Goal: Task Accomplishment & Management: Manage account settings

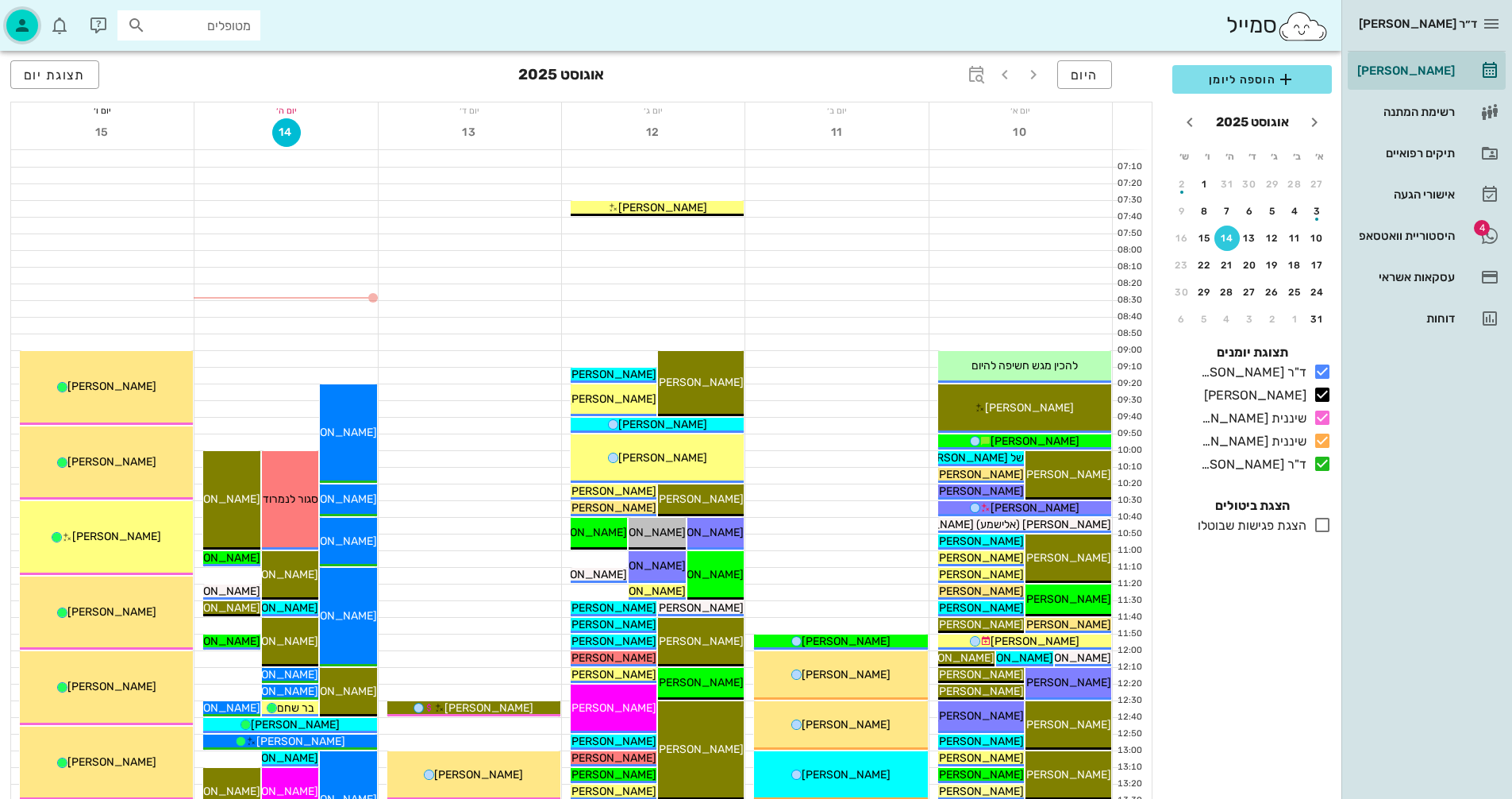
click at [20, 33] on icon "button" at bounding box center [23, 25] width 19 height 19
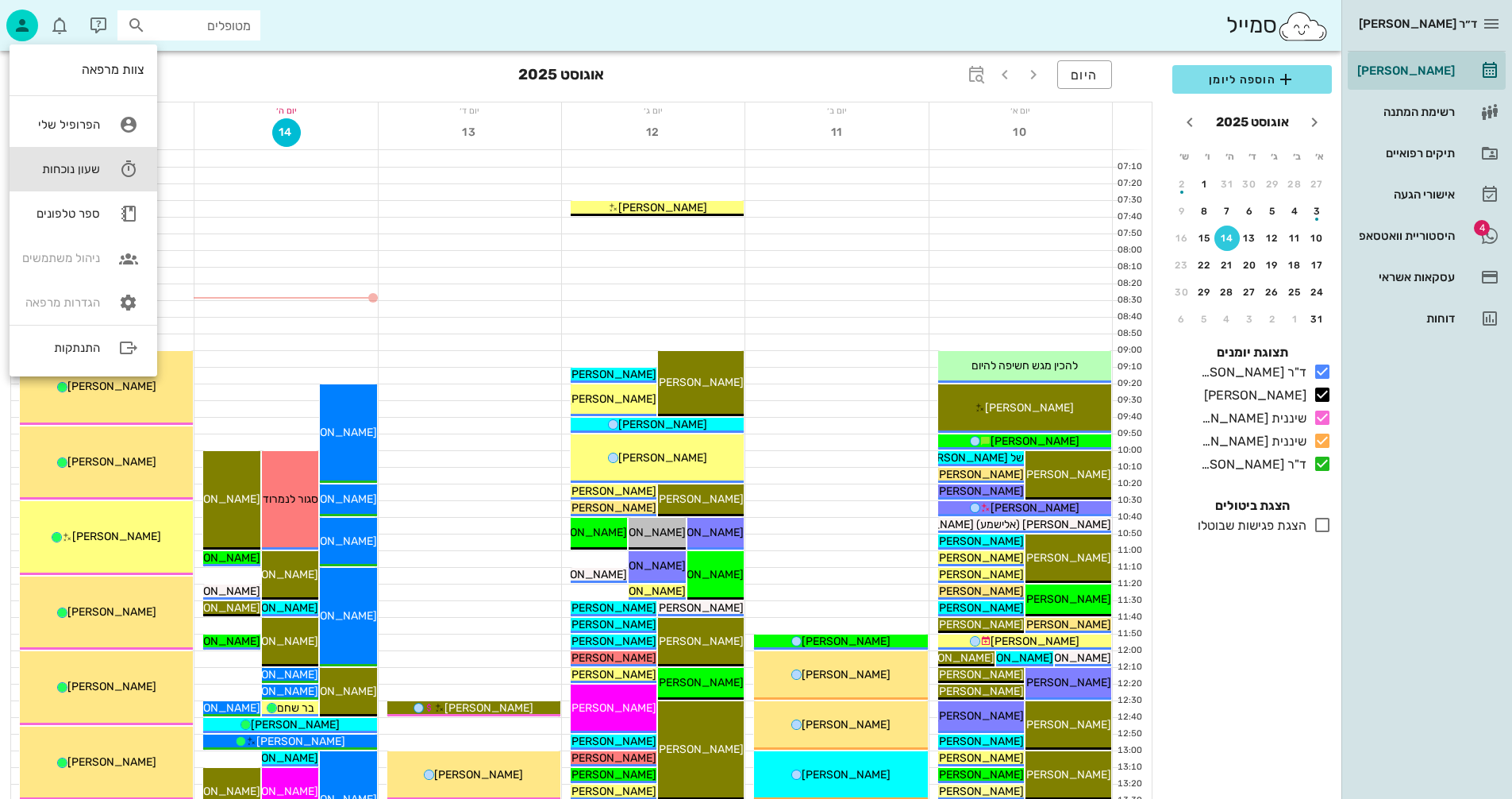
click at [68, 172] on div "שעון נוכחות" at bounding box center [62, 169] width 78 height 14
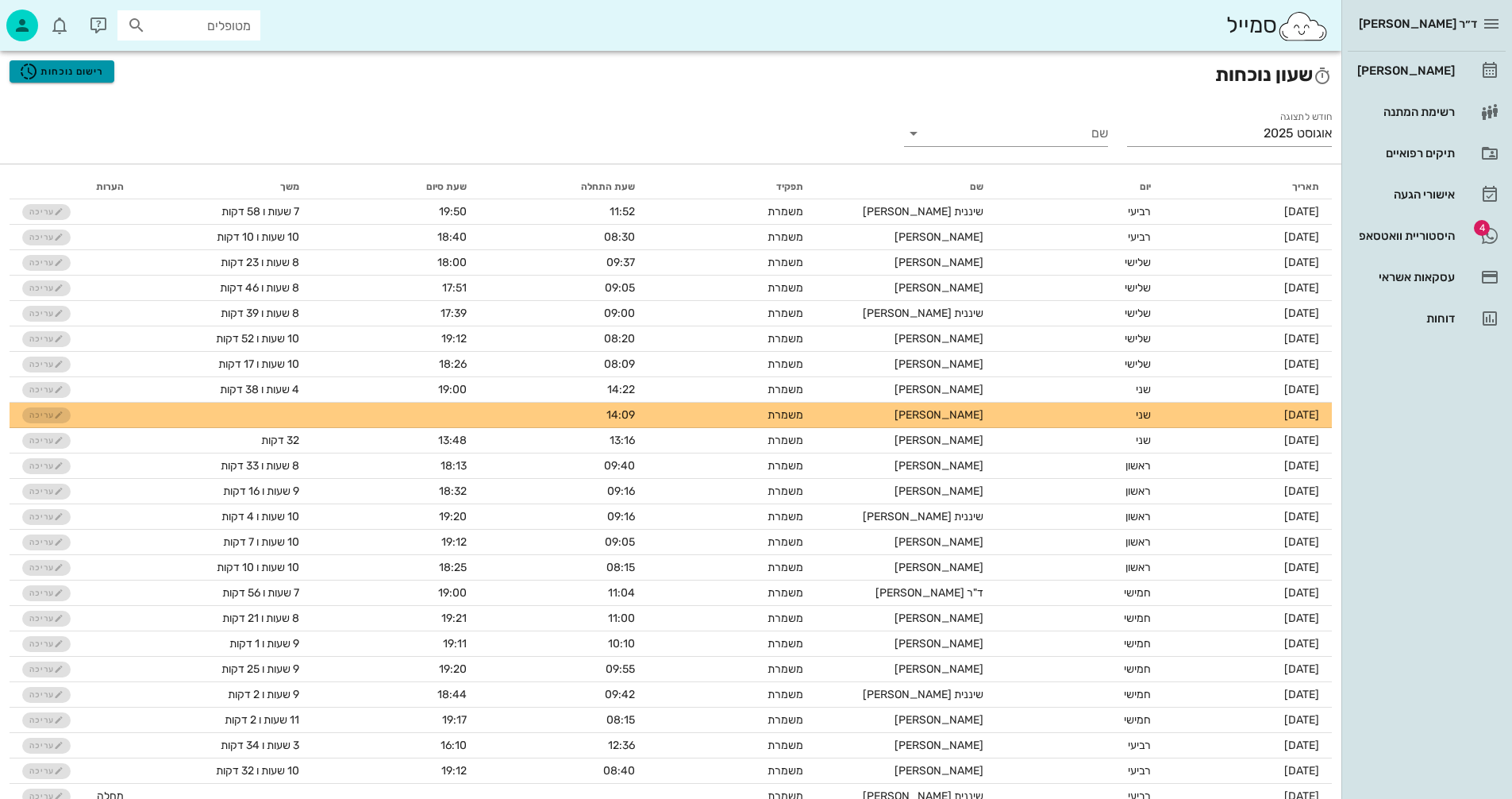
click at [81, 72] on span "רישום נוכחות" at bounding box center [62, 71] width 85 height 19
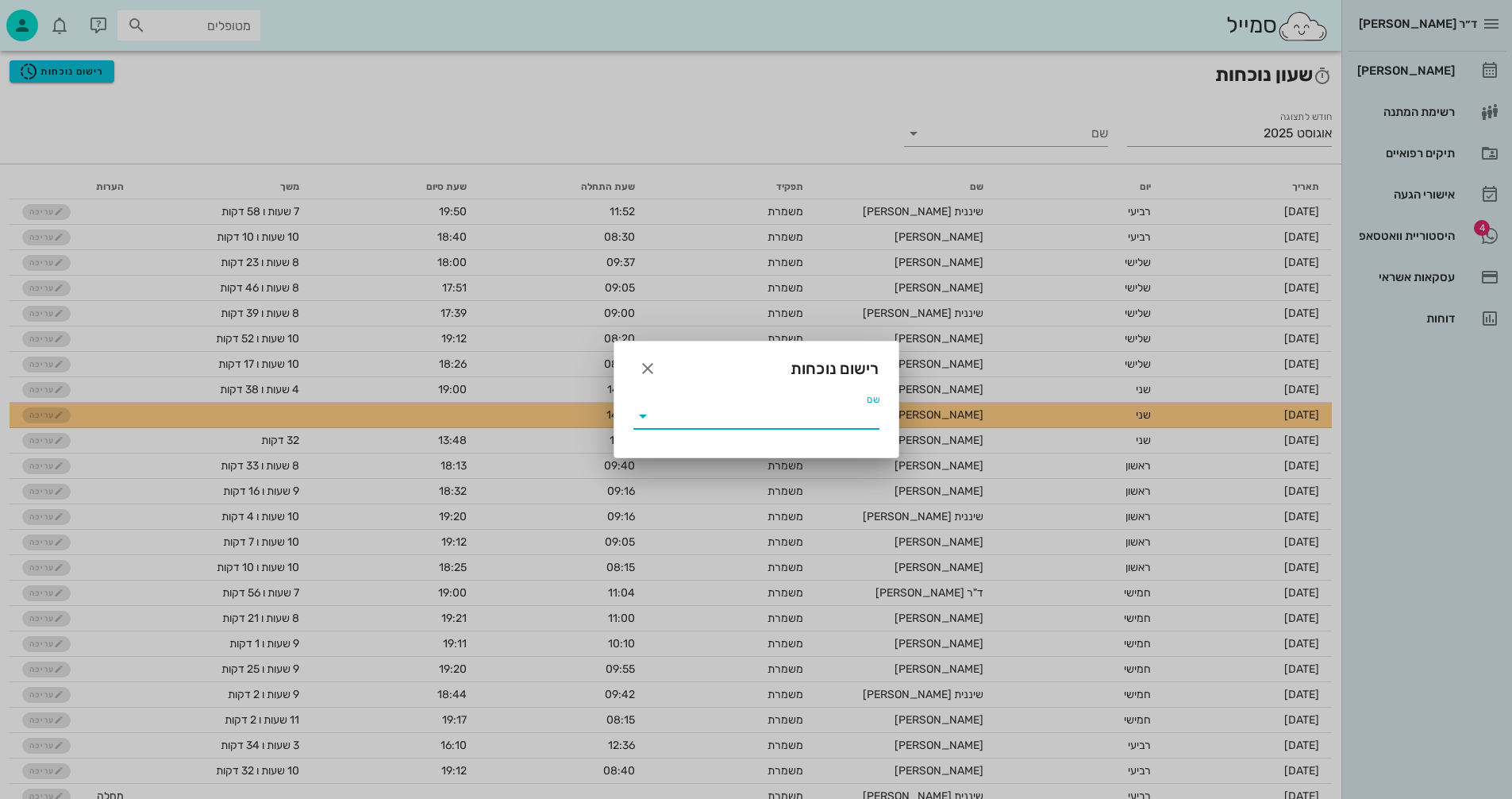
click at [766, 417] on input "שם" at bounding box center [768, 415] width 224 height 25
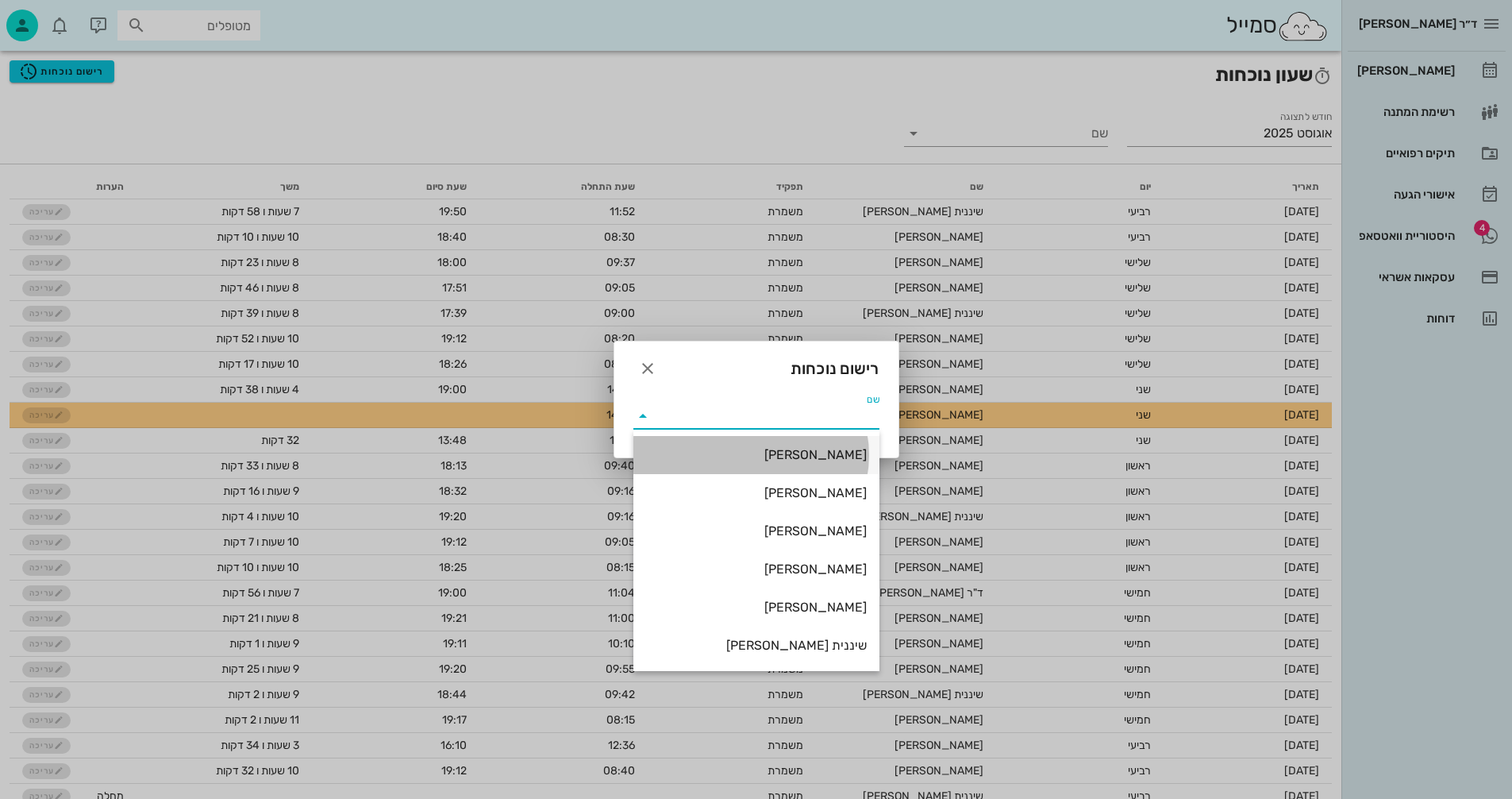
click at [797, 456] on div "[PERSON_NAME]" at bounding box center [756, 454] width 221 height 15
type input "[PERSON_NAME]"
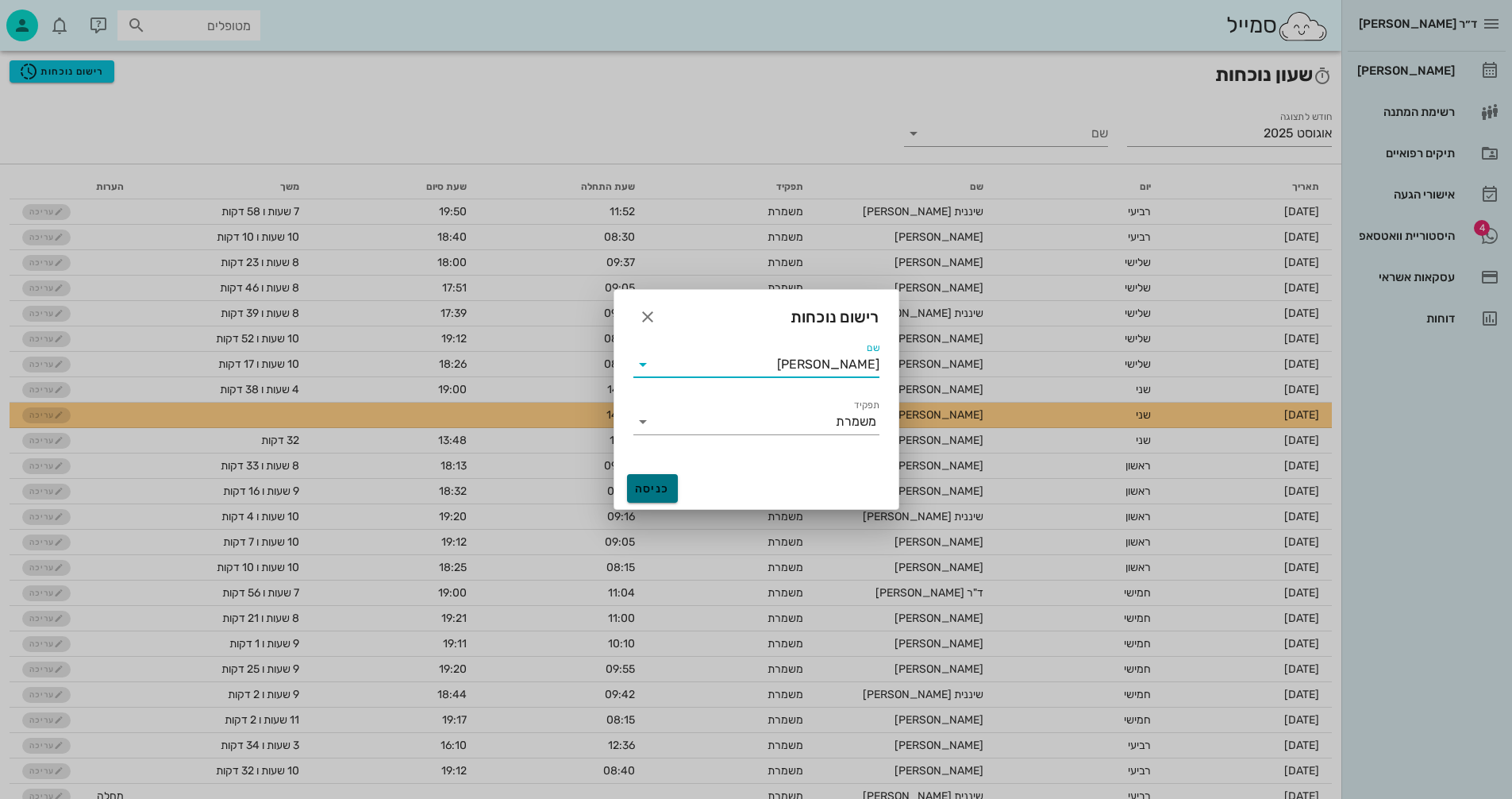
click at [648, 490] on span "כניסה" at bounding box center [652, 489] width 38 height 14
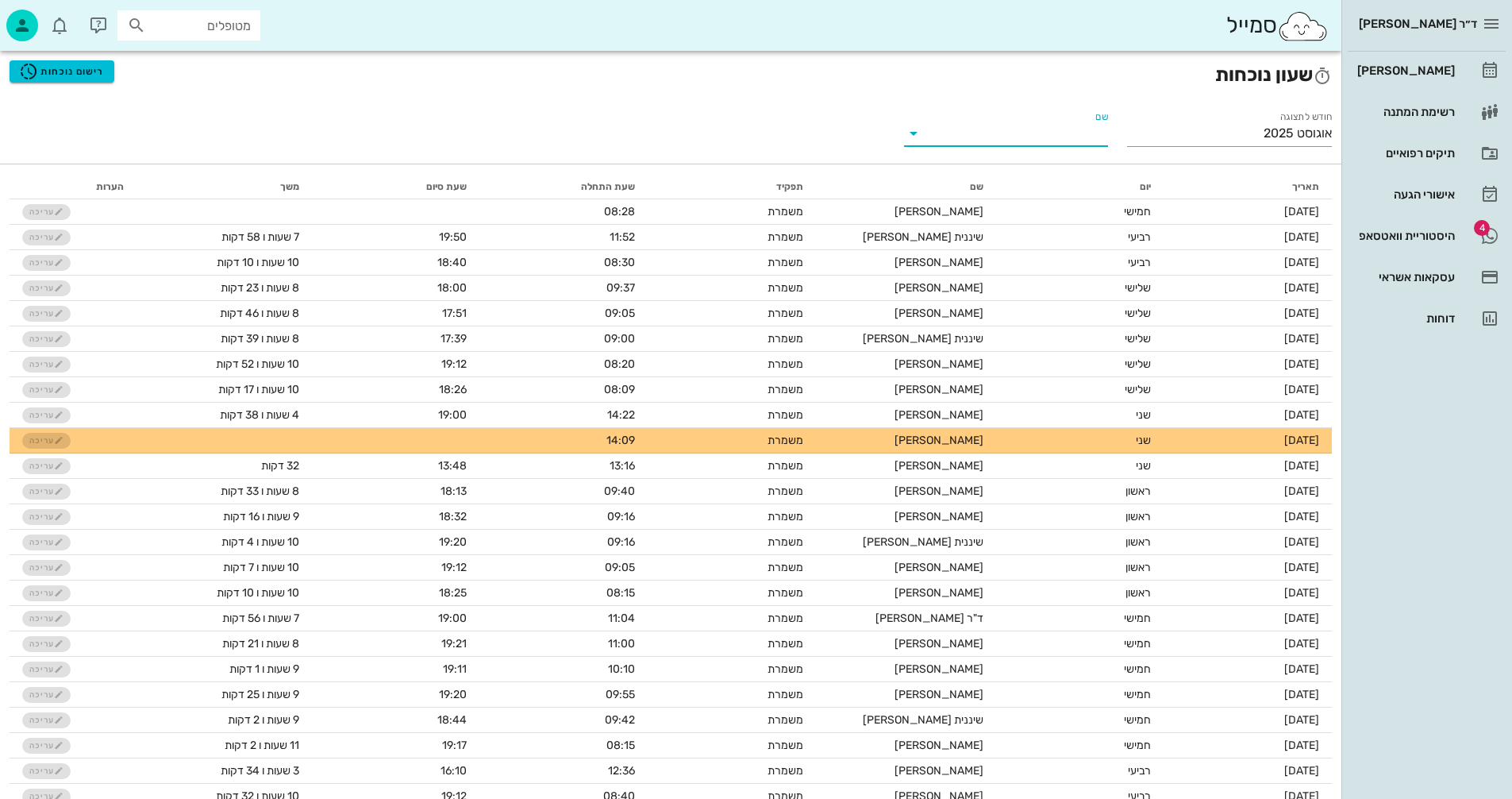
click at [952, 131] on input "שם" at bounding box center [1019, 133] width 179 height 25
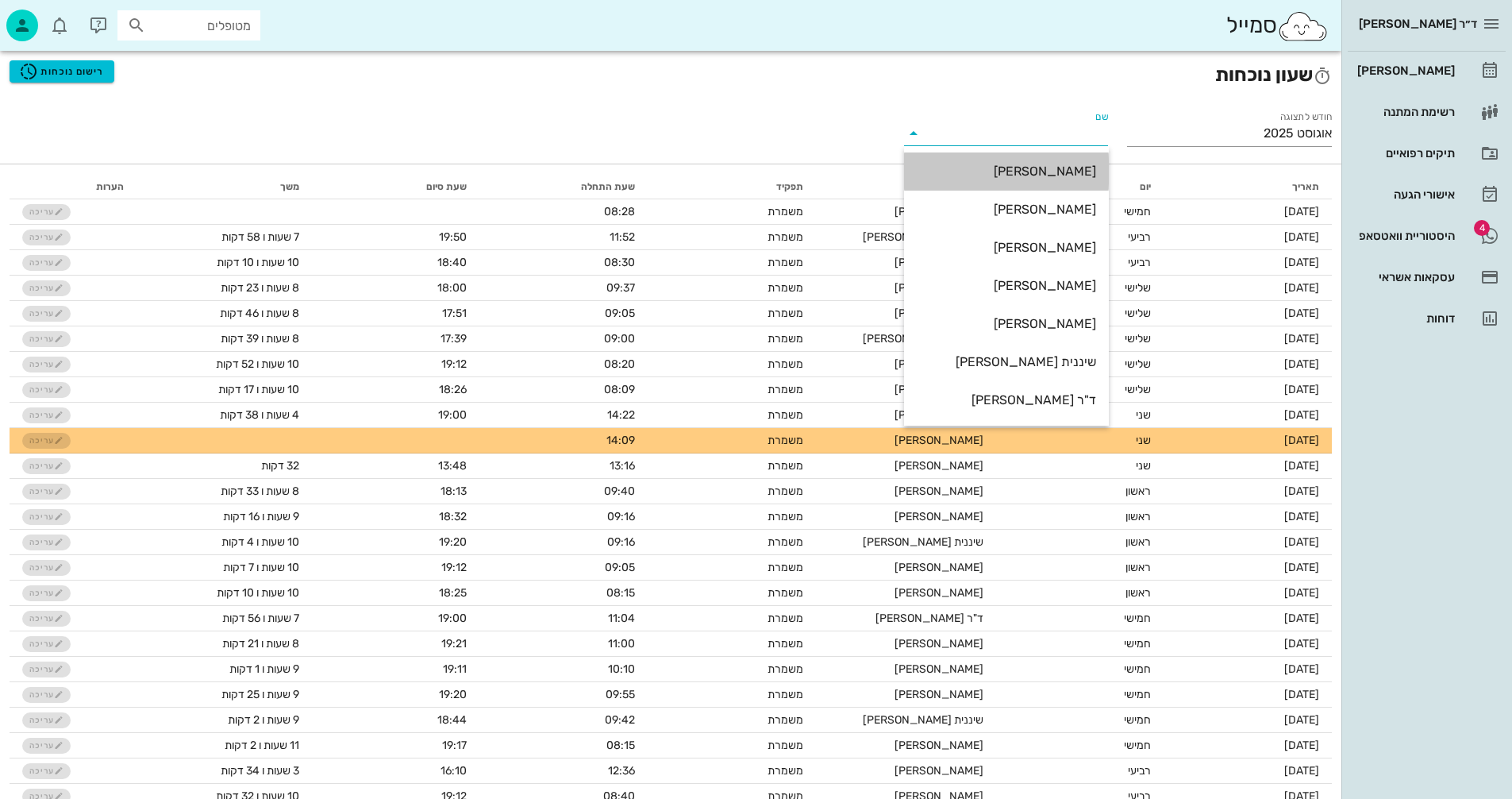
click at [1035, 171] on div "[PERSON_NAME]" at bounding box center [1006, 171] width 179 height 15
type input "[PERSON_NAME]"
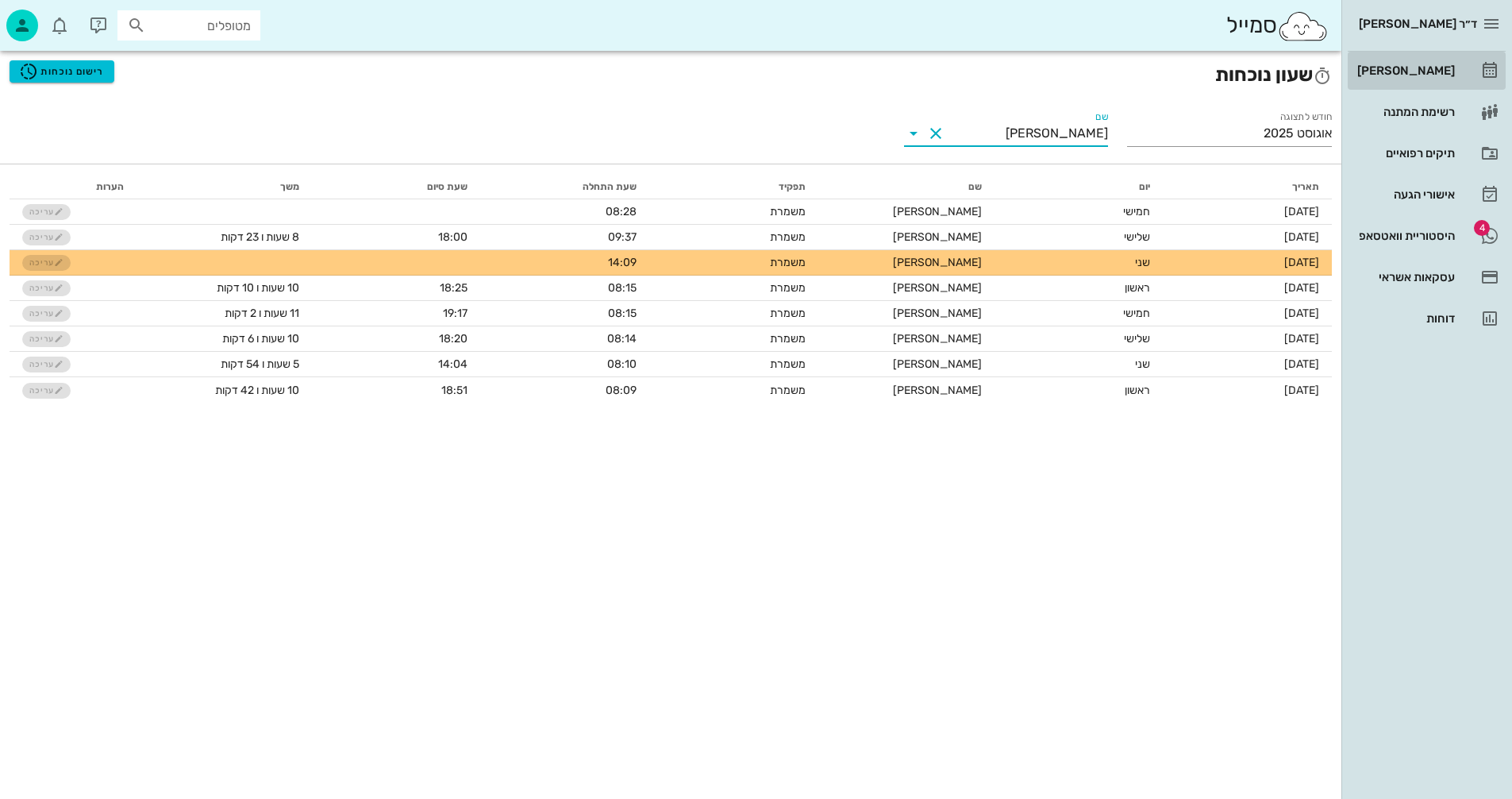
click at [1411, 62] on div "[PERSON_NAME]" at bounding box center [1405, 70] width 101 height 25
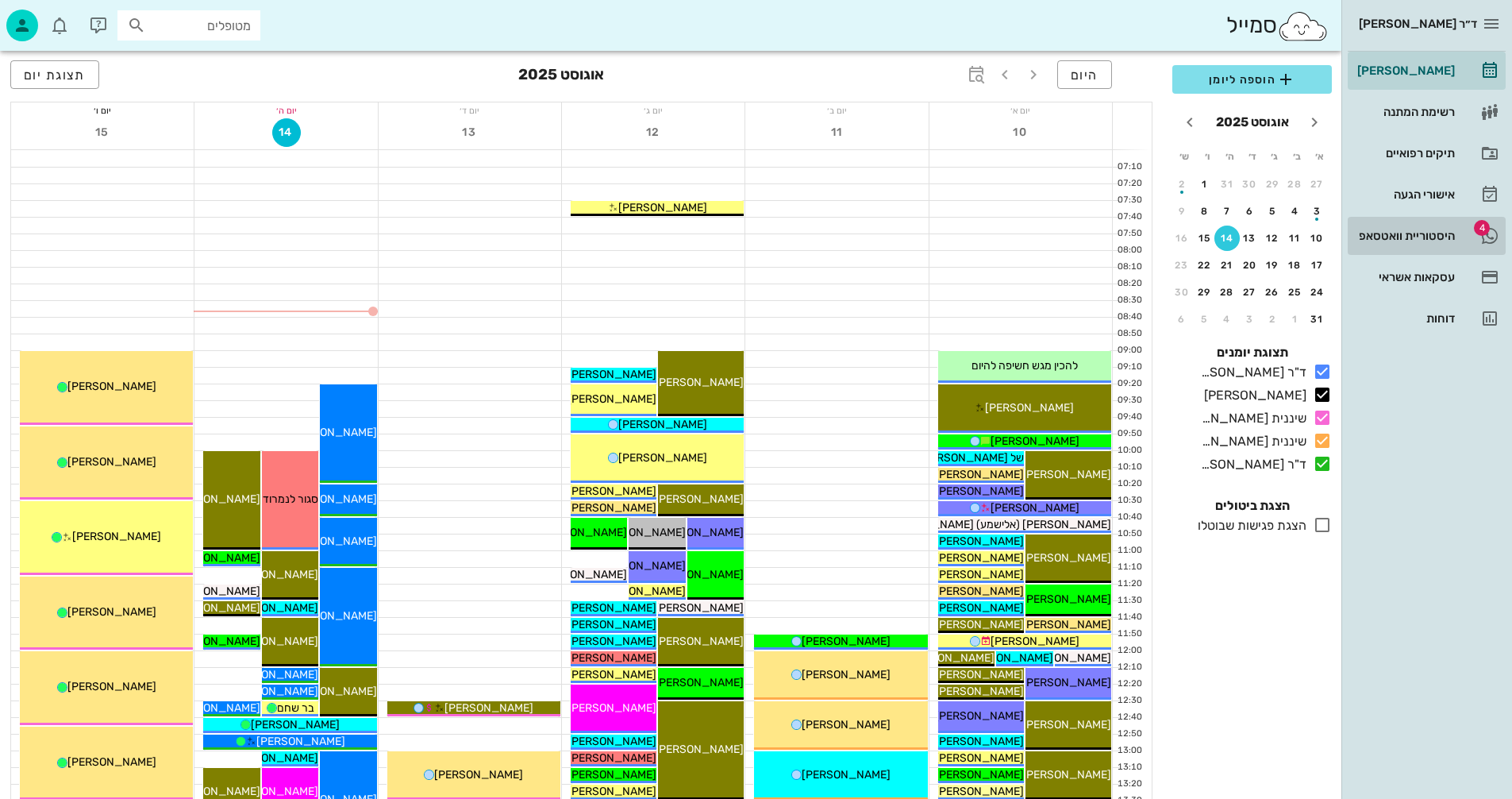
click at [1421, 235] on div "היסטוריית וואטסאפ" at bounding box center [1405, 236] width 101 height 13
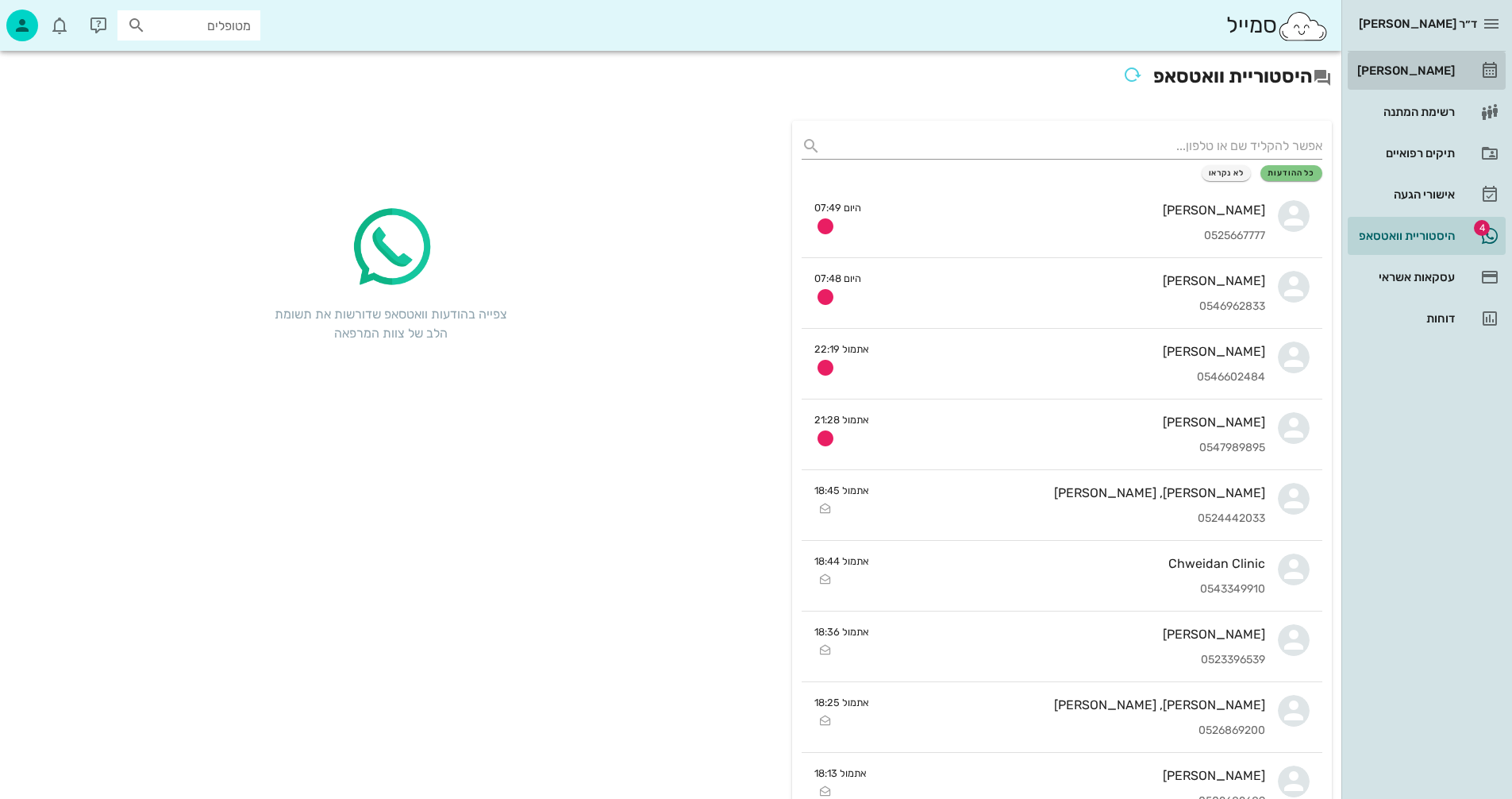
click at [1427, 68] on div "[PERSON_NAME]" at bounding box center [1405, 70] width 101 height 13
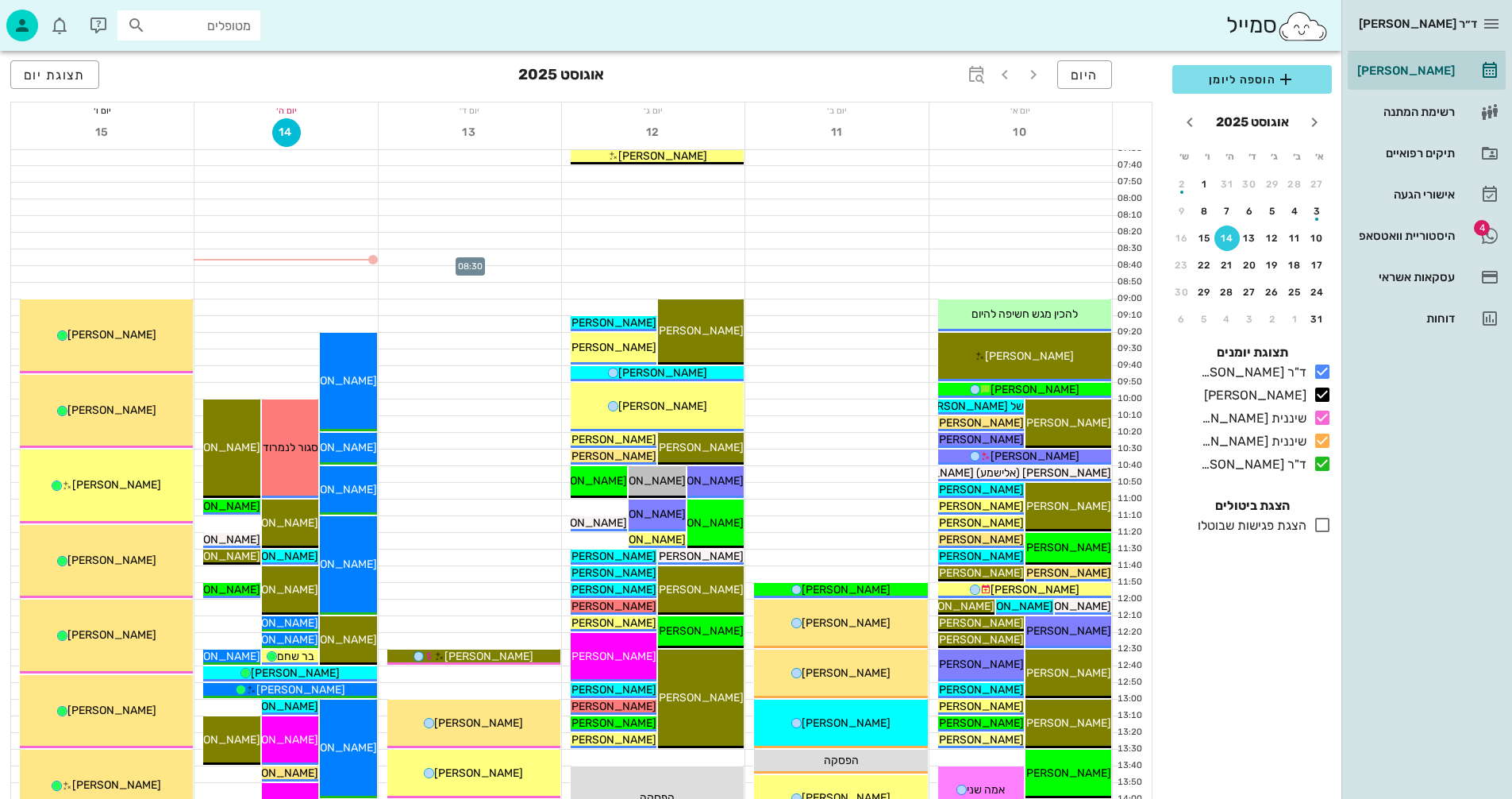
scroll to position [80, 0]
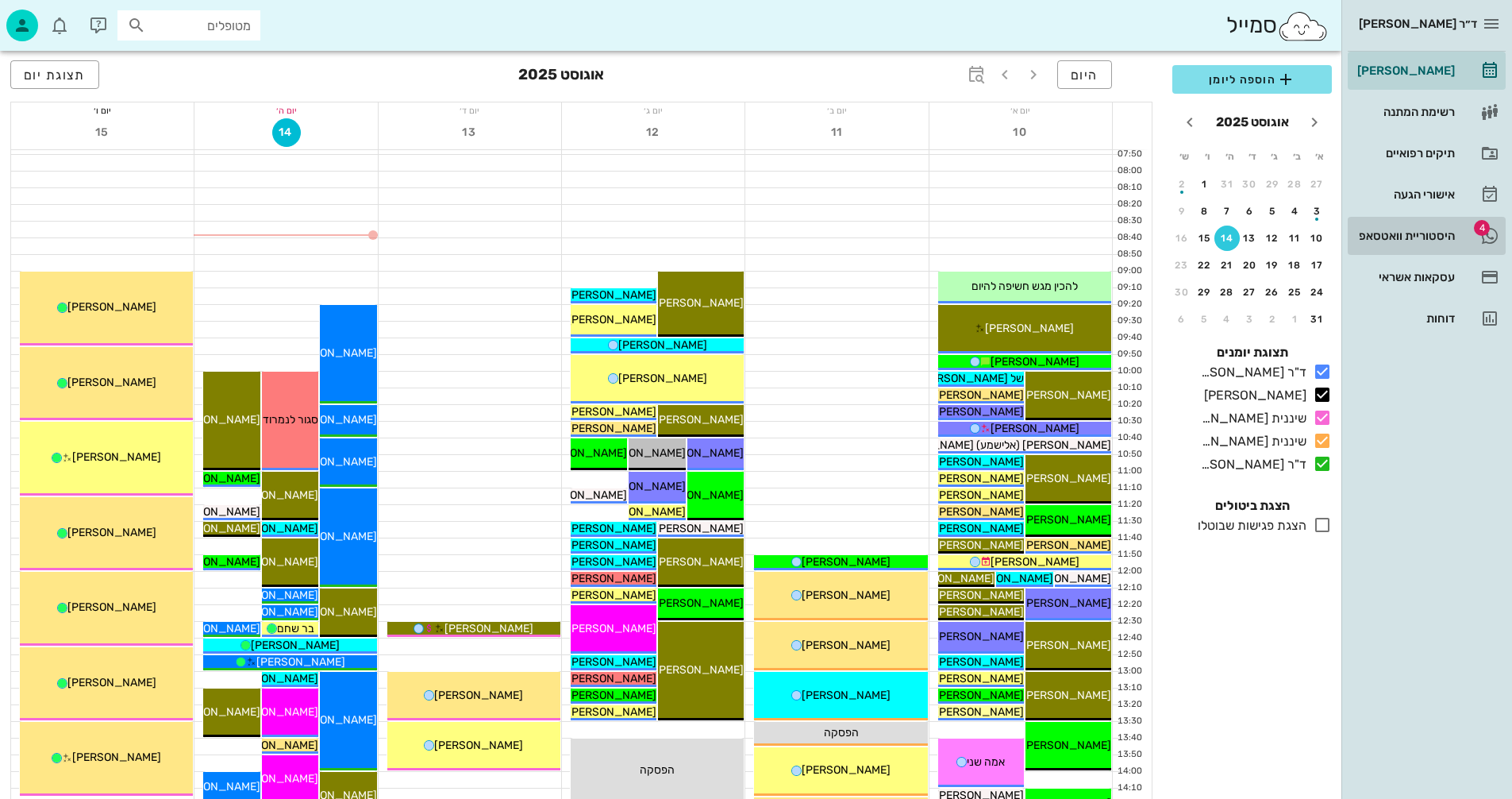
click at [1415, 236] on div "היסטוריית וואטסאפ" at bounding box center [1405, 236] width 101 height 13
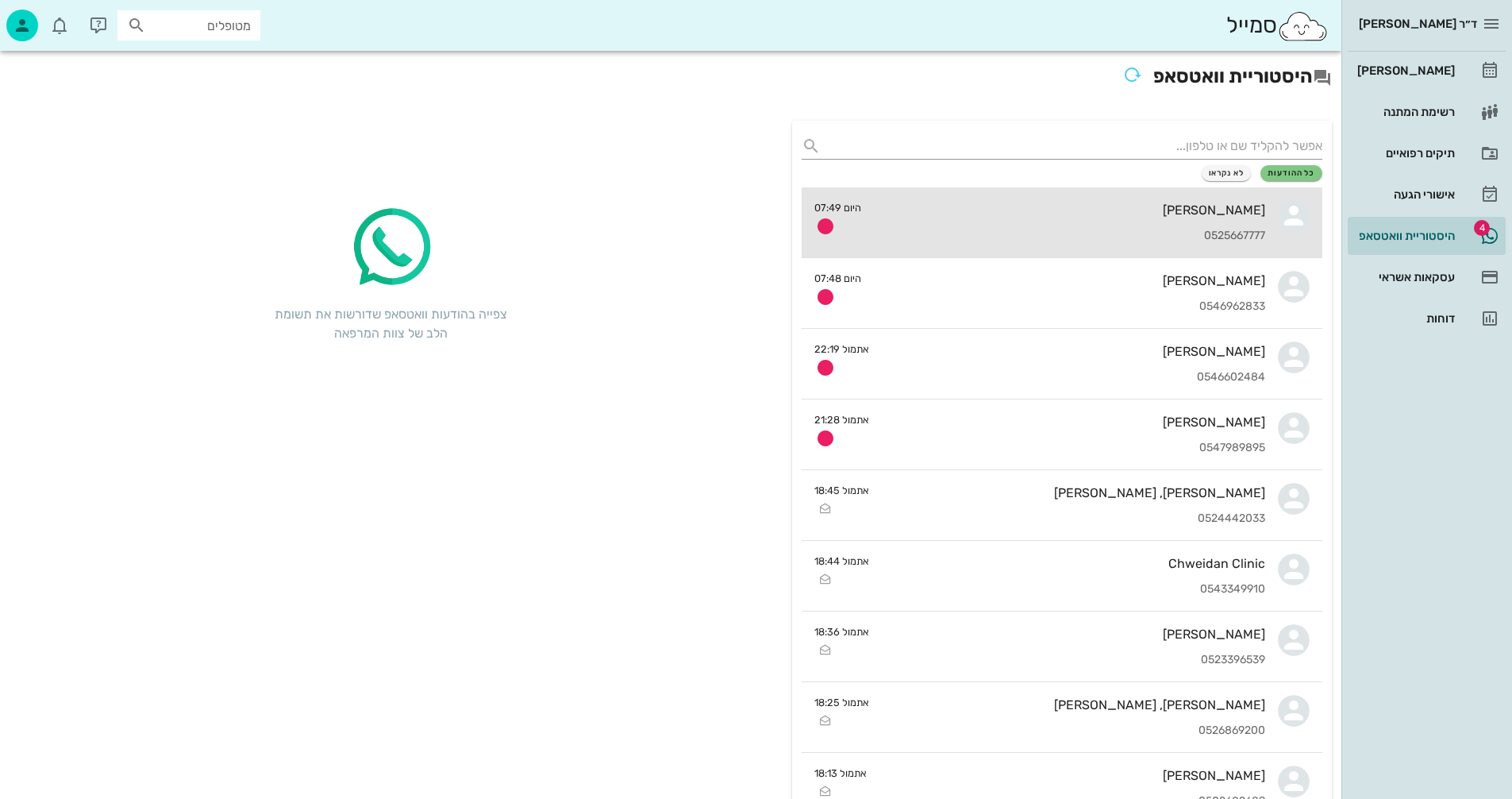
click at [1016, 195] on div "[PERSON_NAME] 0525667777" at bounding box center [1070, 222] width 392 height 70
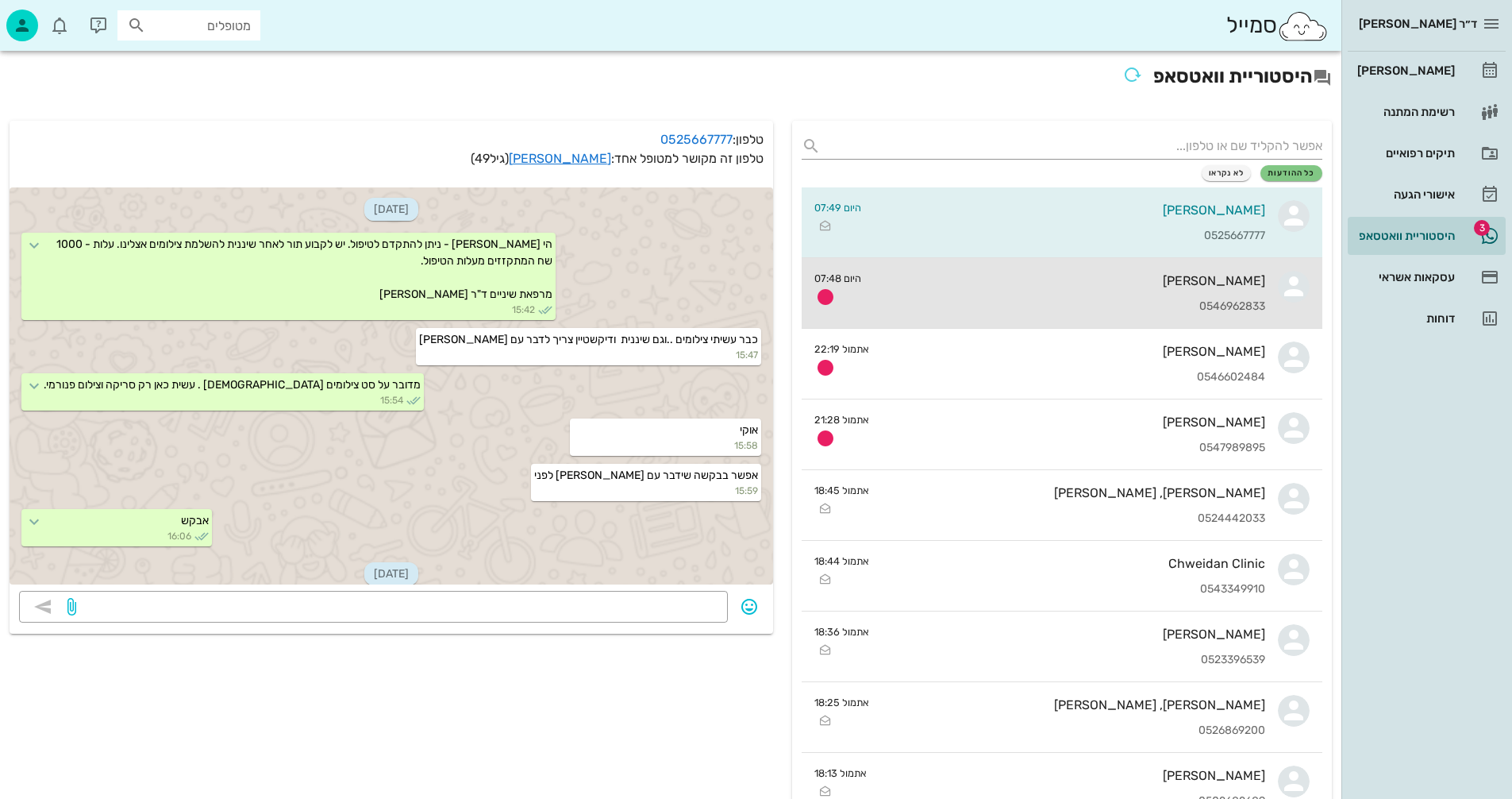
click at [1087, 276] on div "[PERSON_NAME]" at bounding box center [1070, 280] width 392 height 15
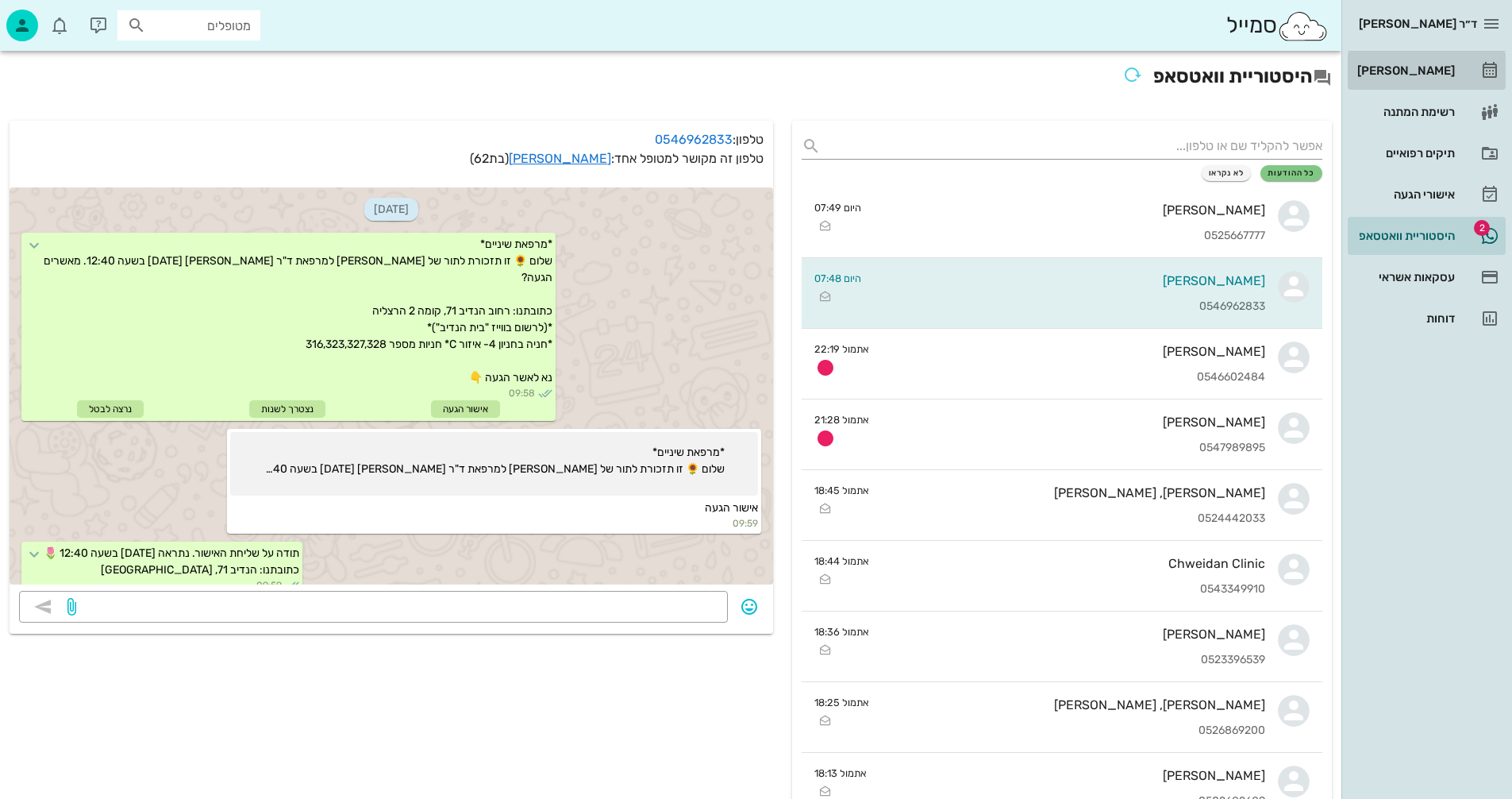
click at [1429, 70] on div "[PERSON_NAME]" at bounding box center [1405, 70] width 101 height 13
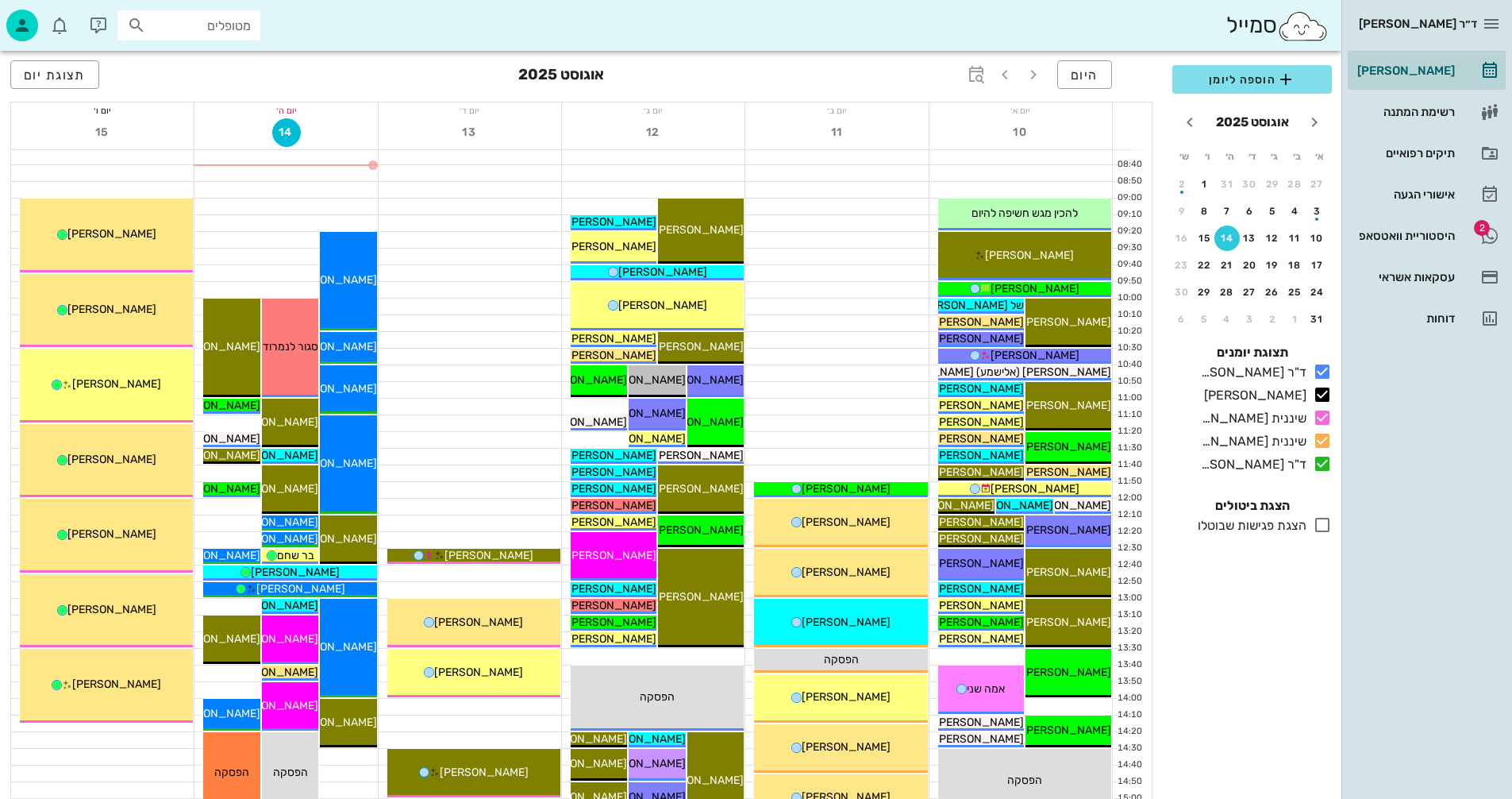
scroll to position [159, 0]
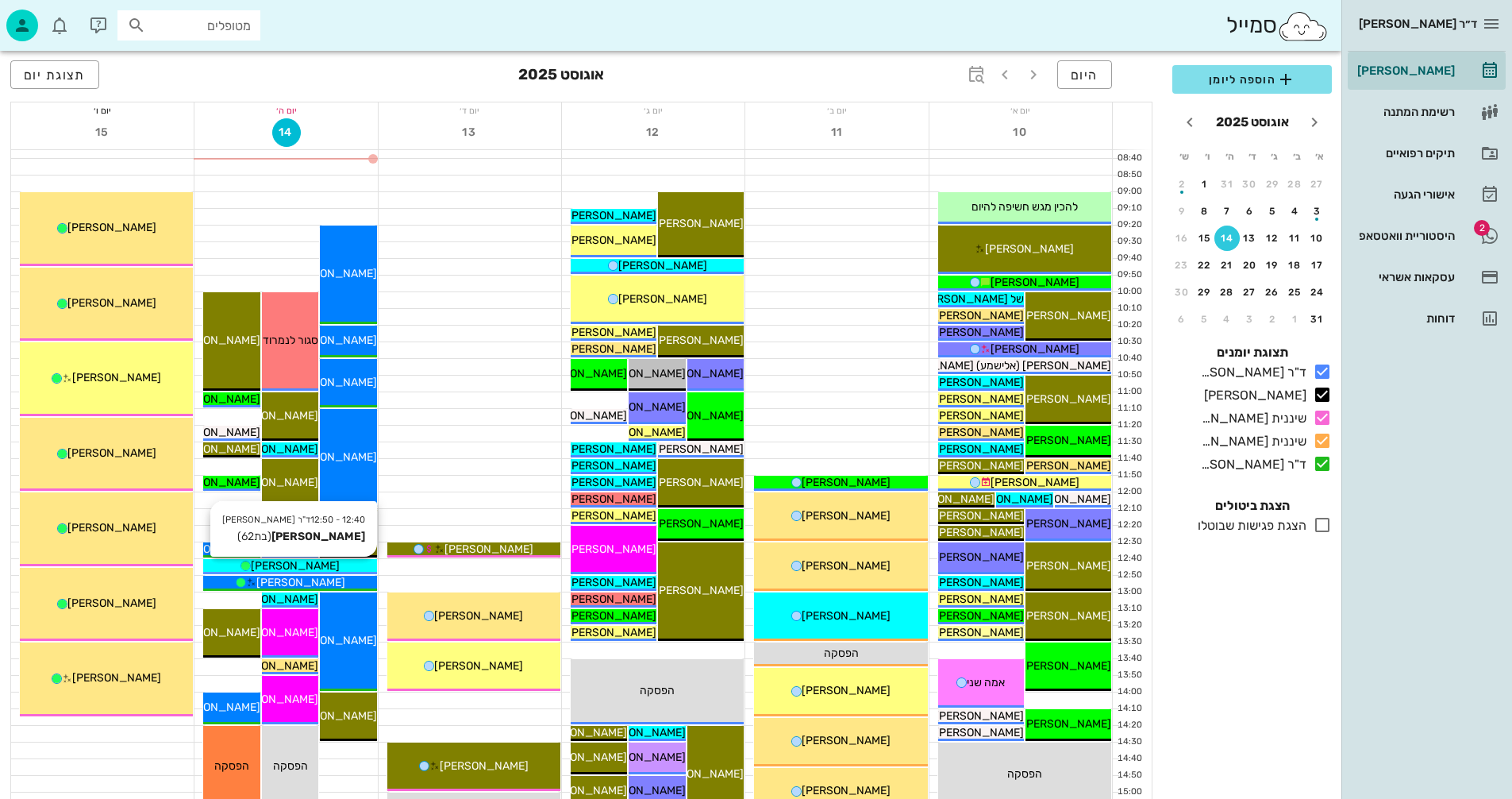
click at [316, 563] on div "[PERSON_NAME]" at bounding box center [290, 565] width 173 height 16
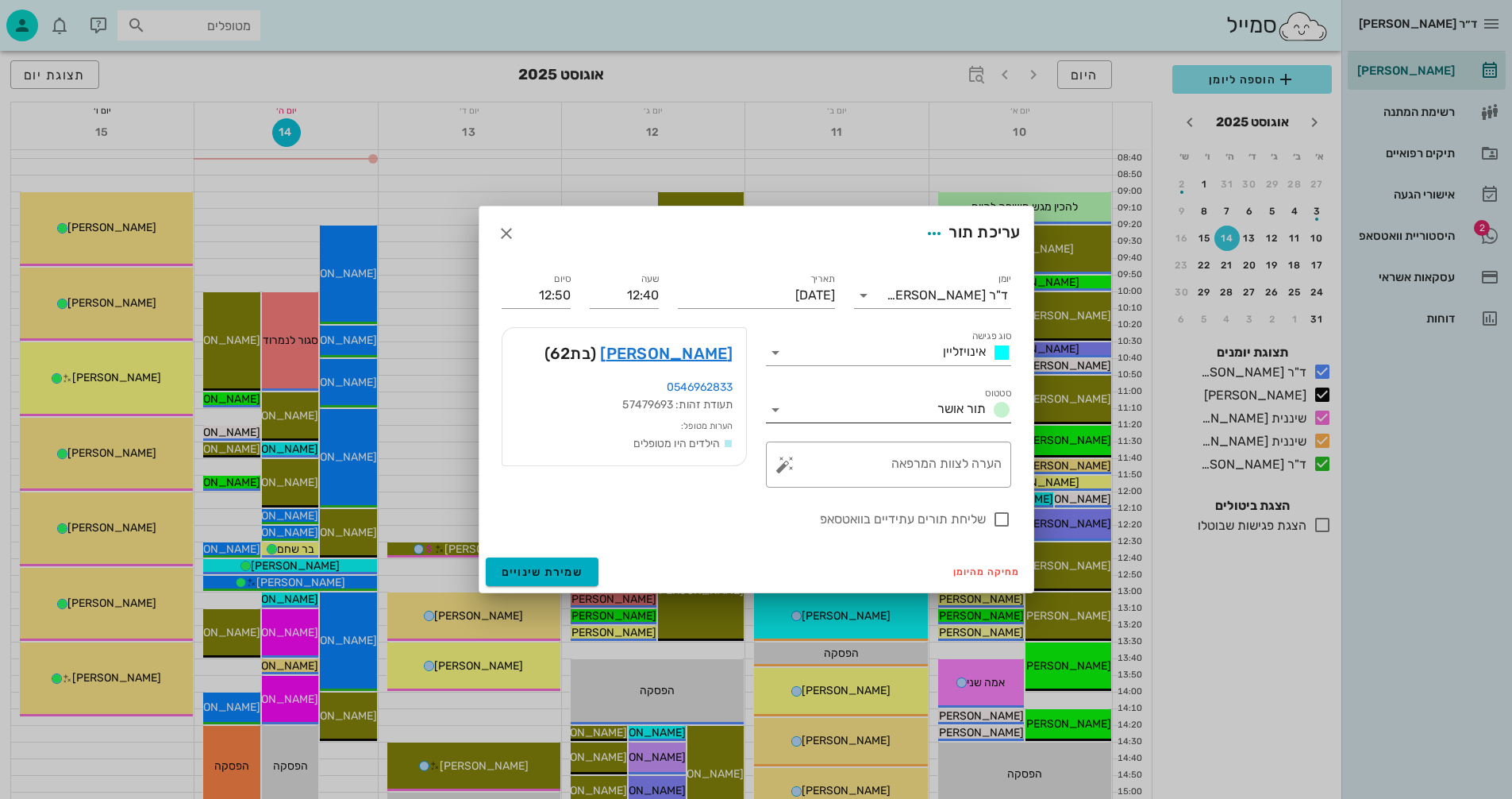
click at [773, 409] on icon at bounding box center [775, 410] width 19 height 19
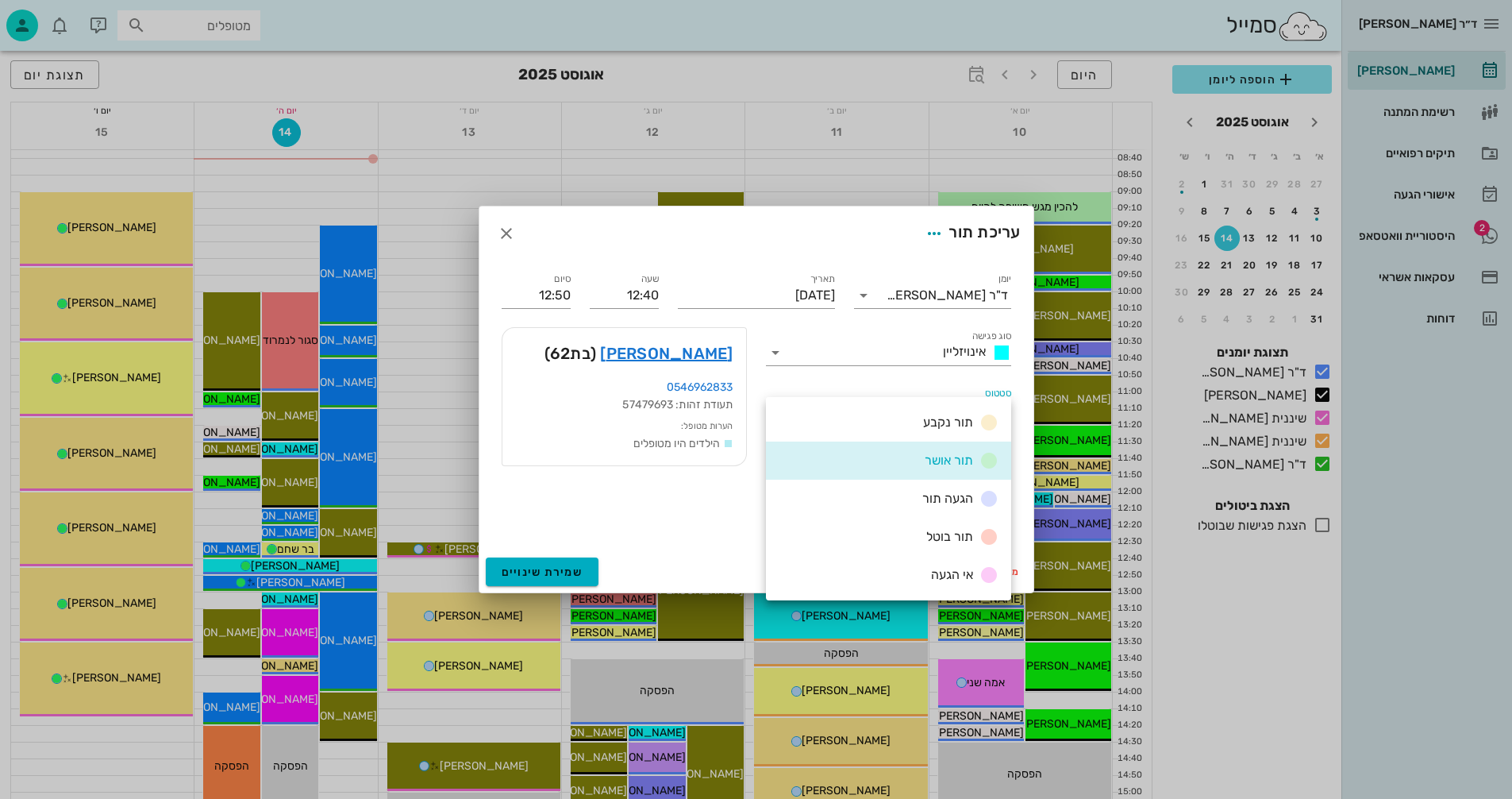
click at [897, 536] on div "תור בוטל" at bounding box center [888, 536] width 245 height 38
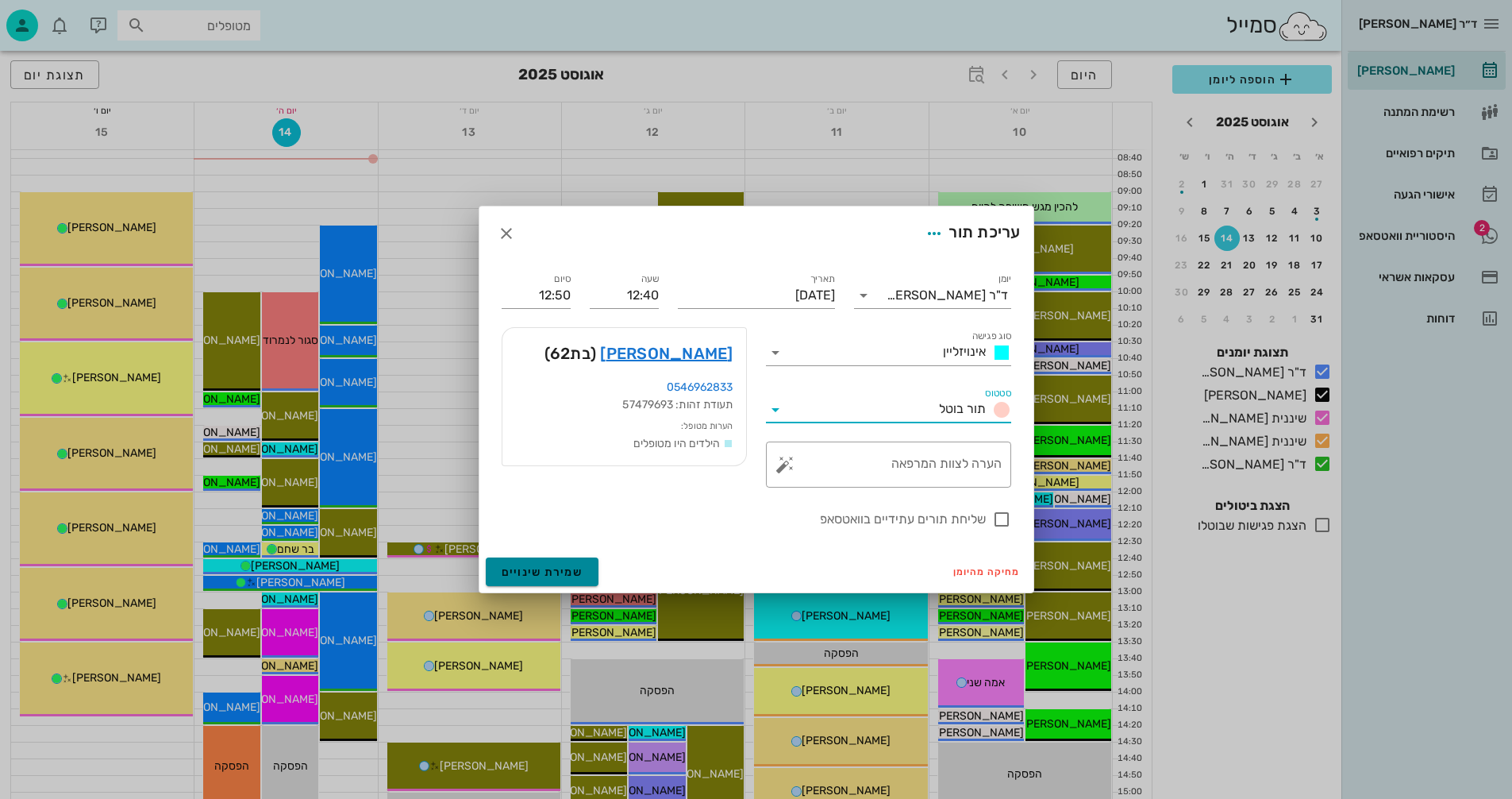
click at [503, 566] on span "שמירת שינויים" at bounding box center [542, 572] width 81 height 14
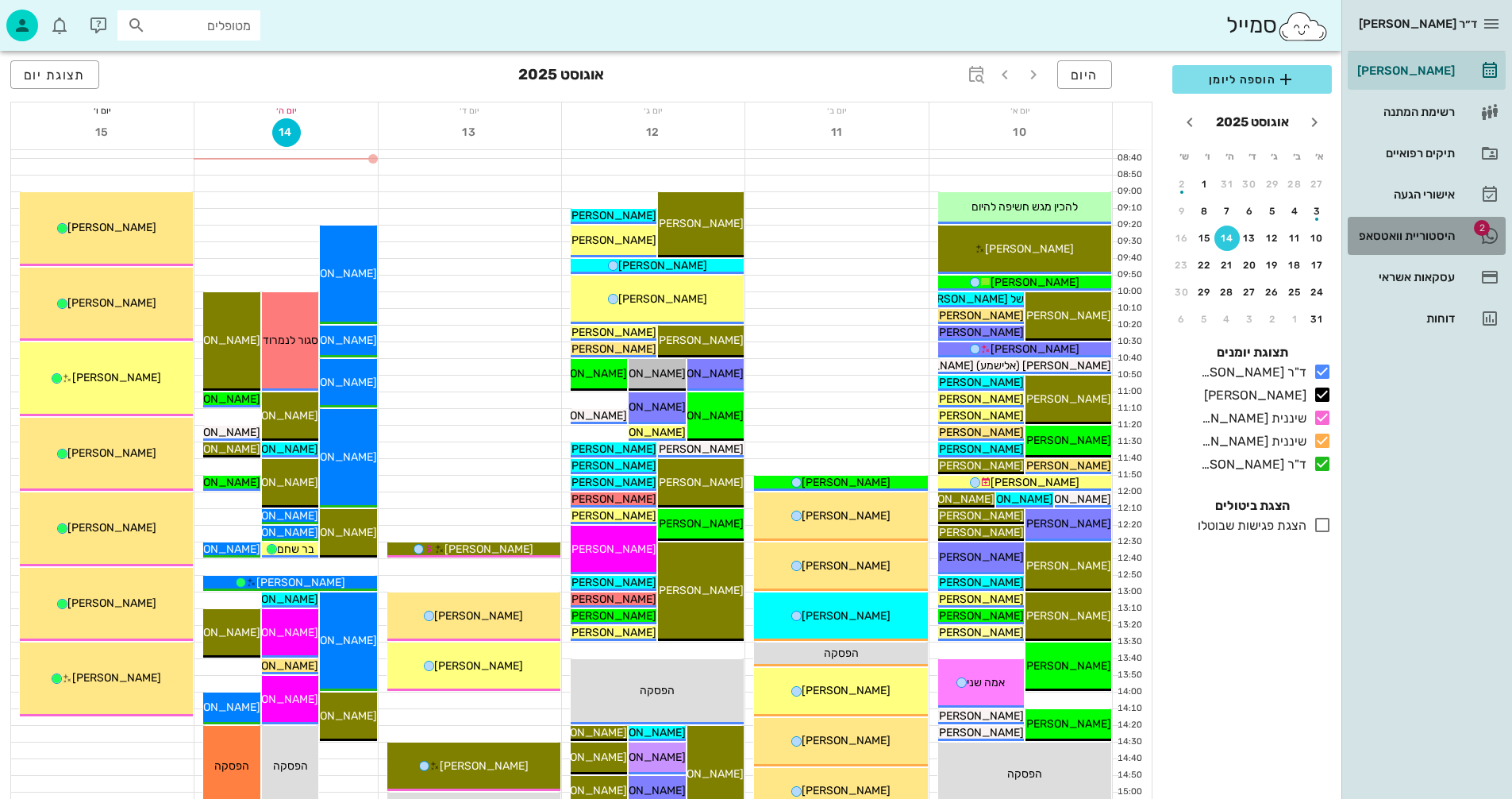
click at [1405, 234] on div "היסטוריית וואטסאפ" at bounding box center [1405, 236] width 101 height 13
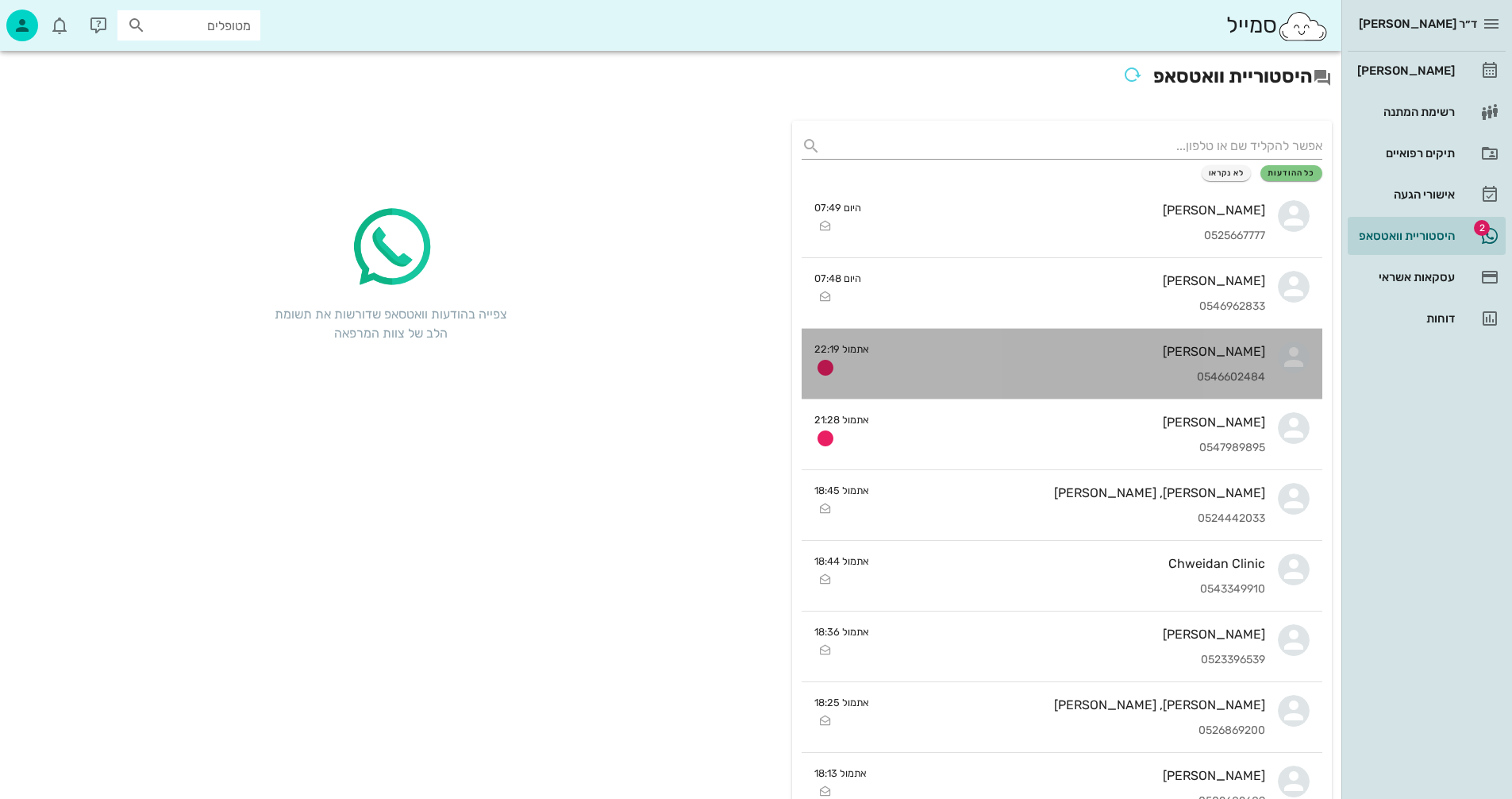
click at [1059, 362] on div "[PERSON_NAME] 0546602484" at bounding box center [1074, 363] width 383 height 70
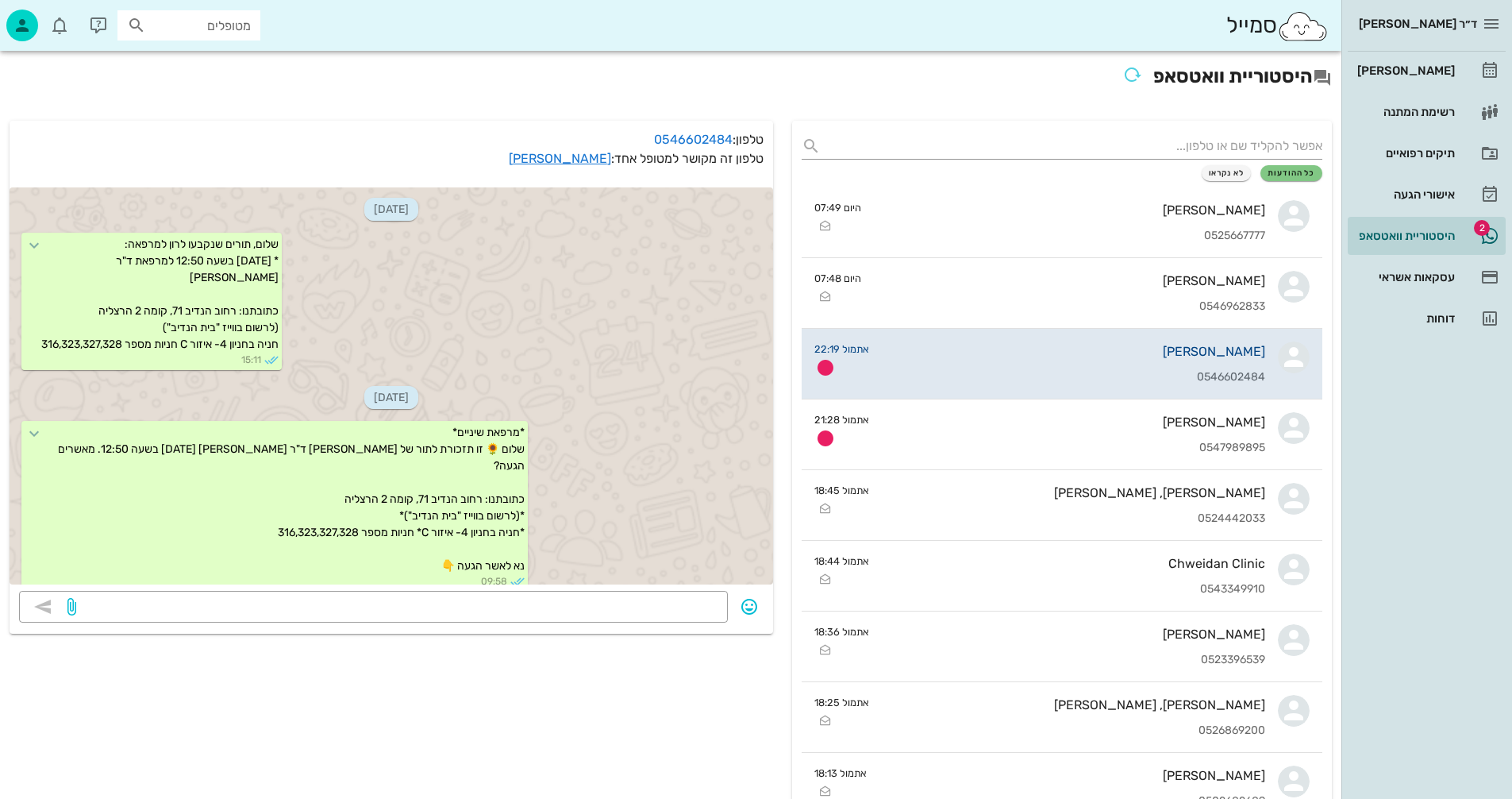
scroll to position [614, 0]
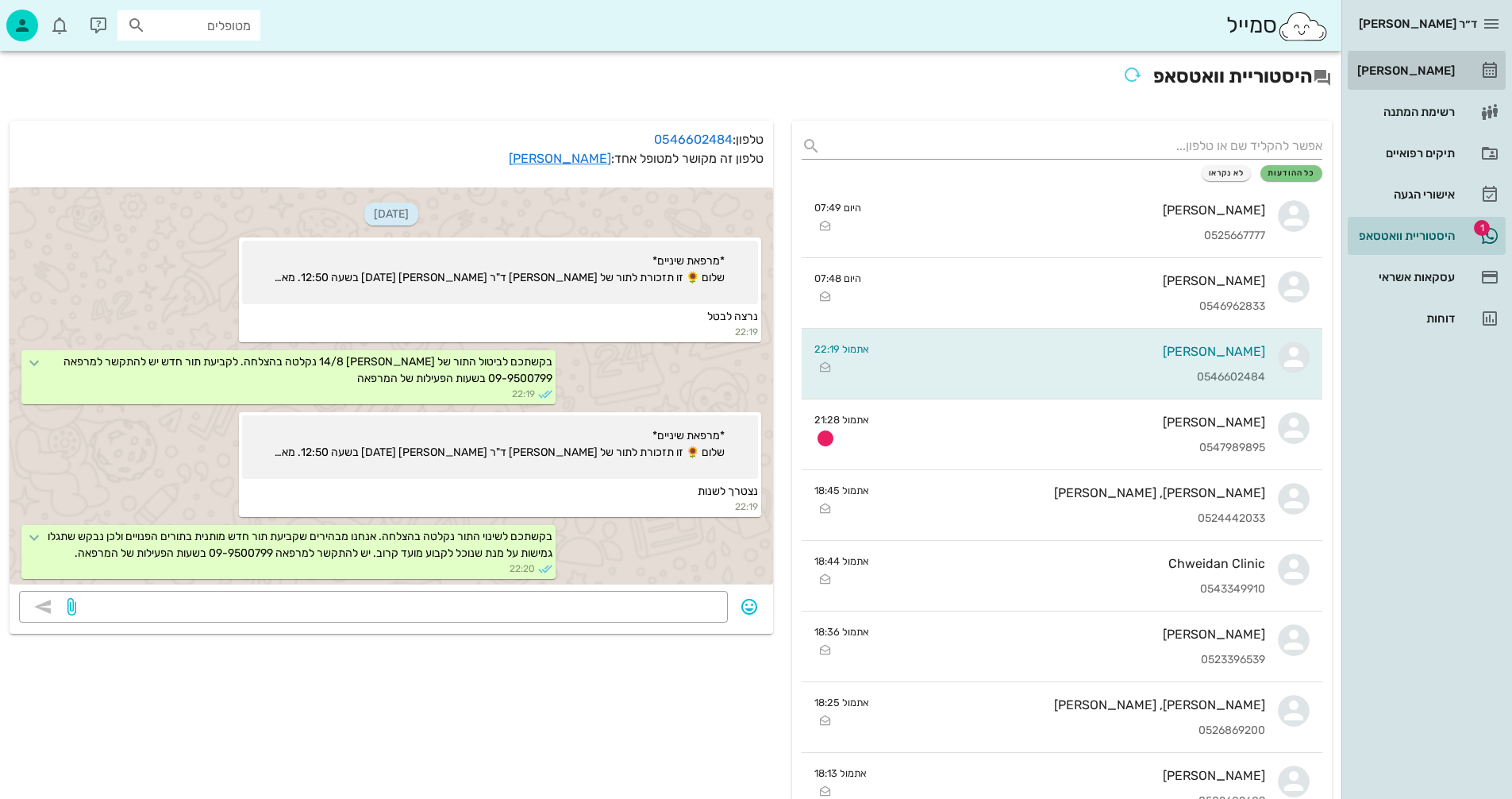
click at [1423, 68] on div "[PERSON_NAME]" at bounding box center [1405, 70] width 101 height 13
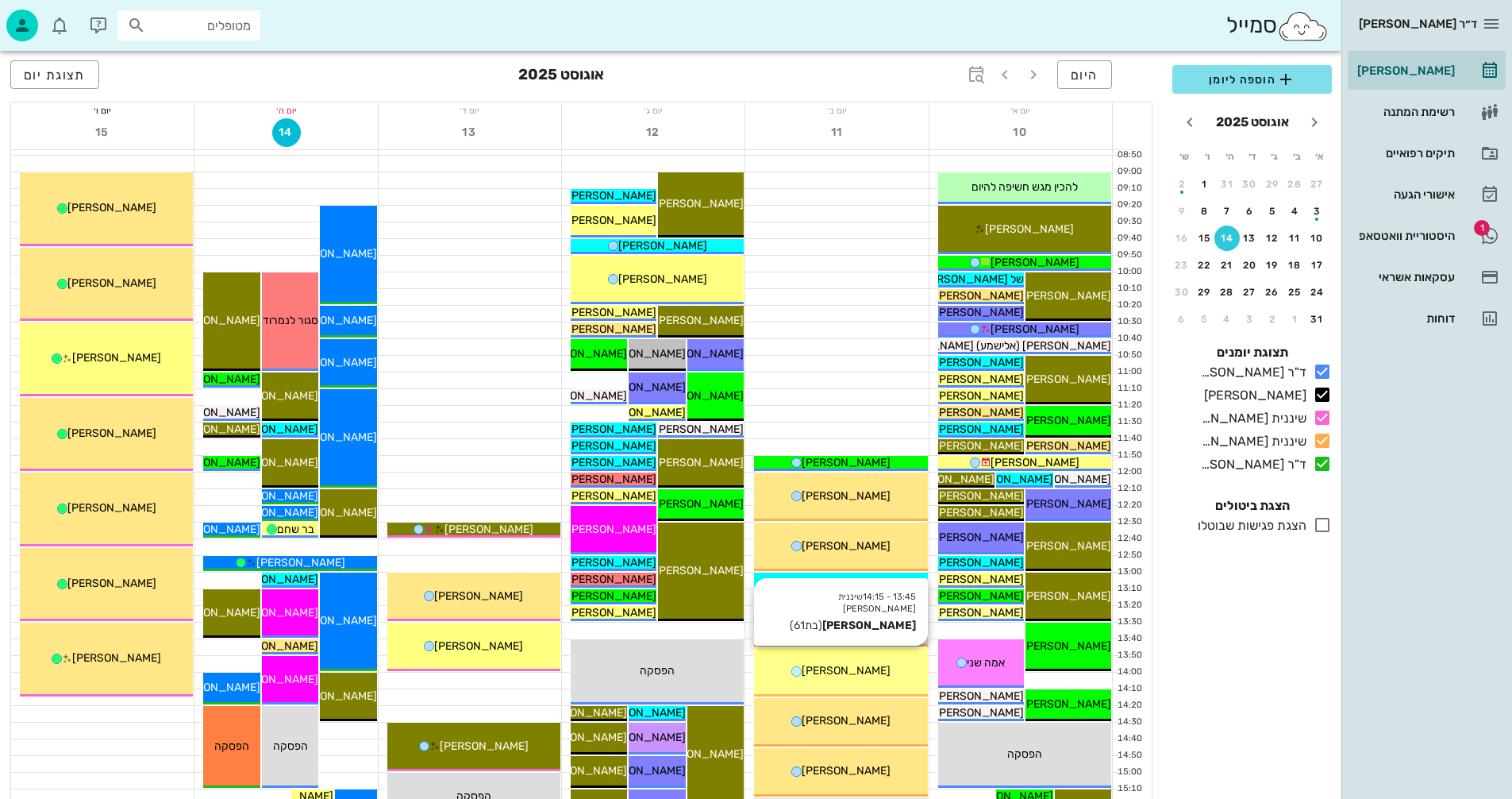
scroll to position [238, 0]
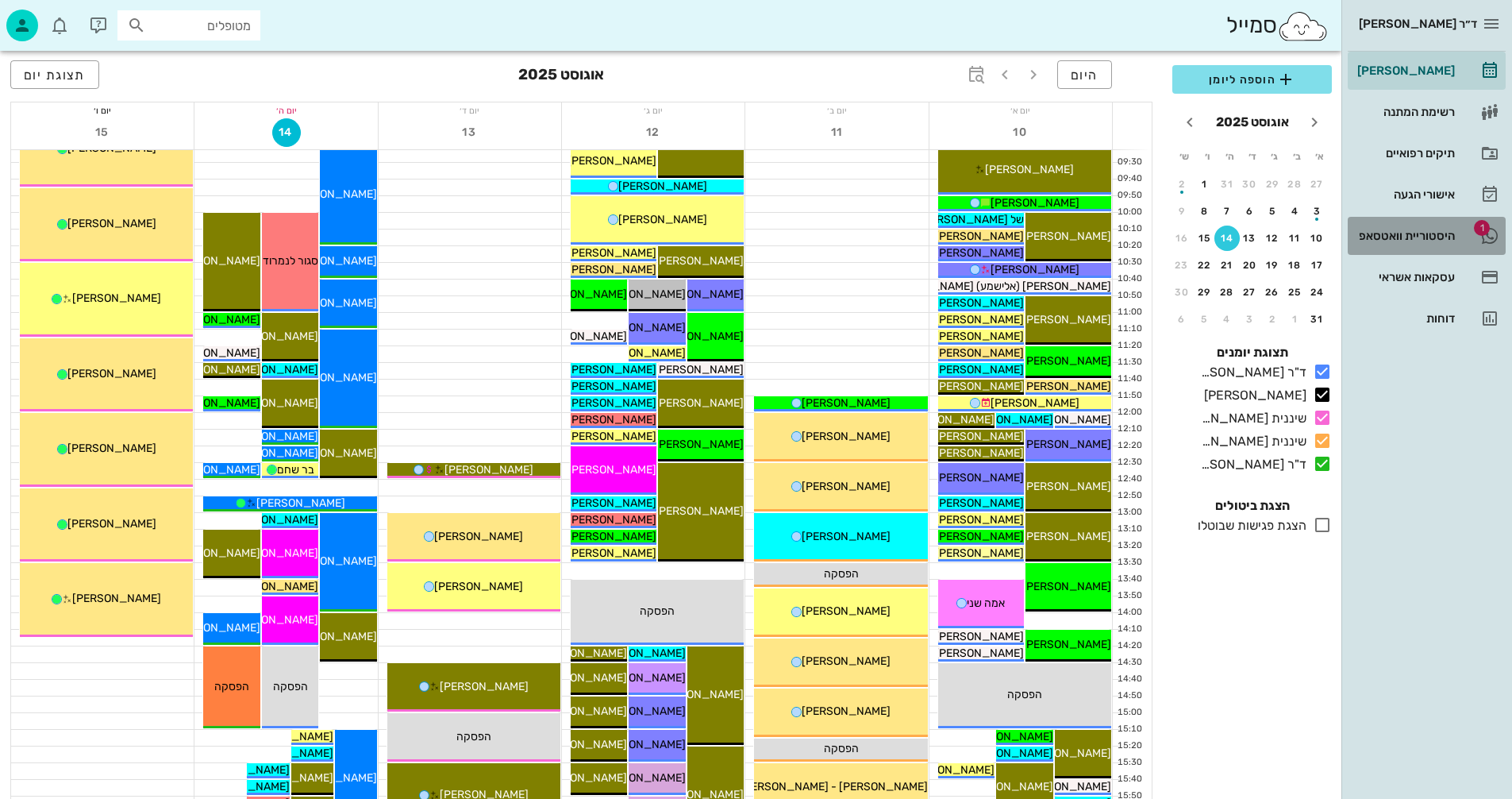
click at [1394, 236] on div "היסטוריית וואטסאפ" at bounding box center [1405, 236] width 101 height 13
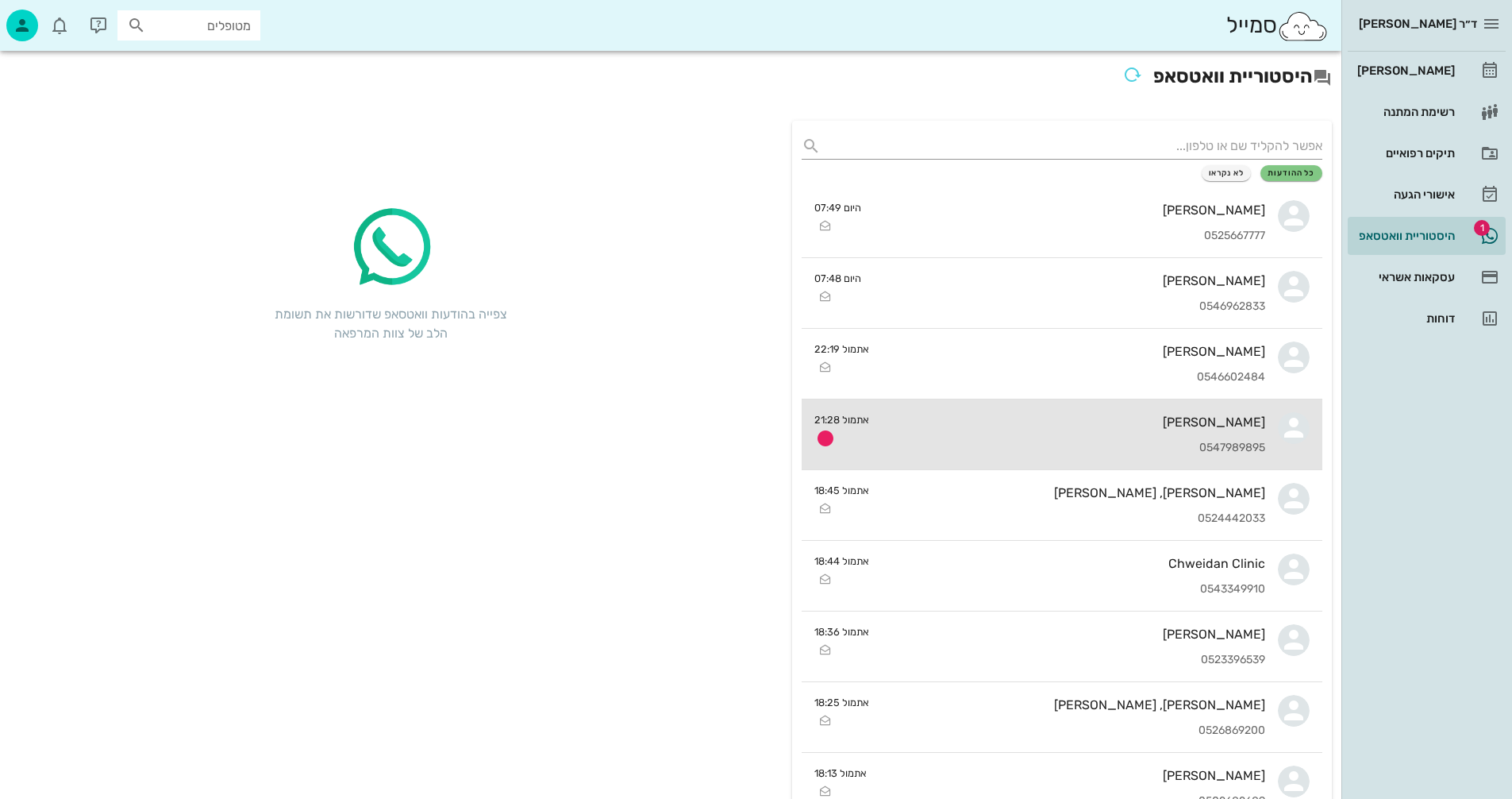
click at [937, 420] on div "[PERSON_NAME]" at bounding box center [1074, 421] width 383 height 15
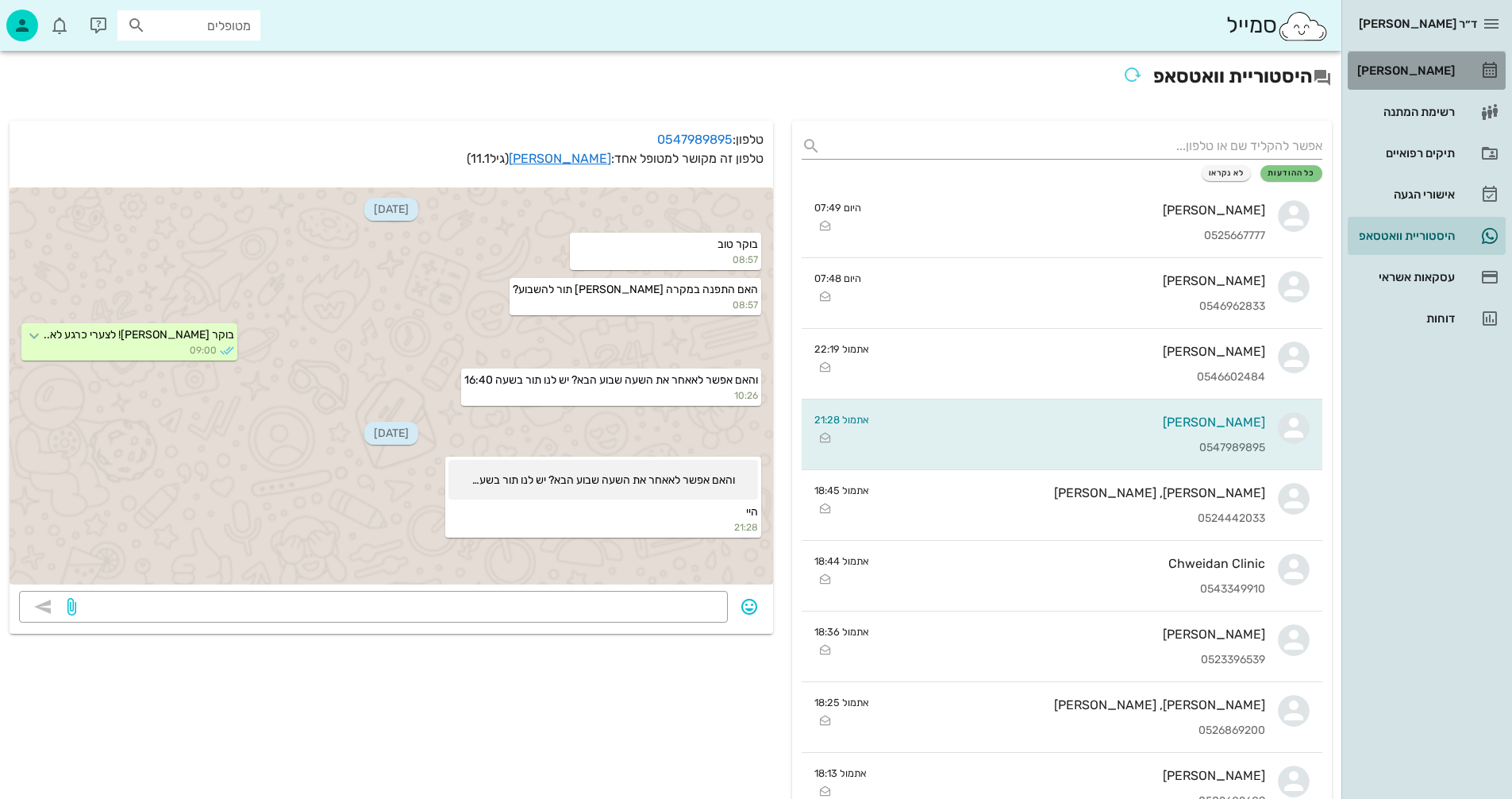
click at [1424, 68] on div "[PERSON_NAME]" at bounding box center [1405, 70] width 101 height 13
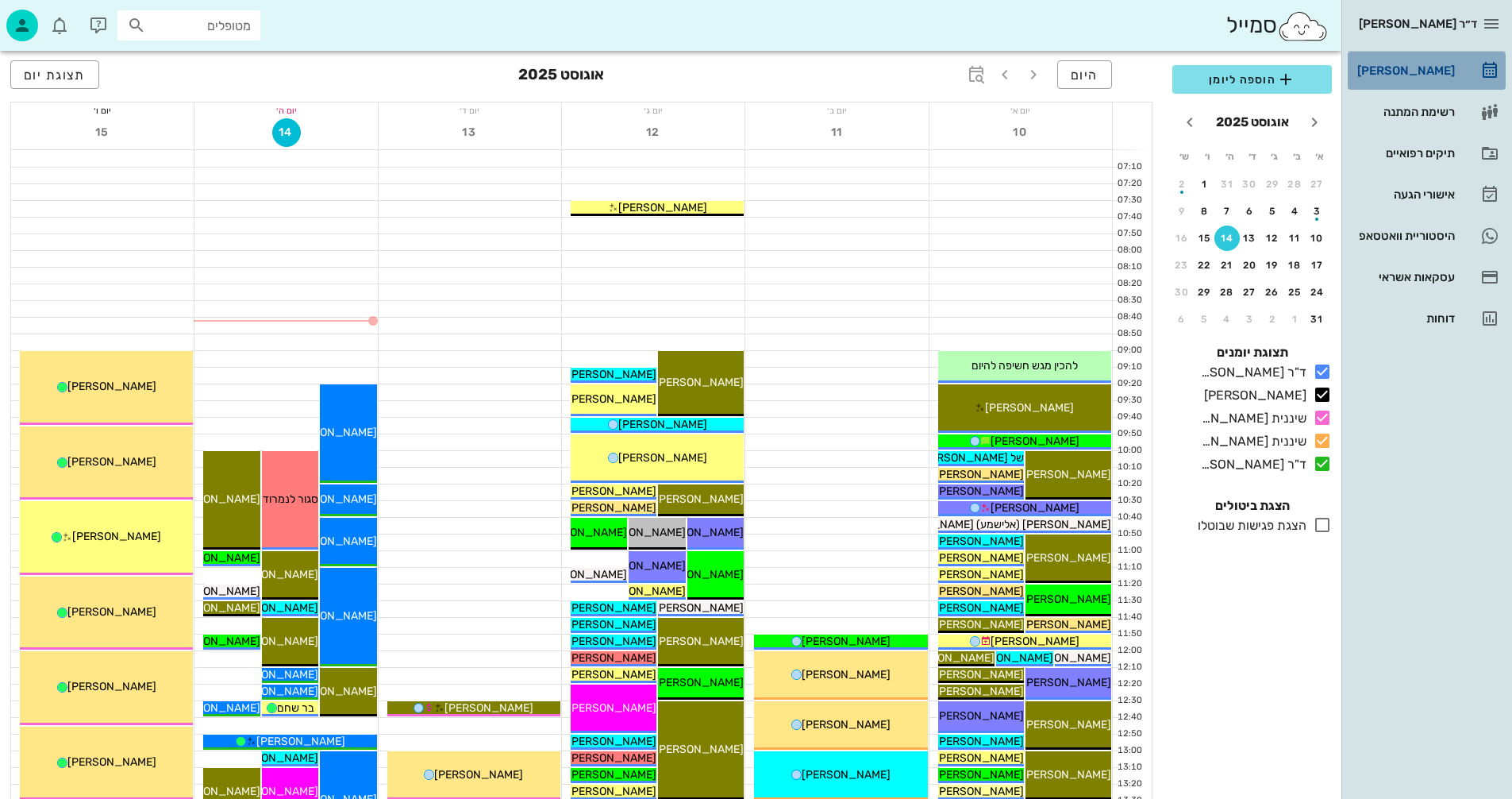
click at [1411, 67] on div "[PERSON_NAME]" at bounding box center [1405, 70] width 101 height 13
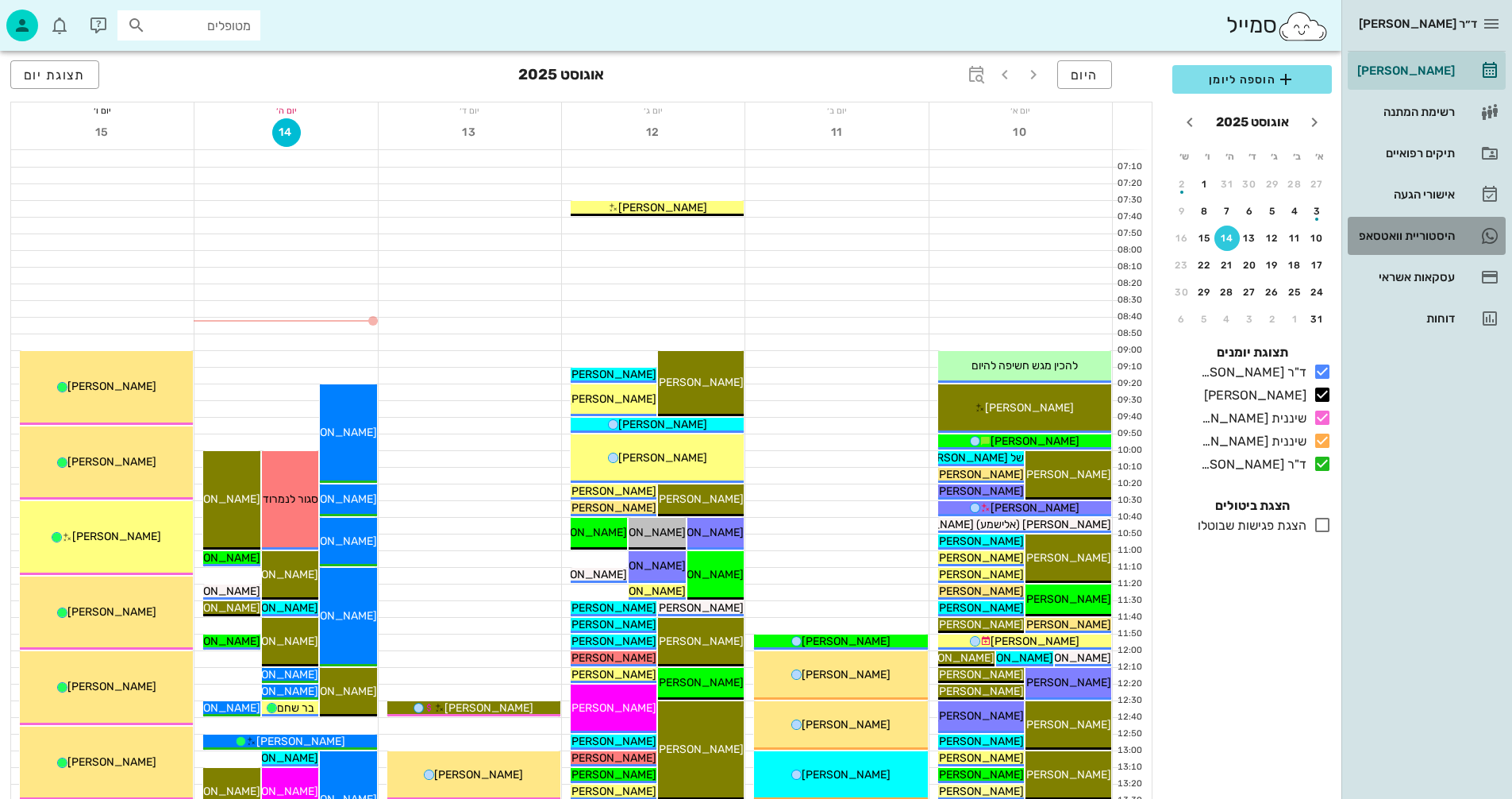
click at [1401, 234] on div "היסטוריית וואטסאפ" at bounding box center [1405, 236] width 101 height 13
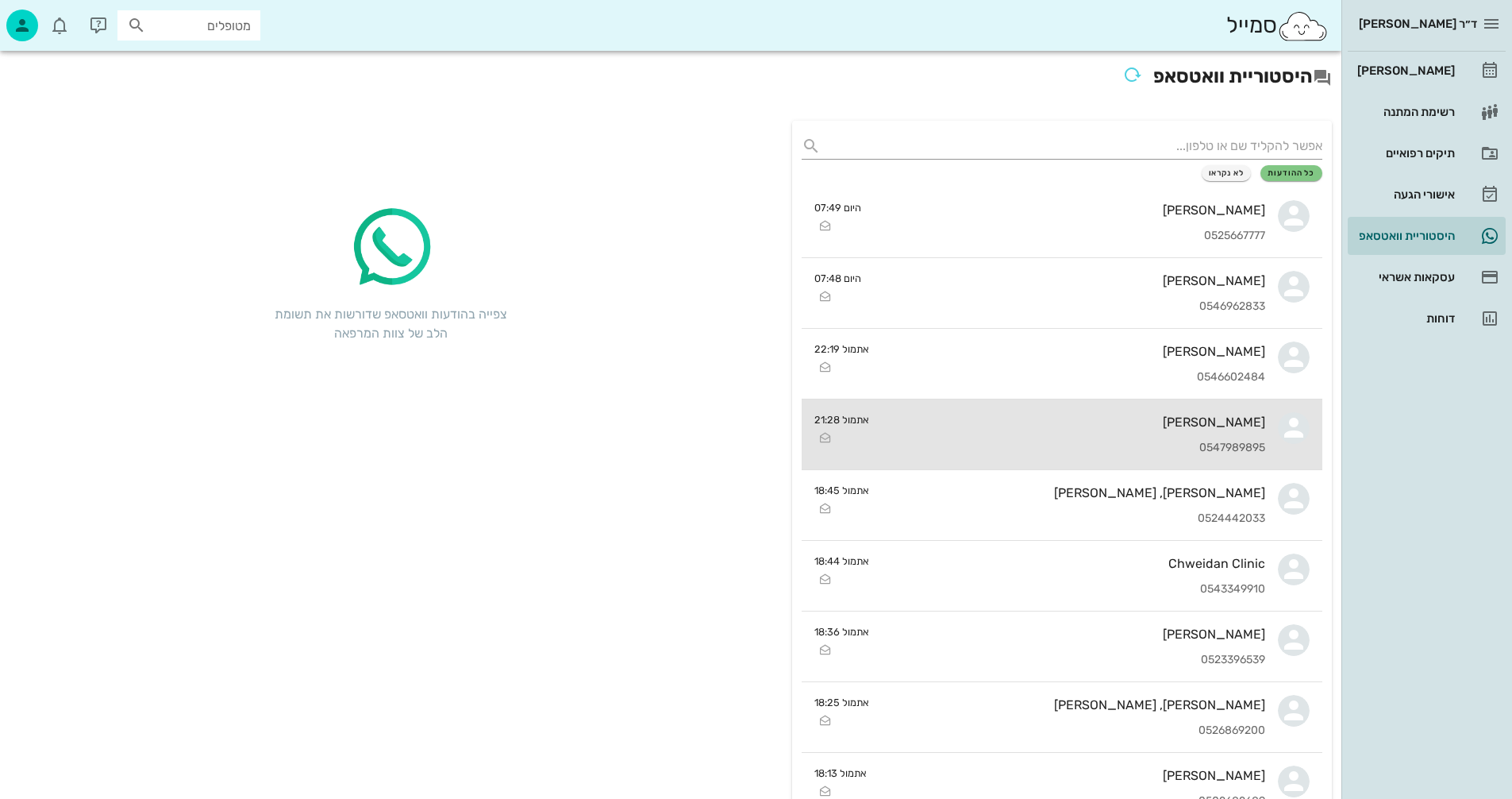
click at [969, 421] on div "[PERSON_NAME]" at bounding box center [1074, 421] width 383 height 15
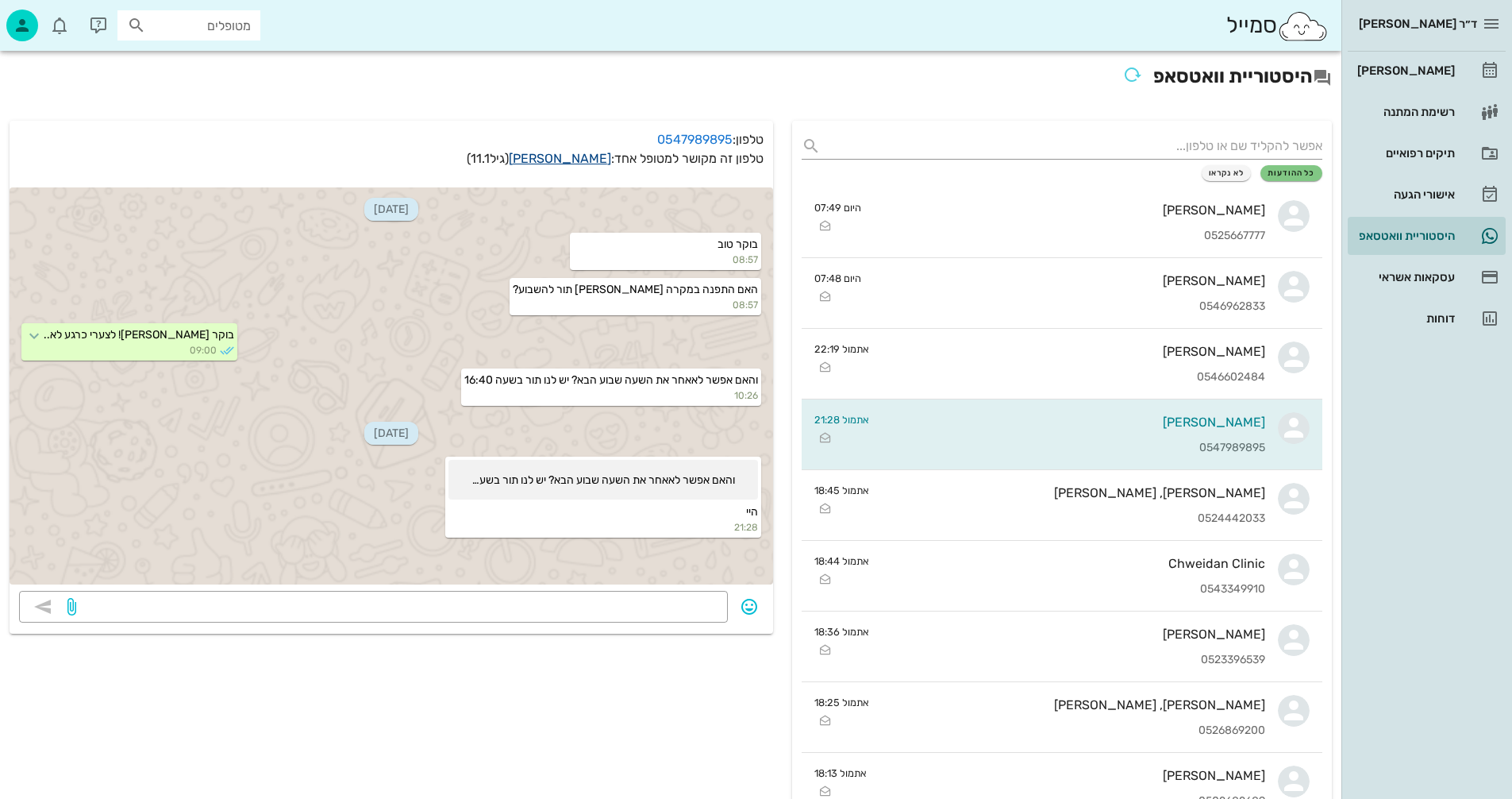
click at [583, 158] on link "[PERSON_NAME]" at bounding box center [560, 158] width 102 height 15
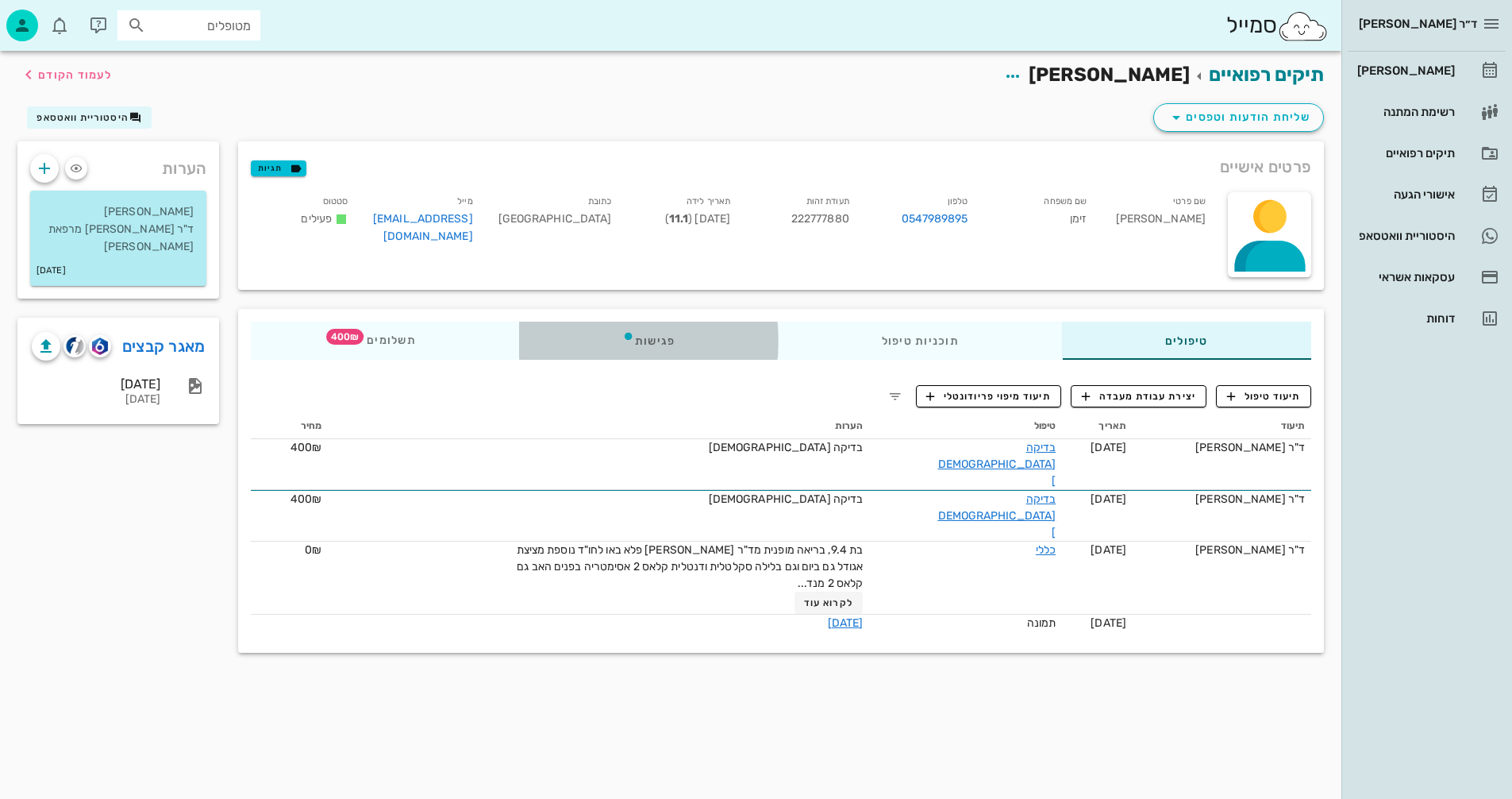
click at [659, 341] on div "פגישות" at bounding box center [649, 341] width 260 height 38
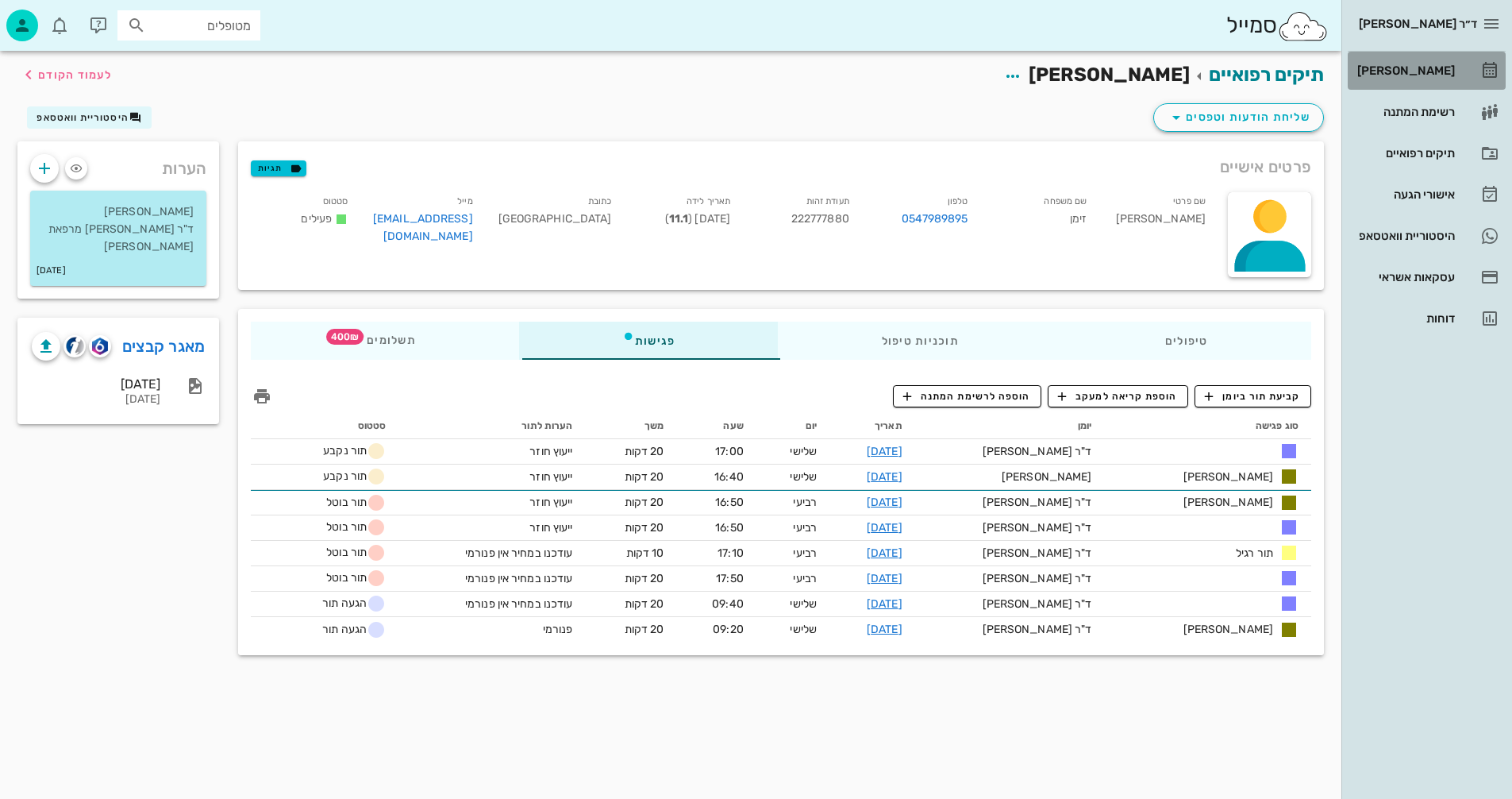
click at [1417, 71] on div "[PERSON_NAME]" at bounding box center [1405, 70] width 101 height 13
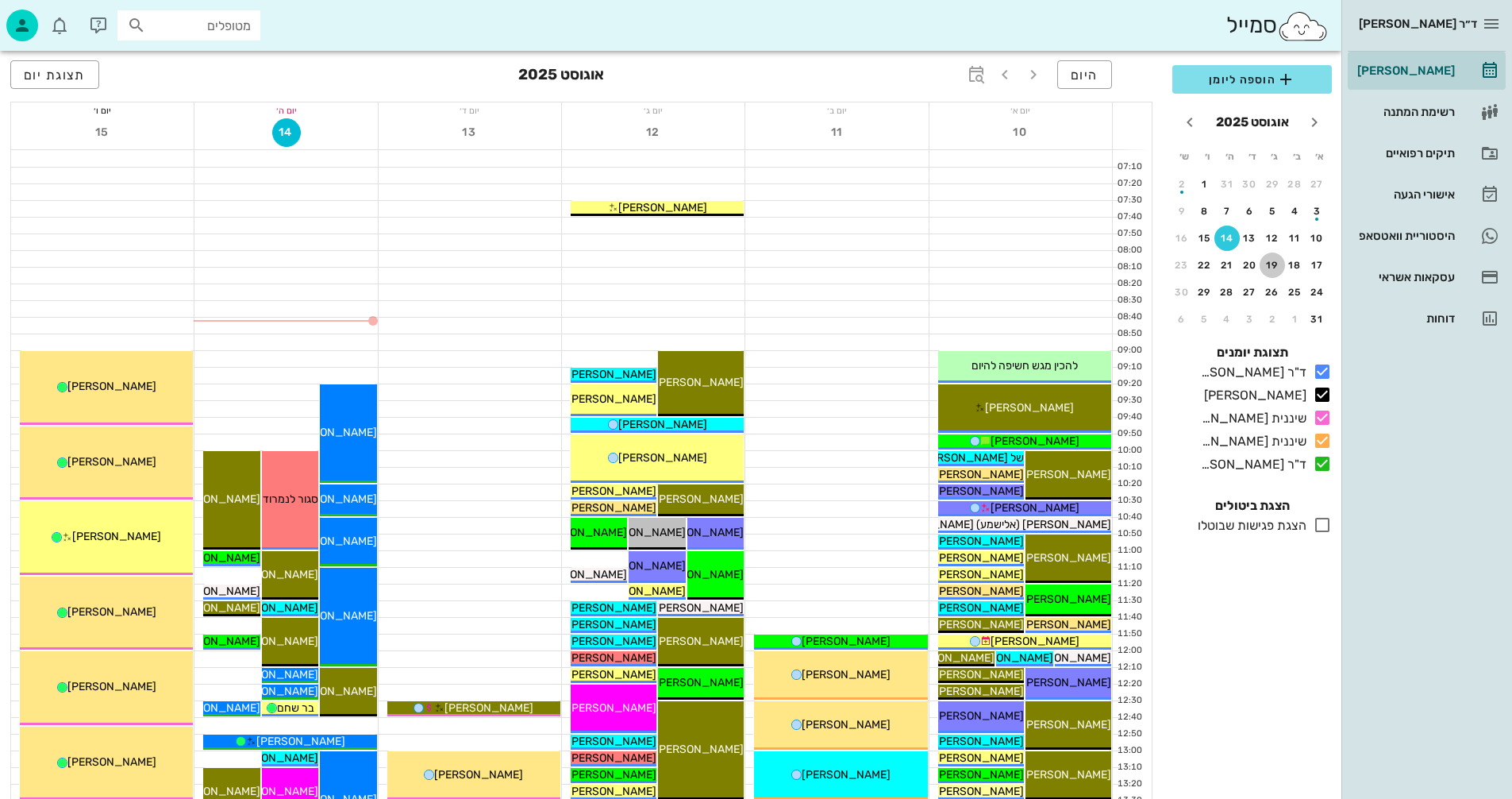
click at [1271, 263] on div "19" at bounding box center [1272, 265] width 25 height 11
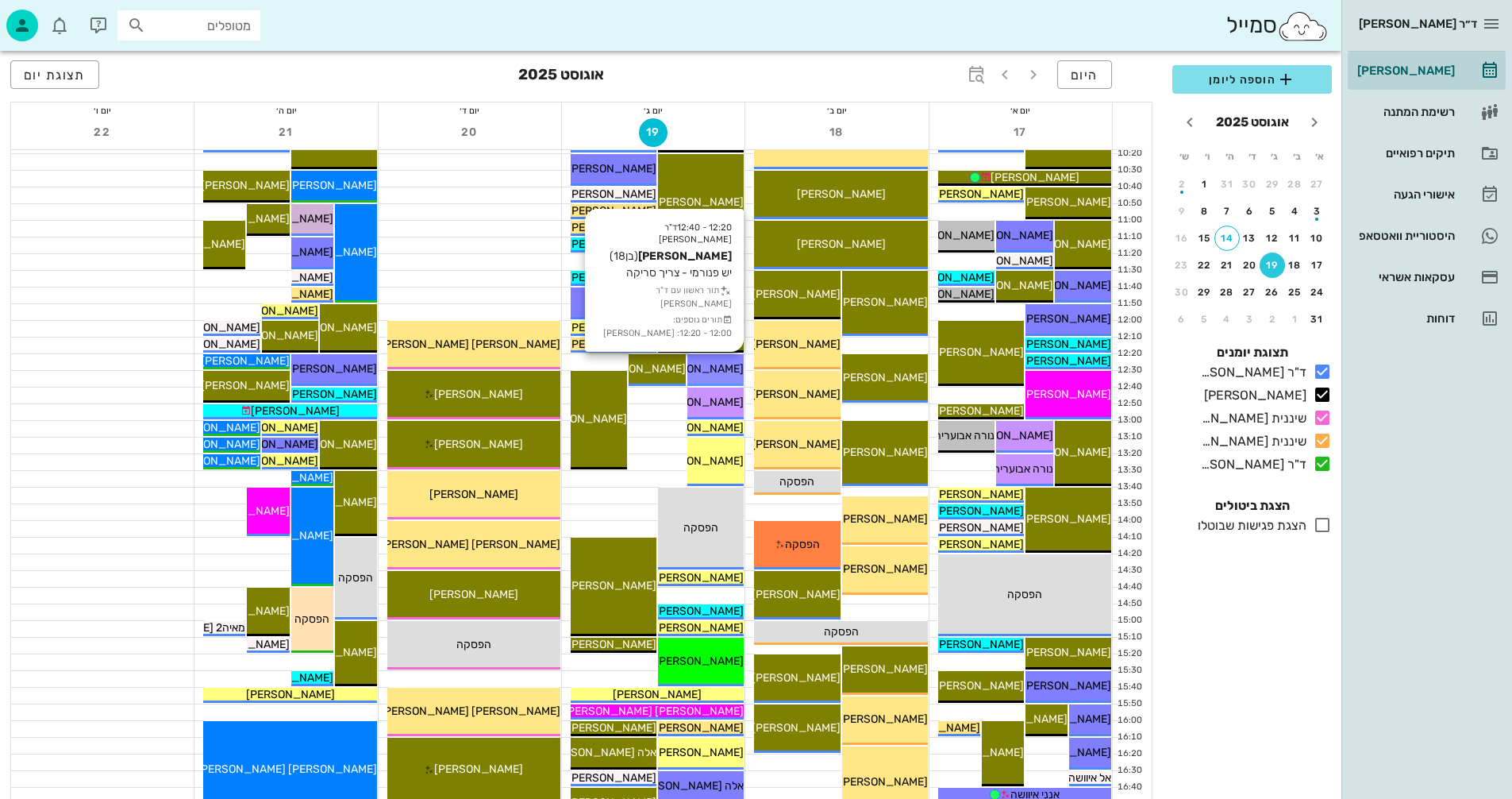
scroll to position [555, 0]
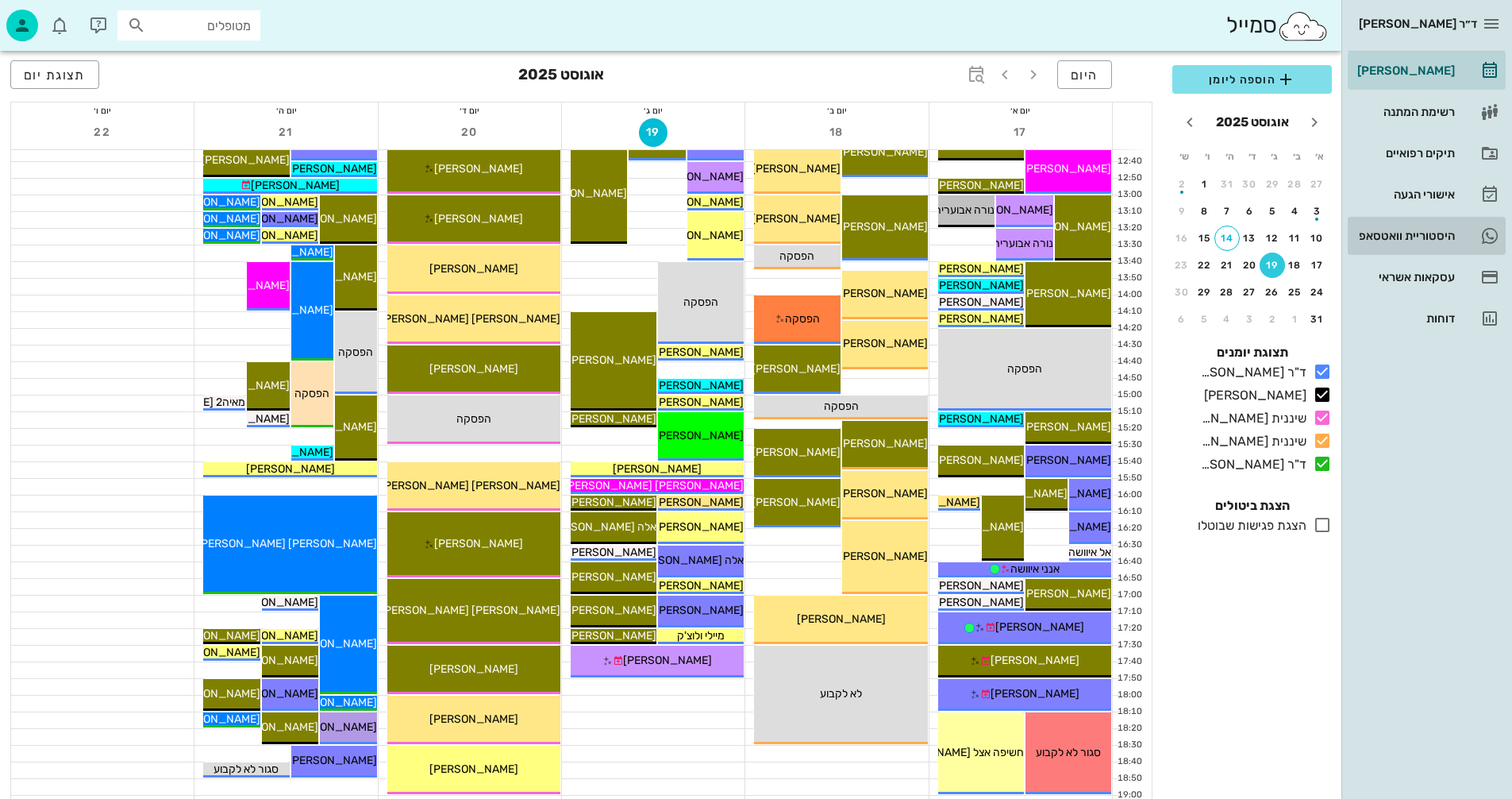
click at [1383, 234] on div "היסטוריית וואטסאפ" at bounding box center [1405, 236] width 101 height 13
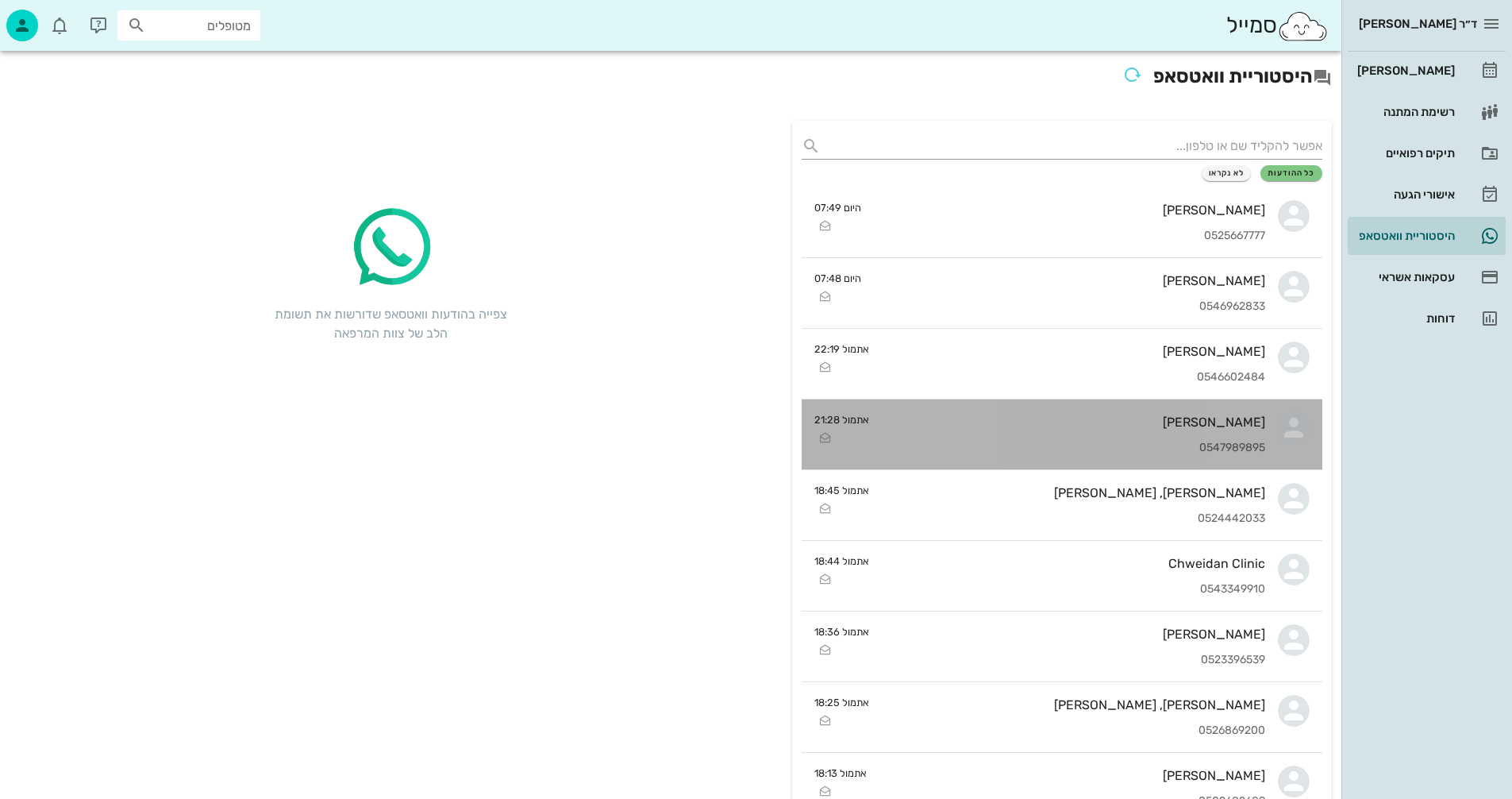
click at [912, 417] on div "[PERSON_NAME]" at bounding box center [1074, 421] width 383 height 15
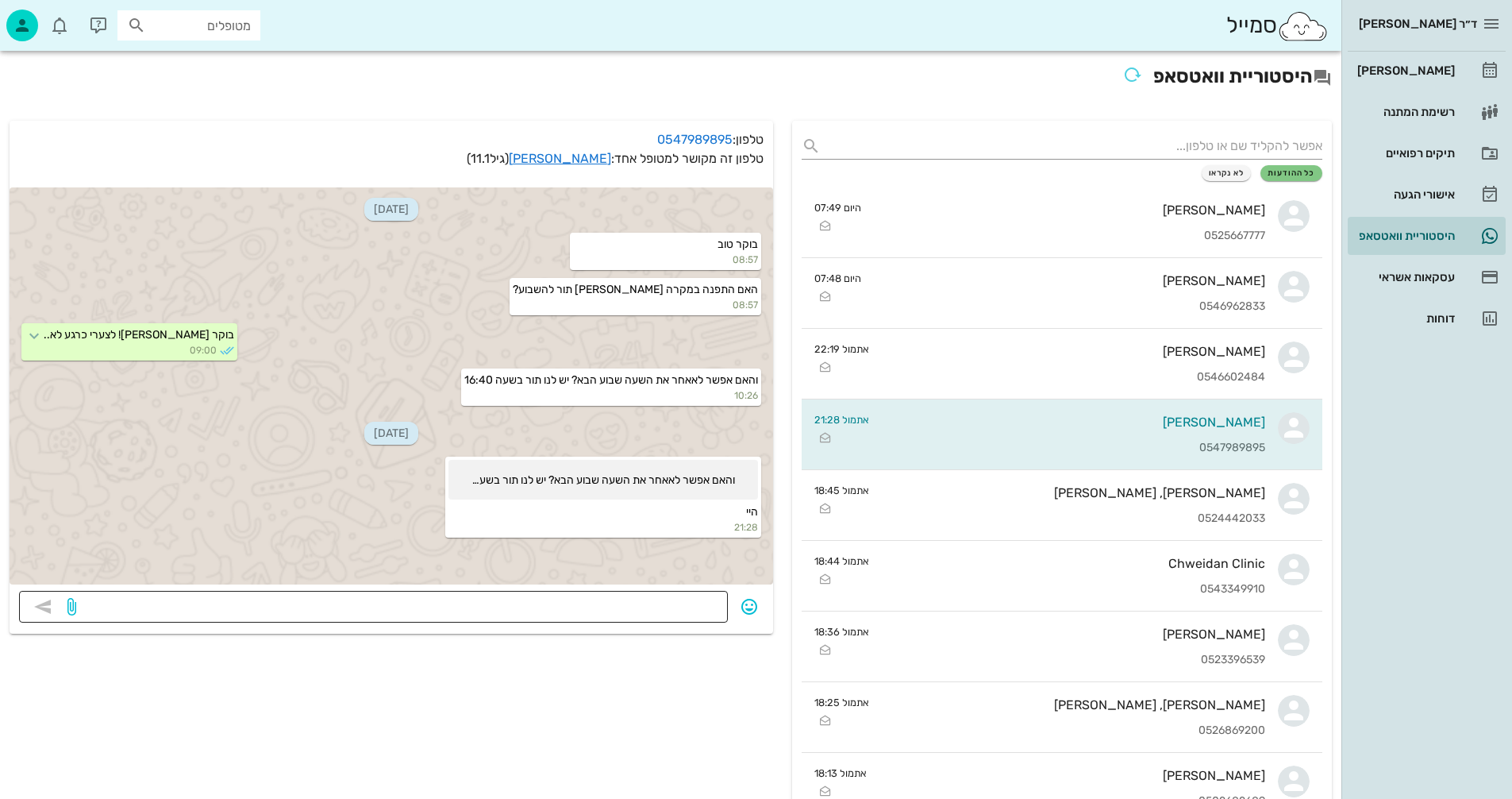
click at [637, 608] on textarea at bounding box center [399, 607] width 639 height 25
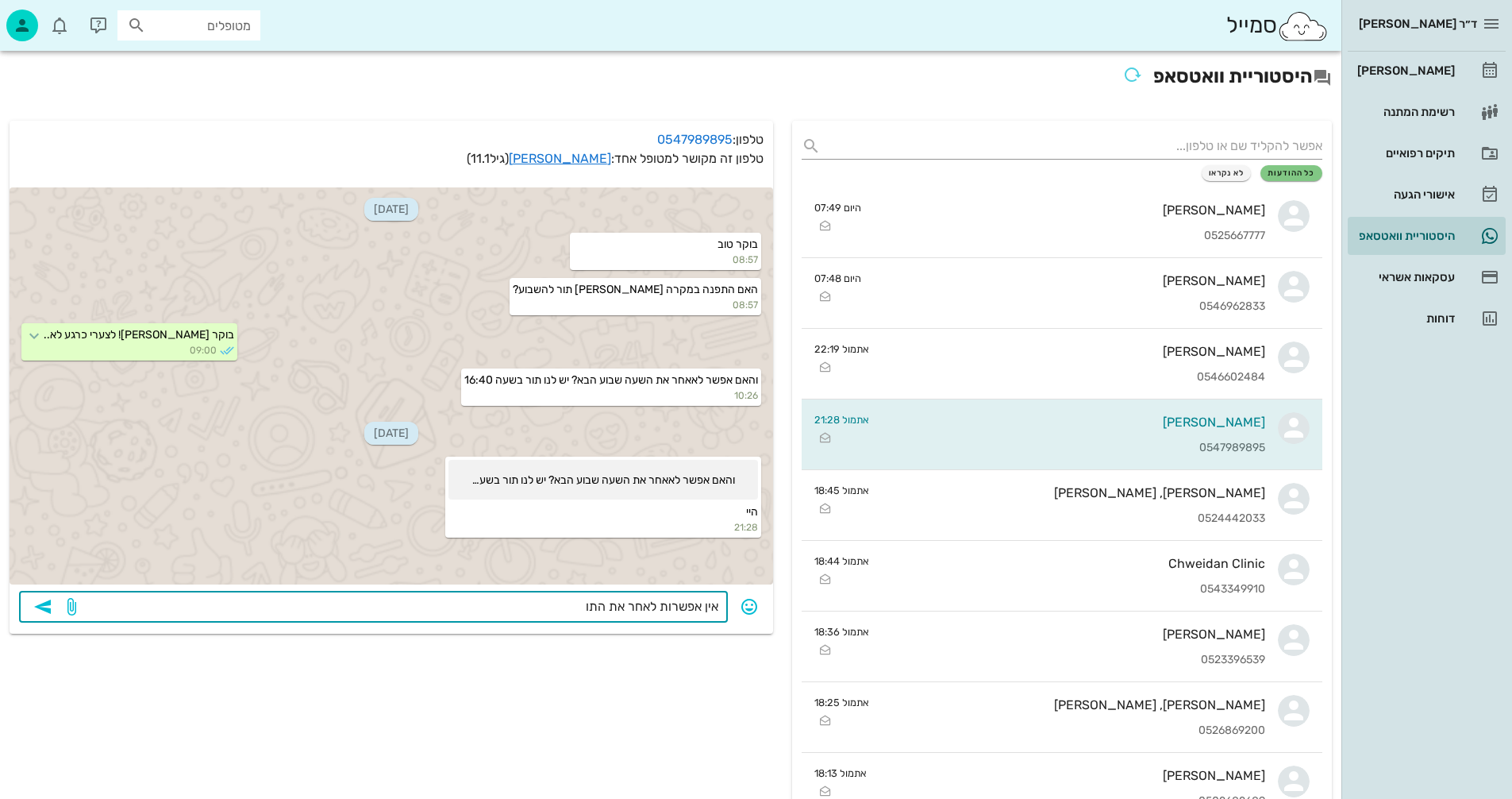
type textarea "אין אפשרות לאחר את התור"
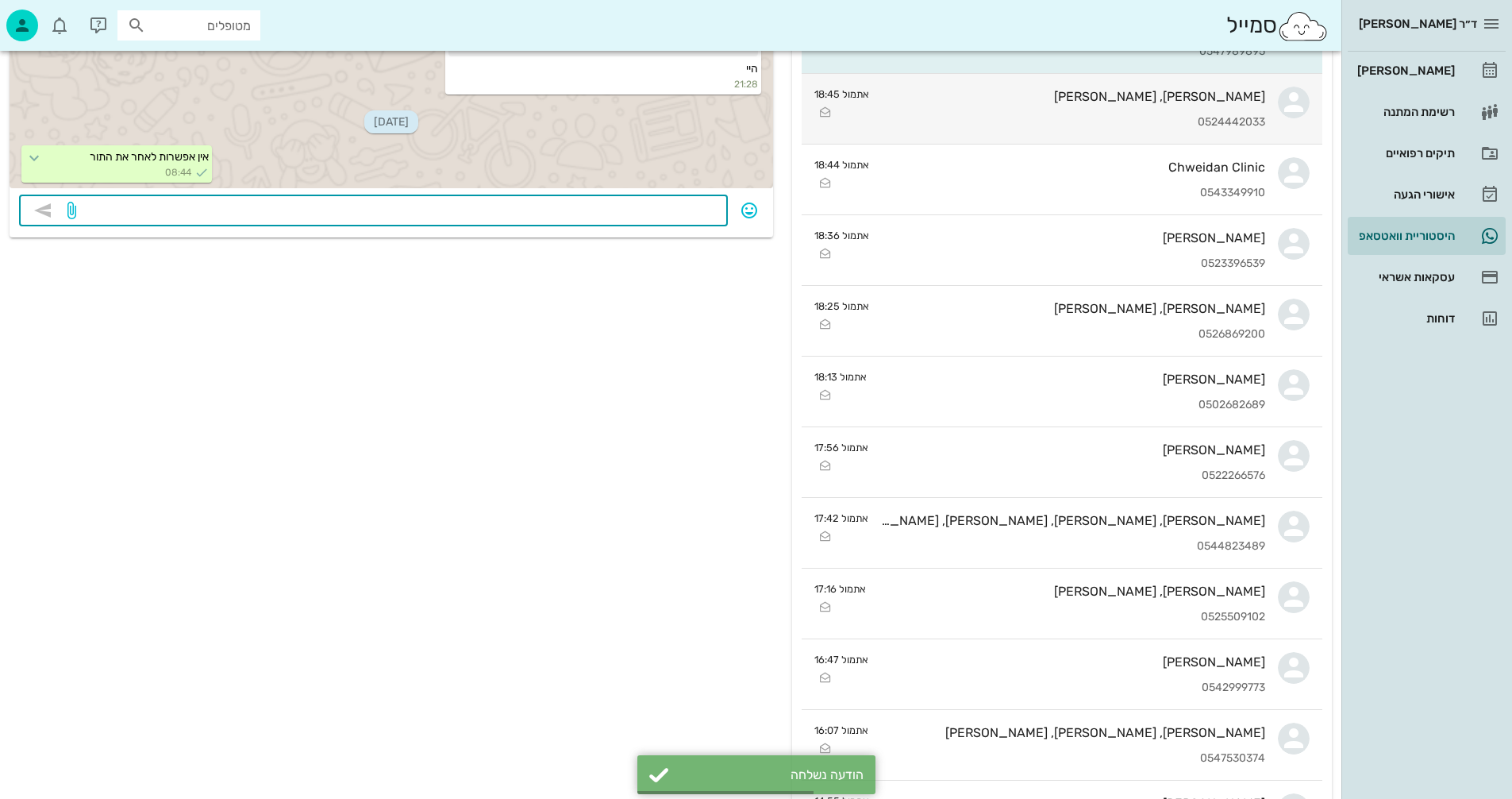
scroll to position [397, 0]
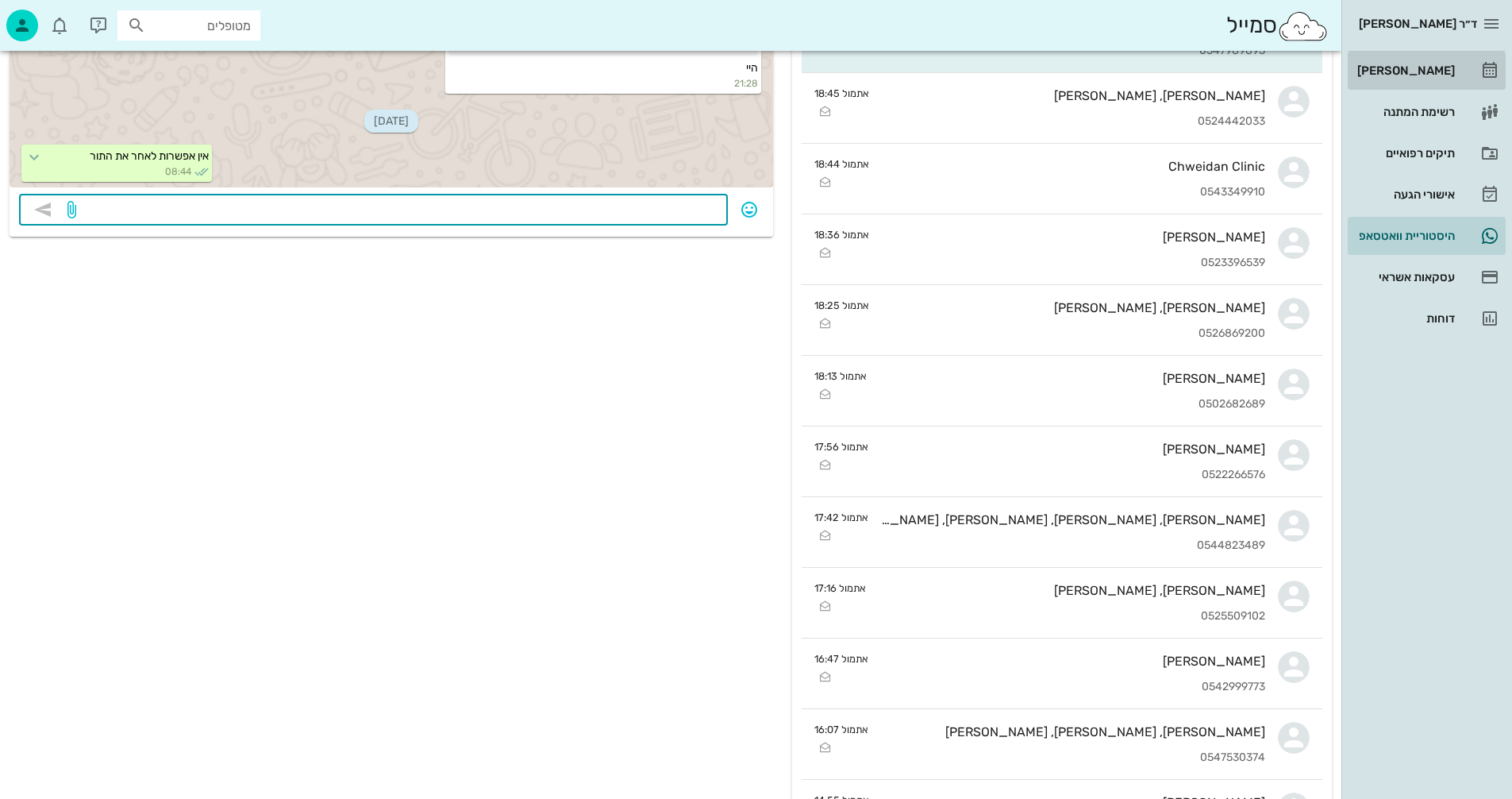
click at [1418, 68] on div "[PERSON_NAME]" at bounding box center [1405, 70] width 101 height 13
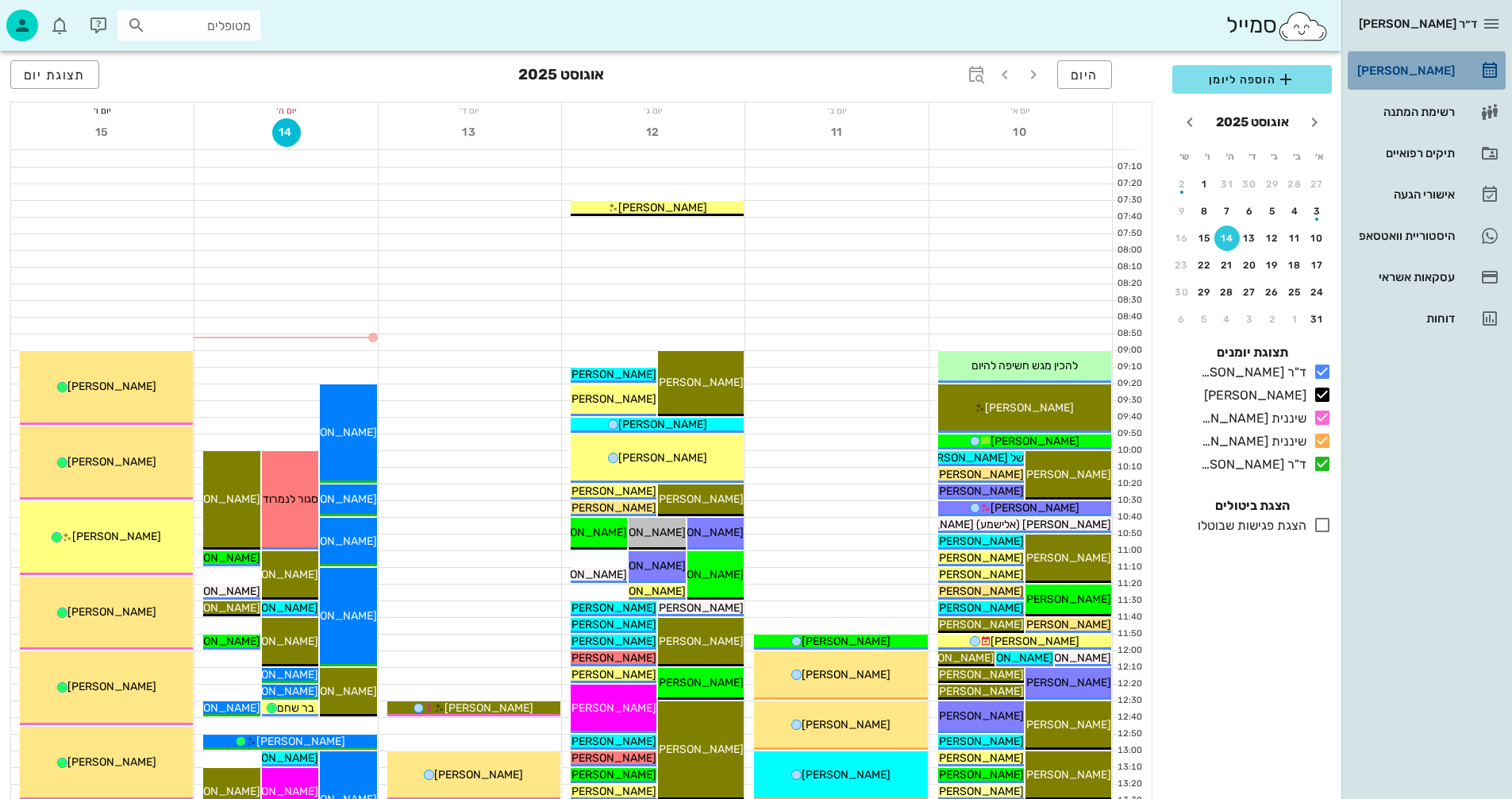
click at [1420, 71] on div "[PERSON_NAME]" at bounding box center [1405, 70] width 101 height 13
click at [422, 239] on div at bounding box center [470, 242] width 183 height 16
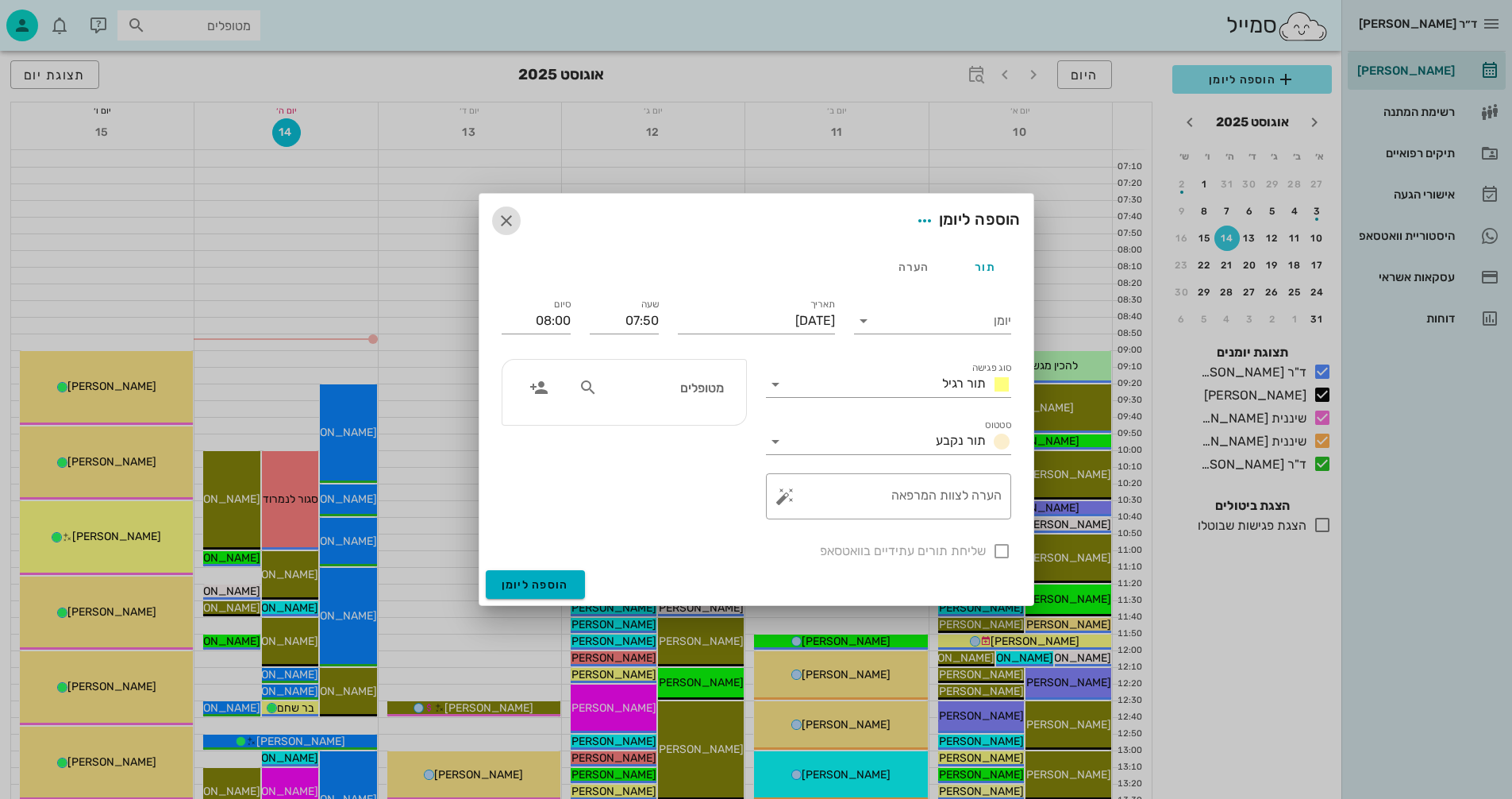
click at [506, 218] on icon "button" at bounding box center [506, 221] width 19 height 19
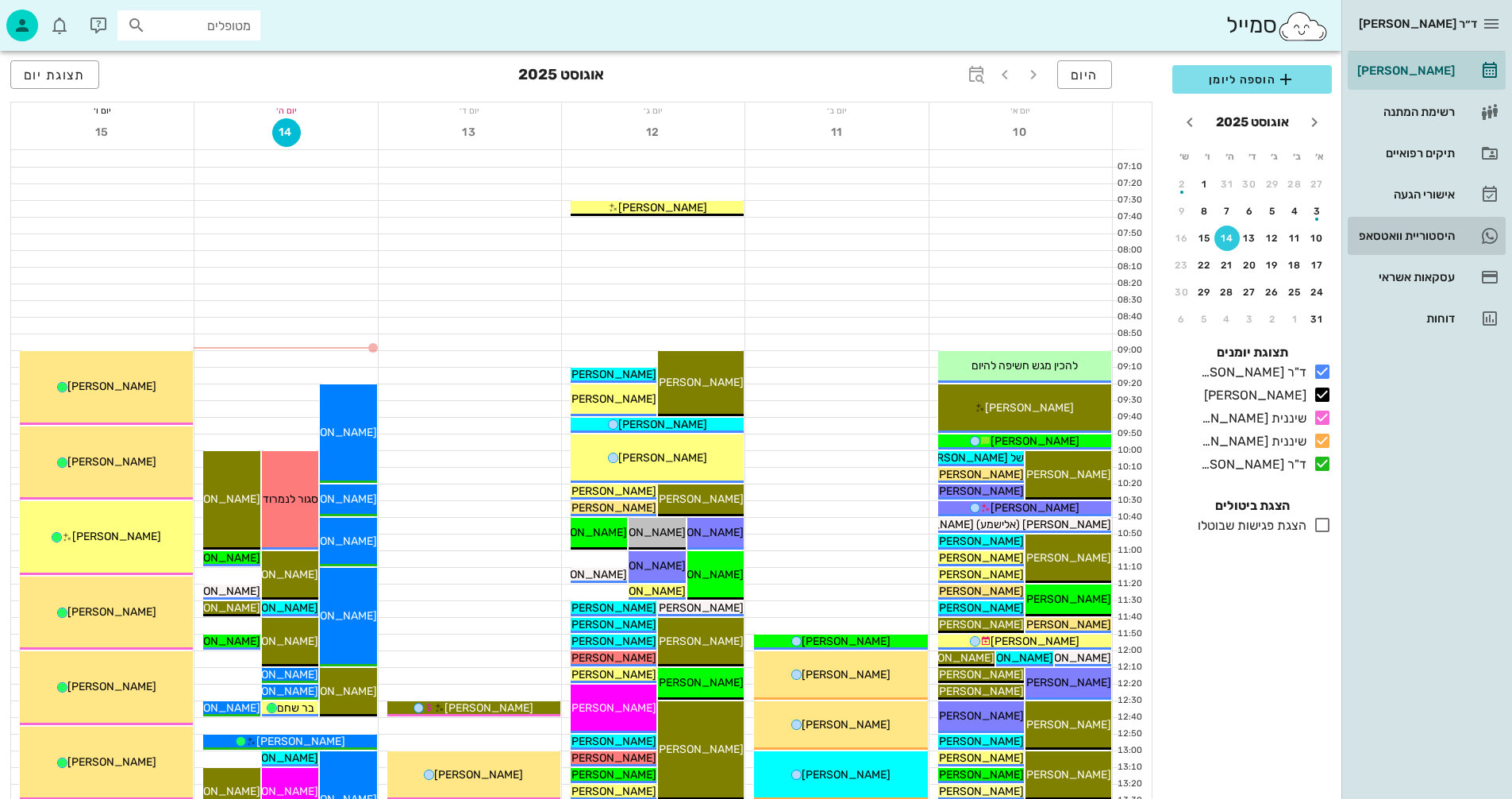
click at [1379, 231] on div "היסטוריית וואטסאפ" at bounding box center [1405, 236] width 101 height 13
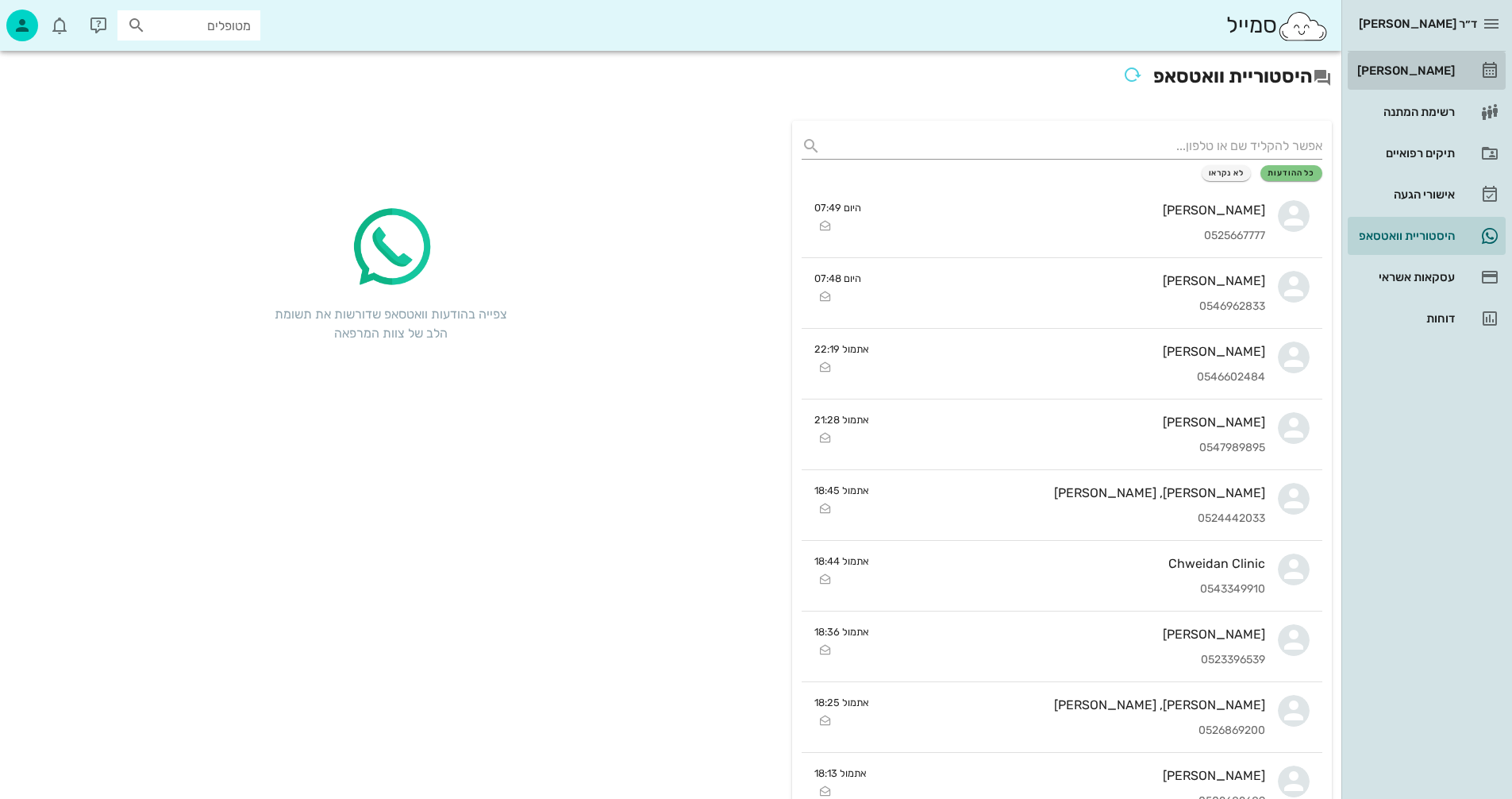
click at [1426, 66] on div "[PERSON_NAME]" at bounding box center [1405, 70] width 101 height 13
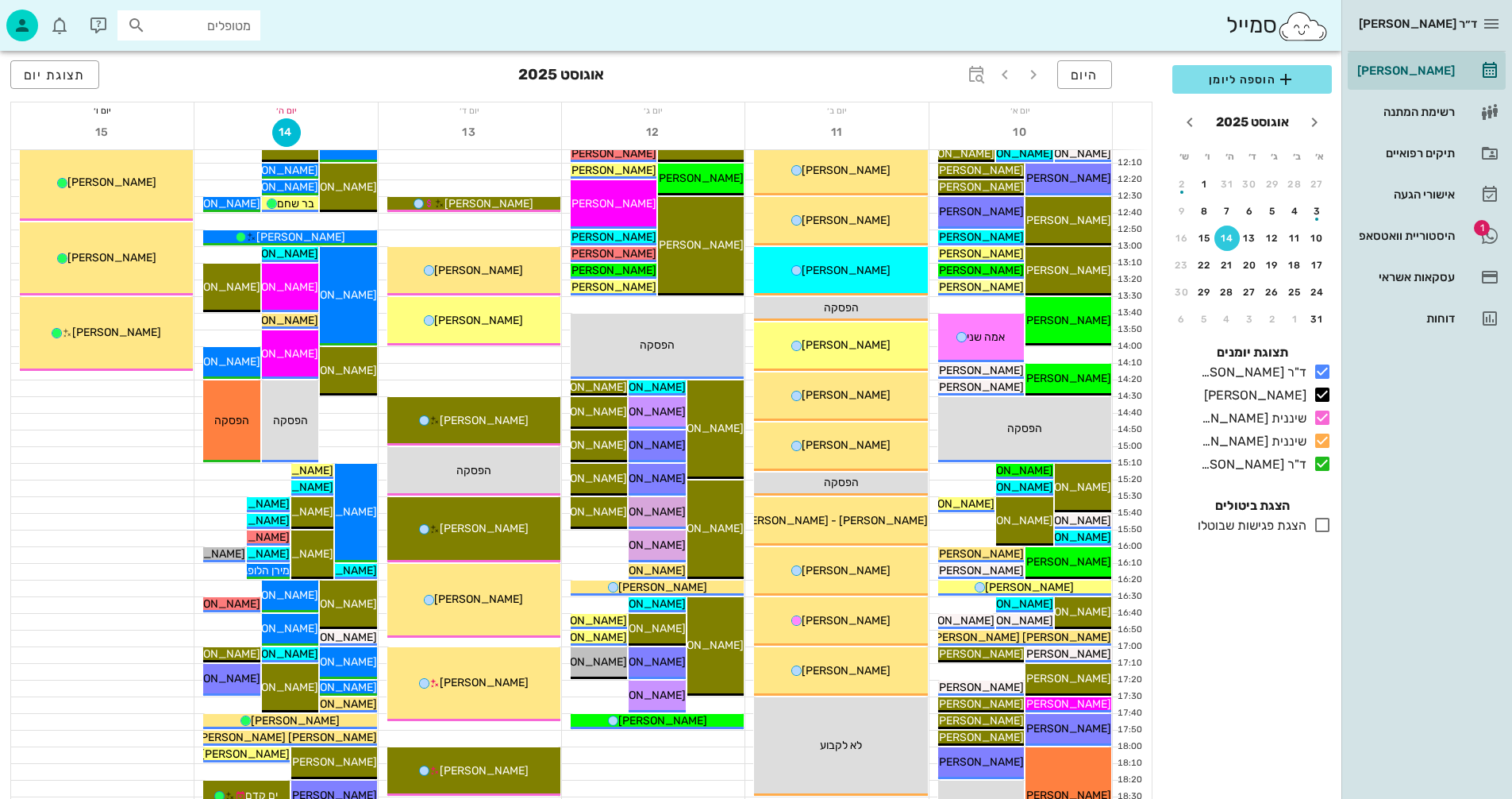
scroll to position [751, 0]
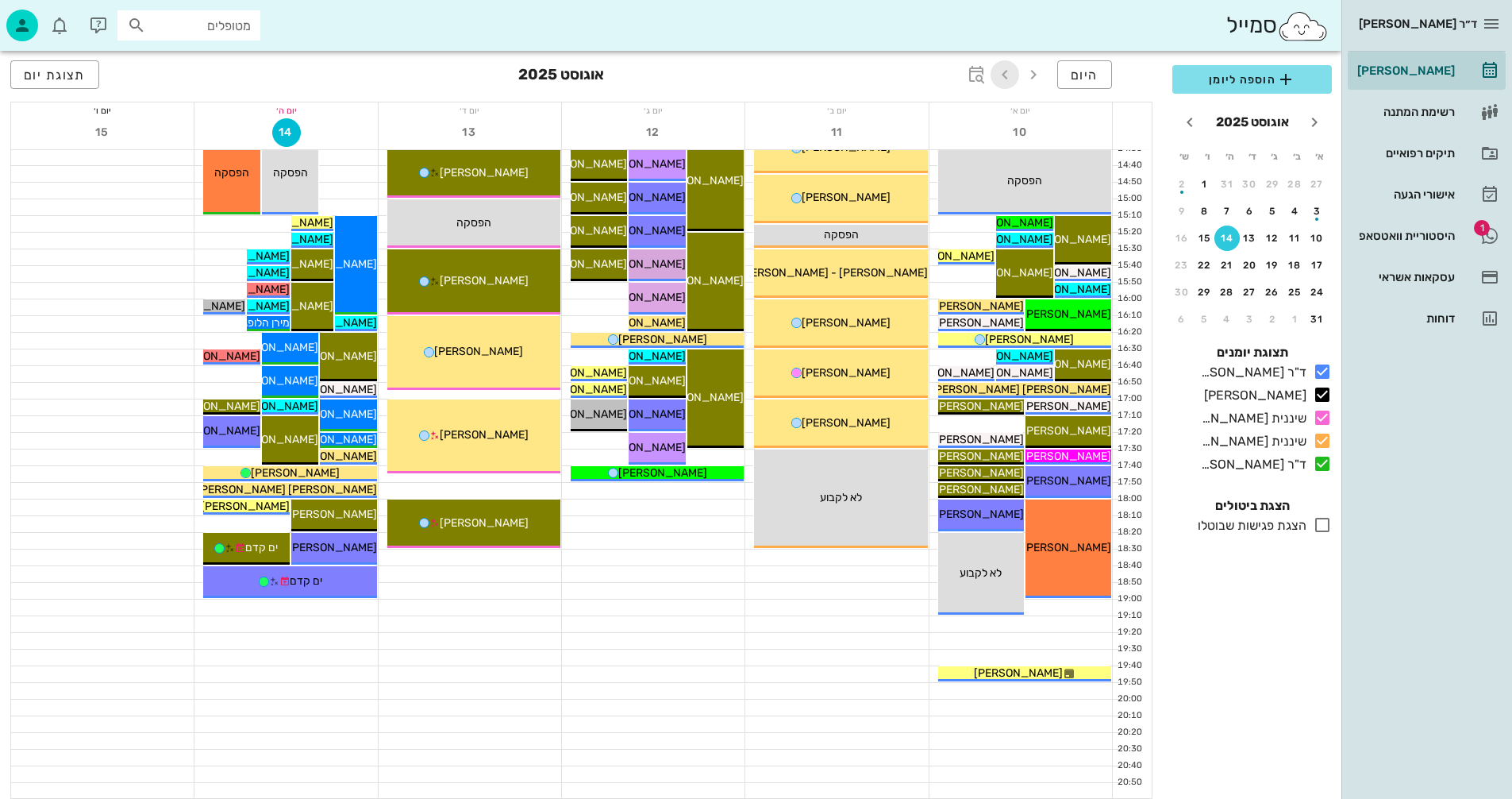
click at [1004, 71] on icon "button" at bounding box center [1005, 75] width 19 height 19
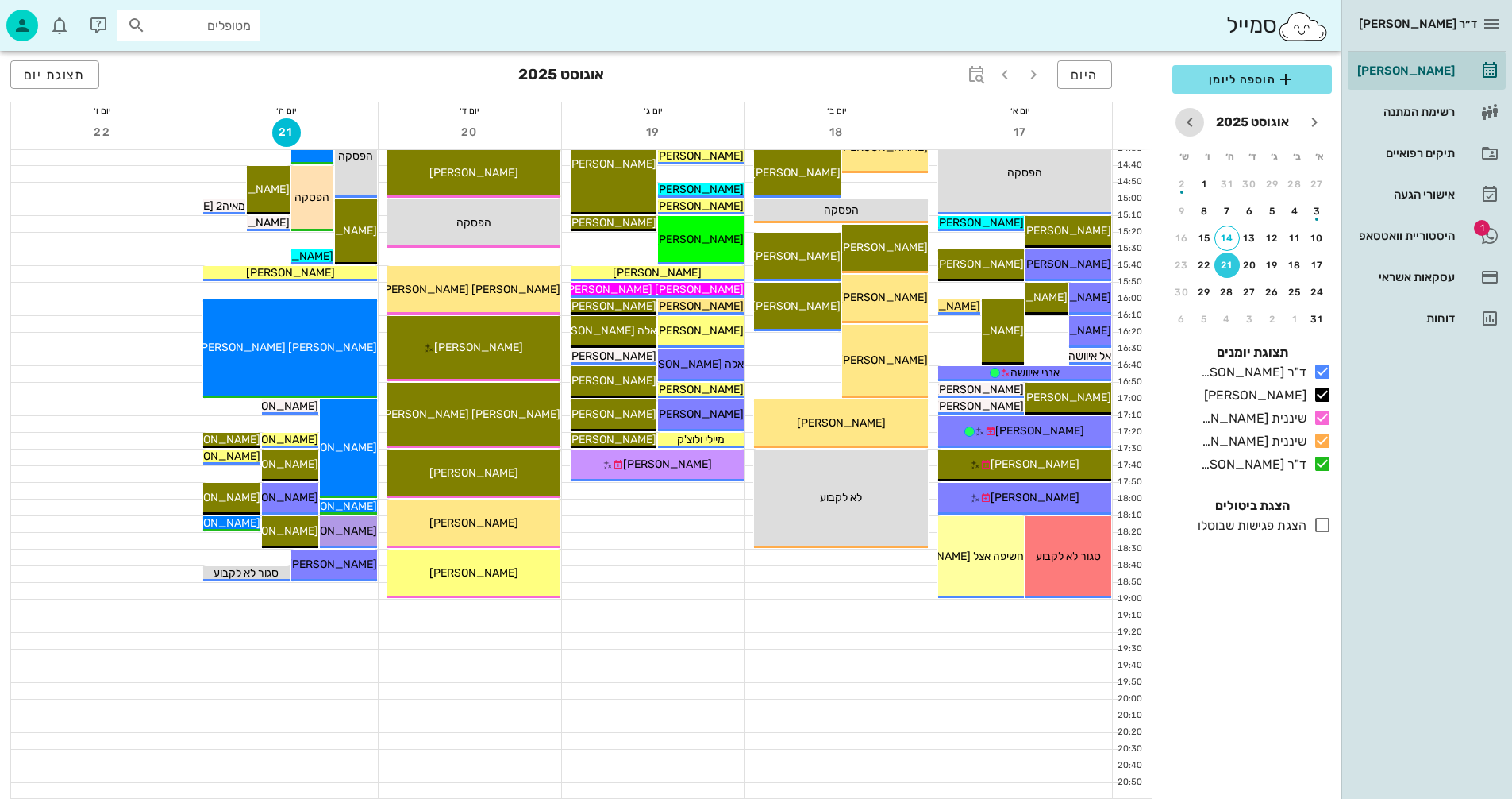
click at [1187, 120] on icon "חודש הבא" at bounding box center [1190, 122] width 19 height 19
click at [1248, 237] on div "15" at bounding box center [1249, 237] width 25 height 11
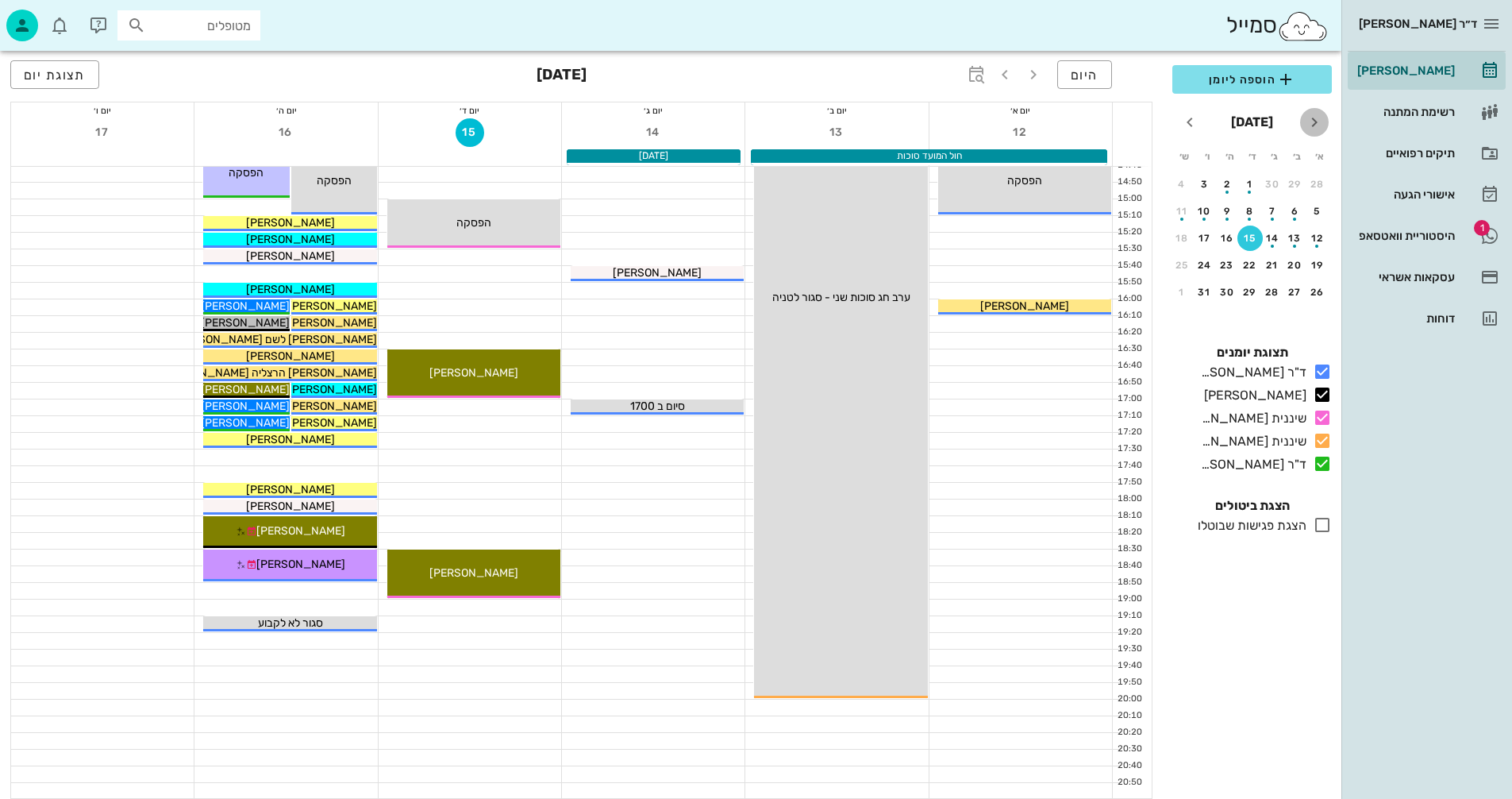
click at [1315, 120] on icon "חודש שעבר" at bounding box center [1314, 122] width 19 height 19
click at [1188, 121] on icon "חודש הבא" at bounding box center [1190, 122] width 19 height 19
click at [1273, 213] on div "button" at bounding box center [1272, 215] width 25 height 9
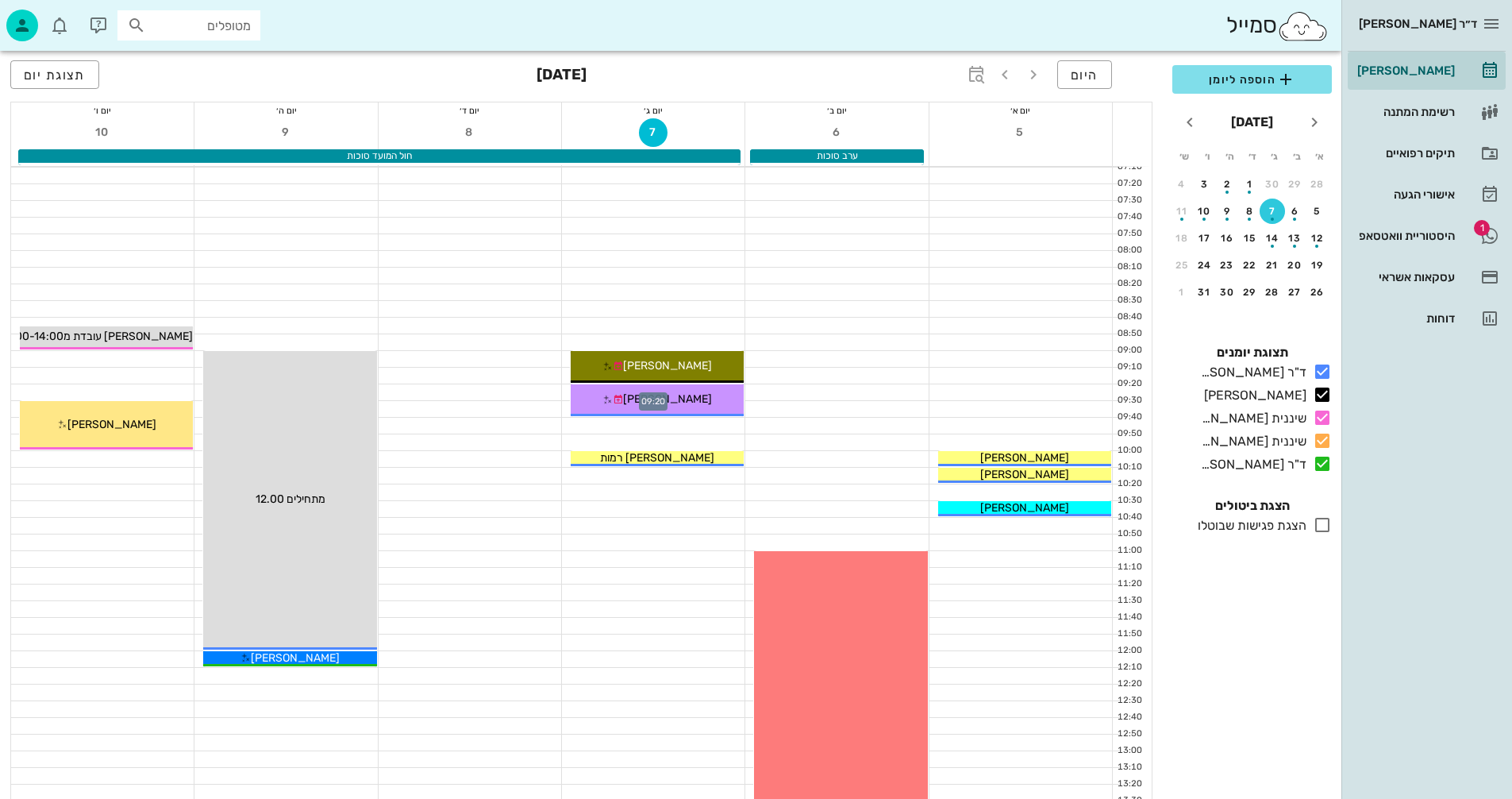
click at [565, 392] on div at bounding box center [653, 392] width 183 height 16
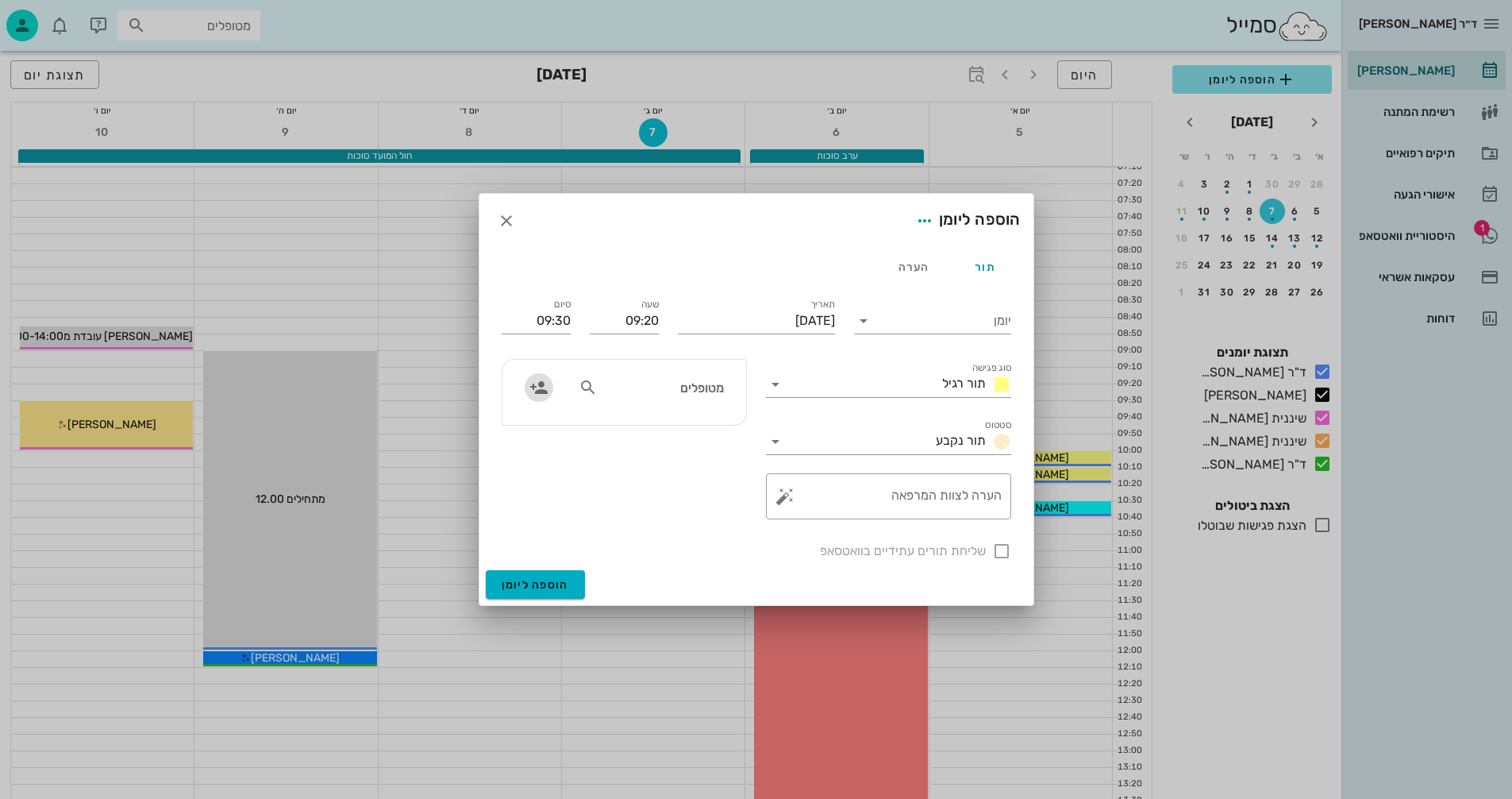
click at [537, 385] on icon "button" at bounding box center [539, 387] width 19 height 19
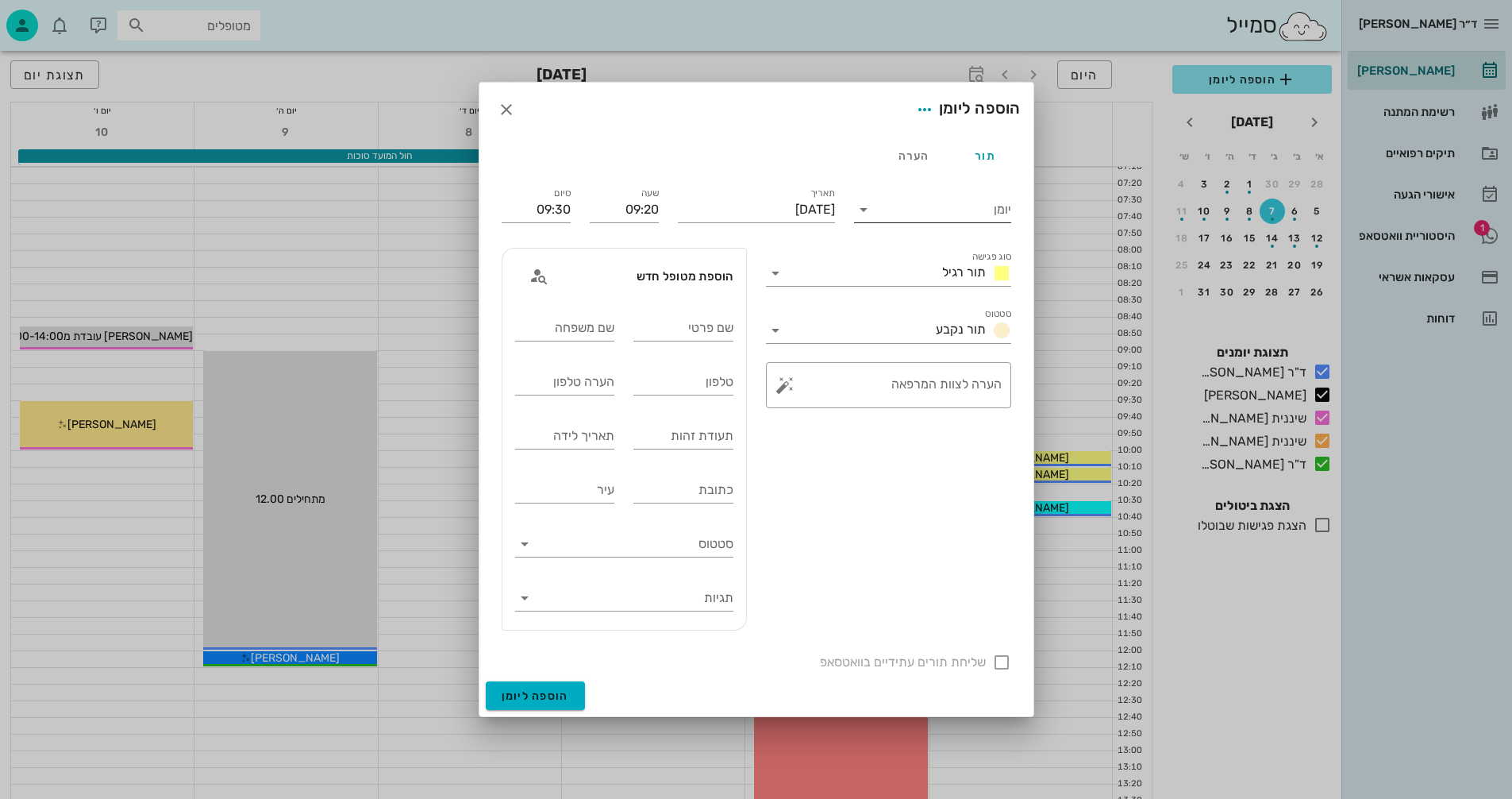
click at [861, 205] on icon at bounding box center [864, 210] width 19 height 19
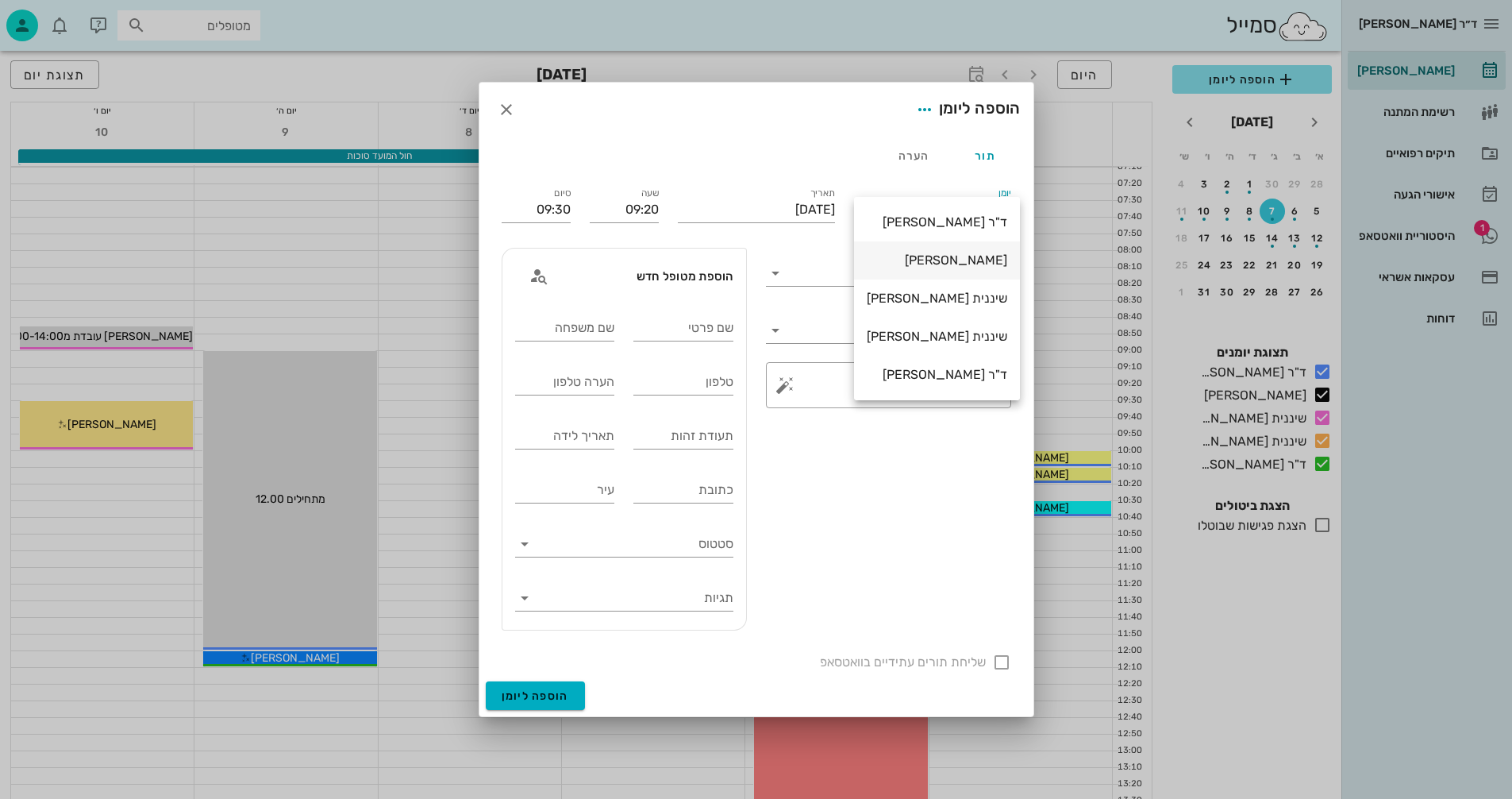
click at [968, 257] on div "[PERSON_NAME]" at bounding box center [937, 259] width 140 height 15
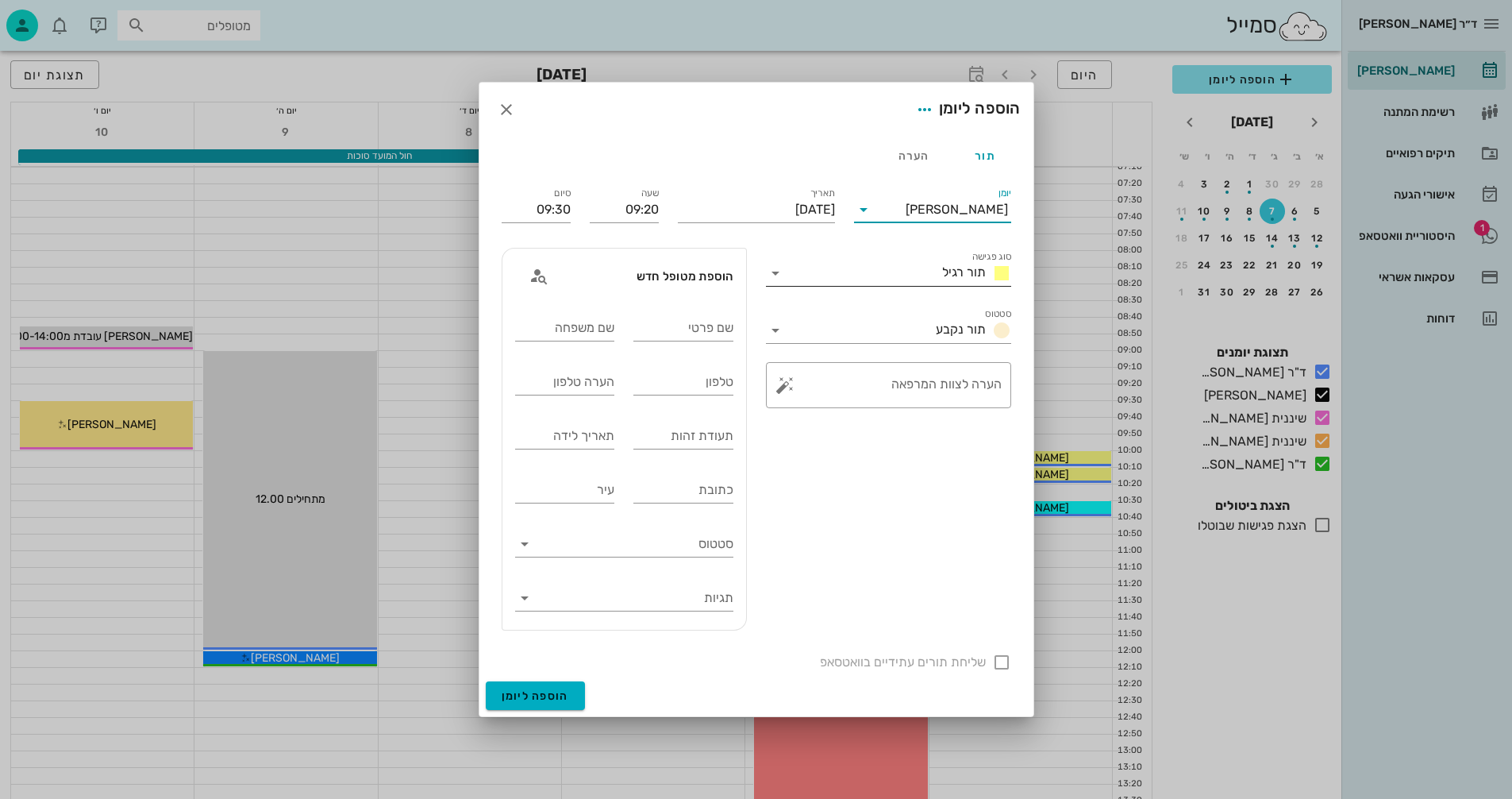
click at [770, 273] on icon at bounding box center [775, 273] width 19 height 19
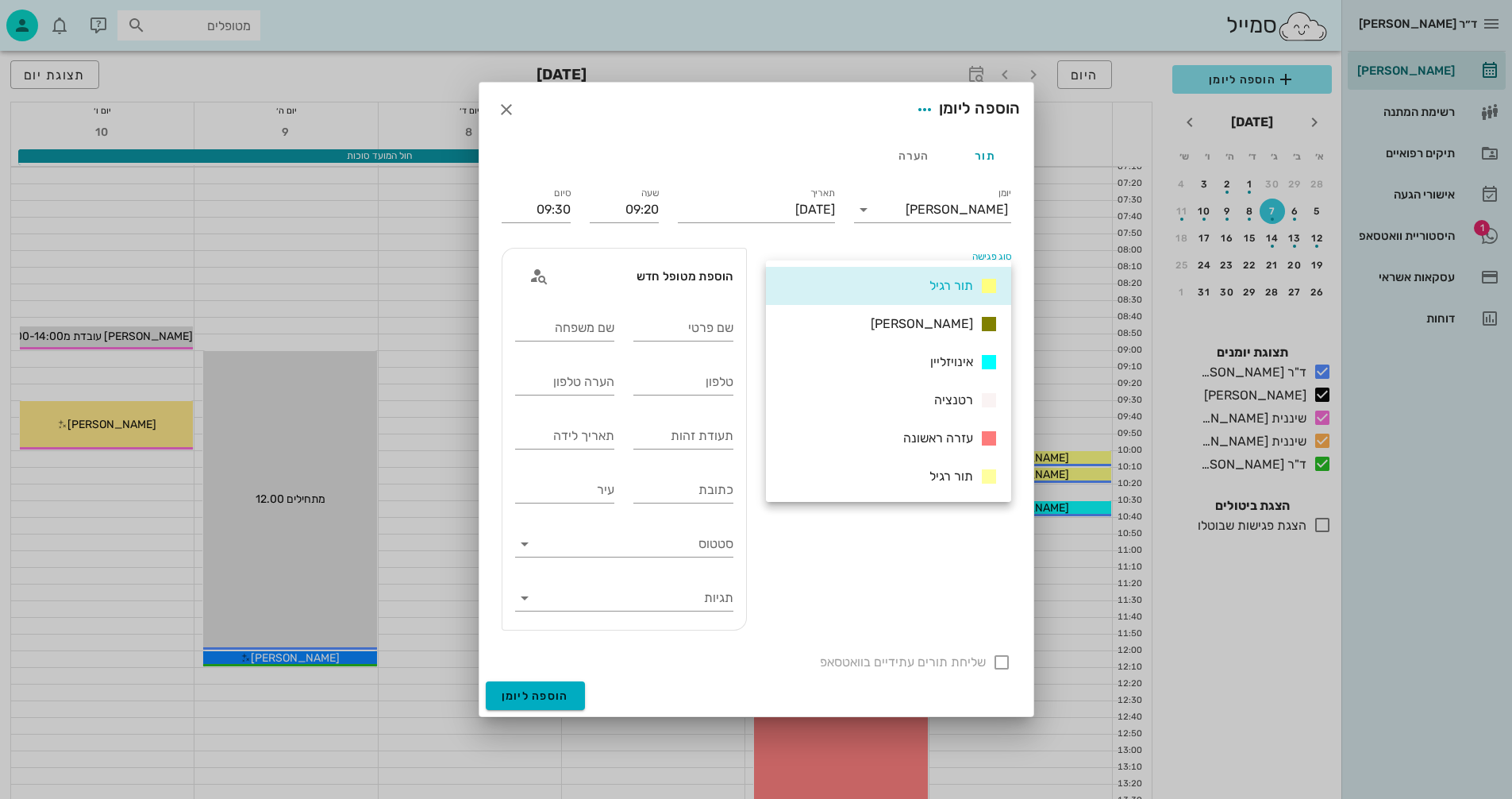
scroll to position [229, 0]
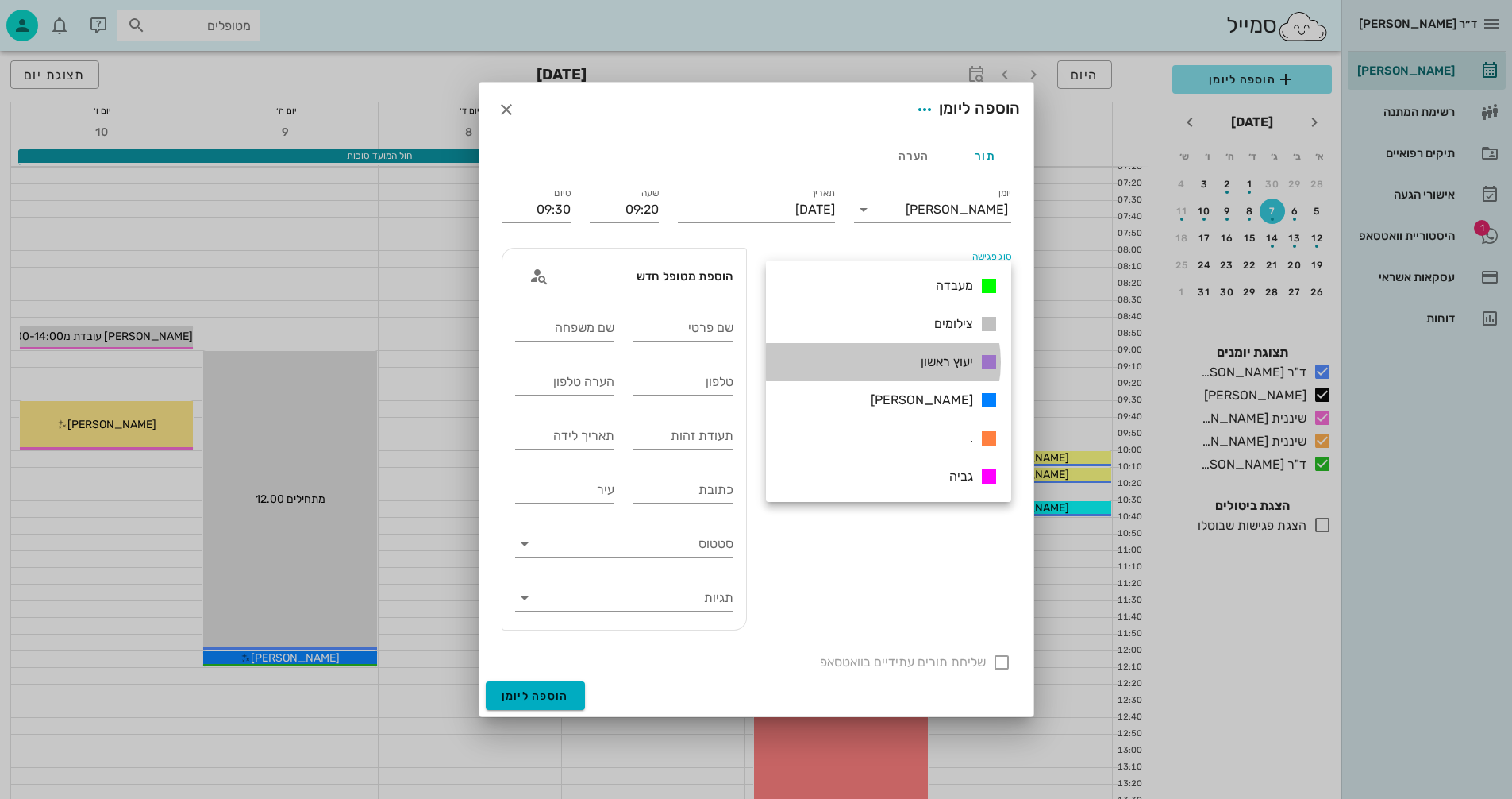
click at [908, 361] on div "יעוץ ראשון" at bounding box center [888, 362] width 245 height 38
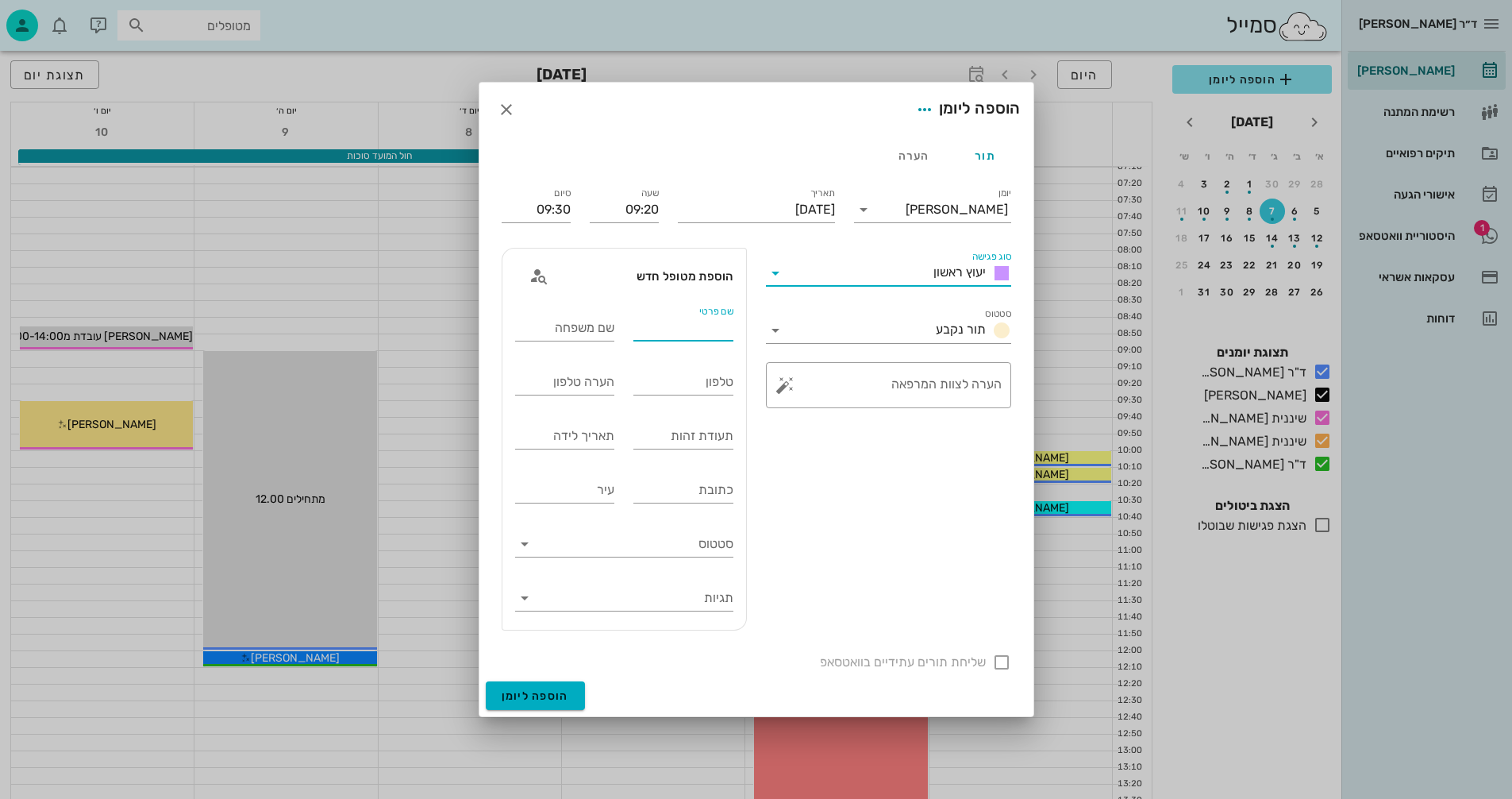
click at [691, 329] on input "שם פרטי" at bounding box center [683, 328] width 100 height 25
type input "[PERSON_NAME]"
click at [594, 335] on input "שם משפחה" at bounding box center [564, 328] width 100 height 25
type input "[PERSON_NAME]"
click at [653, 382] on input "טלפון" at bounding box center [683, 381] width 100 height 25
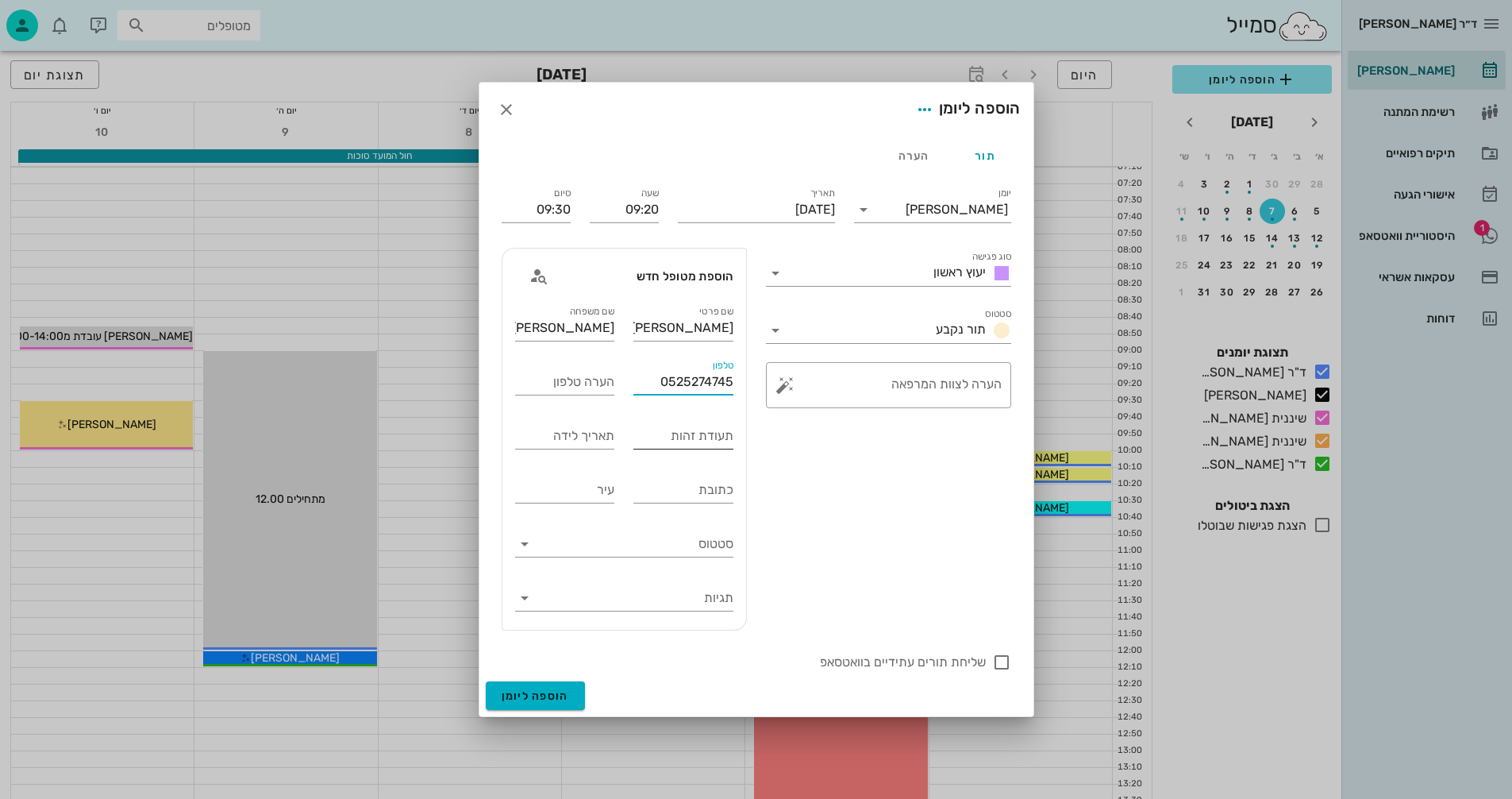
type input "0525274745"
click at [647, 436] on input "תעודת זהות" at bounding box center [683, 435] width 100 height 25
type input "225510585"
click at [579, 432] on div "תאריך לידה" at bounding box center [564, 435] width 100 height 25
type input "[DATE]"
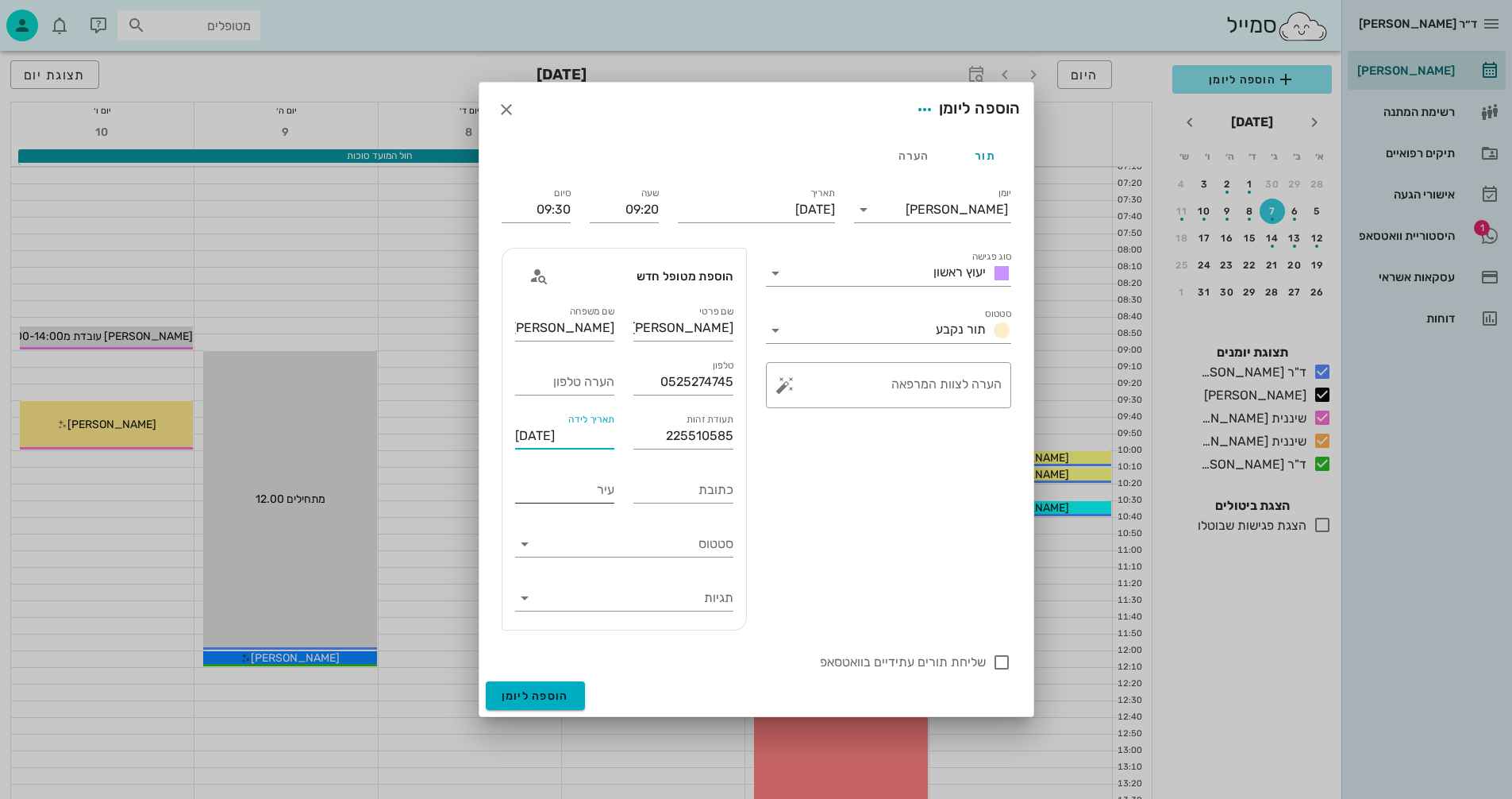
click at [575, 488] on input "עיר" at bounding box center [564, 490] width 100 height 25
type input "[GEOGRAPHIC_DATA]"
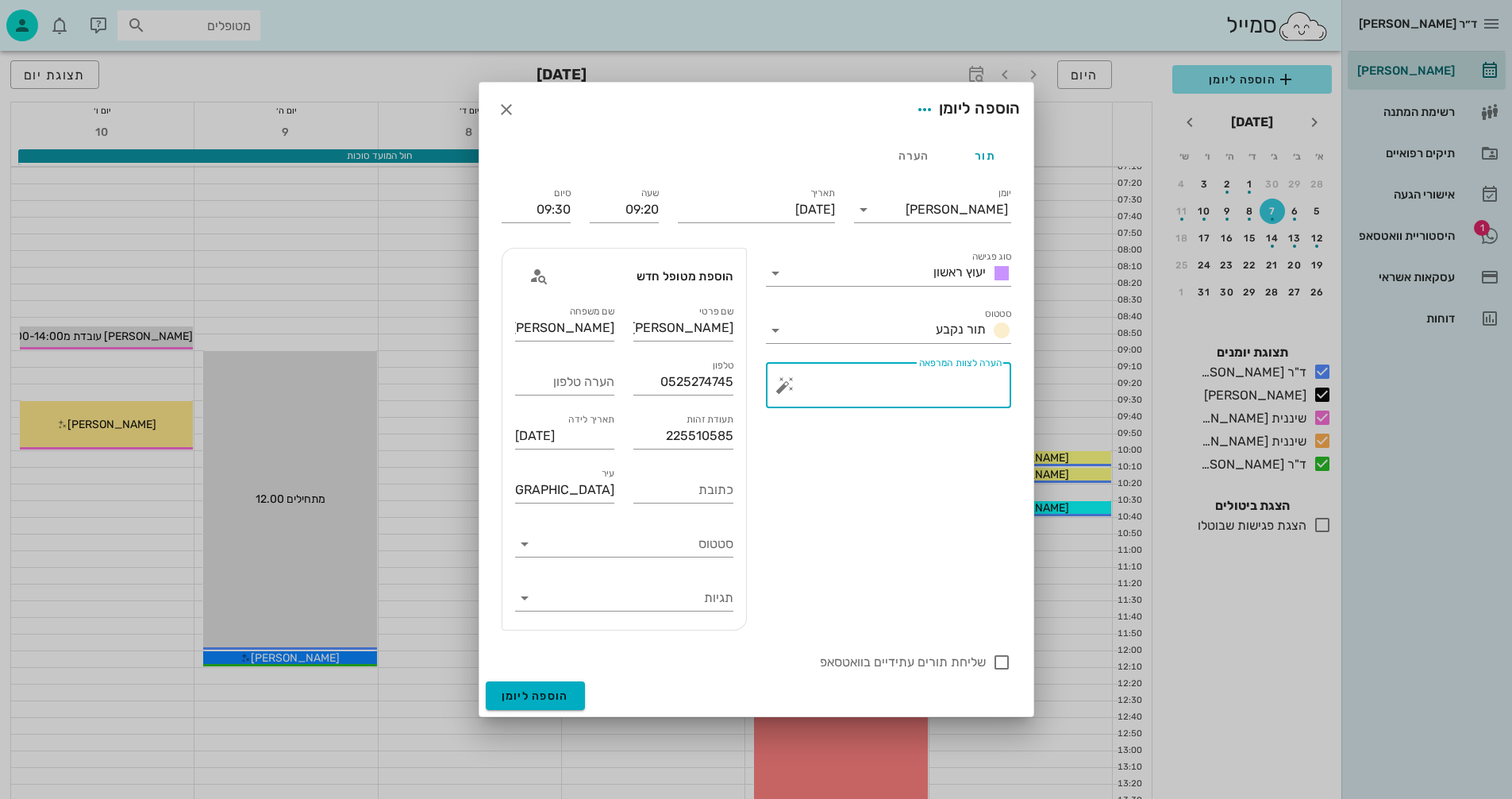
click at [855, 373] on textarea "הערה לצוות המרפאה" at bounding box center [895, 389] width 213 height 38
type textarea "המלצה של [PERSON_NAME]"
click at [531, 695] on span "הוספה ליומן" at bounding box center [535, 696] width 68 height 14
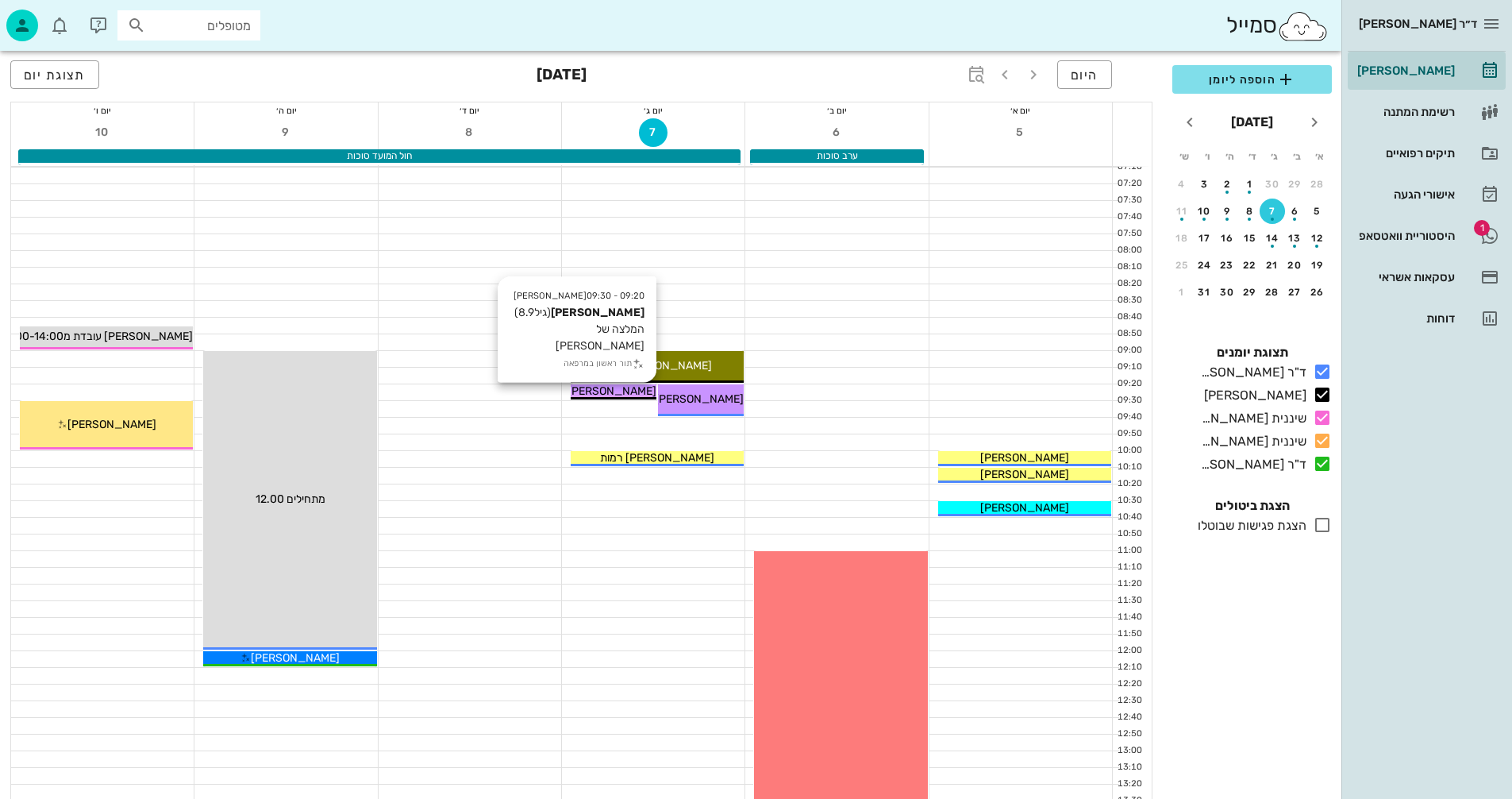
drag, startPoint x: 594, startPoint y: 393, endPoint x: 600, endPoint y: 400, distance: 9.2
click at [600, 400] on div "09:20 - 09:30 [PERSON_NAME] (גיל 8.9 ) המלצה של [PERSON_NAME] תור ראשון במרפאה …" at bounding box center [613, 391] width 88 height 16
click at [620, 389] on span "[PERSON_NAME]" at bounding box center [612, 391] width 89 height 14
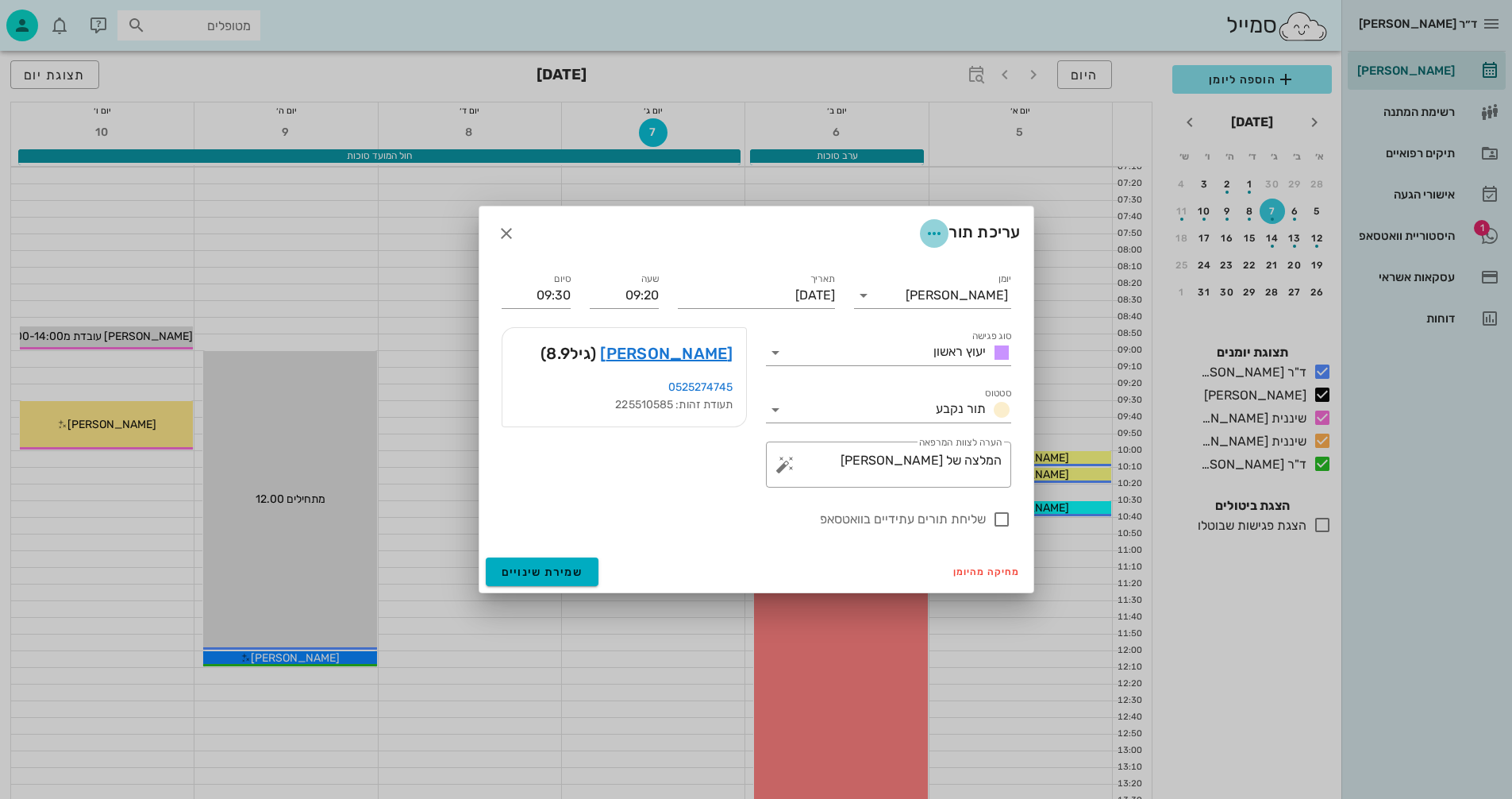
click at [931, 232] on icon "button" at bounding box center [934, 233] width 19 height 19
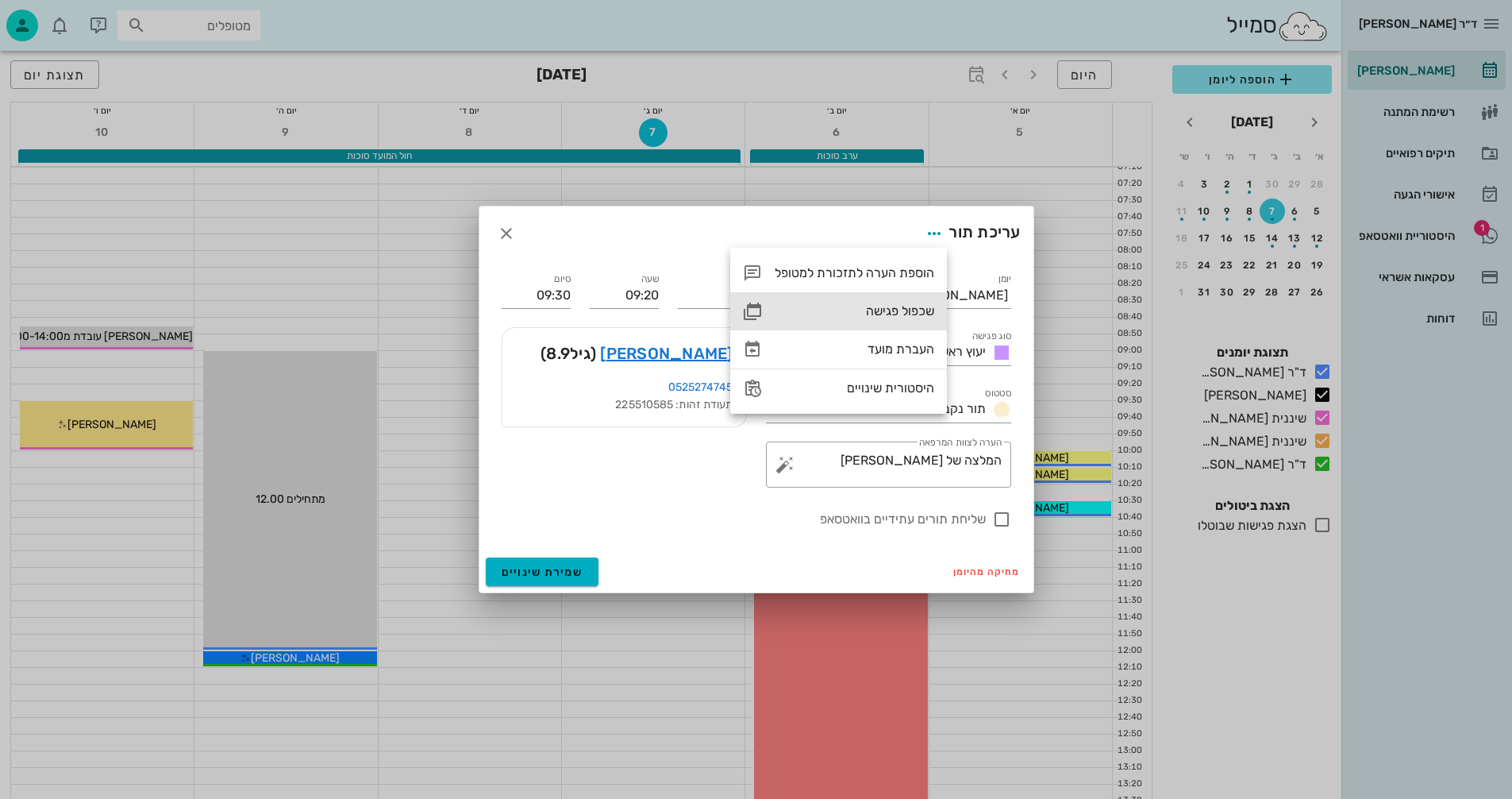
click at [887, 307] on div "שכפול פגישה" at bounding box center [854, 310] width 159 height 15
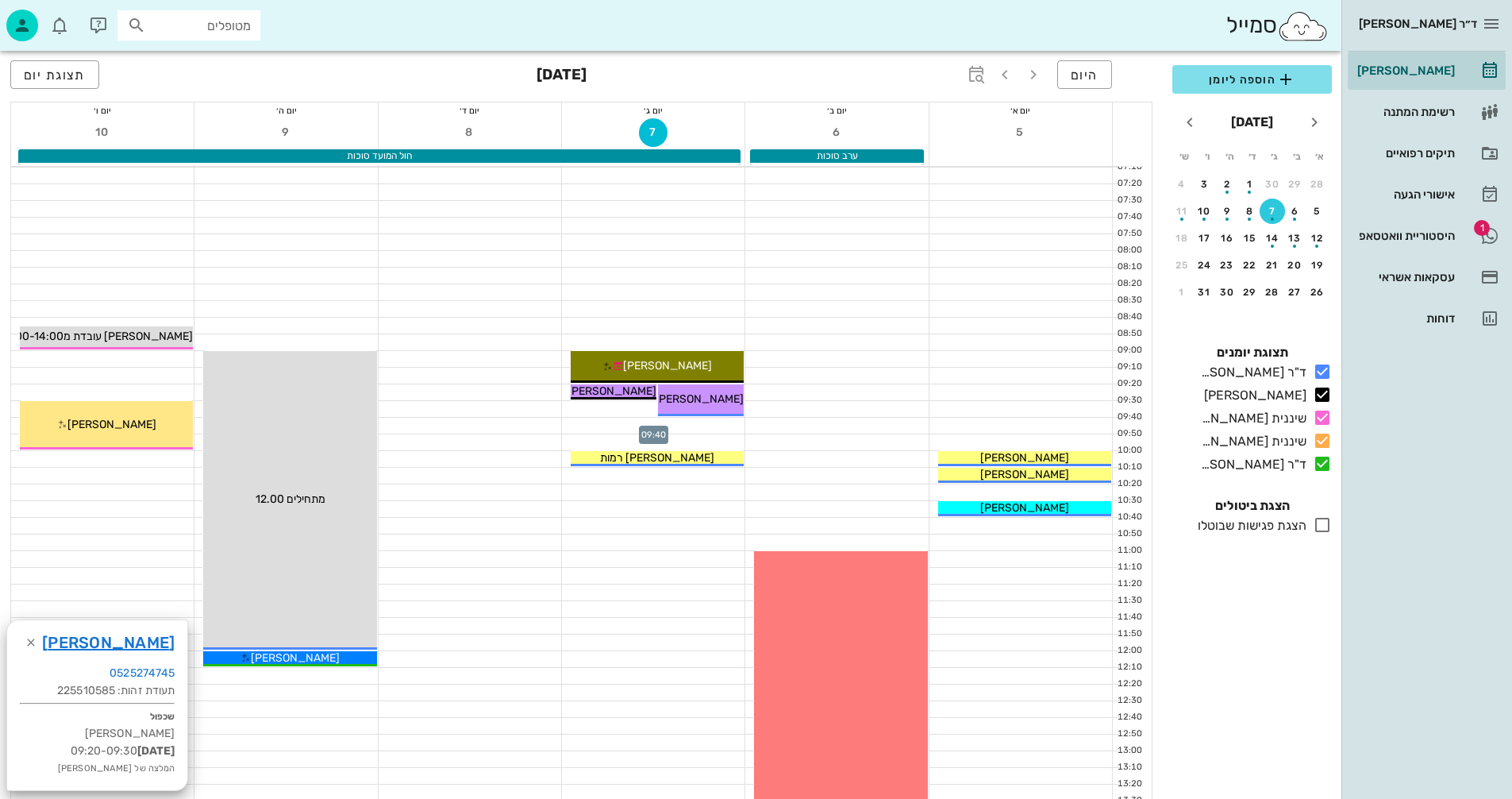
click at [585, 420] on div at bounding box center [653, 425] width 183 height 16
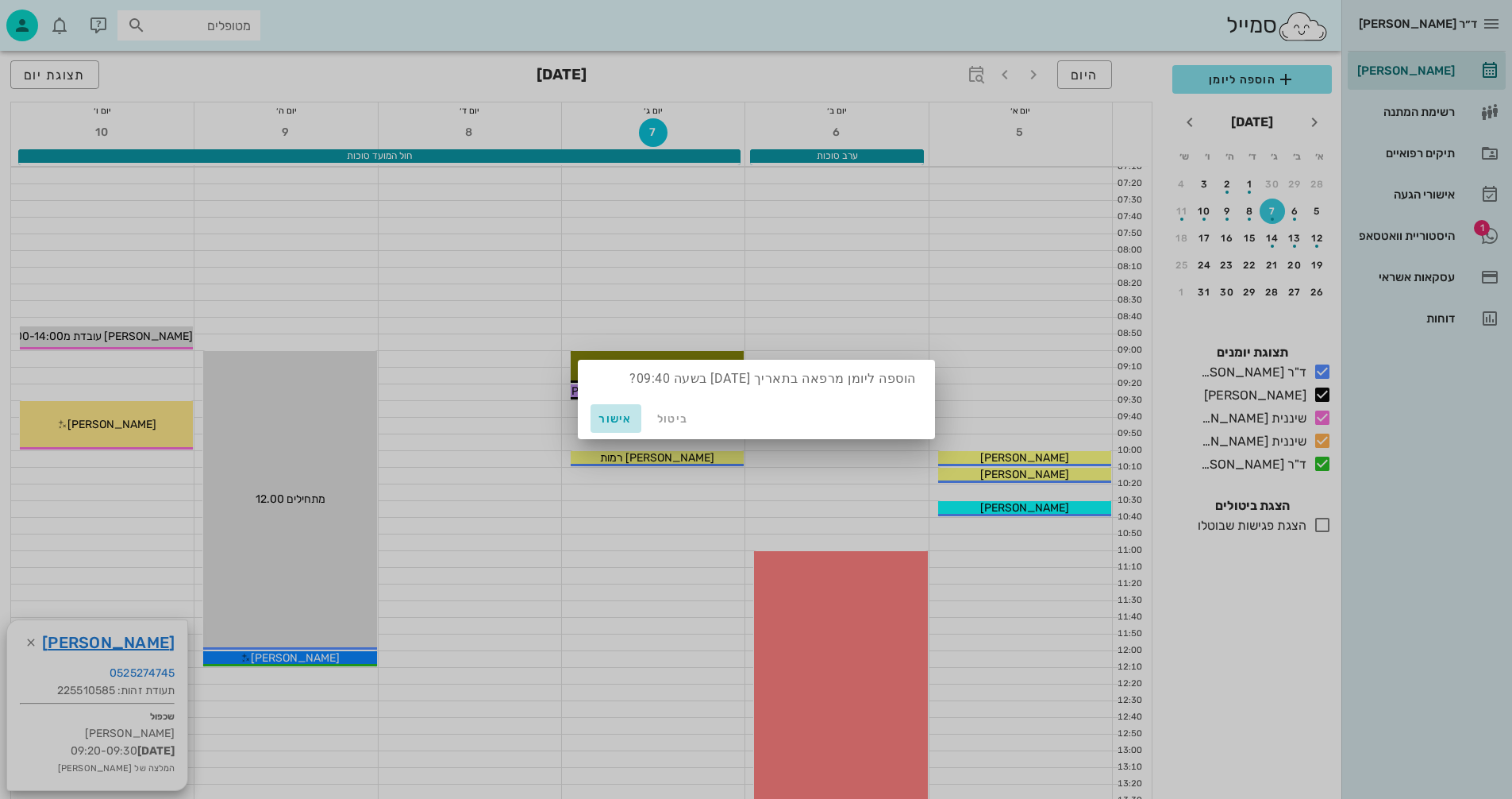
click at [613, 416] on span "אישור" at bounding box center [616, 419] width 38 height 14
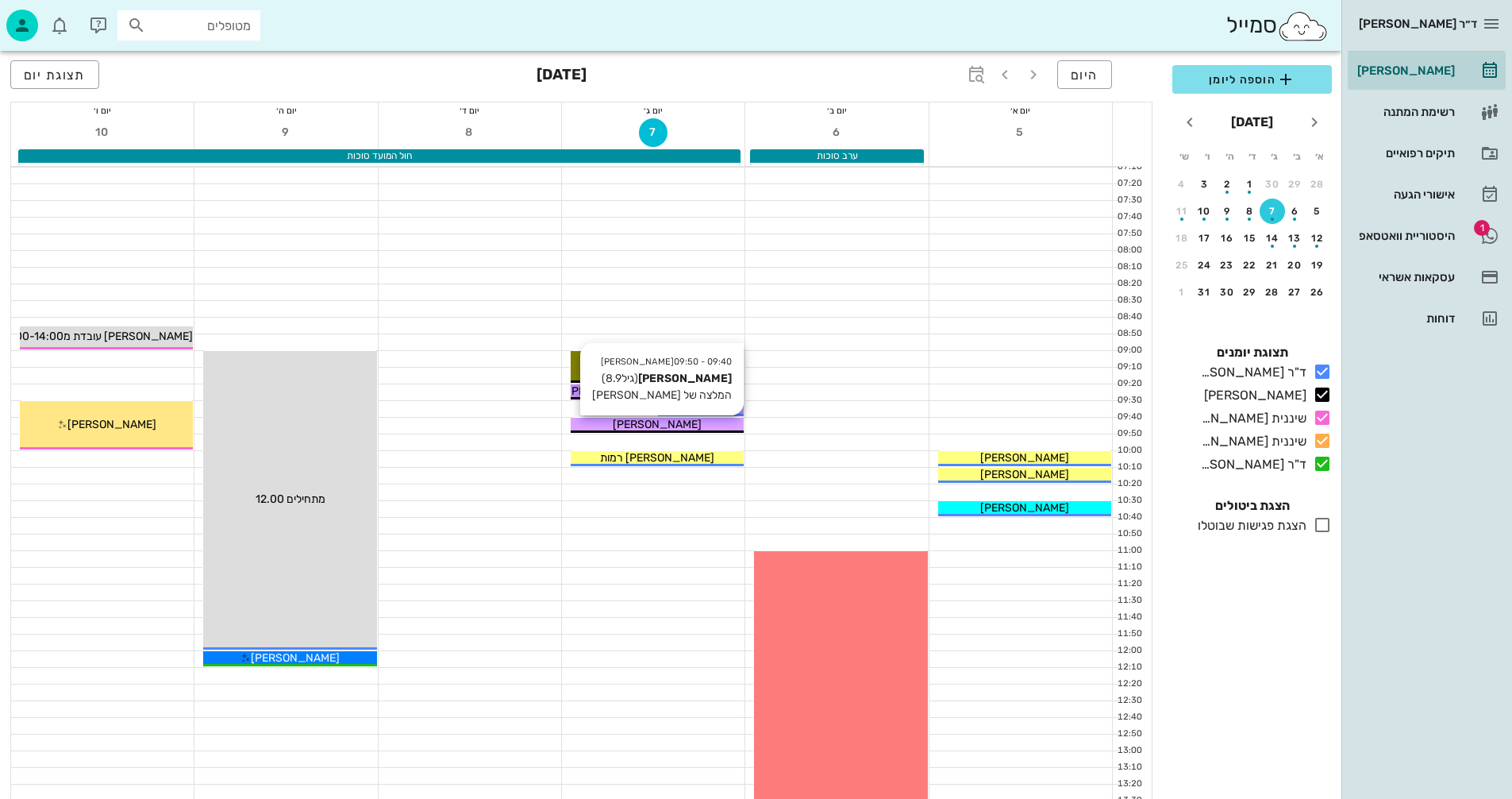
click at [620, 423] on div "[PERSON_NAME]" at bounding box center [658, 424] width 173 height 16
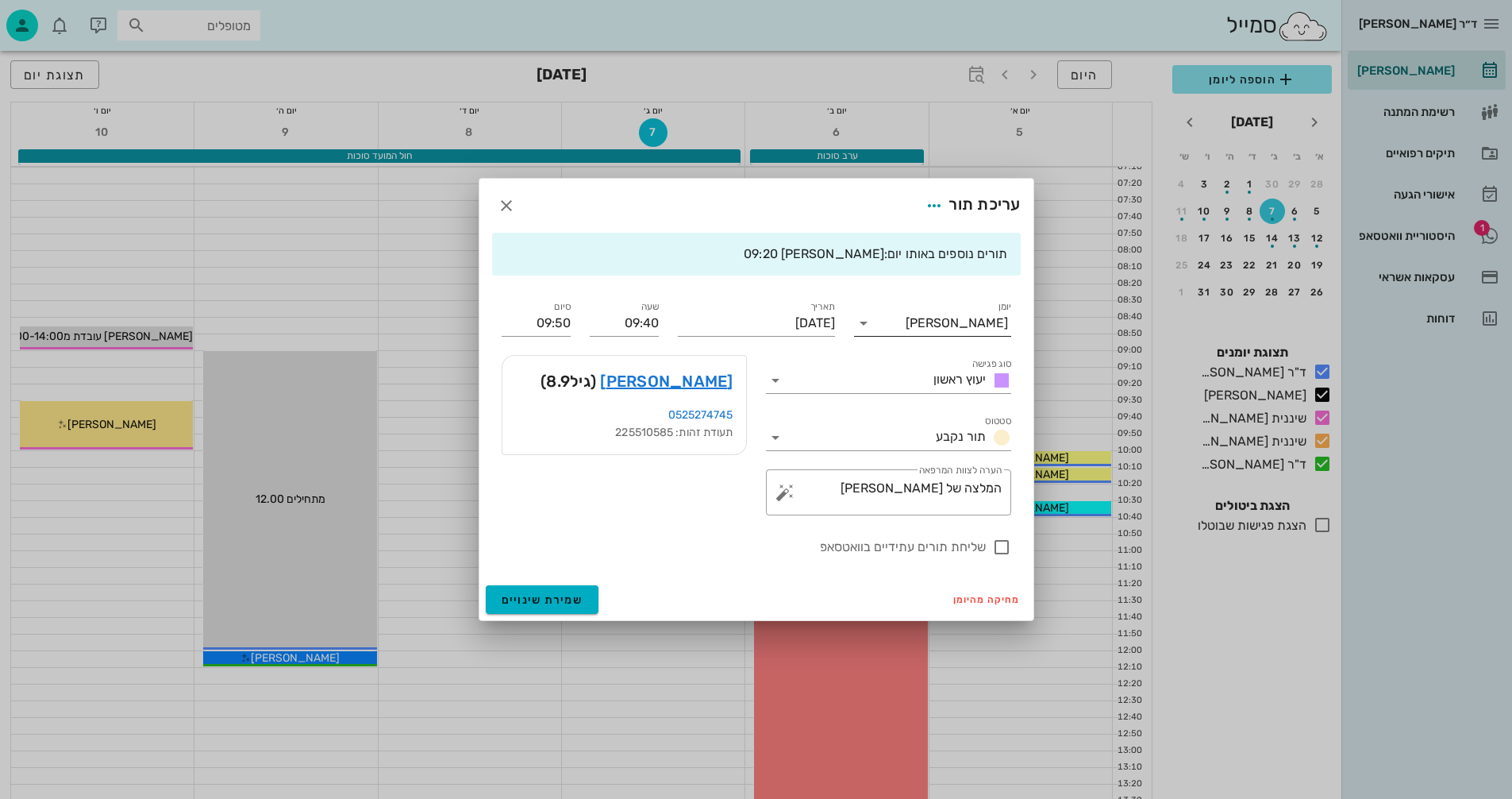
click at [860, 319] on icon at bounding box center [864, 323] width 19 height 19
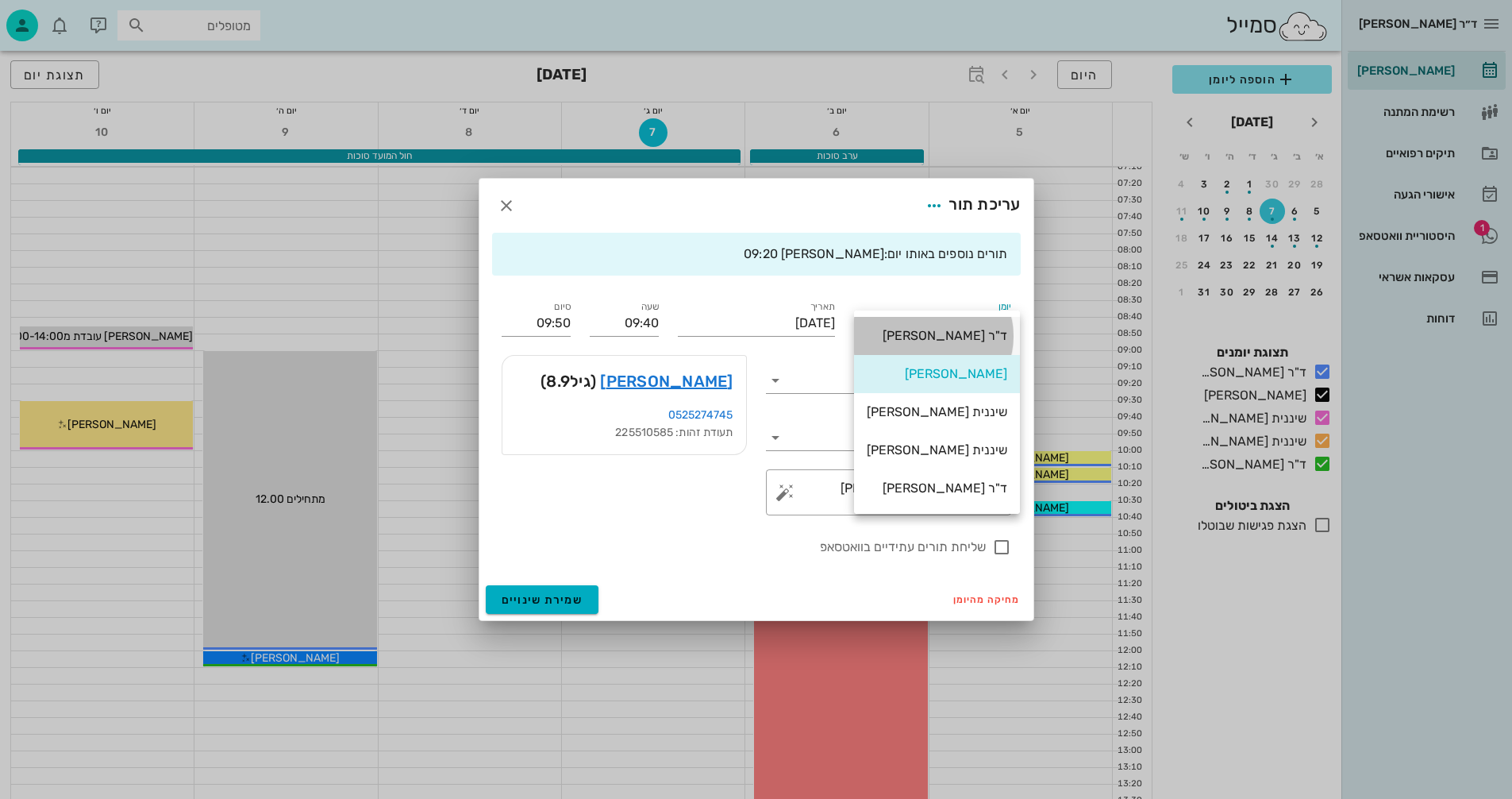
click at [918, 333] on div "ד"ר [PERSON_NAME]" at bounding box center [937, 335] width 140 height 15
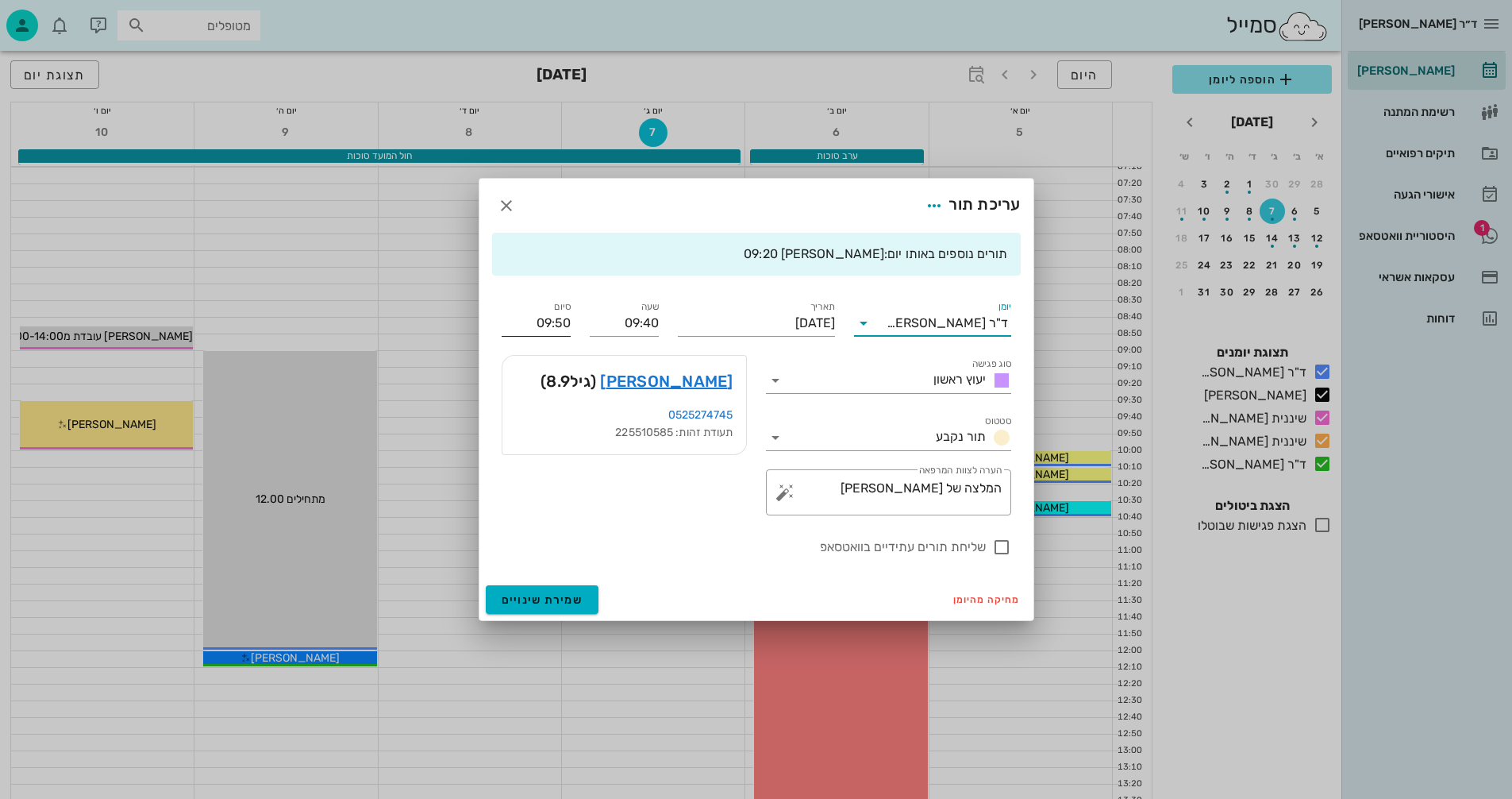
drag, startPoint x: 572, startPoint y: 322, endPoint x: 529, endPoint y: 322, distance: 43.0
click at [529, 322] on div "סיום 09:50" at bounding box center [536, 317] width 88 height 57
drag, startPoint x: 531, startPoint y: 318, endPoint x: 577, endPoint y: 316, distance: 46.0
click at [577, 316] on div "סיום 09:50" at bounding box center [536, 317] width 88 height 57
type input "10:00"
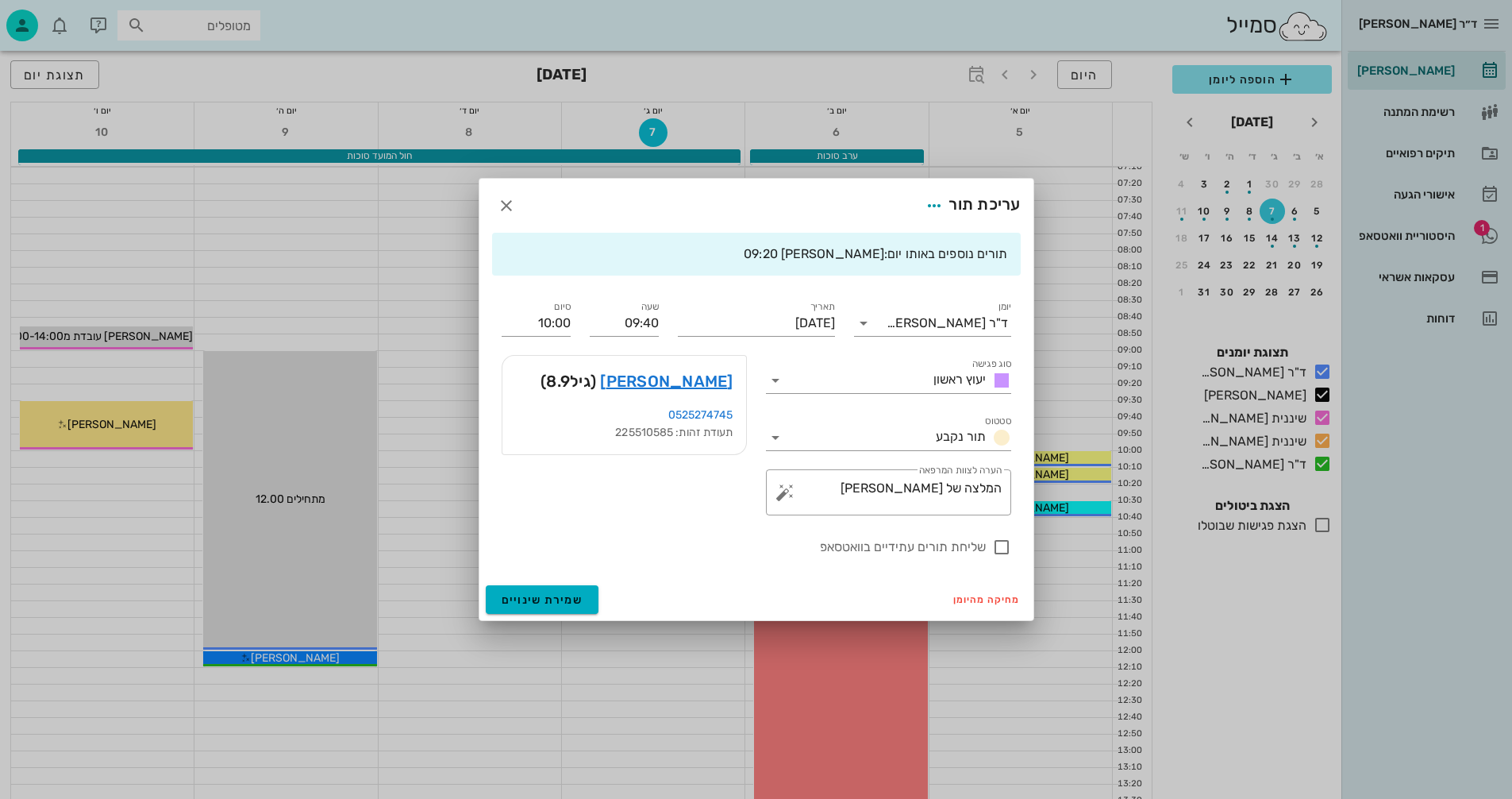
click at [584, 322] on div "שעה 09:40" at bounding box center [625, 317] width 88 height 57
click at [529, 598] on span "שמירת שינויים" at bounding box center [542, 600] width 81 height 14
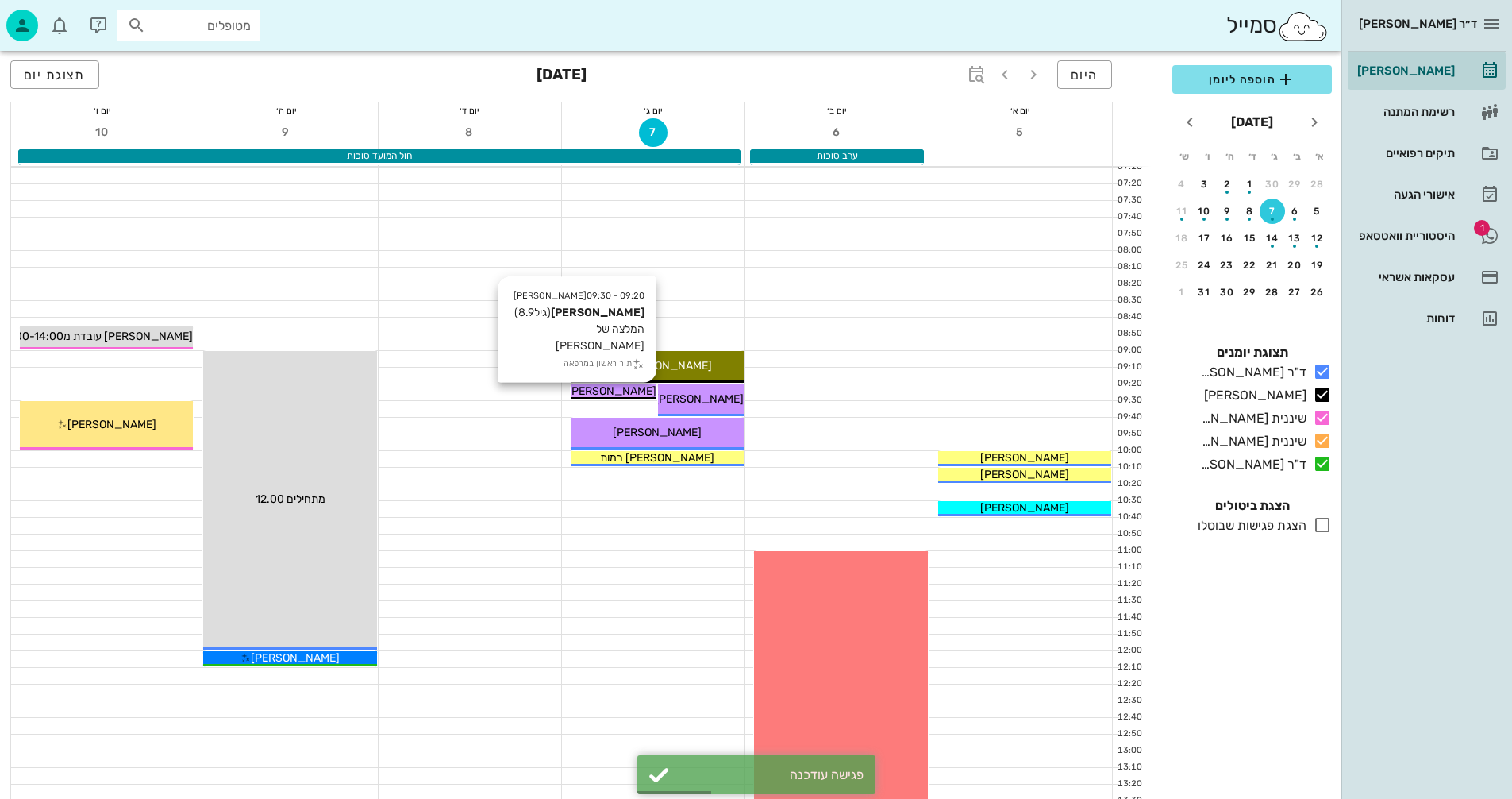
click at [628, 393] on span "[PERSON_NAME]" at bounding box center [612, 391] width 89 height 14
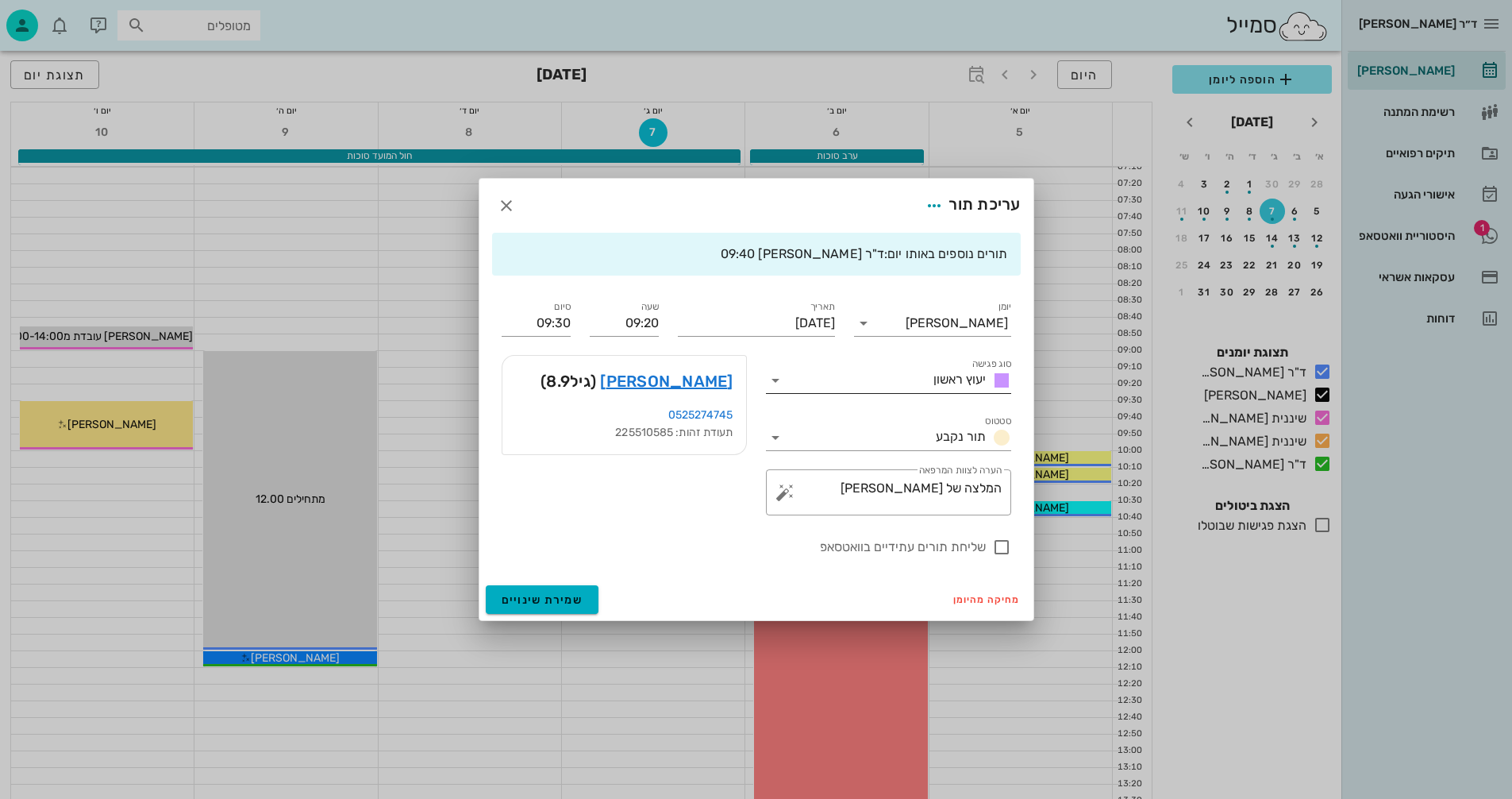
click at [773, 382] on icon at bounding box center [775, 380] width 19 height 19
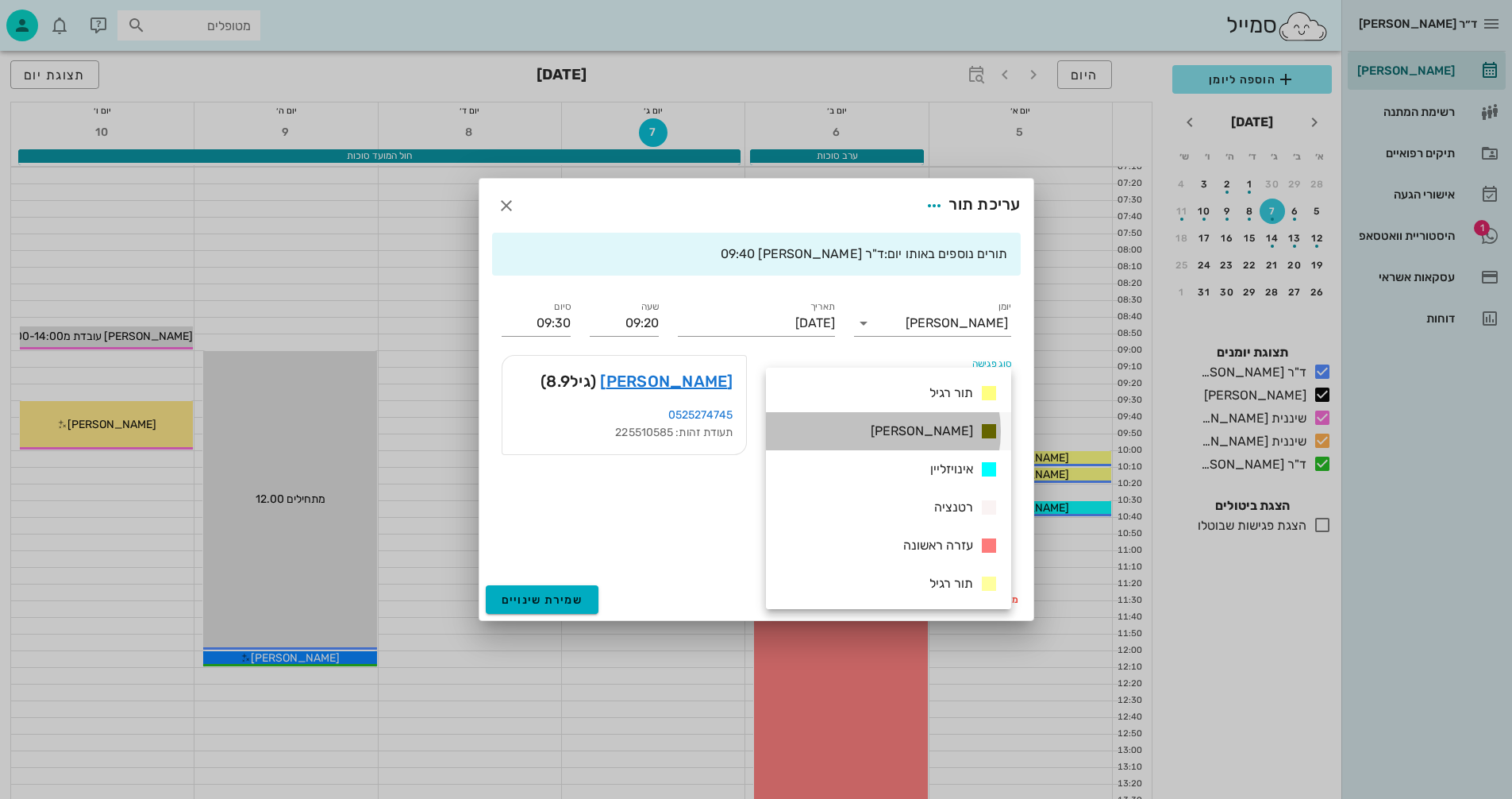
click at [933, 426] on span "[PERSON_NAME]" at bounding box center [922, 430] width 102 height 15
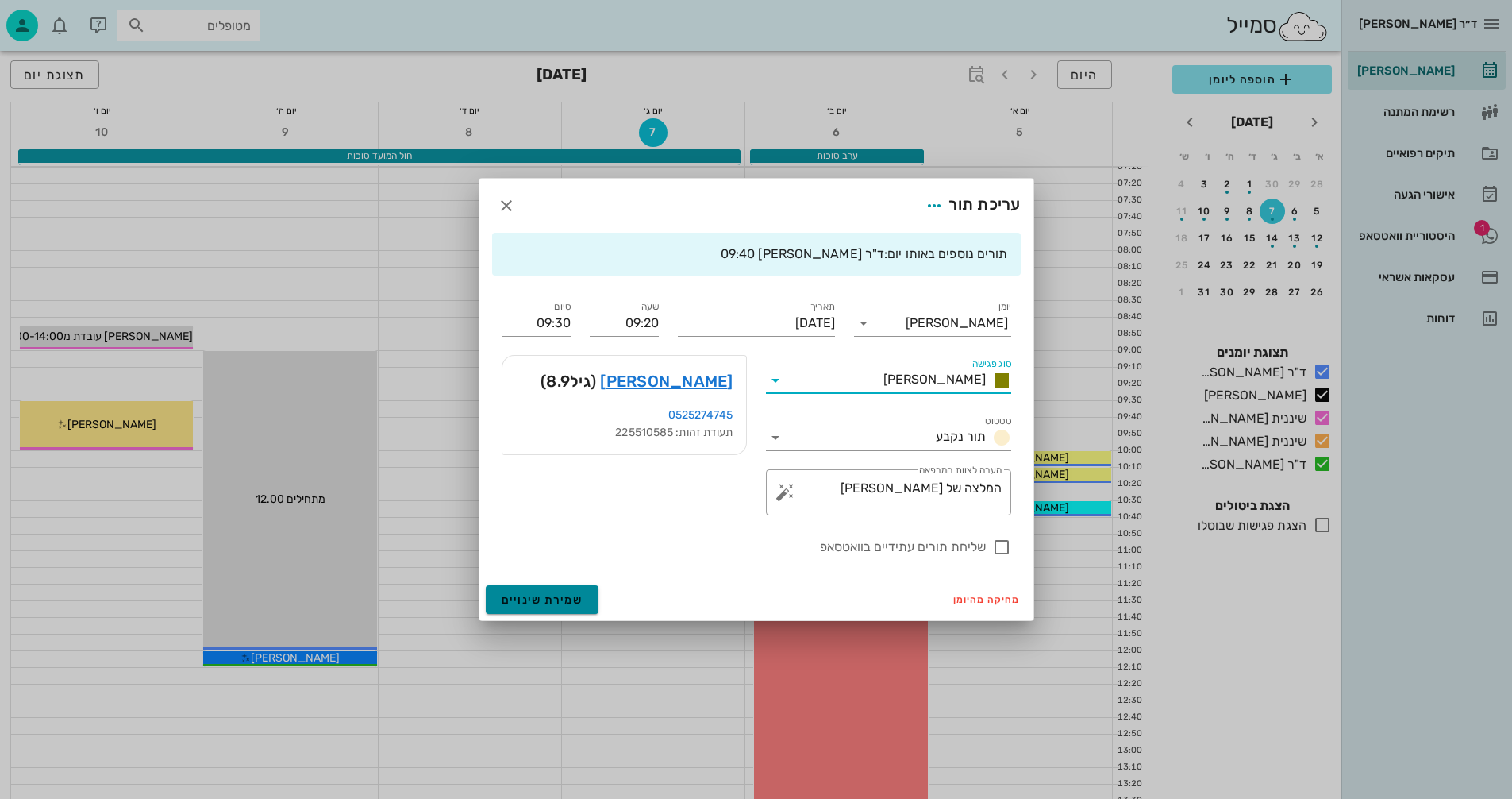
click at [506, 598] on span "שמירת שינויים" at bounding box center [542, 600] width 81 height 14
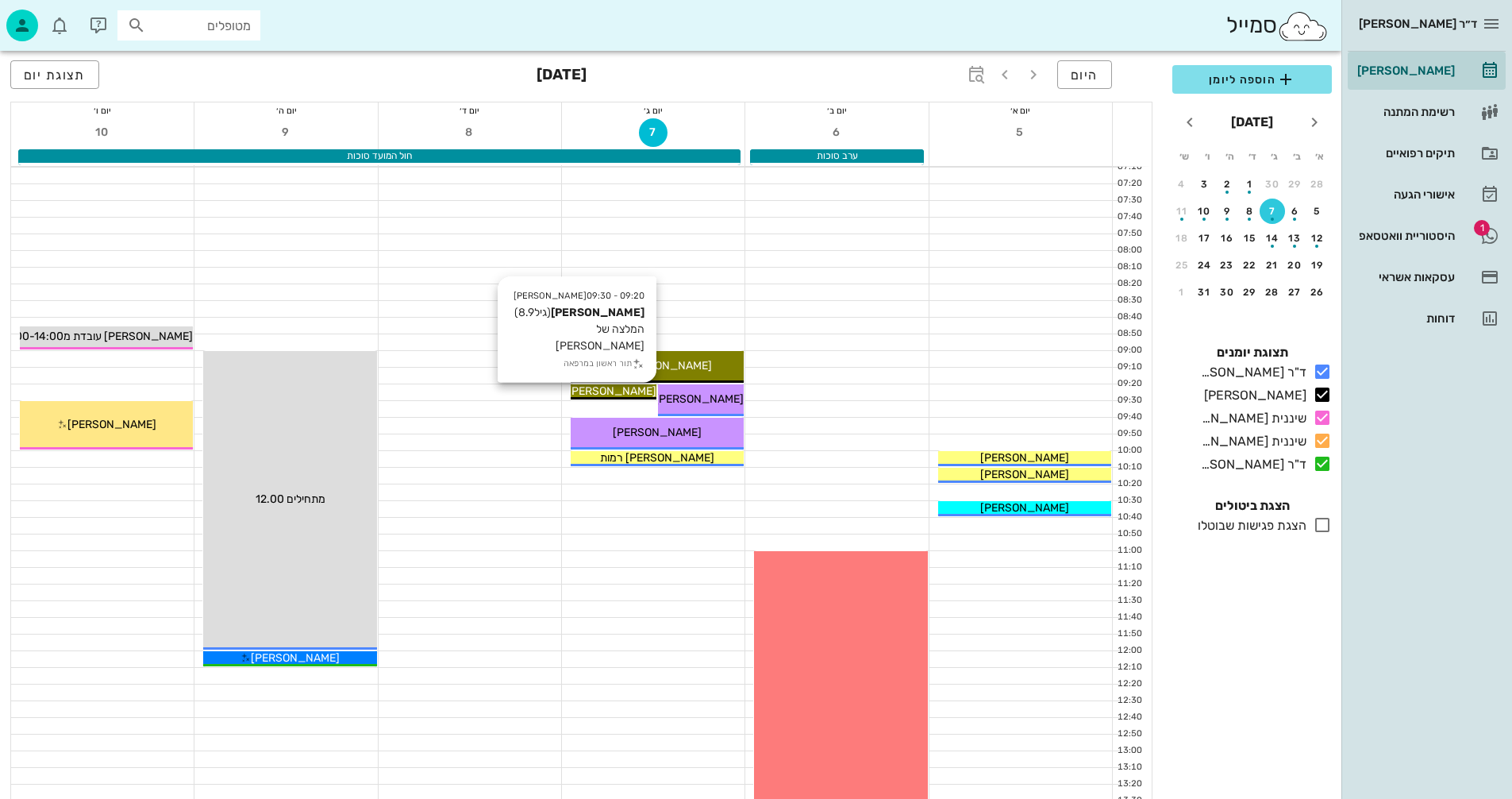
click at [610, 389] on span "[PERSON_NAME]" at bounding box center [612, 391] width 89 height 14
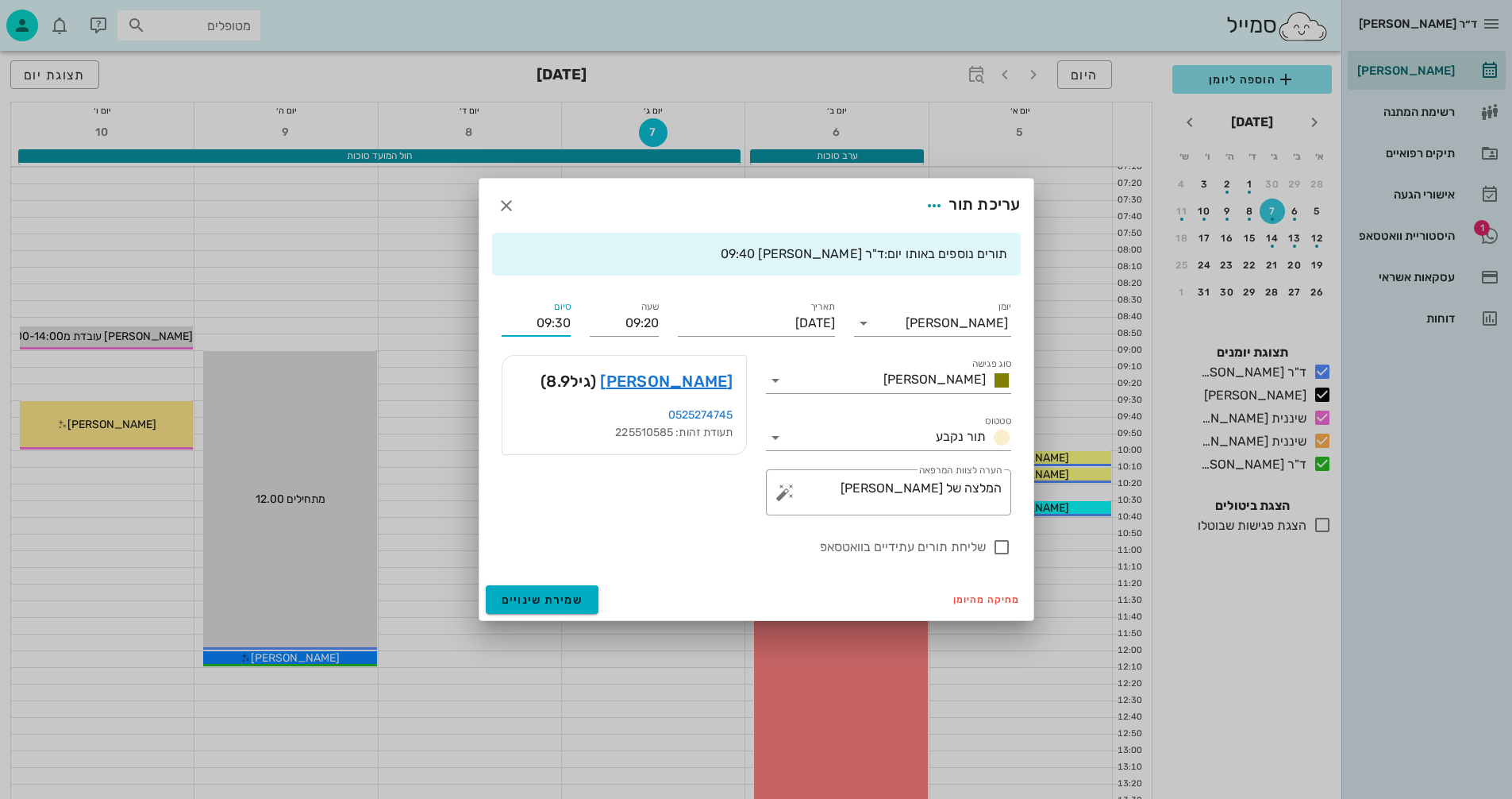
click at [559, 320] on input "09:30" at bounding box center [536, 322] width 69 height 25
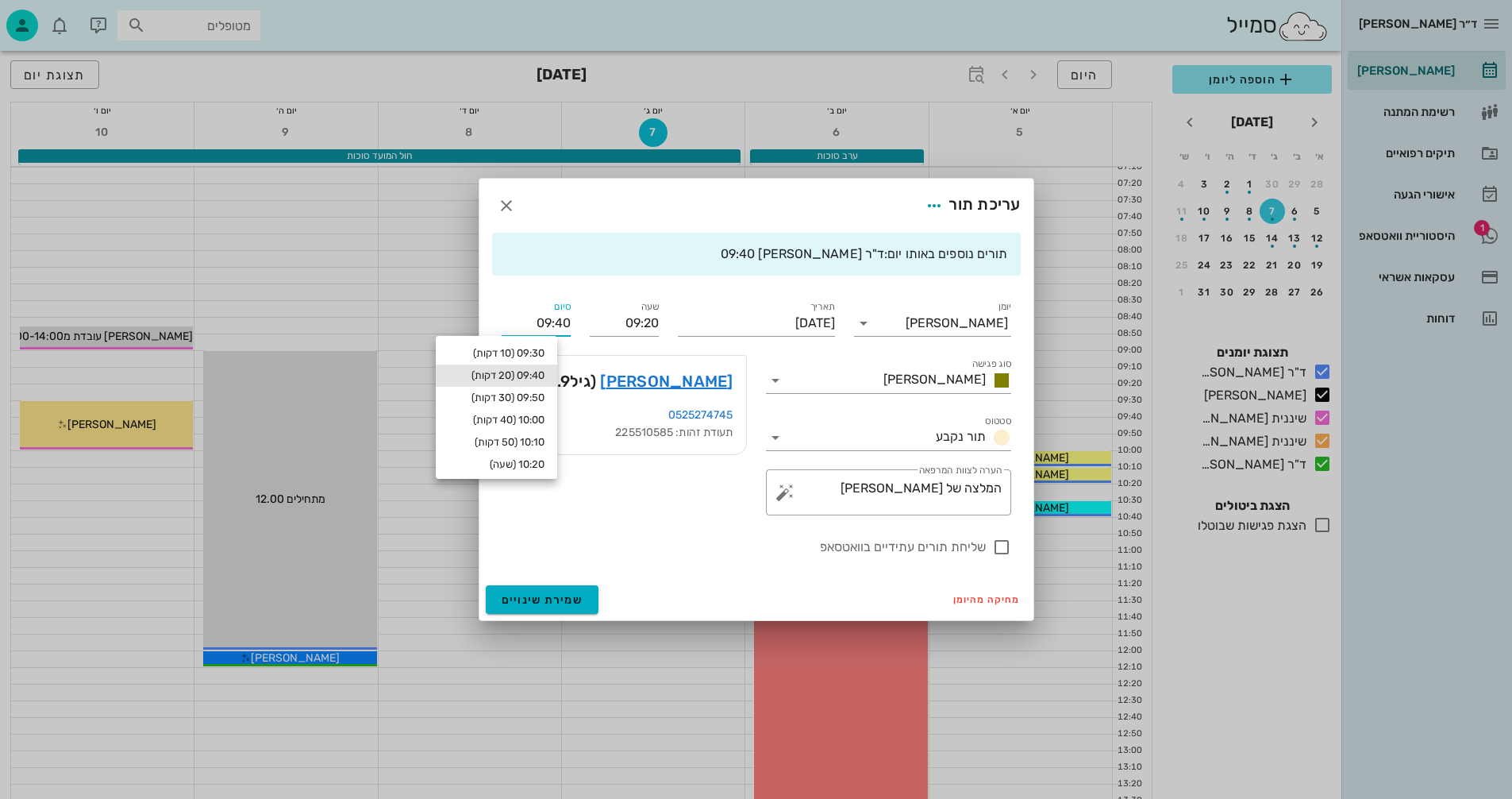
type input "09:40"
click at [522, 374] on div "09:40 (20 דקות)" at bounding box center [496, 375] width 96 height 13
type input "09:40"
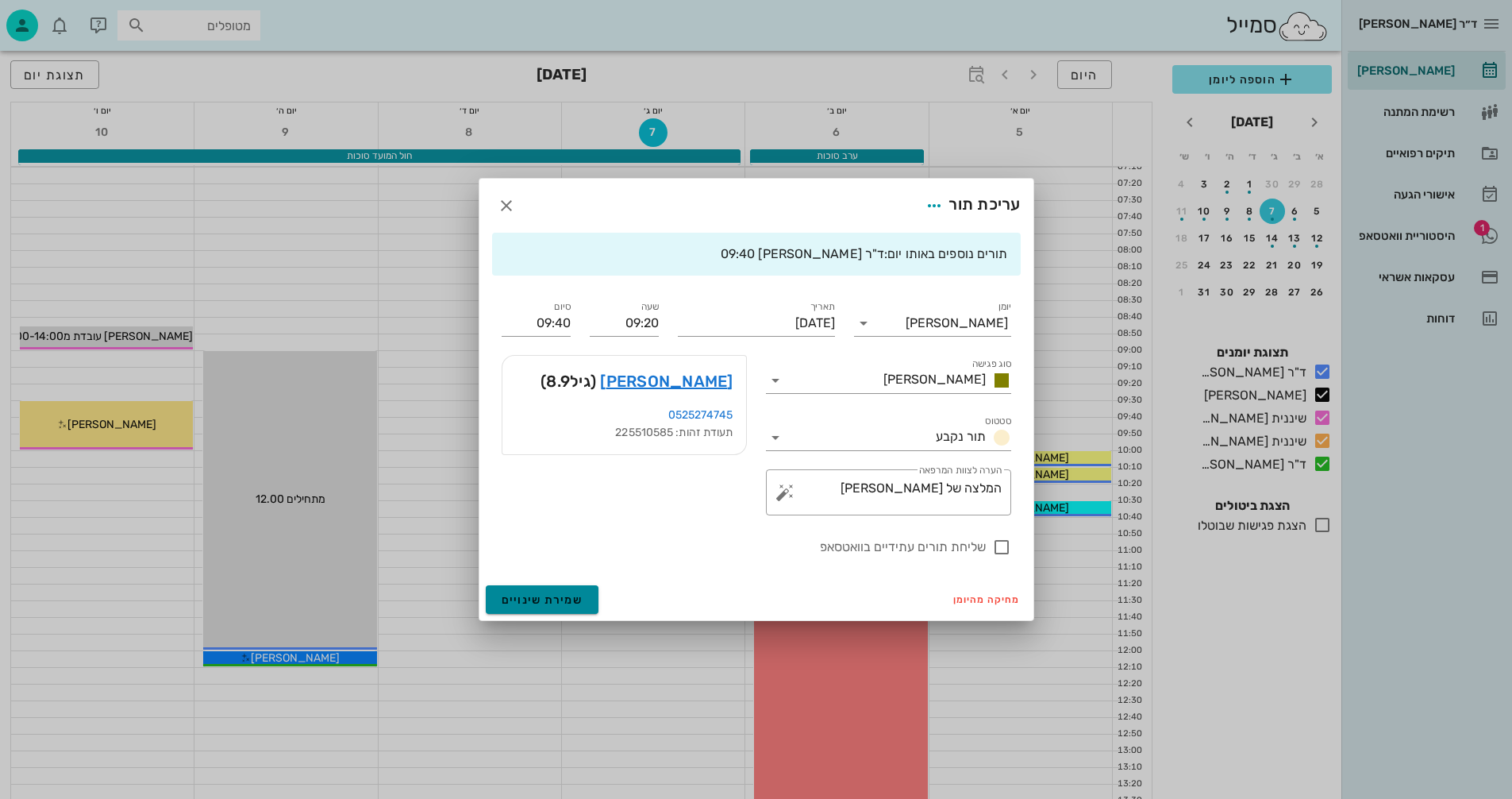
click at [533, 601] on span "שמירת שינויים" at bounding box center [542, 600] width 81 height 14
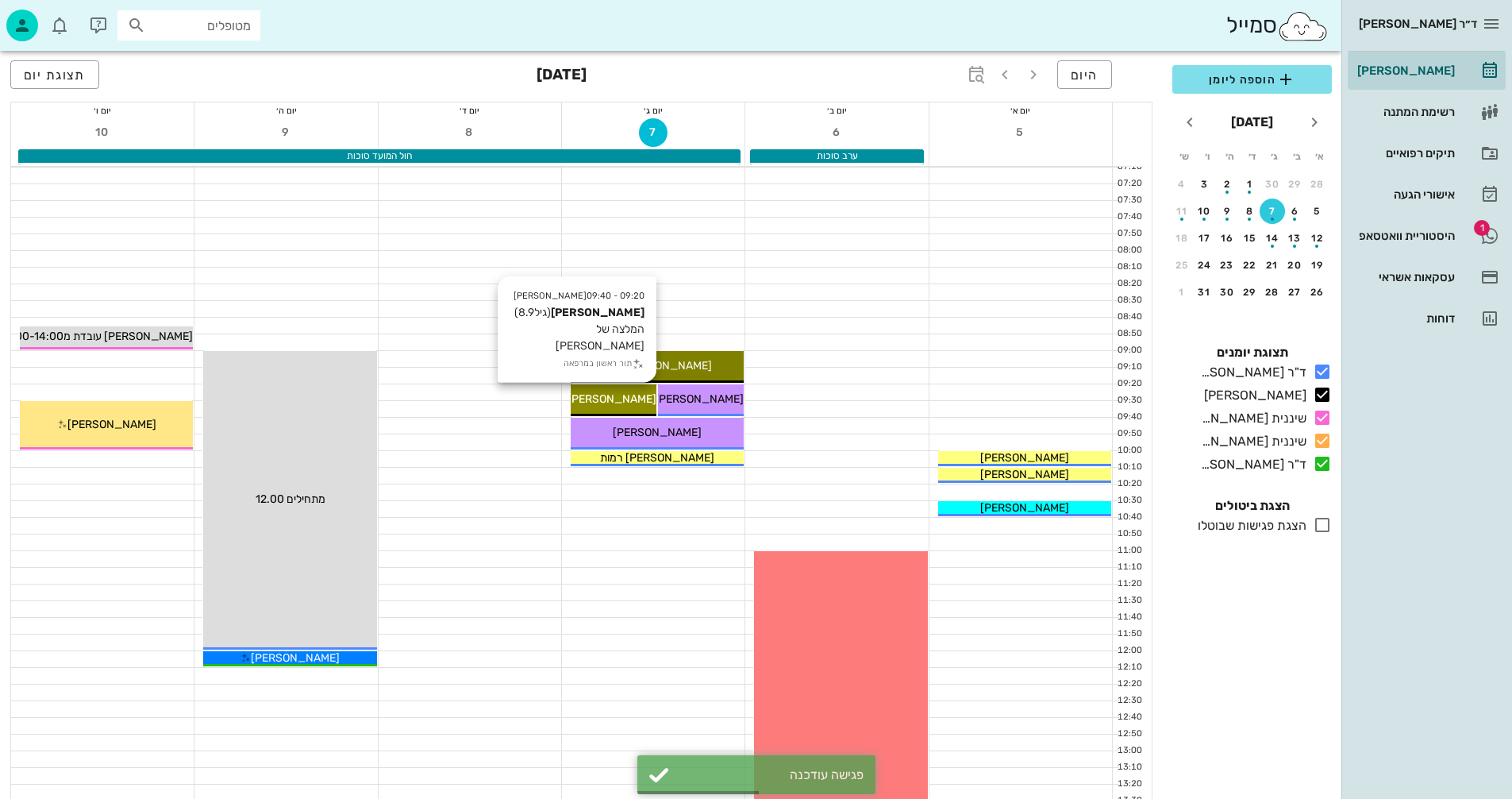
click at [618, 403] on span "[PERSON_NAME]" at bounding box center [612, 400] width 89 height 14
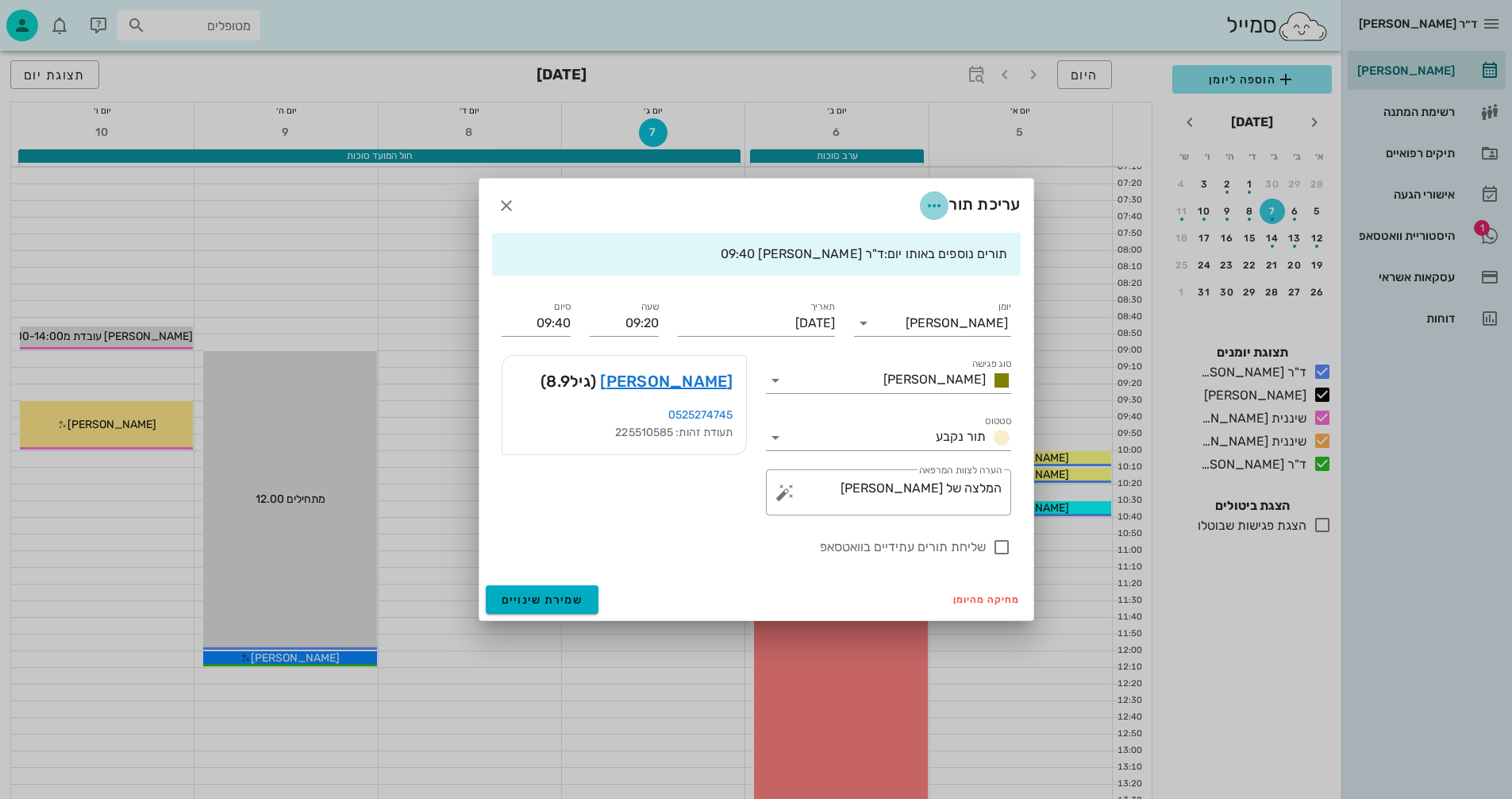
click at [927, 203] on icon "button" at bounding box center [934, 205] width 19 height 19
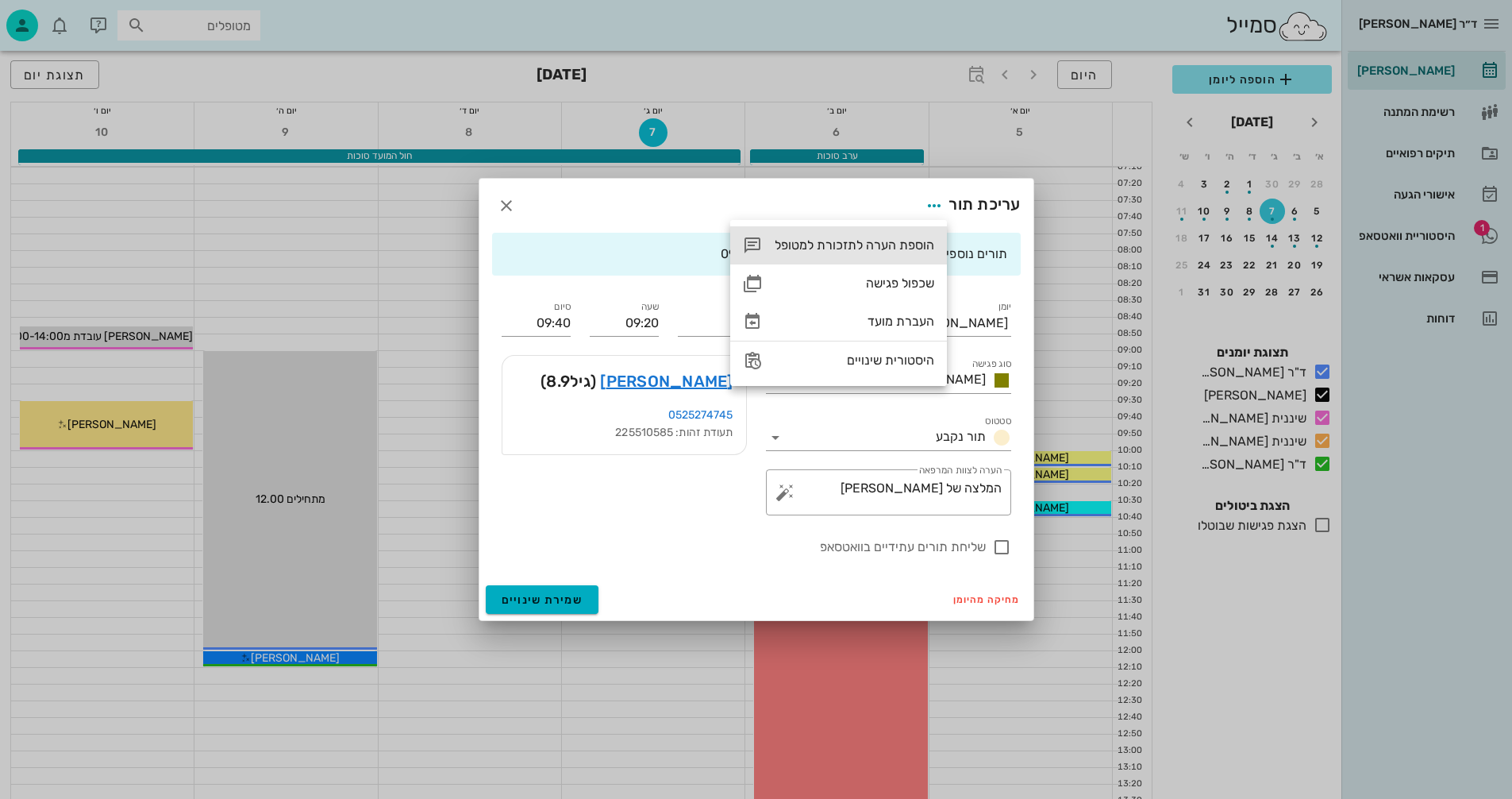
click at [785, 243] on div "הוספת הערה לתזכורת למטופל" at bounding box center [854, 244] width 159 height 15
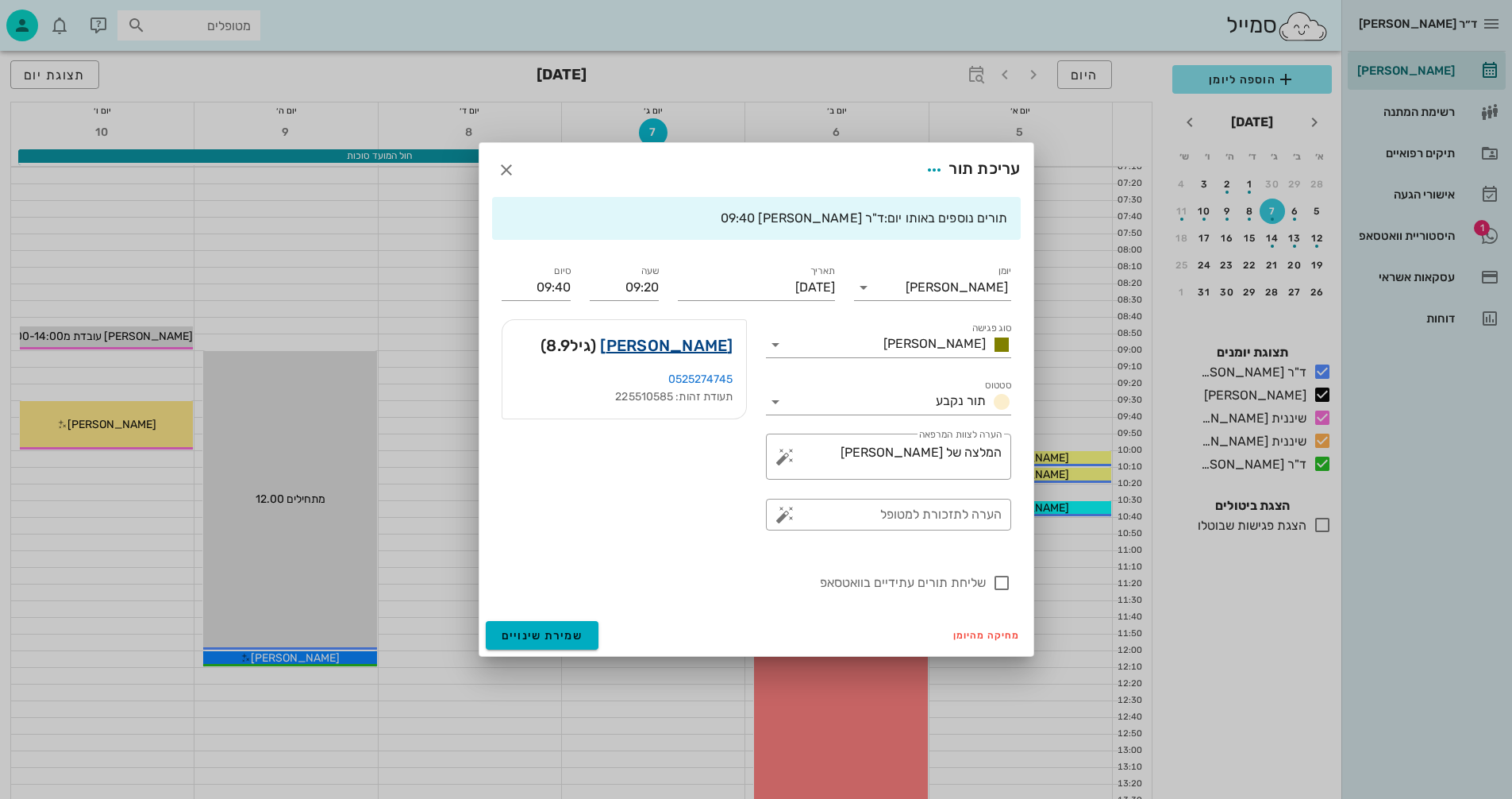
click at [685, 347] on link "[PERSON_NAME]" at bounding box center [666, 345] width 133 height 25
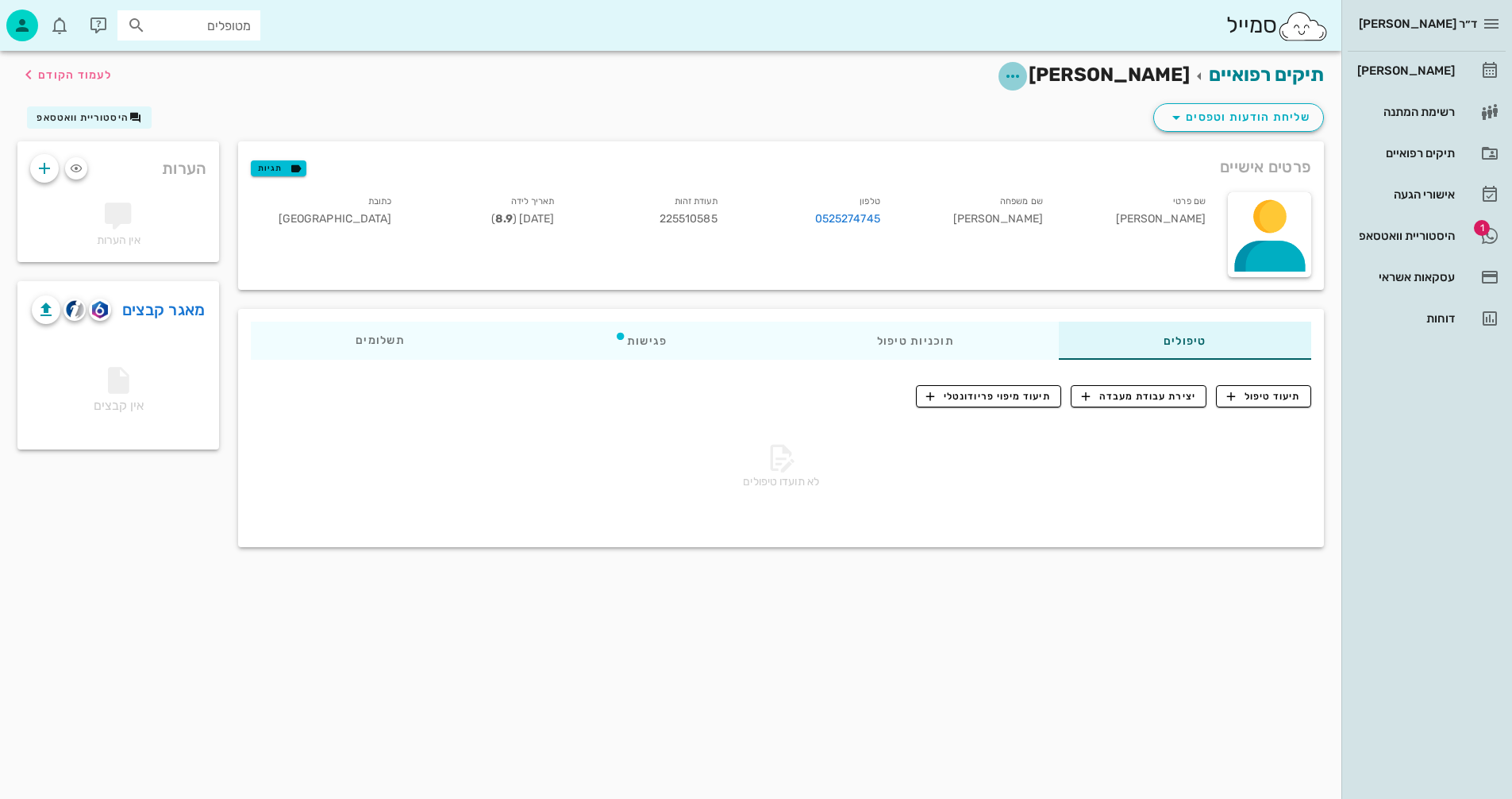
click at [1022, 75] on icon "button" at bounding box center [1013, 76] width 19 height 19
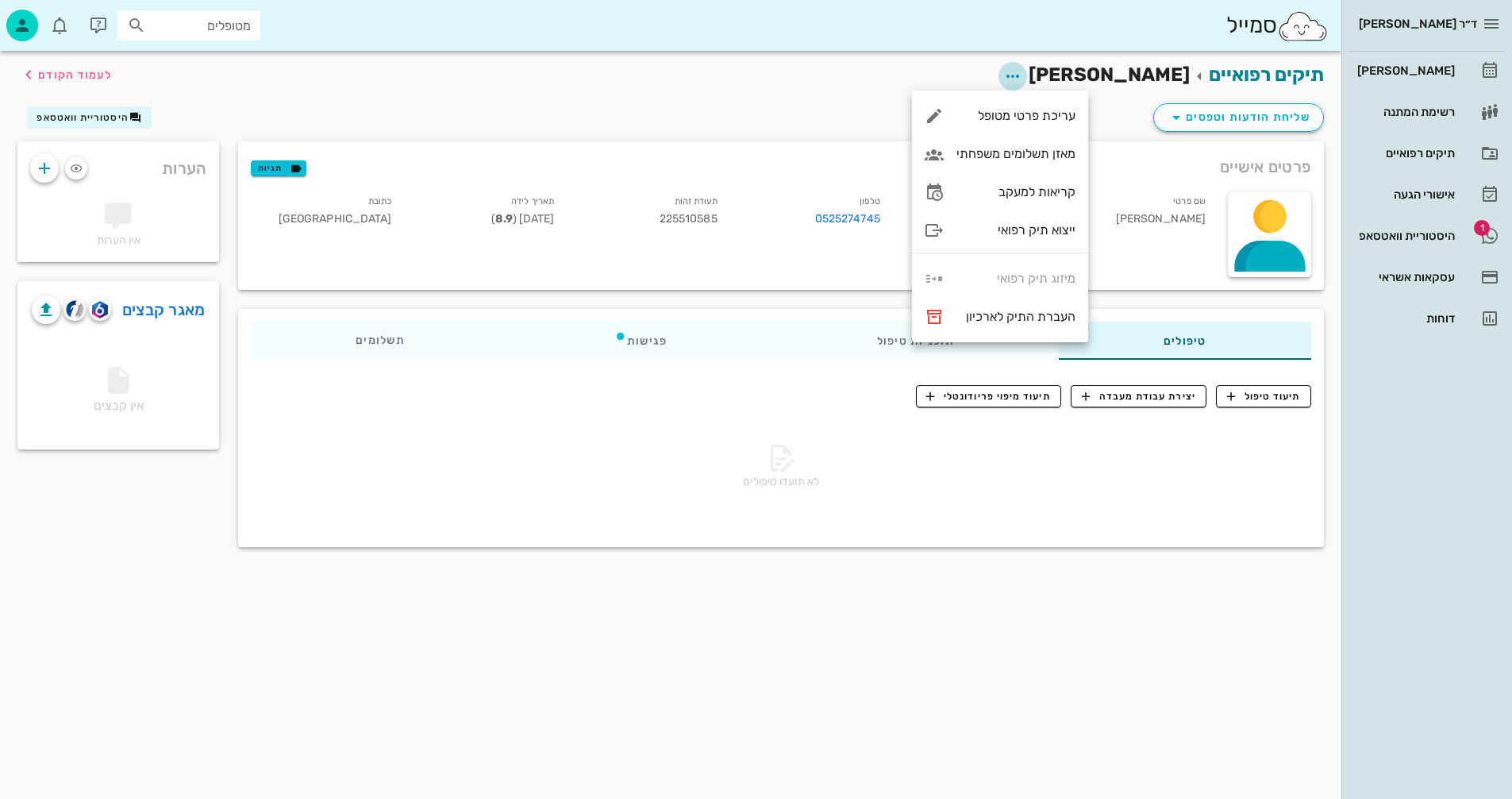
click at [1022, 75] on icon "button" at bounding box center [1013, 76] width 19 height 19
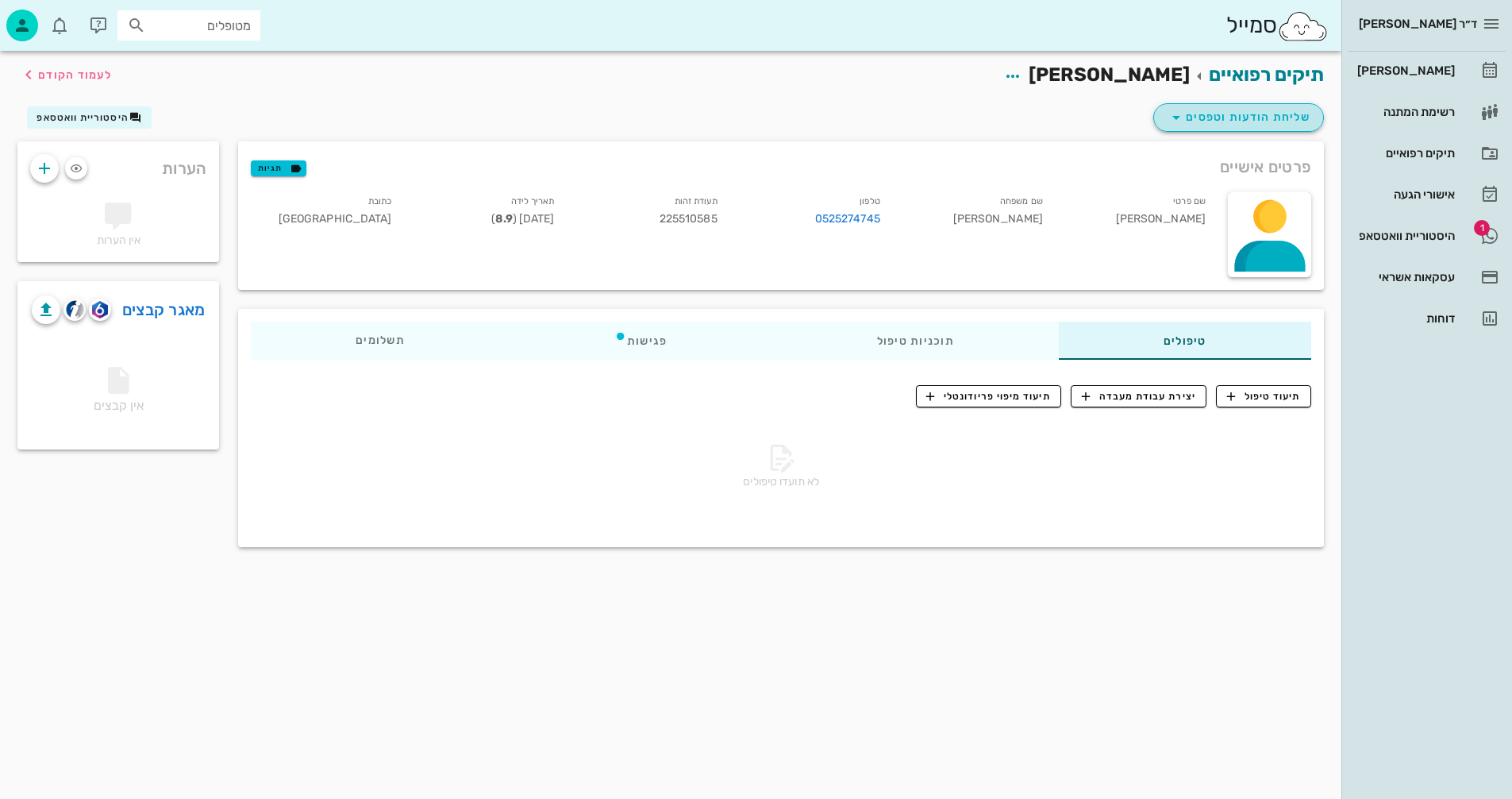
click at [1224, 116] on span "שליחת הודעות וטפסים" at bounding box center [1239, 118] width 144 height 19
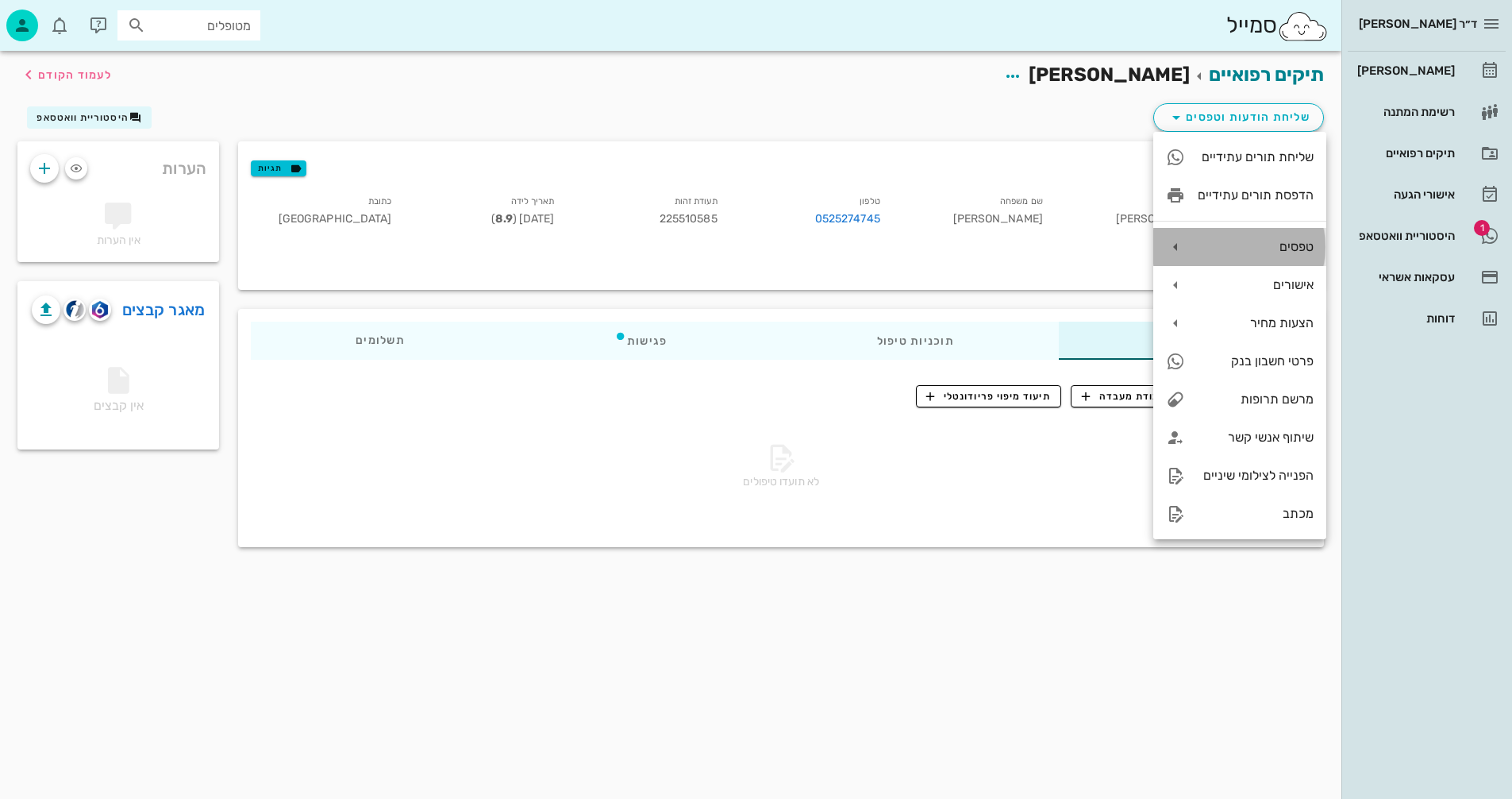
click at [1213, 246] on div "טפסים" at bounding box center [1256, 246] width 116 height 15
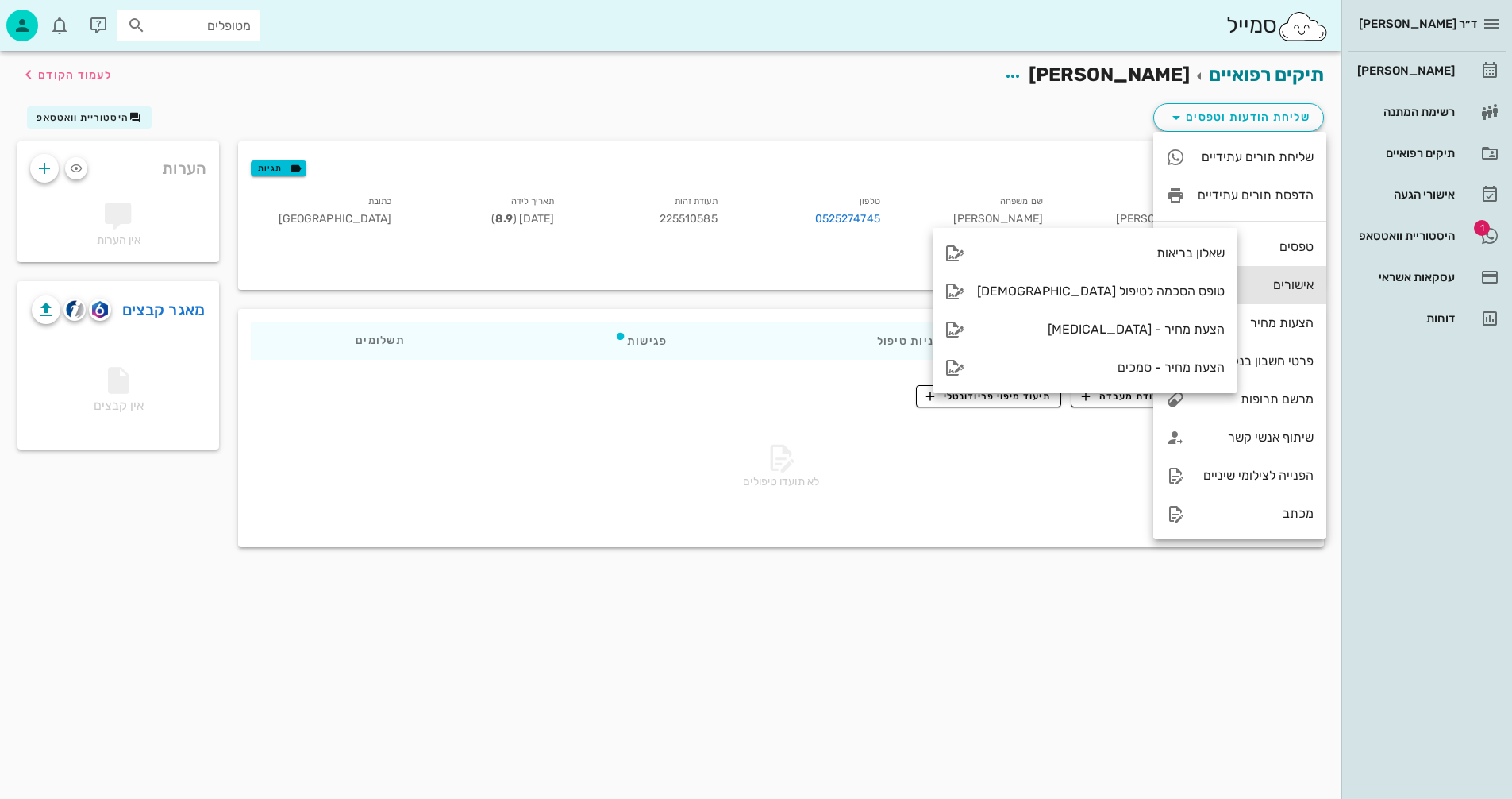
click at [1221, 287] on div "אישורים" at bounding box center [1256, 284] width 116 height 15
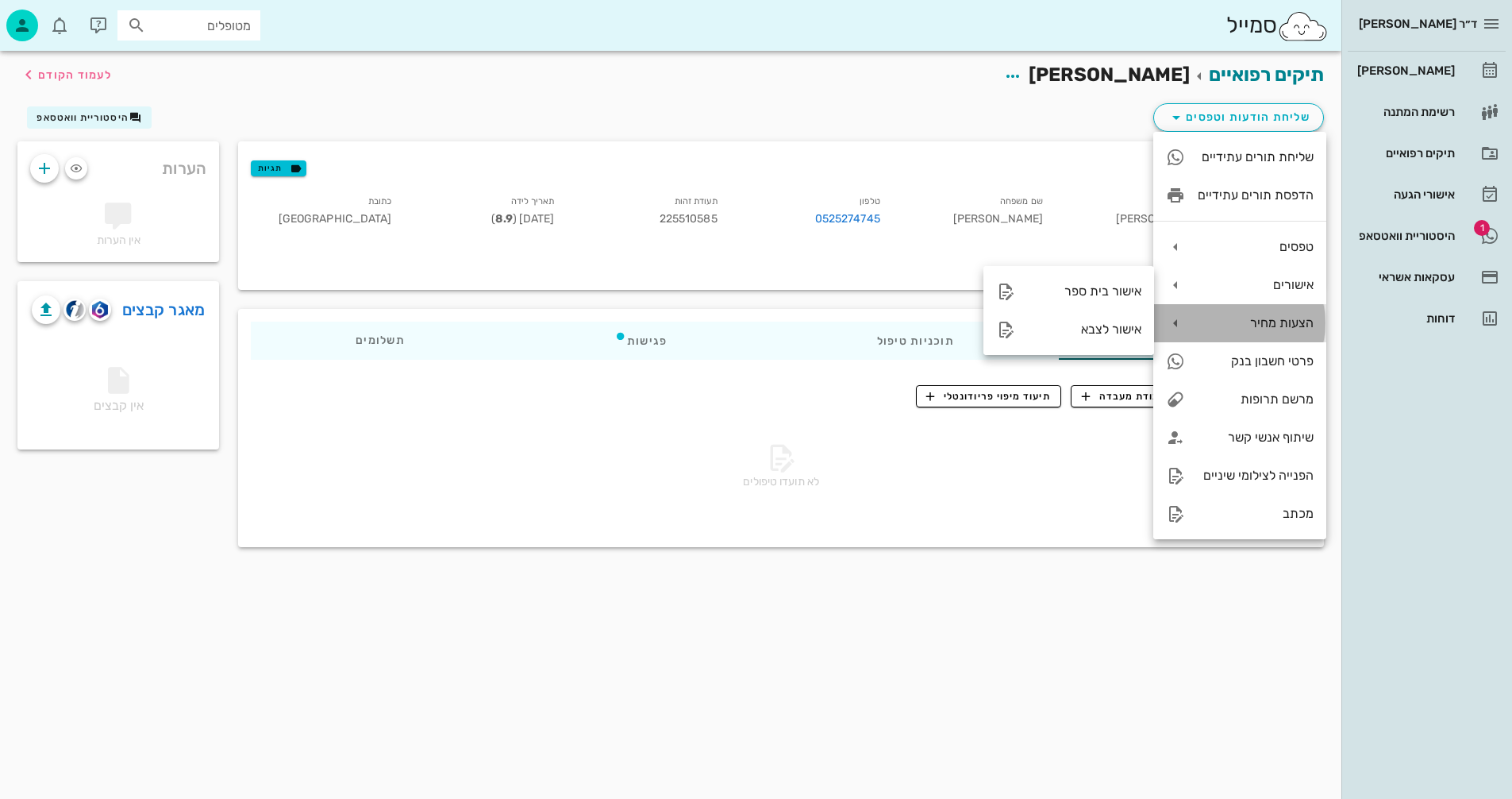
click at [1210, 323] on div "הצעות מחיר" at bounding box center [1256, 322] width 116 height 15
click at [1008, 100] on div "שליחת הודעות וטפסים היסטוריית וואטסאפ" at bounding box center [671, 120] width 1326 height 42
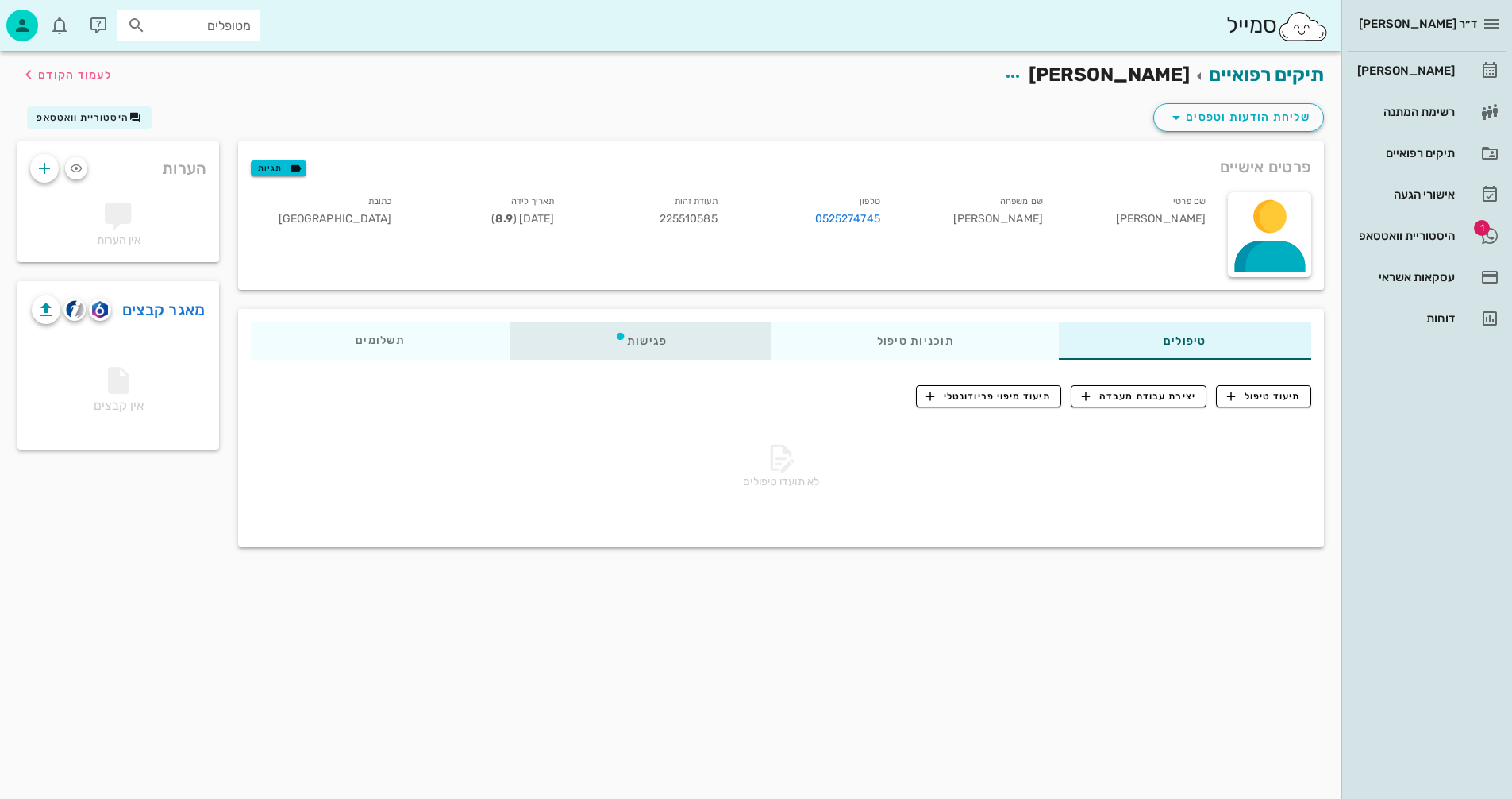
click at [638, 338] on div "פגישות" at bounding box center [640, 341] width 263 height 38
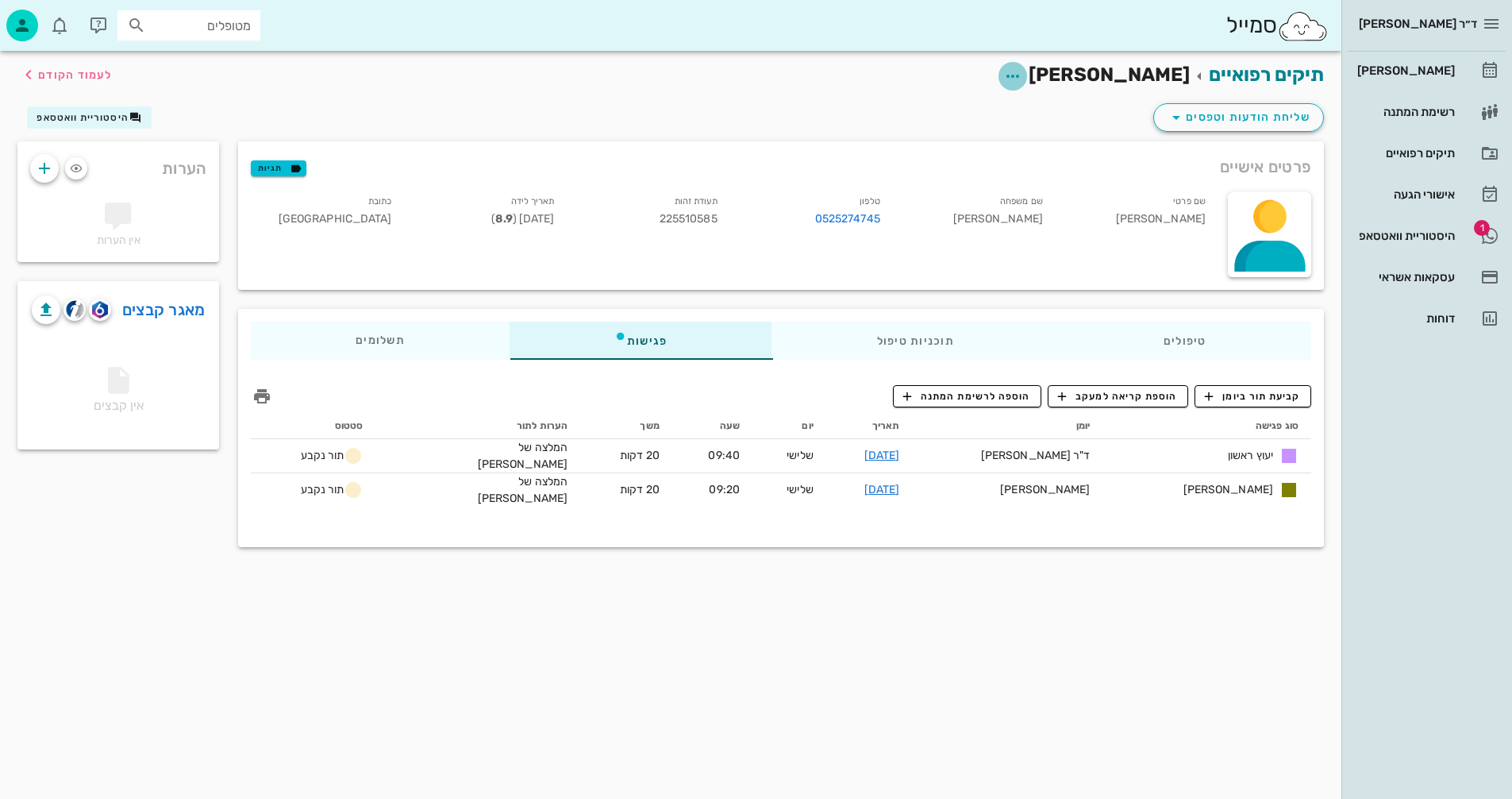
click at [1022, 76] on icon "button" at bounding box center [1013, 76] width 19 height 19
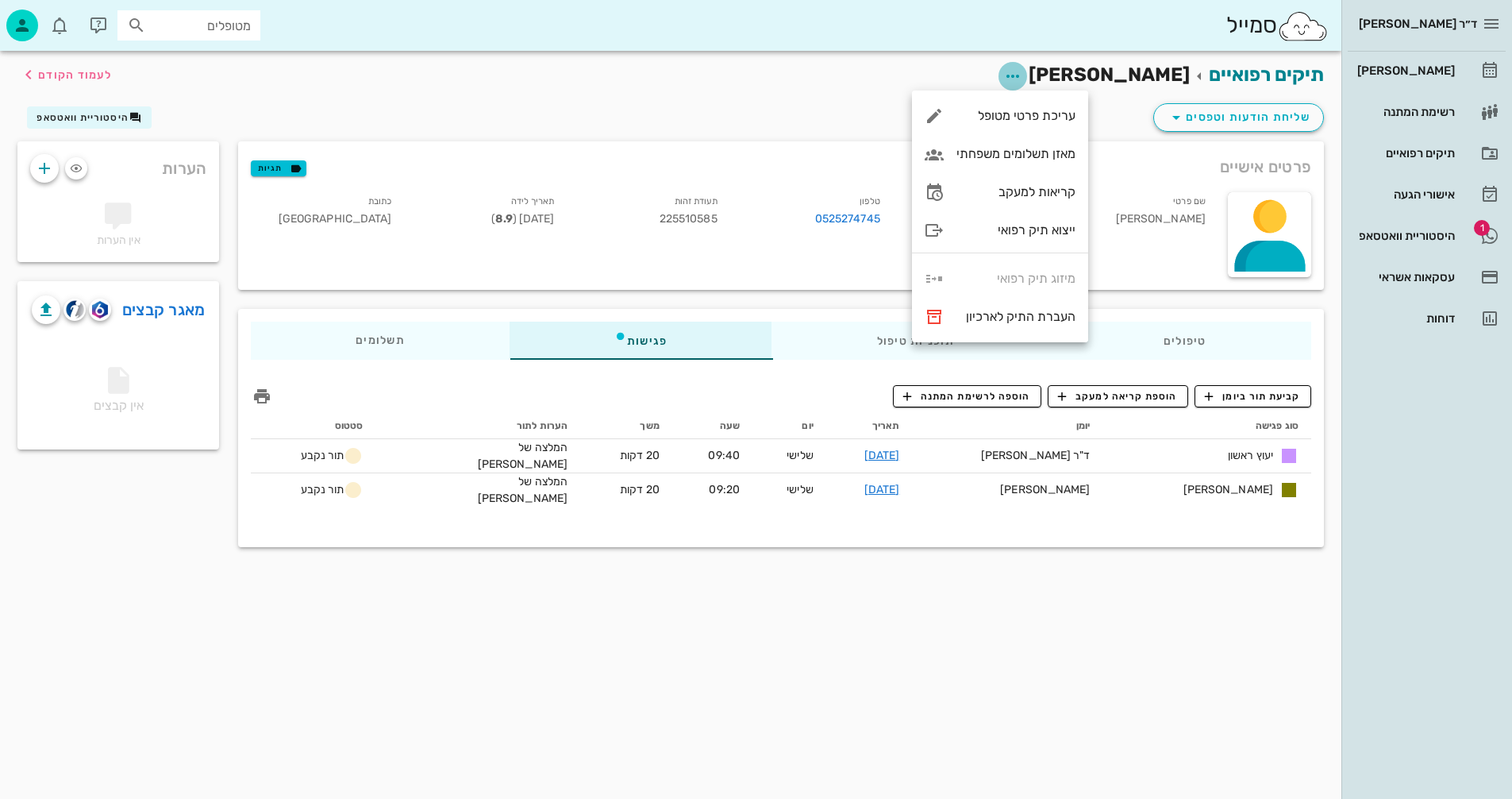
click at [1022, 76] on icon "button" at bounding box center [1013, 76] width 19 height 19
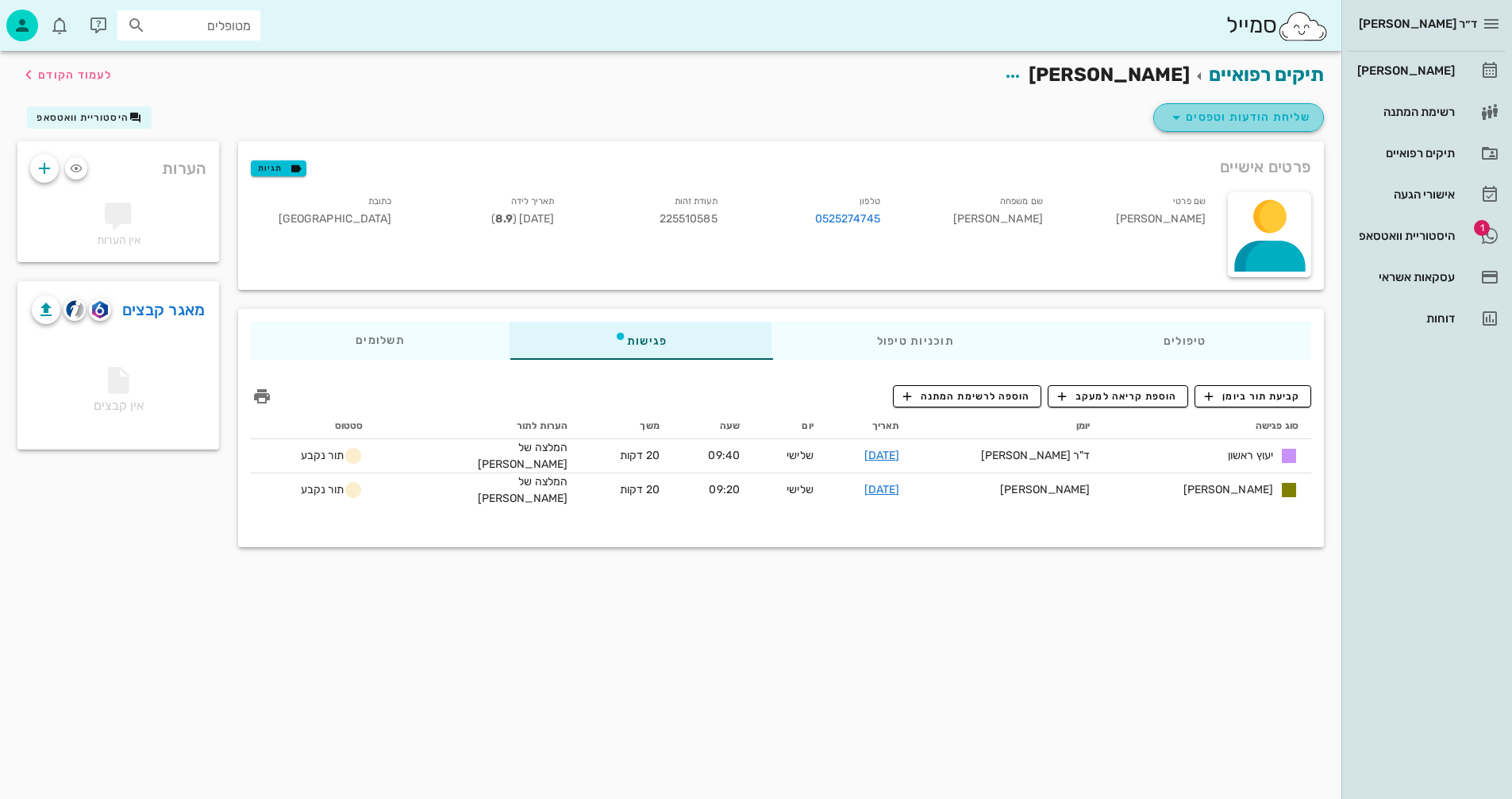
click at [1243, 118] on span "שליחת הודעות וטפסים" at bounding box center [1239, 118] width 144 height 19
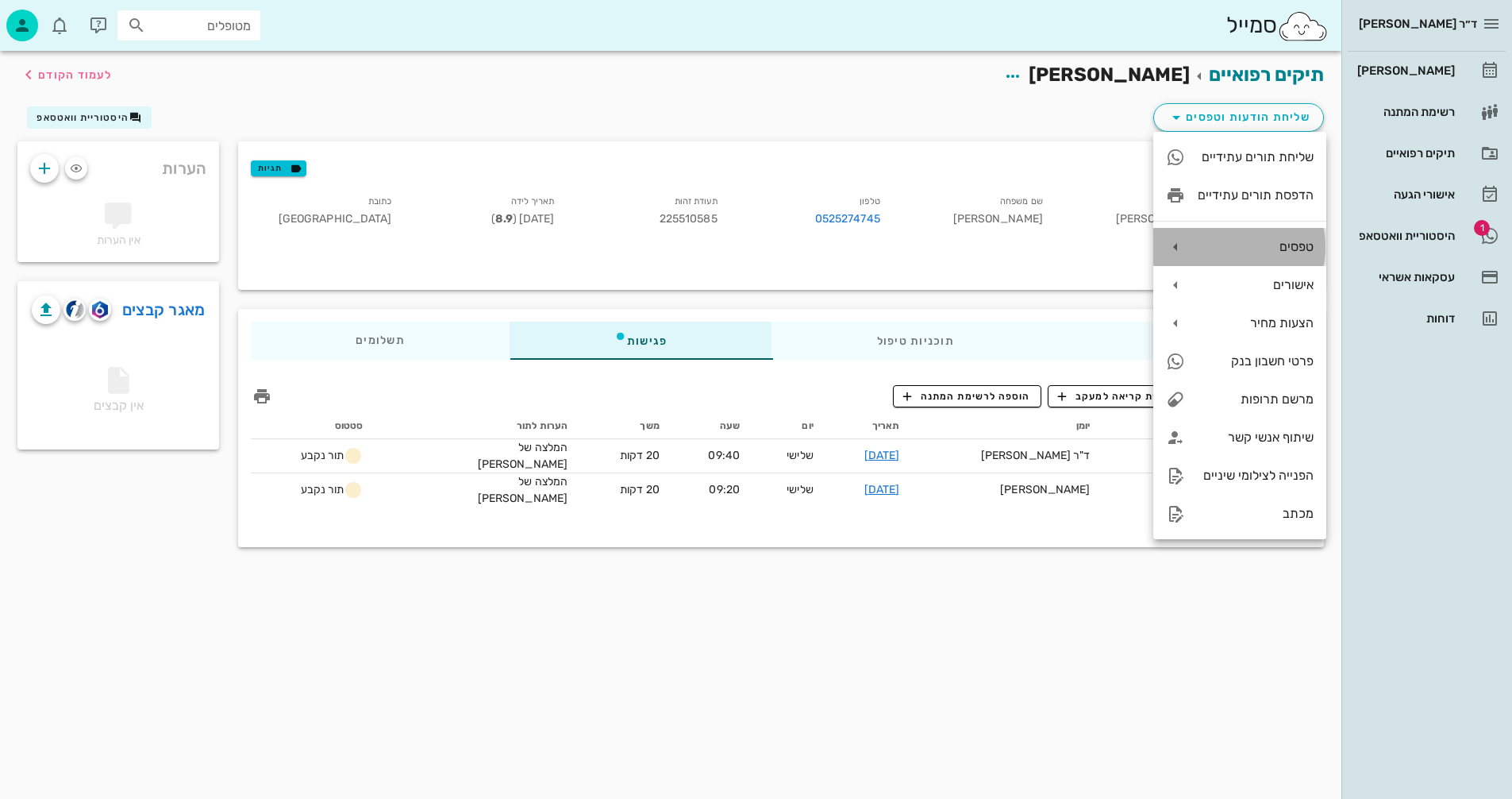
click at [1196, 244] on div "טפסים" at bounding box center [1240, 247] width 173 height 38
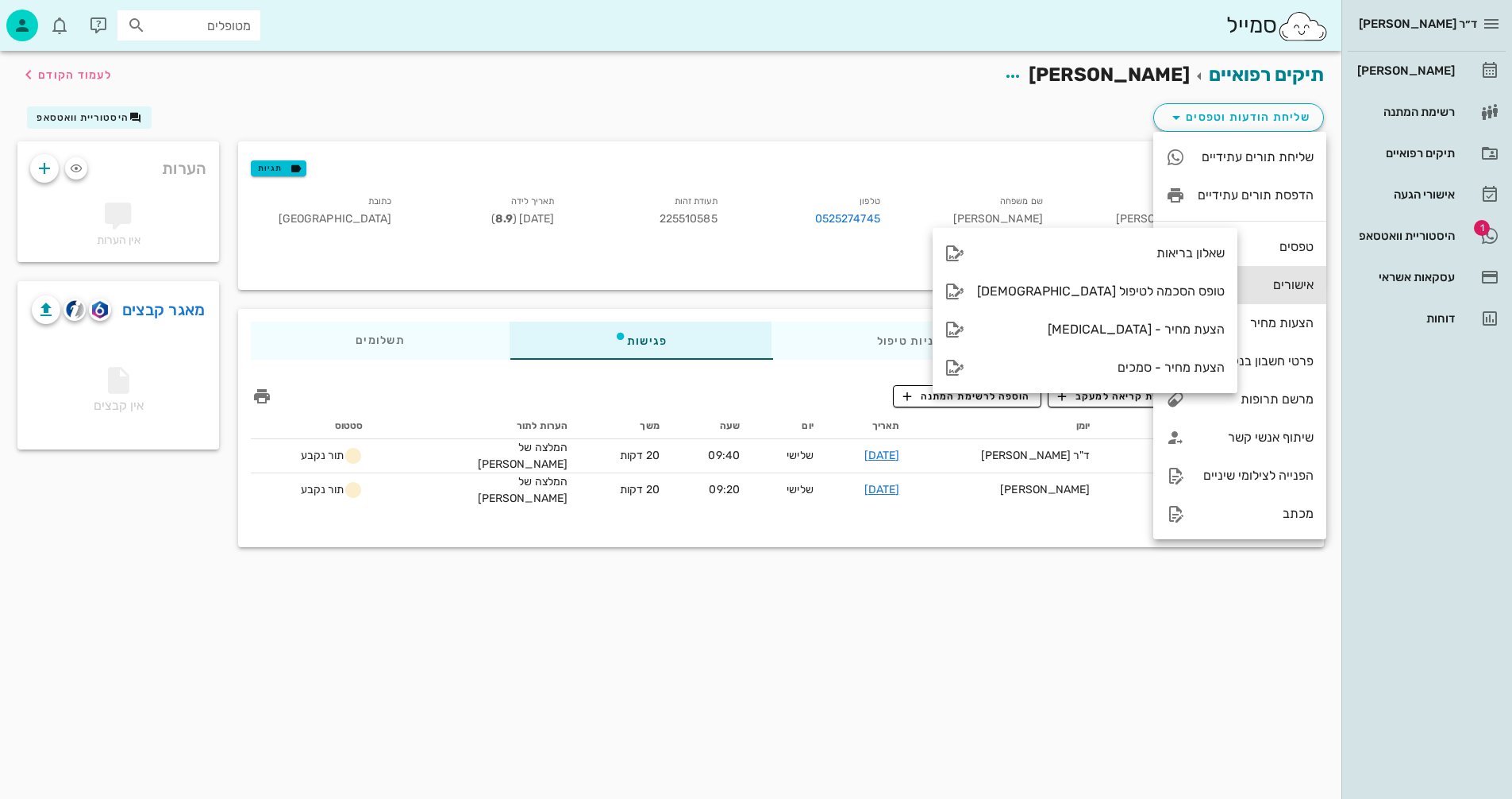
click at [1194, 283] on div "אישורים" at bounding box center [1240, 285] width 173 height 38
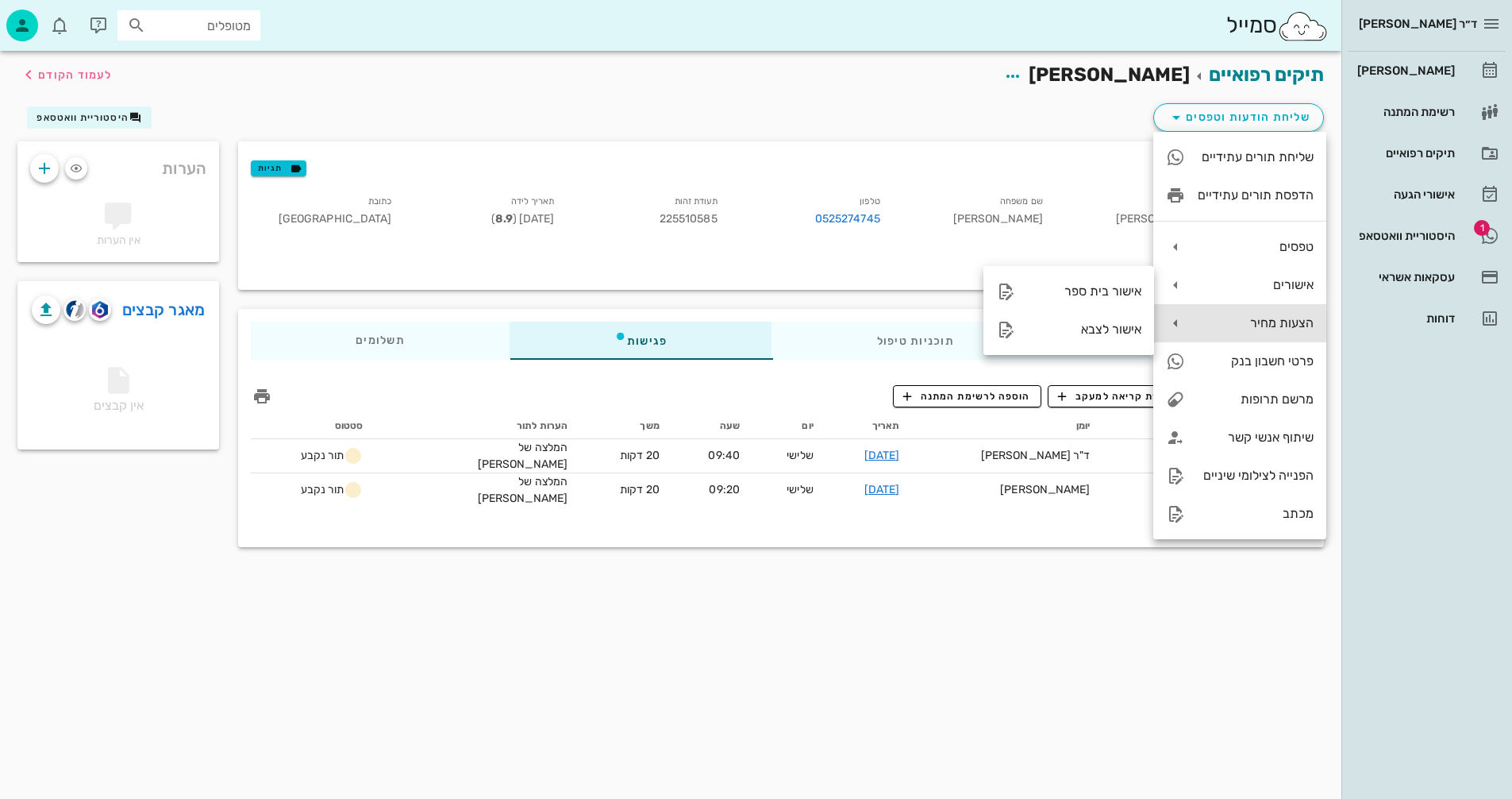
click at [1220, 324] on div "הצעות מחיר" at bounding box center [1256, 322] width 116 height 15
click at [1193, 356] on div "פרטי חשבון בנק" at bounding box center [1240, 361] width 173 height 38
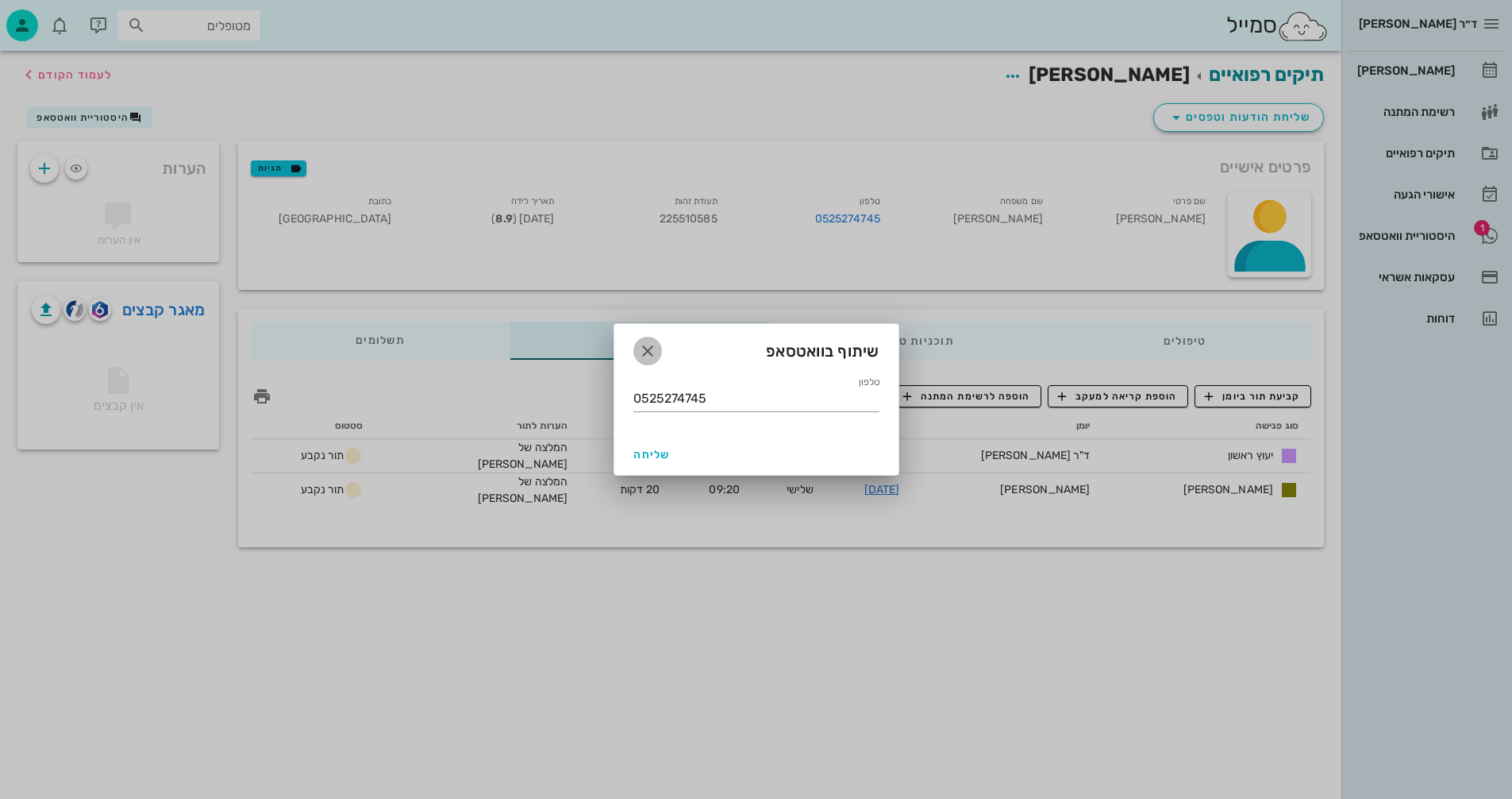
click at [649, 342] on icon "button" at bounding box center [647, 351] width 19 height 19
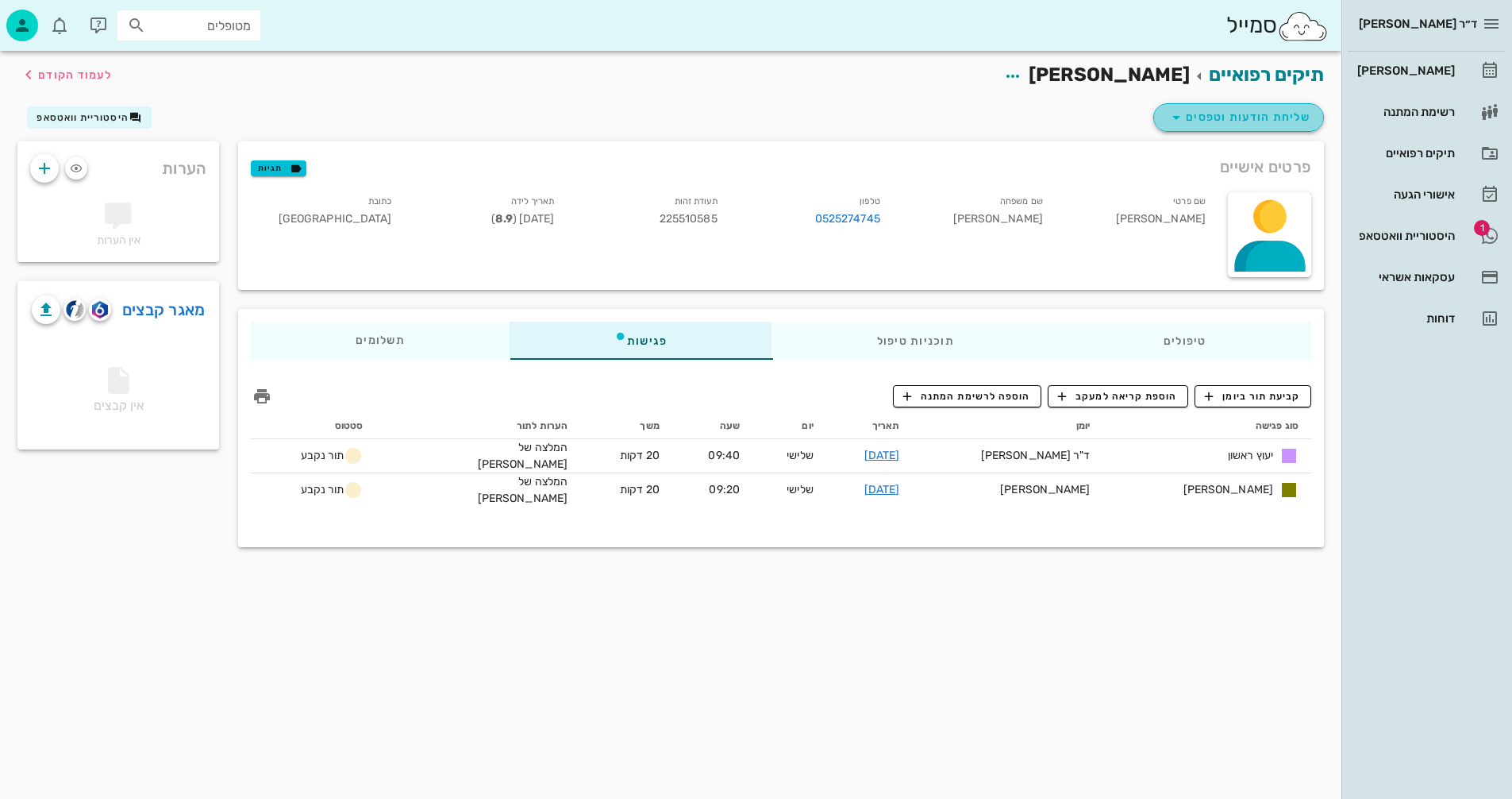
click at [1240, 115] on span "שליחת הודעות וטפסים" at bounding box center [1239, 118] width 144 height 19
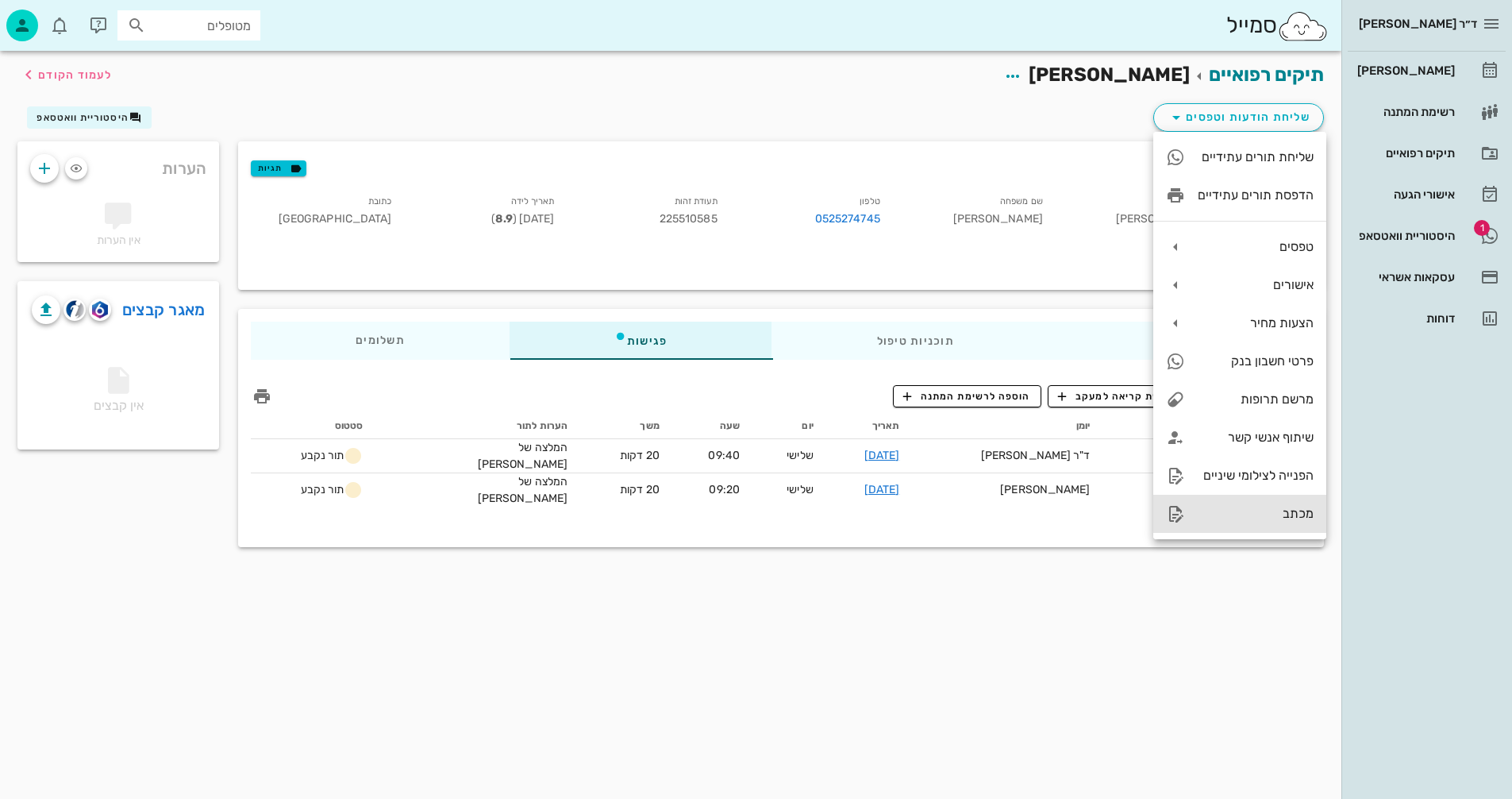
click at [1210, 512] on div "מכתב" at bounding box center [1256, 513] width 116 height 15
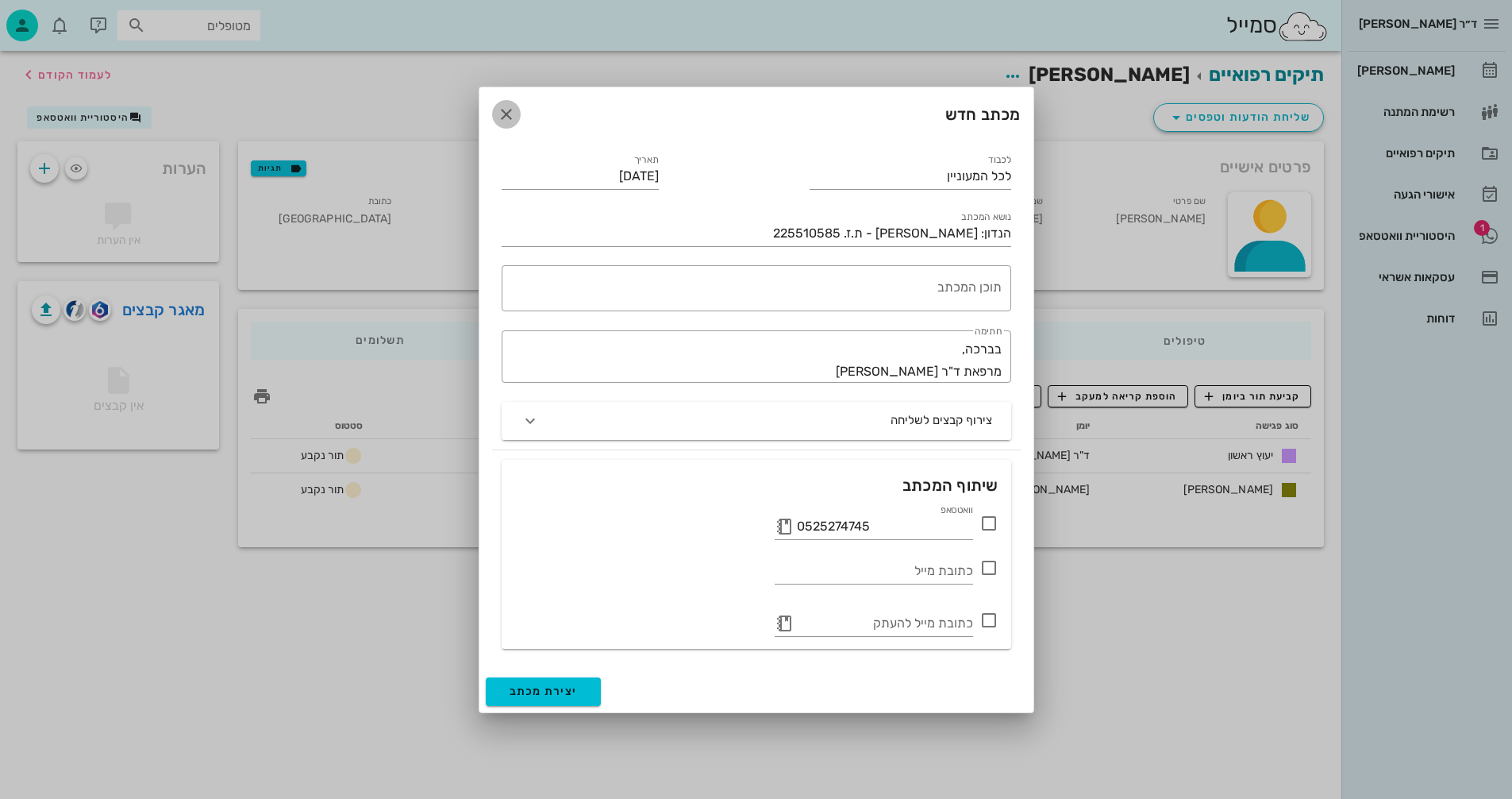
click at [505, 115] on icon "button" at bounding box center [506, 114] width 19 height 19
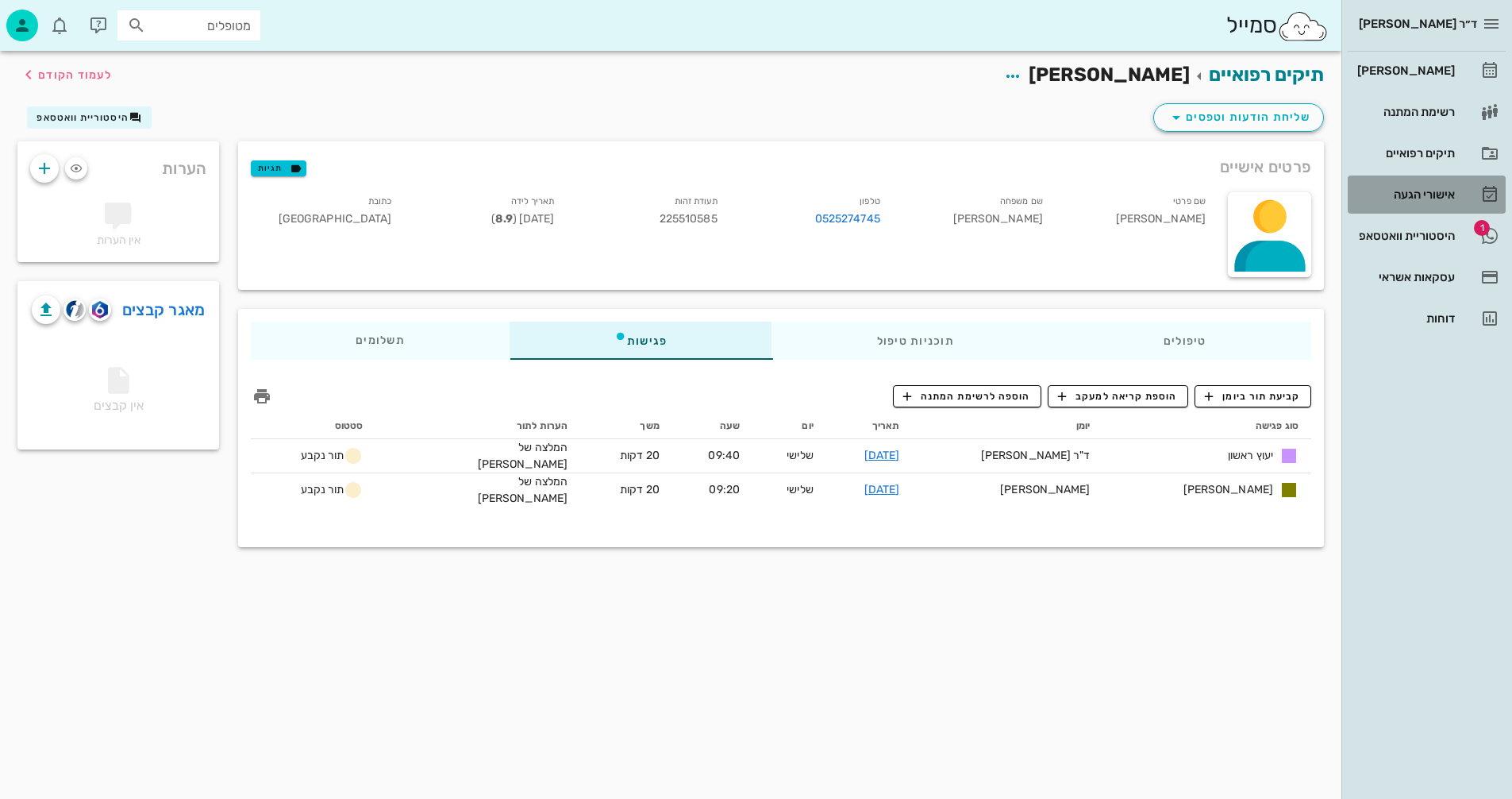
click at [1401, 192] on div "אישורי הגעה" at bounding box center [1405, 194] width 101 height 13
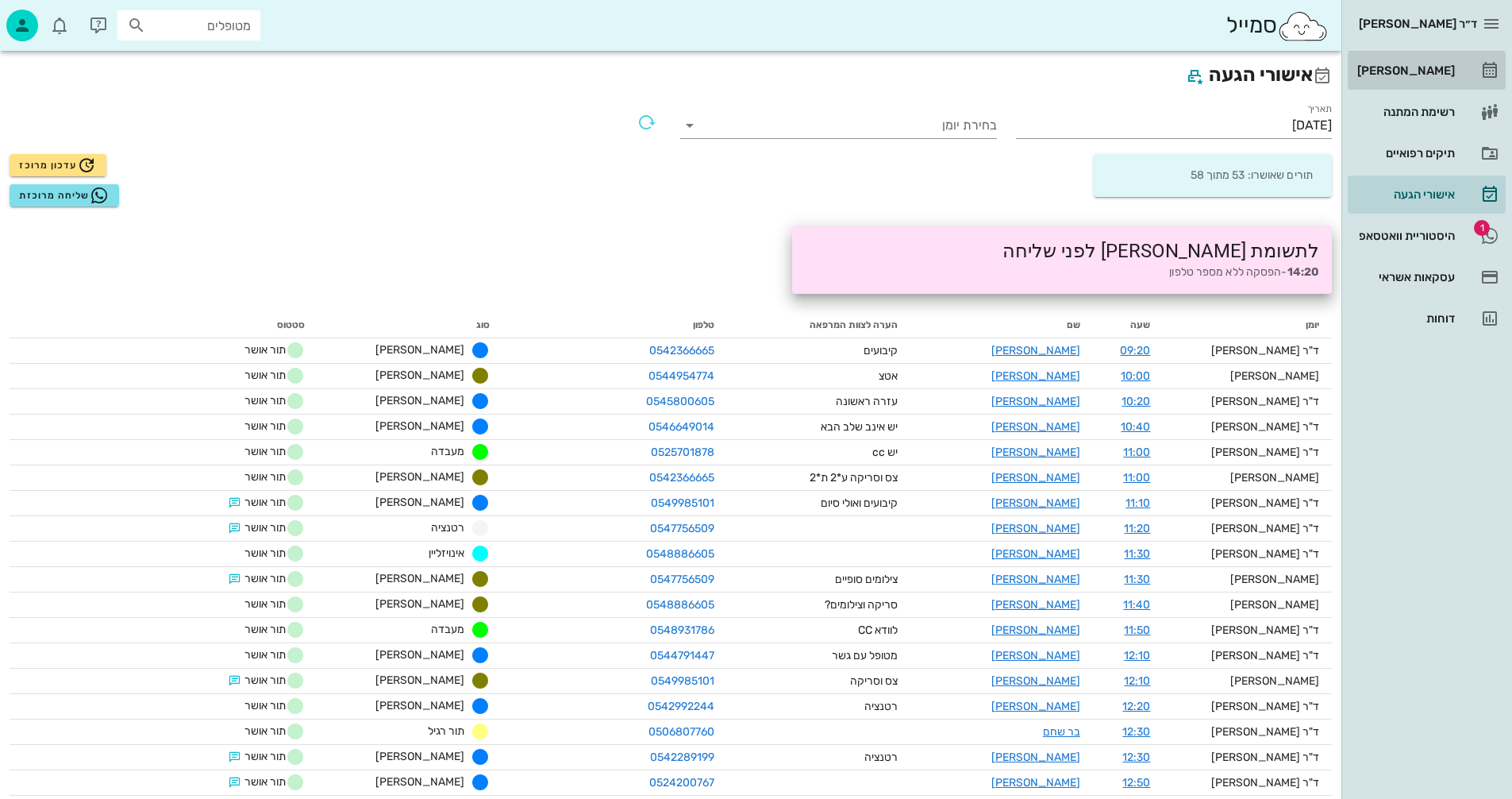
click at [1420, 64] on div "[PERSON_NAME]" at bounding box center [1405, 70] width 101 height 13
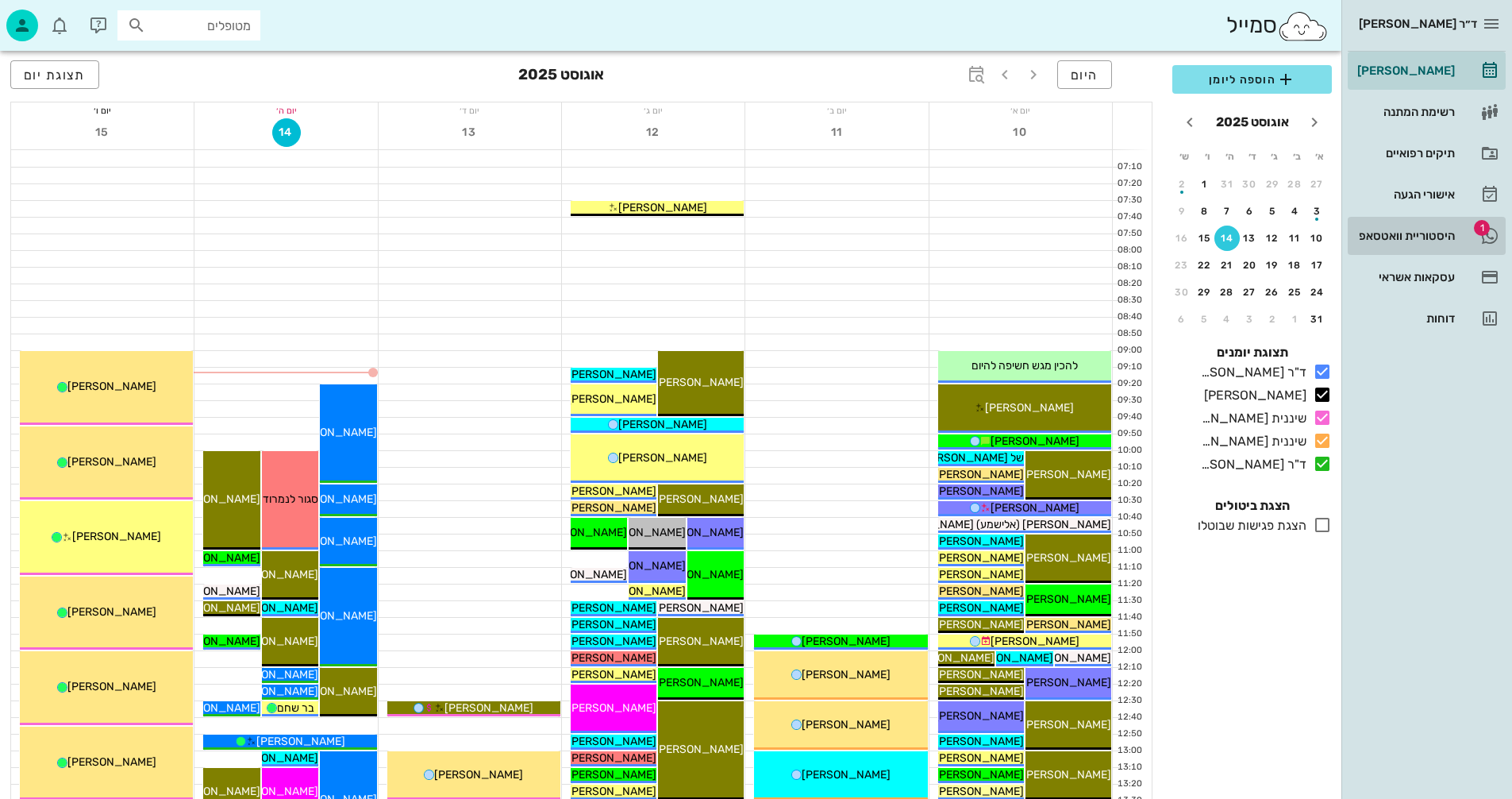
click at [1383, 232] on div "היסטוריית וואטסאפ" at bounding box center [1405, 236] width 101 height 13
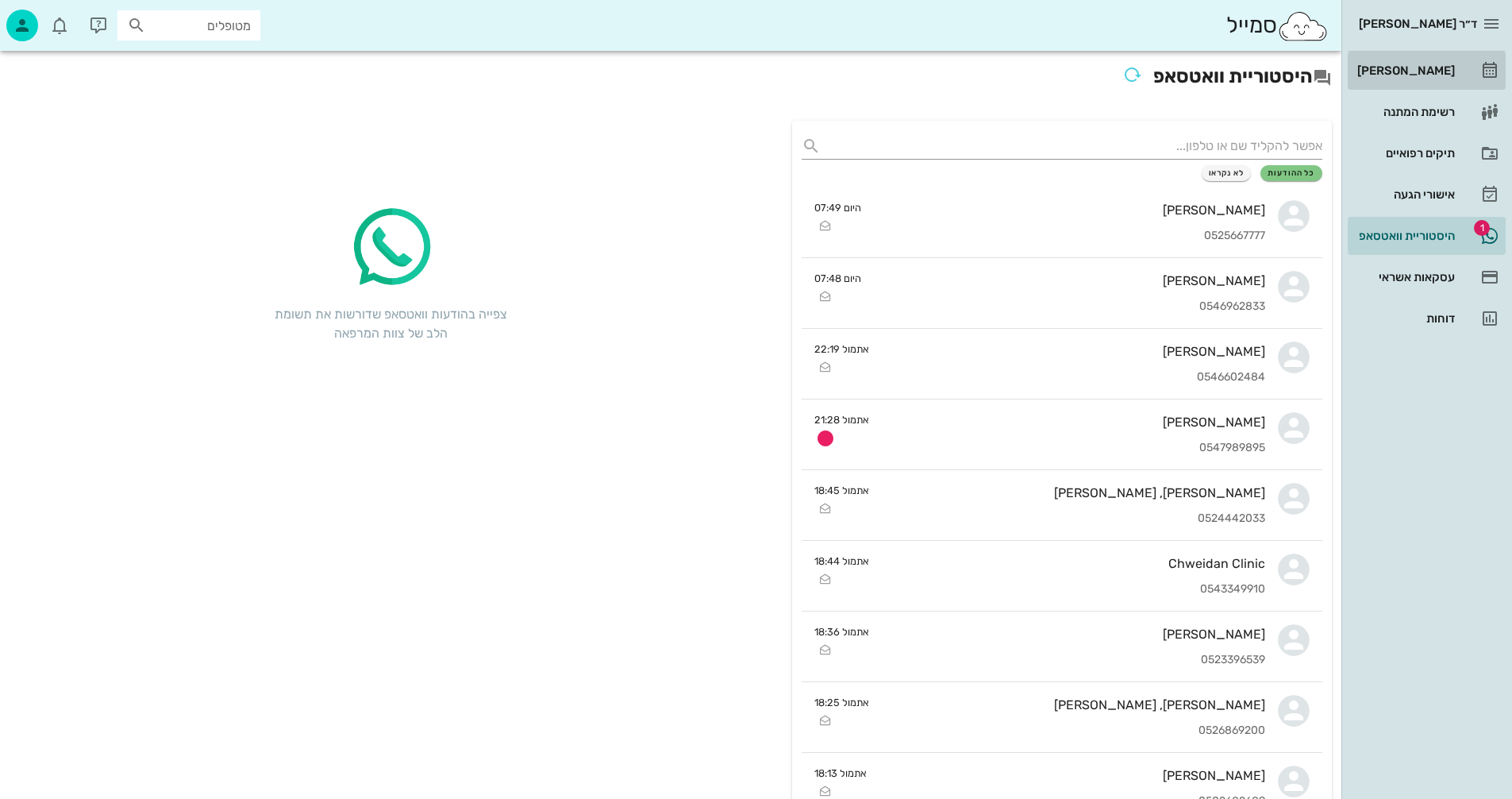
click at [1413, 70] on div "[PERSON_NAME]" at bounding box center [1405, 70] width 101 height 13
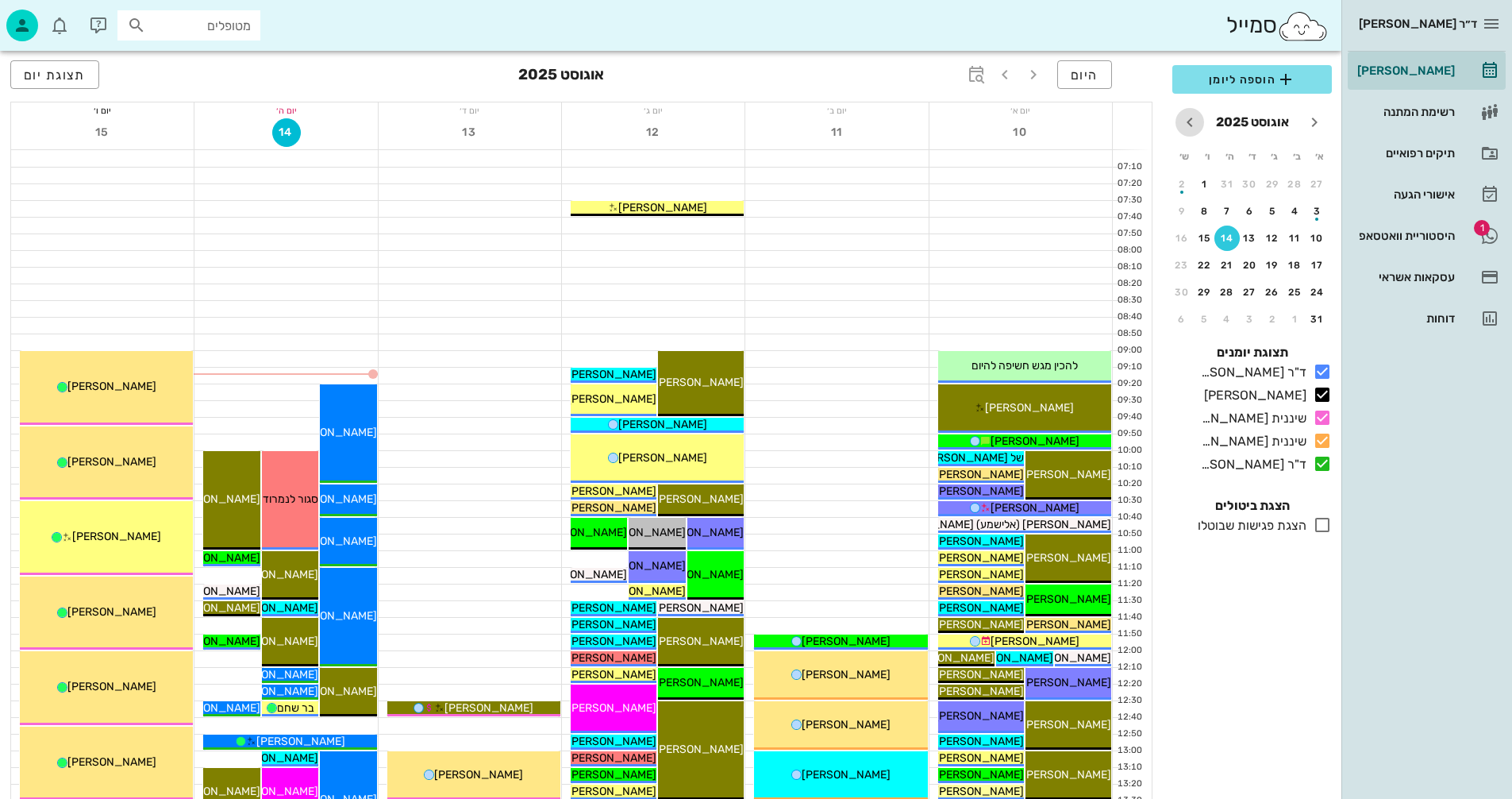
click at [1190, 124] on icon "חודש הבא" at bounding box center [1190, 122] width 19 height 19
click at [1271, 211] on div "button" at bounding box center [1272, 215] width 25 height 9
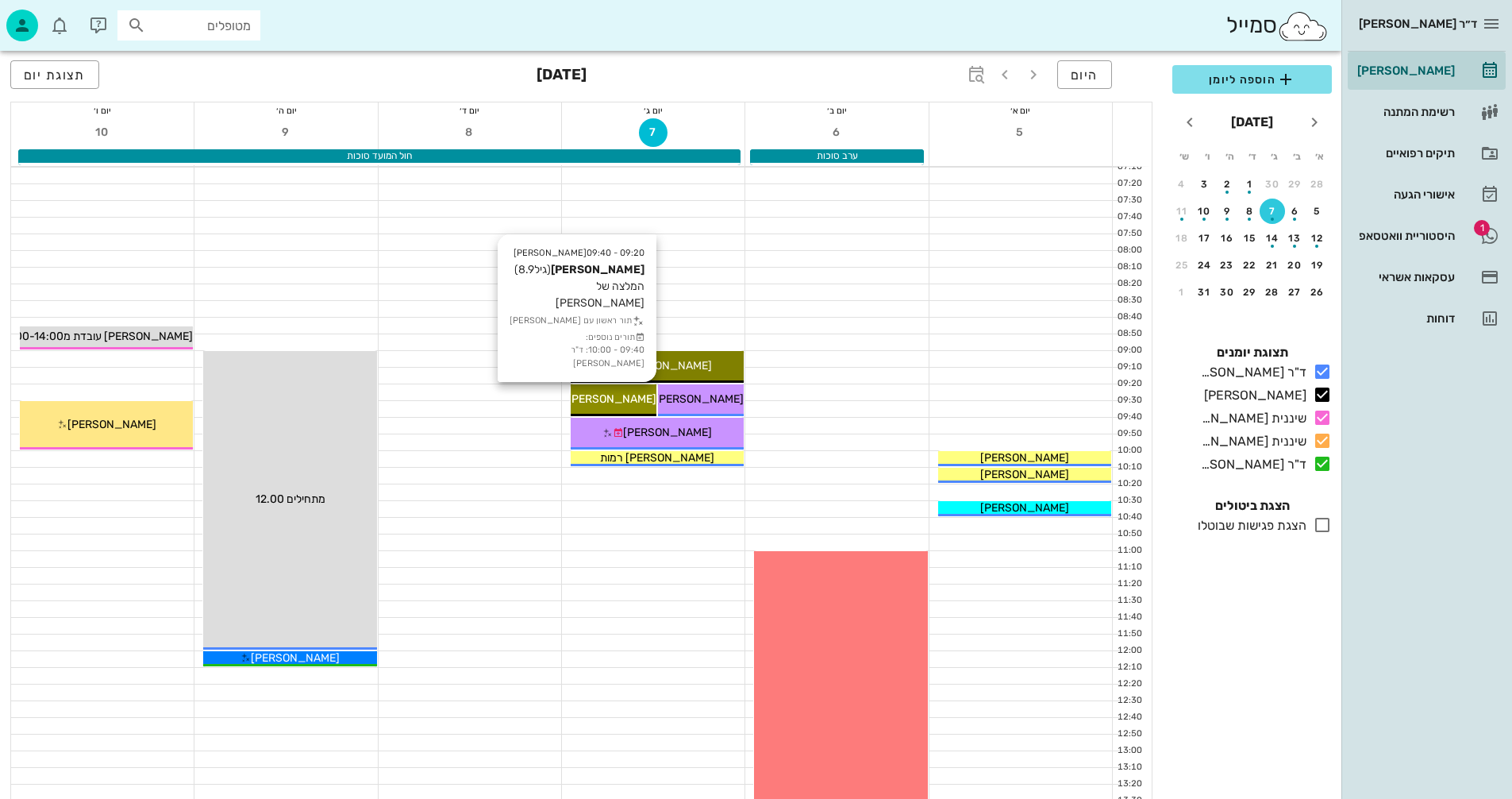
click at [610, 397] on span "[PERSON_NAME]" at bounding box center [612, 400] width 89 height 14
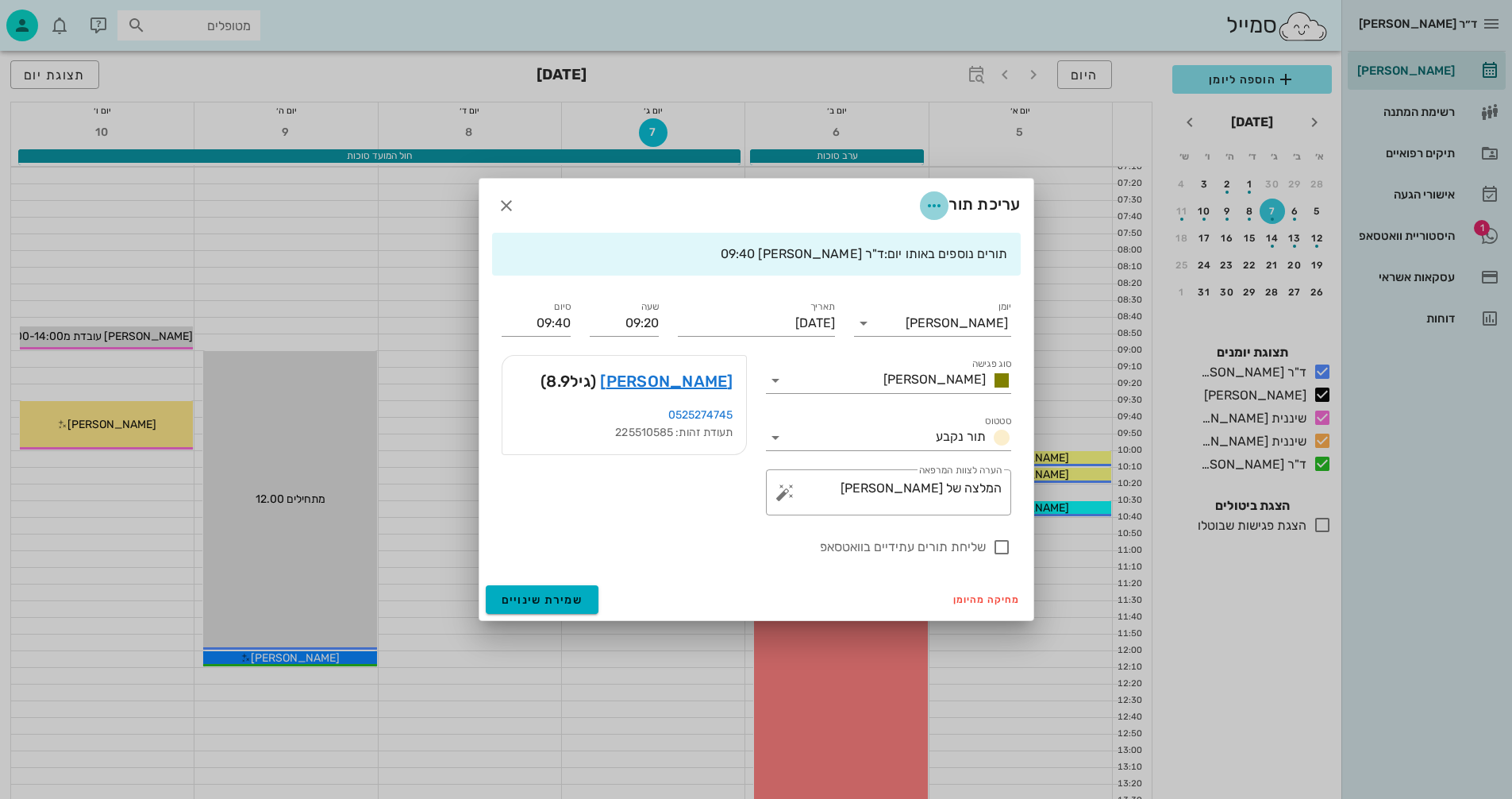
click at [934, 202] on icon "button" at bounding box center [934, 205] width 19 height 19
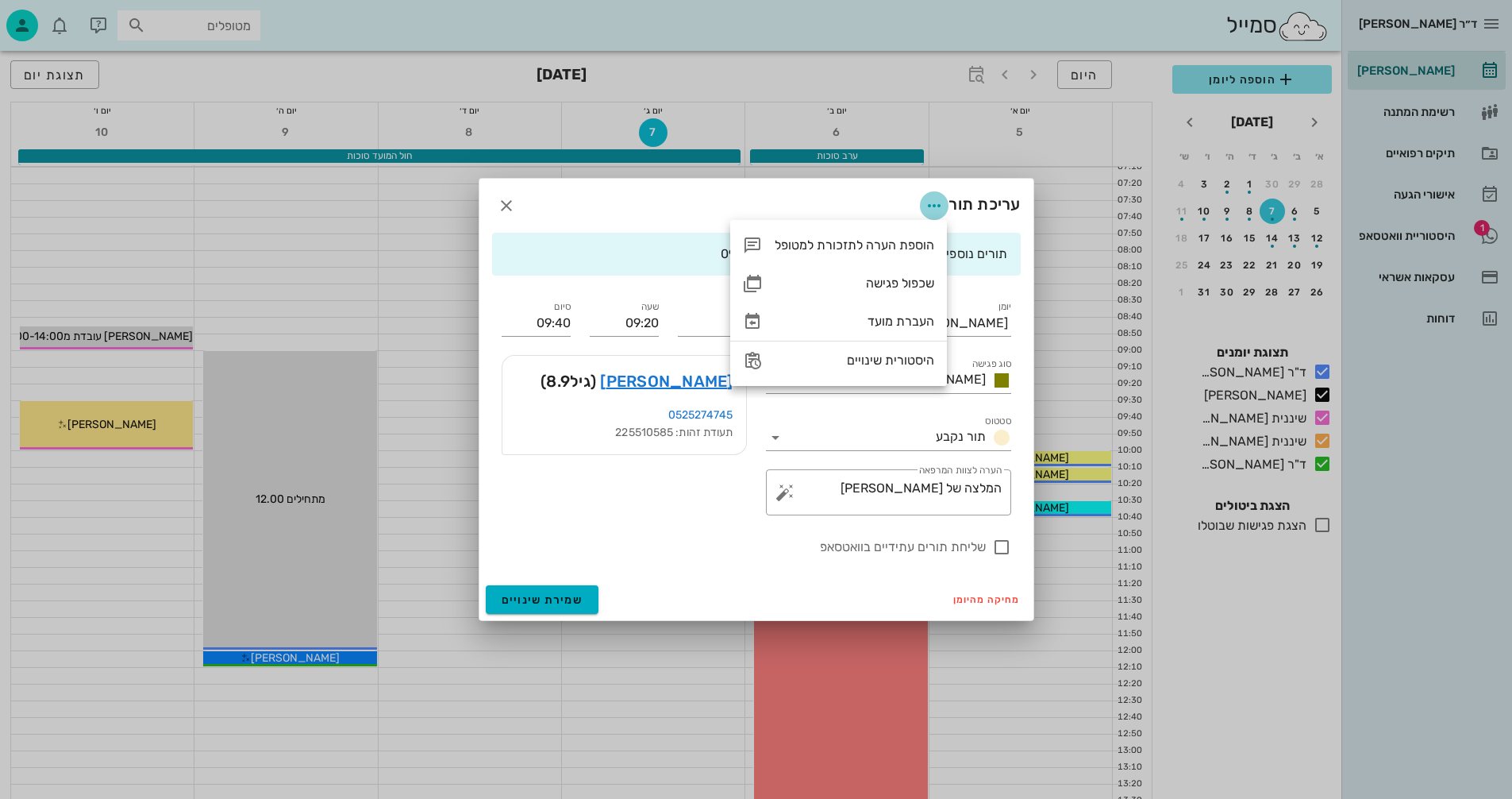
click at [934, 202] on icon "button" at bounding box center [934, 205] width 19 height 19
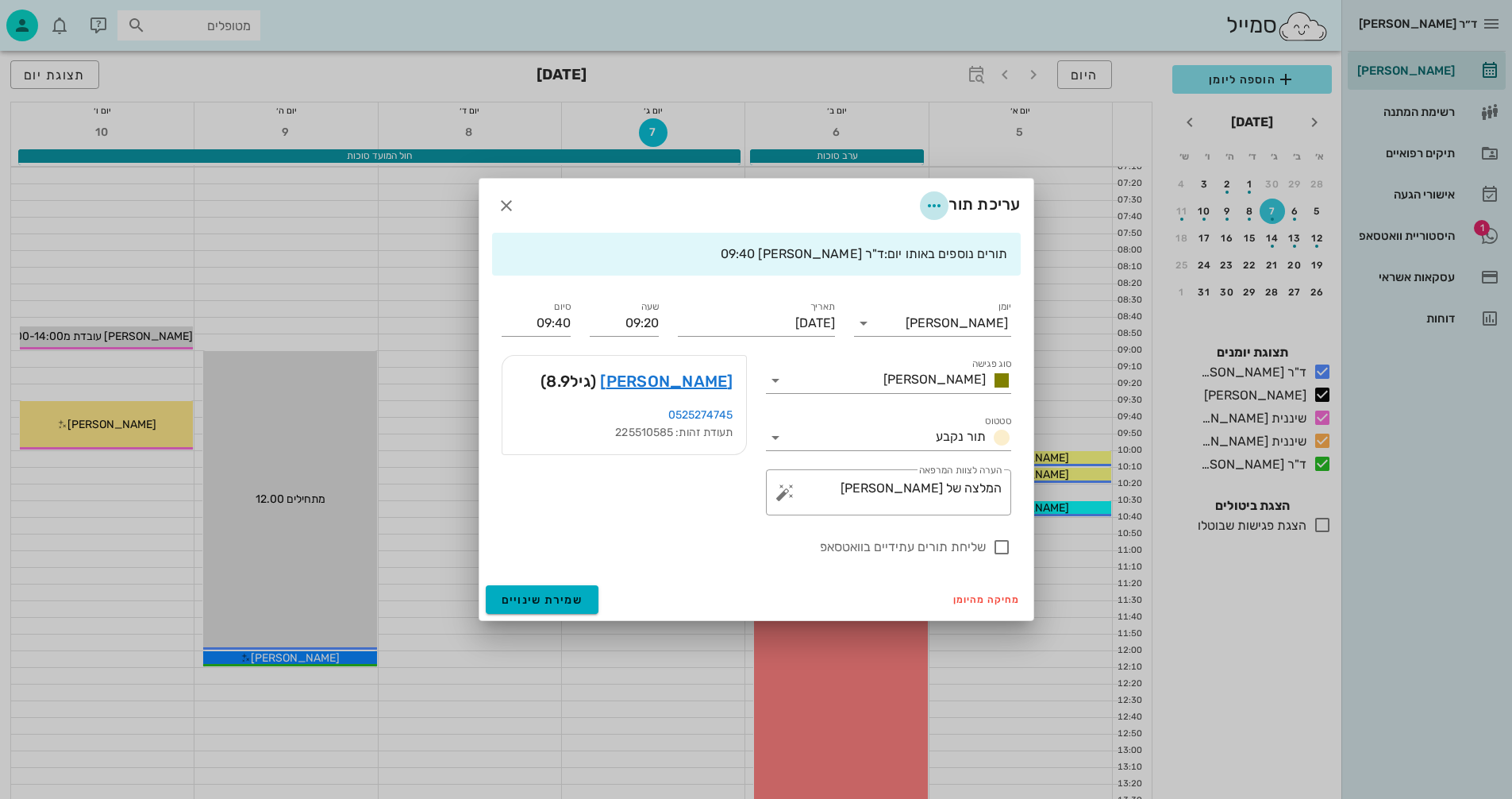
click at [931, 204] on icon "button" at bounding box center [934, 205] width 19 height 19
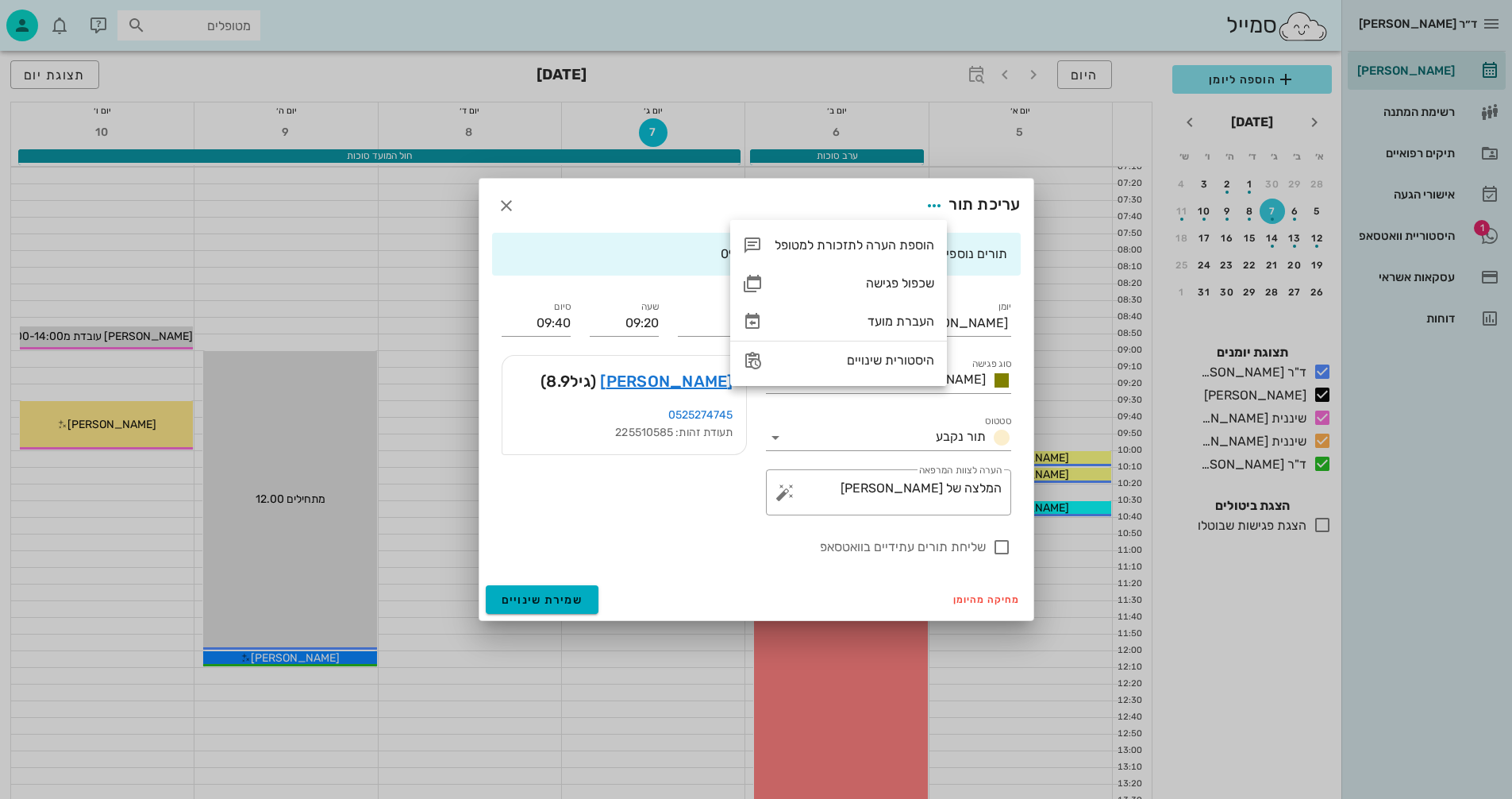
click at [571, 200] on div "עריכת תור" at bounding box center [756, 205] width 554 height 54
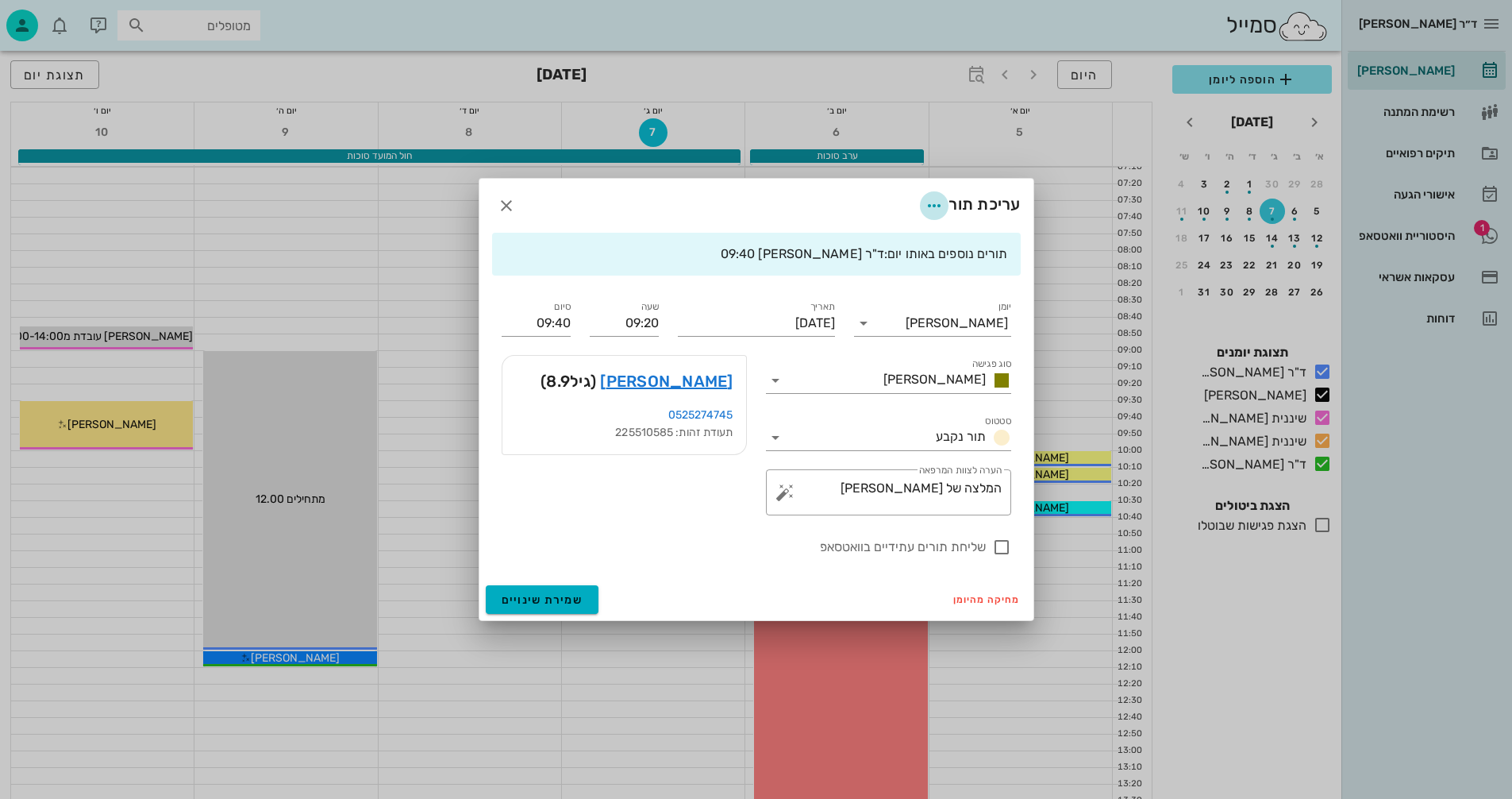
click at [929, 205] on icon "button" at bounding box center [934, 205] width 19 height 19
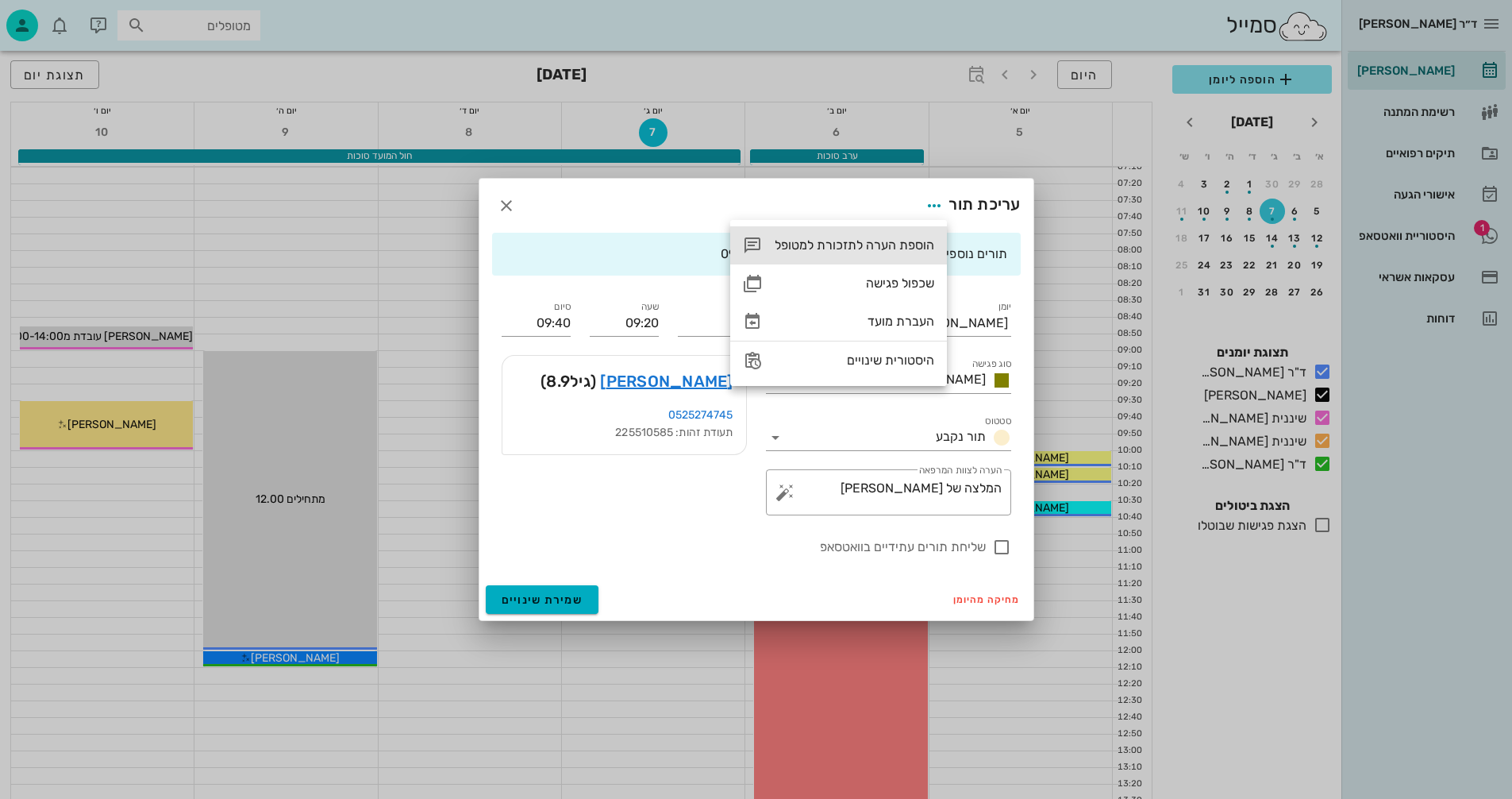
click at [878, 244] on div "הוספת הערה לתזכורת למטופל" at bounding box center [854, 244] width 159 height 15
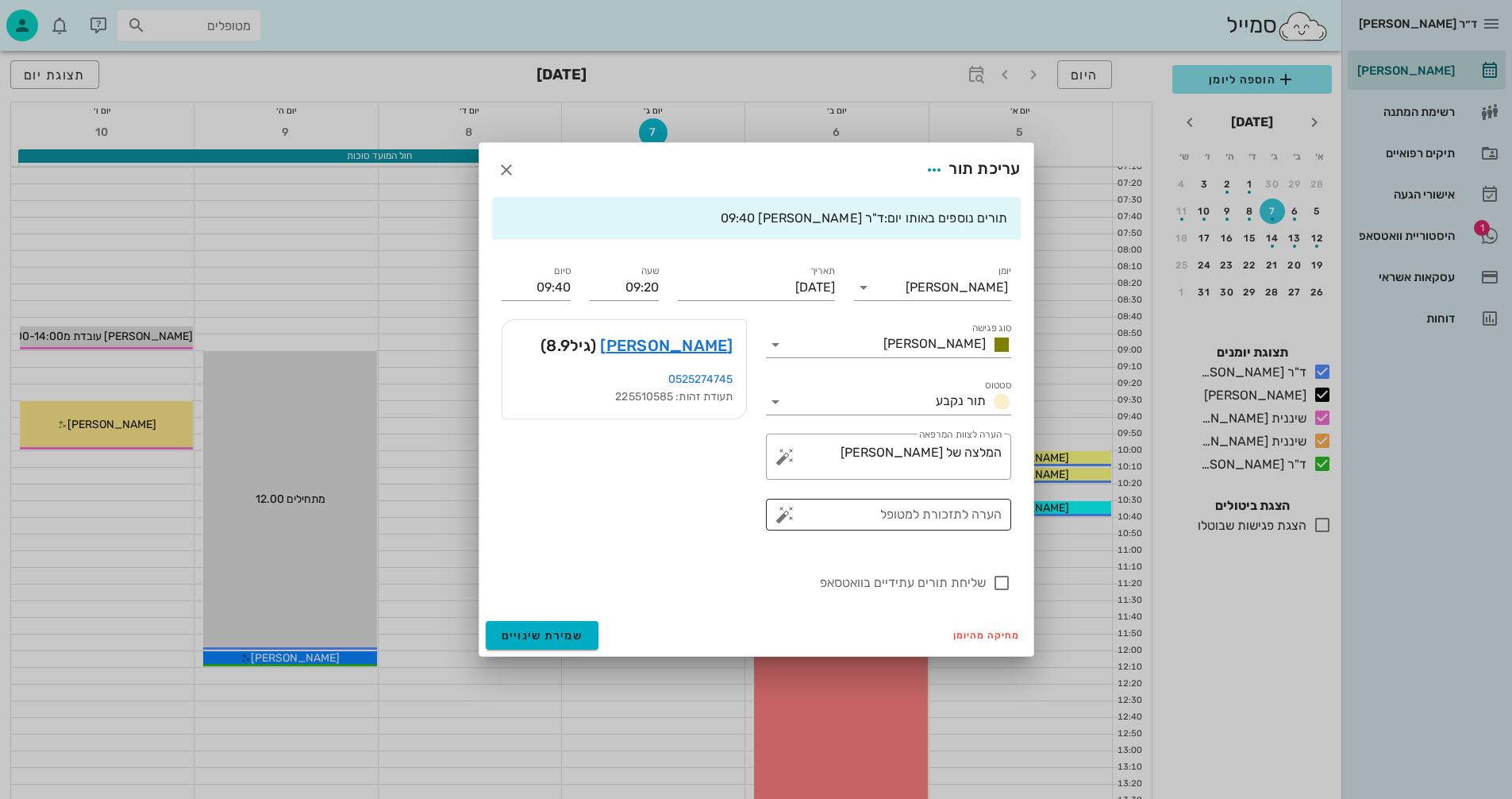
click at [780, 514] on button "button" at bounding box center [785, 515] width 19 height 19
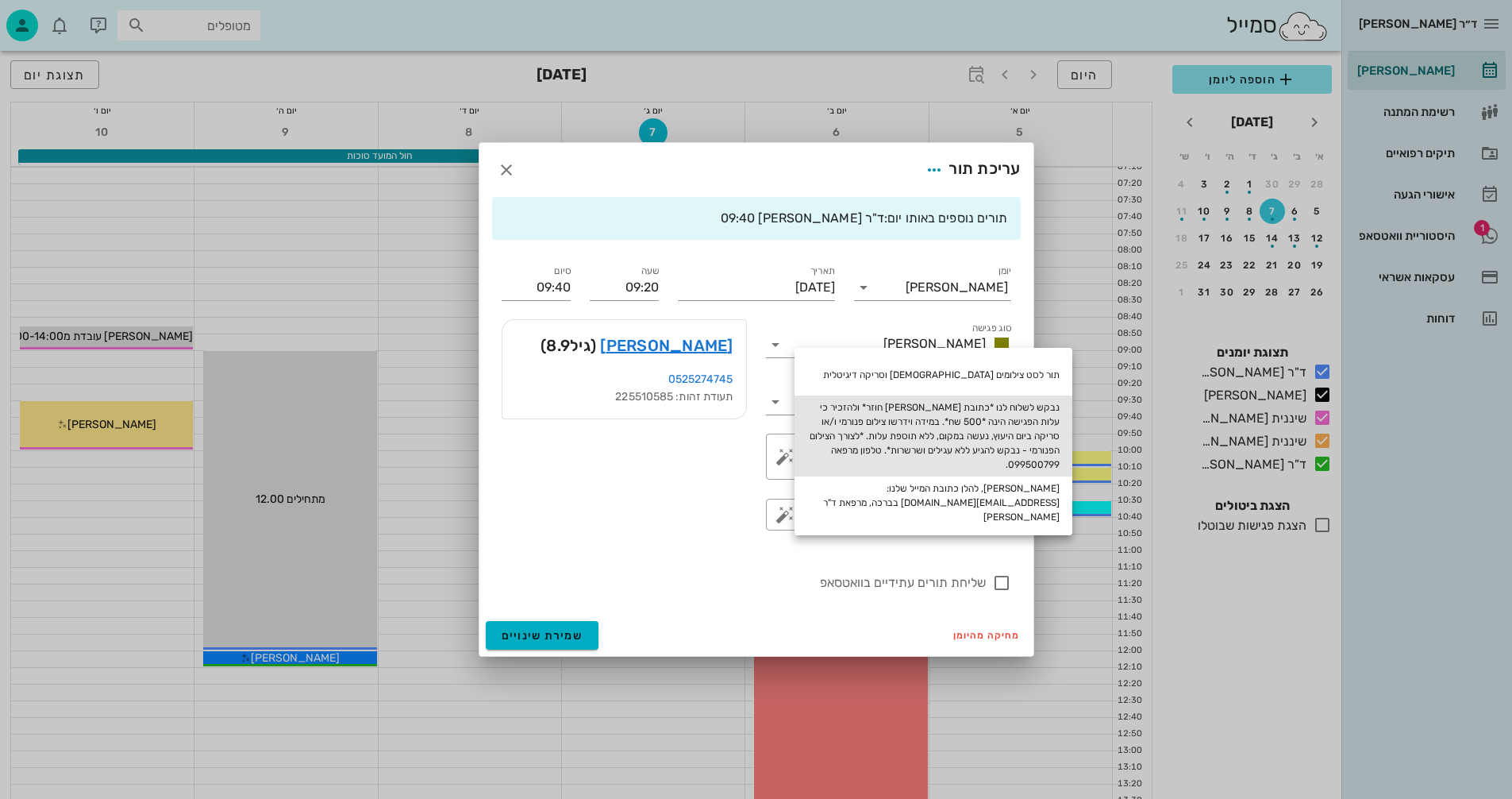
click at [1027, 408] on div "נבקש לשלוח לנו *כתובת [PERSON_NAME] חוזר* ולהזכיר כי עלות הפגישה הינה *500 שח*.…" at bounding box center [933, 435] width 278 height 81
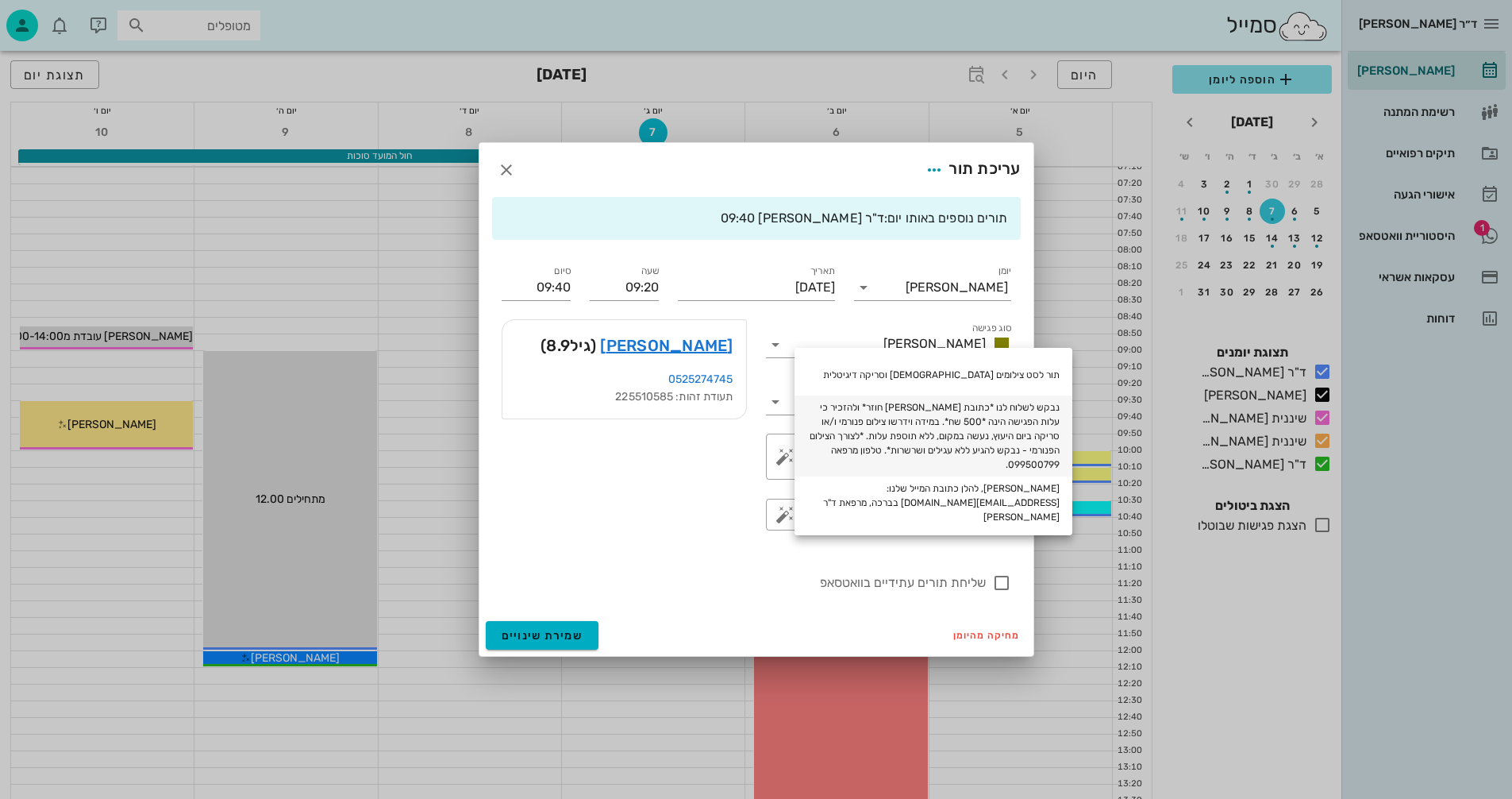
type textarea "נבקש לשלוח לנו *כתובת [PERSON_NAME] חוזר* ולהזכיר כי עלות הפגישה הינה *500 שח*.…"
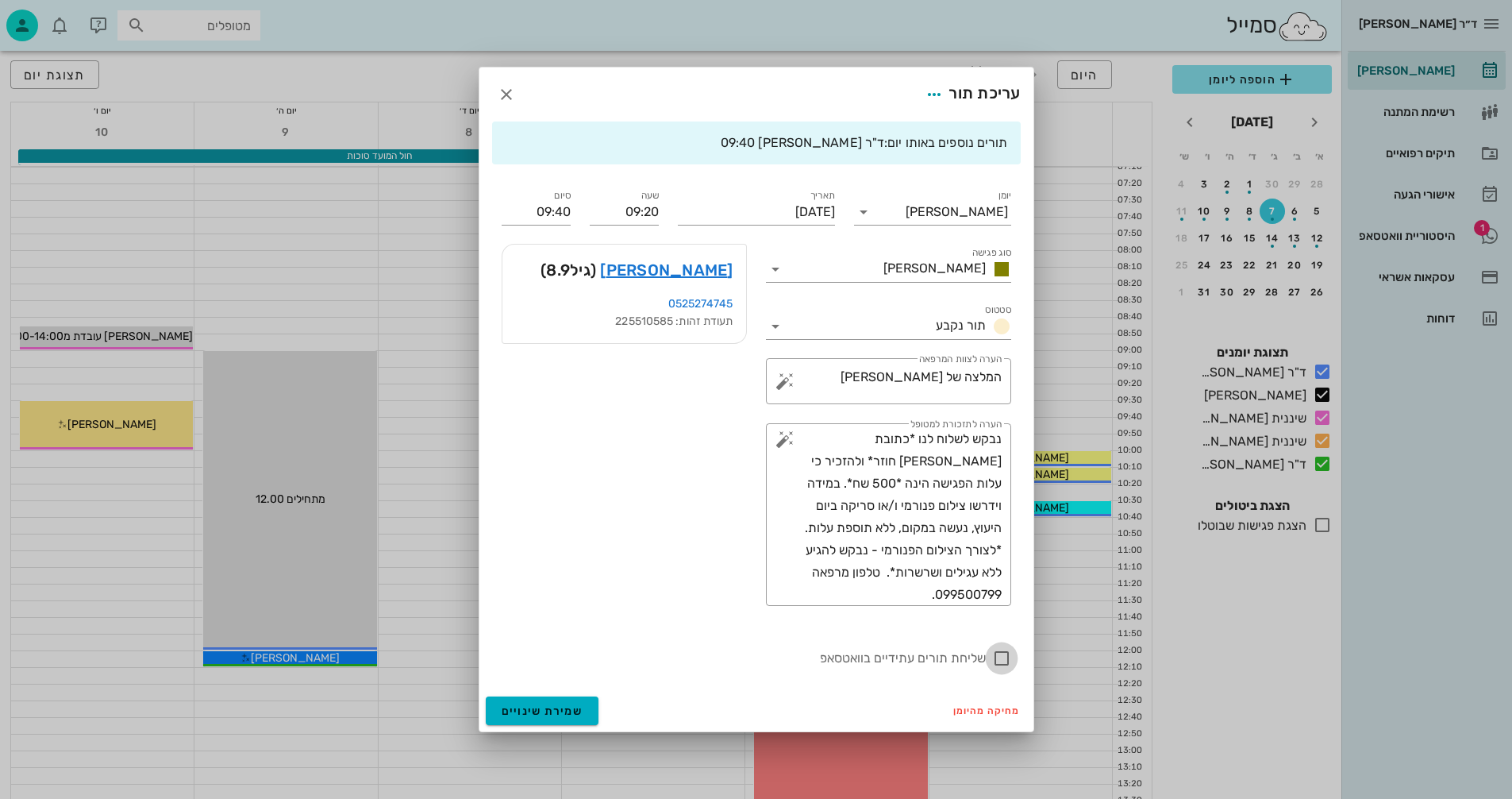
click at [1003, 659] on div at bounding box center [1001, 658] width 27 height 27
checkbox input "true"
click at [535, 712] on span "שמירת שינויים" at bounding box center [542, 711] width 81 height 14
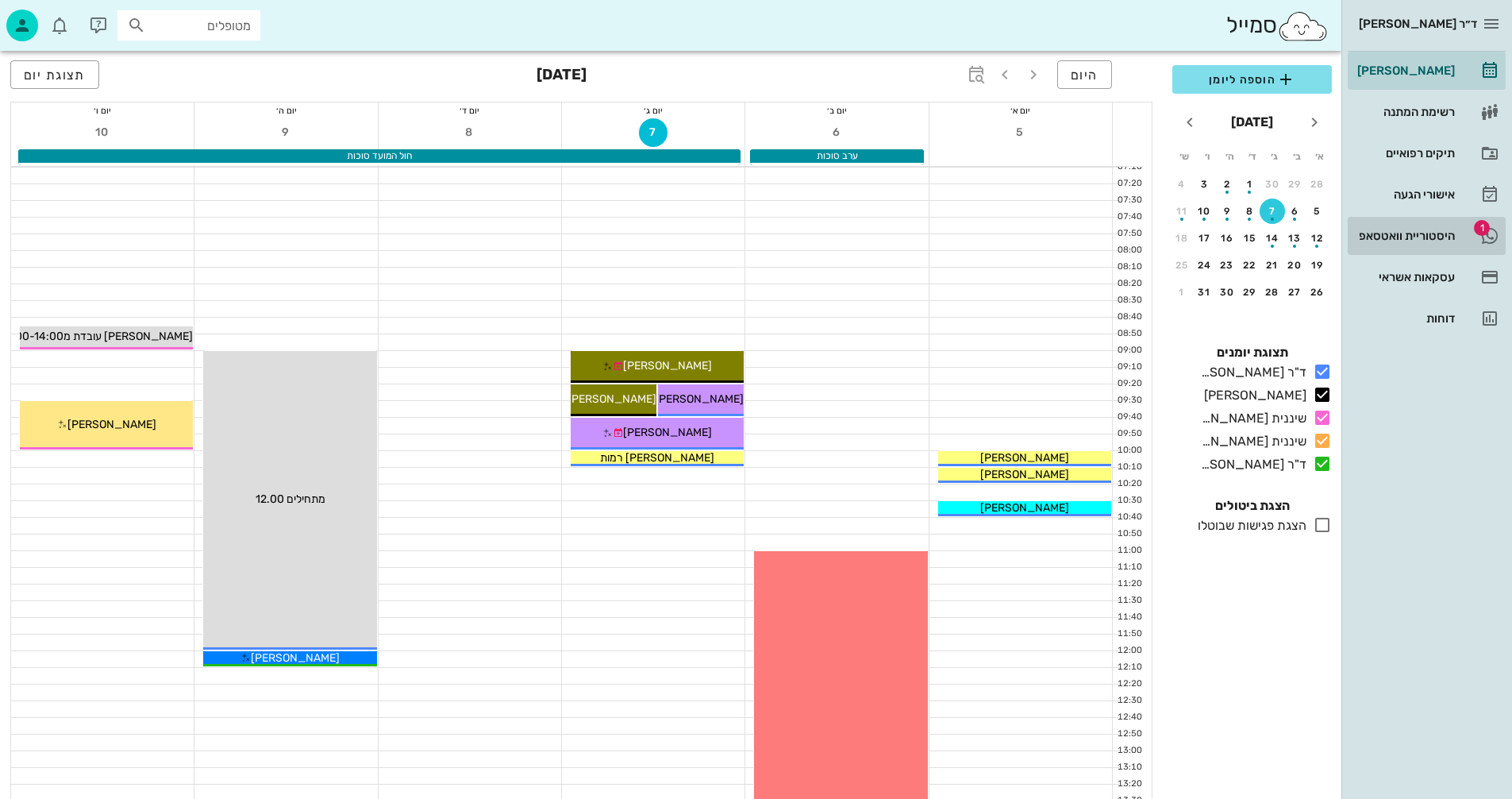
click at [1402, 231] on div "היסטוריית וואטסאפ" at bounding box center [1405, 236] width 101 height 13
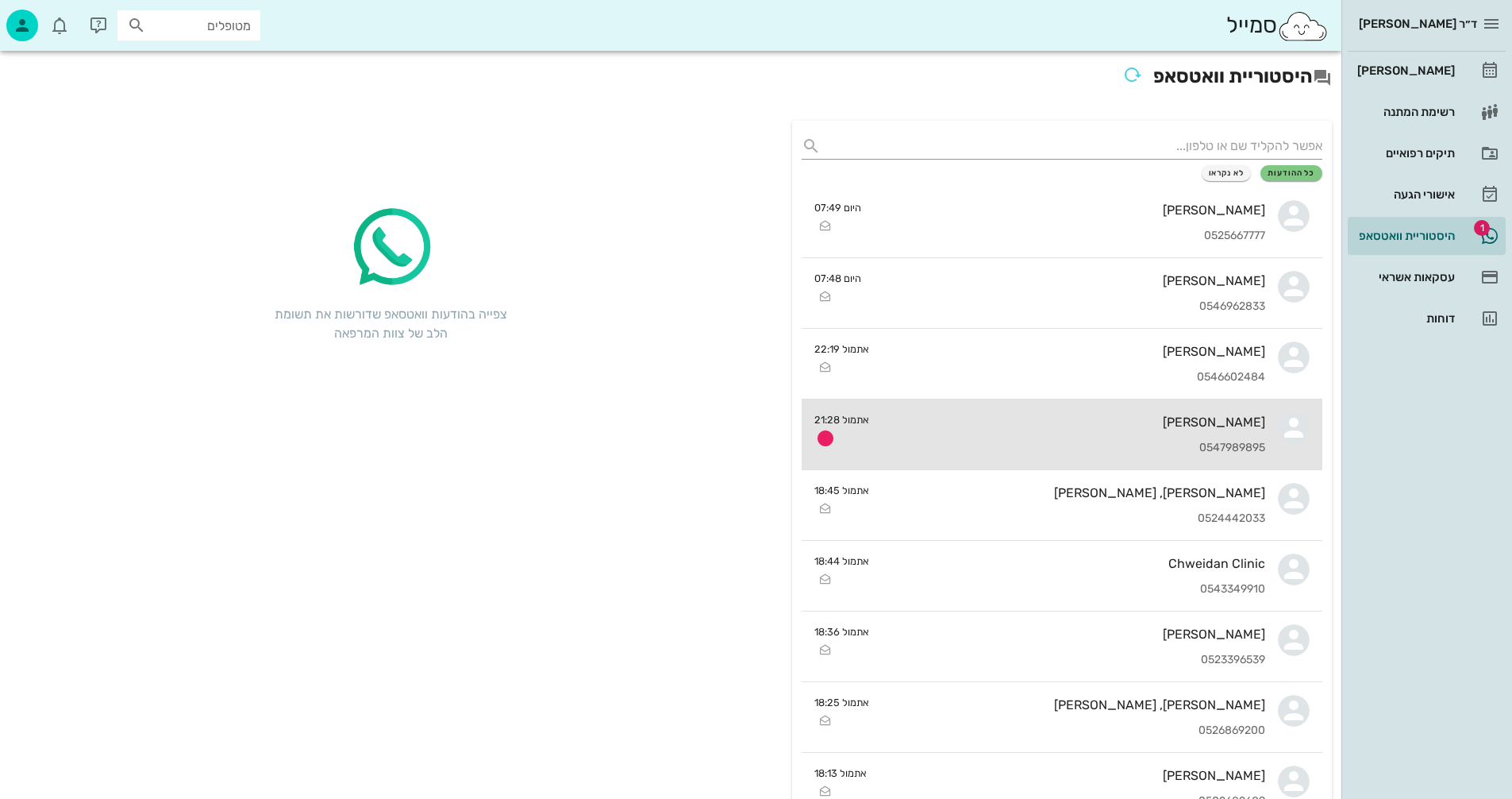
click at [976, 431] on div "[PERSON_NAME] 0547989895" at bounding box center [1074, 434] width 383 height 70
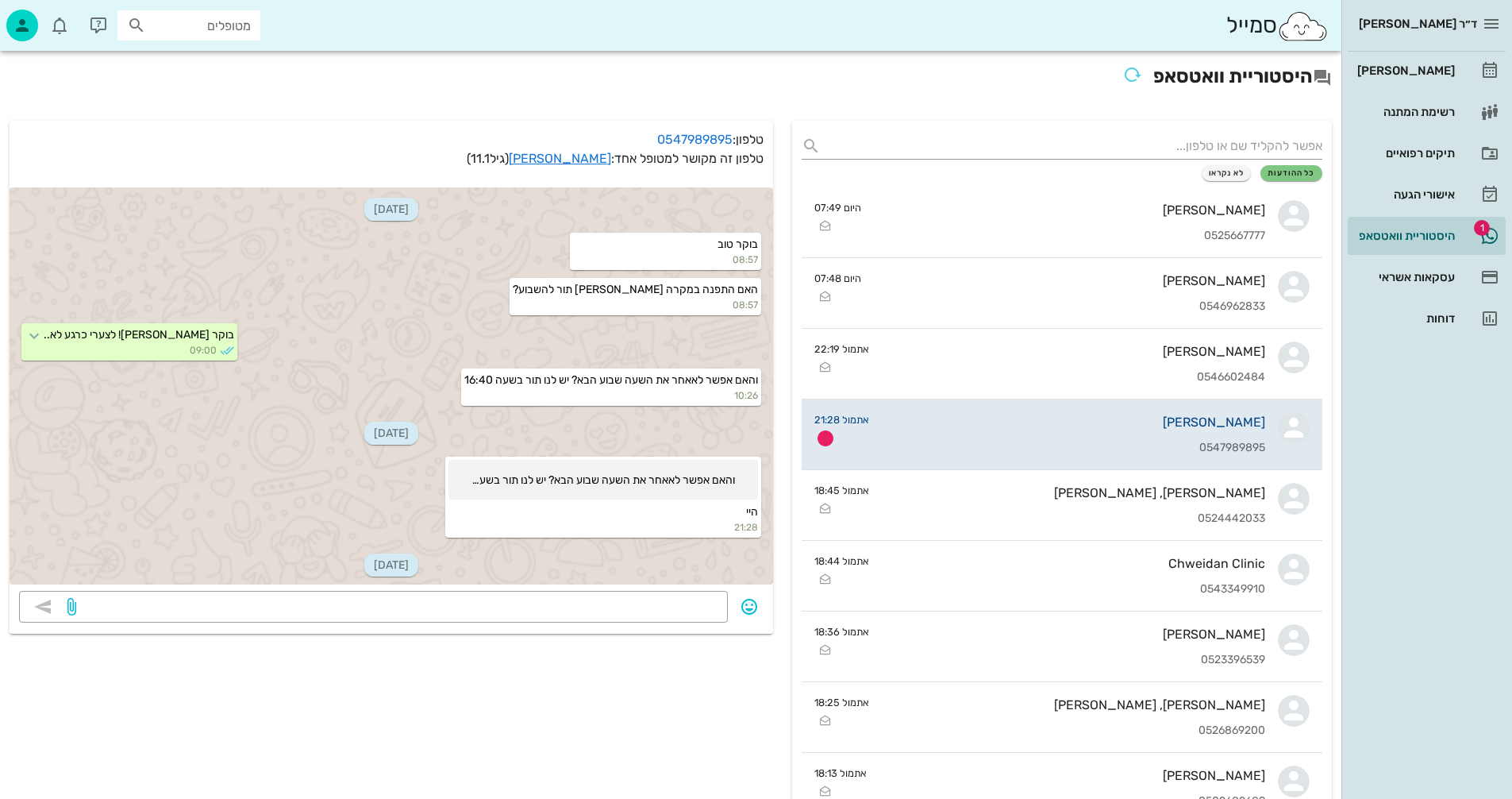
scroll to position [72, 0]
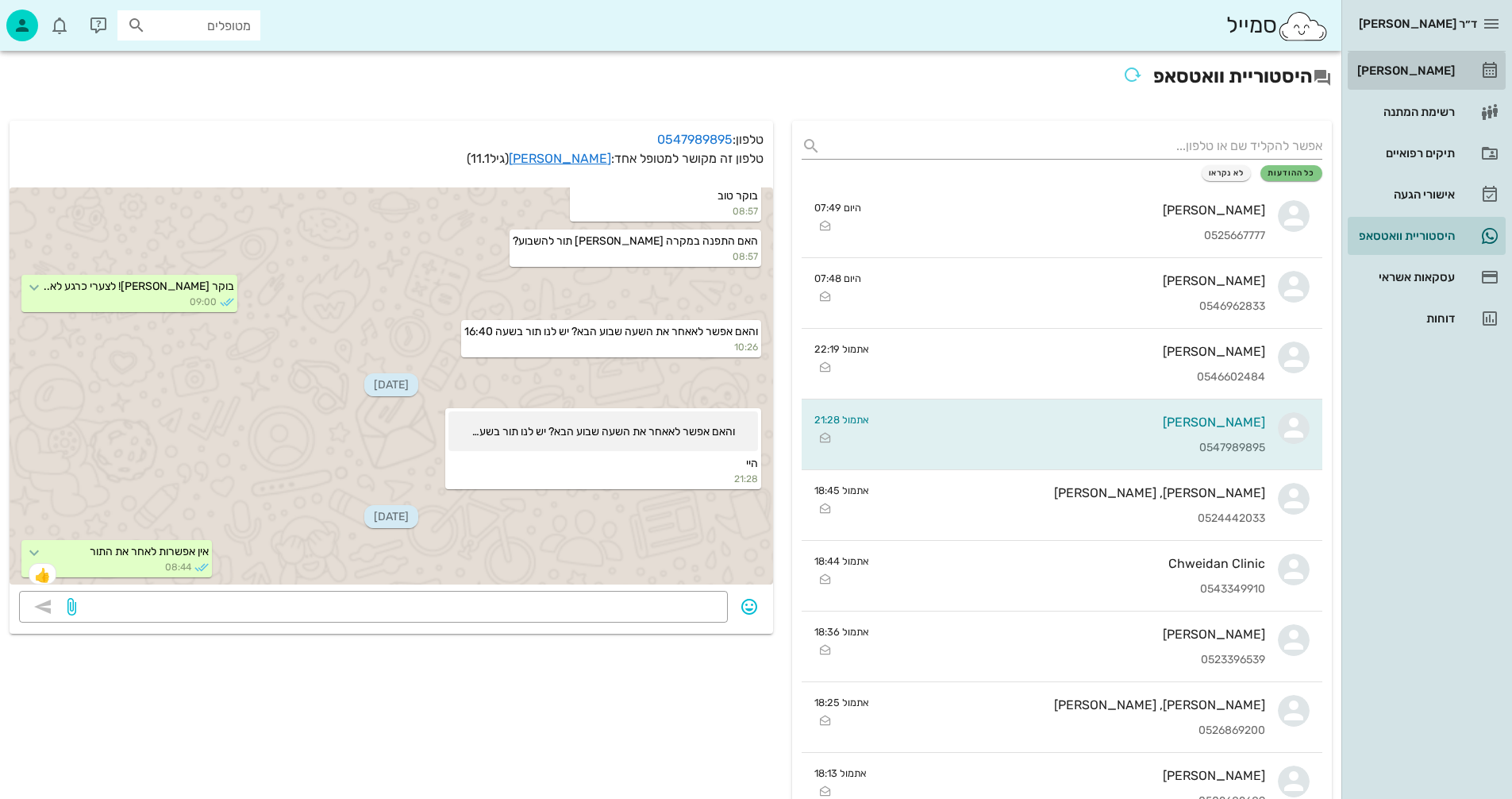
click at [1404, 63] on div "[PERSON_NAME]" at bounding box center [1405, 70] width 101 height 25
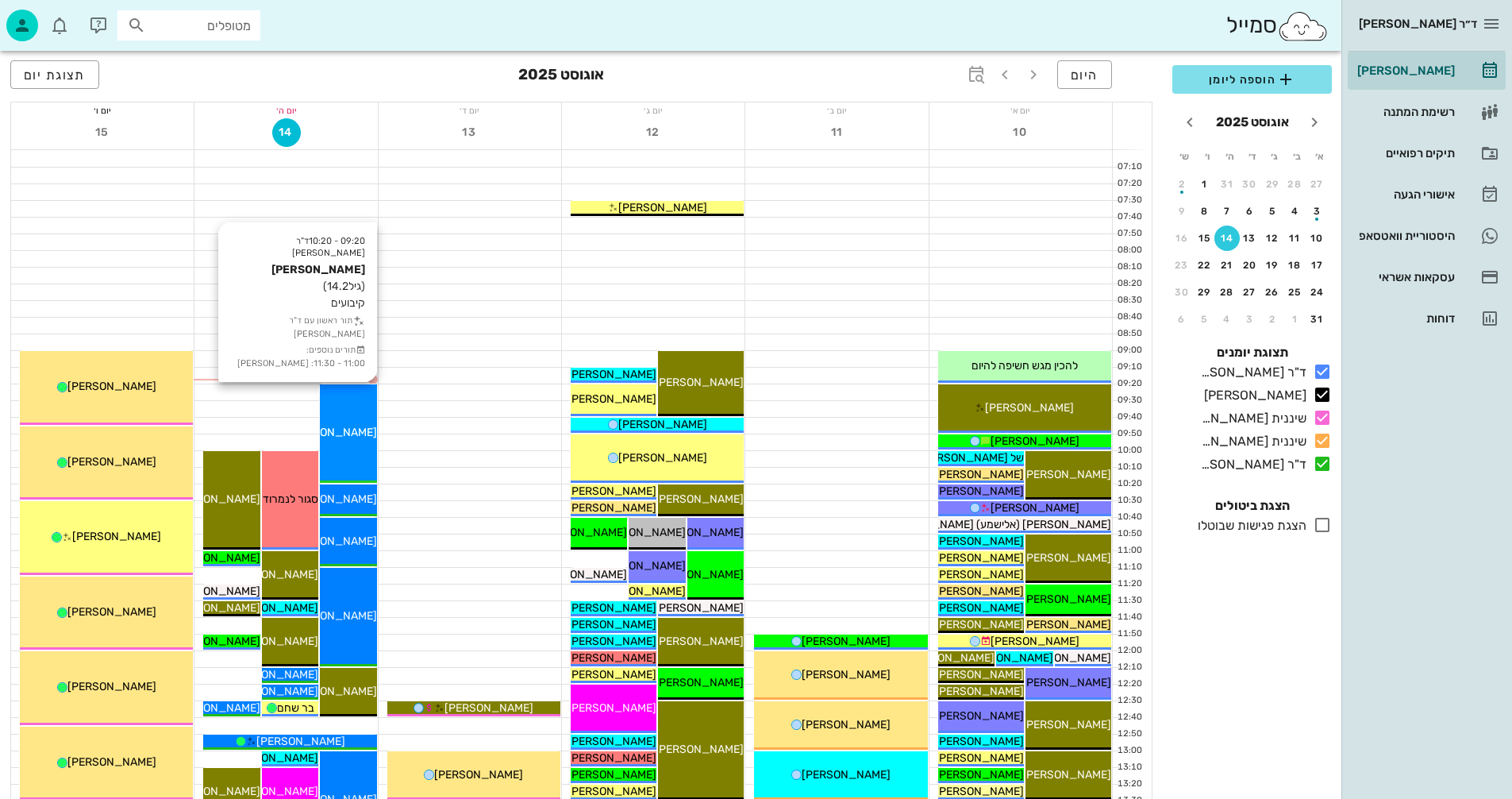
click at [341, 417] on div "09:20 - 10:20 ד"ר [PERSON_NAME] [PERSON_NAME] (גיל 14.2 ) קיבועים תור ראשון עם …" at bounding box center [347, 433] width 56 height 99
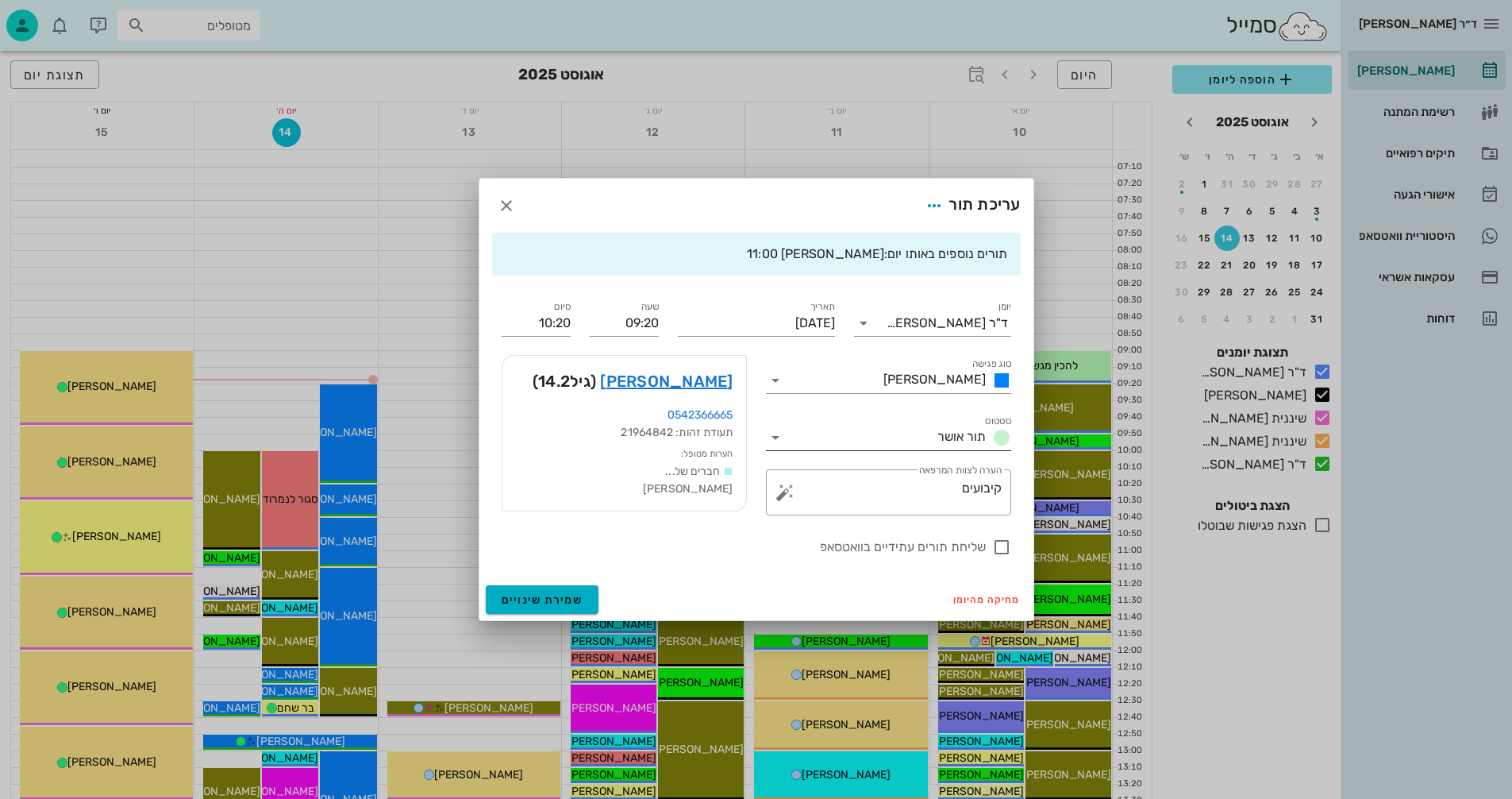
click at [774, 438] on icon at bounding box center [775, 438] width 19 height 19
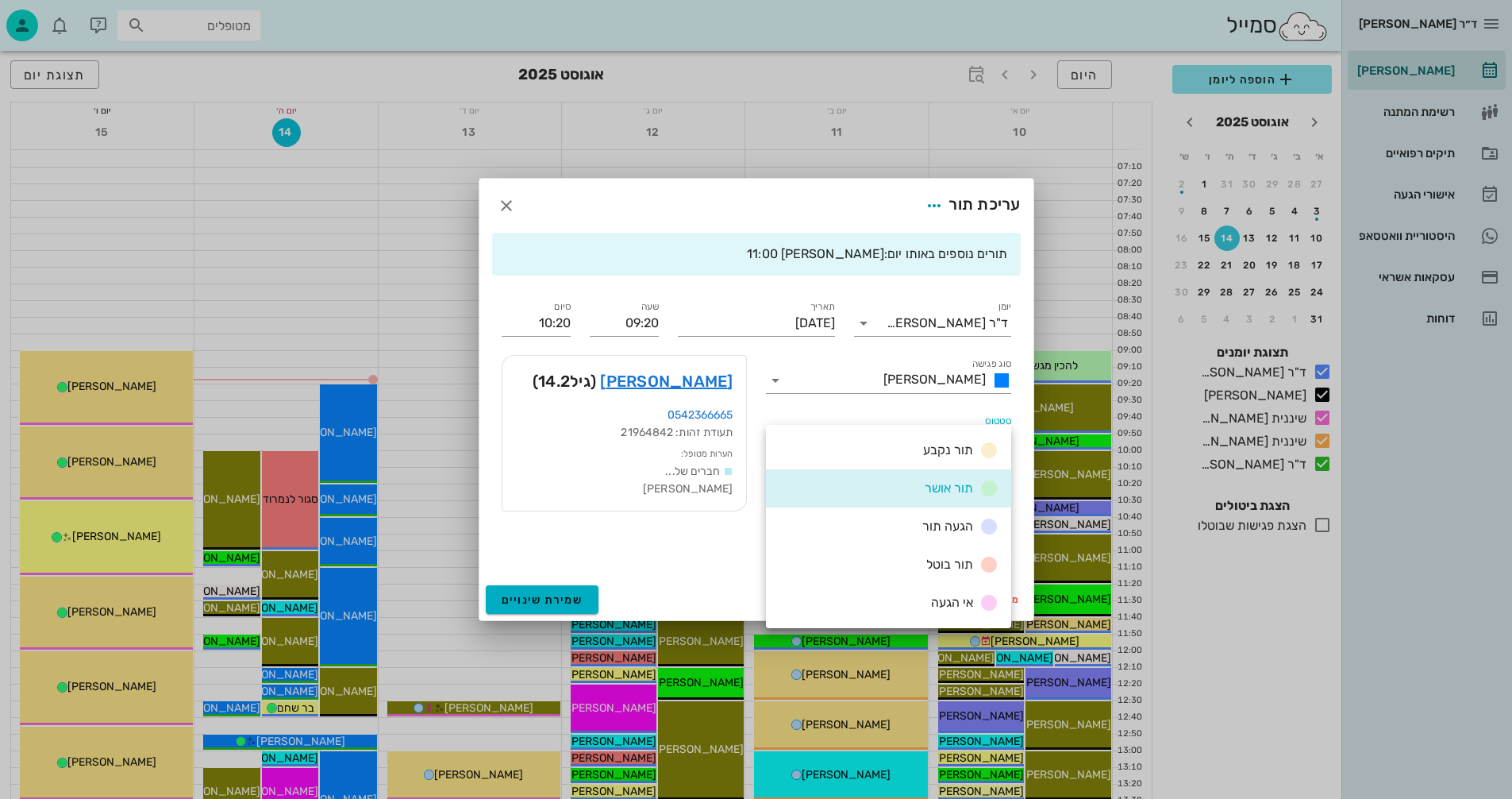
click at [920, 526] on div "הגעה תור" at bounding box center [957, 526] width 82 height 20
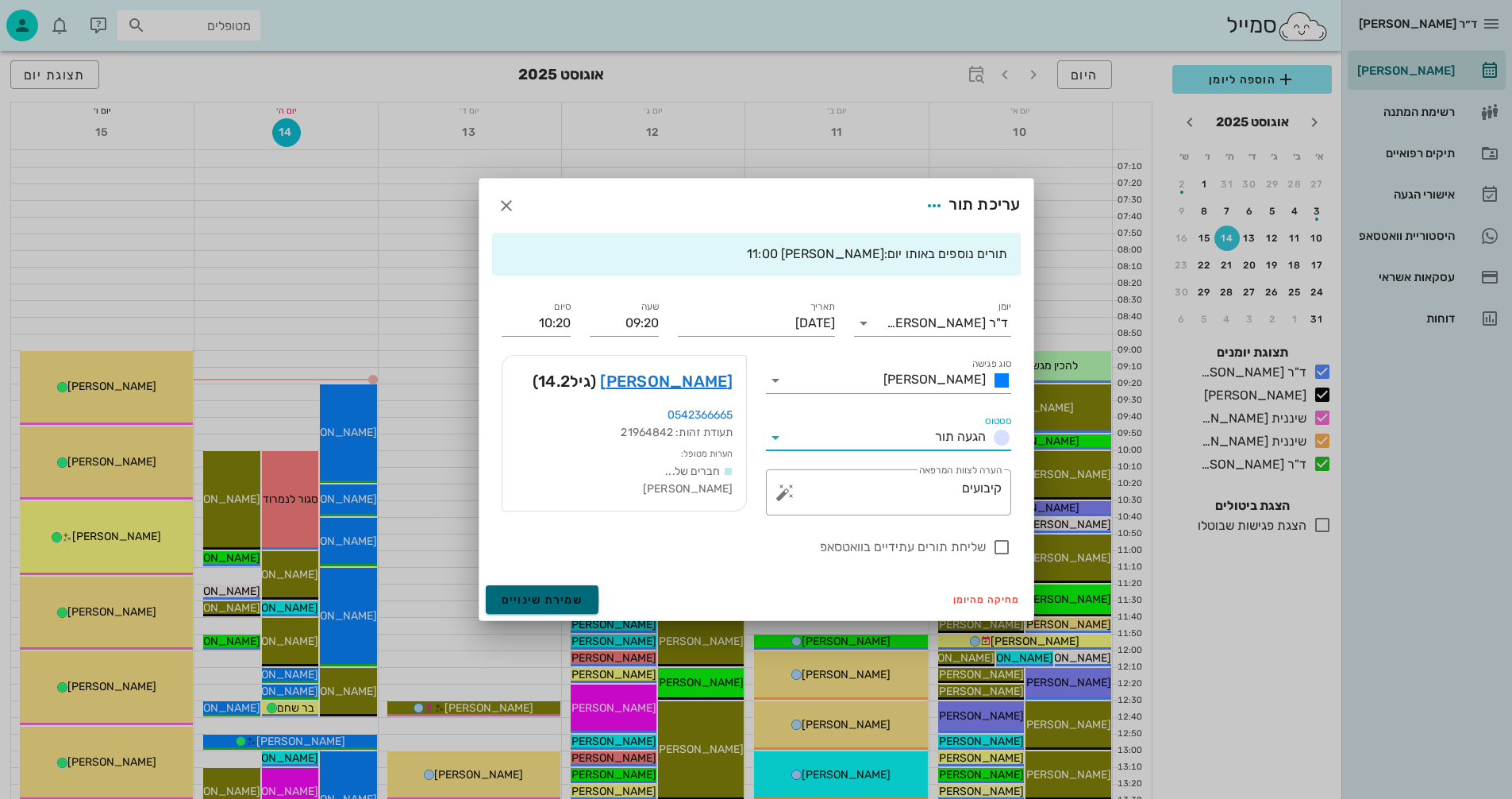
click at [525, 597] on span "שמירת שינויים" at bounding box center [542, 600] width 81 height 14
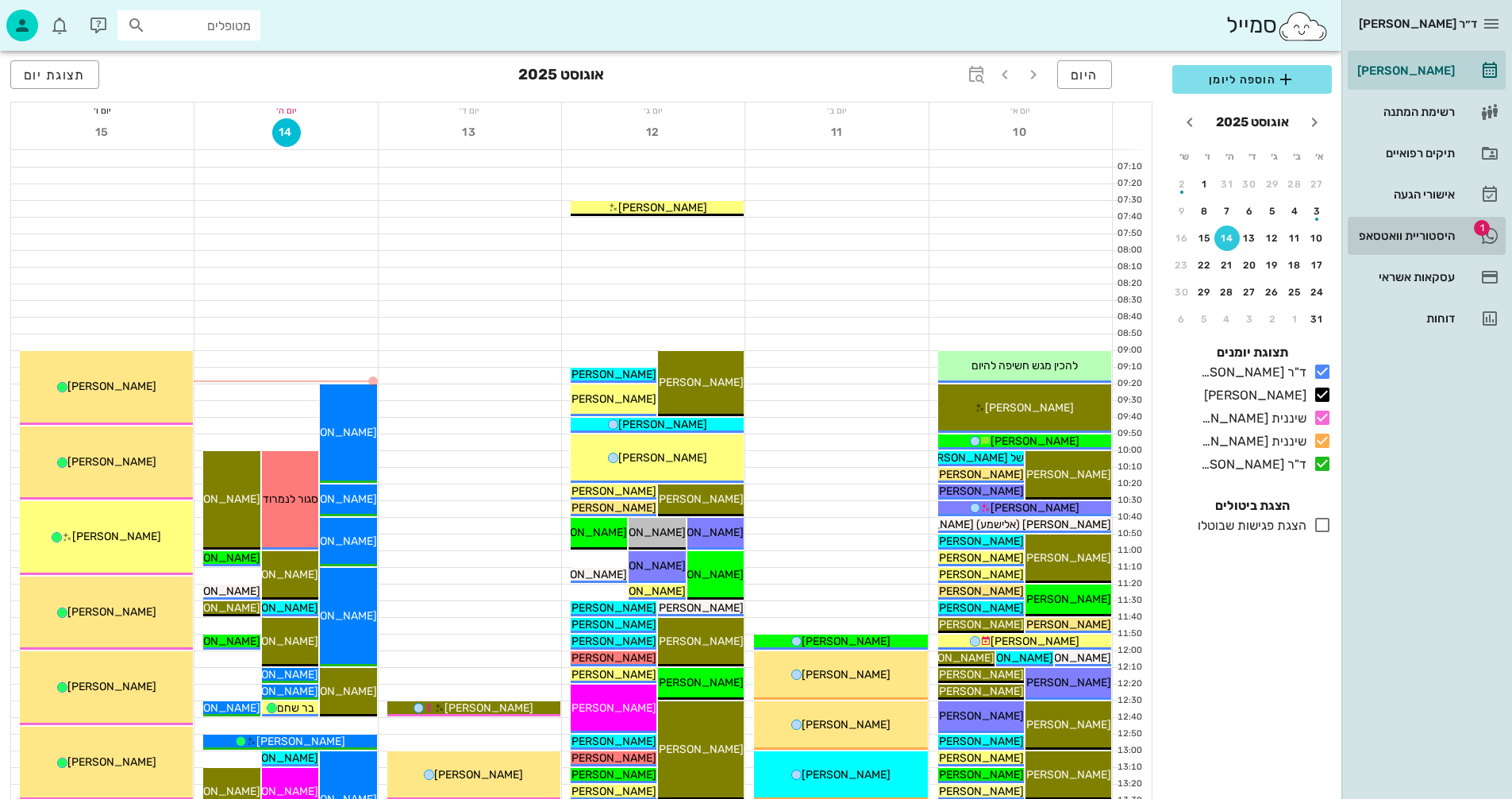
click at [1396, 228] on div "היסטוריית וואטסאפ" at bounding box center [1405, 235] width 101 height 25
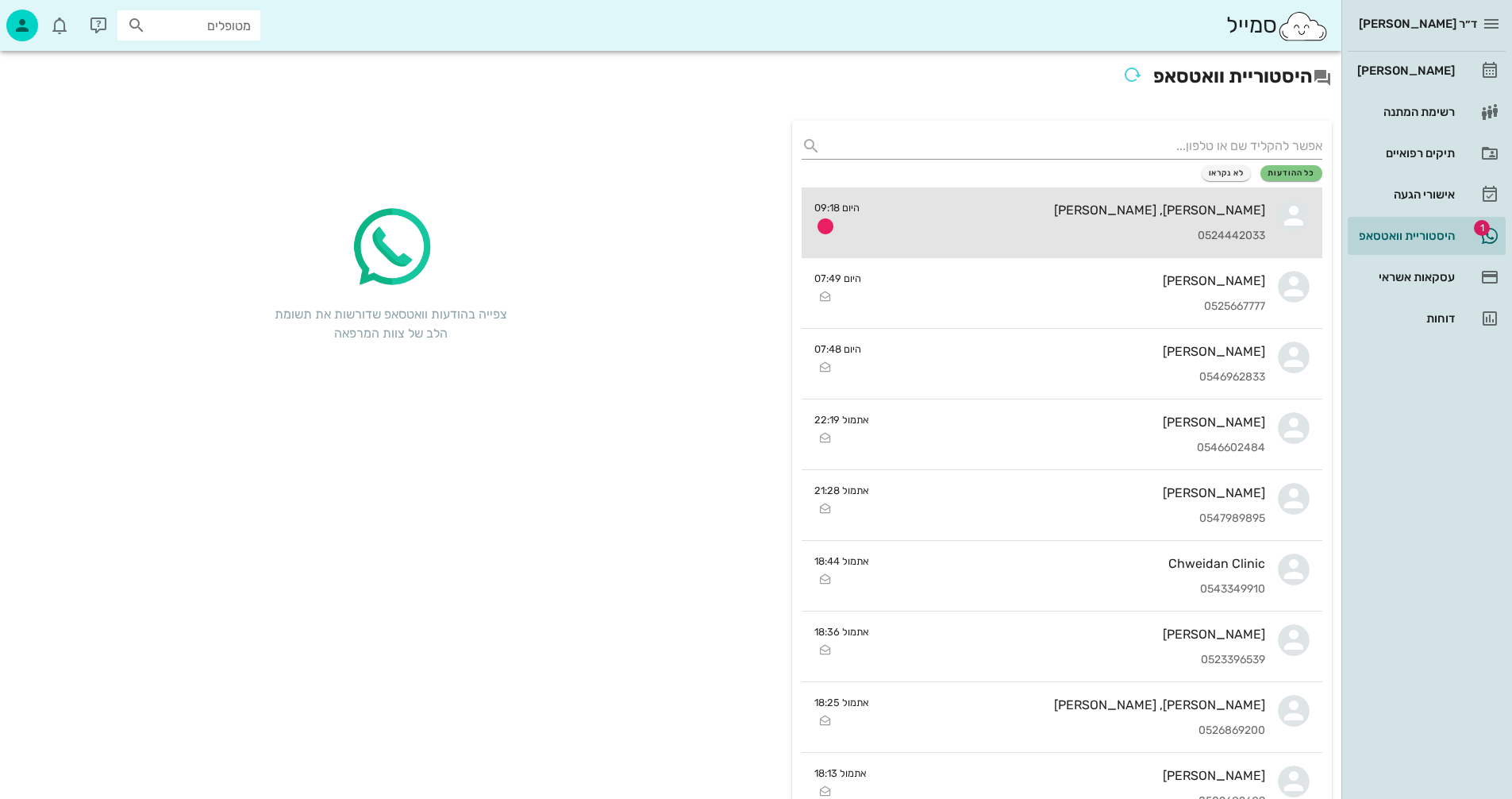
click at [984, 218] on div "[PERSON_NAME], [PERSON_NAME] 0524442033" at bounding box center [1068, 222] width 393 height 70
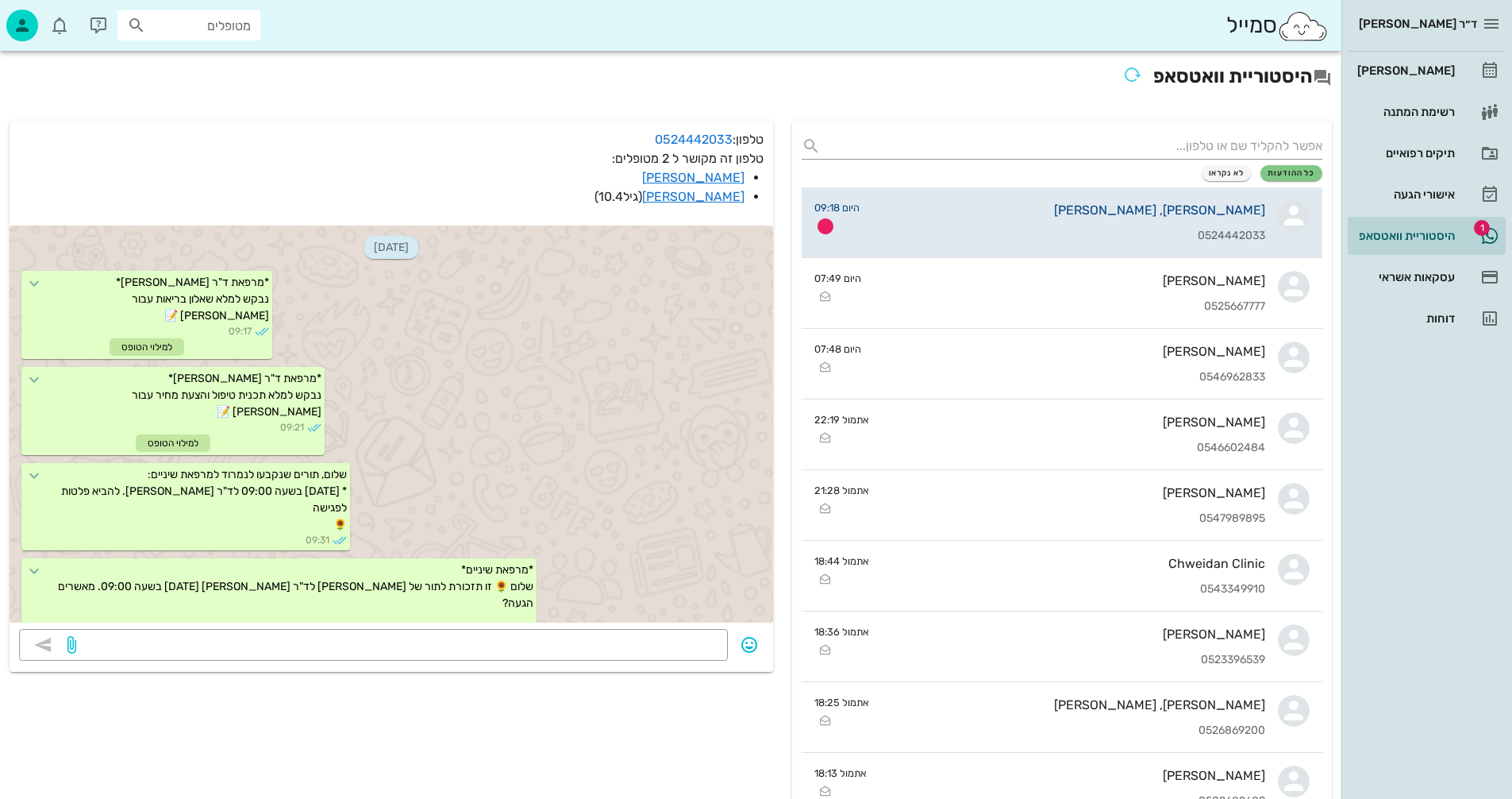
scroll to position [5141, 0]
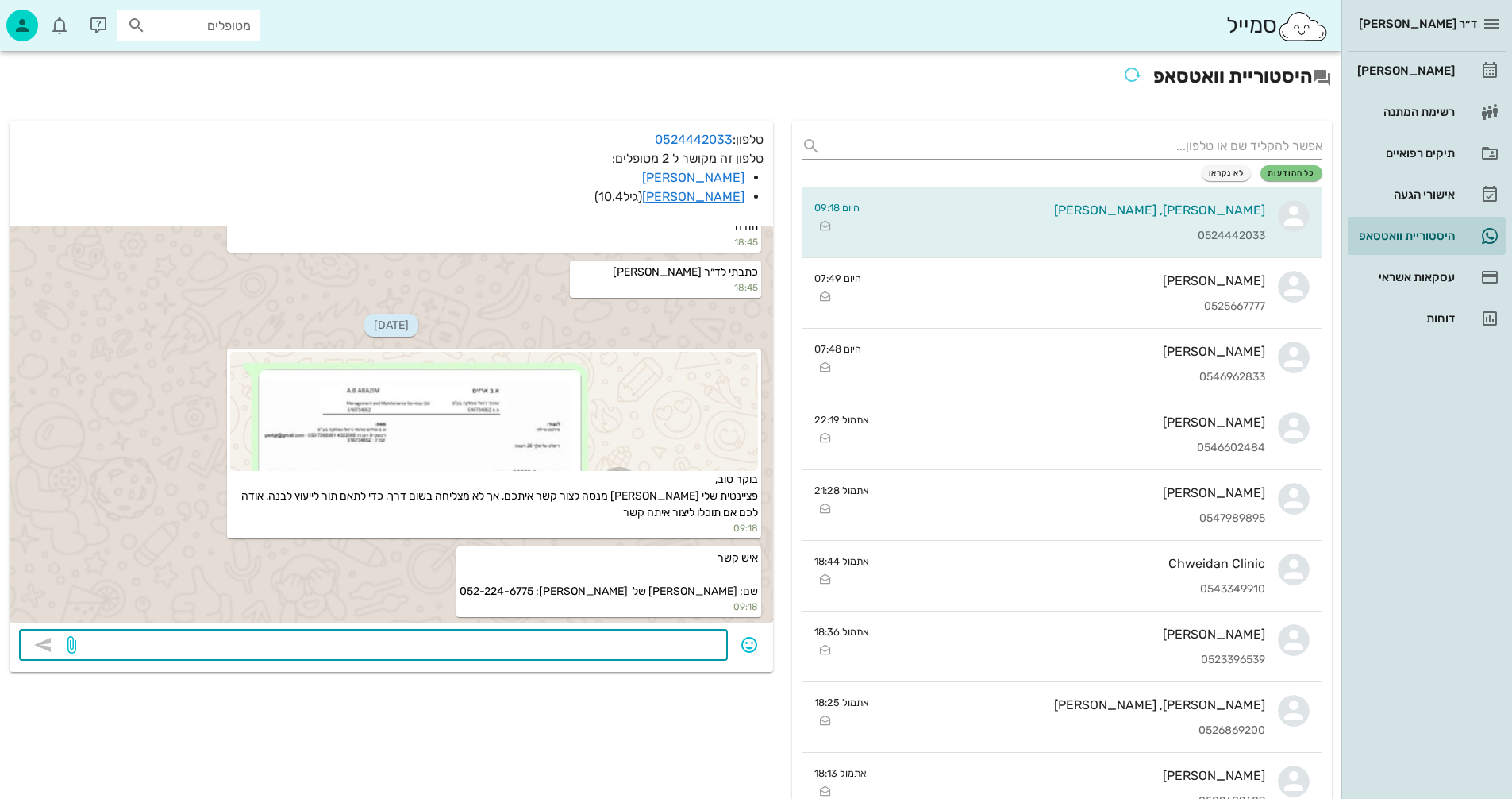
click at [666, 644] on textarea at bounding box center [399, 646] width 639 height 25
type textarea "ניצור קשר איתה"
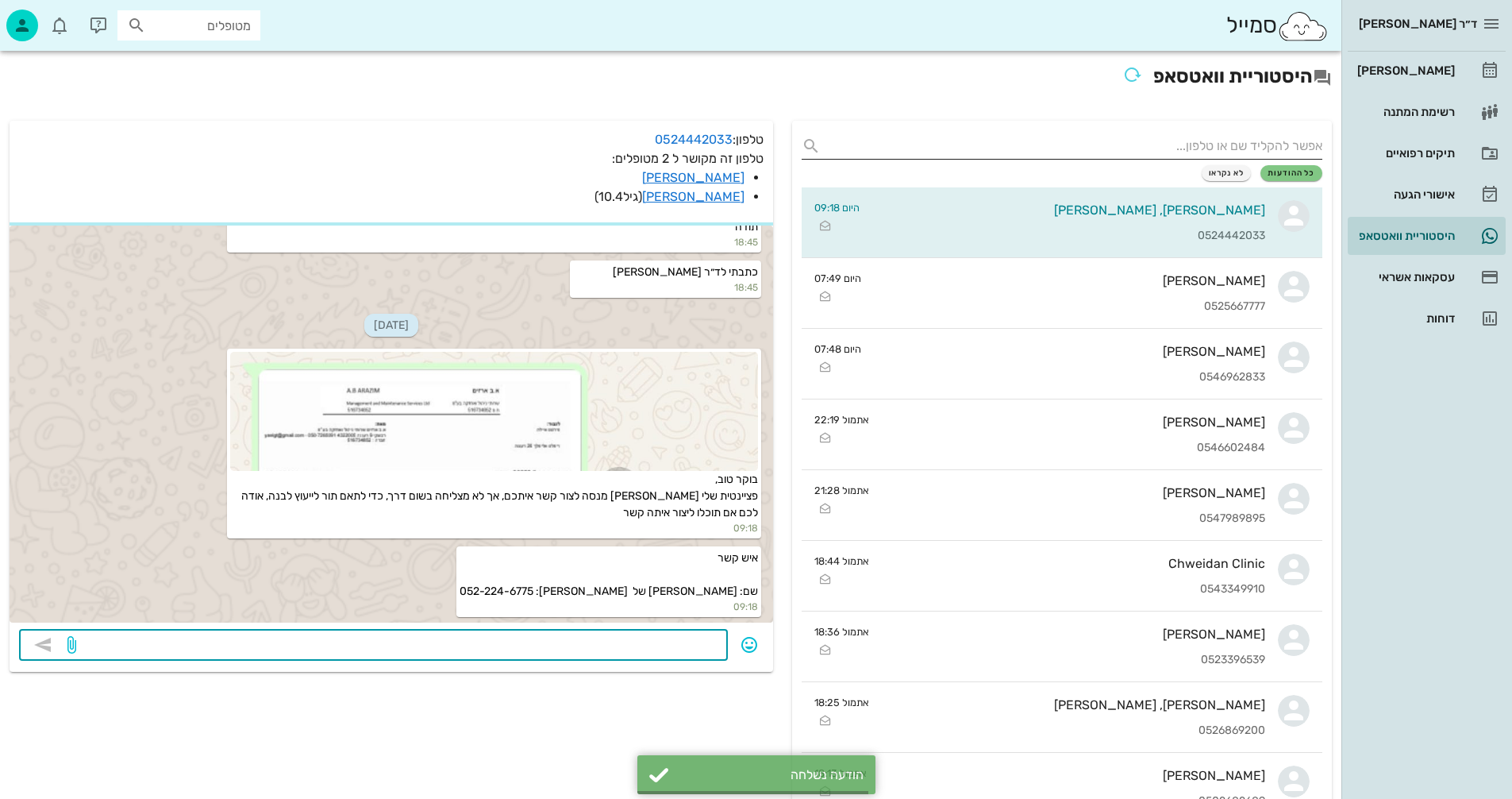
scroll to position [5186, 0]
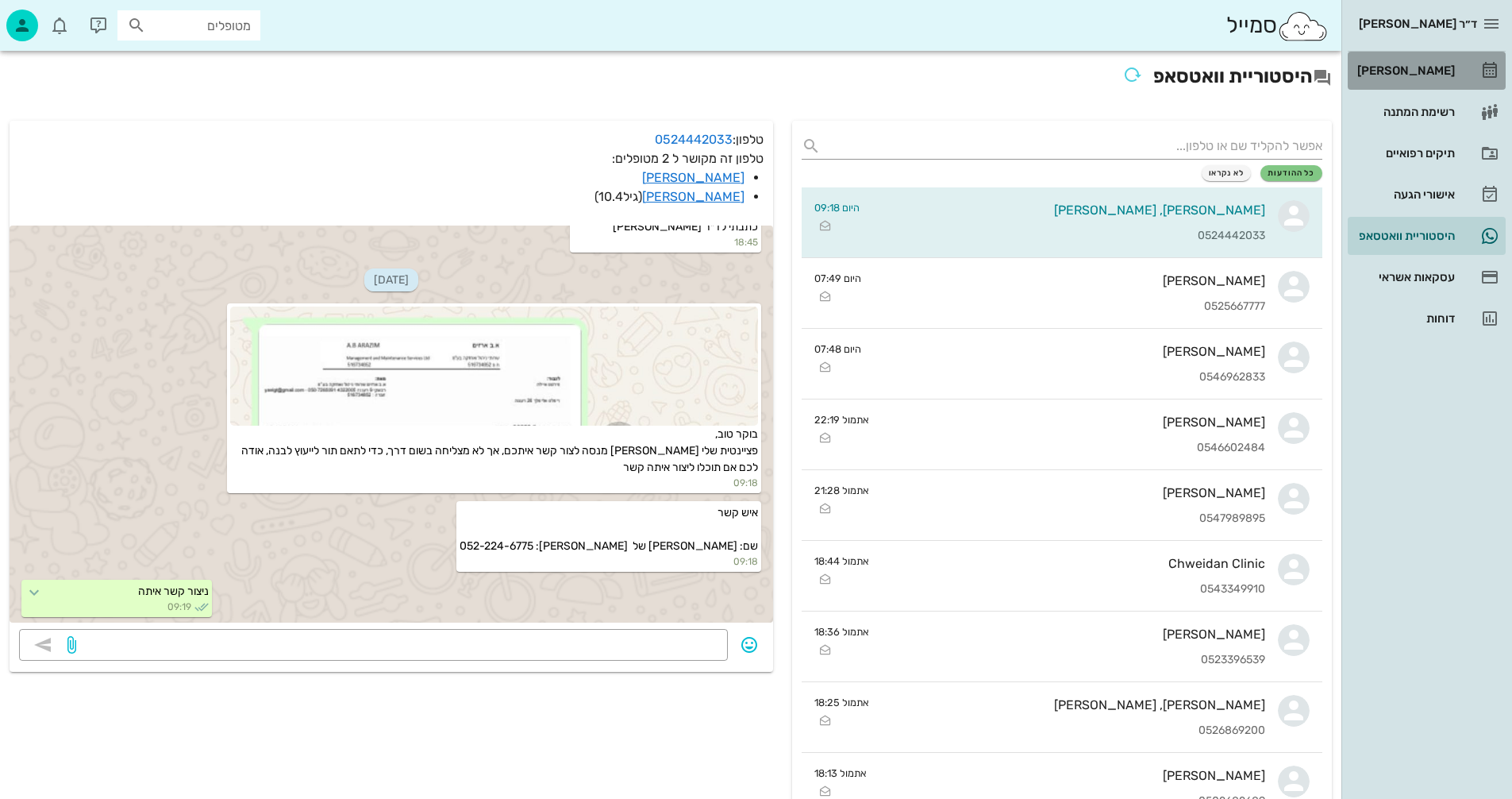
click at [1418, 69] on div "[PERSON_NAME]" at bounding box center [1405, 70] width 101 height 13
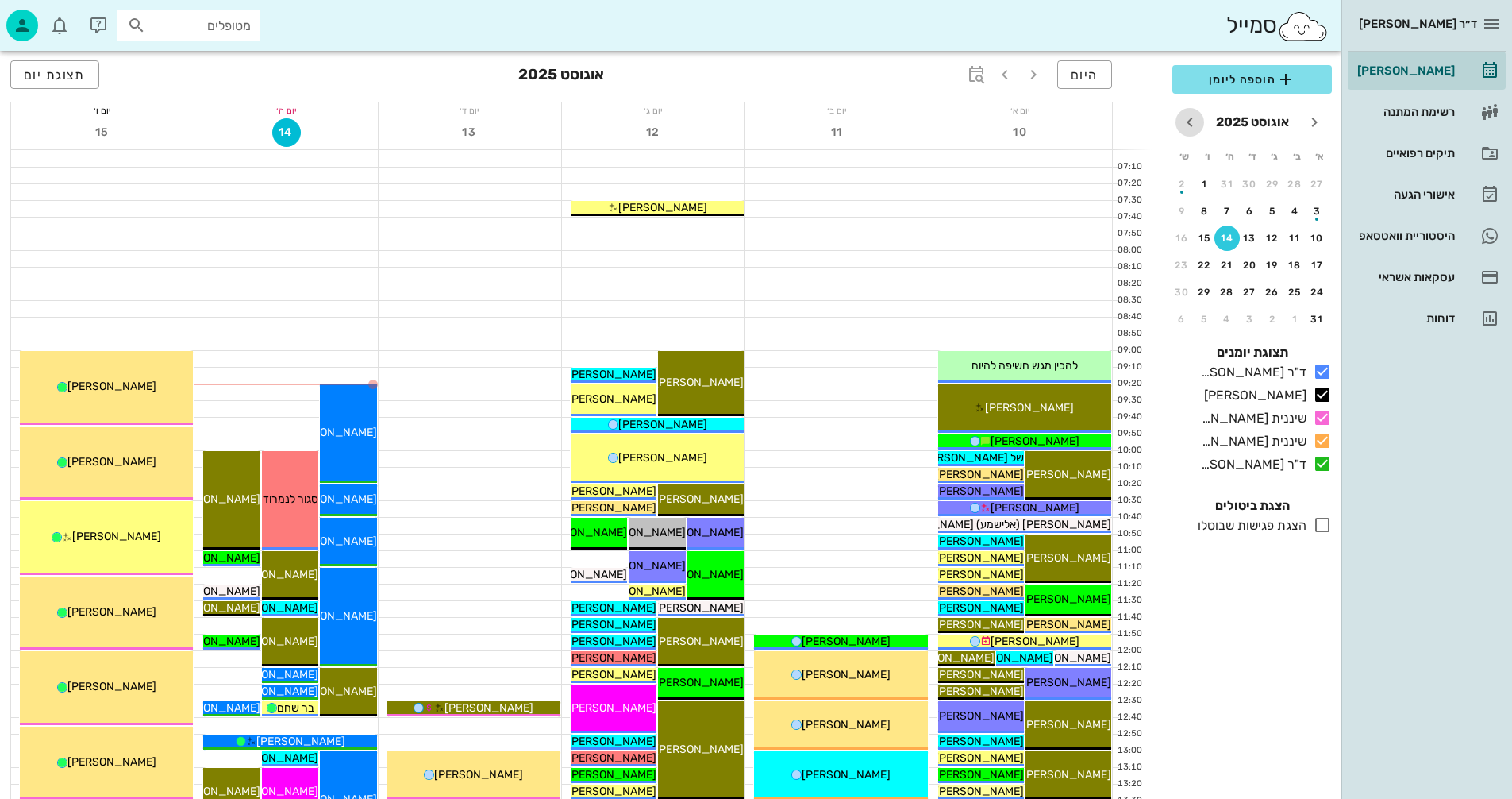
click at [1188, 118] on icon "חודש הבא" at bounding box center [1190, 122] width 19 height 19
click at [1270, 212] on div "button" at bounding box center [1272, 215] width 25 height 9
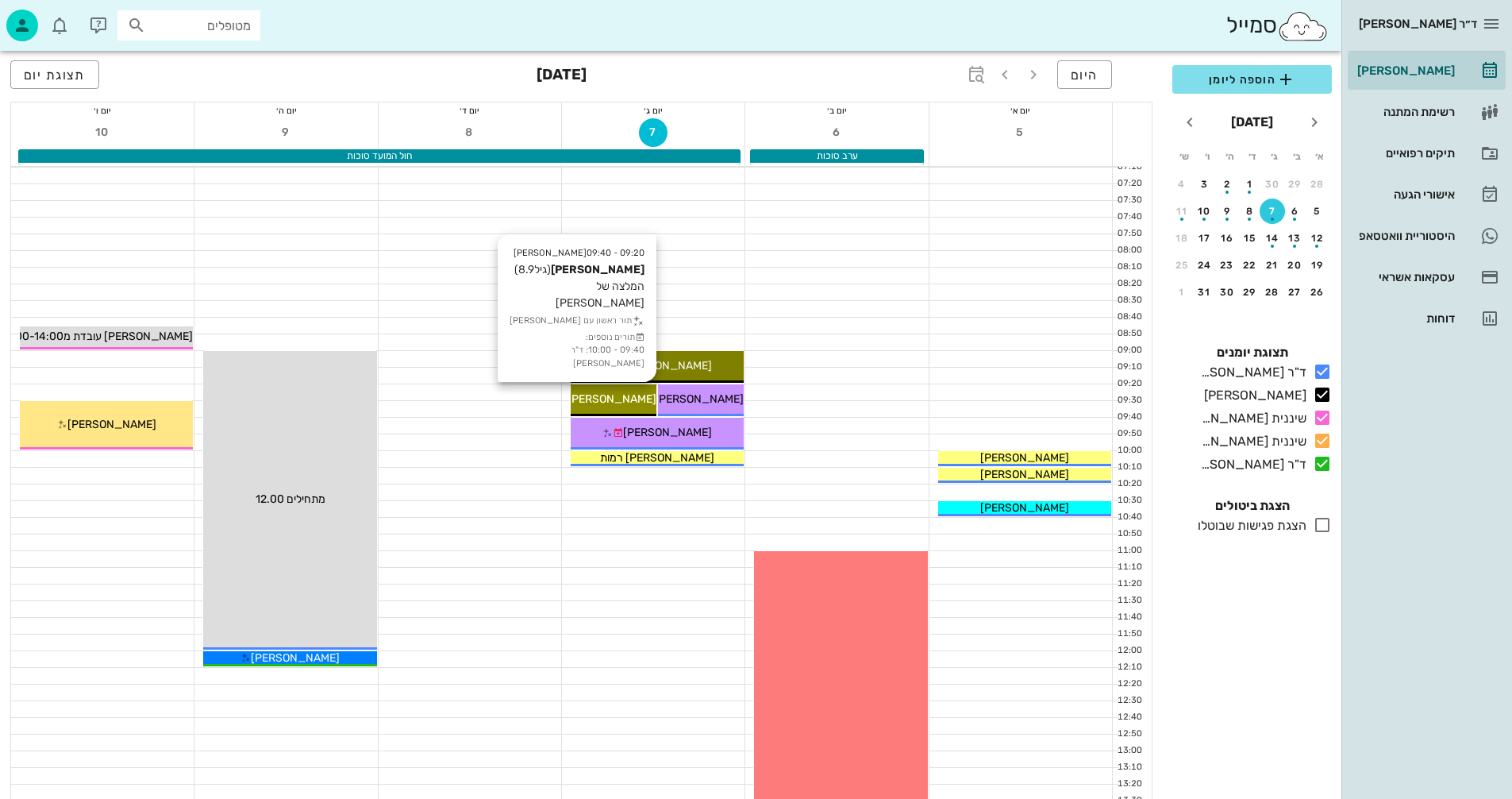
click at [612, 404] on span "[PERSON_NAME]" at bounding box center [612, 400] width 89 height 14
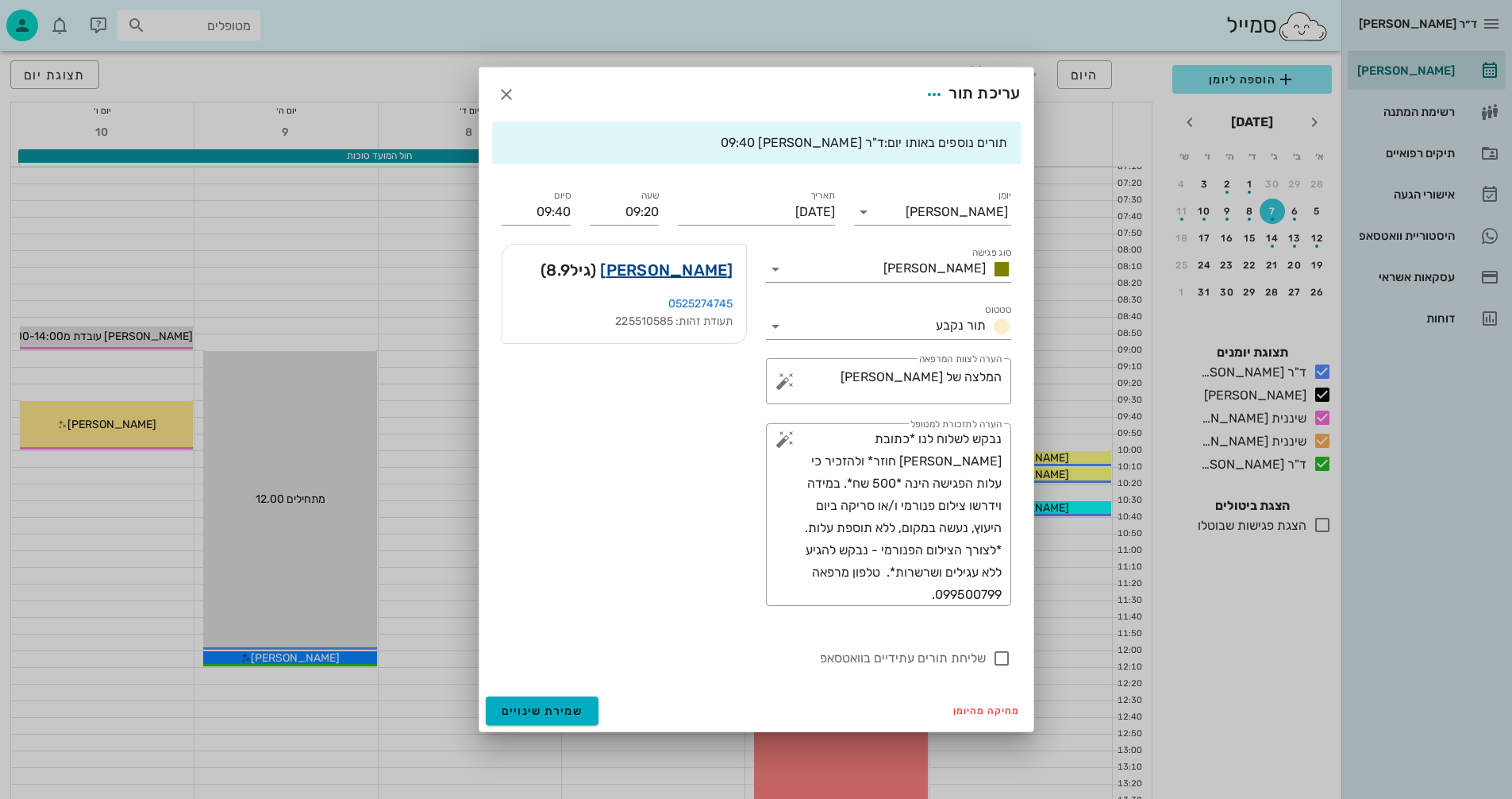
click at [688, 270] on link "[PERSON_NAME]" at bounding box center [666, 270] width 133 height 25
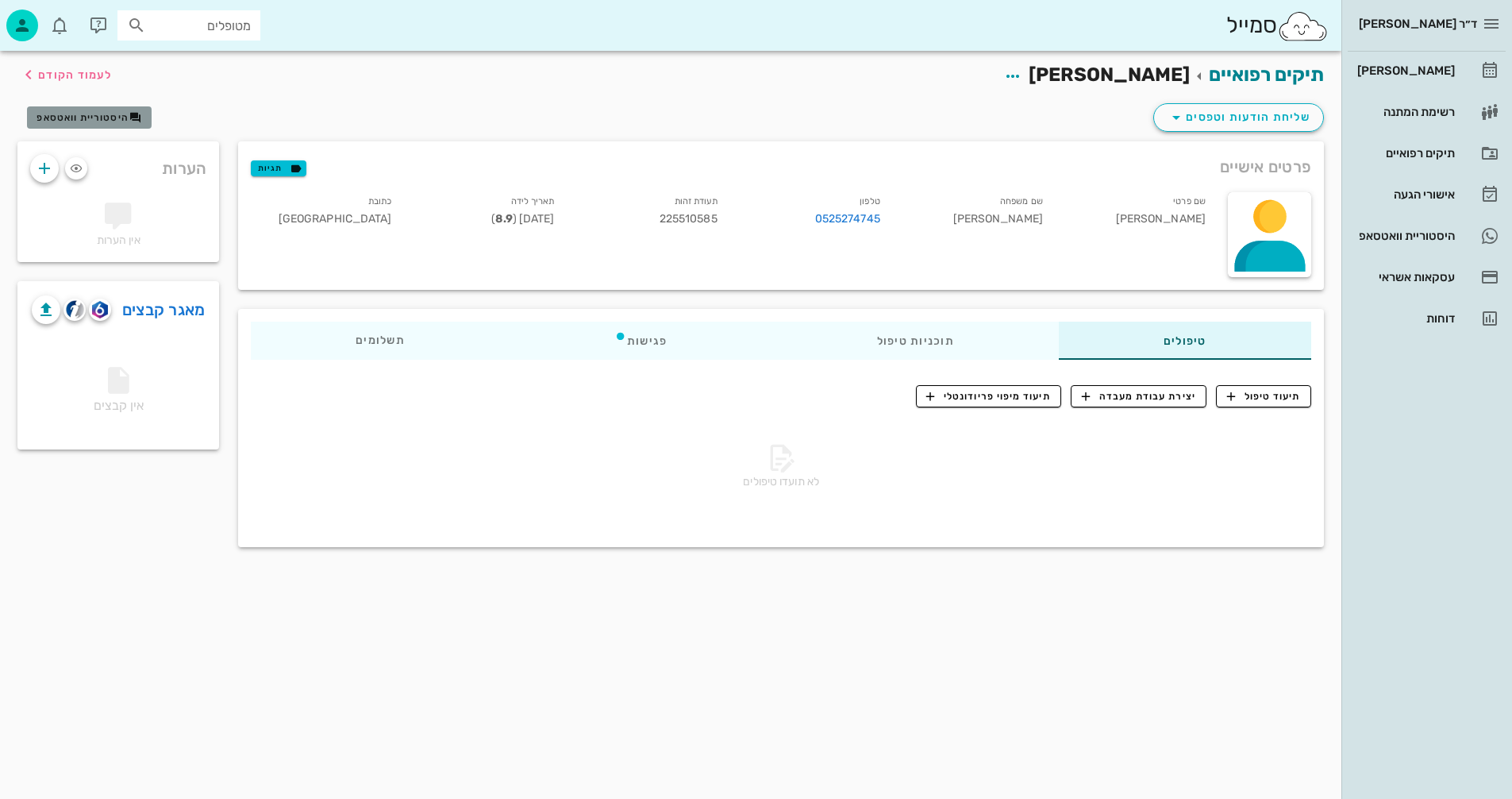
click at [82, 120] on span "היסטוריית וואטסאפ" at bounding box center [82, 117] width 92 height 11
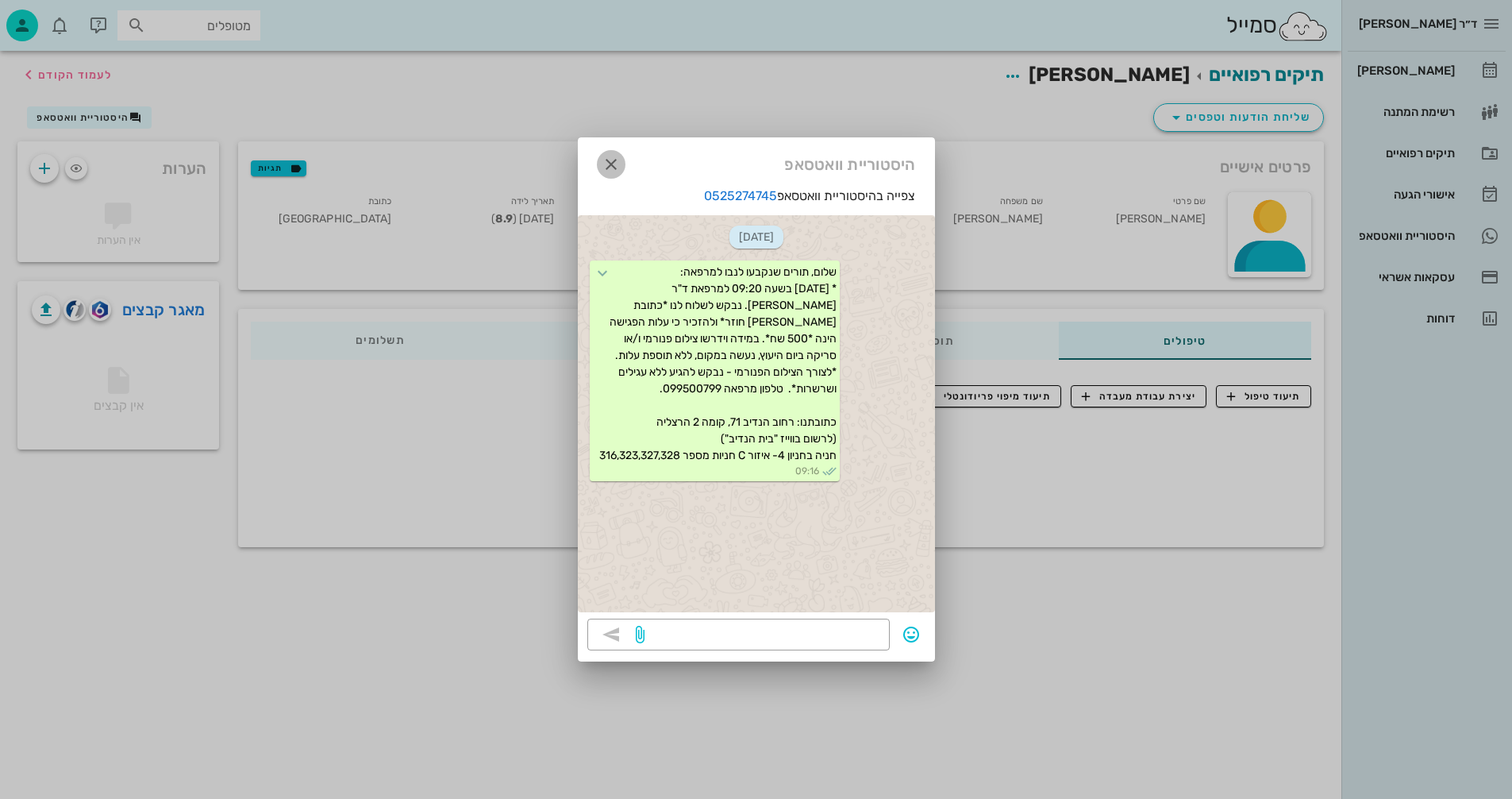
click at [608, 161] on icon "button" at bounding box center [611, 165] width 19 height 19
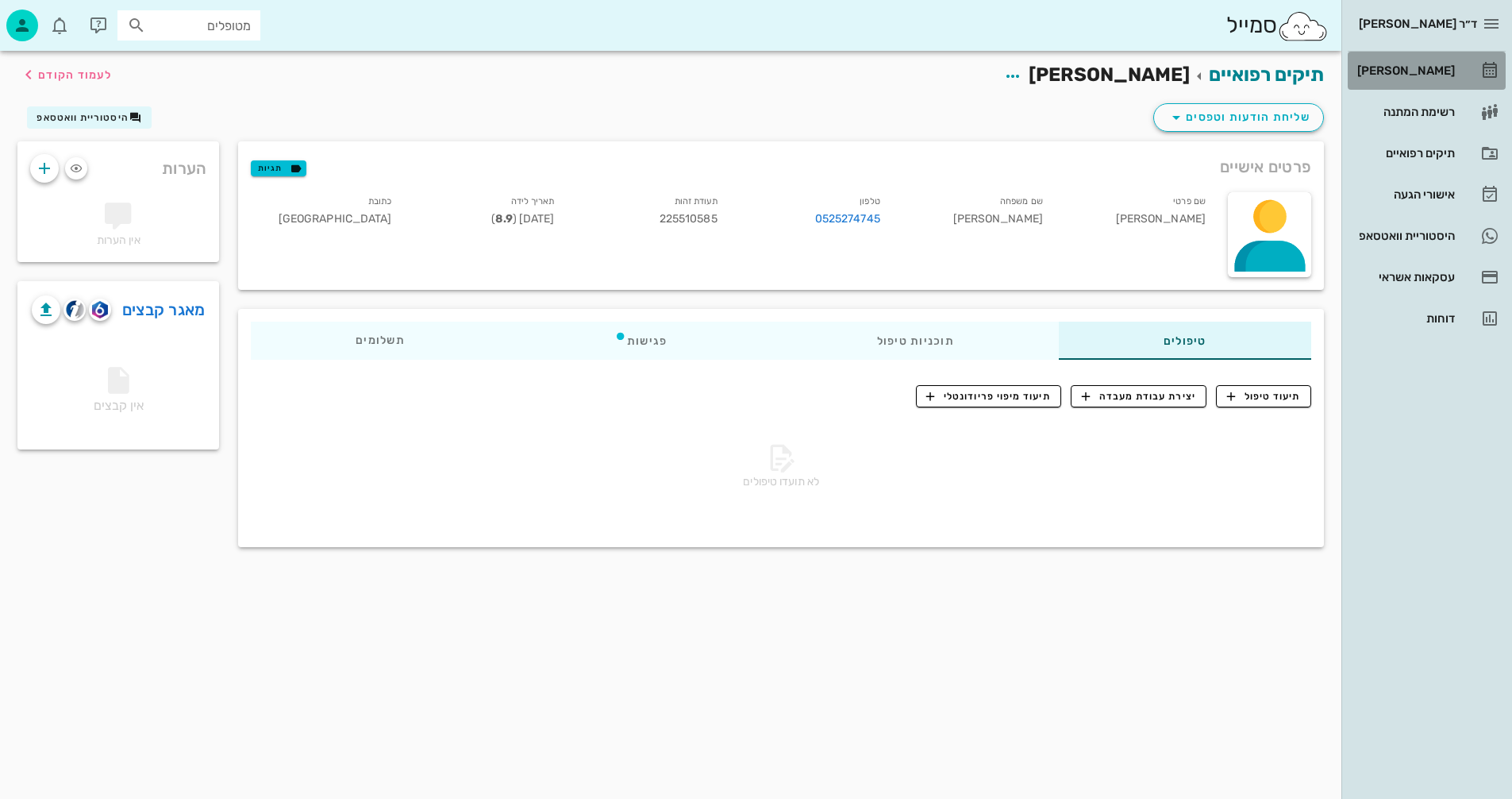
click at [1420, 69] on div "[PERSON_NAME]" at bounding box center [1405, 70] width 101 height 13
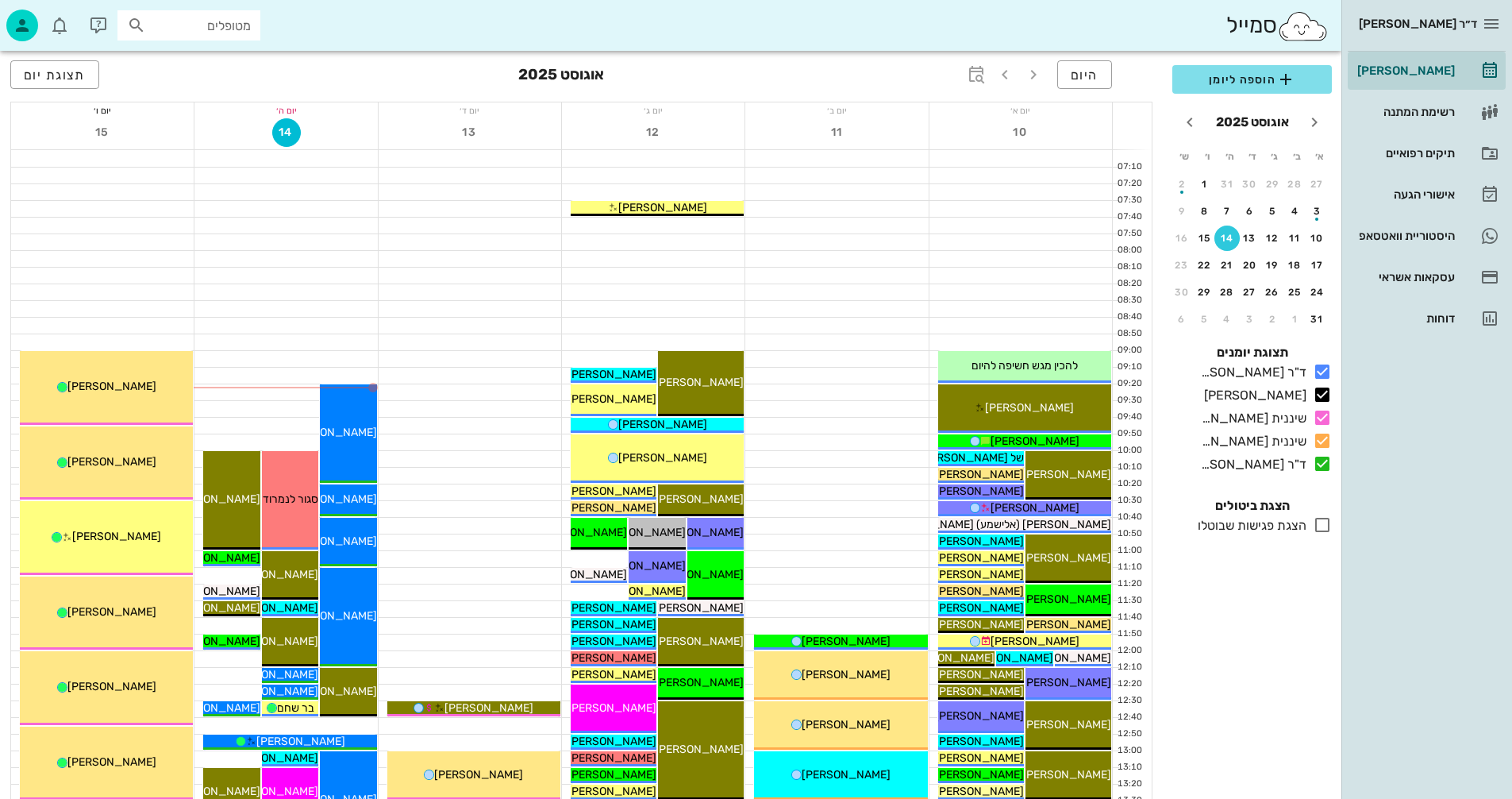
click at [454, 257] on div at bounding box center [470, 258] width 183 height 16
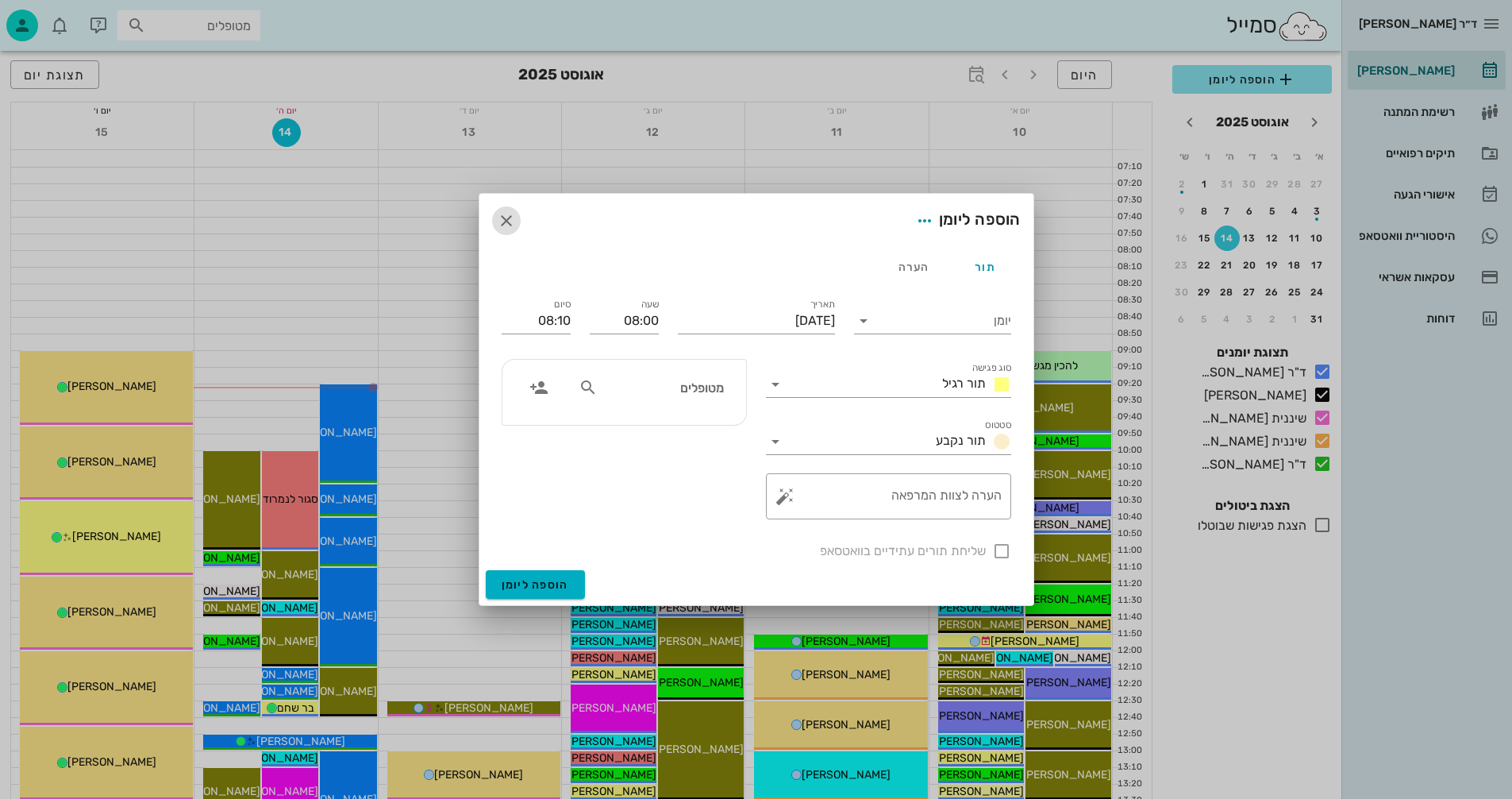
click at [505, 218] on icon "button" at bounding box center [506, 221] width 19 height 19
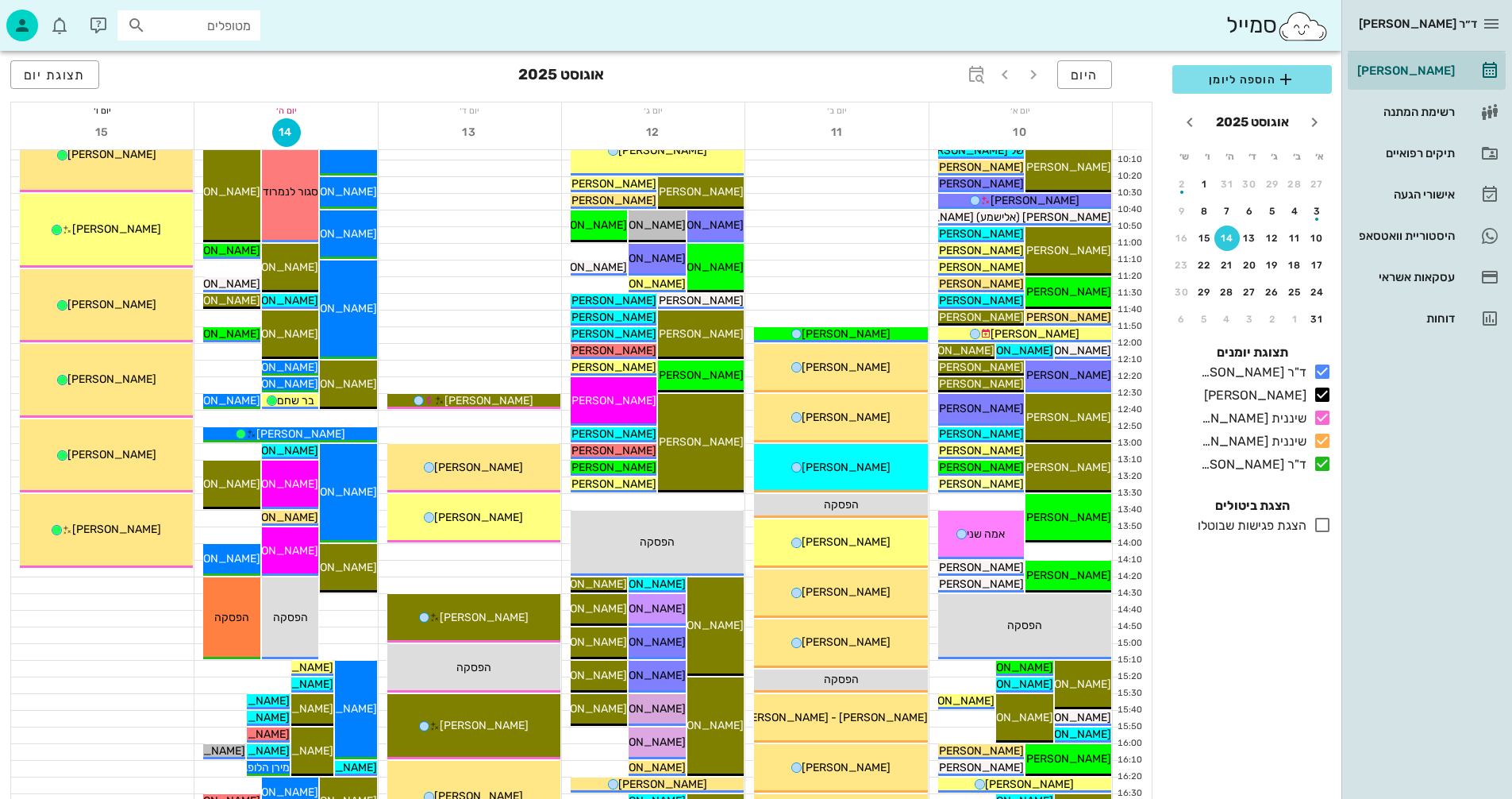
scroll to position [317, 0]
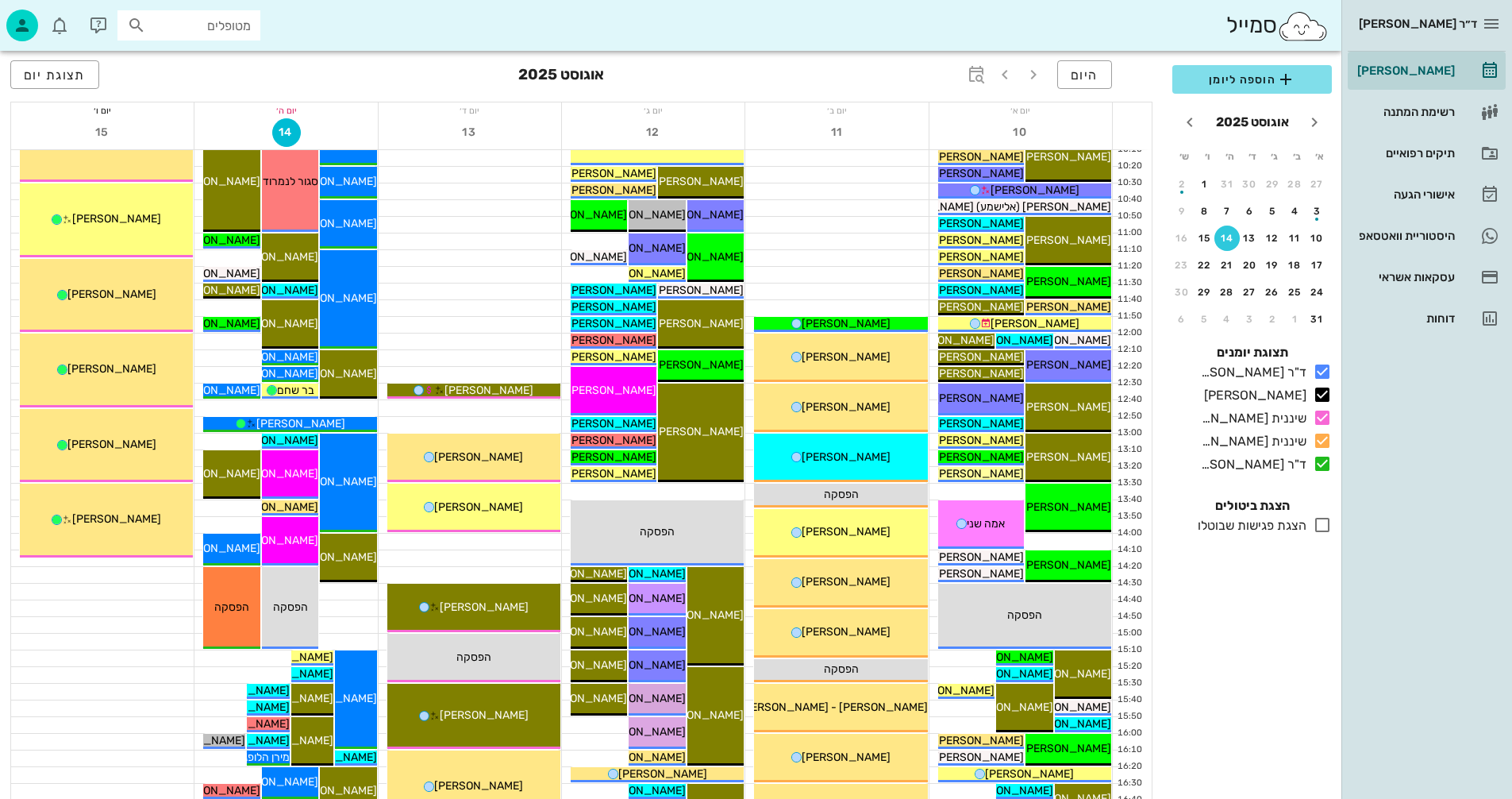
click at [1321, 524] on icon at bounding box center [1322, 524] width 19 height 19
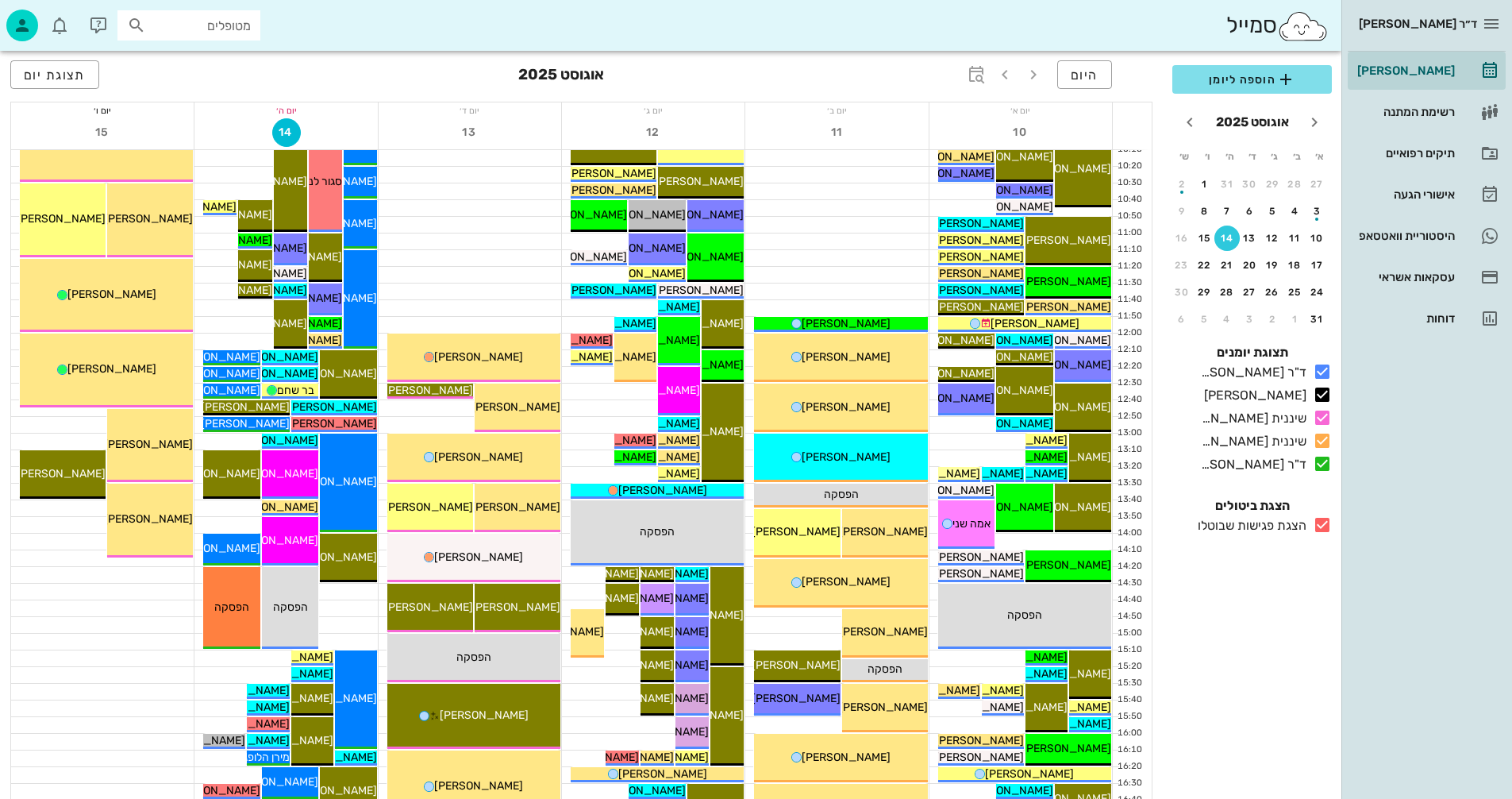
click at [1322, 523] on icon at bounding box center [1322, 524] width 19 height 19
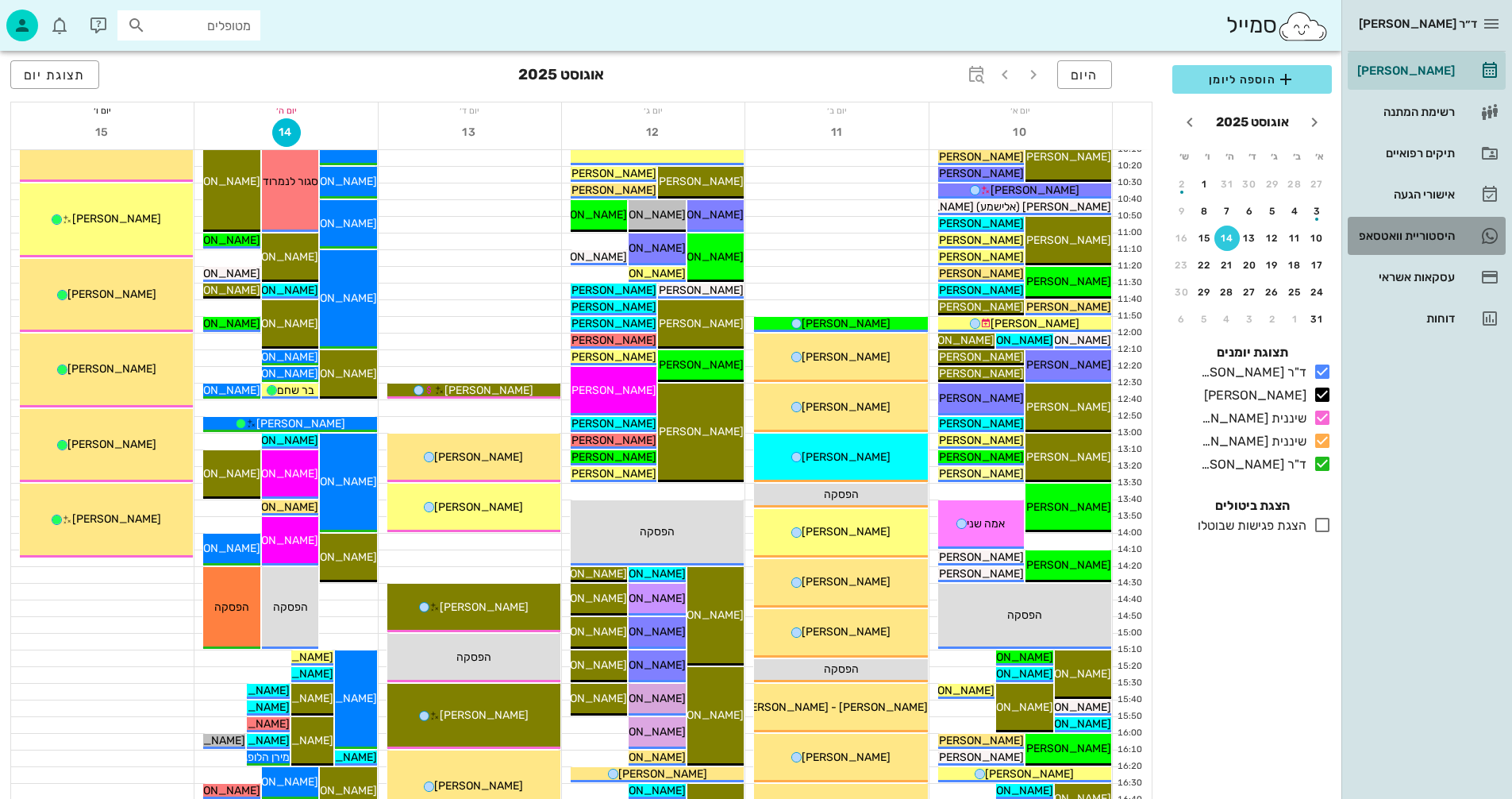
click at [1412, 231] on div "היסטוריית וואטסאפ" at bounding box center [1405, 236] width 101 height 13
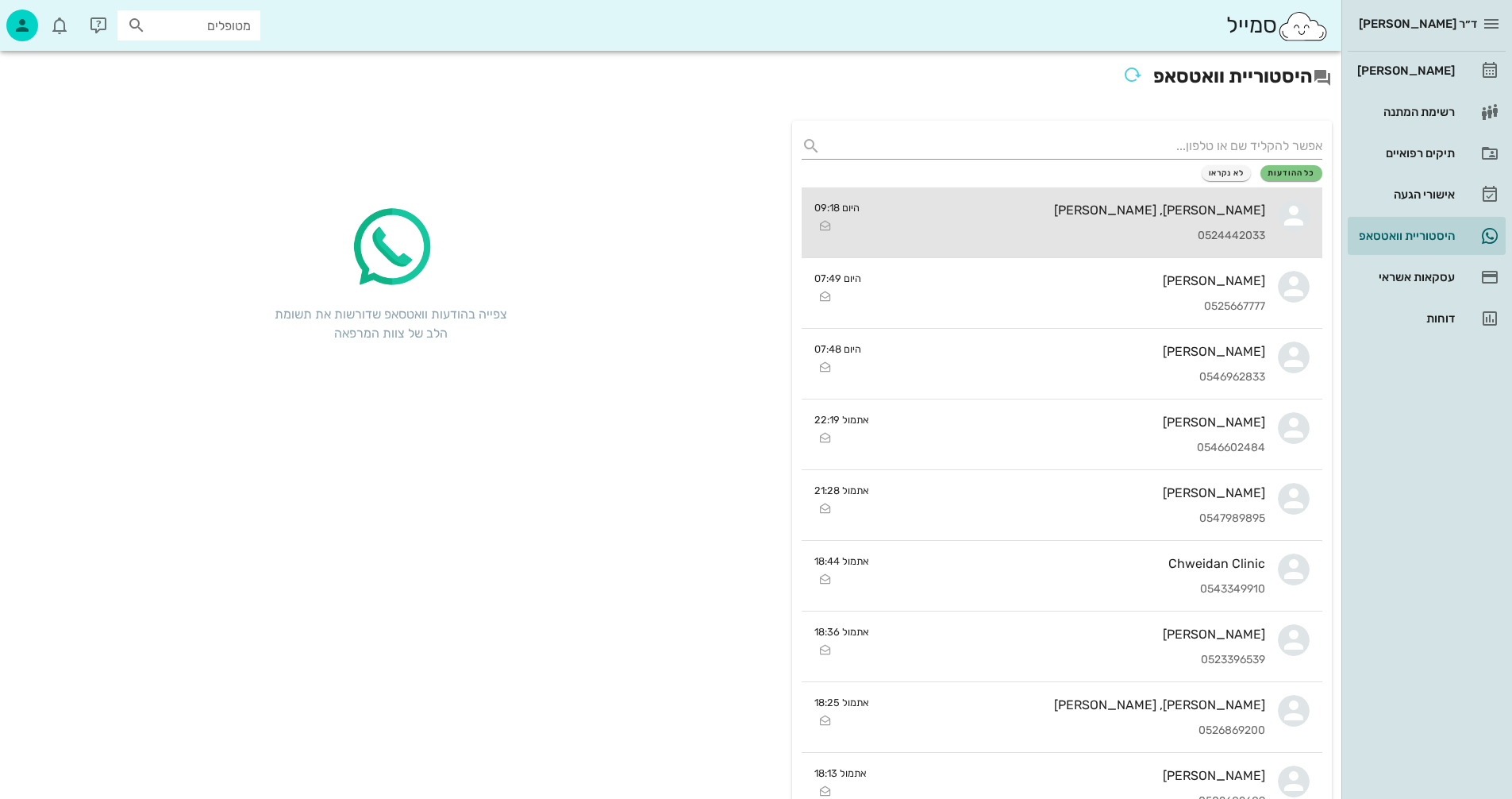
click at [1042, 223] on div "[PERSON_NAME], [PERSON_NAME] 0524442033" at bounding box center [1068, 222] width 393 height 70
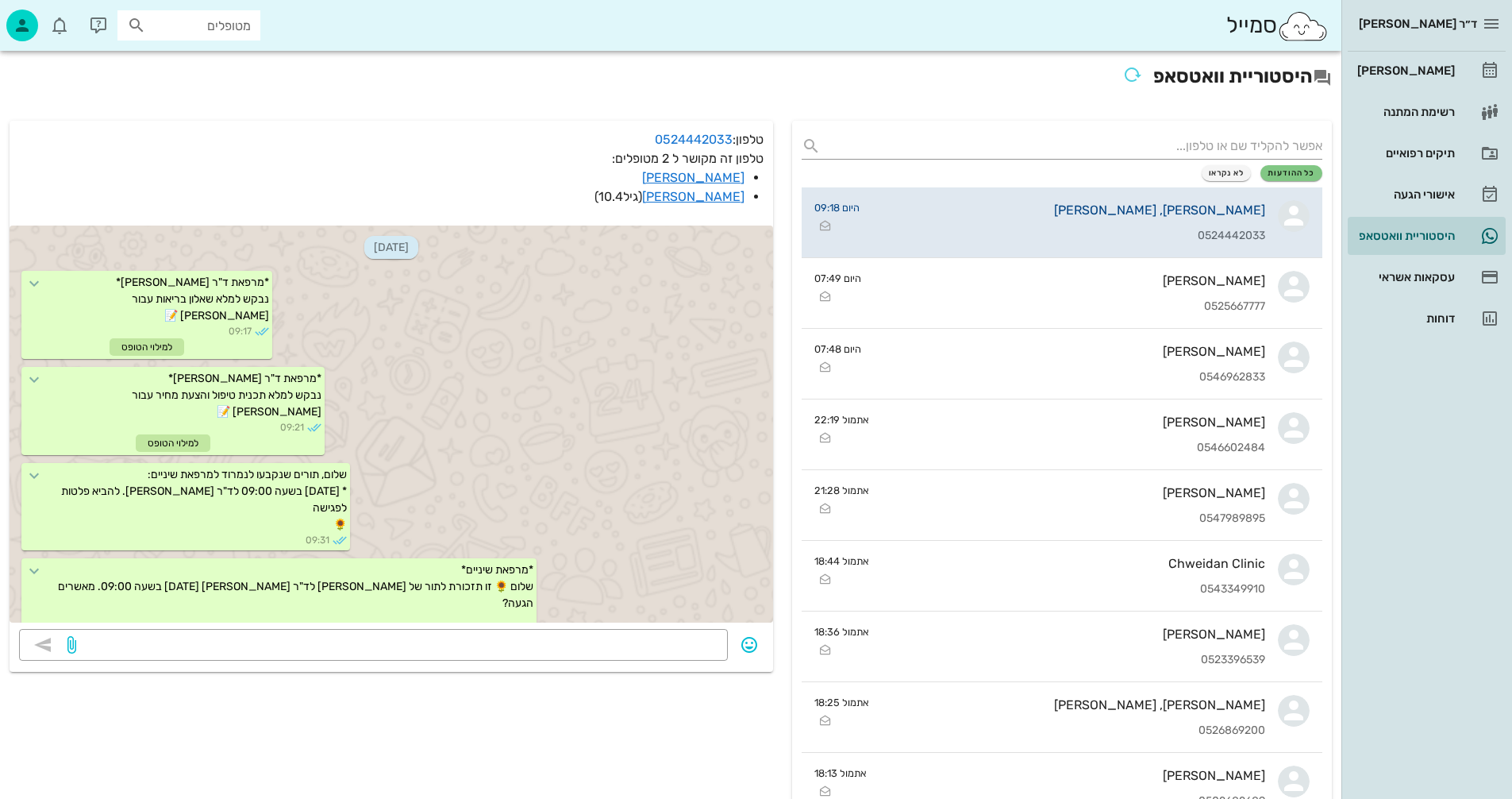
scroll to position [5186, 0]
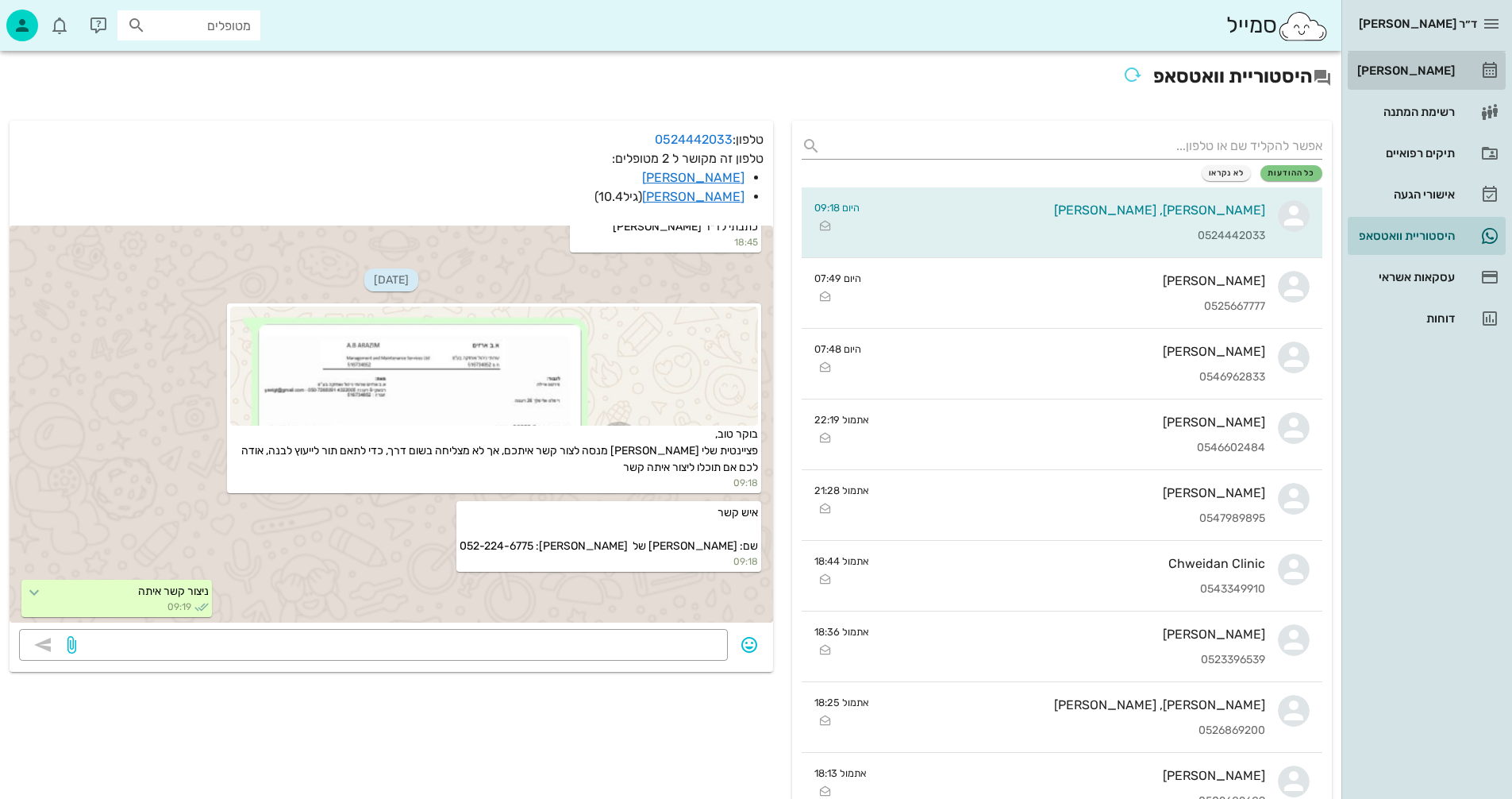
click at [1414, 68] on div "[PERSON_NAME]" at bounding box center [1405, 70] width 101 height 13
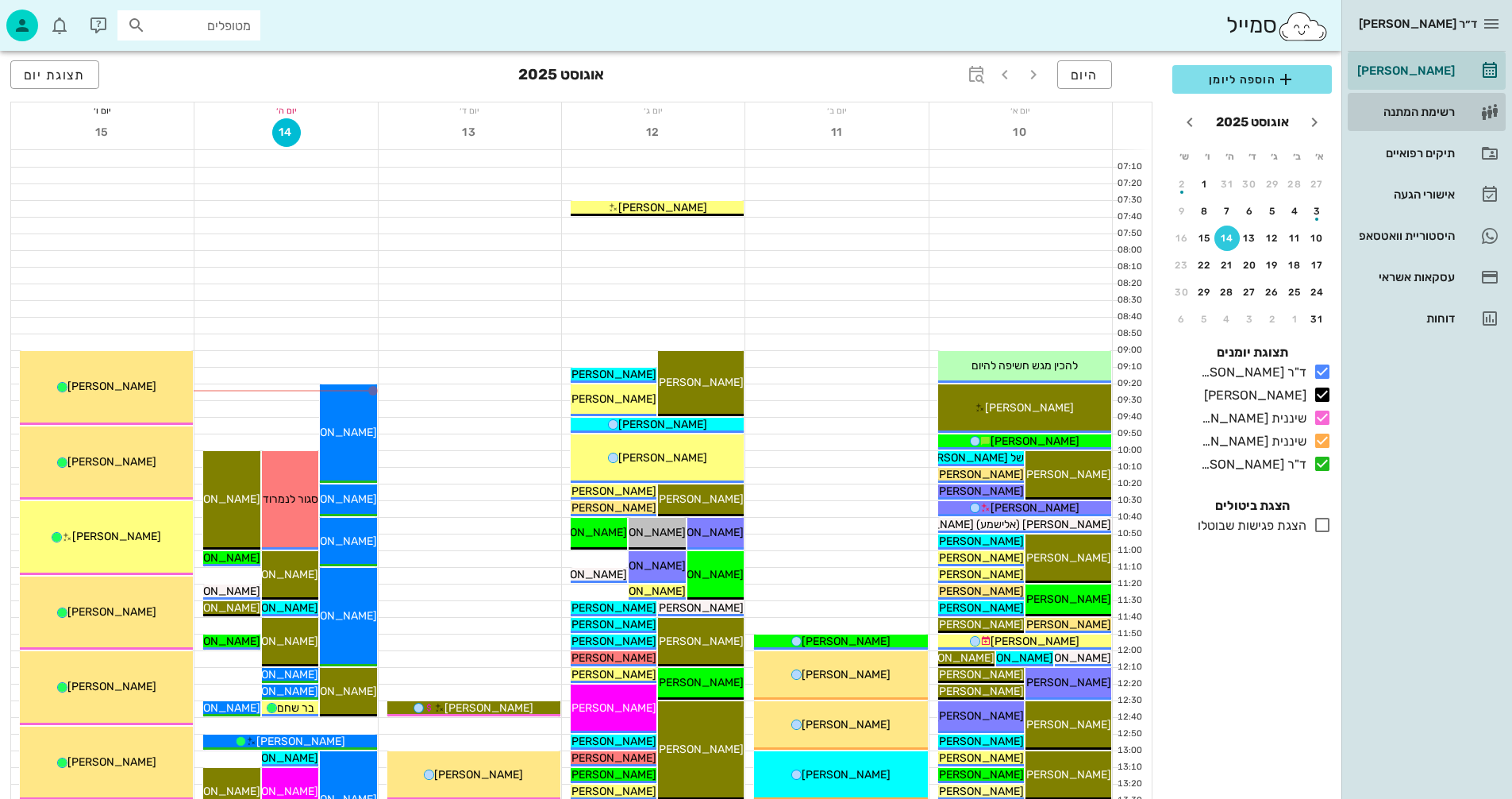
click at [1409, 108] on div "רשימת המתנה" at bounding box center [1405, 112] width 101 height 13
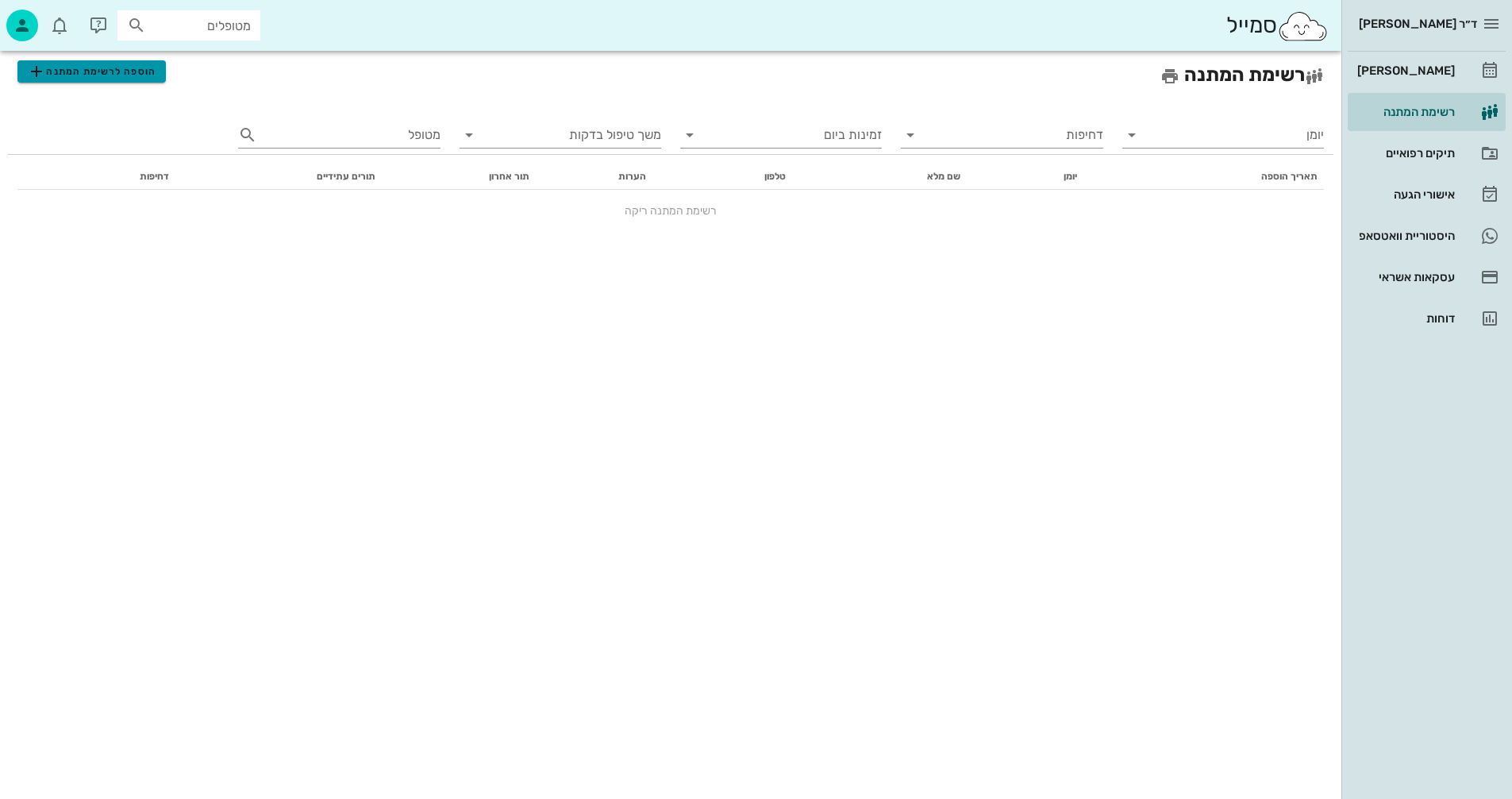
click at [88, 70] on span "הוספה לרשימת המתנה" at bounding box center [91, 71] width 128 height 19
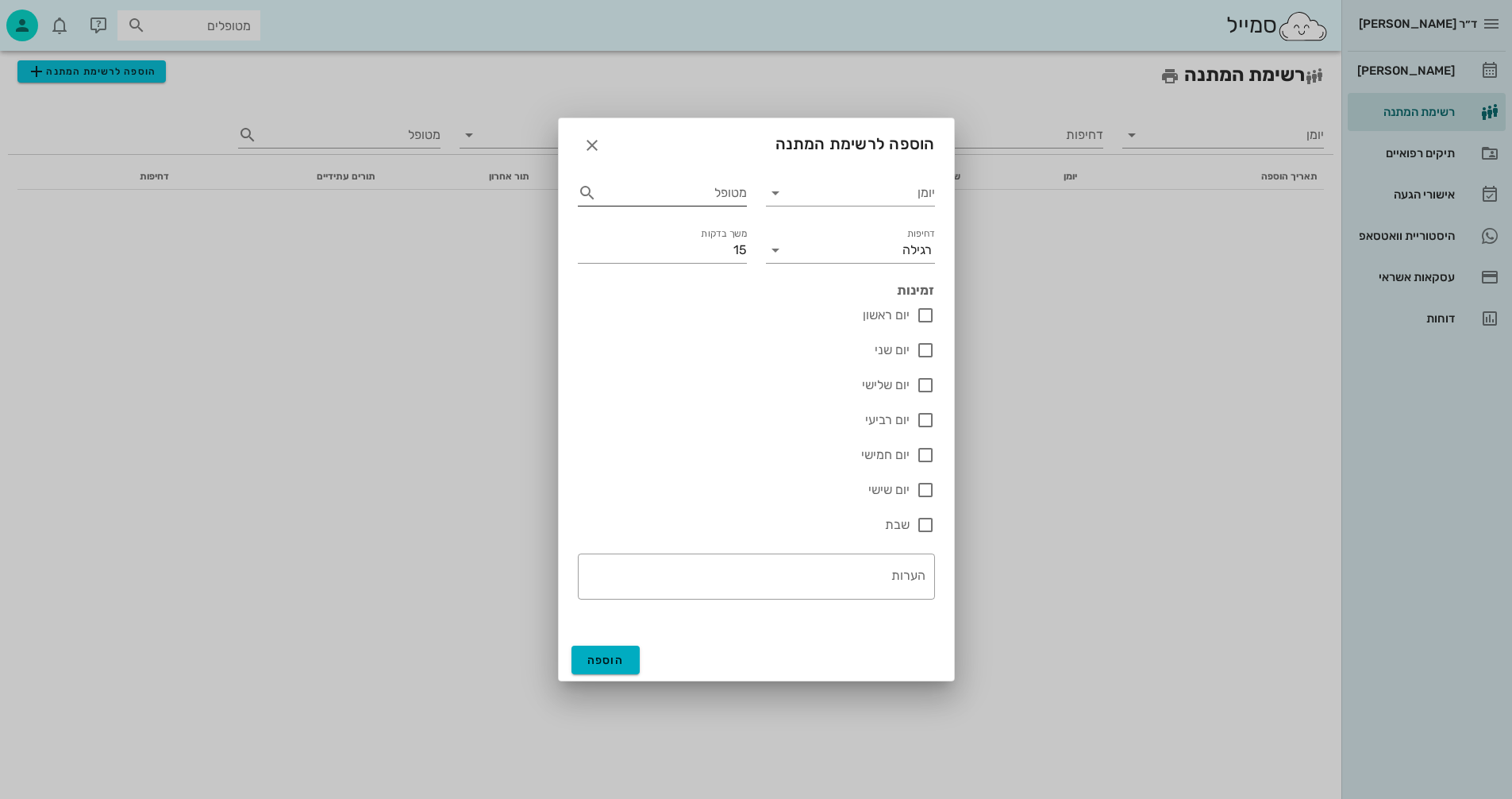
click at [675, 192] on input "מטופל" at bounding box center [673, 192] width 146 height 25
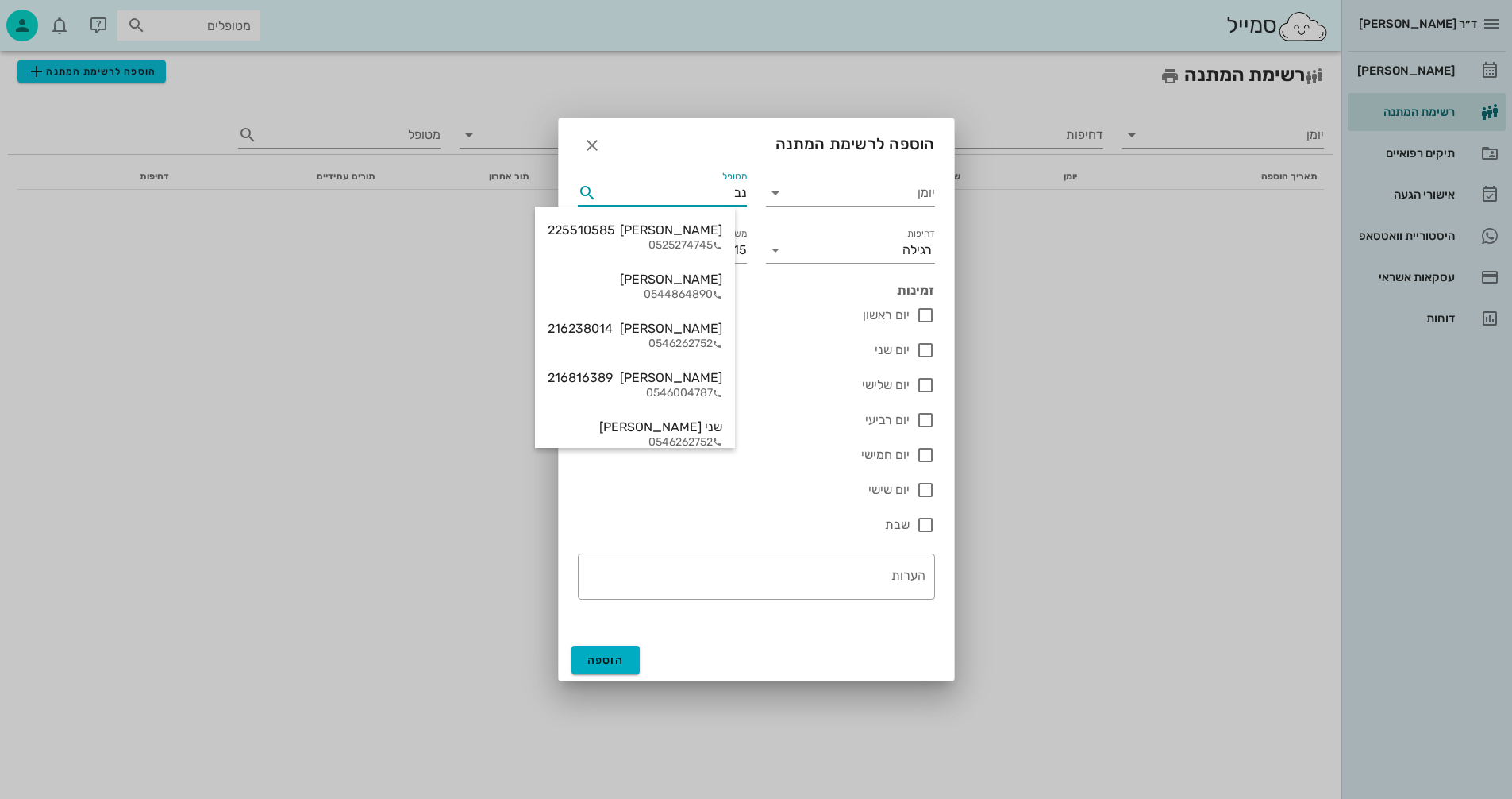
type input "[PERSON_NAME]"
click at [687, 239] on div "0525274745" at bounding box center [635, 246] width 175 height 14
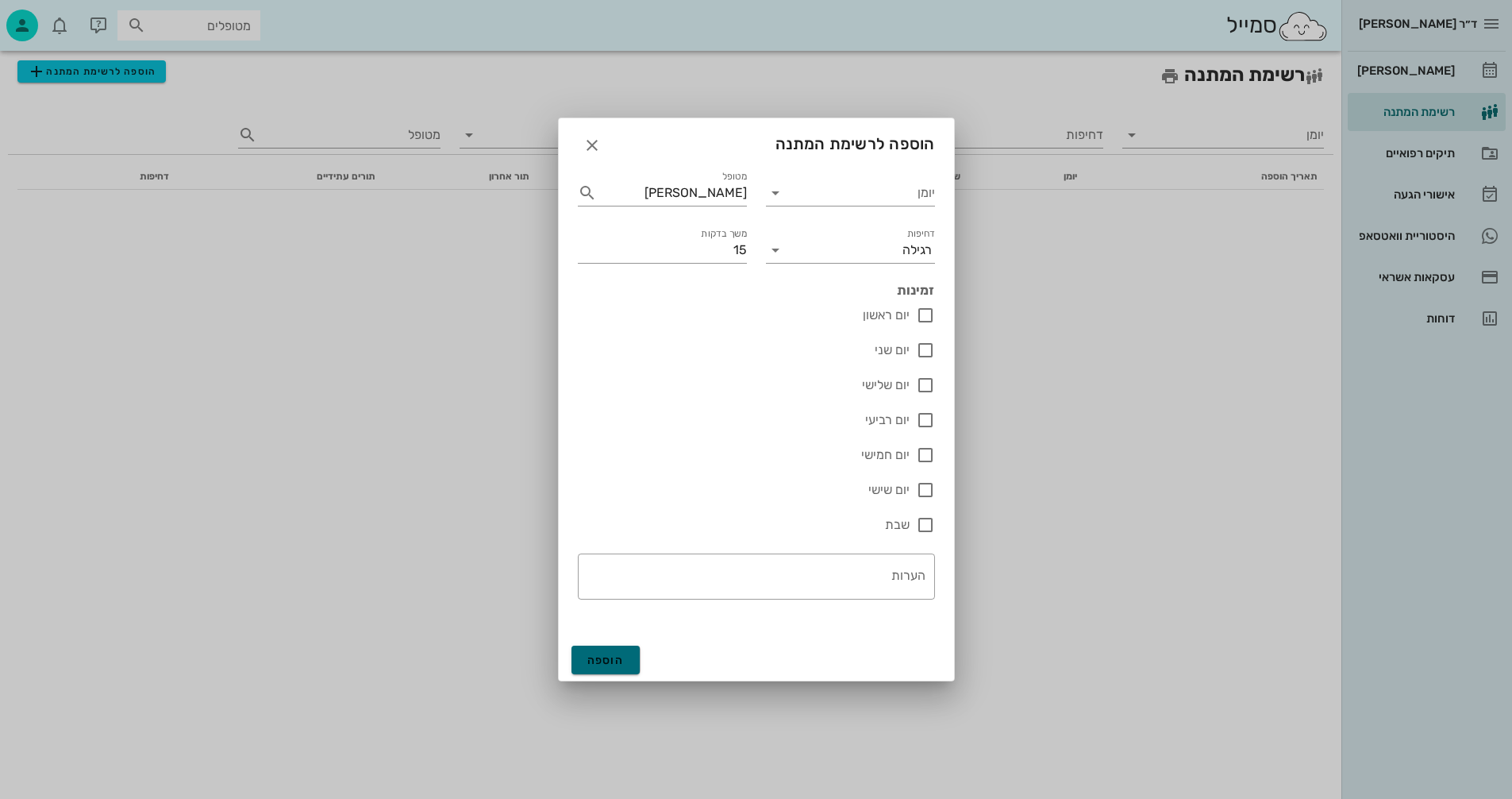
click at [612, 657] on span "הוספה" at bounding box center [606, 660] width 37 height 14
drag, startPoint x: 745, startPoint y: 250, endPoint x: 762, endPoint y: 248, distance: 17.1
click at [762, 248] on div "יומן מטופל [PERSON_NAME] דחיפות רגילה משך בדקות 15 זמינות" at bounding box center [756, 228] width 376 height 141
type input "20"
click at [606, 658] on span "הוספה" at bounding box center [606, 660] width 37 height 14
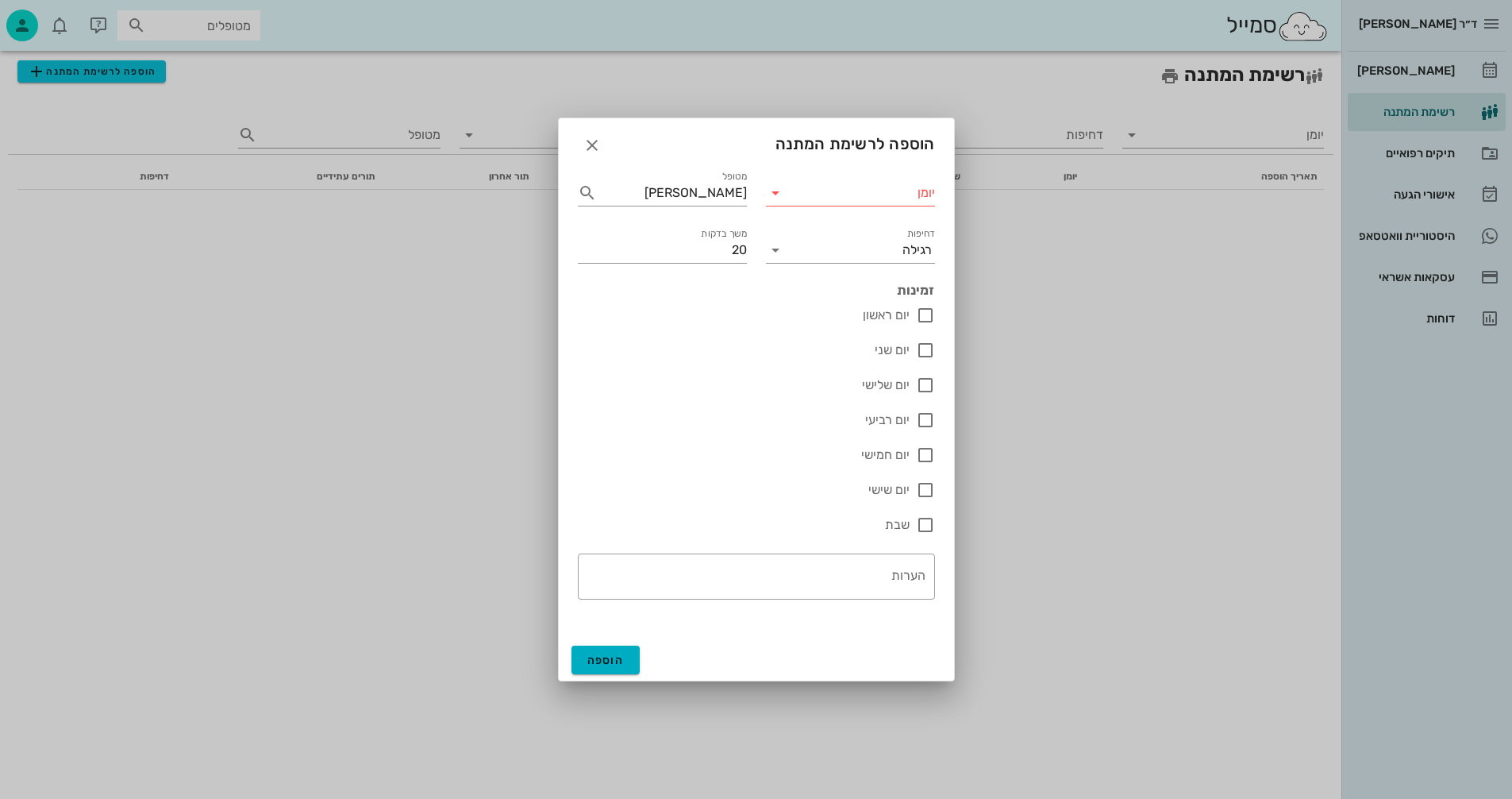
click at [860, 186] on input "יומן" at bounding box center [861, 192] width 146 height 25
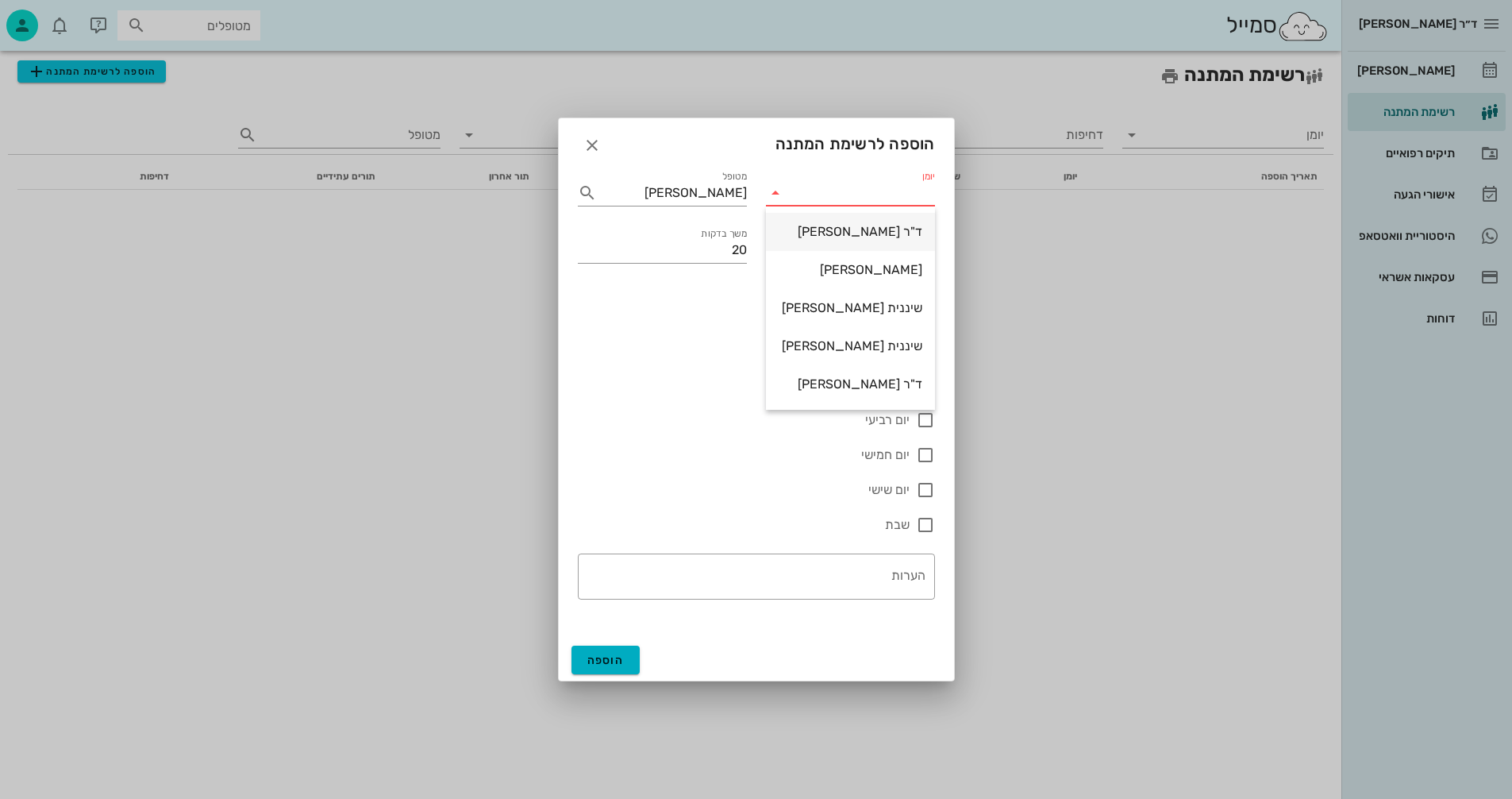
click at [851, 231] on div "ד"ר [PERSON_NAME]" at bounding box center [851, 231] width 144 height 15
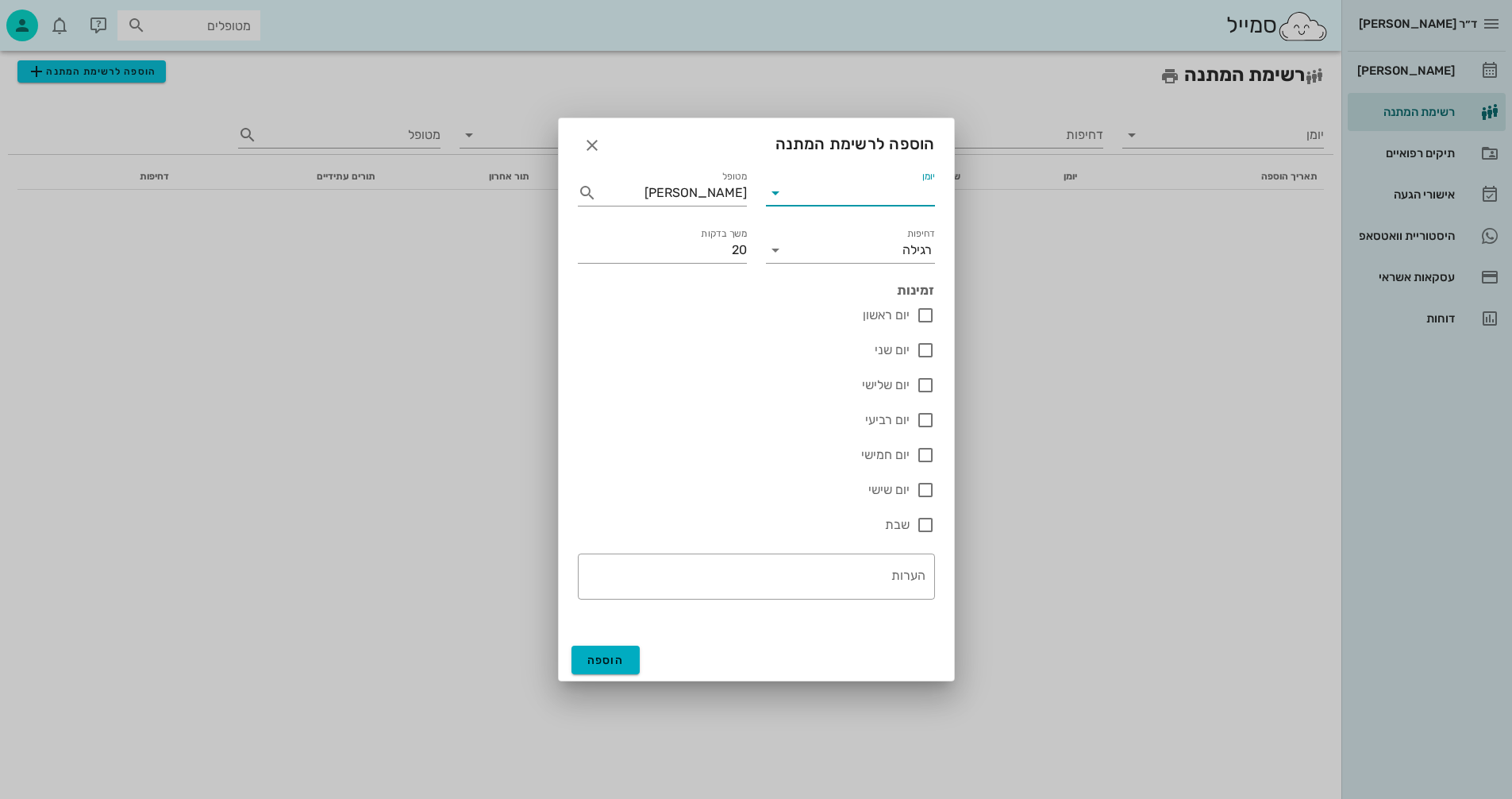
type input "ד"ר [PERSON_NAME]"
click at [594, 659] on span "הוספה" at bounding box center [606, 660] width 37 height 14
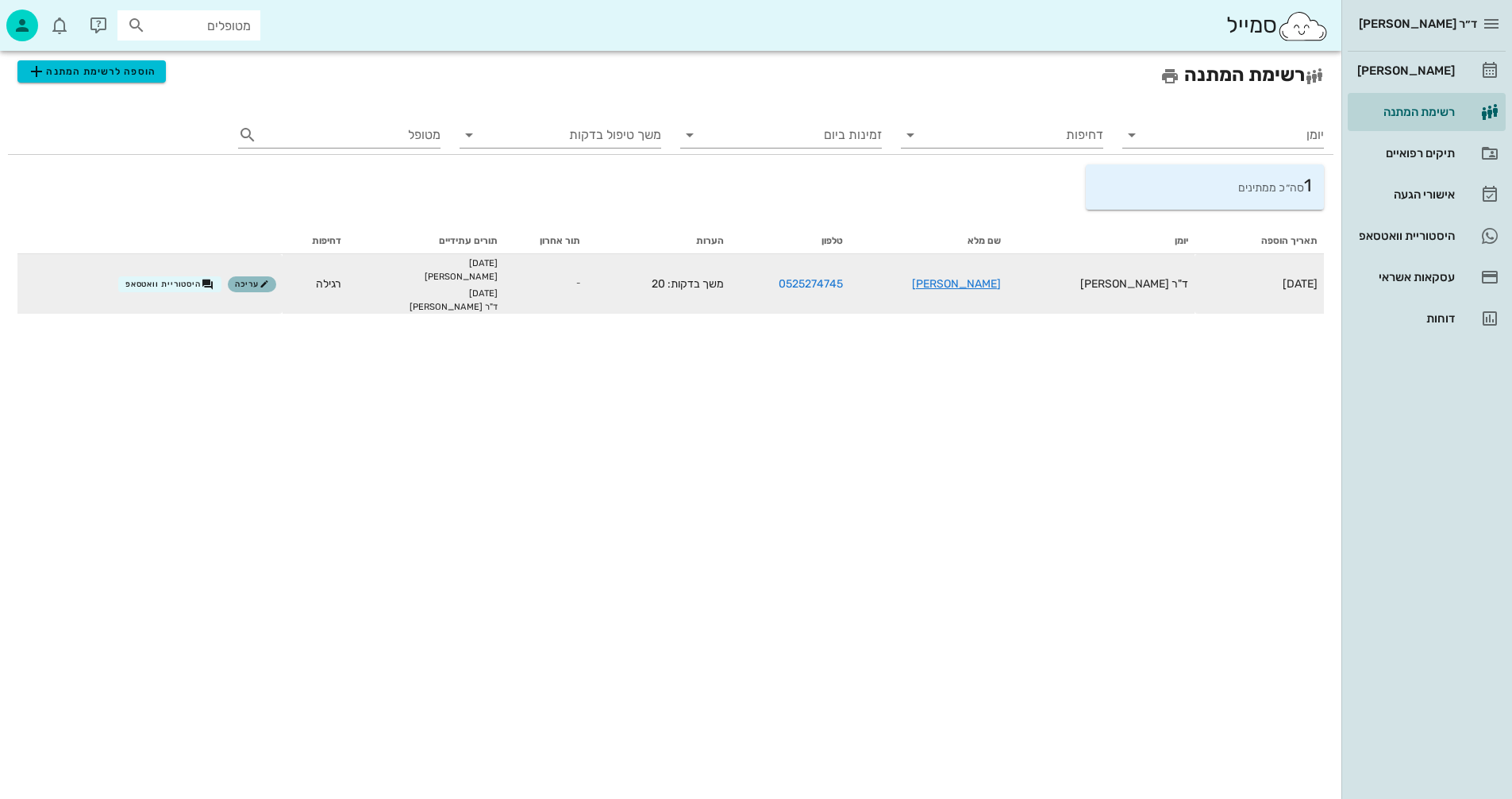
click at [269, 283] on span "עריכה" at bounding box center [251, 283] width 34 height 10
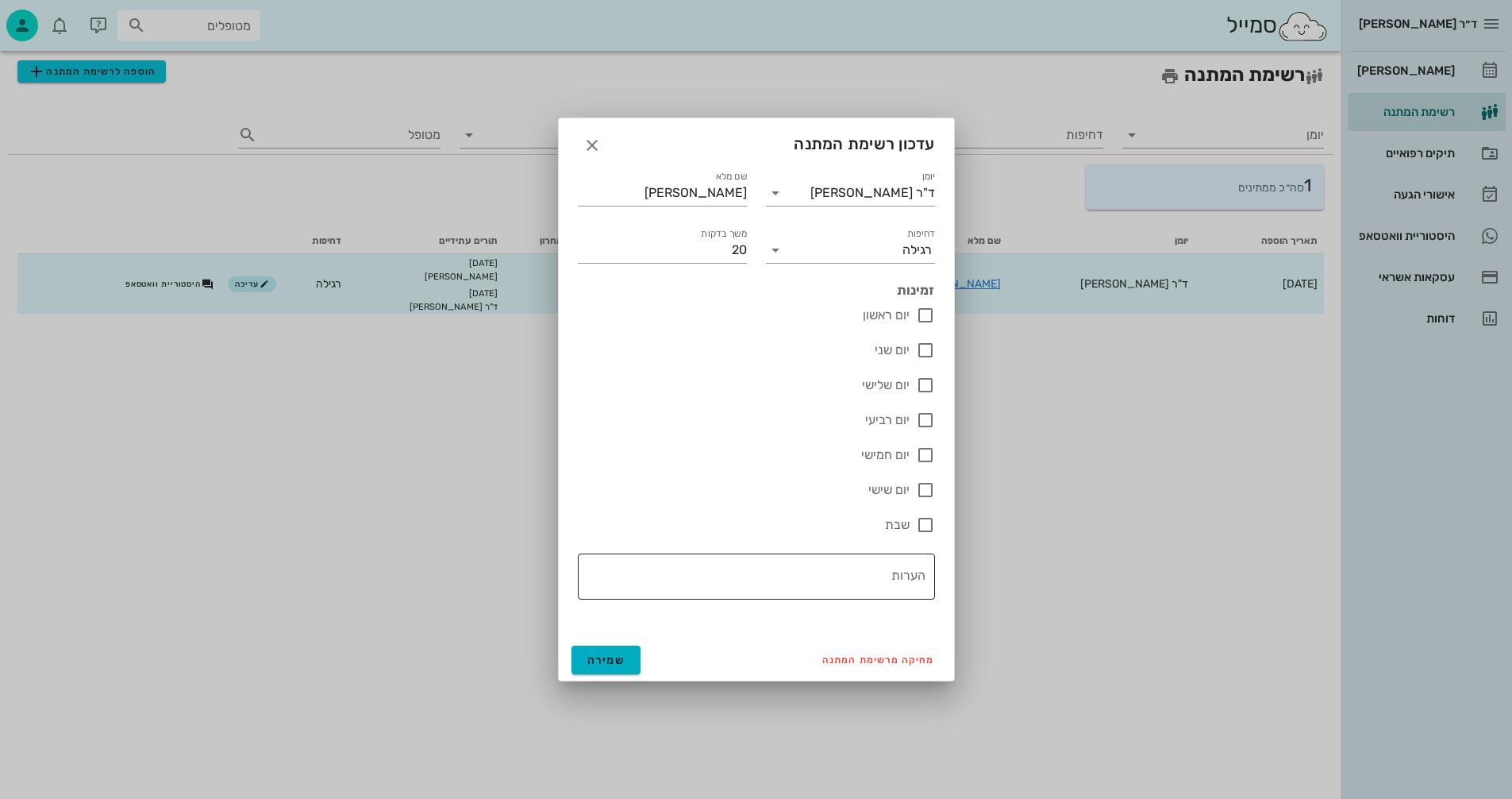
click at [841, 569] on textarea "הערות" at bounding box center [751, 581] width 347 height 38
type textarea "ייעוץ"
click at [594, 654] on span "שמירה" at bounding box center [607, 660] width 38 height 14
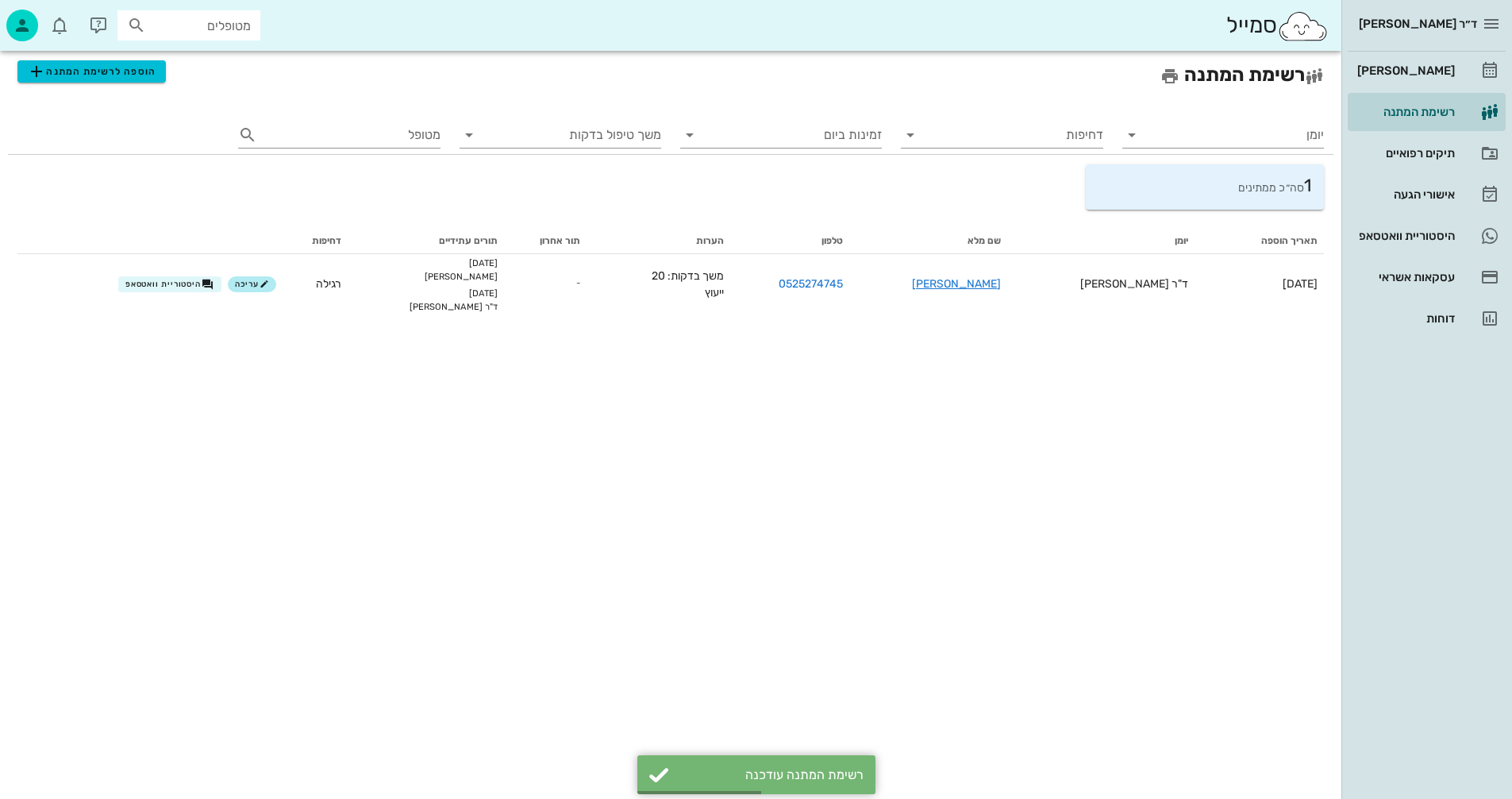
click at [826, 442] on div "רשימת המתנה הוספה לרשימת המתנה יומן דחיפות זמינות ביום משך טיפול בדקות מטופל 1 …" at bounding box center [671, 425] width 1341 height 748
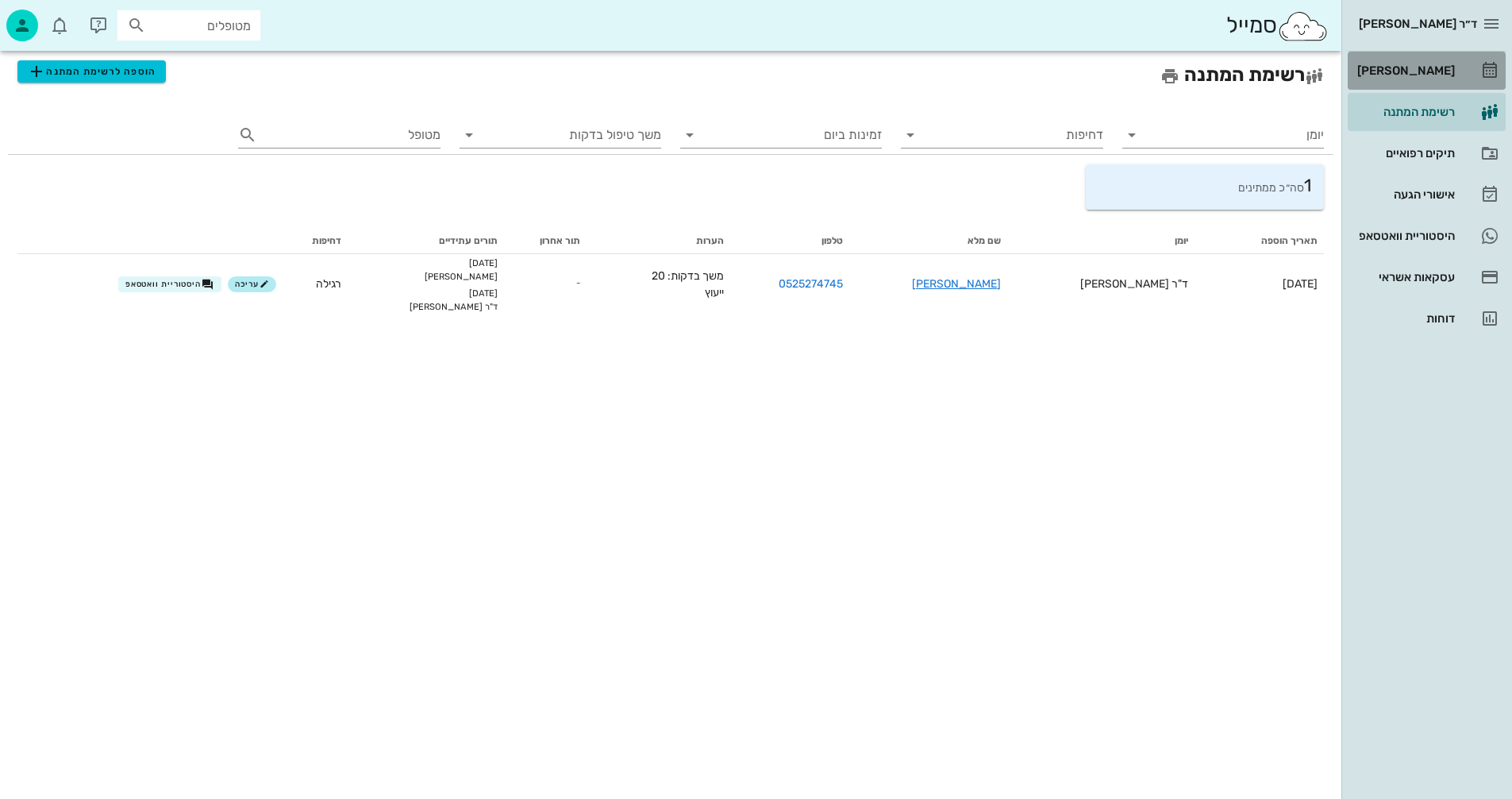
click at [1417, 69] on div "[PERSON_NAME]" at bounding box center [1405, 70] width 101 height 13
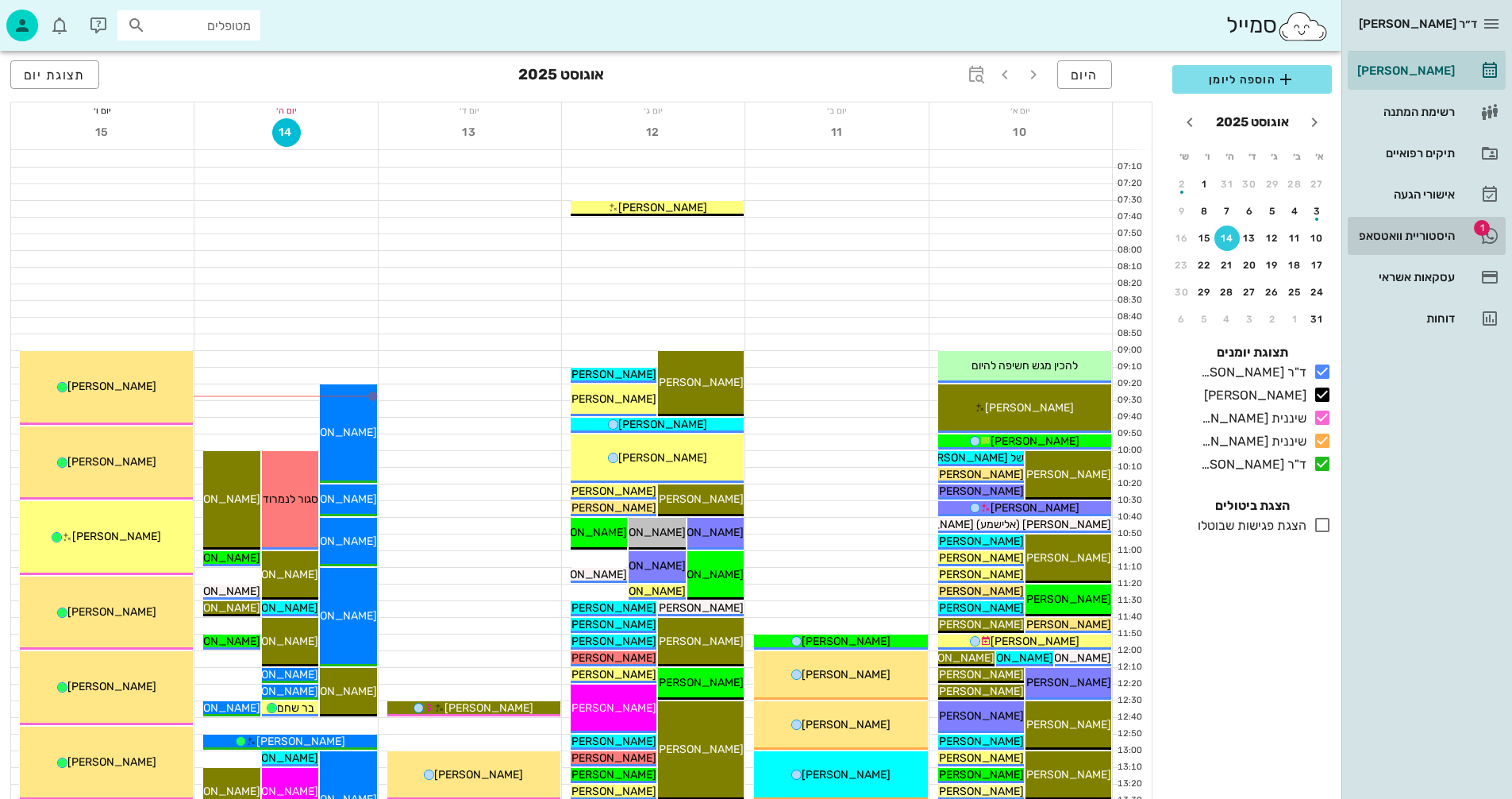
click at [1385, 233] on div "היסטוריית וואטסאפ" at bounding box center [1405, 236] width 101 height 13
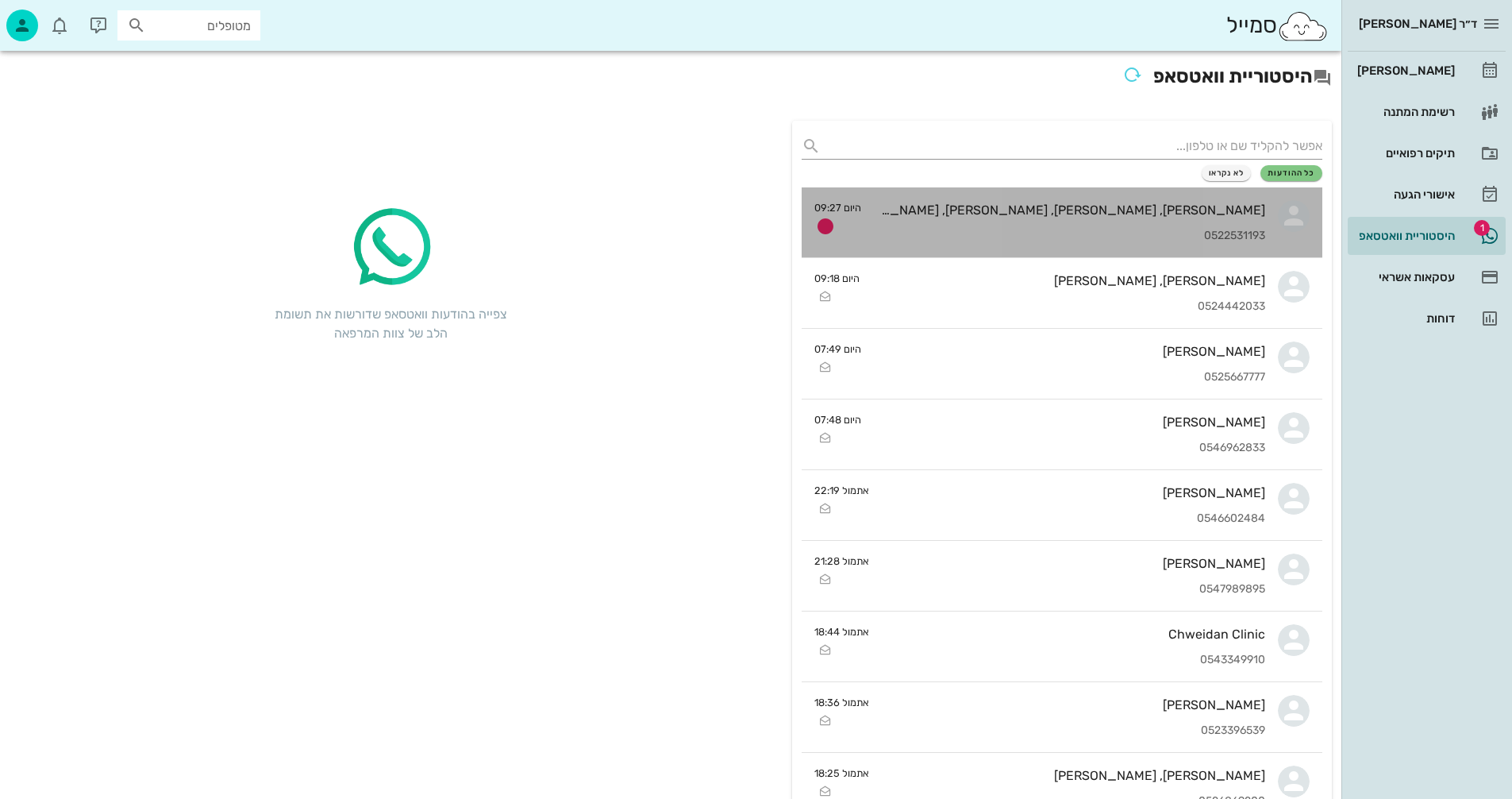
click at [1009, 218] on div "[PERSON_NAME], [PERSON_NAME], [PERSON_NAME], [PERSON_NAME] 0522531193" at bounding box center [1070, 222] width 392 height 70
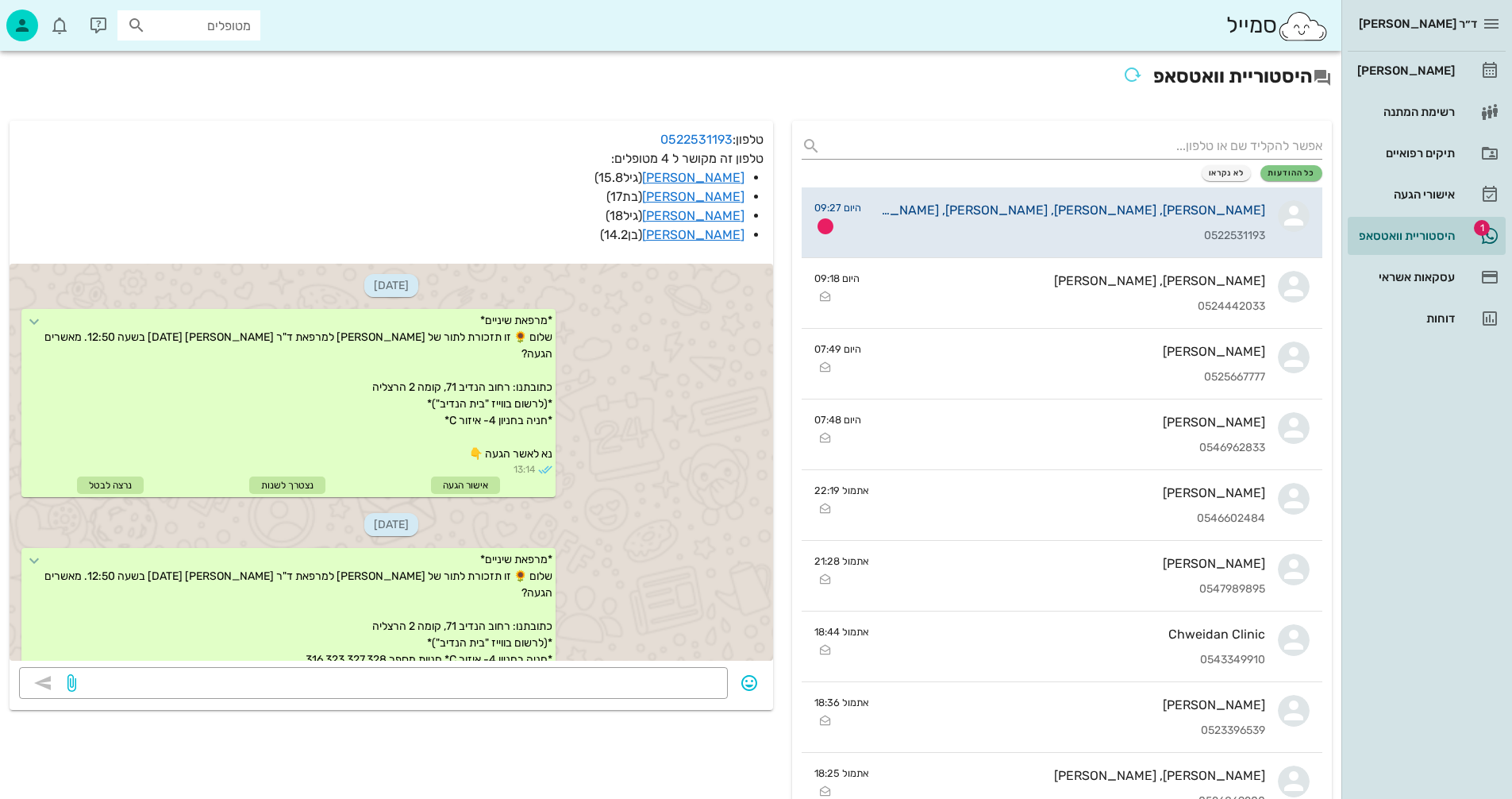
scroll to position [1097, 0]
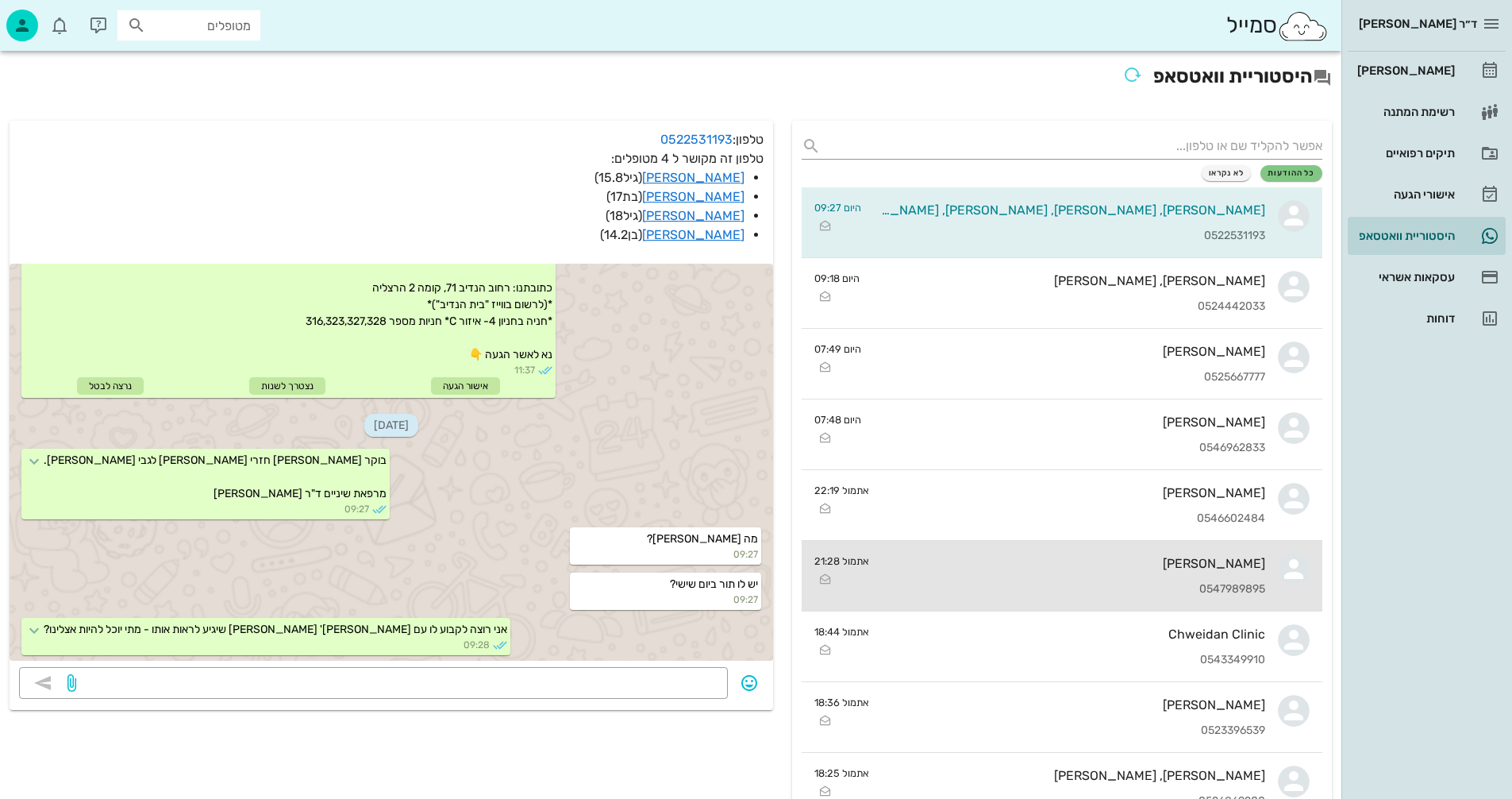
click at [982, 577] on div "[PERSON_NAME] 0547989895" at bounding box center [1074, 575] width 383 height 70
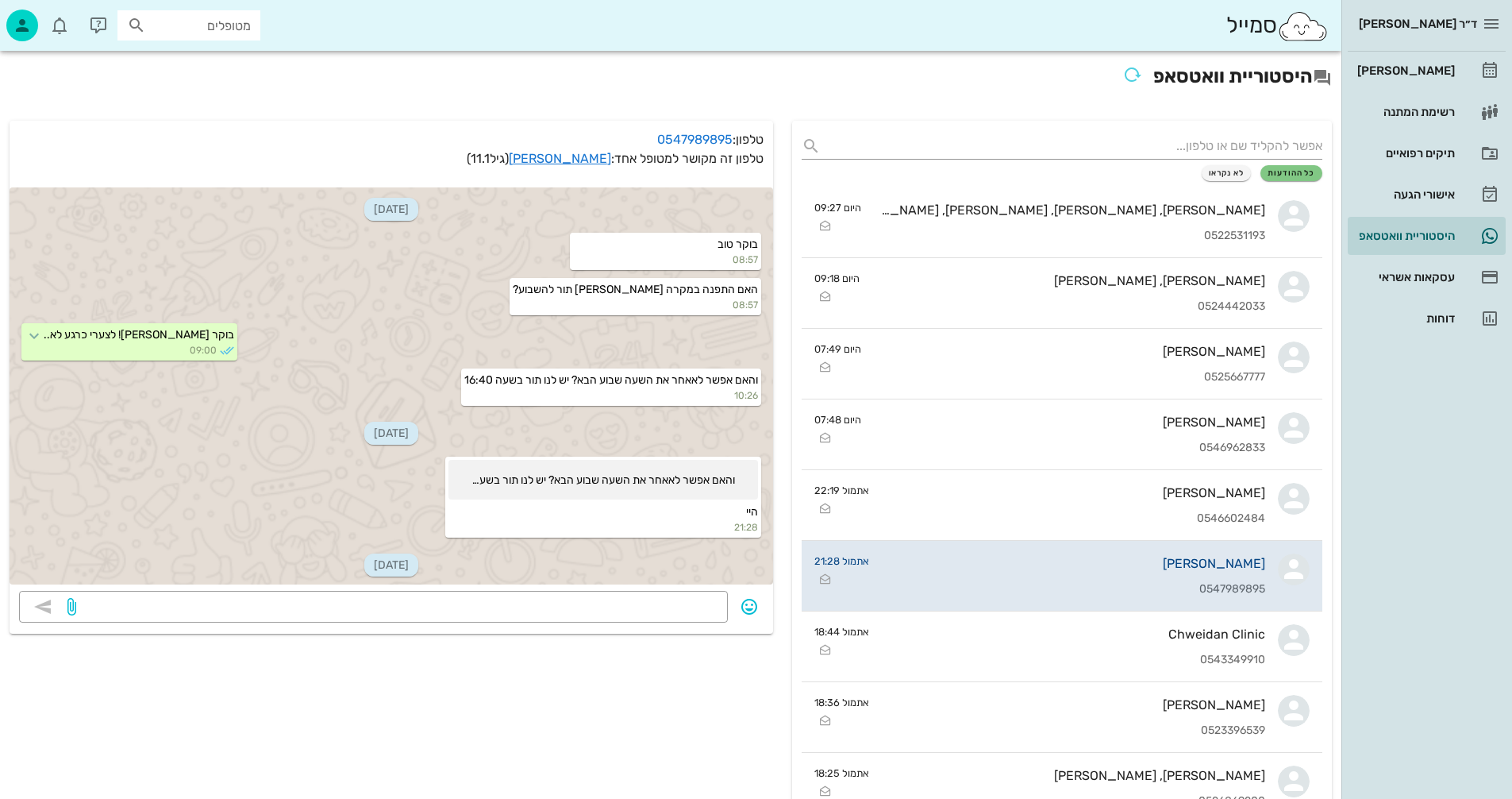
scroll to position [72, 0]
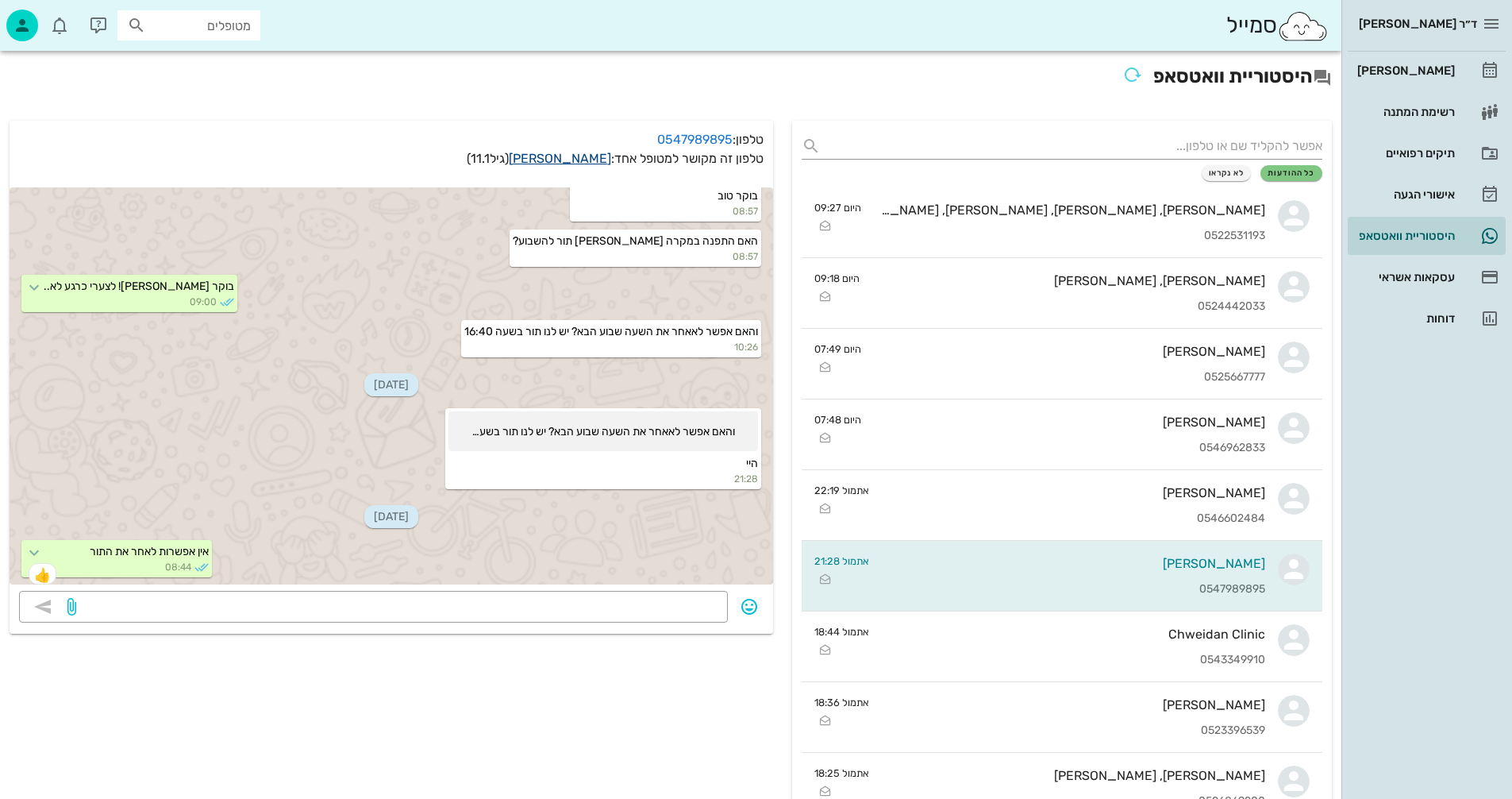
click at [594, 159] on link "[PERSON_NAME]" at bounding box center [560, 158] width 102 height 15
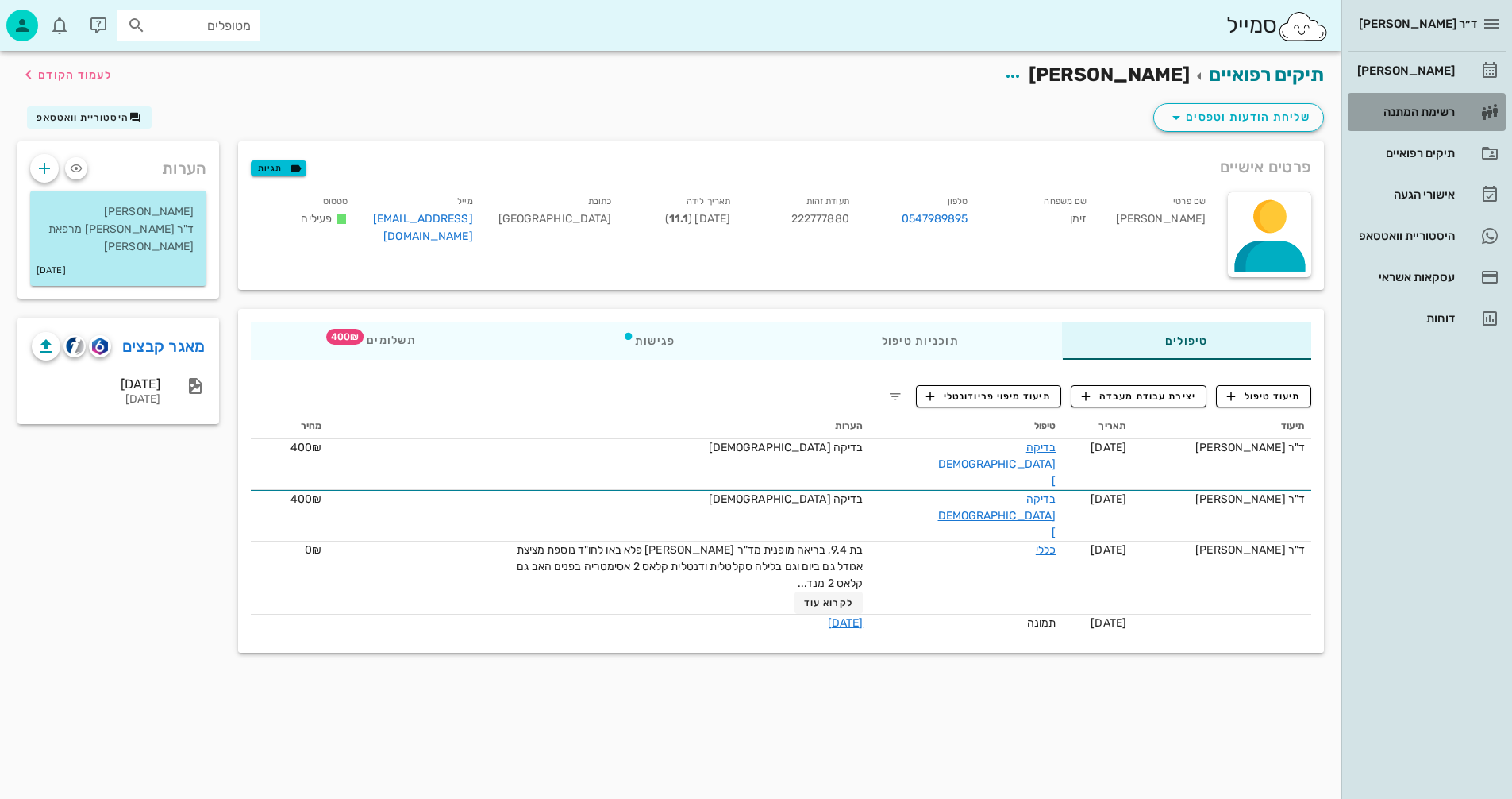
click at [1417, 110] on div "רשימת המתנה" at bounding box center [1405, 112] width 101 height 13
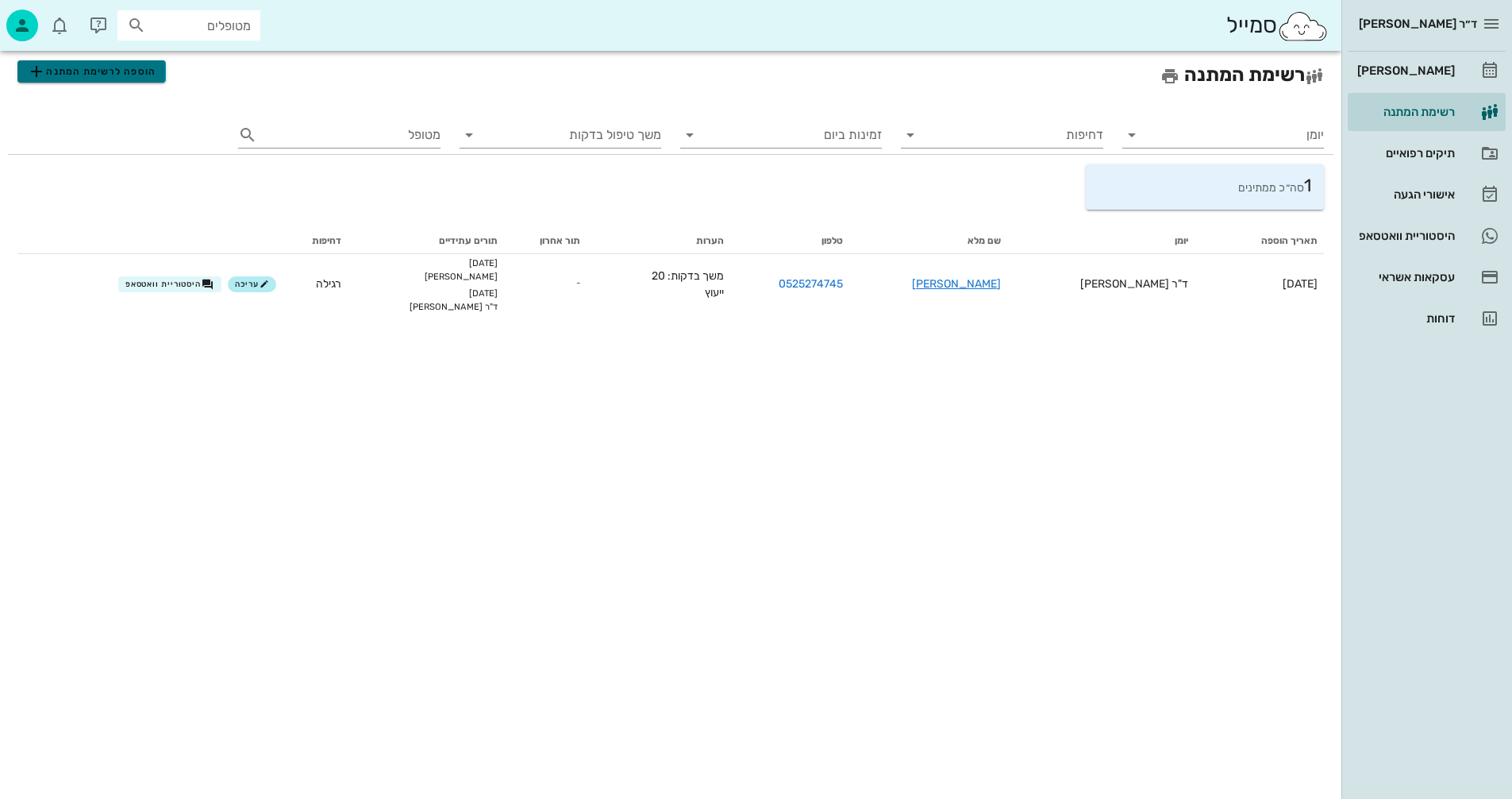
click at [100, 70] on span "הוספה לרשימת המתנה" at bounding box center [91, 71] width 128 height 19
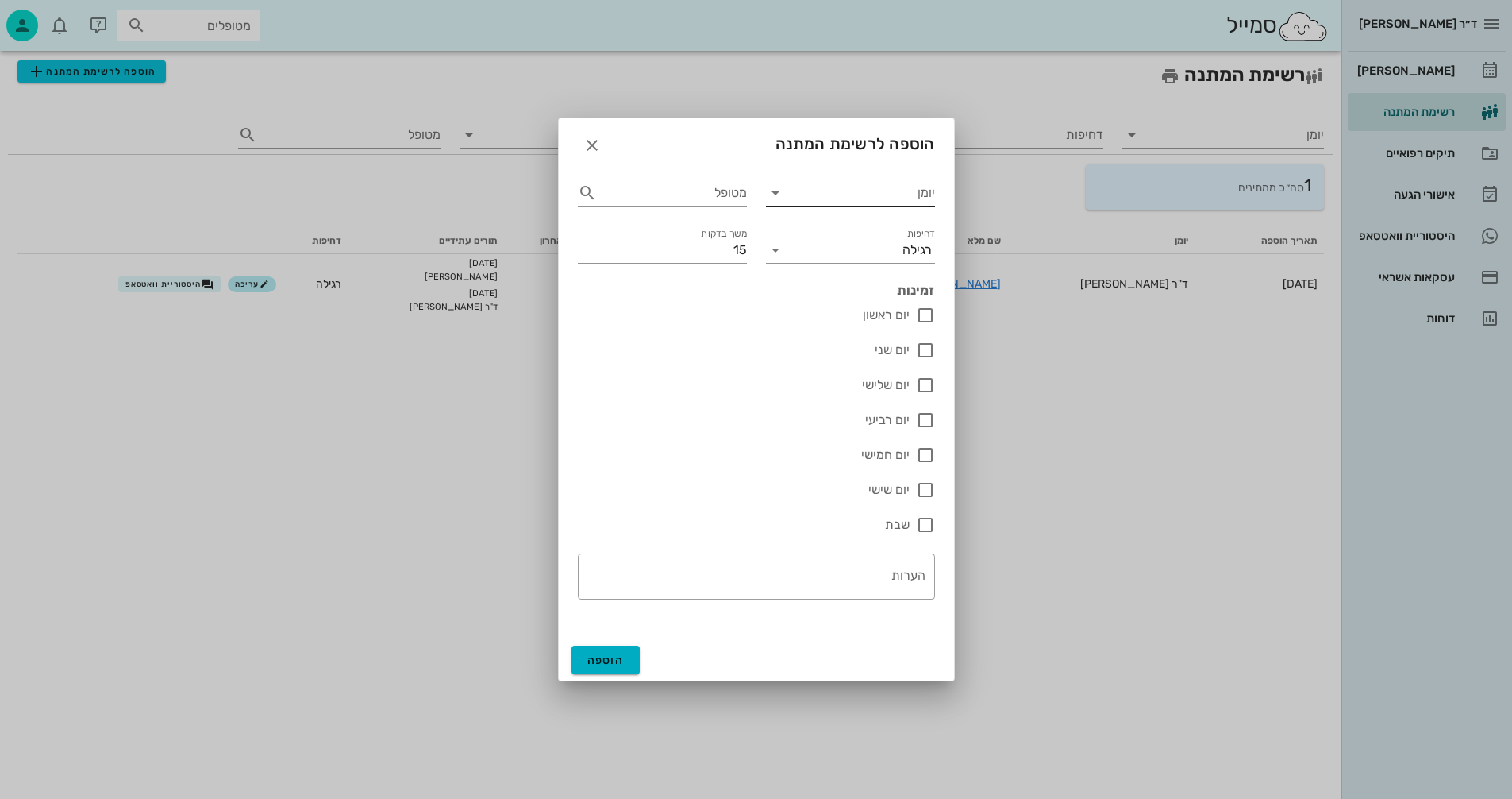
click at [774, 196] on icon at bounding box center [775, 193] width 19 height 19
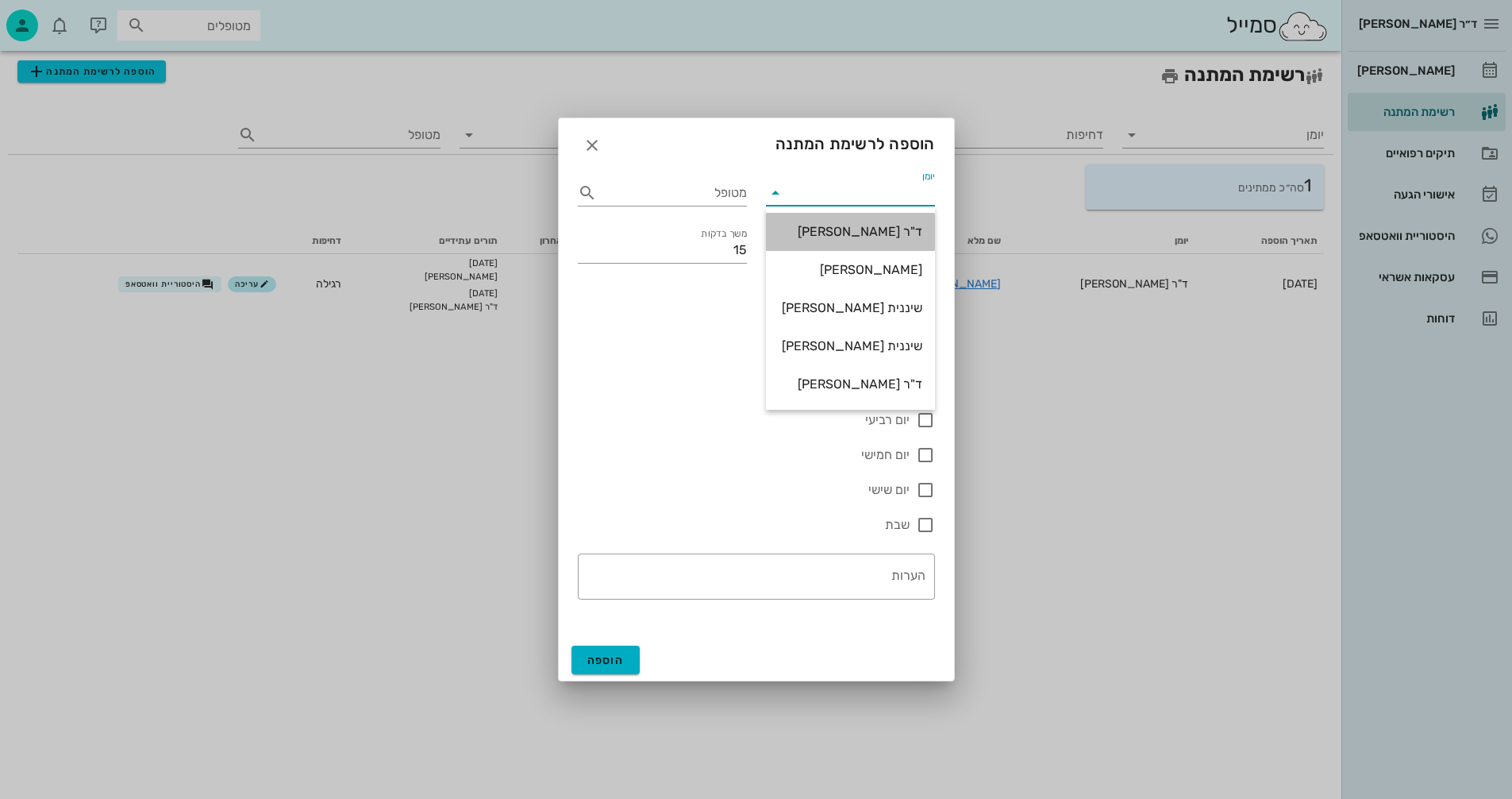
click at [865, 233] on div "ד"ר [PERSON_NAME]" at bounding box center [851, 231] width 144 height 15
type input "ד"ר [PERSON_NAME]"
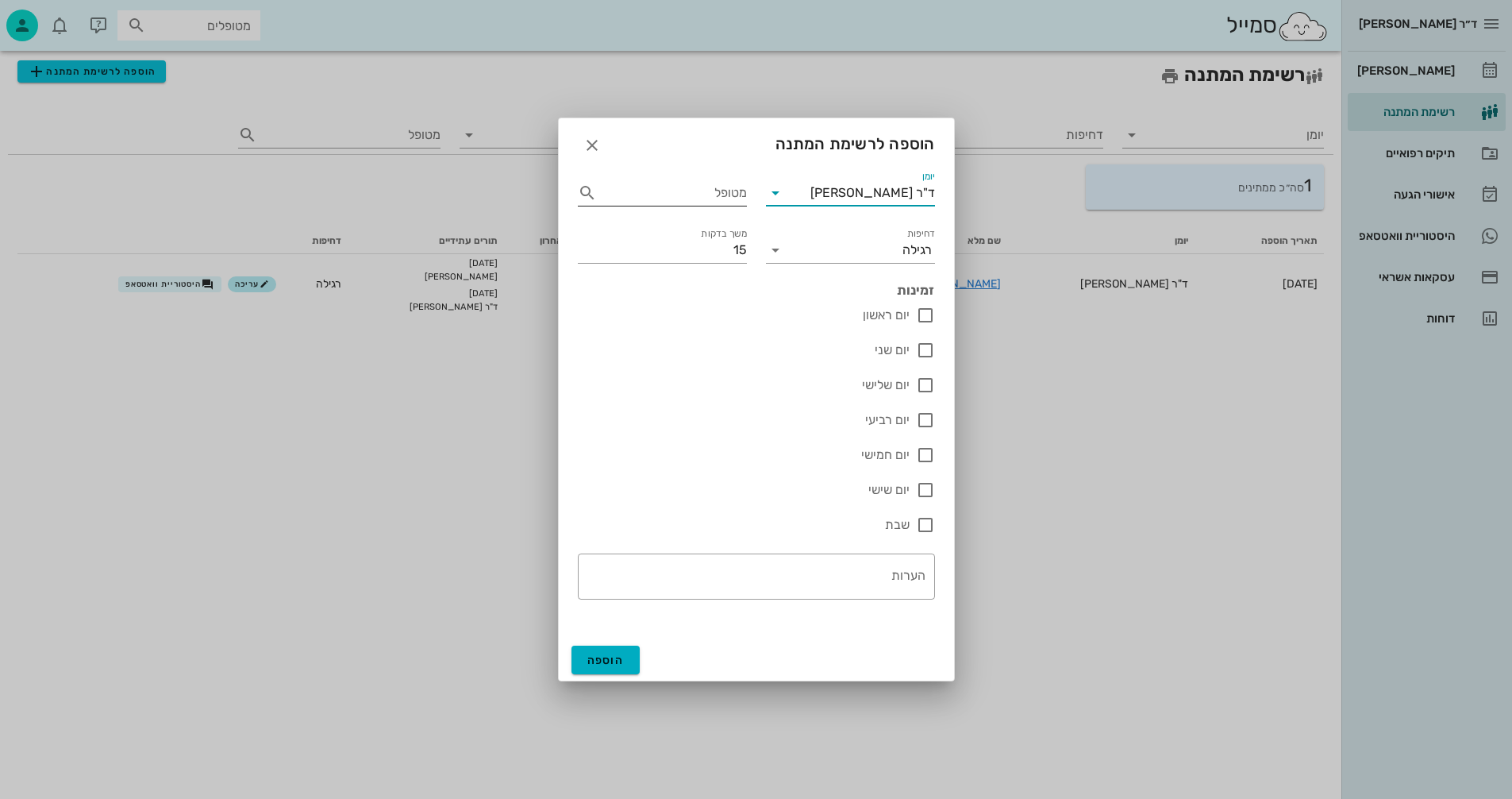
click at [677, 193] on input "מטופל" at bounding box center [673, 192] width 146 height 25
type input "זימן"
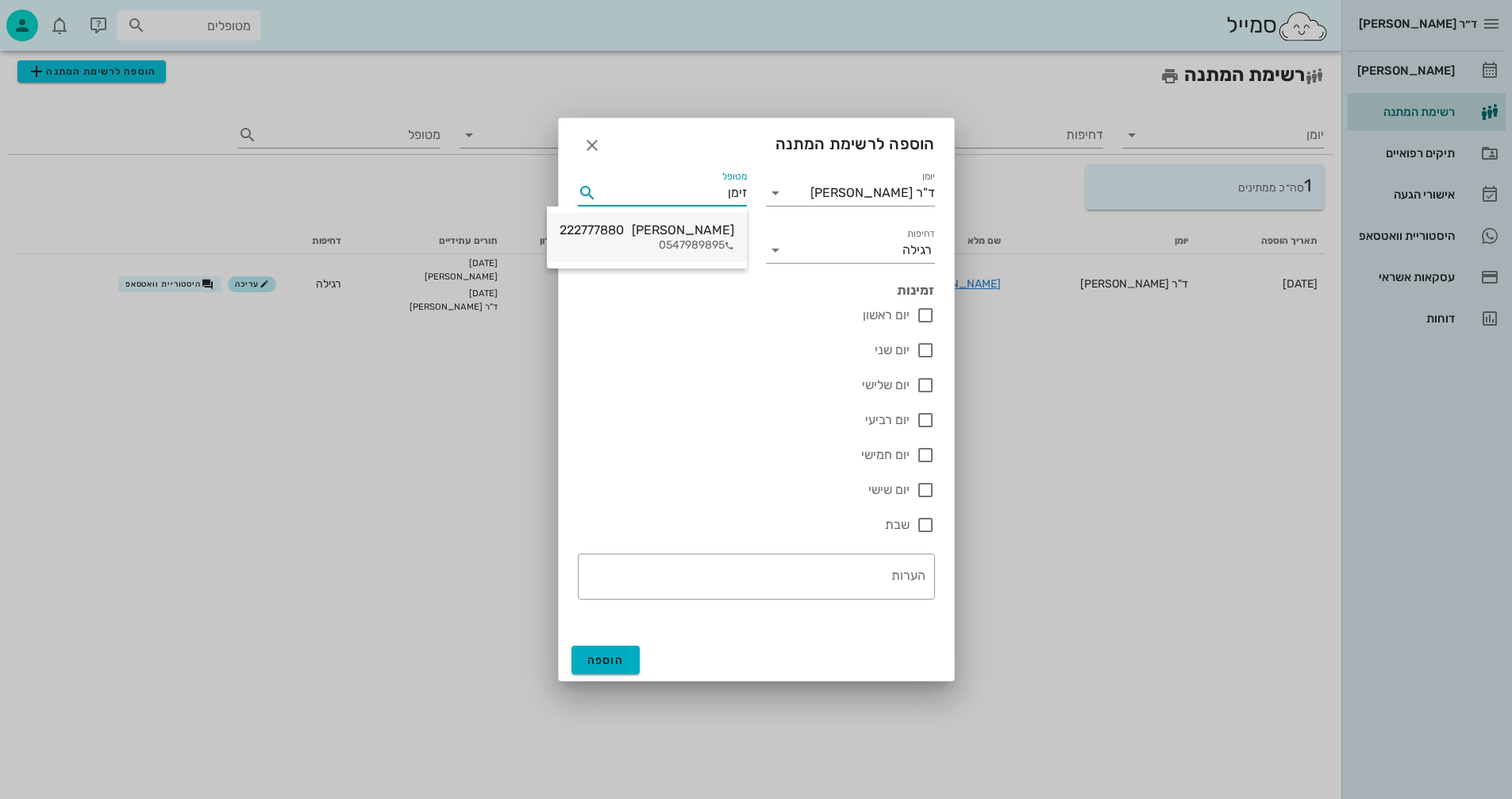
click at [672, 231] on div "[PERSON_NAME] 222777880" at bounding box center [647, 229] width 175 height 15
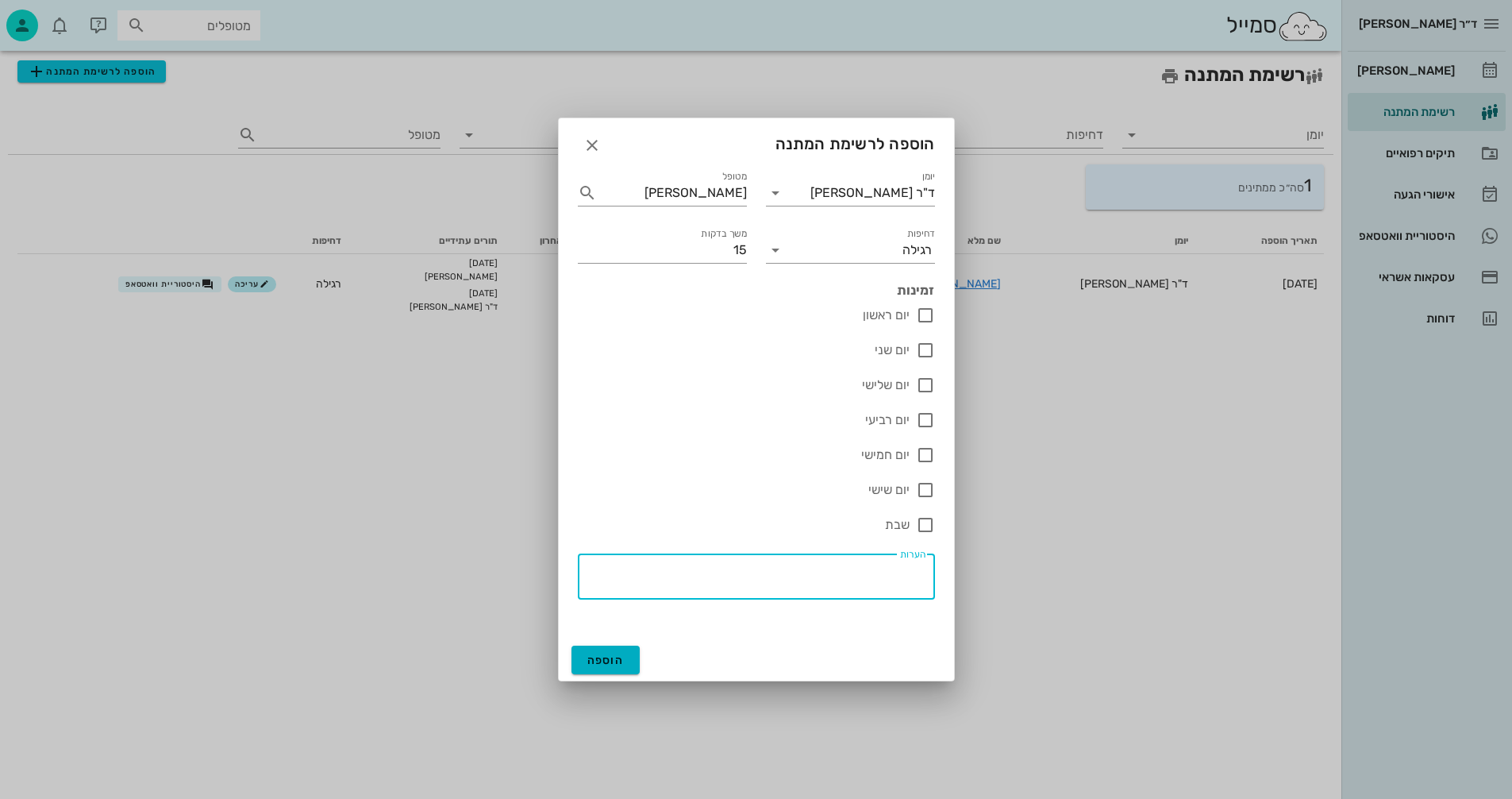
click at [866, 580] on textarea "הערות" at bounding box center [751, 581] width 347 height 38
type textarea "ייעוץ חוזר"
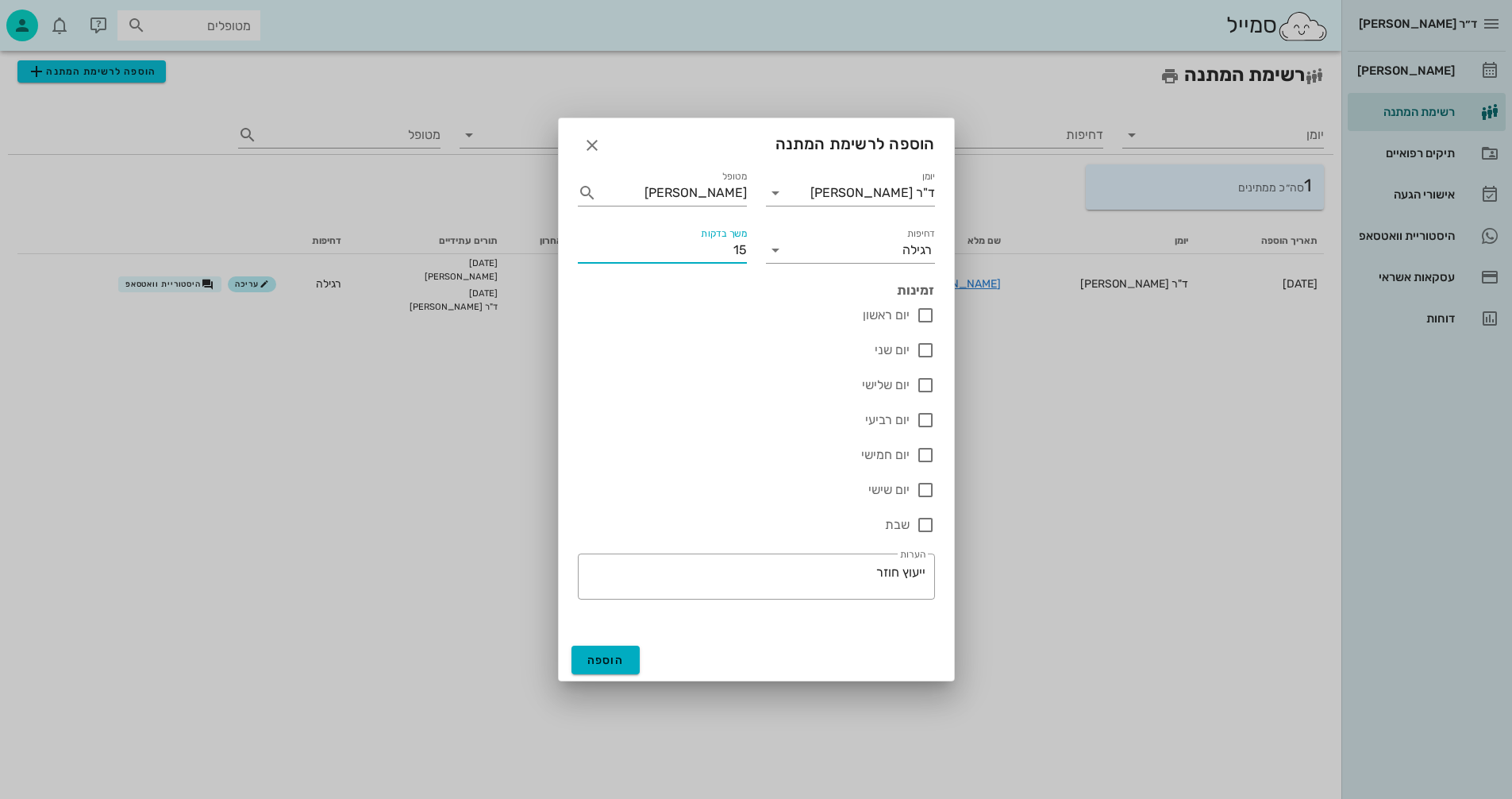
drag, startPoint x: 721, startPoint y: 248, endPoint x: 751, endPoint y: 252, distance: 30.3
click at [751, 252] on div "משך בדקות 15" at bounding box center [662, 244] width 188 height 57
type input "20"
click at [607, 659] on span "הוספה" at bounding box center [606, 660] width 37 height 14
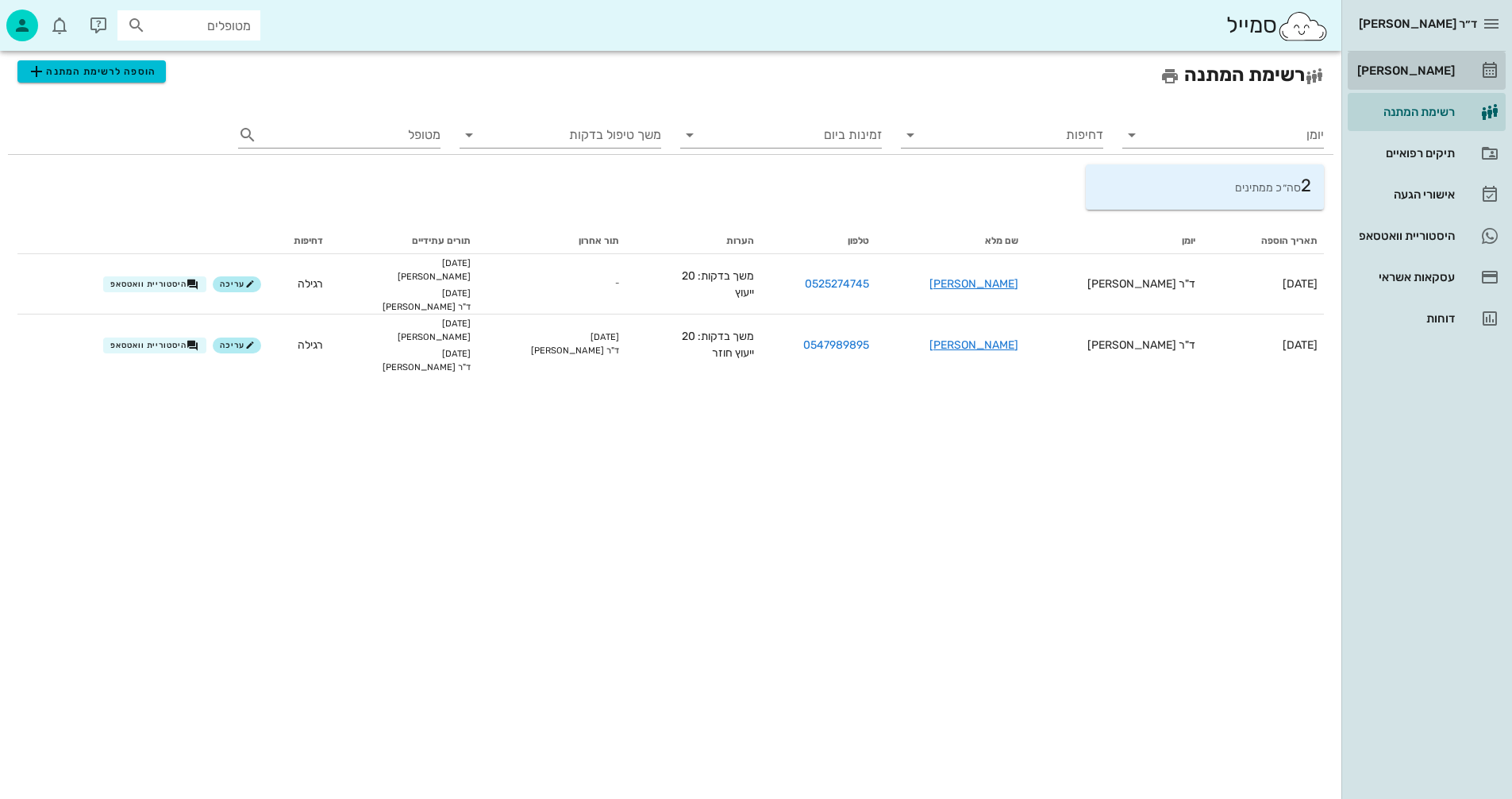
click at [1423, 67] on div "[PERSON_NAME]" at bounding box center [1405, 70] width 101 height 13
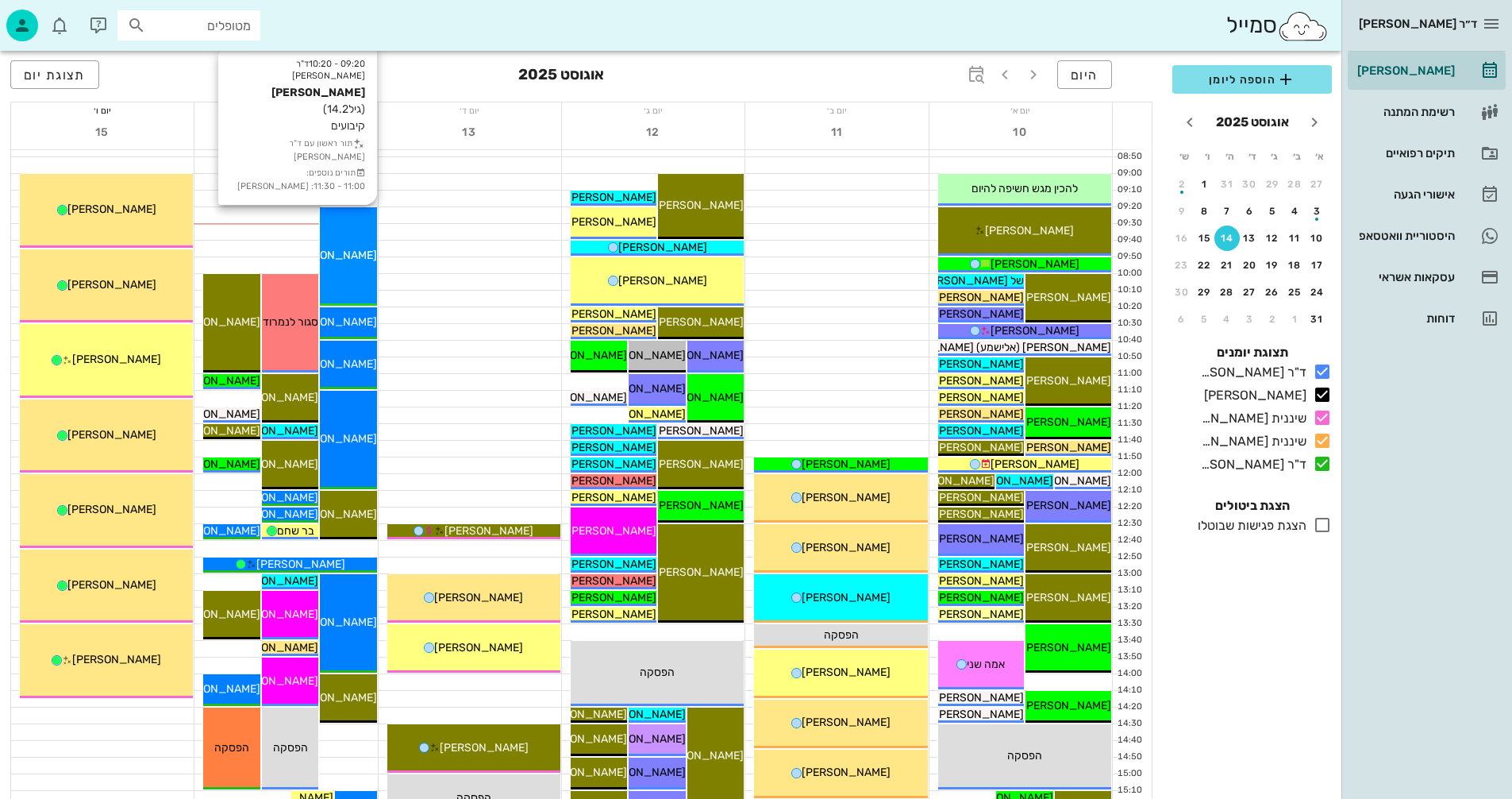
scroll to position [159, 0]
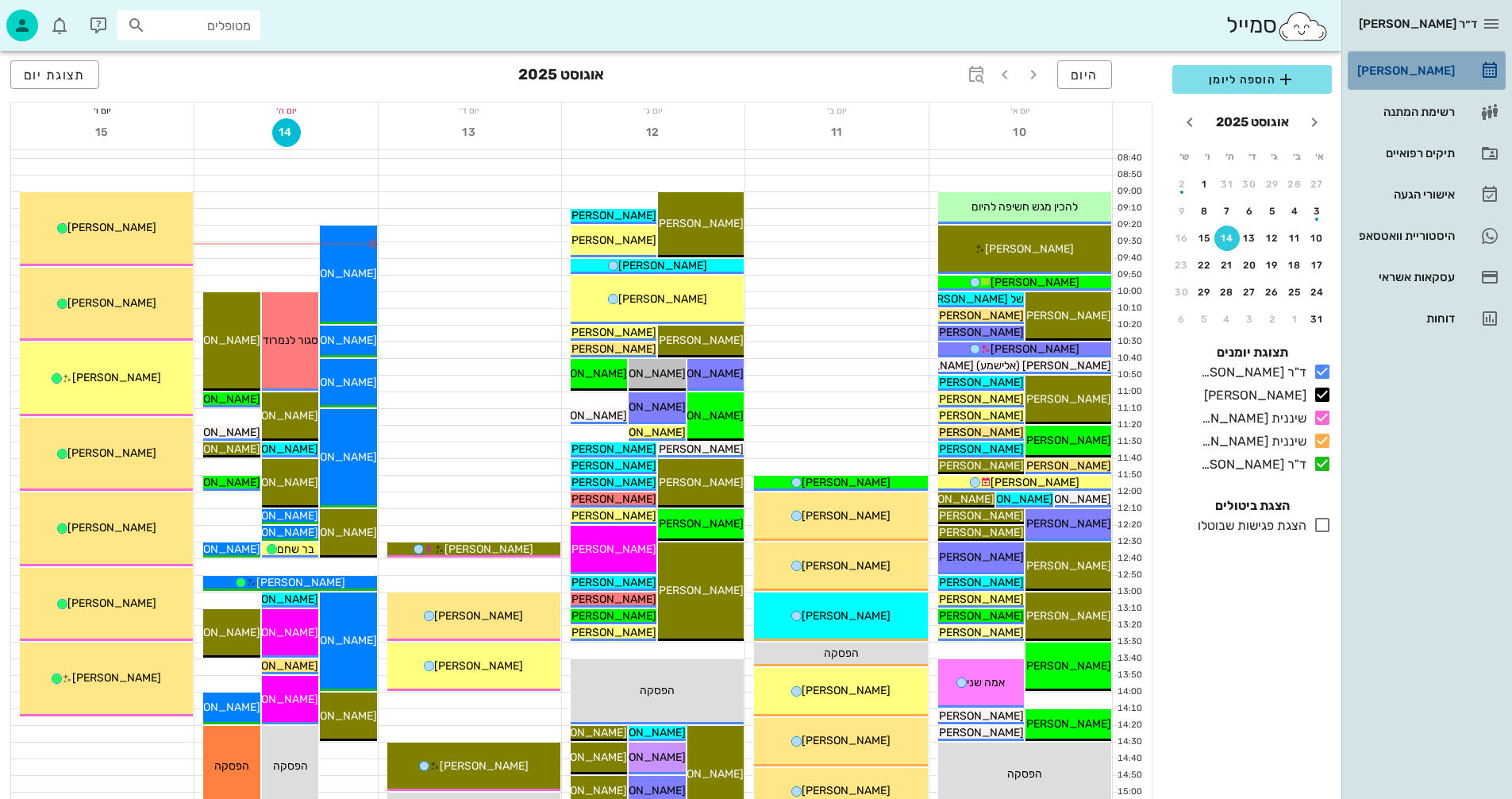
click at [1416, 71] on div "[PERSON_NAME]" at bounding box center [1405, 70] width 101 height 13
click at [1383, 231] on div "היסטוריית וואטסאפ" at bounding box center [1405, 236] width 101 height 13
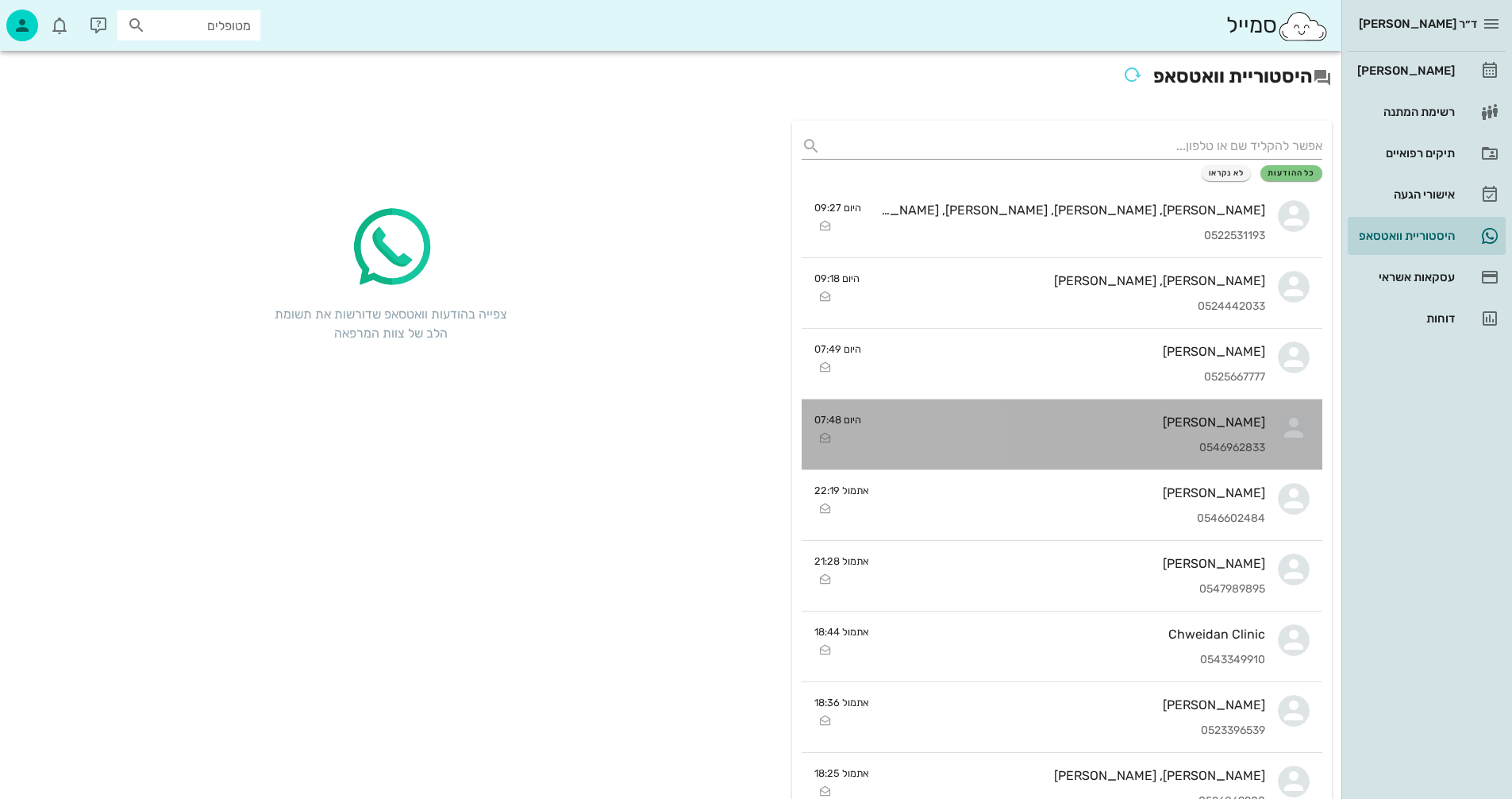
click at [1007, 438] on div "[PERSON_NAME] 0546962833" at bounding box center [1070, 434] width 392 height 70
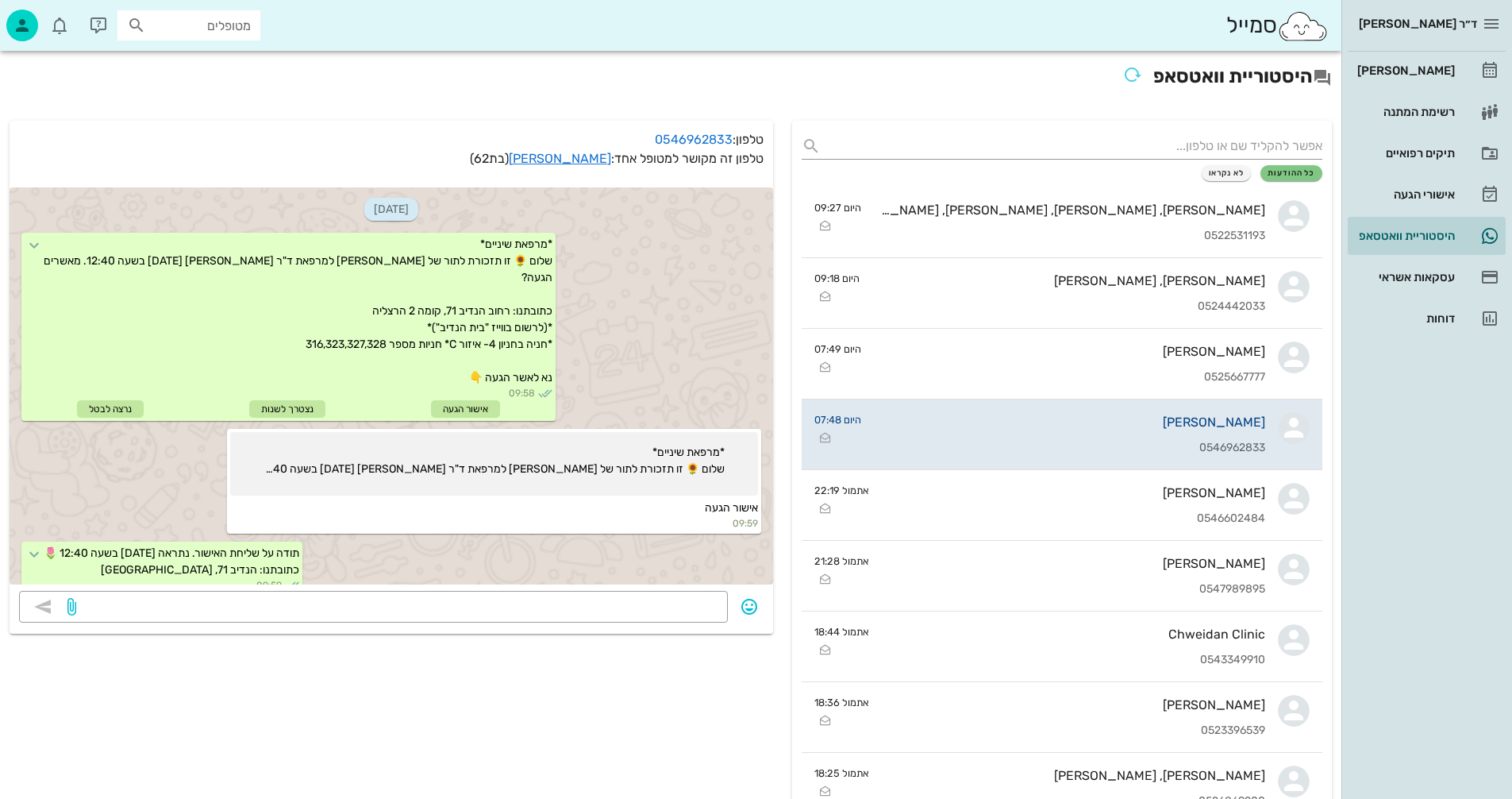
scroll to position [105, 0]
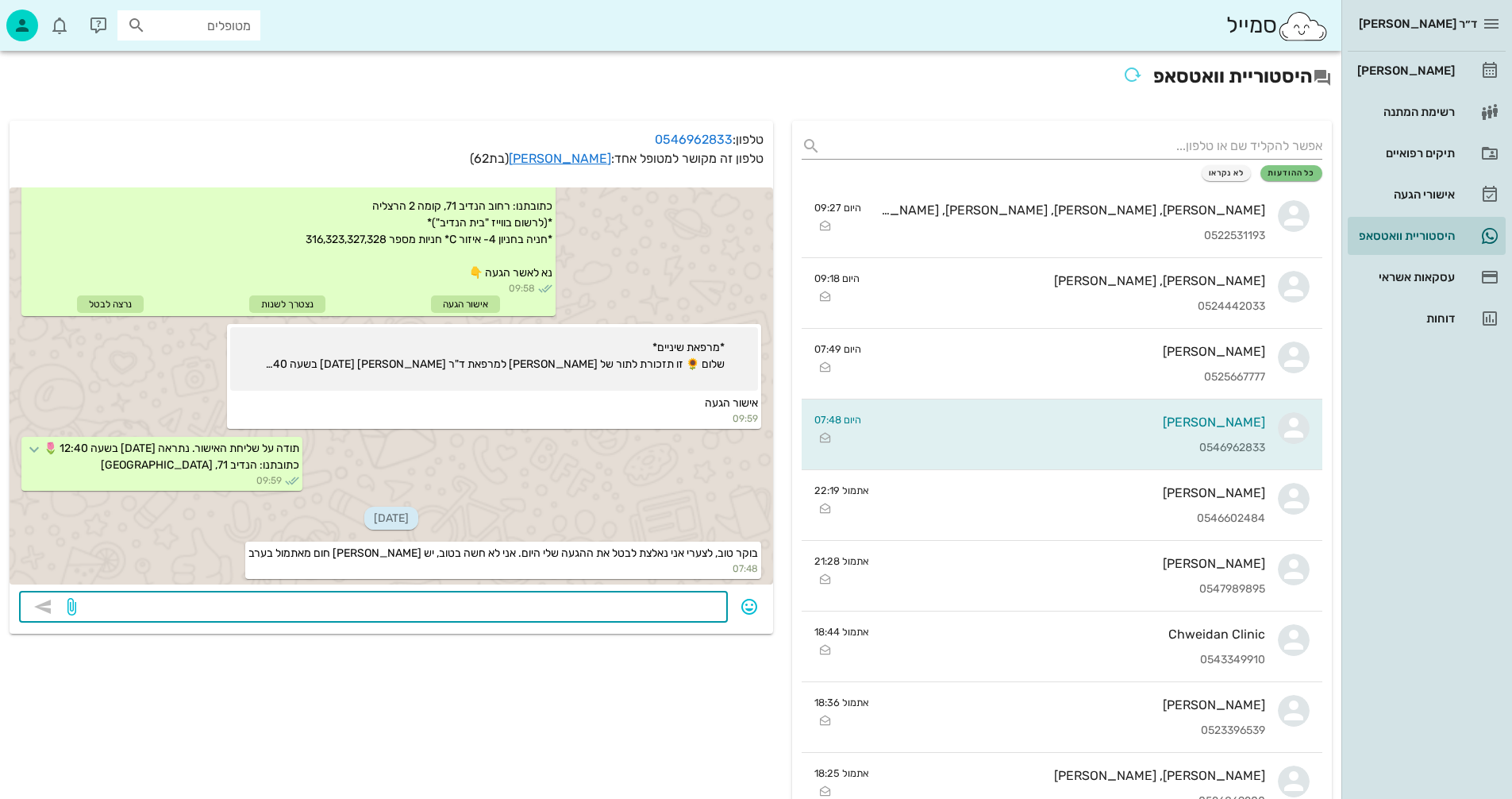
click at [606, 601] on textarea at bounding box center [399, 607] width 639 height 25
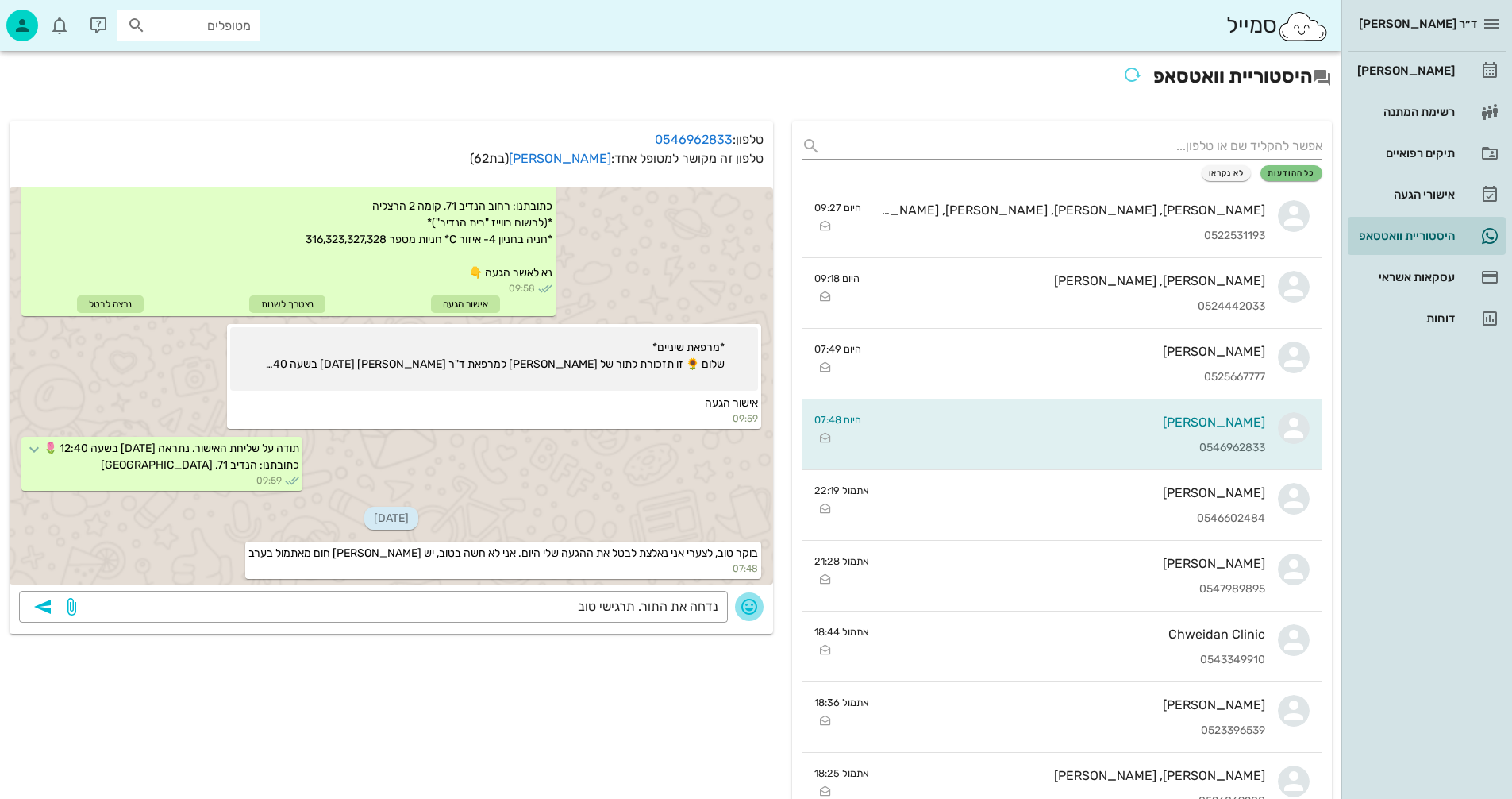
click at [748, 605] on icon "button" at bounding box center [750, 607] width 19 height 19
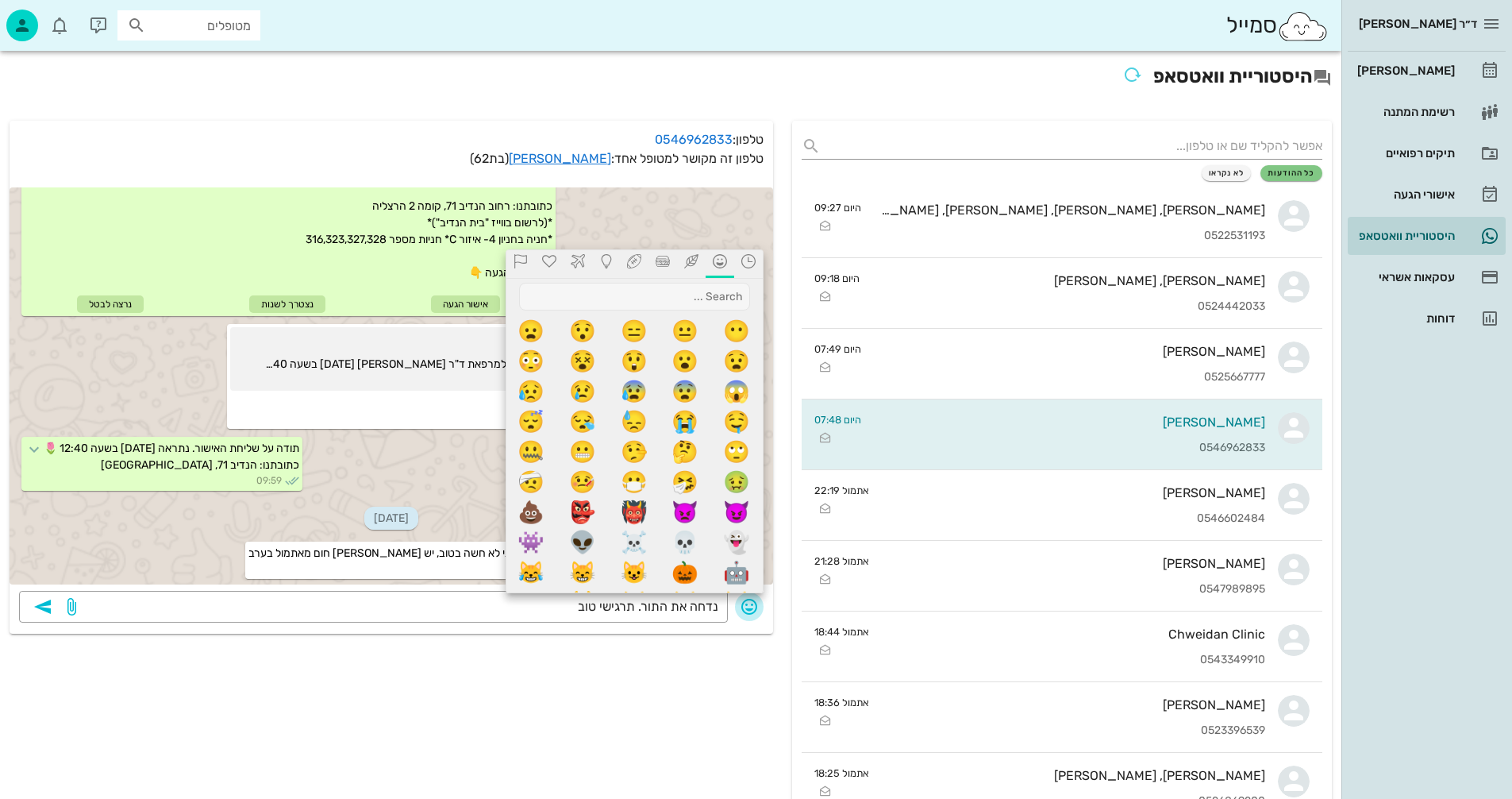
scroll to position [317, 0]
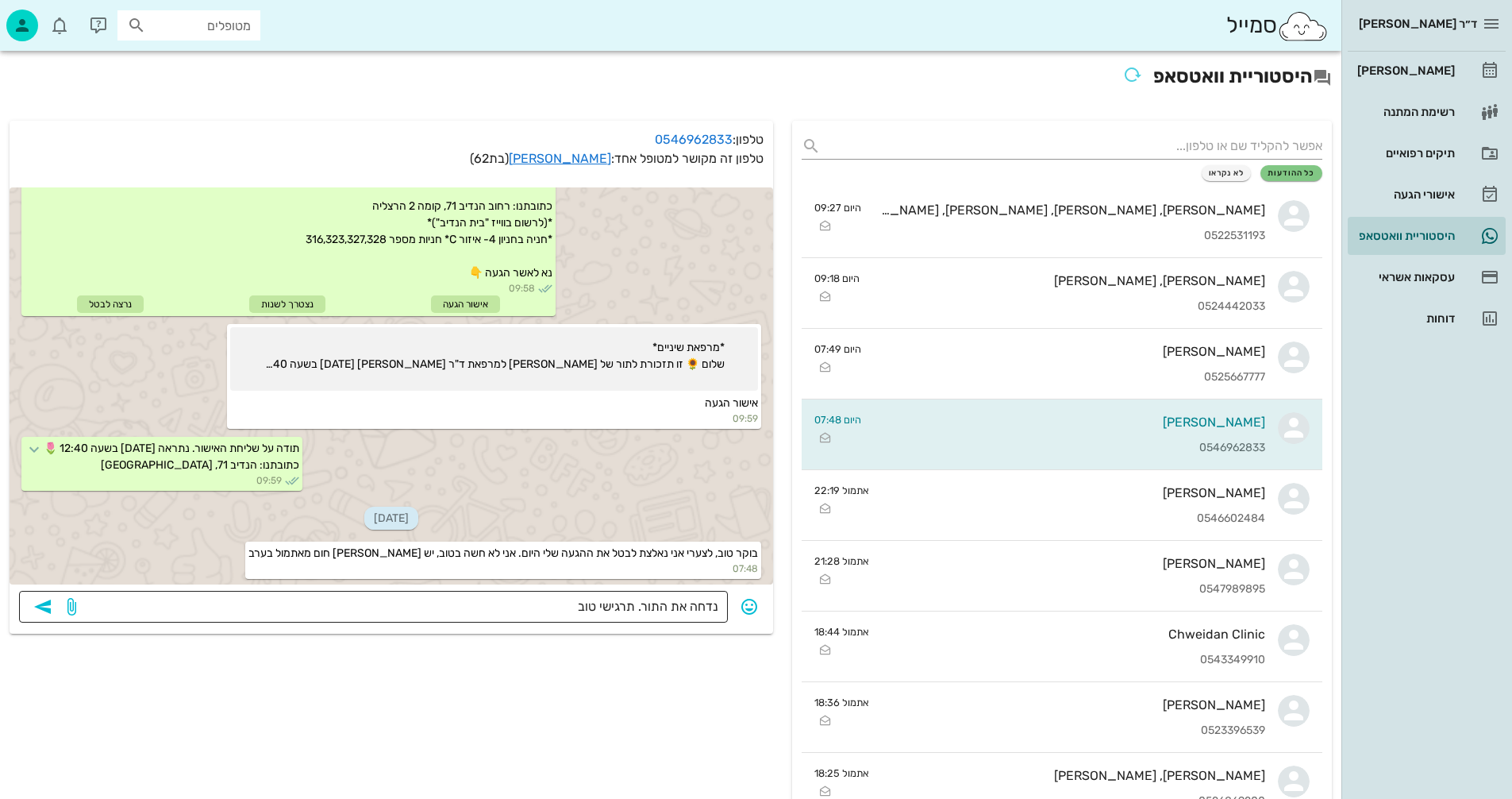
click at [580, 603] on textarea "נדחה את התור. תרגישי טוב" at bounding box center [399, 607] width 639 height 25
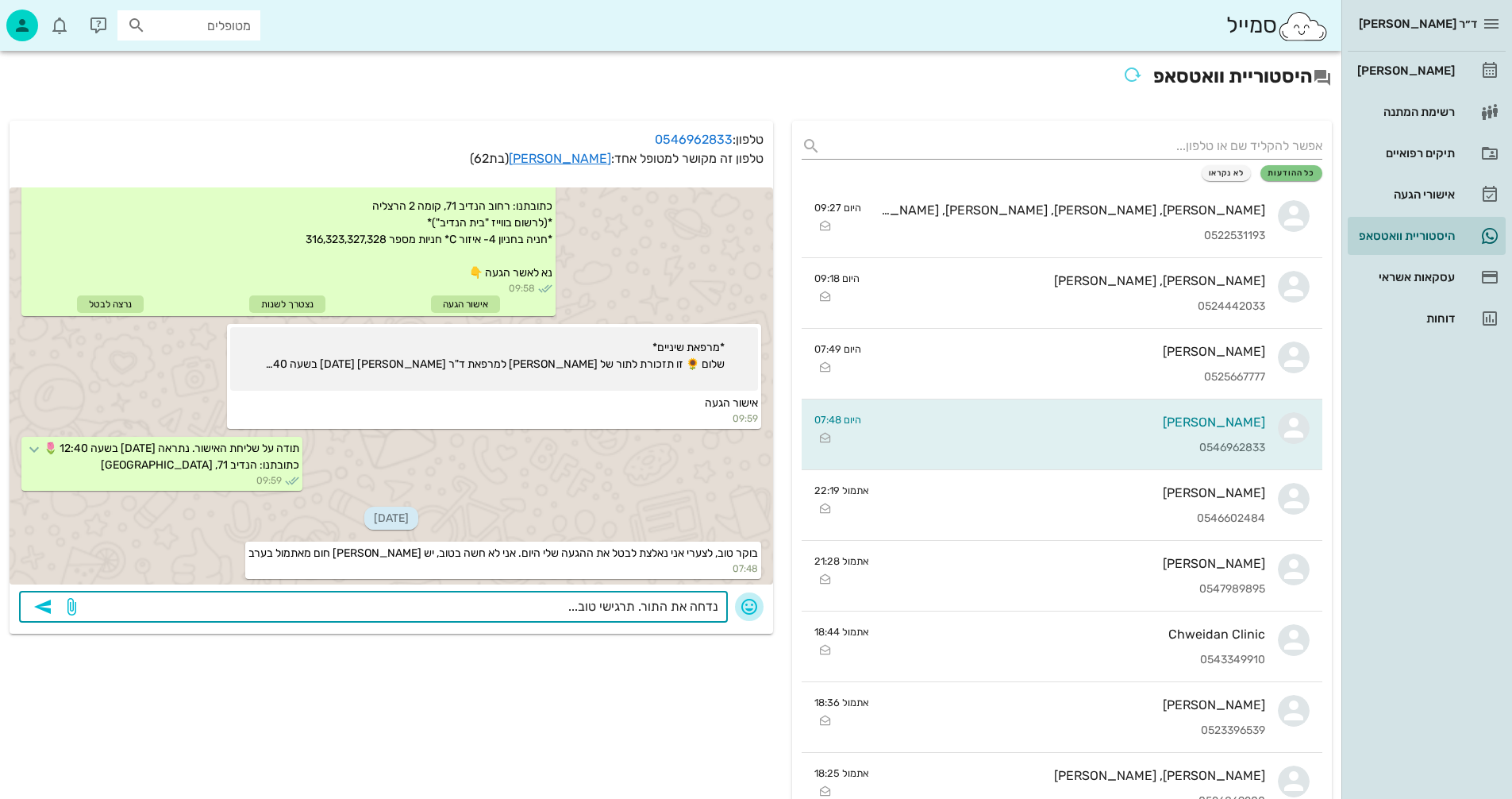
click at [745, 607] on icon "button" at bounding box center [750, 607] width 19 height 19
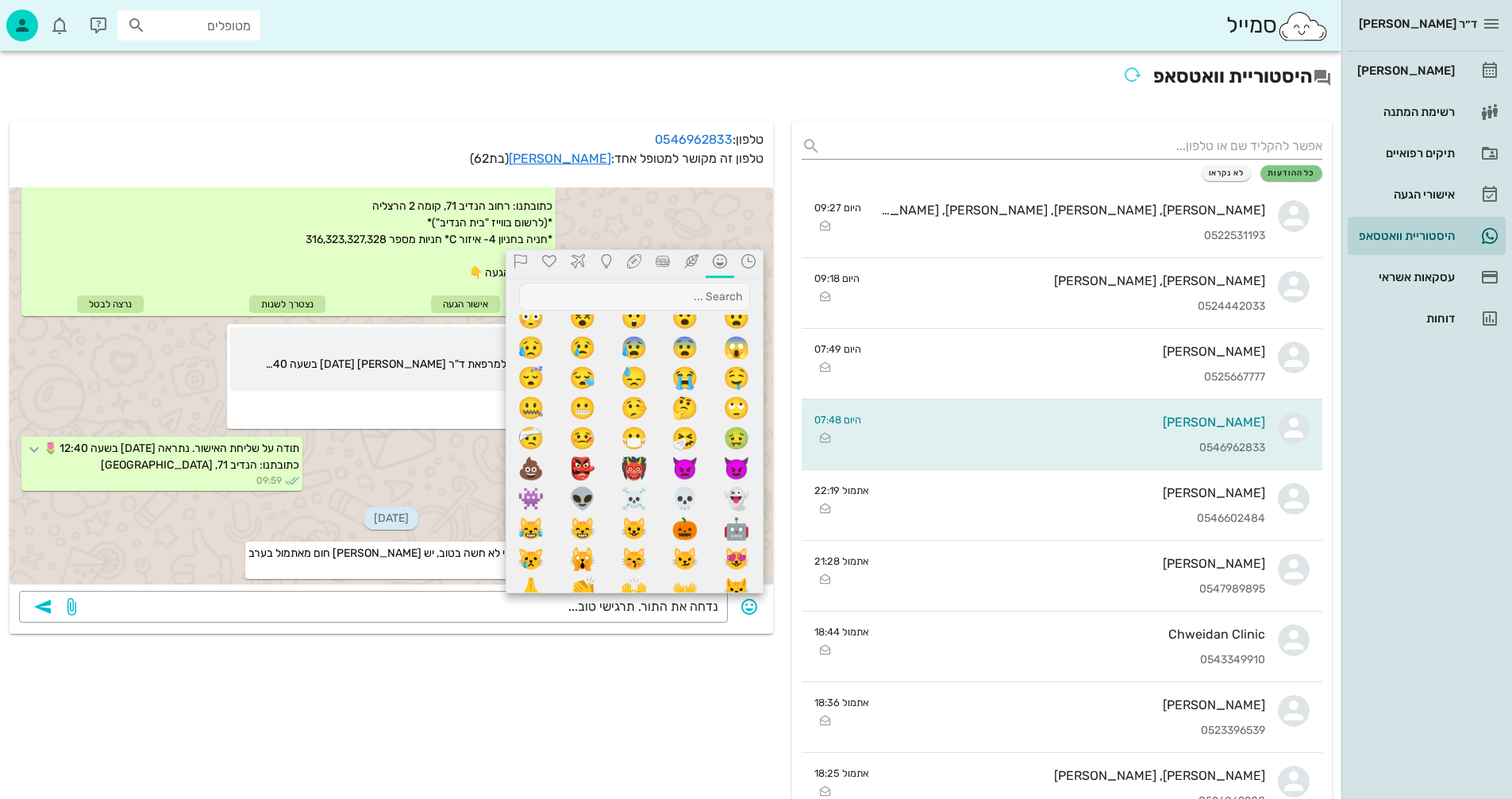
click at [687, 260] on icon at bounding box center [691, 261] width 14 height 14
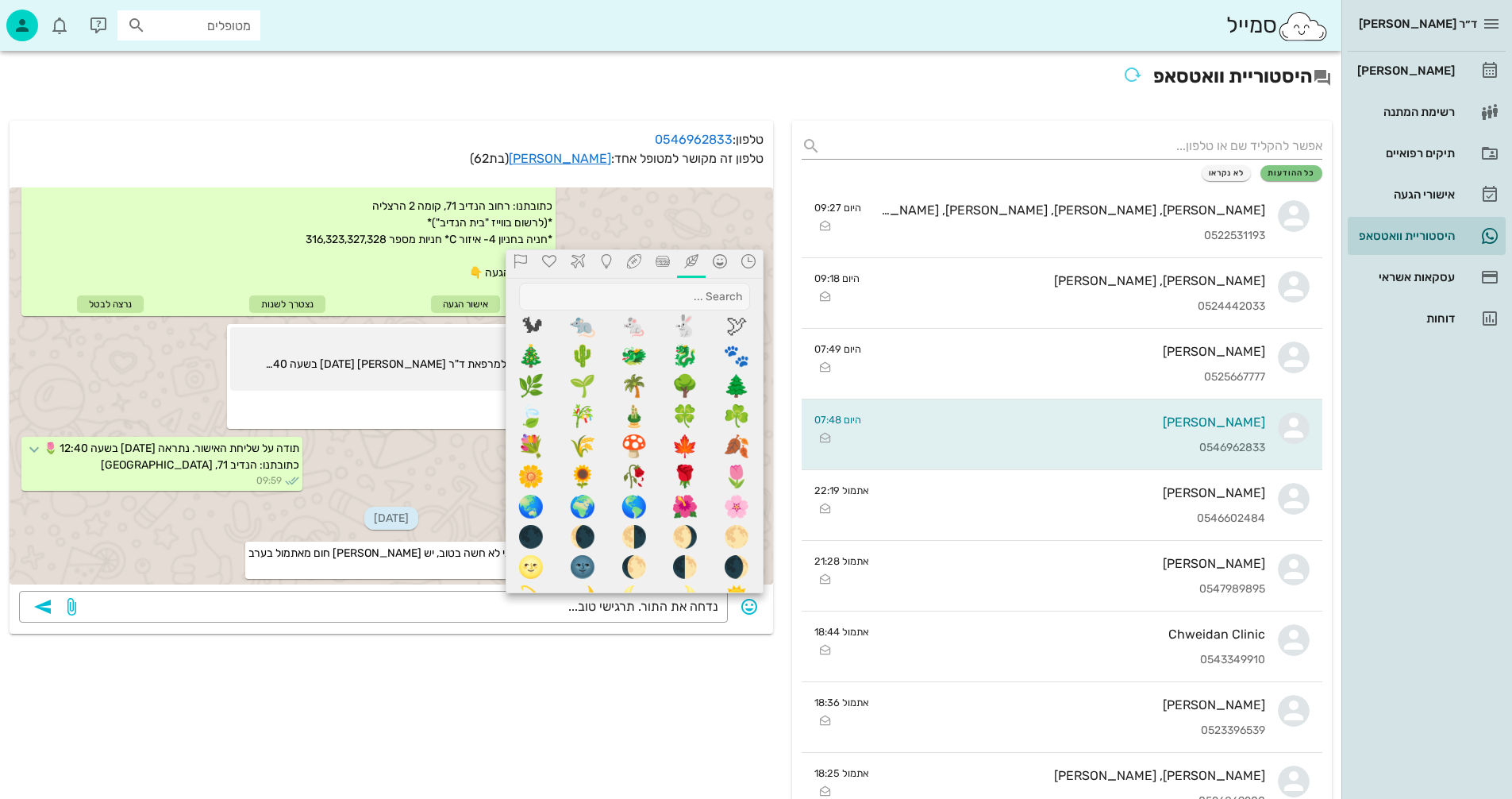
scroll to position [555, 0]
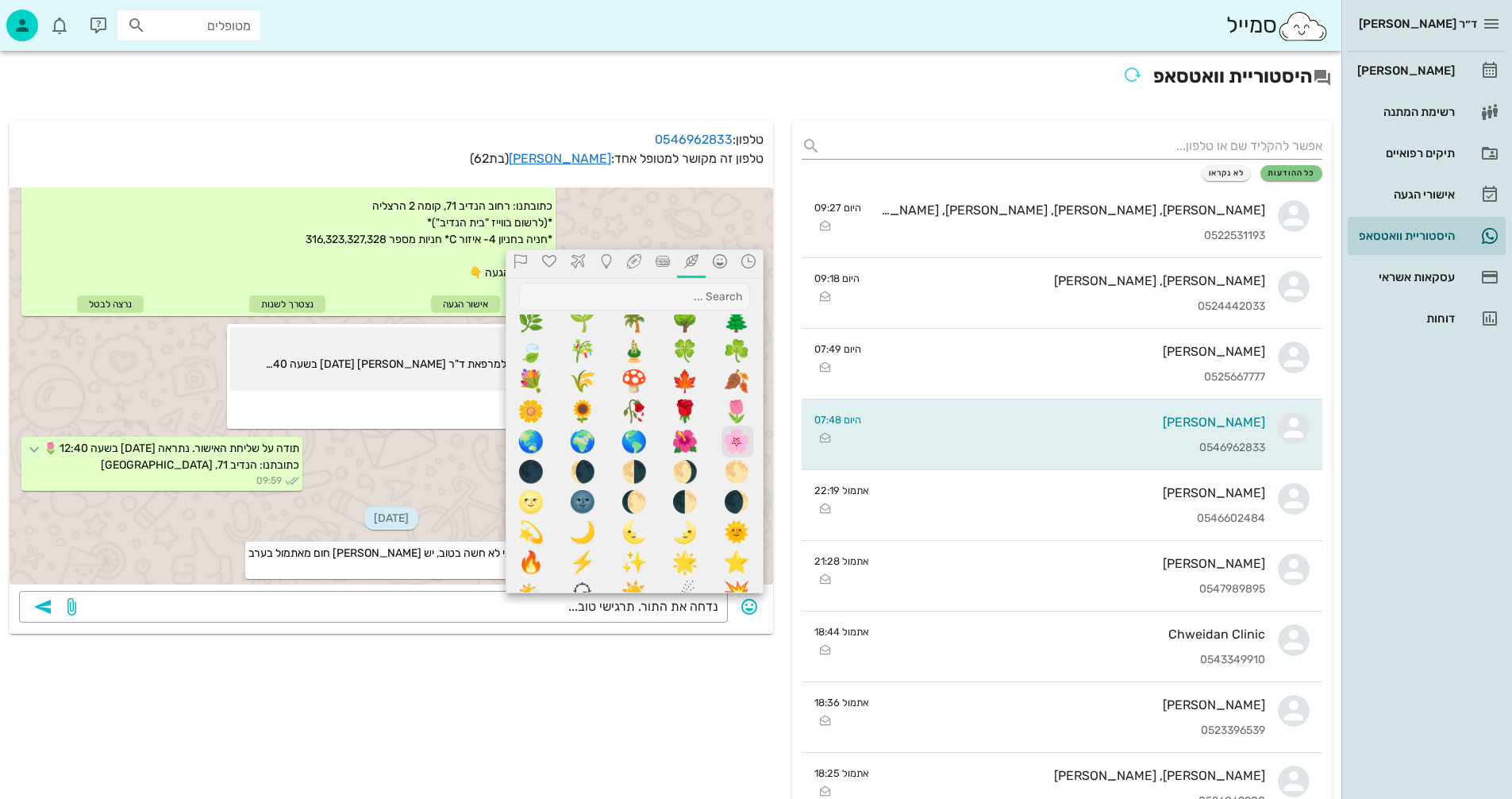
click at [736, 440] on span "🌸" at bounding box center [737, 441] width 32 height 32
type textarea "נדחה את התור. תרגישי טוב...🌸"
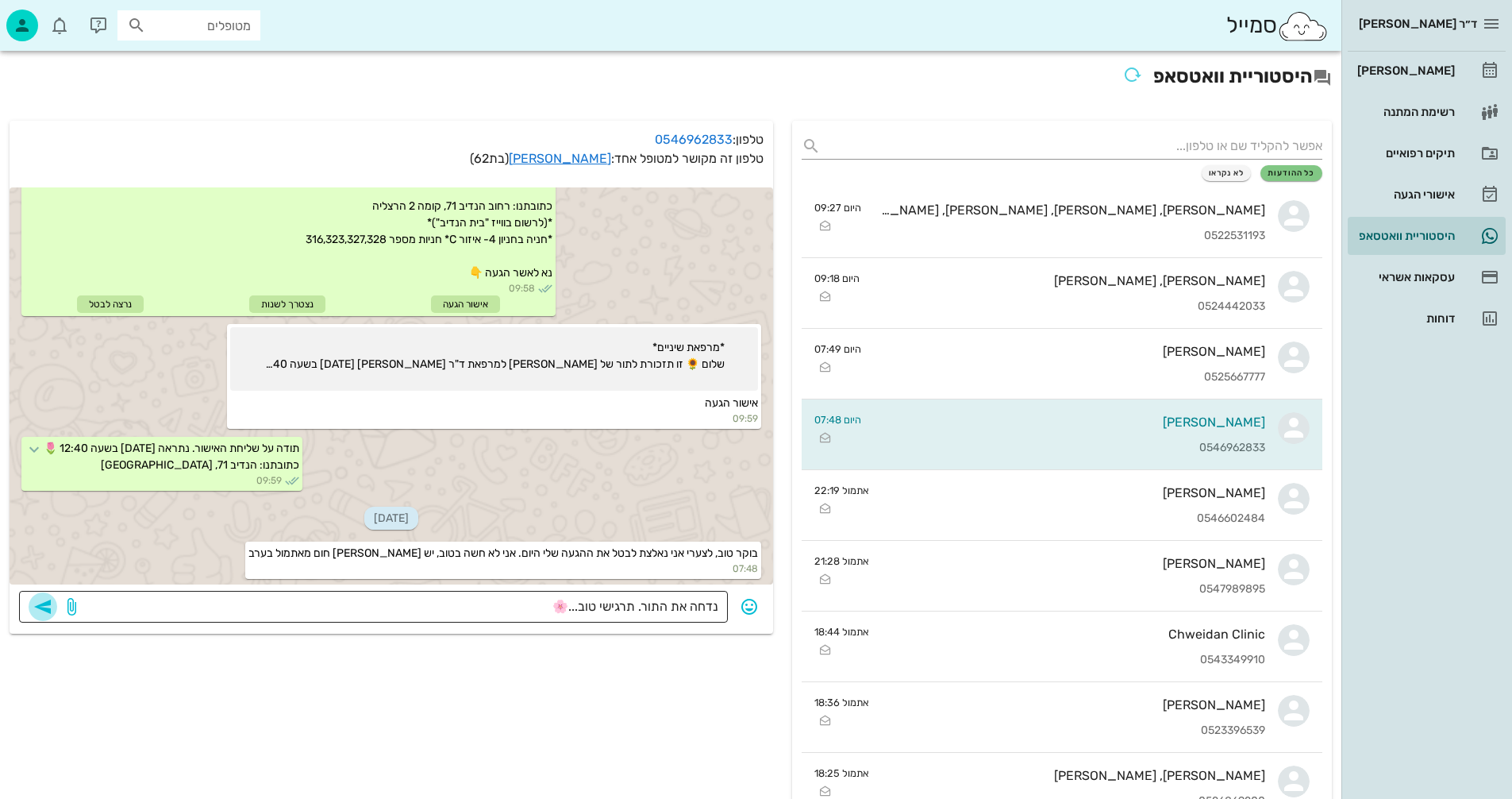
click at [42, 605] on icon "button" at bounding box center [42, 607] width 19 height 19
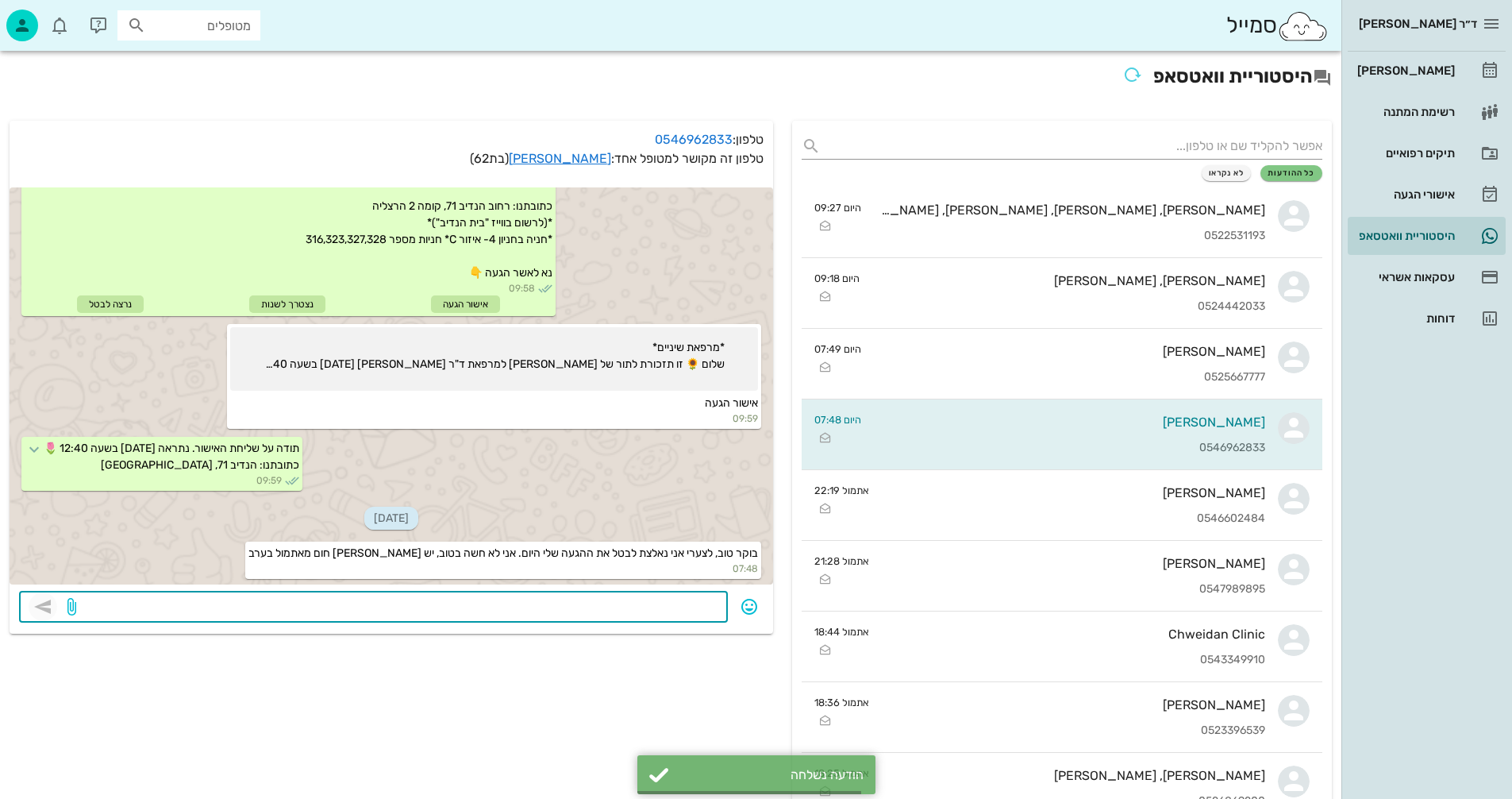
scroll to position [150, 0]
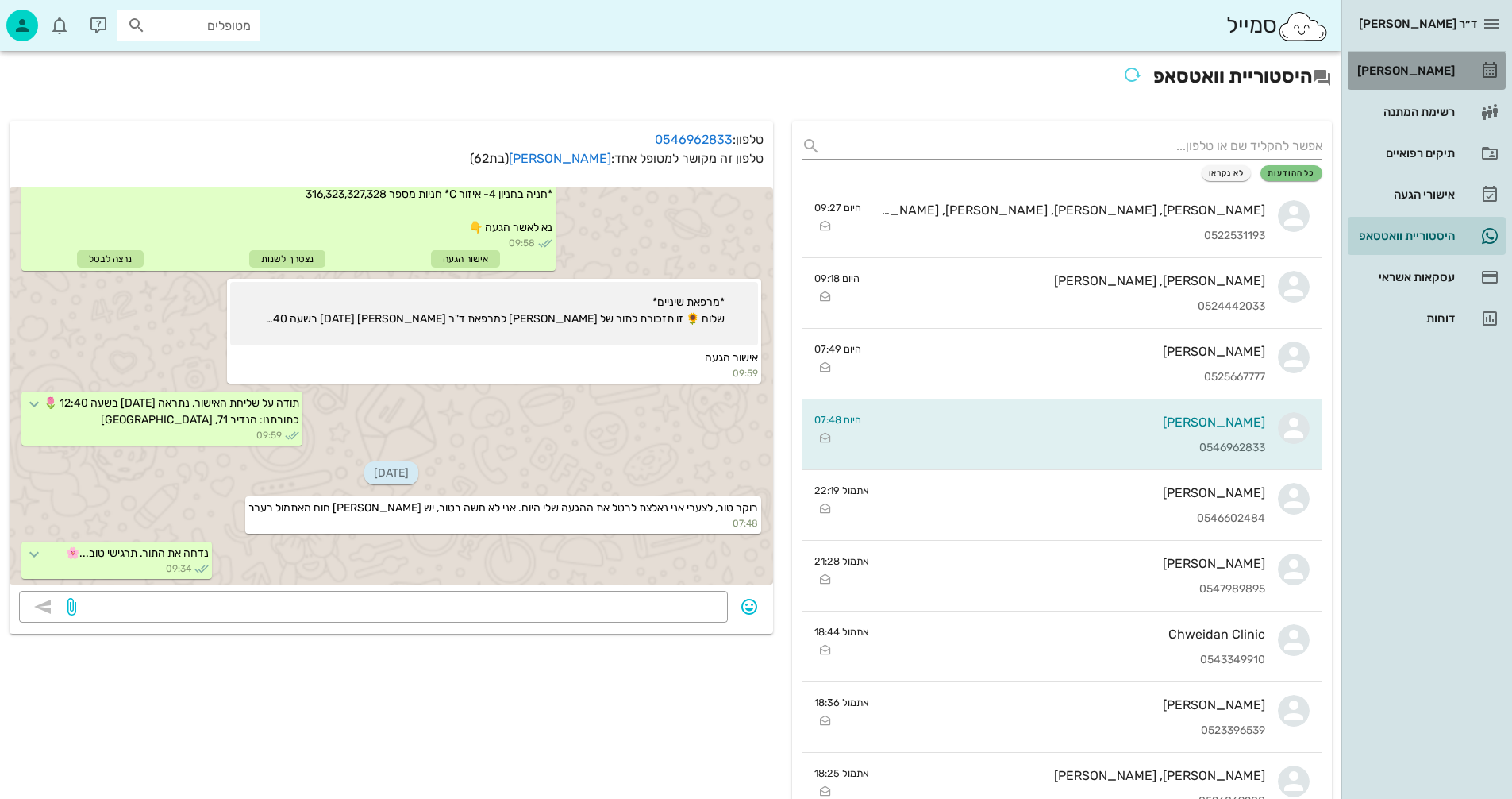
click at [1423, 61] on div "[PERSON_NAME]" at bounding box center [1405, 70] width 101 height 25
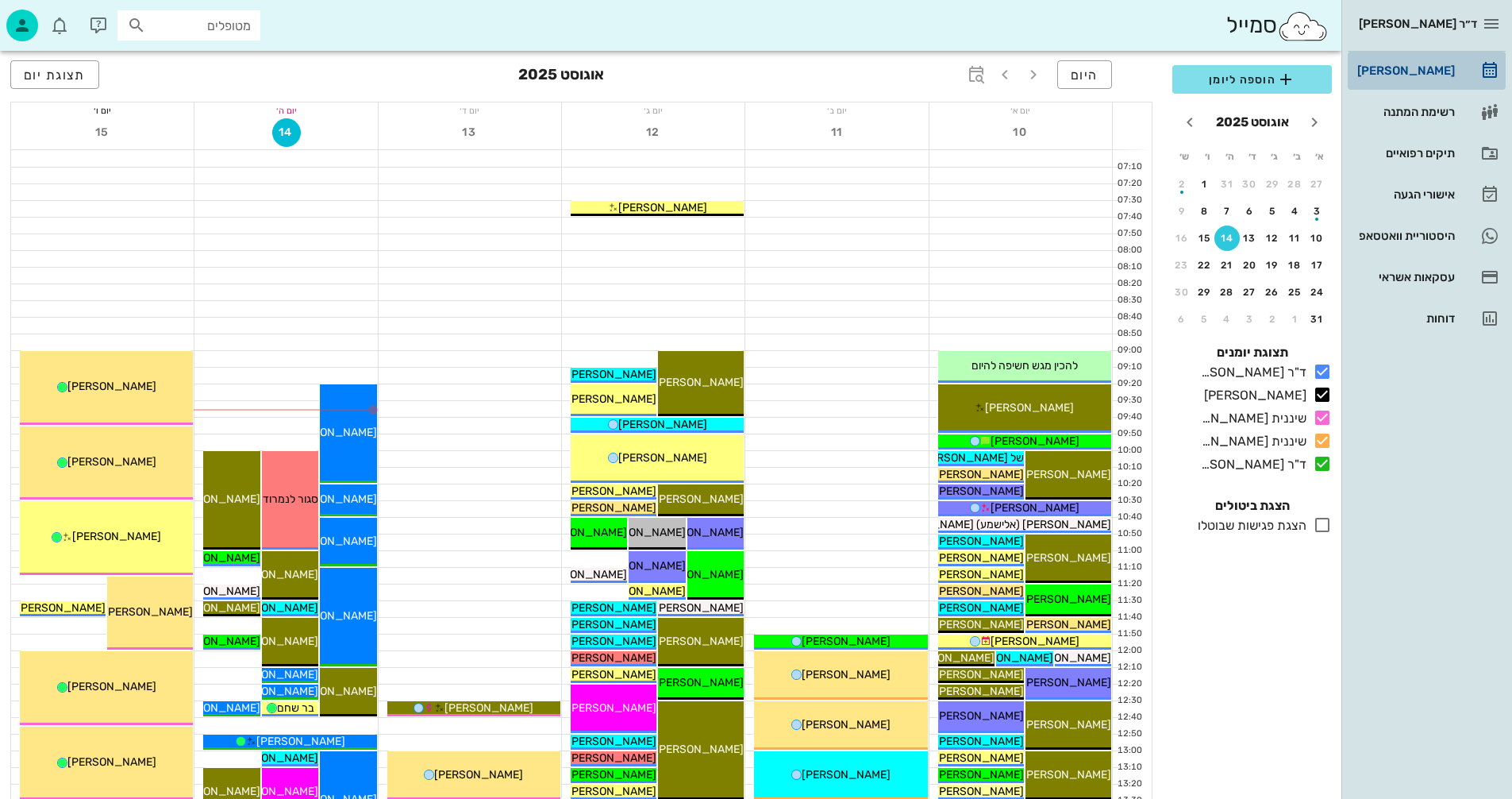
click at [1413, 68] on div "[PERSON_NAME]" at bounding box center [1405, 70] width 101 height 13
click at [459, 367] on div at bounding box center [470, 375] width 183 height 16
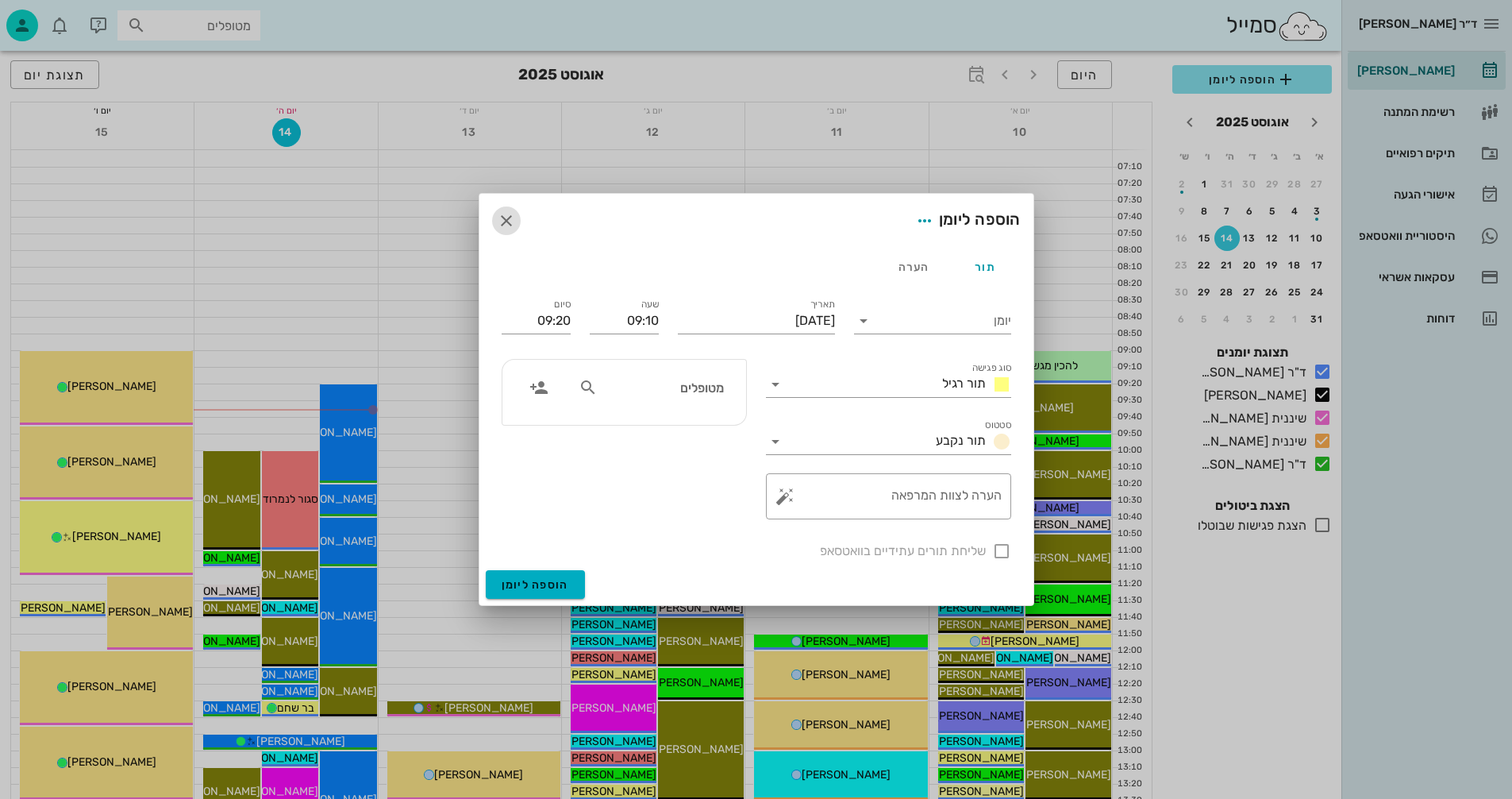
click at [506, 215] on icon "button" at bounding box center [506, 221] width 19 height 19
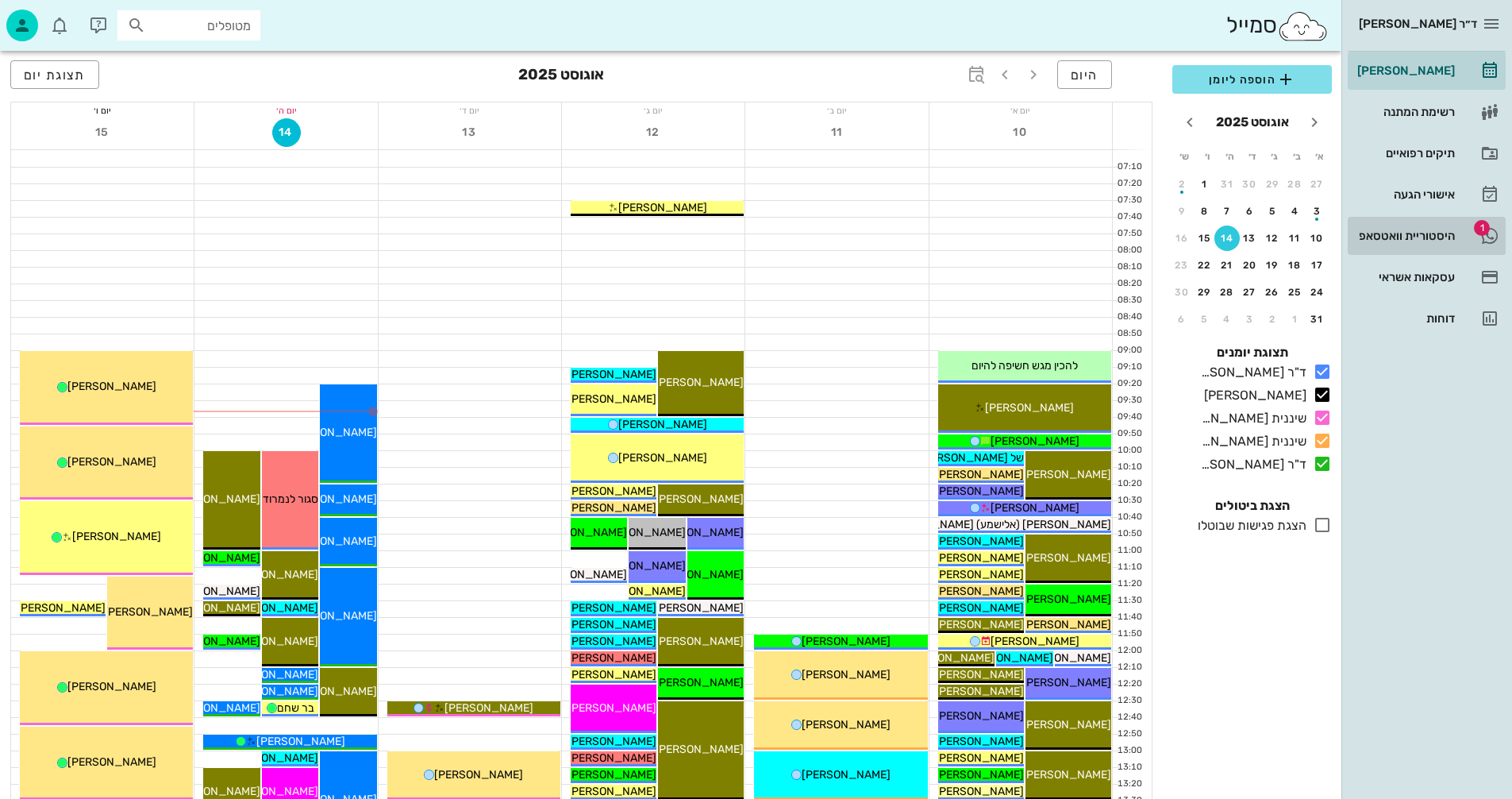
click at [1390, 237] on div "היסטוריית וואטסאפ" at bounding box center [1405, 236] width 101 height 13
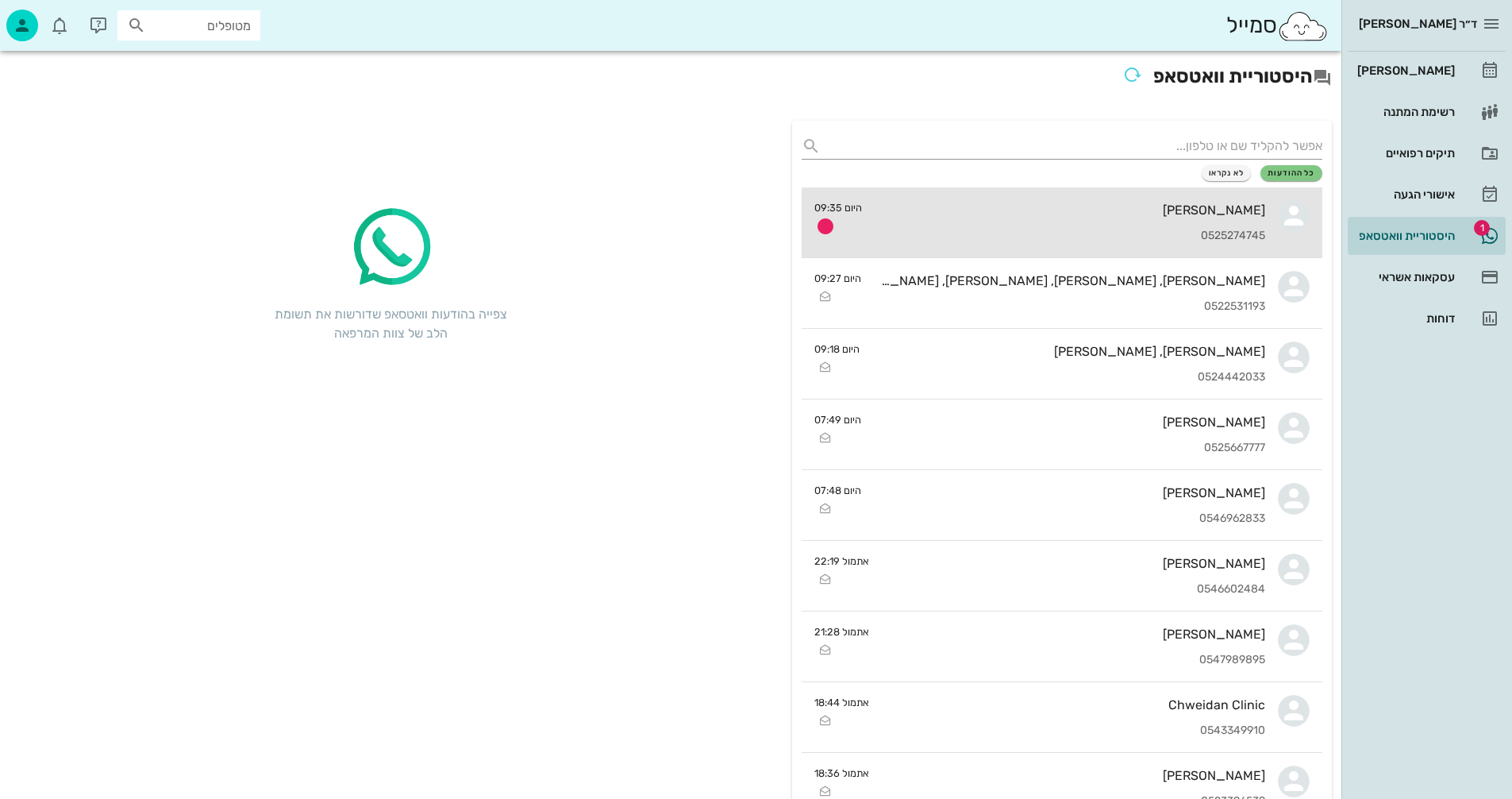
click at [969, 209] on div "[PERSON_NAME]" at bounding box center [1069, 210] width 391 height 15
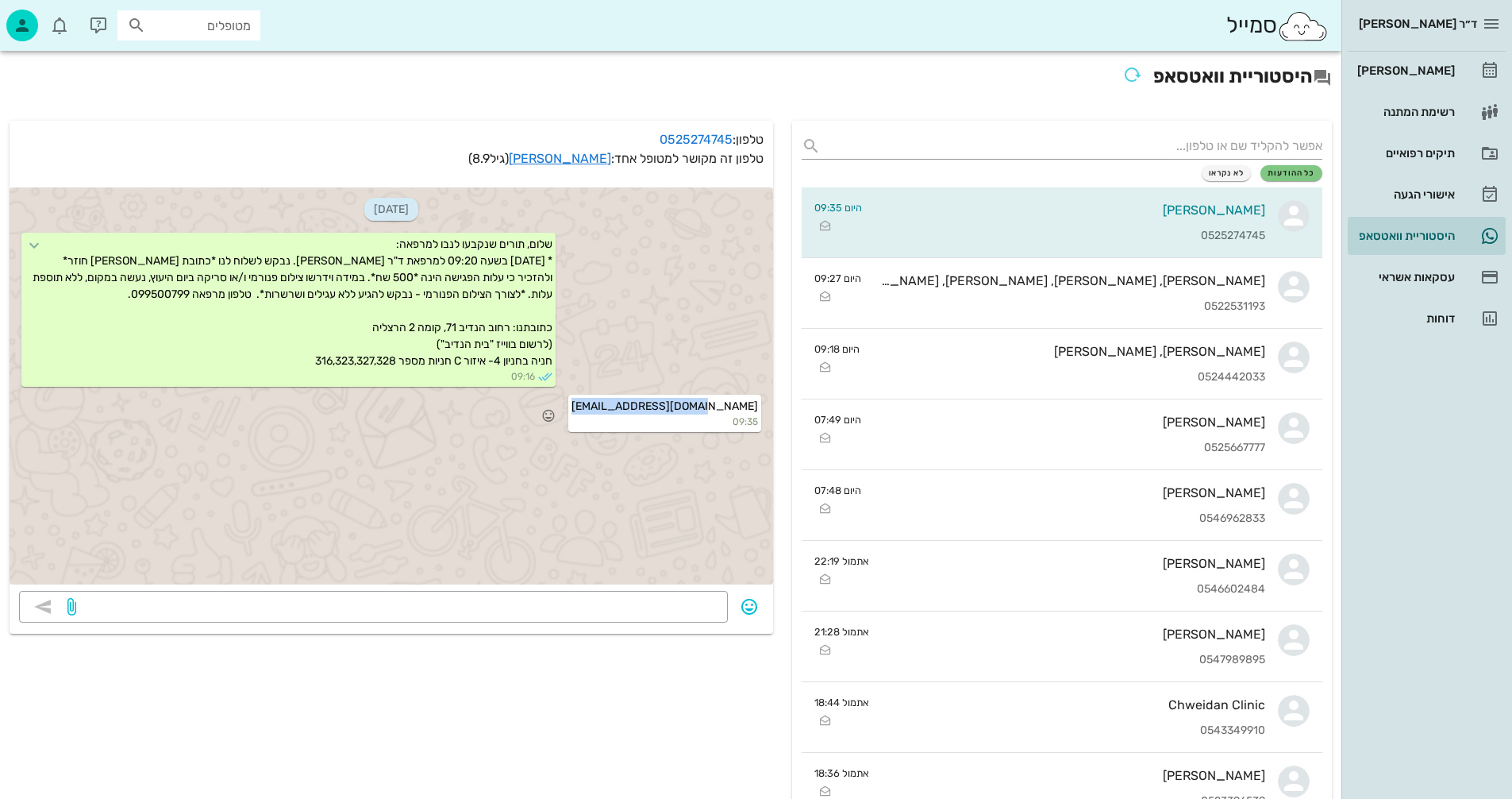
drag, startPoint x: 632, startPoint y: 405, endPoint x: 757, endPoint y: 401, distance: 125.1
click at [757, 401] on div "[EMAIL_ADDRESS][DOMAIN_NAME] 09:35" at bounding box center [665, 412] width 193 height 37
copy span "[EMAIL_ADDRESS][DOMAIN_NAME]"
click at [1411, 70] on div "[PERSON_NAME]" at bounding box center [1405, 70] width 101 height 13
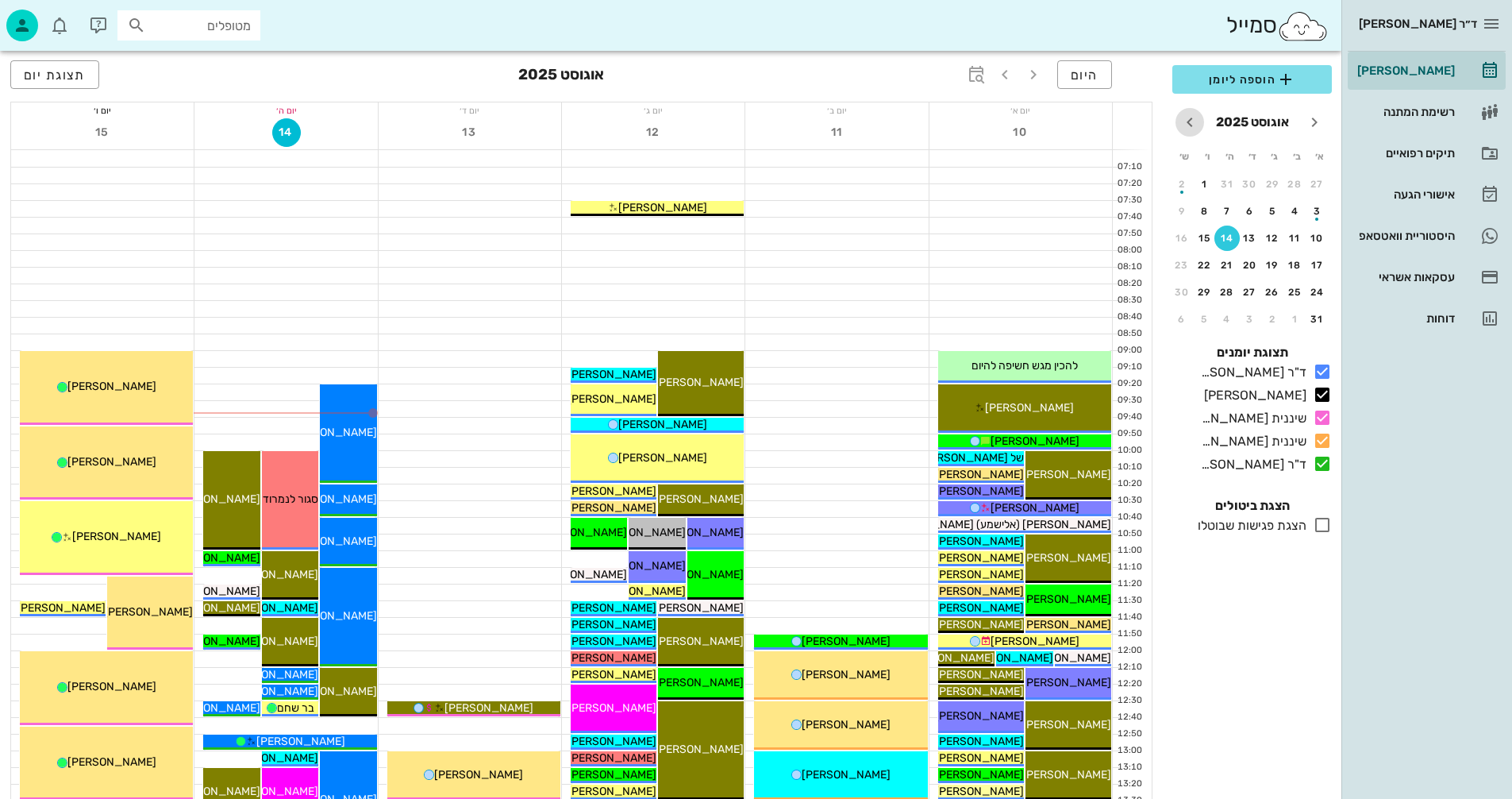
click at [1186, 120] on icon "חודש הבא" at bounding box center [1190, 122] width 19 height 19
click at [1272, 205] on div "7" at bounding box center [1272, 211] width 25 height 11
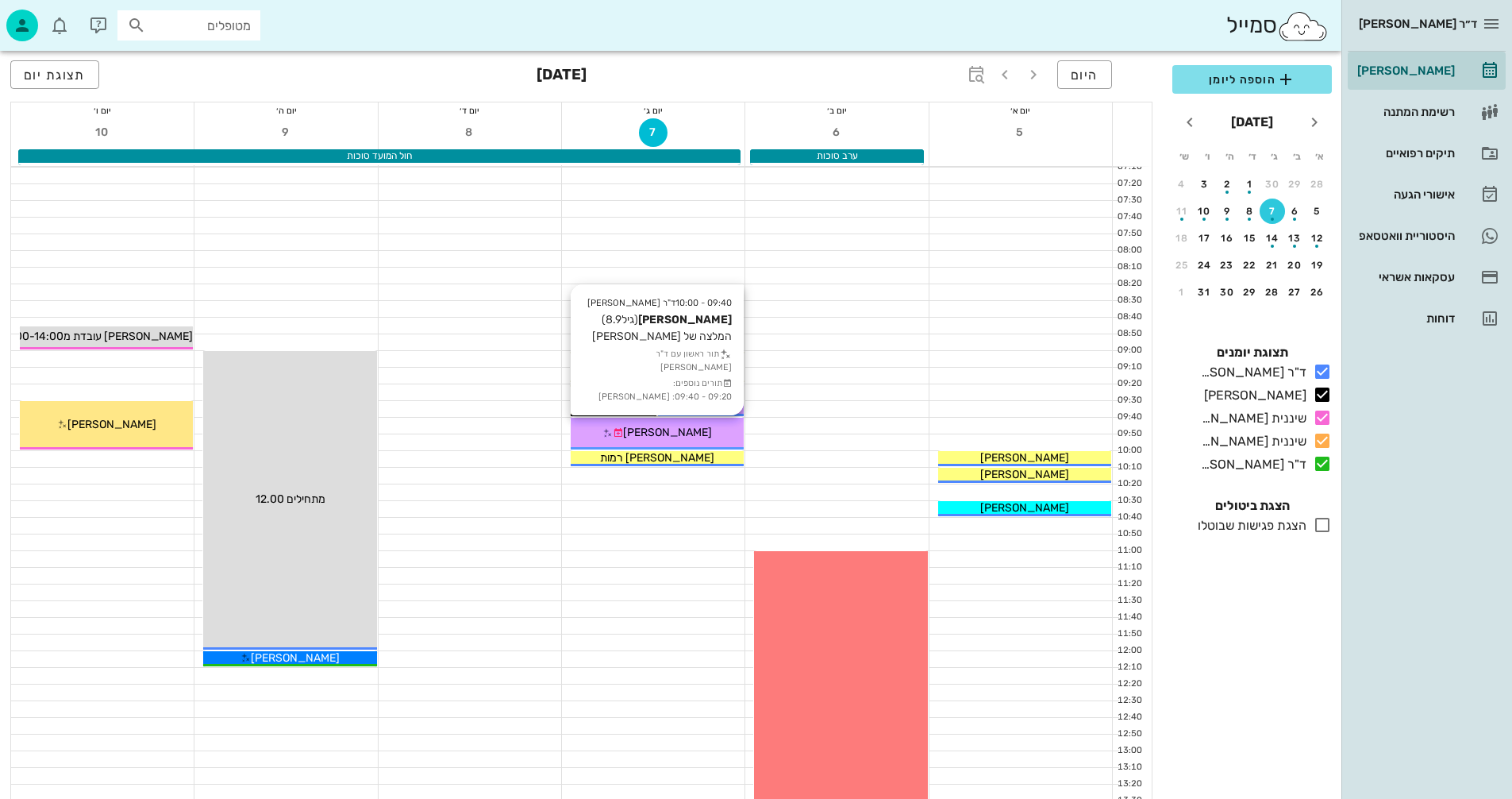
click at [631, 425] on div "[PERSON_NAME]" at bounding box center [658, 432] width 173 height 16
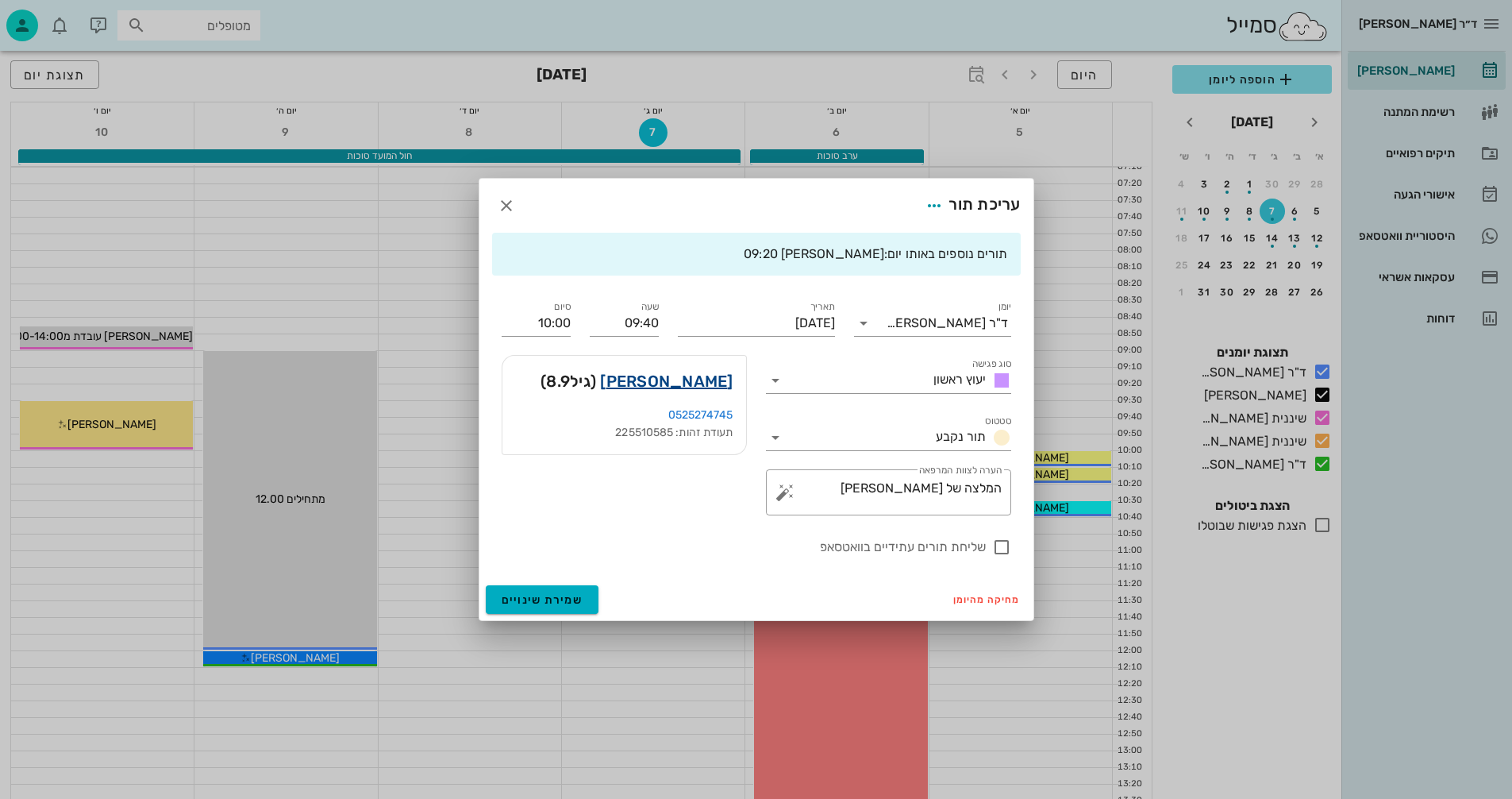
click at [691, 374] on link "[PERSON_NAME]" at bounding box center [666, 380] width 133 height 25
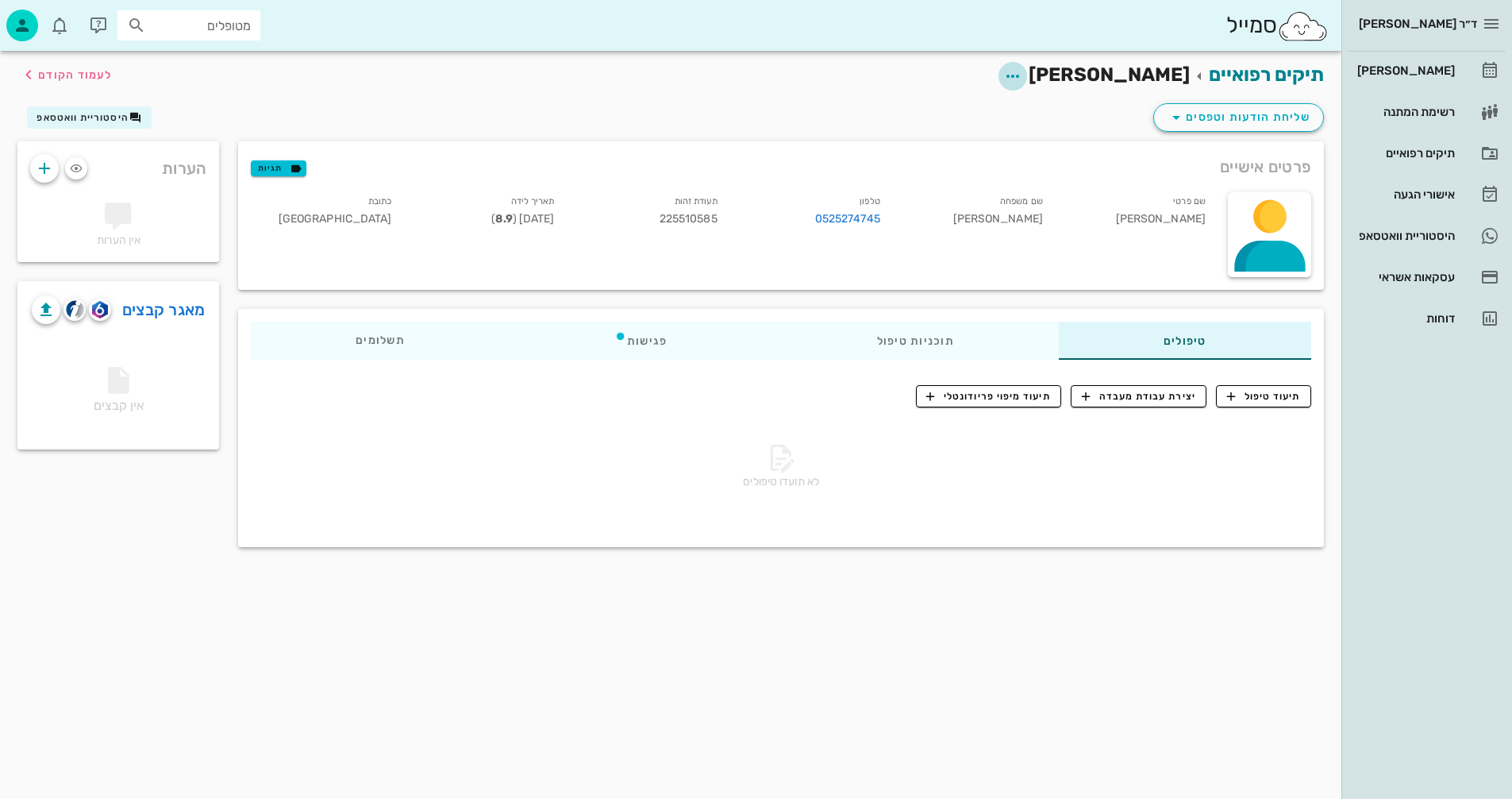
click at [1022, 76] on icon "button" at bounding box center [1013, 76] width 19 height 19
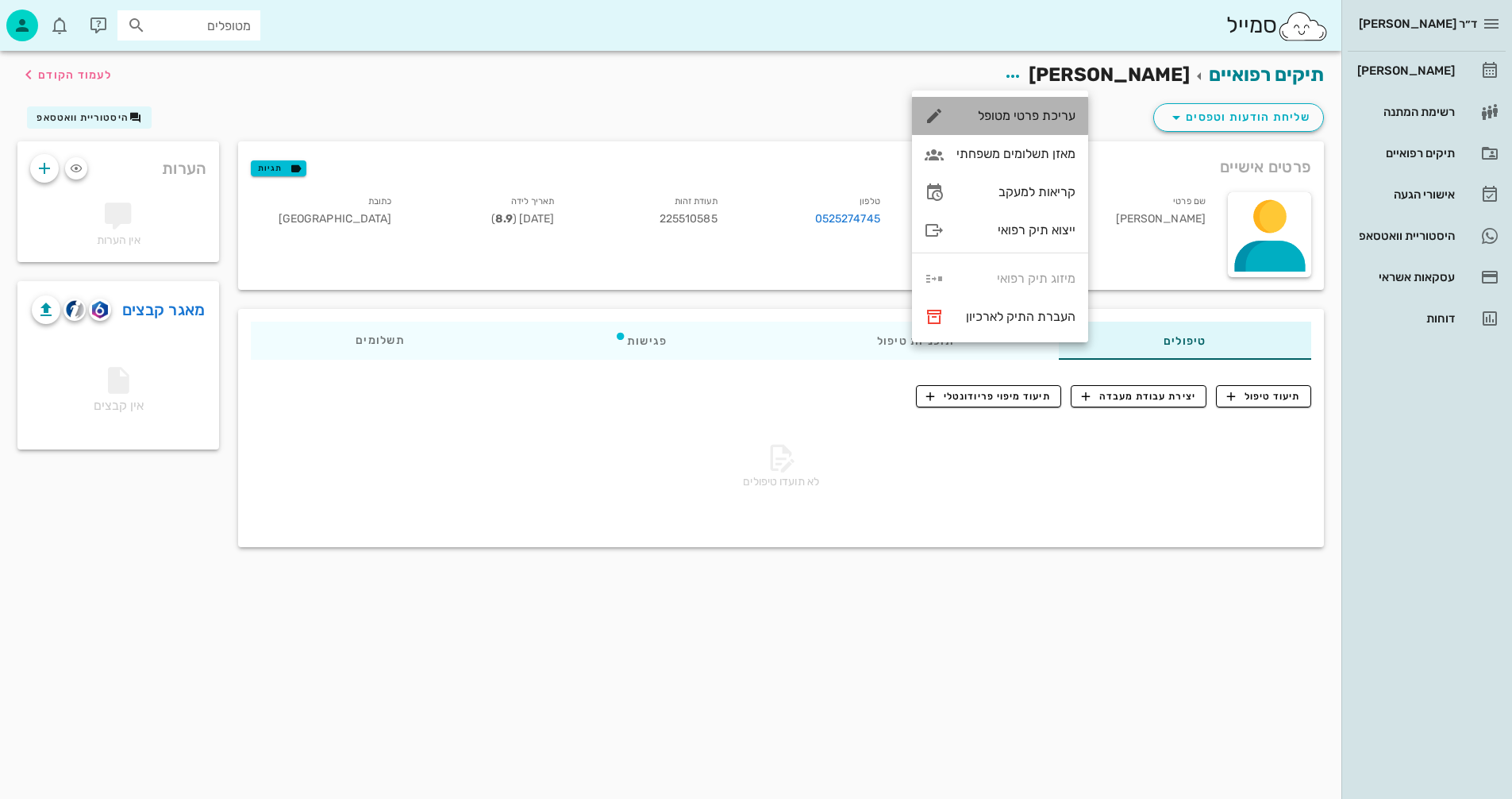
click at [1028, 120] on div "עריכת פרטי מטופל" at bounding box center [1016, 115] width 119 height 15
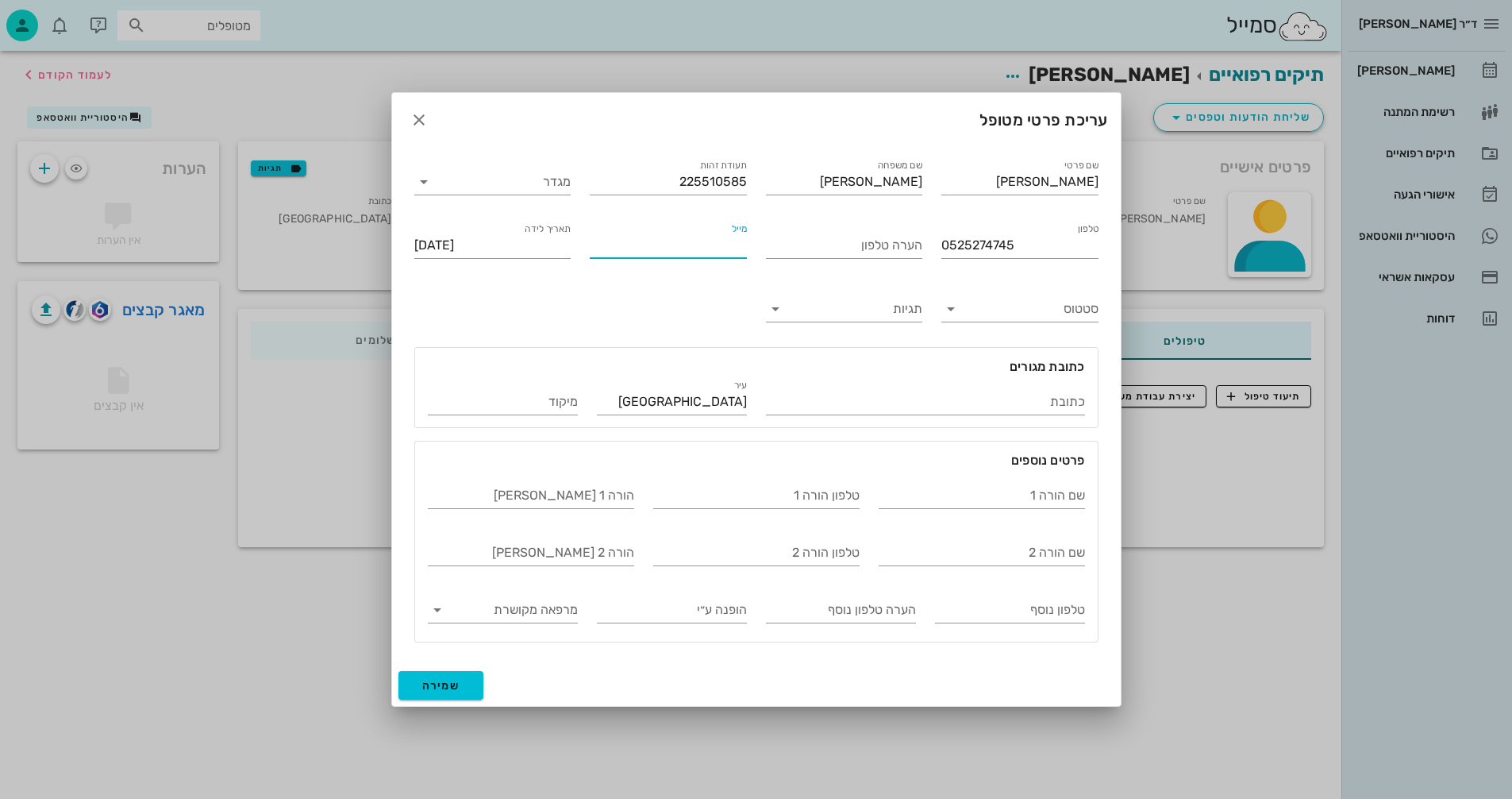
drag, startPoint x: 606, startPoint y: 243, endPoint x: 648, endPoint y: 374, distance: 137.6
click at [648, 374] on div "עיר [GEOGRAPHIC_DATA]" at bounding box center [672, 395] width 169 height 57
paste input "[EMAIL_ADDRESS][DOMAIN_NAME]"
type input "[EMAIL_ADDRESS][DOMAIN_NAME]"
click at [931, 494] on input "שם הורה 1" at bounding box center [982, 495] width 206 height 25
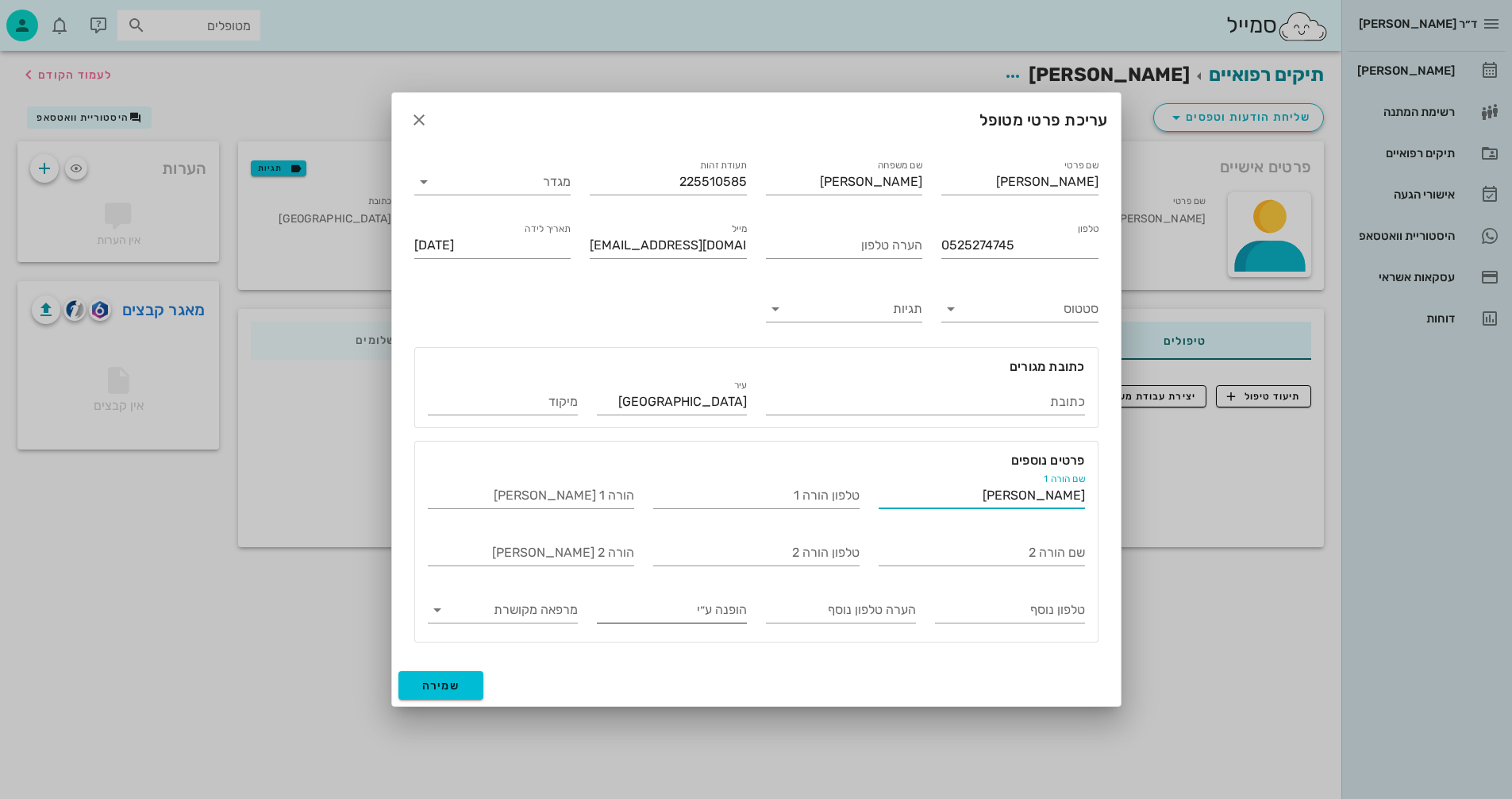
type input "[PERSON_NAME]"
click at [657, 608] on input "הופנה ע״י" at bounding box center [672, 609] width 150 height 25
type input "משפ' [PERSON_NAME]"
click at [464, 685] on button "שמירה" at bounding box center [441, 685] width 86 height 29
type input "[DATE]"
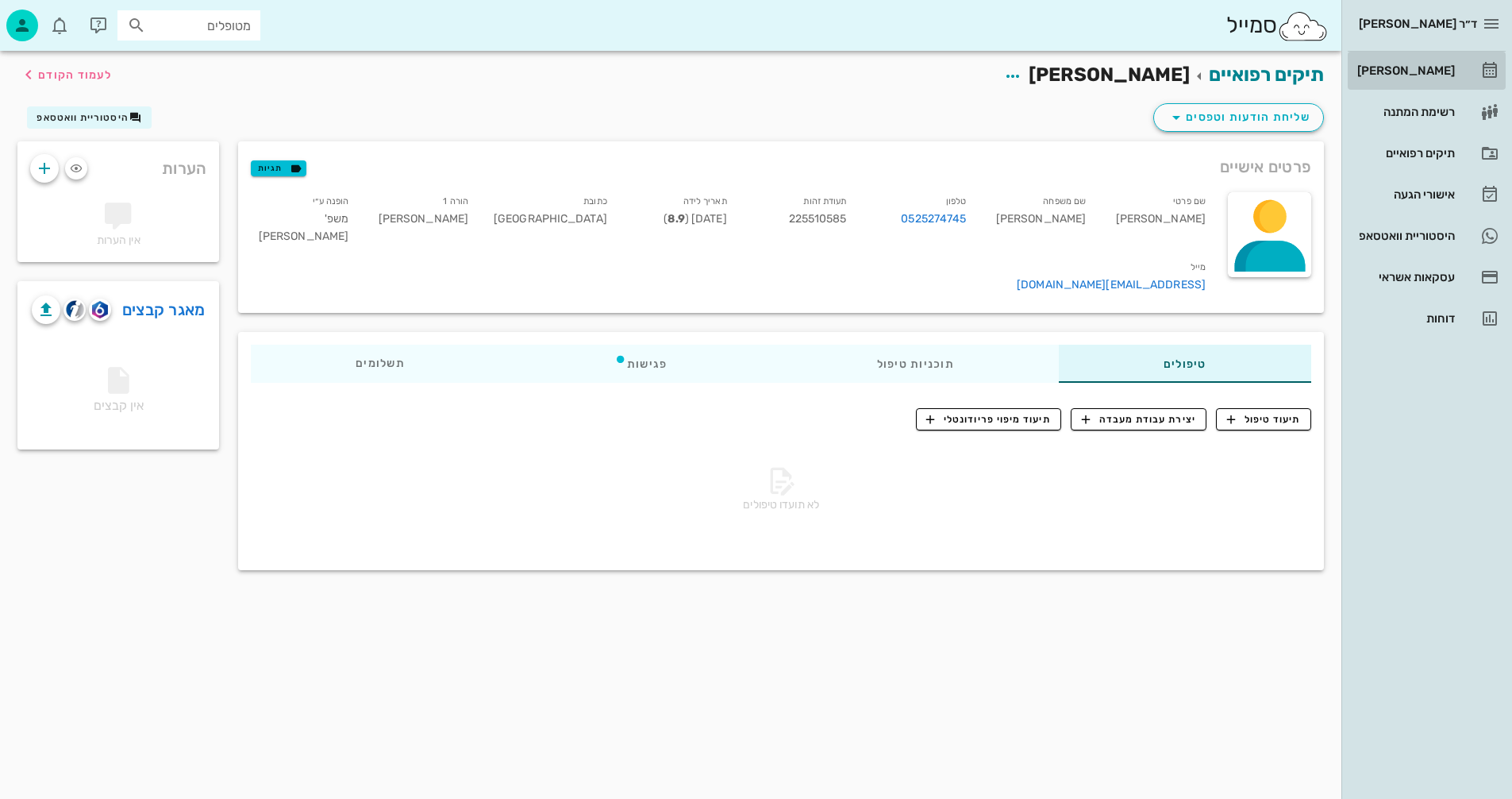
click at [1412, 71] on div "[PERSON_NAME]" at bounding box center [1405, 70] width 101 height 13
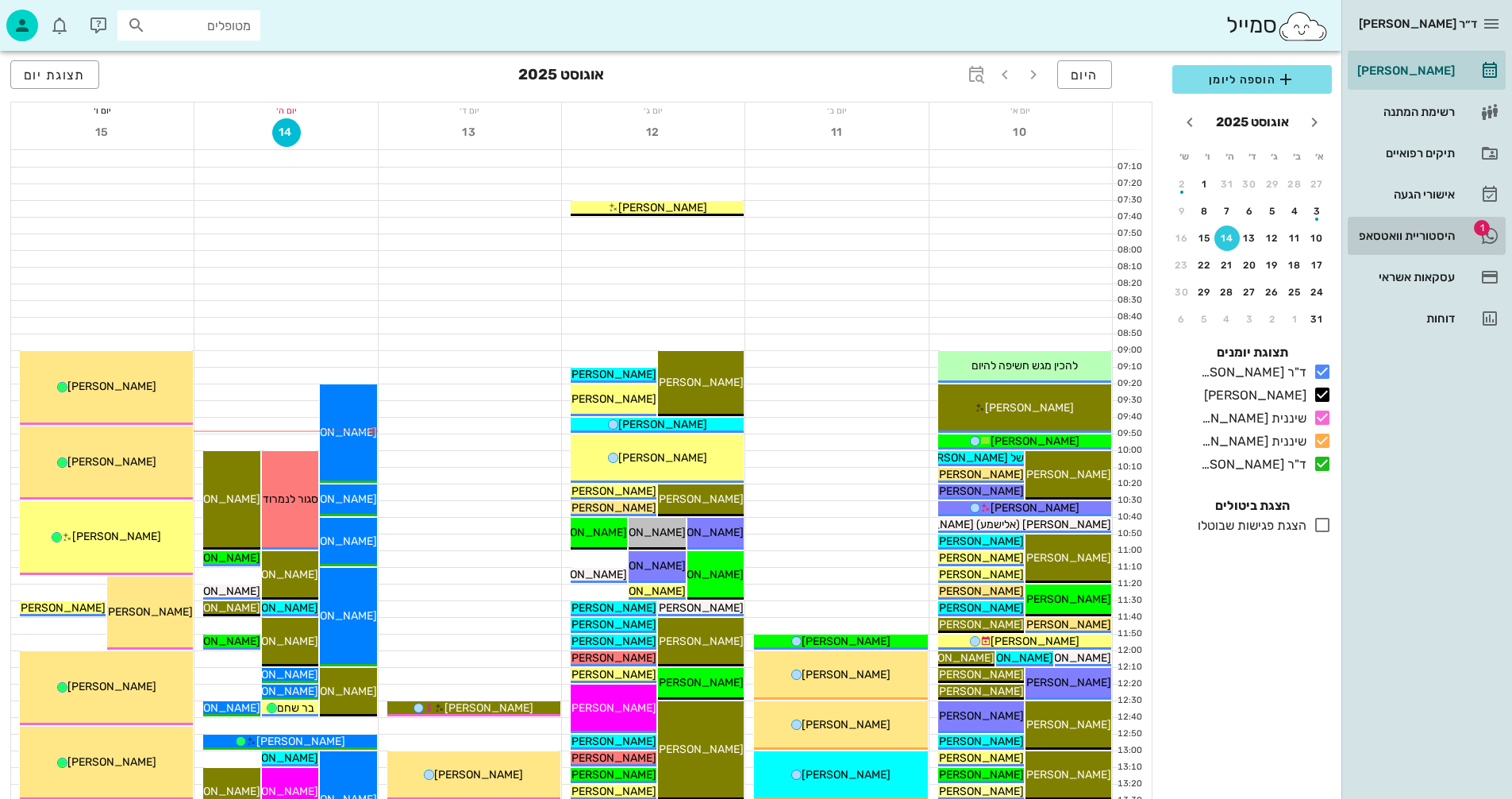
click at [1393, 234] on div "היסטוריית וואטסאפ" at bounding box center [1405, 236] width 101 height 13
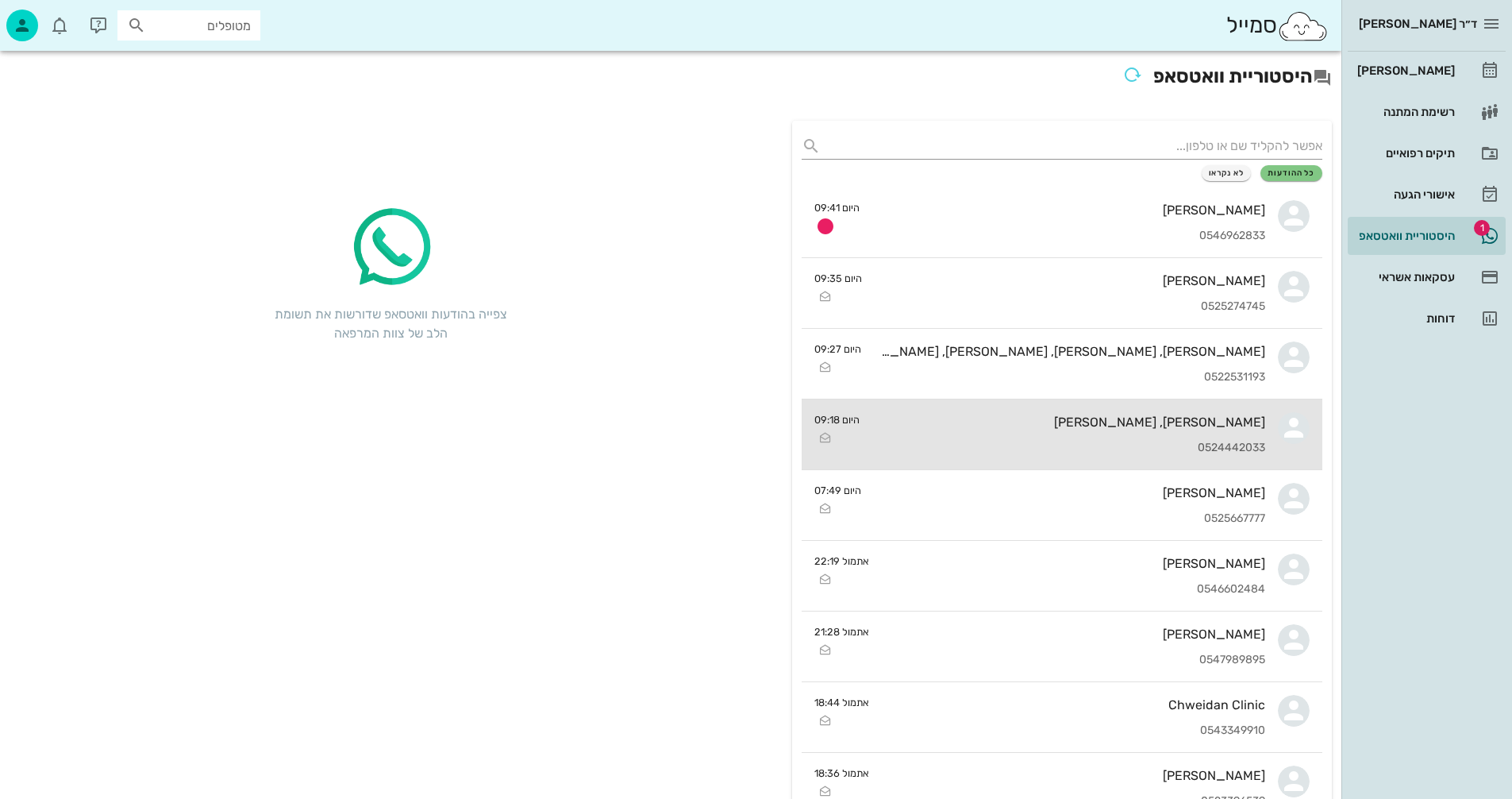
click at [1004, 442] on div "0524442033" at bounding box center [1068, 448] width 393 height 14
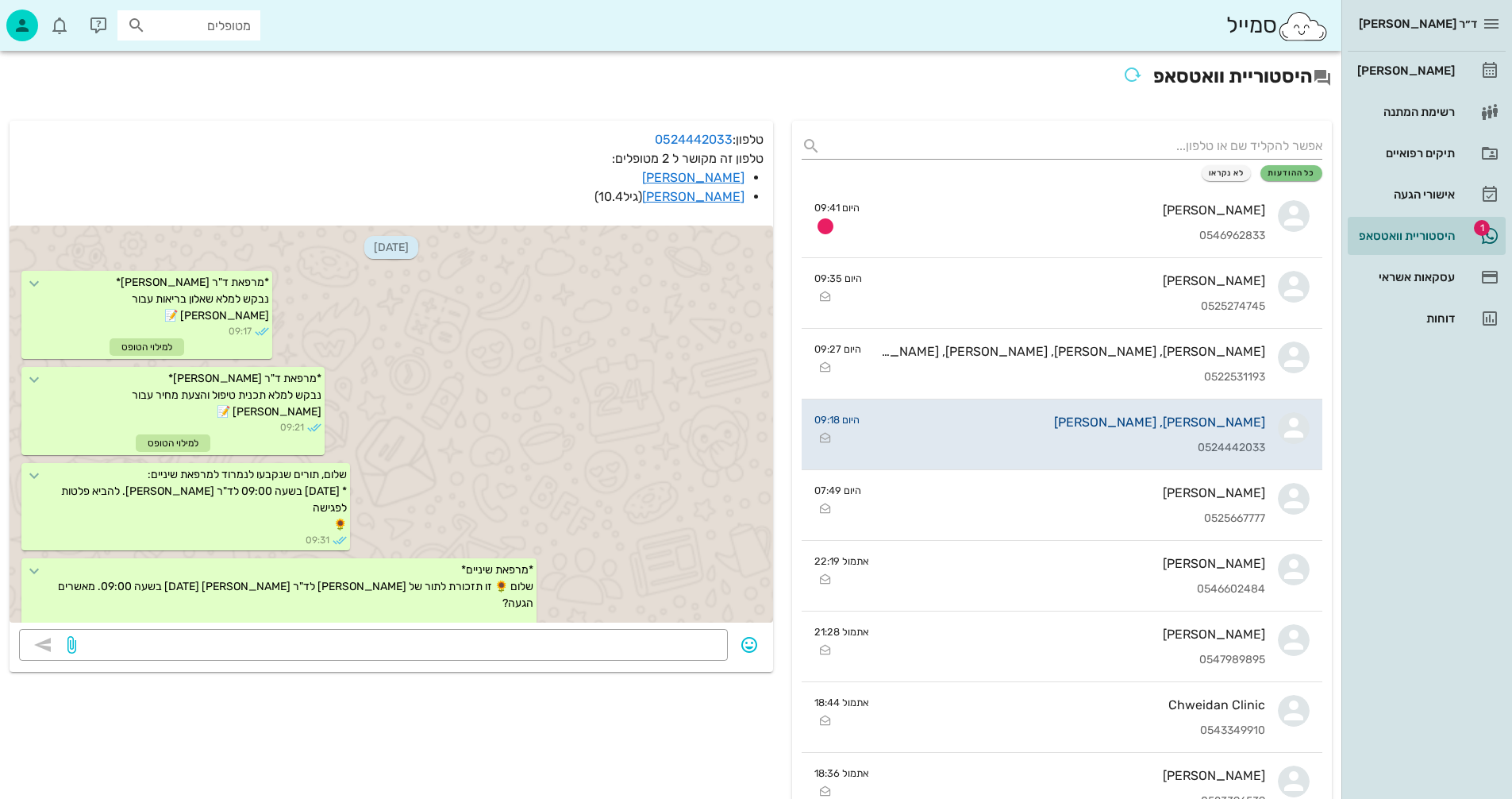
scroll to position [5186, 0]
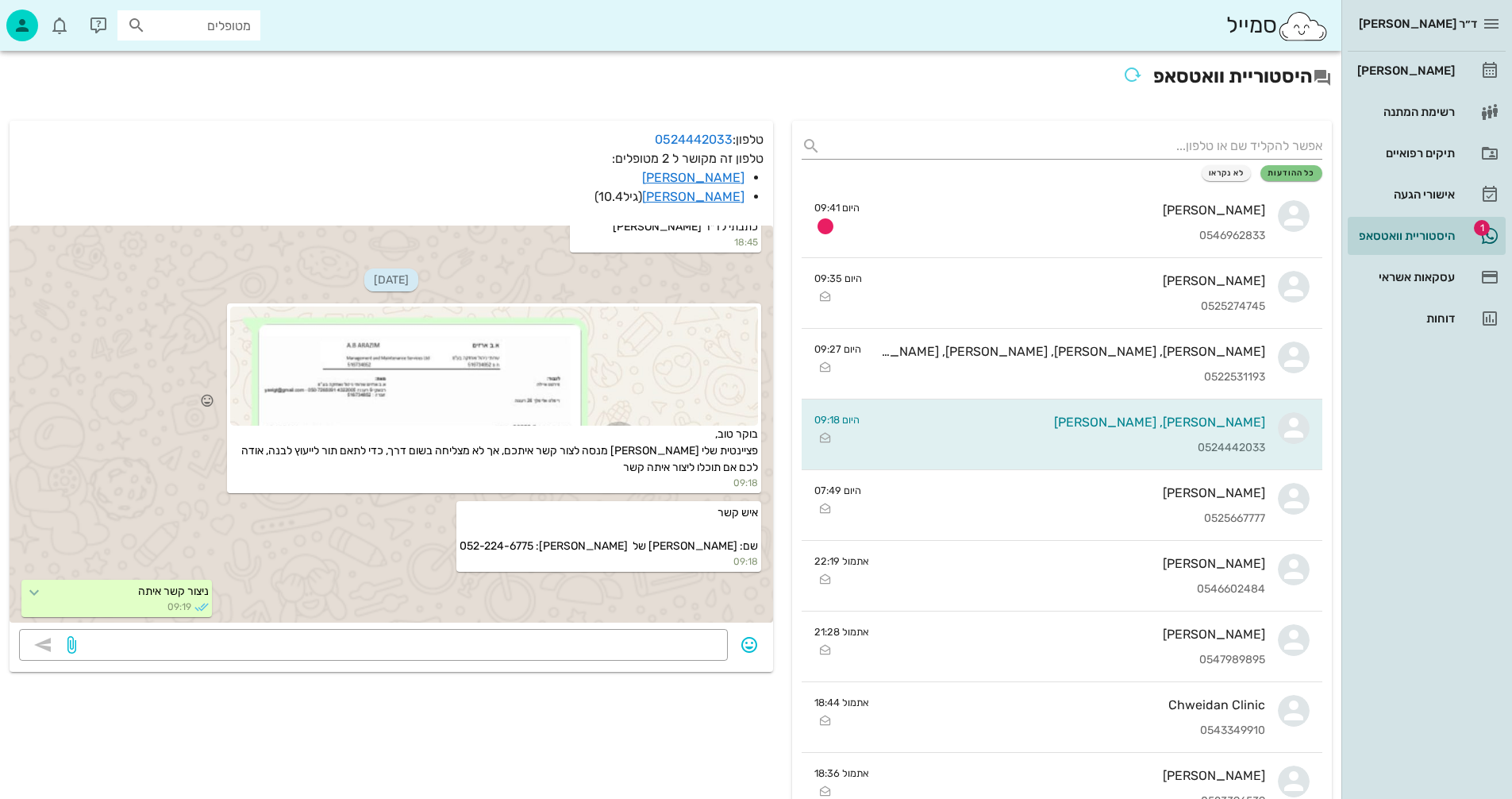
click at [482, 371] on div at bounding box center [494, 366] width 528 height 119
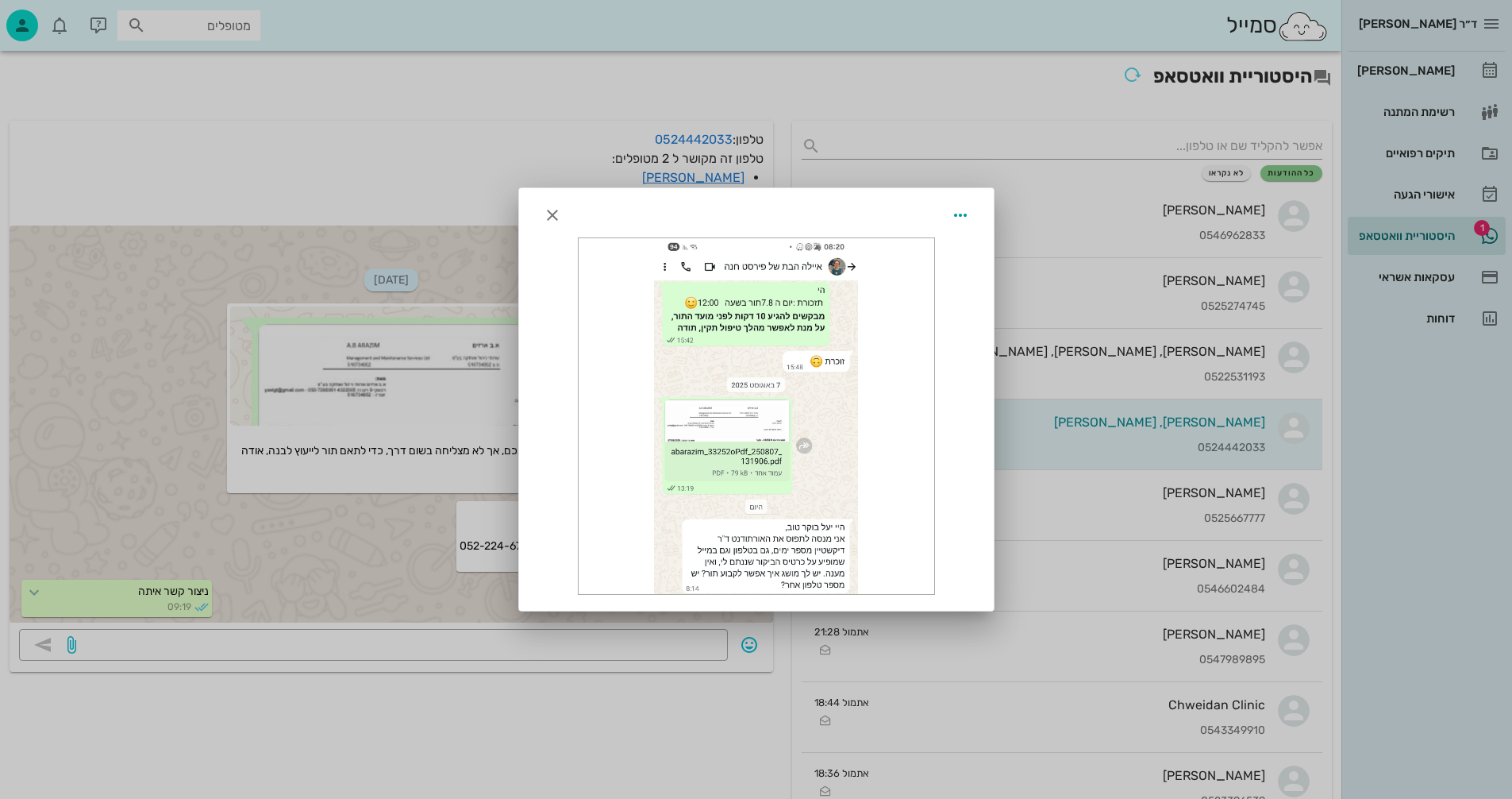
click at [713, 415] on div at bounding box center [756, 416] width 355 height 355
click at [544, 216] on icon "button" at bounding box center [553, 215] width 19 height 19
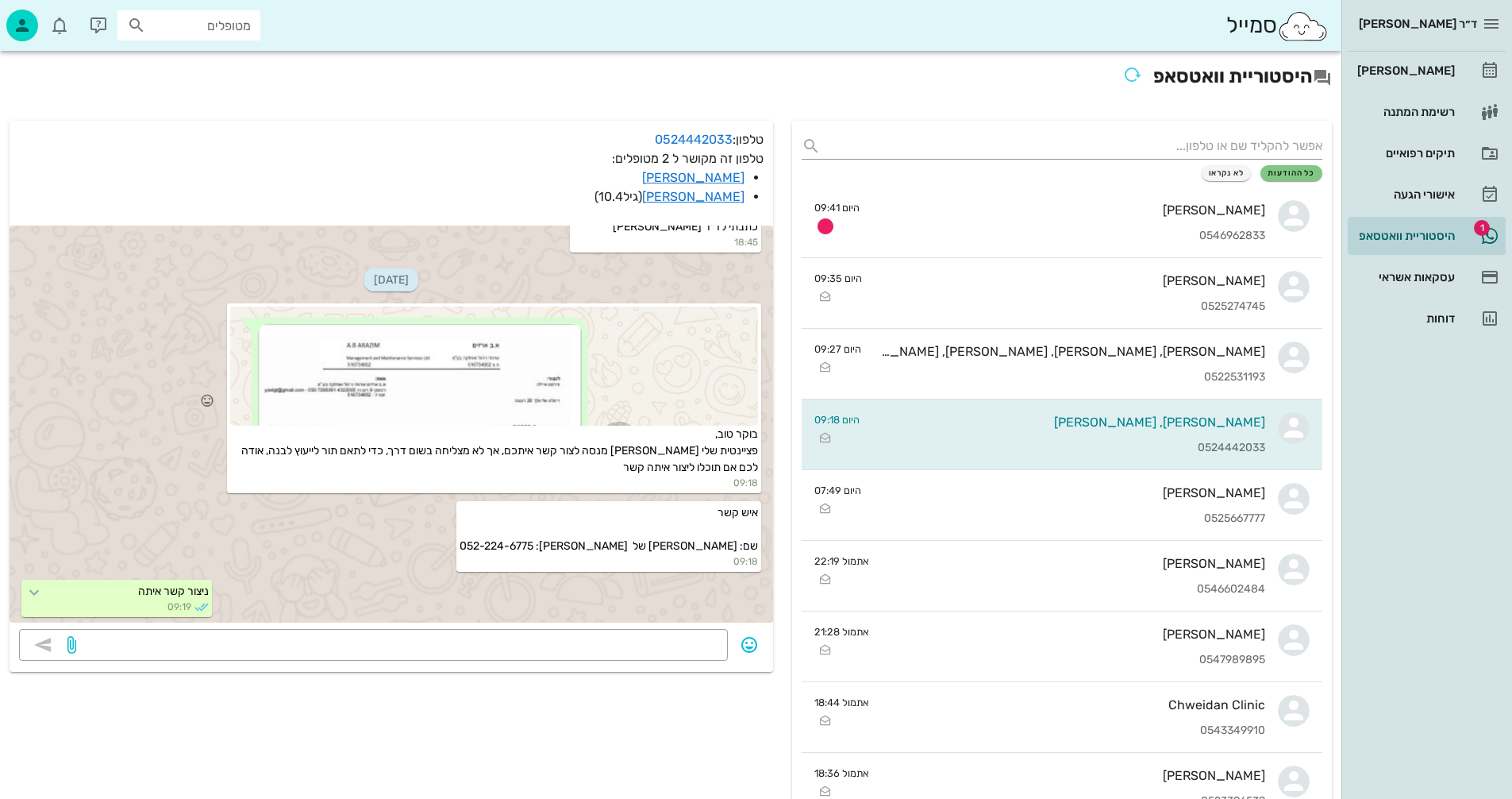
click at [490, 392] on div at bounding box center [494, 366] width 528 height 119
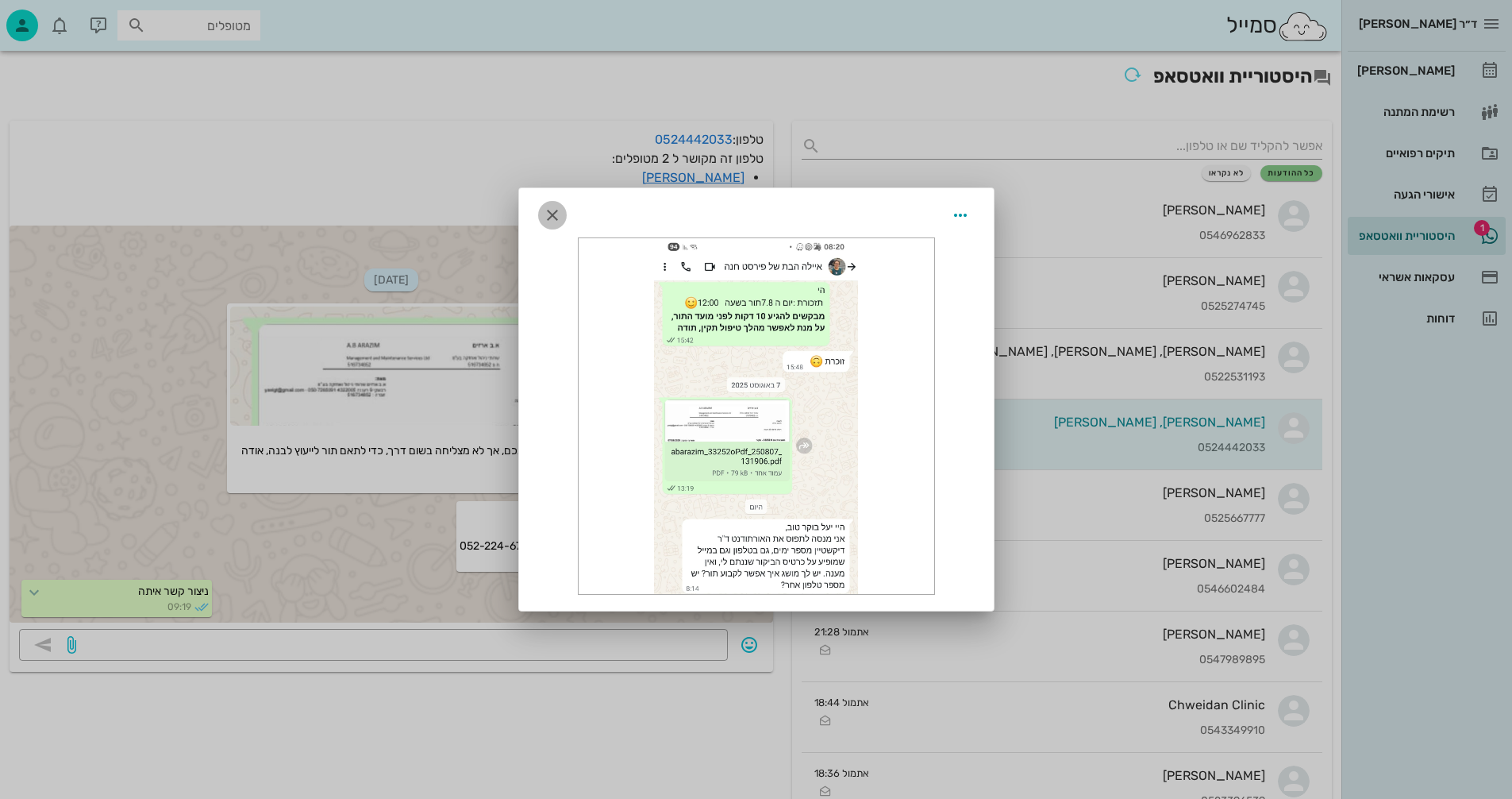
click at [545, 215] on icon "button" at bounding box center [553, 215] width 19 height 19
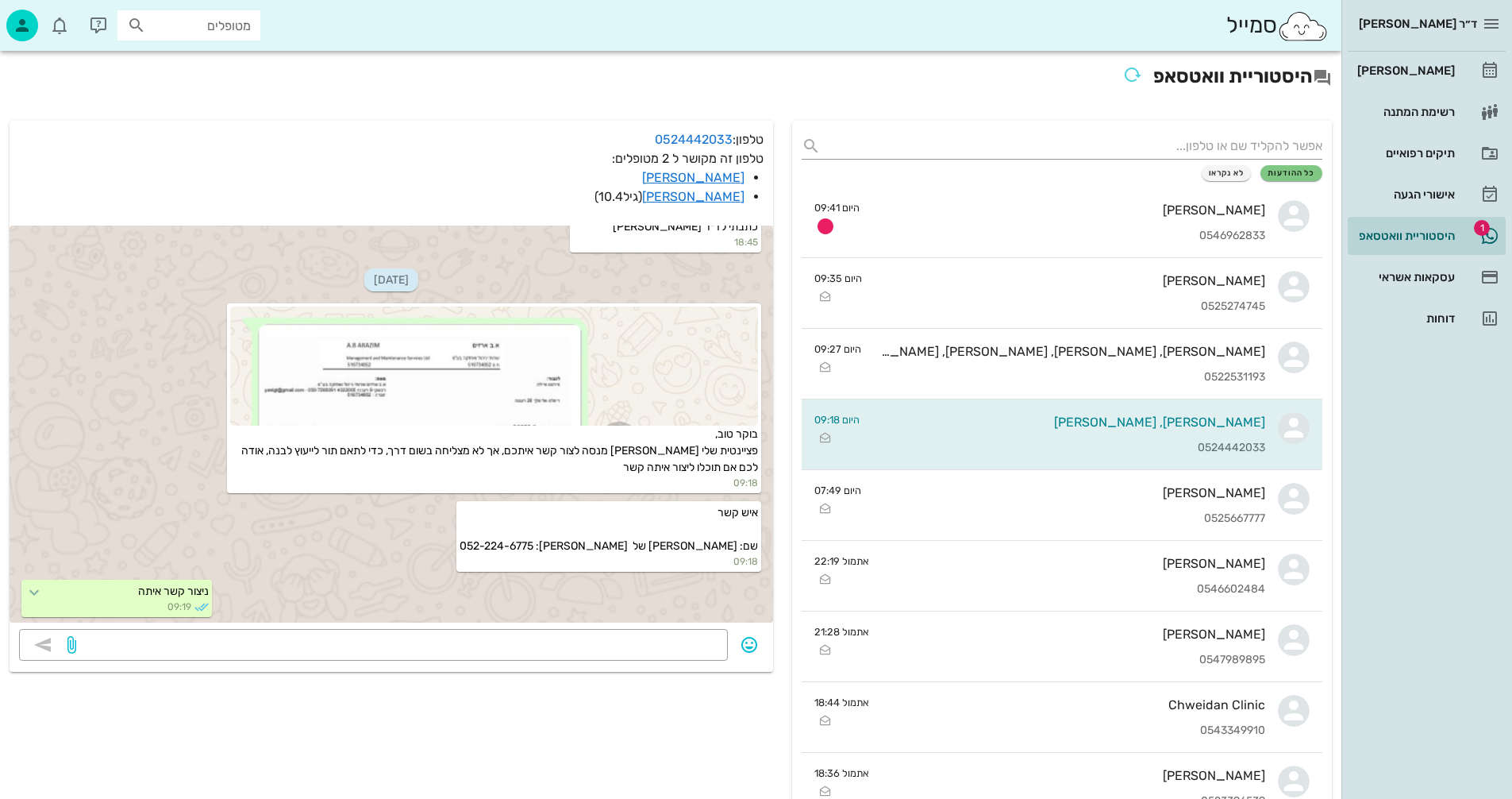
click at [1010, 174] on div "כל ההודעות לא נקראו" at bounding box center [1061, 173] width 521 height 16
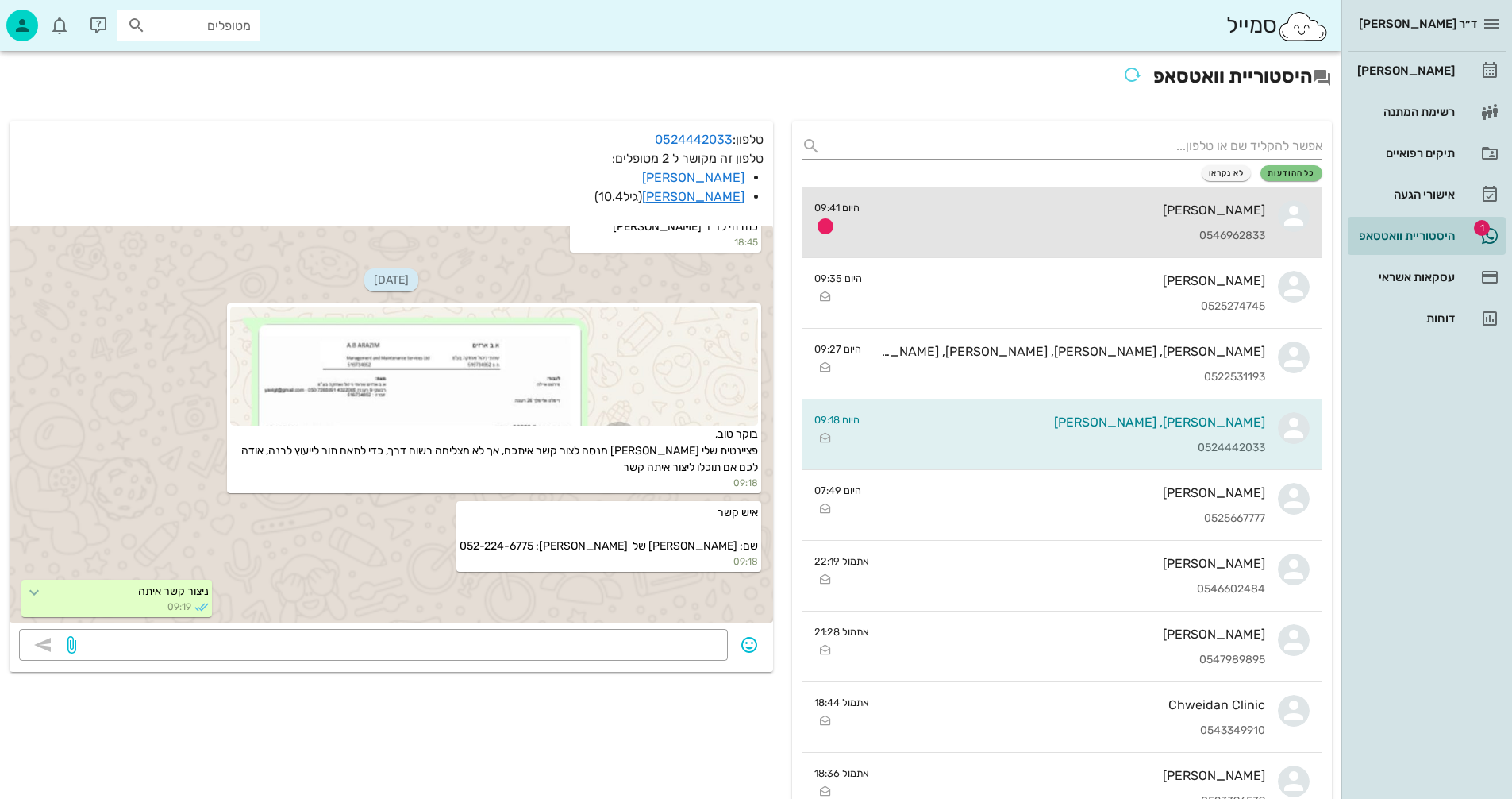
click at [1048, 237] on div "0546962833" at bounding box center [1068, 237] width 393 height 14
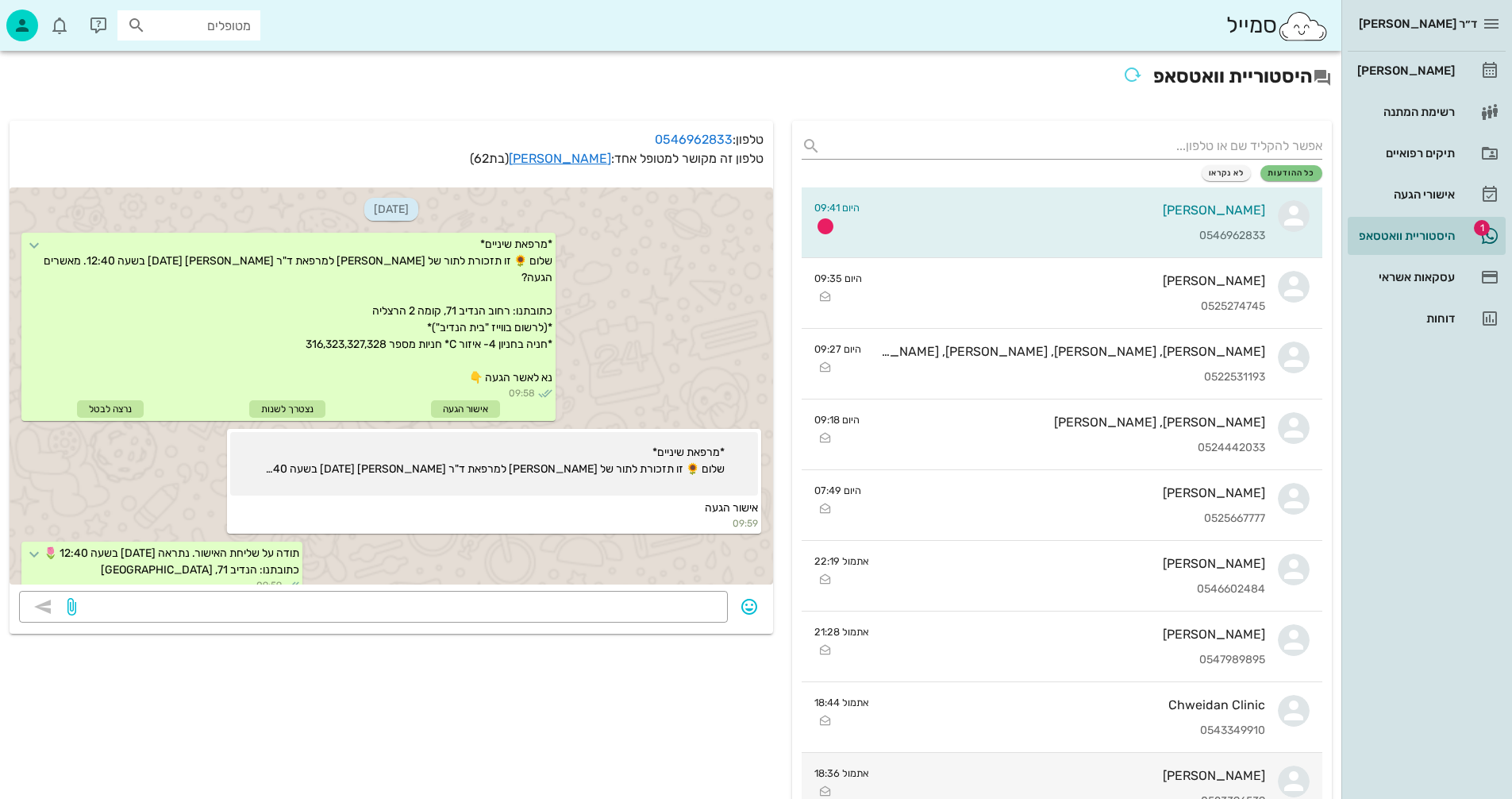
scroll to position [195, 0]
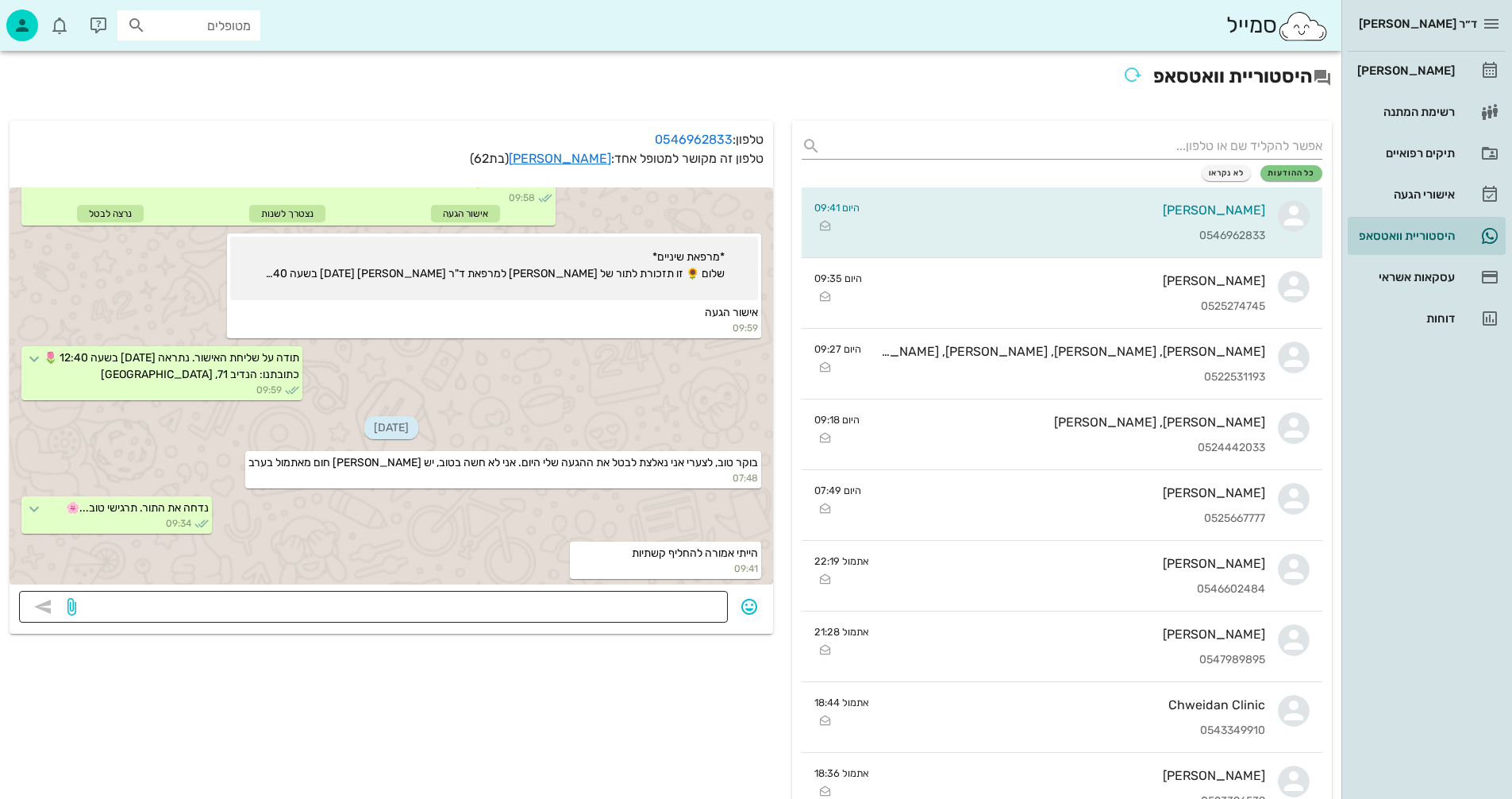
click at [683, 607] on textarea at bounding box center [399, 607] width 639 height 25
click at [587, 158] on link "[PERSON_NAME]" at bounding box center [560, 158] width 102 height 15
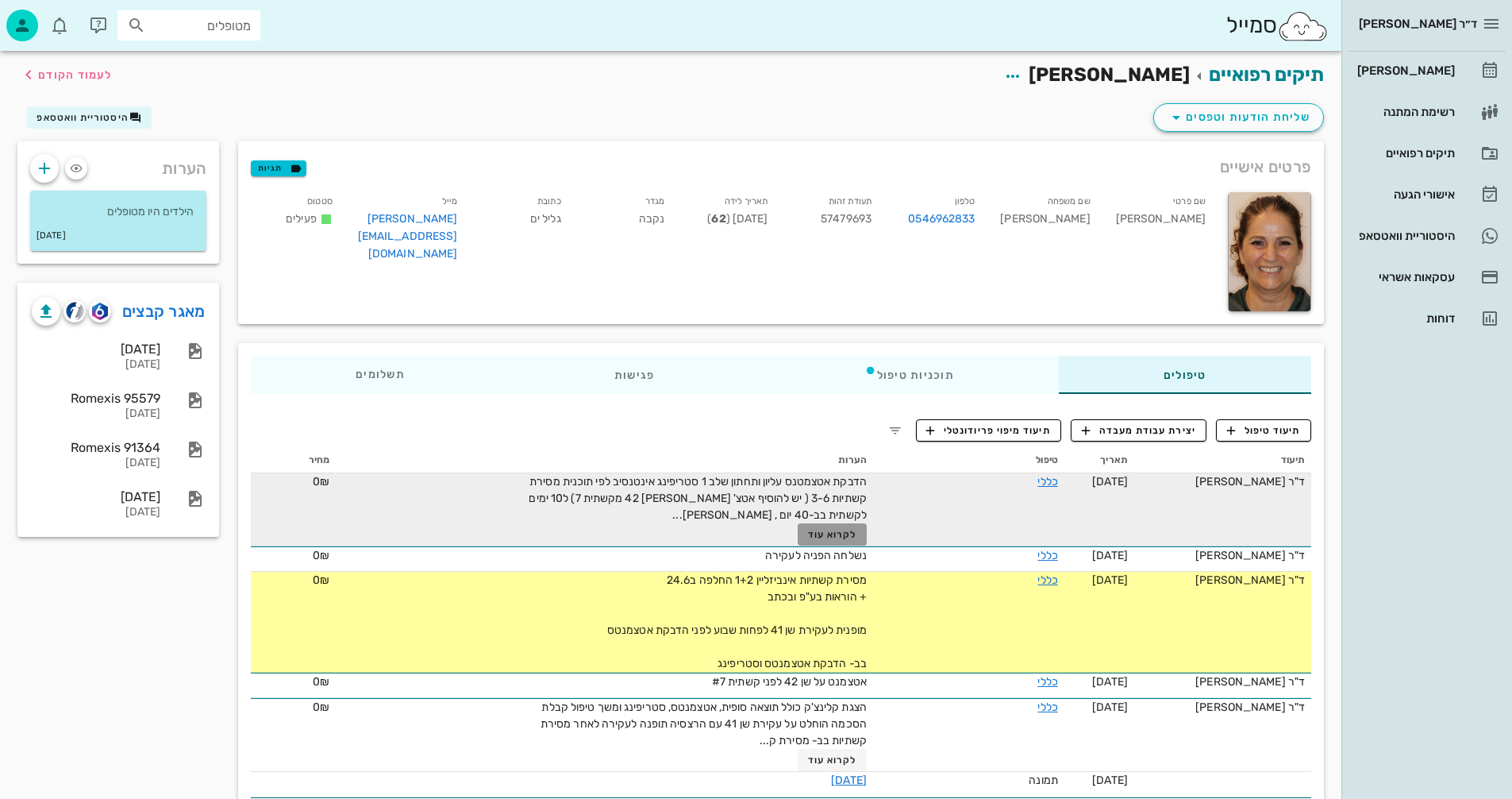
click at [808, 534] on span "לקרוא עוד" at bounding box center [833, 534] width 49 height 11
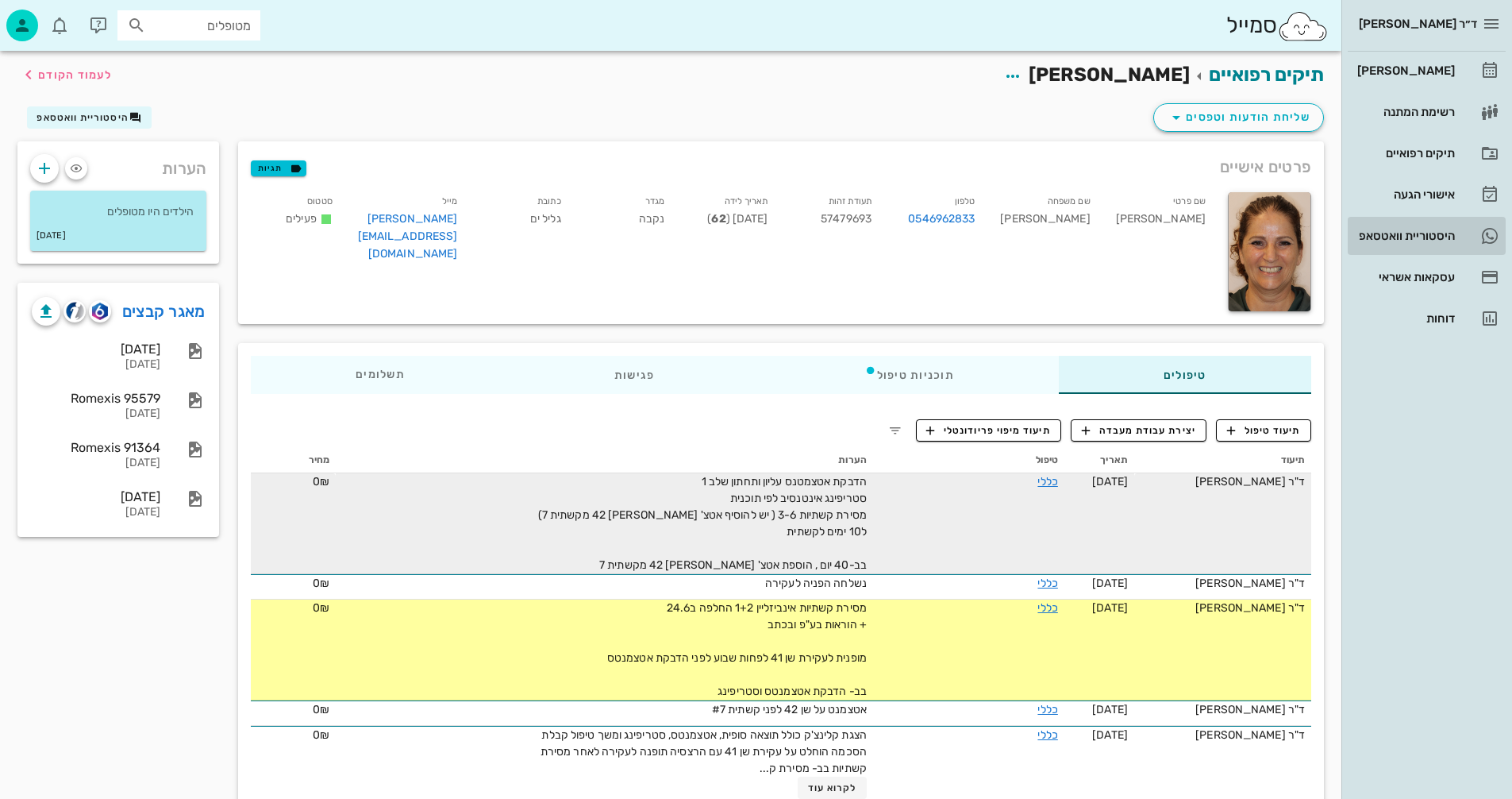
click at [1378, 230] on div "היסטוריית וואטסאפ" at bounding box center [1405, 236] width 101 height 13
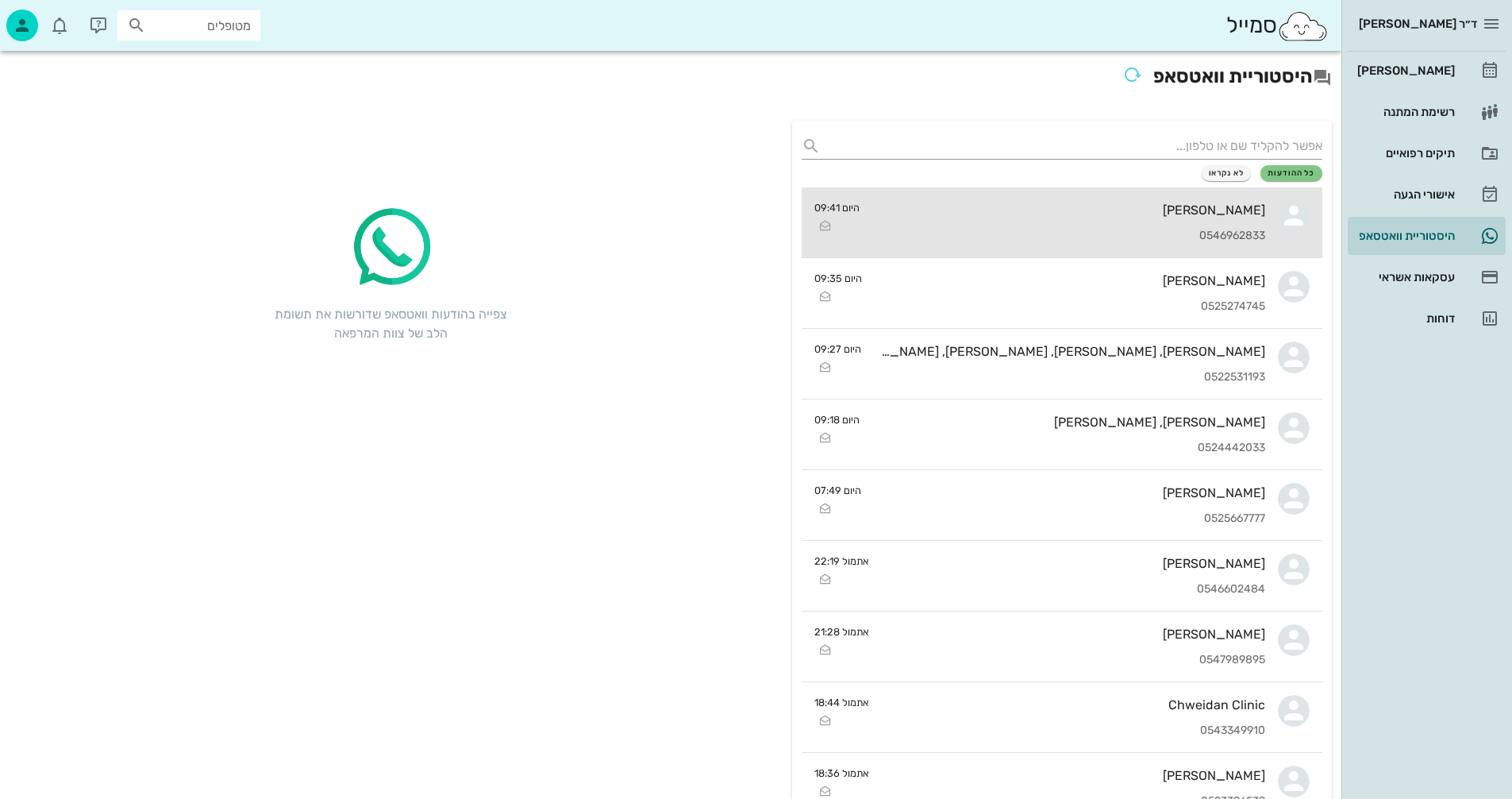
click at [1071, 211] on div "[PERSON_NAME]" at bounding box center [1068, 210] width 393 height 15
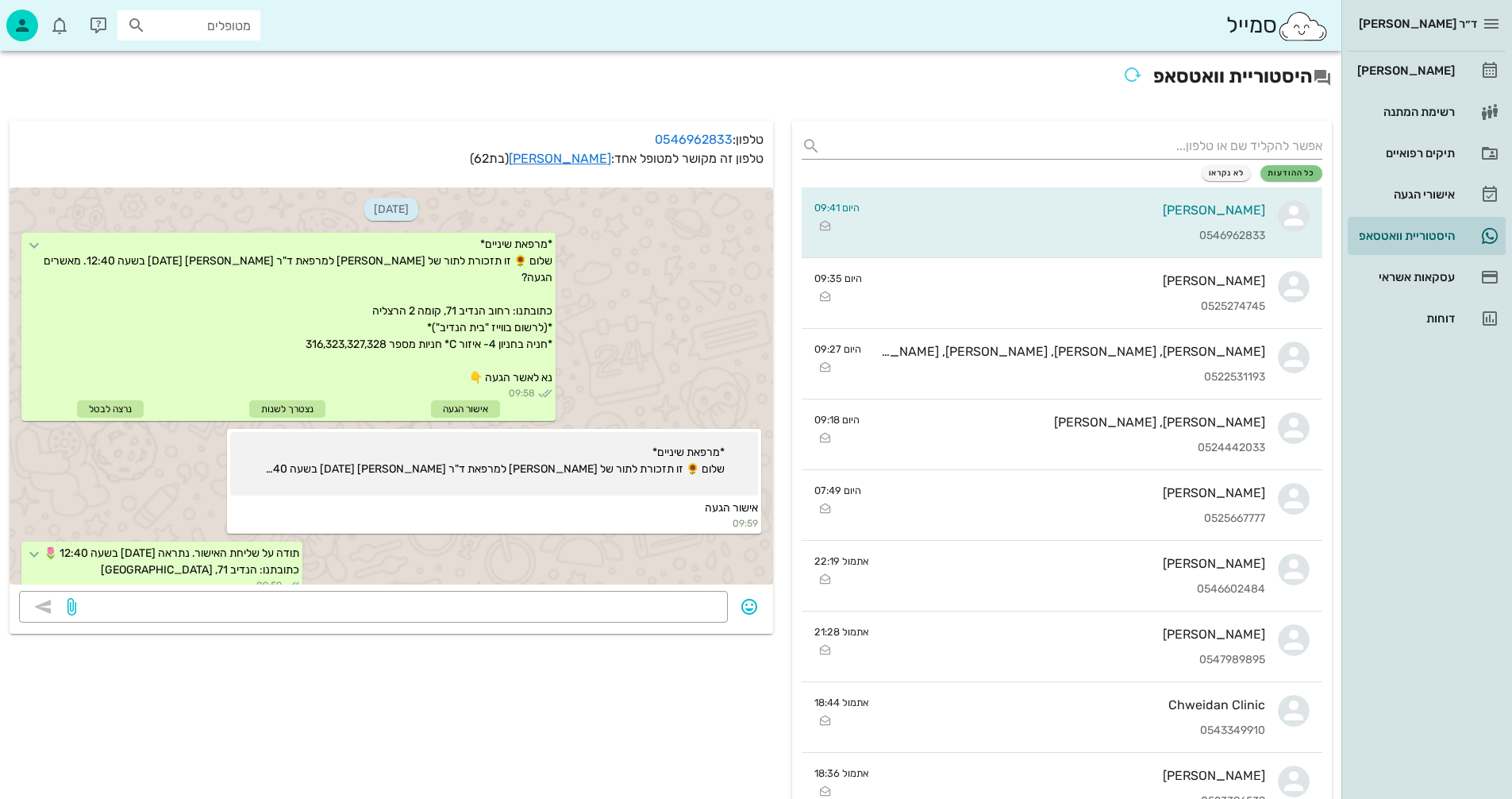
scroll to position [195, 0]
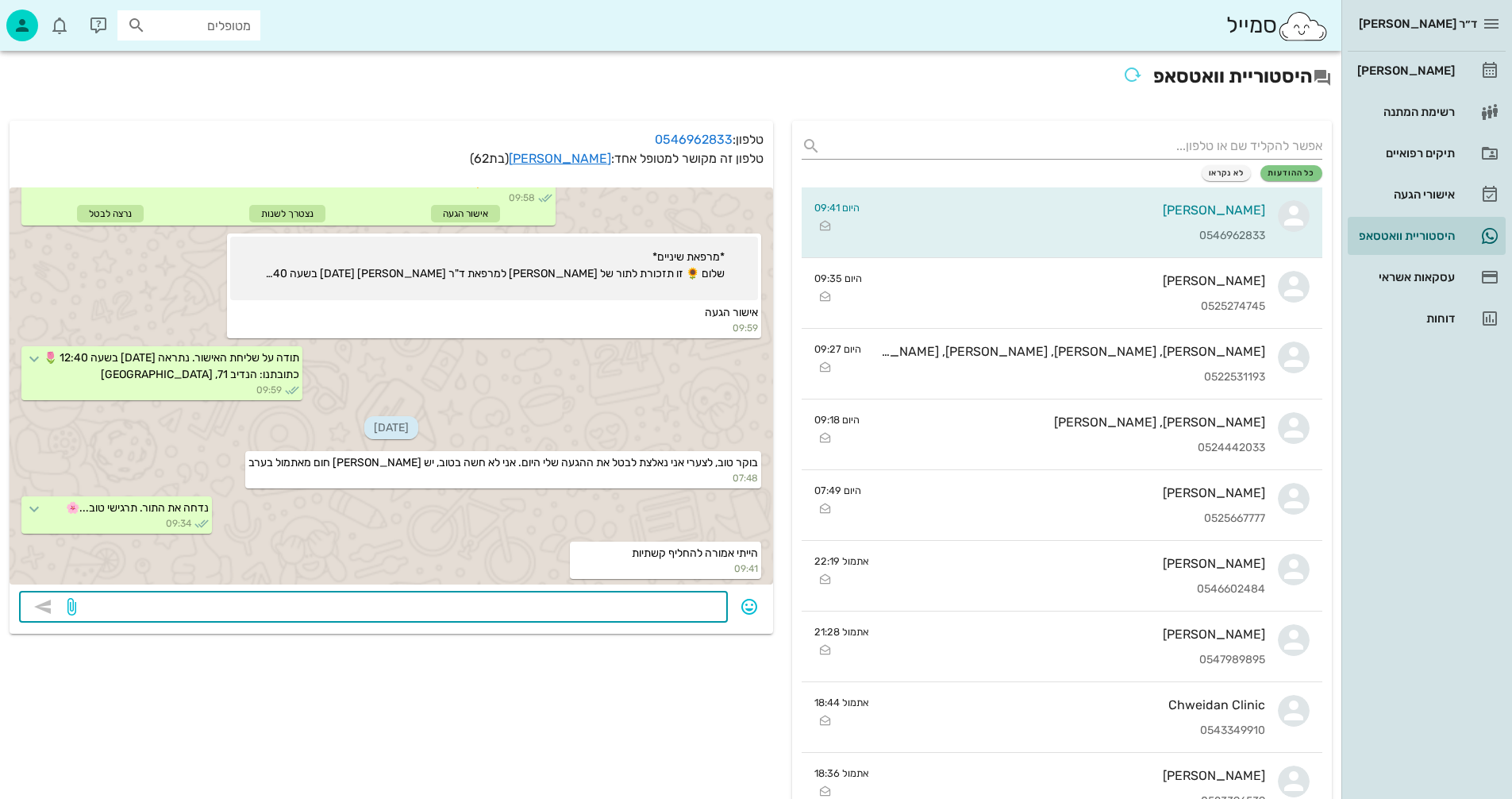
click at [623, 601] on textarea at bounding box center [399, 607] width 639 height 25
type textarea "אין לך קשתיות נוספות?"
click at [42, 608] on icon "button" at bounding box center [42, 607] width 19 height 19
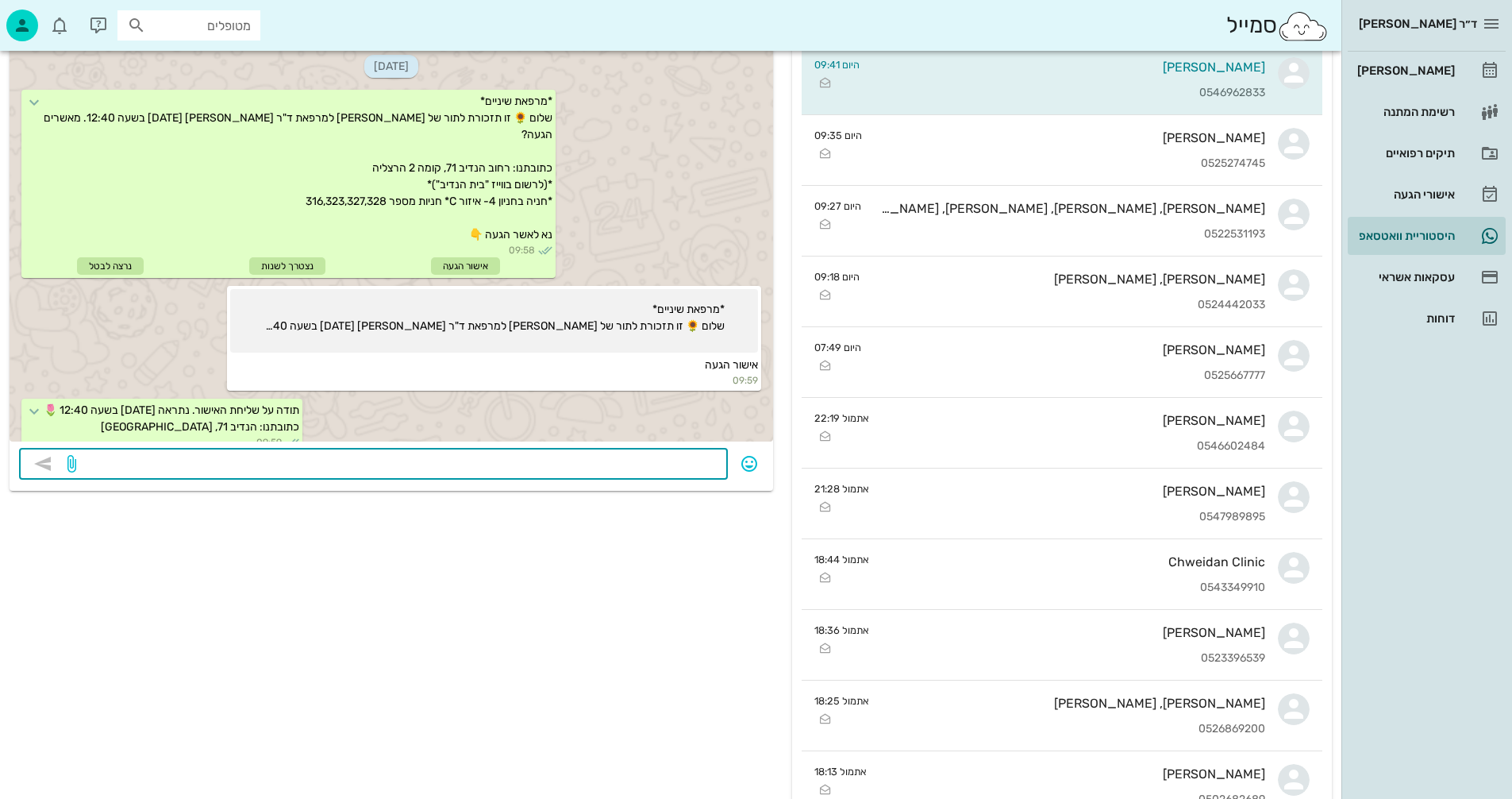
scroll to position [0, 0]
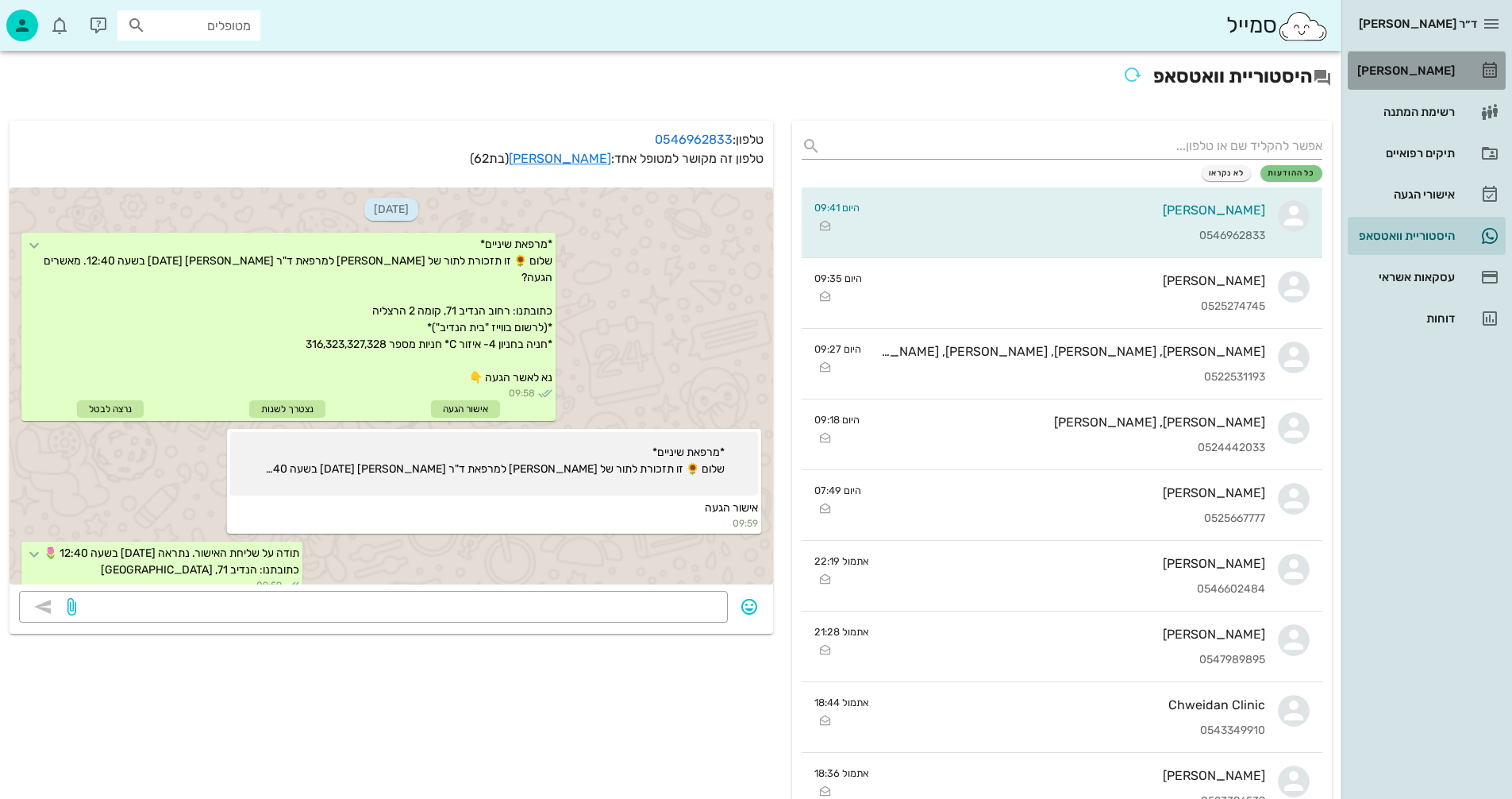
click at [1412, 68] on div "[PERSON_NAME]" at bounding box center [1405, 70] width 101 height 13
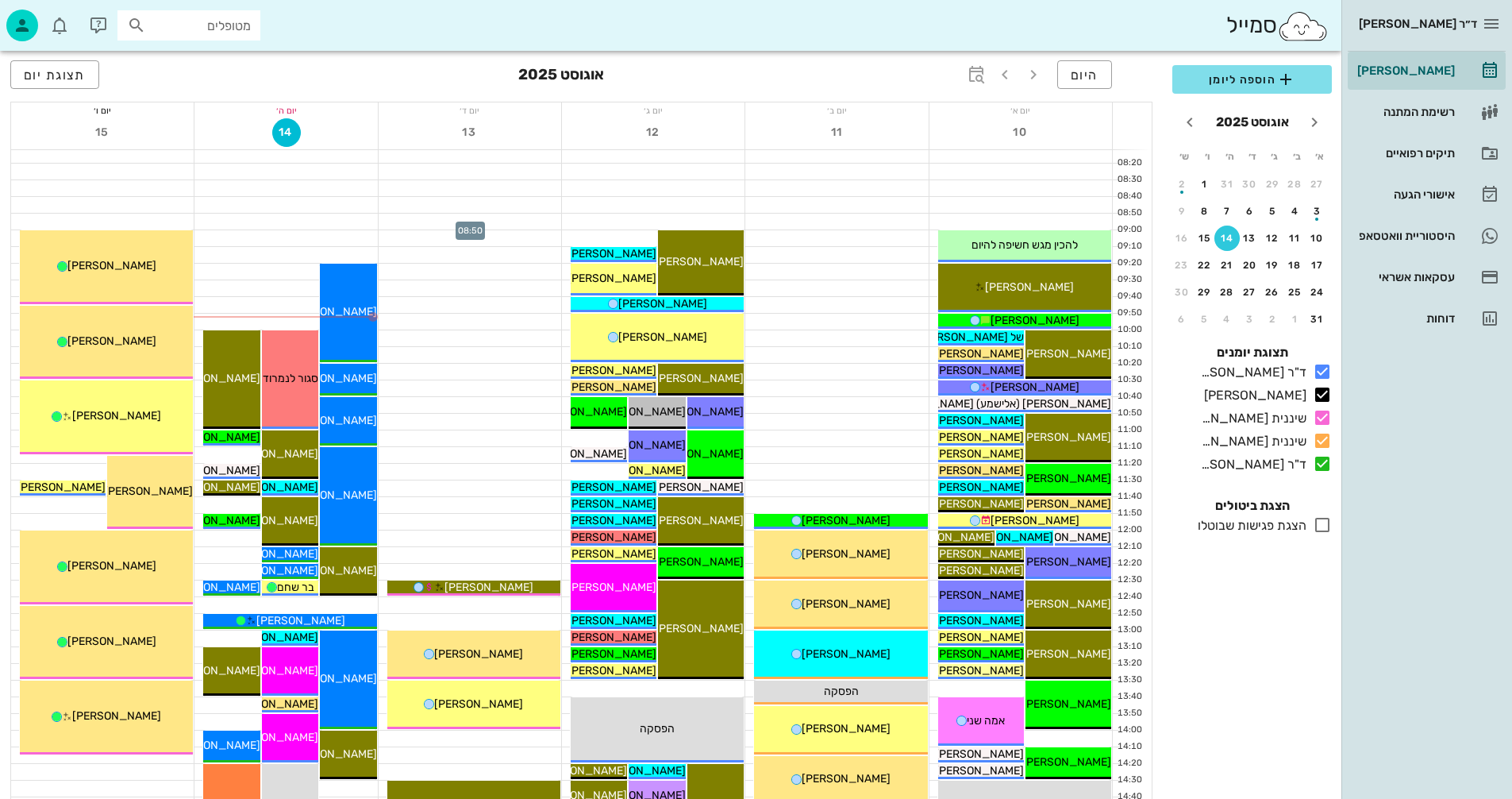
scroll to position [159, 0]
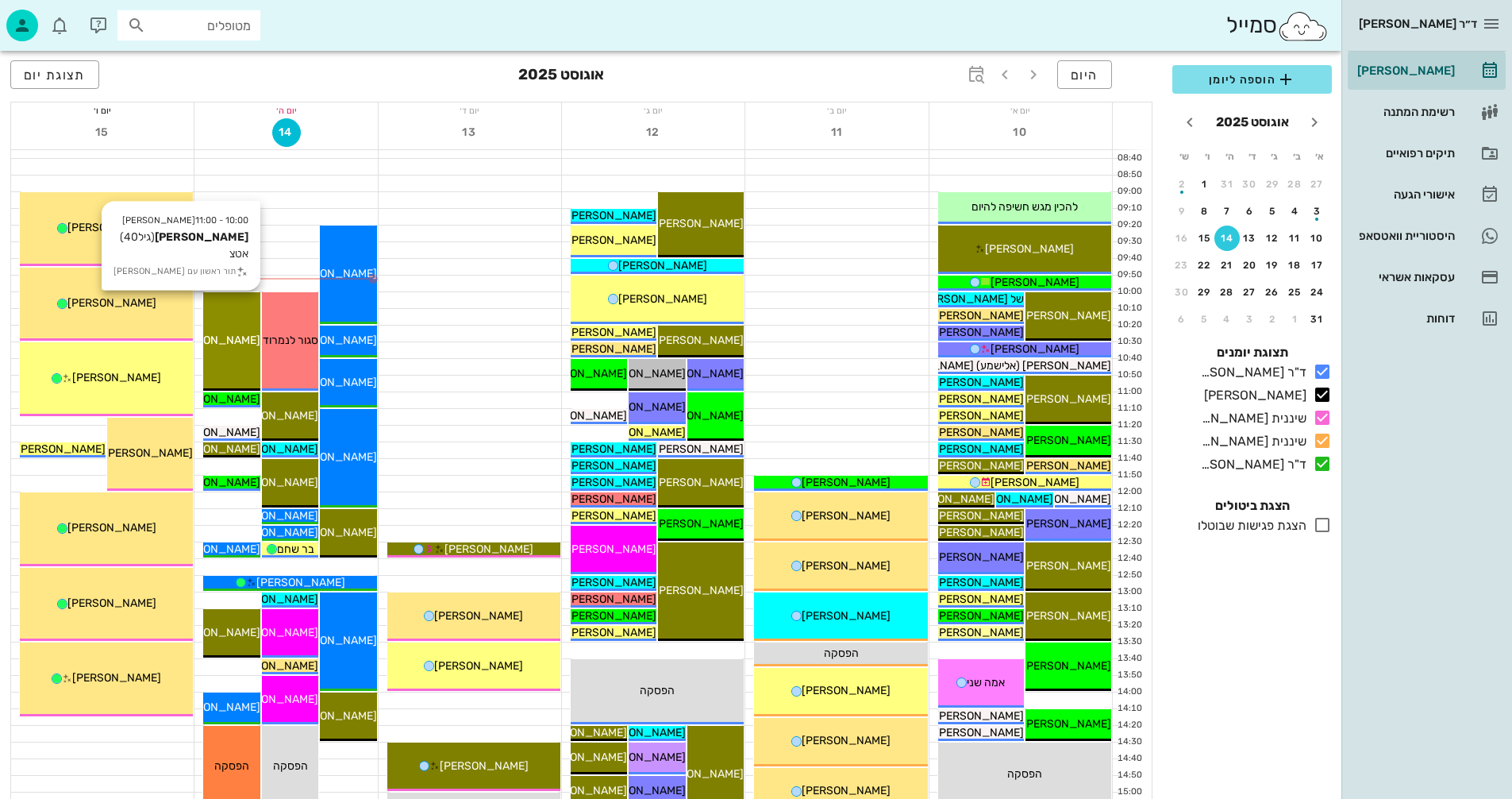
click at [237, 332] on div "[PERSON_NAME]" at bounding box center [231, 340] width 56 height 16
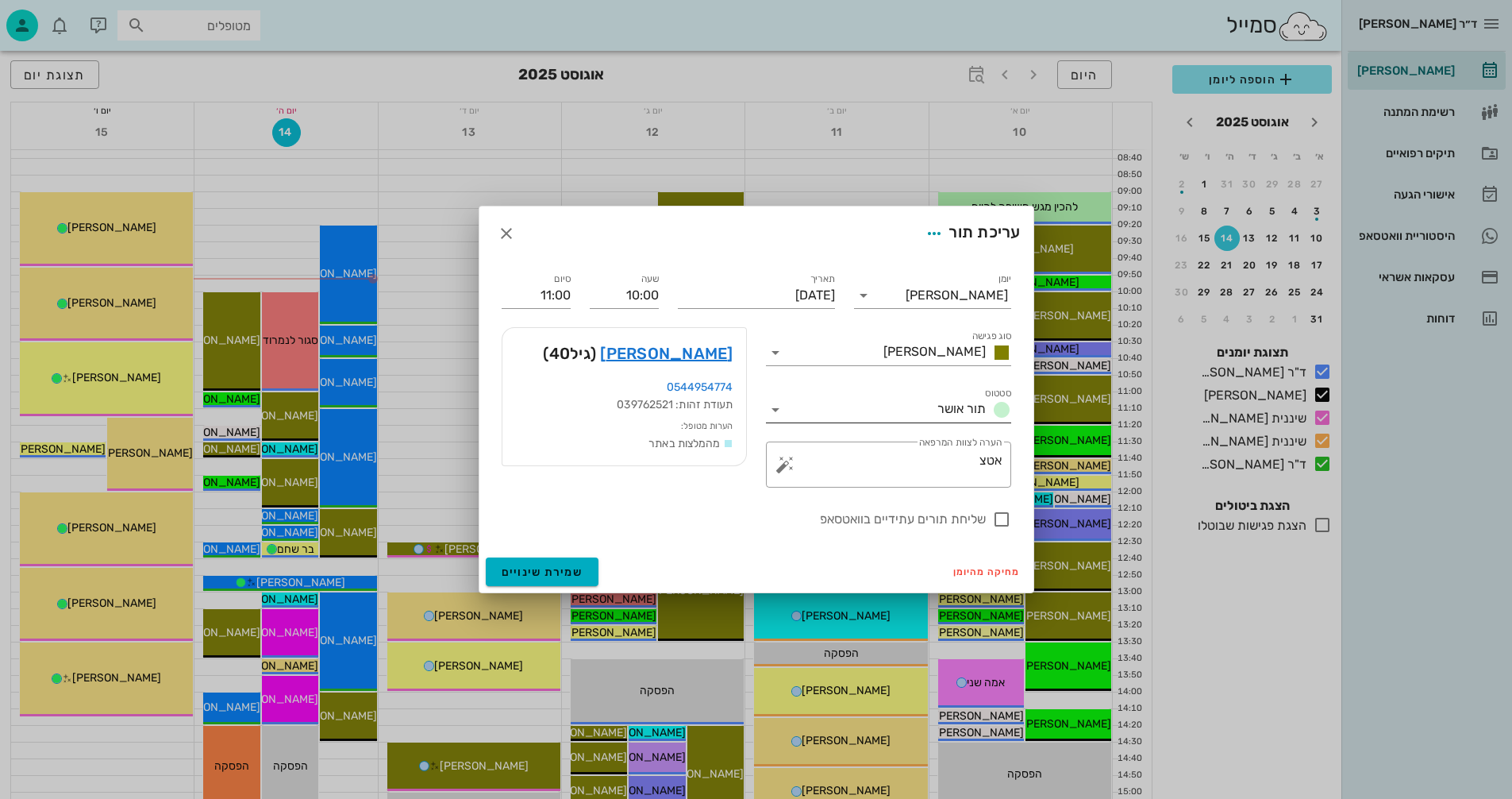
click at [774, 408] on icon at bounding box center [775, 410] width 19 height 19
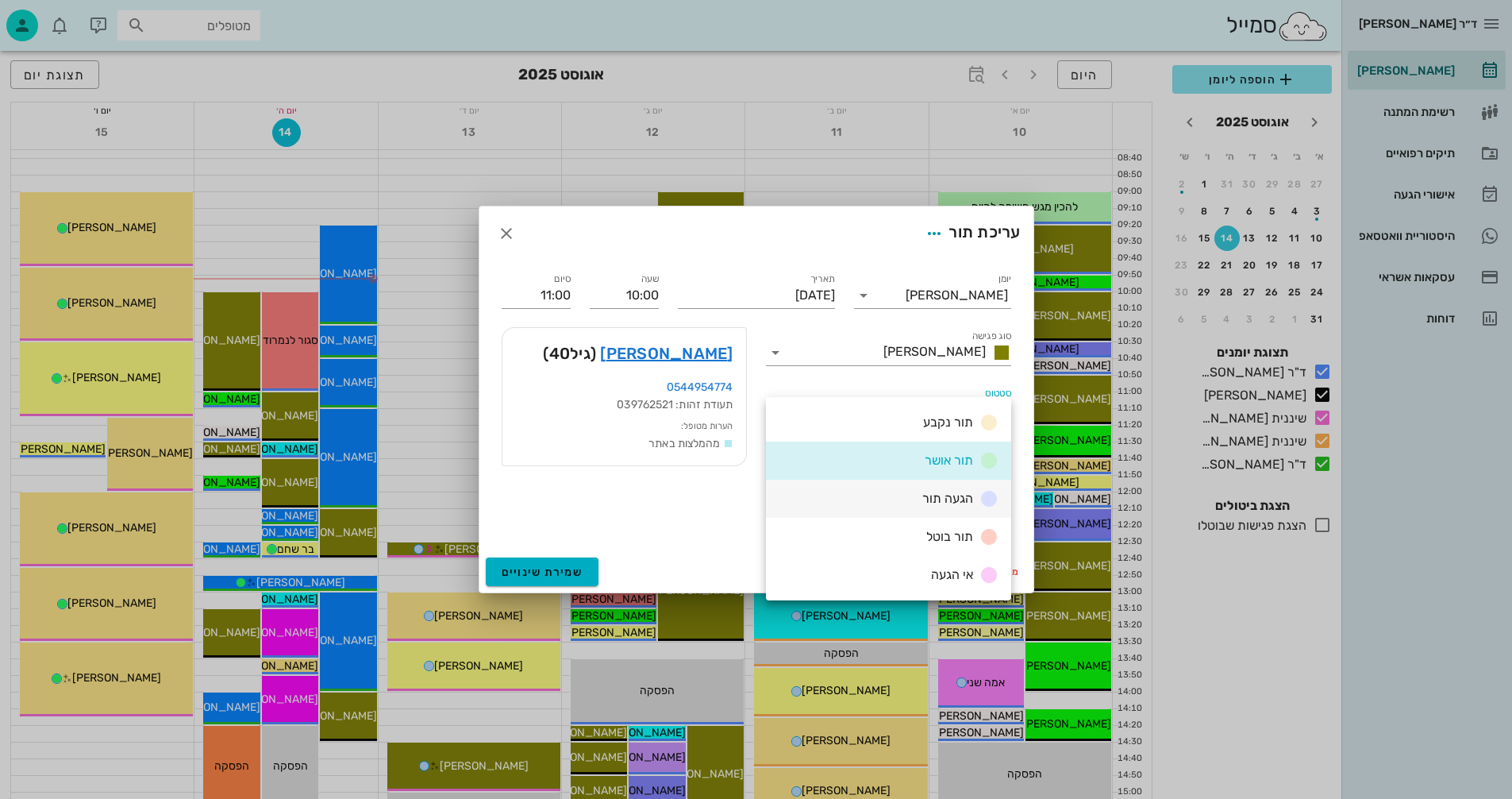
click at [928, 497] on span "הגעה תור" at bounding box center [947, 497] width 51 height 15
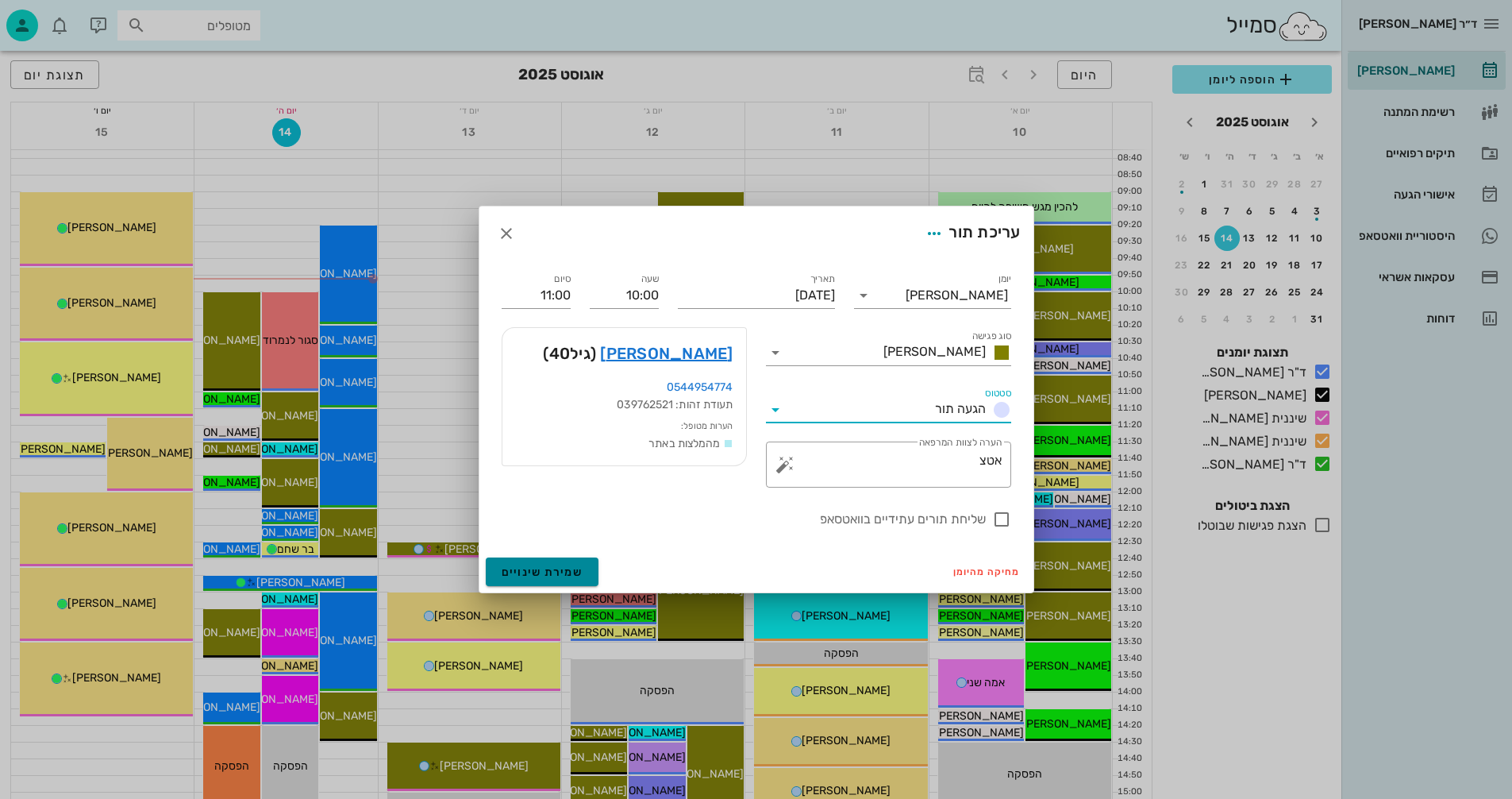
click at [529, 575] on span "שמירת שינויים" at bounding box center [542, 572] width 81 height 14
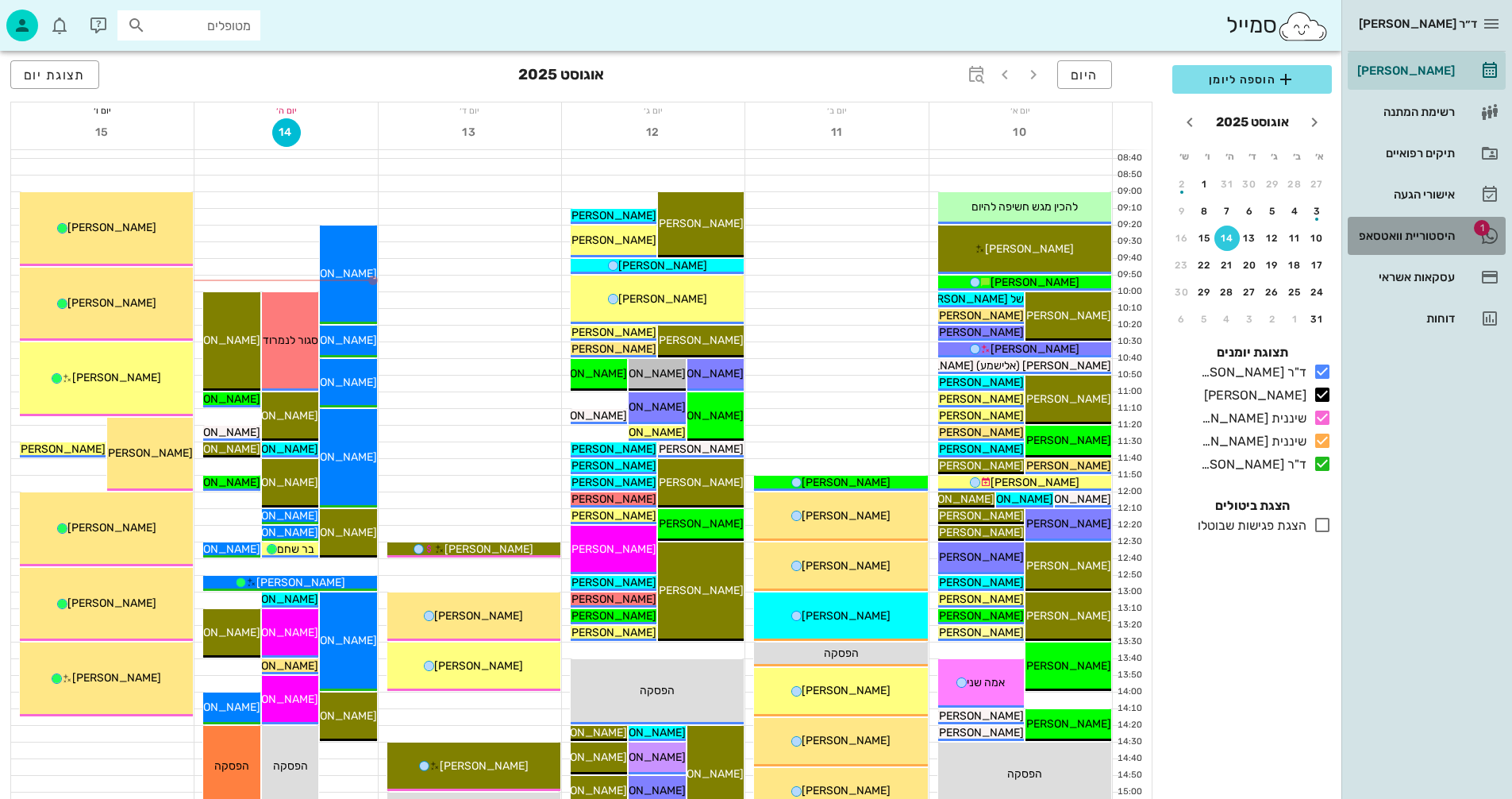
click at [1388, 231] on div "היסטוריית וואטסאפ" at bounding box center [1405, 236] width 101 height 13
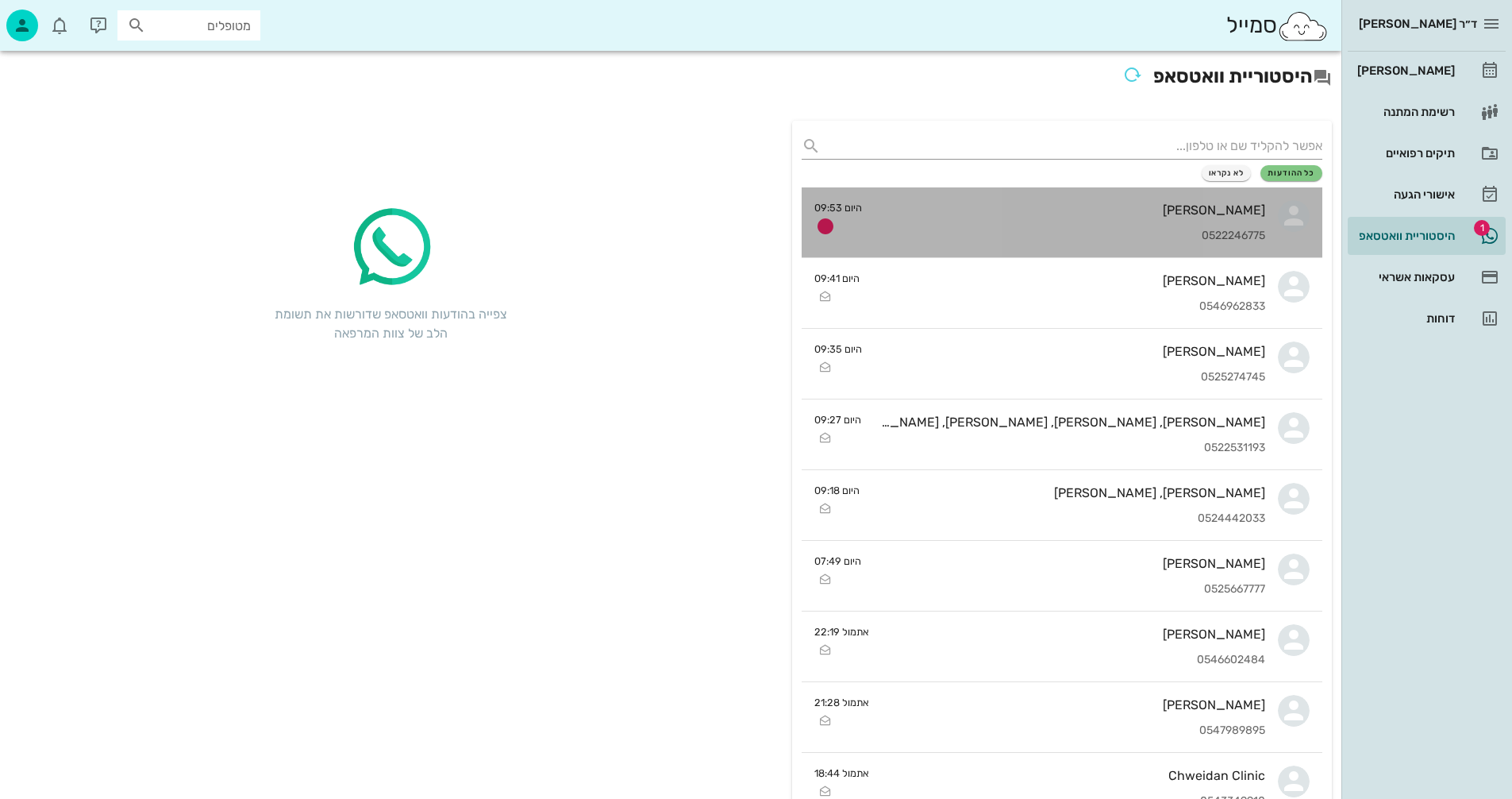
click at [999, 212] on div "[PERSON_NAME]" at bounding box center [1069, 210] width 391 height 15
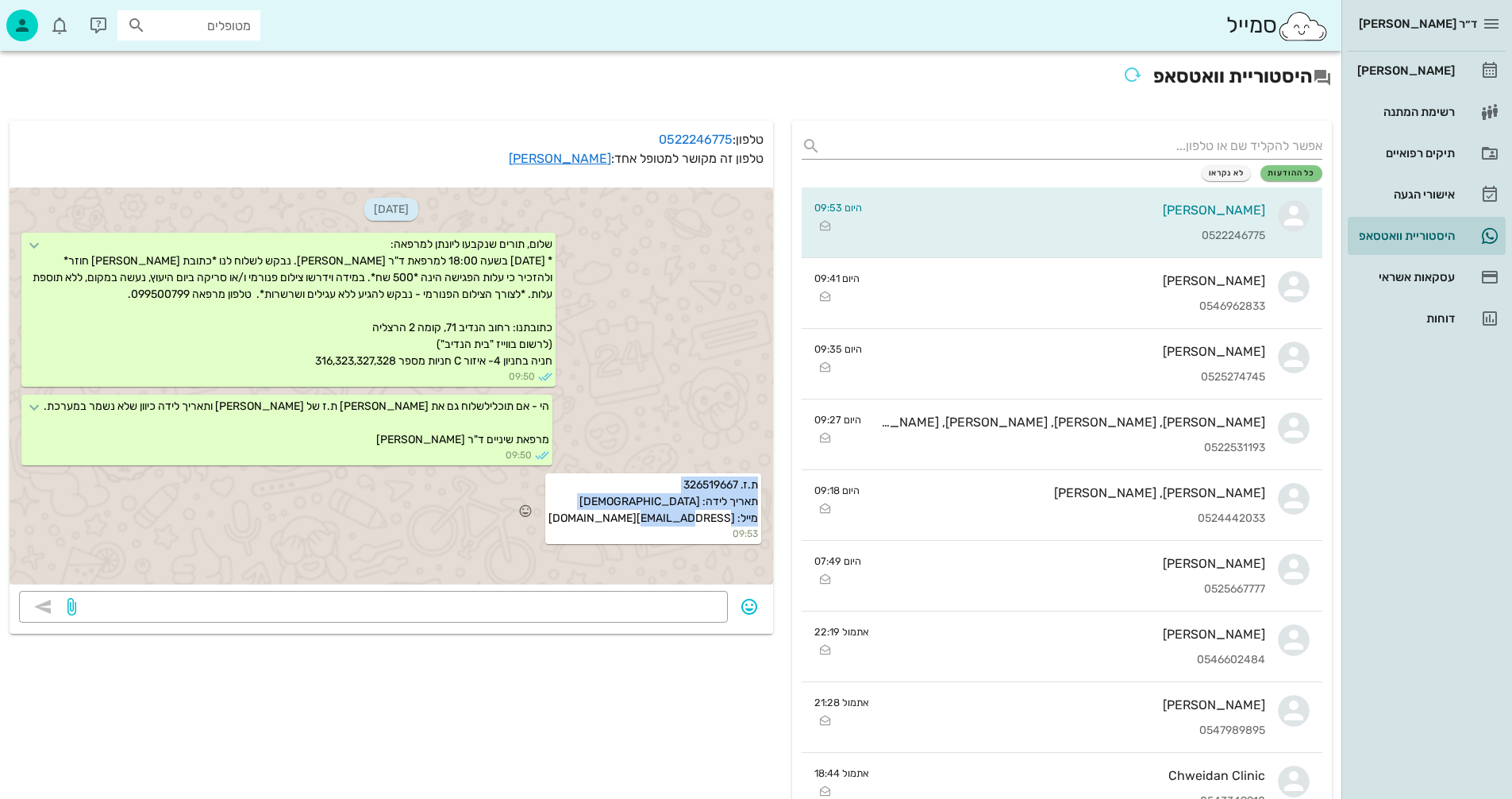
drag, startPoint x: 755, startPoint y: 478, endPoint x: 593, endPoint y: 520, distance: 167.4
click at [593, 520] on div "ת.ז. 326519667 תאריך לידה: [DEMOGRAPHIC_DATA] מייל: [EMAIL_ADDRESS][DOMAIN_NAME…" at bounding box center [652, 509] width 216 height 71
copy span "ת.ז. 326519667 תאריך לידה: [DEMOGRAPHIC_DATA] מייל: [EMAIL_ADDRESS][DOMAIN_NAME]"
click at [1411, 70] on div "[PERSON_NAME]" at bounding box center [1405, 70] width 101 height 13
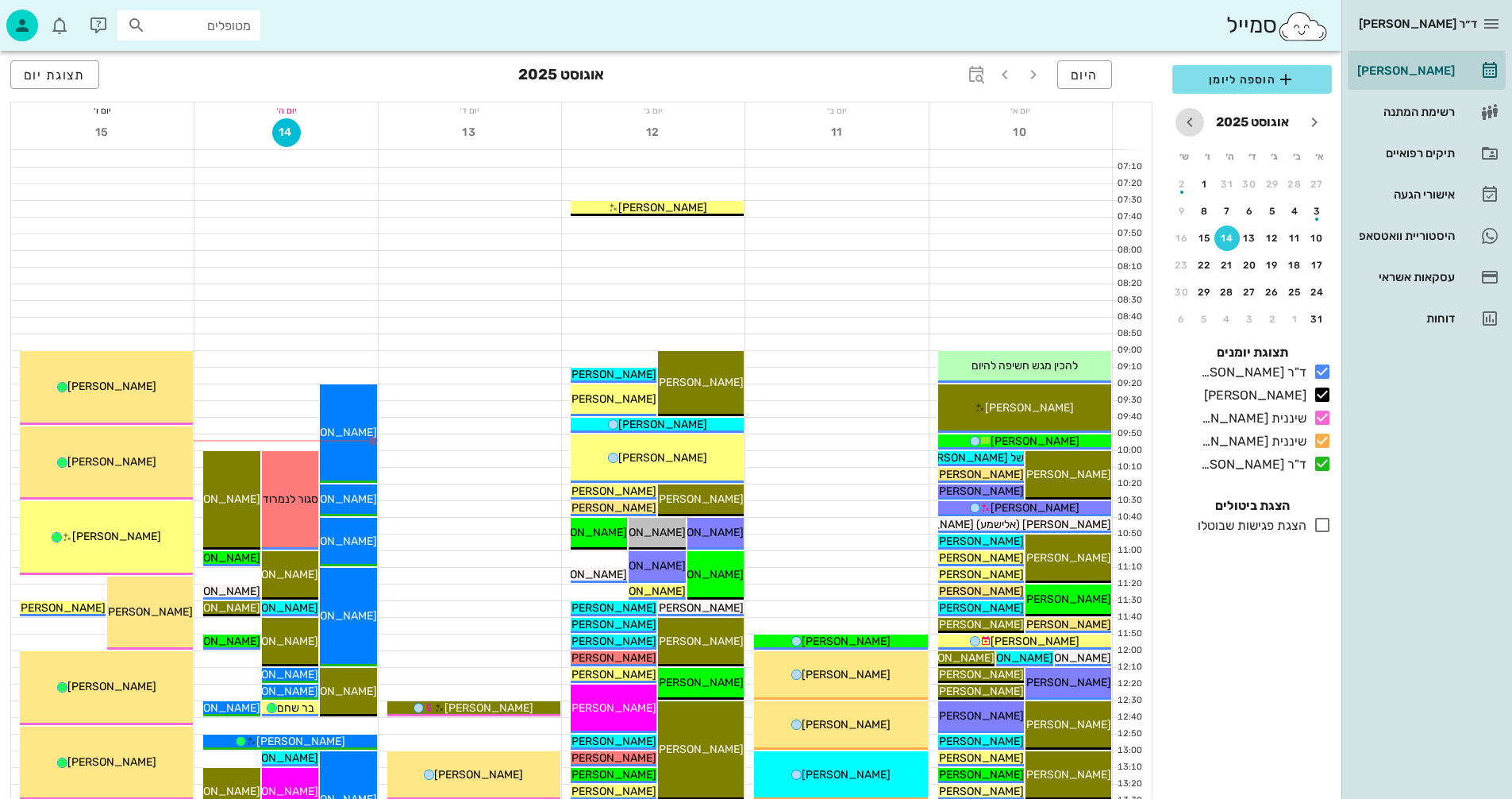
click at [1189, 120] on icon "חודש הבא" at bounding box center [1190, 122] width 19 height 19
click at [1315, 239] on div "14" at bounding box center [1317, 237] width 25 height 11
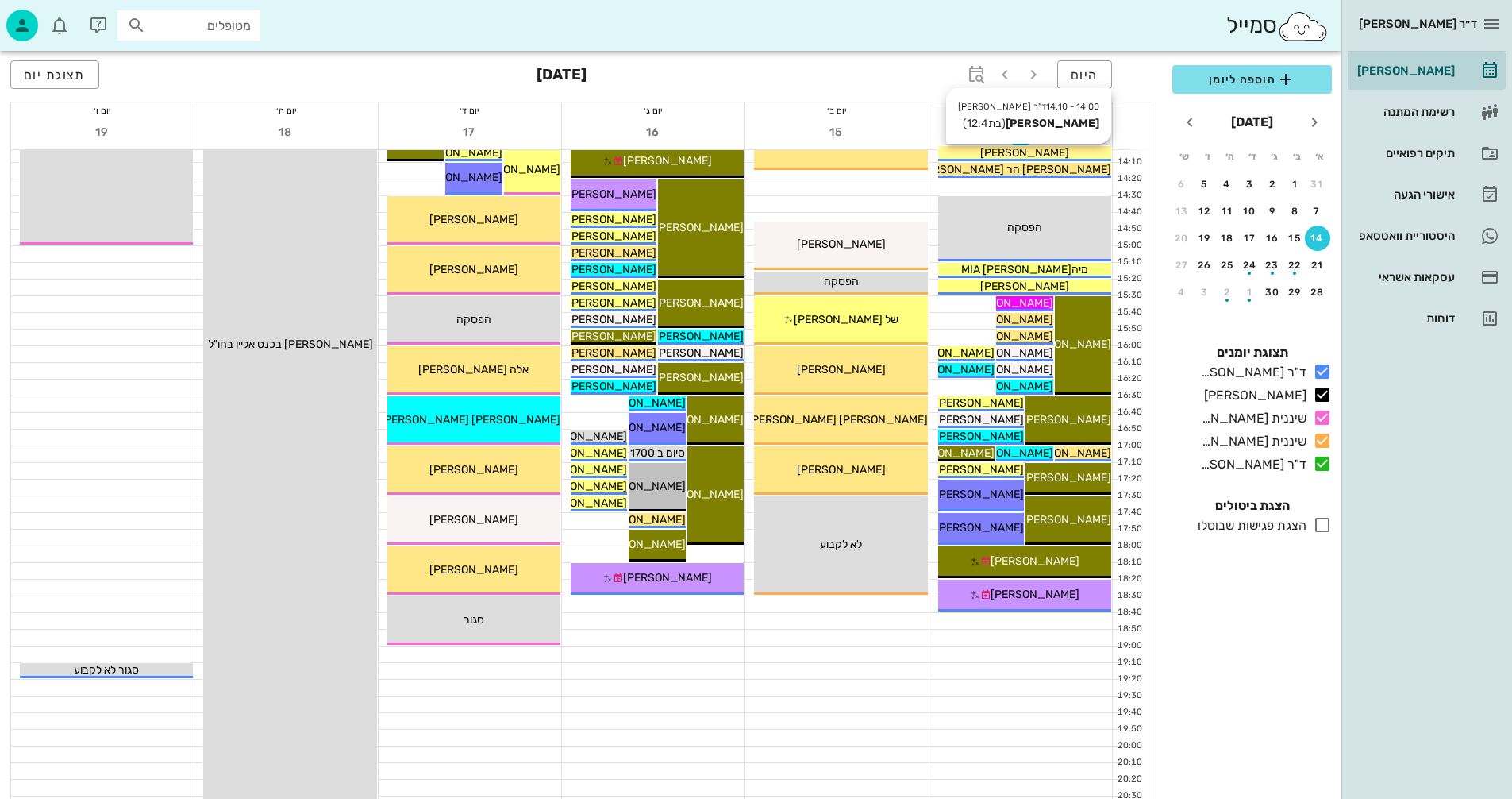
scroll to position [751, 0]
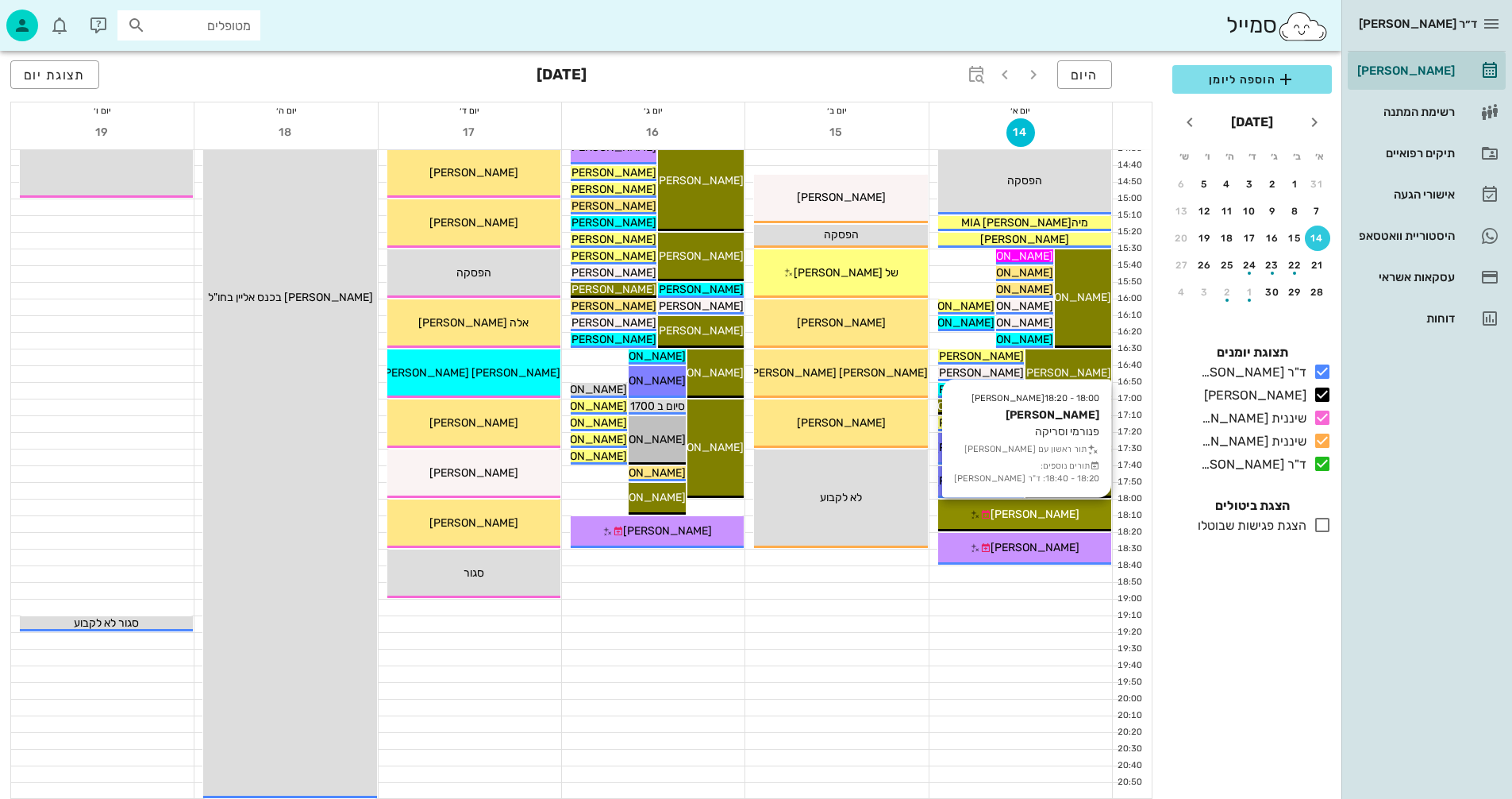
click at [980, 514] on icon at bounding box center [975, 515] width 10 height 10
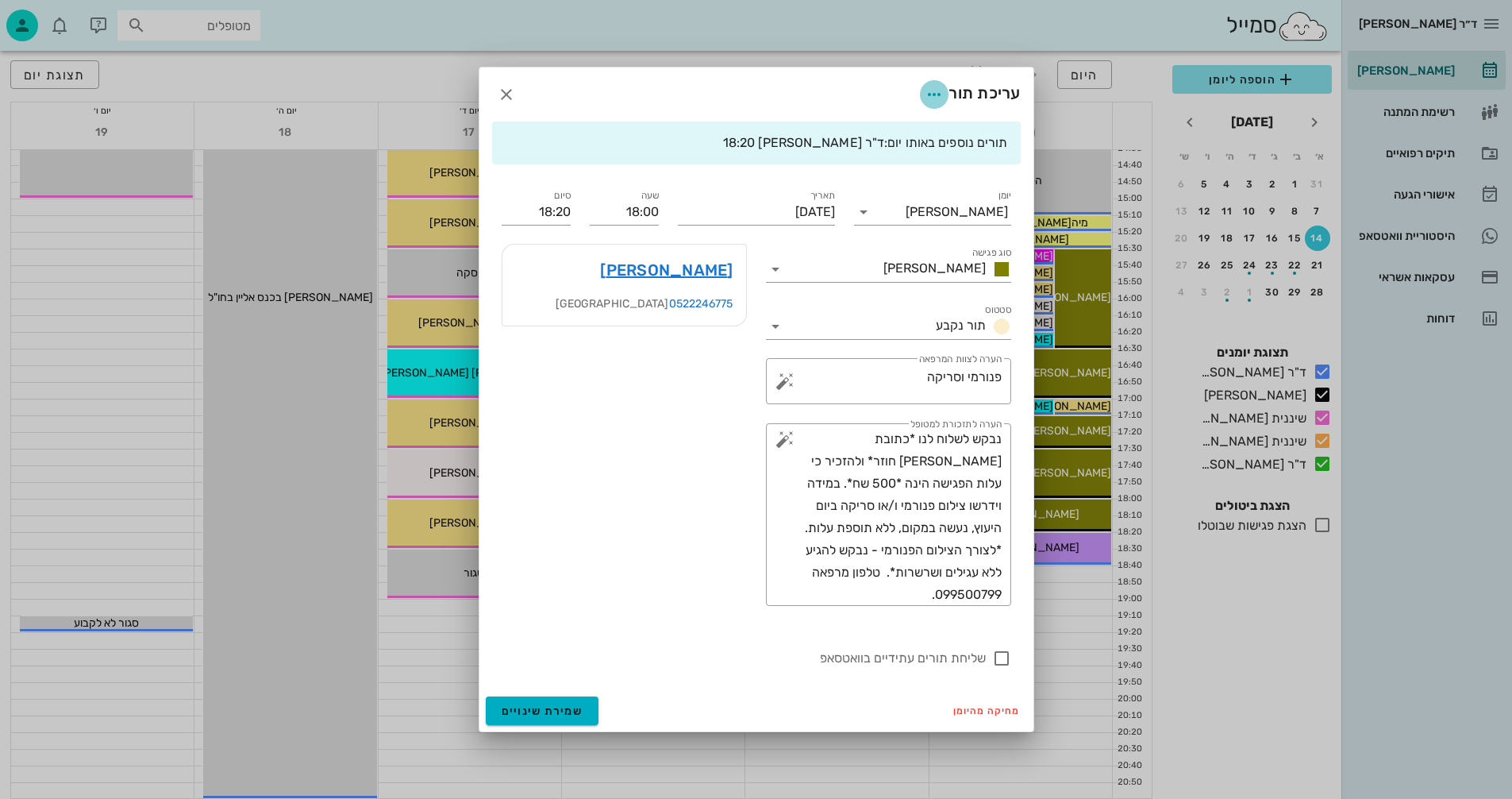
click at [931, 93] on icon "button" at bounding box center [934, 94] width 19 height 19
click at [929, 93] on icon "button" at bounding box center [934, 94] width 19 height 19
click at [685, 269] on link "[PERSON_NAME]" at bounding box center [666, 270] width 133 height 25
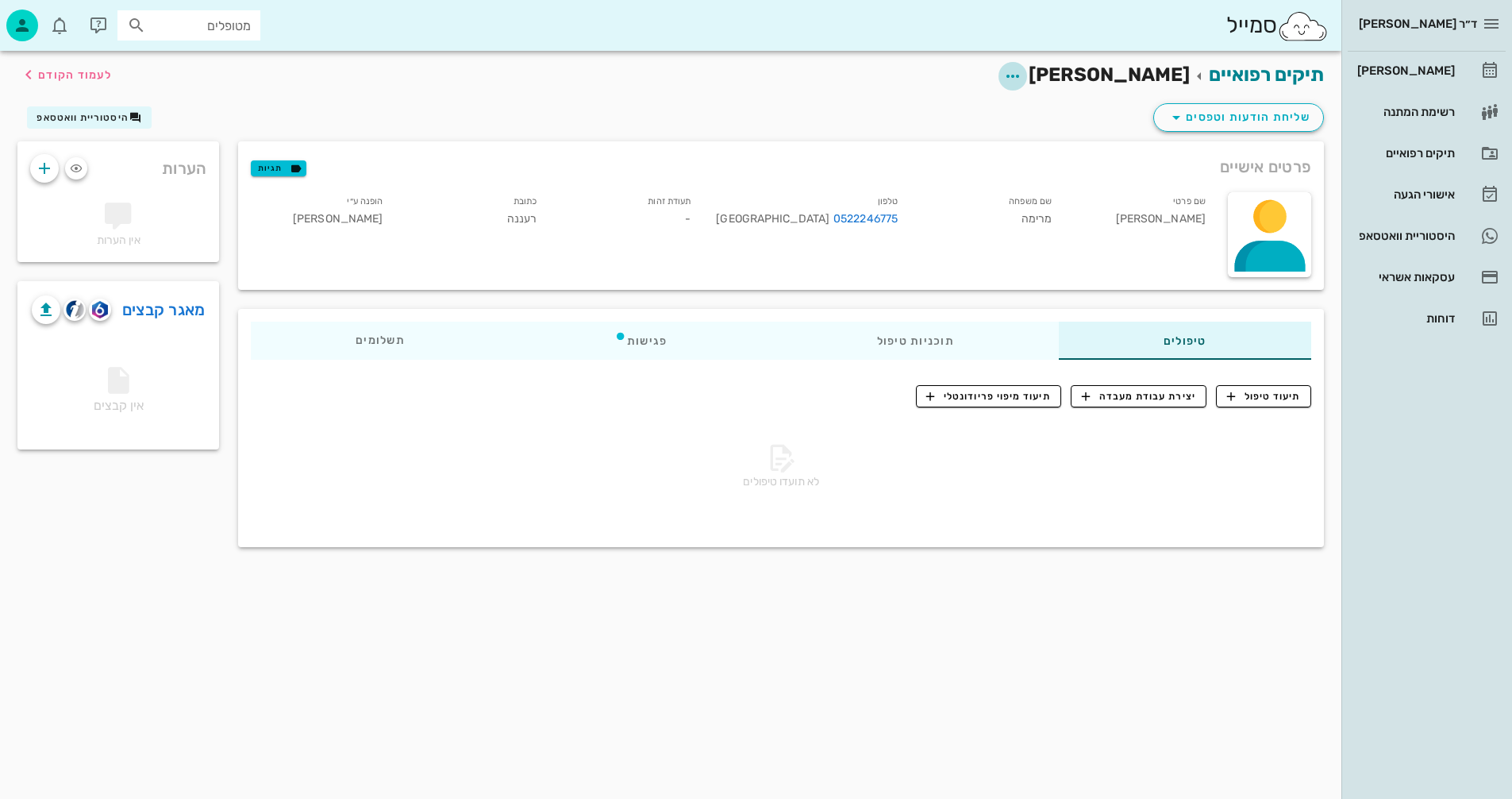
click at [1022, 79] on icon "button" at bounding box center [1013, 76] width 19 height 19
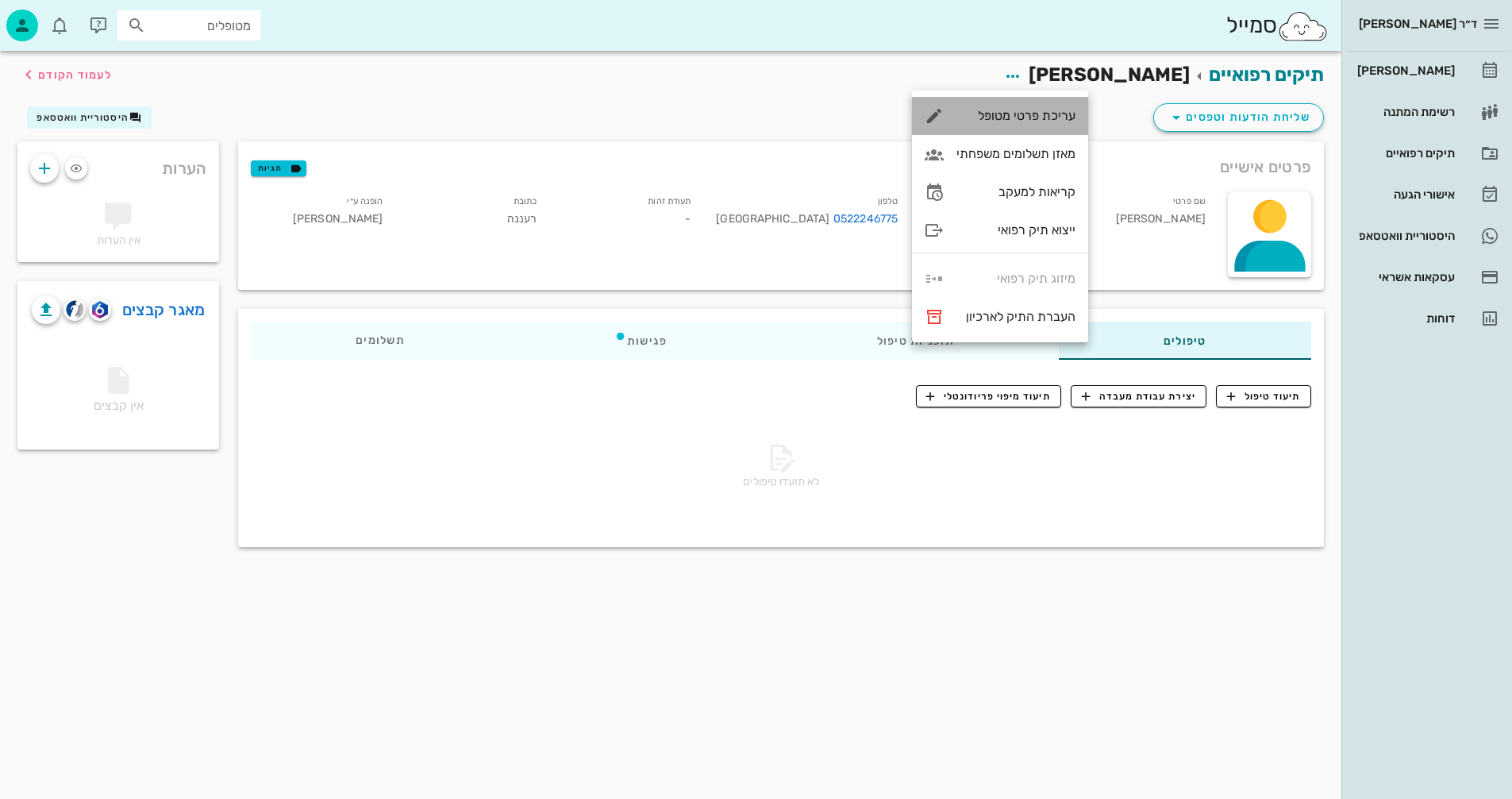
click at [1010, 114] on div "עריכת פרטי מטופל" at bounding box center [1016, 115] width 119 height 15
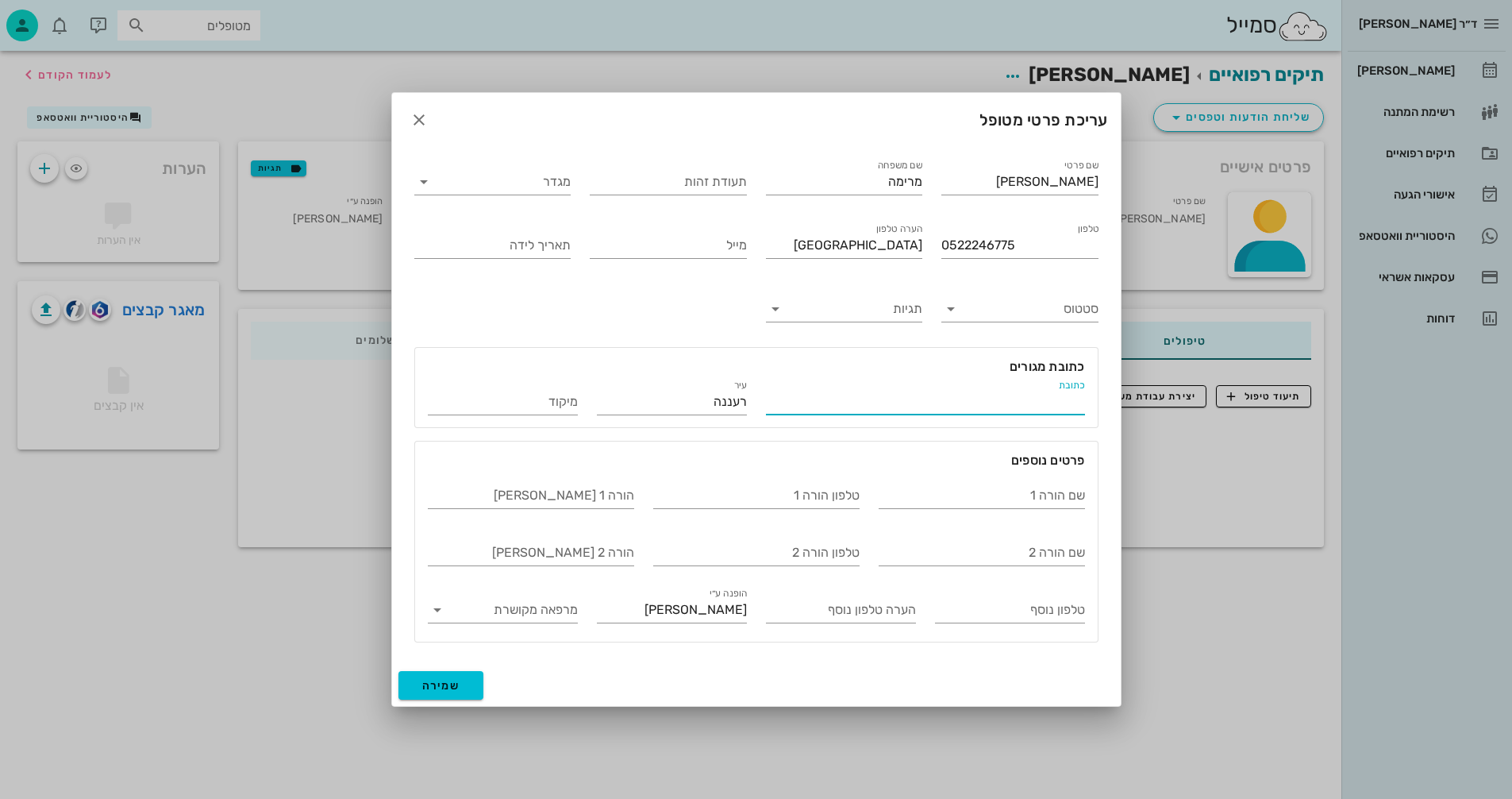
paste input "ת.ז. 326519667 תאריך לידה: [DEMOGRAPHIC_DATA] מייל: [EMAIL_ADDRESS][DOMAIN_NAME]"
drag, startPoint x: 881, startPoint y: 400, endPoint x: 762, endPoint y: 406, distance: 119.2
click at [762, 406] on div "כתובת ת.ז. 326519667 תאריך לידה: [DEMOGRAPHIC_DATA] מייל: [EMAIL_ADDRESS][DOMAI…" at bounding box center [925, 395] width 338 height 57
type input "ת.ז. 326519667 תאריך לידה: [DEMOGRAPHIC_DATA] מייל: [EMAIL_ADDRESS][DOMAIN_NAME]"
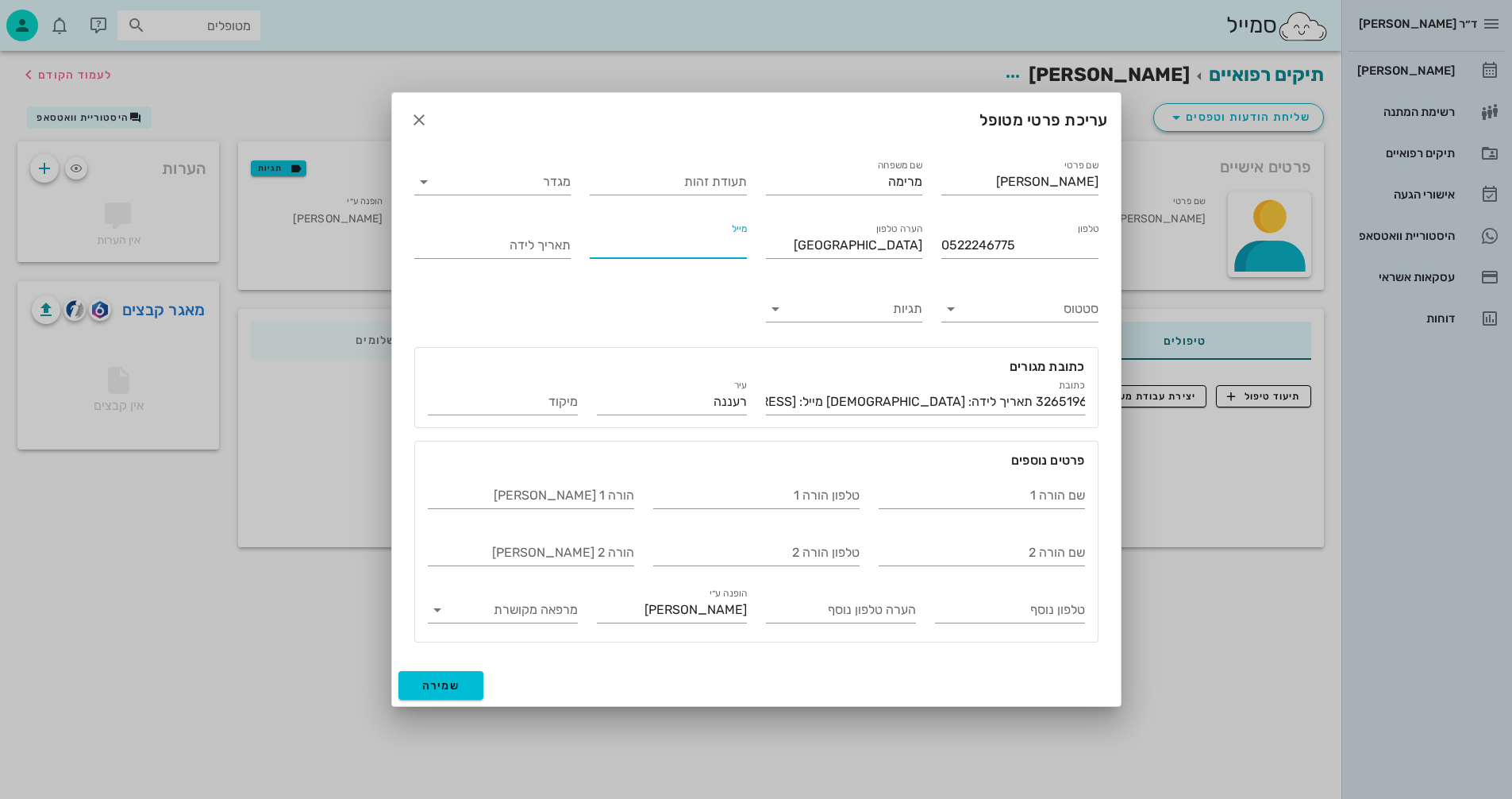
scroll to position [0, 0]
click at [631, 242] on input "מייל" at bounding box center [668, 244] width 157 height 25
paste input "[EMAIL_ADDRESS][DOMAIN_NAME]"
type input "[EMAIL_ADDRESS][DOMAIN_NAME]"
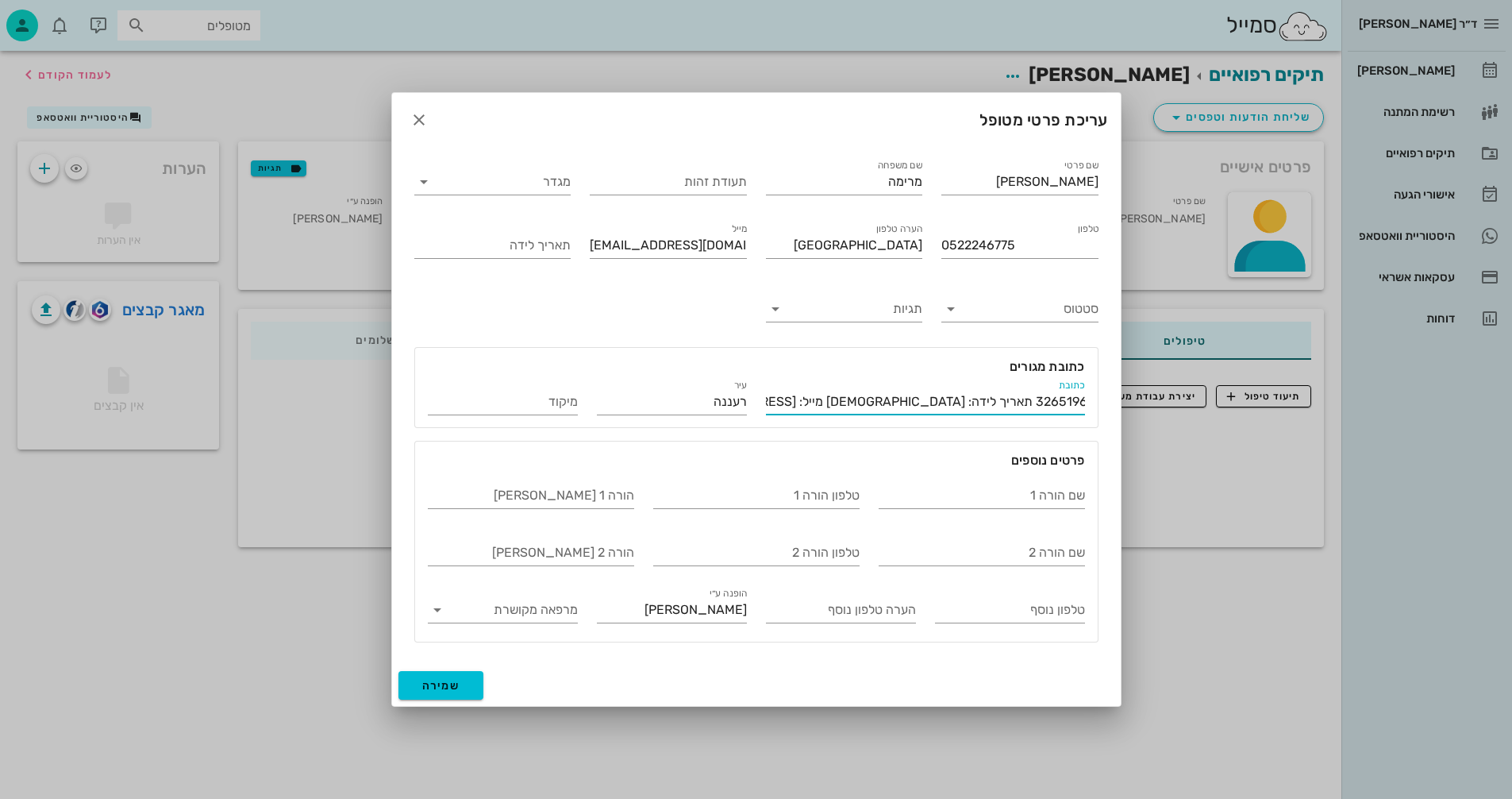
drag, startPoint x: 867, startPoint y: 401, endPoint x: 754, endPoint y: 414, distance: 113.7
click at [754, 414] on div "כתובת ת.ז. 326519667 תאריך לידה: [DEMOGRAPHIC_DATA] מייל: [EMAIL_ADDRESS][DOMAI…" at bounding box center [756, 395] width 676 height 57
type input "ת.ז. 326519667 תאריך לידה: [DEMOGRAPHIC_DATA]"
click at [491, 240] on input "תאריך לידה" at bounding box center [492, 244] width 157 height 25
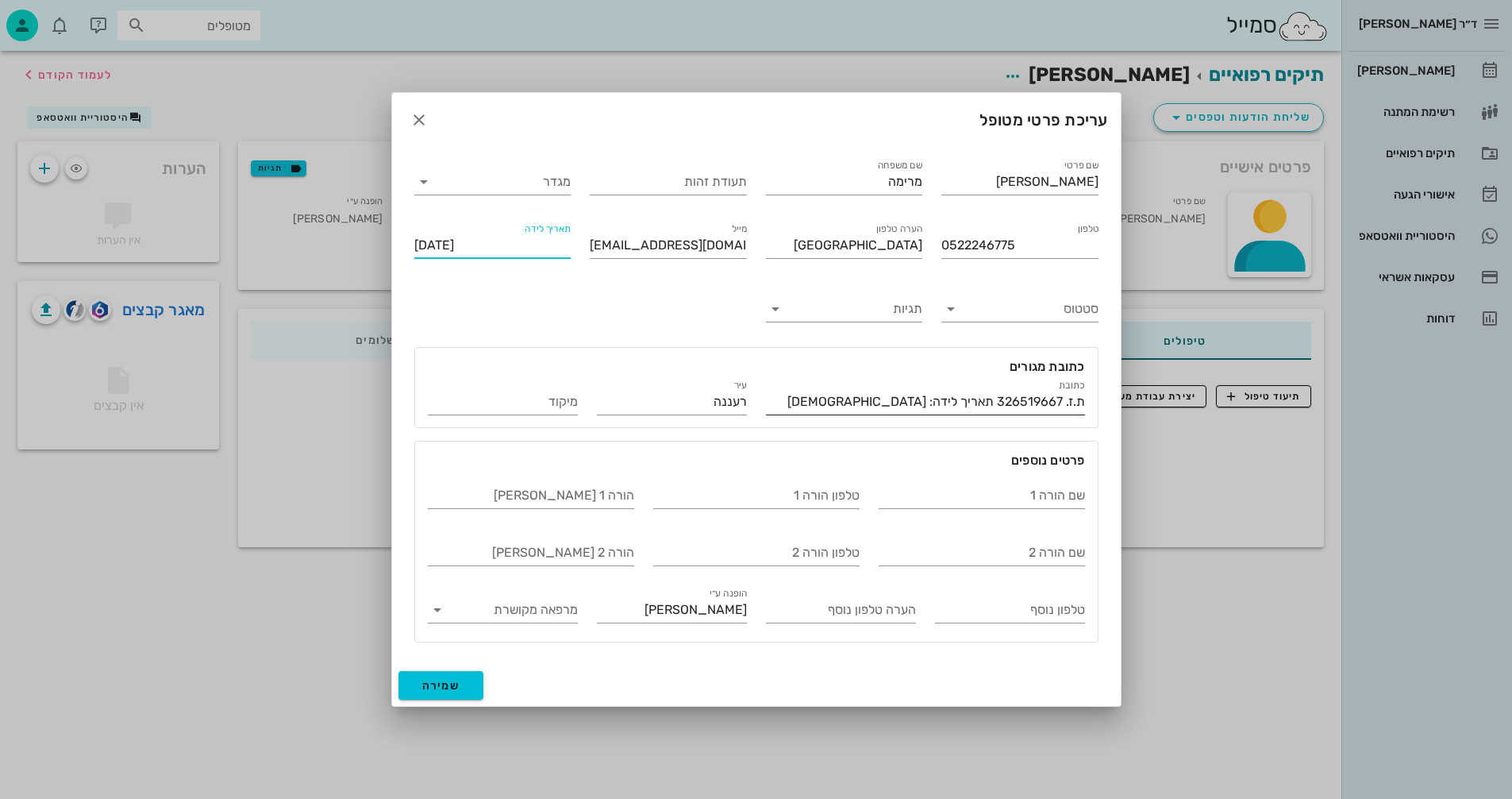
type input "[DATE]"
drag, startPoint x: 996, startPoint y: 404, endPoint x: 1064, endPoint y: 405, distance: 68.0
click at [1064, 405] on input "ת.ז. 326519667 תאריך לידה: [DEMOGRAPHIC_DATA]" at bounding box center [925, 401] width 319 height 25
paste input "326519667"
type input "326519667"
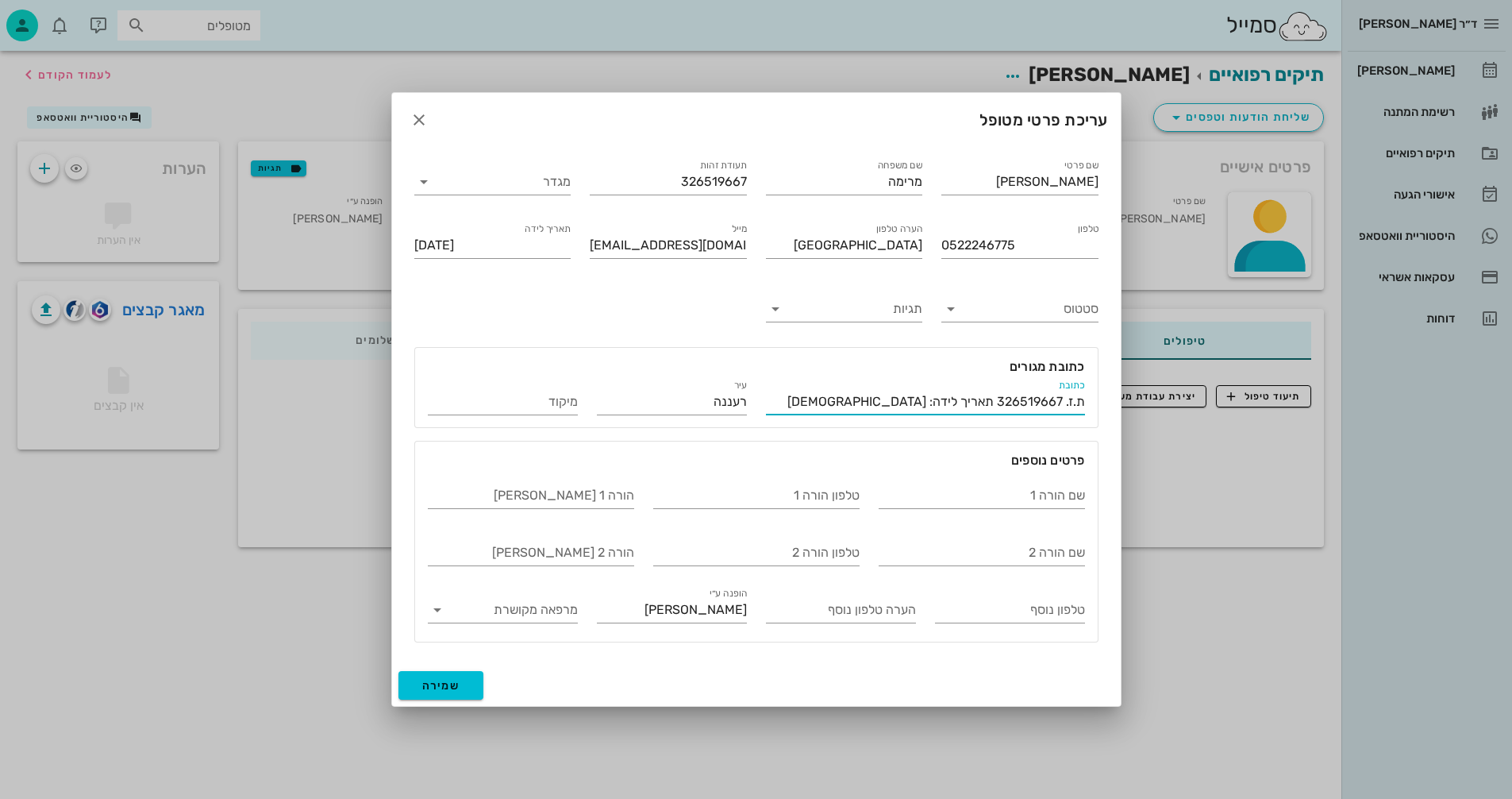
drag, startPoint x: 849, startPoint y: 399, endPoint x: 1083, endPoint y: 384, distance: 234.5
click at [1083, 389] on div "כתובת ת.ז. 326519667 תאריך לידה: [DEMOGRAPHIC_DATA]" at bounding box center [925, 401] width 319 height 25
click at [439, 684] on span "שמירה" at bounding box center [441, 685] width 38 height 14
type input "[DATE]"
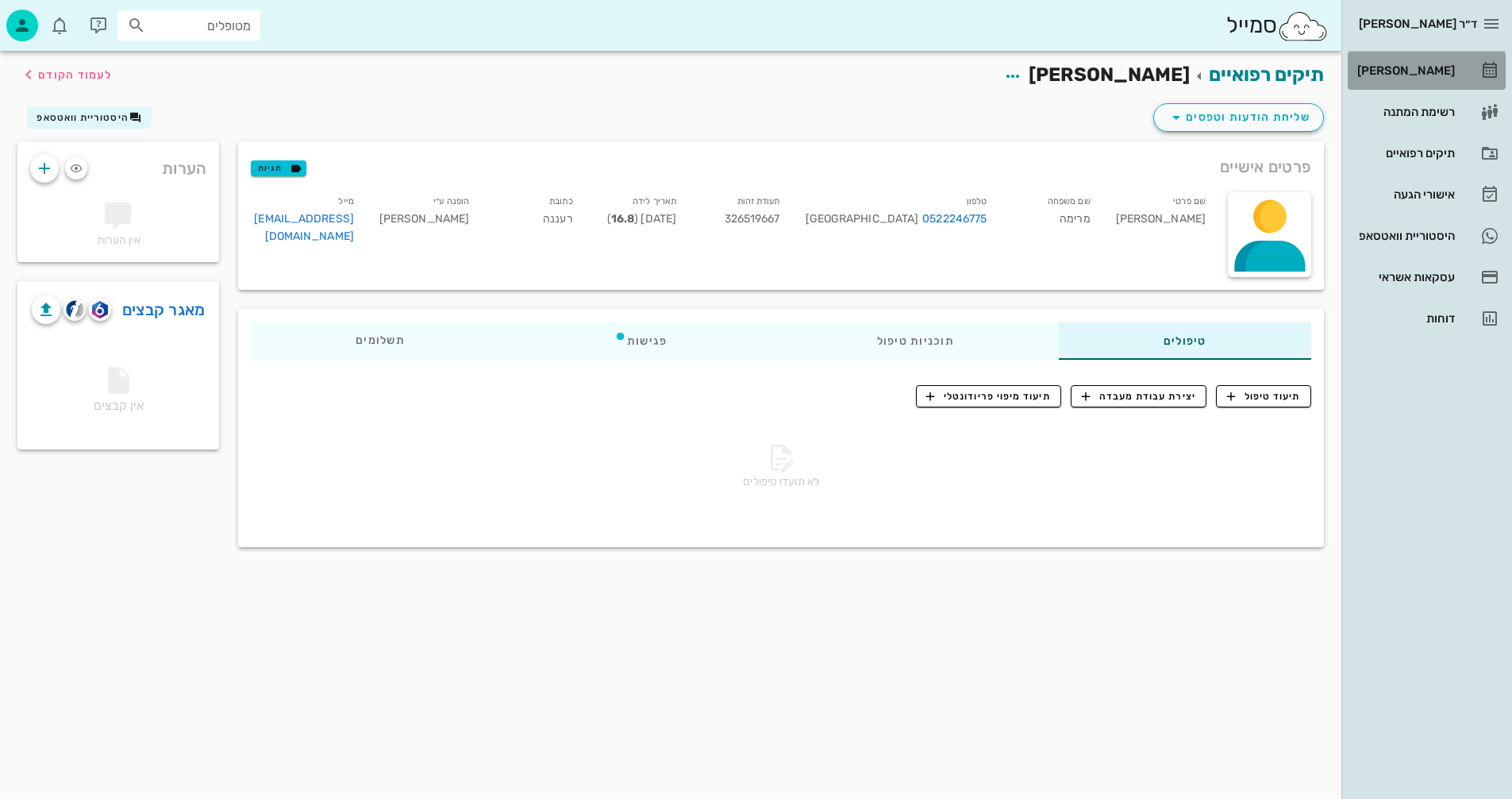
click at [1411, 68] on div "[PERSON_NAME]" at bounding box center [1405, 70] width 101 height 13
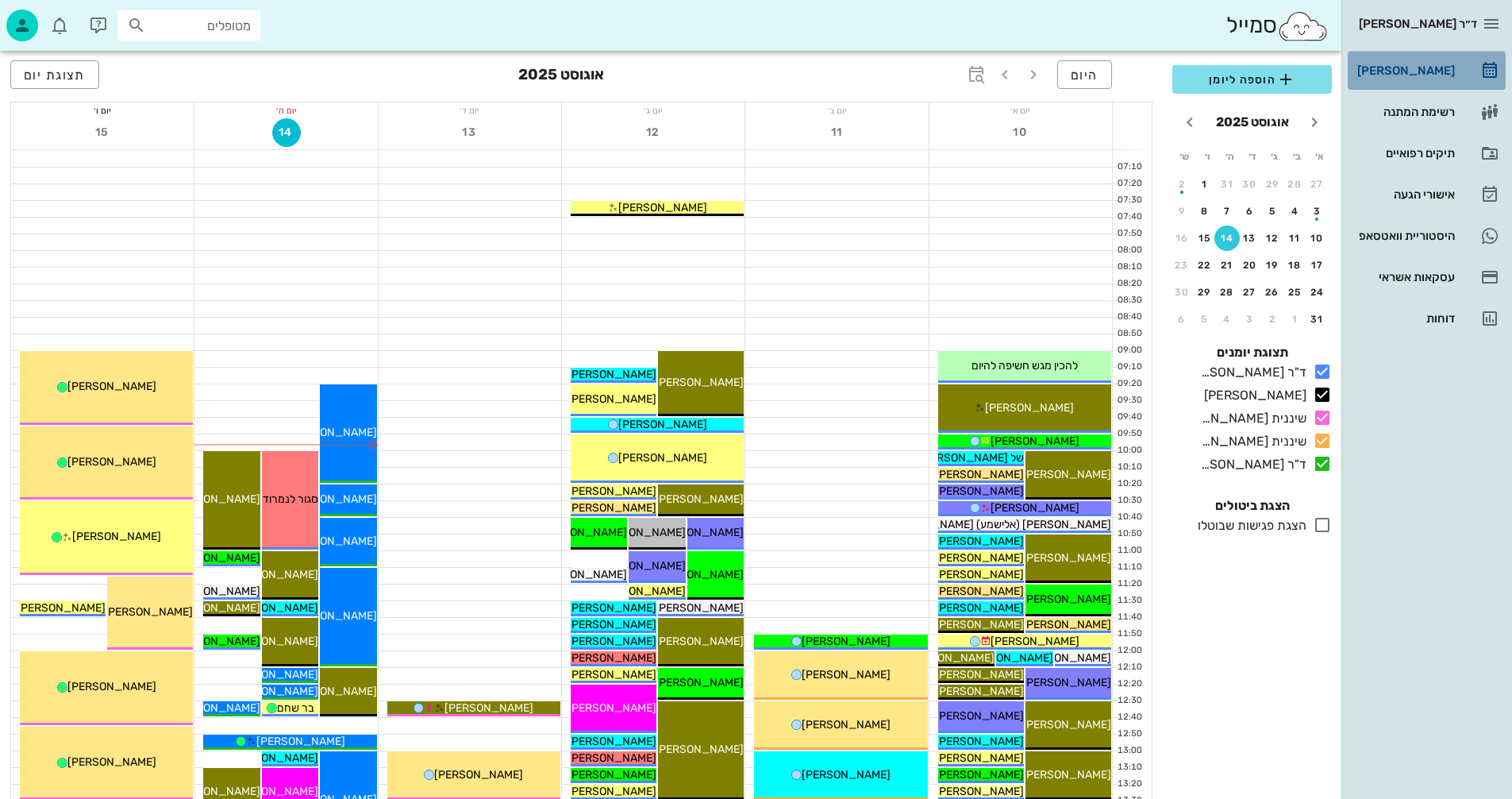
click at [1405, 65] on div "[PERSON_NAME]" at bounding box center [1405, 70] width 101 height 13
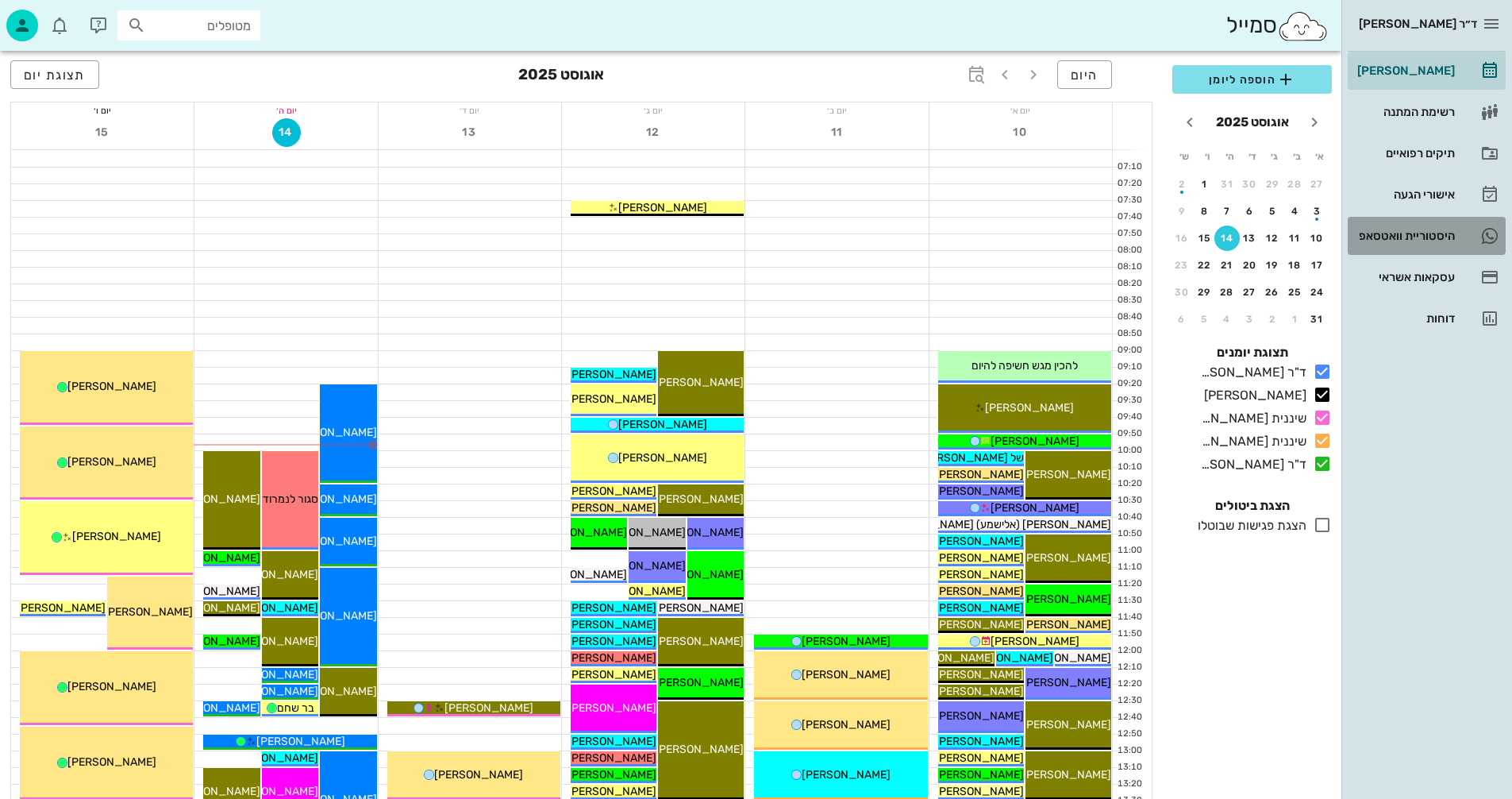
click at [1392, 232] on div "היסטוריית וואטסאפ" at bounding box center [1405, 236] width 101 height 13
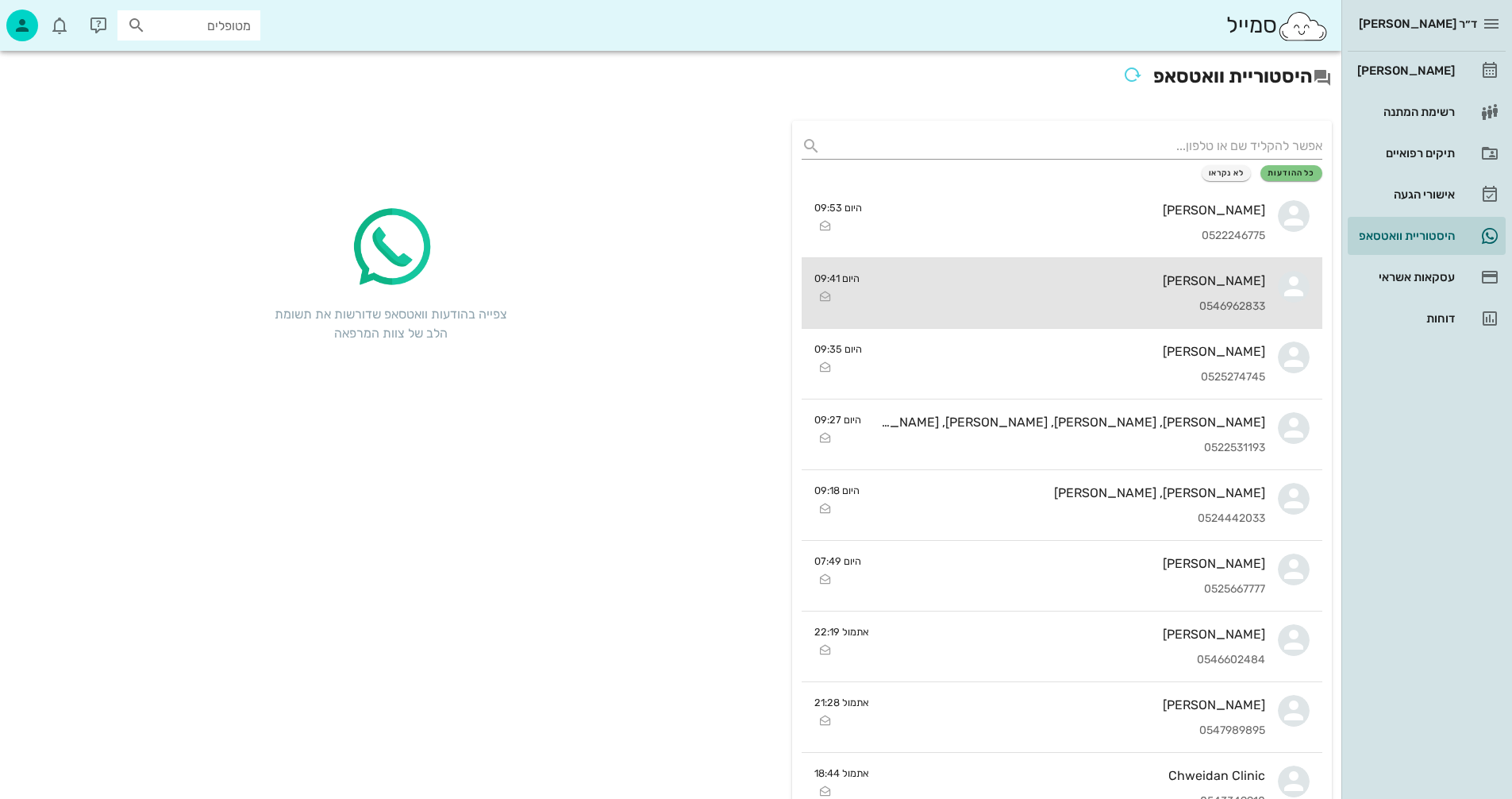
click at [970, 297] on div "[PERSON_NAME] 0546962833" at bounding box center [1068, 293] width 393 height 70
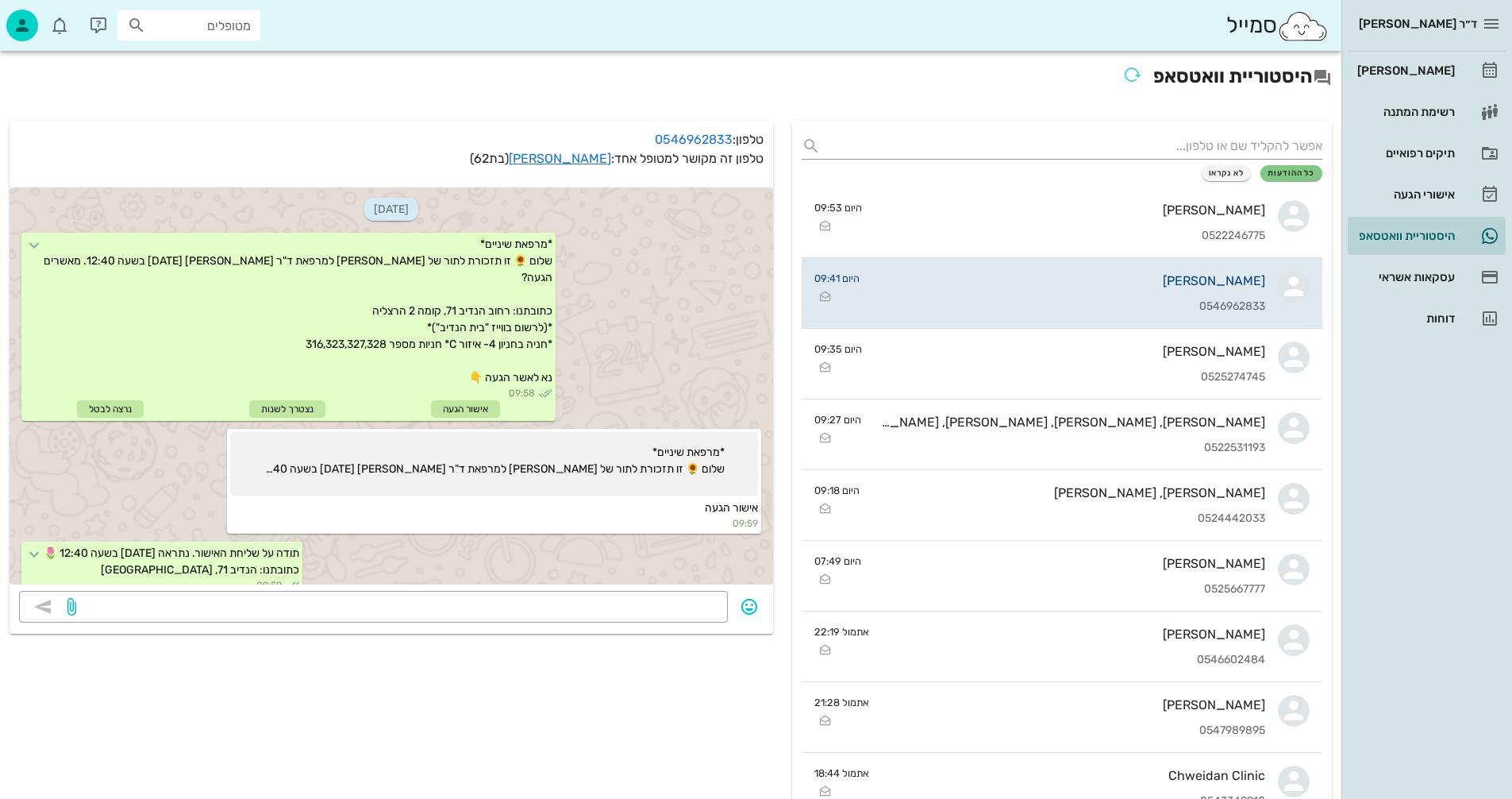
scroll to position [241, 0]
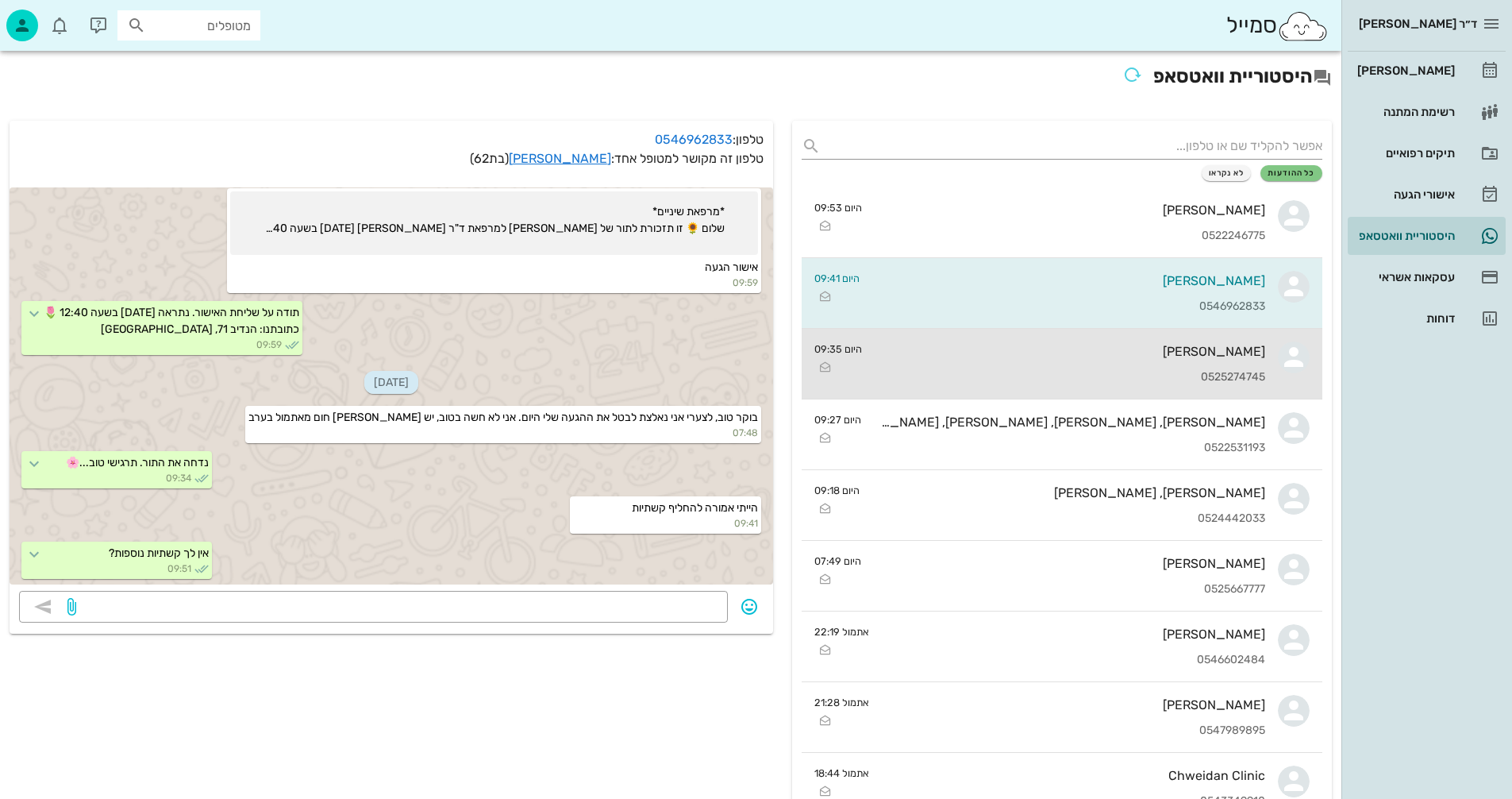
click at [1037, 355] on div "[PERSON_NAME]" at bounding box center [1069, 351] width 391 height 15
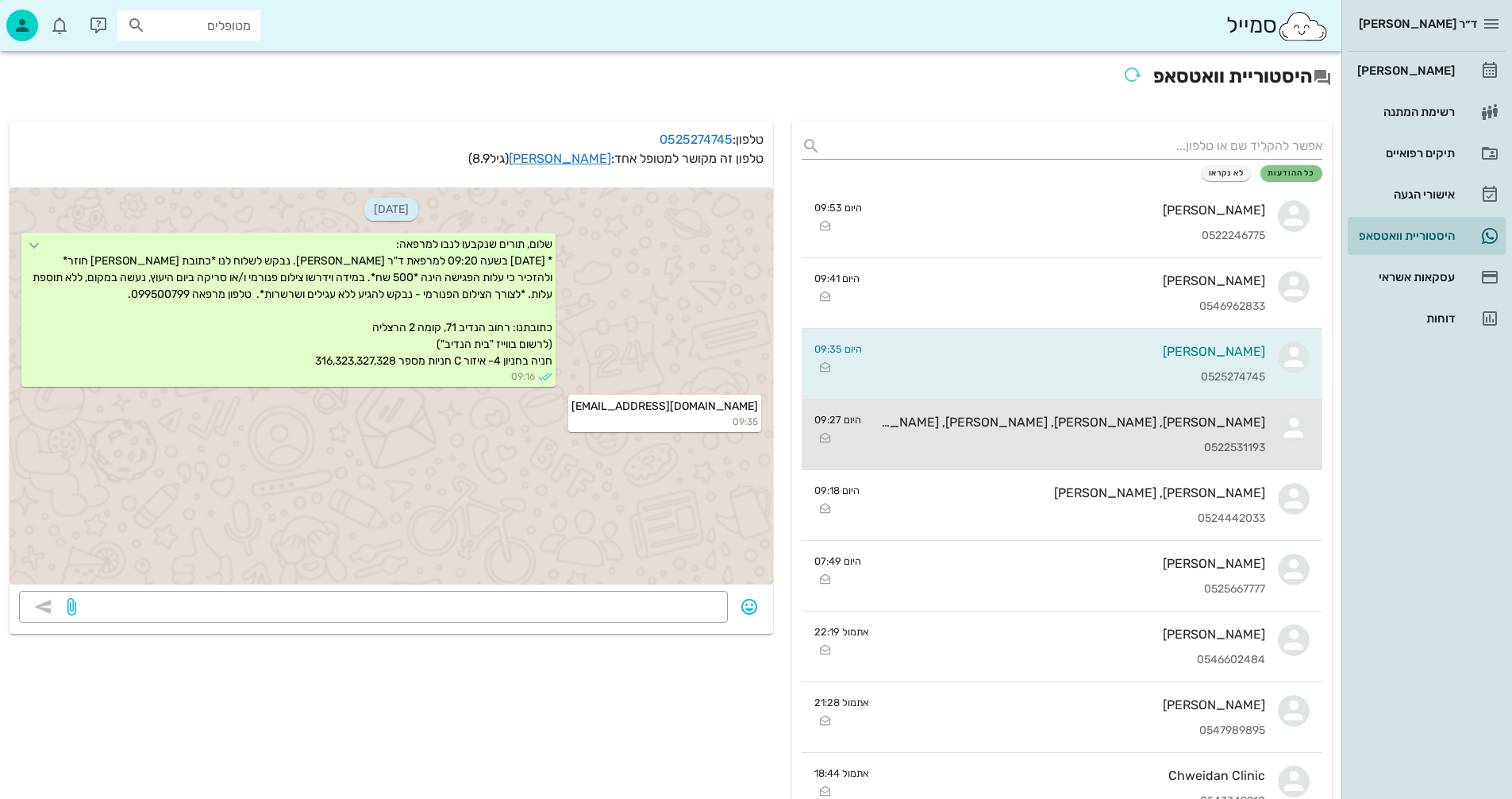
click at [1033, 441] on div "0522531193" at bounding box center [1070, 448] width 392 height 14
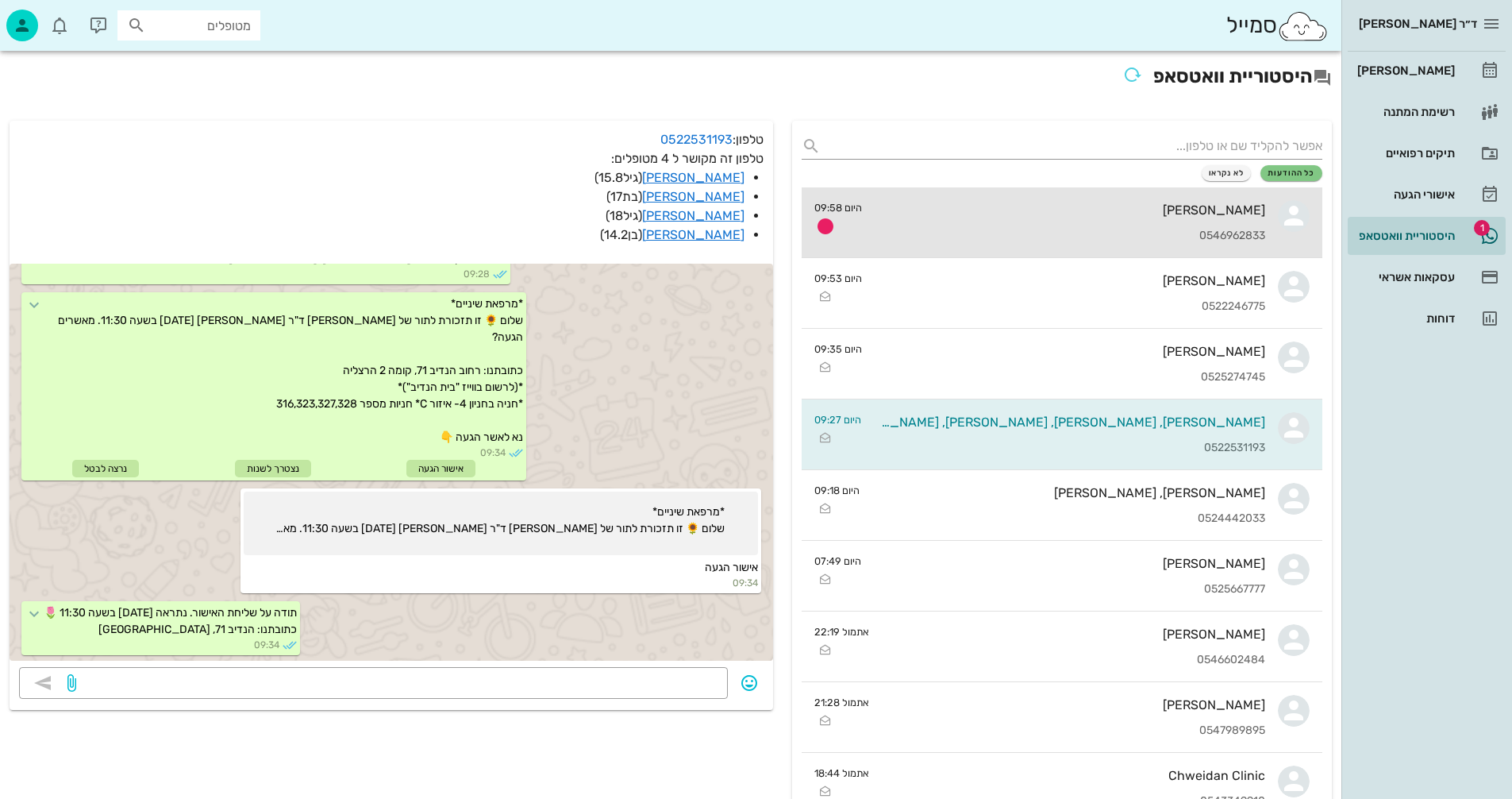
click at [1048, 221] on div "[PERSON_NAME] 0546962833" at bounding box center [1069, 222] width 391 height 70
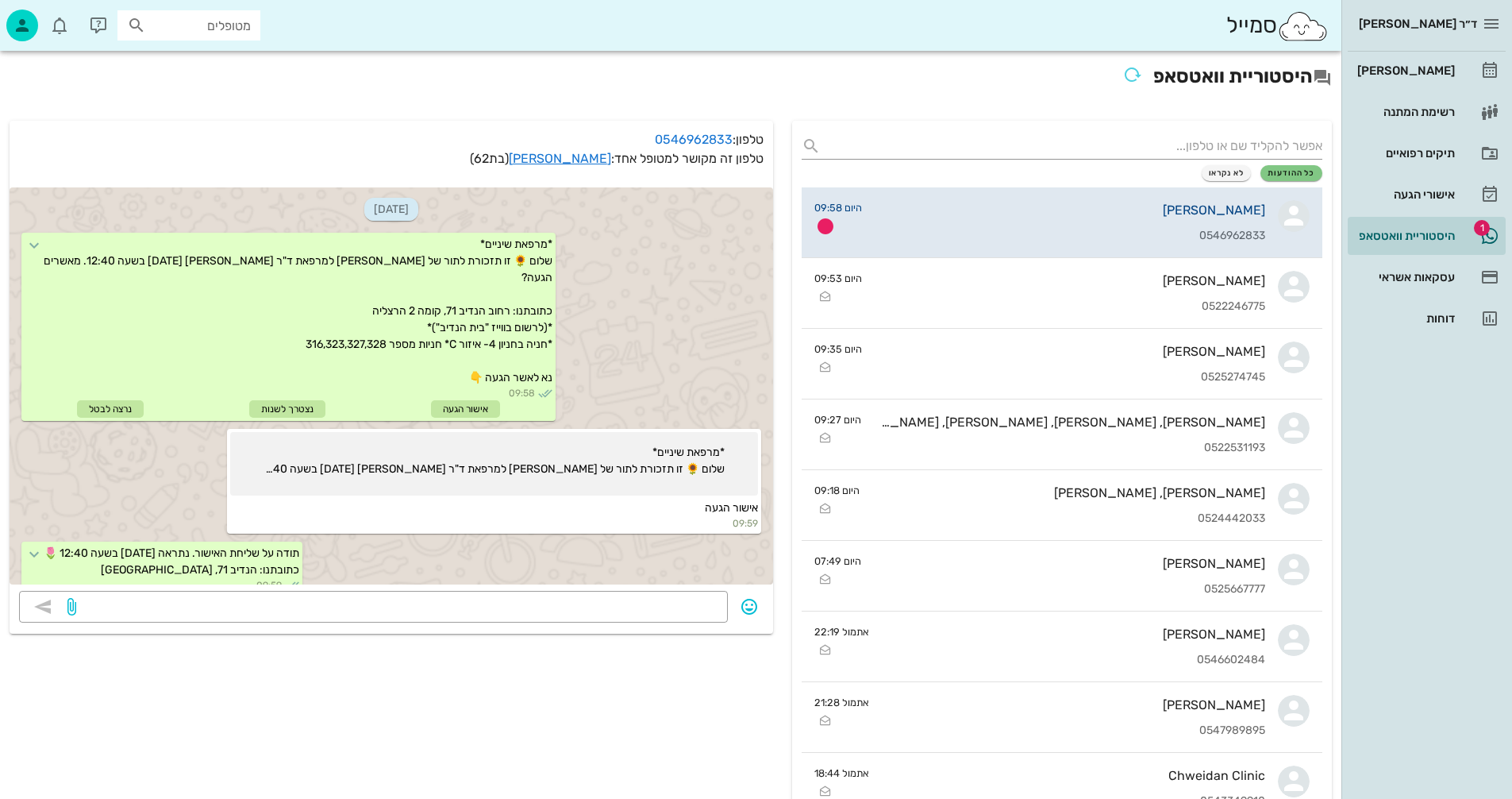
scroll to position [286, 0]
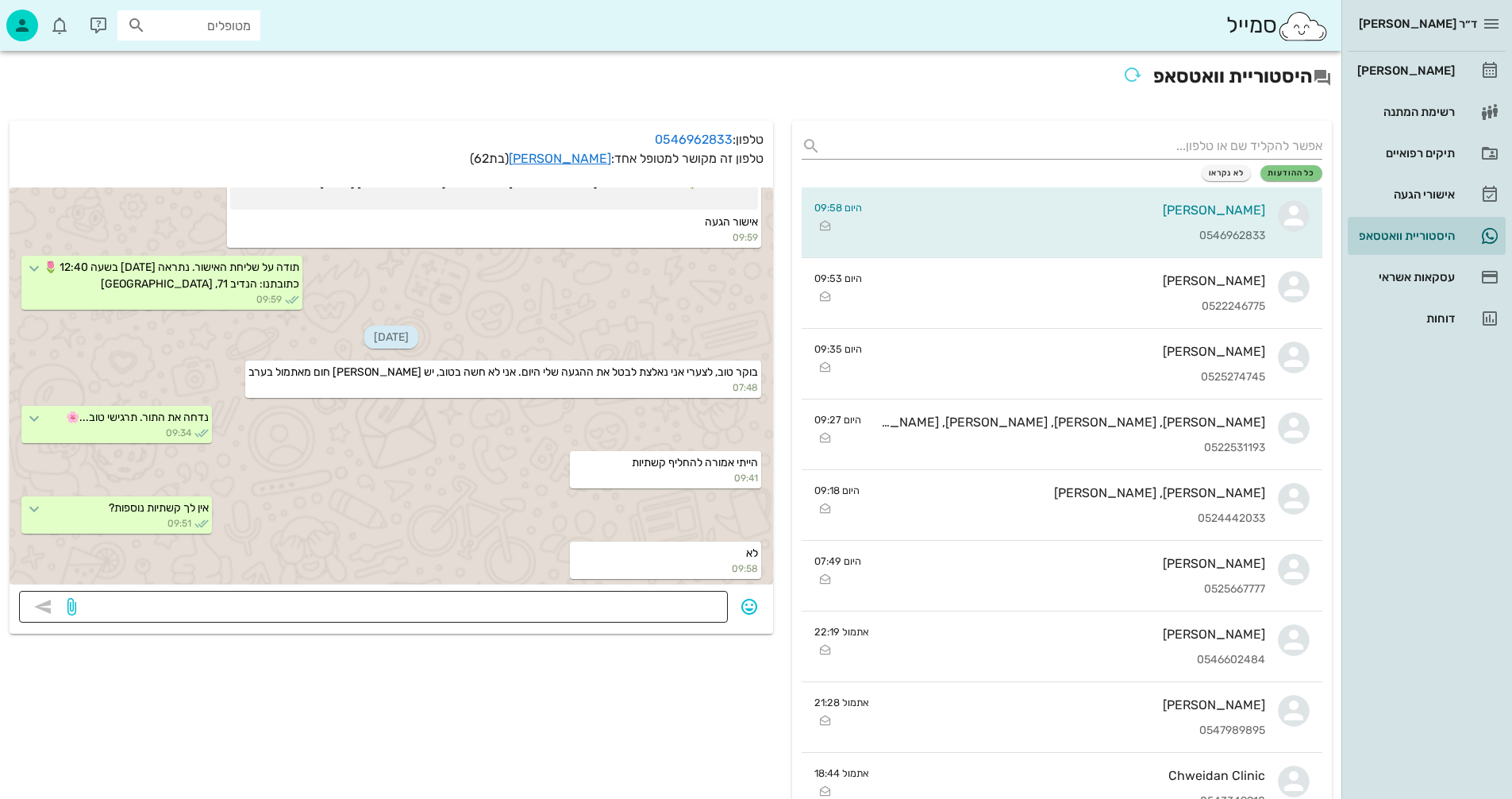
click at [654, 612] on textarea at bounding box center [399, 607] width 639 height 25
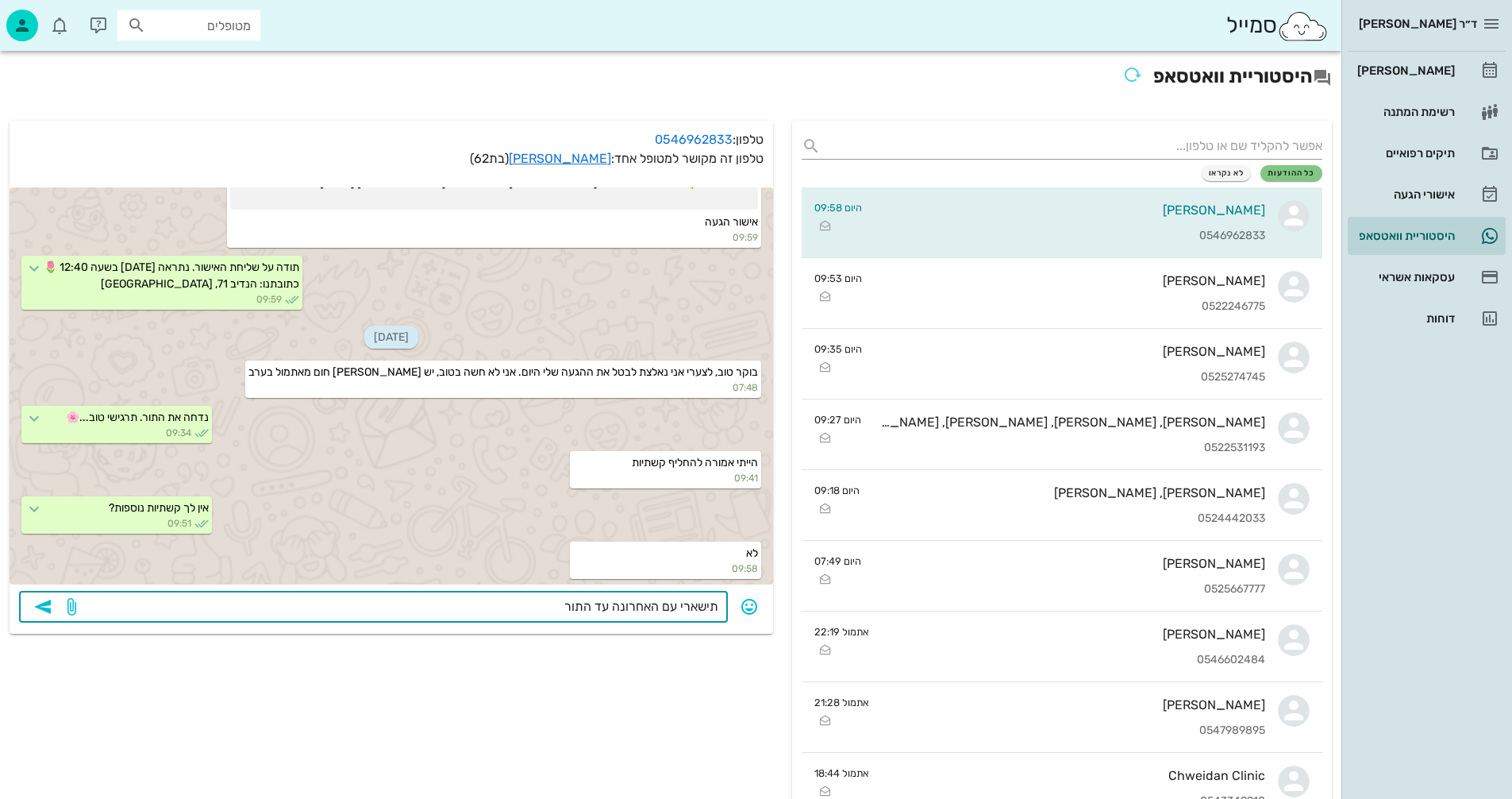
type textarea "תישארי עם האחרונה עד התור"
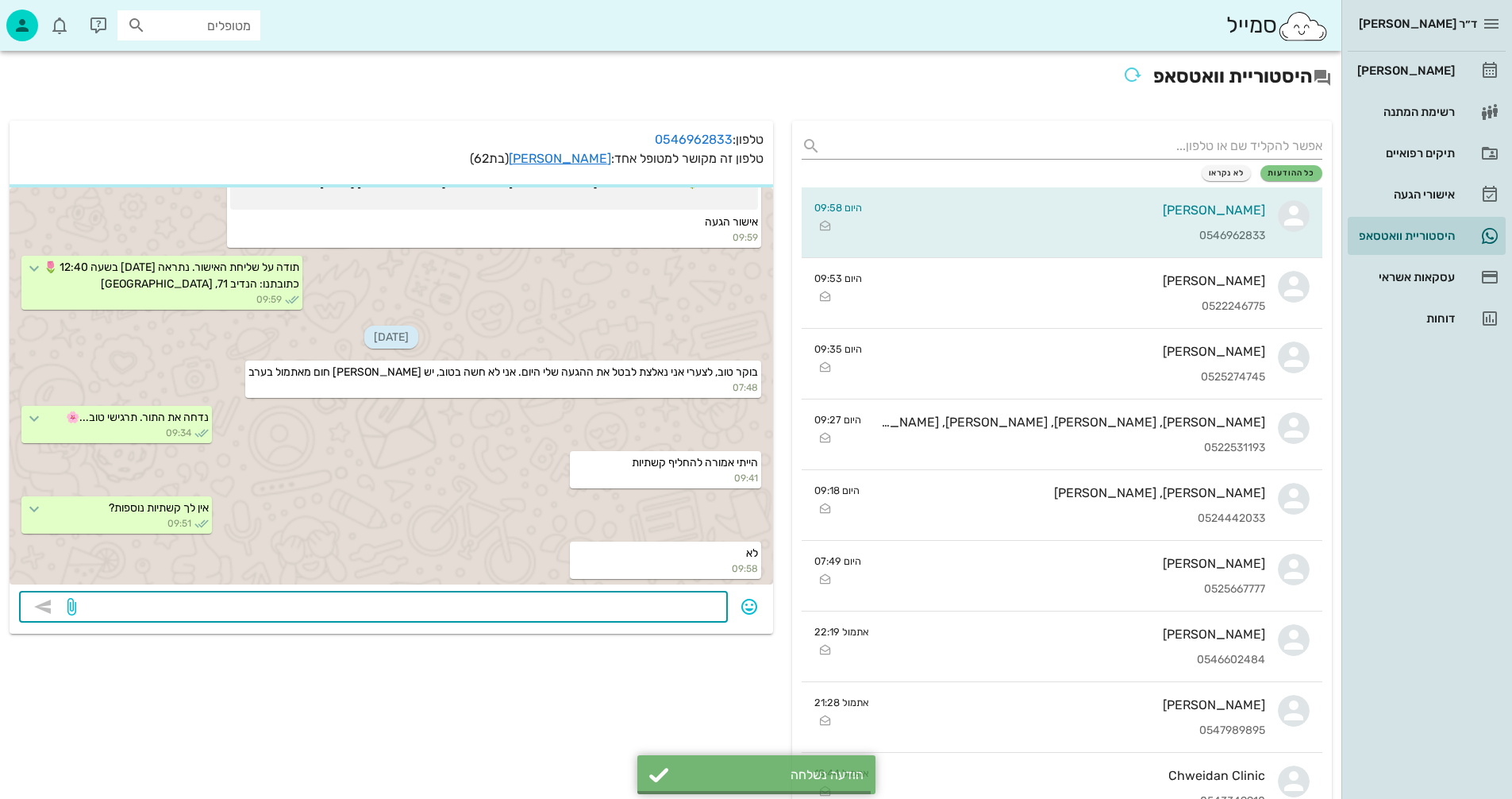
scroll to position [331, 0]
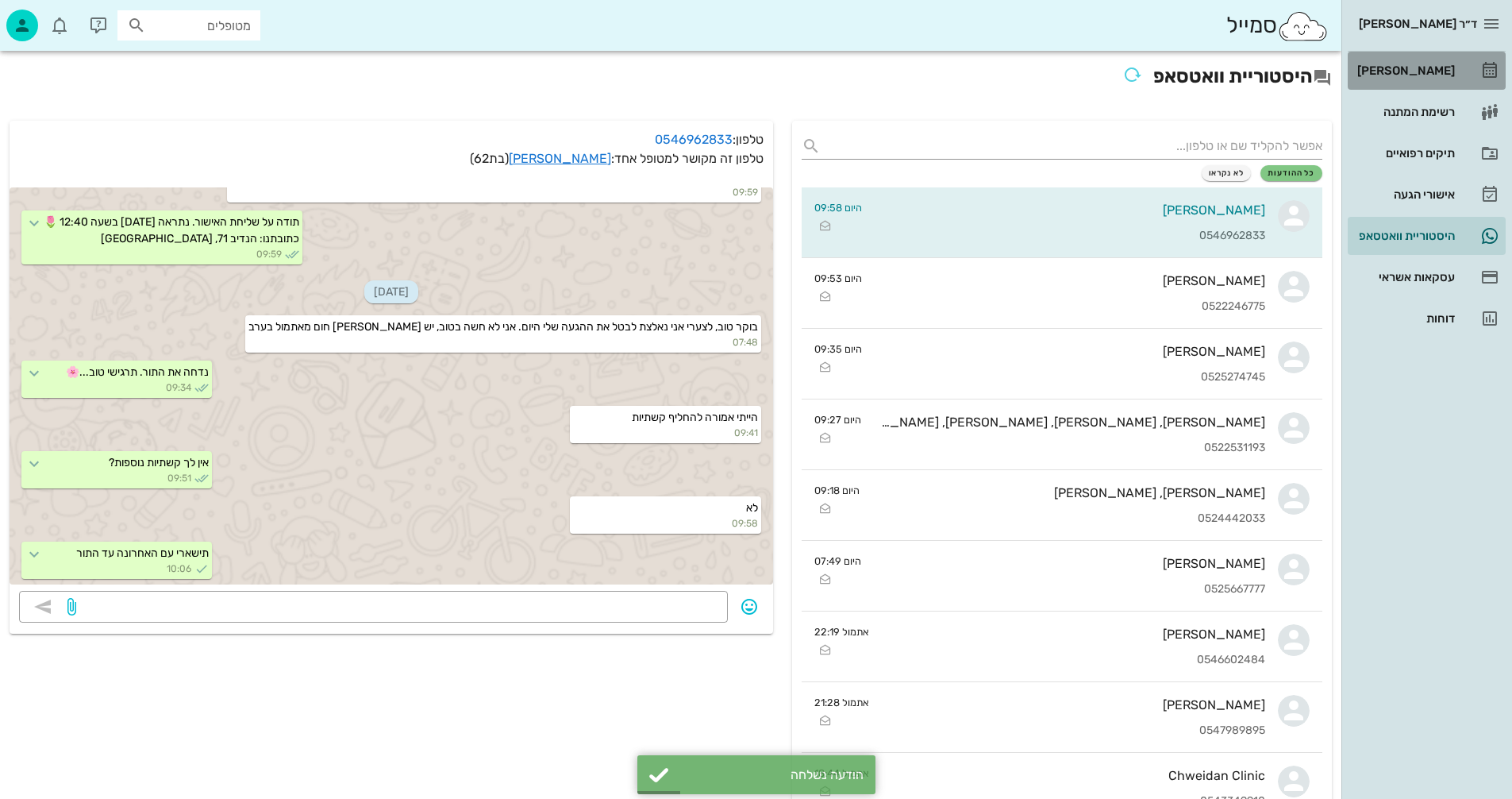
click at [1416, 68] on div "[PERSON_NAME]" at bounding box center [1405, 70] width 101 height 13
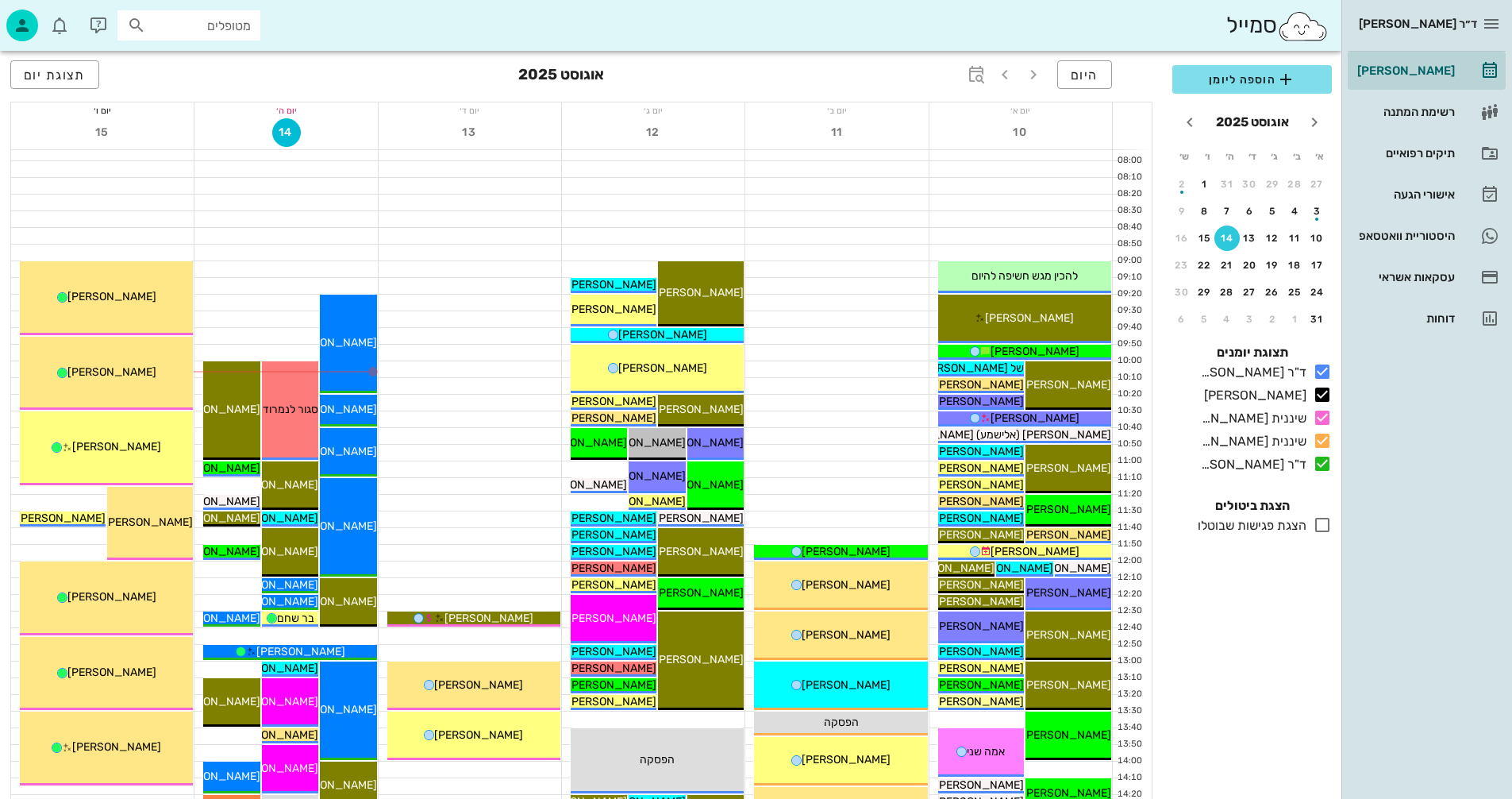
scroll to position [317, 0]
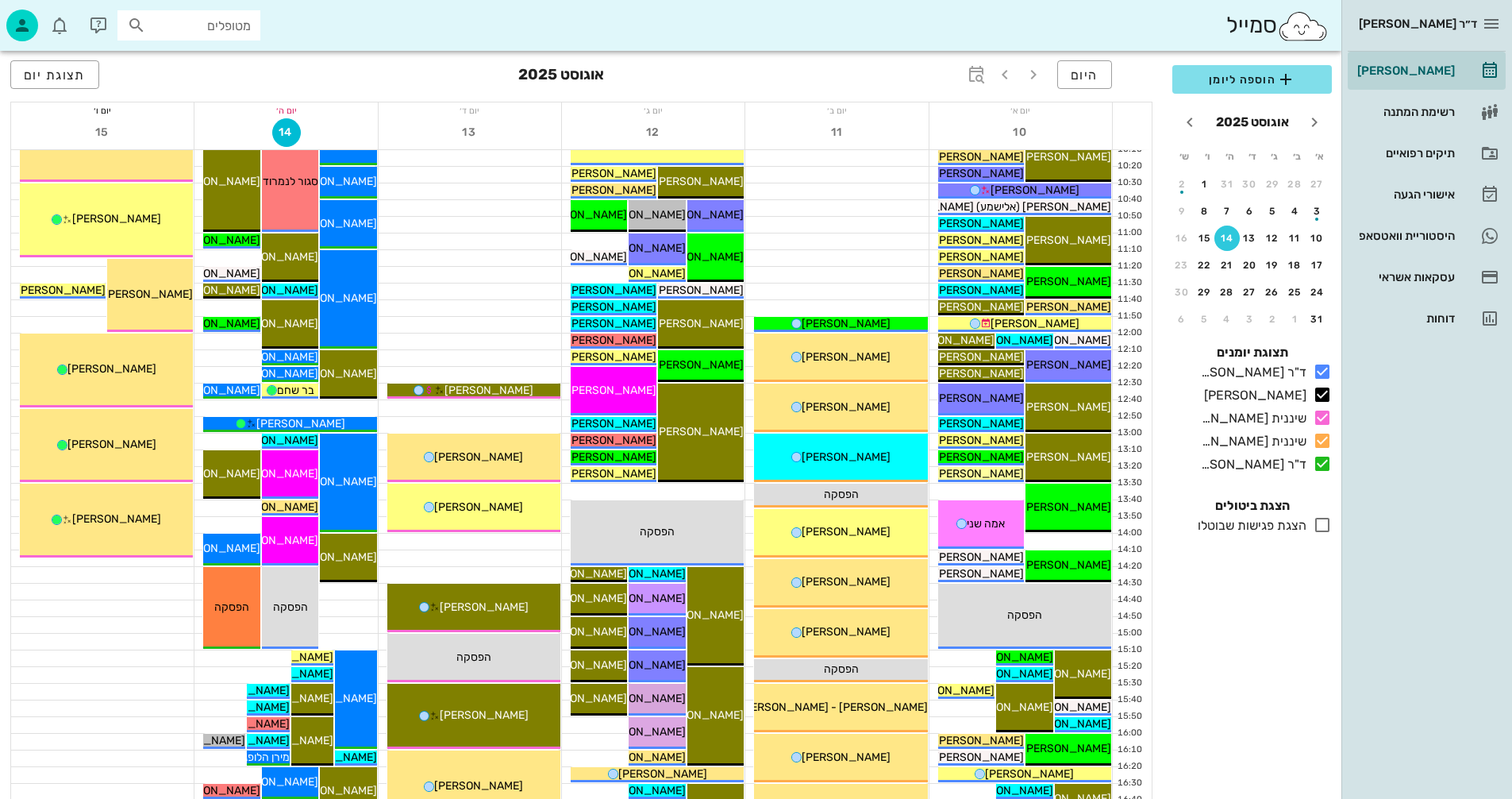
click at [1320, 527] on icon at bounding box center [1322, 524] width 19 height 19
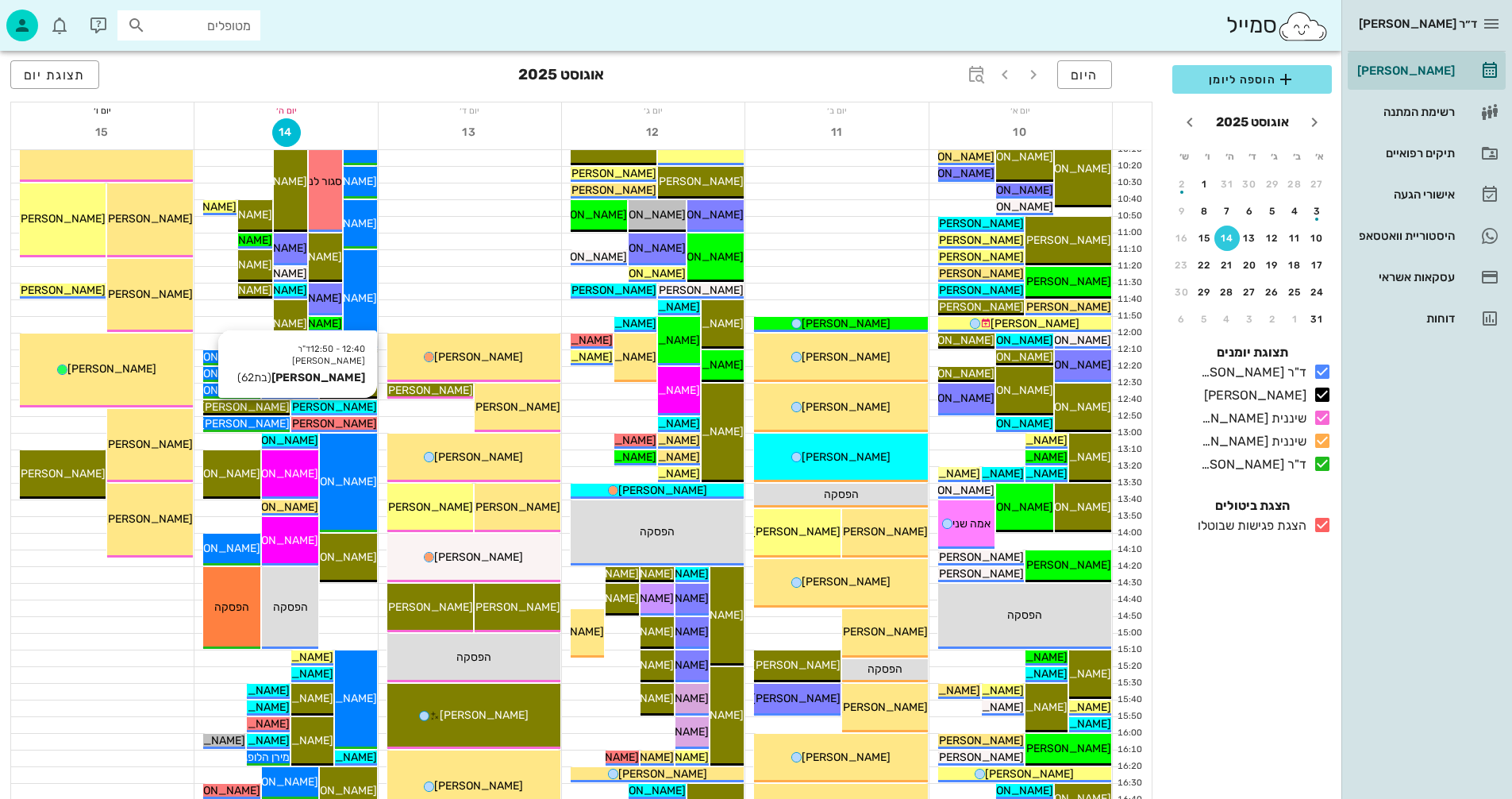
click at [348, 406] on span "[PERSON_NAME]" at bounding box center [333, 407] width 89 height 14
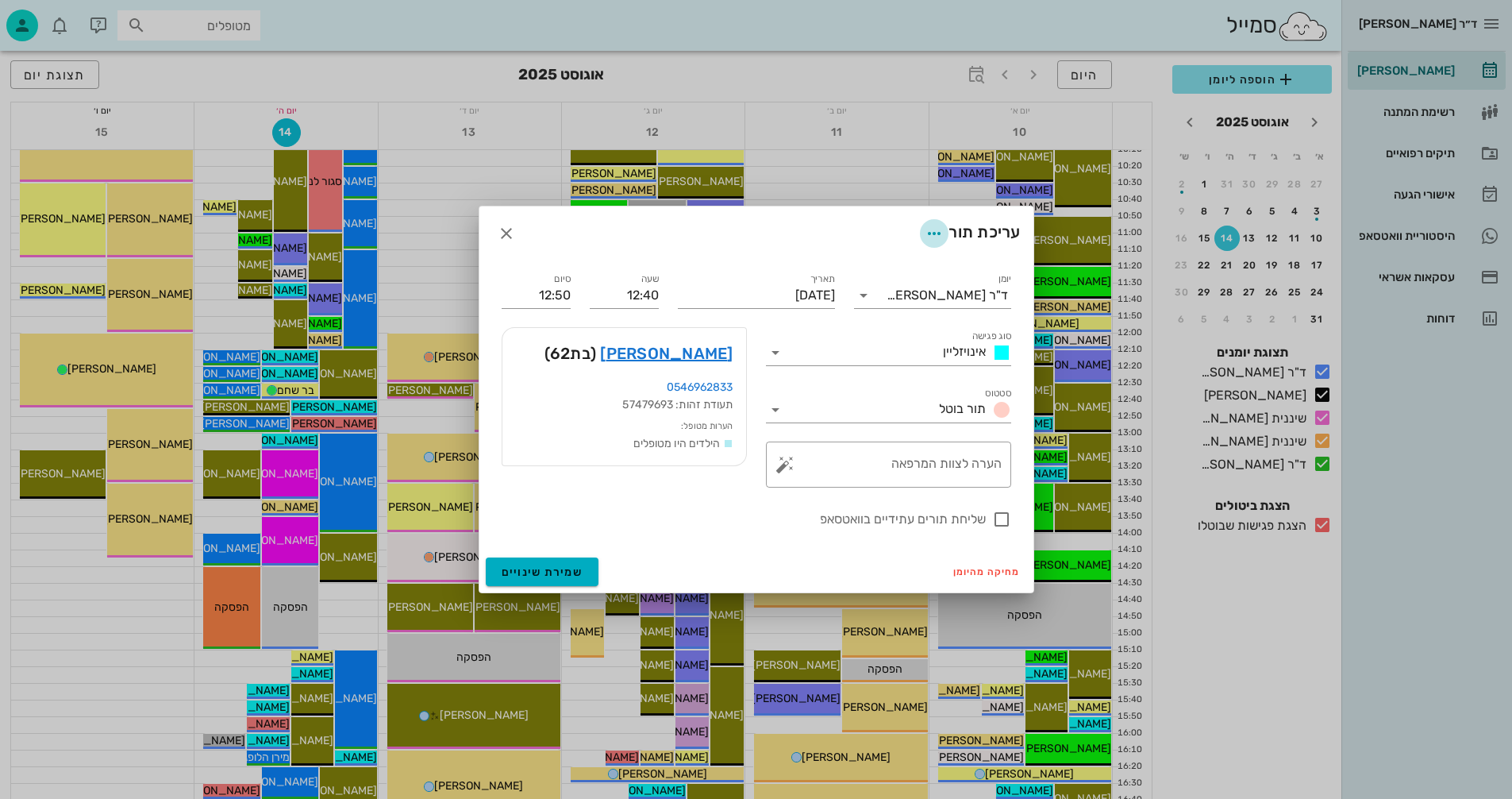
click at [930, 230] on icon "button" at bounding box center [934, 233] width 19 height 19
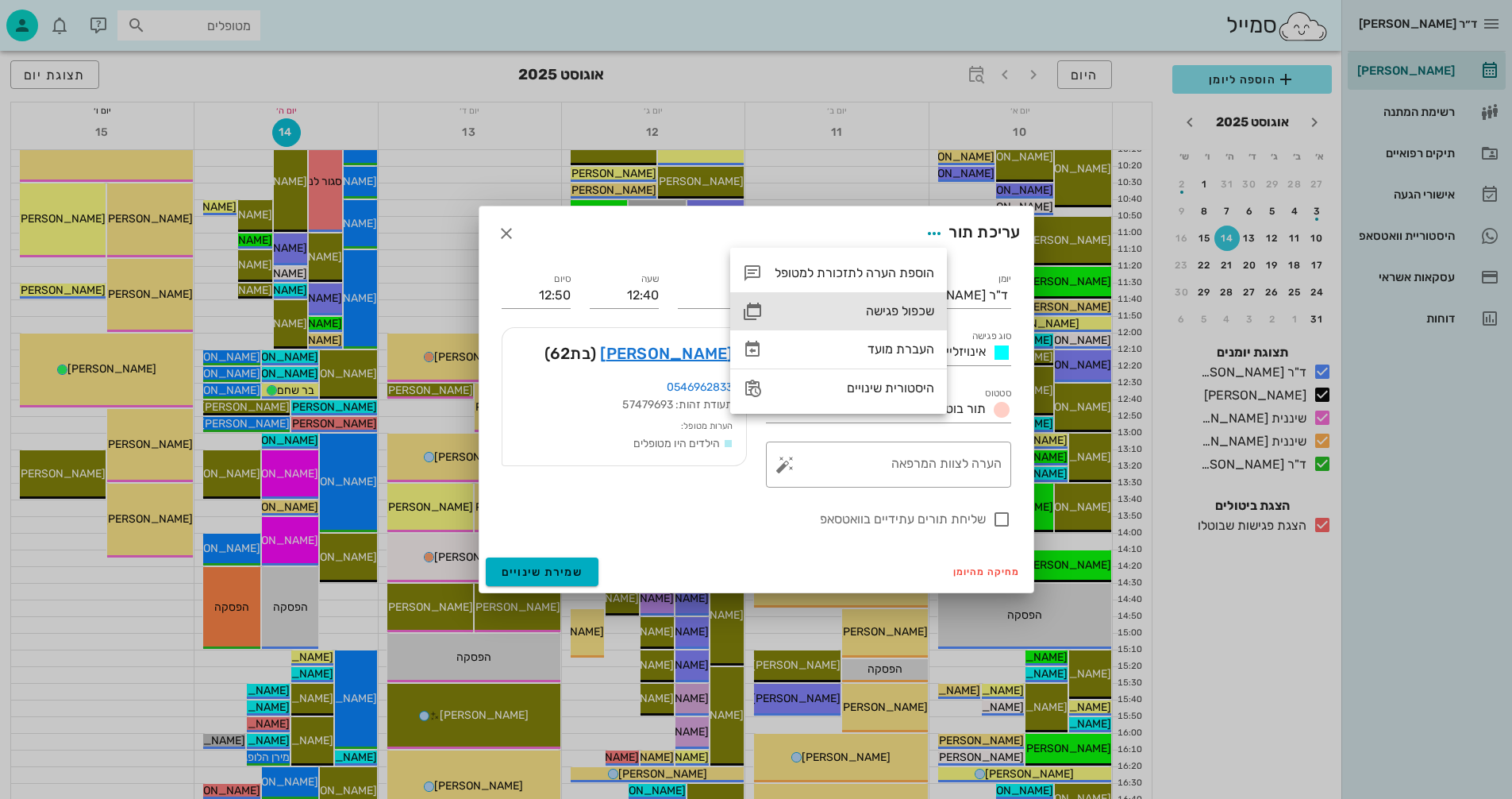
click at [877, 309] on div "שכפול פגישה" at bounding box center [854, 310] width 159 height 15
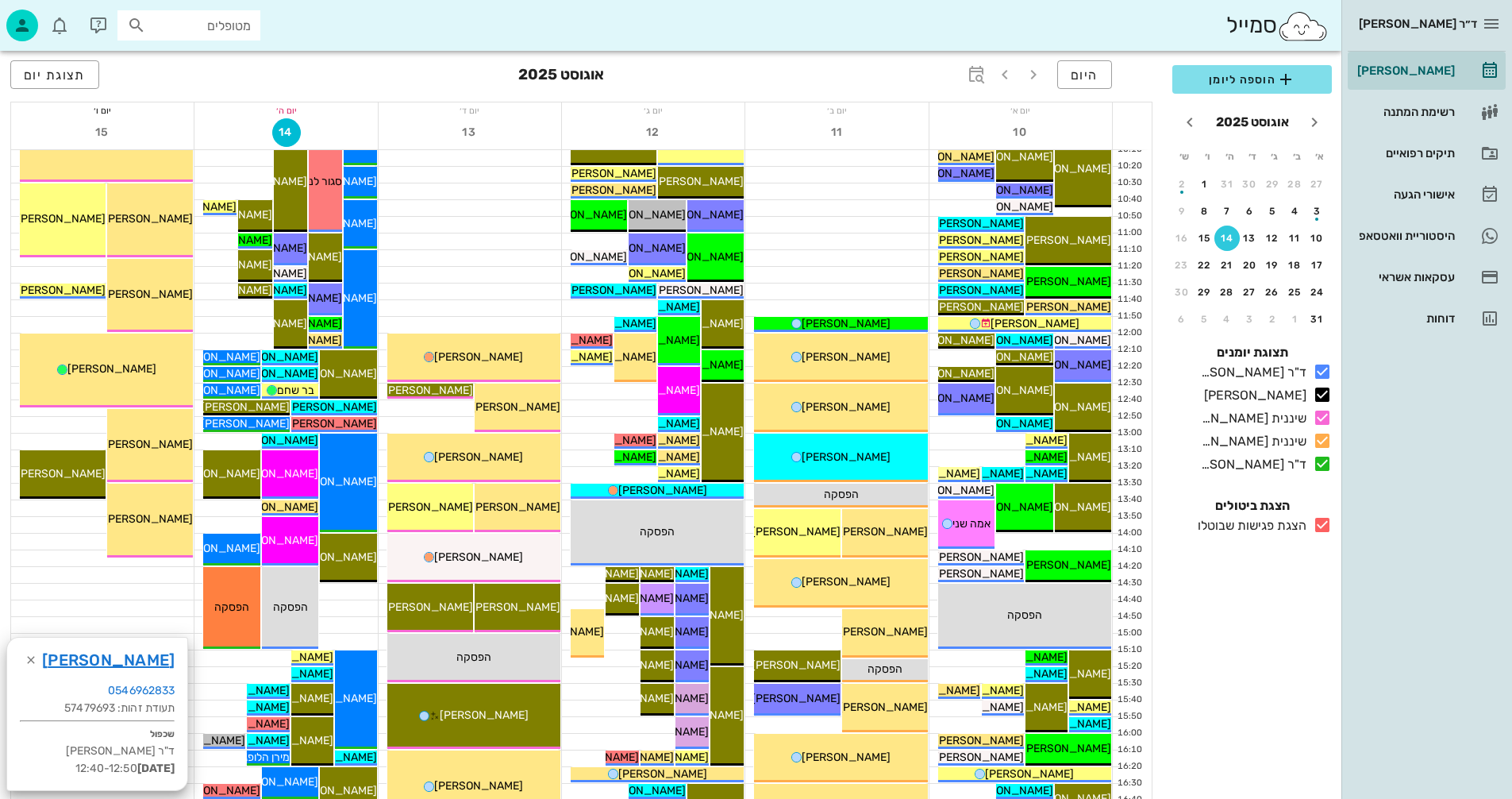
click at [1322, 523] on icon at bounding box center [1322, 524] width 19 height 19
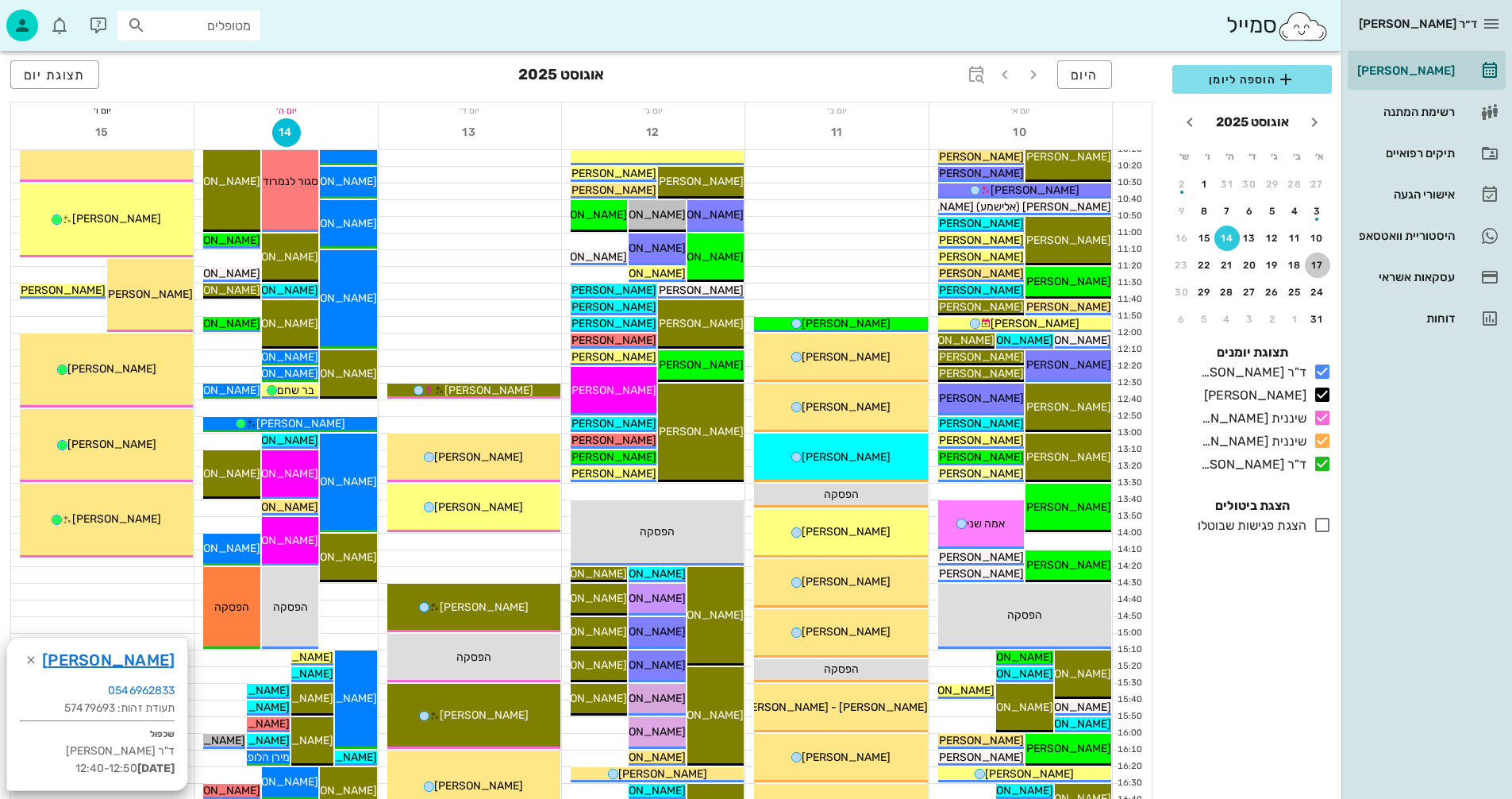
click at [1318, 263] on div "17" at bounding box center [1317, 265] width 25 height 11
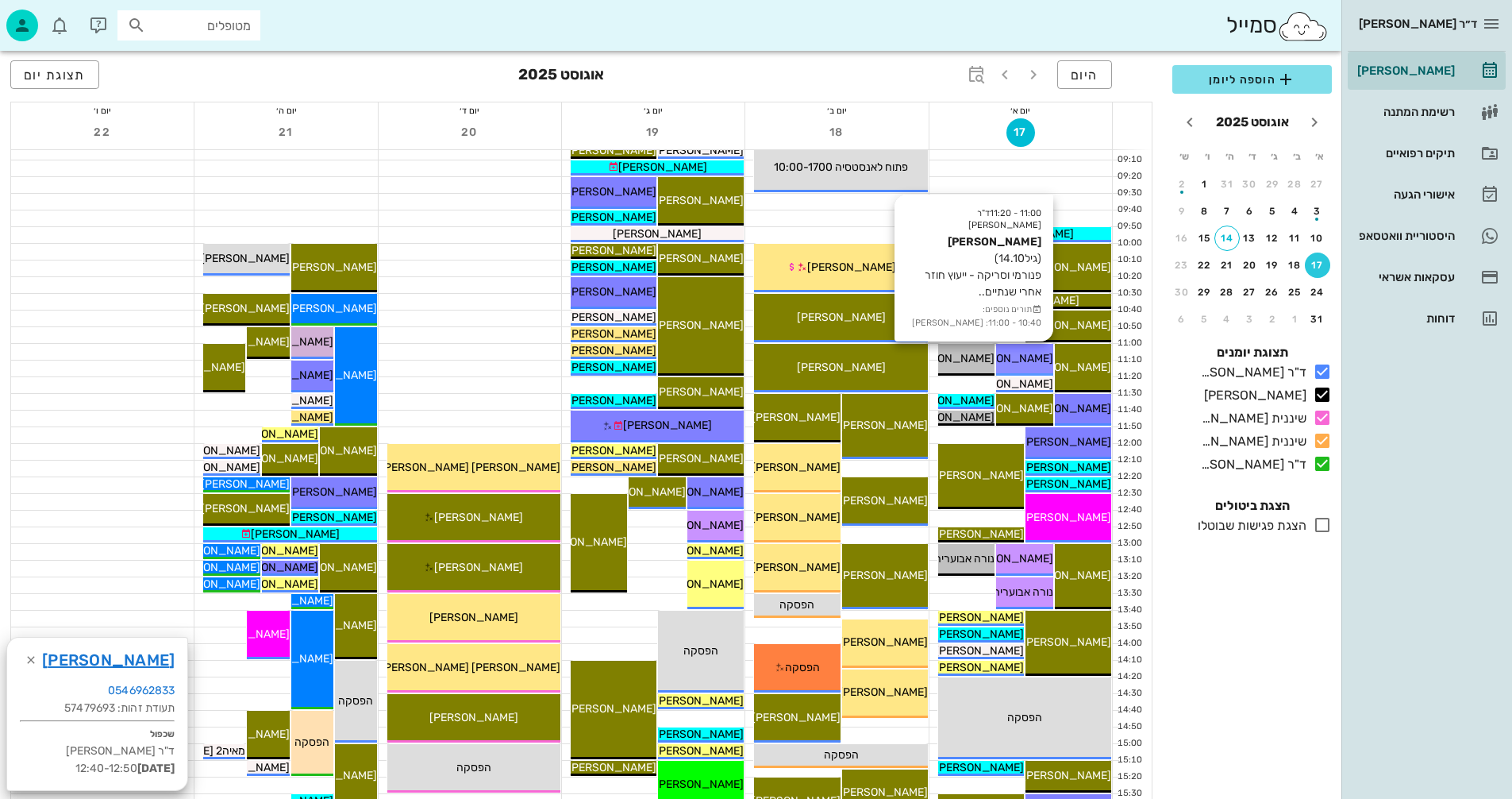
scroll to position [159, 0]
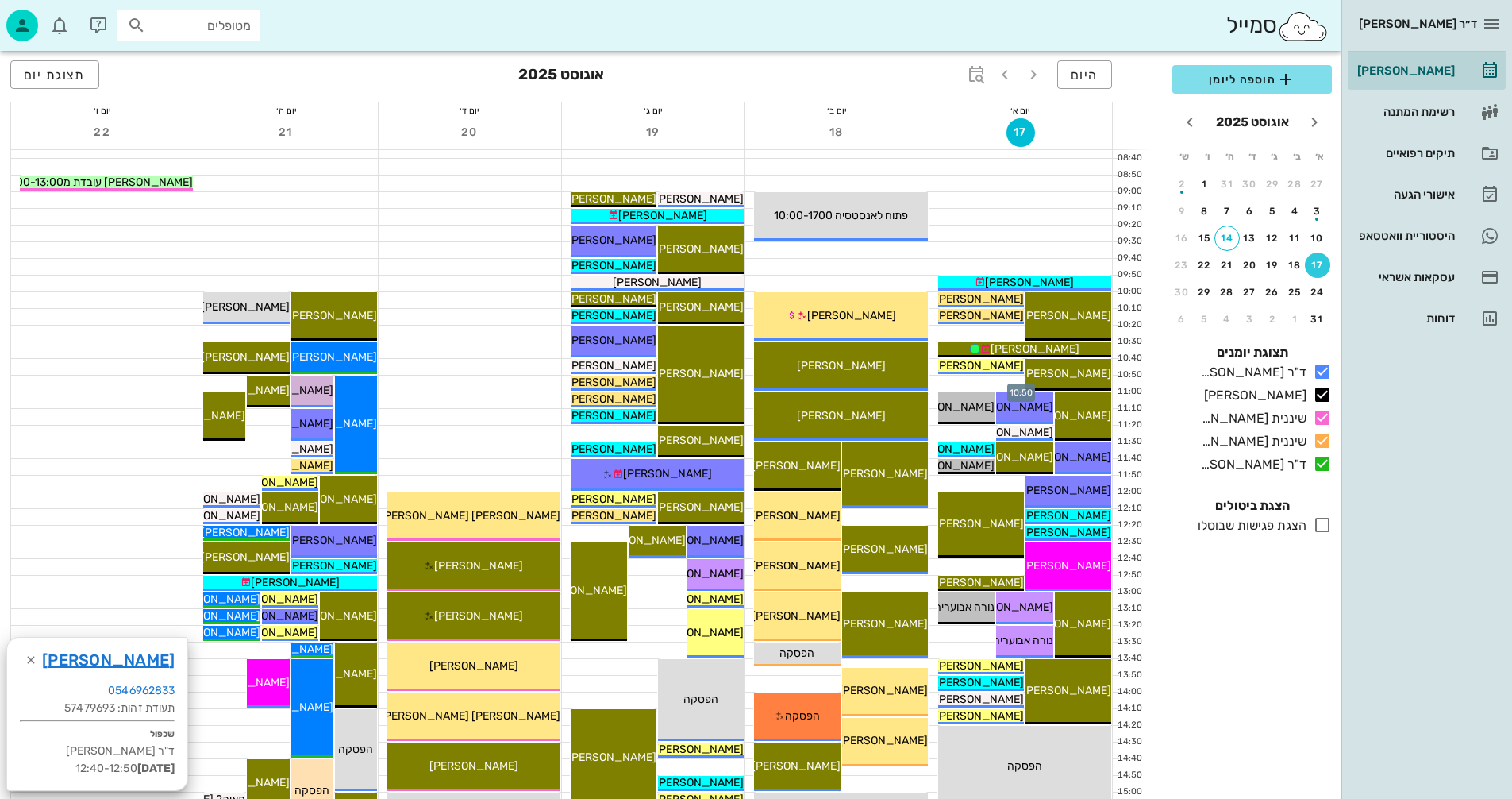
click at [980, 385] on div at bounding box center [1021, 383] width 183 height 16
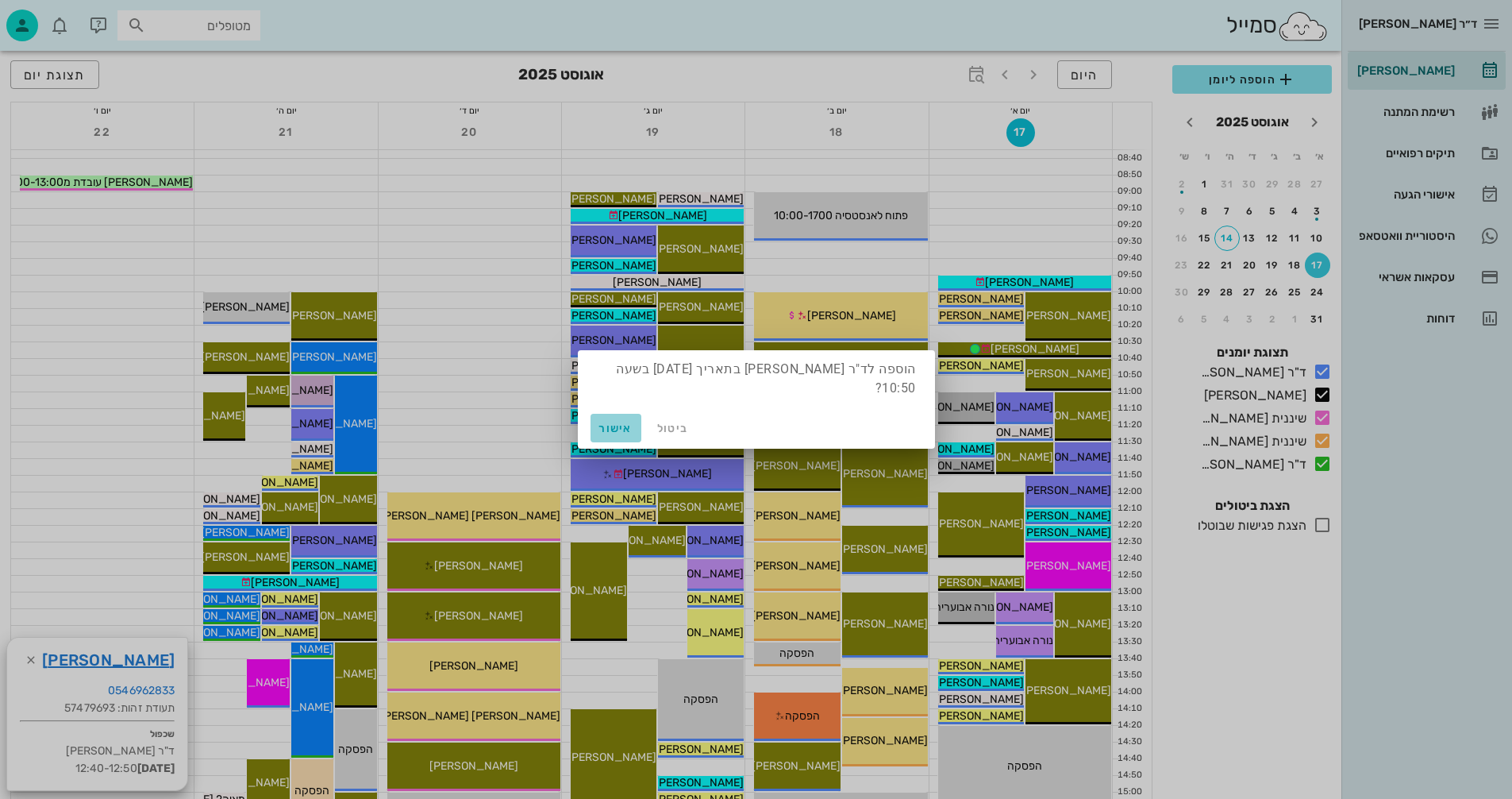
click at [618, 430] on span "אישור" at bounding box center [616, 428] width 38 height 14
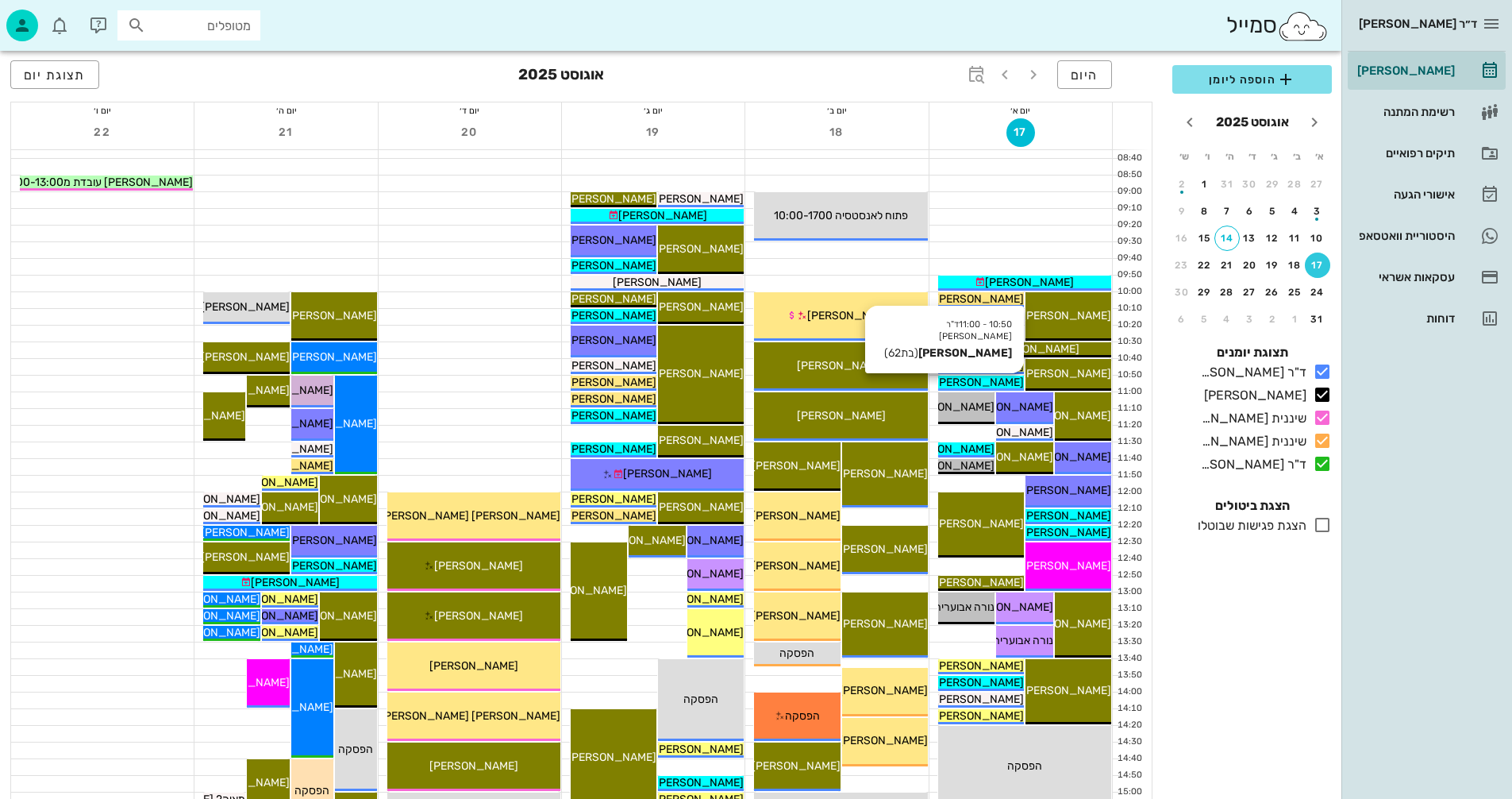
click at [978, 379] on span "[PERSON_NAME]" at bounding box center [979, 382] width 89 height 14
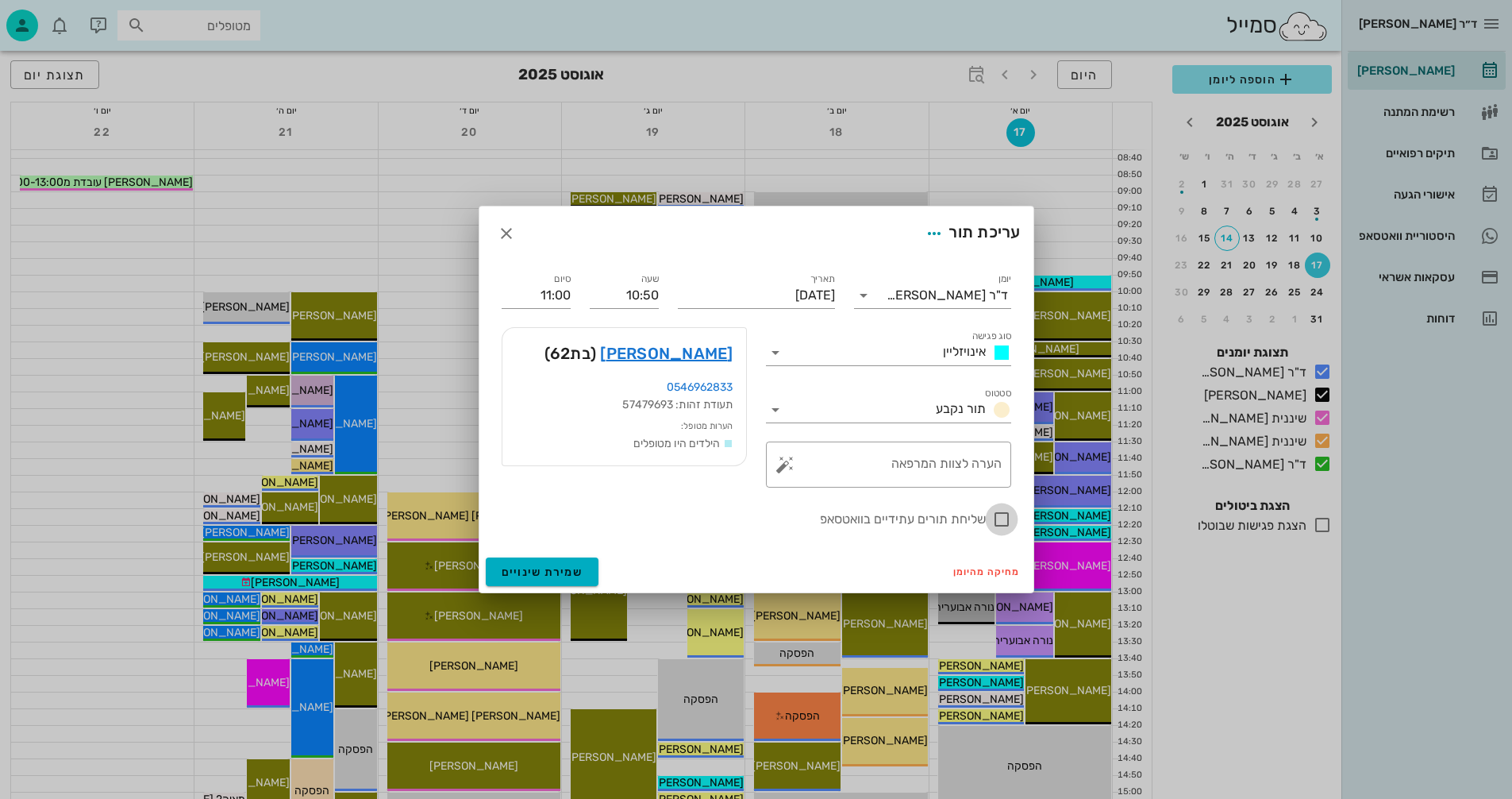
click at [997, 516] on div at bounding box center [1001, 519] width 27 height 27
checkbox input "true"
click at [535, 568] on span "שמירת שינויים" at bounding box center [542, 572] width 81 height 14
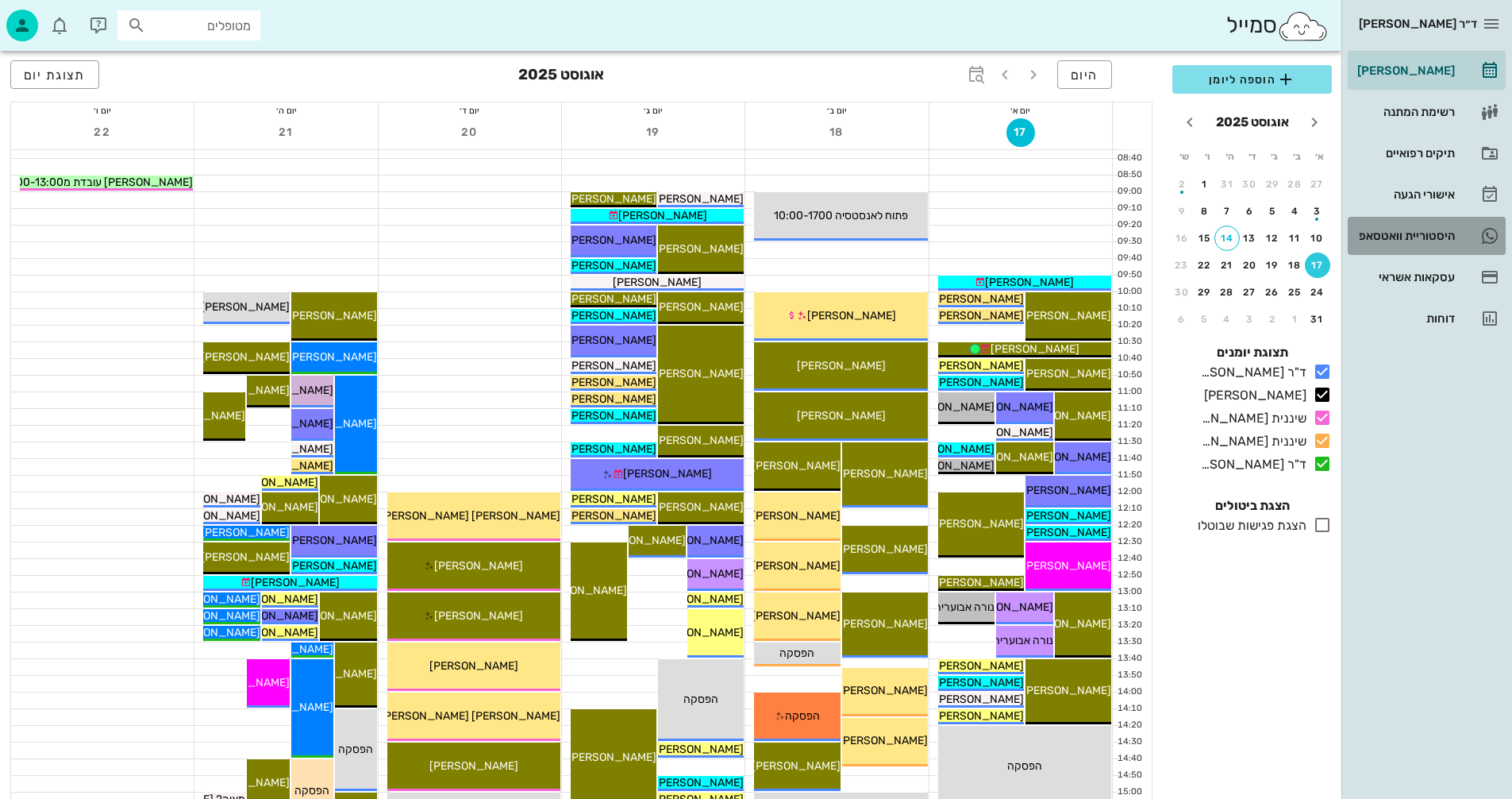
click at [1390, 232] on div "היסטוריית וואטסאפ" at bounding box center [1405, 236] width 101 height 13
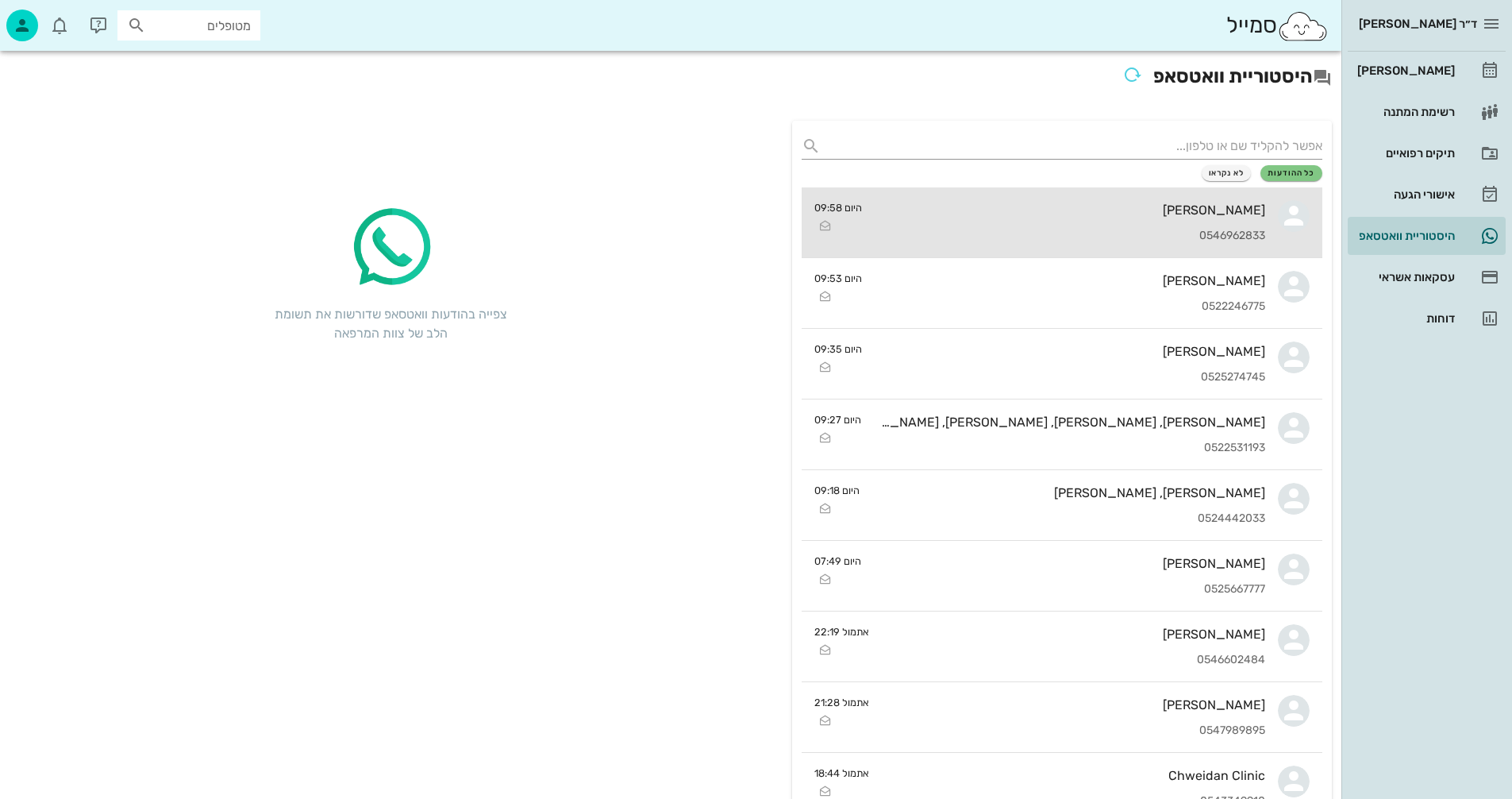
click at [983, 218] on div "[PERSON_NAME] 0546962833" at bounding box center [1069, 222] width 391 height 70
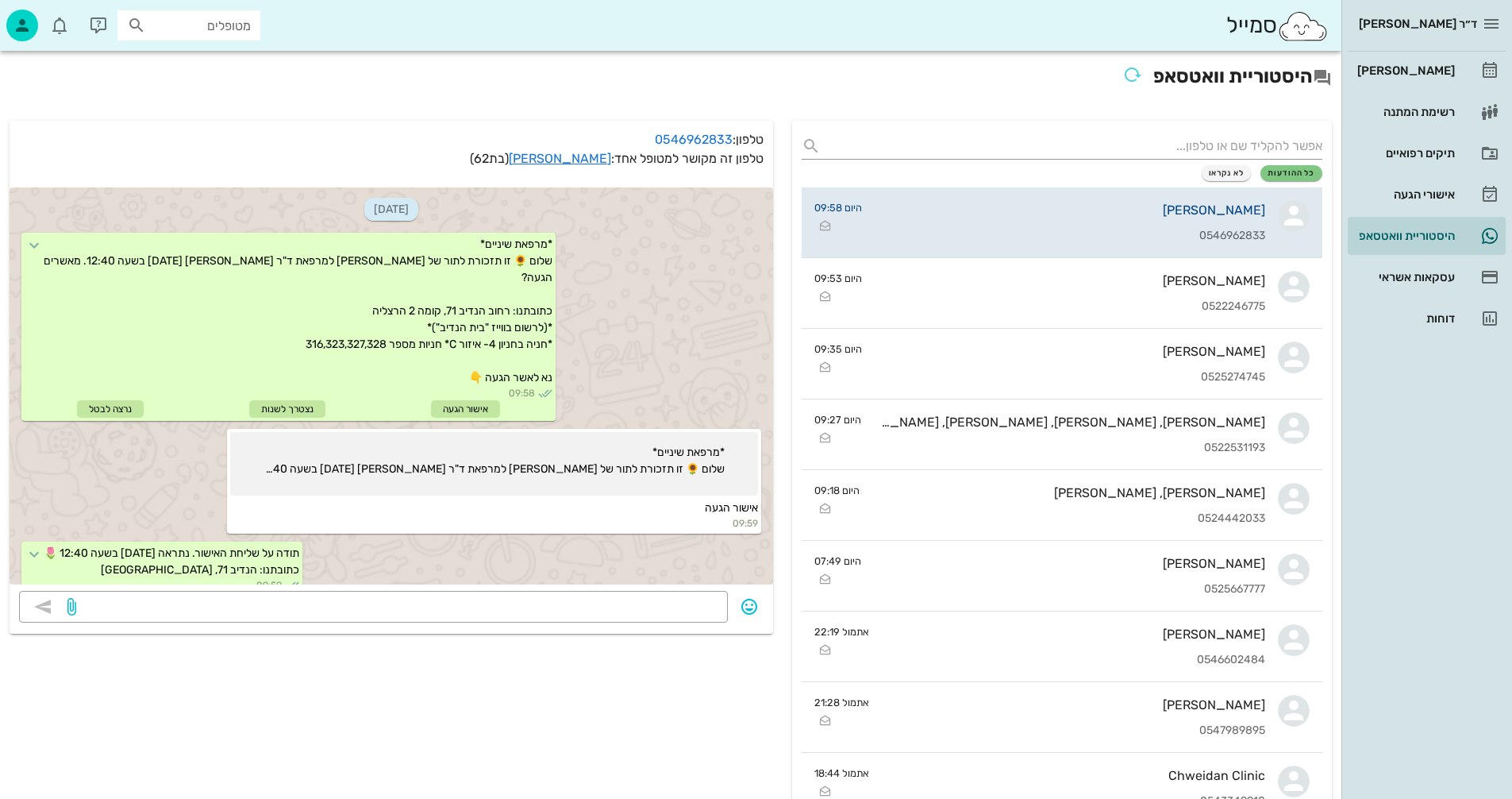
scroll to position [477, 0]
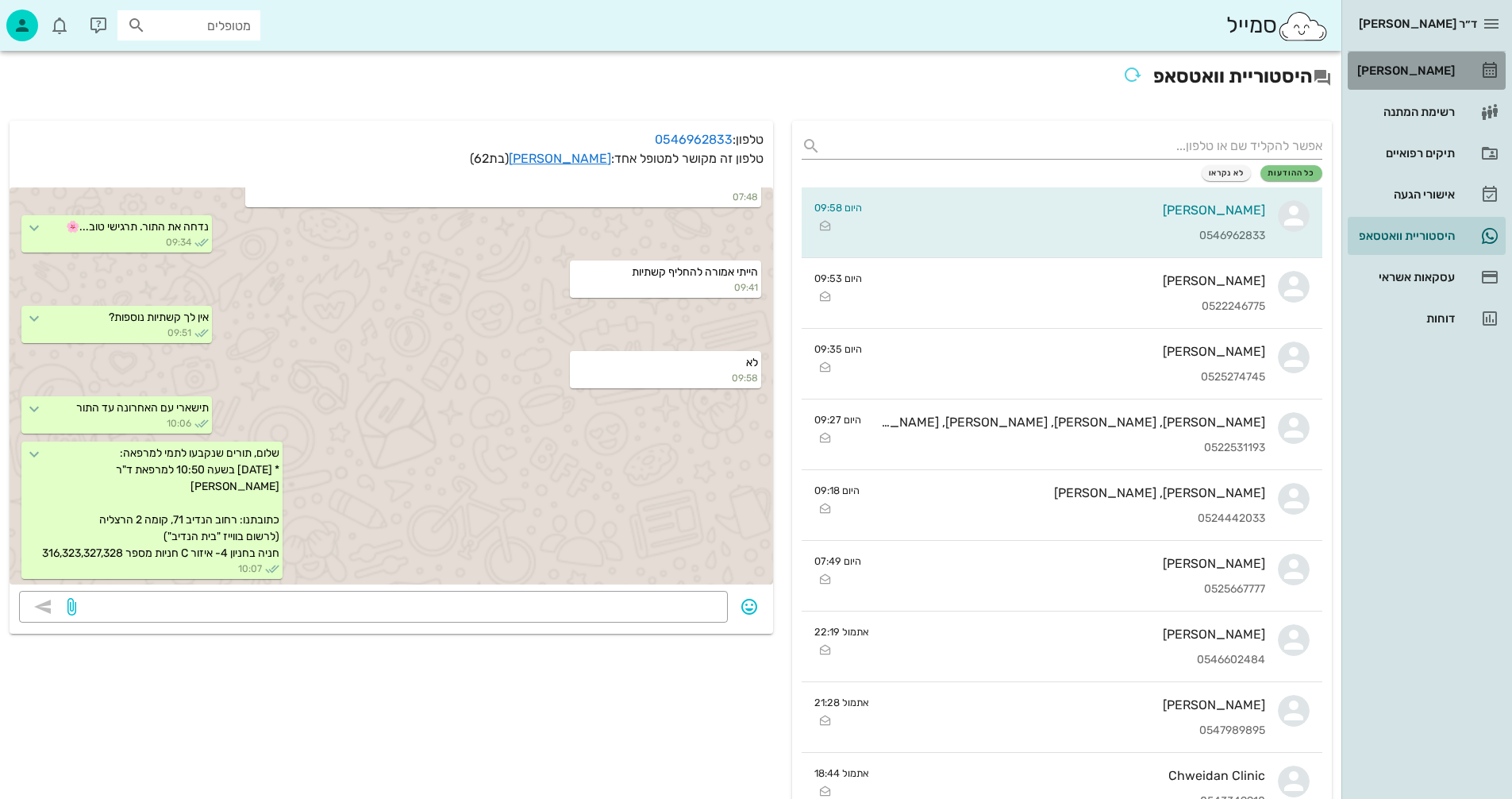
click at [1425, 68] on div "[PERSON_NAME]" at bounding box center [1405, 70] width 101 height 13
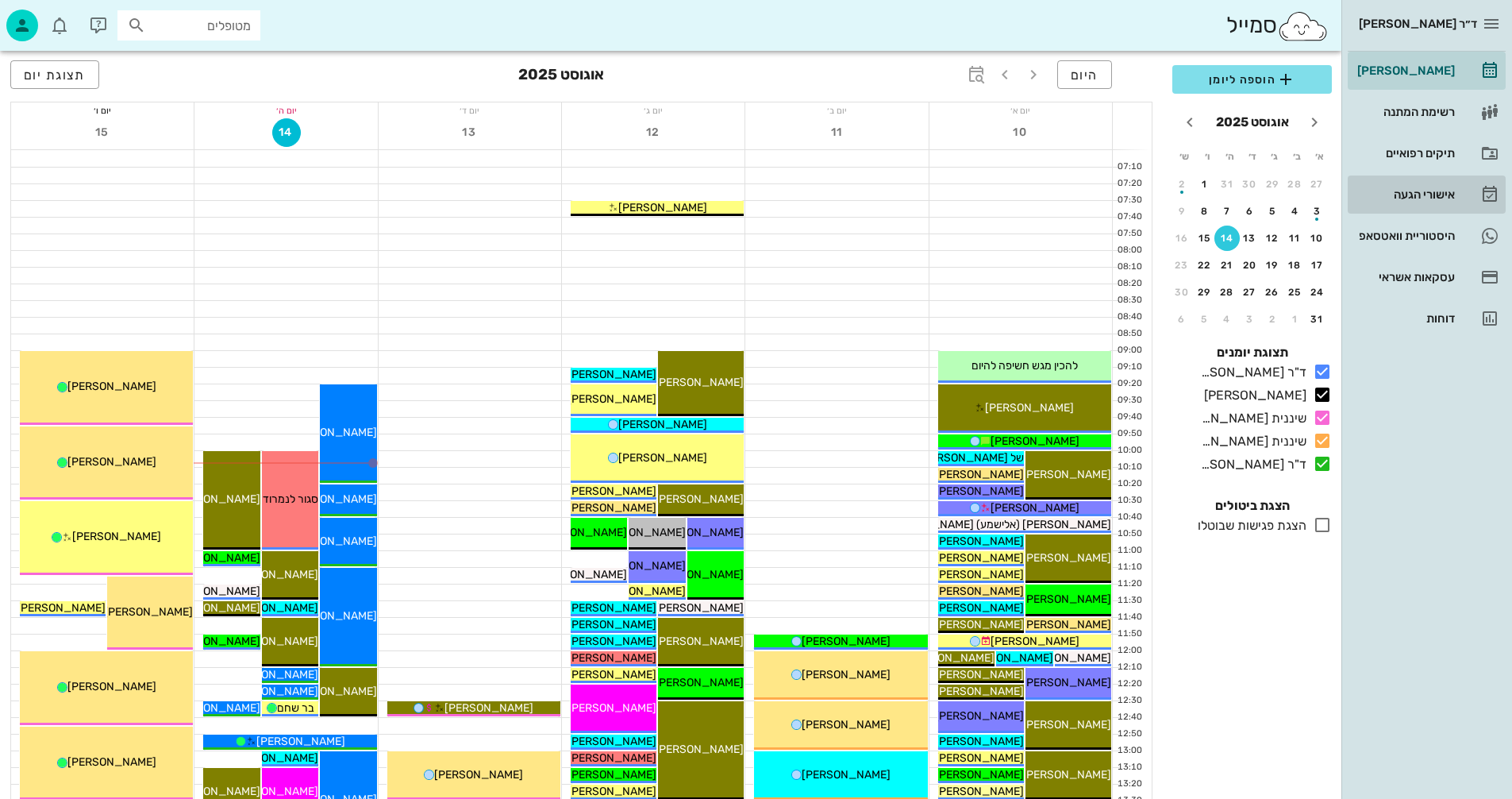
click at [1406, 191] on div "אישורי הגעה" at bounding box center [1405, 194] width 101 height 13
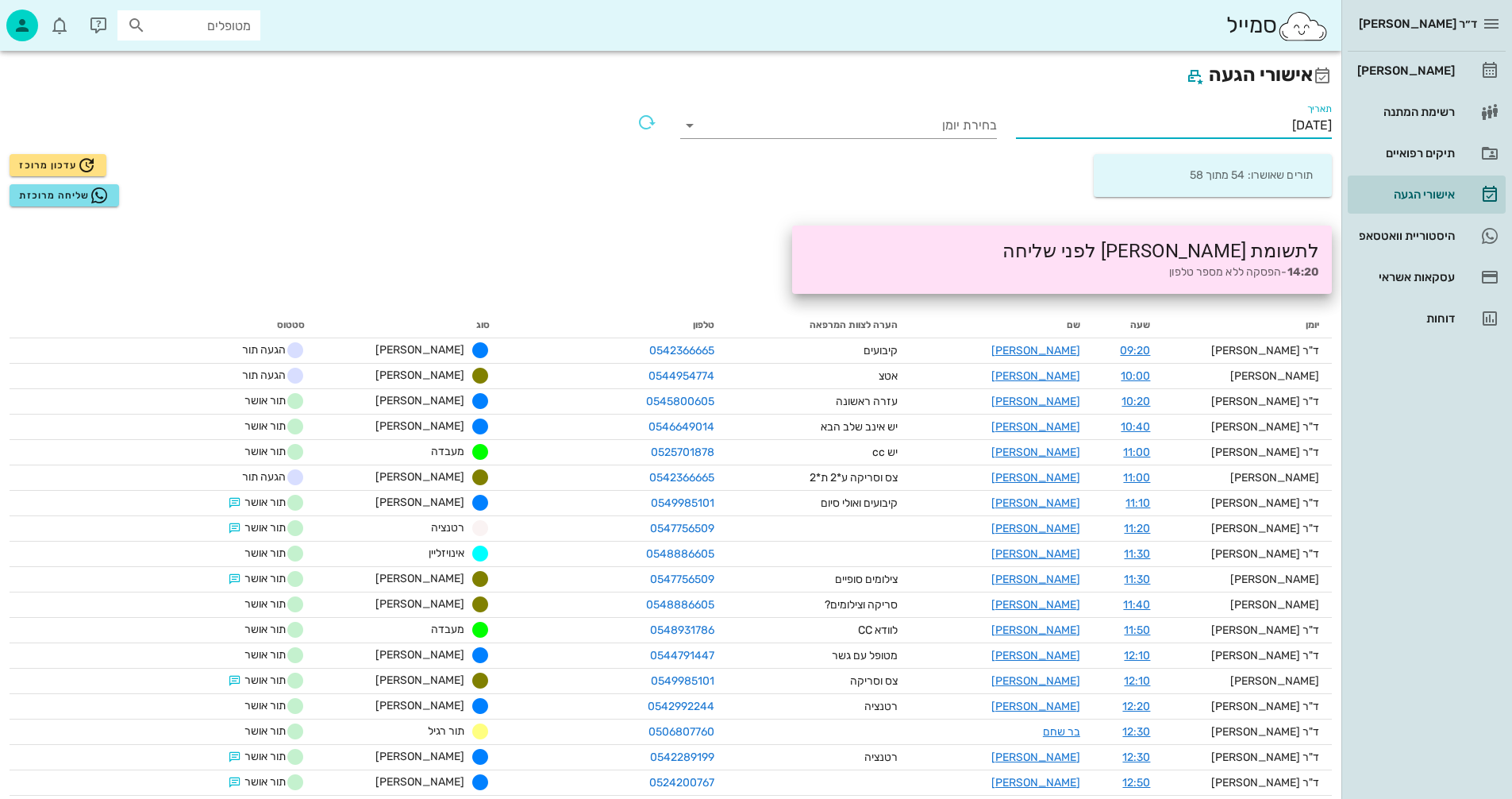
click at [1217, 118] on input "[DATE]" at bounding box center [1174, 125] width 316 height 25
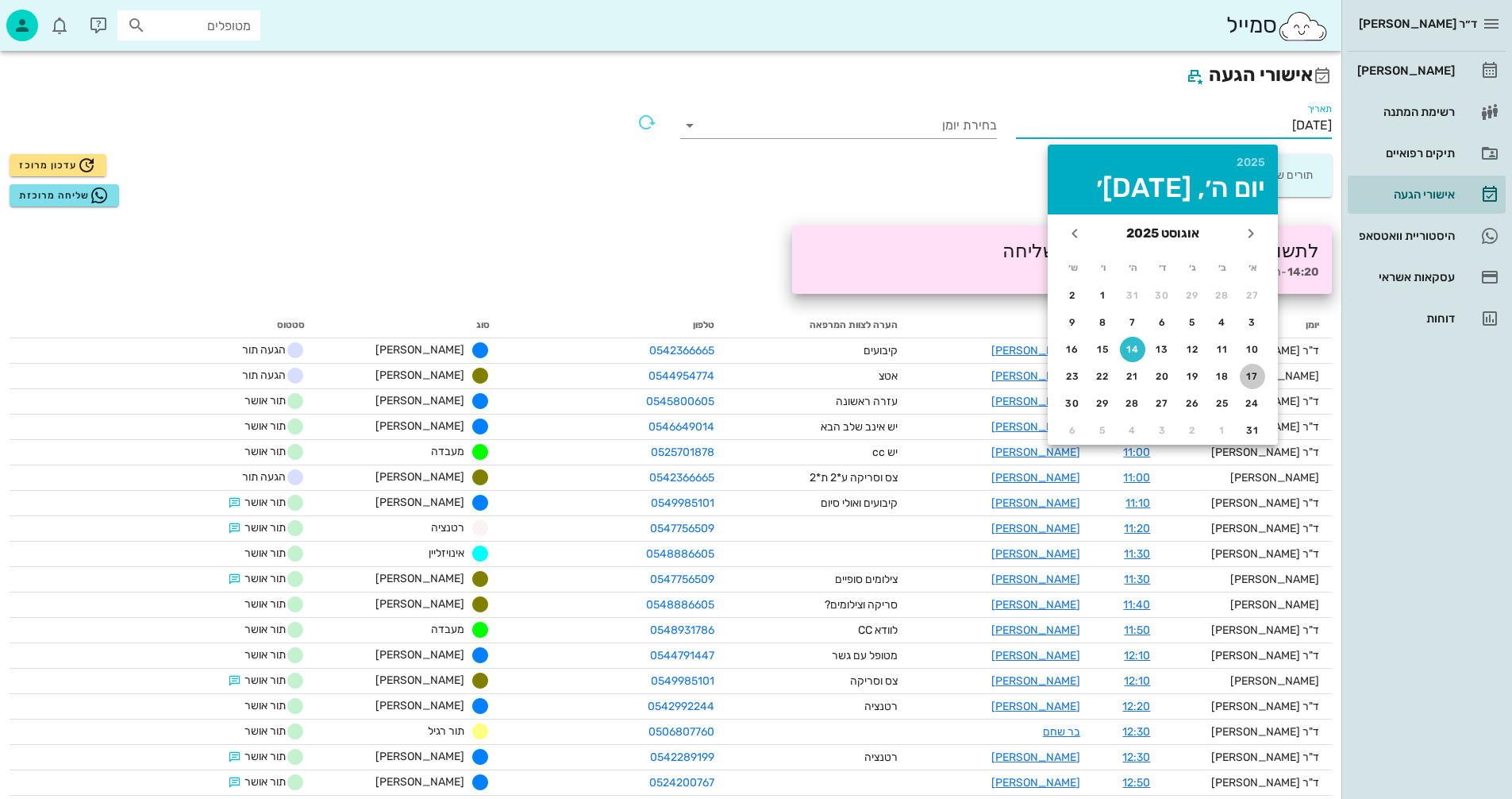
click at [1253, 373] on div "17" at bounding box center [1252, 376] width 25 height 11
type input "[DATE]"
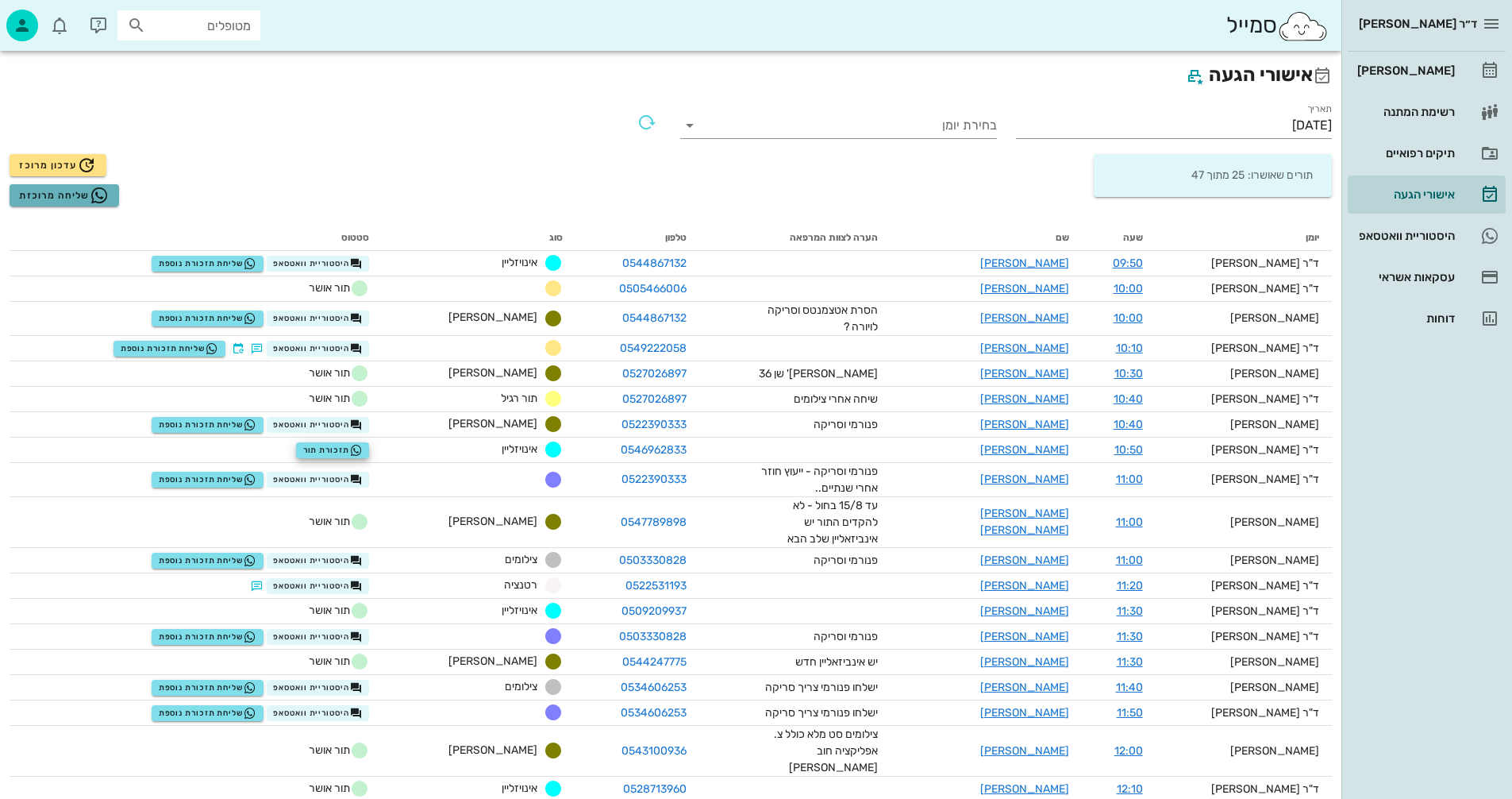
click at [69, 194] on span "שליחה מרוכזת" at bounding box center [64, 195] width 90 height 19
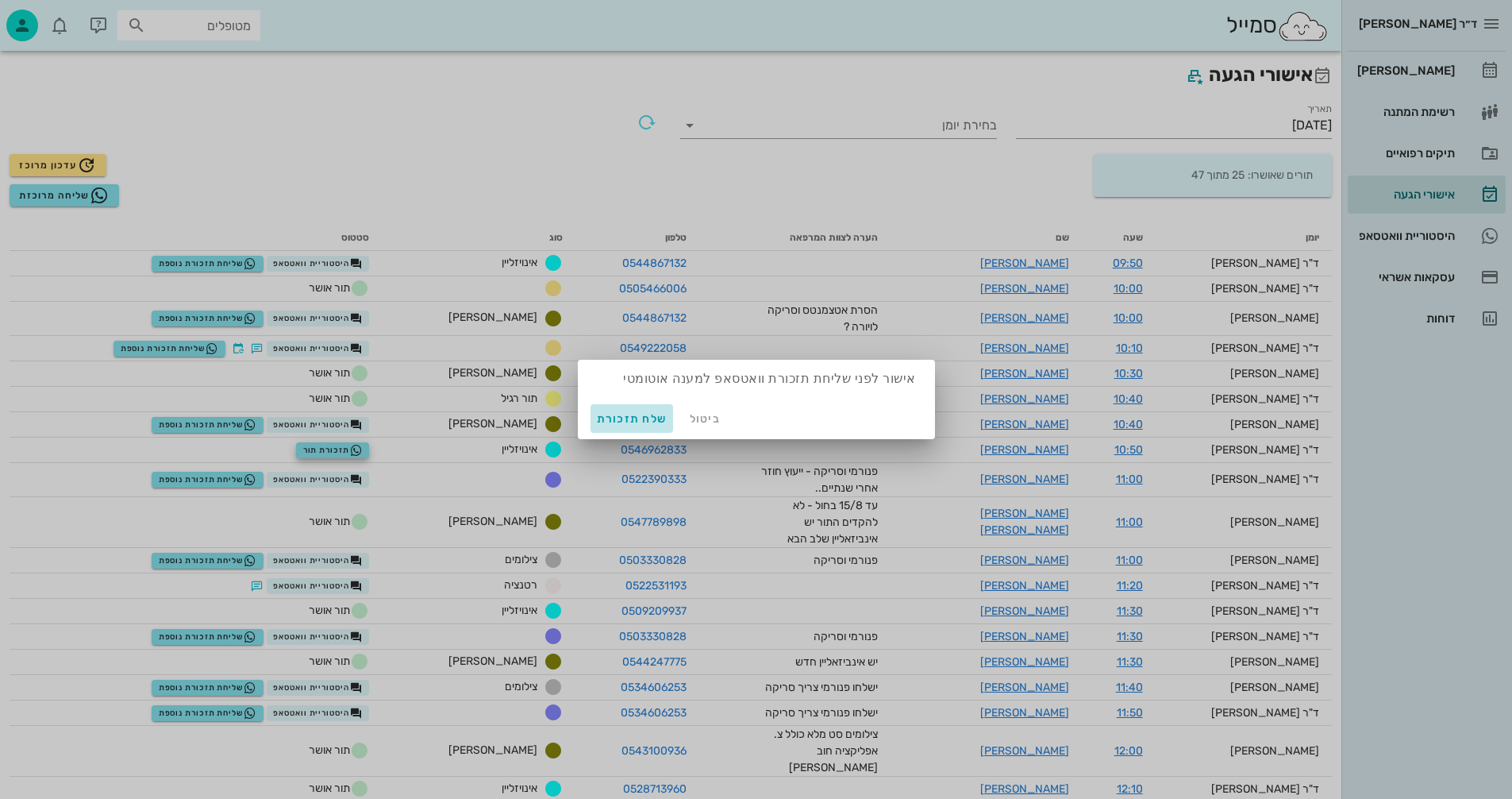
click at [630, 419] on span "שלח תזכורת" at bounding box center [633, 419] width 71 height 14
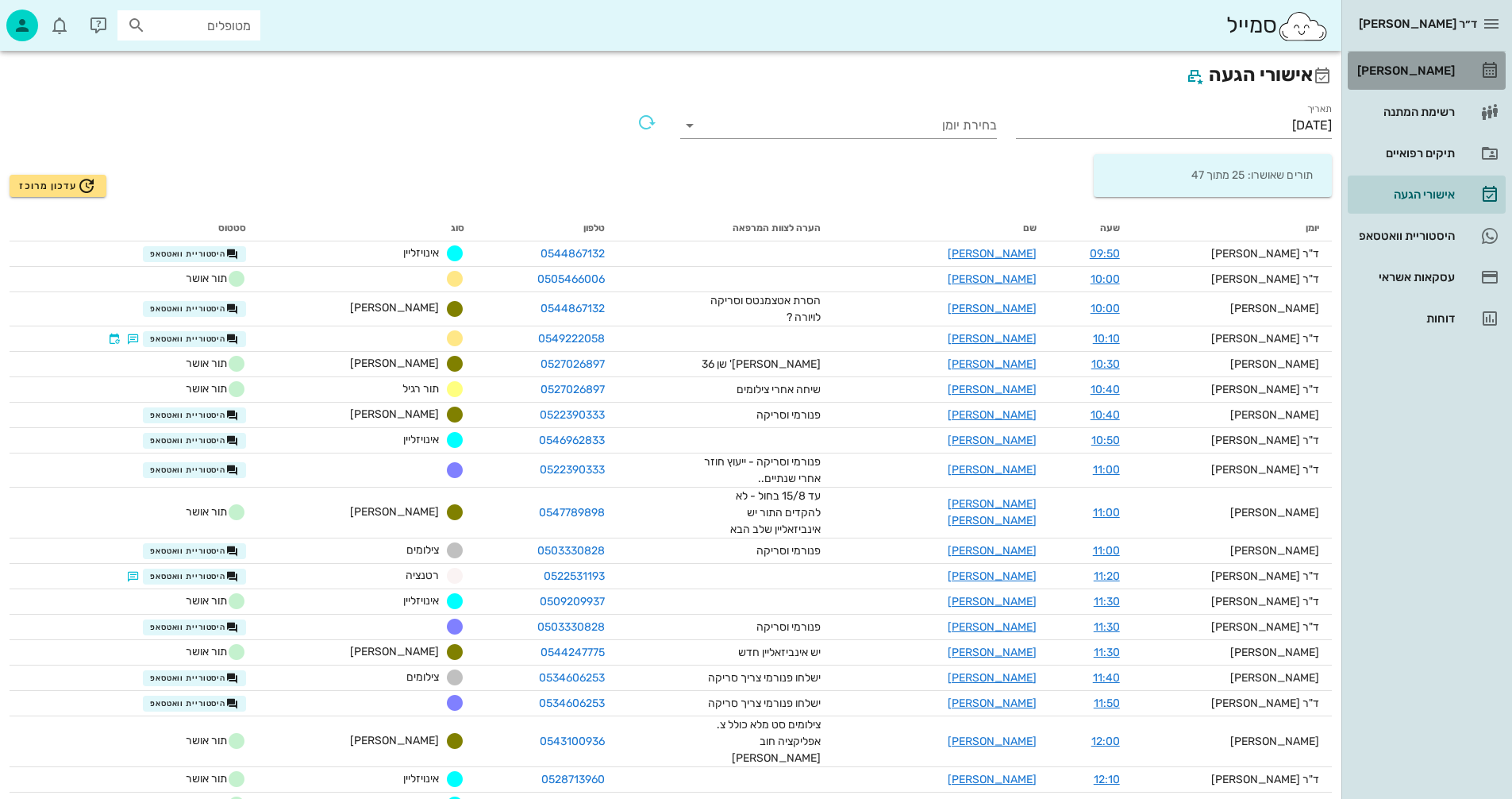
click at [1432, 68] on div "[PERSON_NAME]" at bounding box center [1405, 70] width 101 height 13
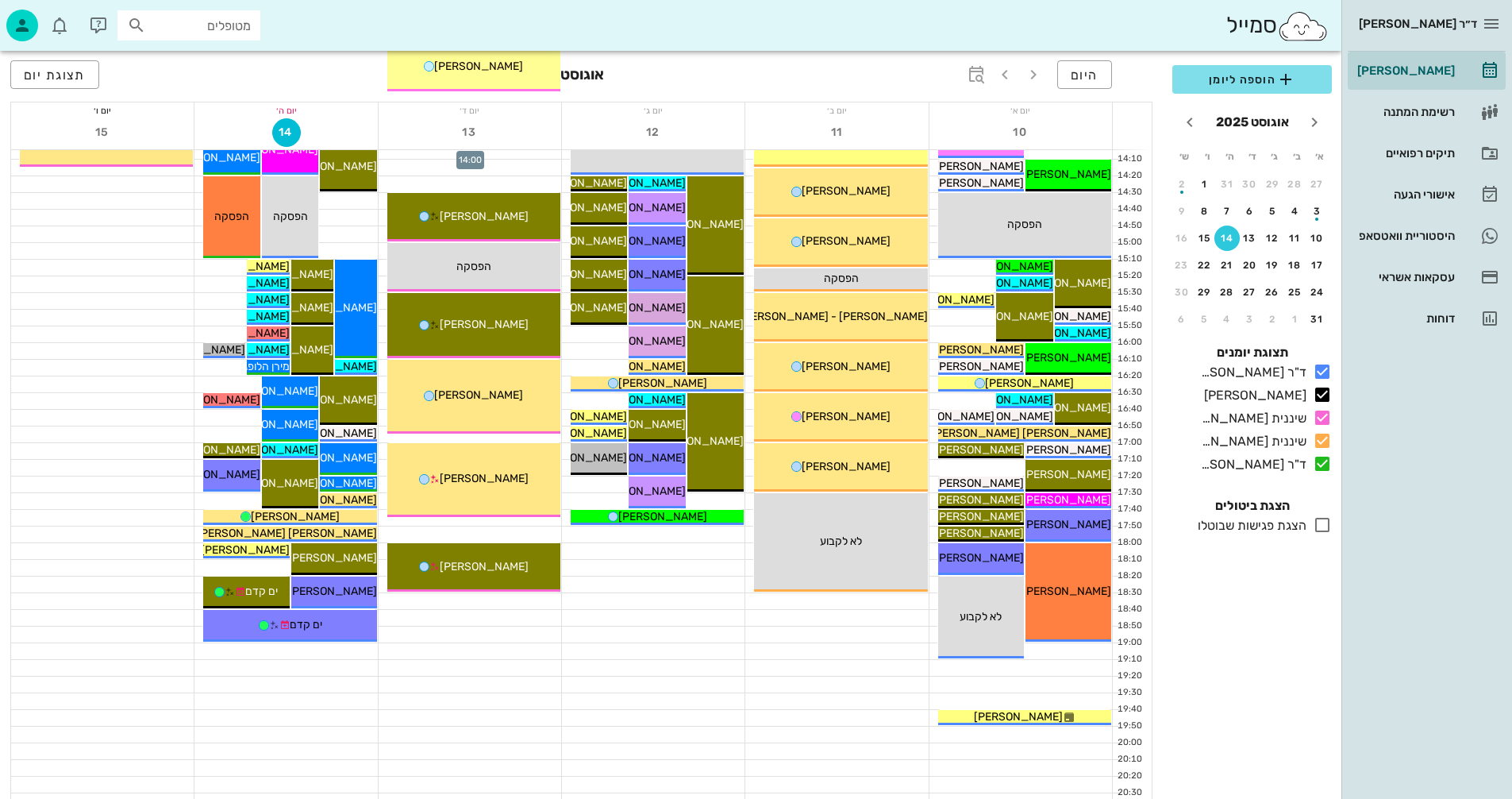
scroll to position [714, 0]
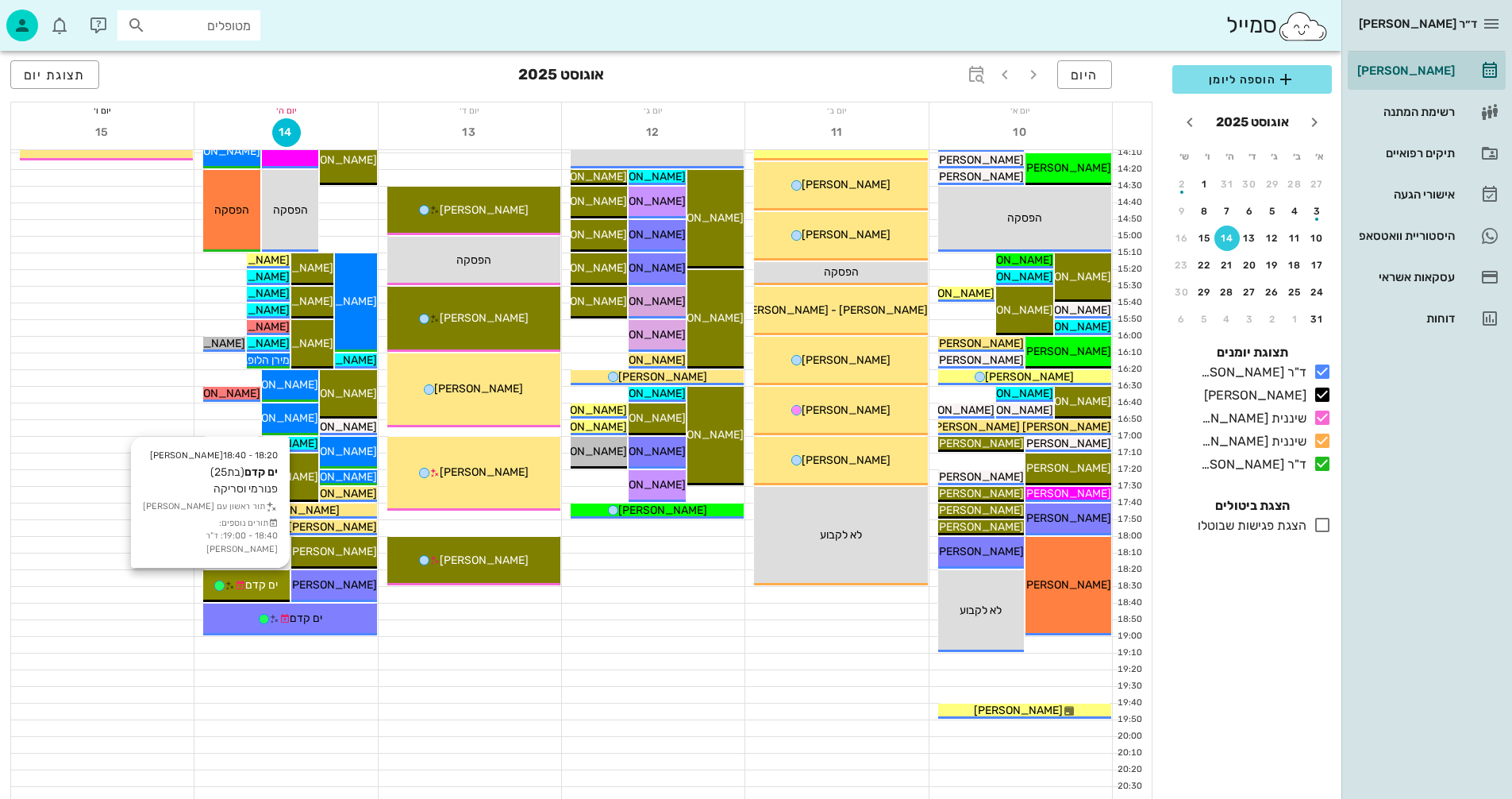
click at [266, 583] on span "ים קדם" at bounding box center [262, 585] width 33 height 14
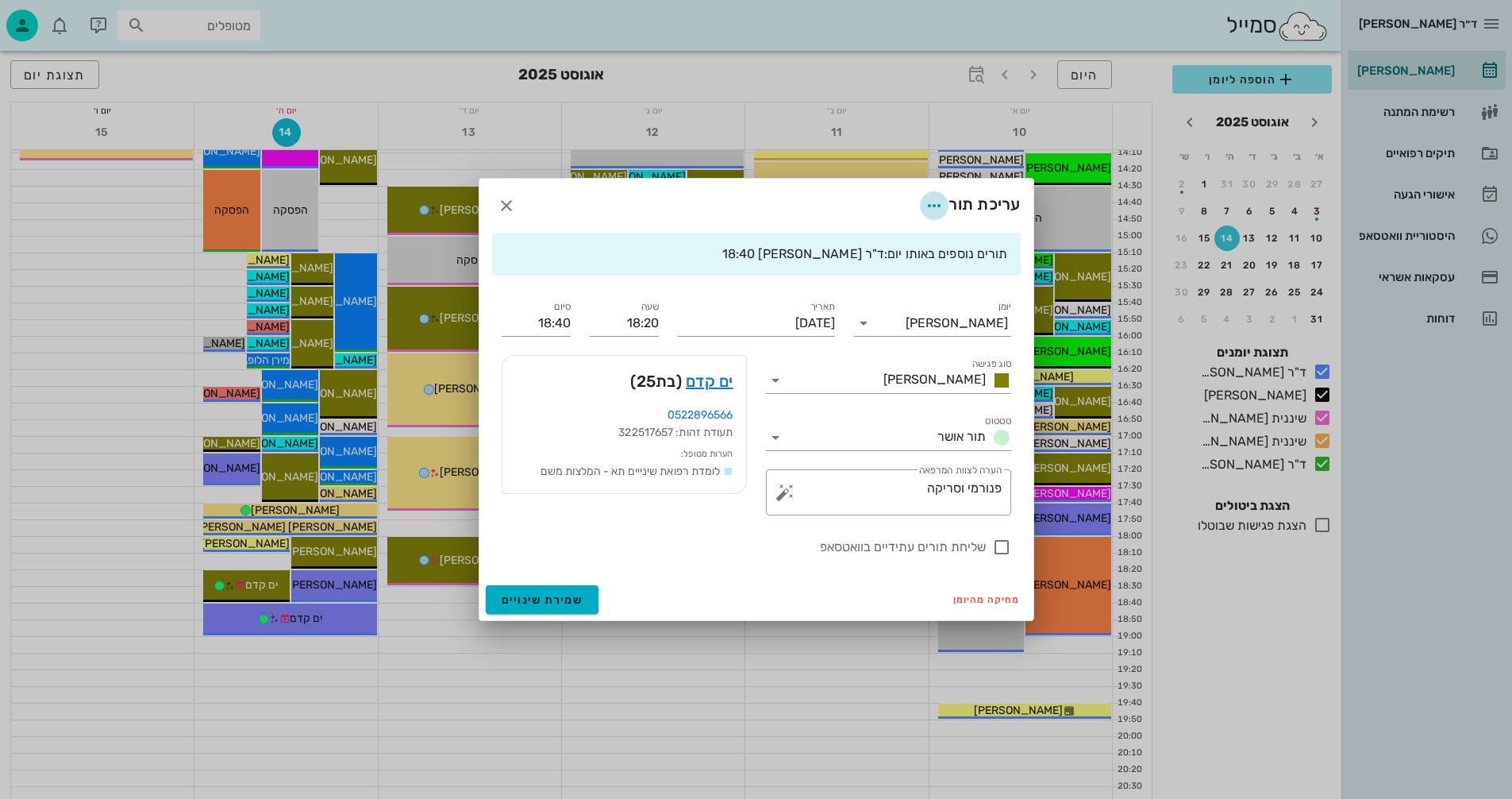
click at [930, 205] on icon "button" at bounding box center [934, 205] width 19 height 19
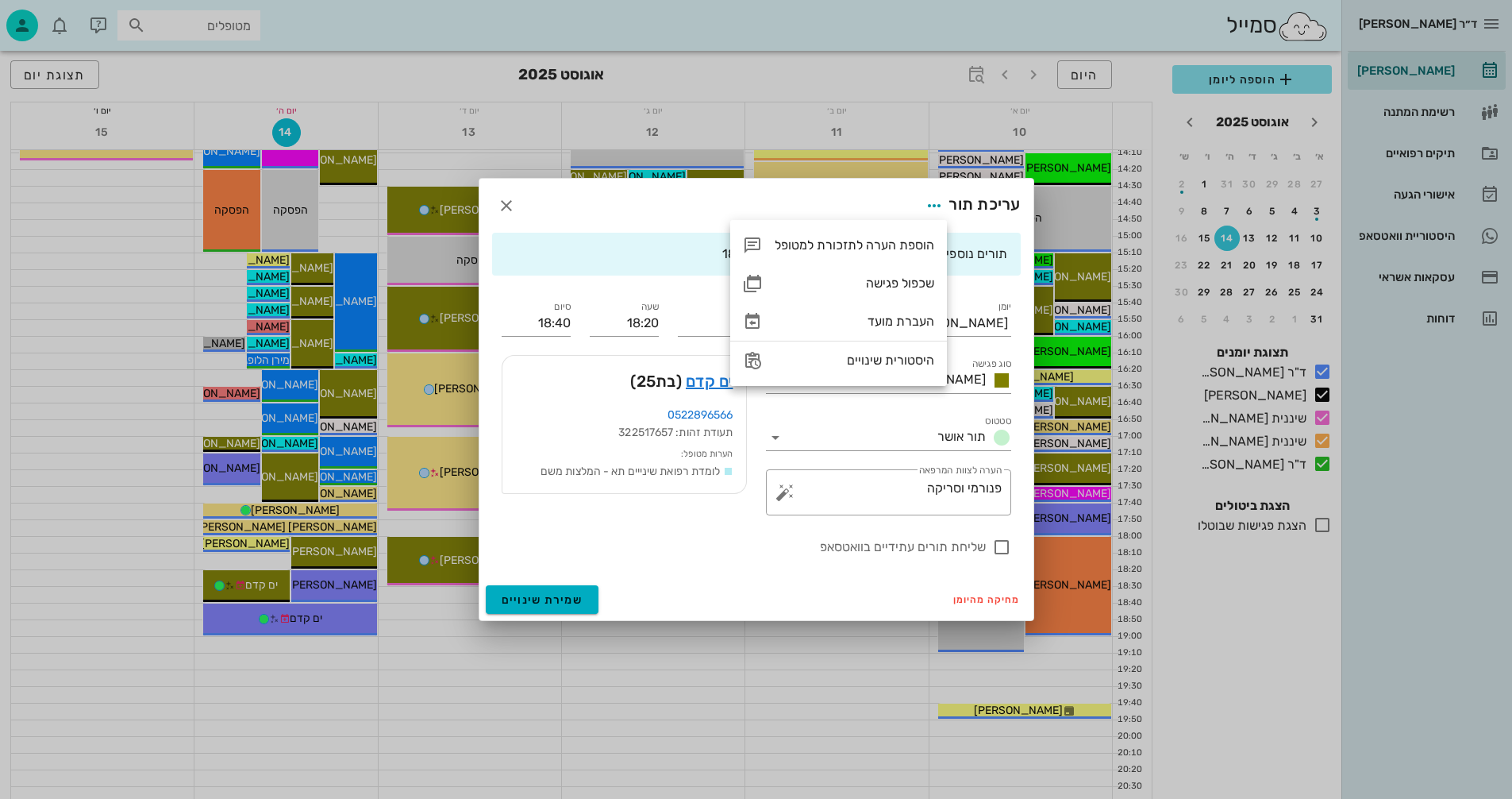
click at [865, 198] on div "עריכת תור" at bounding box center [756, 205] width 554 height 54
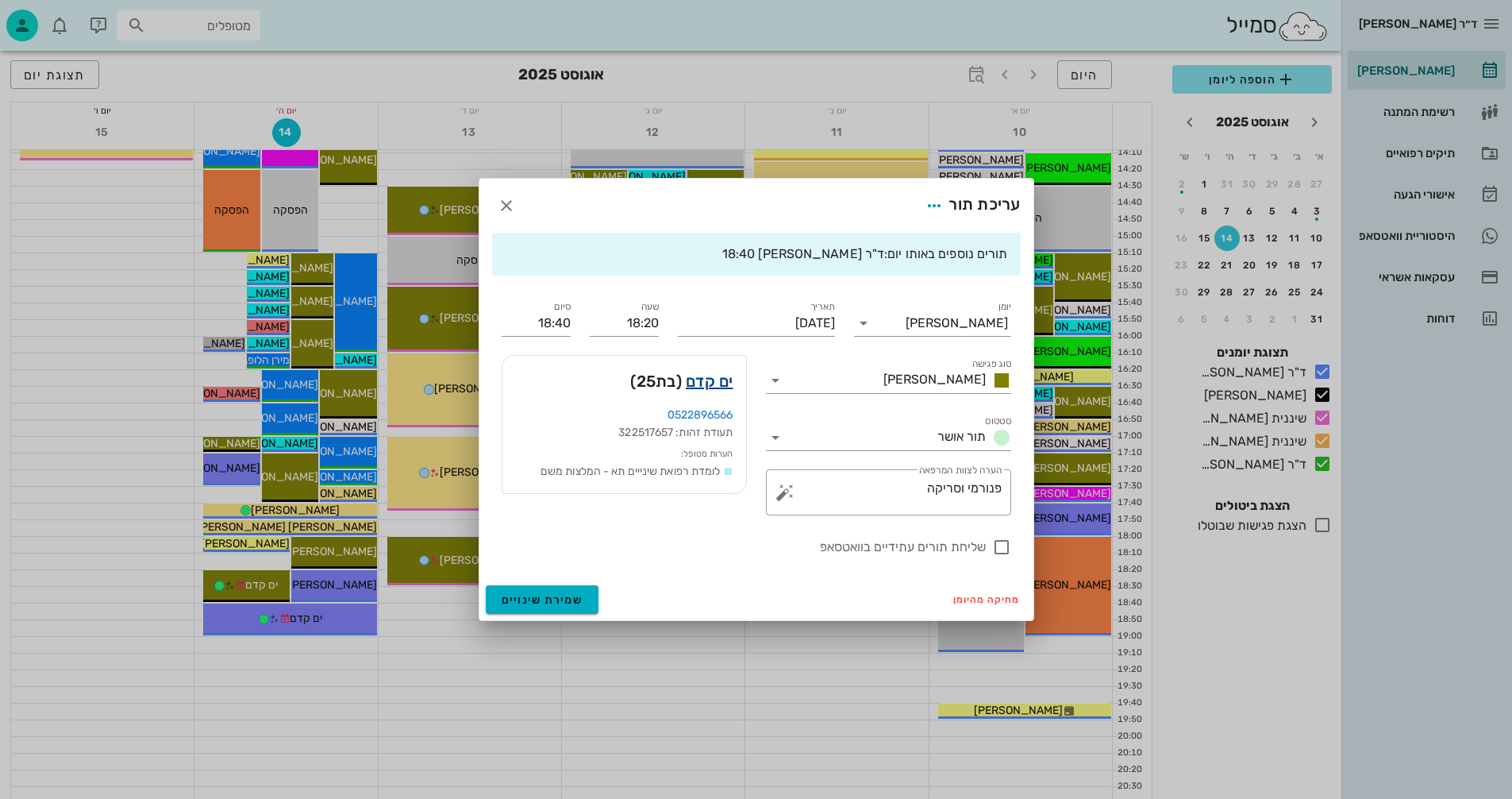
click at [713, 379] on link "ים קדם" at bounding box center [709, 380] width 48 height 25
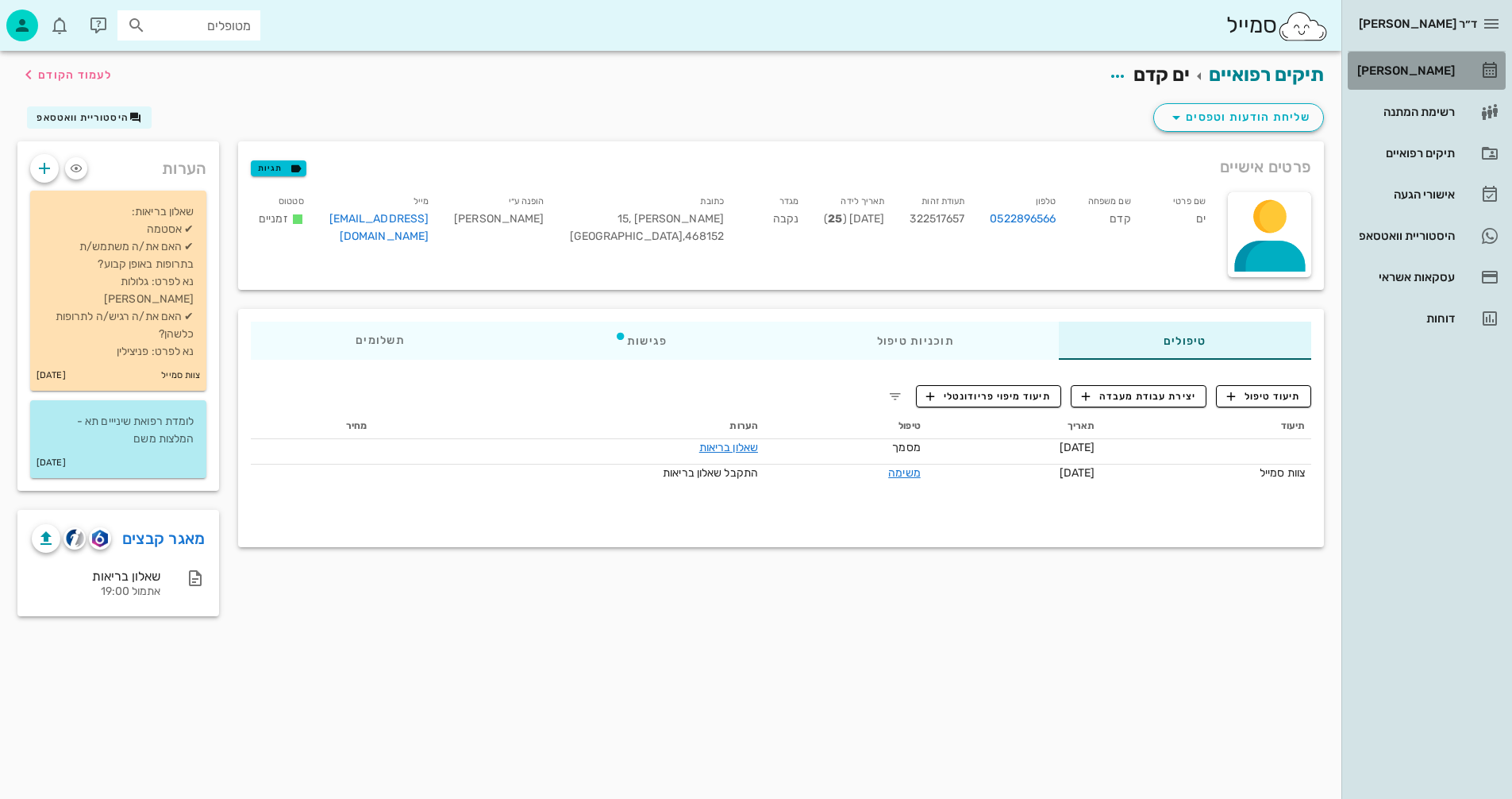
click at [1421, 68] on div "[PERSON_NAME]" at bounding box center [1405, 70] width 101 height 13
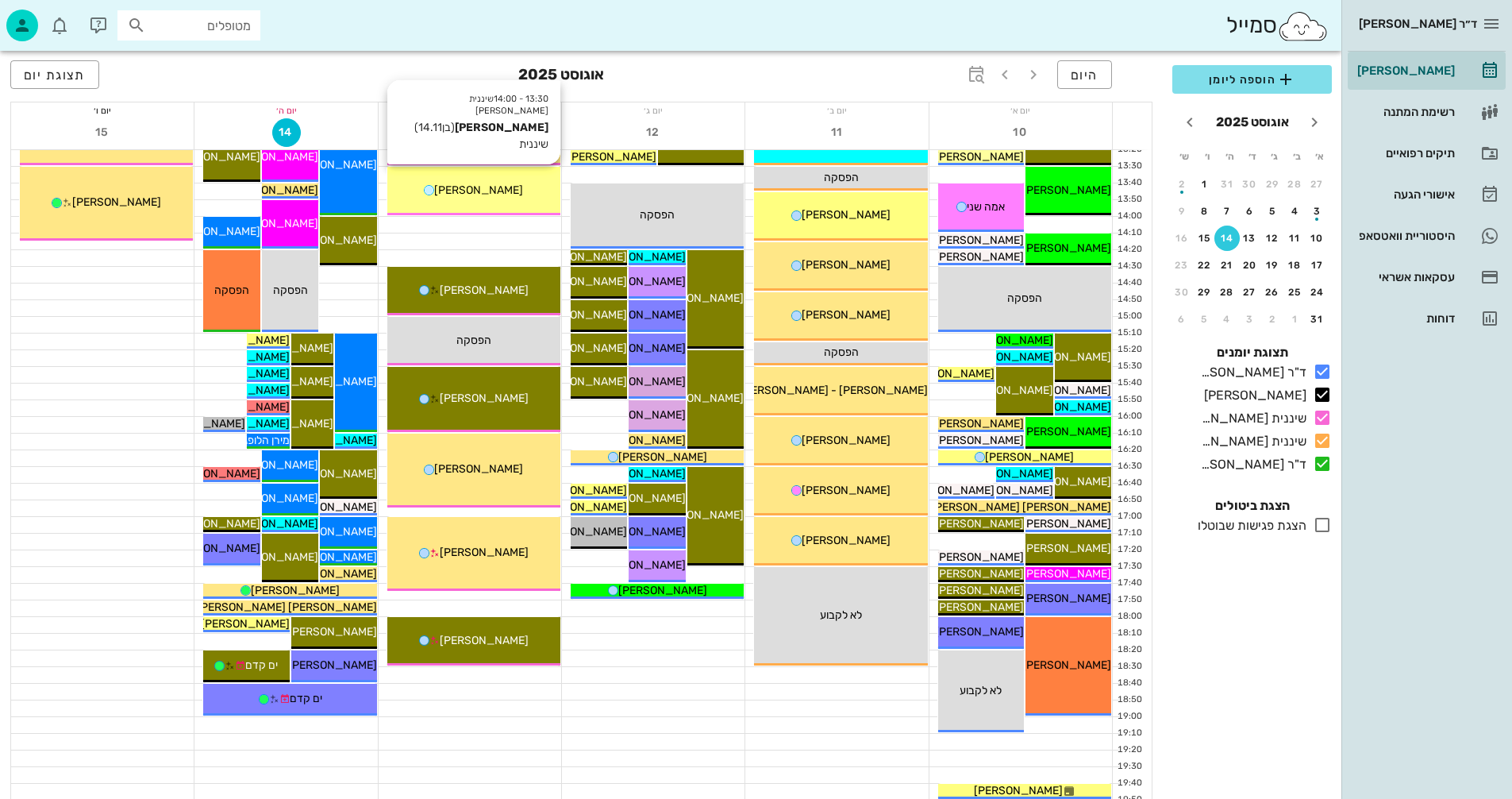
scroll to position [635, 0]
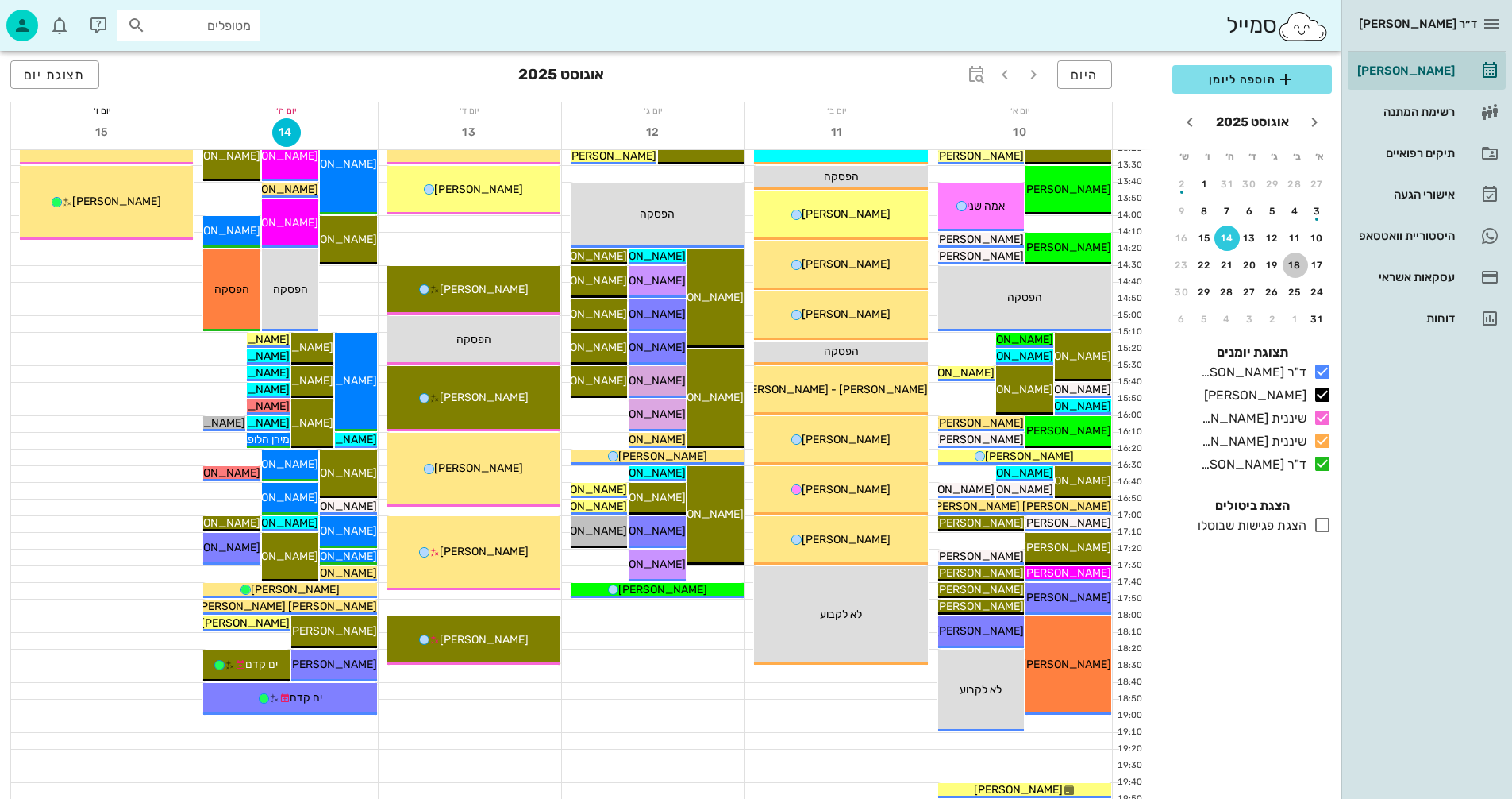
click at [1295, 263] on div "18" at bounding box center [1295, 265] width 25 height 11
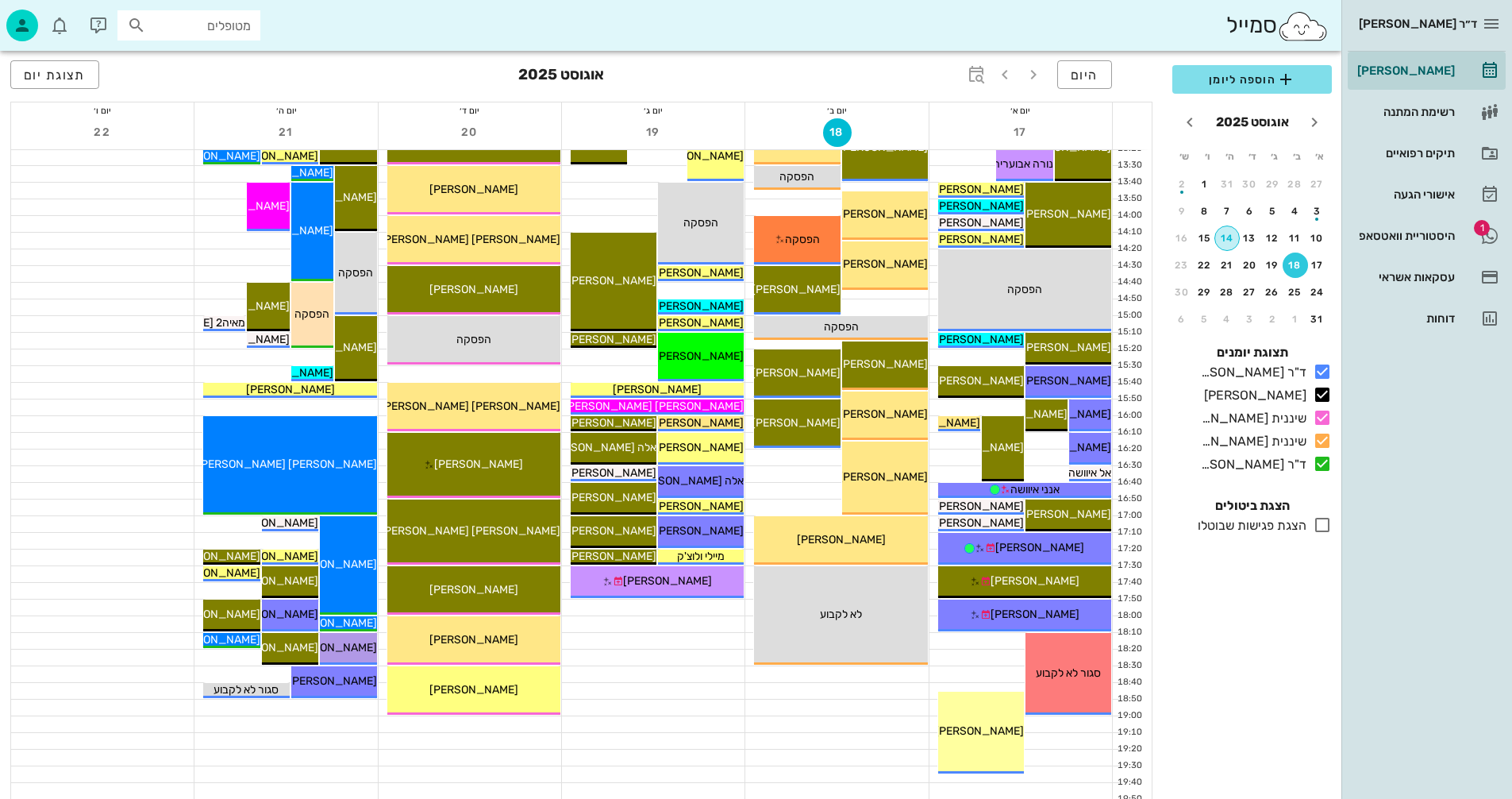
click at [1224, 239] on div "14" at bounding box center [1226, 237] width 23 height 11
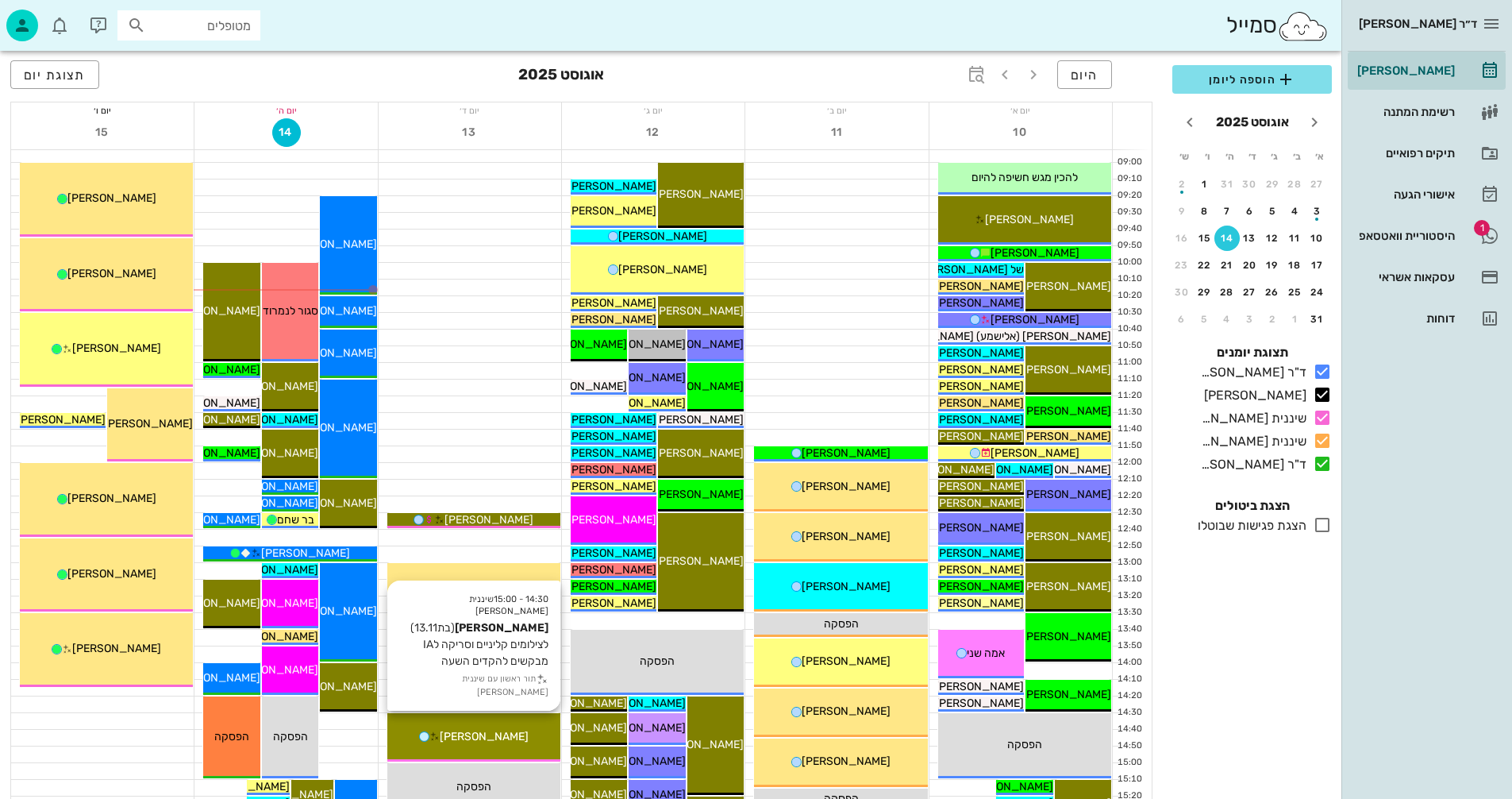
scroll to position [159, 0]
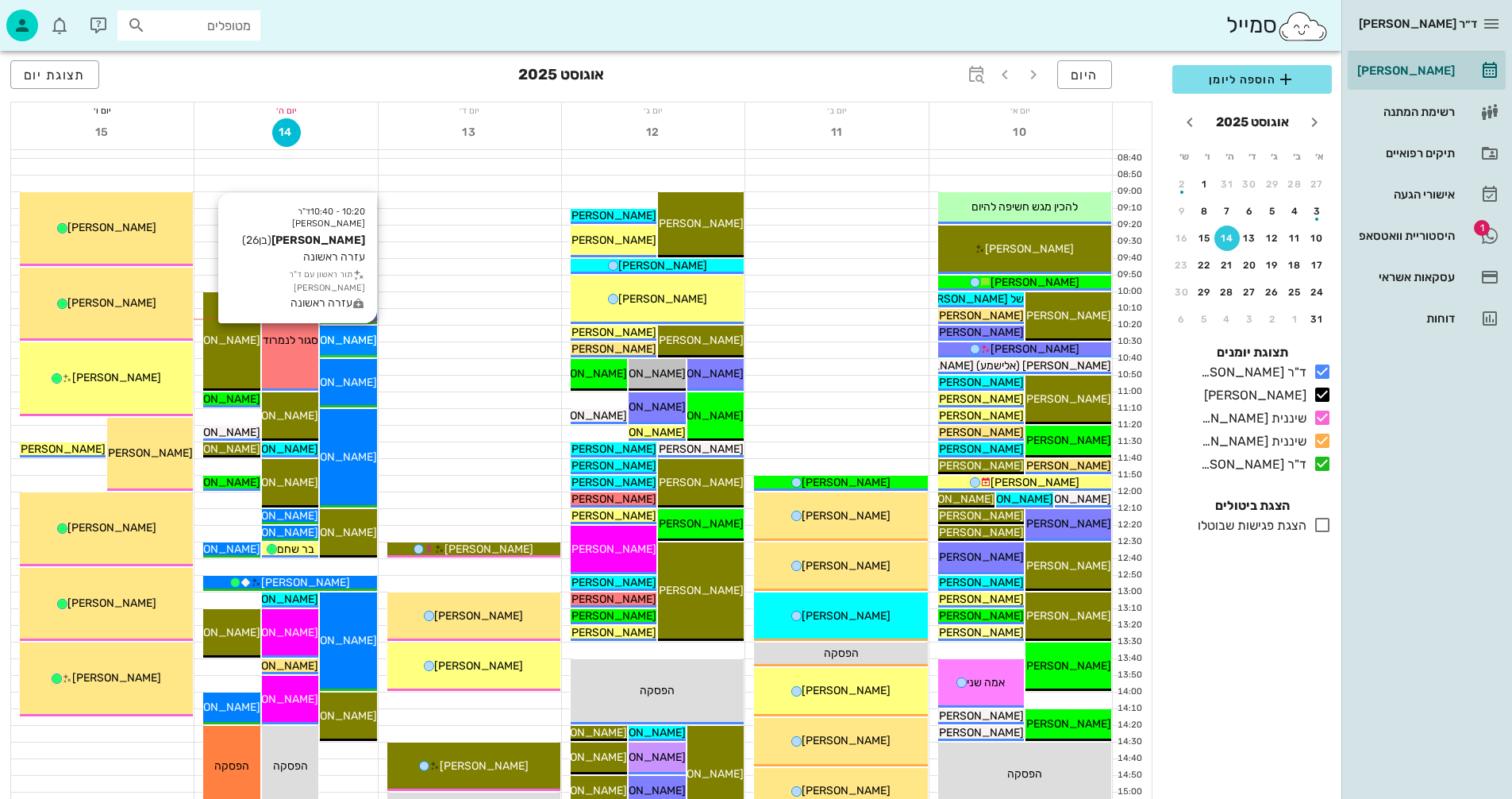
click at [349, 342] on span "[PERSON_NAME]" at bounding box center [333, 341] width 89 height 14
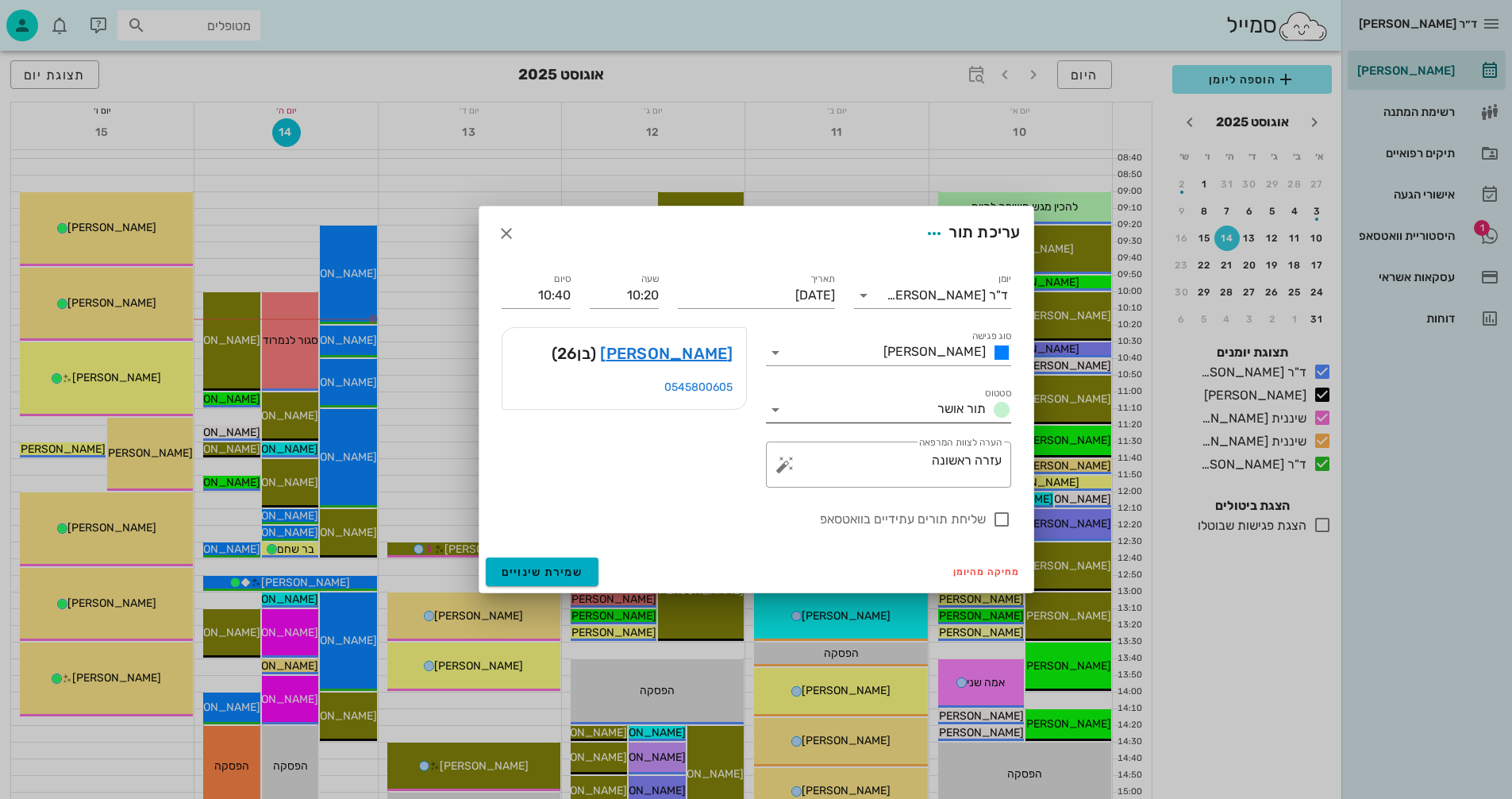
click at [770, 410] on icon at bounding box center [775, 410] width 19 height 19
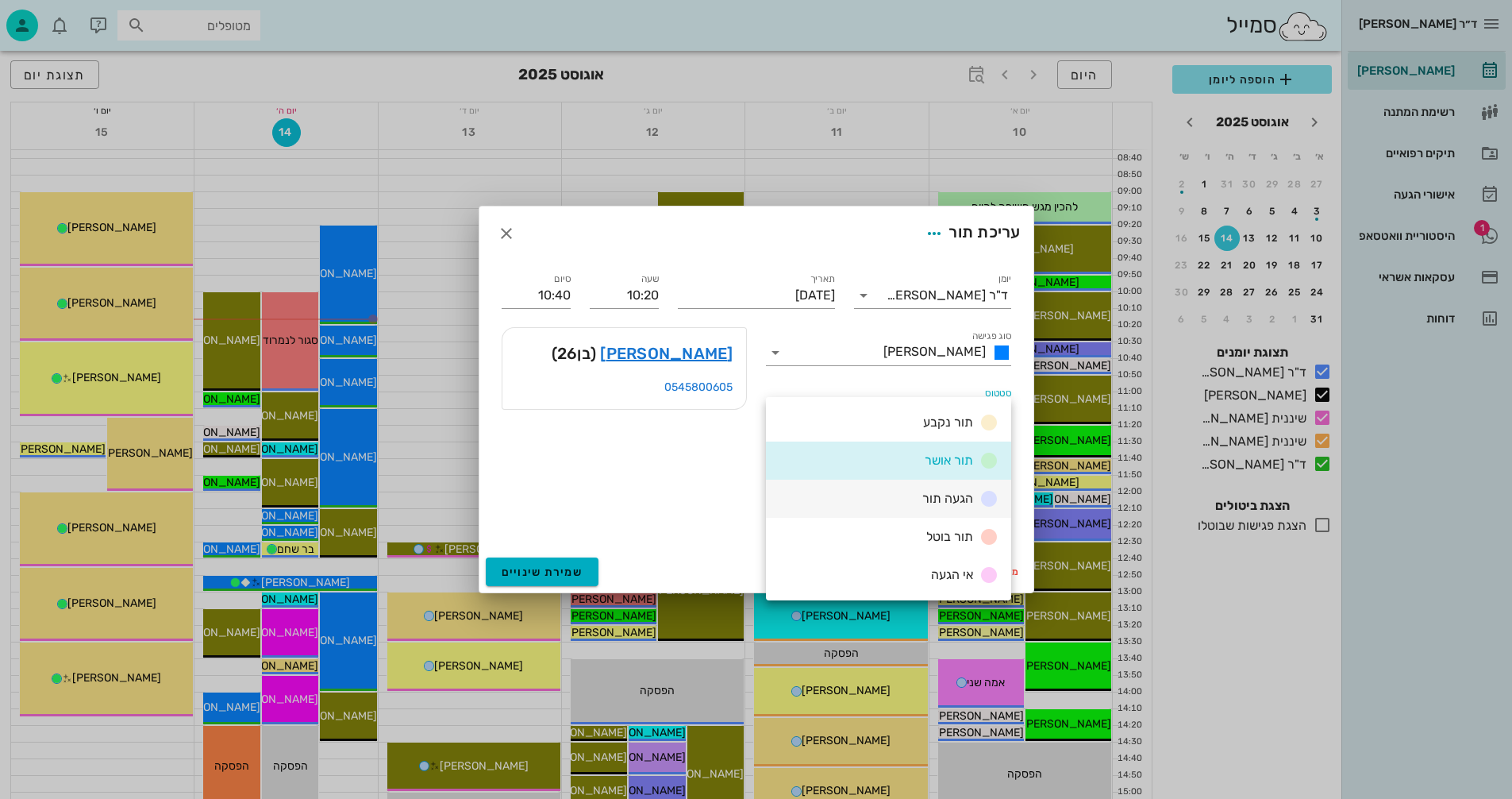
click at [868, 490] on div "הגעה תור" at bounding box center [888, 498] width 245 height 38
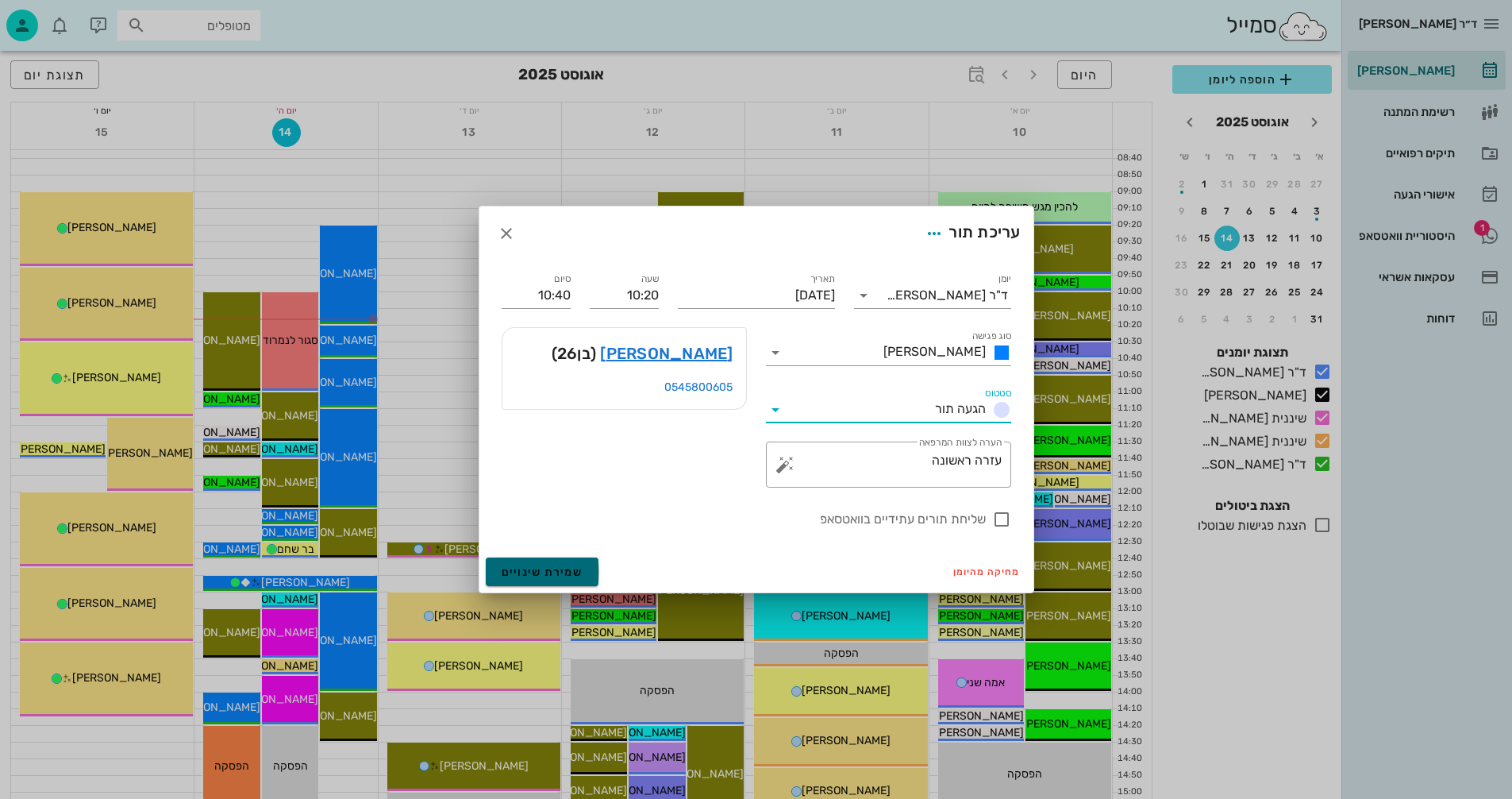
click at [518, 575] on span "שמירת שינויים" at bounding box center [542, 572] width 81 height 14
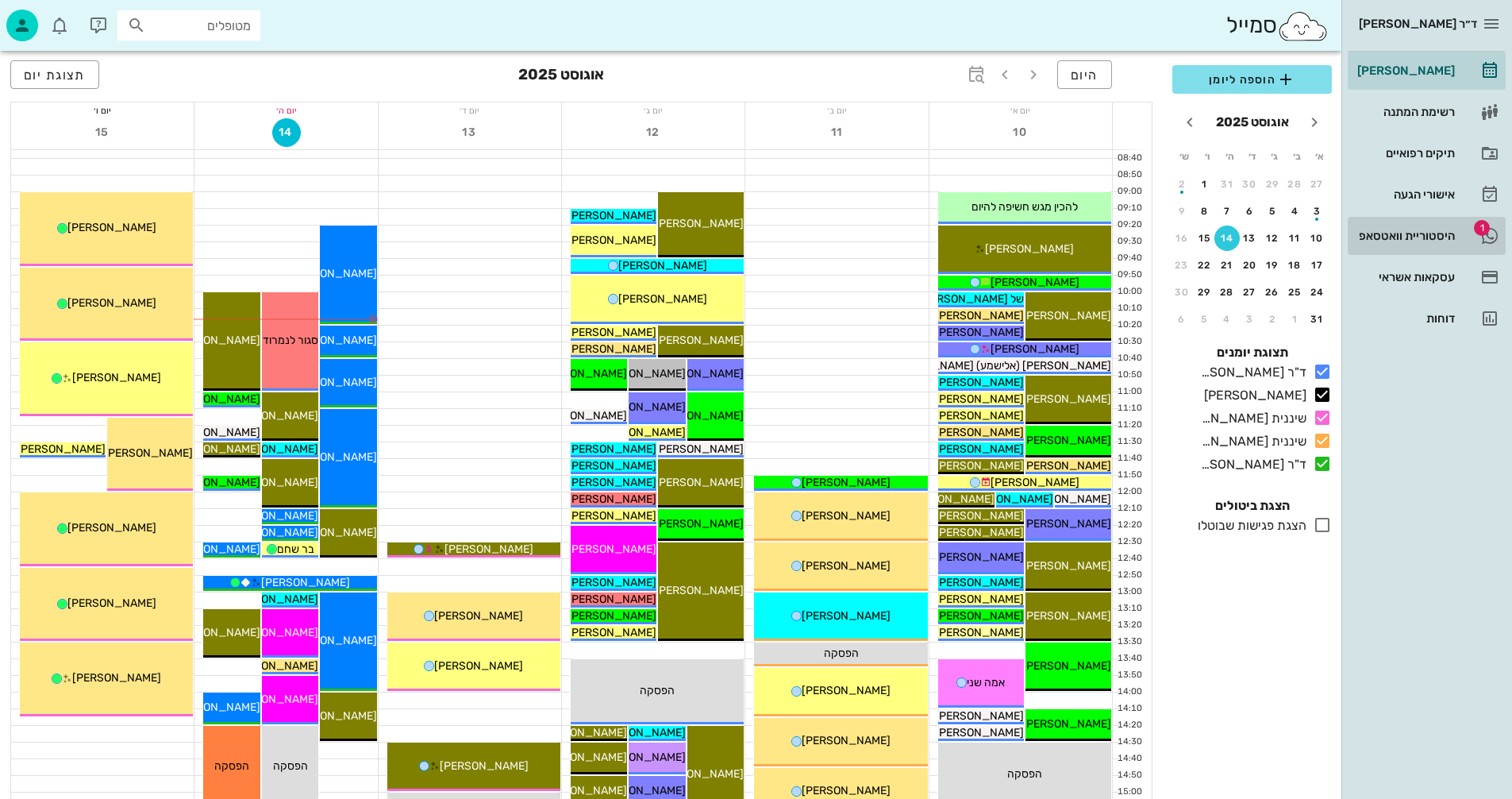
click at [1366, 231] on div "היסטוריית וואטסאפ" at bounding box center [1405, 236] width 101 height 13
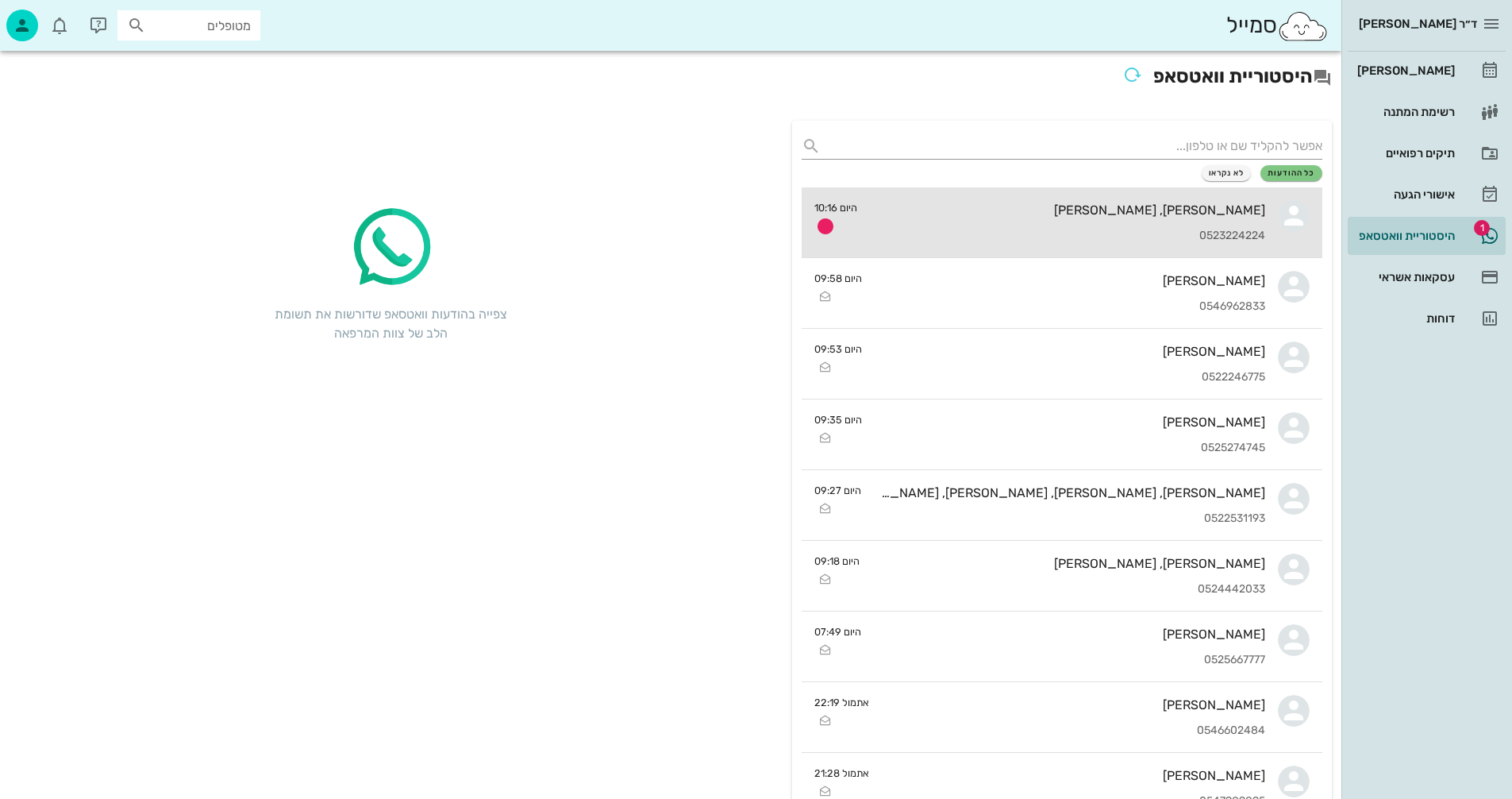
click at [991, 214] on div "[PERSON_NAME], [PERSON_NAME]" at bounding box center [1067, 210] width 395 height 15
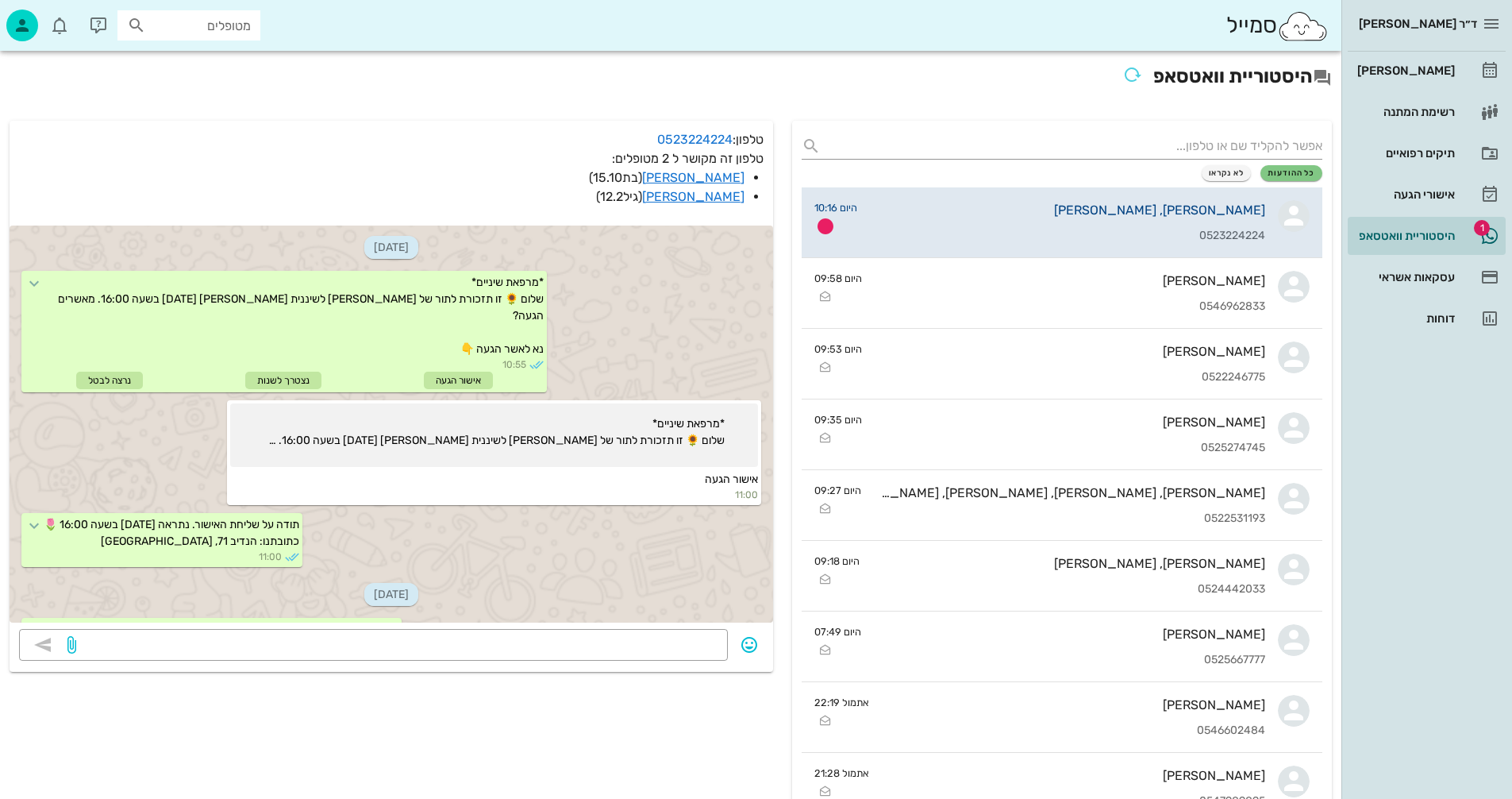
scroll to position [1741, 0]
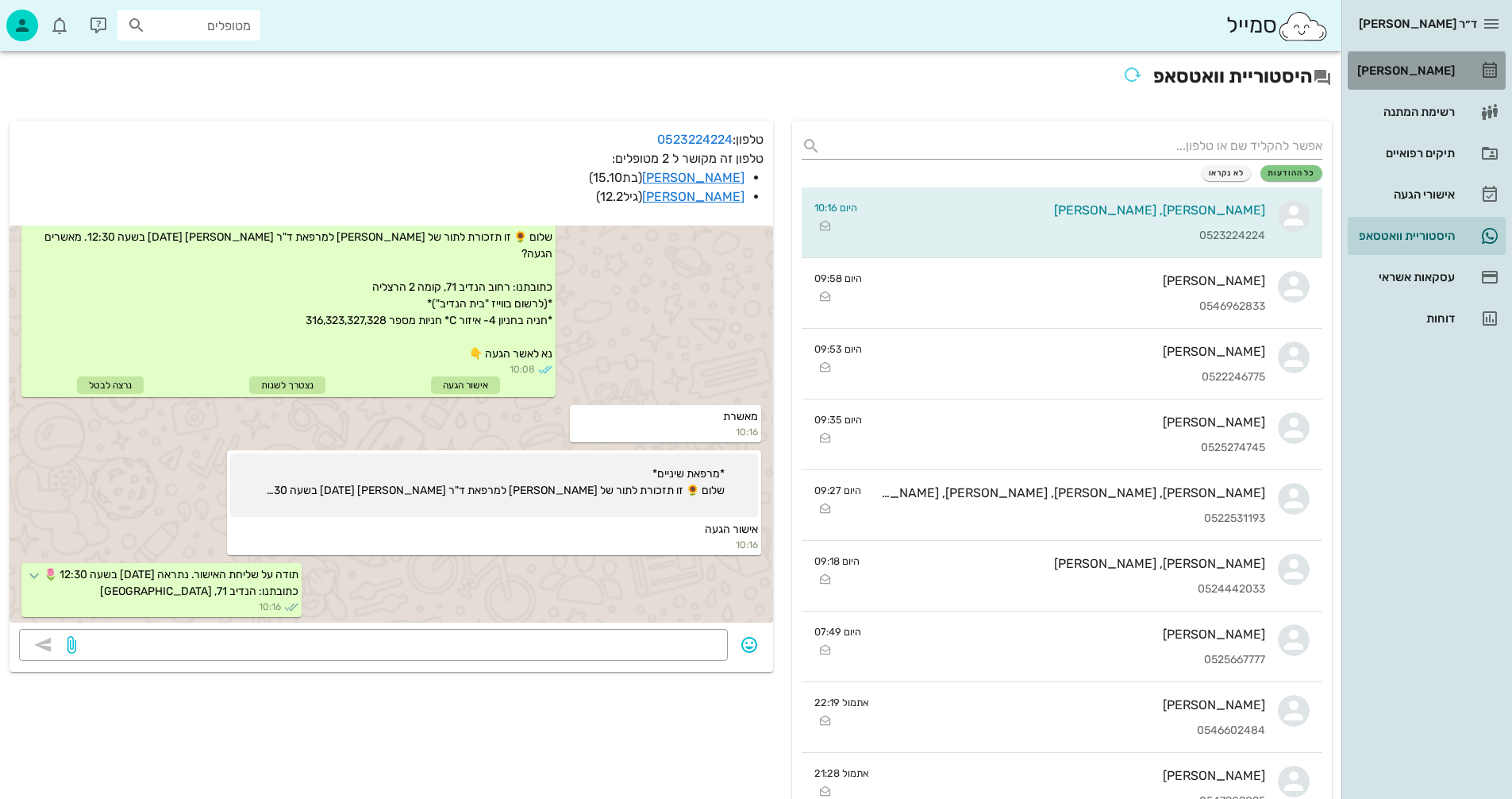
click at [1404, 68] on div "[PERSON_NAME]" at bounding box center [1405, 70] width 101 height 13
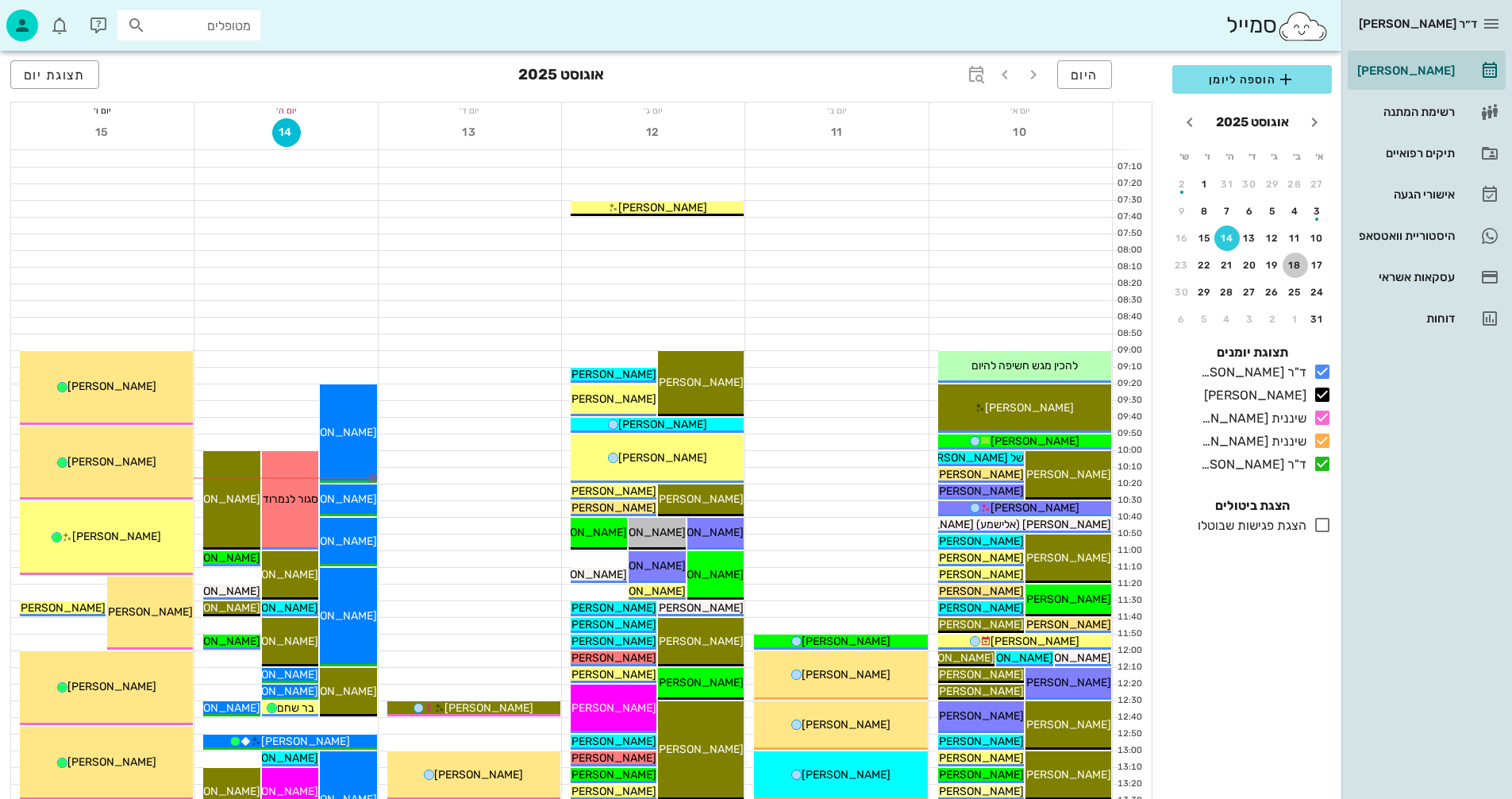
click at [1291, 263] on div "18" at bounding box center [1295, 265] width 25 height 11
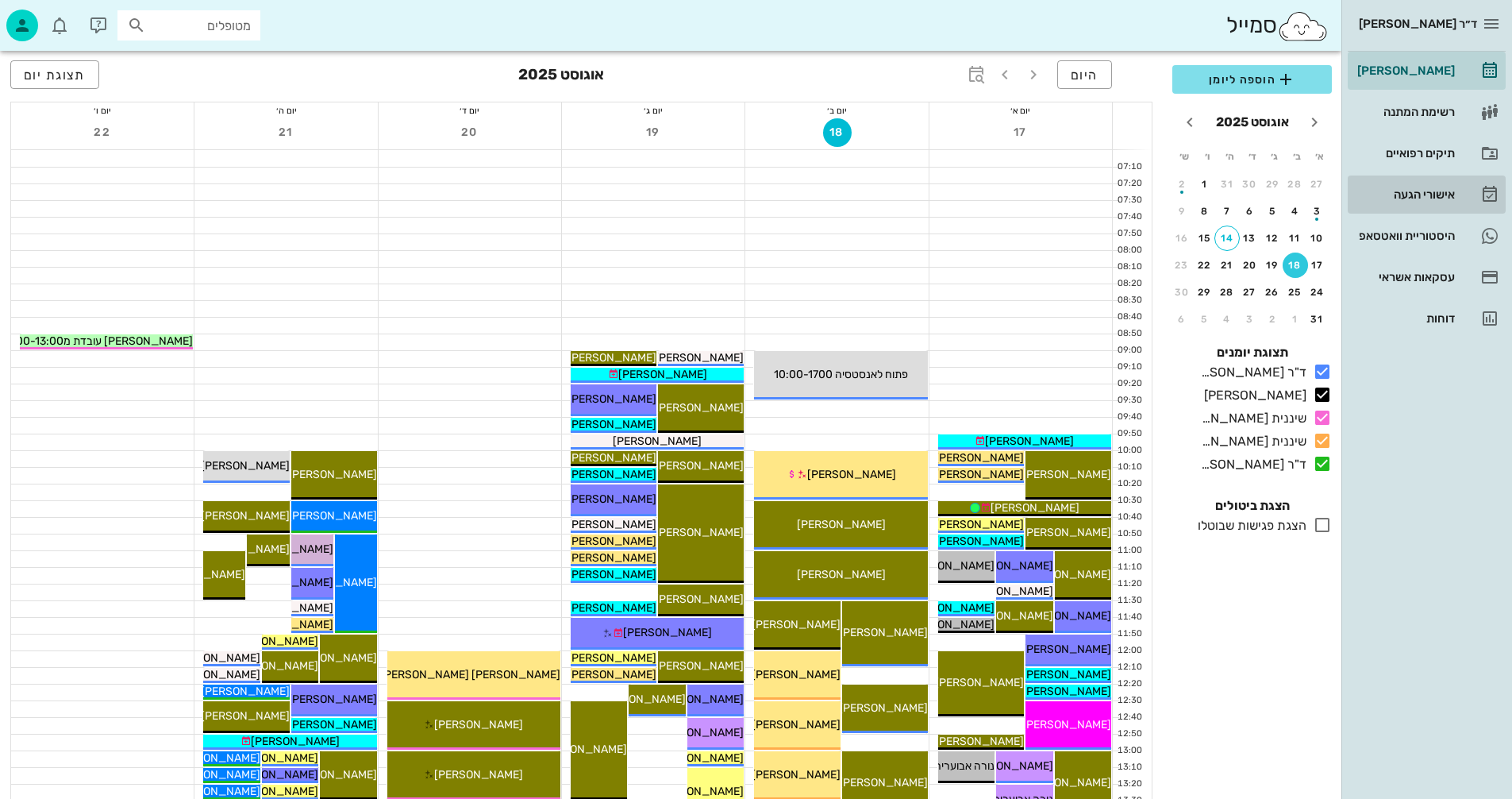
click at [1406, 192] on div "אישורי הגעה" at bounding box center [1405, 194] width 101 height 13
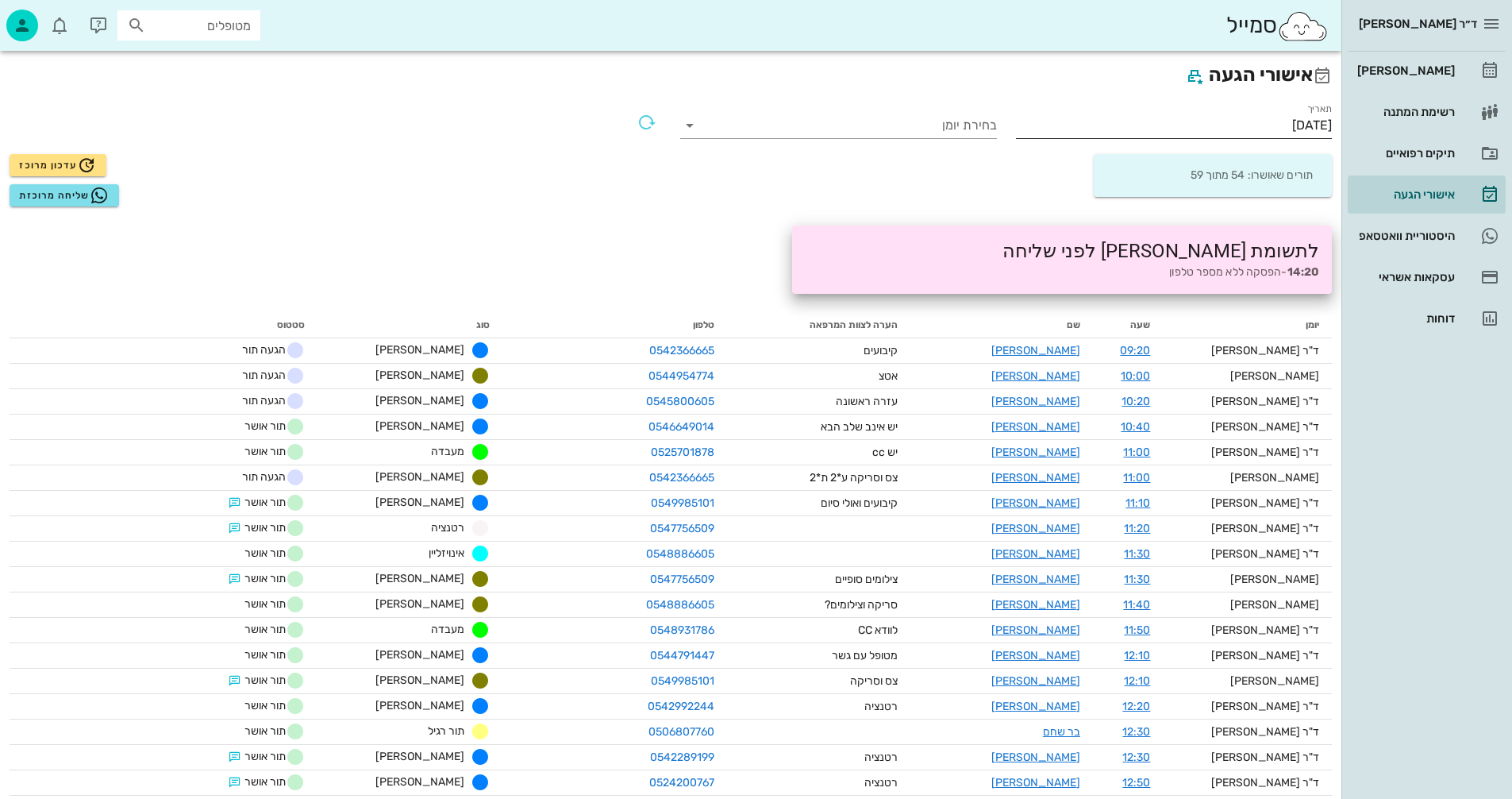
click at [1217, 122] on input "[DATE]" at bounding box center [1174, 125] width 316 height 25
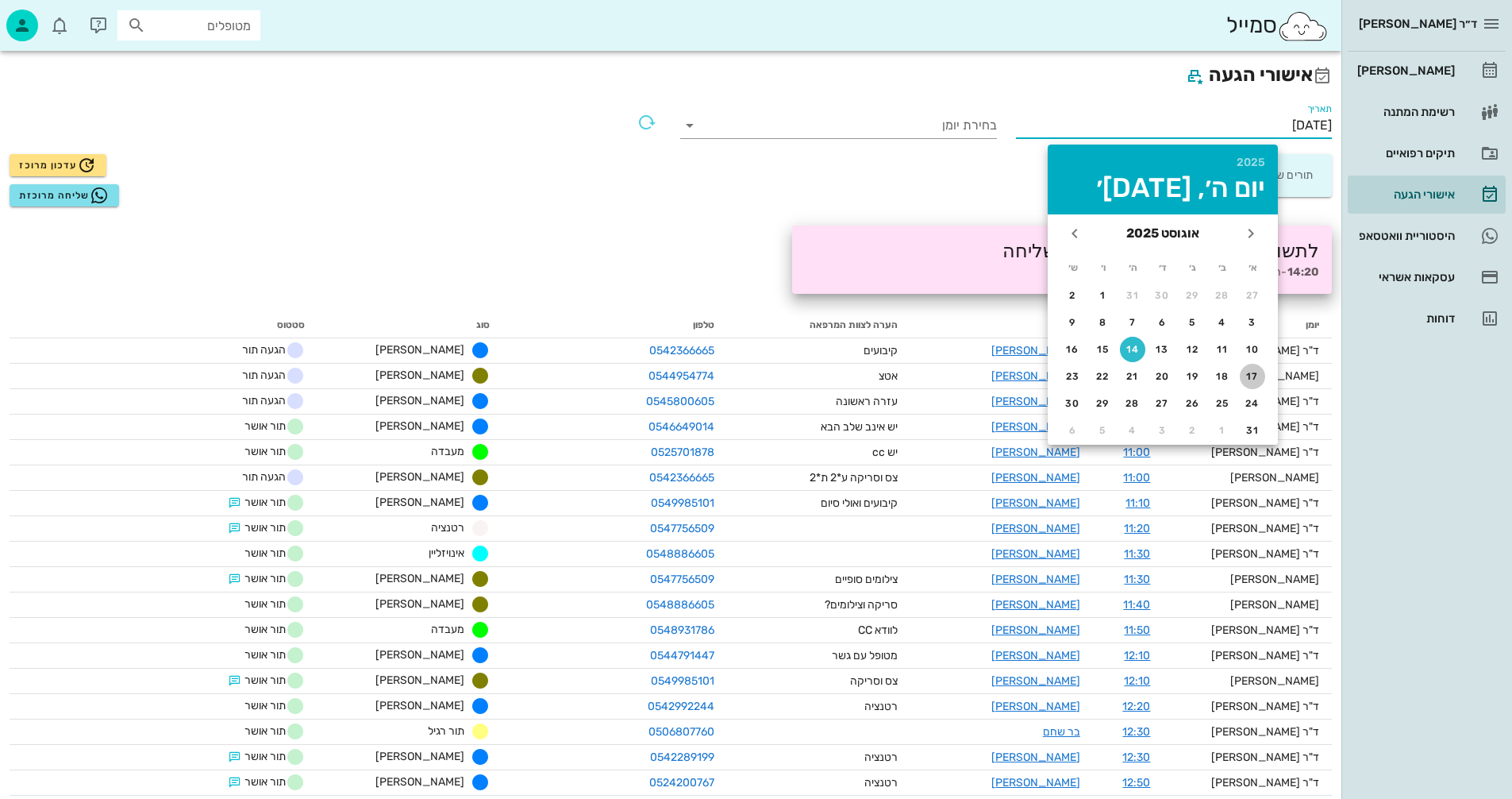
click at [1252, 374] on div "17" at bounding box center [1252, 376] width 25 height 11
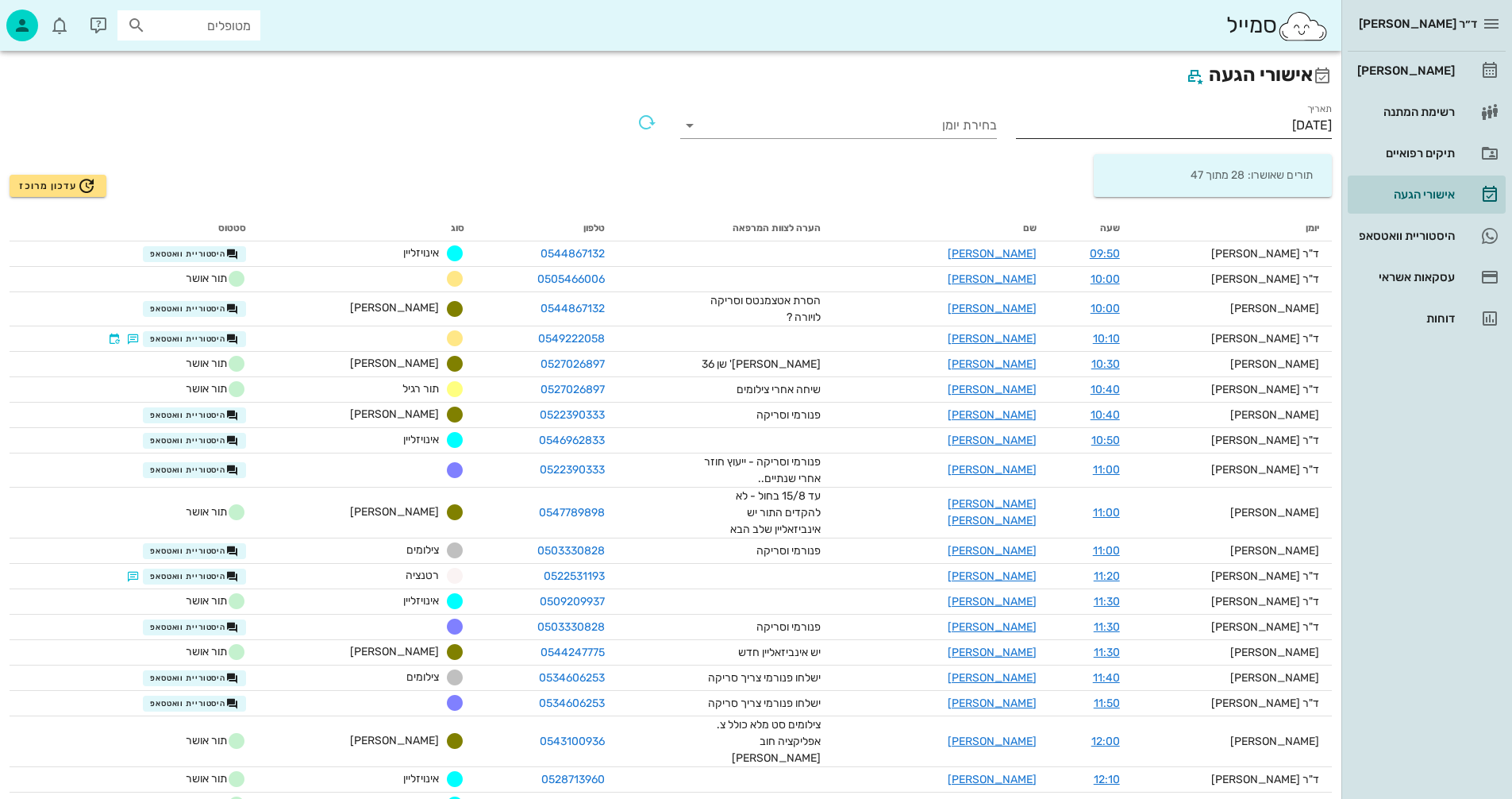
click at [1247, 120] on input "[DATE]" at bounding box center [1174, 125] width 316 height 25
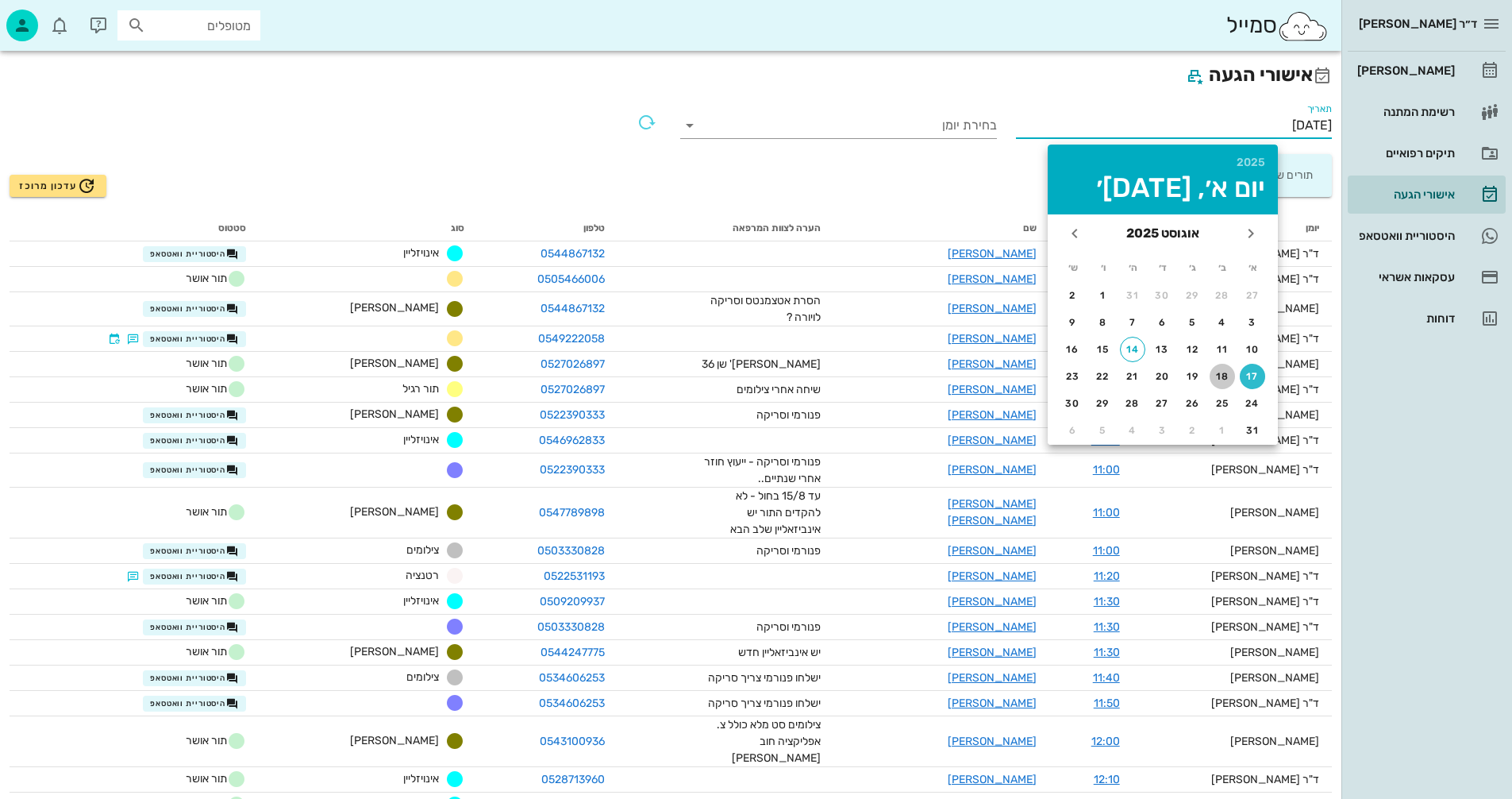
click at [1224, 376] on div "18" at bounding box center [1222, 376] width 25 height 11
type input "[DATE]"
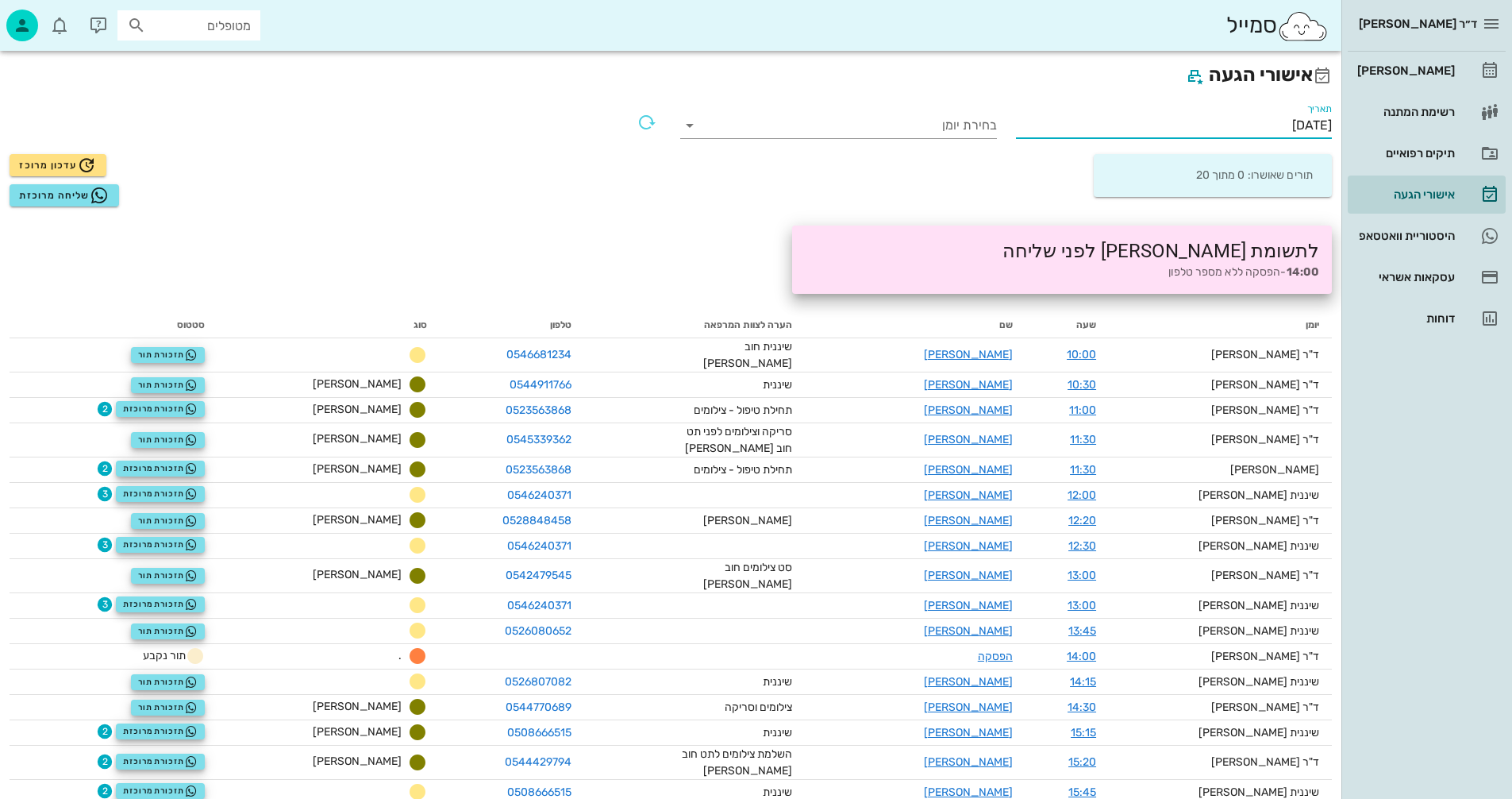
click at [1241, 129] on input "[DATE]" at bounding box center [1174, 125] width 316 height 25
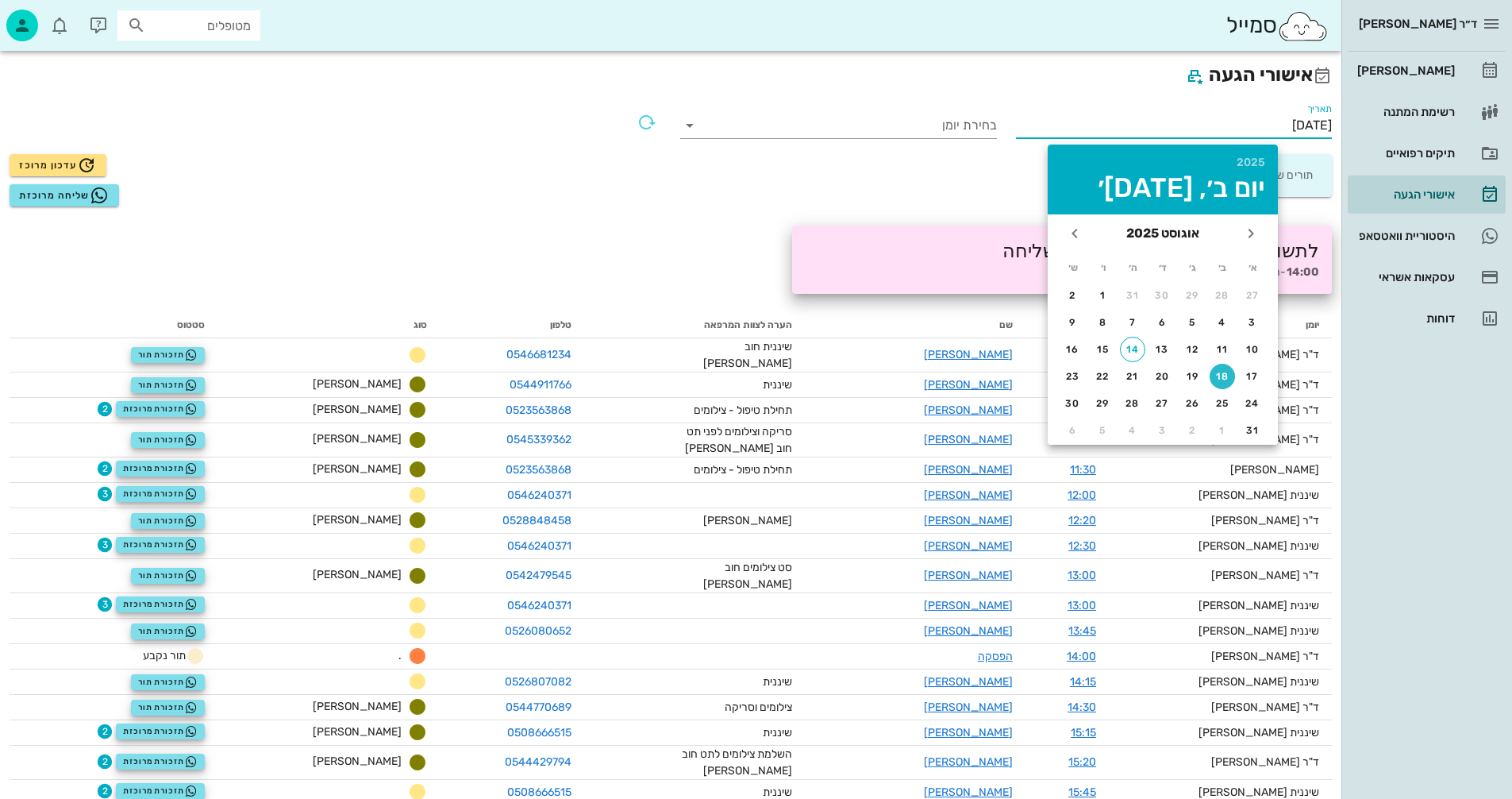
click at [1220, 374] on div "18" at bounding box center [1222, 376] width 25 height 11
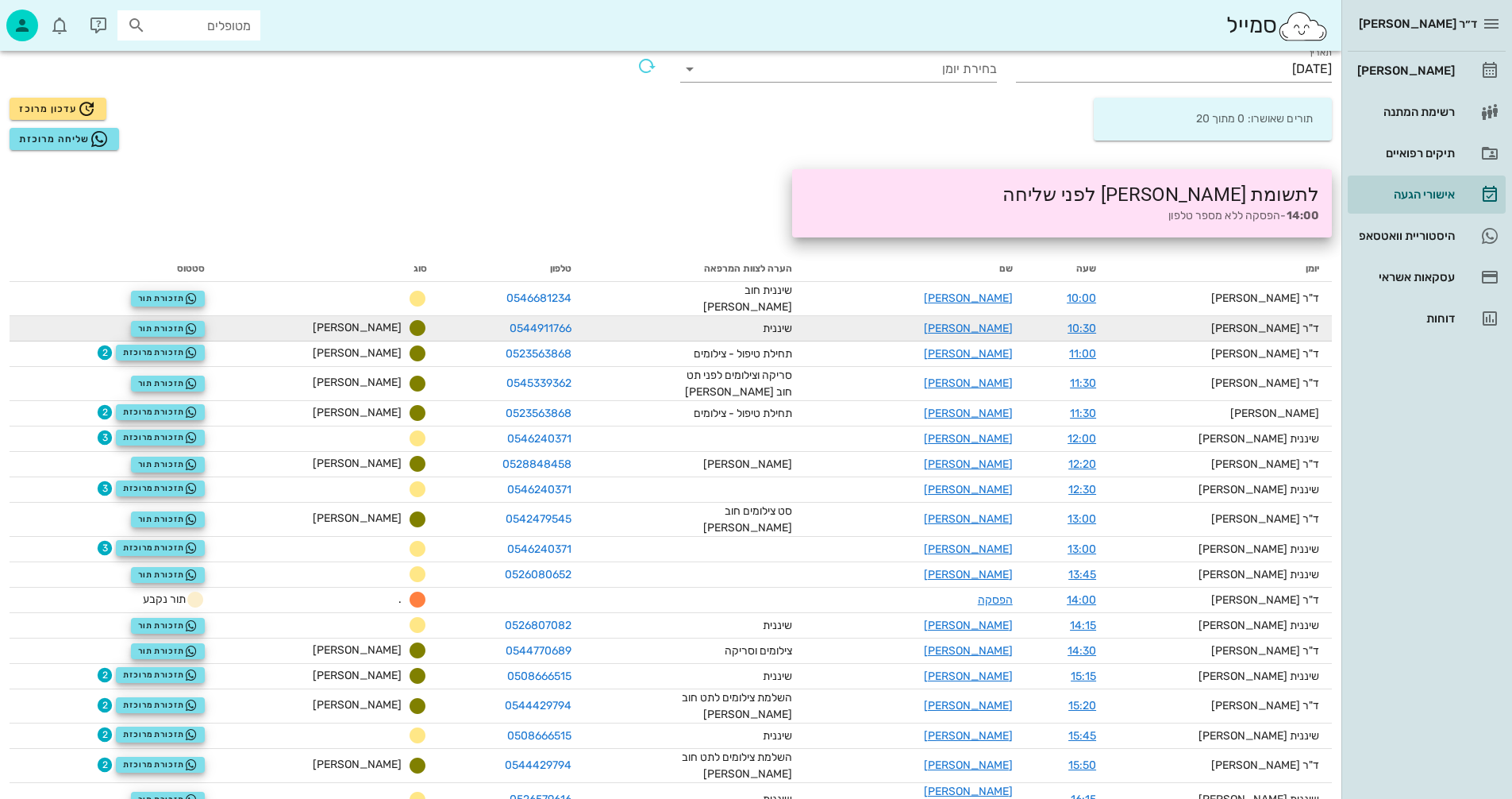
scroll to position [115, 0]
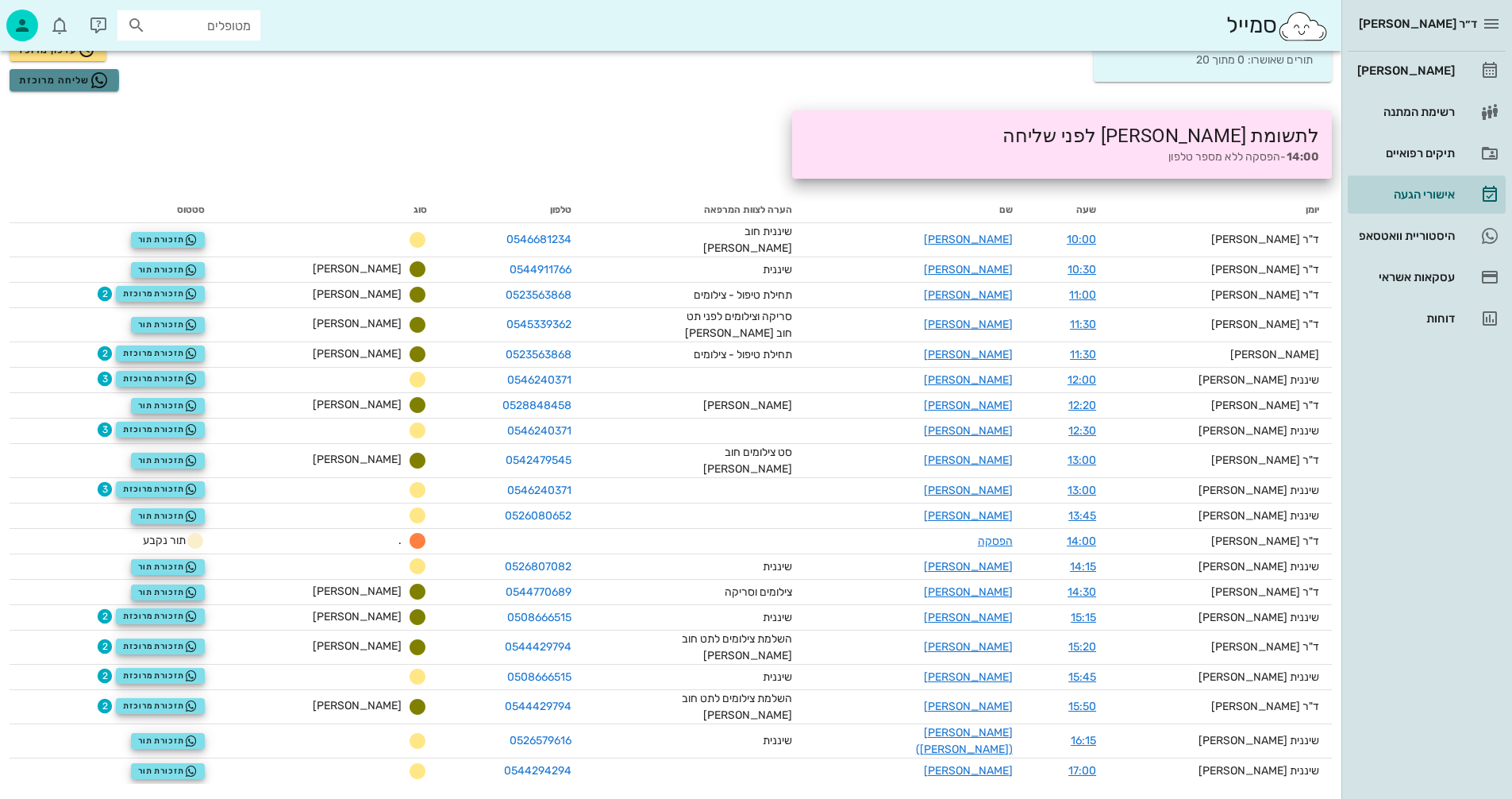
click at [62, 79] on span "שליחה מרוכזת" at bounding box center [64, 81] width 90 height 19
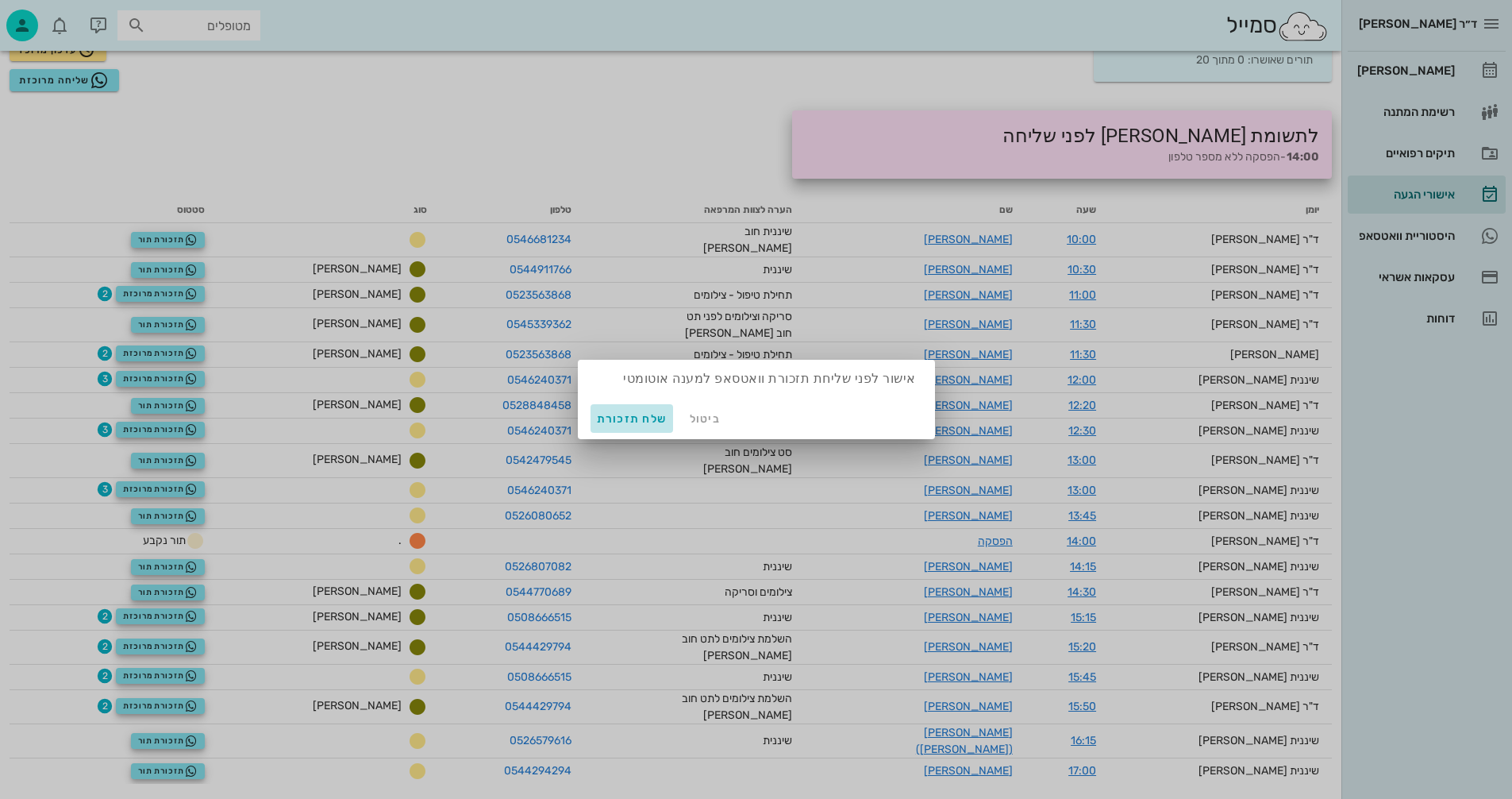
click at [624, 418] on span "שלח תזכורת" at bounding box center [633, 419] width 71 height 14
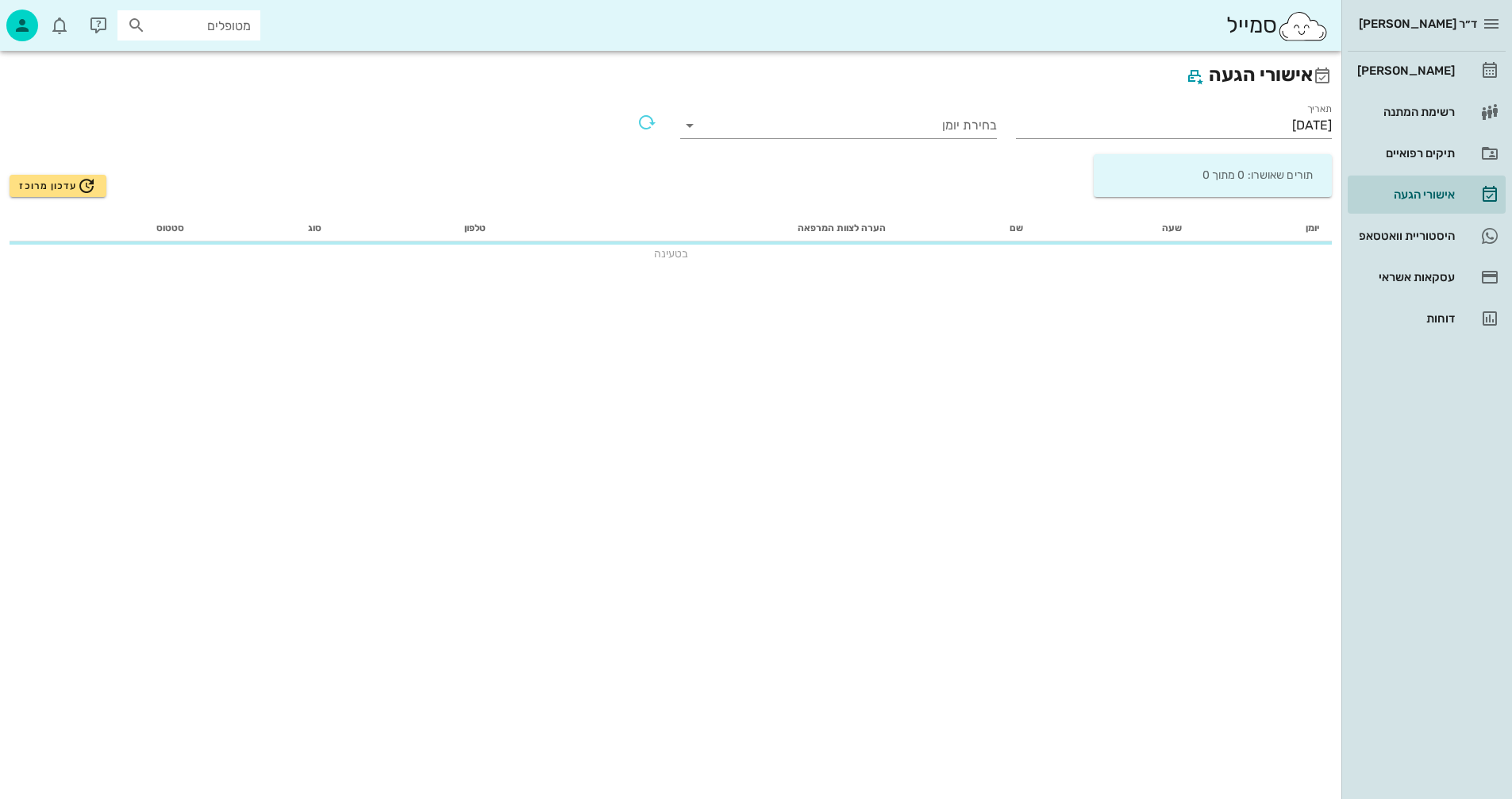
scroll to position [0, 0]
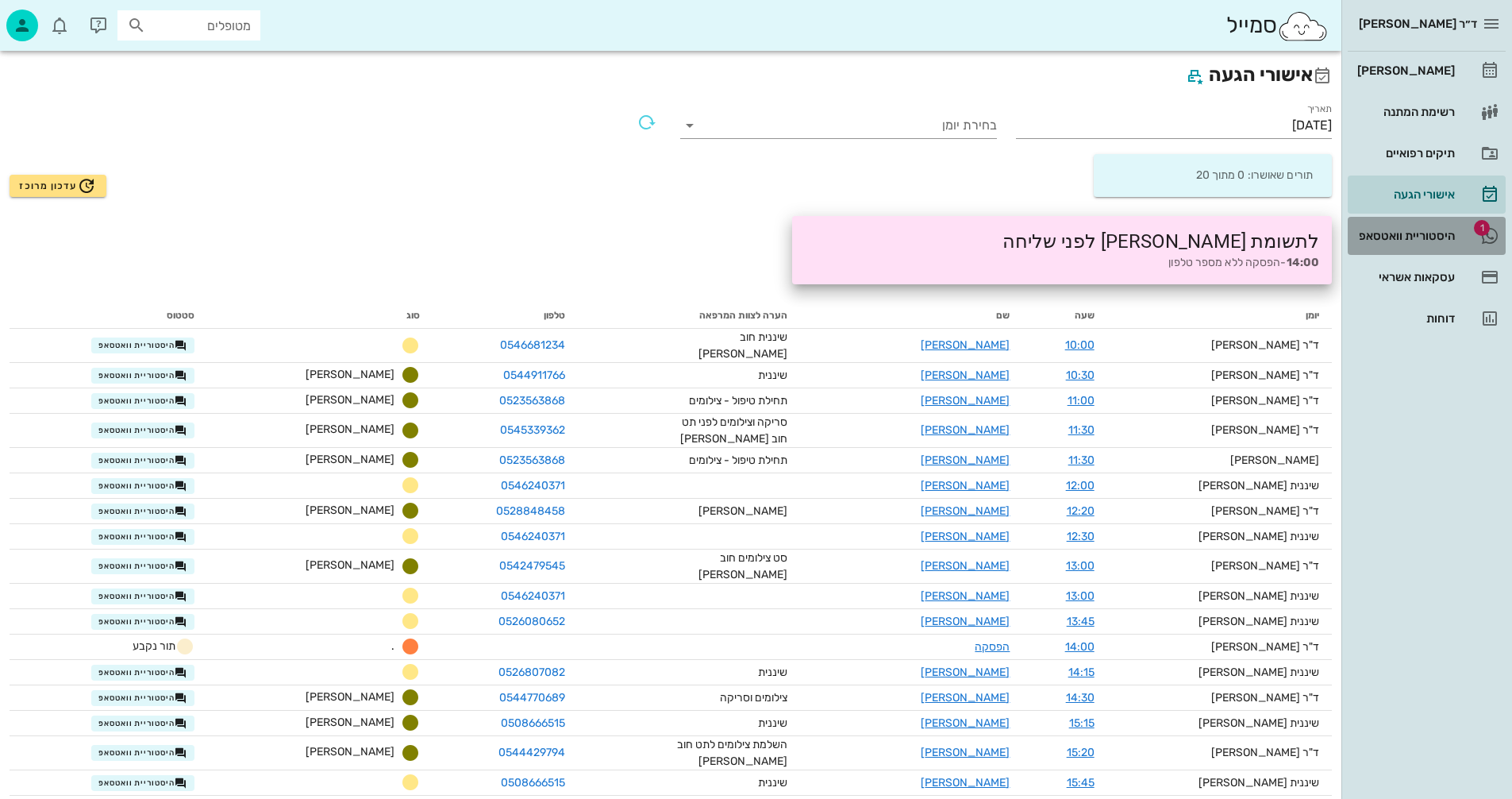
click at [1426, 236] on div "היסטוריית וואטסאפ" at bounding box center [1405, 236] width 101 height 13
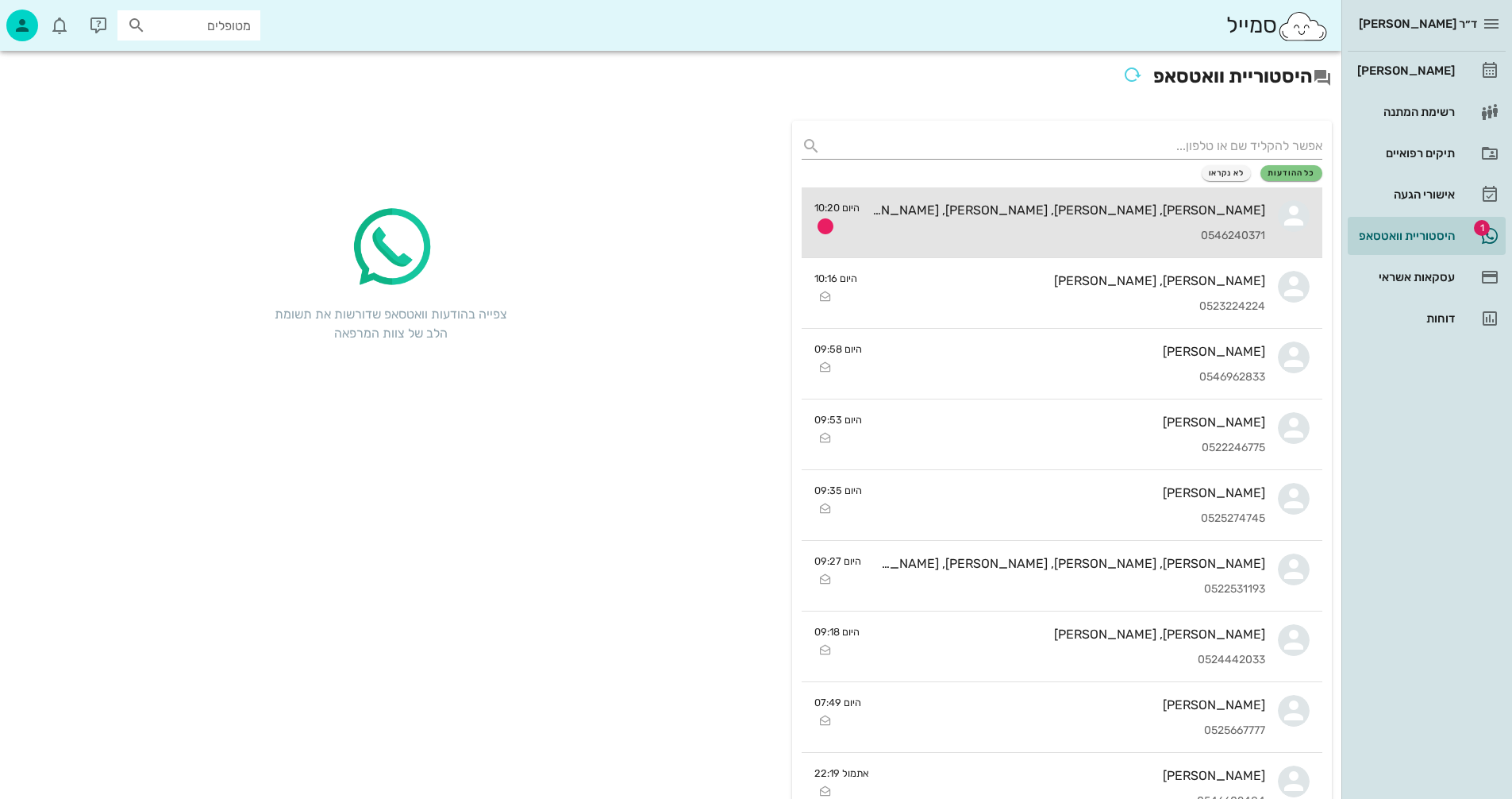
click at [1025, 205] on div "[PERSON_NAME], [PERSON_NAME], [PERSON_NAME], [PERSON_NAME]" at bounding box center [1068, 210] width 393 height 15
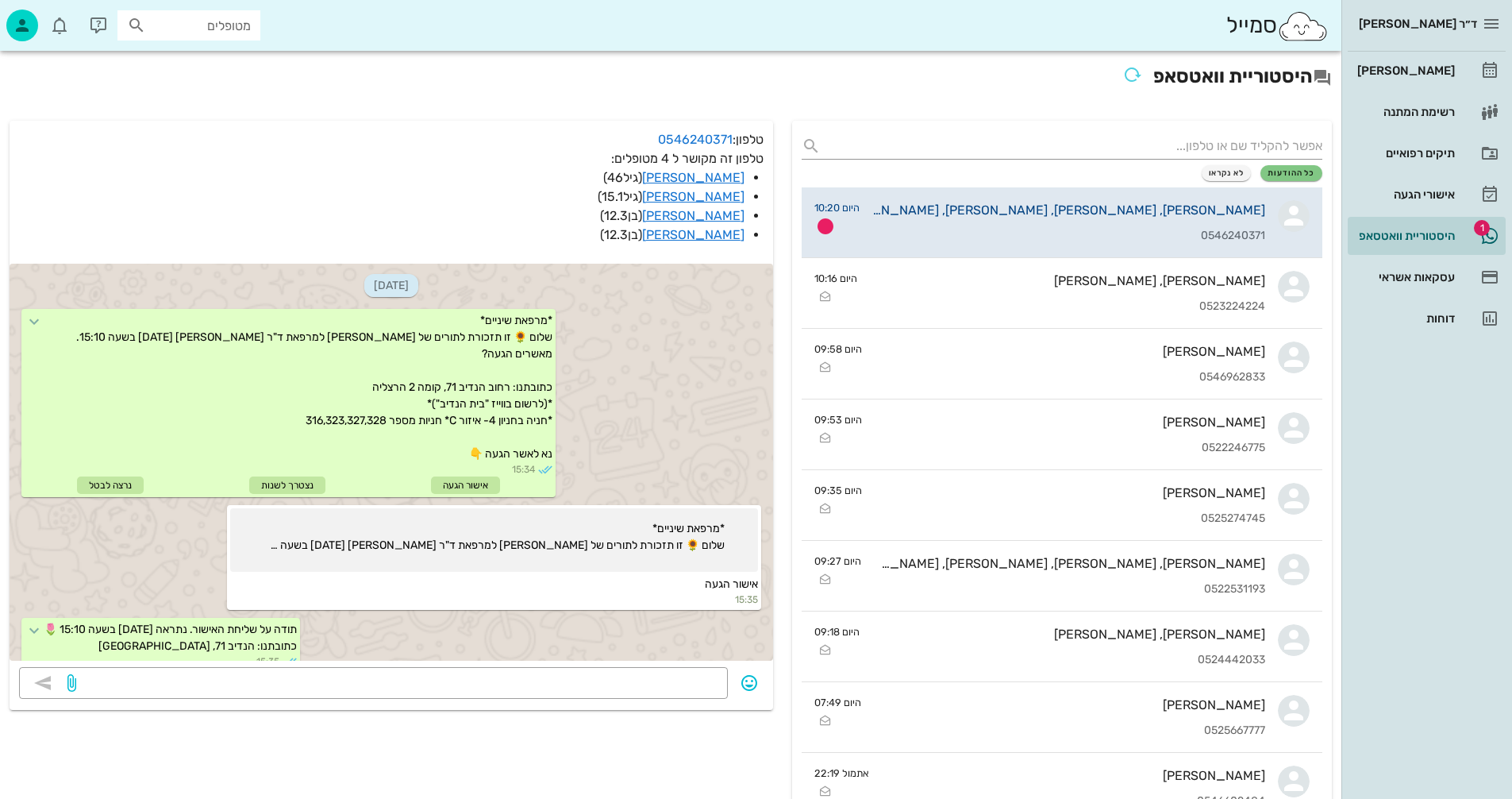
scroll to position [855, 0]
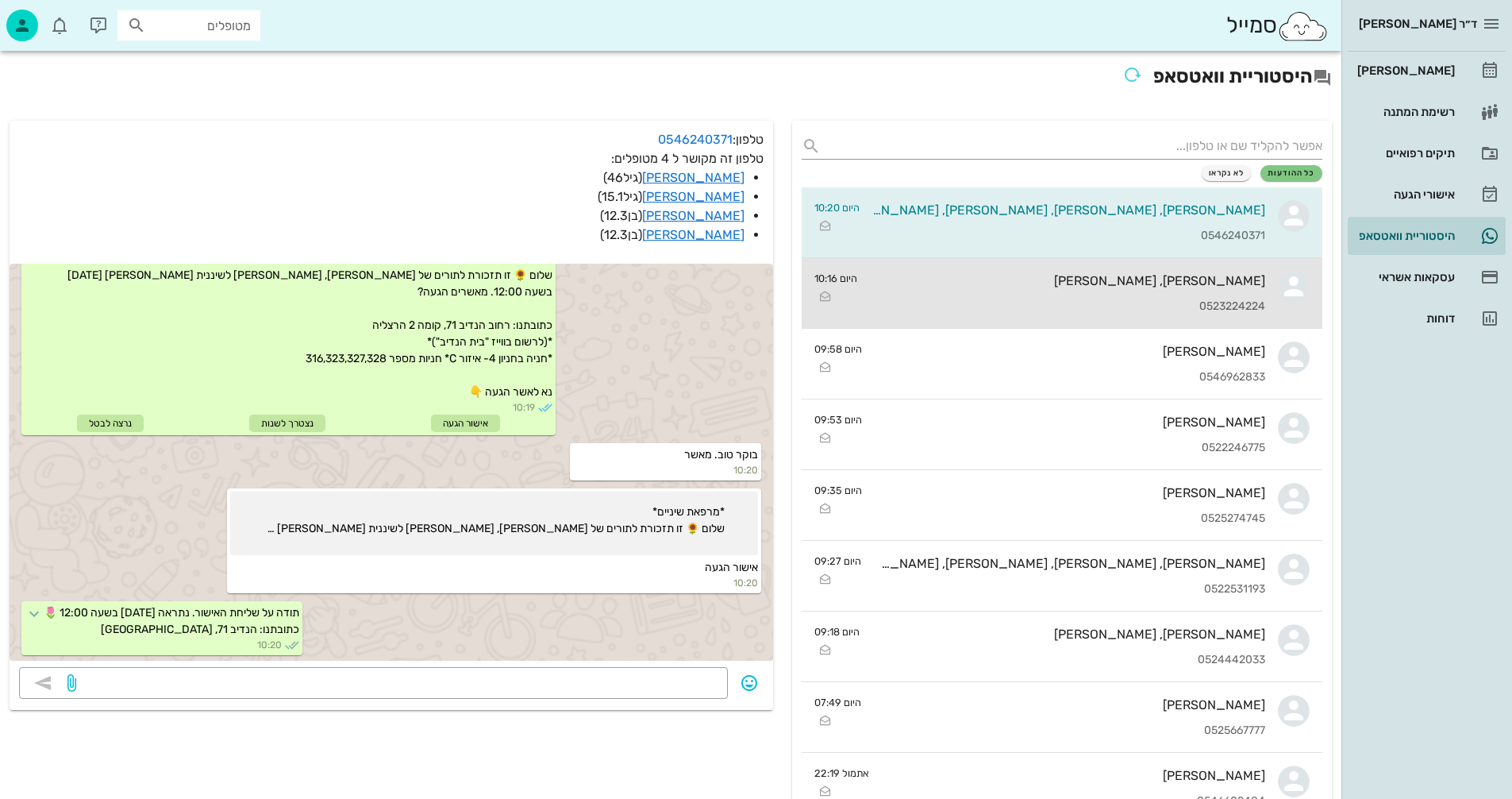
click at [1134, 284] on div "[PERSON_NAME], [PERSON_NAME]" at bounding box center [1067, 280] width 395 height 15
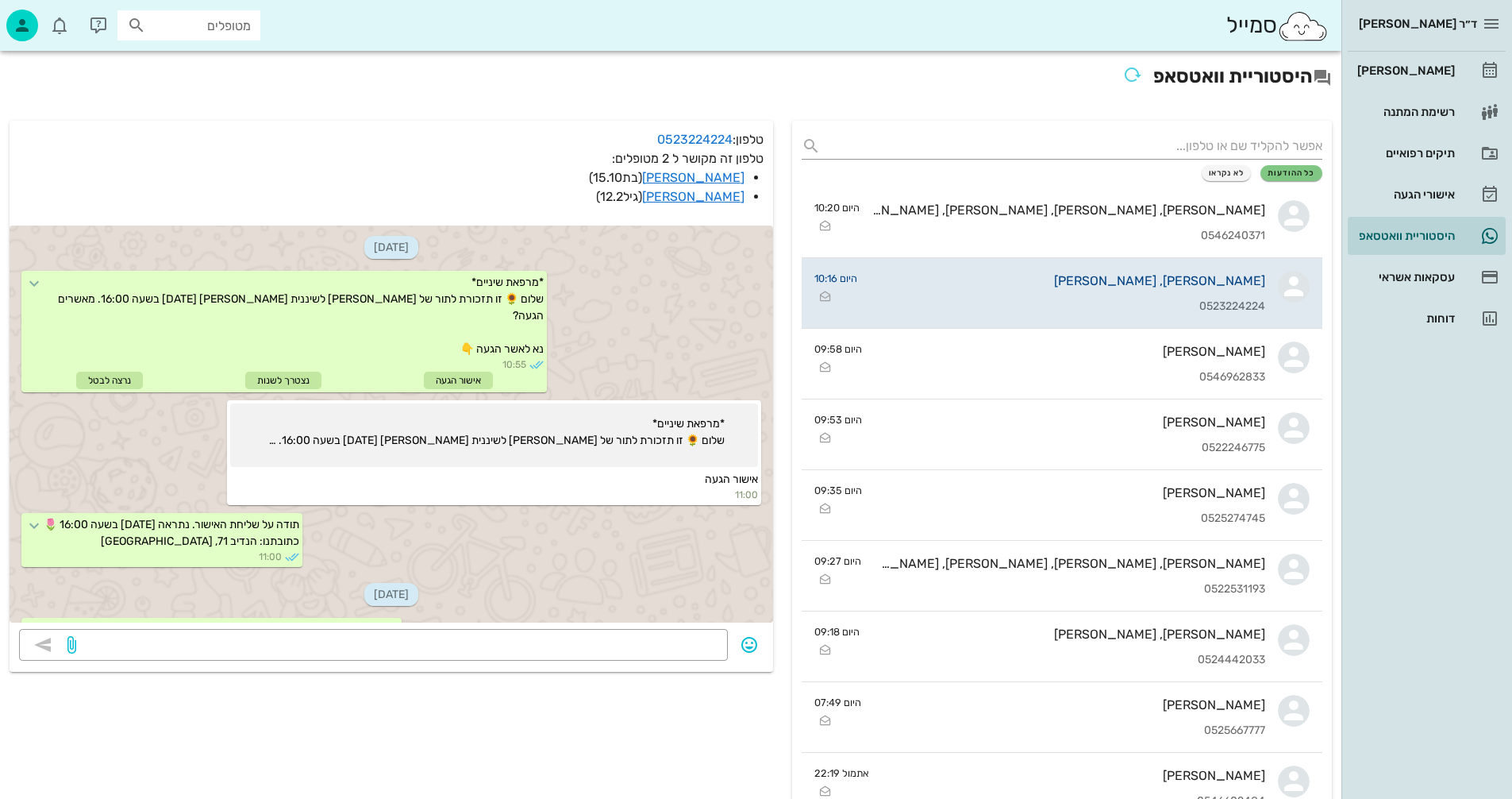
scroll to position [1741, 0]
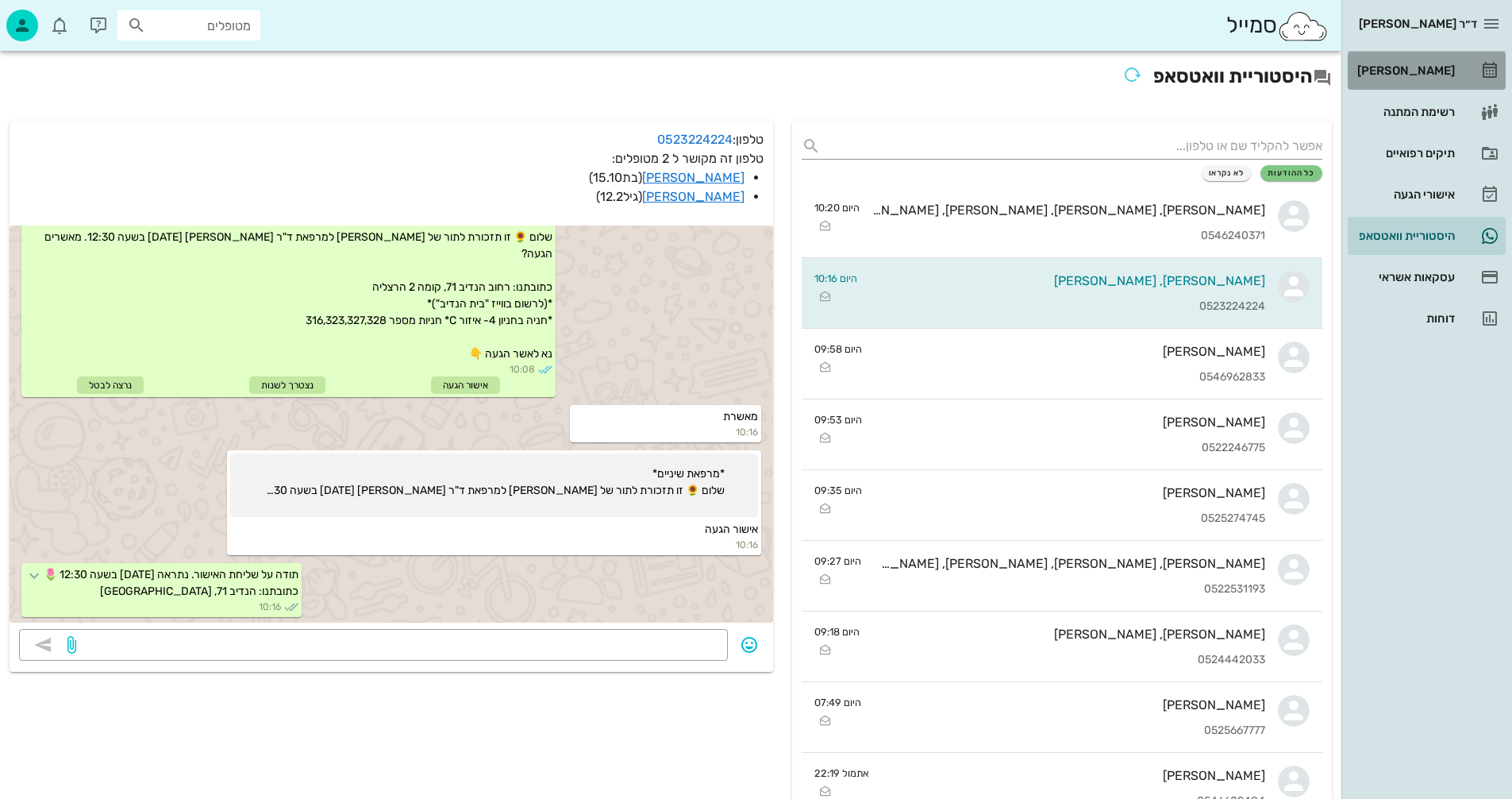
click at [1421, 68] on div "[PERSON_NAME]" at bounding box center [1405, 70] width 101 height 13
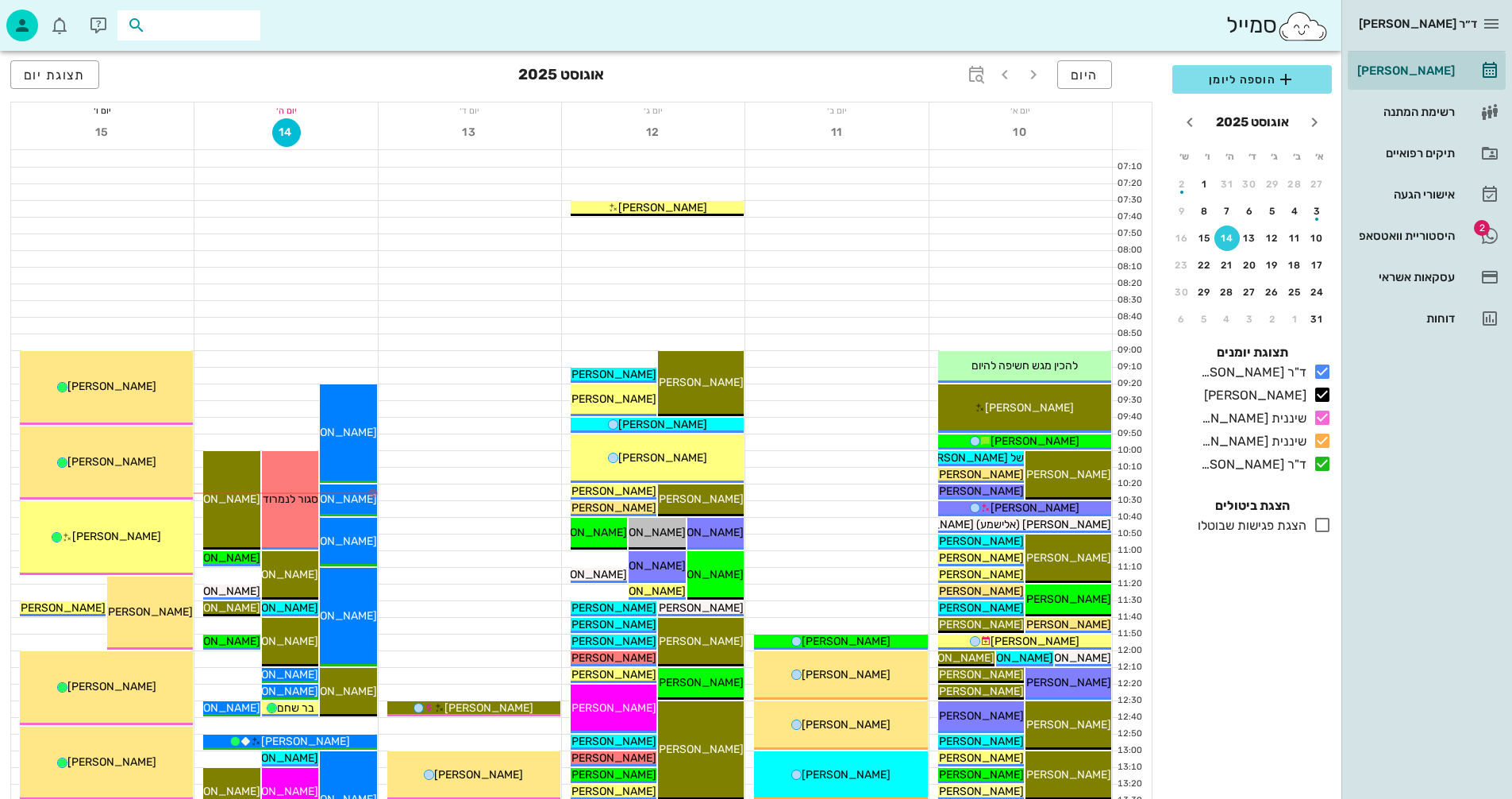
click at [218, 26] on input "text" at bounding box center [199, 25] width 101 height 21
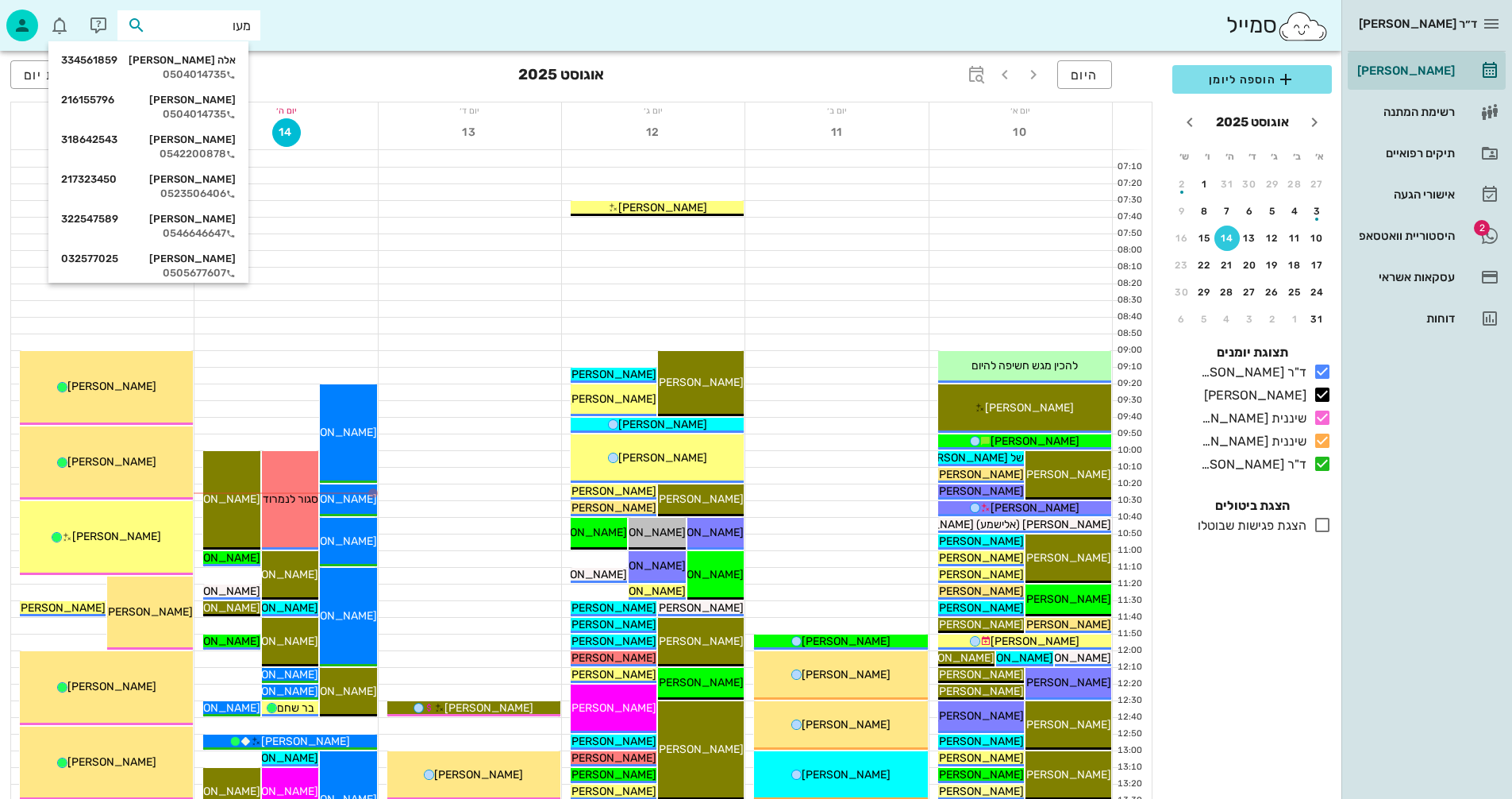
type input "[PERSON_NAME]"
click at [221, 70] on div "0504014735" at bounding box center [149, 75] width 175 height 13
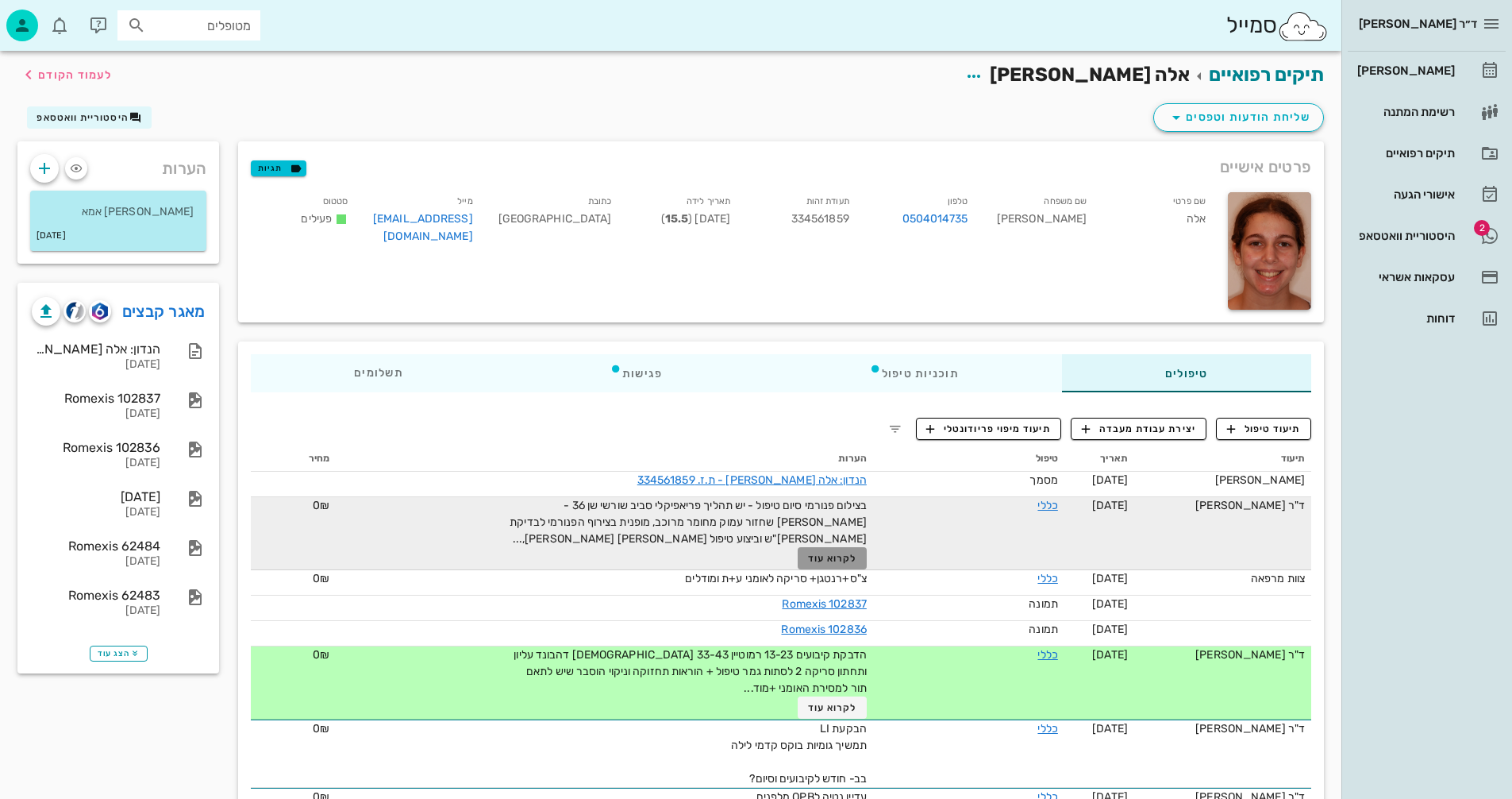
click at [811, 555] on span "לקרוא עוד" at bounding box center [833, 558] width 49 height 11
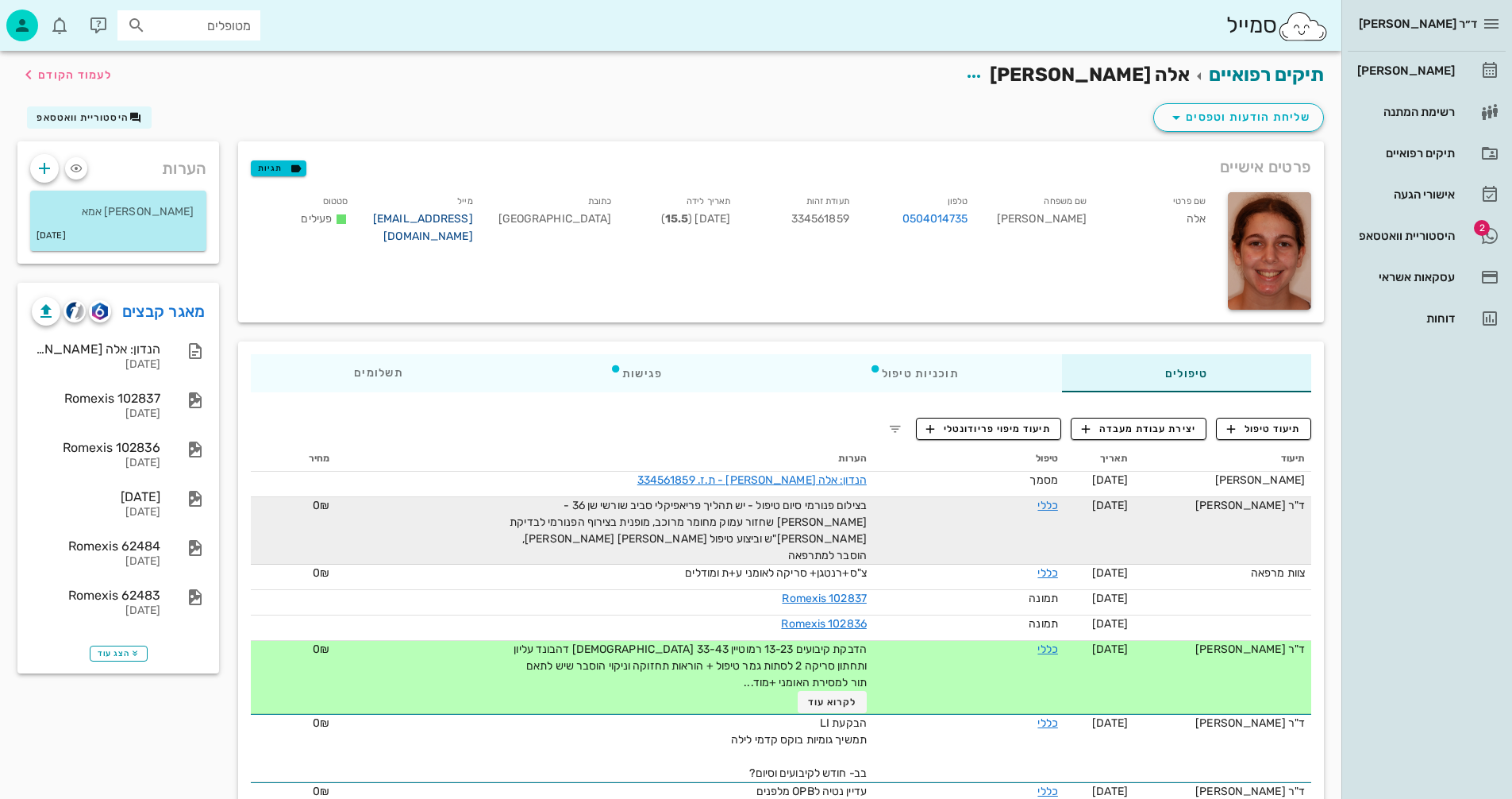
click at [425, 218] on link "[EMAIL_ADDRESS][DOMAIN_NAME]" at bounding box center [423, 228] width 100 height 31
click at [109, 118] on span "היסטוריית וואטסאפ" at bounding box center [82, 117] width 92 height 11
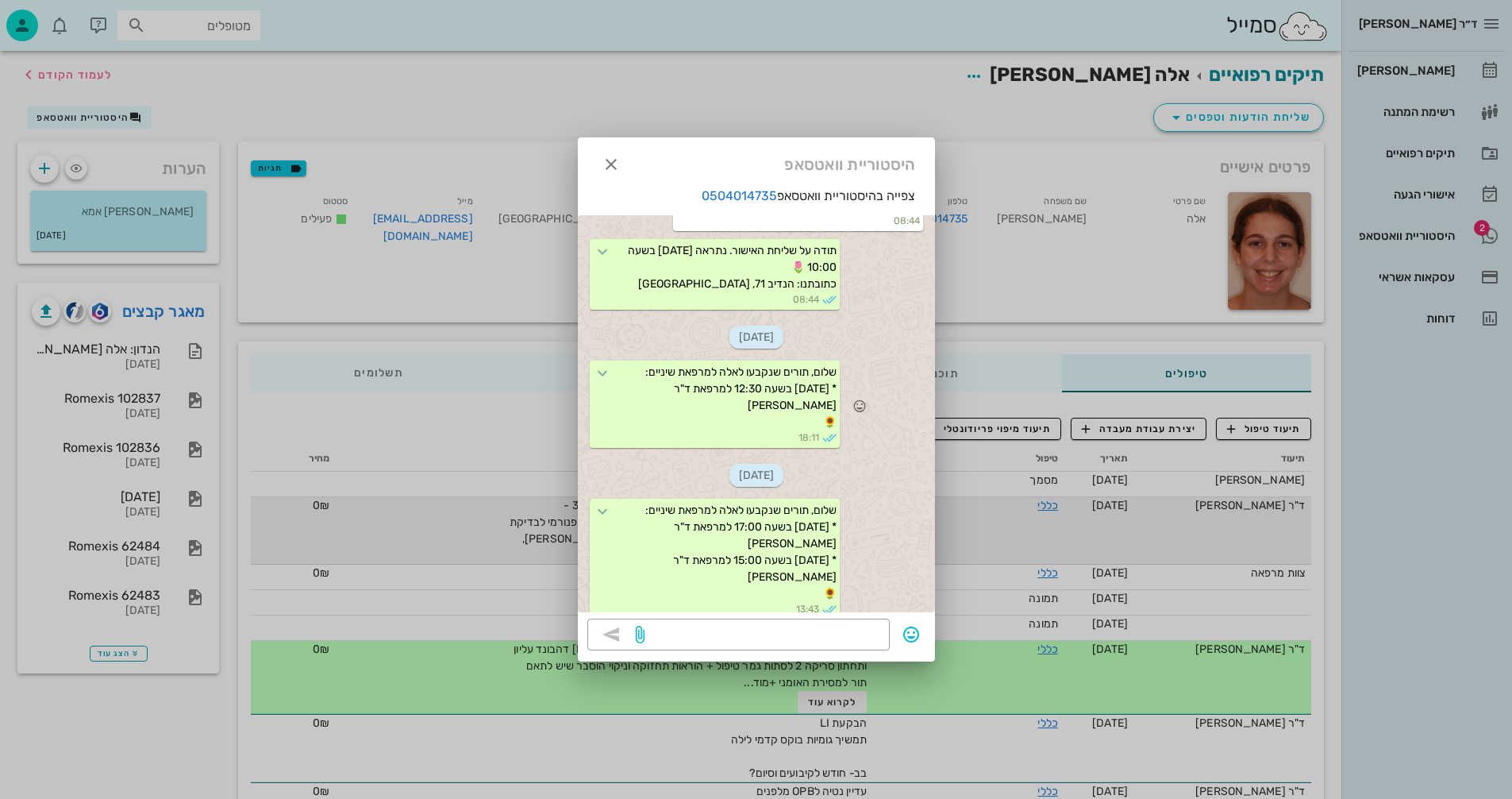
scroll to position [360, 0]
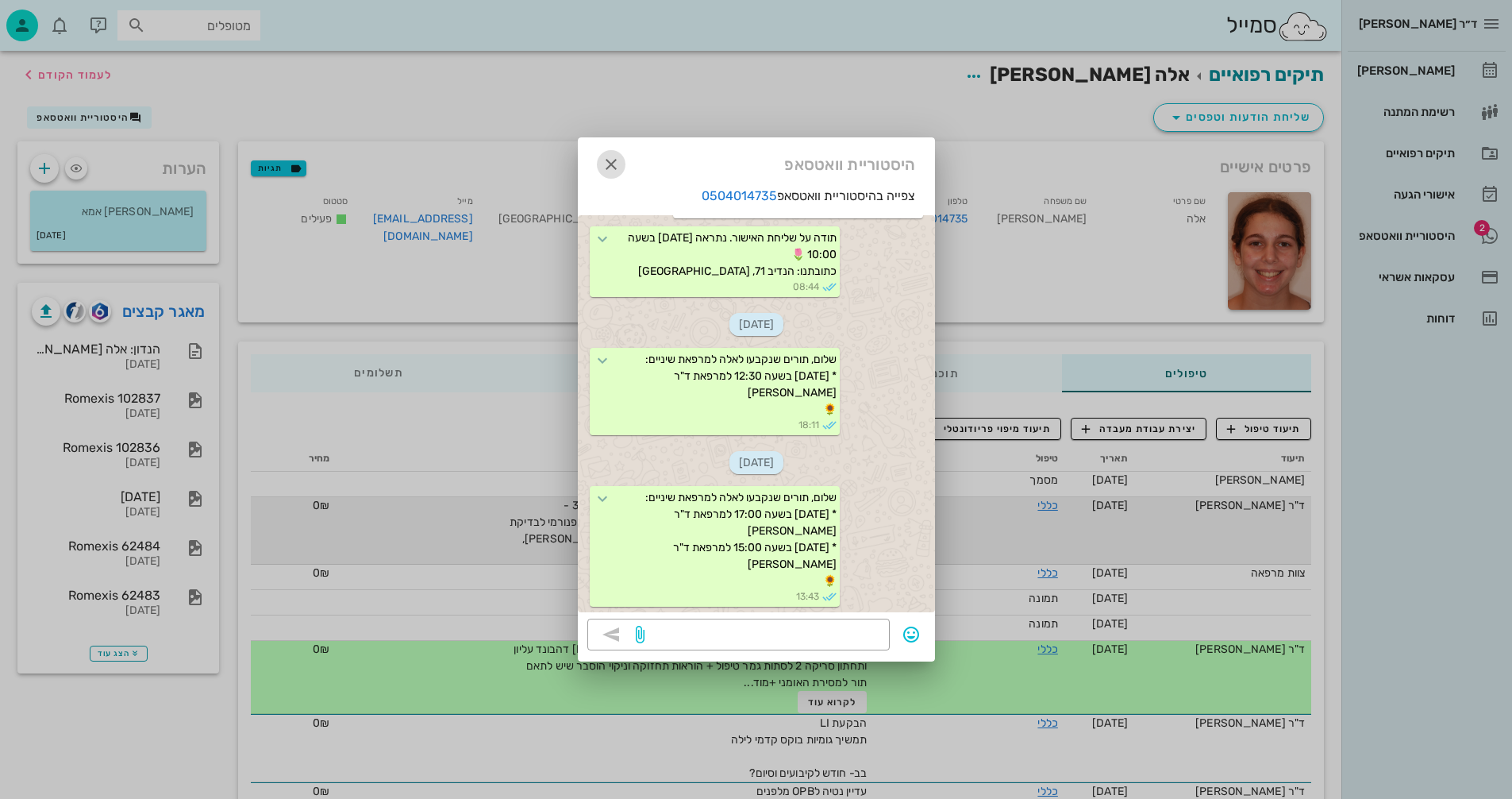
click at [615, 158] on icon "button" at bounding box center [611, 165] width 19 height 19
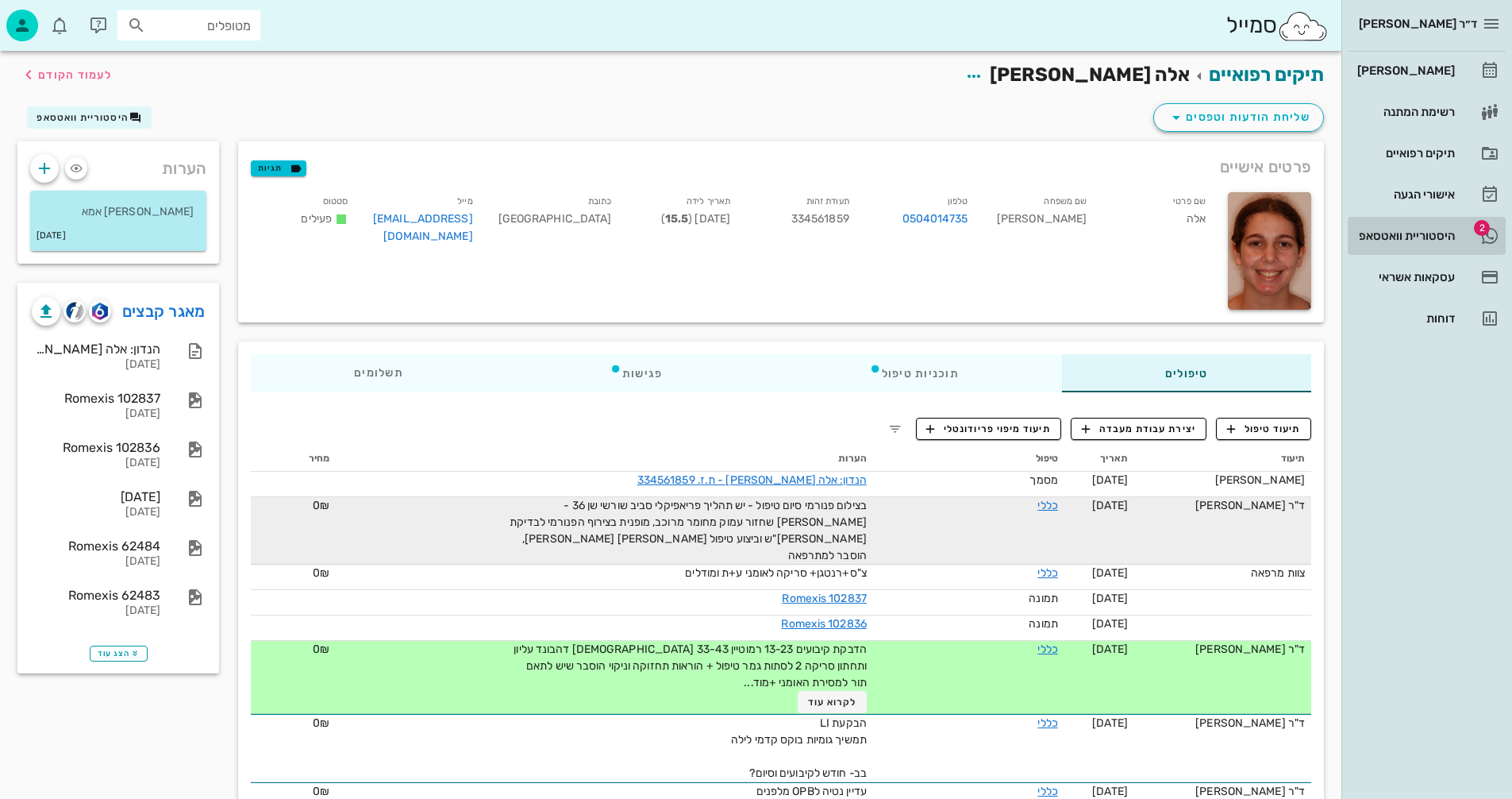
click at [1406, 231] on div "היסטוריית וואטסאפ" at bounding box center [1405, 236] width 101 height 13
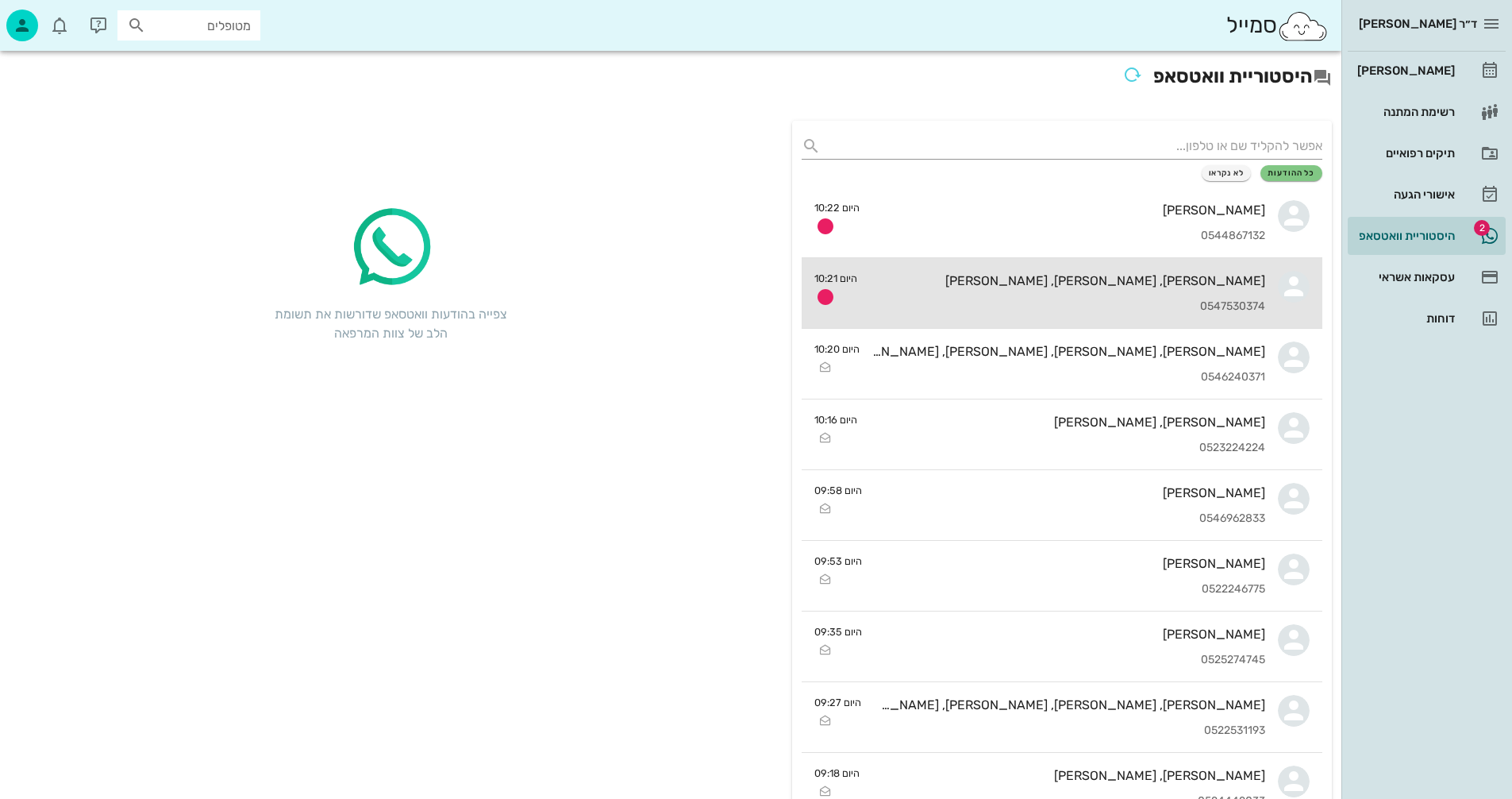
click at [1035, 307] on div "0547530374" at bounding box center [1067, 307] width 395 height 14
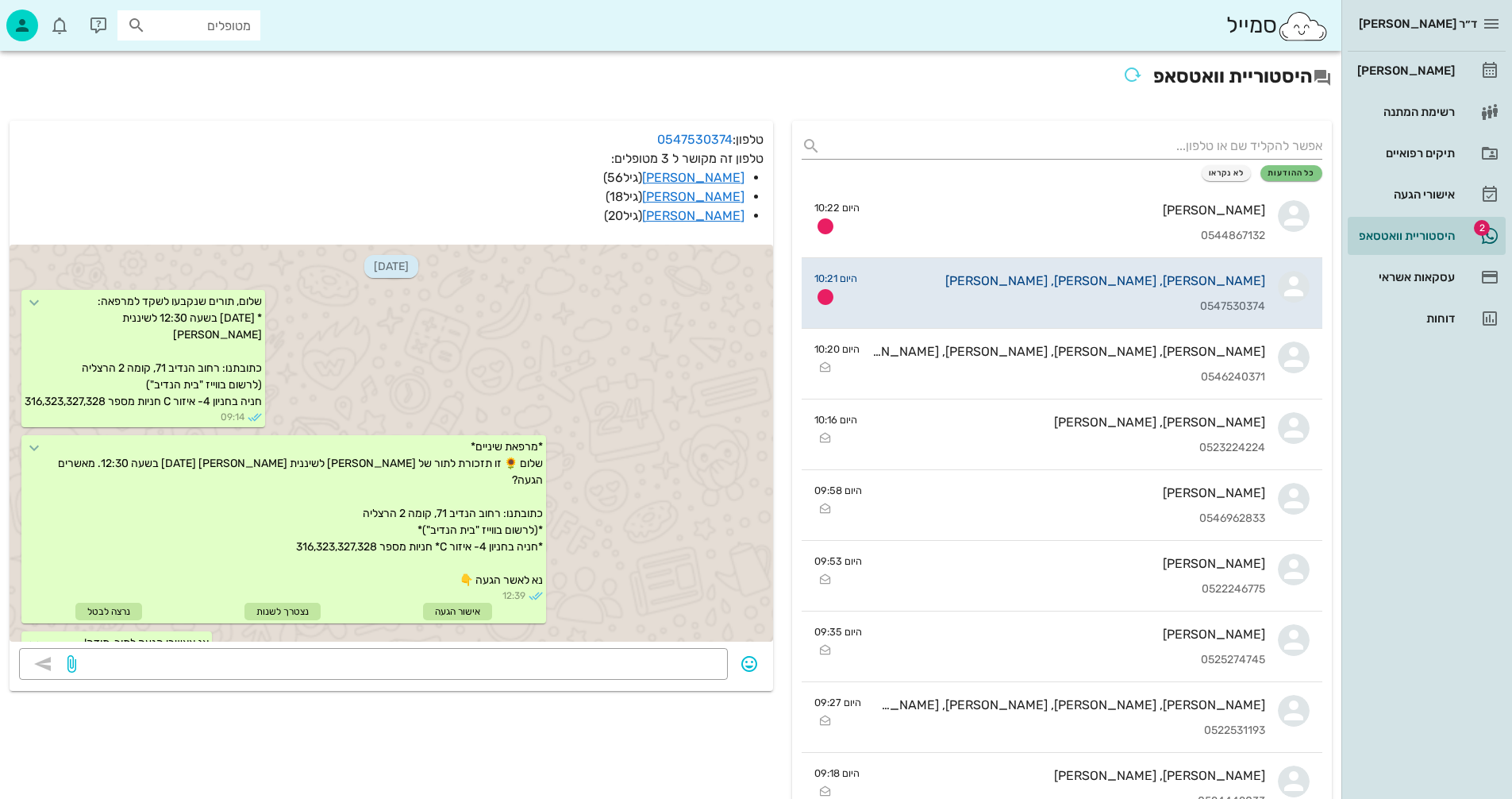
scroll to position [688, 0]
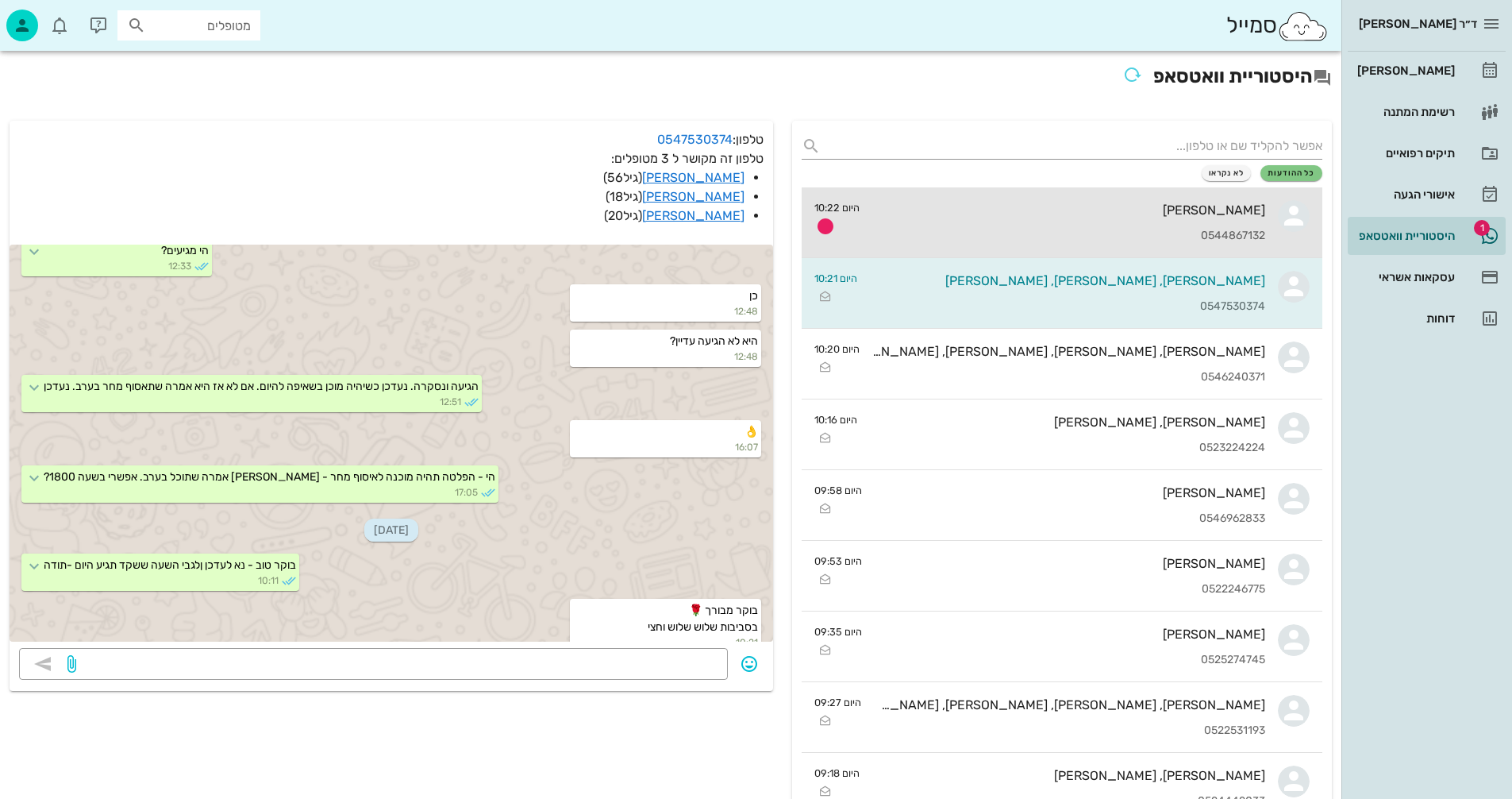
click at [1020, 230] on div "0544867132" at bounding box center [1068, 237] width 393 height 14
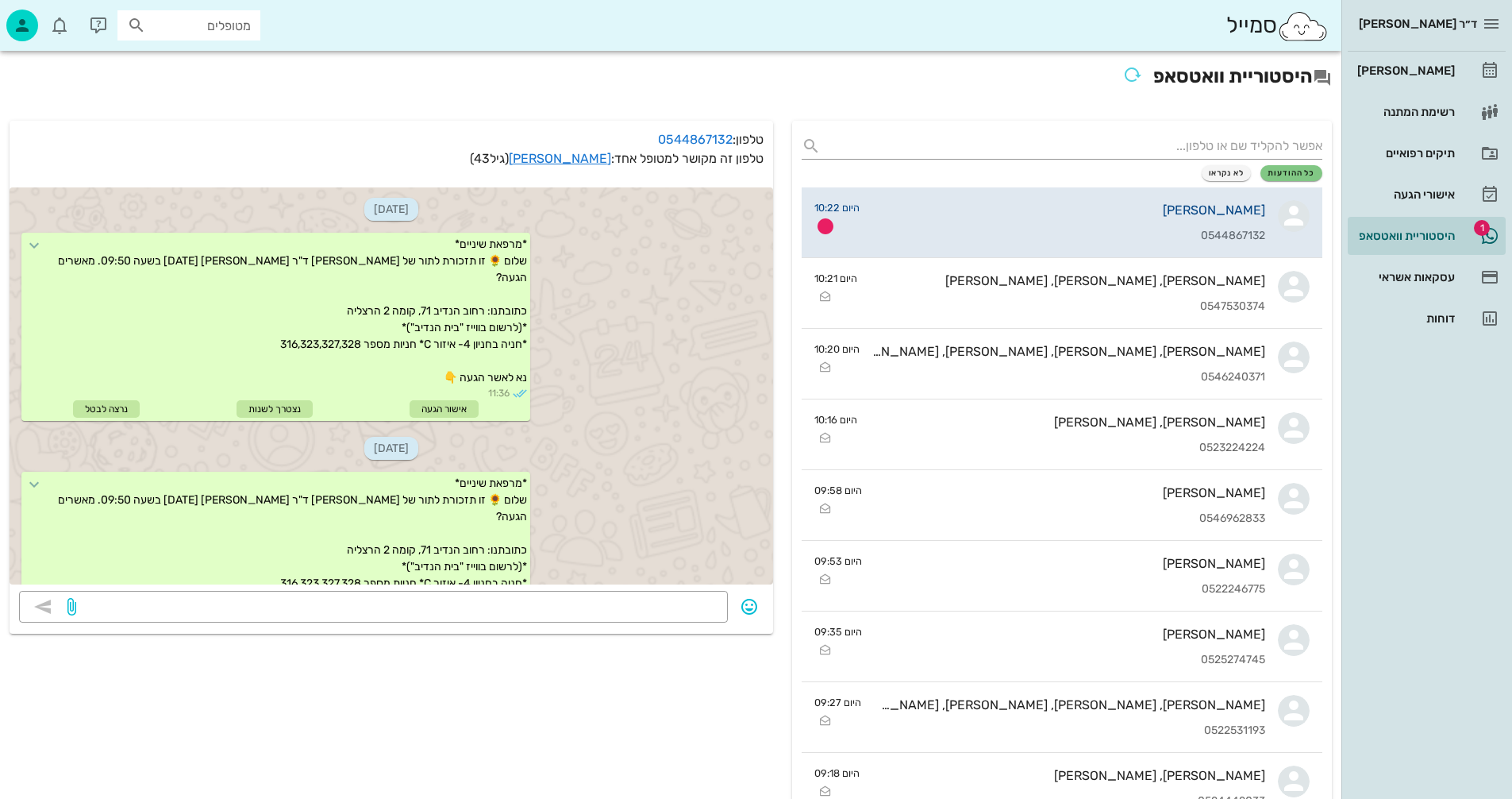
scroll to position [127, 0]
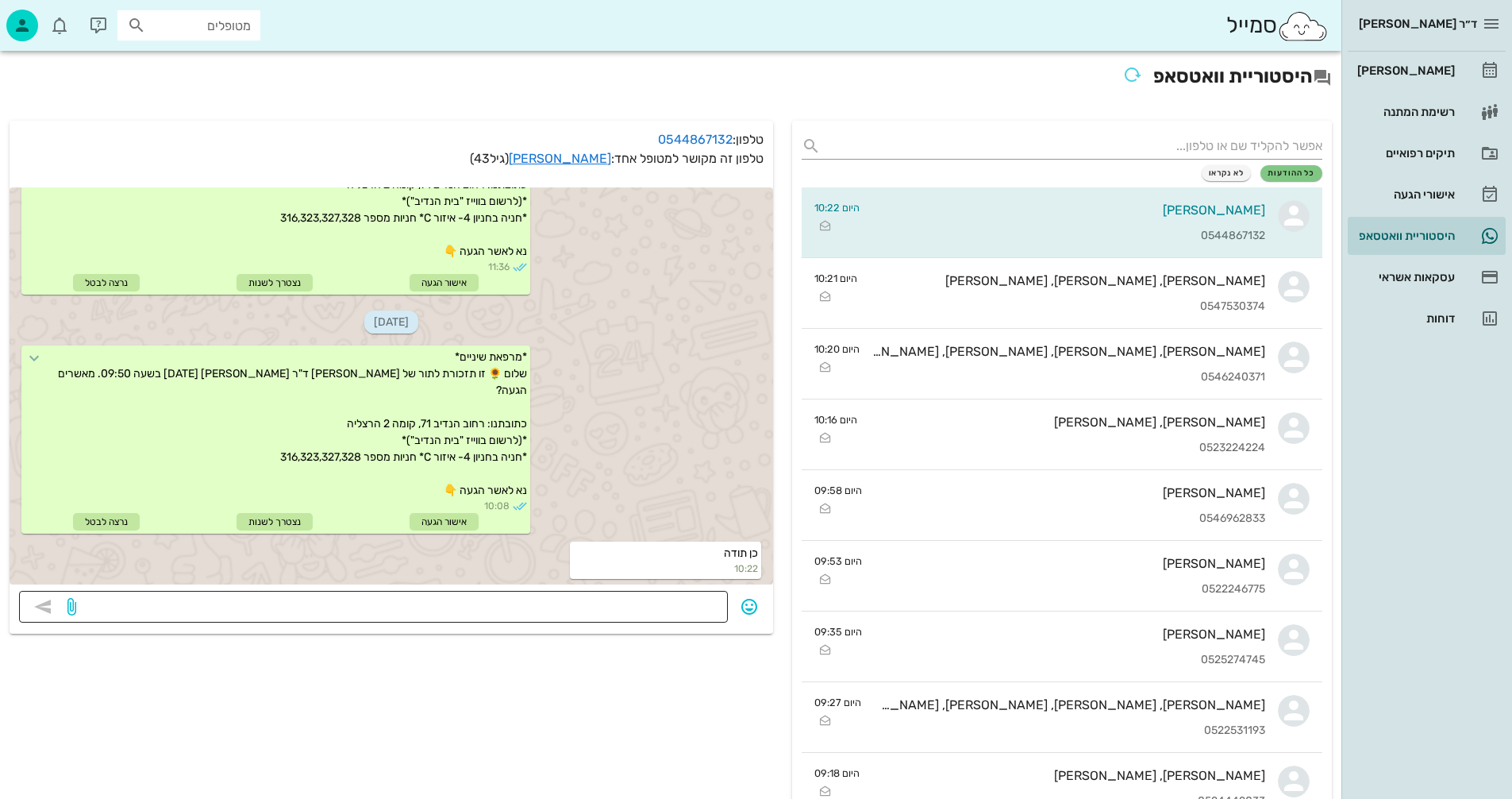
click at [658, 597] on textarea at bounding box center [399, 607] width 639 height 25
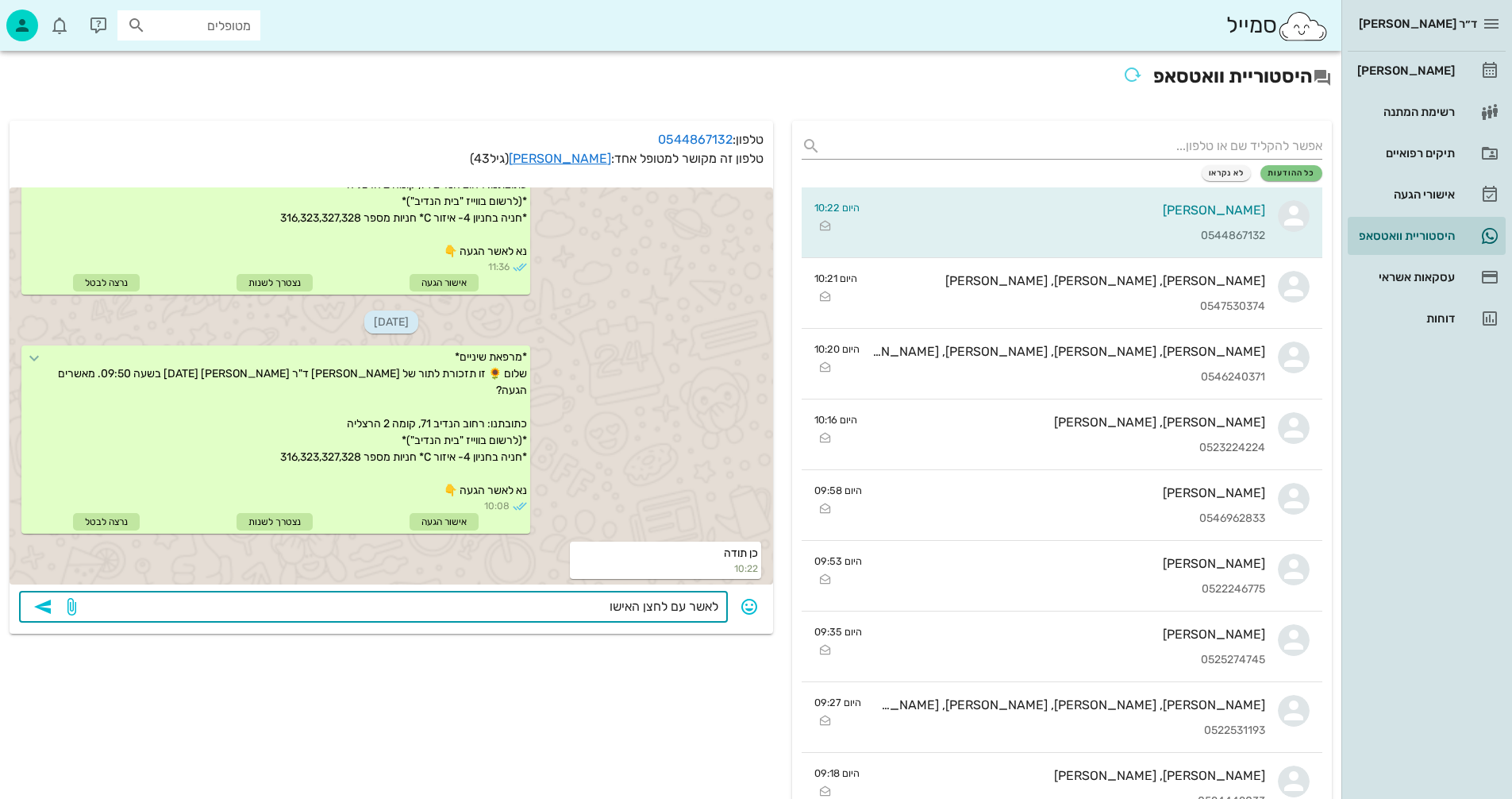
type textarea "לאשר עם לחצן האישור"
click at [44, 601] on icon "button" at bounding box center [42, 607] width 19 height 19
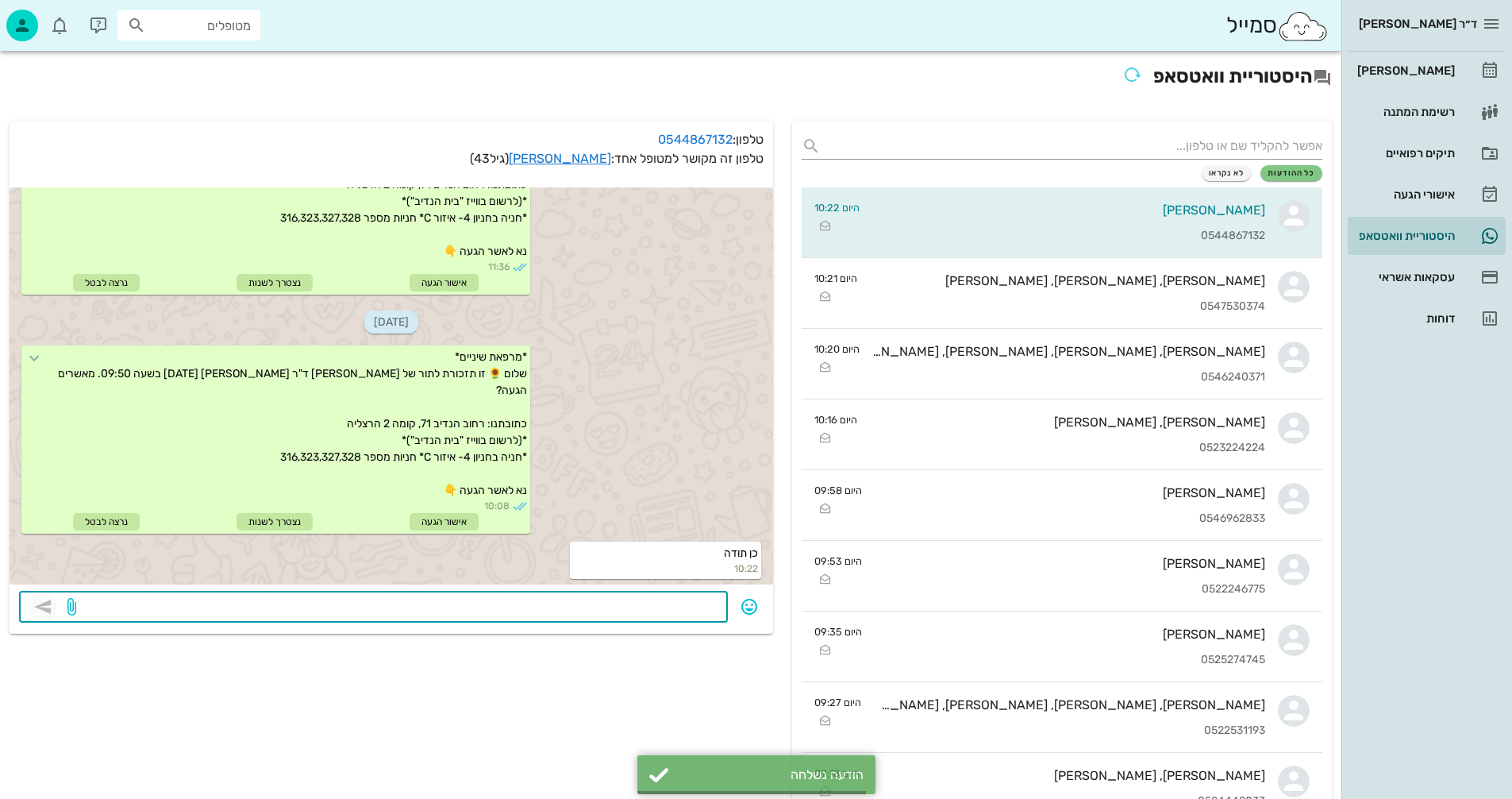
scroll to position [172, 0]
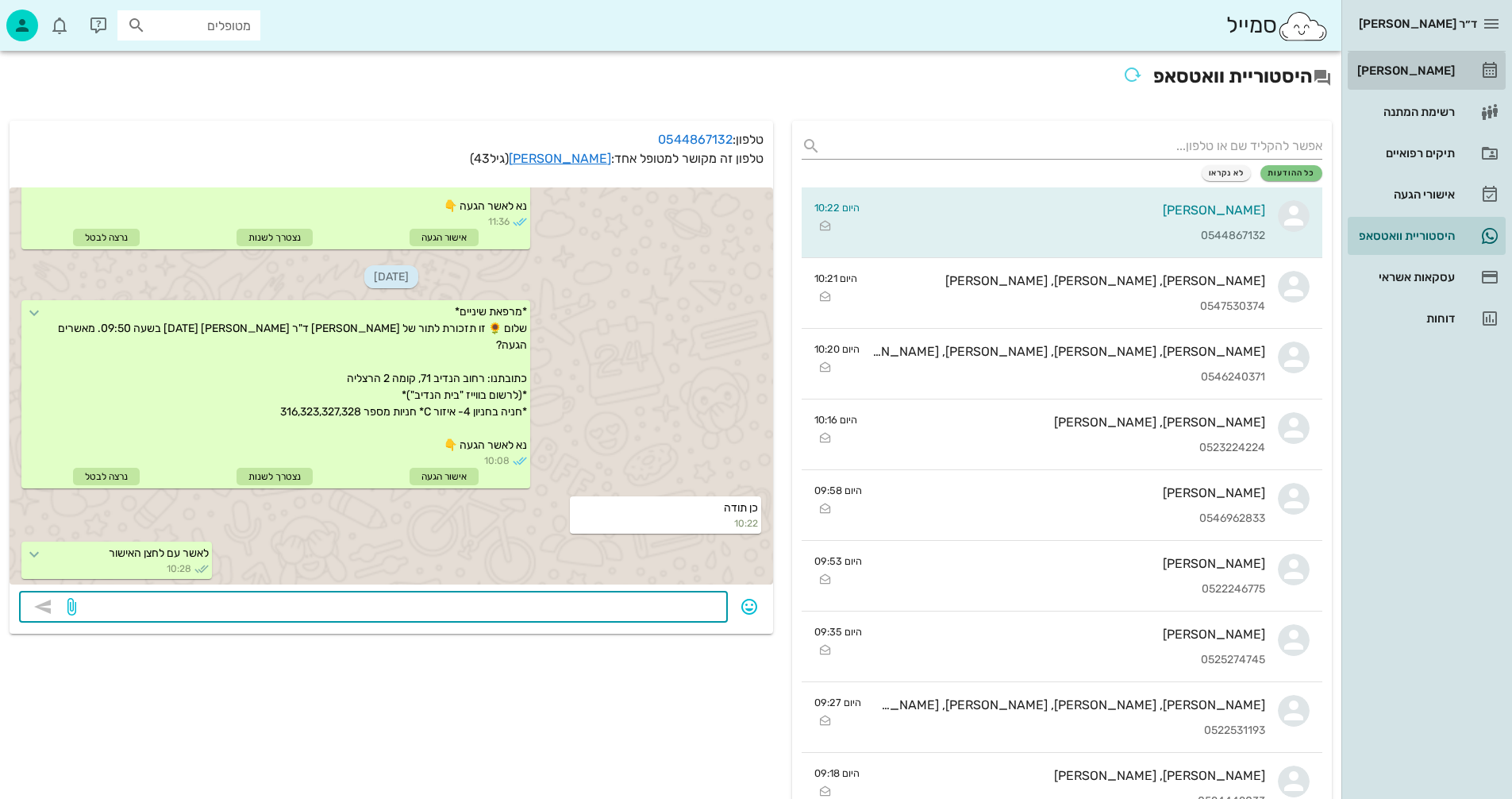
click at [1420, 68] on div "[PERSON_NAME]" at bounding box center [1405, 70] width 101 height 13
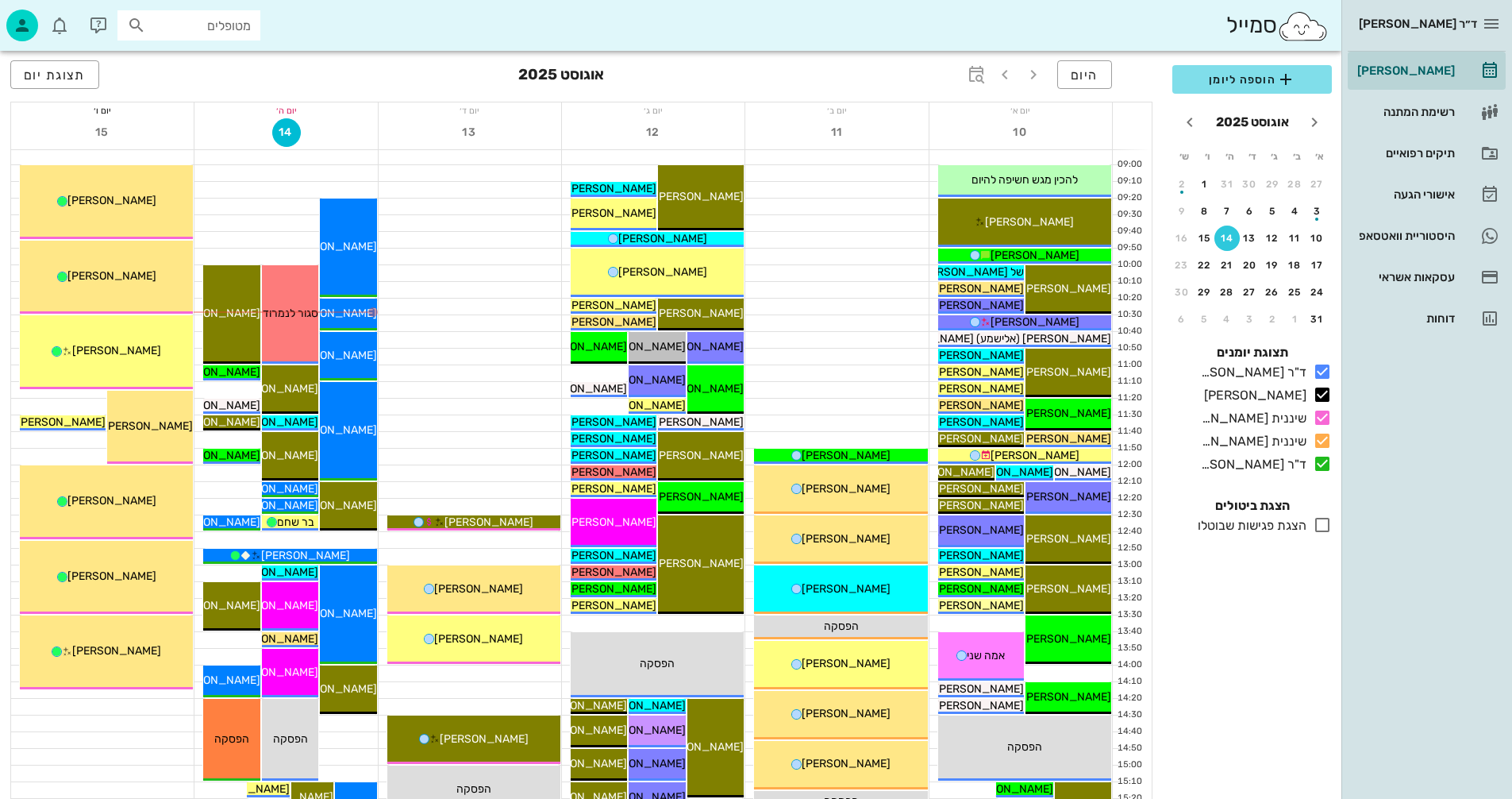
scroll to position [159, 0]
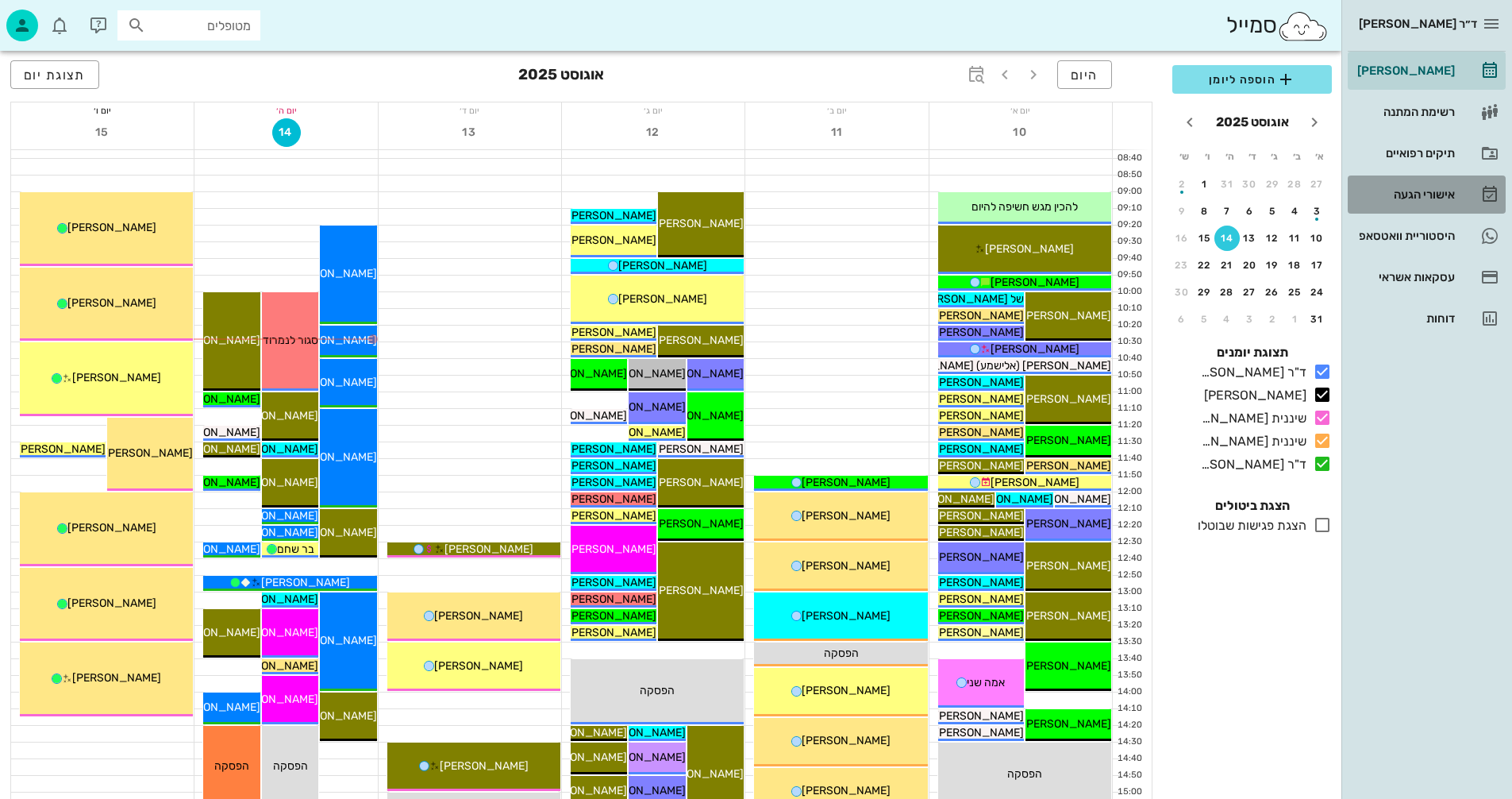
click at [1404, 194] on div "אישורי הגעה" at bounding box center [1405, 194] width 101 height 13
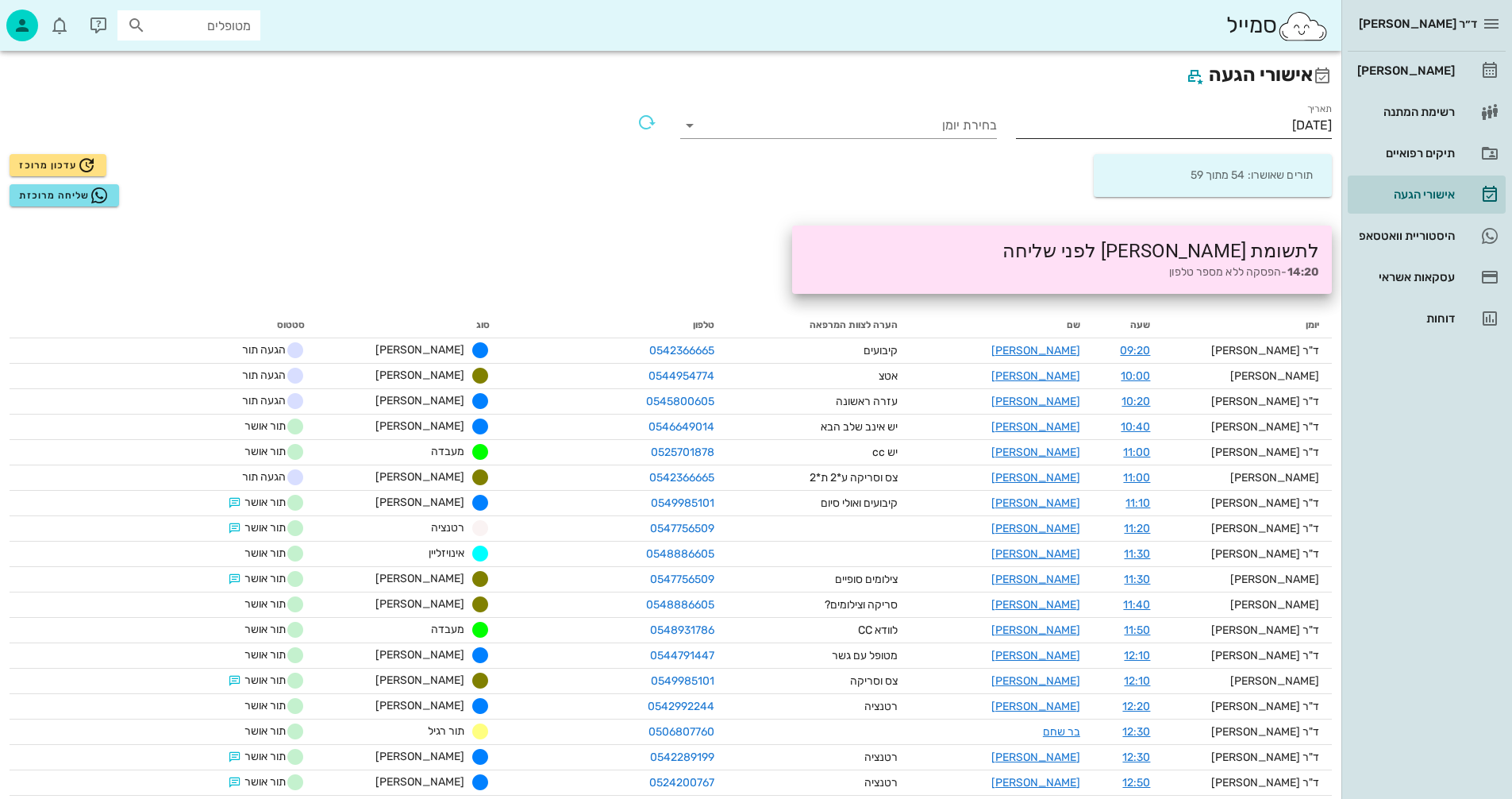
click at [1235, 125] on input "[DATE]" at bounding box center [1174, 125] width 316 height 25
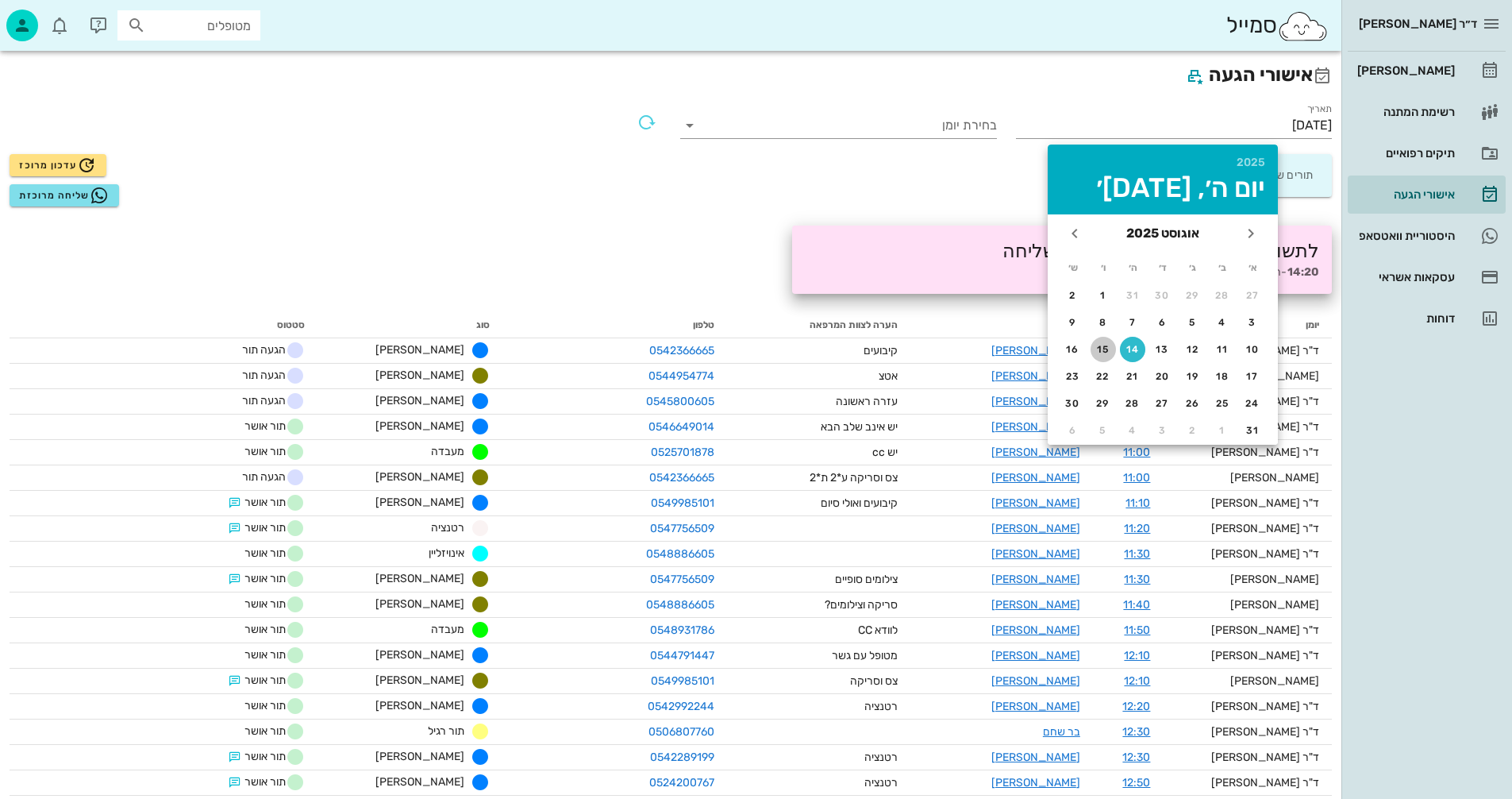
click at [1100, 345] on div "15" at bounding box center [1103, 349] width 25 height 11
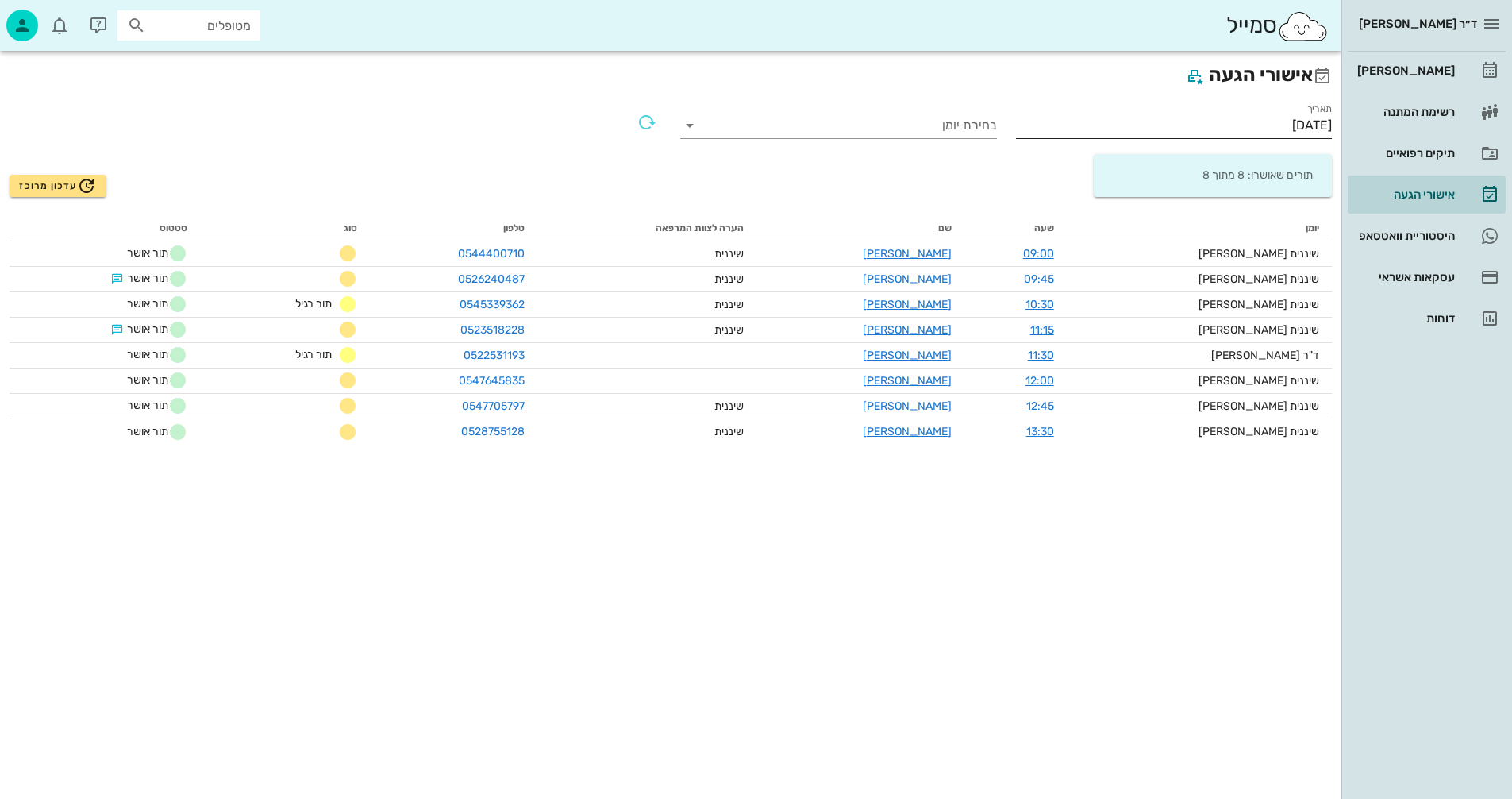
click at [1230, 126] on input "[DATE]" at bounding box center [1174, 125] width 316 height 25
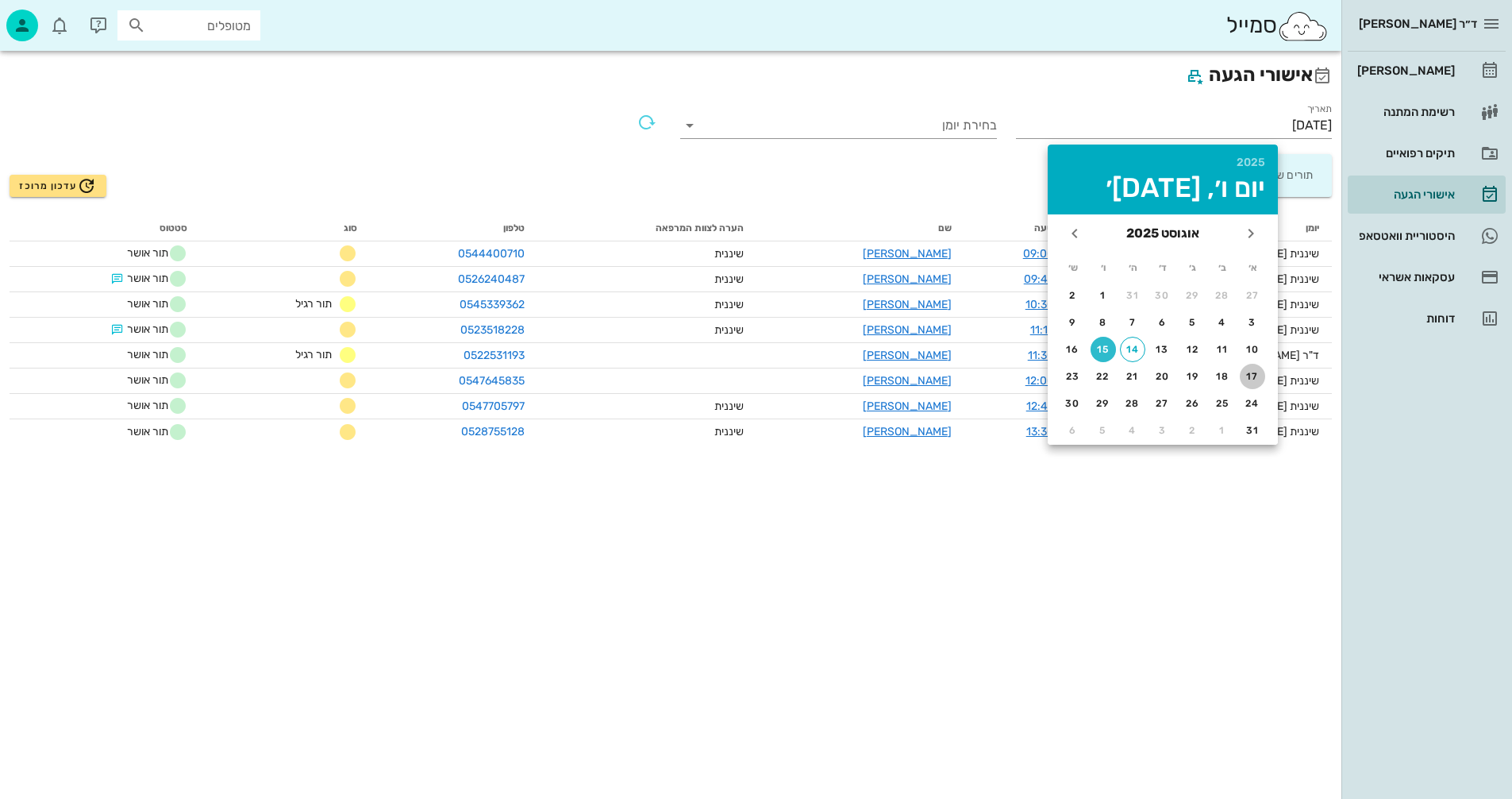
click at [1249, 375] on div "17" at bounding box center [1252, 376] width 25 height 11
type input "[DATE]"
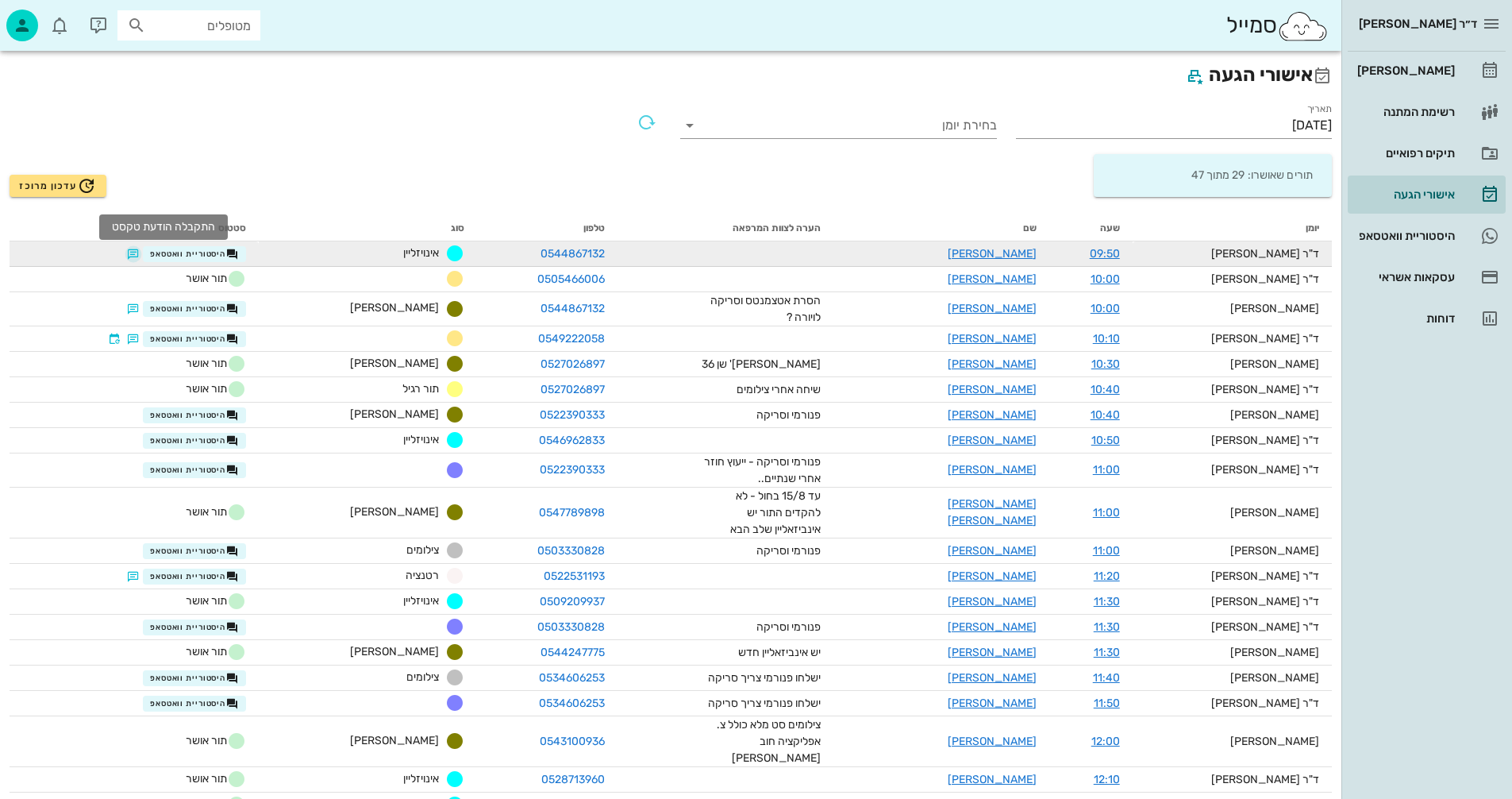
click at [140, 255] on button "button" at bounding box center [133, 254] width 13 height 13
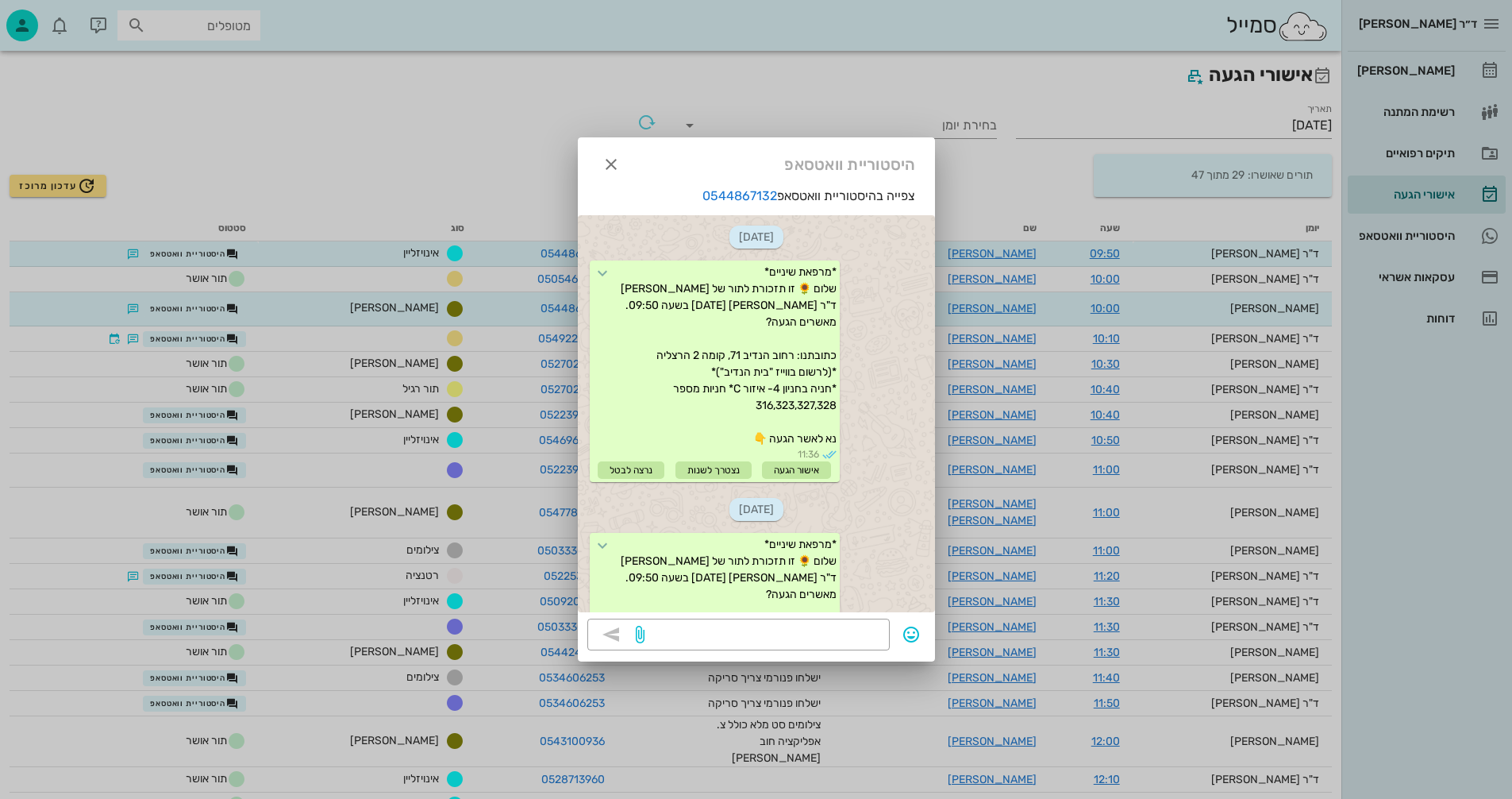
scroll to position [238, 0]
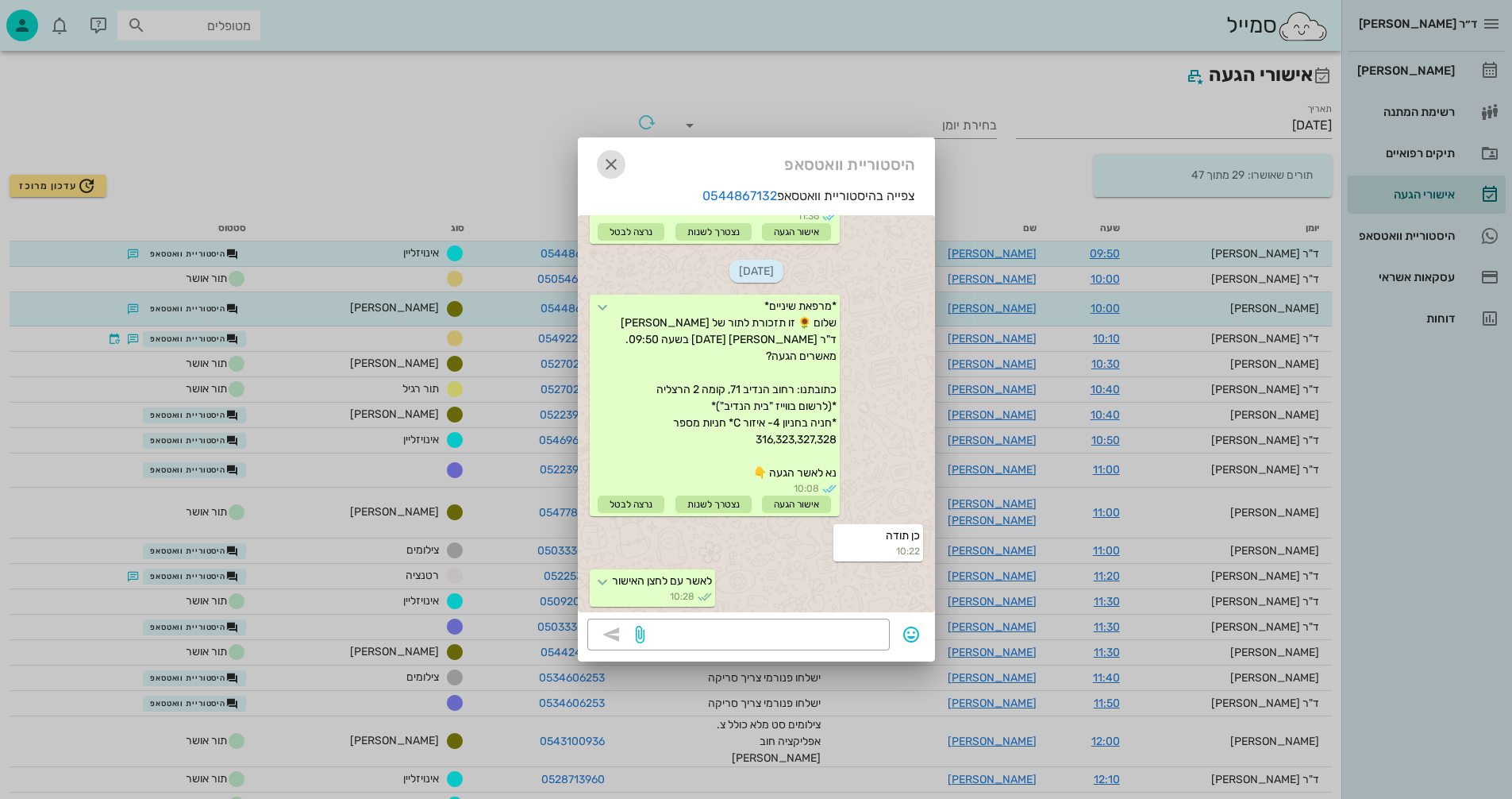
click at [612, 163] on icon "button" at bounding box center [611, 165] width 19 height 19
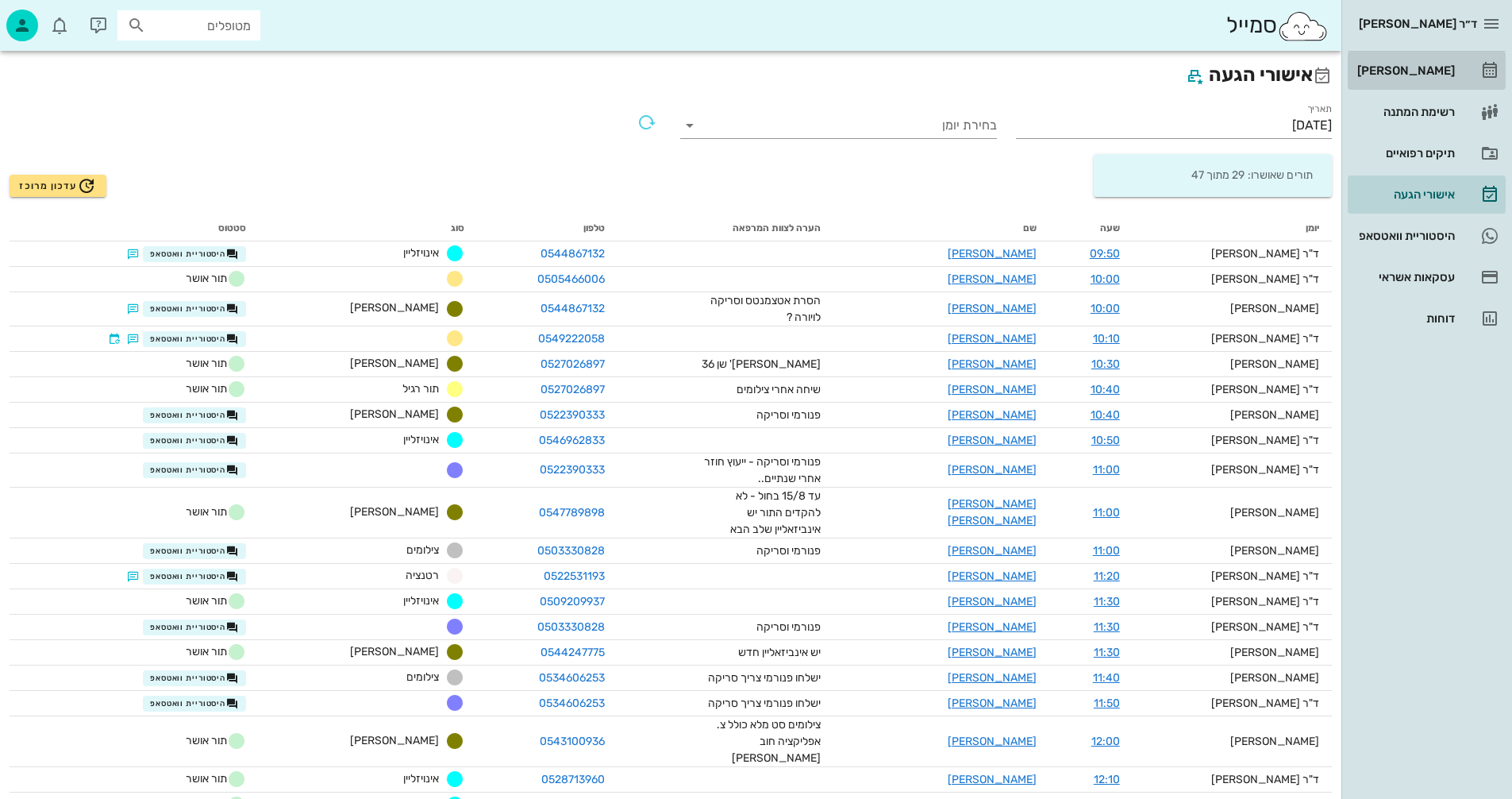
click at [1424, 70] on div "[PERSON_NAME]" at bounding box center [1405, 70] width 101 height 13
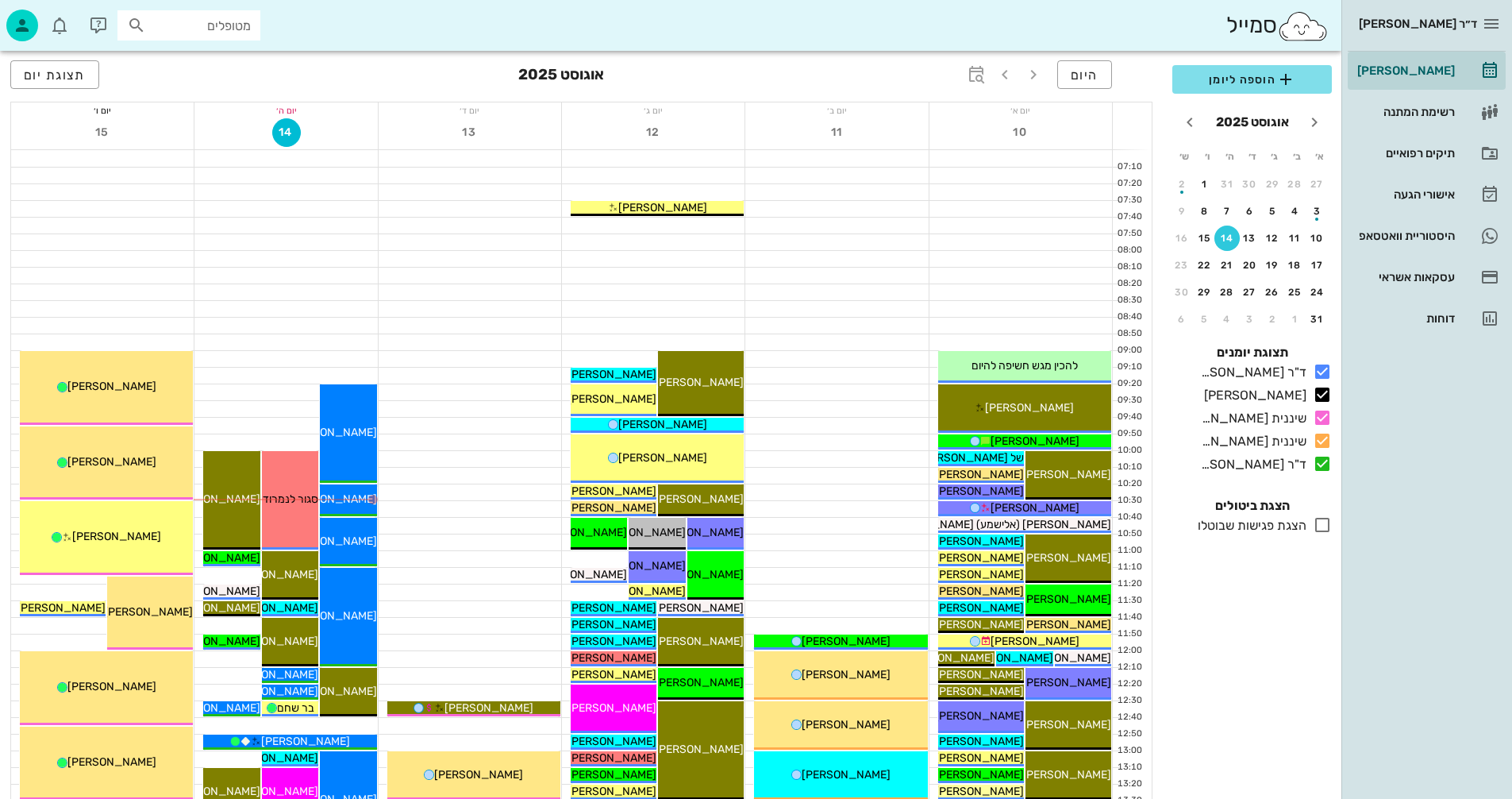
click at [204, 23] on input "מטופלים" at bounding box center [199, 25] width 101 height 21
type input "[PERSON_NAME]"
click at [212, 70] on div "0547583382" at bounding box center [209, 75] width 161 height 13
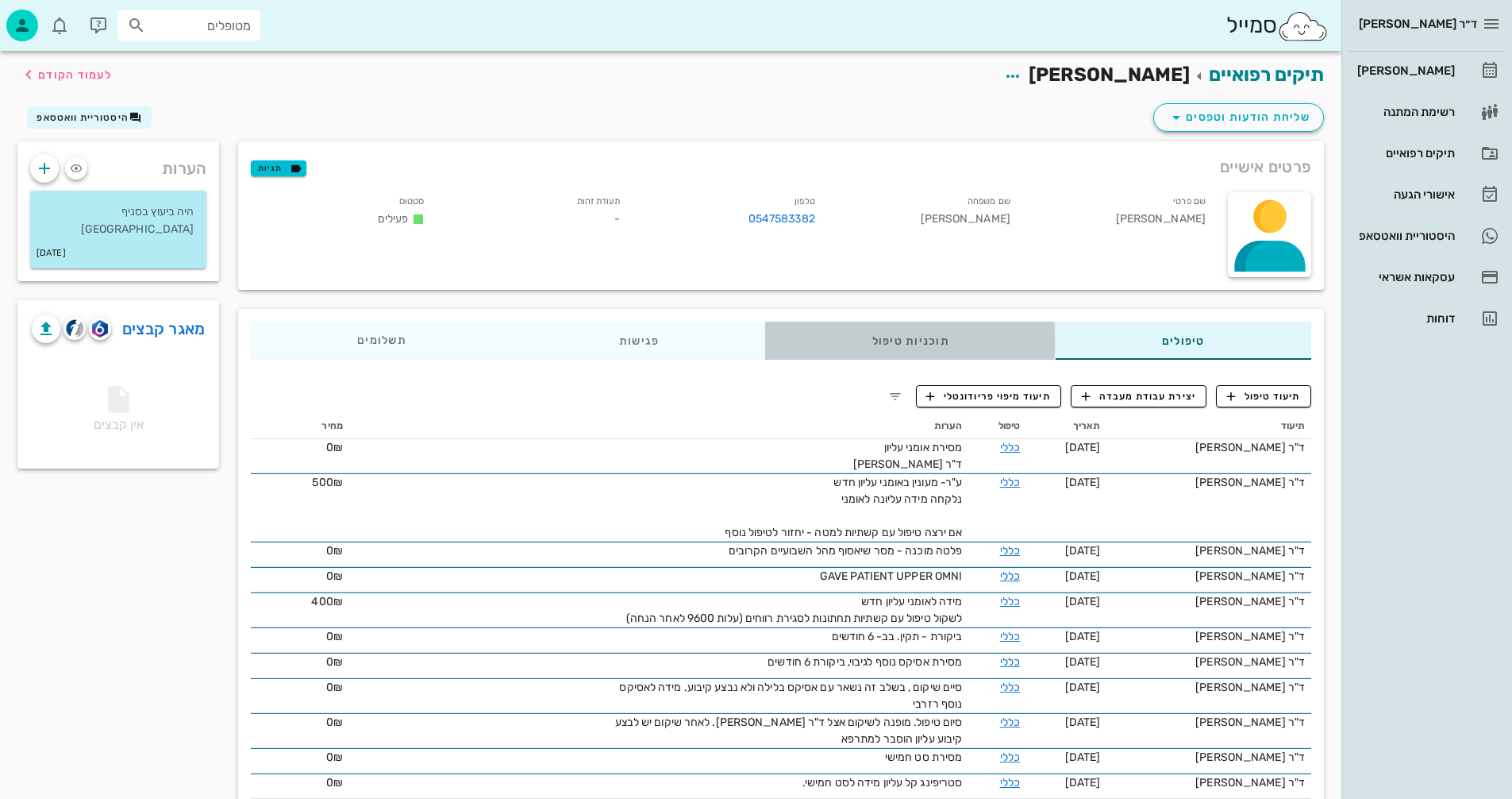
click at [900, 339] on div "תוכניות טיפול" at bounding box center [911, 341] width 289 height 38
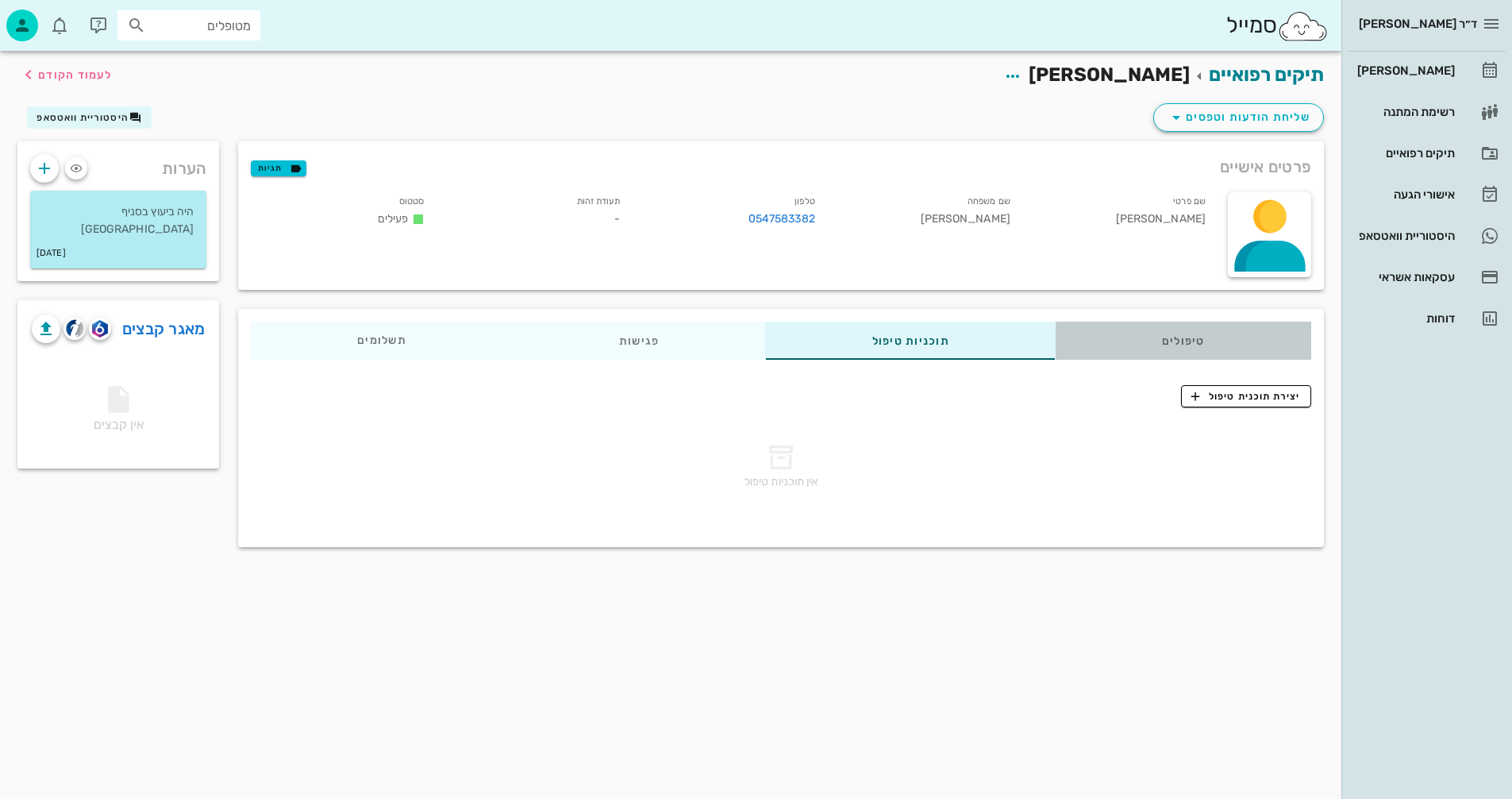
click at [1182, 338] on div "טיפולים" at bounding box center [1183, 341] width 256 height 38
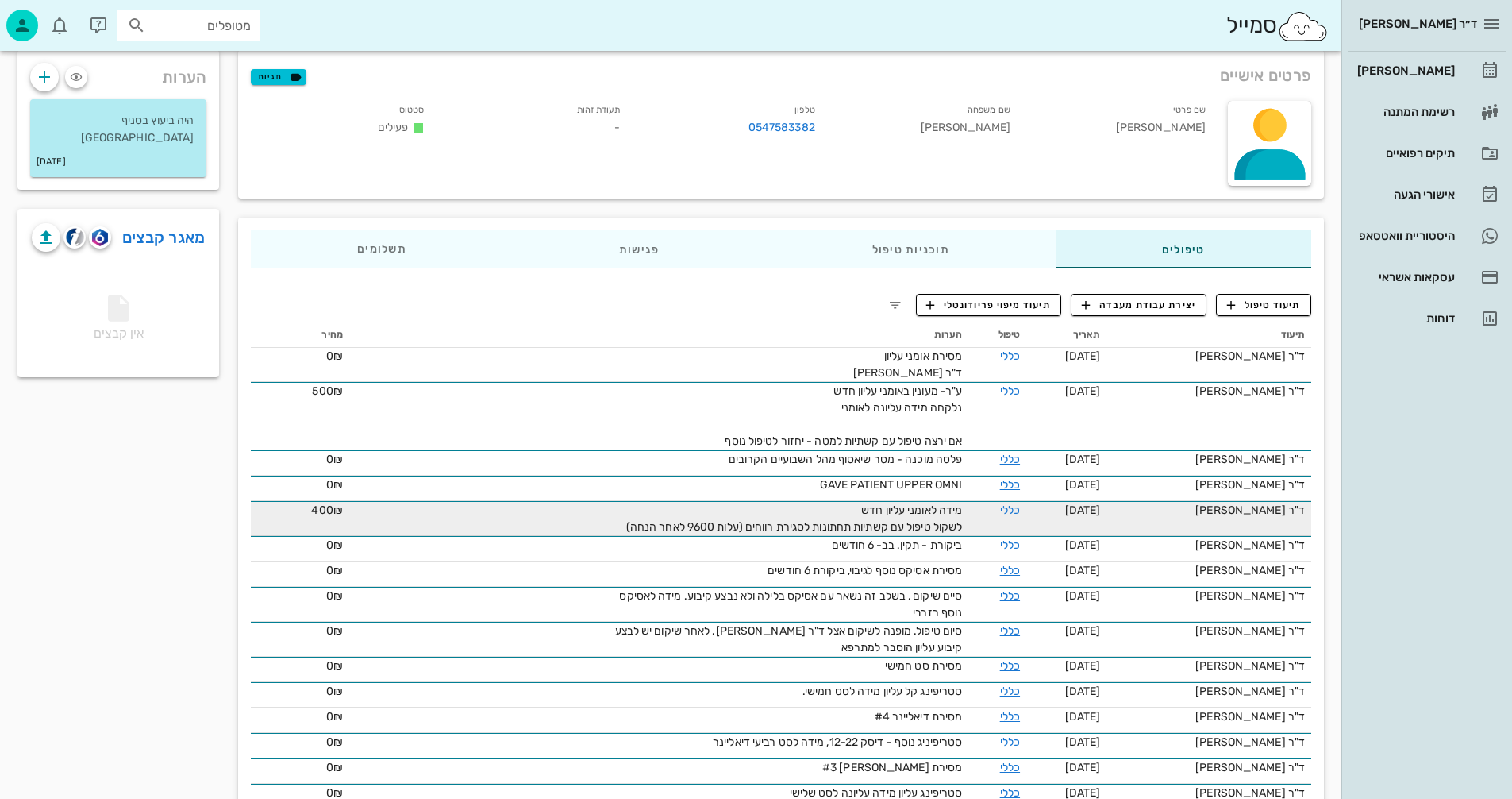
scroll to position [80, 0]
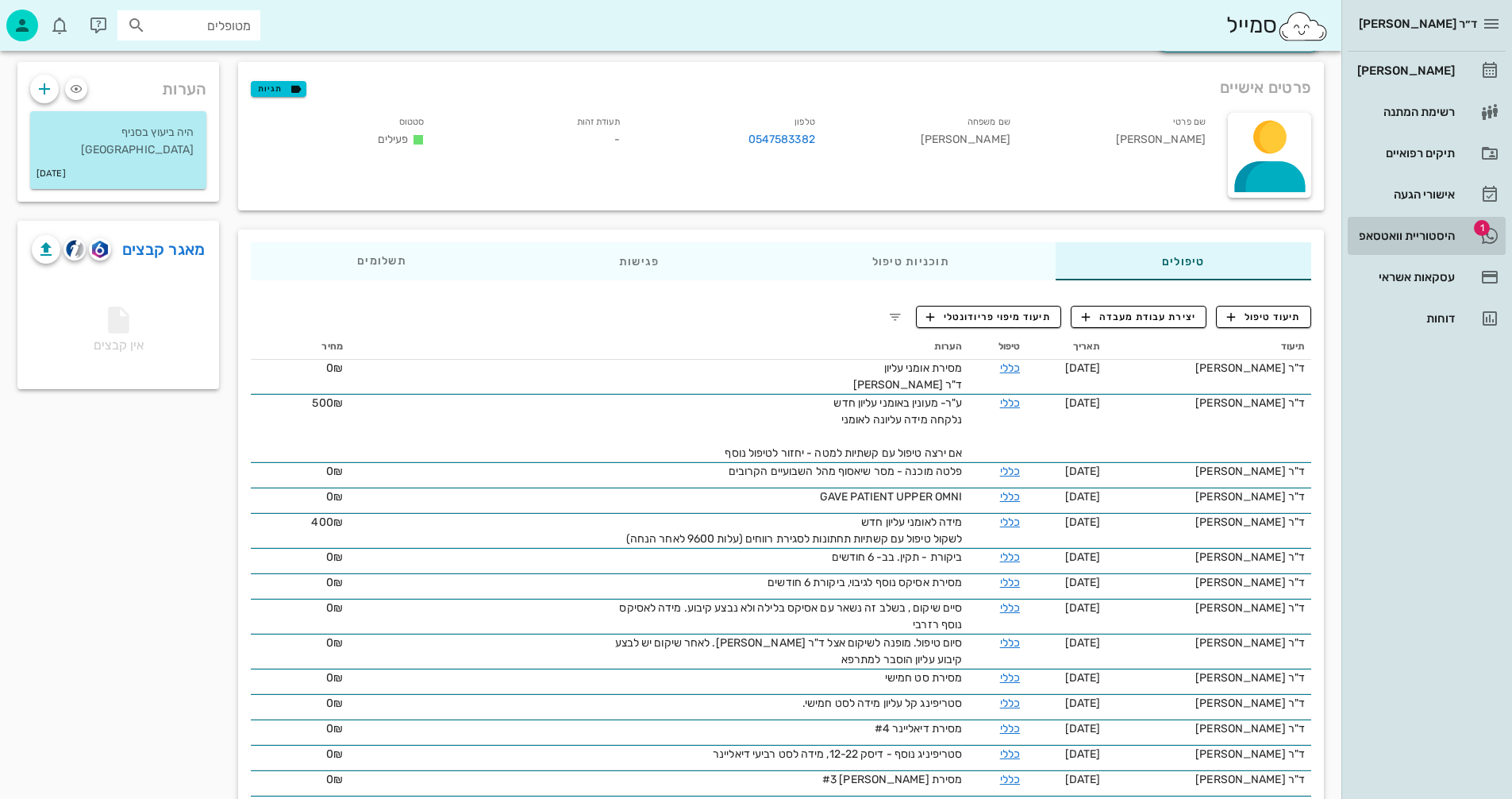
click at [1385, 237] on div "היסטוריית וואטסאפ" at bounding box center [1405, 236] width 101 height 13
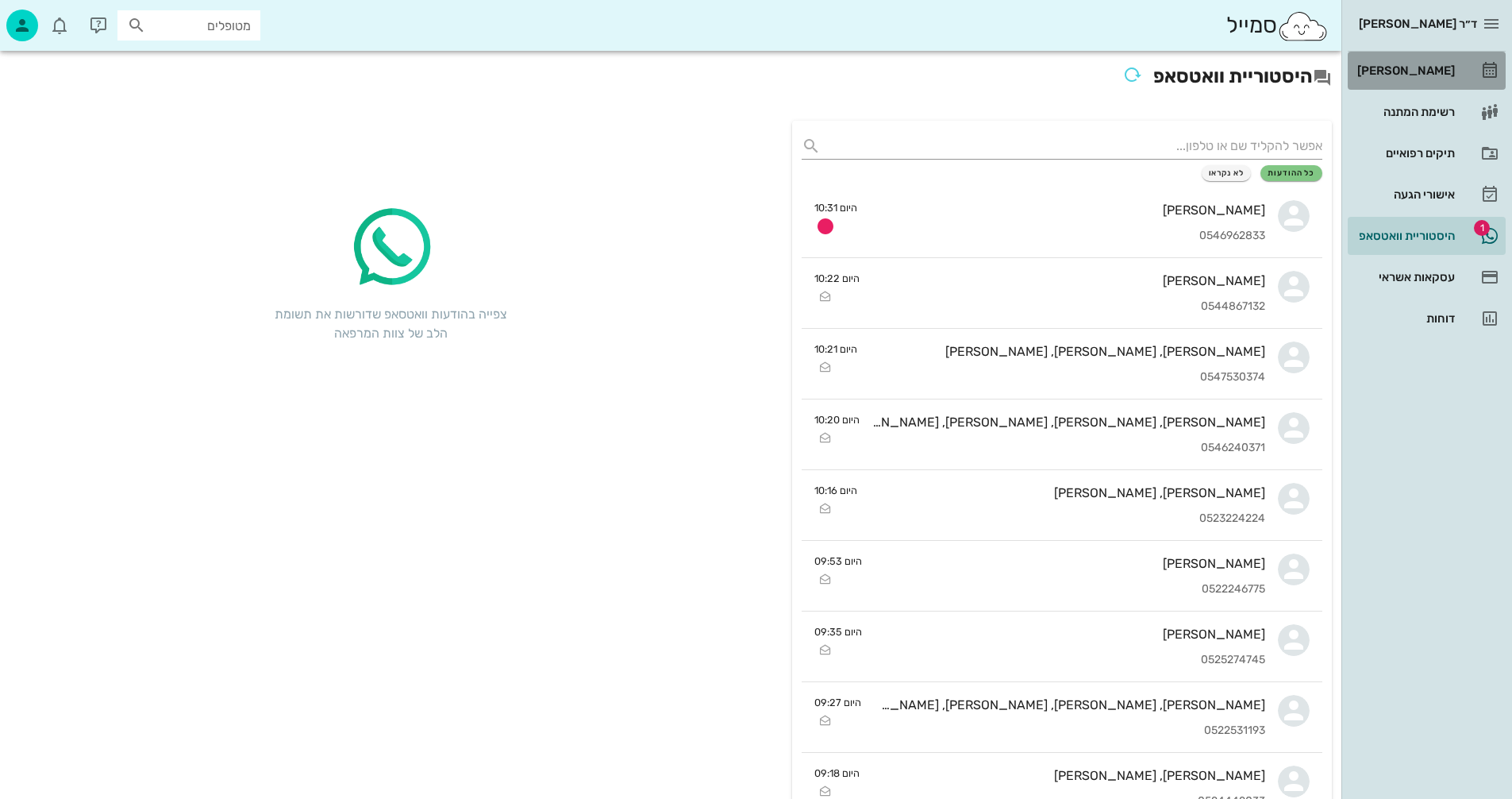
click at [1408, 71] on div "[PERSON_NAME]" at bounding box center [1405, 70] width 101 height 13
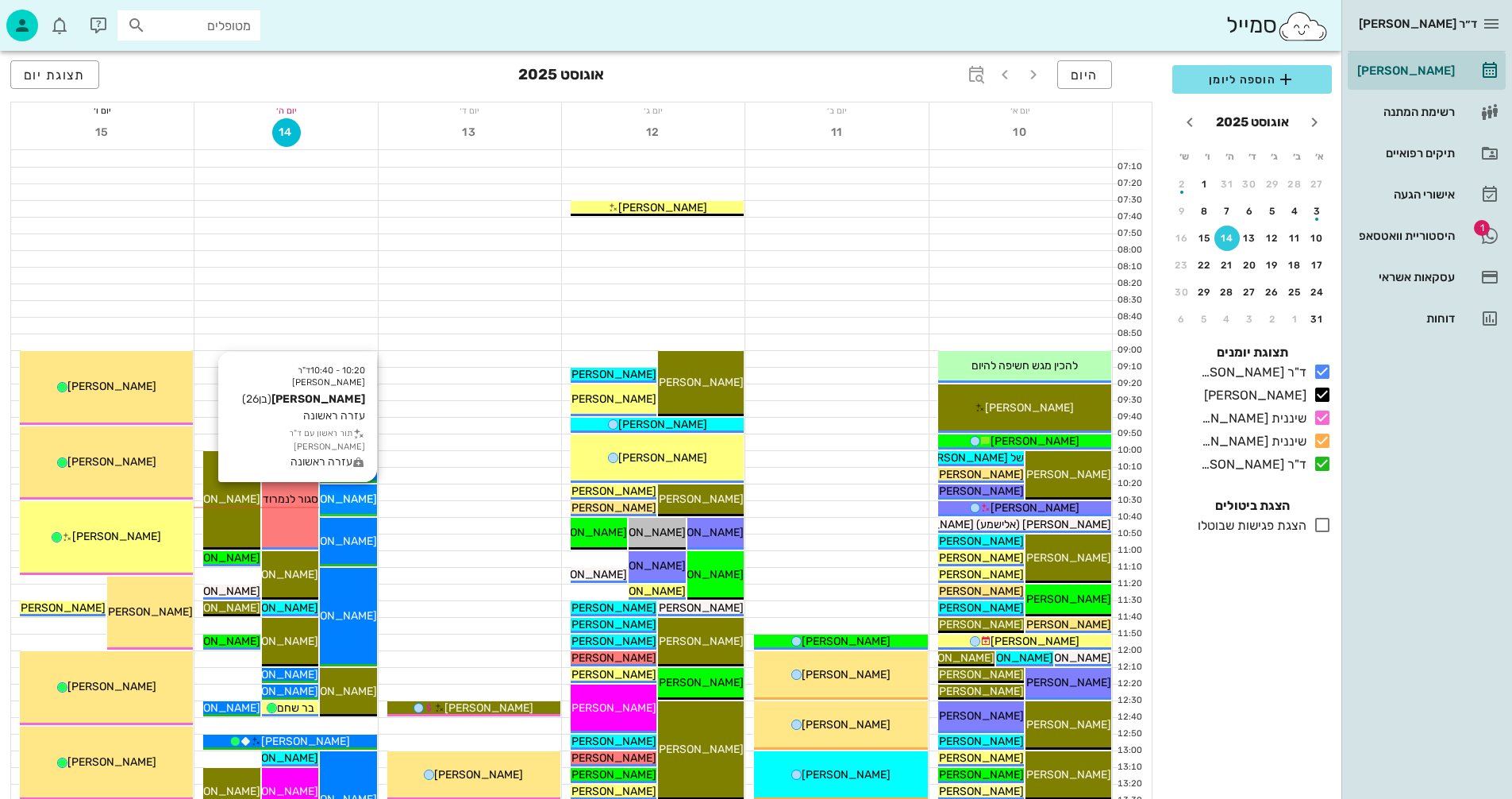
click at [347, 490] on div "[PERSON_NAME]" at bounding box center [347, 498] width 56 height 16
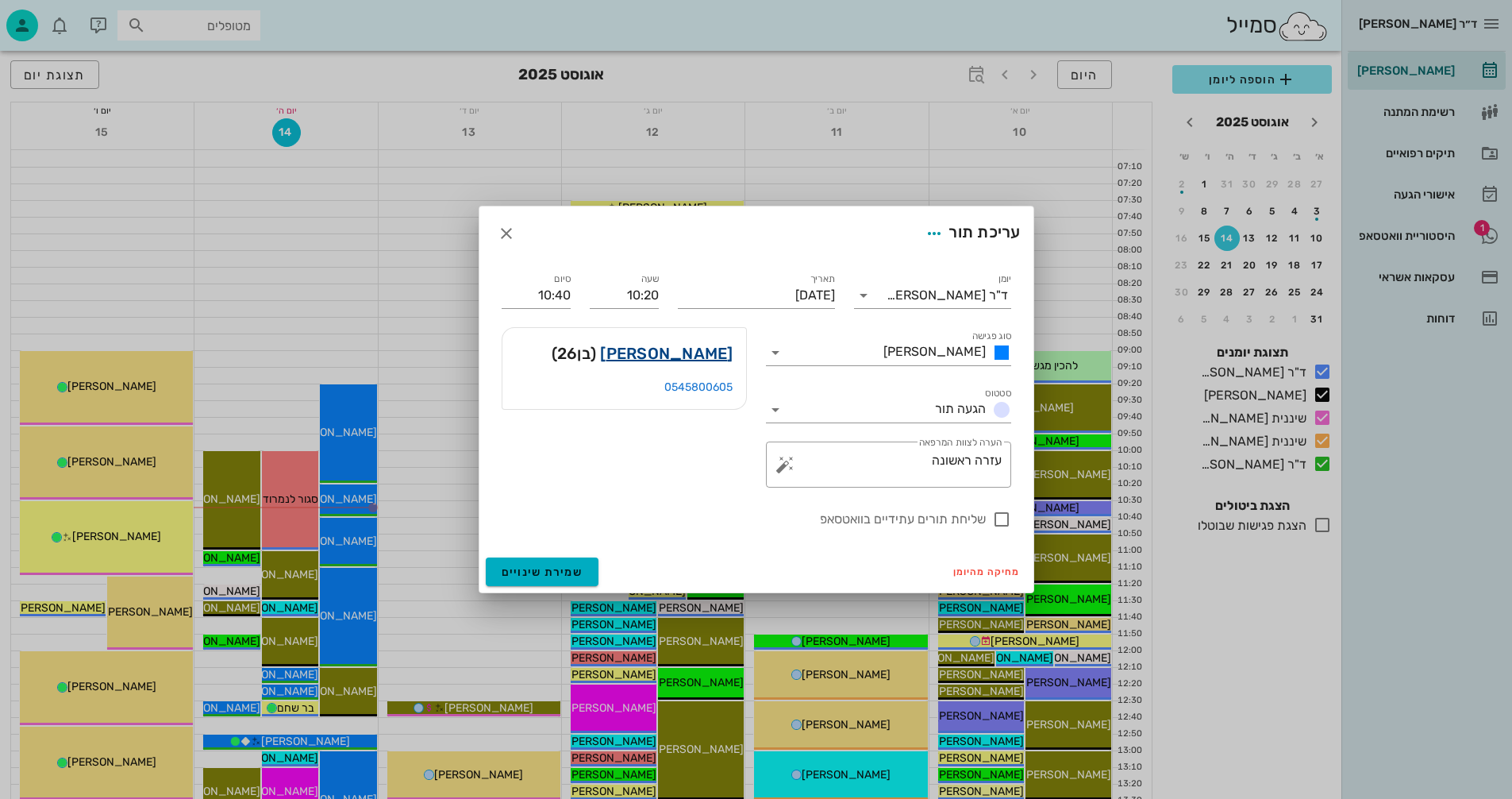
click at [698, 354] on link "[PERSON_NAME]" at bounding box center [666, 353] width 133 height 25
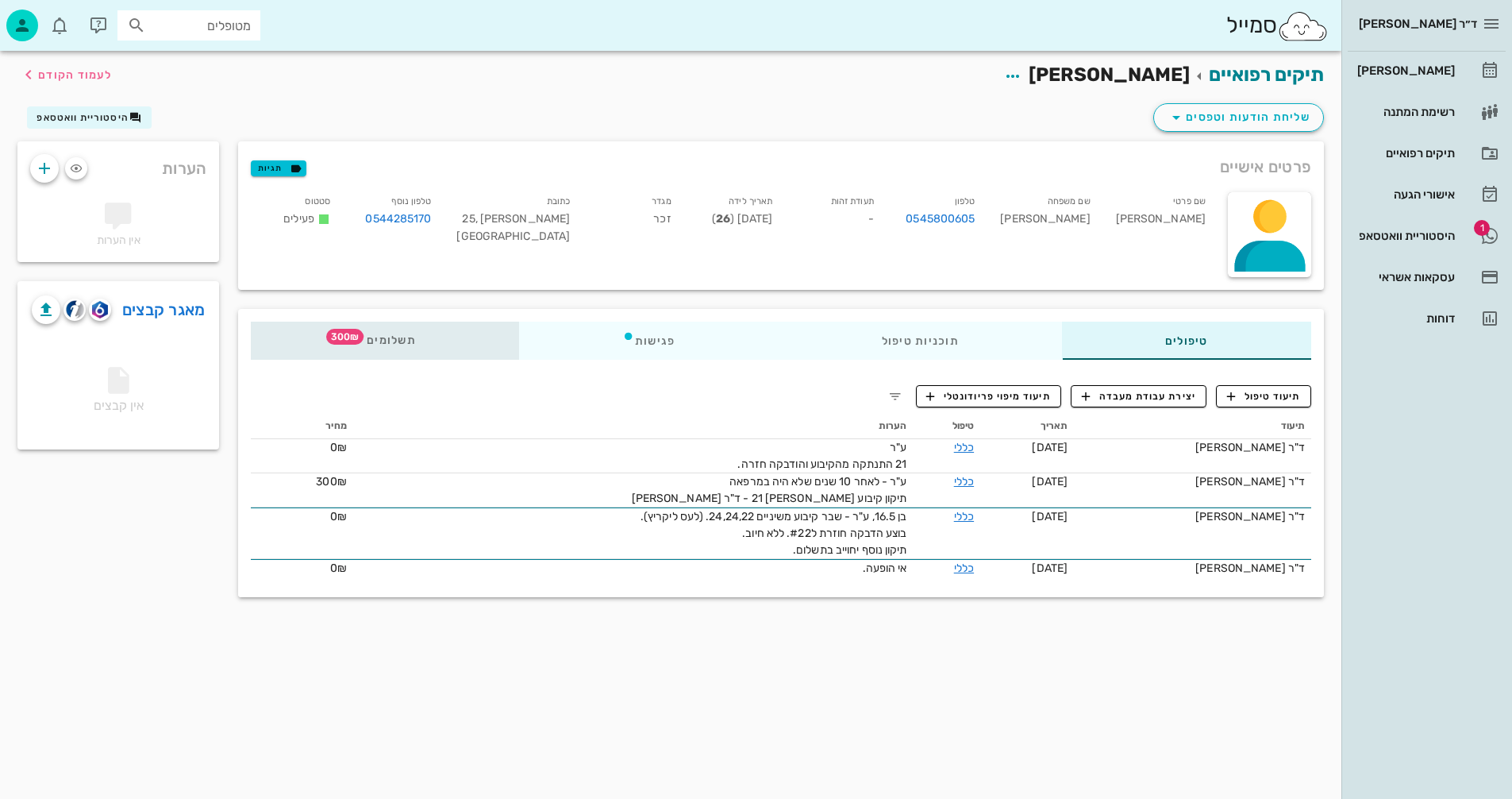
click at [389, 335] on span "תשלומים 300₪" at bounding box center [385, 341] width 62 height 11
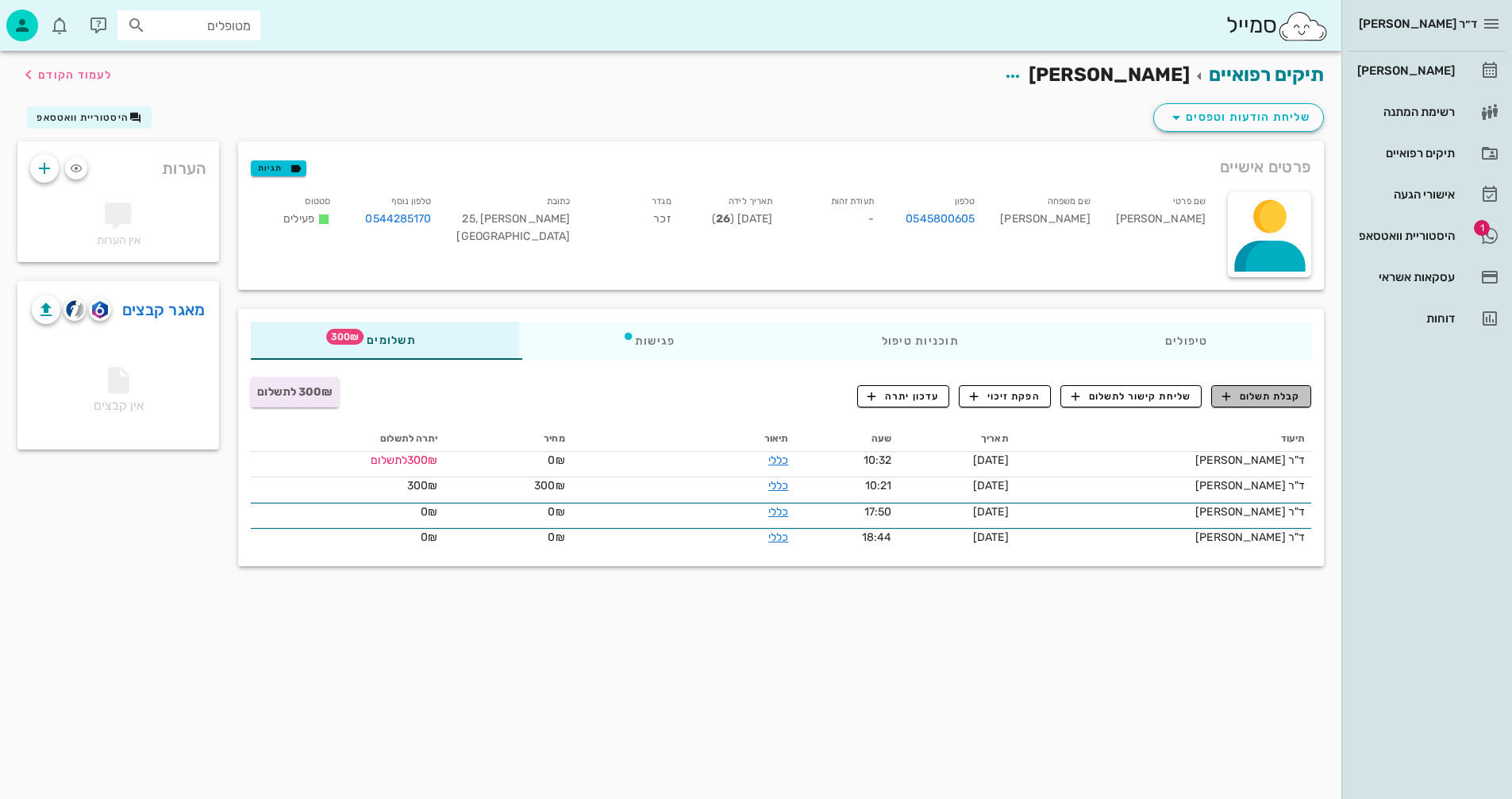
drag, startPoint x: 1243, startPoint y: 398, endPoint x: 1234, endPoint y: 392, distance: 10.8
click at [1235, 393] on span "קבלת תשלום" at bounding box center [1262, 396] width 79 height 14
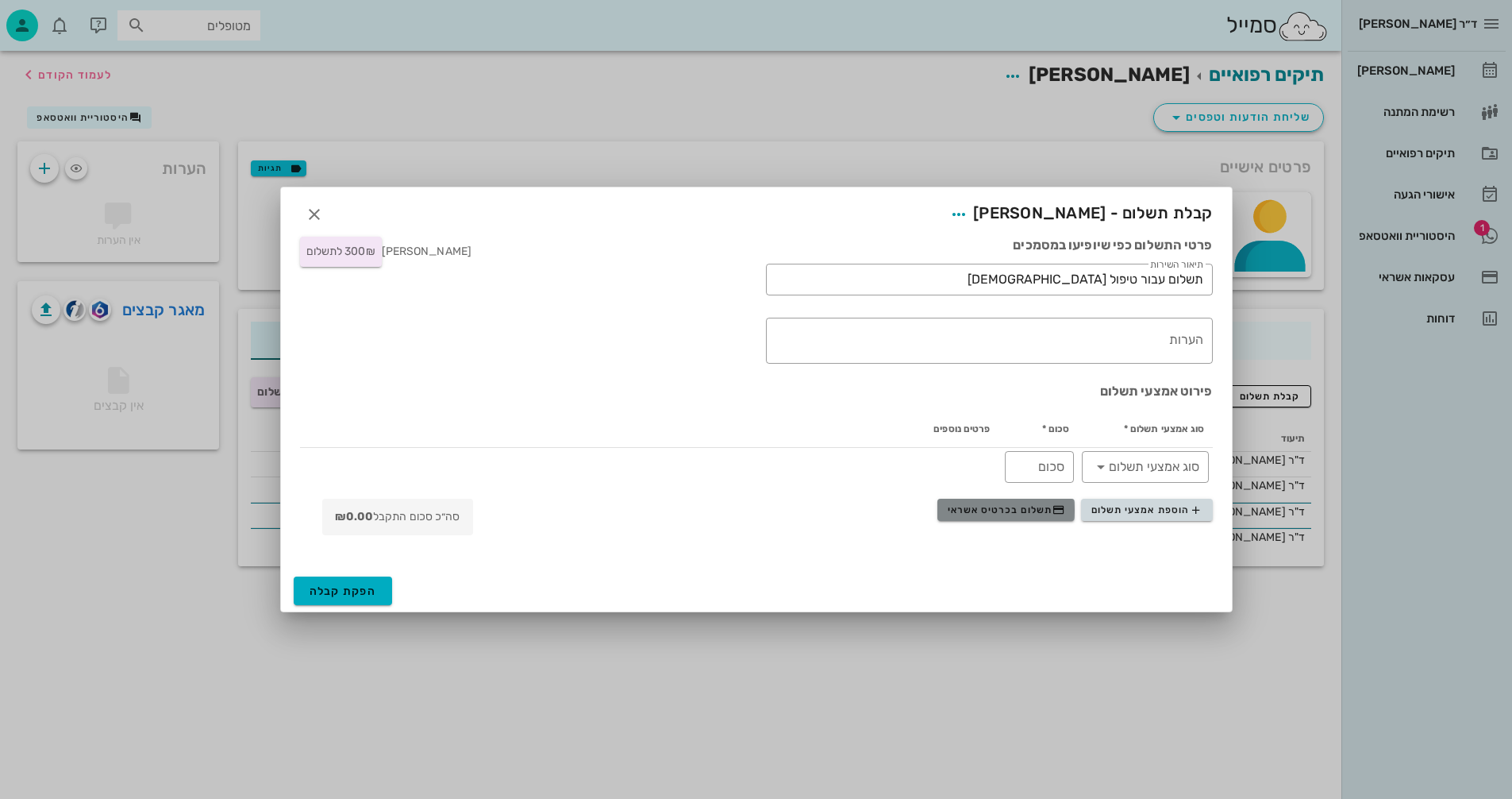
click at [981, 506] on span "תשלום בכרטיס אשראי" at bounding box center [1007, 510] width 118 height 13
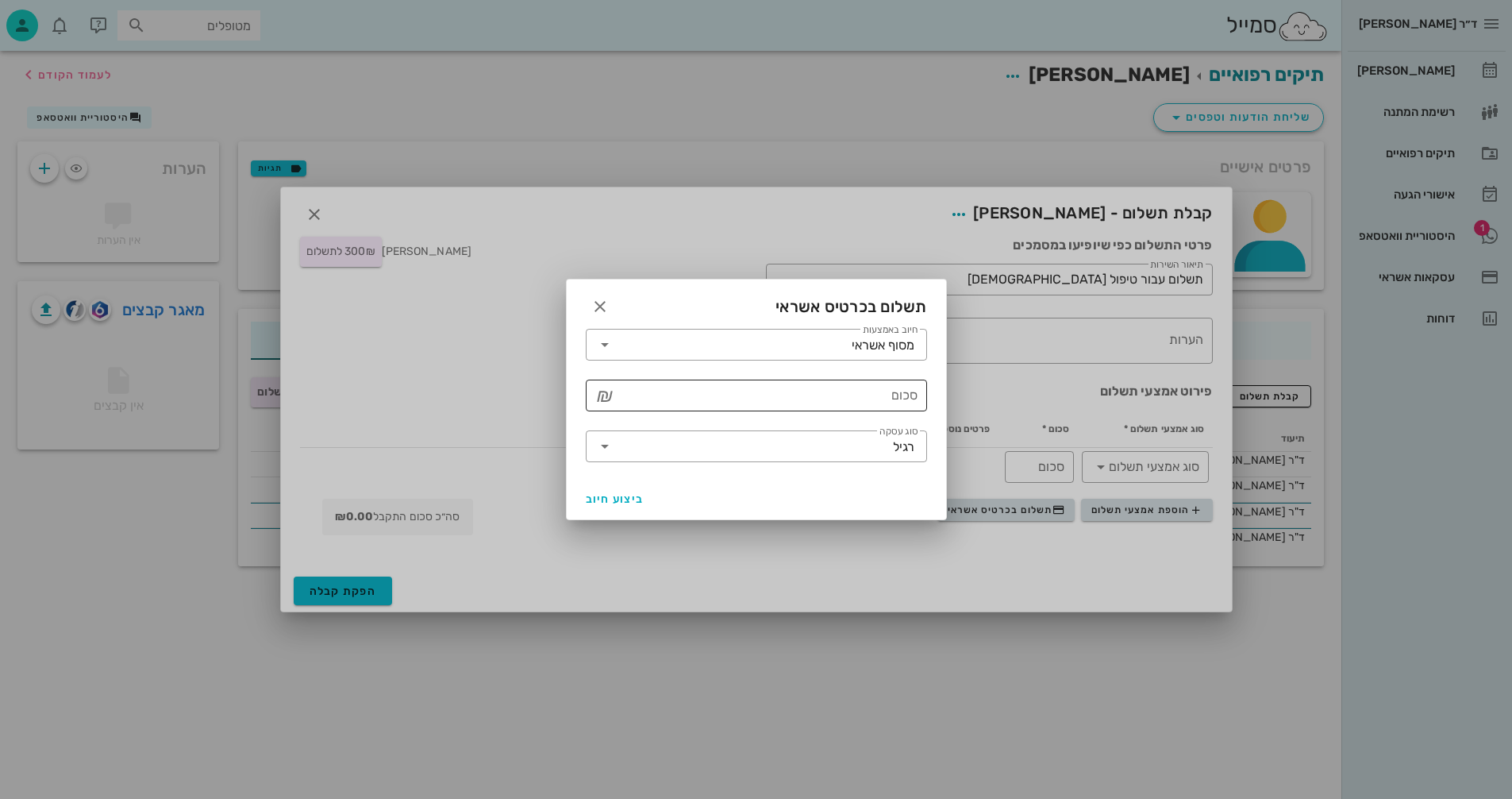
click at [740, 397] on input "סכום" at bounding box center [768, 395] width 300 height 25
type input "300"
click at [607, 500] on span "ביצוע חיוב" at bounding box center [615, 499] width 59 height 14
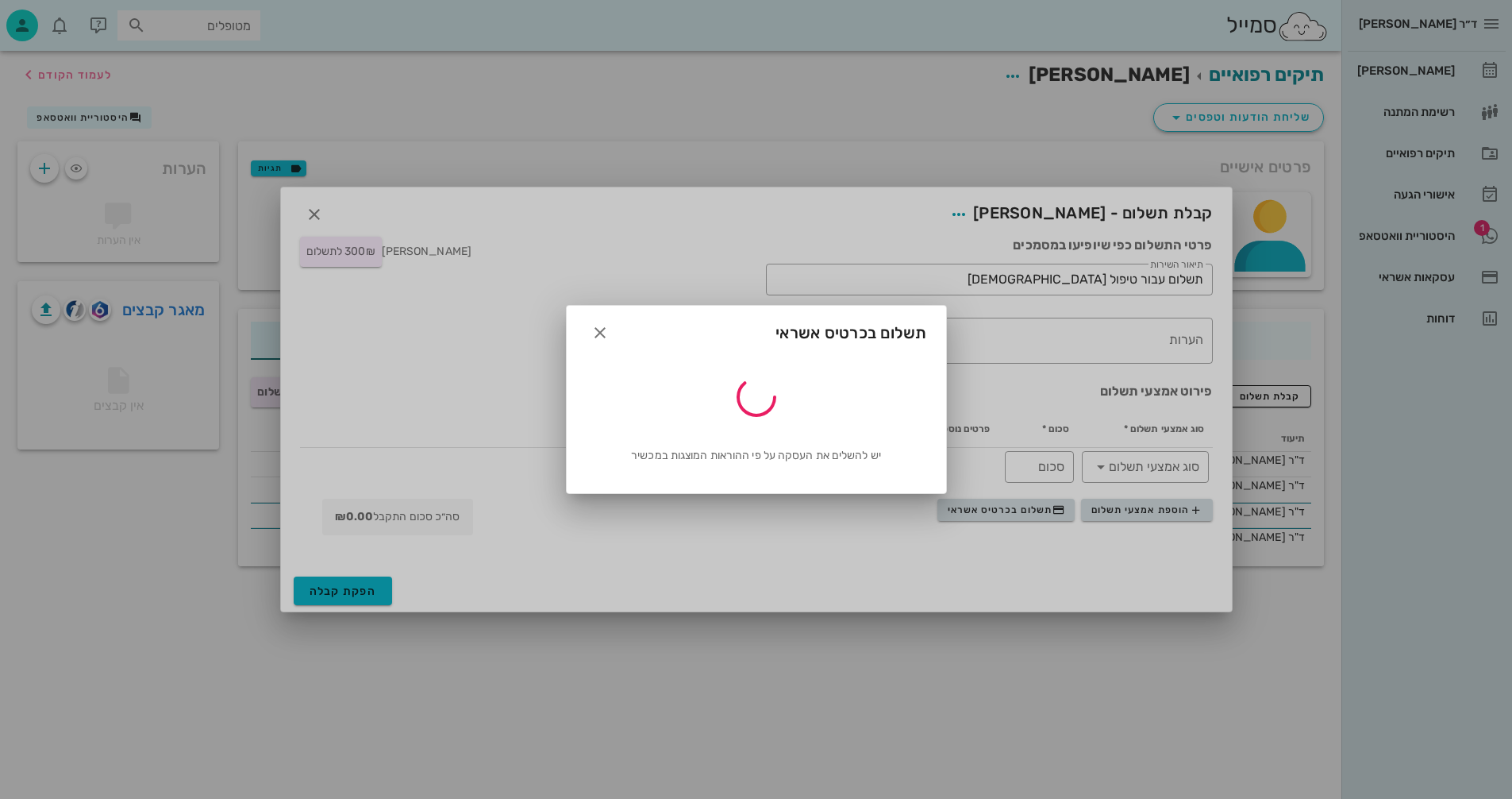
type input "300"
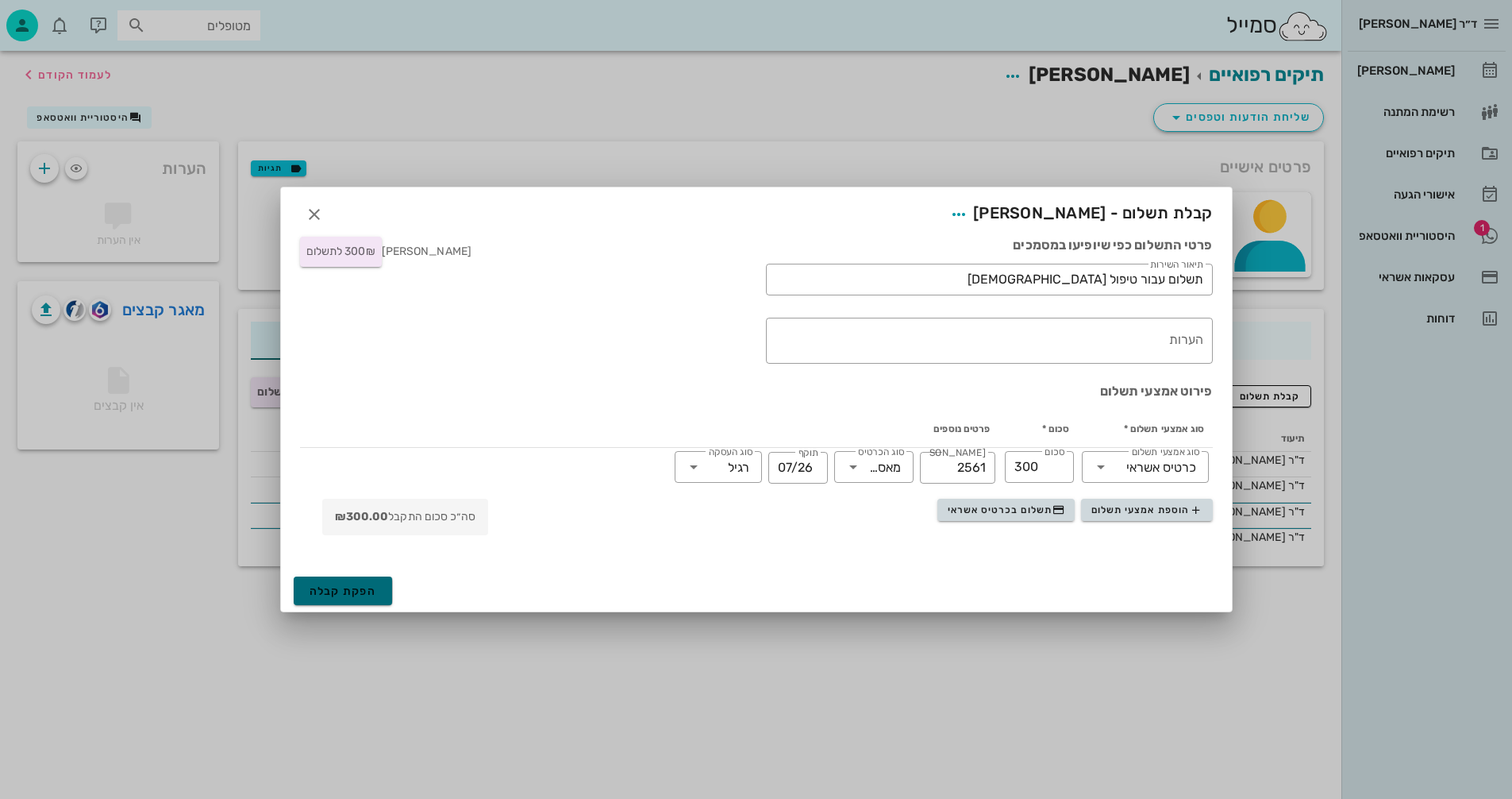
click at [332, 591] on span "הפקת קבלה" at bounding box center [343, 591] width 68 height 14
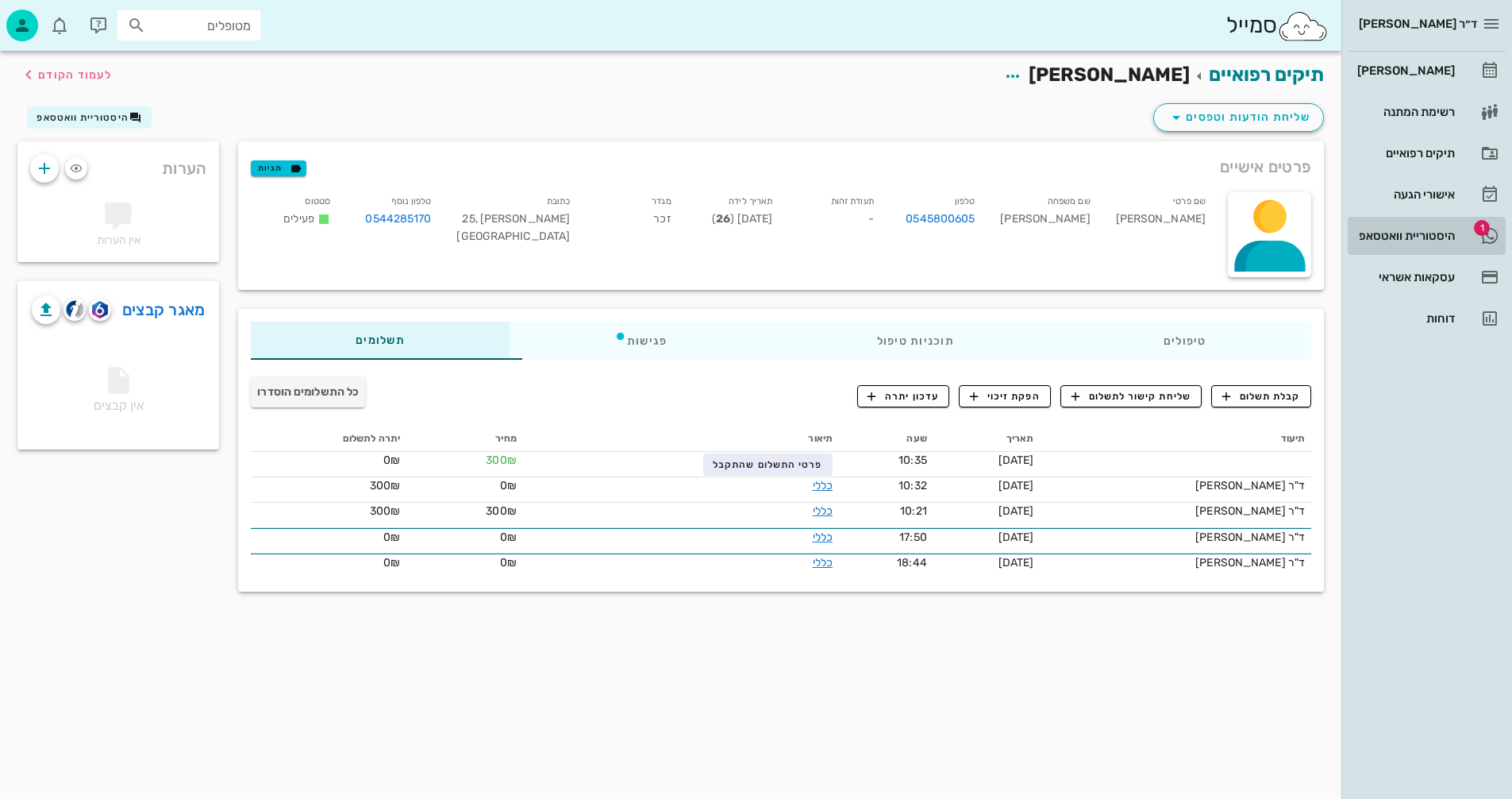
click at [1393, 235] on div "היסטוריית וואטסאפ" at bounding box center [1405, 236] width 101 height 13
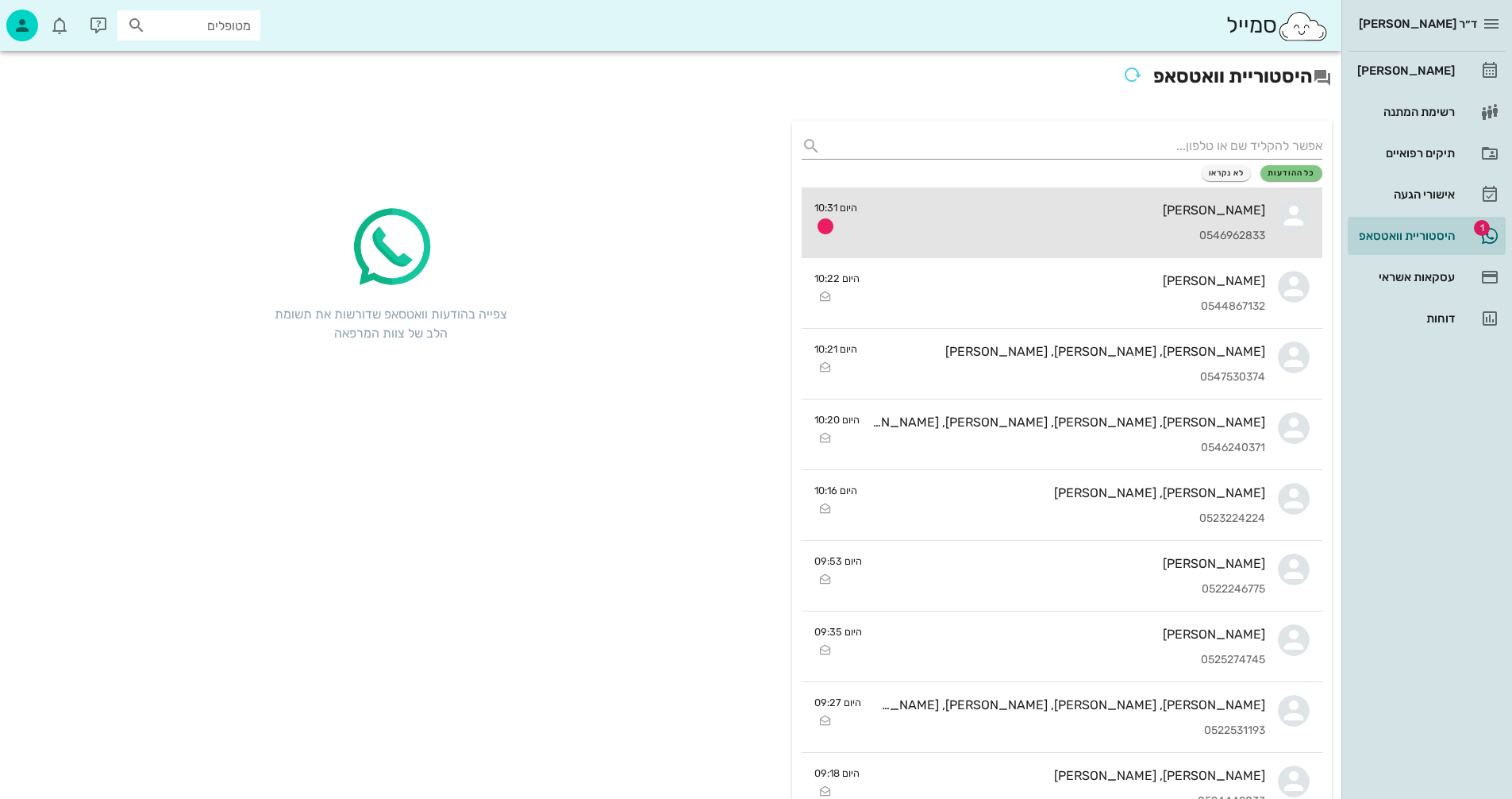
click at [1057, 204] on div "[PERSON_NAME]" at bounding box center [1067, 210] width 395 height 15
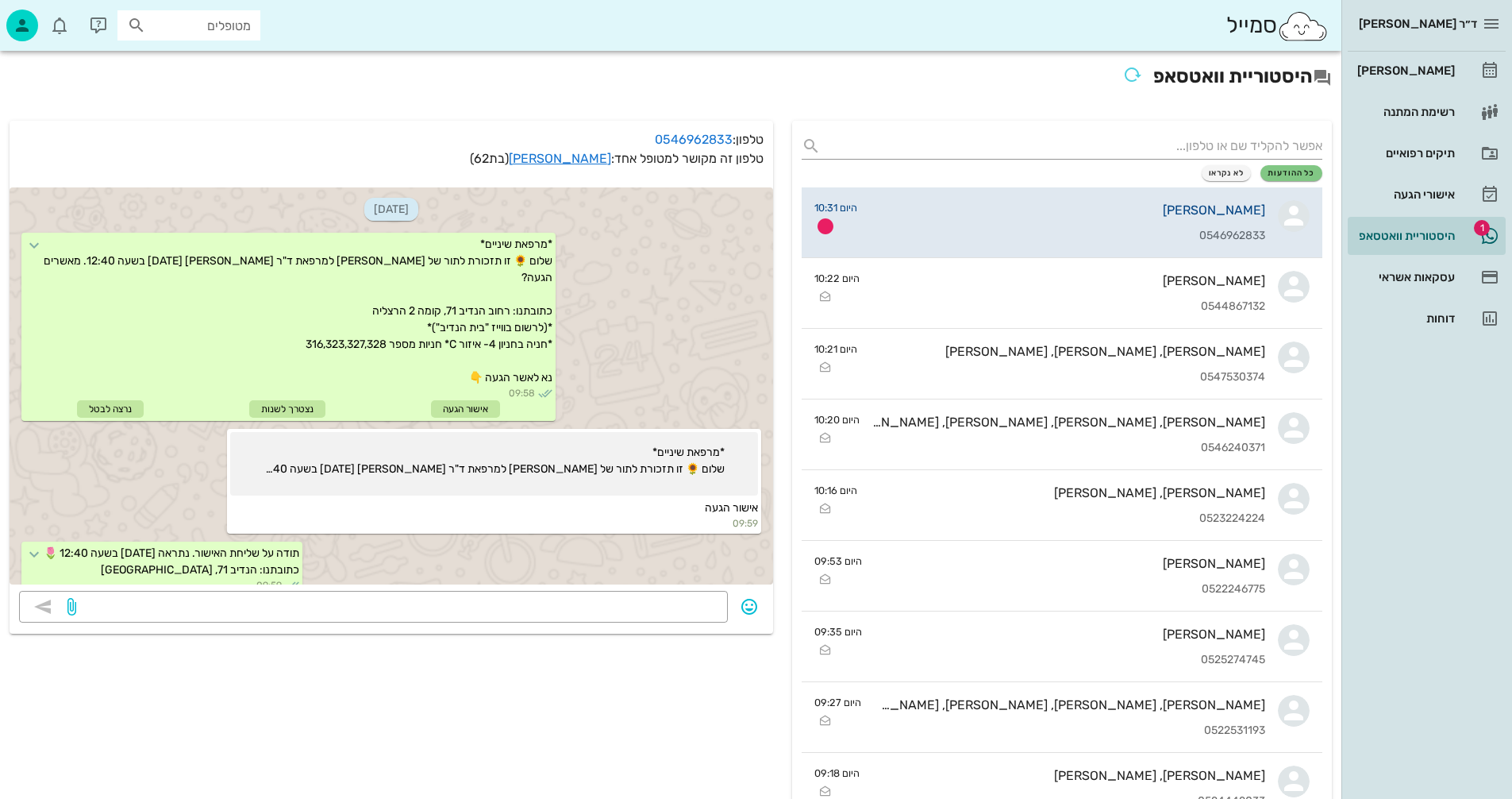
scroll to position [909, 0]
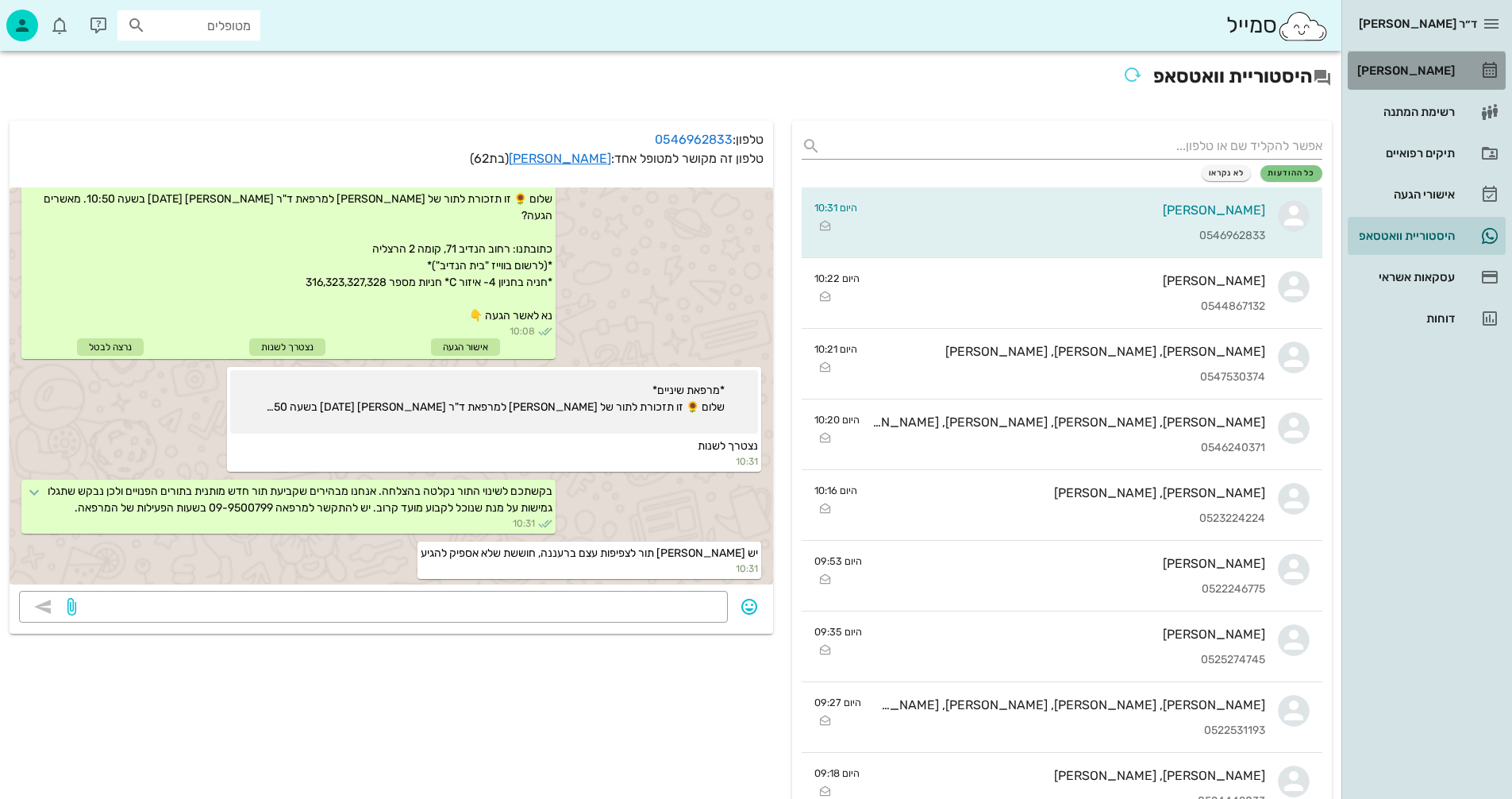
click at [1413, 67] on div "[PERSON_NAME]" at bounding box center [1405, 70] width 101 height 13
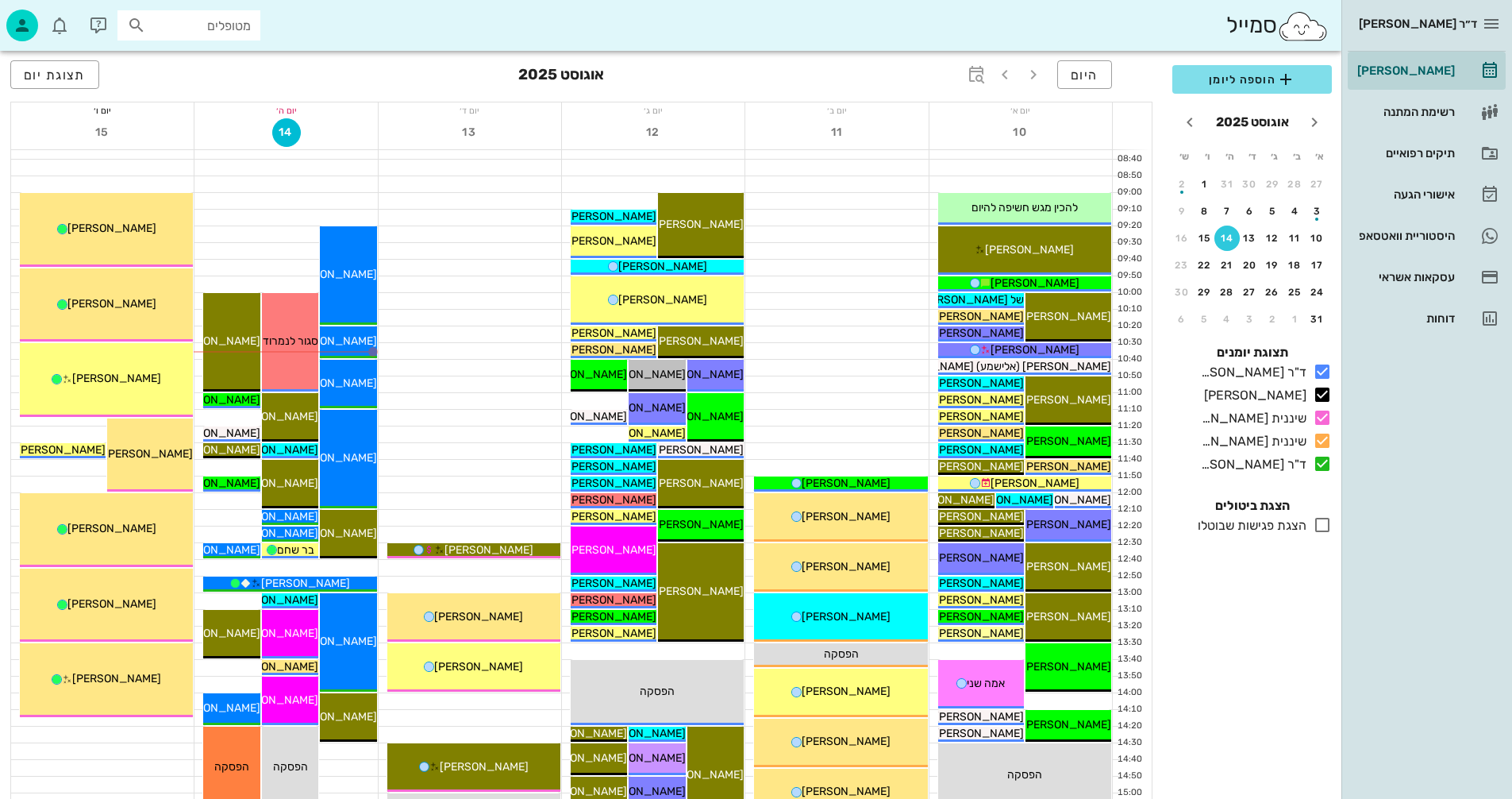
scroll to position [159, 0]
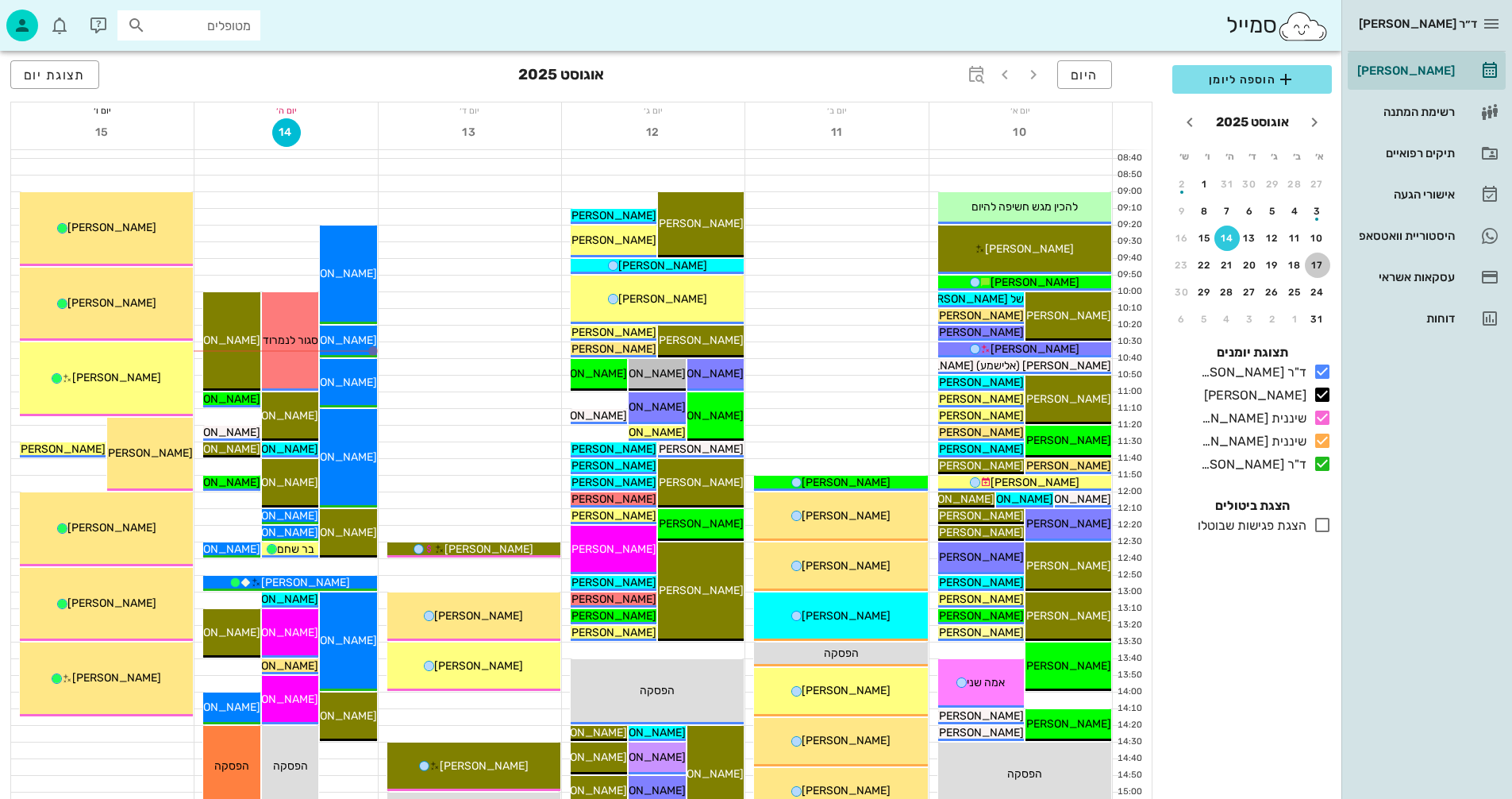
click at [1318, 263] on div "17" at bounding box center [1317, 265] width 25 height 11
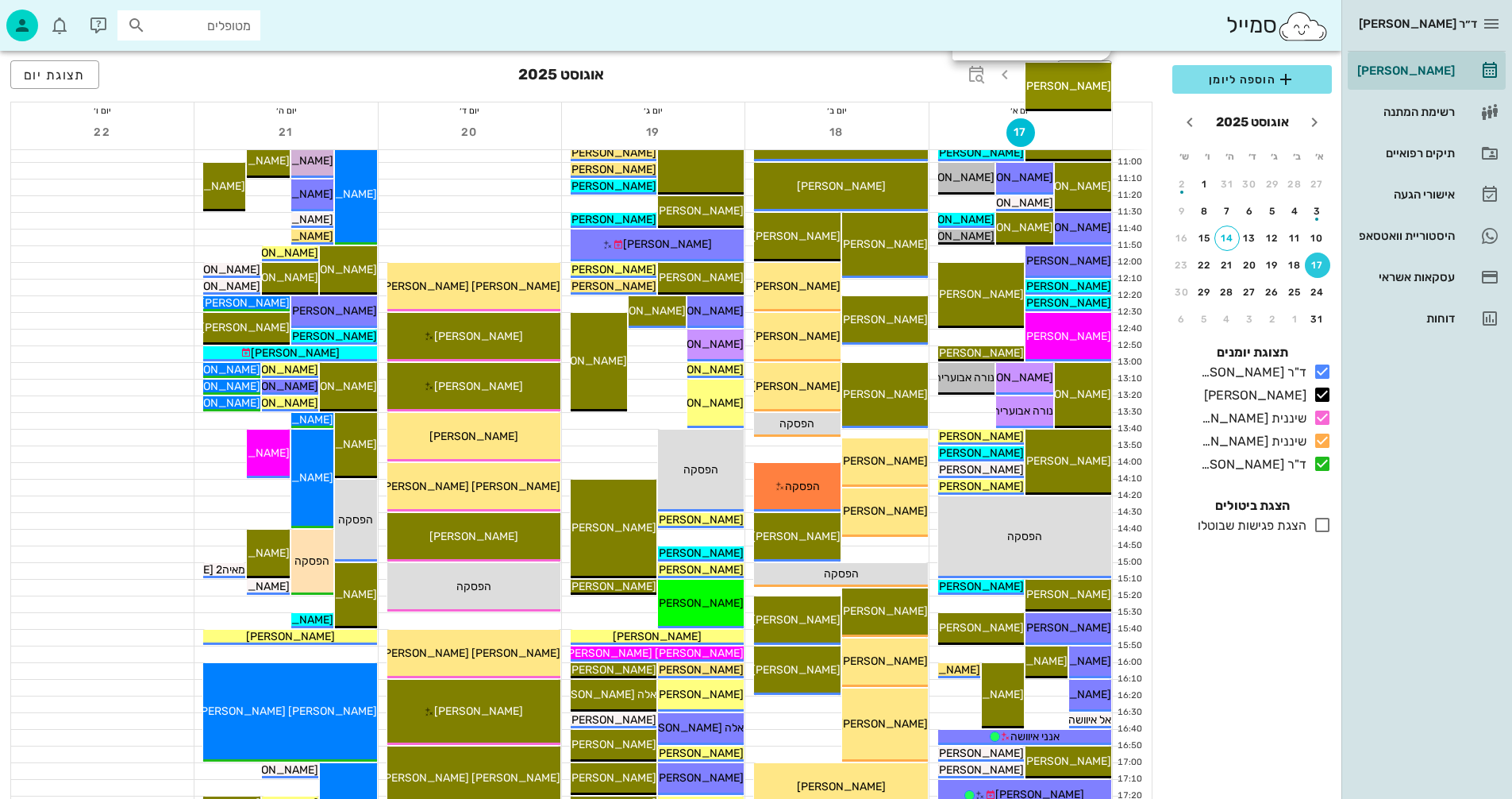
scroll to position [397, 0]
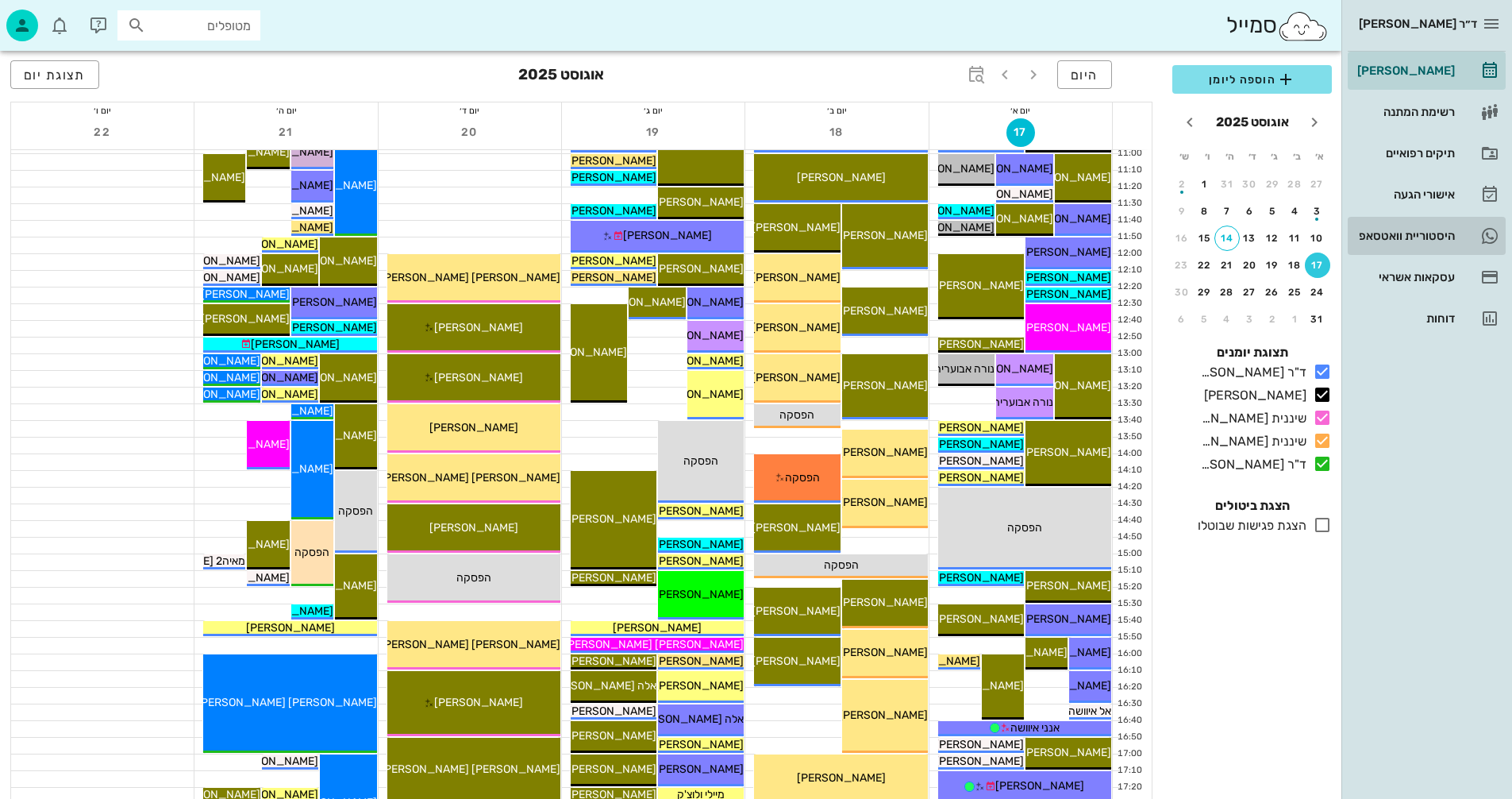
click at [1411, 231] on div "היסטוריית וואטסאפ" at bounding box center [1405, 236] width 101 height 13
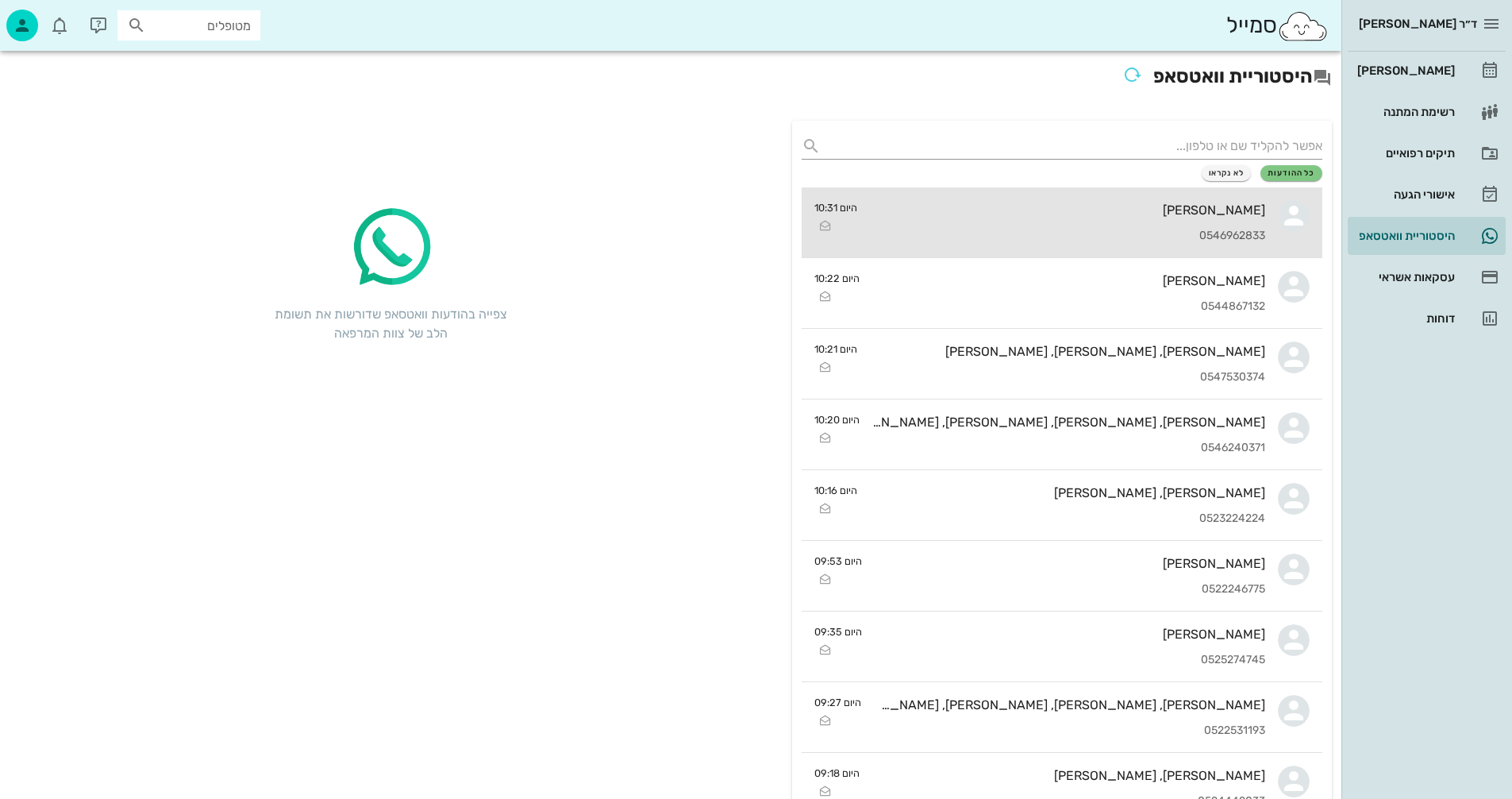
click at [1054, 207] on div "[PERSON_NAME]" at bounding box center [1067, 210] width 395 height 15
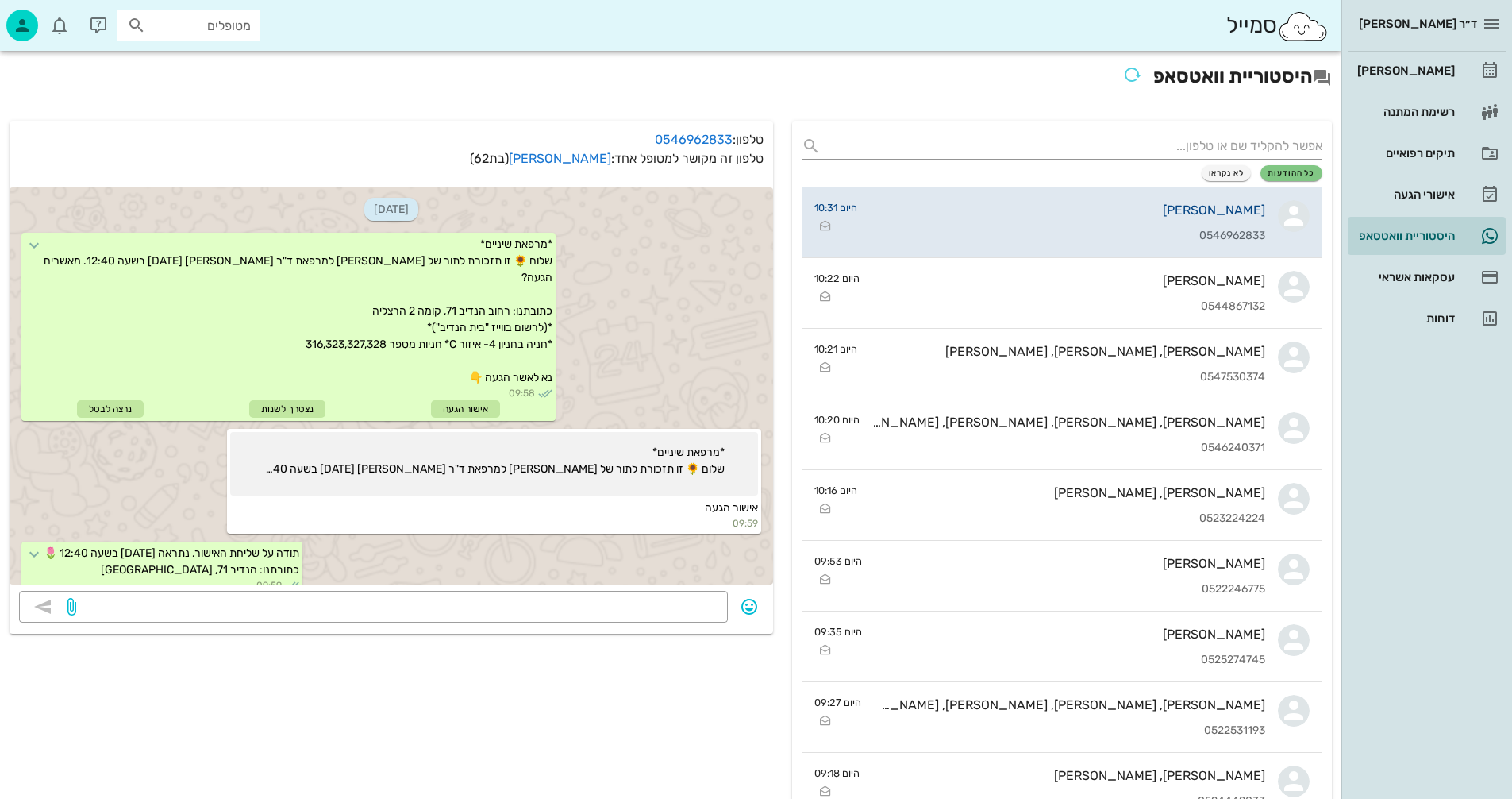
scroll to position [909, 0]
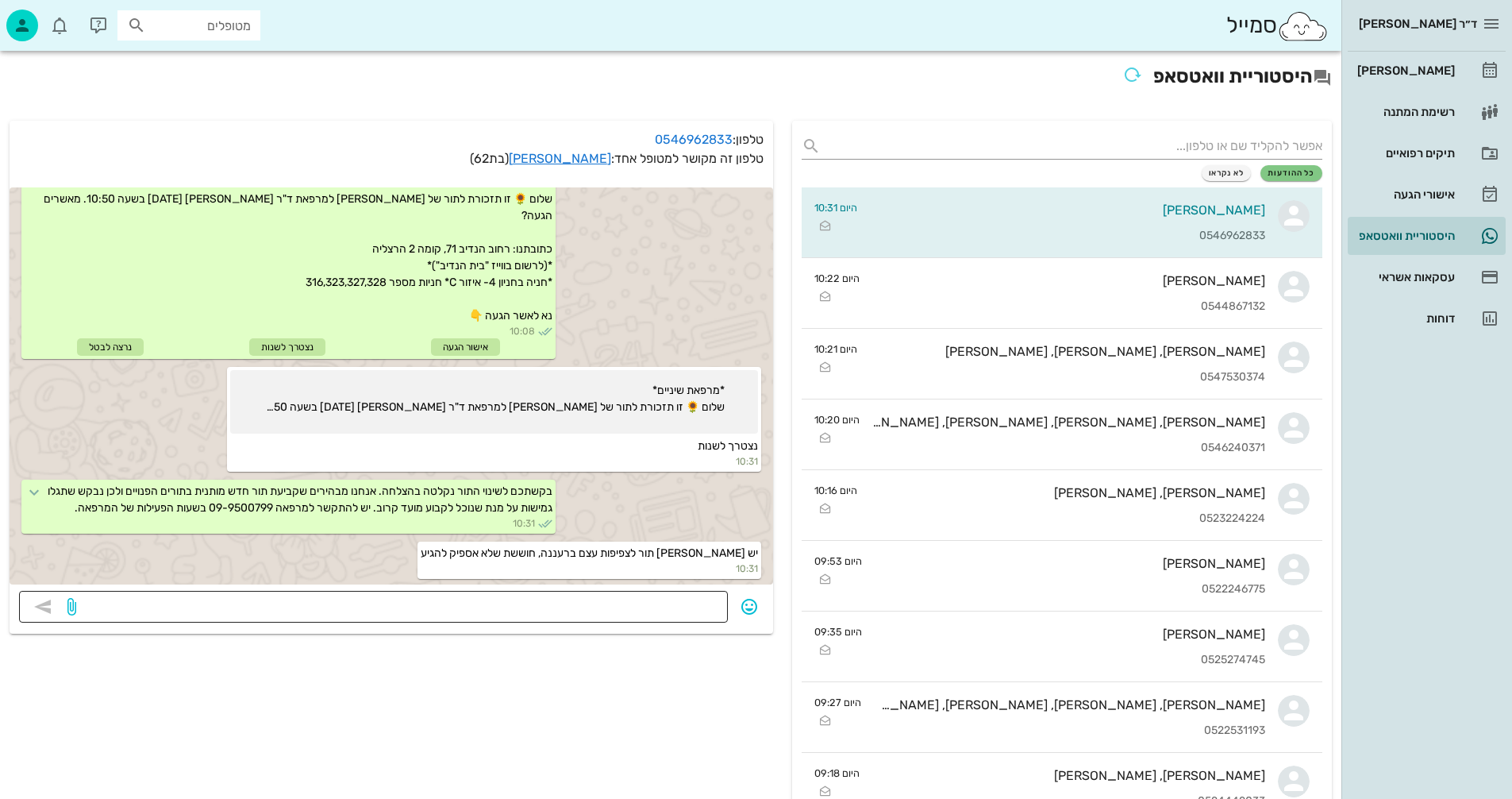
click at [607, 607] on textarea at bounding box center [399, 607] width 639 height 25
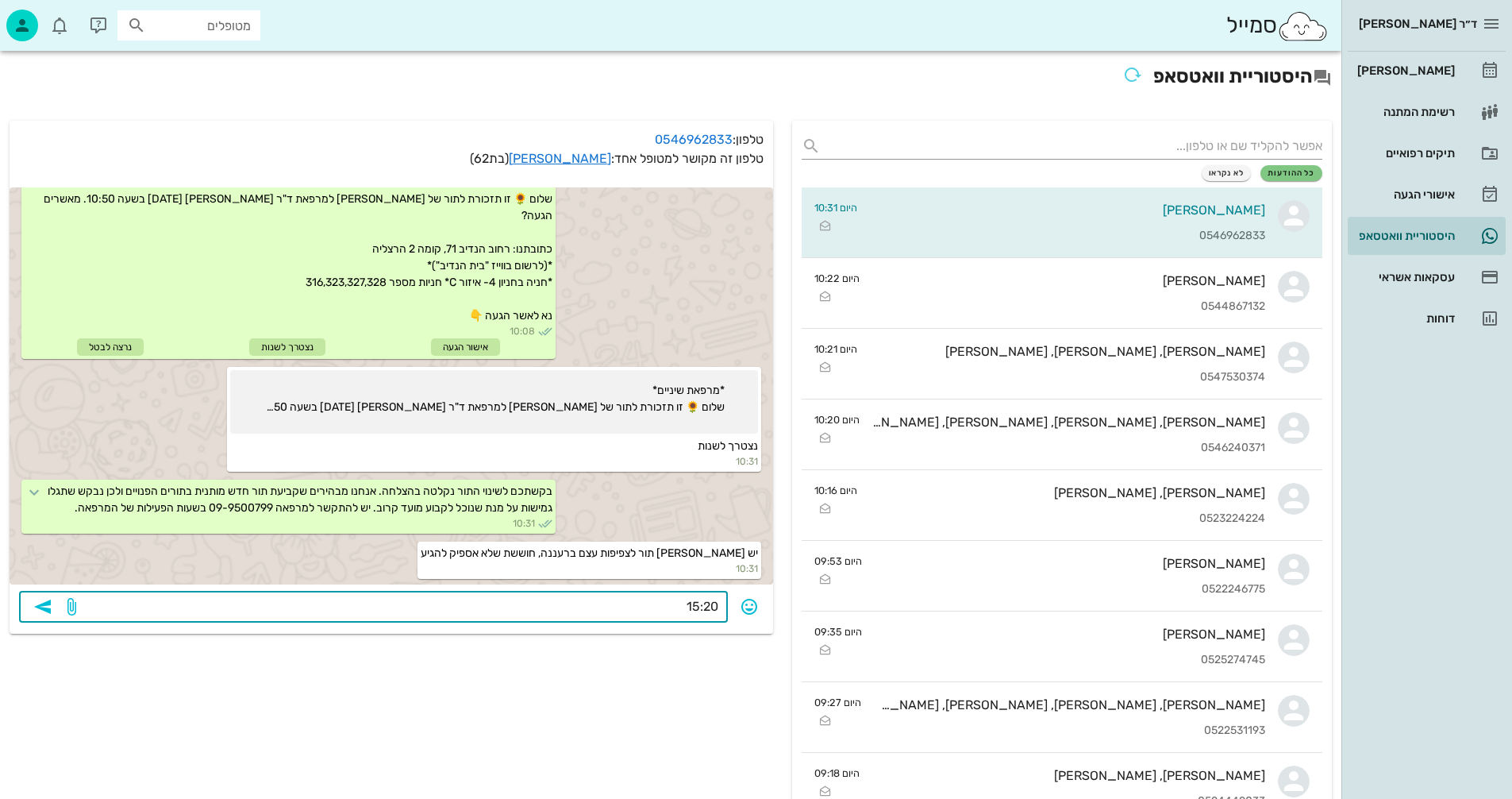
type textarea "15:20?"
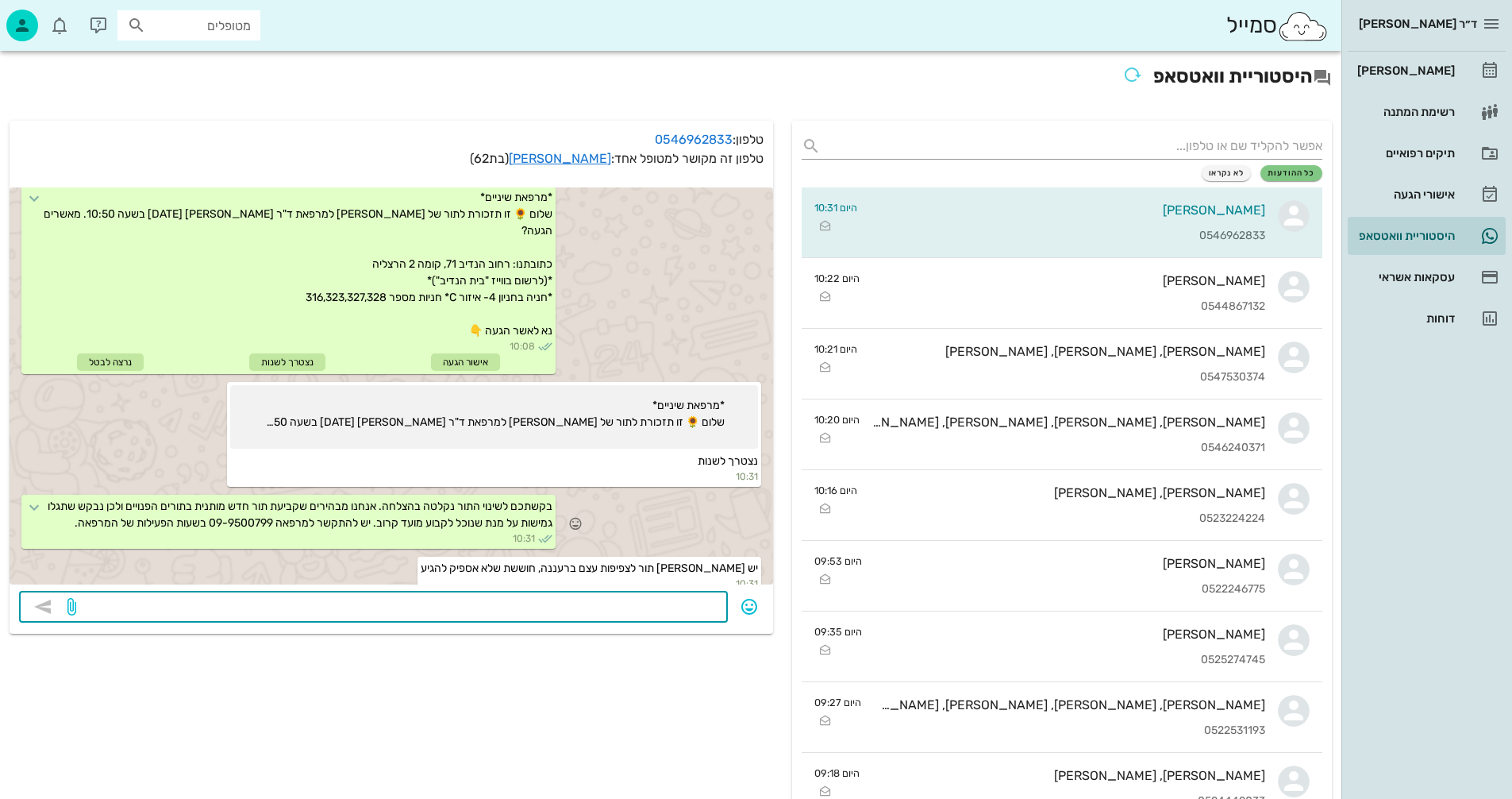
scroll to position [954, 0]
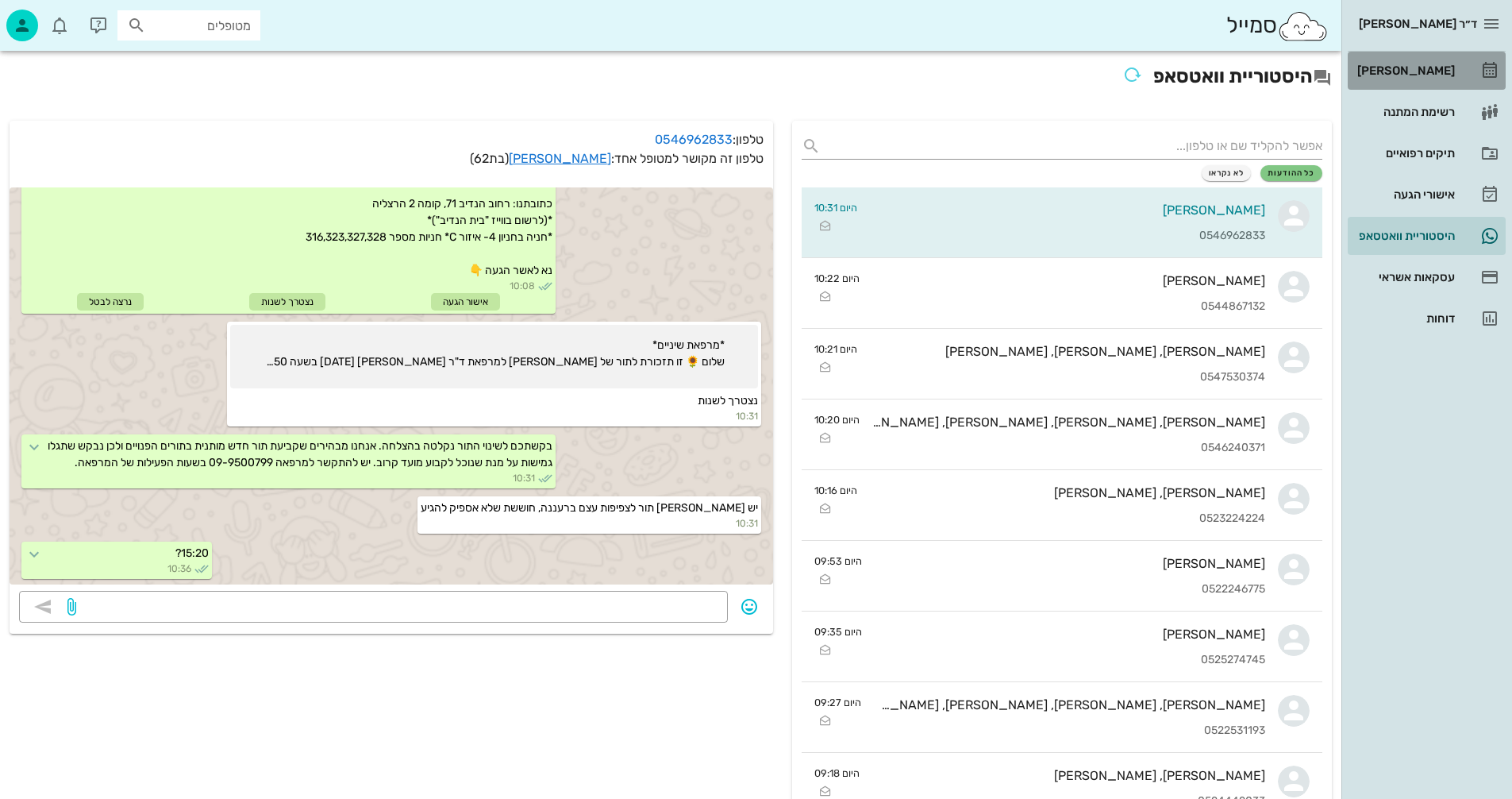
click at [1405, 71] on div "[PERSON_NAME]" at bounding box center [1405, 70] width 101 height 13
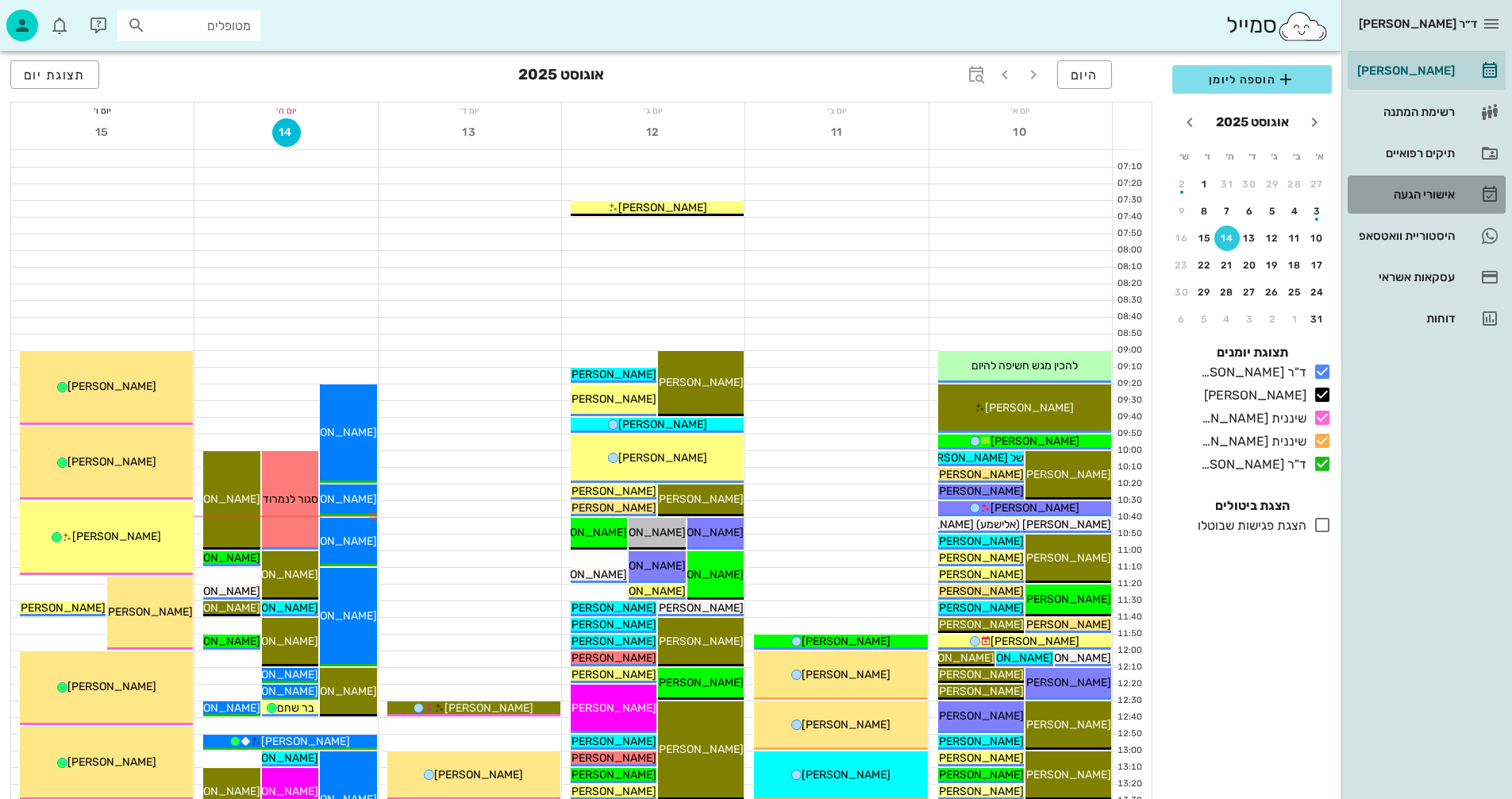
click at [1412, 189] on div "אישורי הגעה" at bounding box center [1405, 194] width 101 height 13
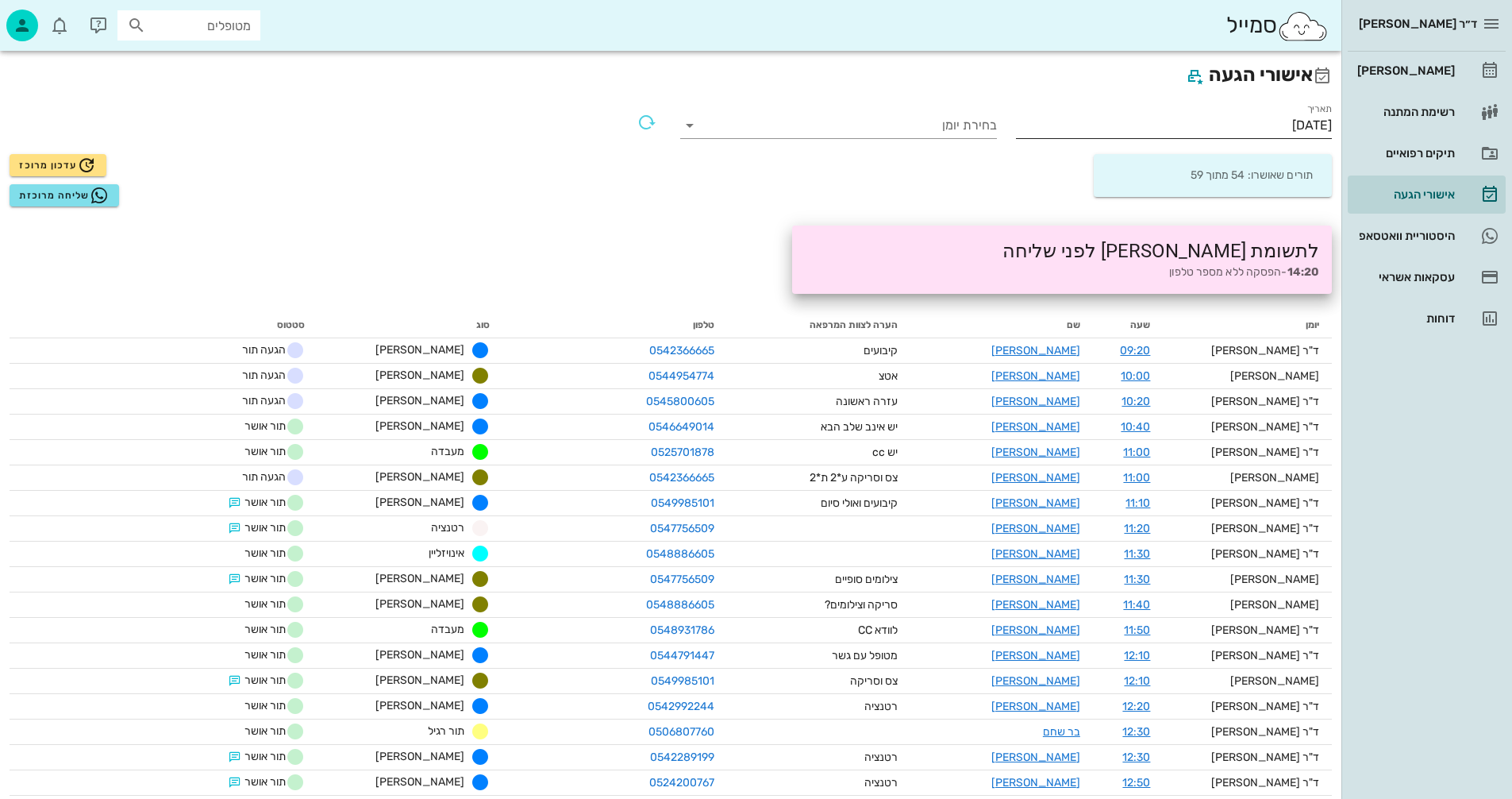
click at [1243, 123] on input "[DATE]" at bounding box center [1174, 125] width 316 height 25
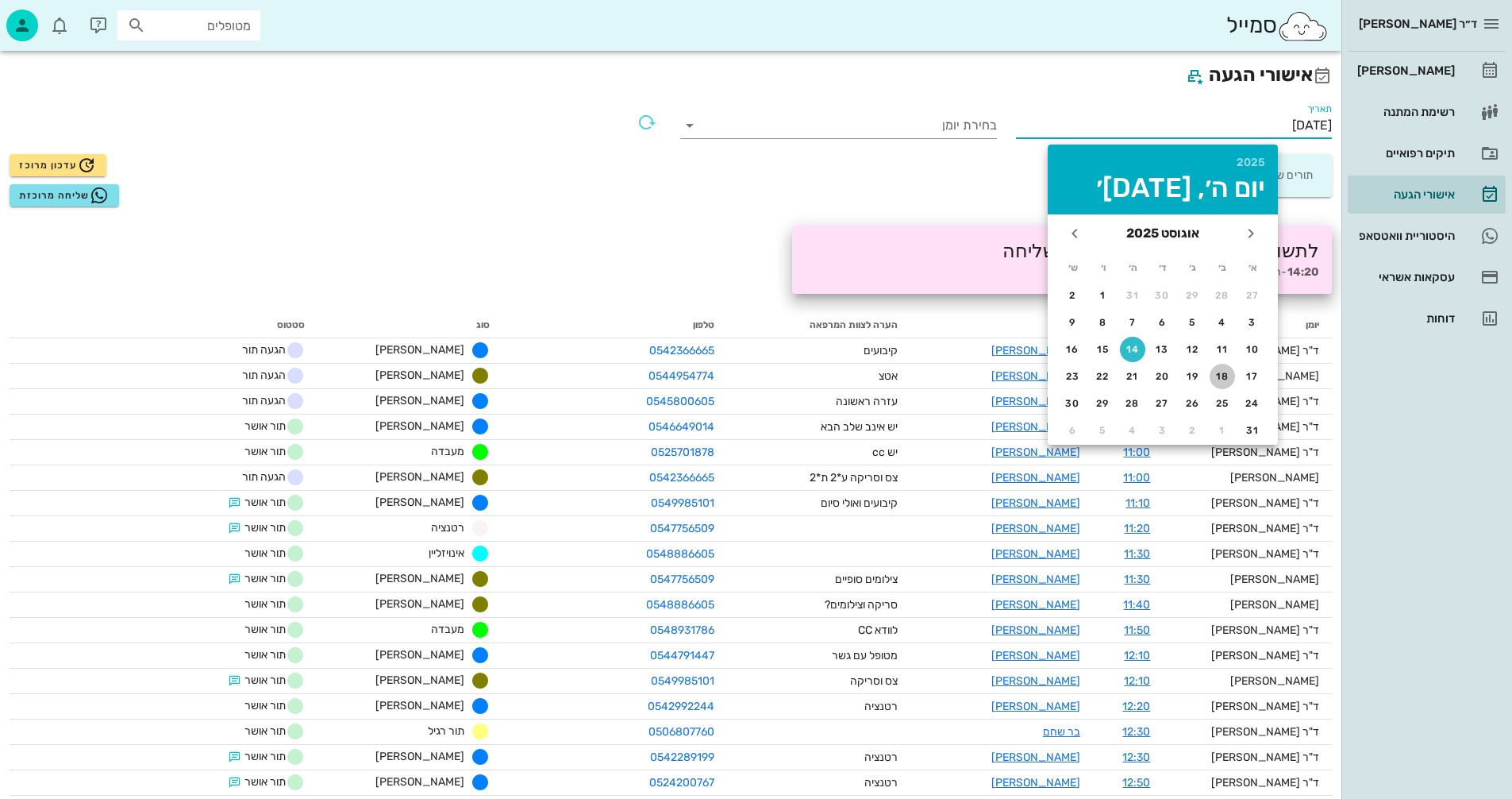
click at [1222, 374] on div "18" at bounding box center [1222, 376] width 25 height 11
type input "[DATE]"
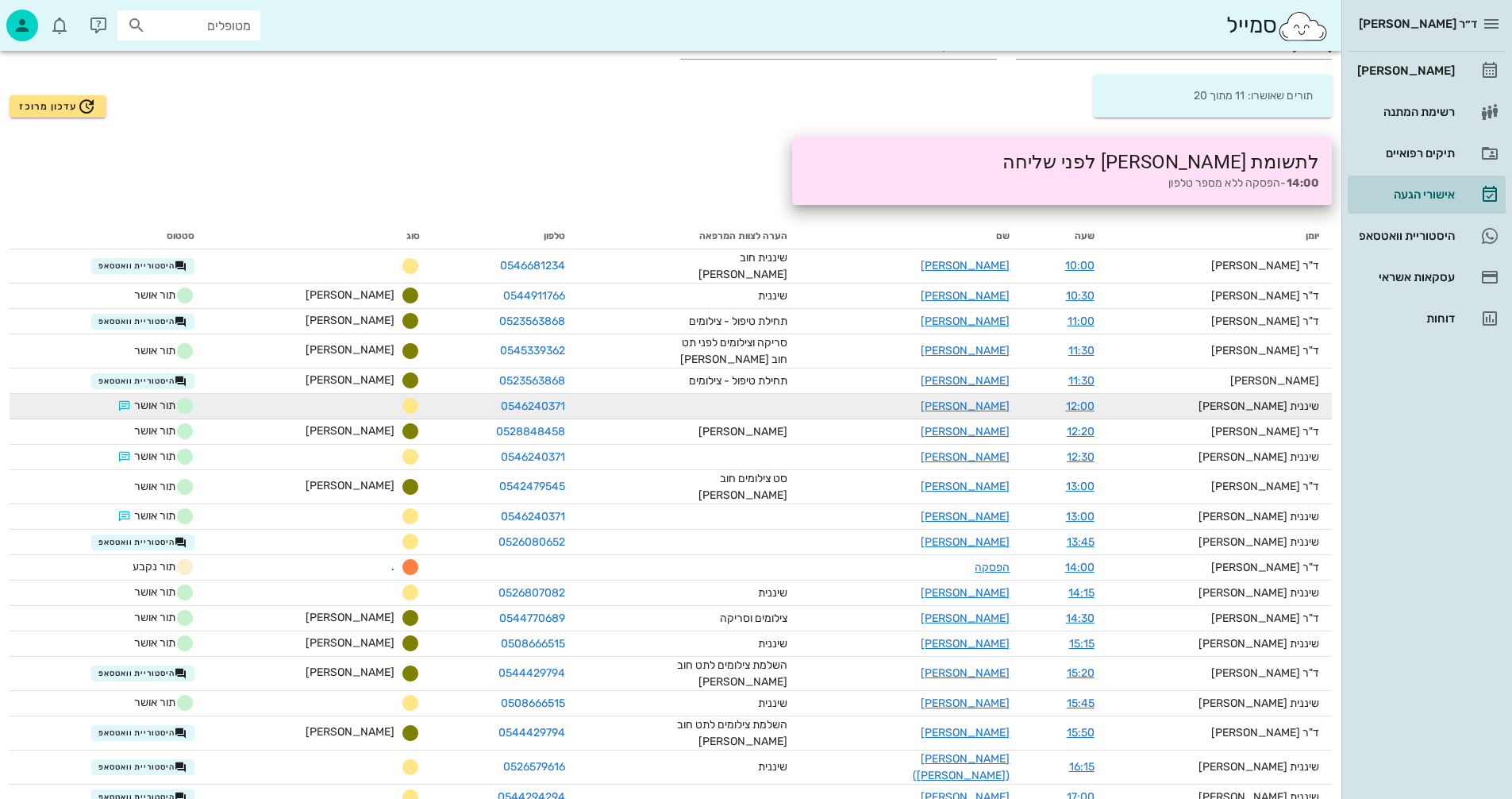
scroll to position [106, 0]
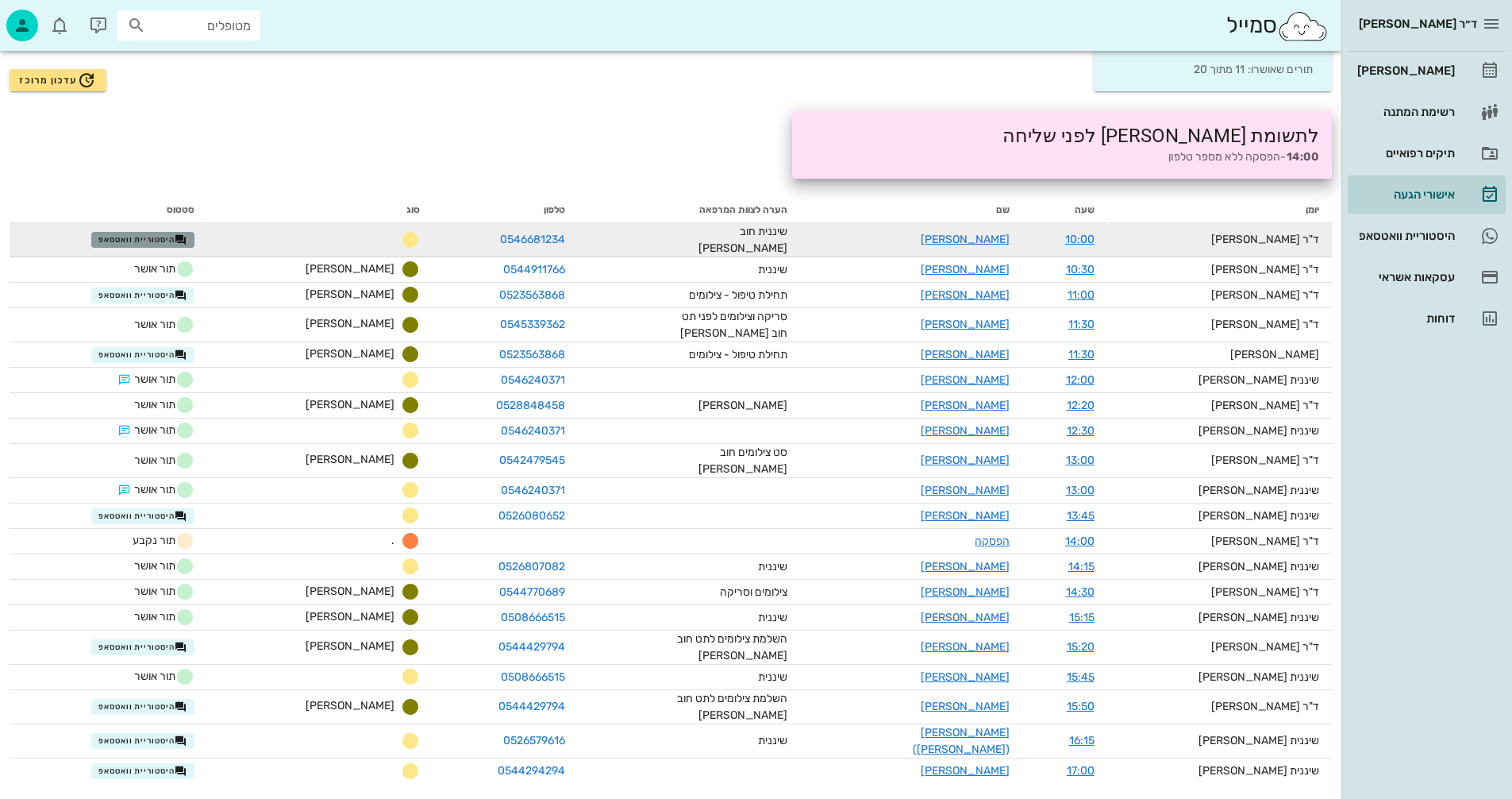
click at [187, 236] on span "היסטוריית וואטסאפ" at bounding box center [143, 239] width 89 height 13
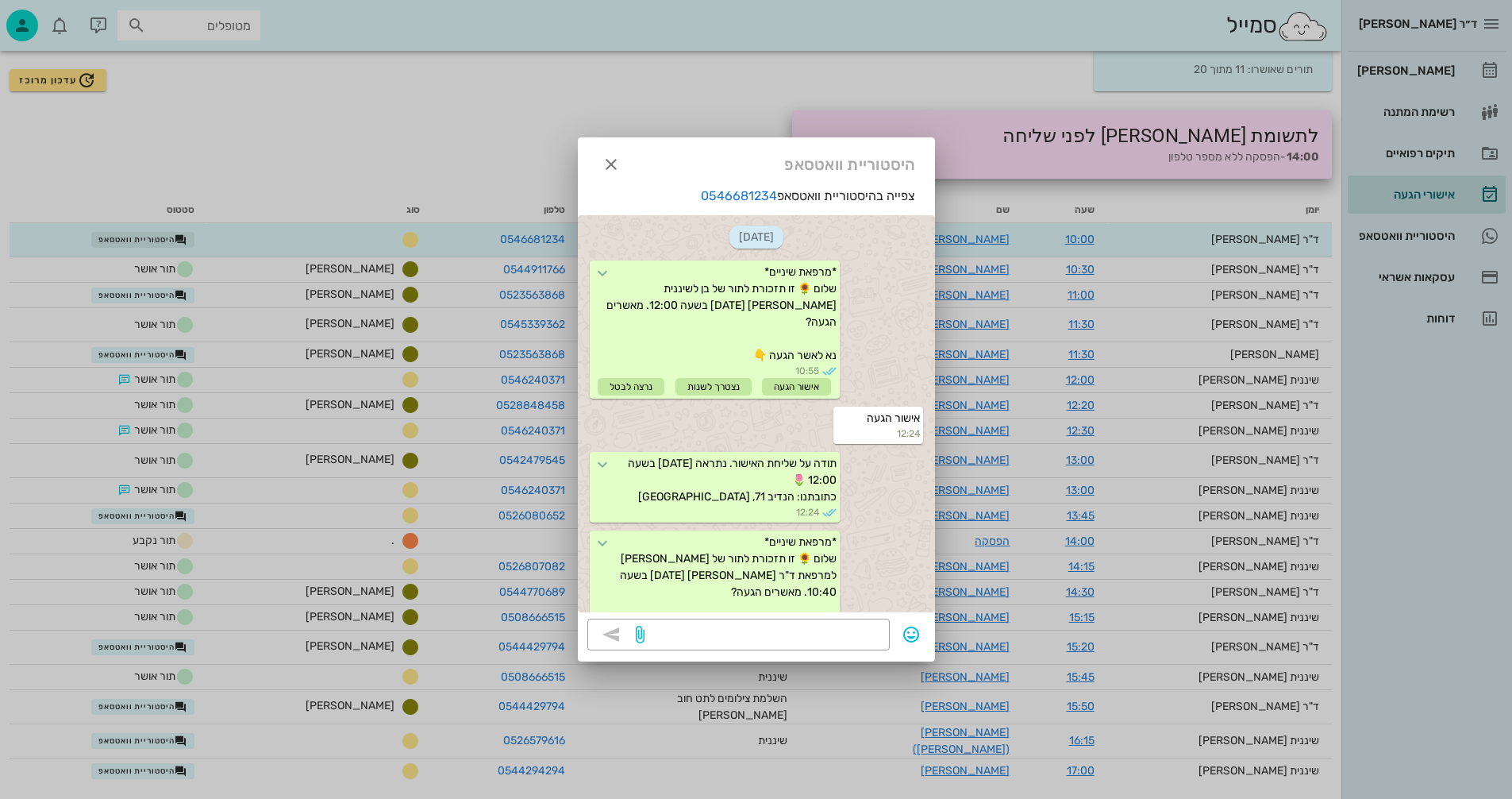
scroll to position [1073, 0]
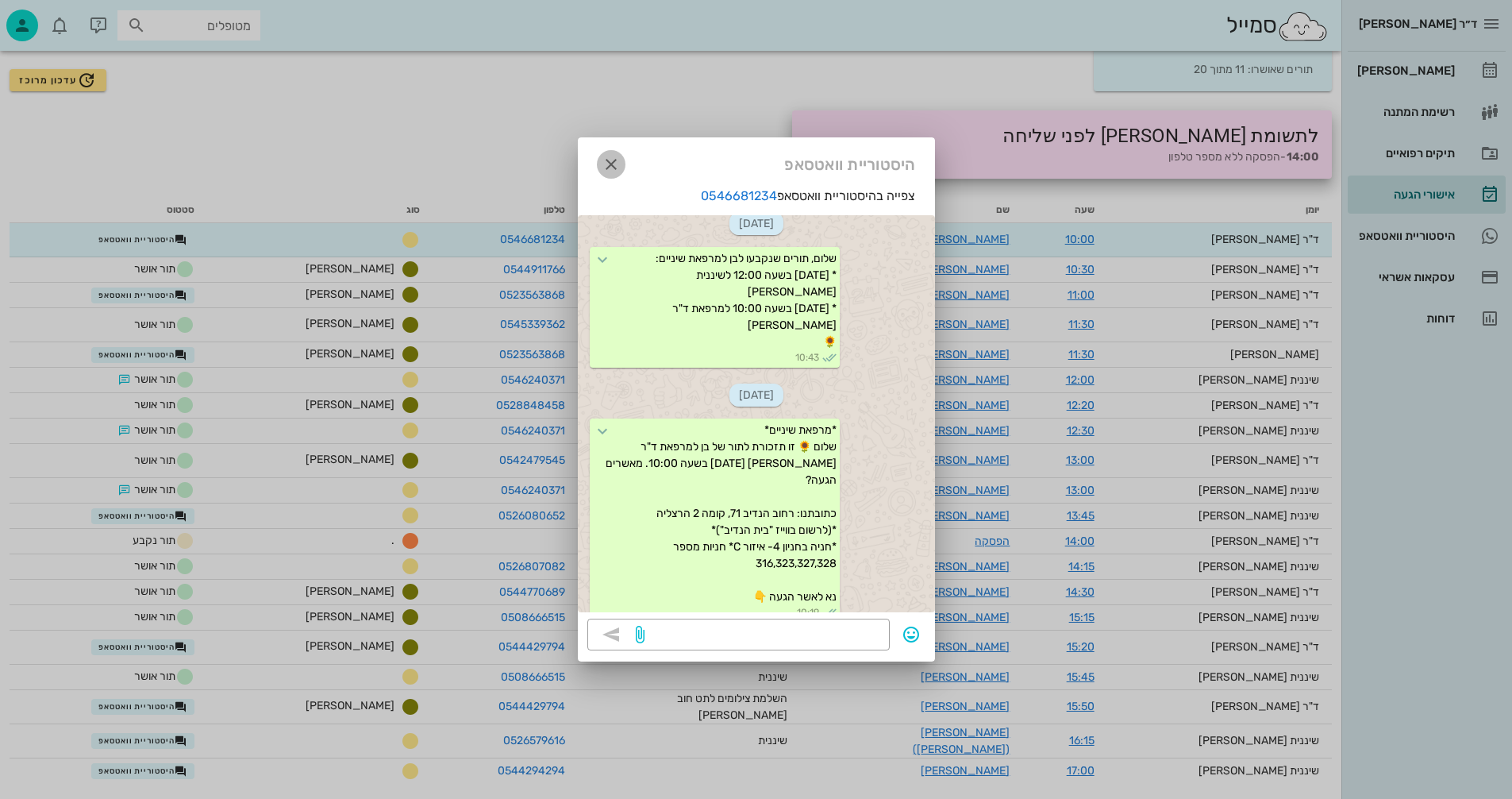
click at [609, 166] on icon "button" at bounding box center [611, 165] width 19 height 19
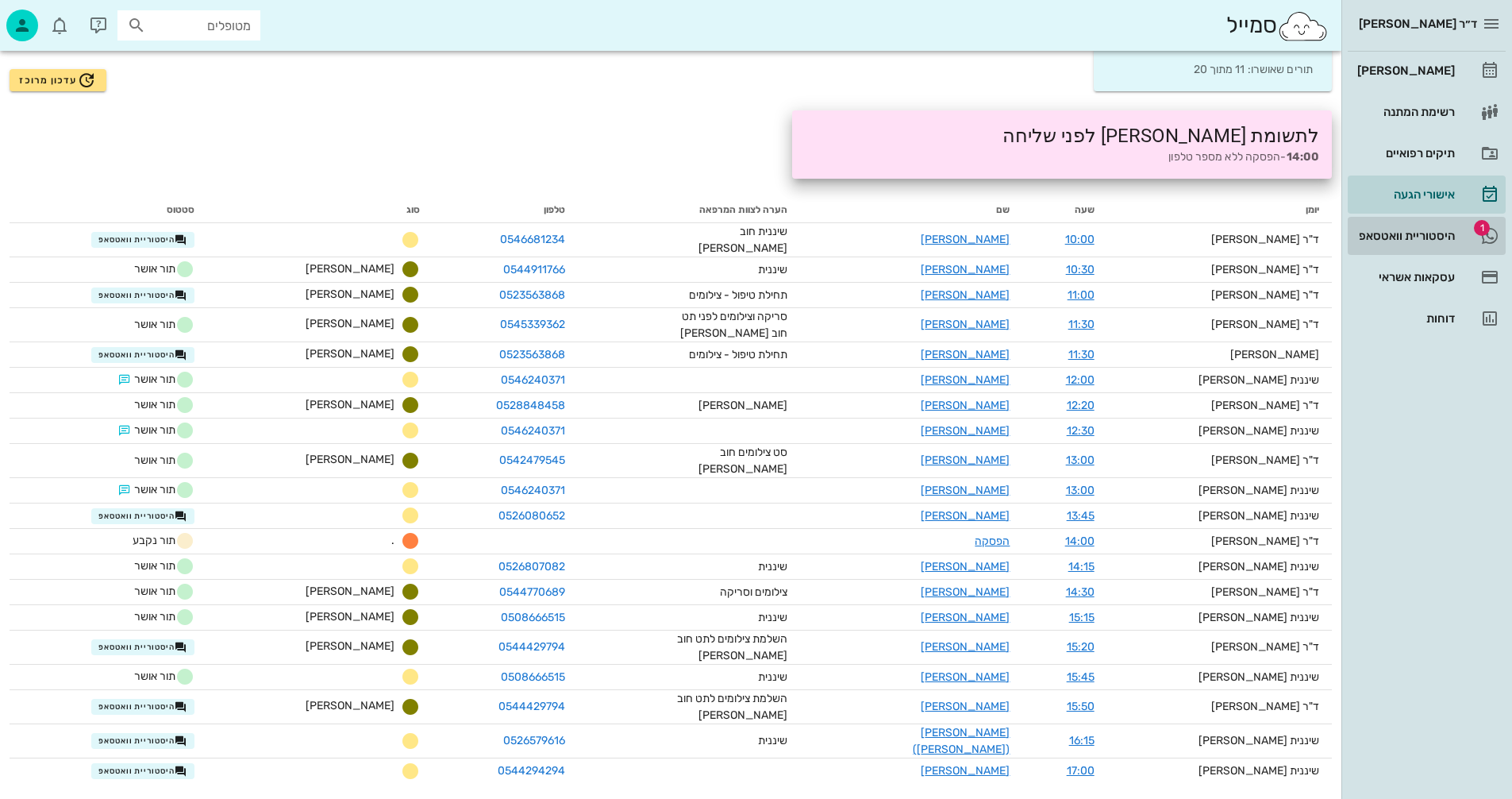
click at [1379, 237] on div "היסטוריית וואטסאפ" at bounding box center [1405, 236] width 101 height 13
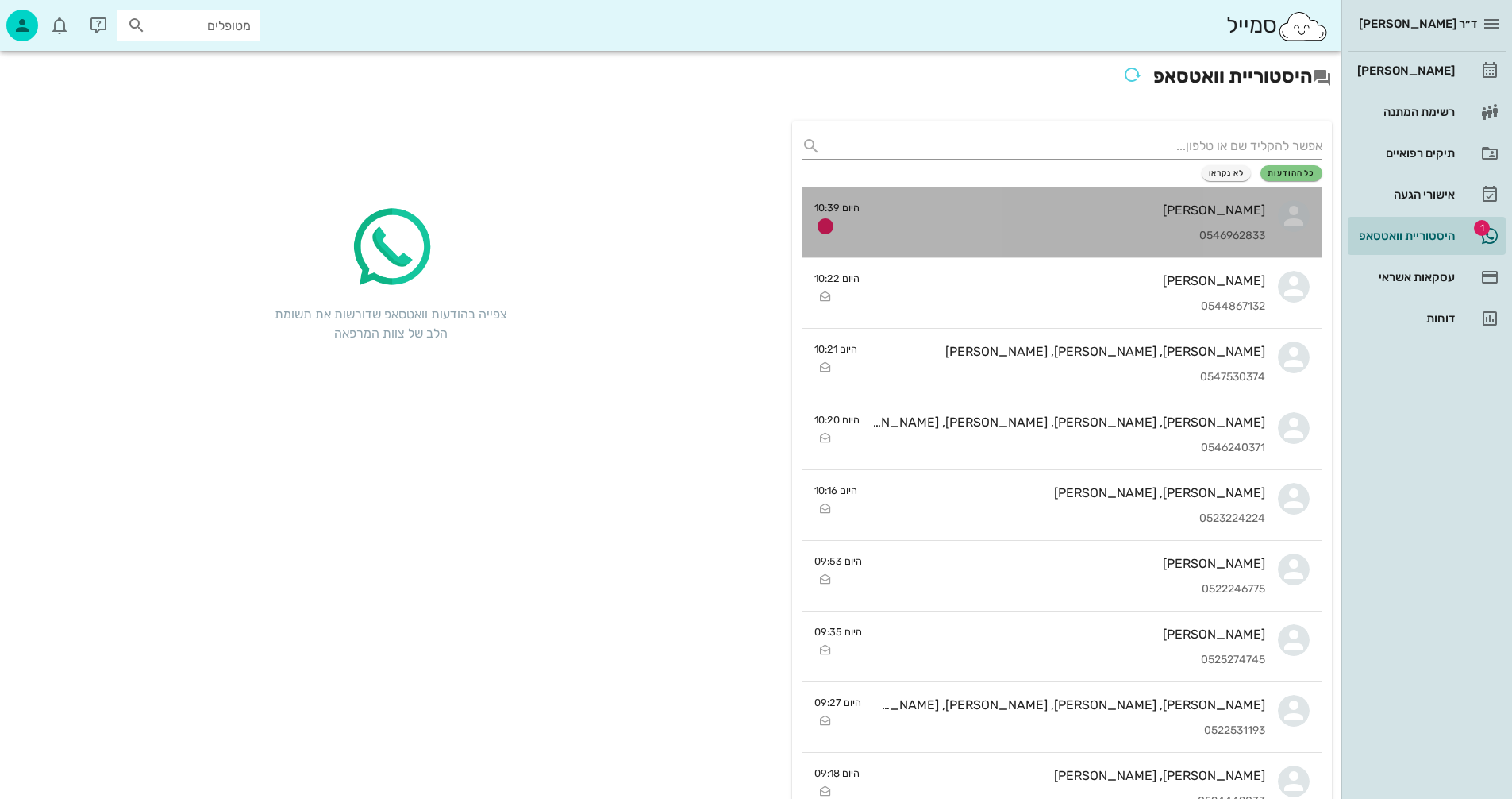
click at [991, 218] on div "[PERSON_NAME] 0546962833" at bounding box center [1068, 222] width 393 height 70
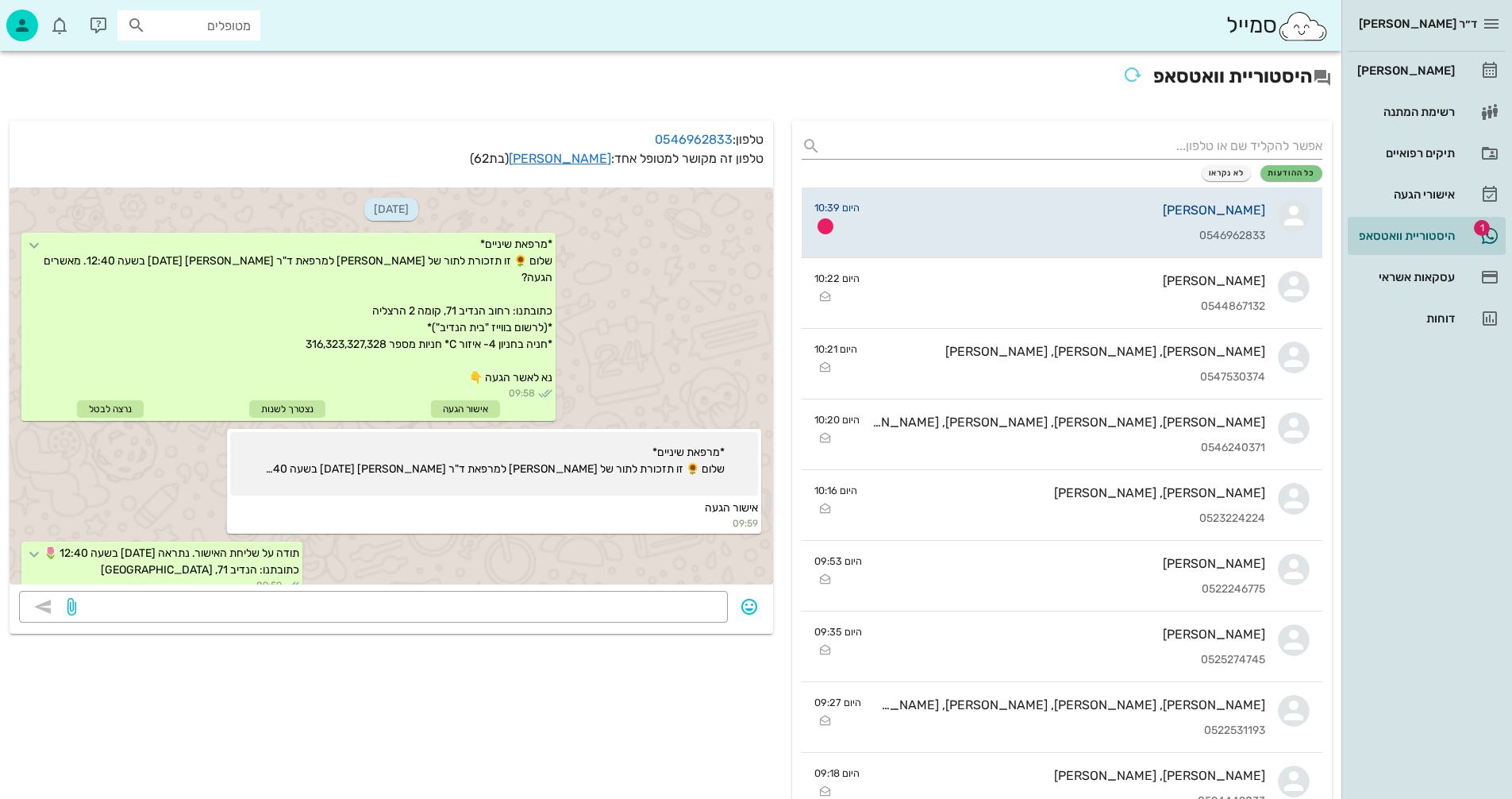
scroll to position [999, 0]
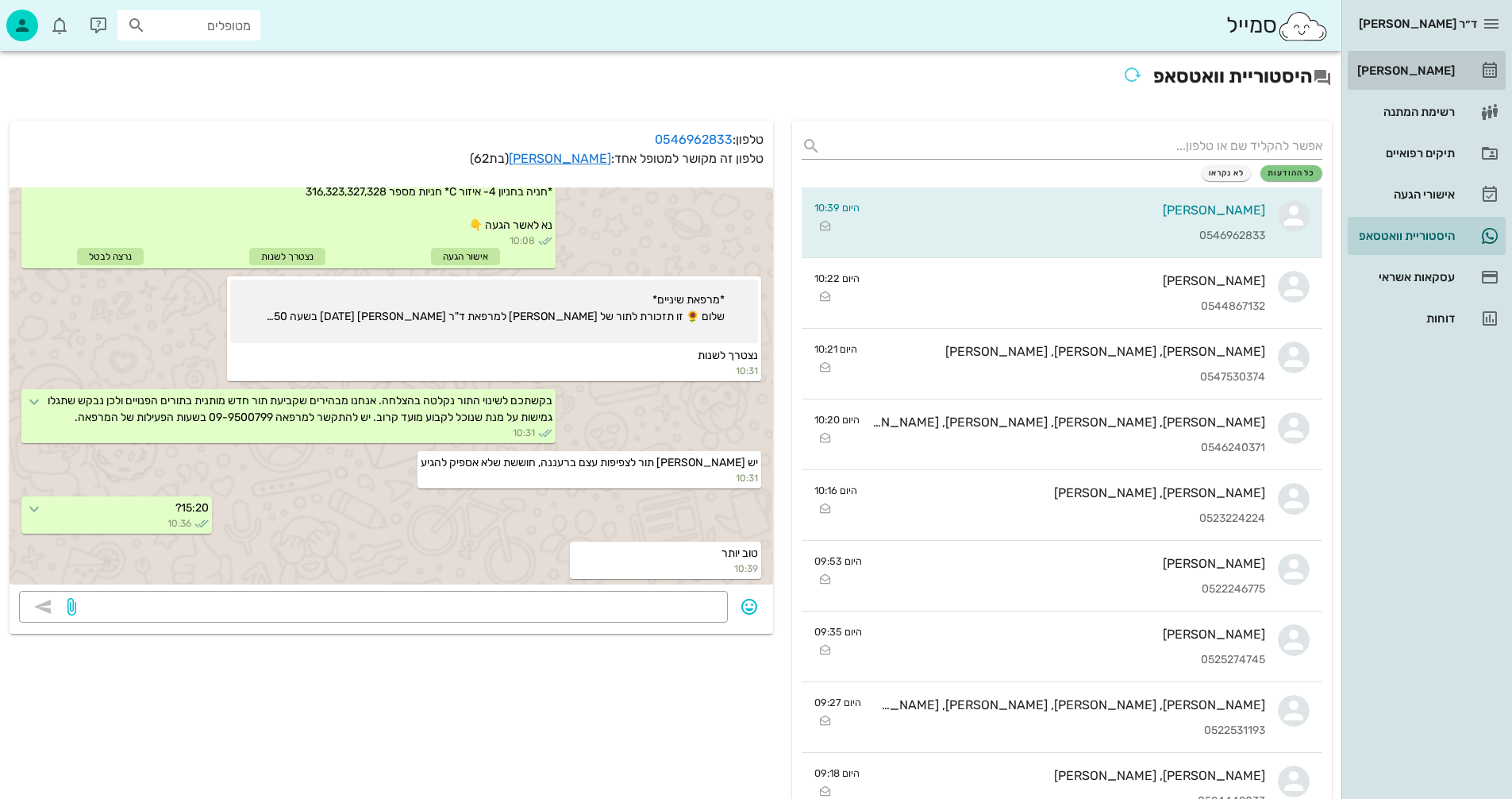
click at [1435, 70] on div "[PERSON_NAME]" at bounding box center [1405, 70] width 101 height 13
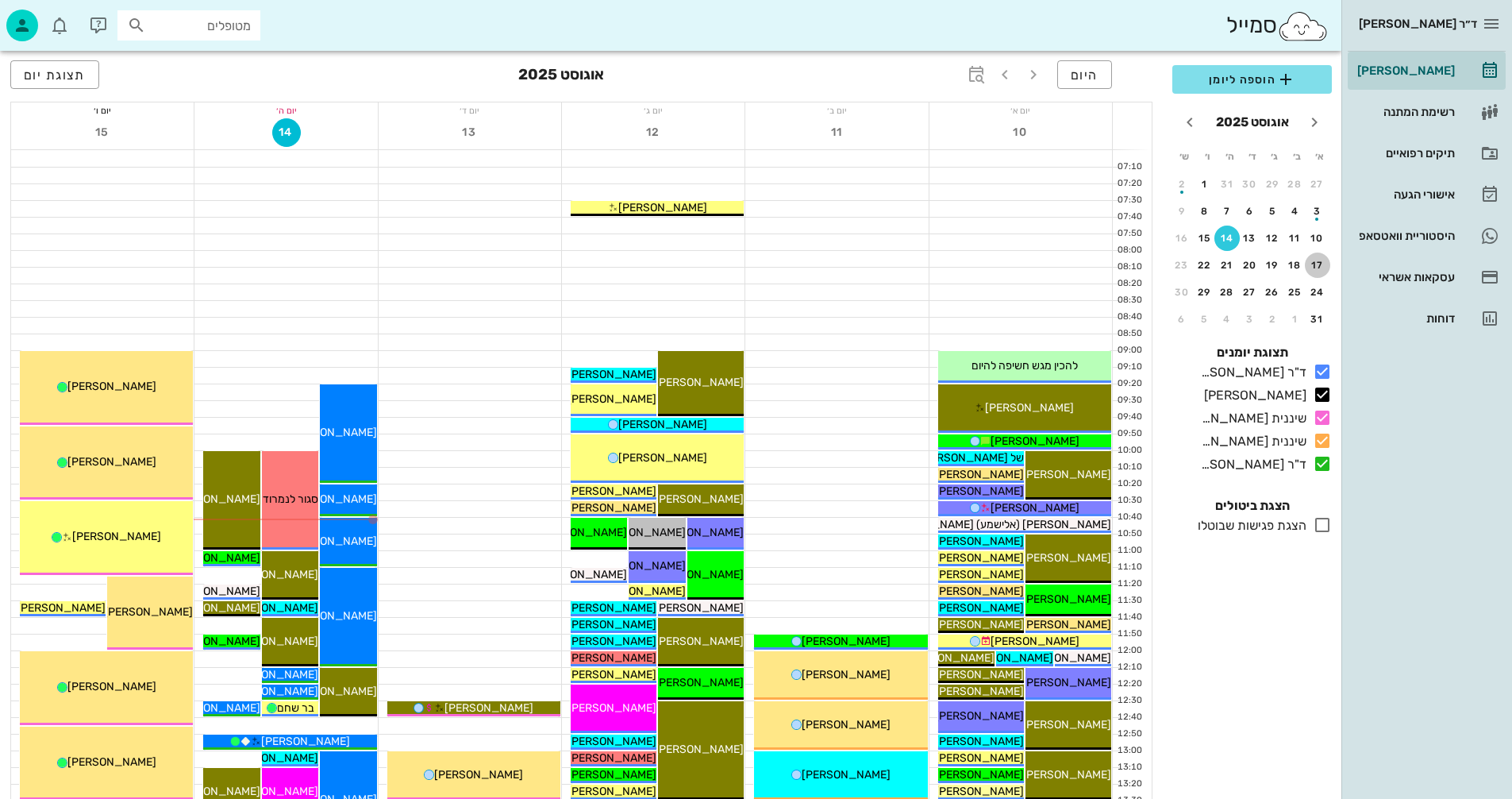
click at [1316, 264] on div "17" at bounding box center [1317, 265] width 25 height 11
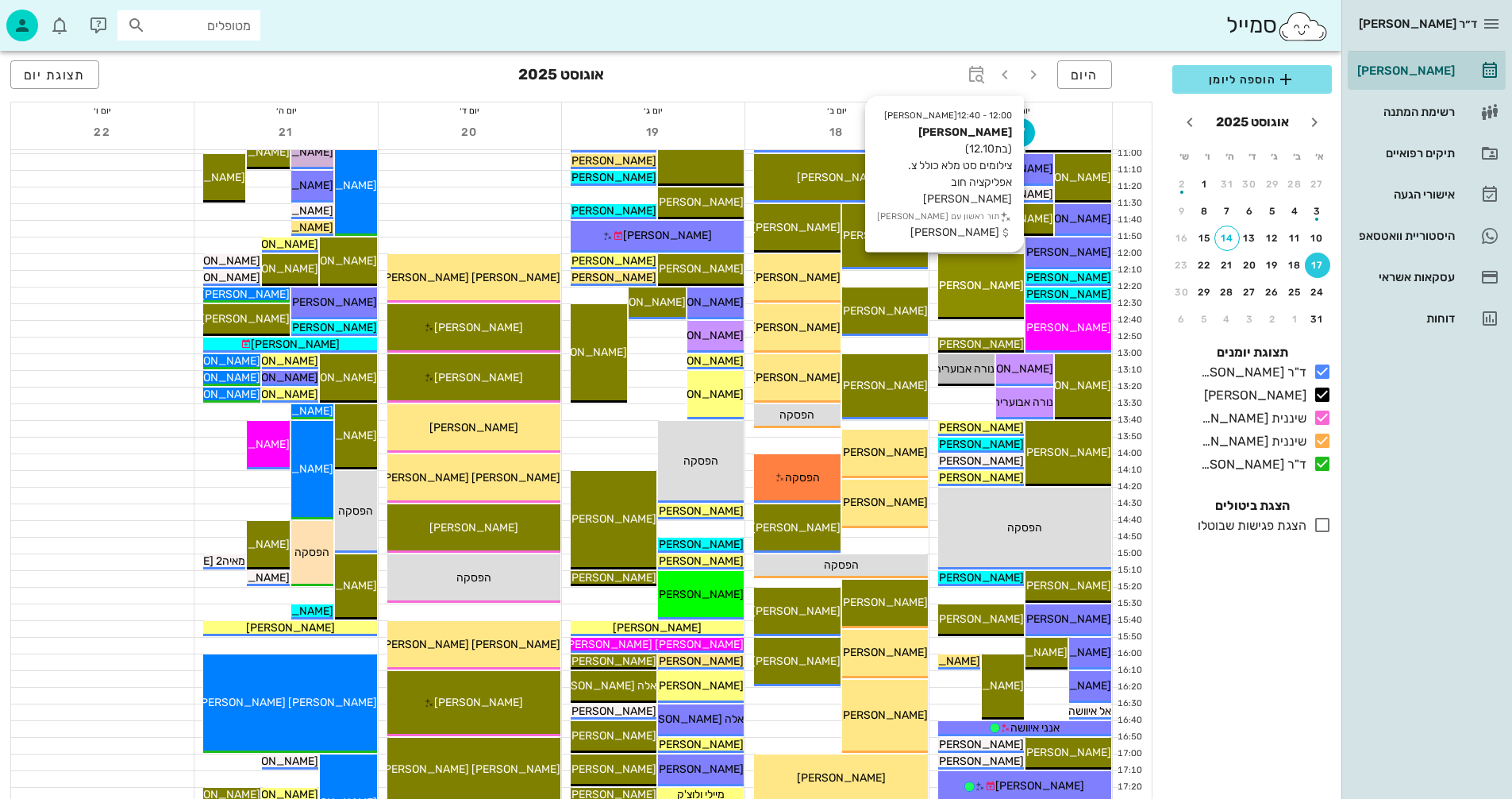
scroll to position [317, 0]
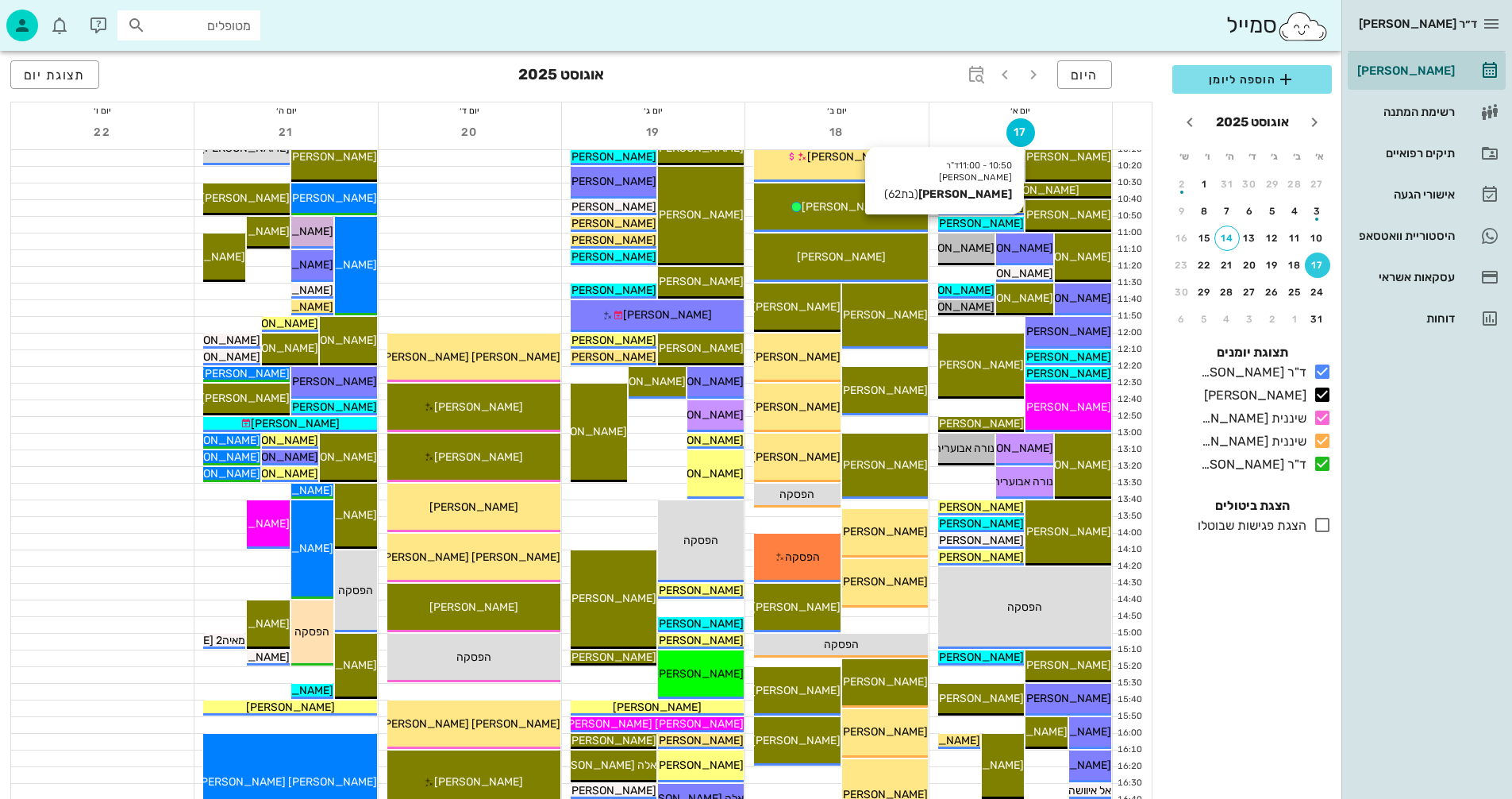
click at [984, 223] on span "[PERSON_NAME]" at bounding box center [979, 224] width 89 height 14
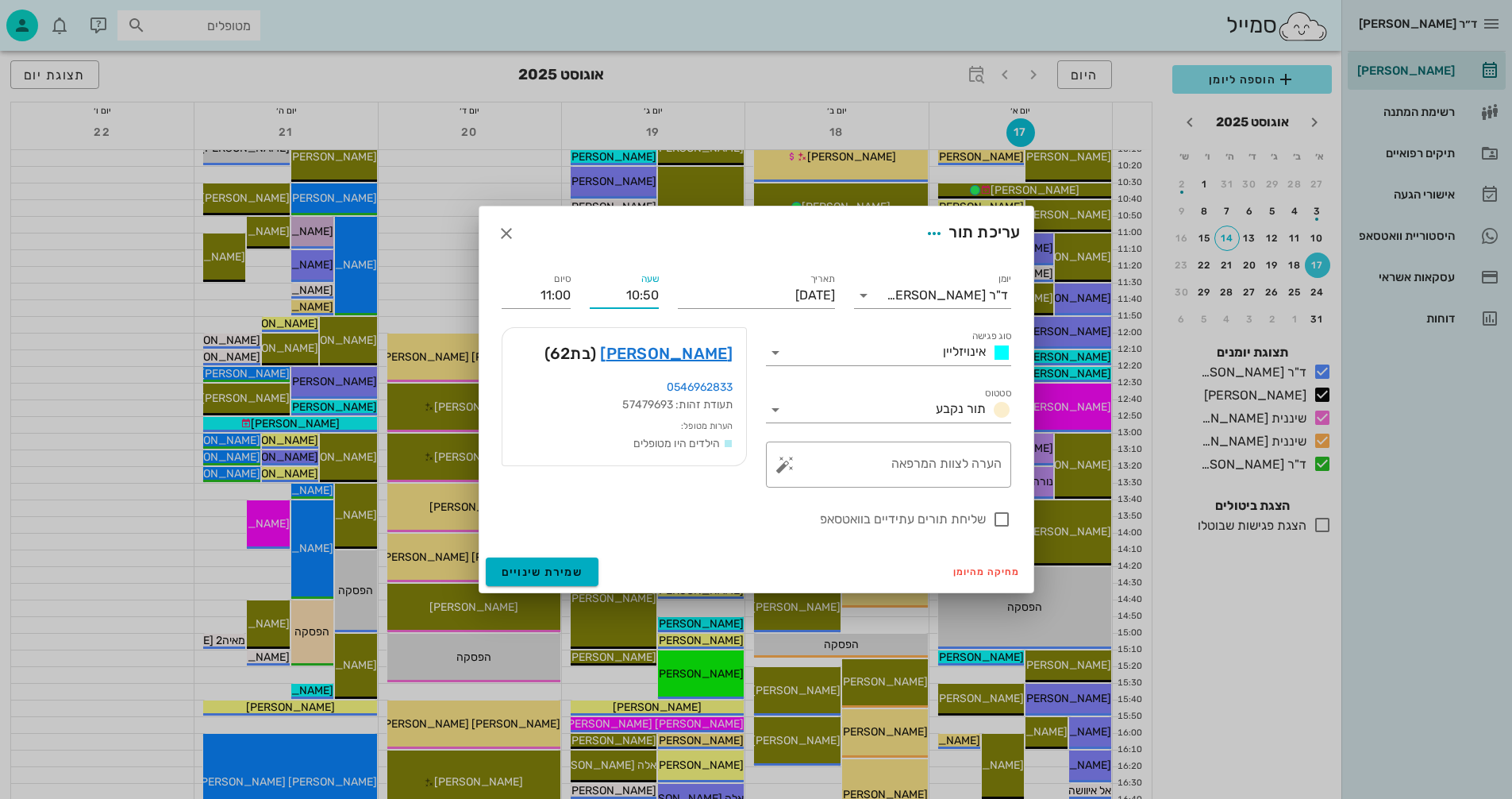
drag, startPoint x: 619, startPoint y: 298, endPoint x: 665, endPoint y: 292, distance: 46.4
click at [665, 292] on div "שעה 10:50" at bounding box center [625, 289] width 88 height 57
type input "15:20"
type input "15:30"
click at [578, 296] on div "סיום 15:30" at bounding box center [536, 289] width 88 height 57
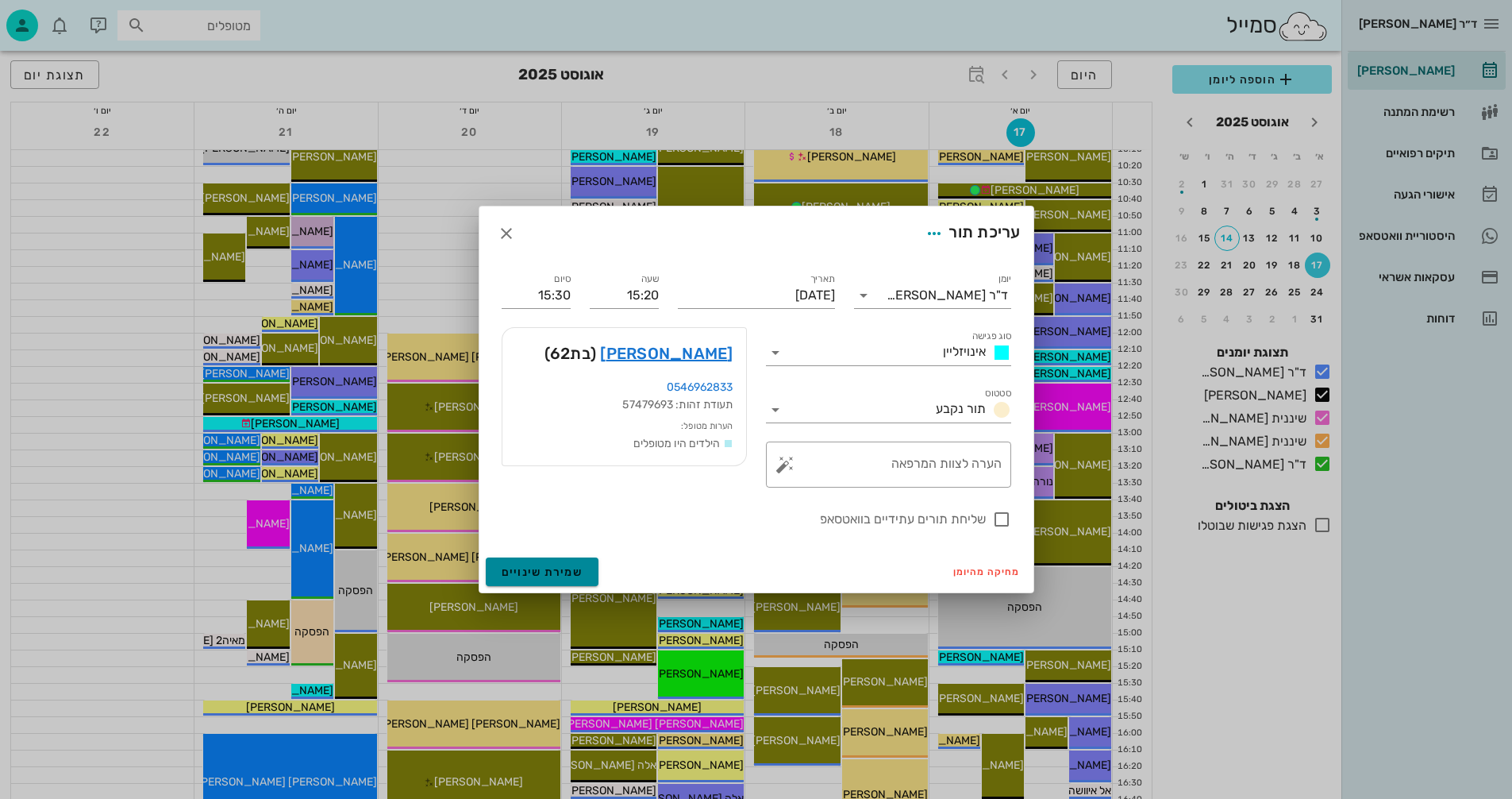
click at [509, 571] on span "שמירת שינויים" at bounding box center [542, 572] width 81 height 14
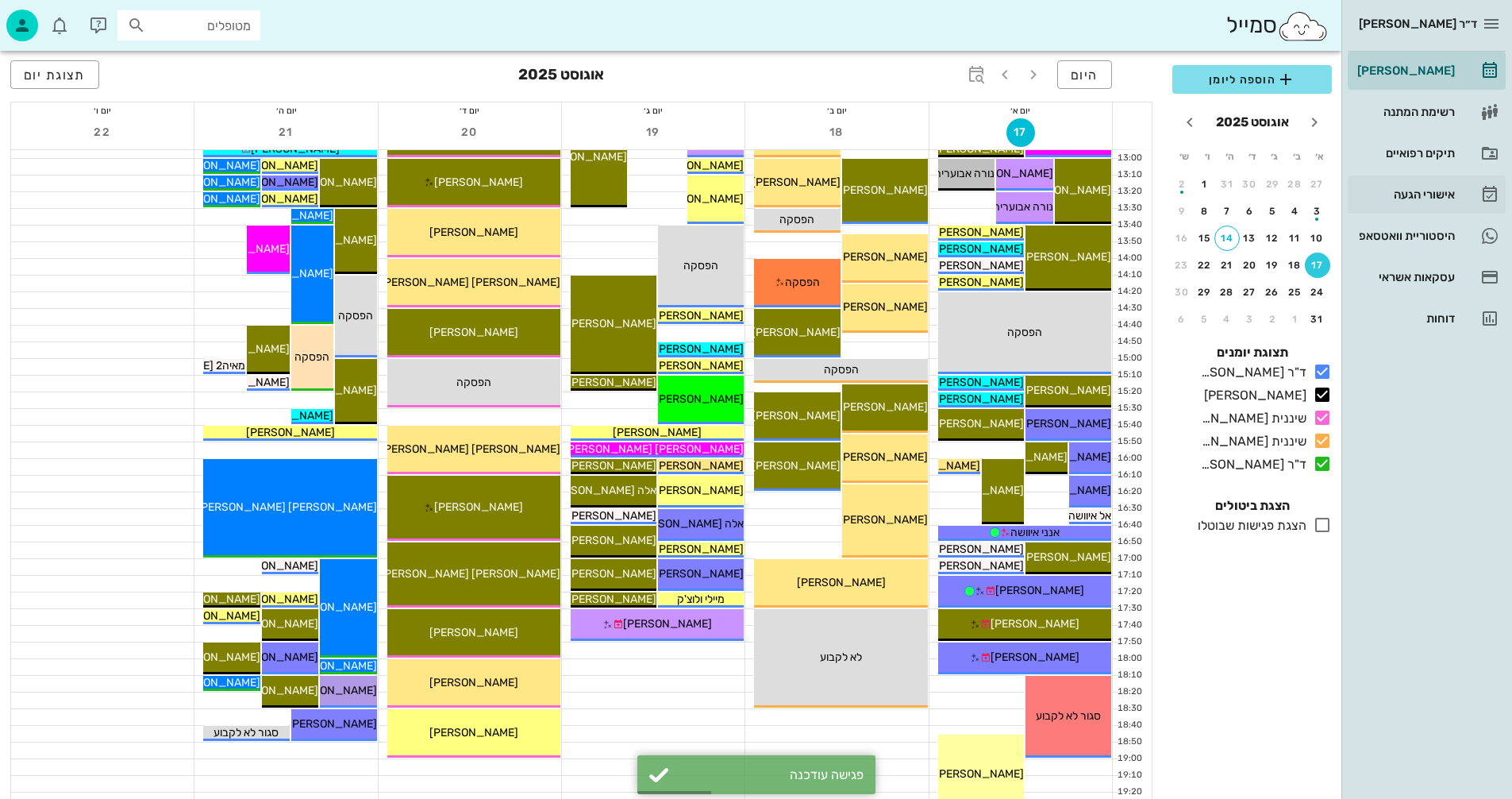
scroll to position [714, 0]
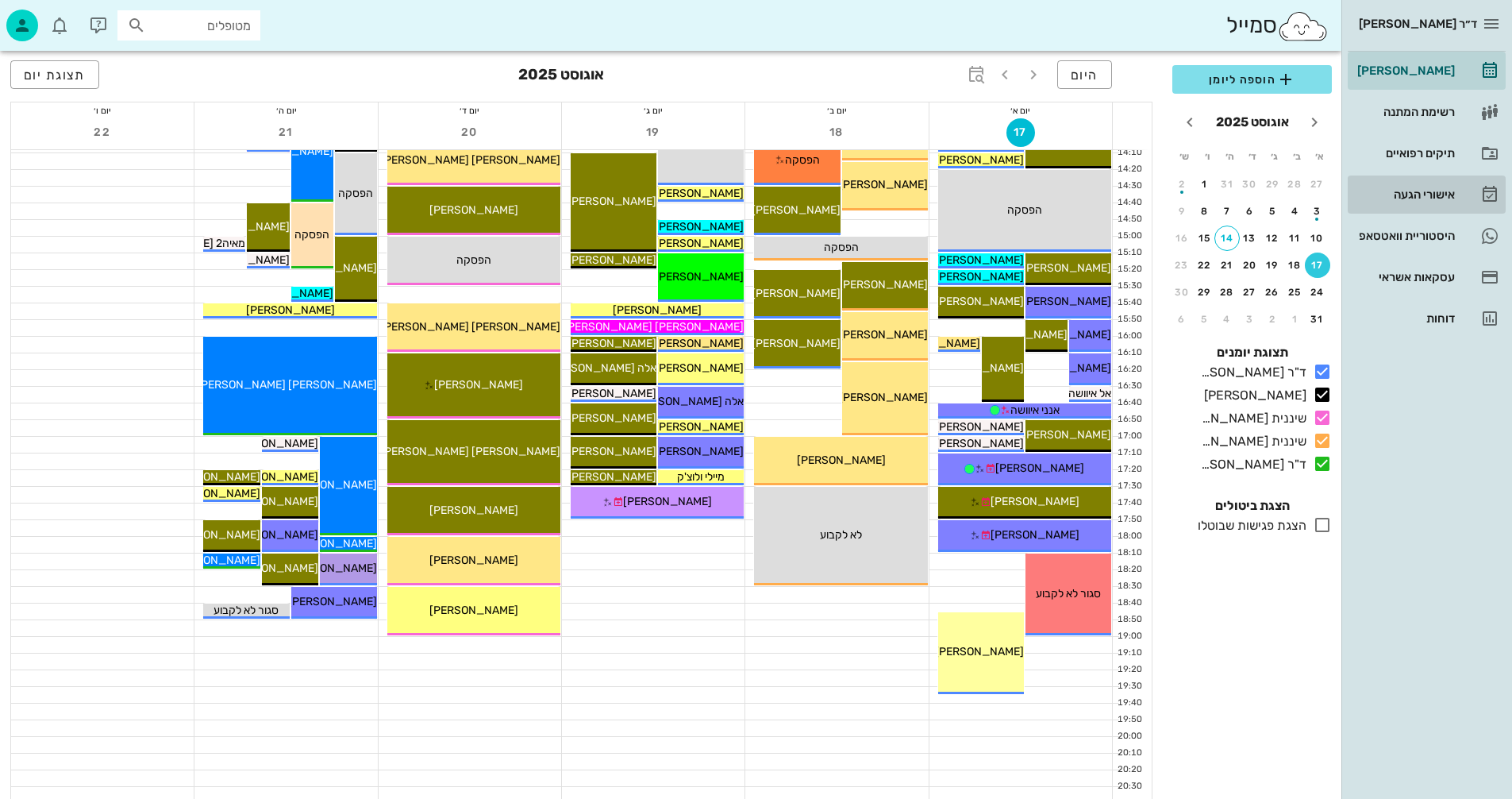
click at [1400, 194] on div "אישורי הגעה" at bounding box center [1405, 194] width 101 height 13
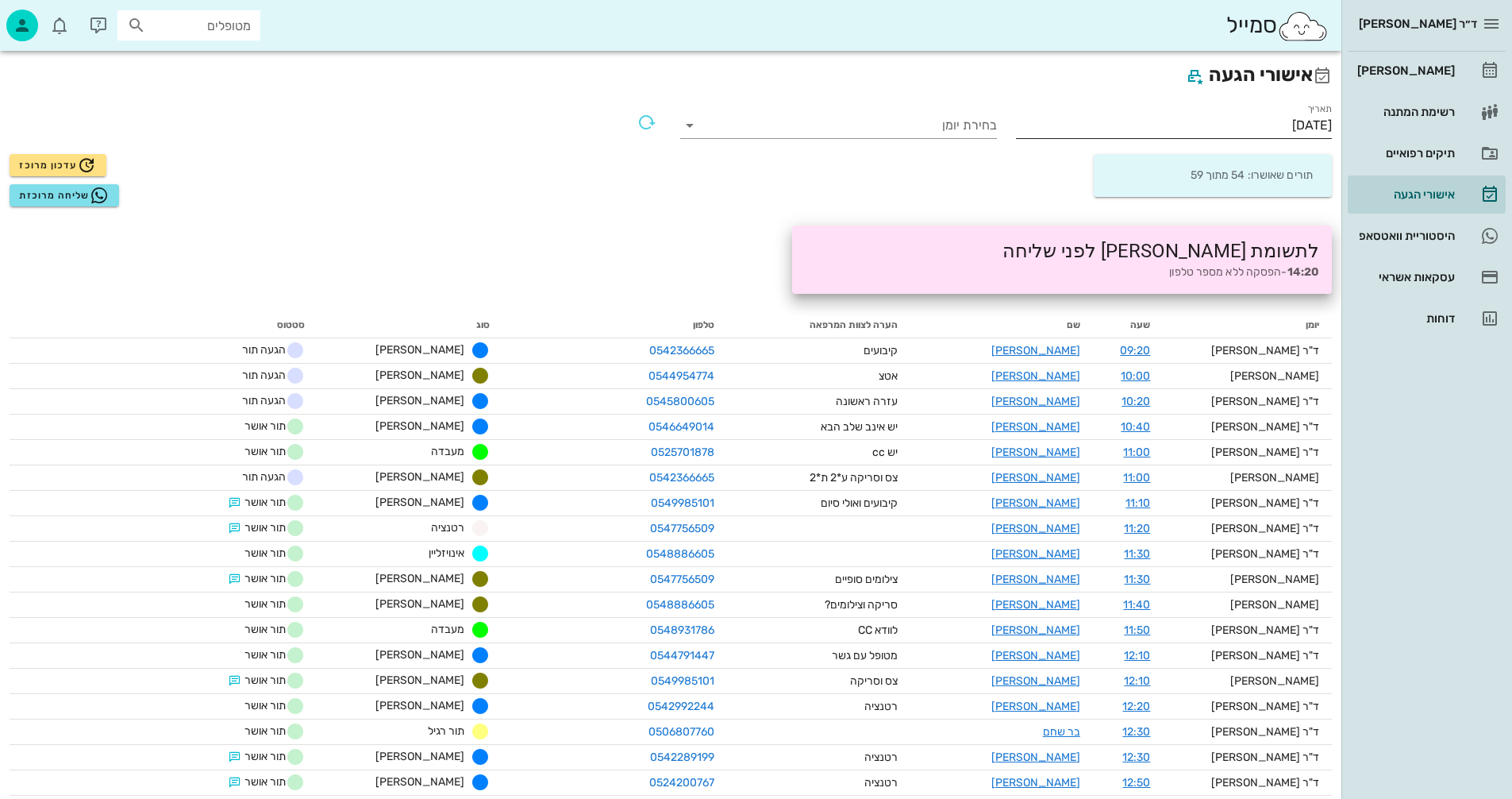
click at [1230, 127] on input "[DATE]" at bounding box center [1174, 125] width 316 height 25
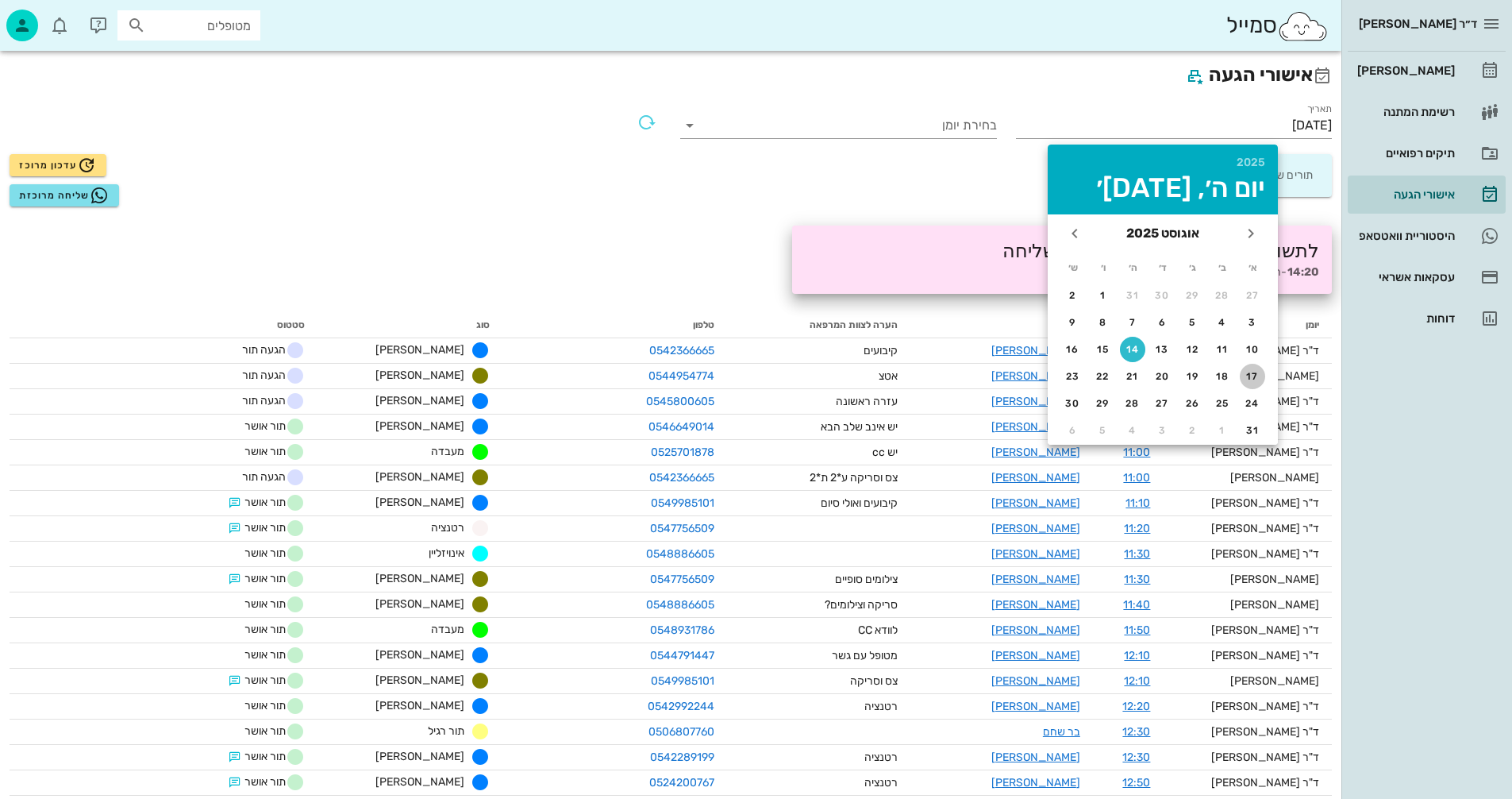
click at [1247, 376] on div "17" at bounding box center [1252, 376] width 25 height 11
type input "[DATE]"
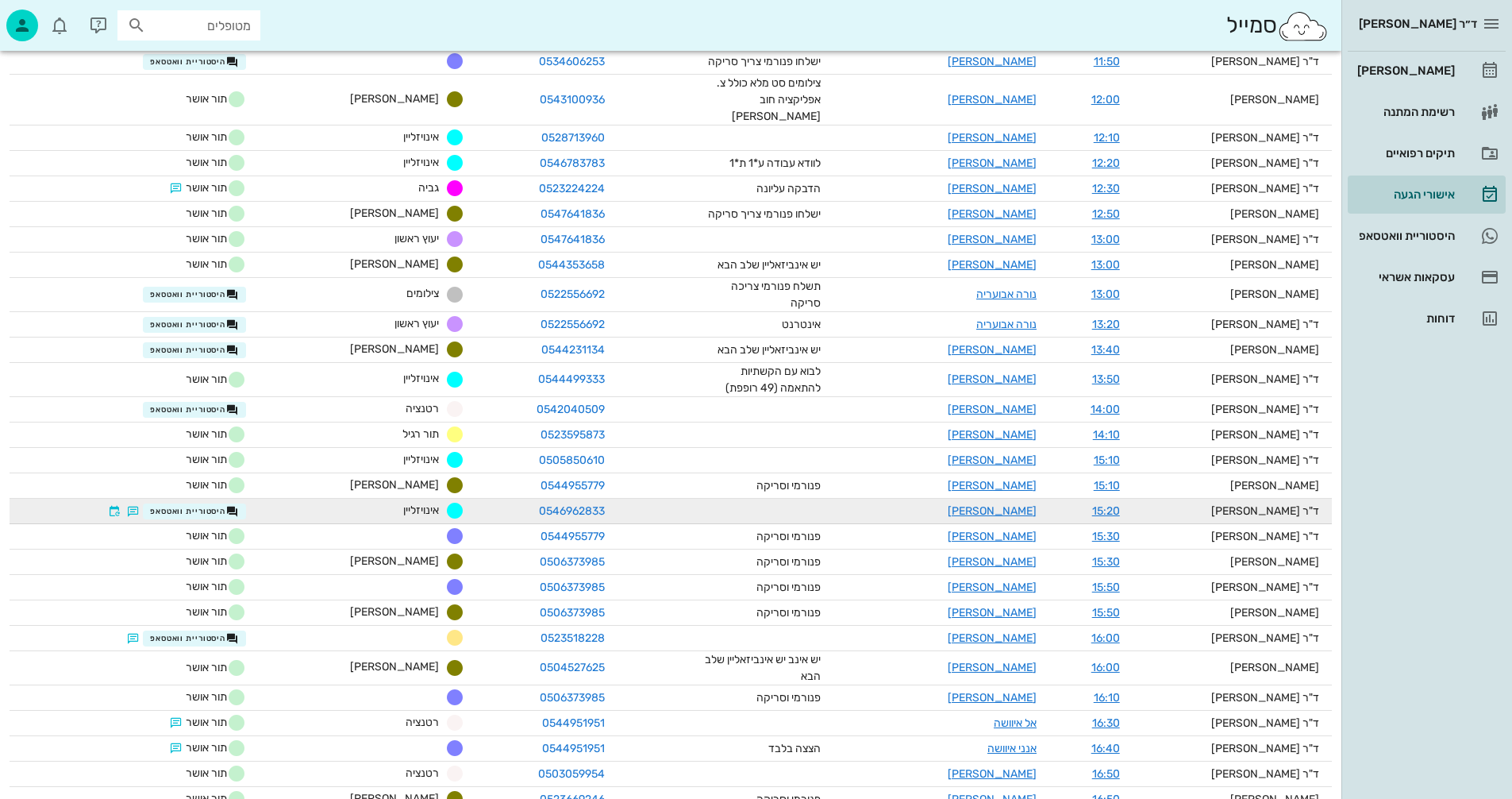
scroll to position [635, 0]
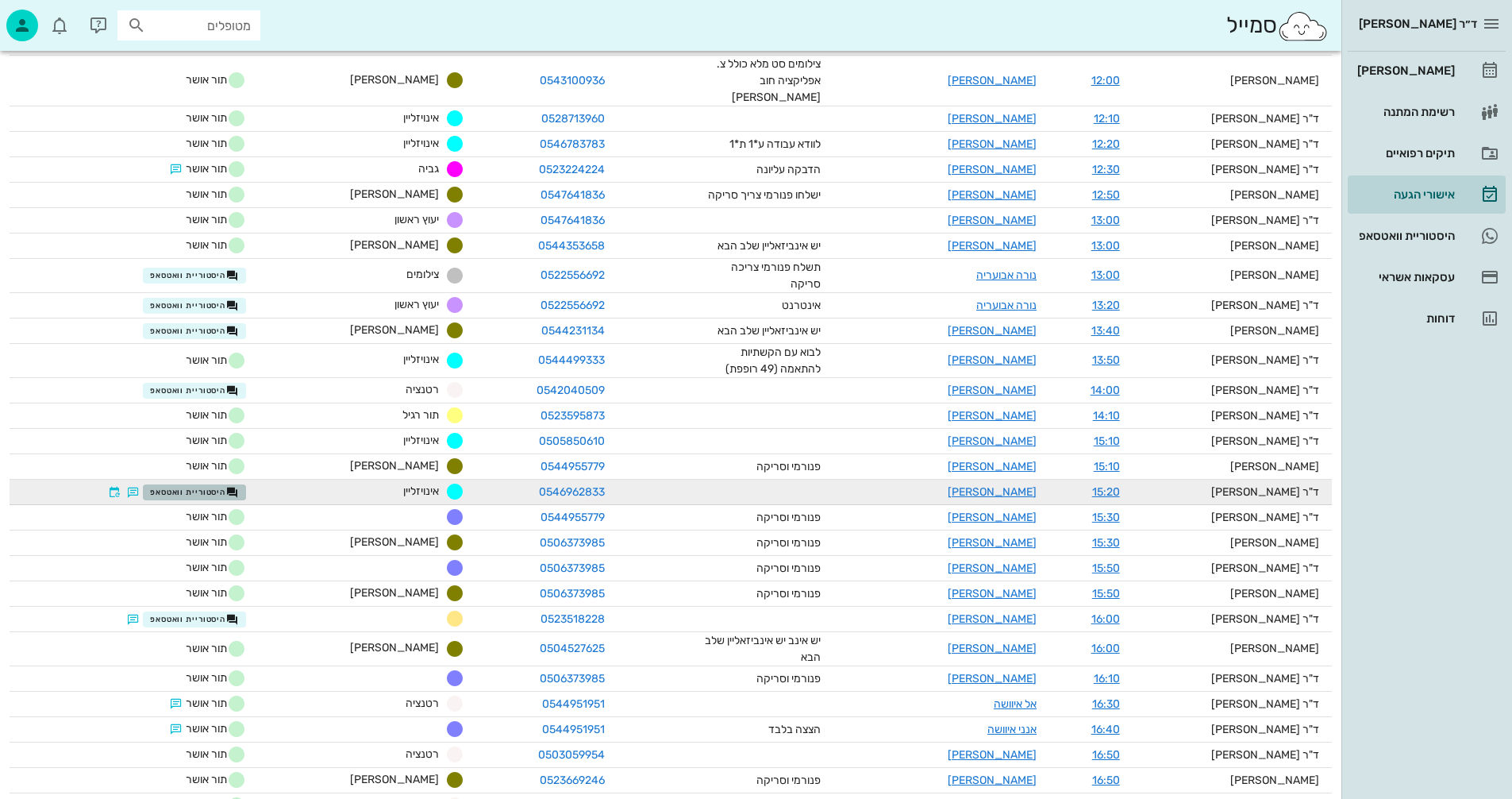
click at [199, 486] on span "היסטוריית וואטסאפ" at bounding box center [194, 492] width 89 height 13
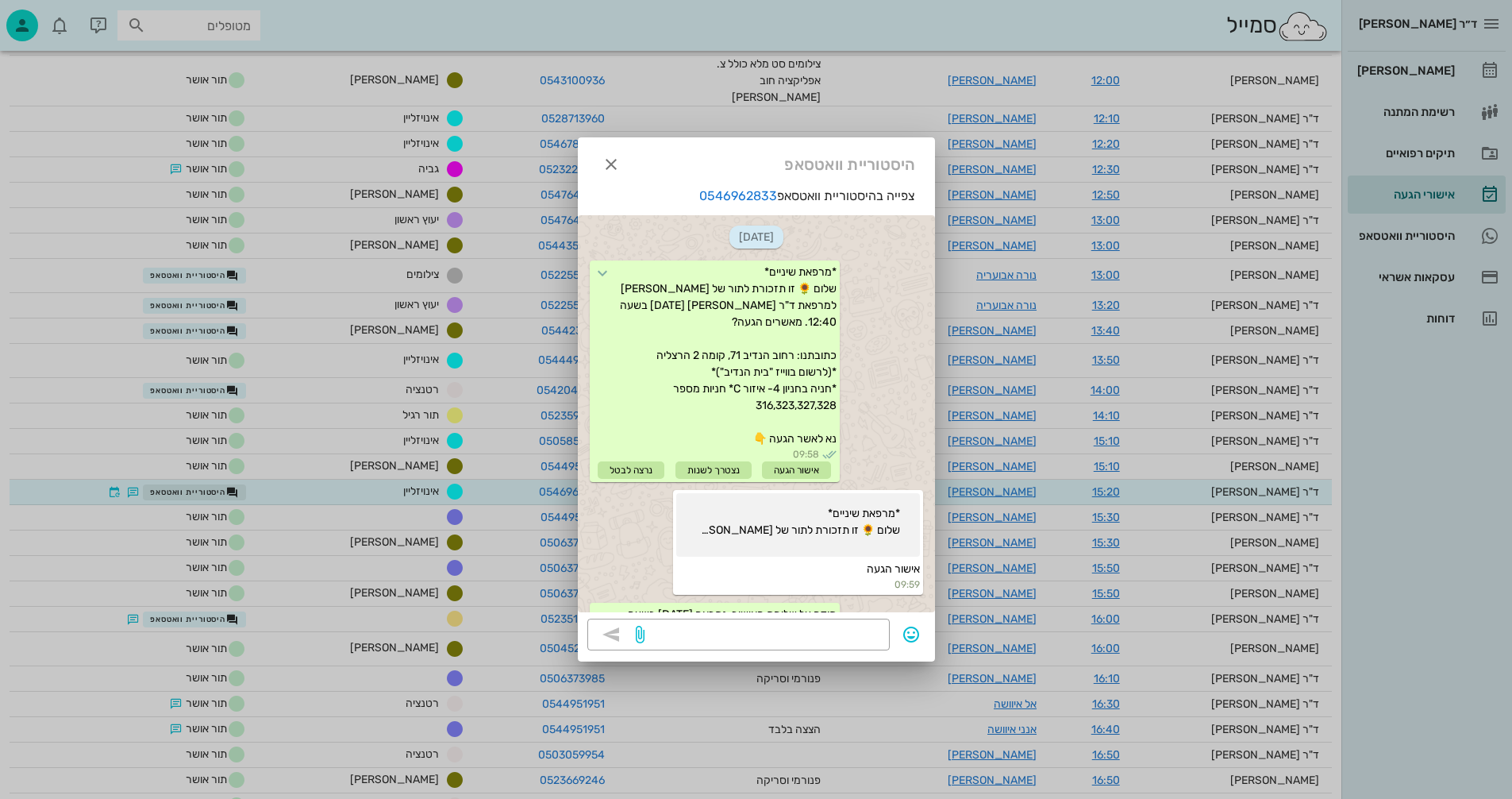
scroll to position [1166, 0]
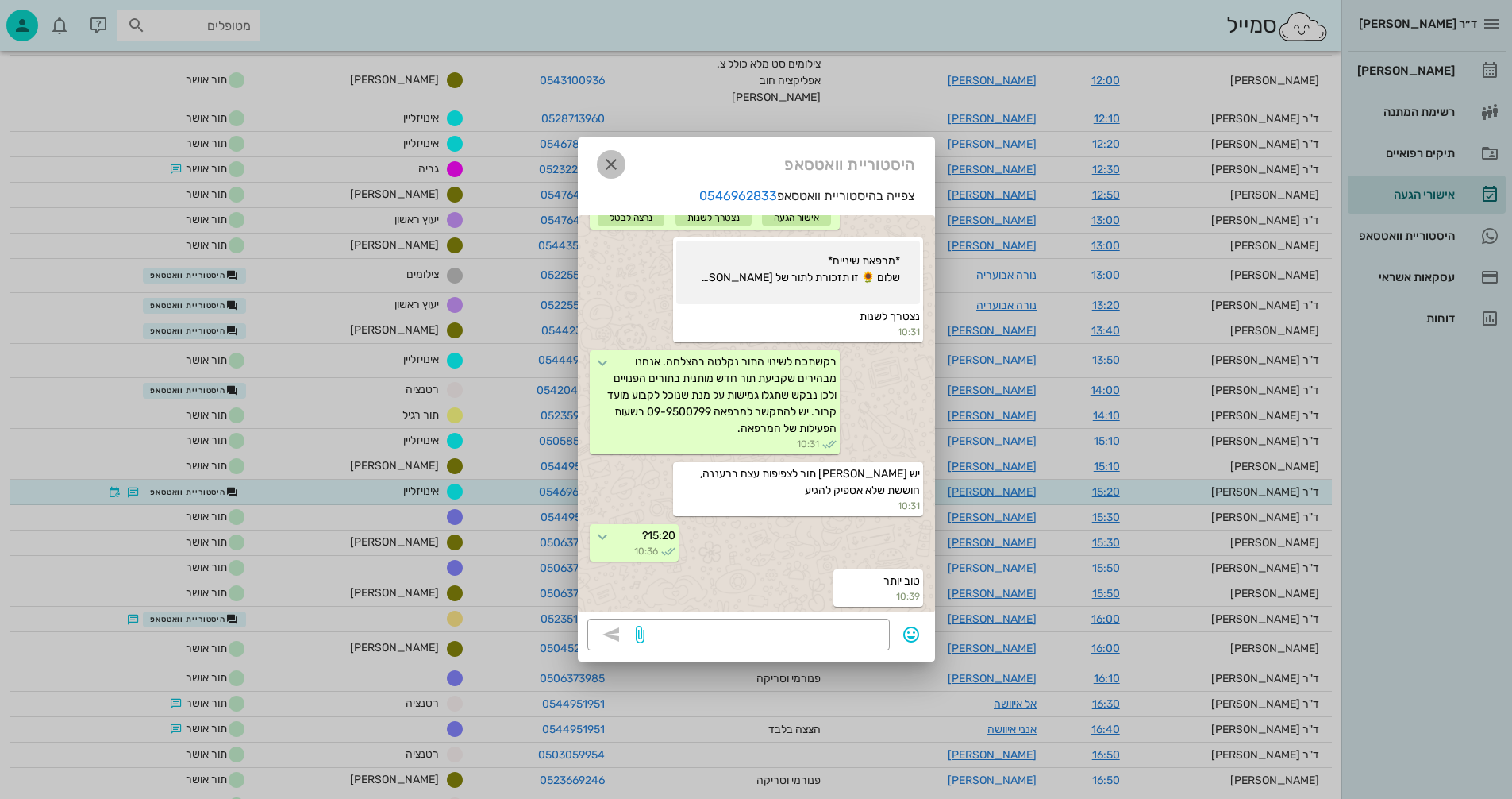
click at [606, 166] on icon "button" at bounding box center [611, 165] width 19 height 19
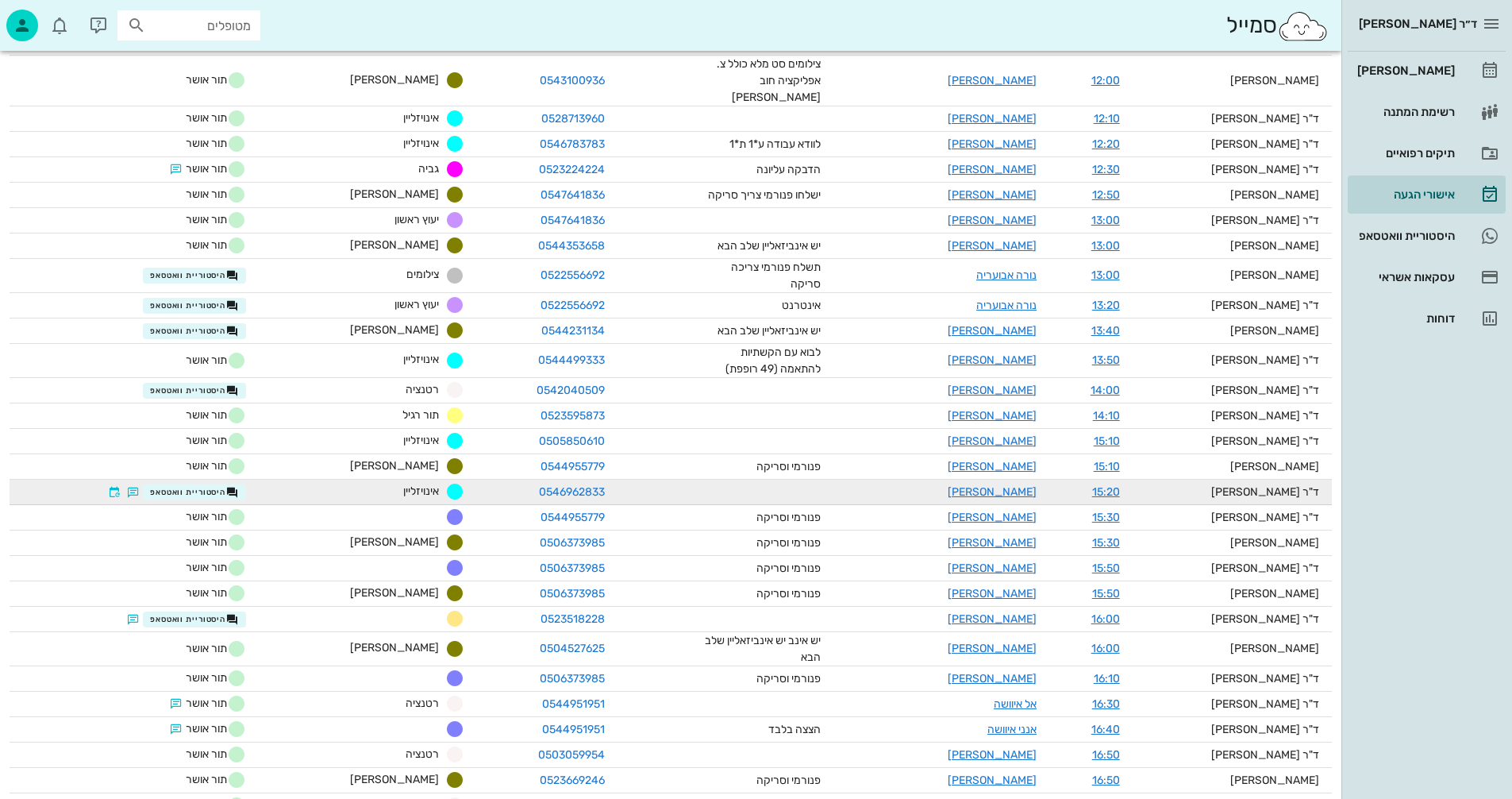
click at [798, 479] on td at bounding box center [725, 491] width 216 height 25
click at [1013, 485] on link "[PERSON_NAME]" at bounding box center [992, 492] width 89 height 14
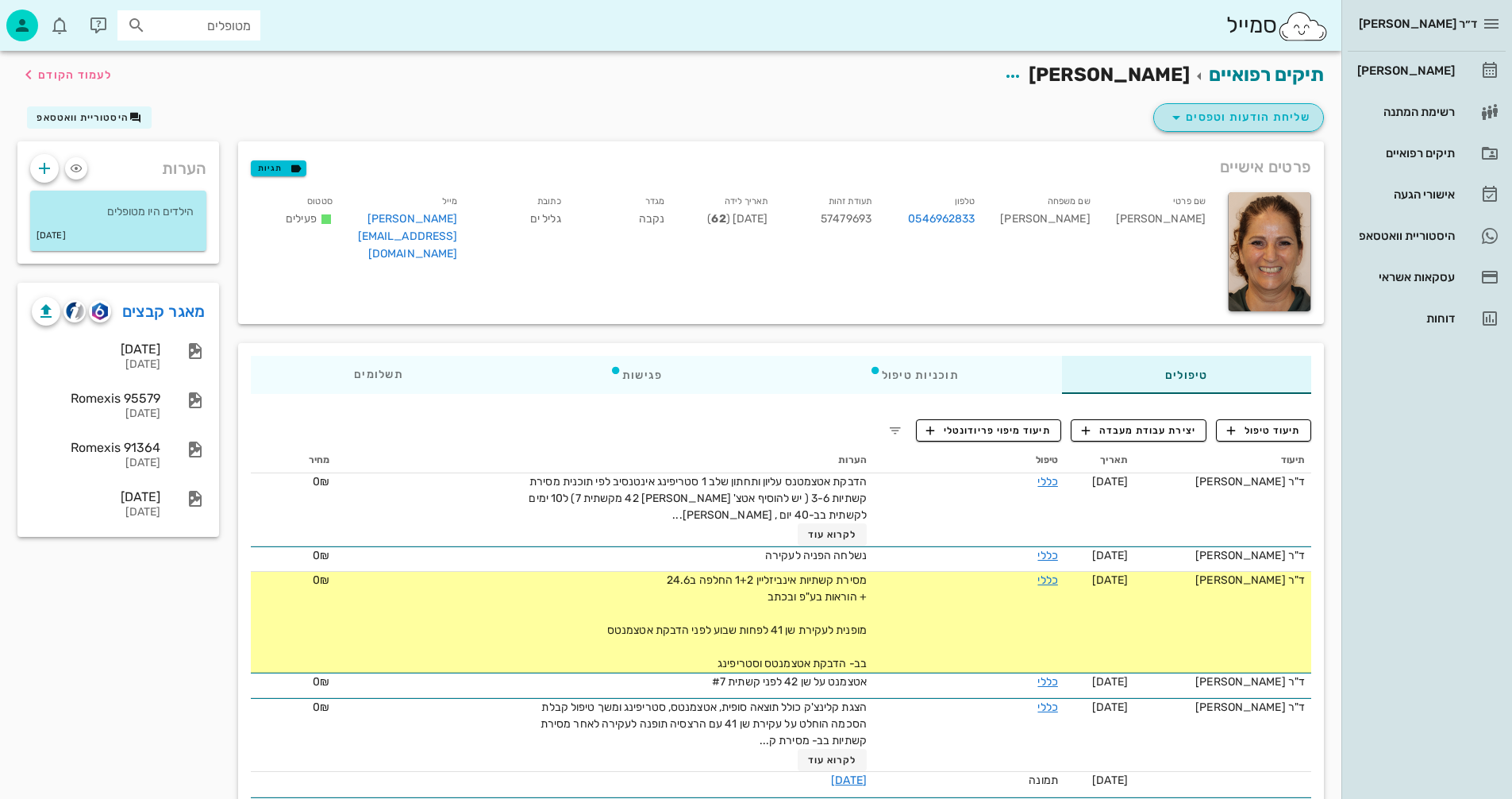
click at [1221, 114] on span "שליחת הודעות וטפסים" at bounding box center [1239, 118] width 144 height 19
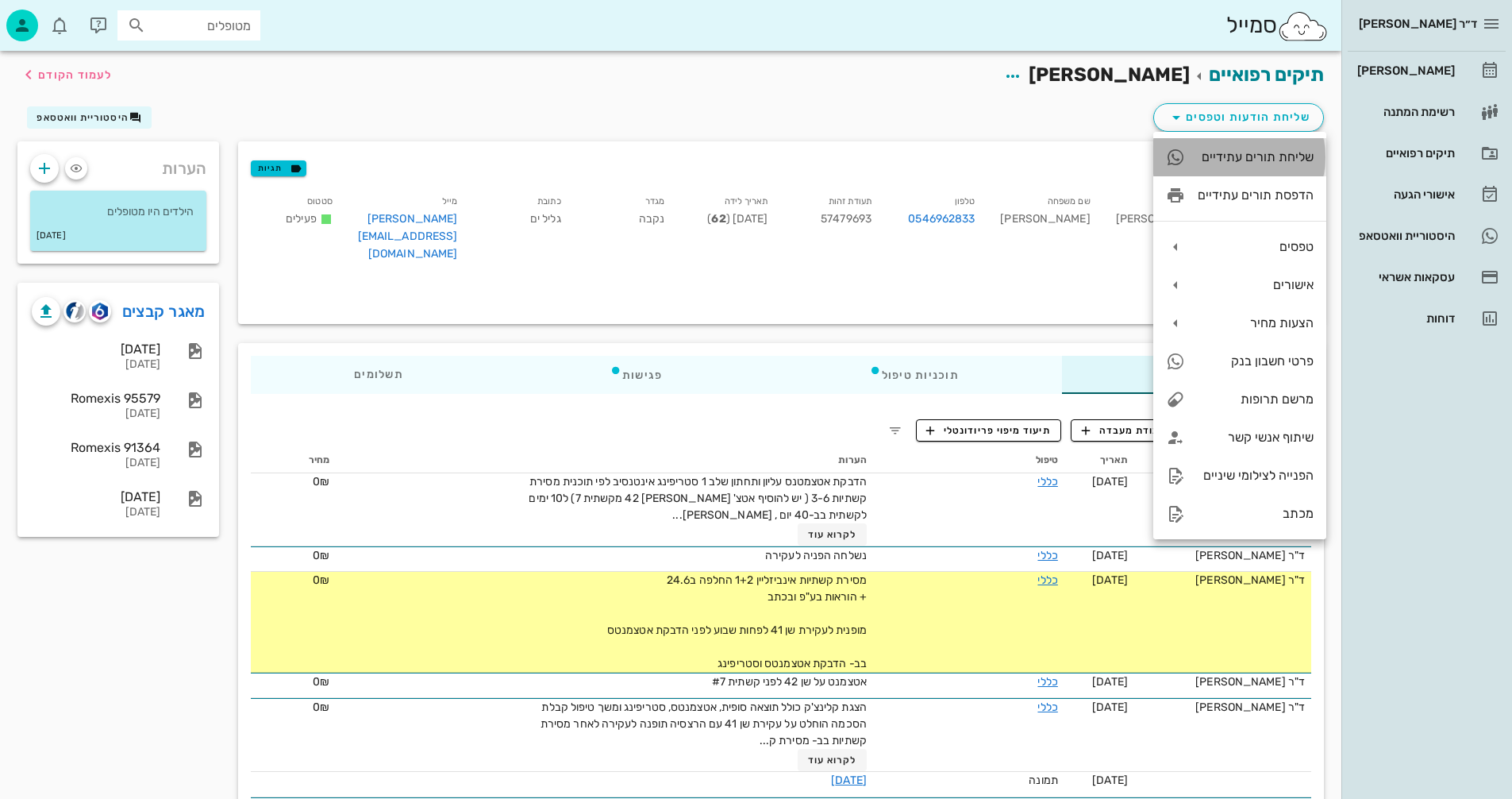
click at [1237, 155] on div "שליחת תורים עתידיים" at bounding box center [1256, 156] width 116 height 15
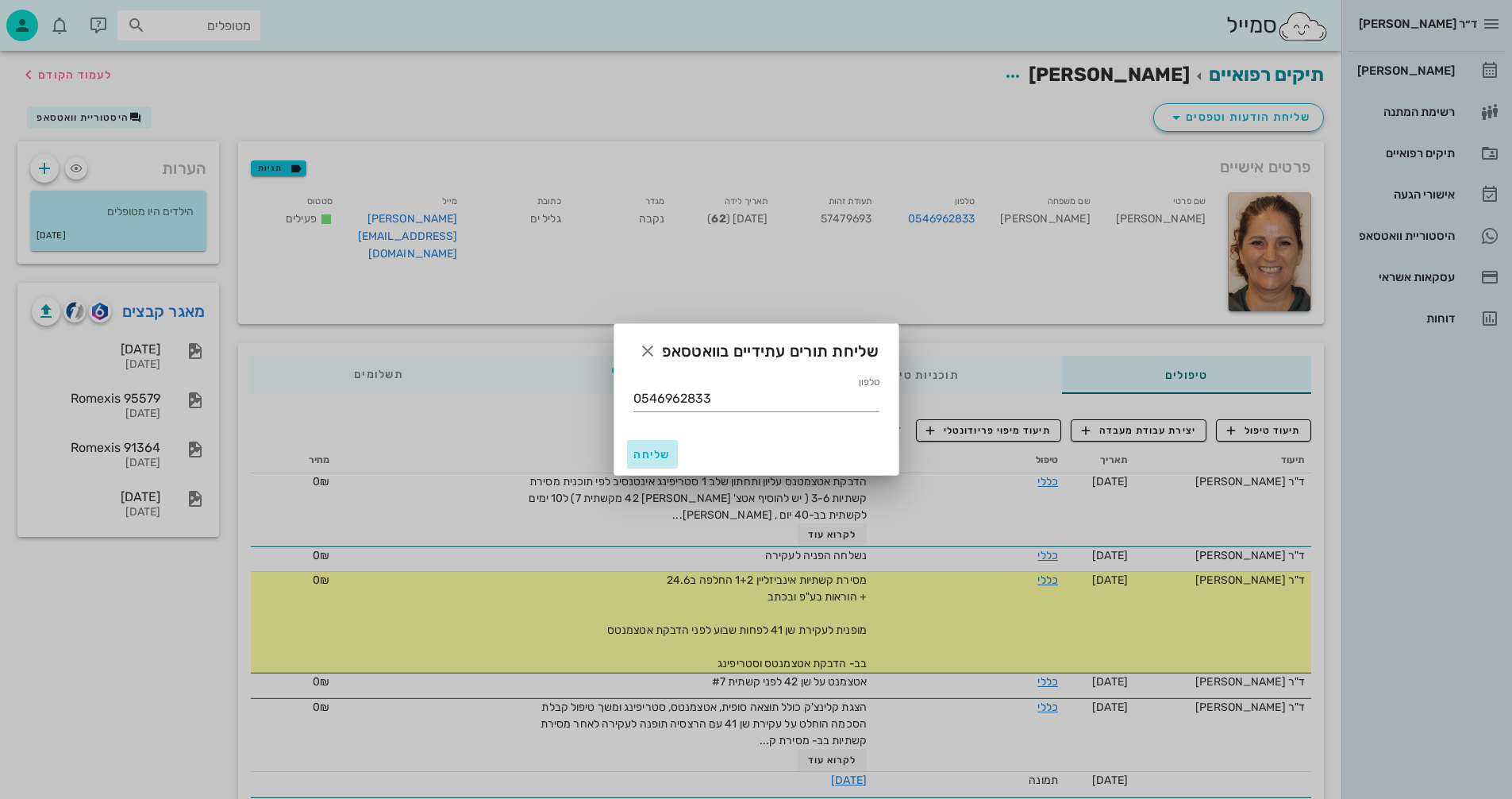
click at [653, 454] on span "שליחה" at bounding box center [652, 455] width 38 height 14
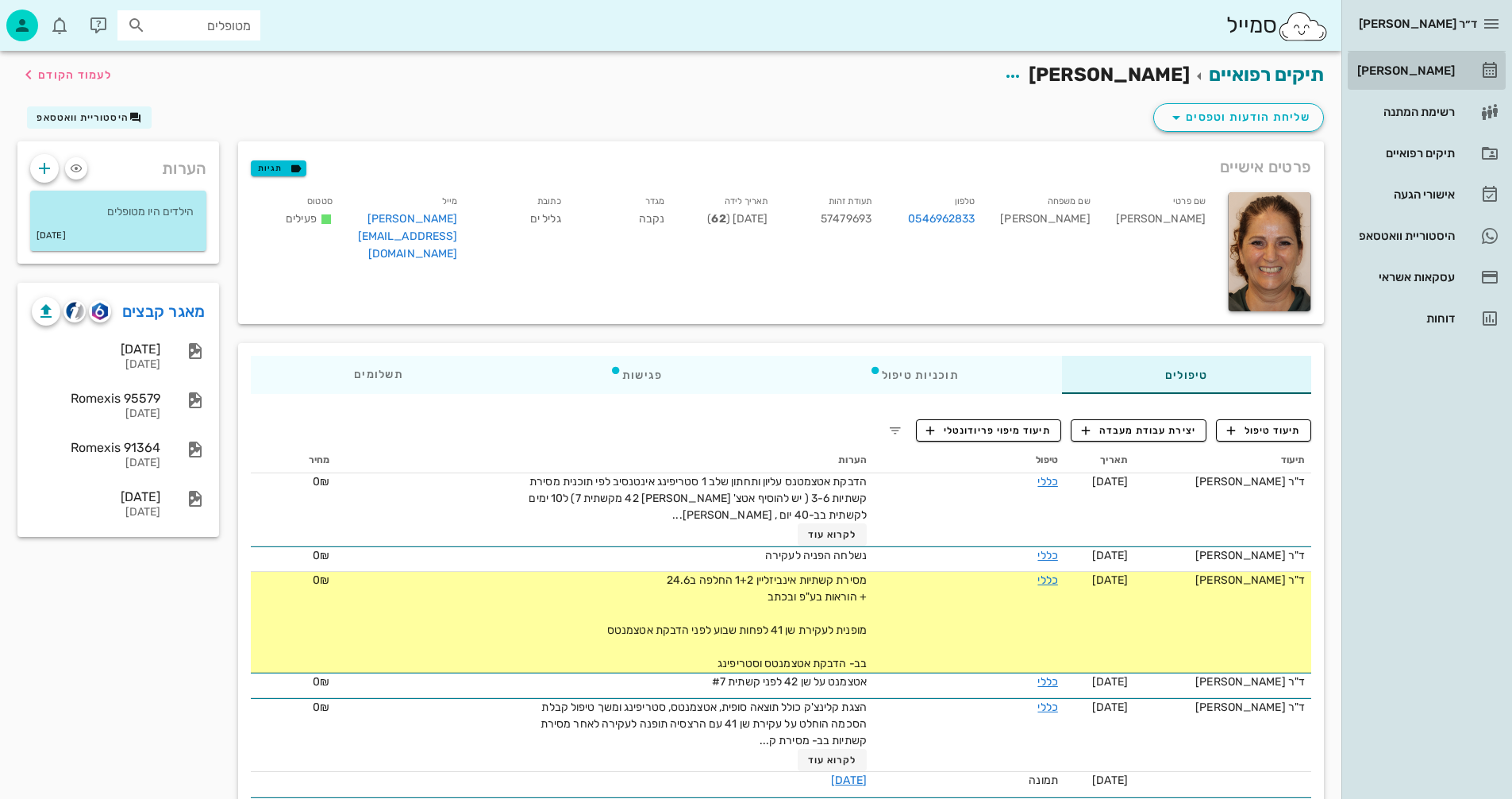
click at [1424, 64] on div "[PERSON_NAME]" at bounding box center [1405, 70] width 101 height 13
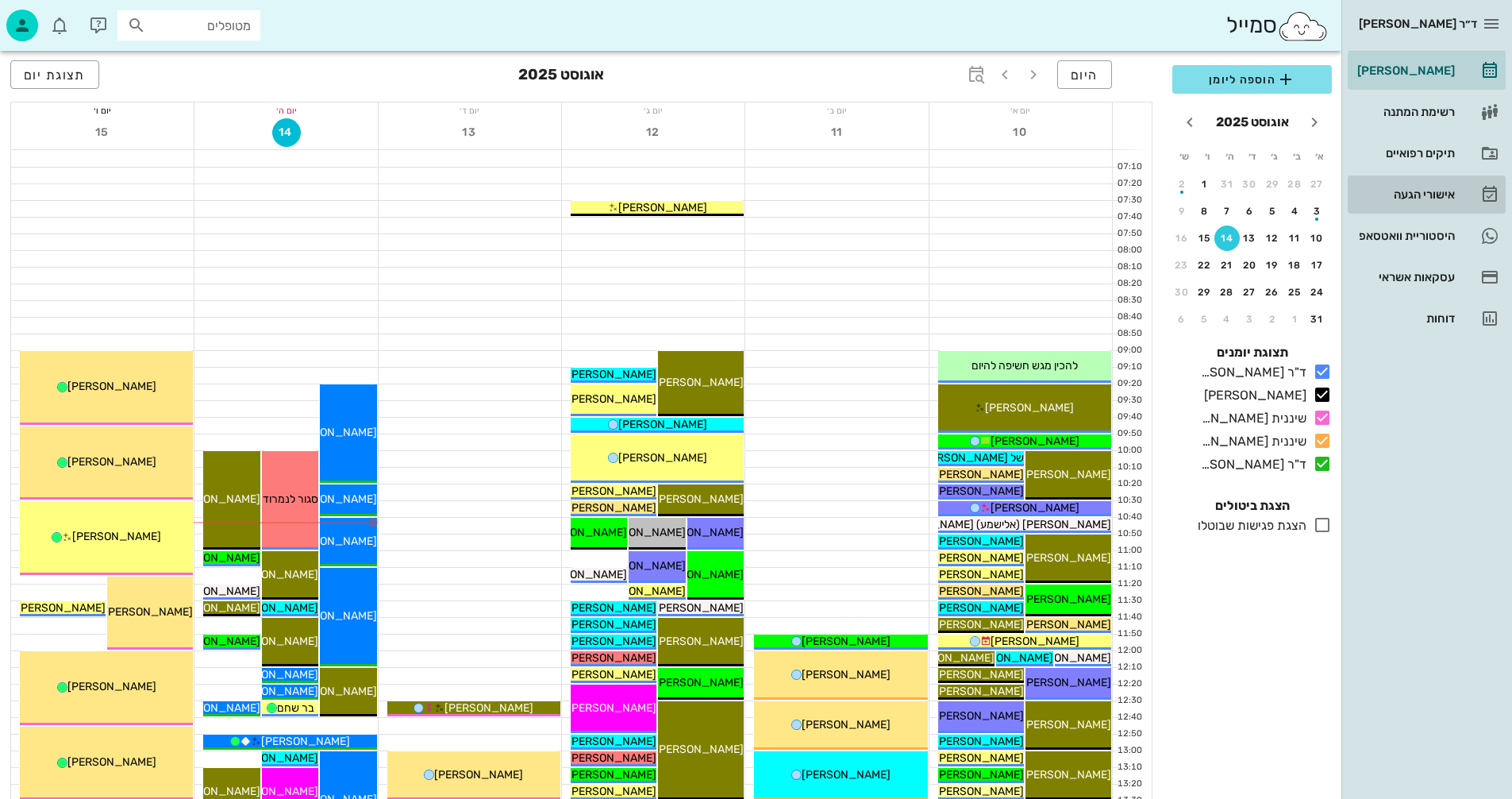
click at [1405, 191] on div "אישורי הגעה" at bounding box center [1405, 194] width 101 height 13
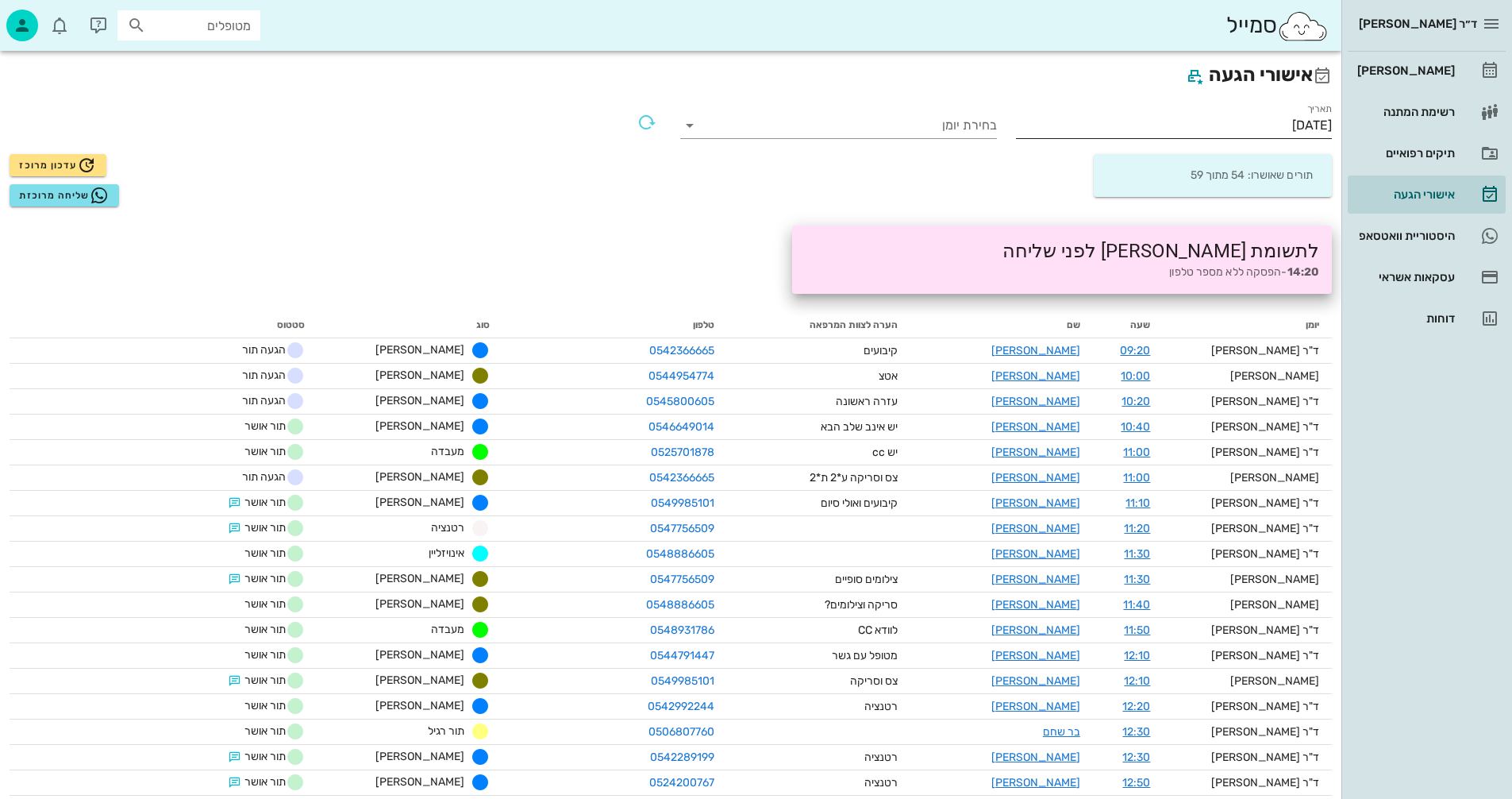
click at [1246, 121] on input "[DATE]" at bounding box center [1174, 125] width 316 height 25
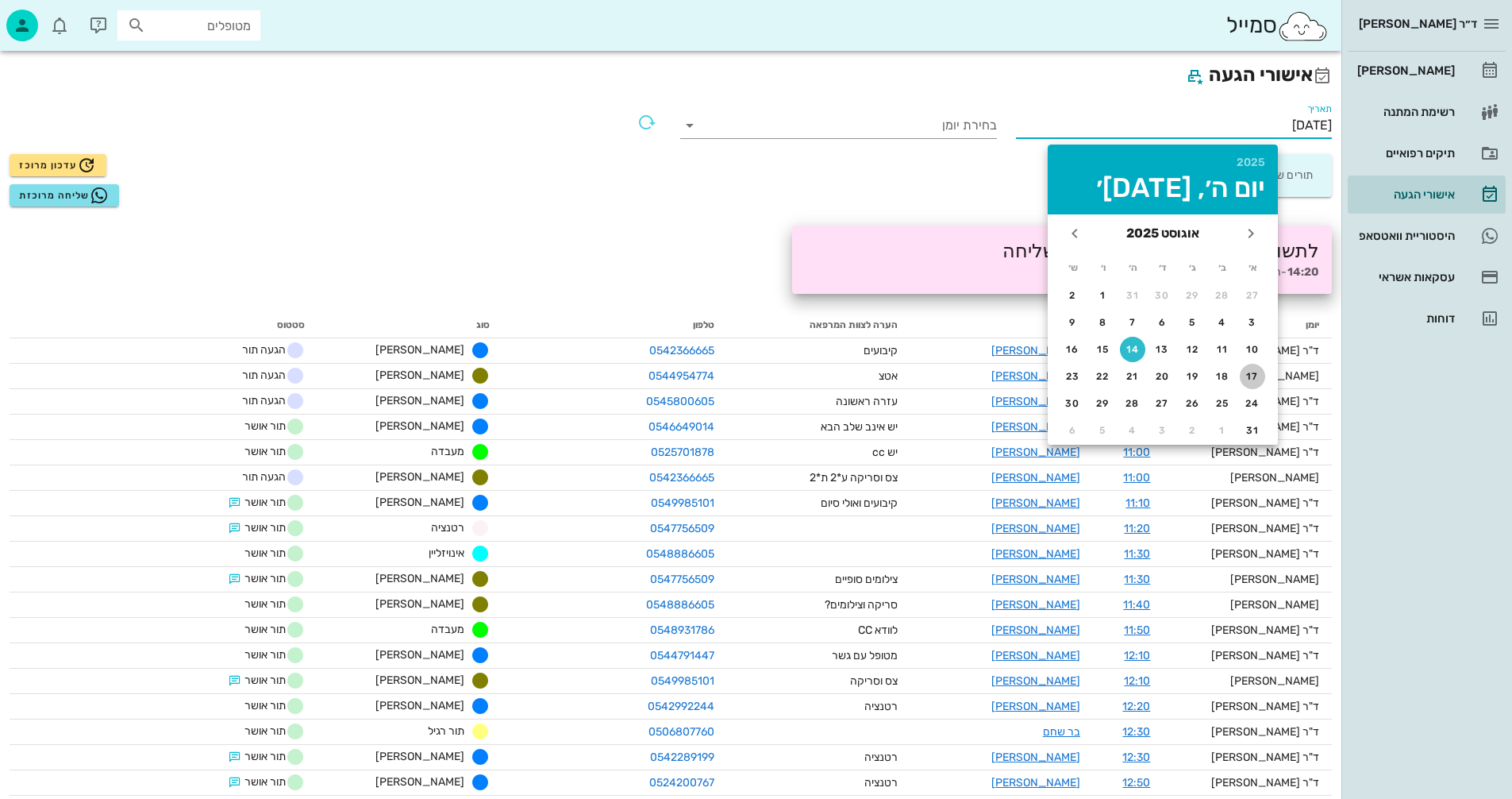
click at [1255, 373] on div "17" at bounding box center [1252, 376] width 25 height 11
type input "[DATE]"
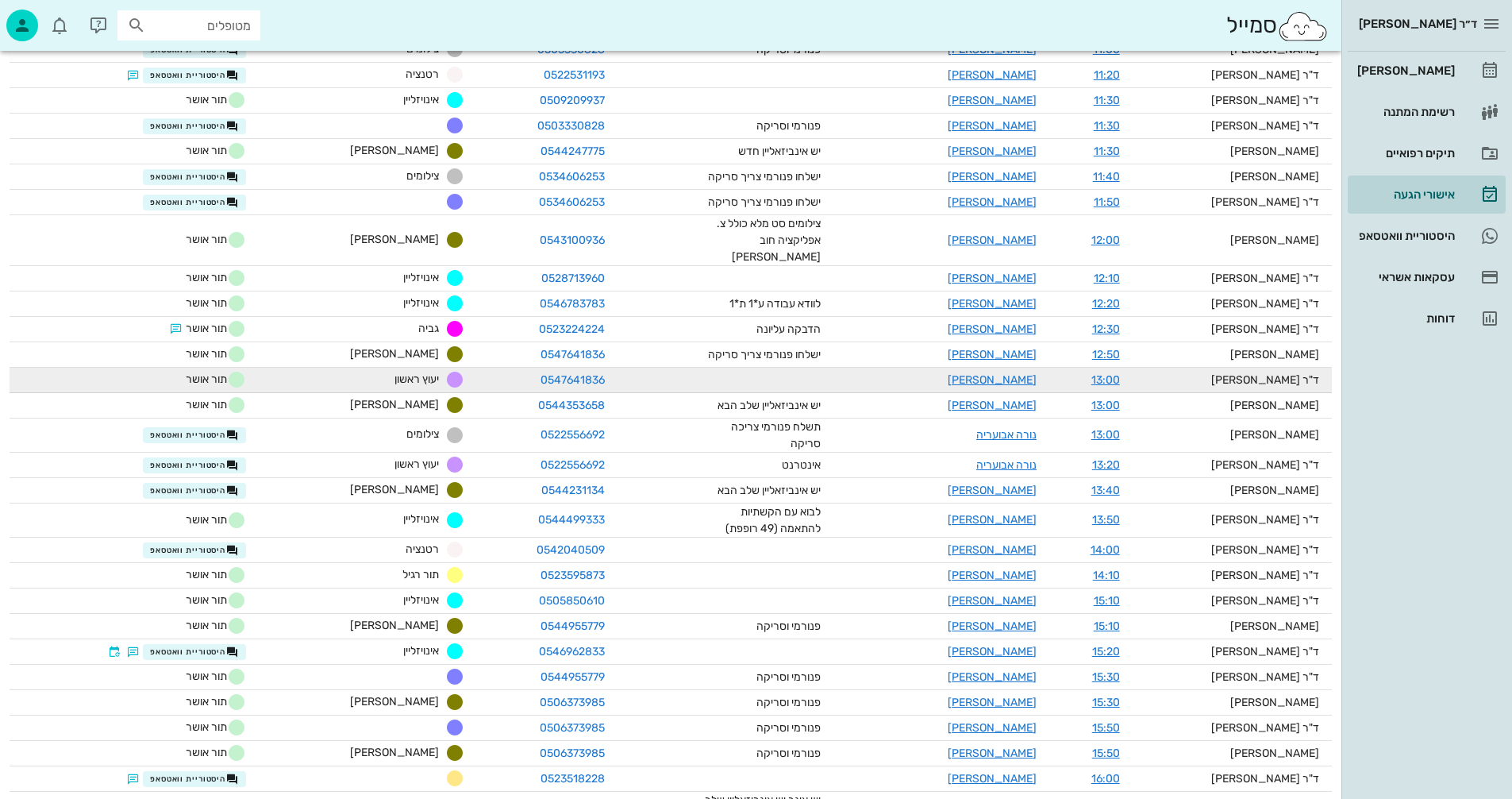
scroll to position [477, 0]
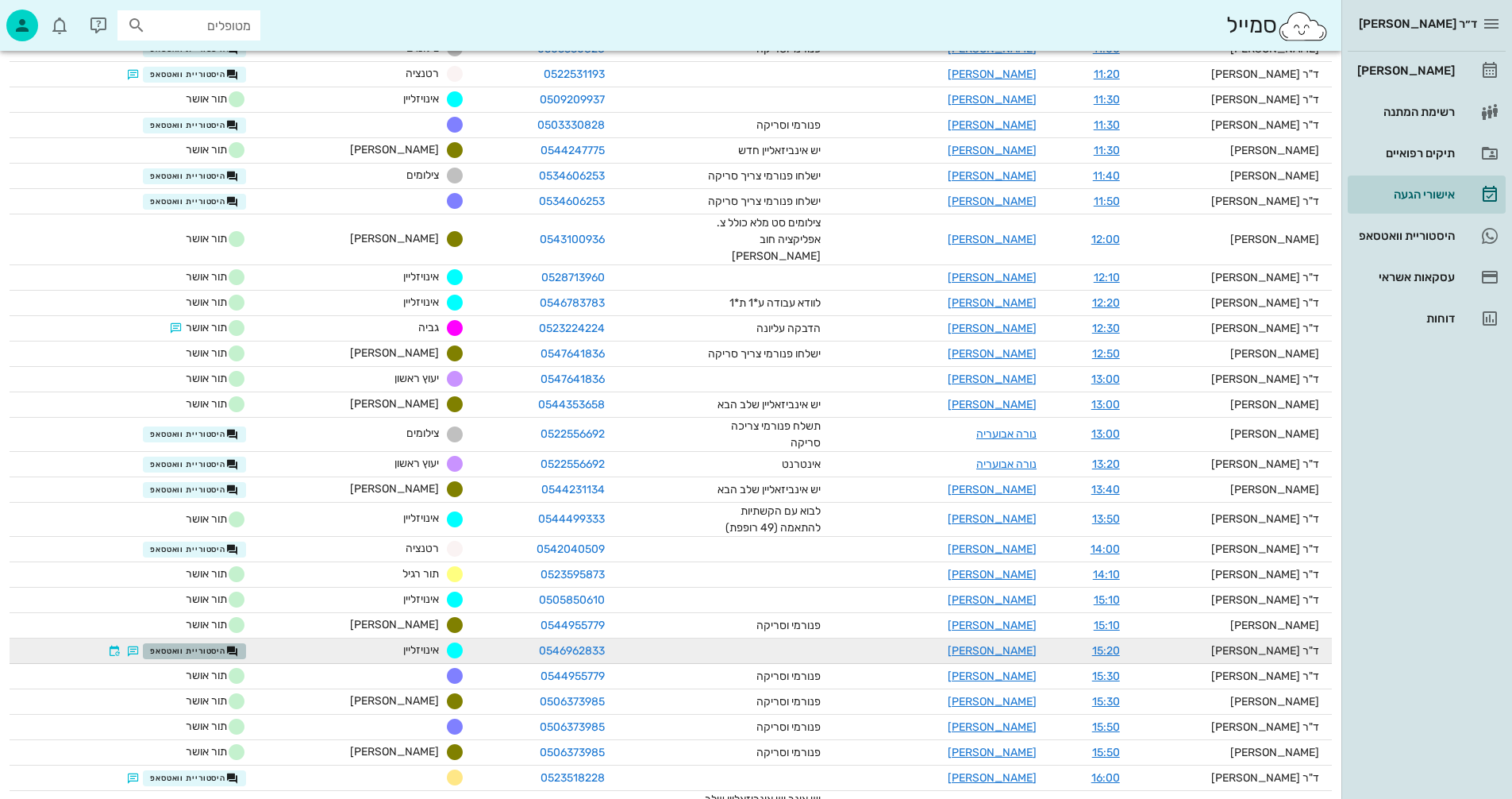
click at [223, 645] on span "היסטוריית וואטסאפ" at bounding box center [194, 651] width 89 height 13
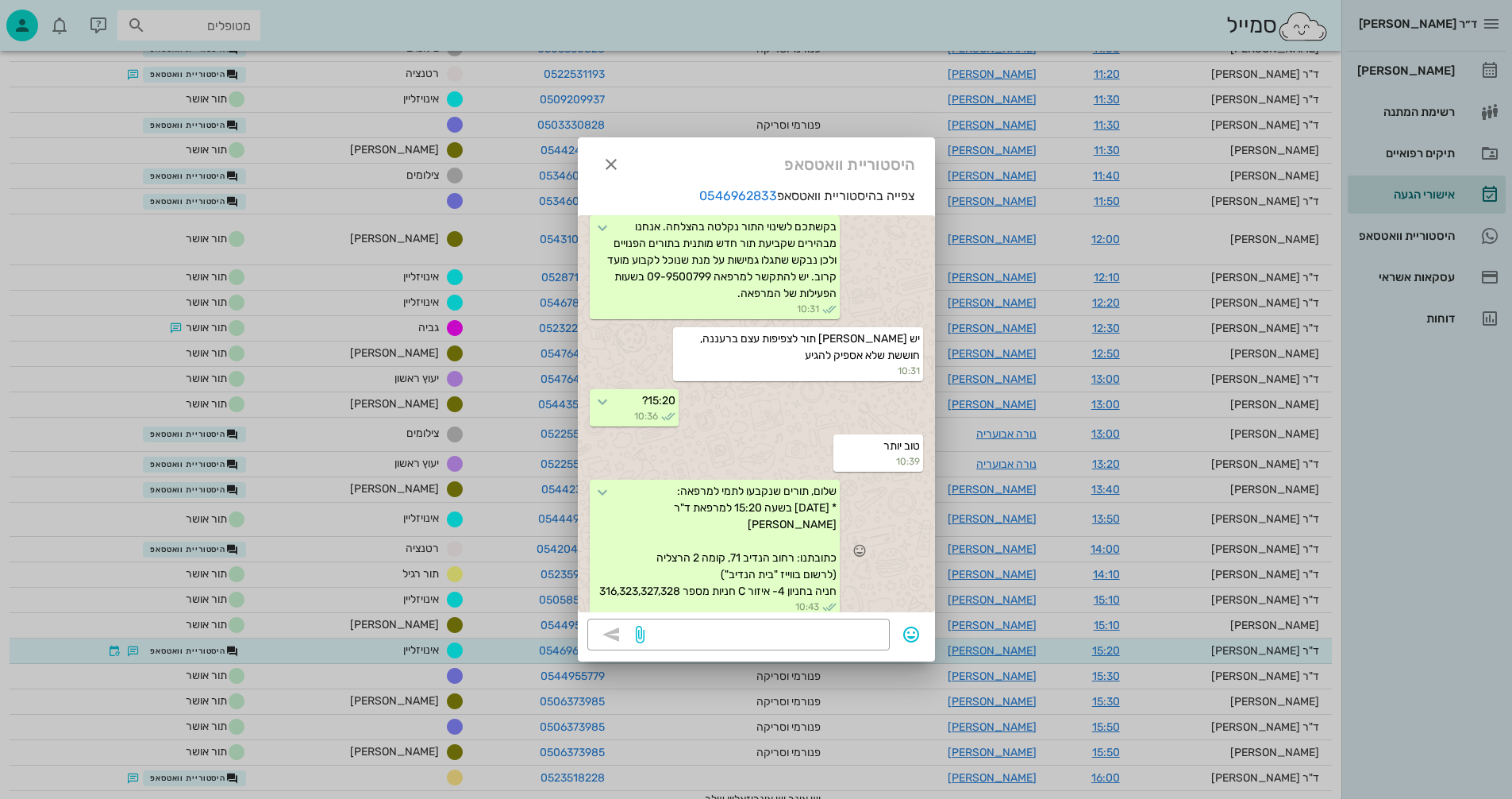
scroll to position [1328, 0]
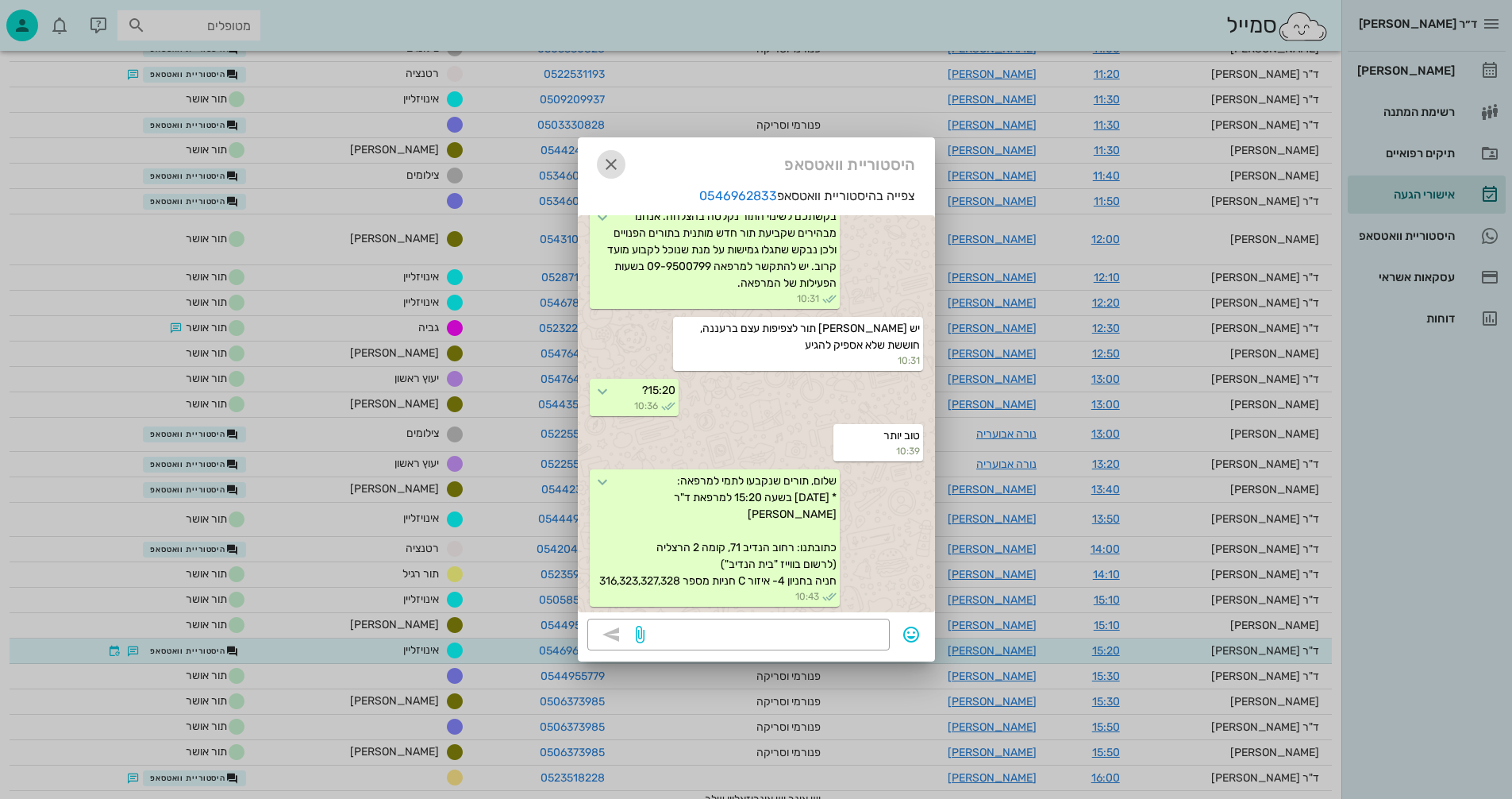
click at [615, 165] on icon "button" at bounding box center [611, 165] width 19 height 19
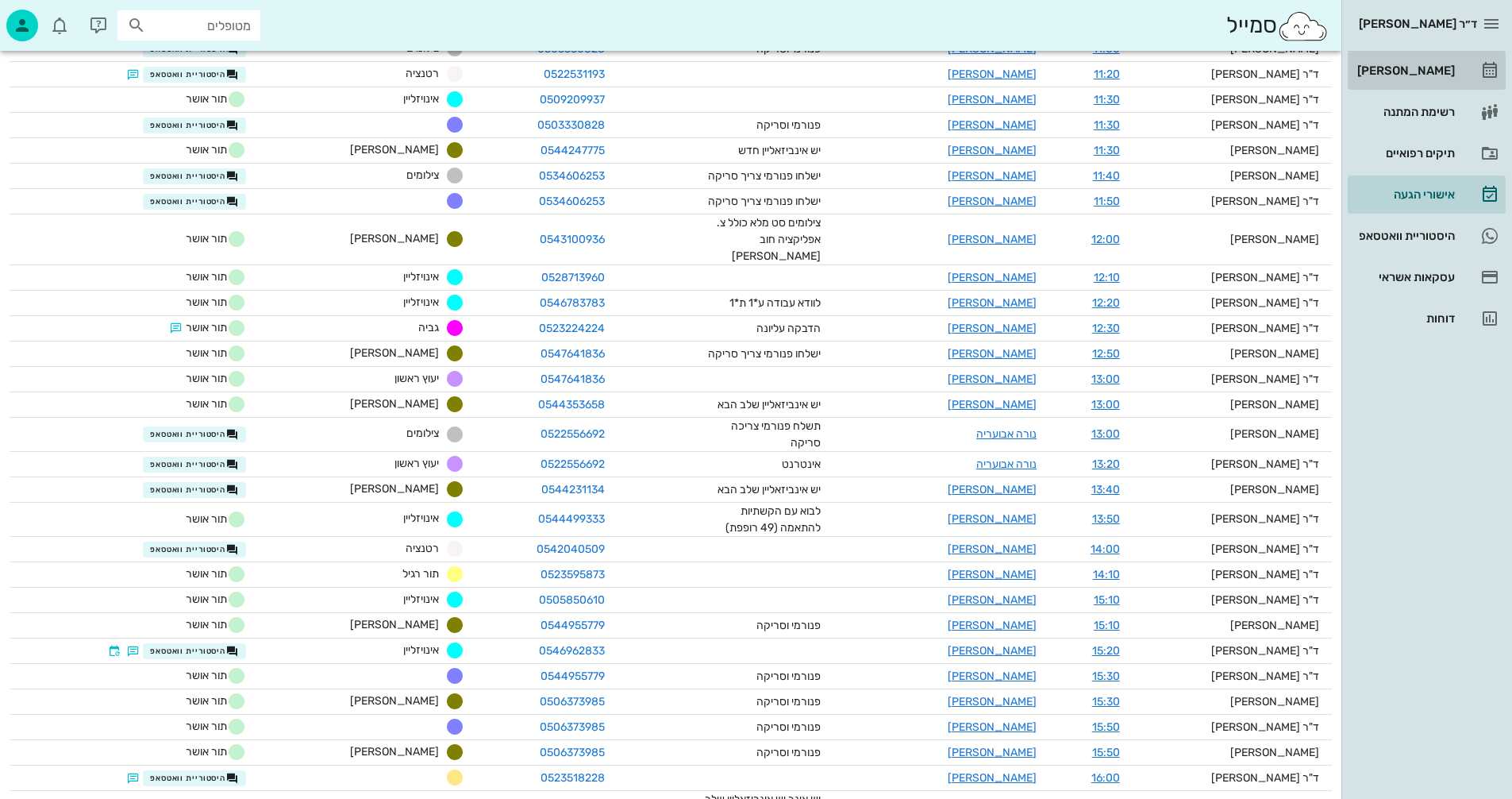
click at [1414, 68] on div "[PERSON_NAME]" at bounding box center [1405, 70] width 101 height 13
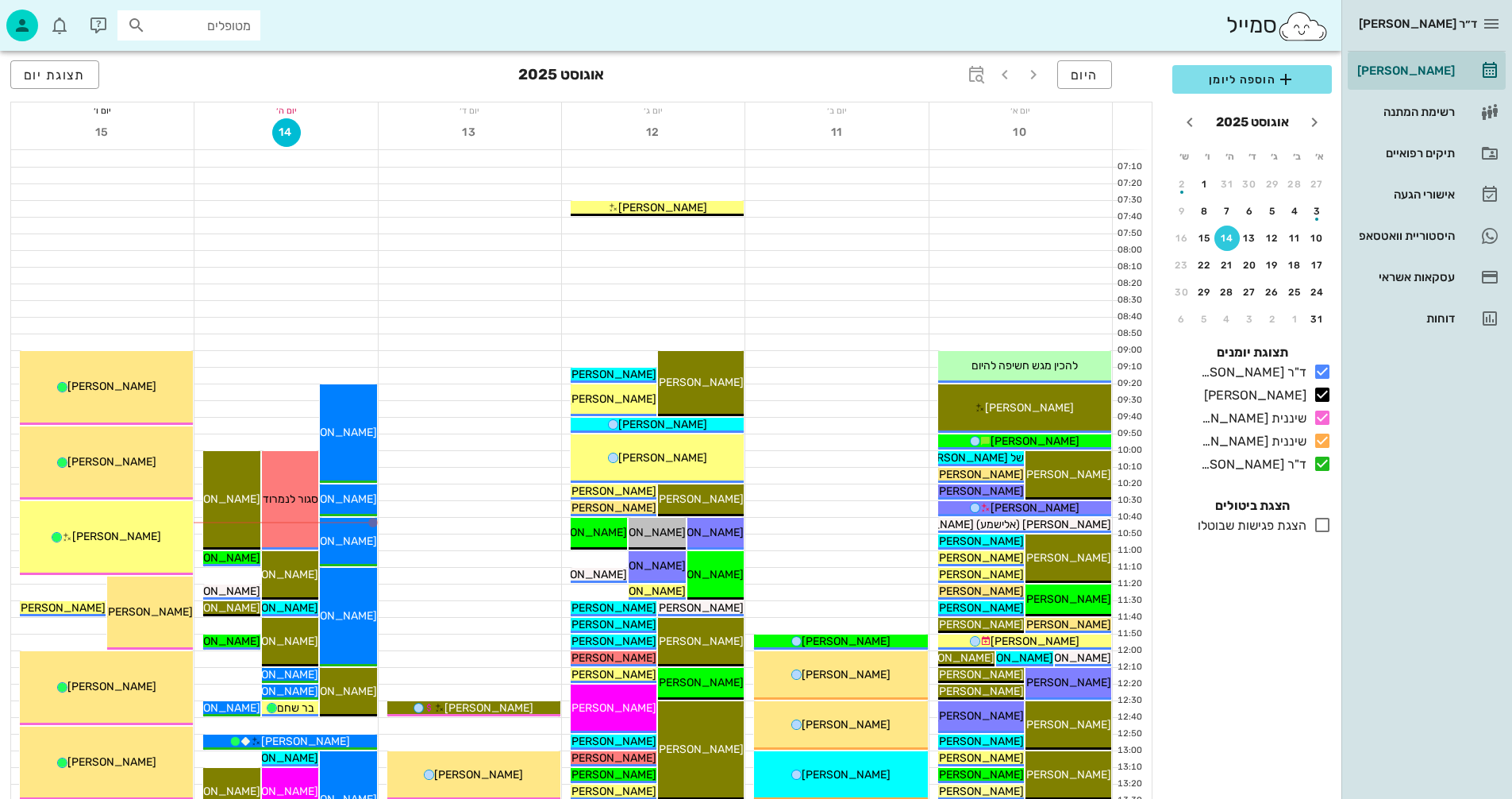
scroll to position [238, 0]
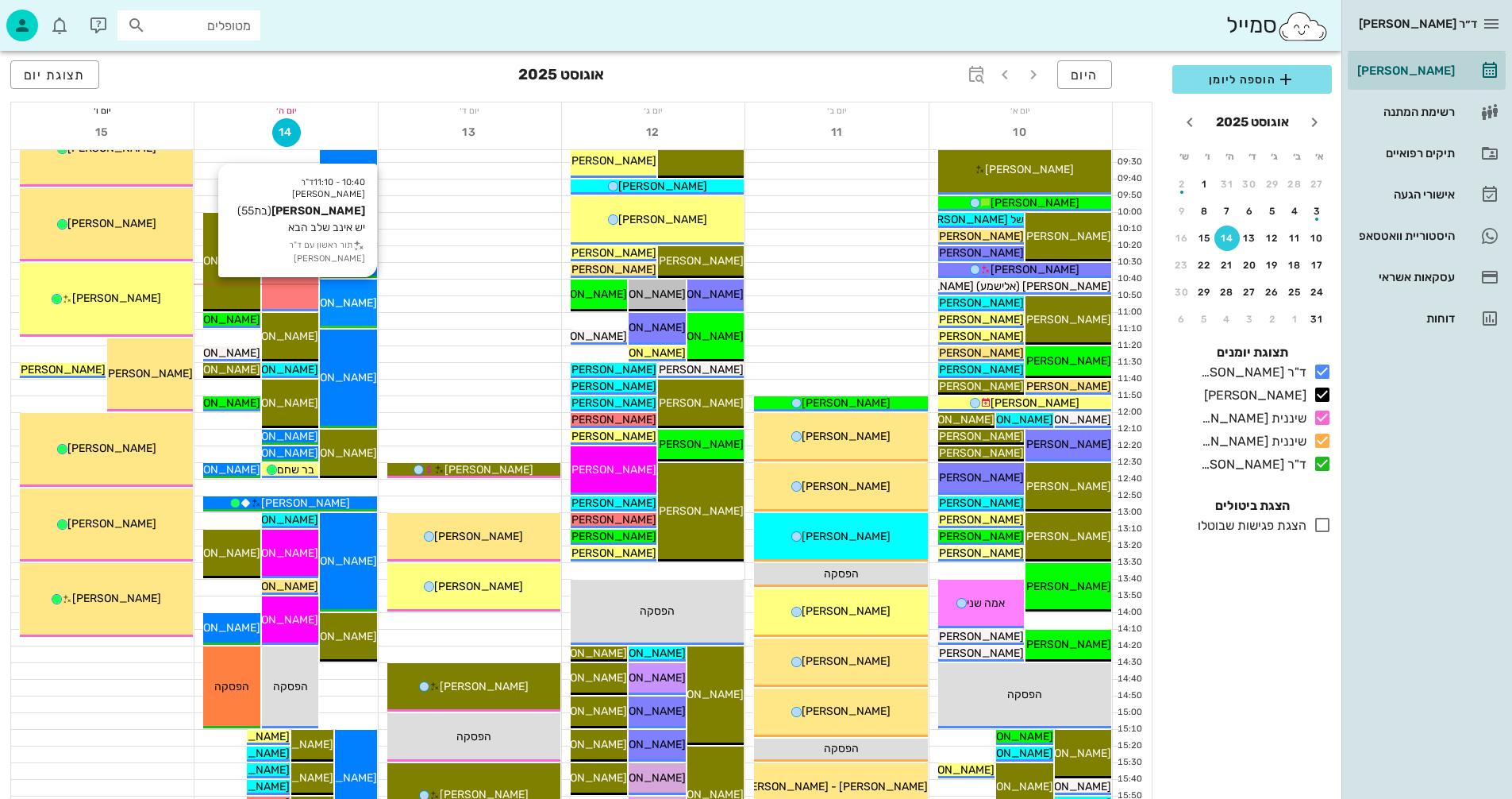
click at [348, 301] on span "[PERSON_NAME]" at bounding box center [333, 303] width 89 height 14
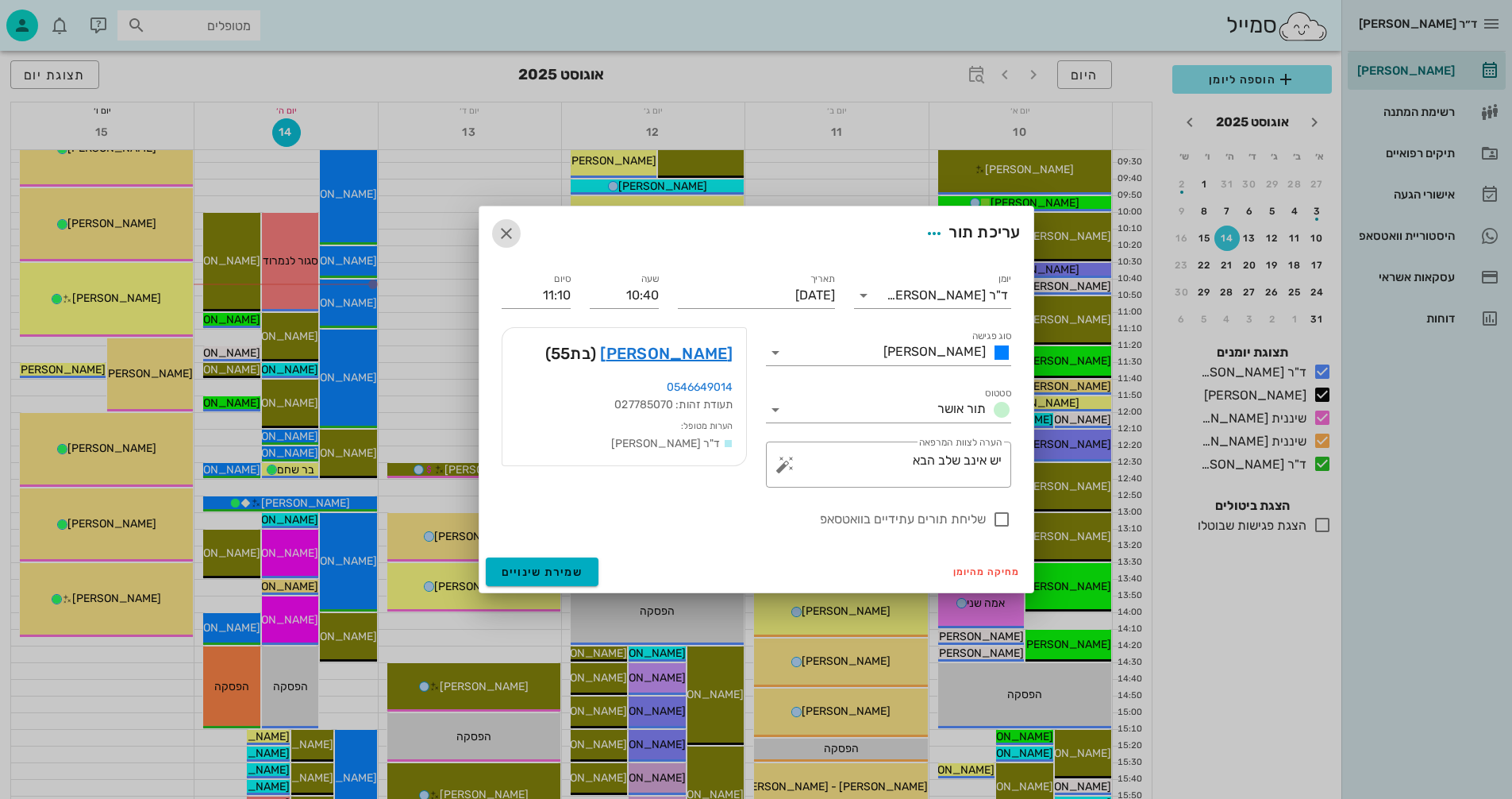
drag, startPoint x: 506, startPoint y: 230, endPoint x: 496, endPoint y: 222, distance: 12.8
click at [496, 222] on div "עריכת תור" at bounding box center [756, 233] width 554 height 54
click at [501, 236] on icon "button" at bounding box center [506, 233] width 19 height 19
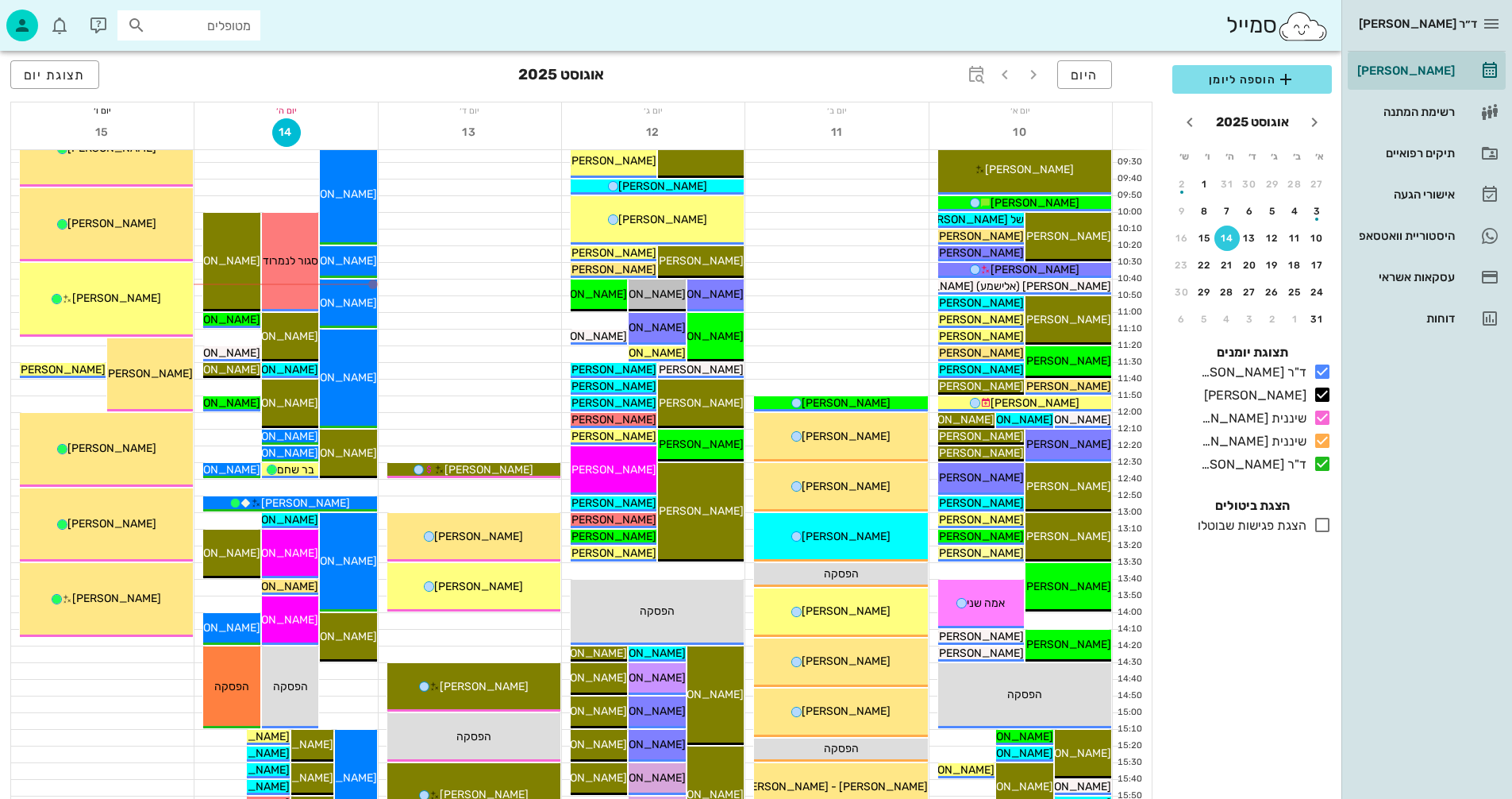
click at [211, 23] on input "מטופלים" at bounding box center [199, 25] width 101 height 21
type input "[PERSON_NAME]"
click at [218, 68] on div "0528741332" at bounding box center [160, 75] width 175 height 13
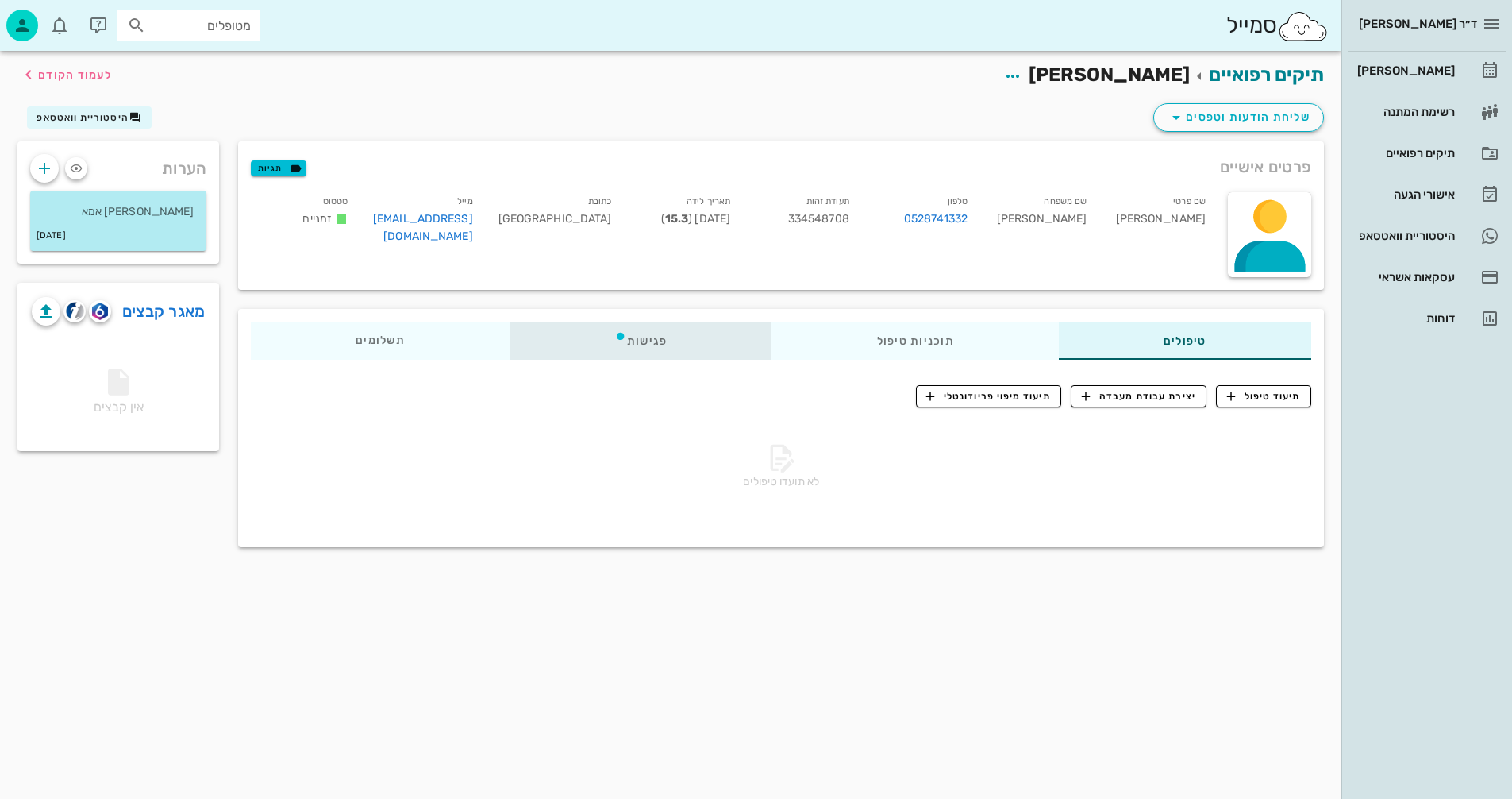
click at [639, 336] on div "פגישות" at bounding box center [640, 341] width 263 height 38
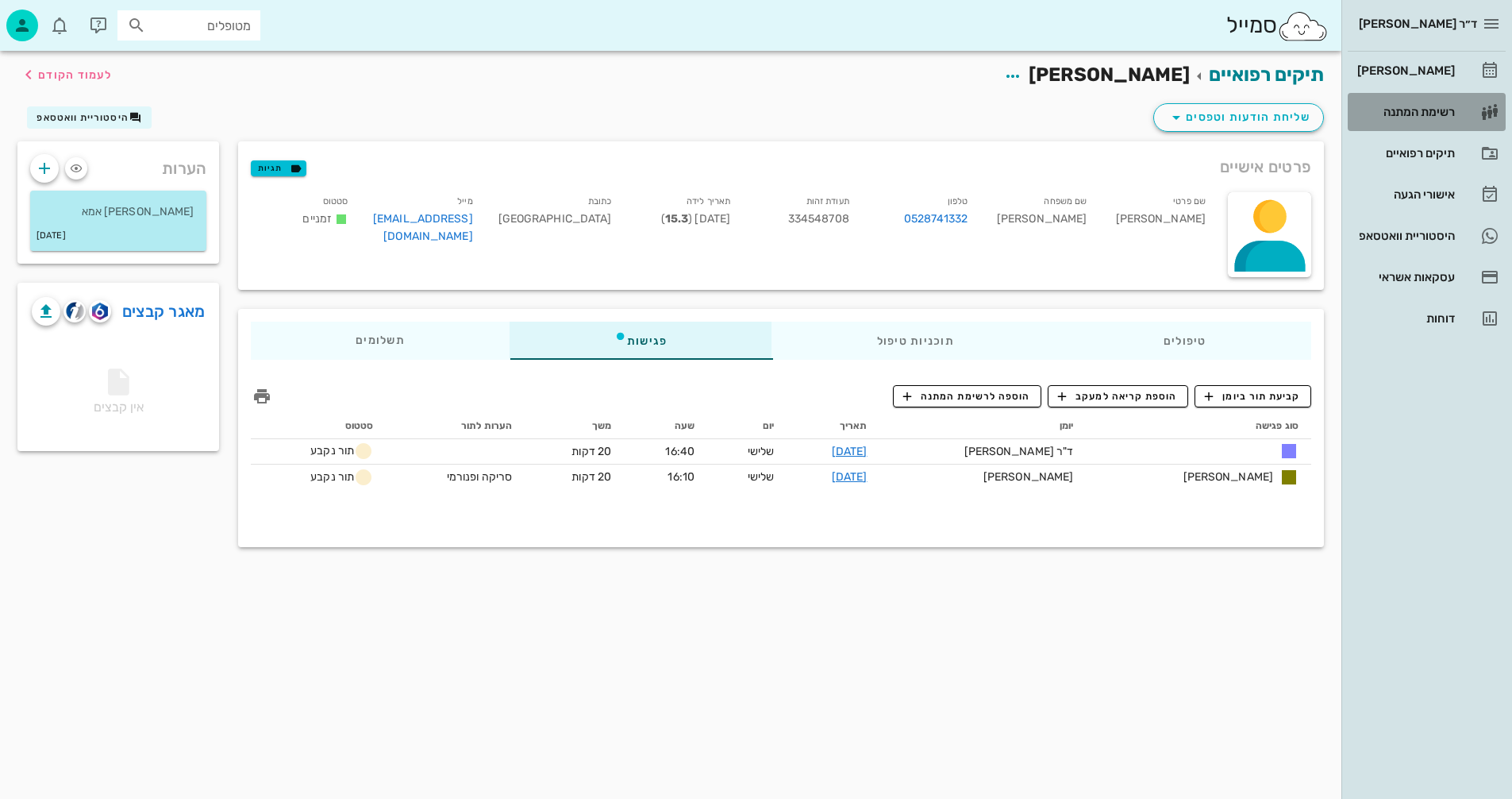
click at [1408, 108] on div "רשימת המתנה" at bounding box center [1405, 112] width 101 height 13
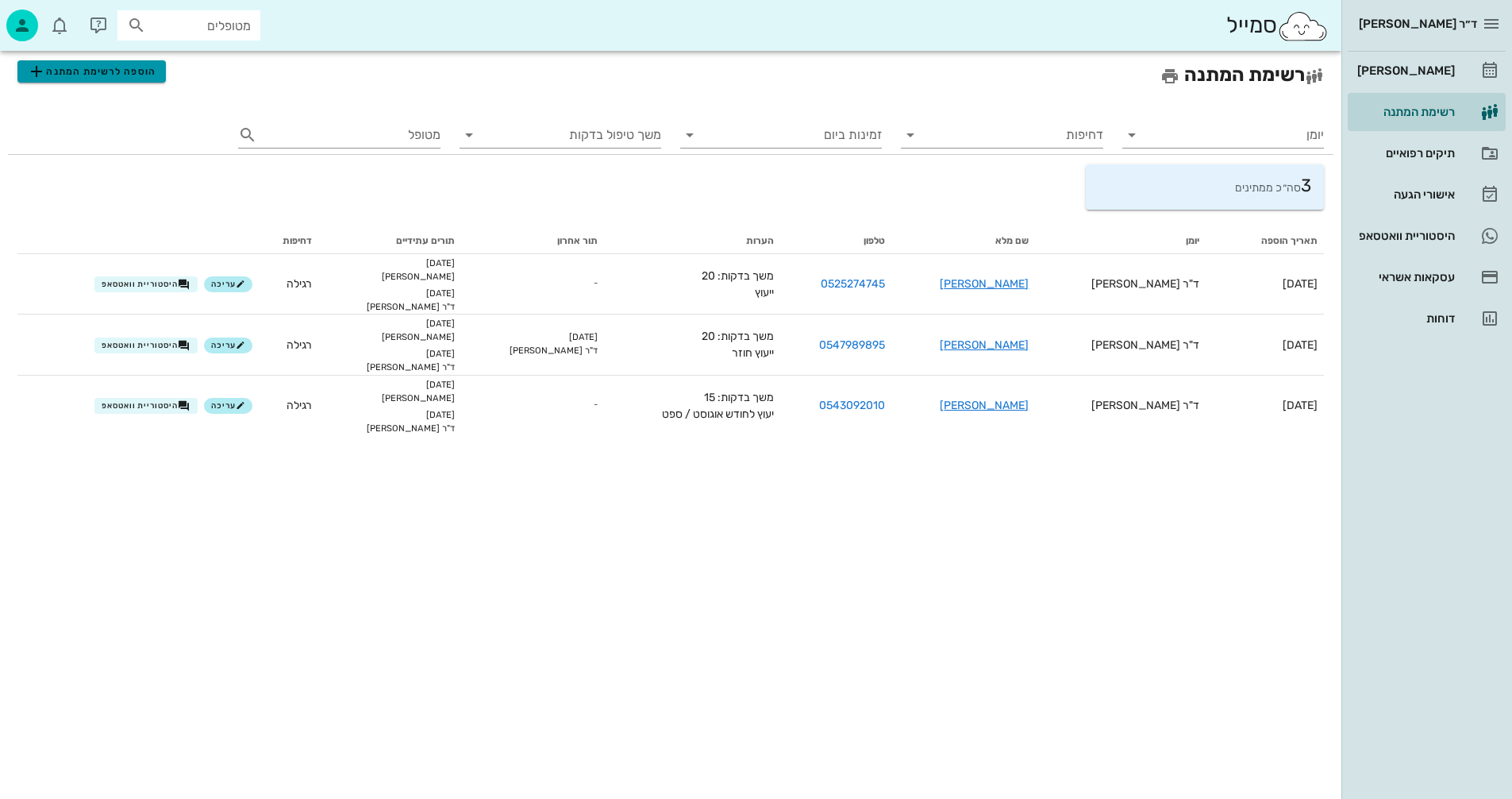
click at [112, 71] on span "הוספה לרשימת המתנה" at bounding box center [91, 71] width 128 height 19
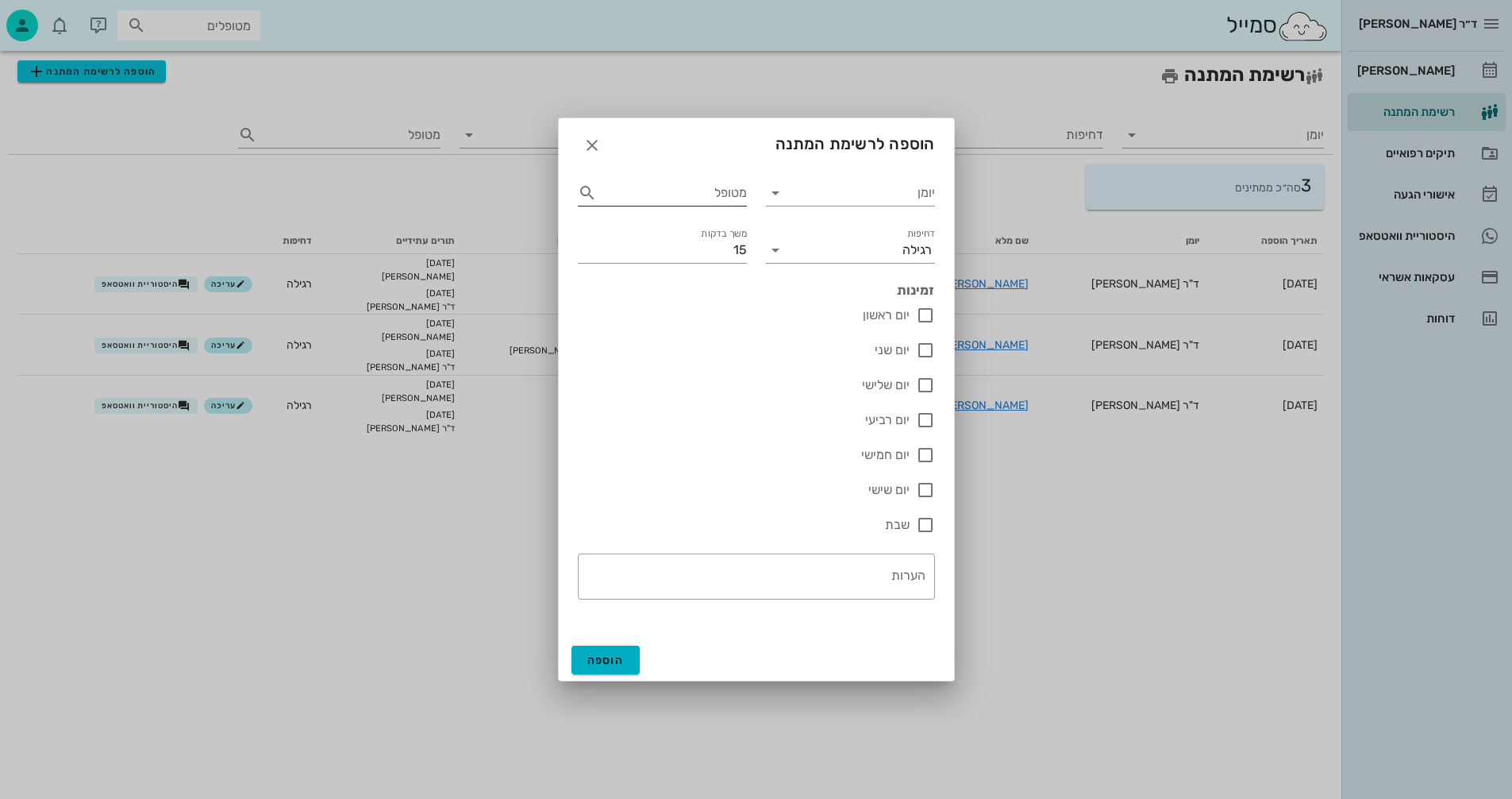
click at [665, 193] on input "מטופל" at bounding box center [673, 192] width 146 height 25
drag, startPoint x: 703, startPoint y: 194, endPoint x: 750, endPoint y: 190, distance: 47.2
click at [750, 190] on div "מטופל טסקרו" at bounding box center [662, 186] width 188 height 57
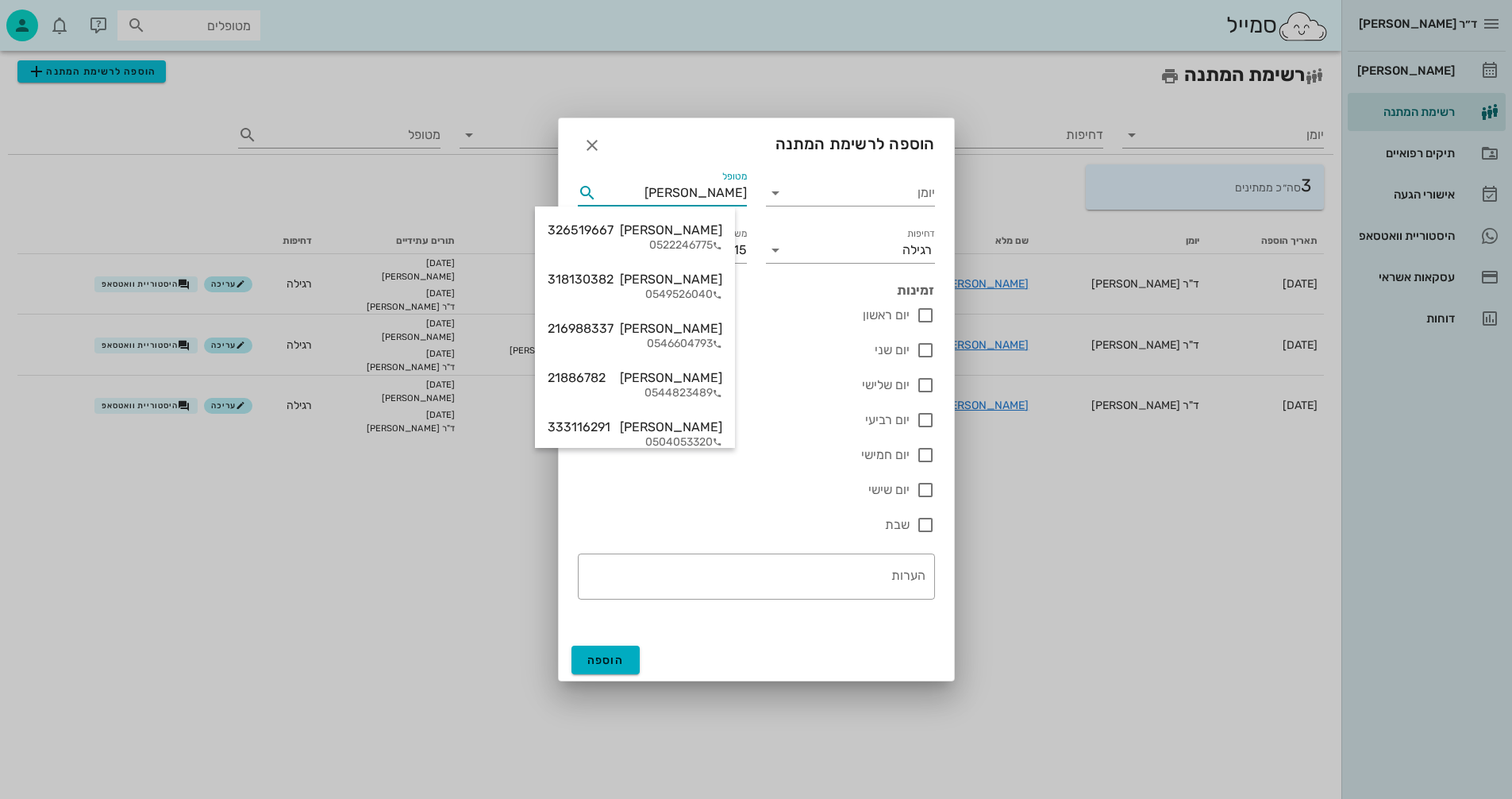
type input "[PERSON_NAME]"
click at [395, 573] on div at bounding box center [756, 400] width 1512 height 799
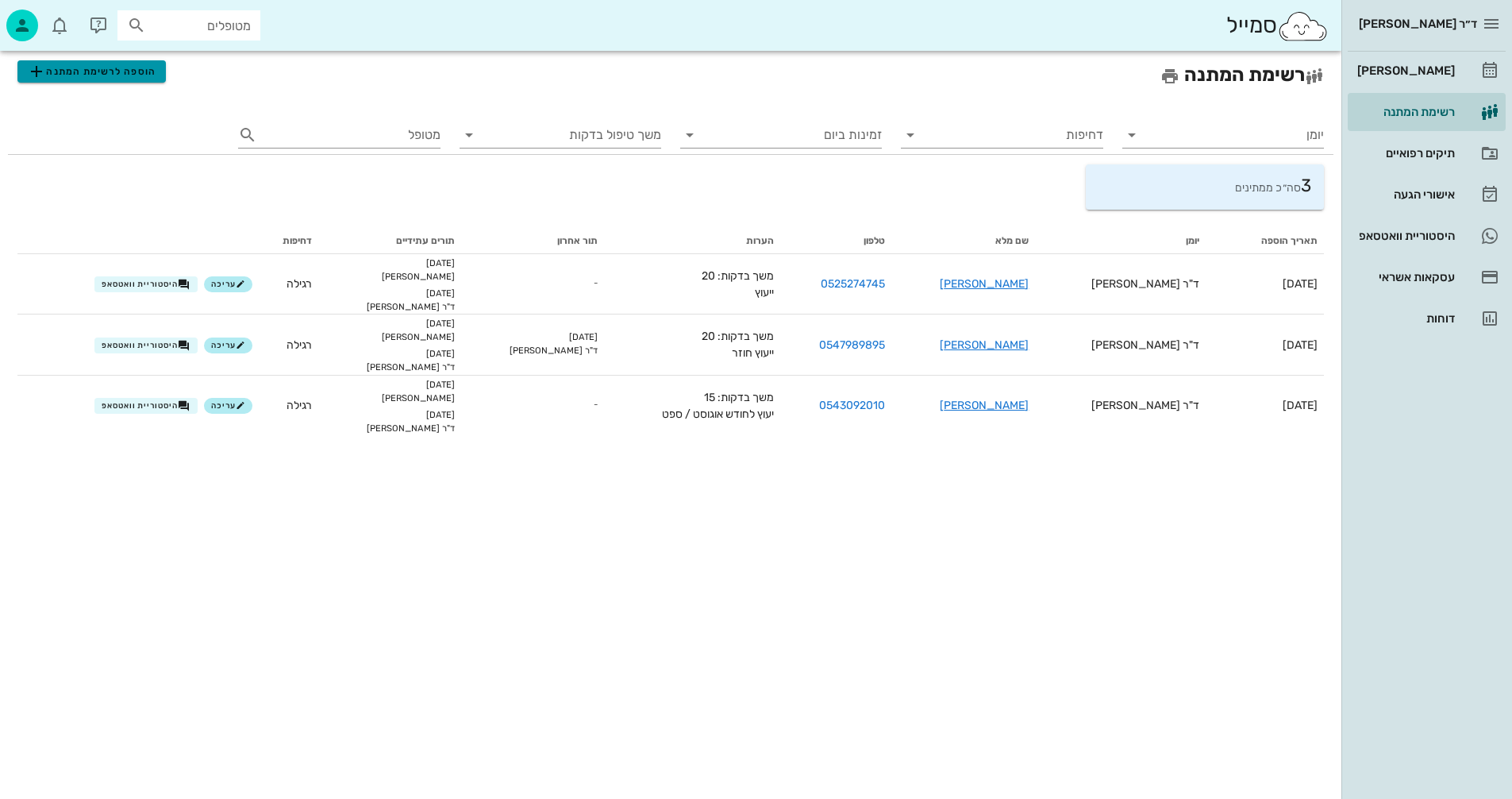
click at [99, 68] on span "הוספה לרשימת המתנה" at bounding box center [91, 71] width 128 height 19
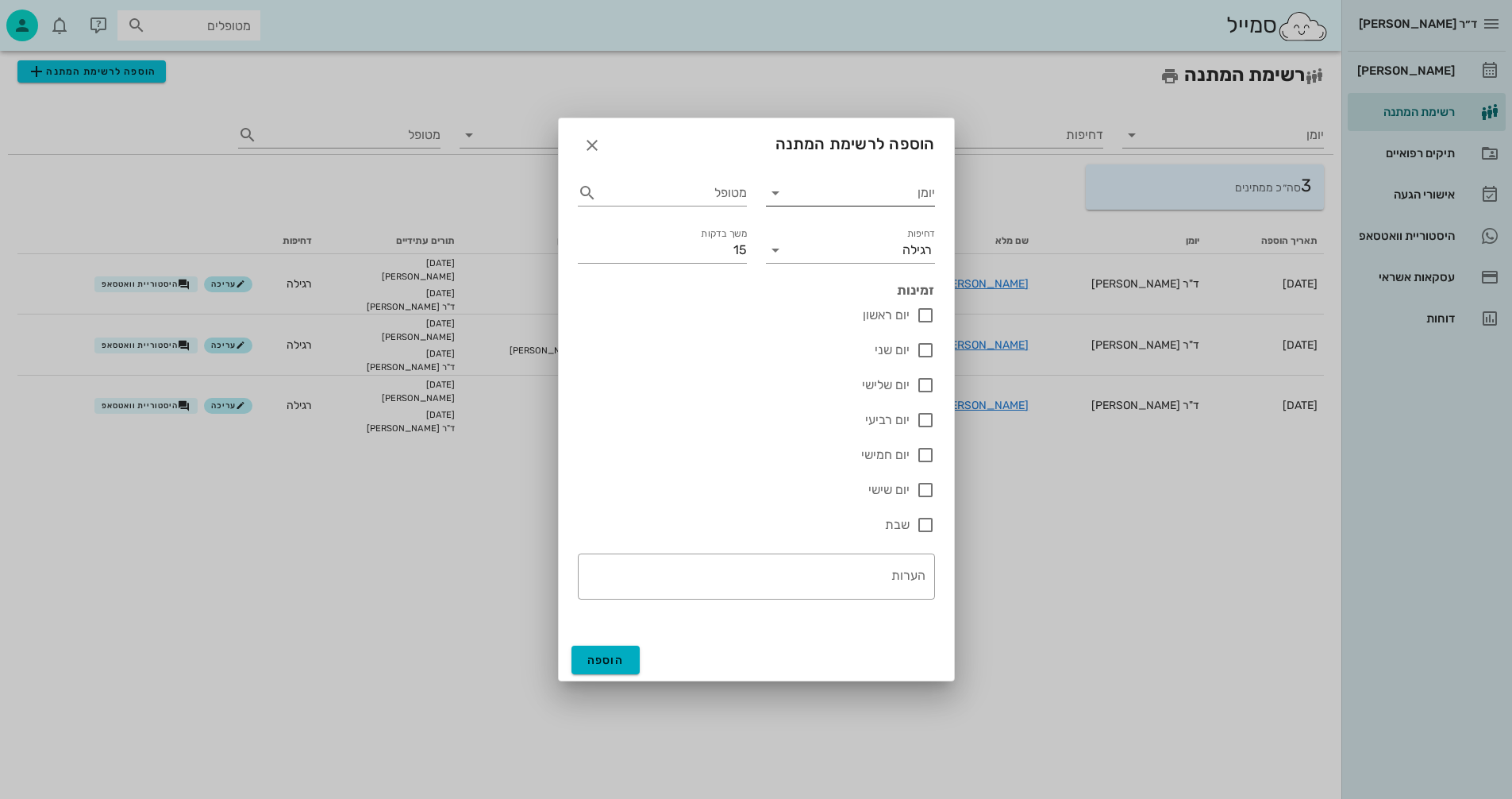
click at [831, 194] on input "יומן" at bounding box center [861, 192] width 146 height 25
click at [874, 239] on div "ד"ר [PERSON_NAME]" at bounding box center [851, 231] width 144 height 15
type input "ד"ר [PERSON_NAME]"
click at [684, 201] on input "מטופל" at bounding box center [673, 192] width 146 height 25
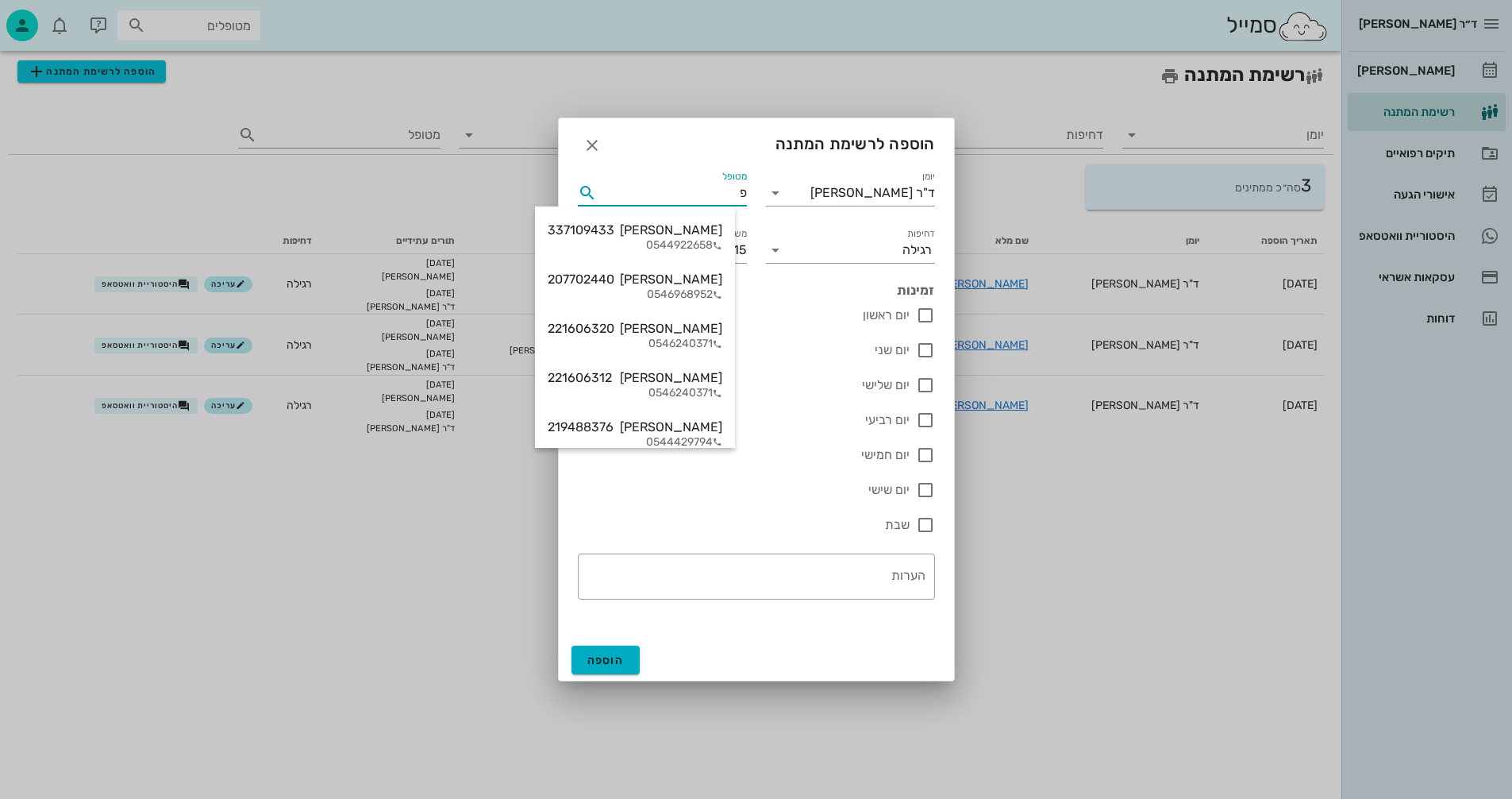
type input "פס"
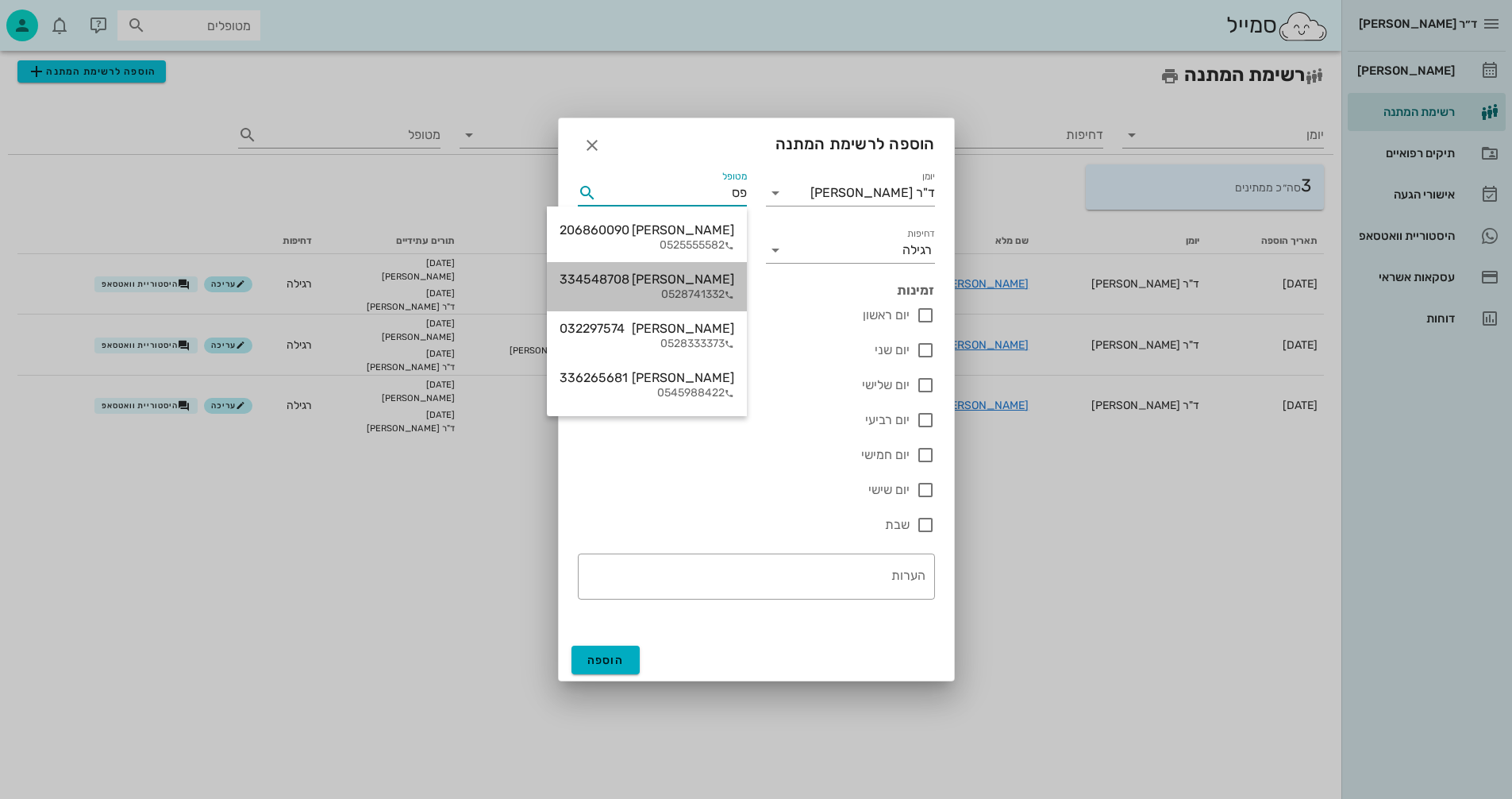
click at [606, 281] on span "334548708" at bounding box center [594, 278] width 70 height 15
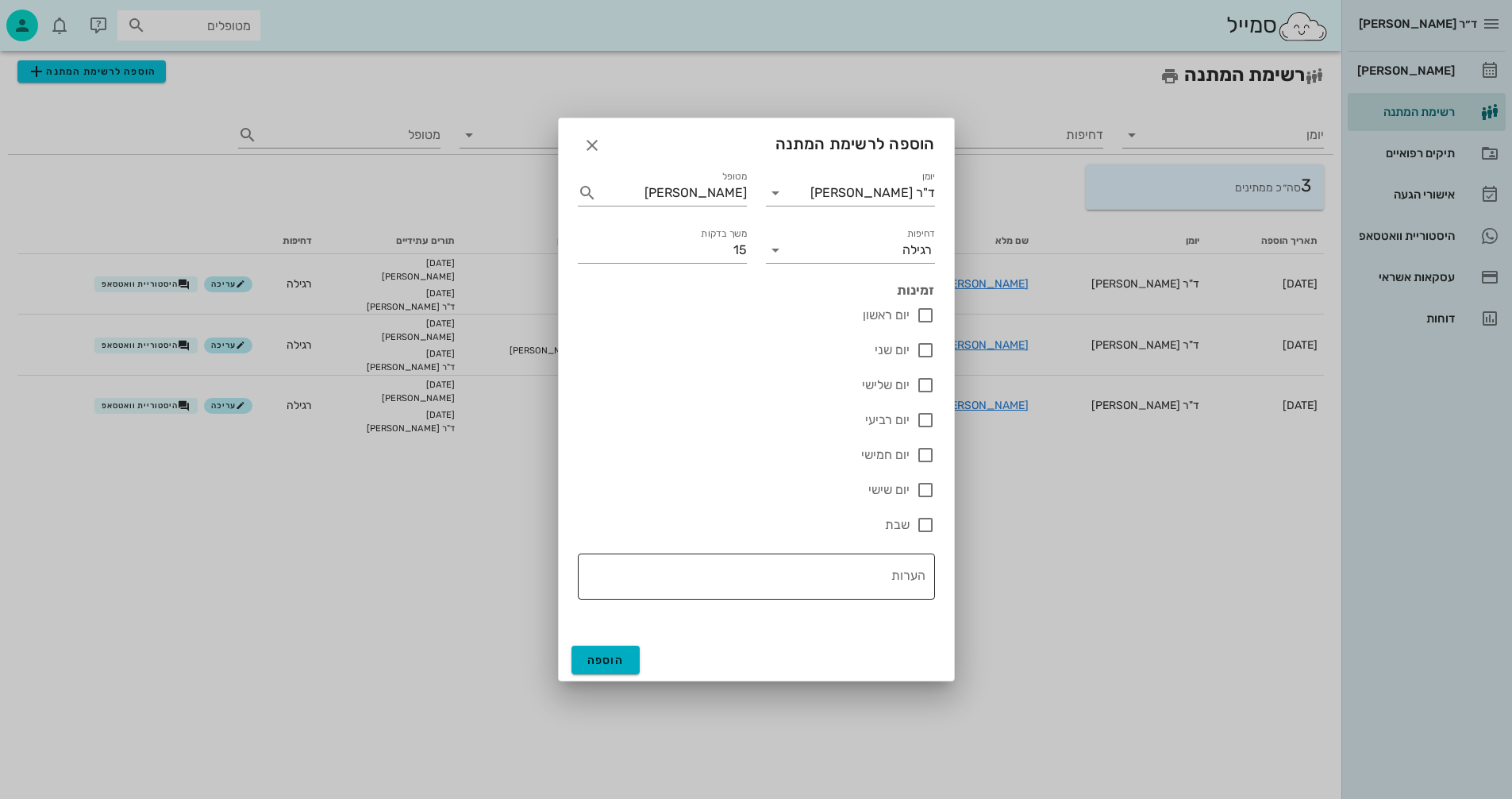
click at [838, 577] on textarea "הערות" at bounding box center [751, 581] width 347 height 38
type textarea "ייעוץ"
drag, startPoint x: 724, startPoint y: 249, endPoint x: 756, endPoint y: 248, distance: 32.0
click at [756, 248] on div "משך בדקות 15" at bounding box center [662, 244] width 188 height 57
type input "20"
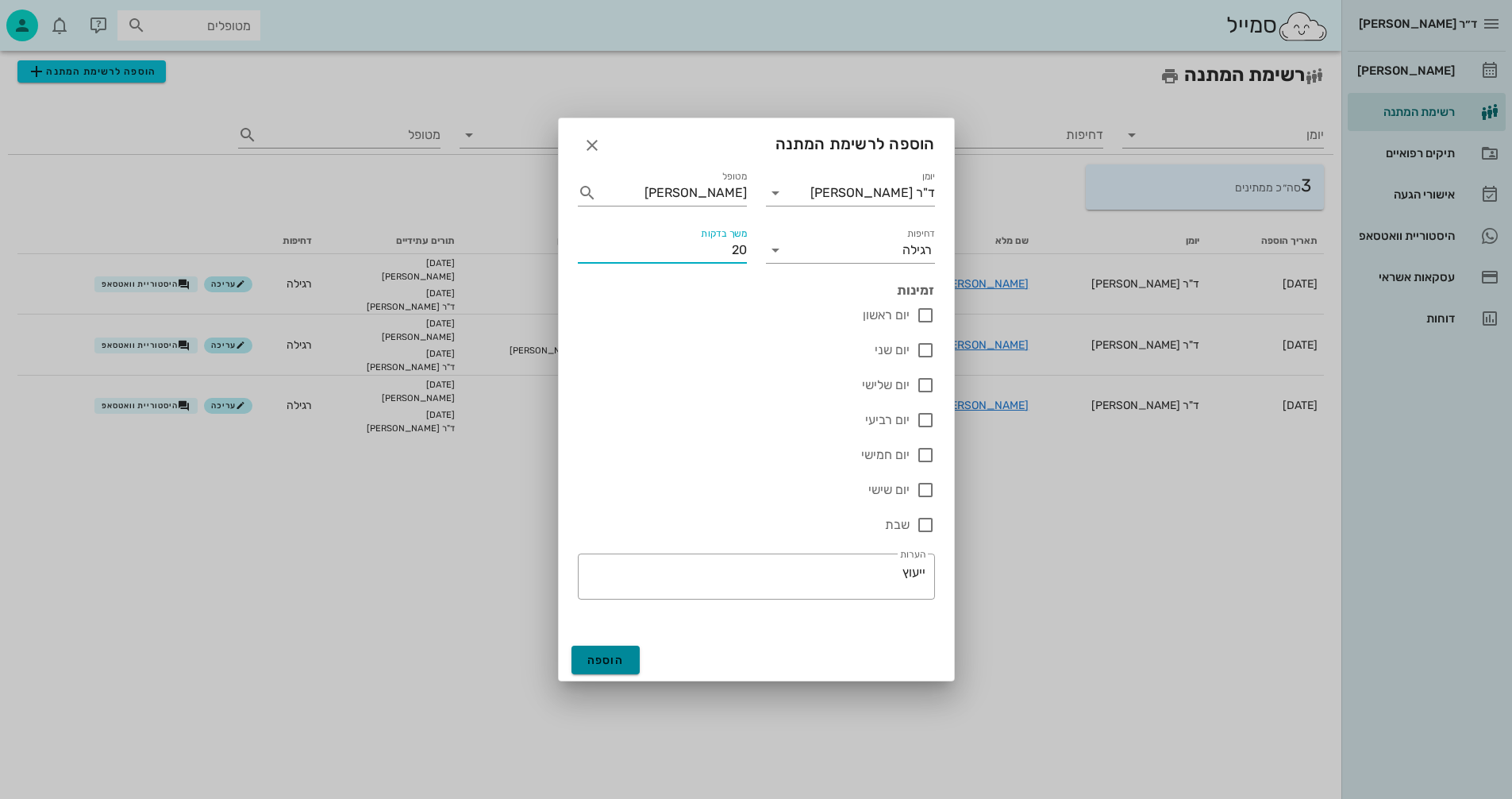
click at [597, 656] on span "הוספה" at bounding box center [606, 660] width 37 height 14
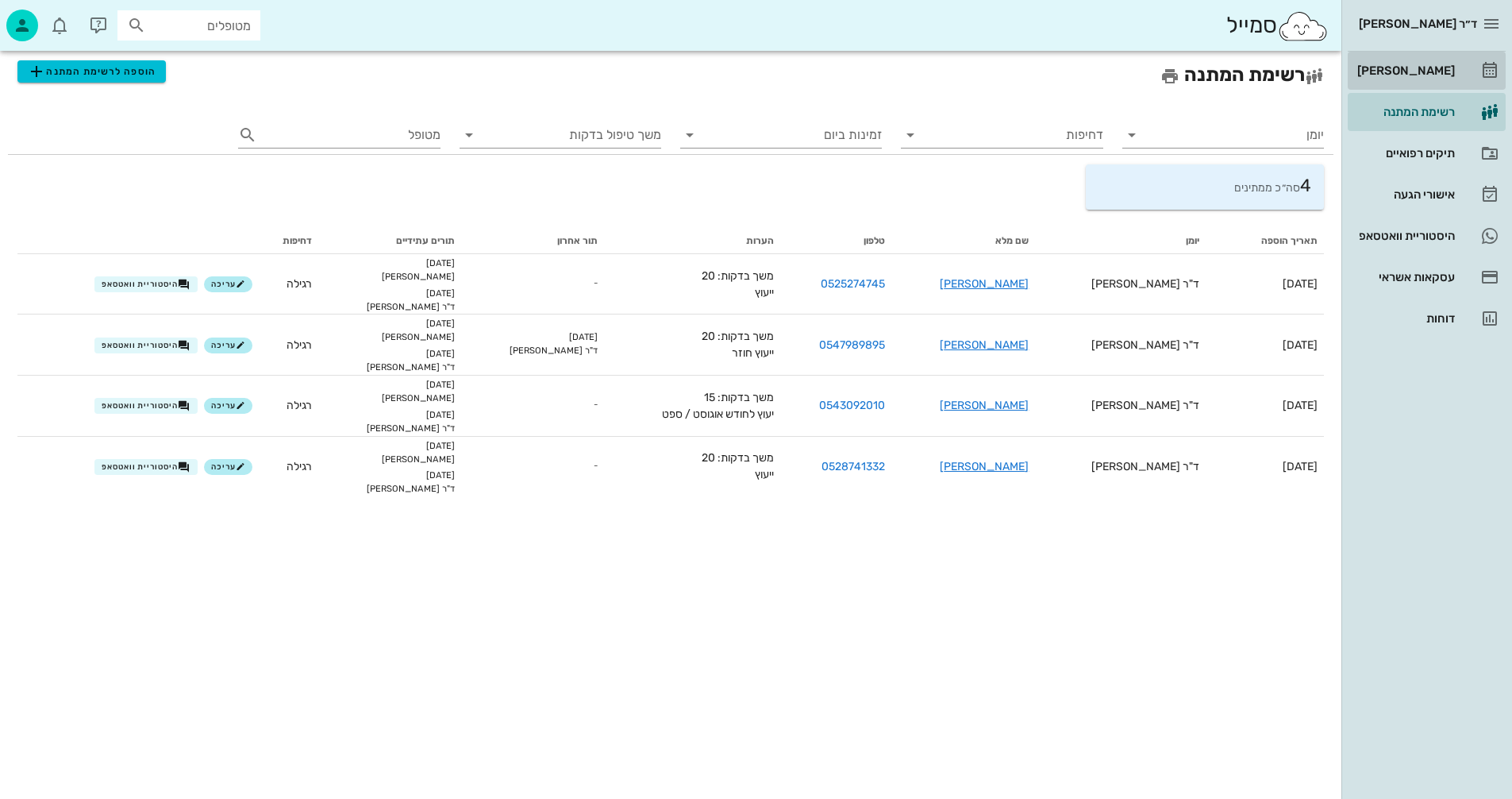
click at [1410, 71] on div "[PERSON_NAME]" at bounding box center [1405, 70] width 101 height 13
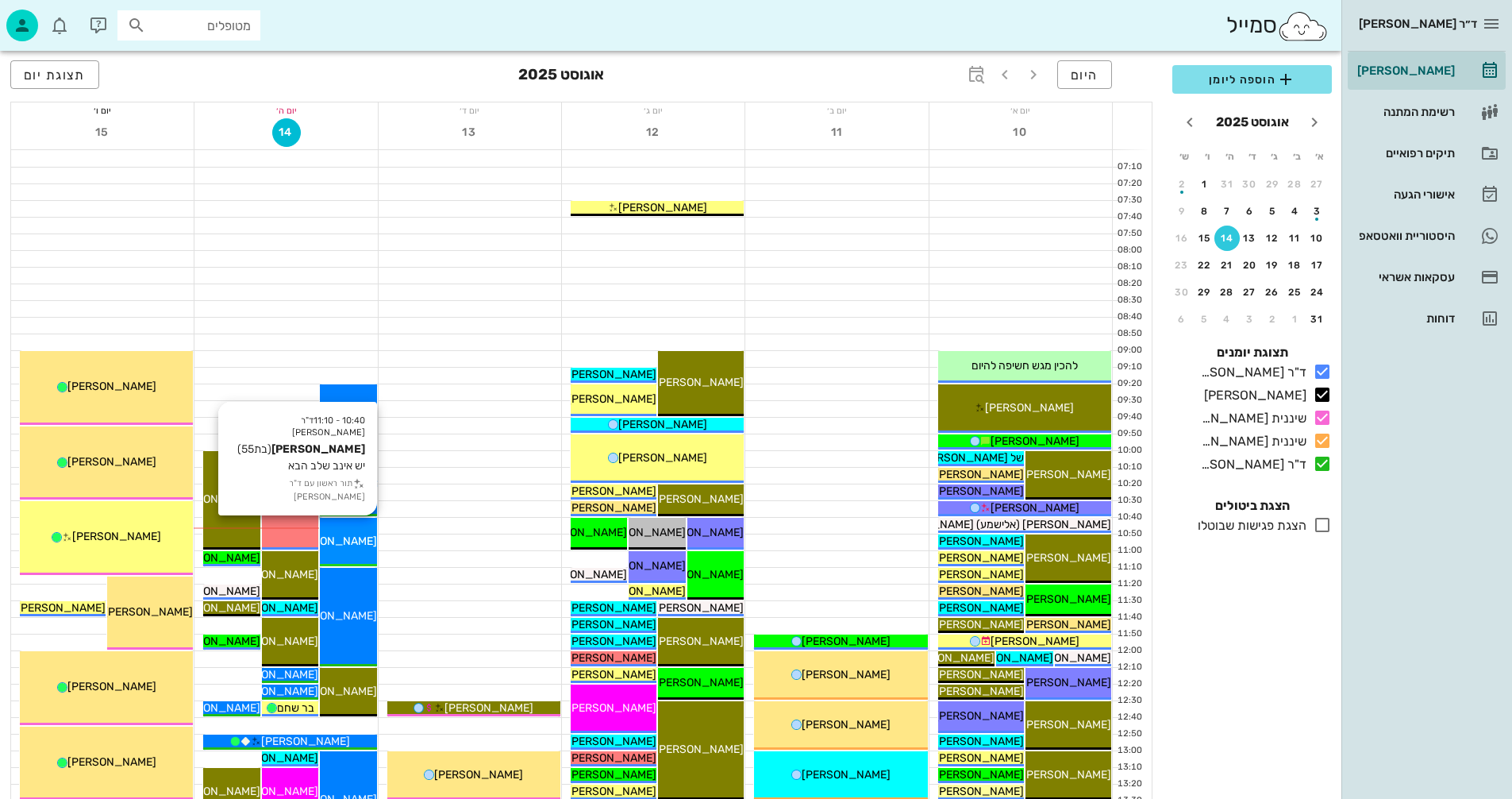
click at [350, 542] on span "[PERSON_NAME]" at bounding box center [333, 541] width 89 height 14
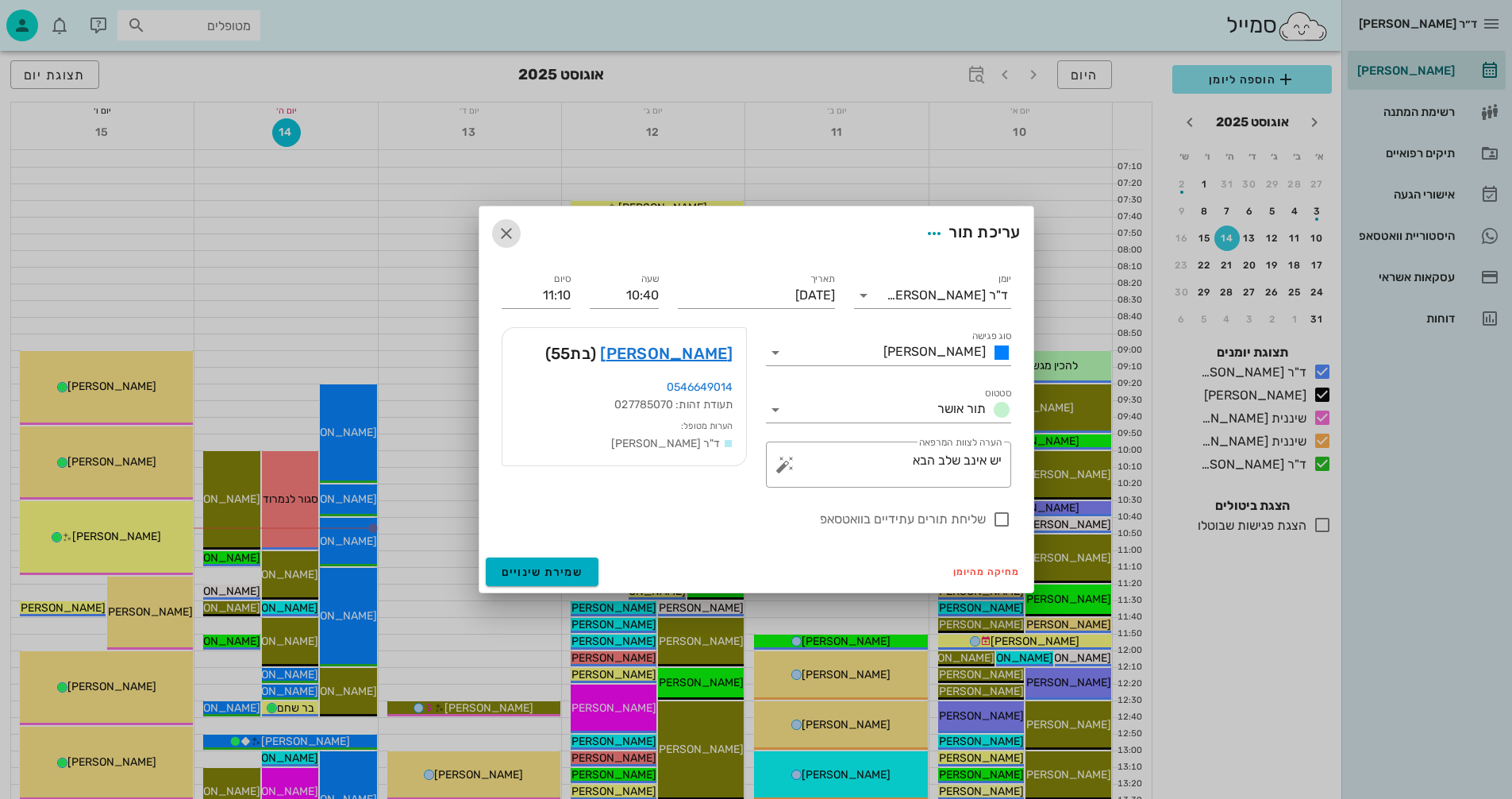
click at [504, 231] on icon "button" at bounding box center [506, 233] width 19 height 19
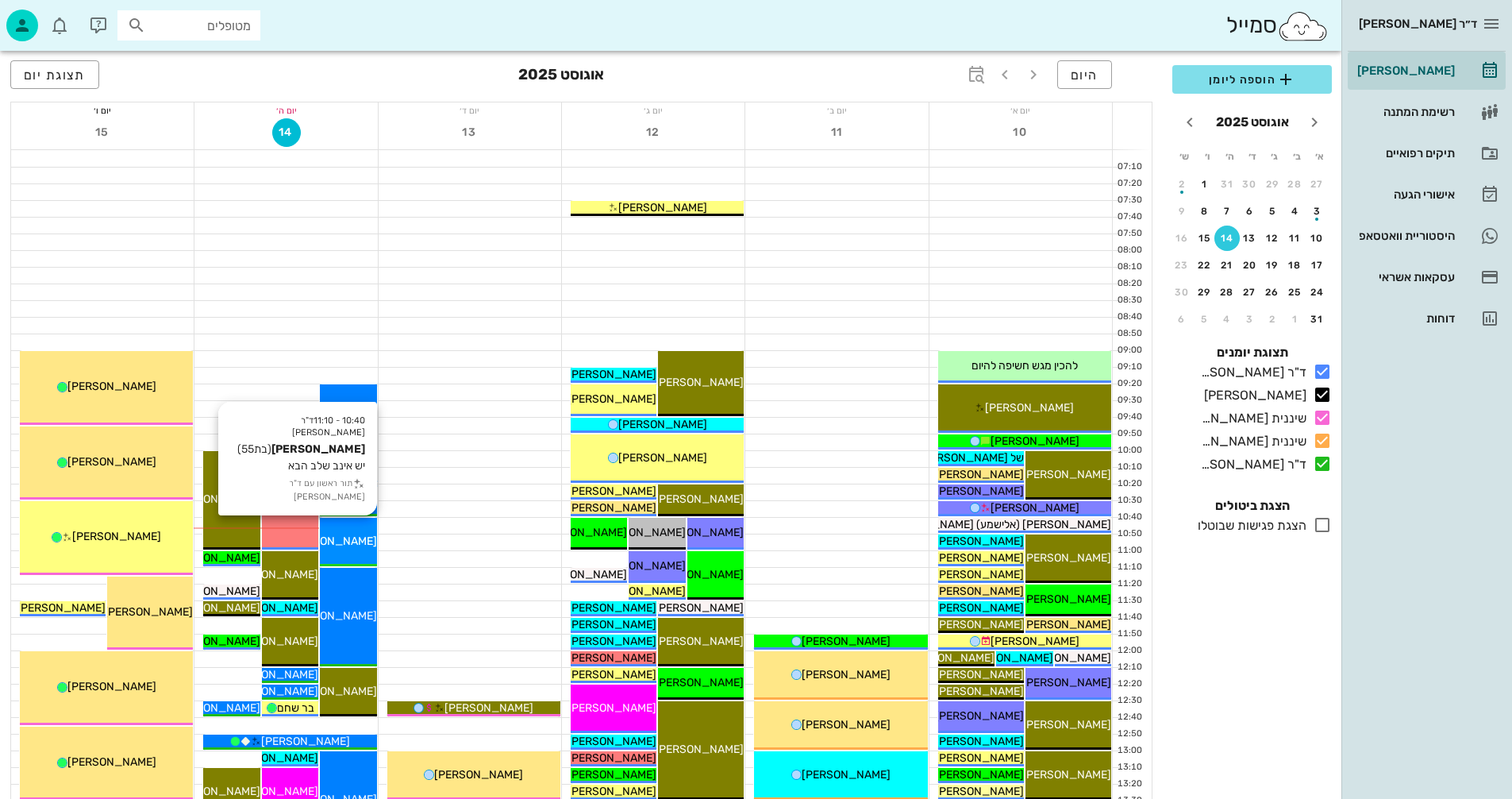
click at [349, 538] on span "[PERSON_NAME]" at bounding box center [333, 541] width 89 height 14
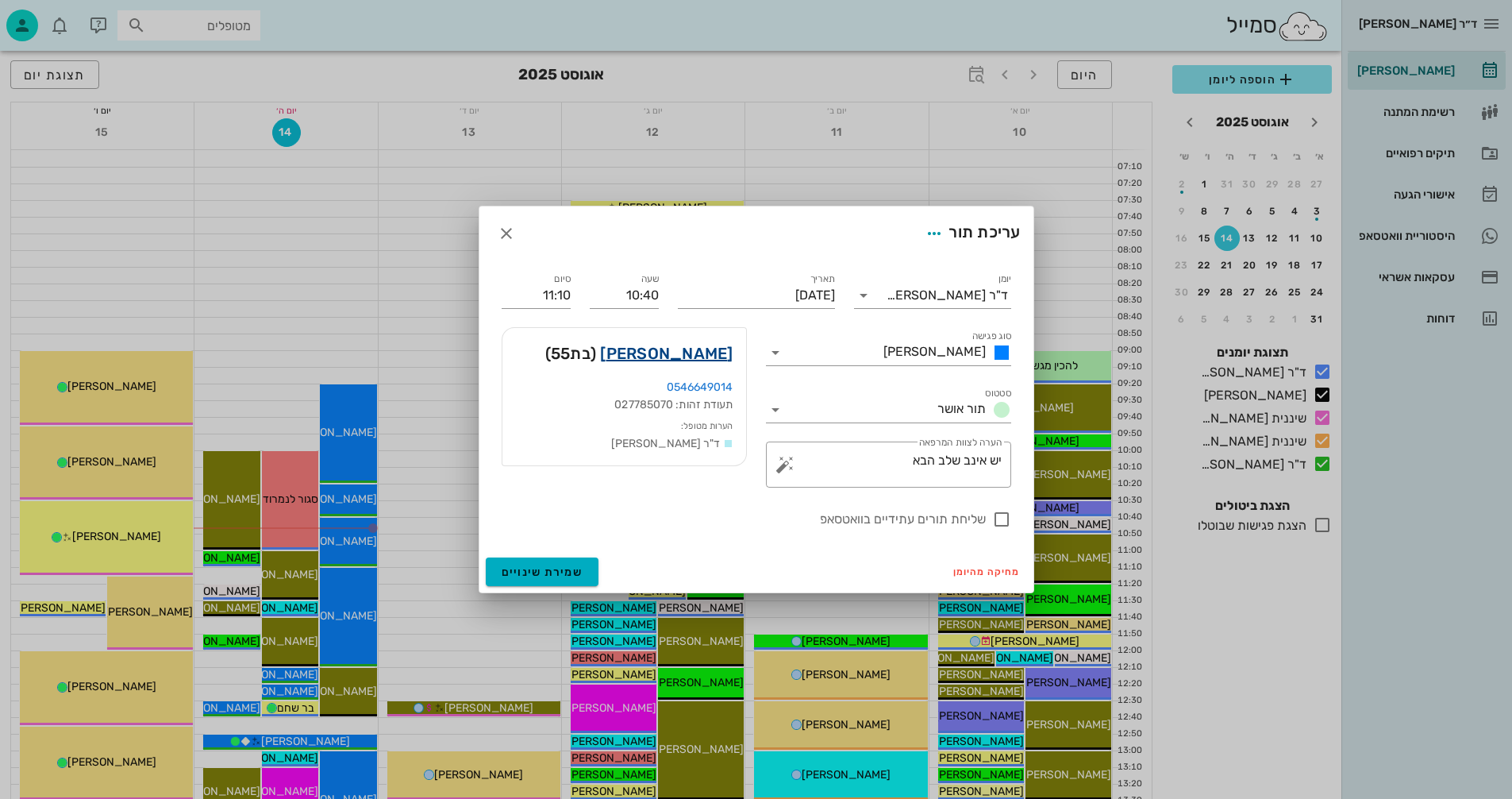
click at [690, 354] on link "[PERSON_NAME]" at bounding box center [666, 353] width 133 height 25
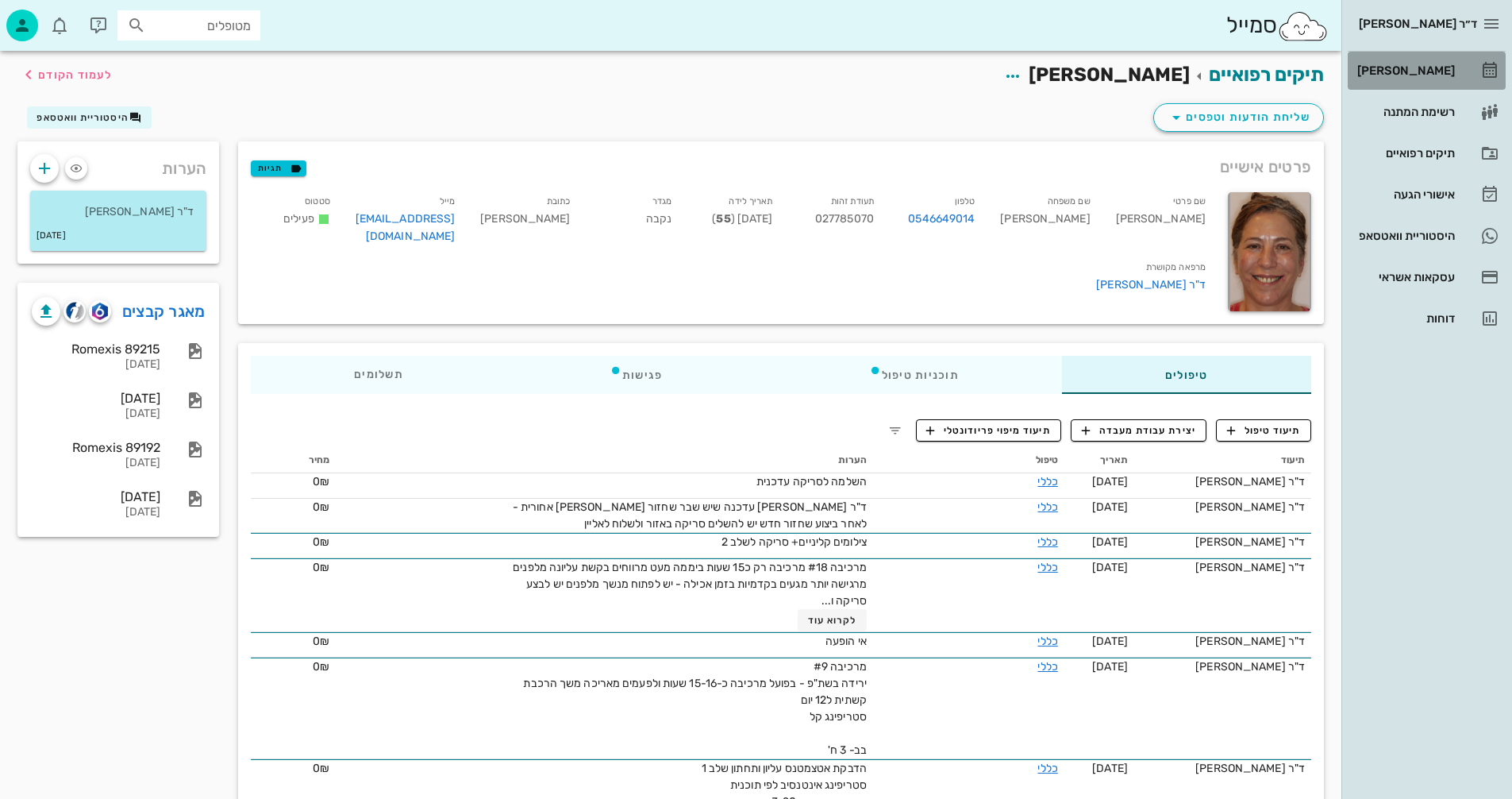
click at [1418, 70] on div "[PERSON_NAME]" at bounding box center [1405, 70] width 101 height 13
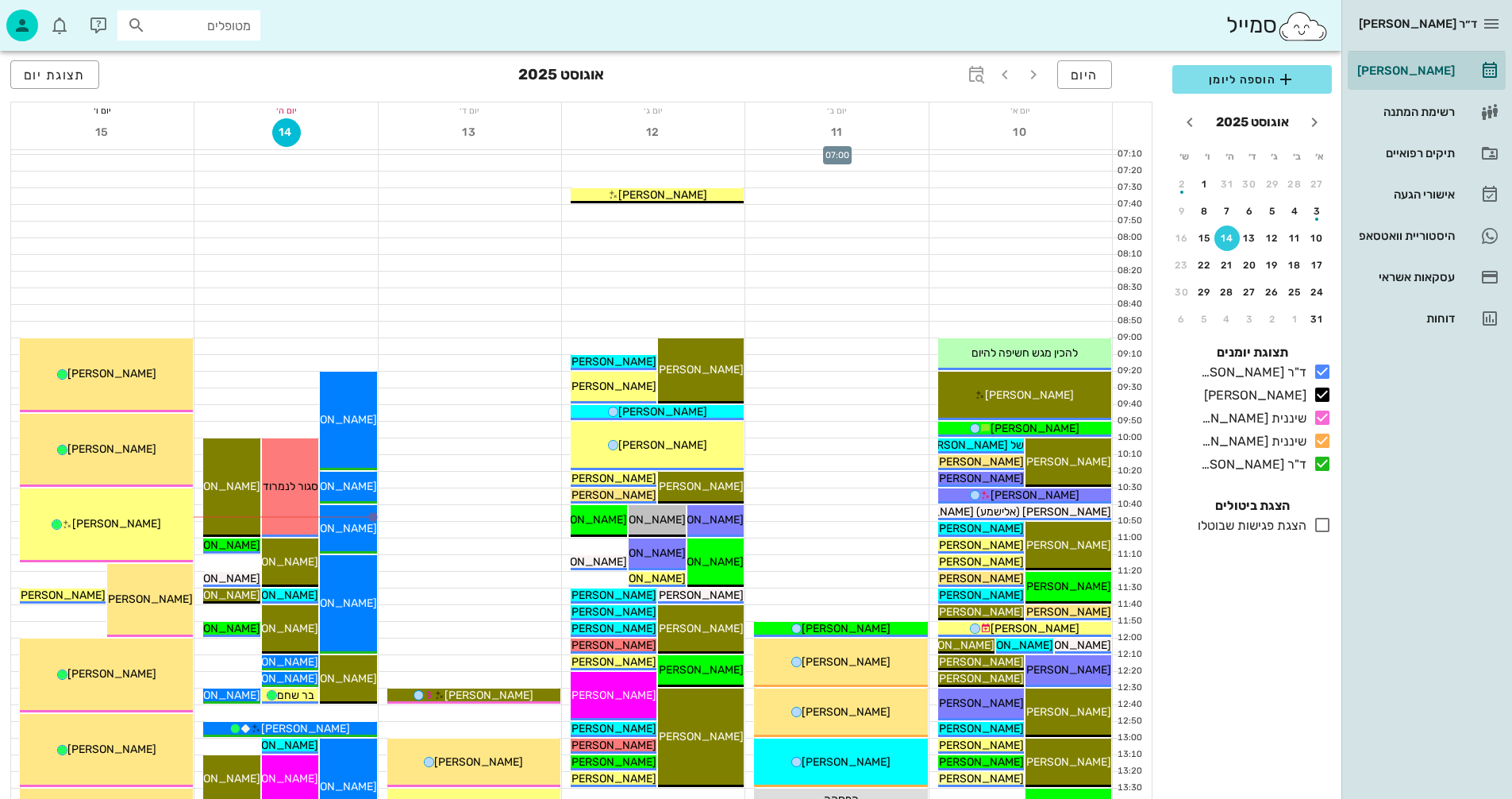
scroll to position [238, 0]
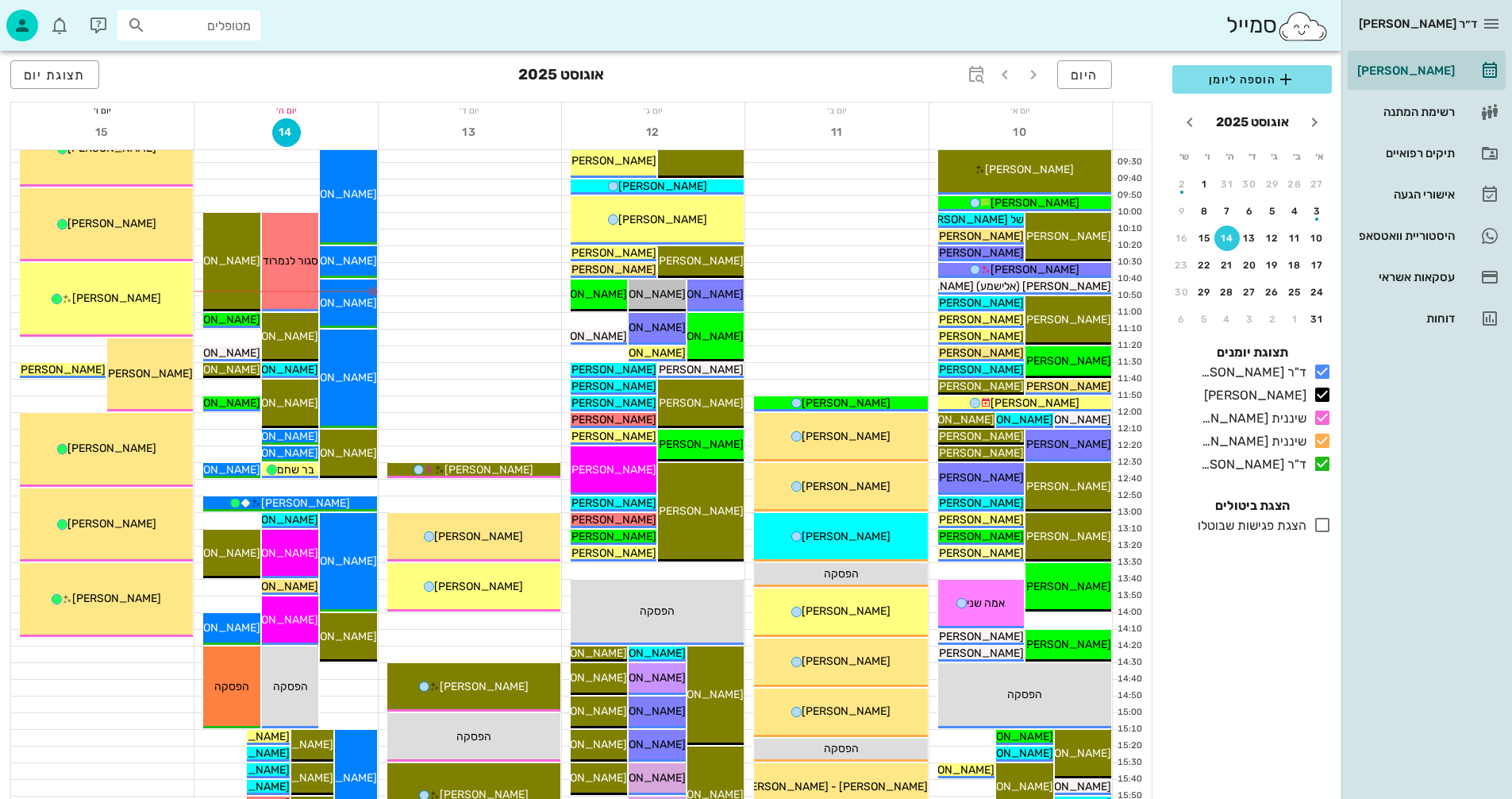
click at [471, 258] on div at bounding box center [470, 254] width 183 height 16
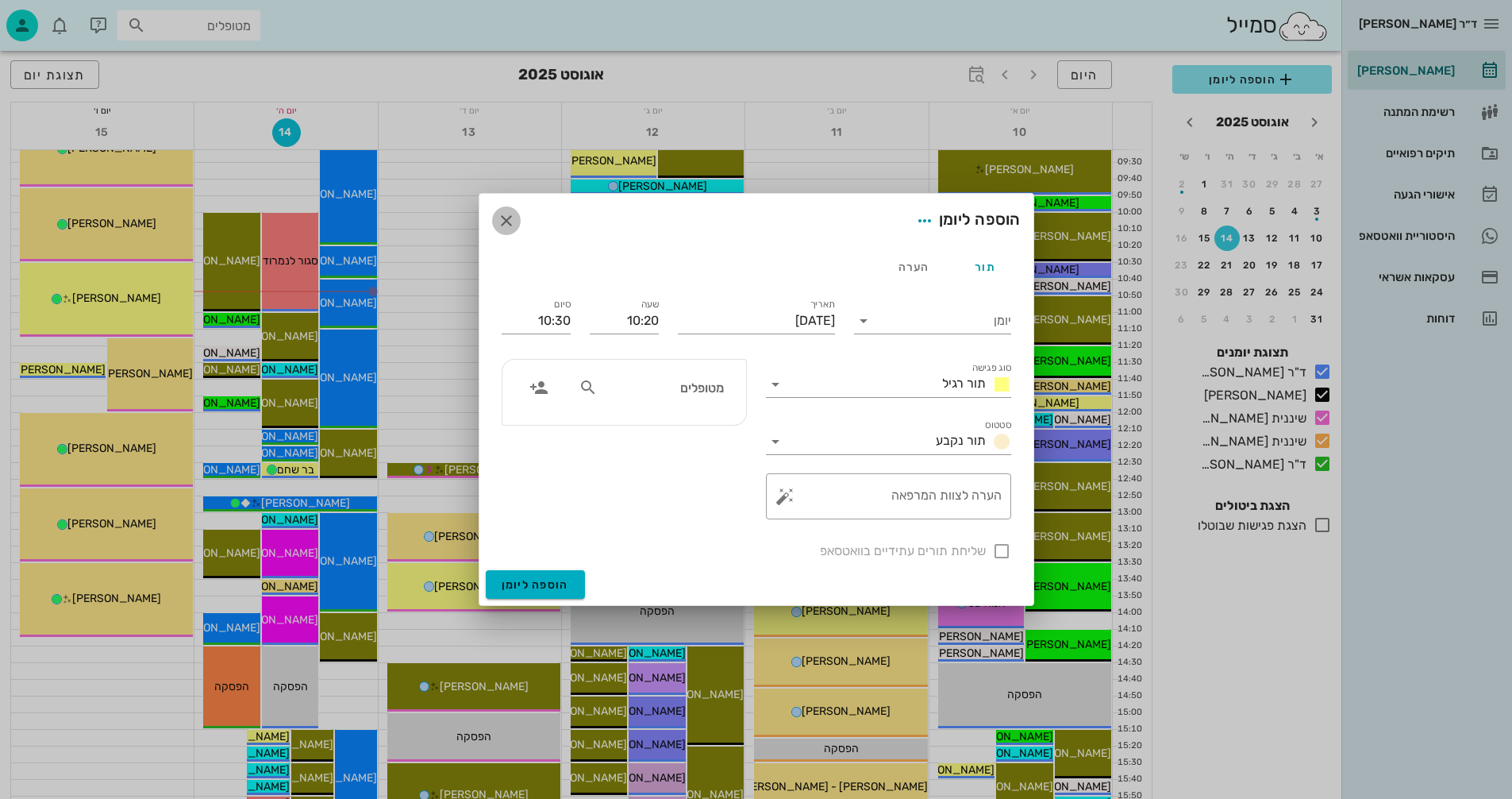
click at [504, 218] on icon "button" at bounding box center [506, 221] width 19 height 19
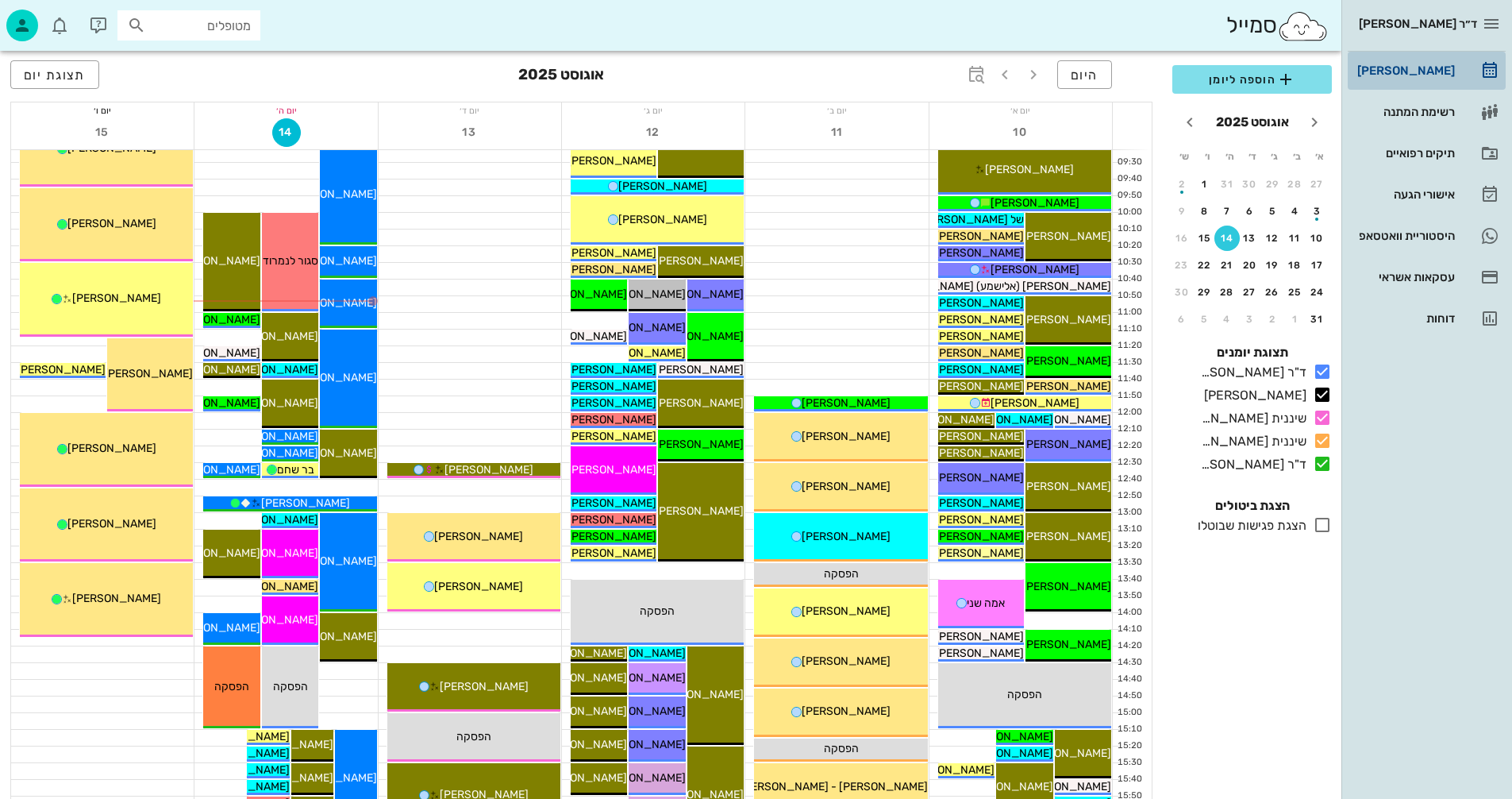
click at [1411, 70] on div "[PERSON_NAME]" at bounding box center [1405, 70] width 101 height 13
click at [1448, 312] on div "דוחות" at bounding box center [1405, 318] width 101 height 13
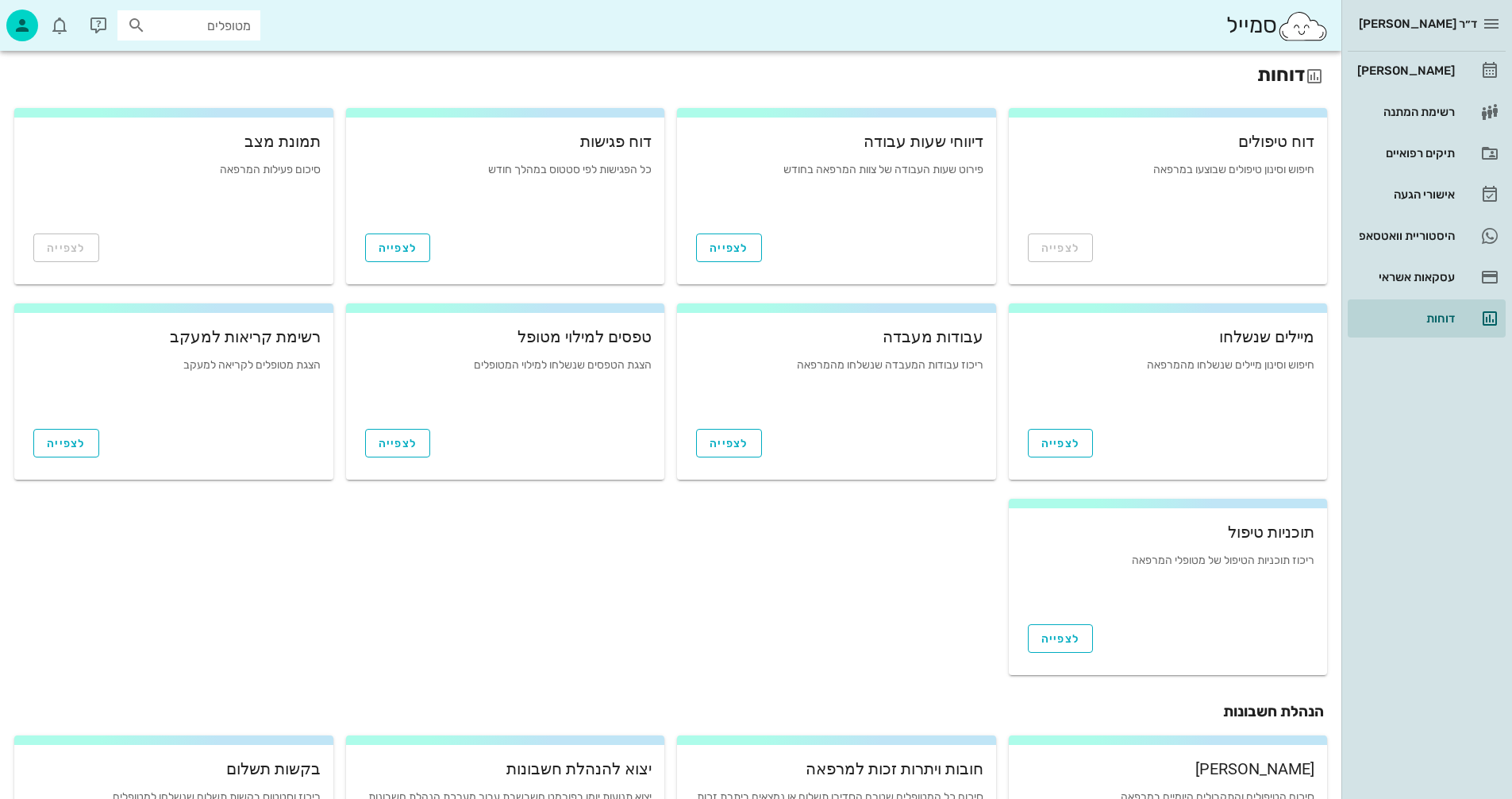
click at [1163, 393] on div "חיפוש וסינון מיילים שנשלחו מהמרפאה" at bounding box center [1168, 382] width 294 height 48
click at [1061, 443] on span "לצפייה" at bounding box center [1061, 444] width 39 height 14
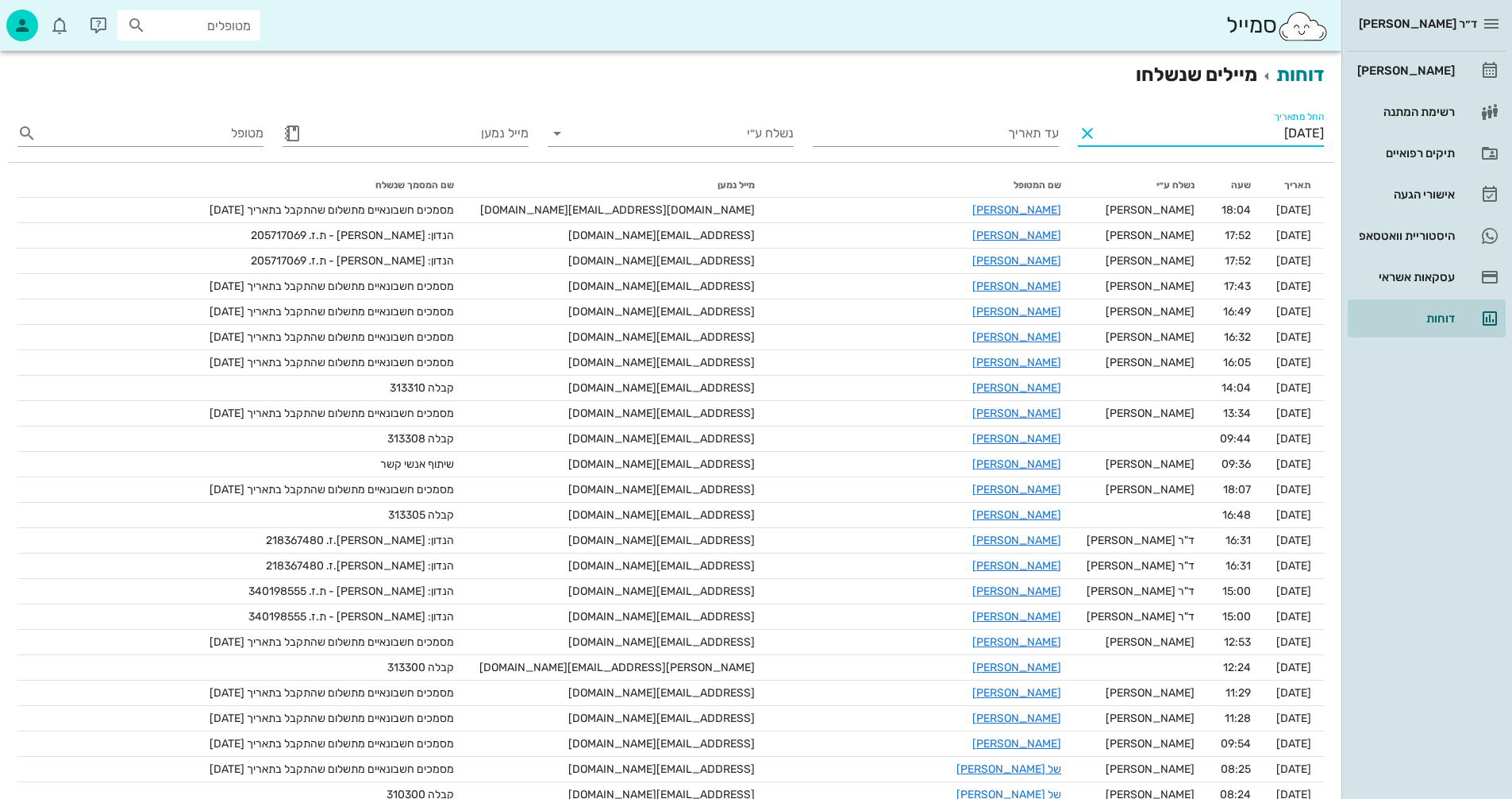
click at [1234, 132] on input "[DATE]" at bounding box center [1212, 133] width 224 height 25
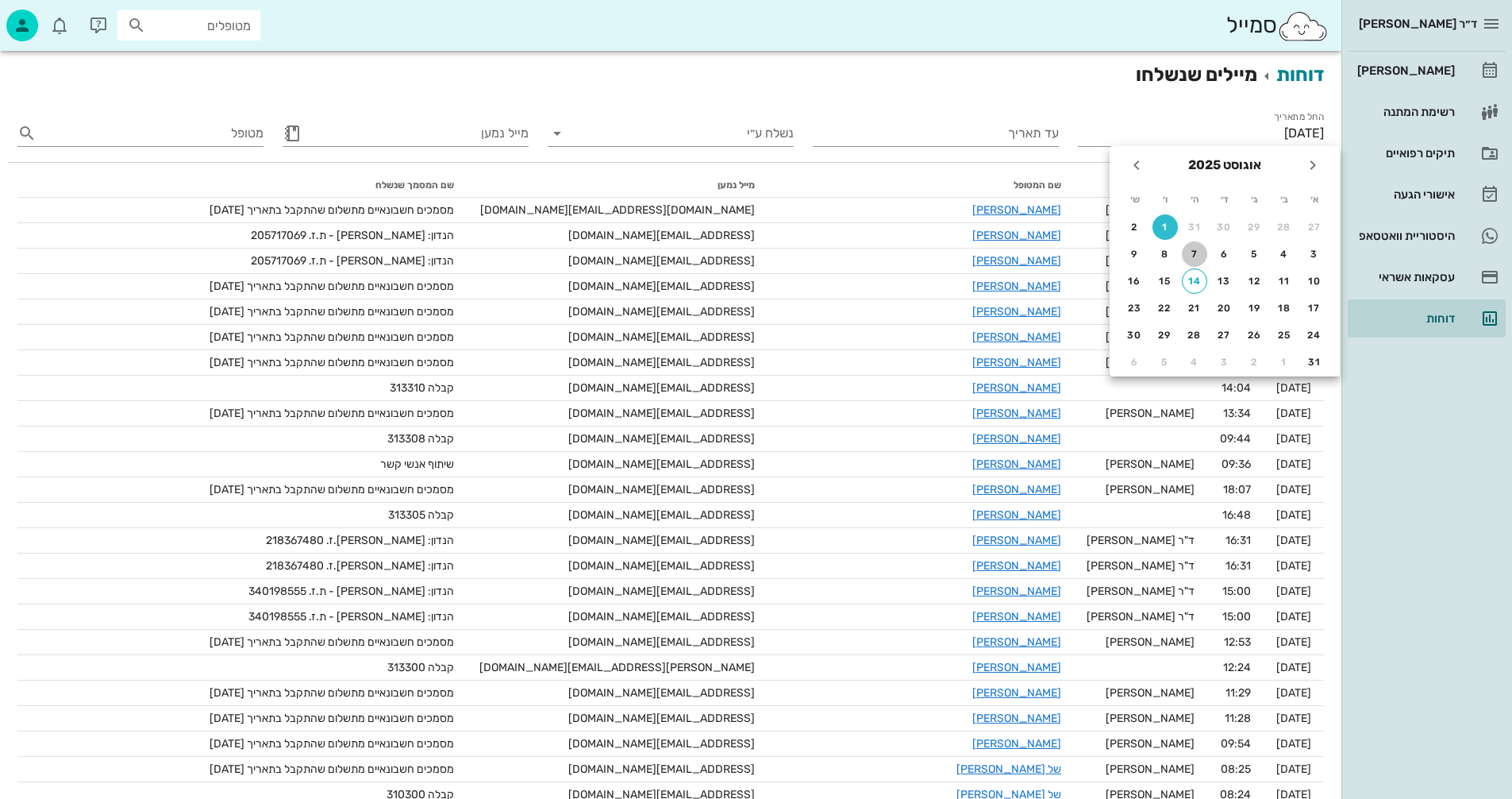
click at [1187, 259] on div "7" at bounding box center [1194, 254] width 25 height 11
type input "[DATE]"
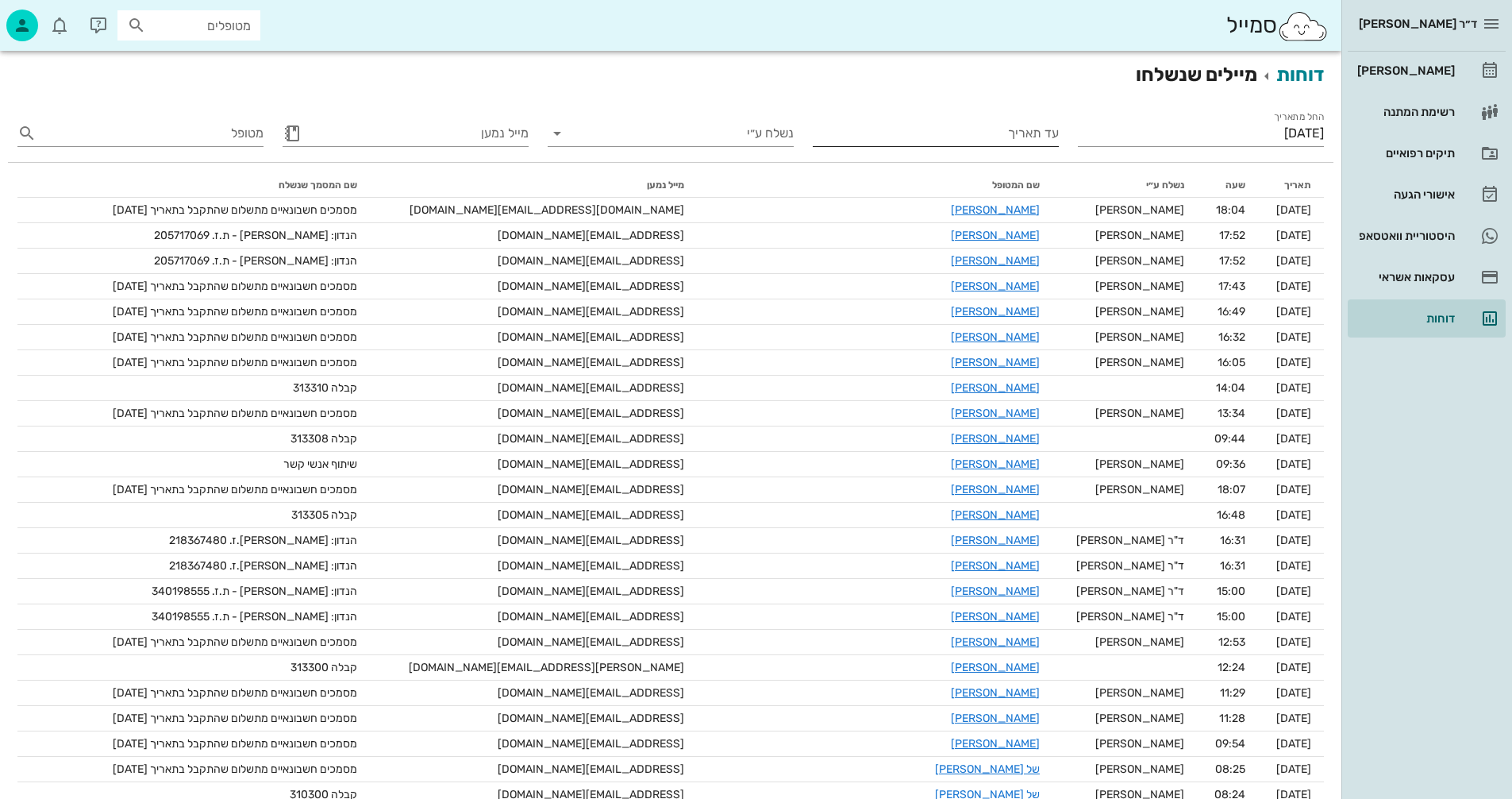
click at [981, 135] on input "עד תאריך" at bounding box center [938, 133] width 243 height 25
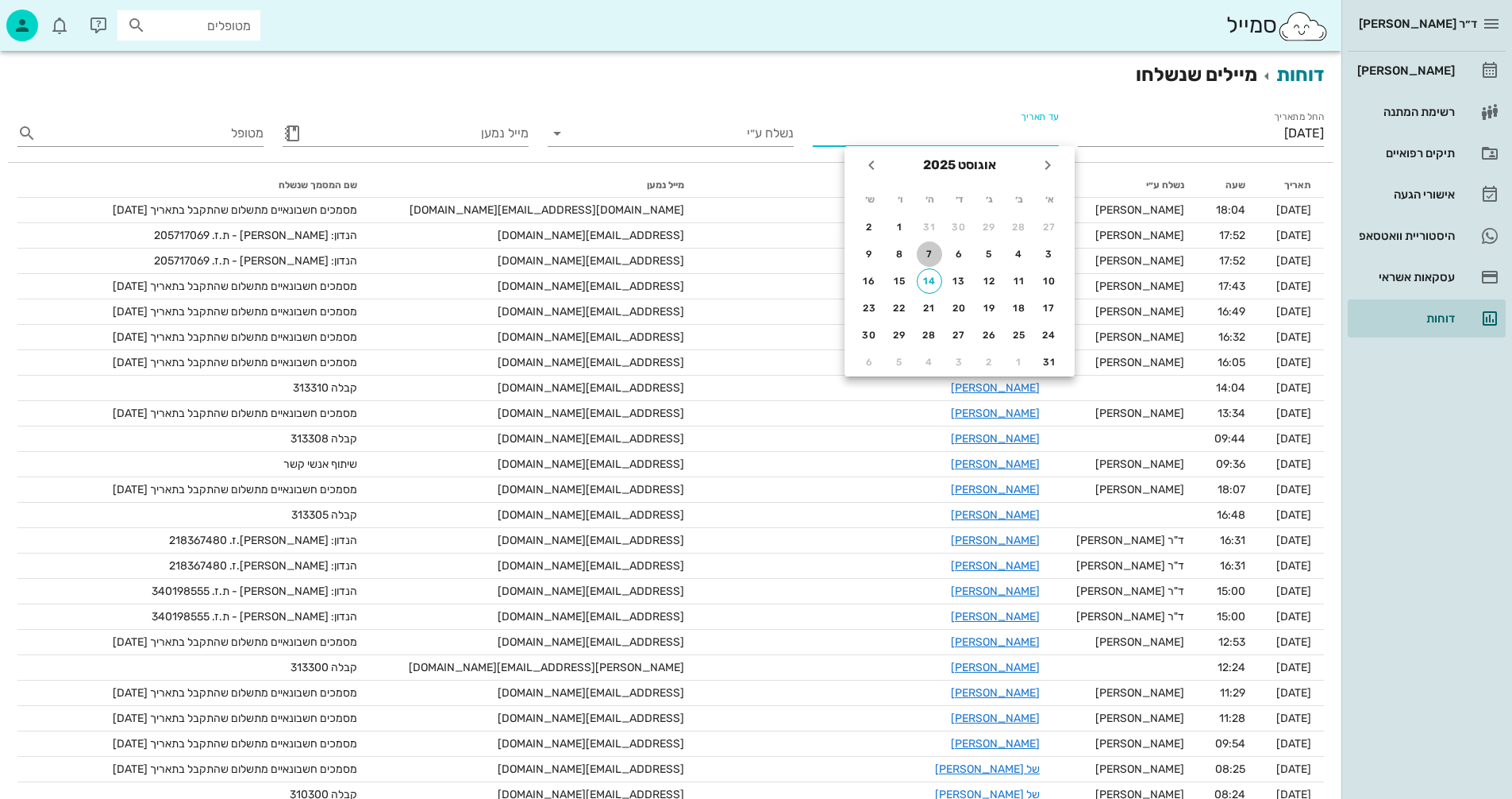
click at [925, 256] on div "7" at bounding box center [929, 254] width 25 height 11
type input "[DATE]"
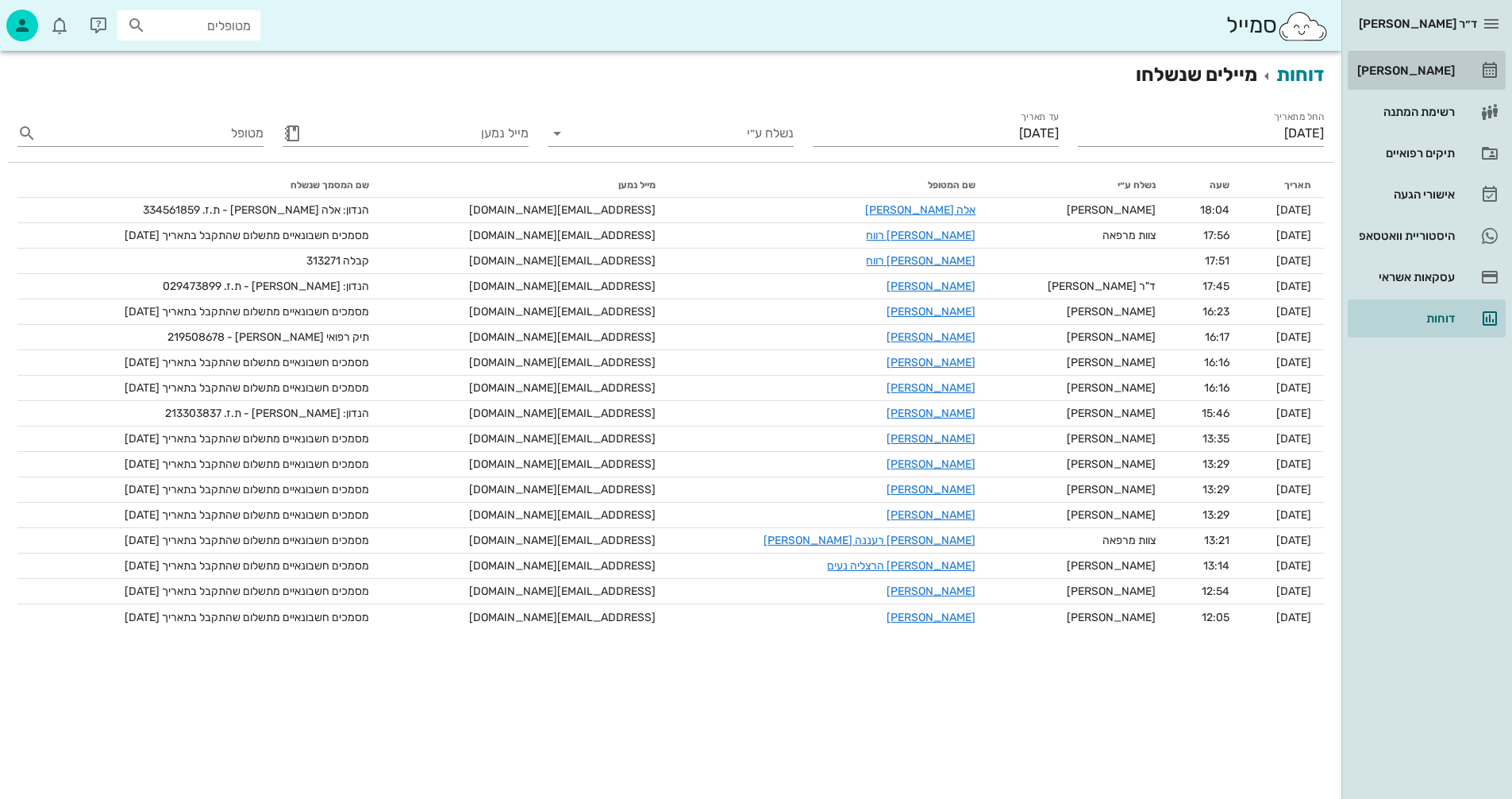
click at [1408, 67] on div "[PERSON_NAME]" at bounding box center [1405, 70] width 101 height 13
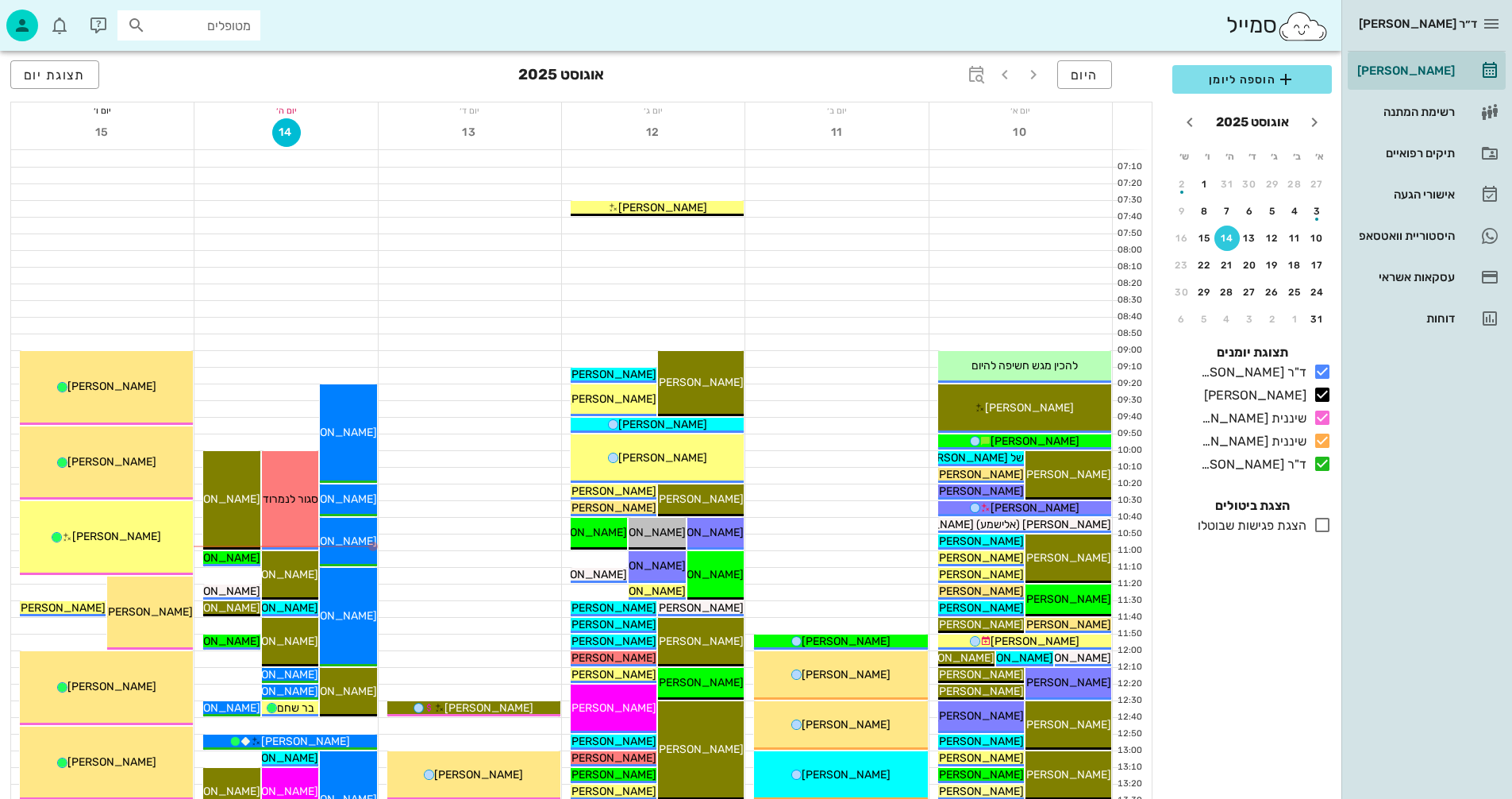
click at [202, 23] on input "מטופלים" at bounding box center [199, 25] width 101 height 21
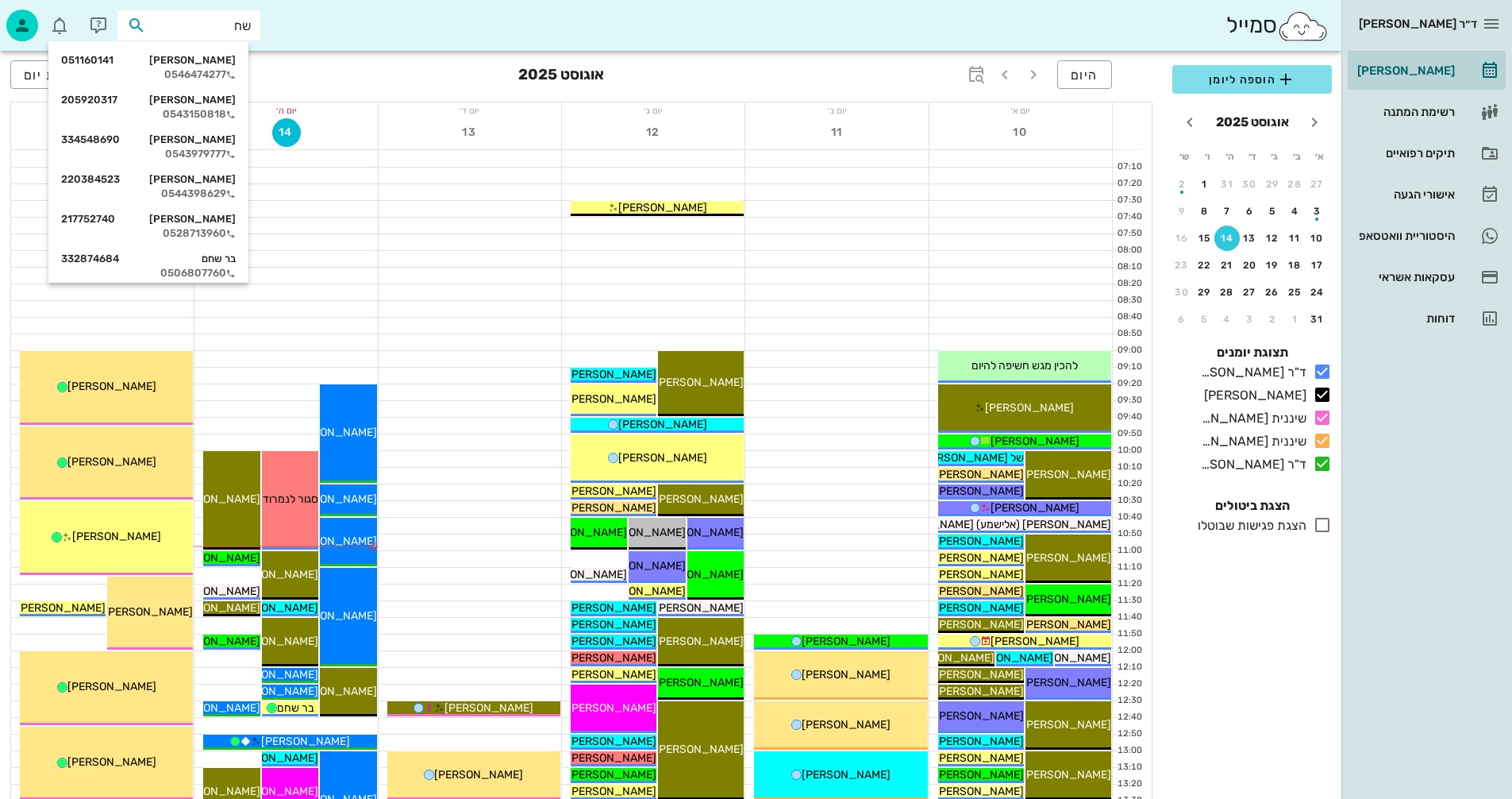
type input "שחם"
click at [198, 59] on div "[PERSON_NAME] 051160141" at bounding box center [149, 60] width 175 height 13
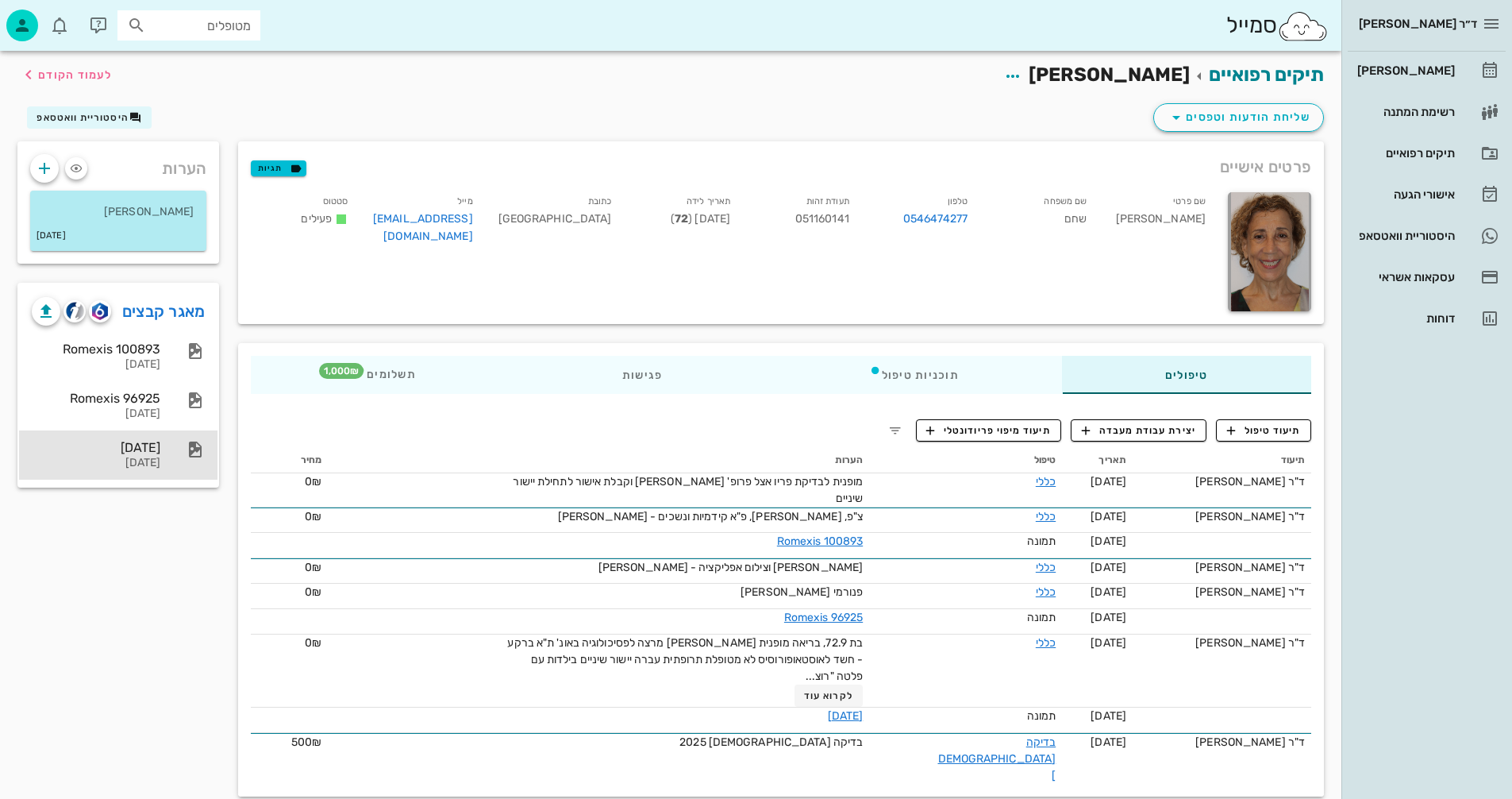
click at [126, 451] on div "[DATE]" at bounding box center [96, 446] width 128 height 15
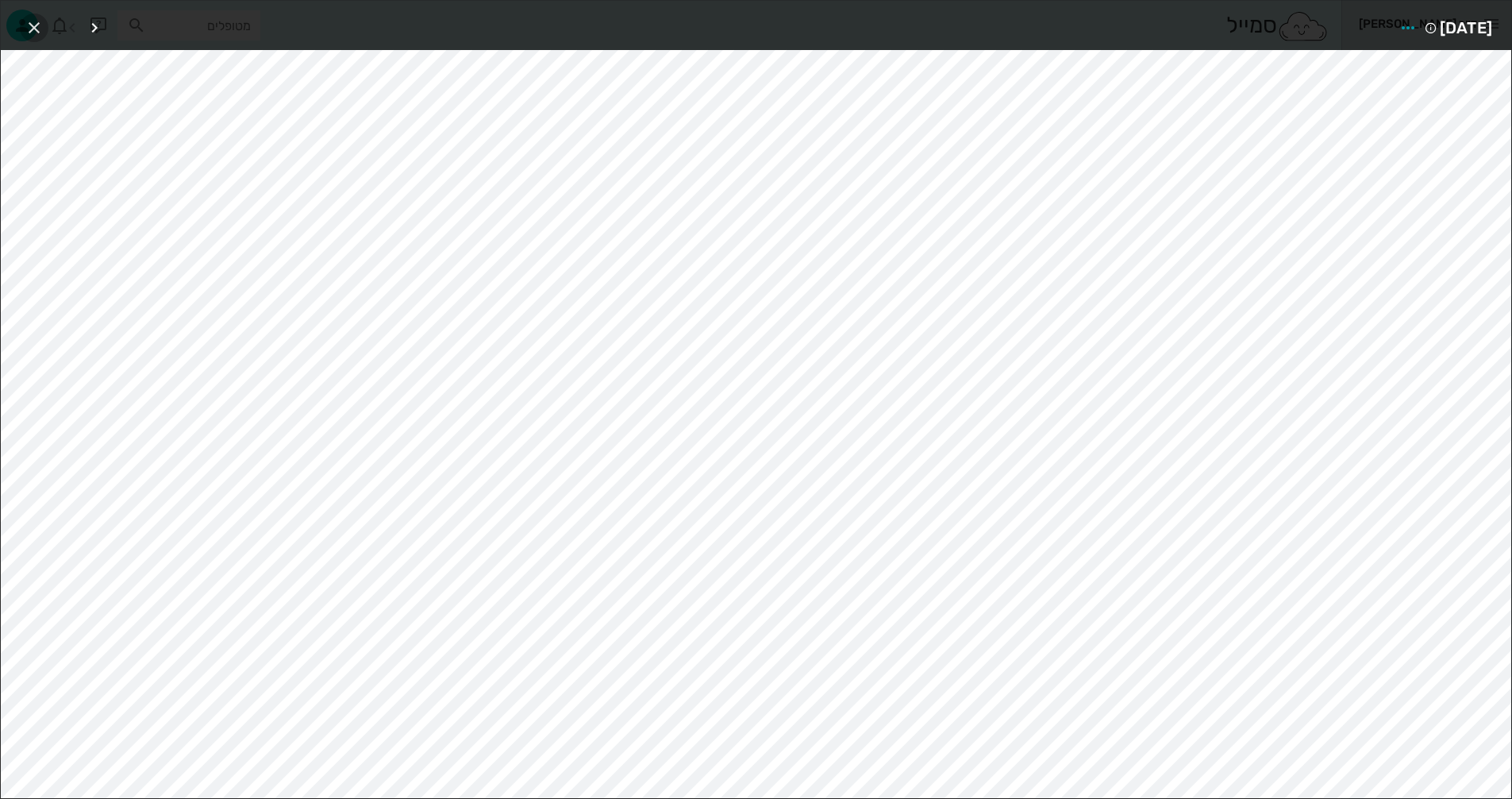
click at [27, 20] on icon "button" at bounding box center [34, 28] width 19 height 19
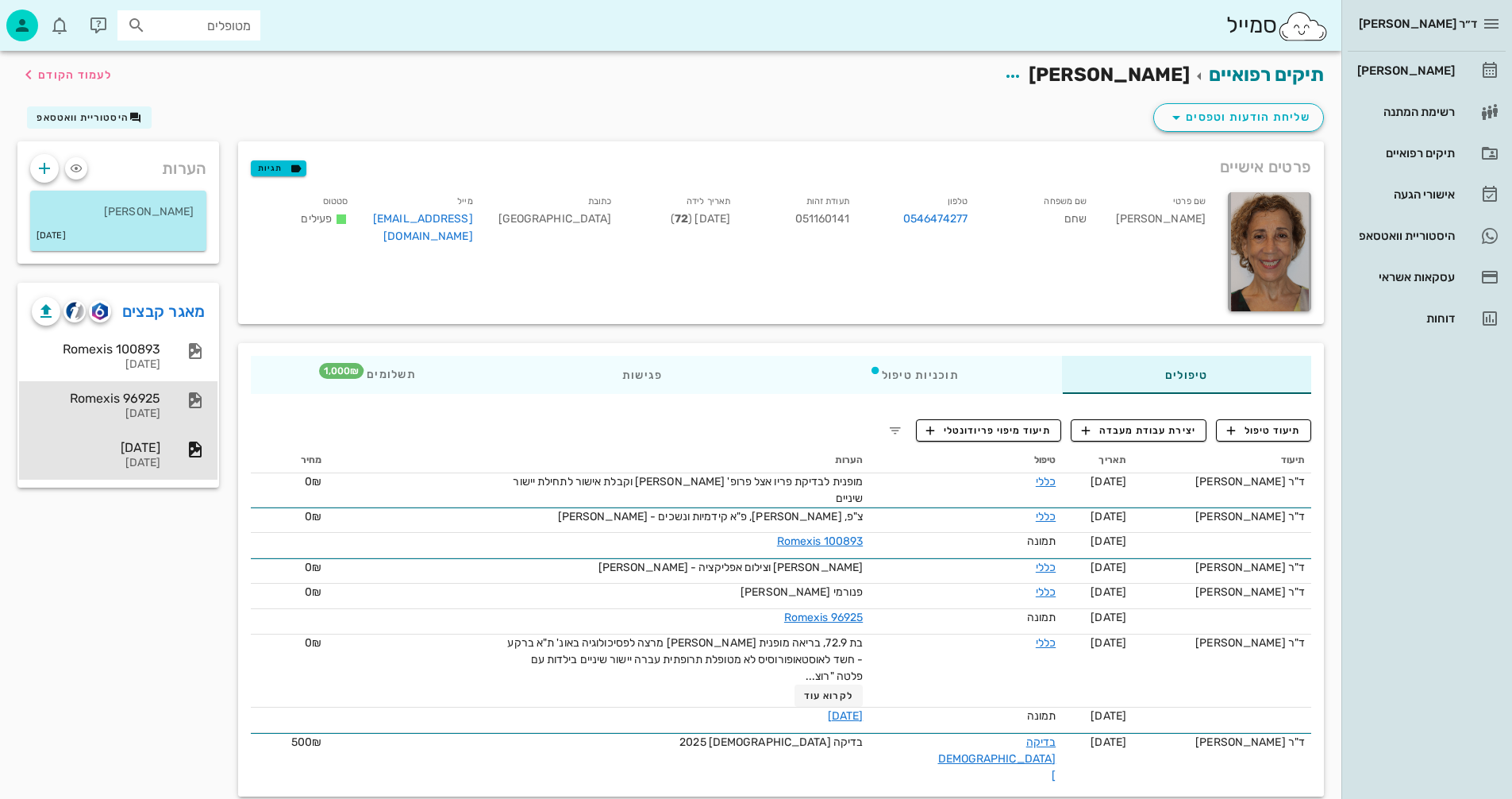
click at [126, 405] on div "Romexis 96925" at bounding box center [96, 398] width 128 height 15
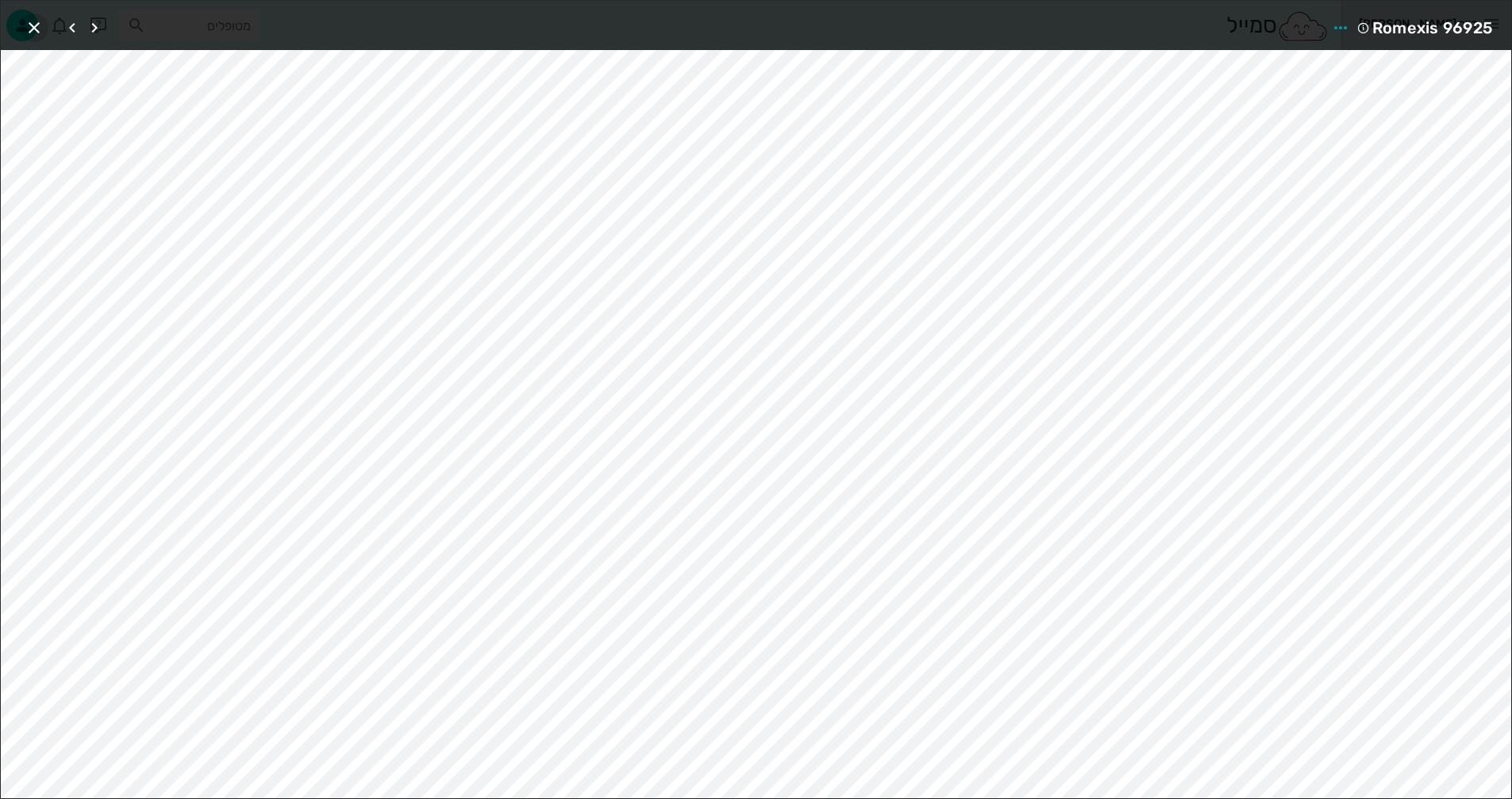
click at [29, 27] on icon "button" at bounding box center [34, 28] width 19 height 19
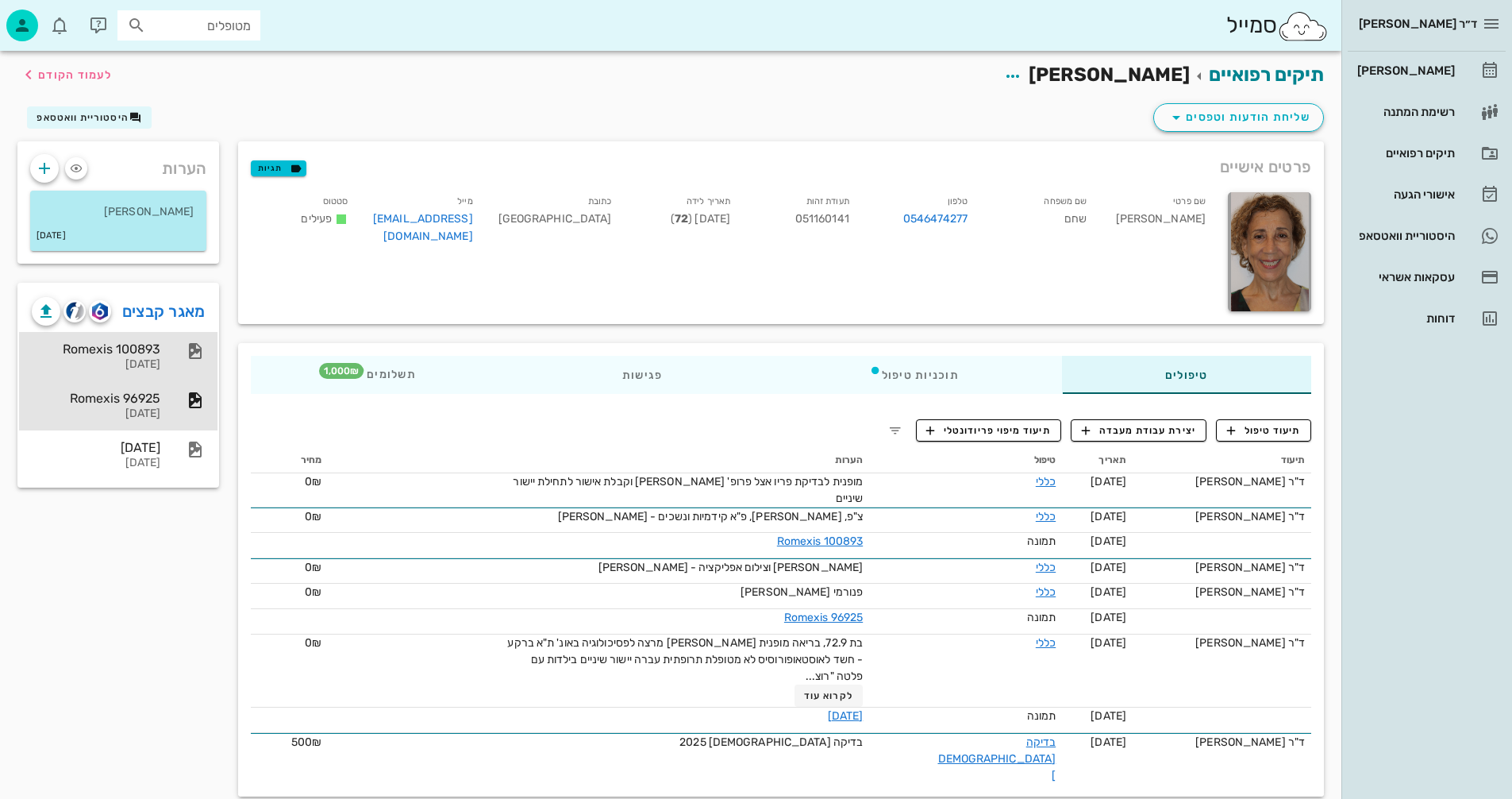
click at [132, 354] on div "Romexis 100893" at bounding box center [96, 348] width 128 height 15
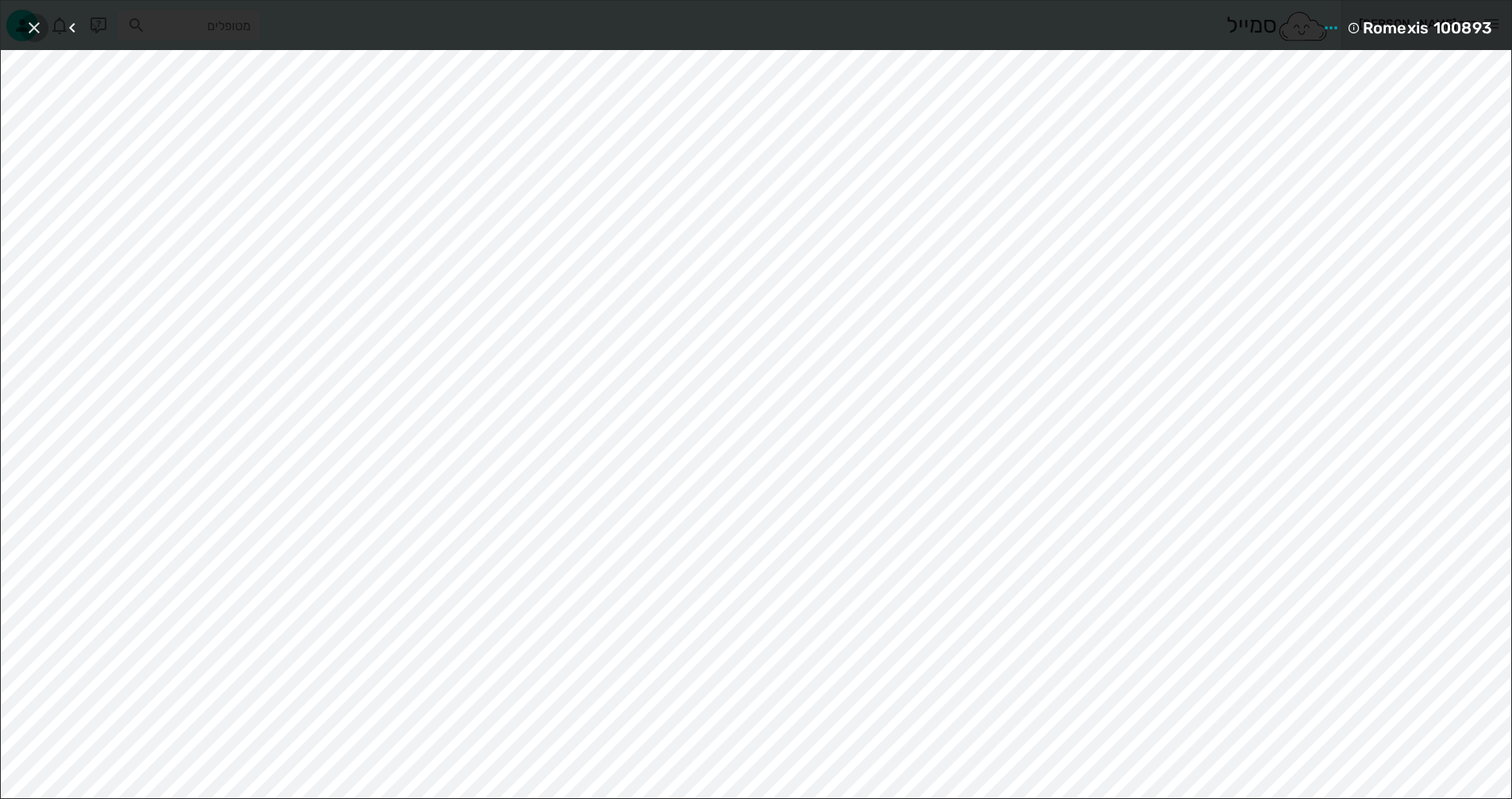
click at [29, 23] on icon "button" at bounding box center [34, 28] width 19 height 19
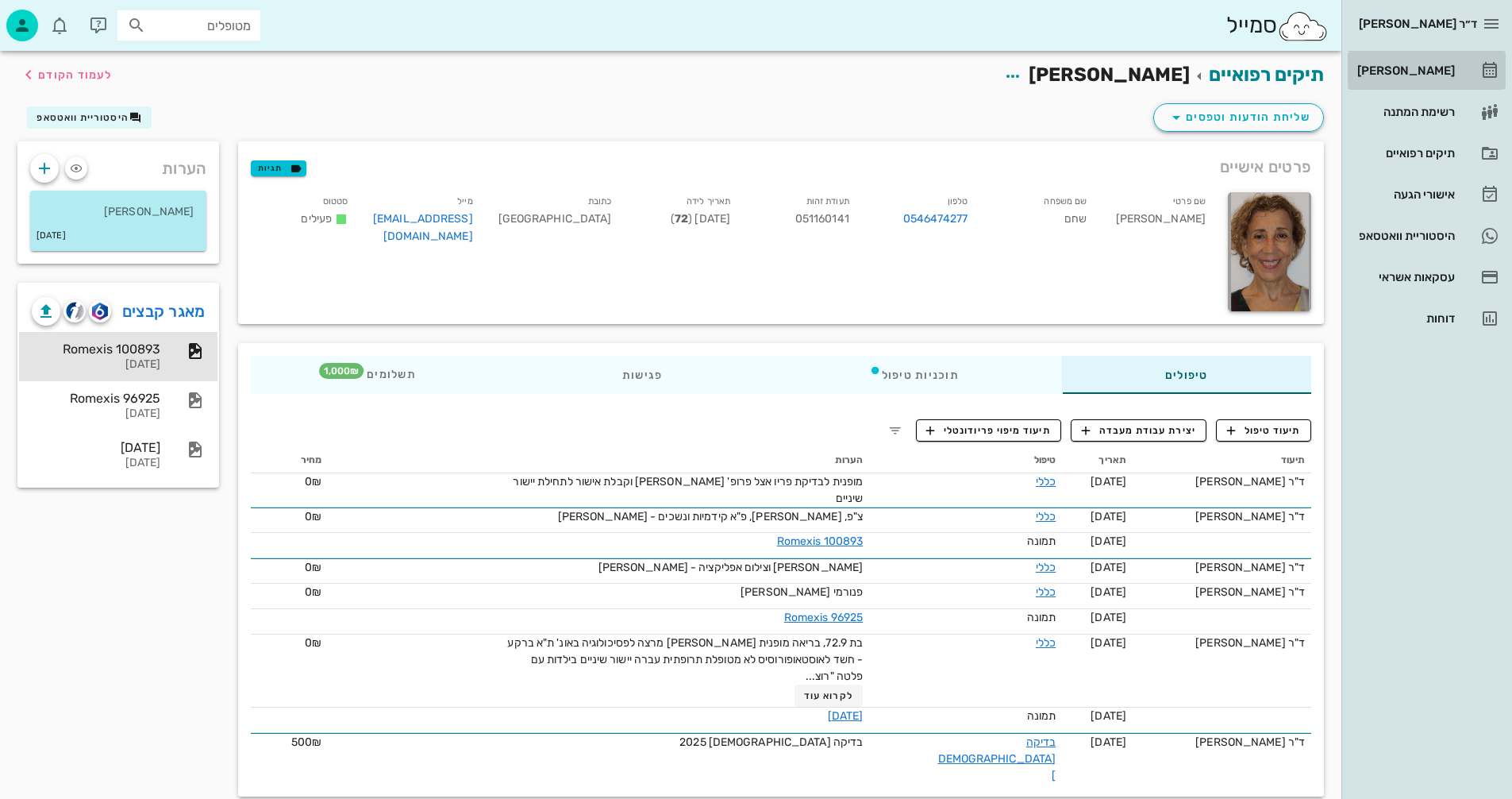
click at [1405, 71] on div "[PERSON_NAME]" at bounding box center [1405, 70] width 101 height 13
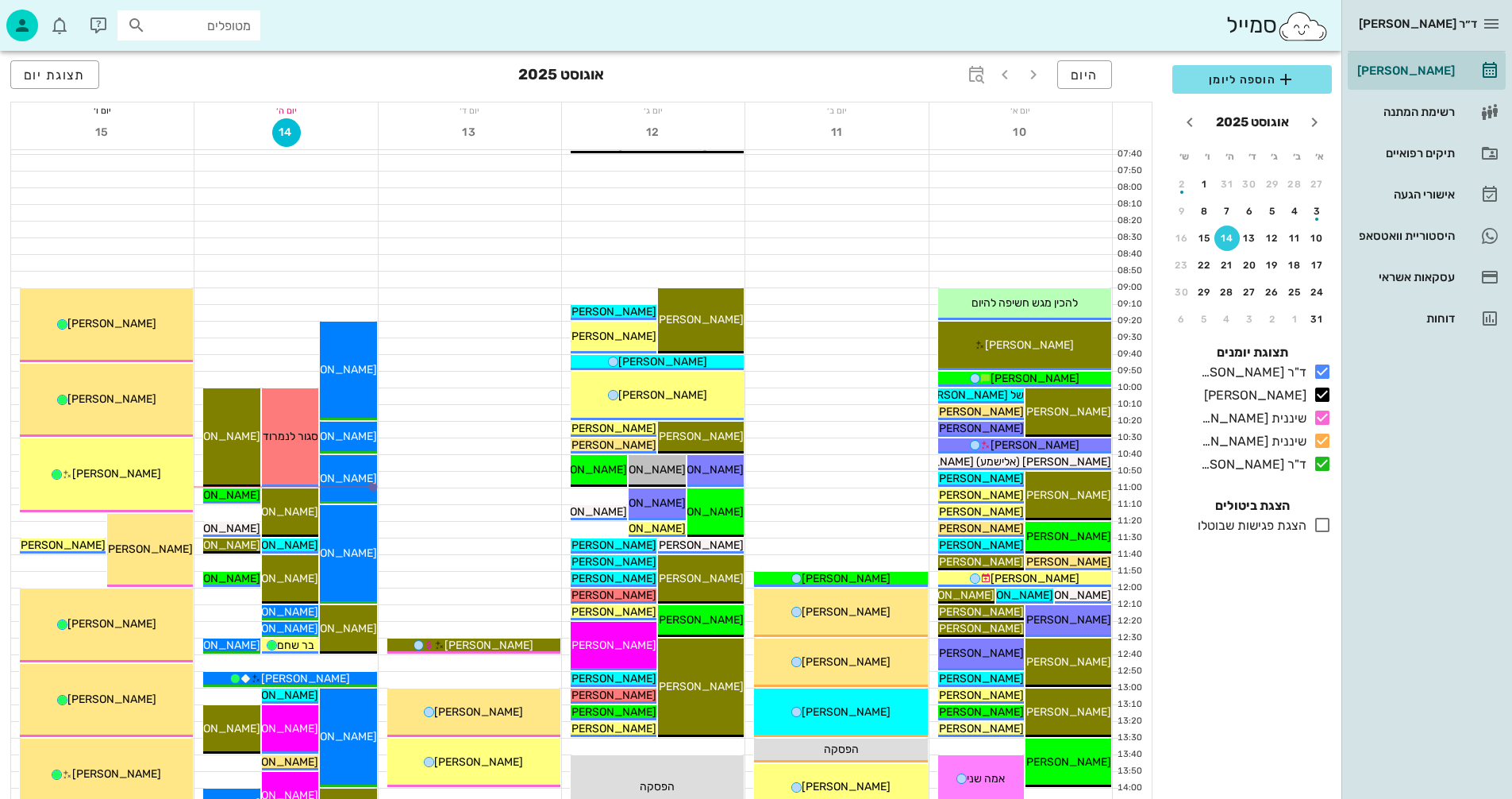
scroll to position [159, 0]
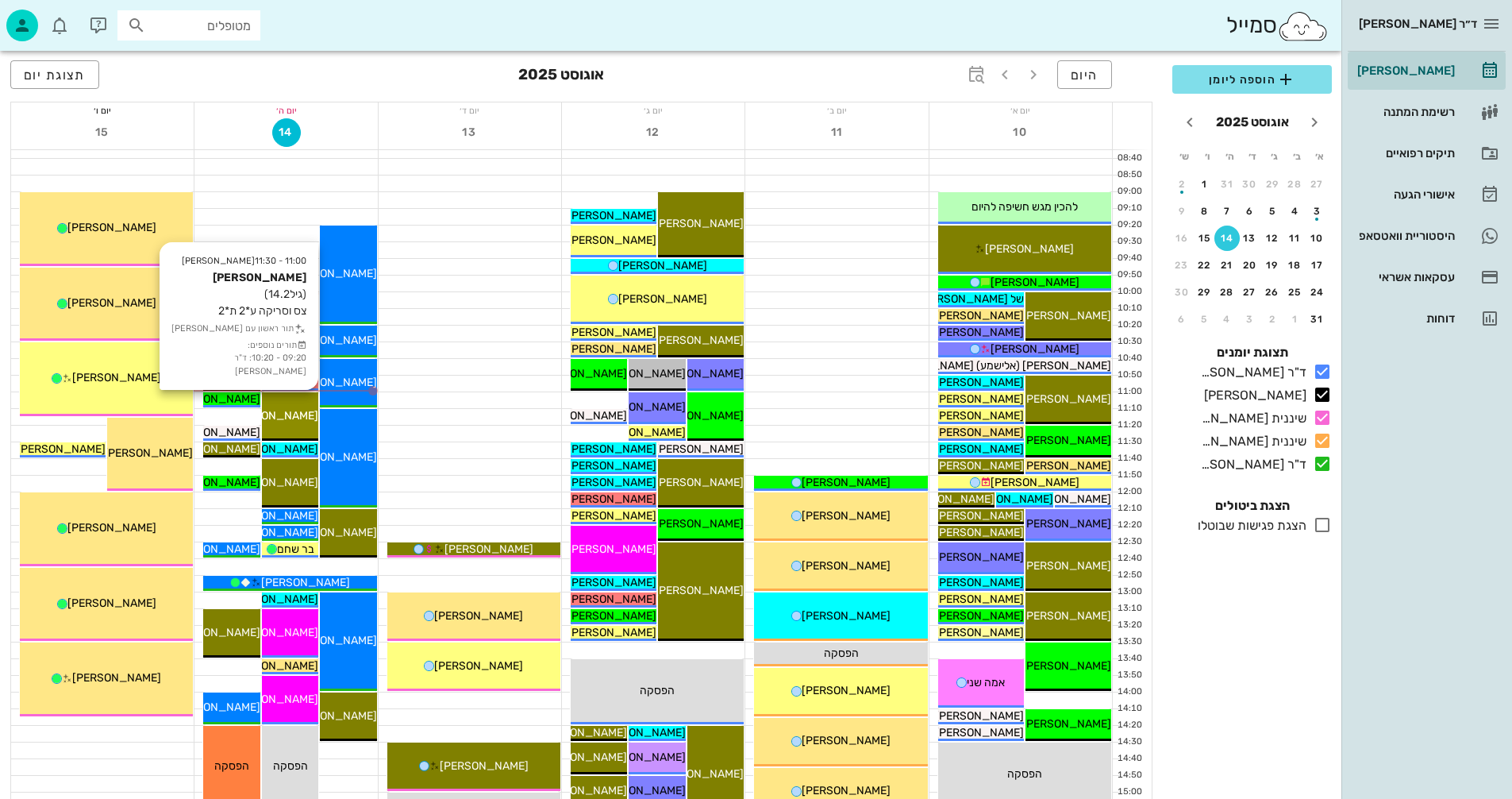
click at [296, 419] on span "[PERSON_NAME]" at bounding box center [274, 416] width 89 height 14
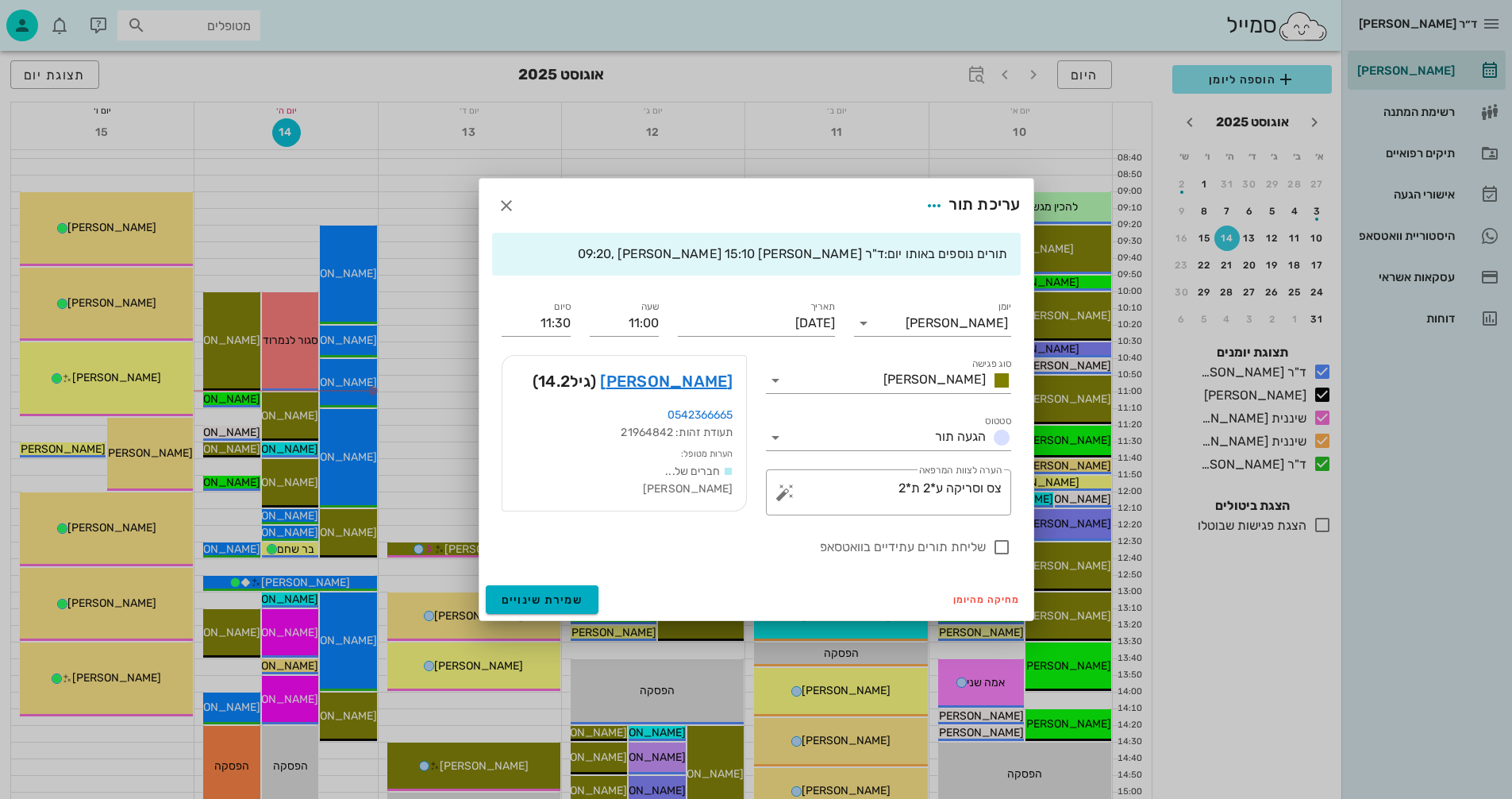
click at [417, 278] on div at bounding box center [756, 400] width 1512 height 799
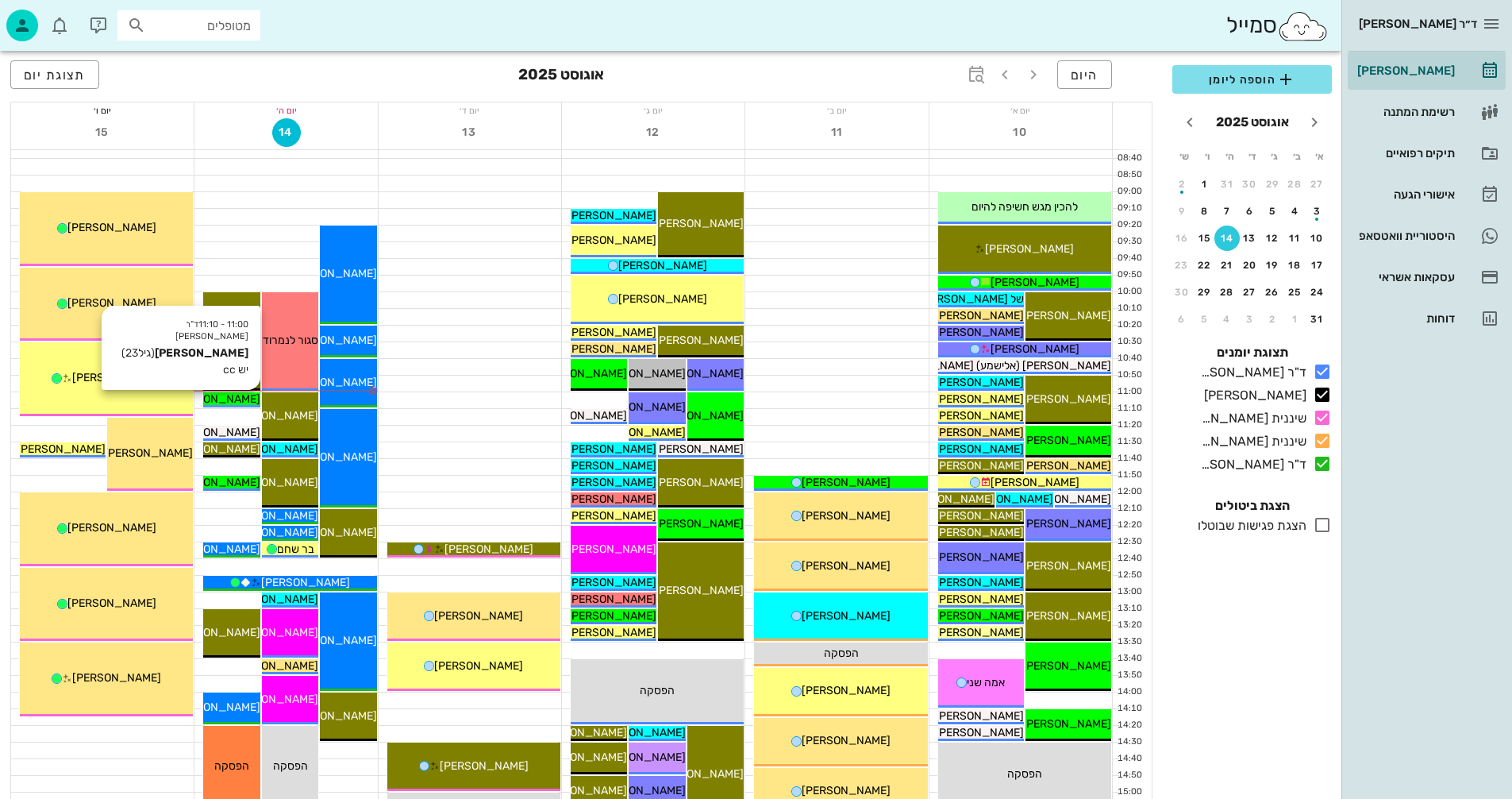
click at [234, 399] on span "[PERSON_NAME]" at bounding box center [216, 400] width 89 height 14
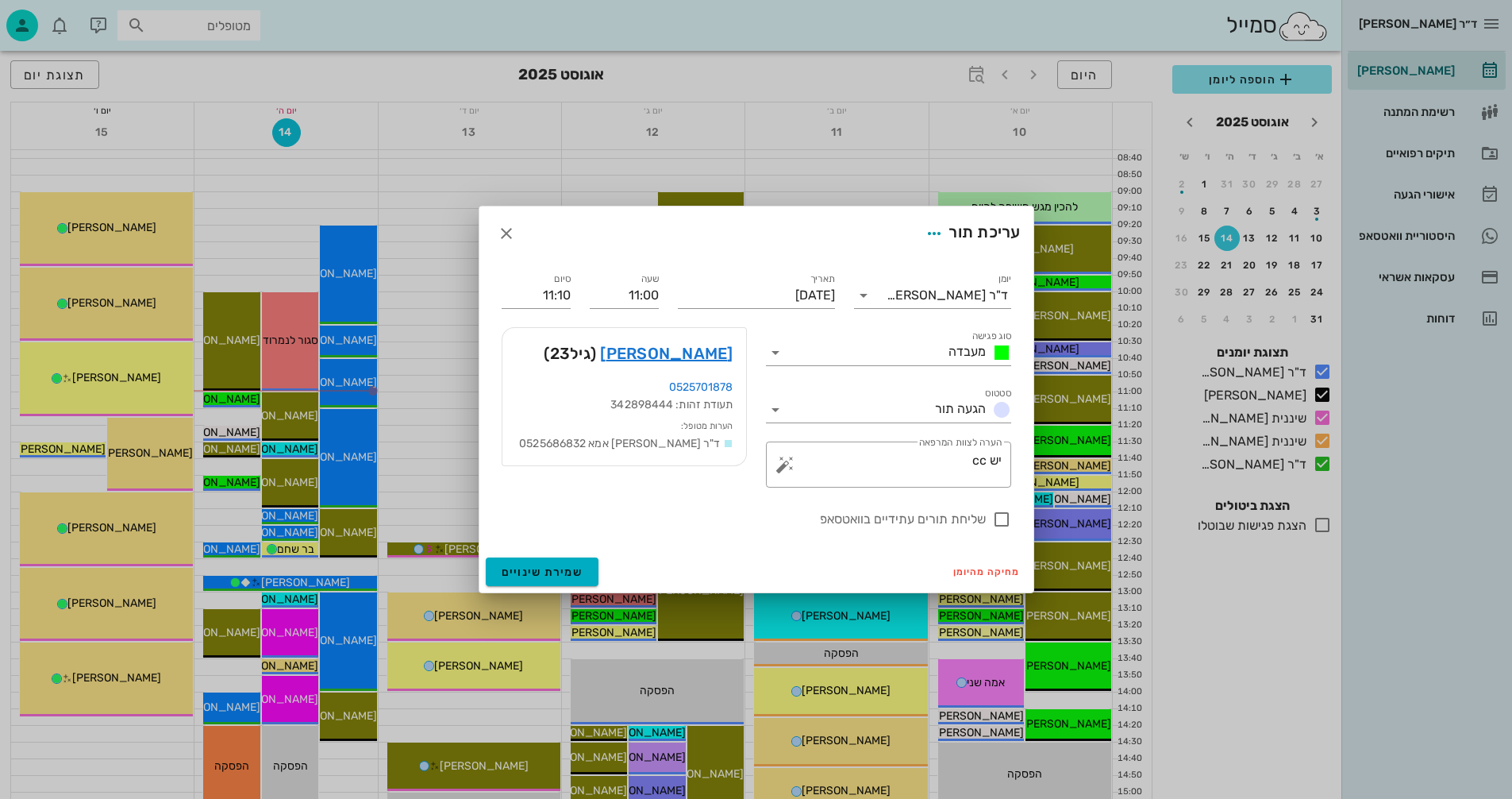
click at [409, 204] on div at bounding box center [756, 400] width 1512 height 799
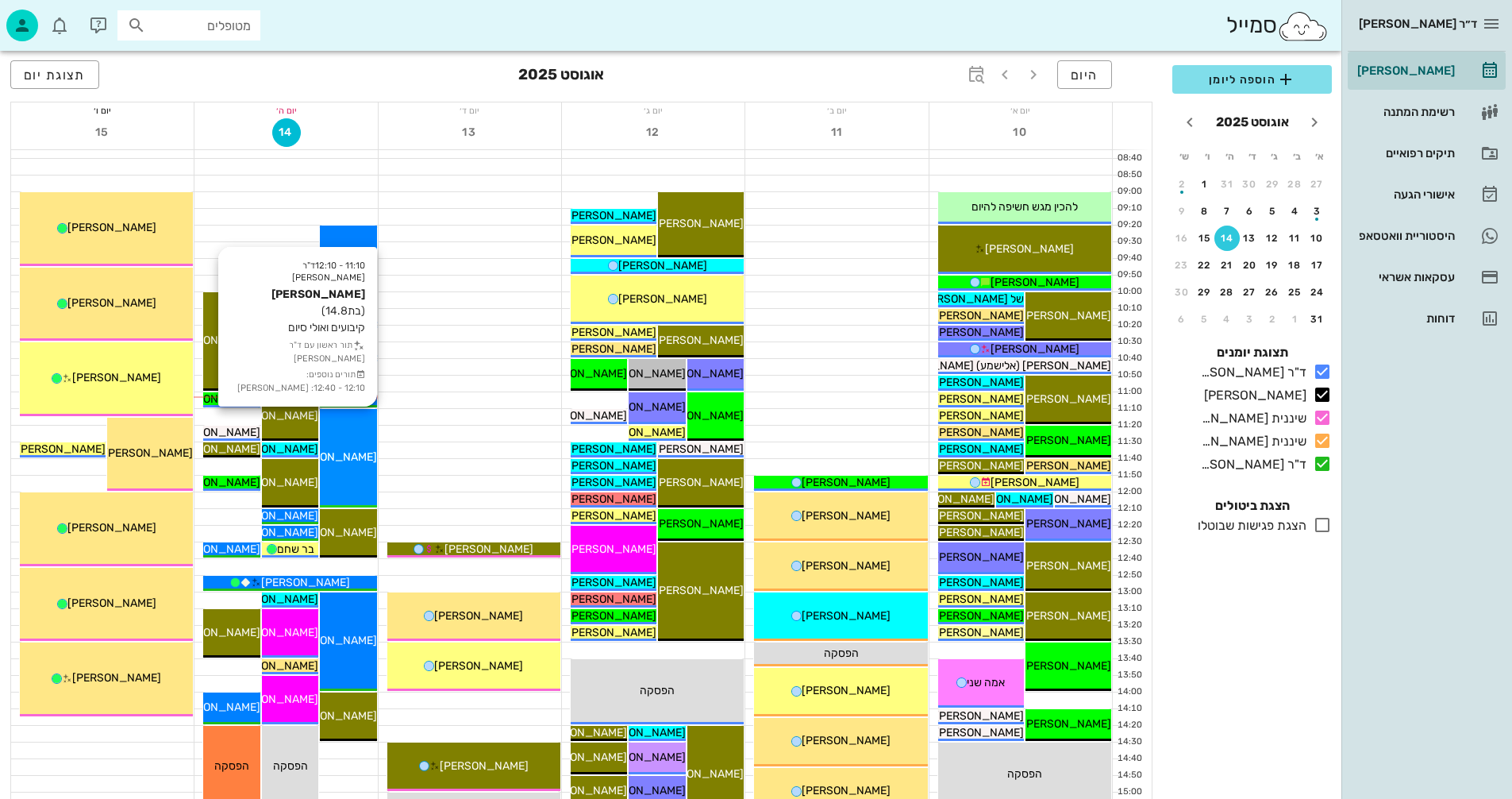
click at [341, 432] on div "11:10 - 12:10 ד"ר [PERSON_NAME] [PERSON_NAME] (בת 14.8 ) קיבועים ואולי סיום תור…" at bounding box center [347, 458] width 56 height 99
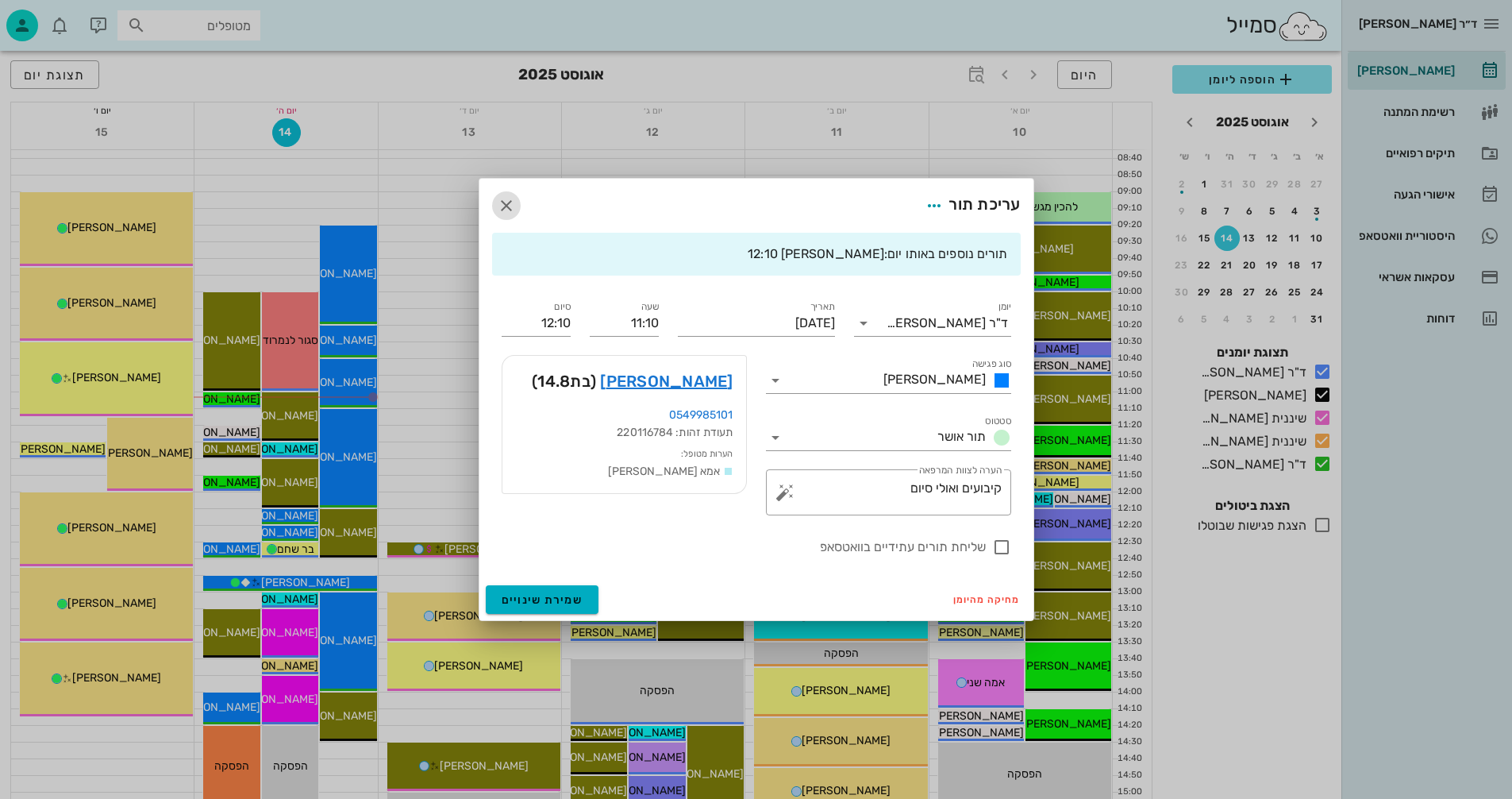
click at [498, 206] on icon "button" at bounding box center [506, 205] width 19 height 19
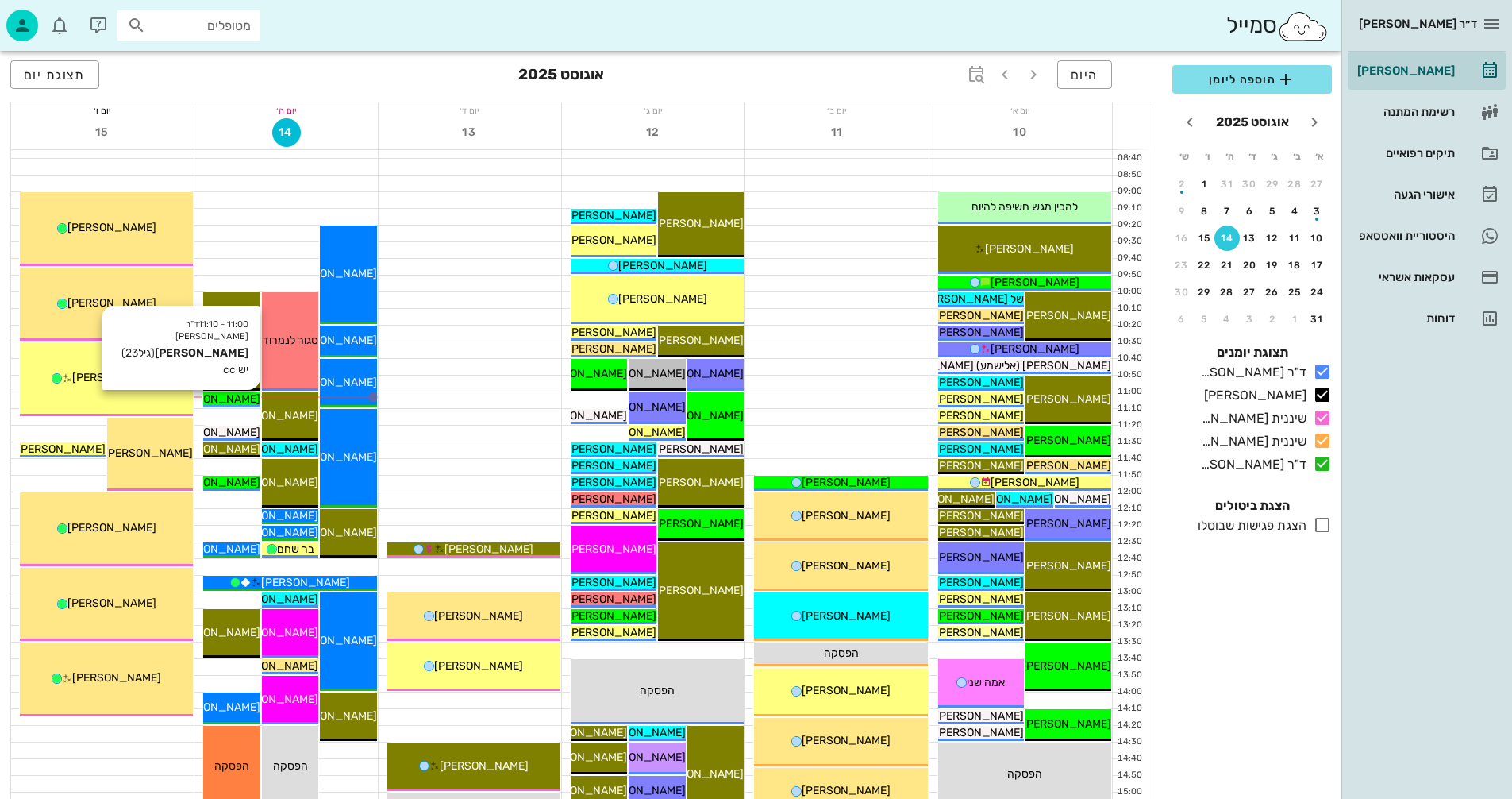
click at [237, 395] on span "[PERSON_NAME]" at bounding box center [216, 400] width 89 height 14
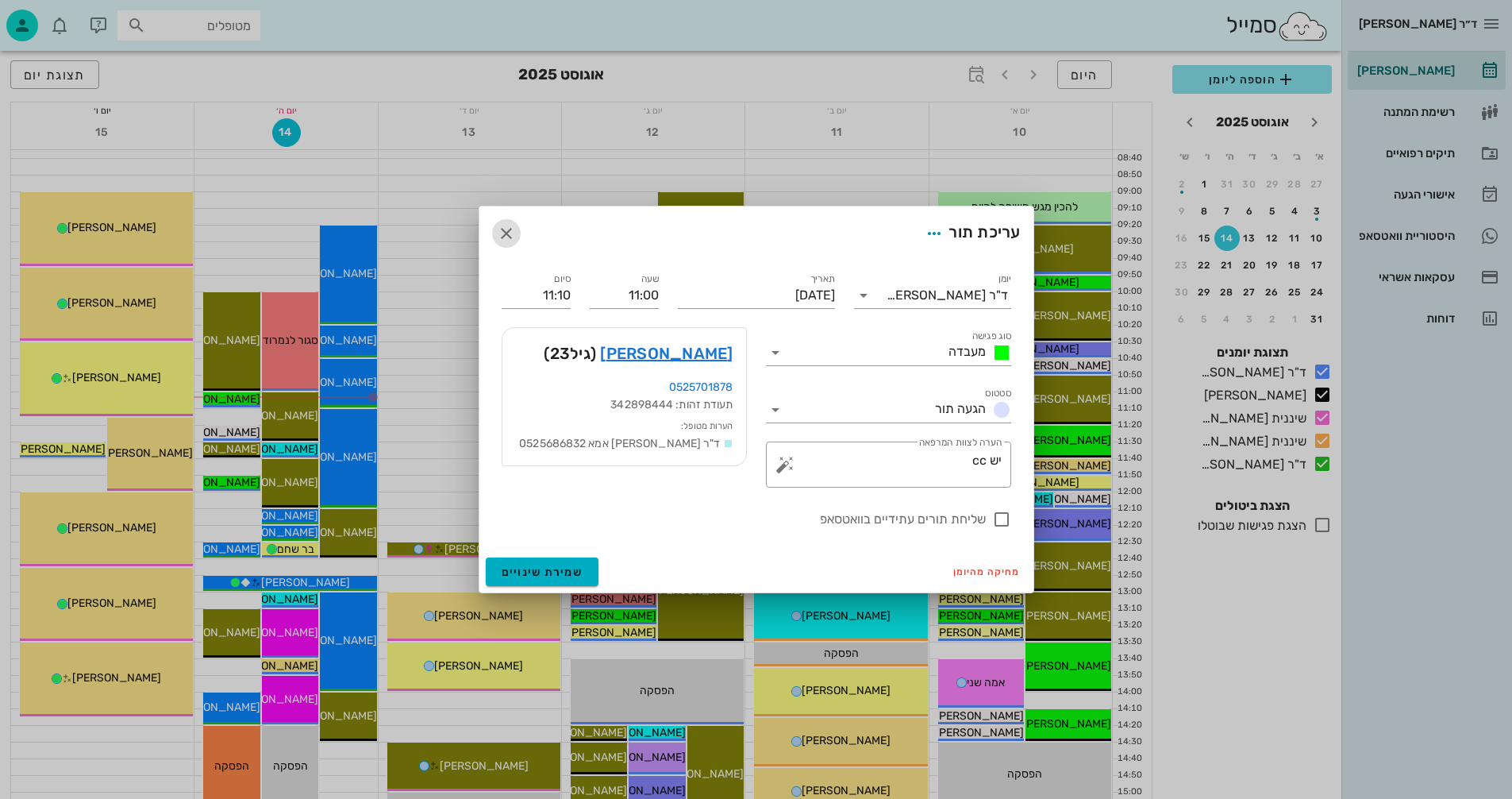
click at [502, 229] on icon "button" at bounding box center [506, 233] width 19 height 19
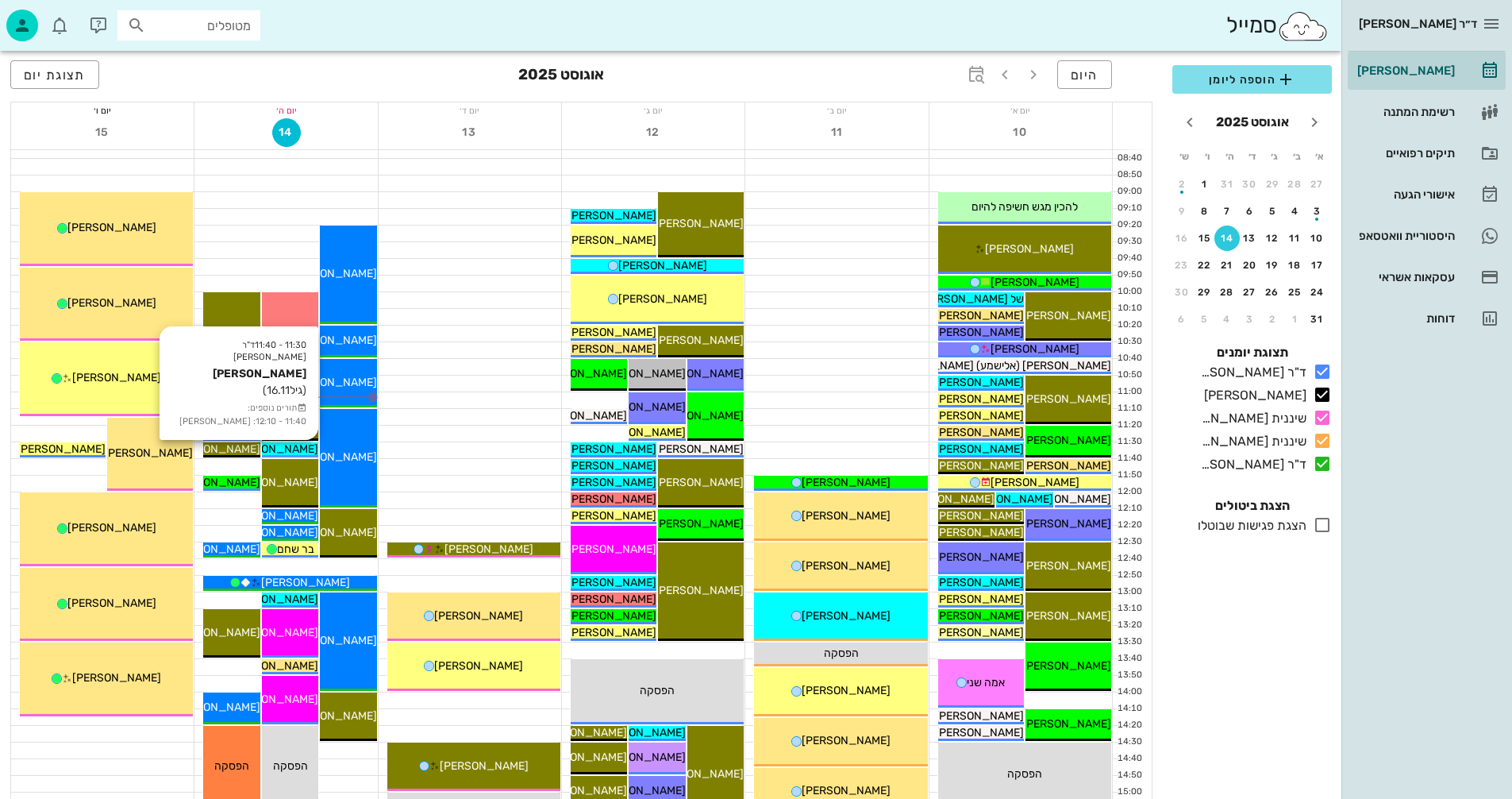
click at [294, 449] on span "[PERSON_NAME]" at bounding box center [274, 449] width 89 height 14
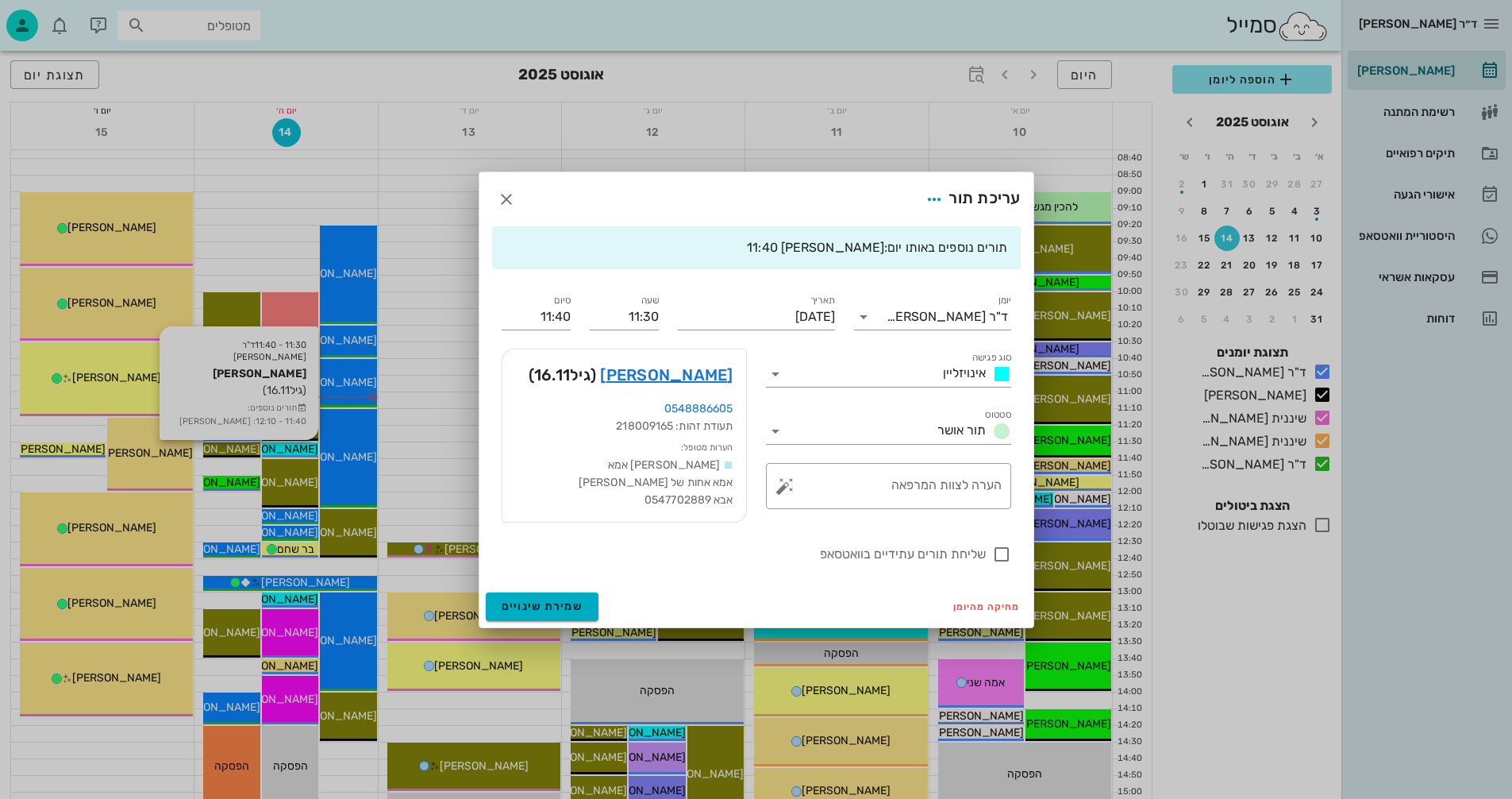
click at [294, 449] on div at bounding box center [756, 400] width 1512 height 799
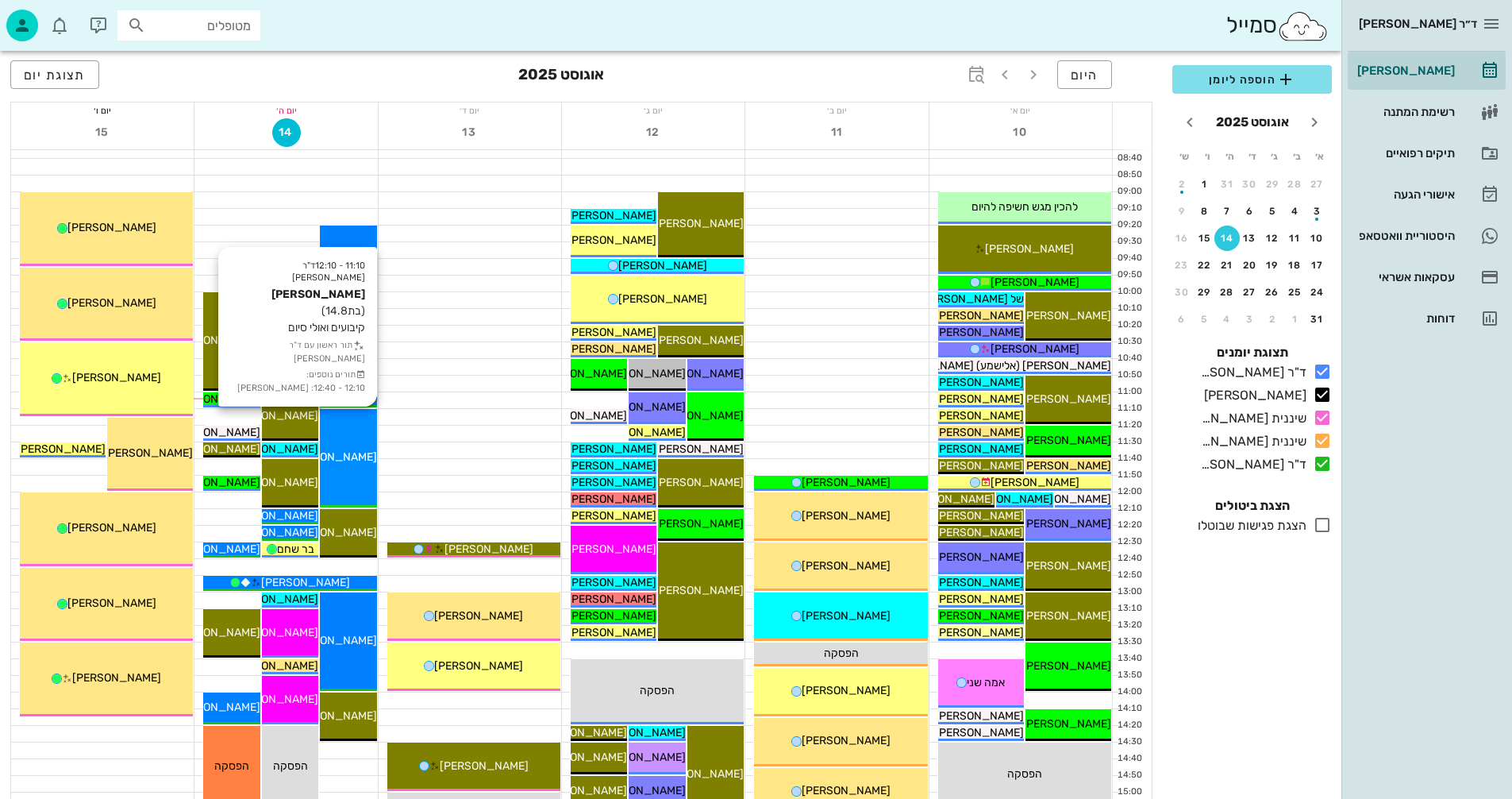
click at [361, 438] on div "11:10 - 12:10 ד"ר [PERSON_NAME] [PERSON_NAME] (בת 14.8 ) קיבועים ואולי סיום תור…" at bounding box center [347, 458] width 56 height 99
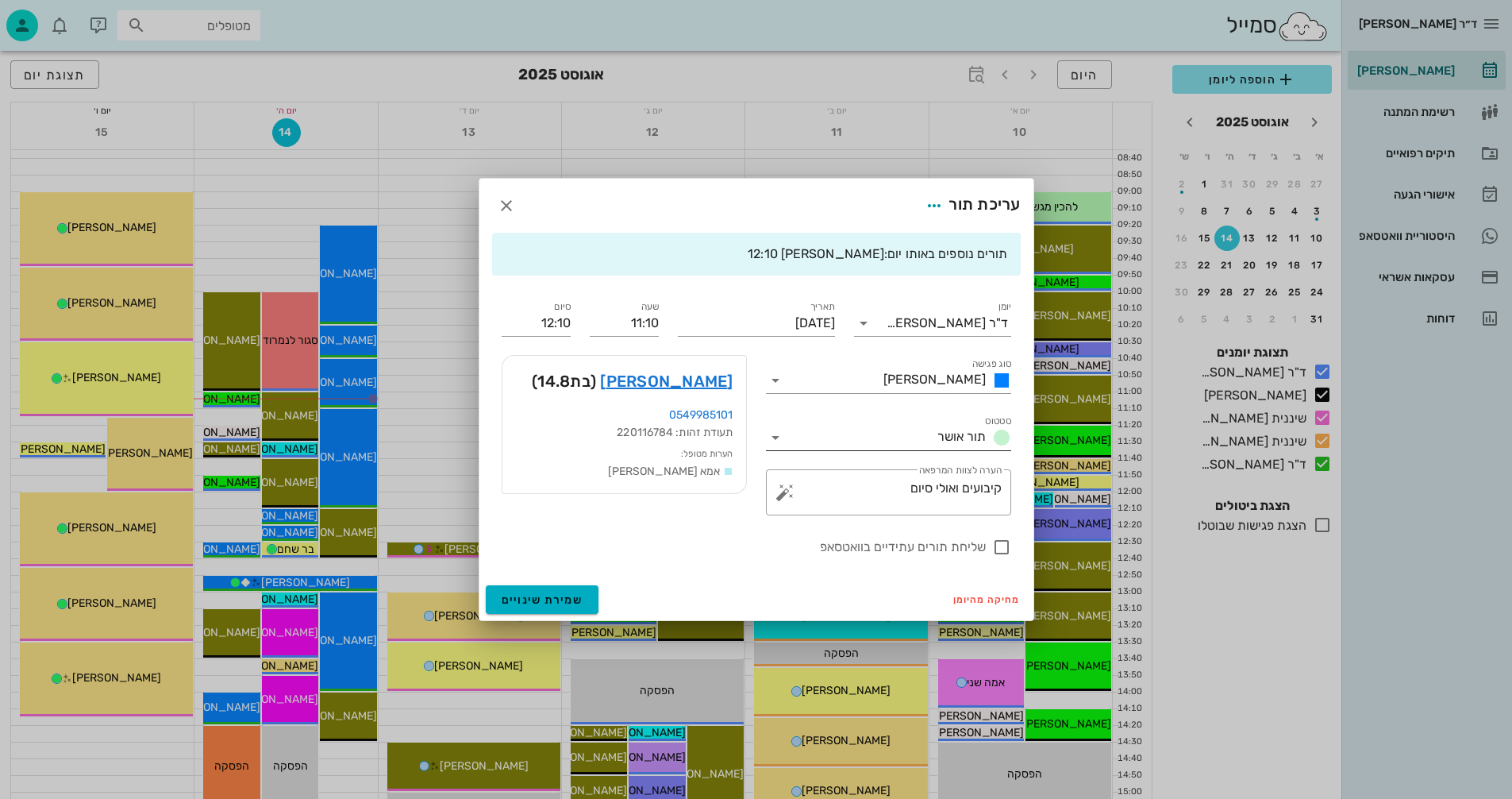
click at [771, 433] on icon at bounding box center [775, 438] width 19 height 19
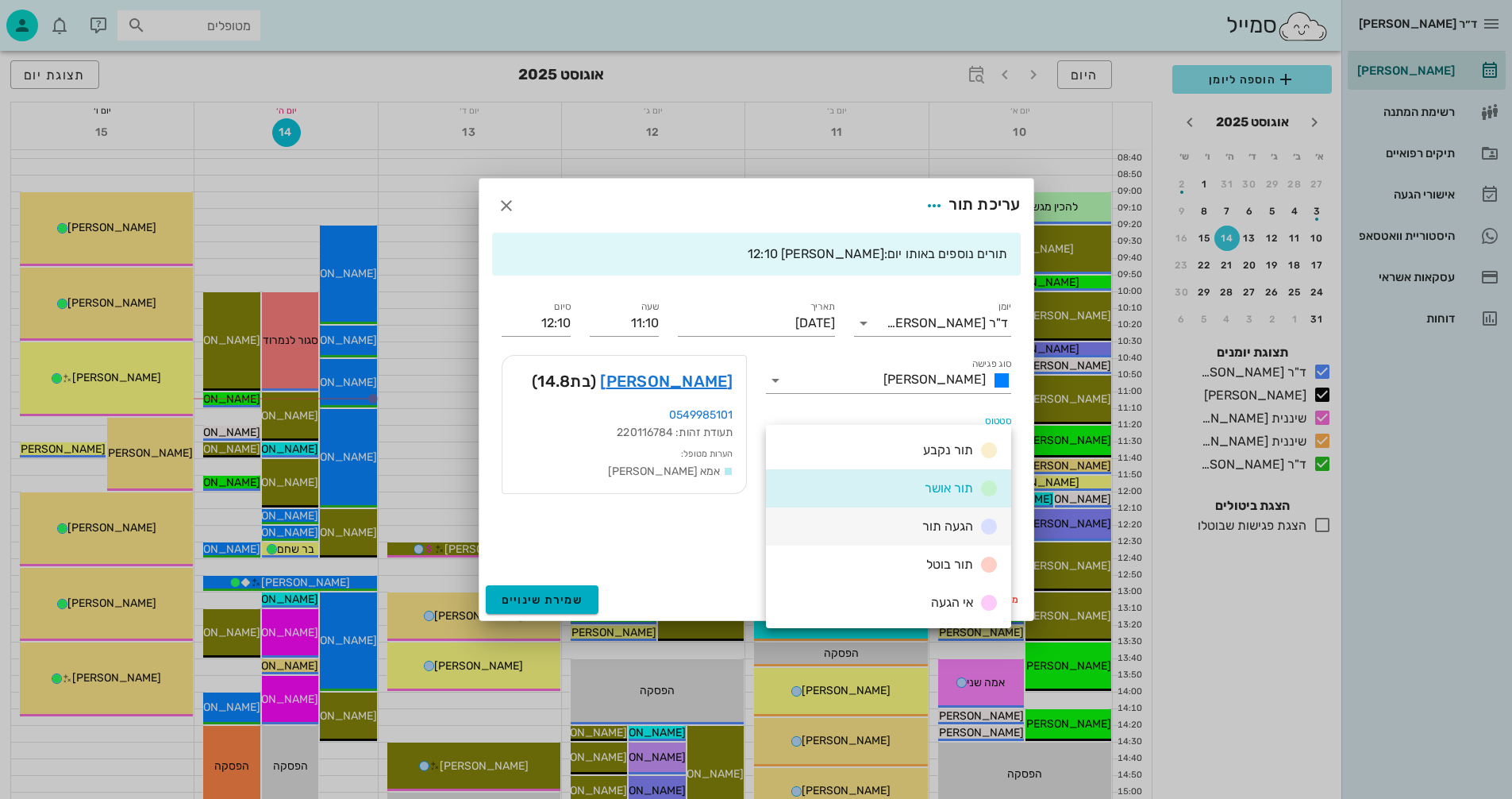
click at [933, 524] on span "הגעה תור" at bounding box center [947, 525] width 51 height 15
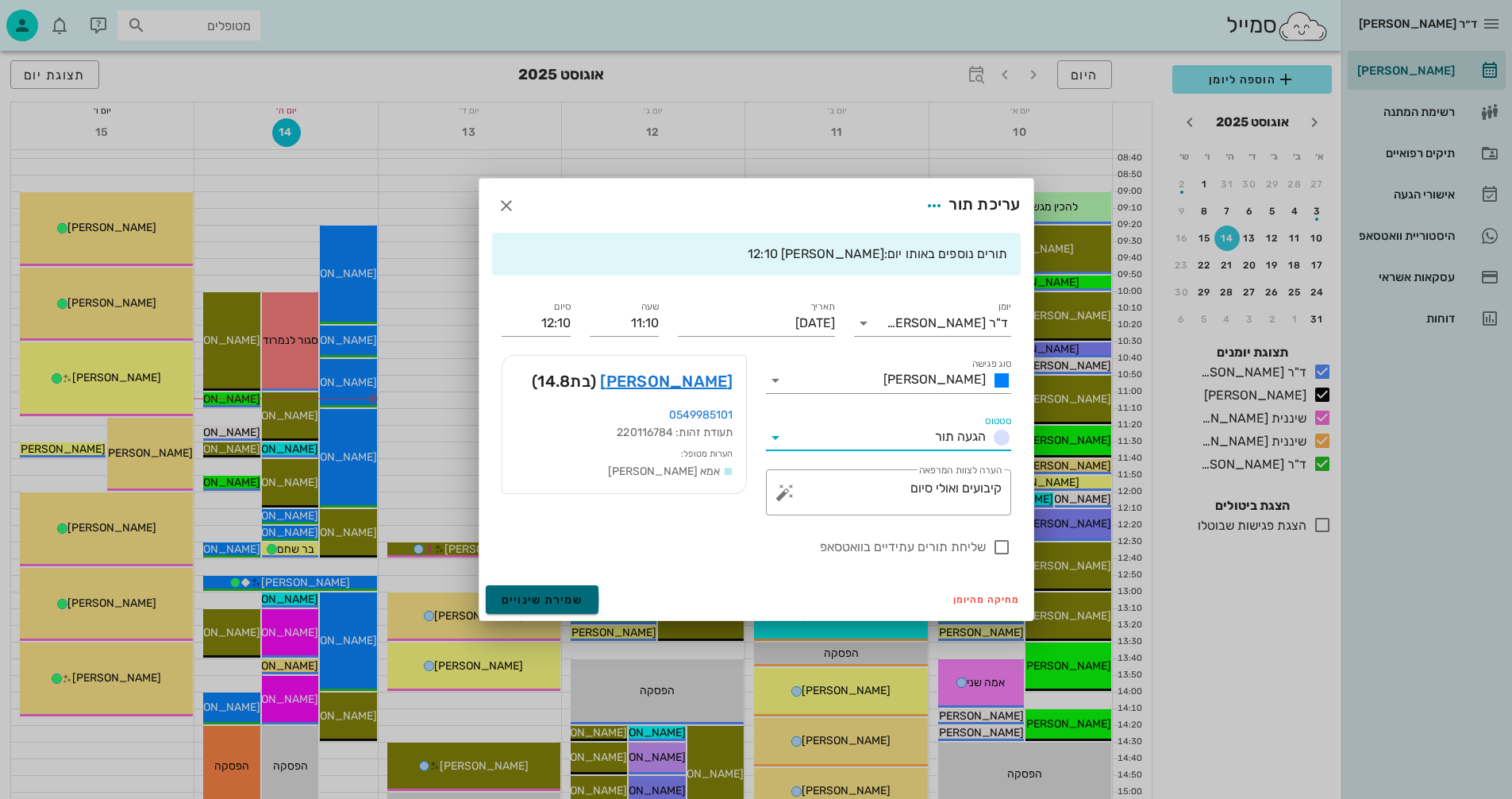
click at [528, 596] on span "שמירת שינויים" at bounding box center [542, 600] width 81 height 14
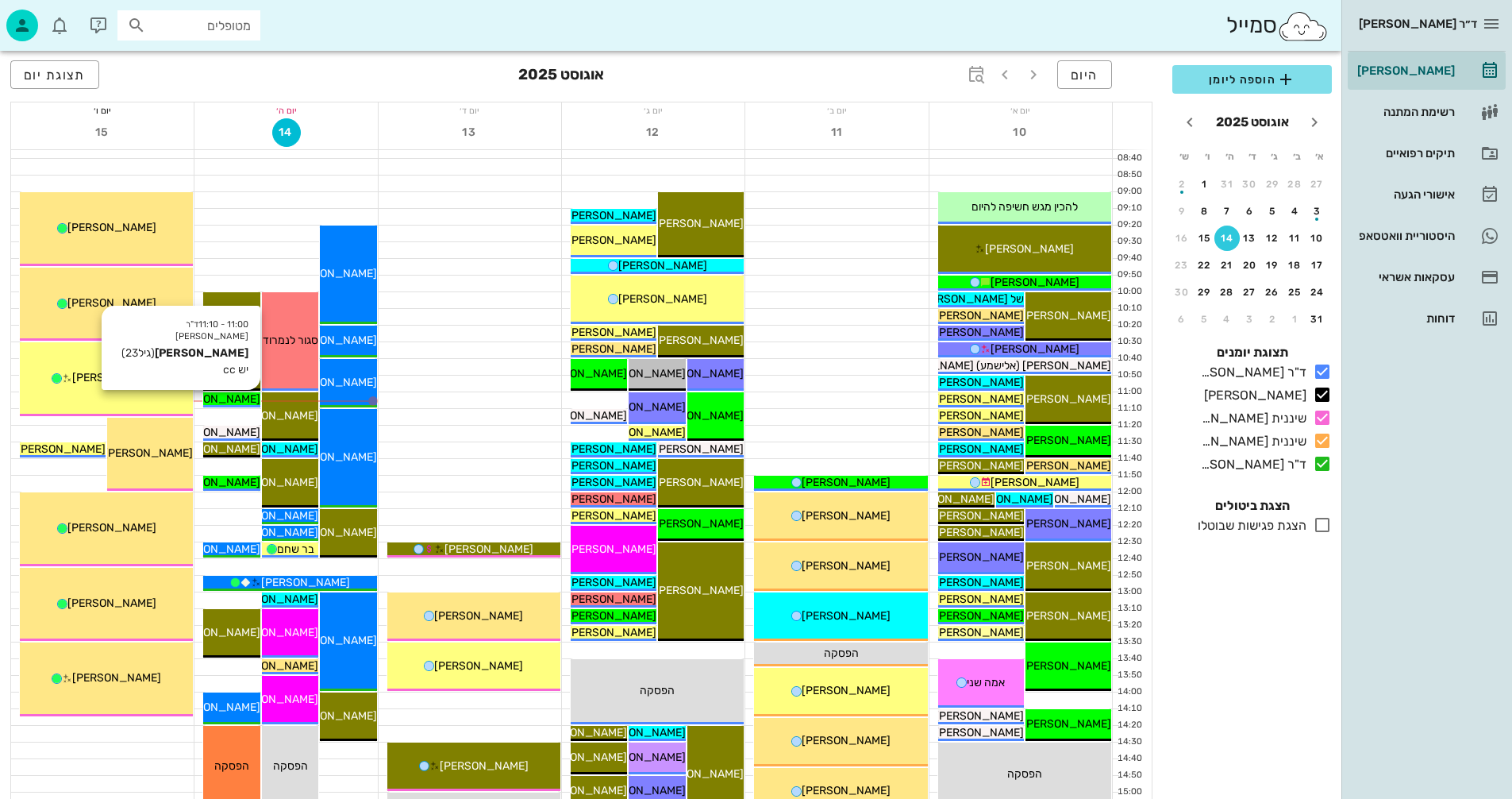
click at [228, 394] on span "[PERSON_NAME]" at bounding box center [216, 400] width 89 height 14
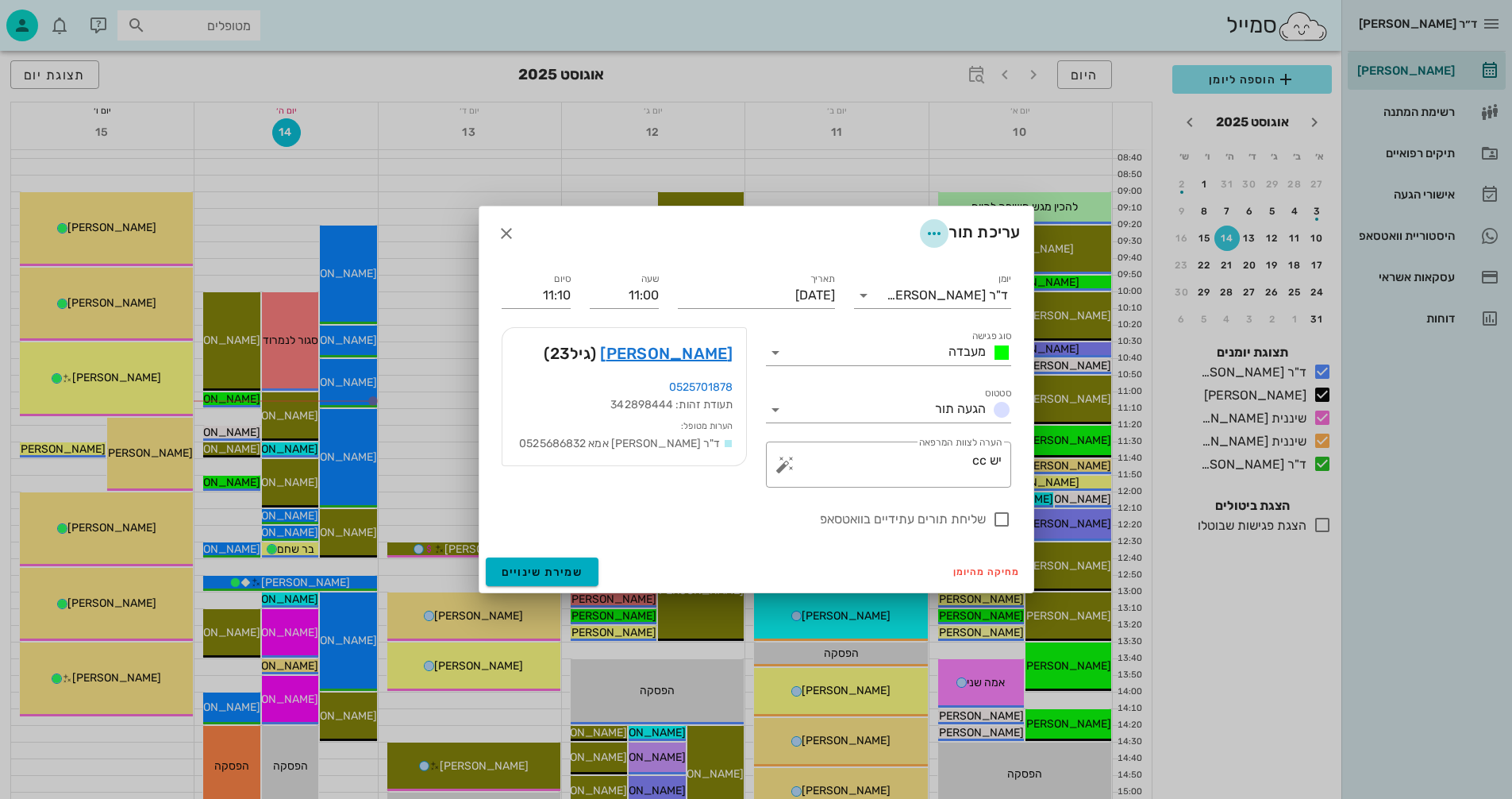
click at [931, 231] on icon "button" at bounding box center [934, 233] width 19 height 19
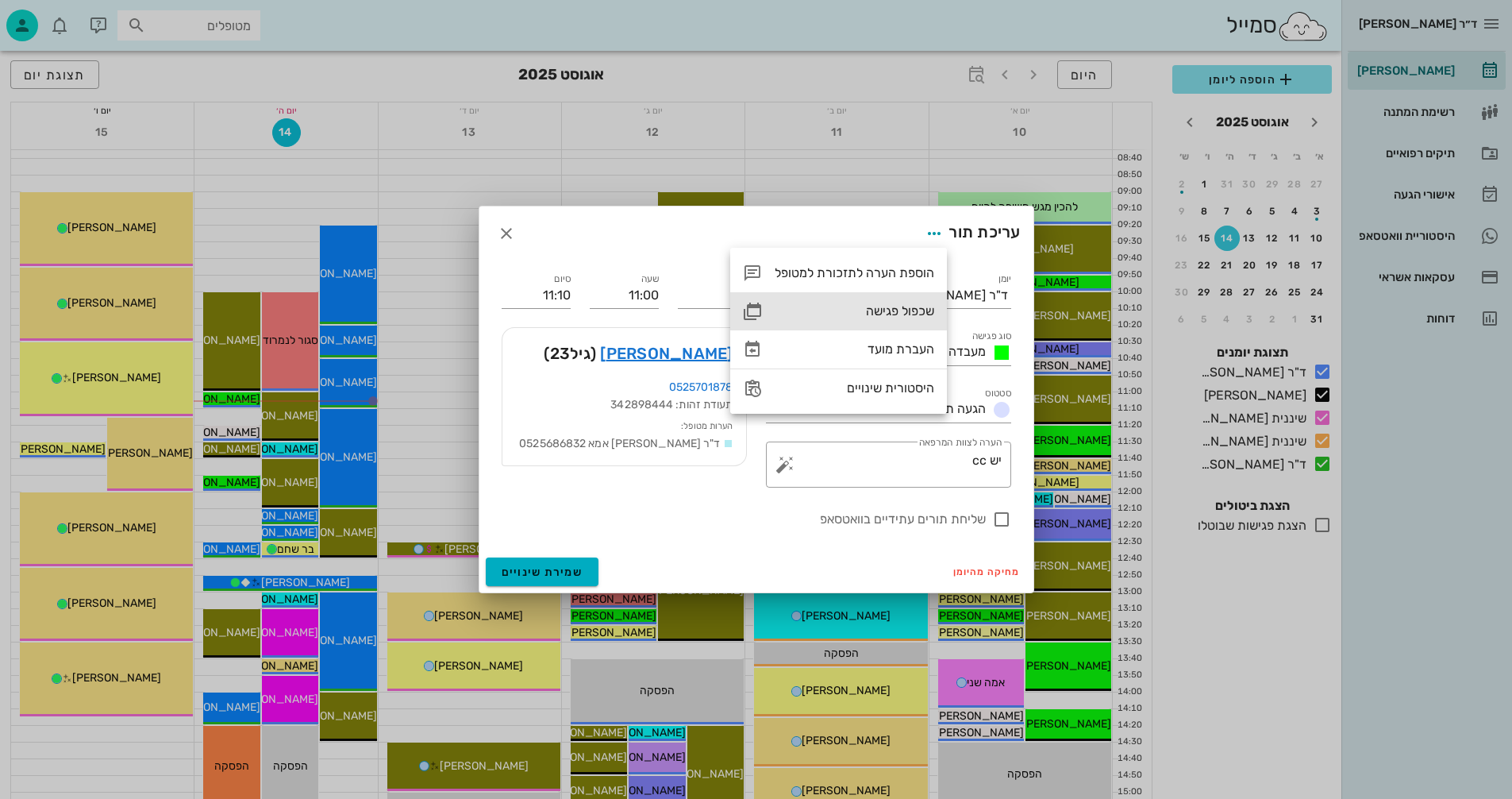
click at [891, 310] on div "שכפול פגישה" at bounding box center [854, 310] width 159 height 15
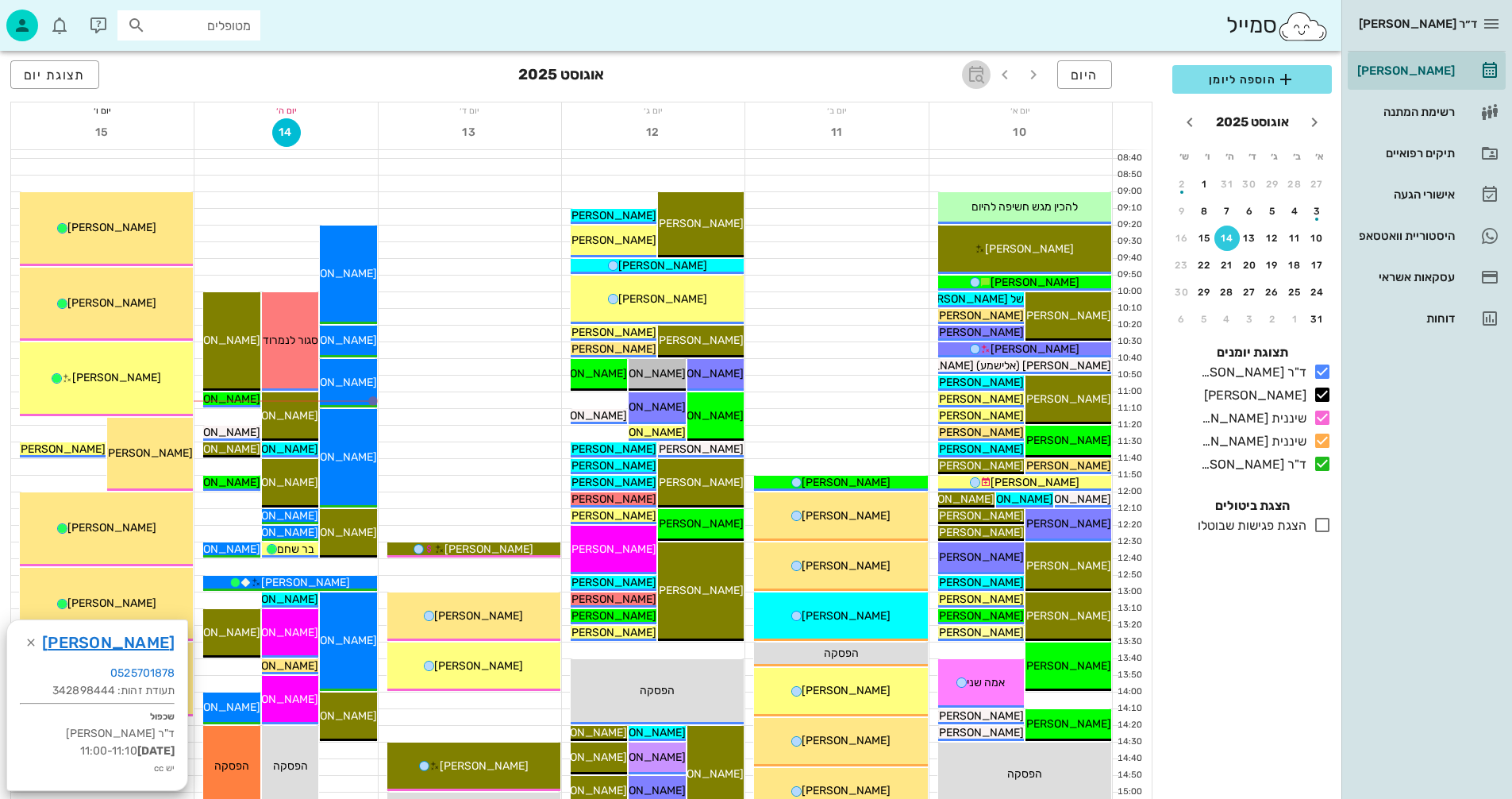
click at [975, 74] on icon "button" at bounding box center [977, 75] width 19 height 19
click at [959, 118] on input "text" at bounding box center [959, 118] width 19 height 25
type input "3"
click at [887, 162] on span "קפיצה לתאריך" at bounding box center [902, 164] width 129 height 11
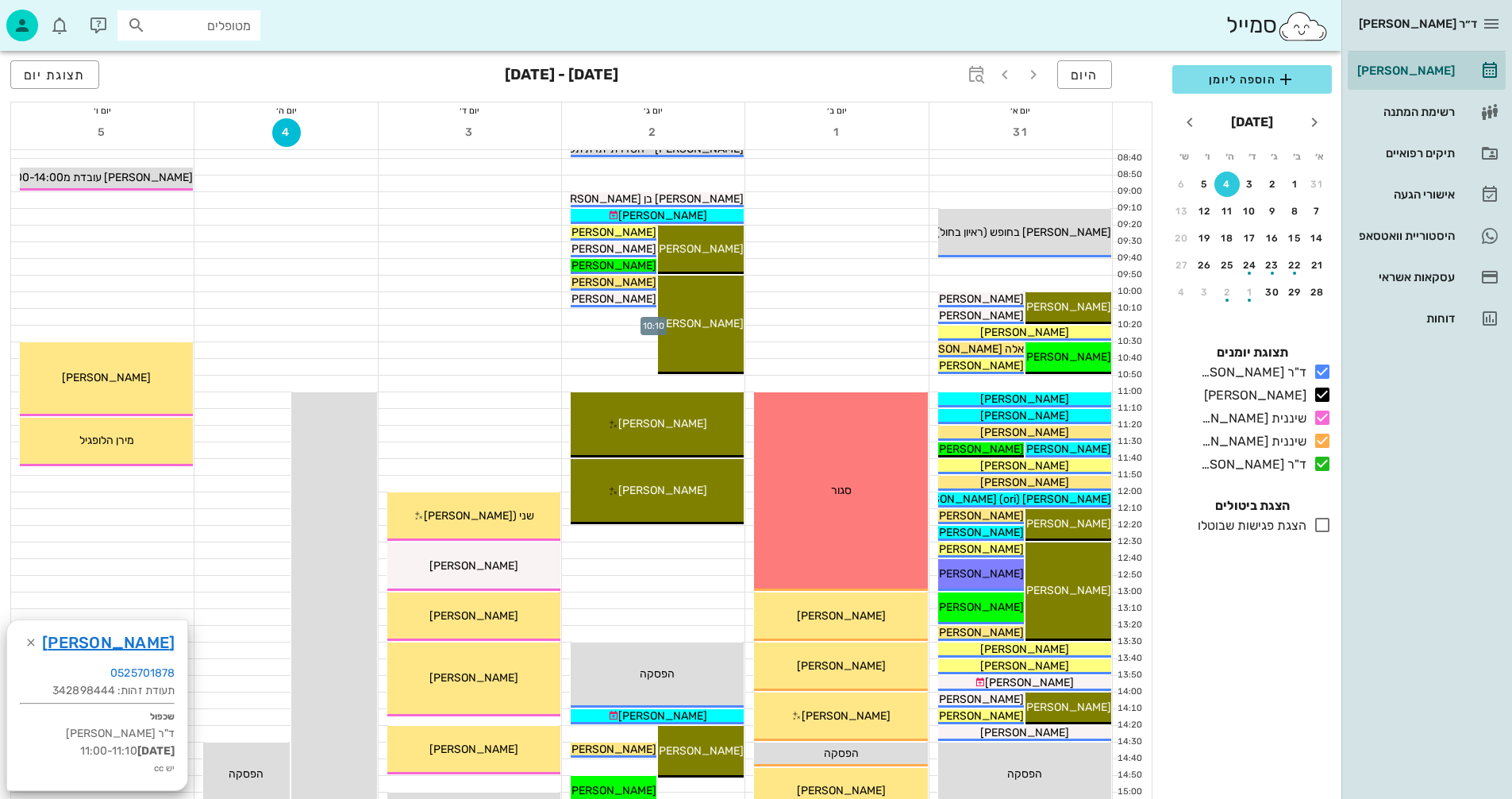
click at [592, 316] on div at bounding box center [653, 316] width 183 height 16
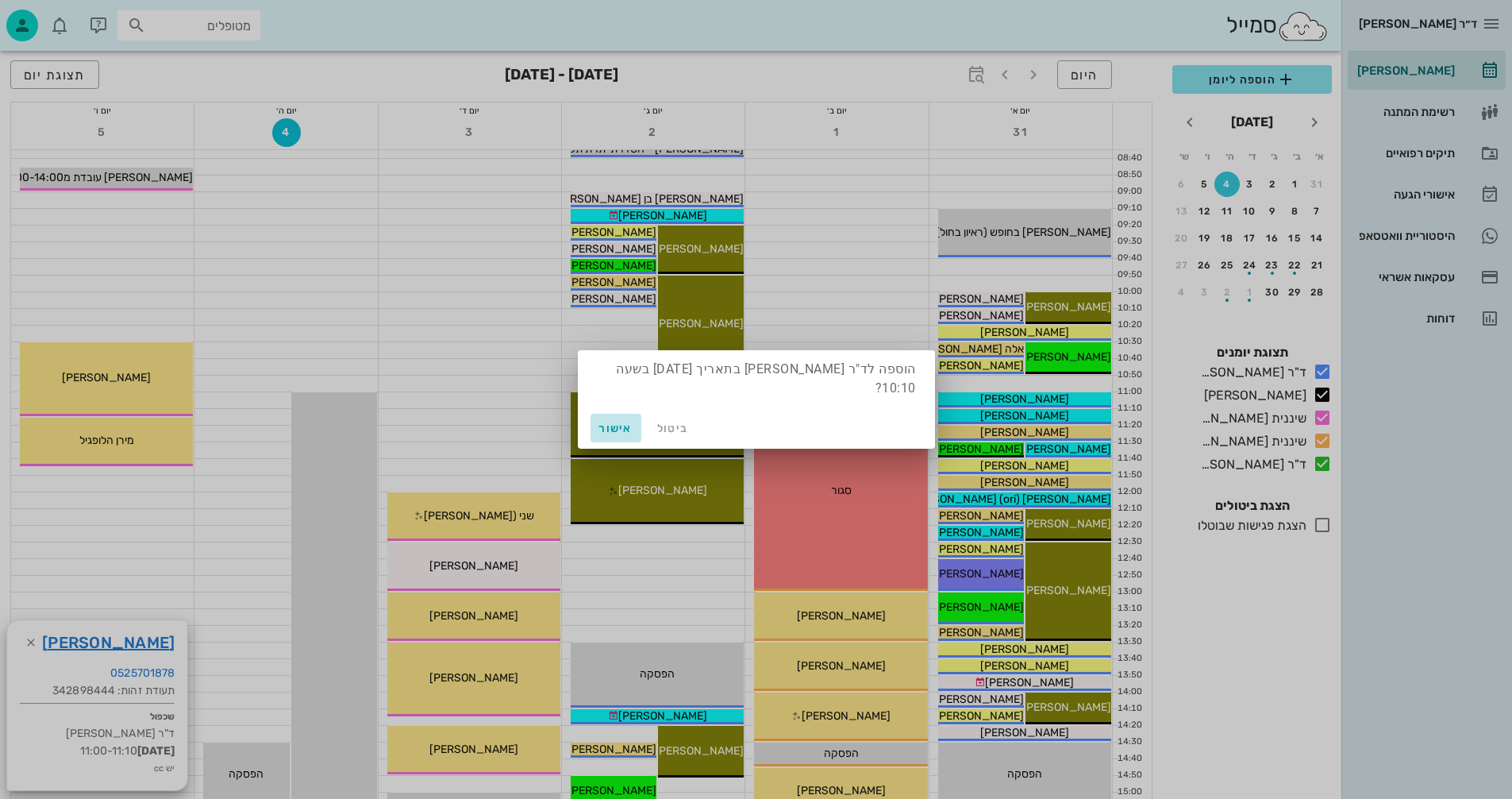
click at [611, 426] on span "אישור" at bounding box center [616, 428] width 38 height 14
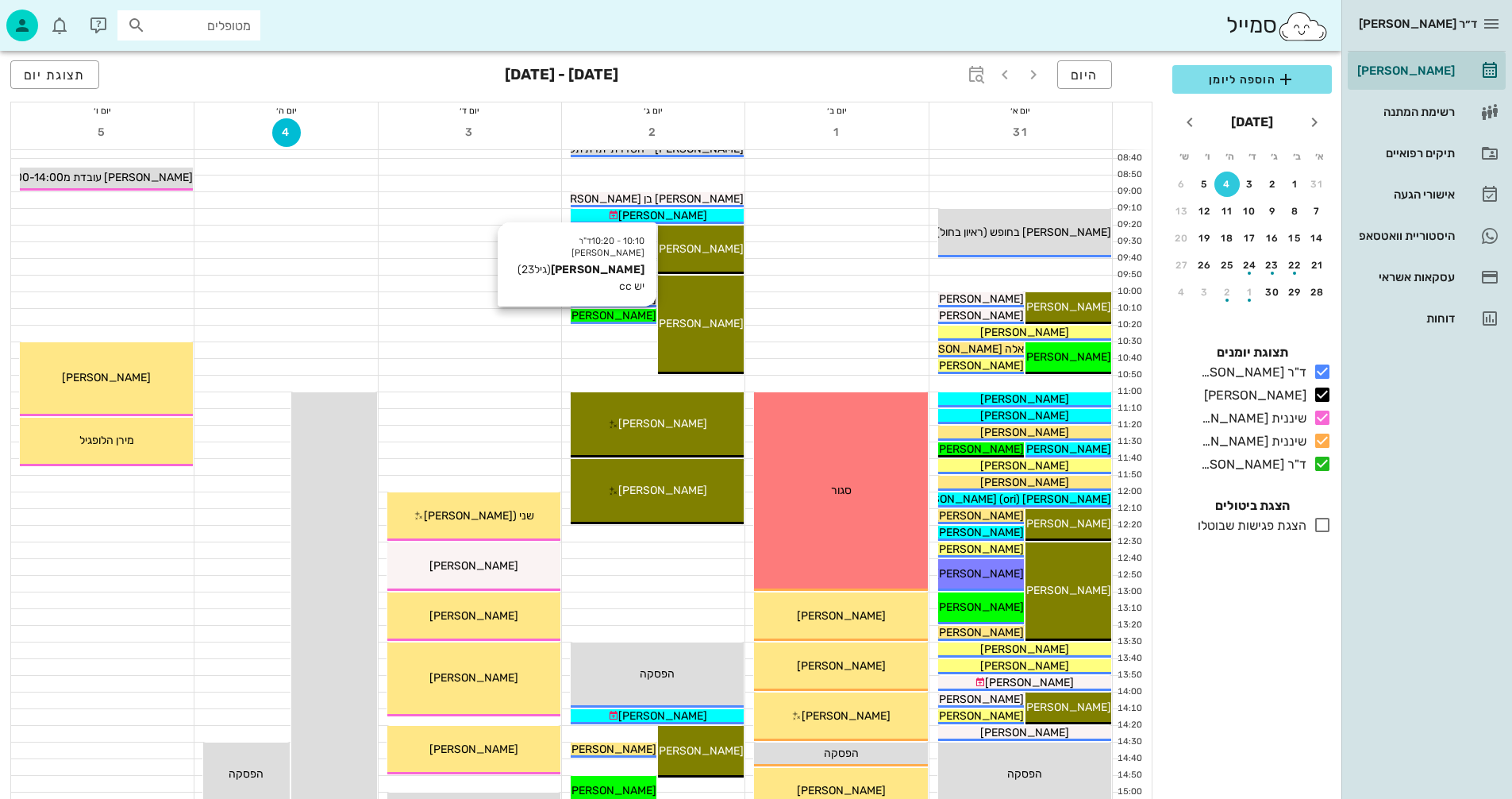
click at [607, 315] on span "[PERSON_NAME]" at bounding box center [612, 315] width 89 height 14
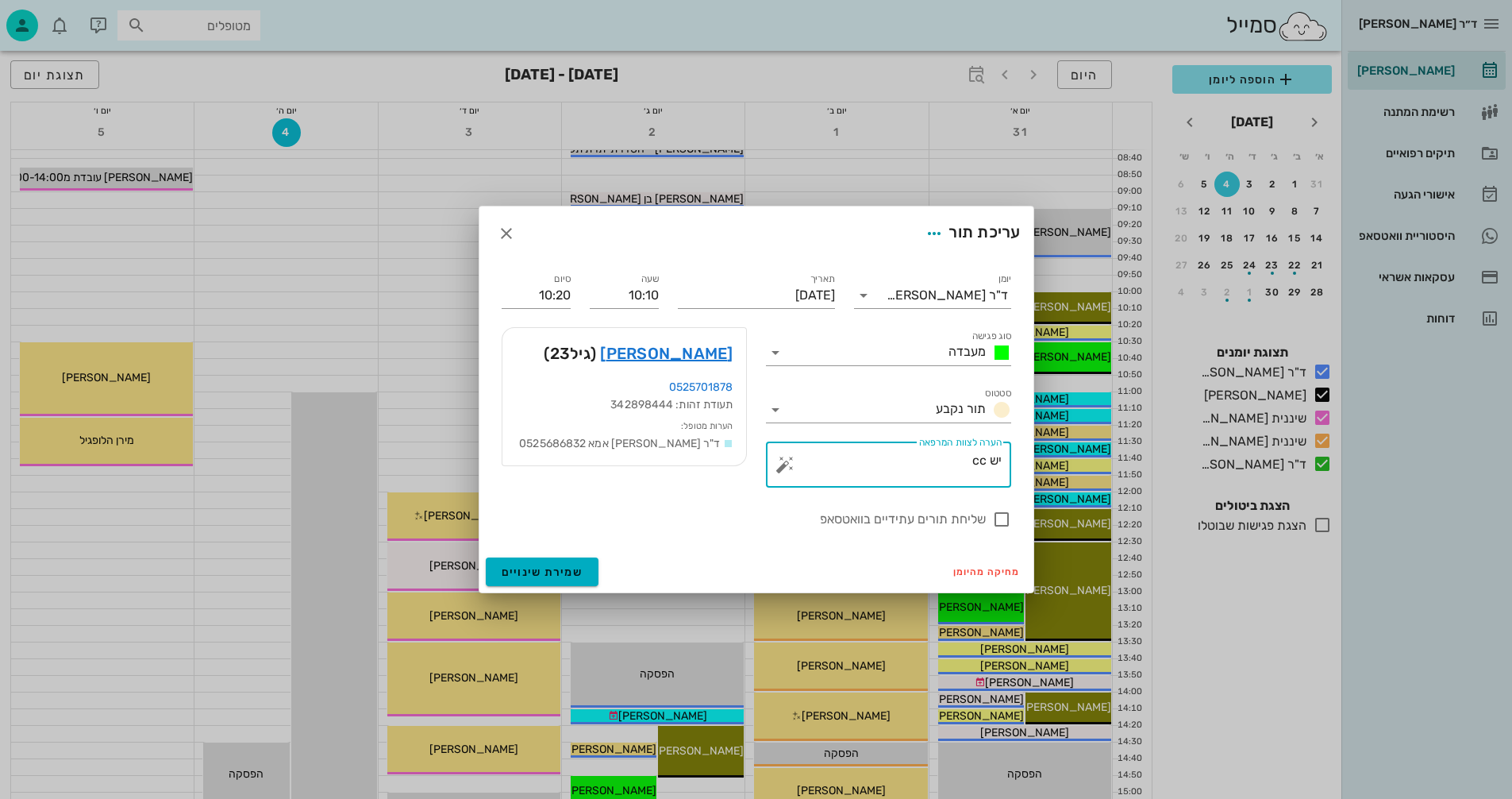
drag, startPoint x: 961, startPoint y: 462, endPoint x: 1078, endPoint y: 443, distance: 118.5
click at [1078, 443] on div "ד״ר [PERSON_NAME] [PERSON_NAME] רשימת המתנה תיקים רפואיים אישורי הגעה היסטוריית…" at bounding box center [756, 616] width 1512 height 1550
type textarea "לוודא אינב"
click at [541, 565] on span "שמירת שינויים" at bounding box center [542, 572] width 81 height 14
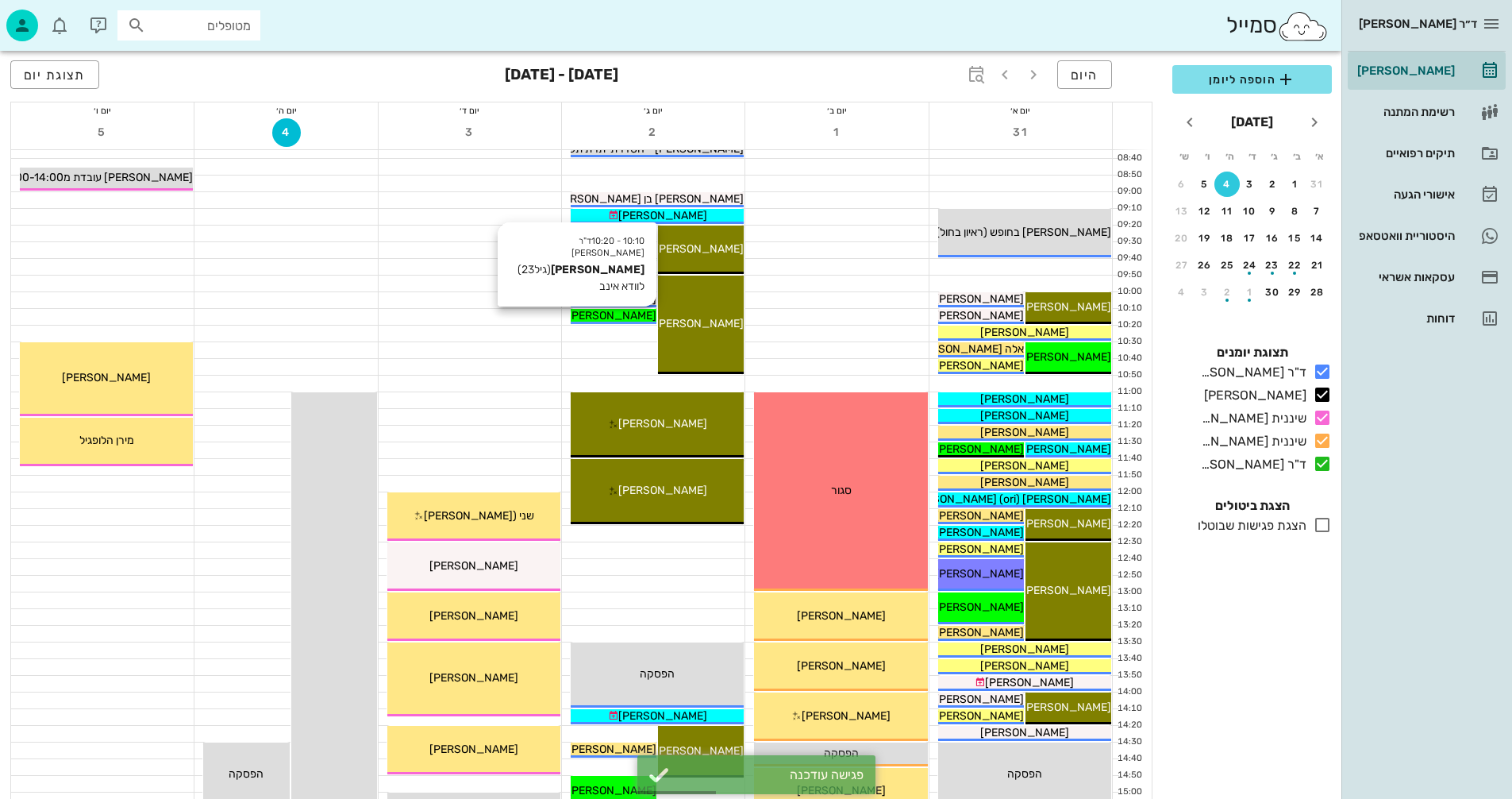
click at [620, 314] on span "[PERSON_NAME]" at bounding box center [612, 315] width 89 height 14
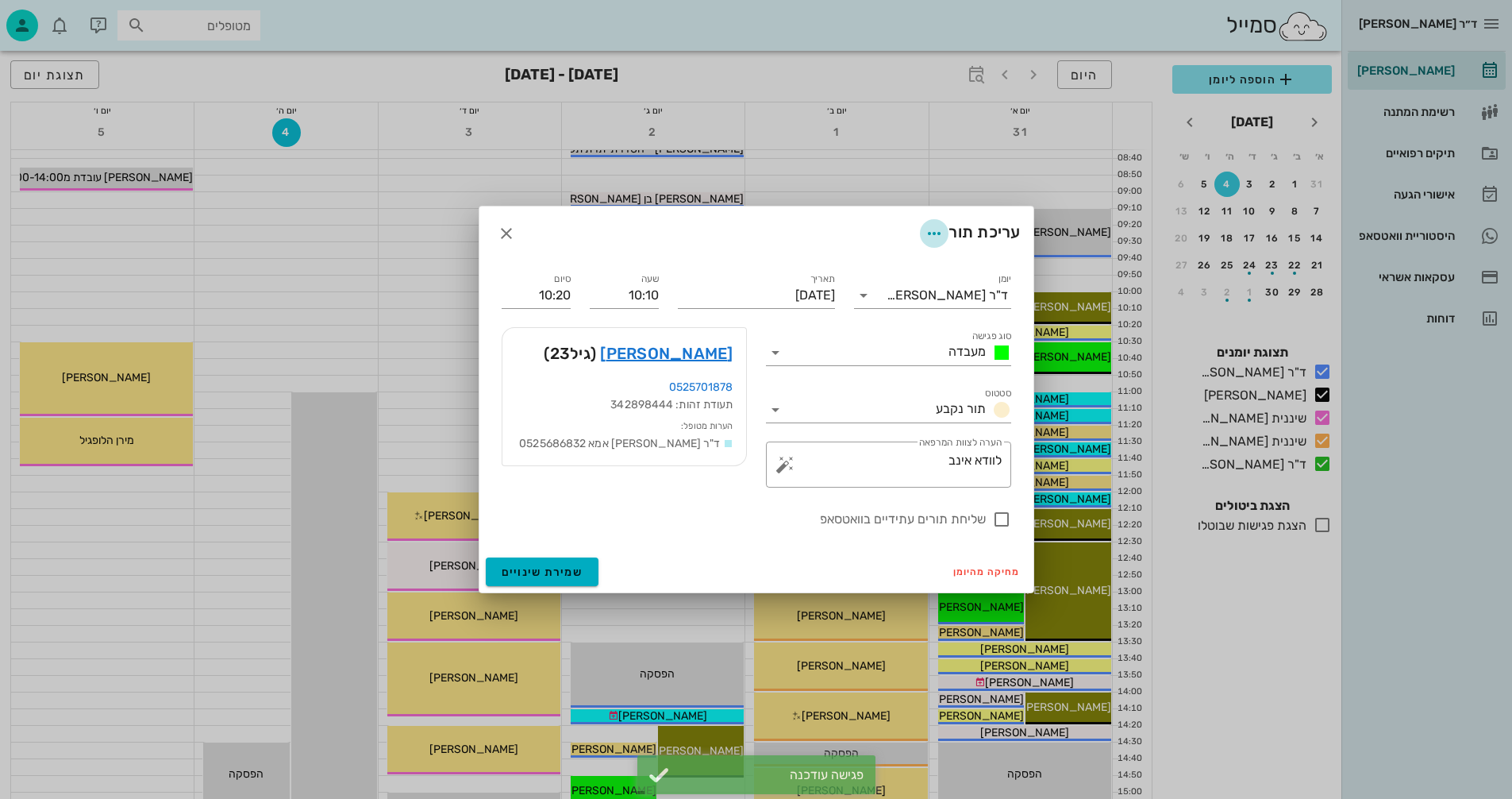
click at [929, 232] on icon "button" at bounding box center [934, 233] width 19 height 19
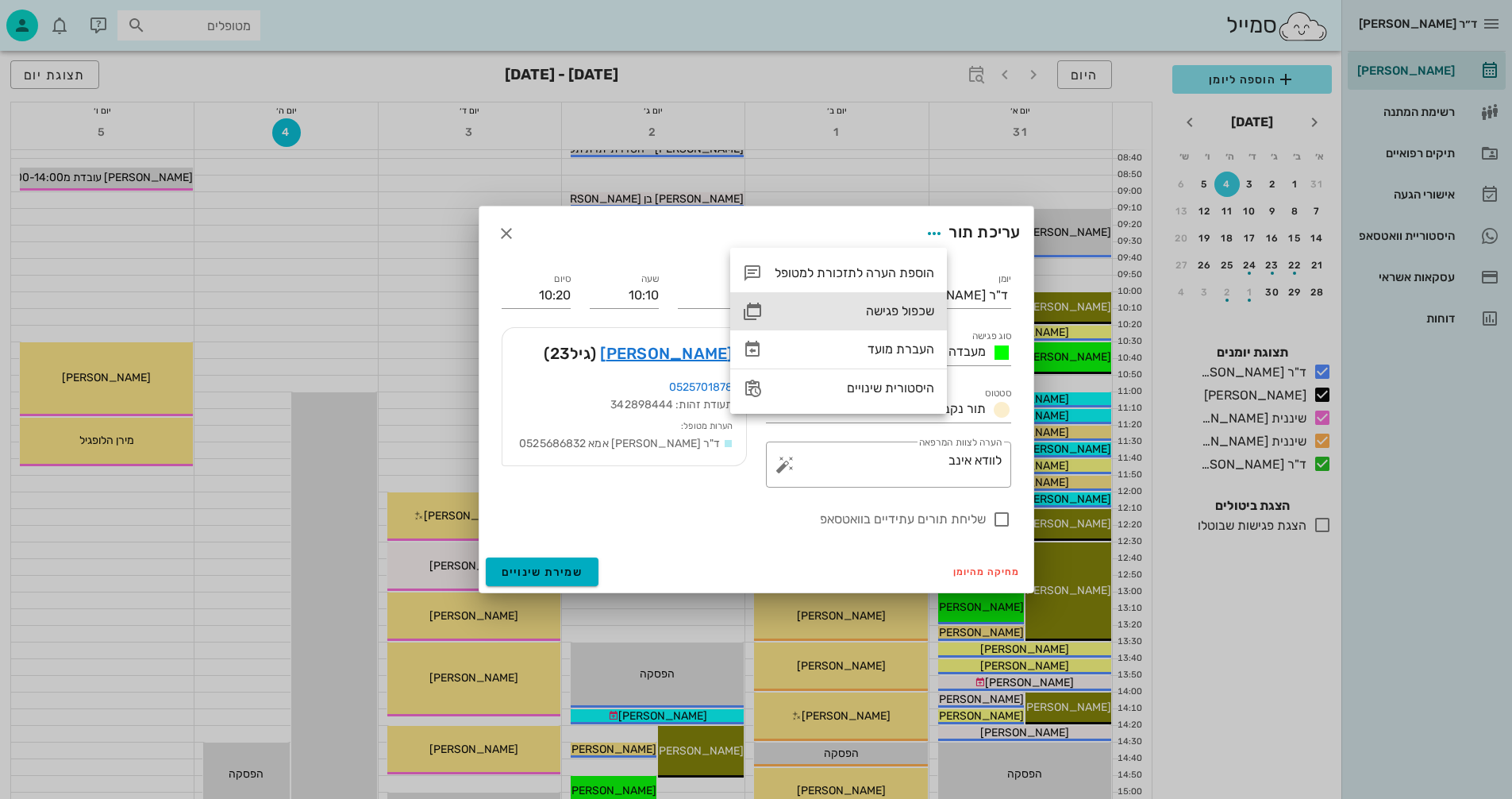
click at [886, 311] on div "שכפול פגישה" at bounding box center [854, 310] width 159 height 15
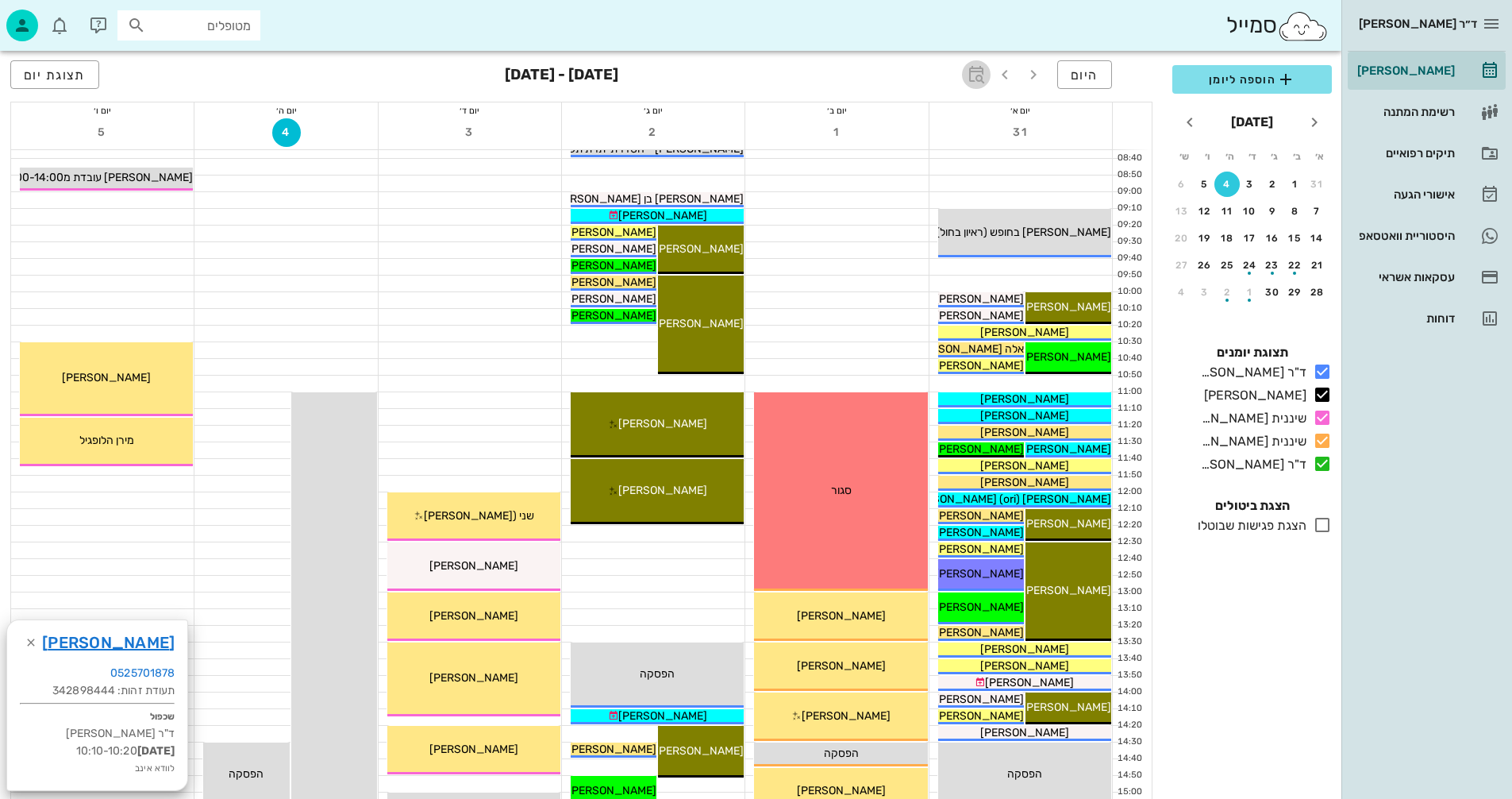
click at [977, 74] on icon "button" at bounding box center [977, 75] width 19 height 19
click at [950, 120] on input "text" at bounding box center [959, 118] width 19 height 25
type input "3"
click at [905, 163] on span "קפיצה לתאריך" at bounding box center [902, 164] width 129 height 11
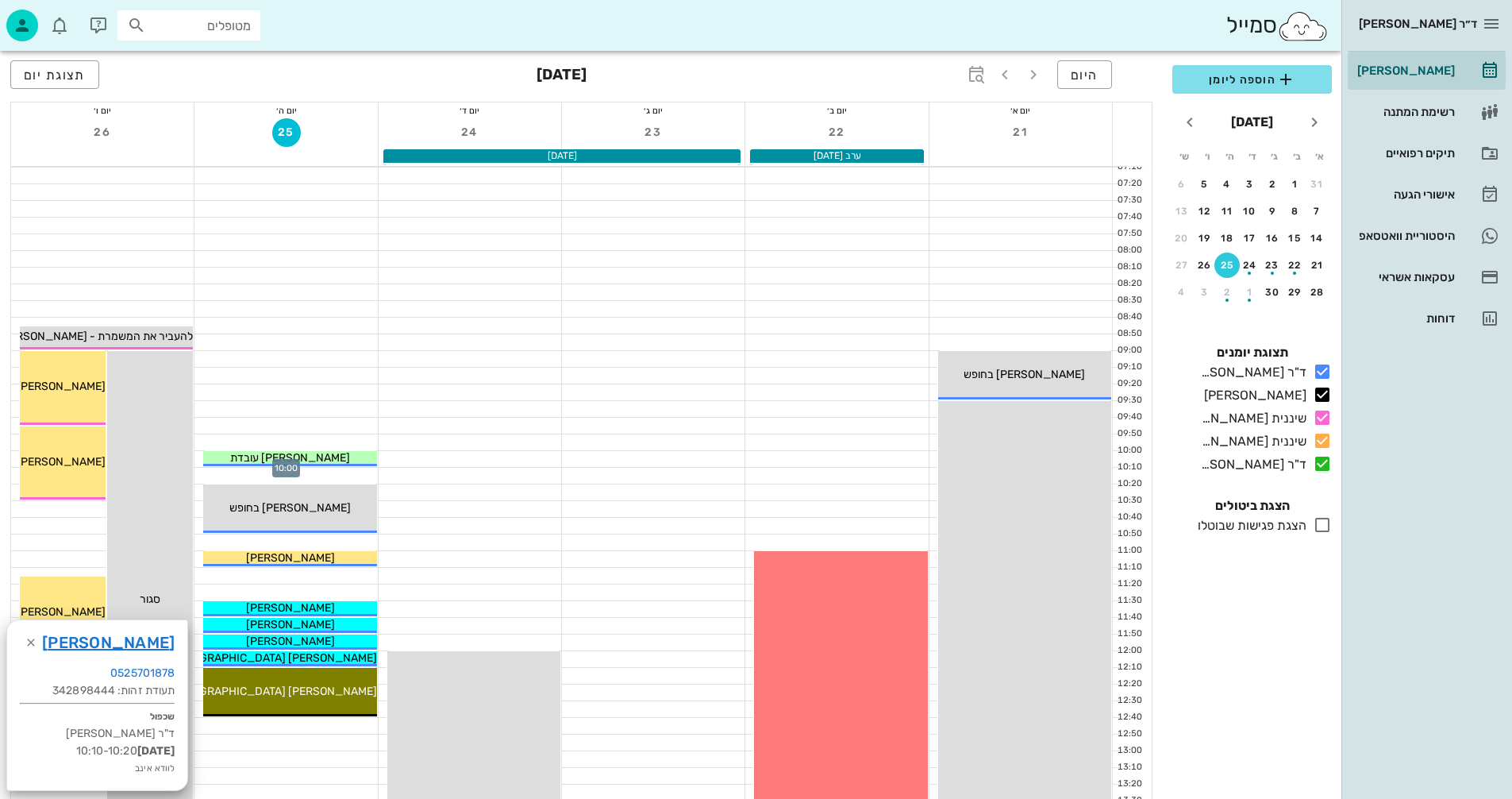
click at [198, 458] on div at bounding box center [285, 458] width 183 height 16
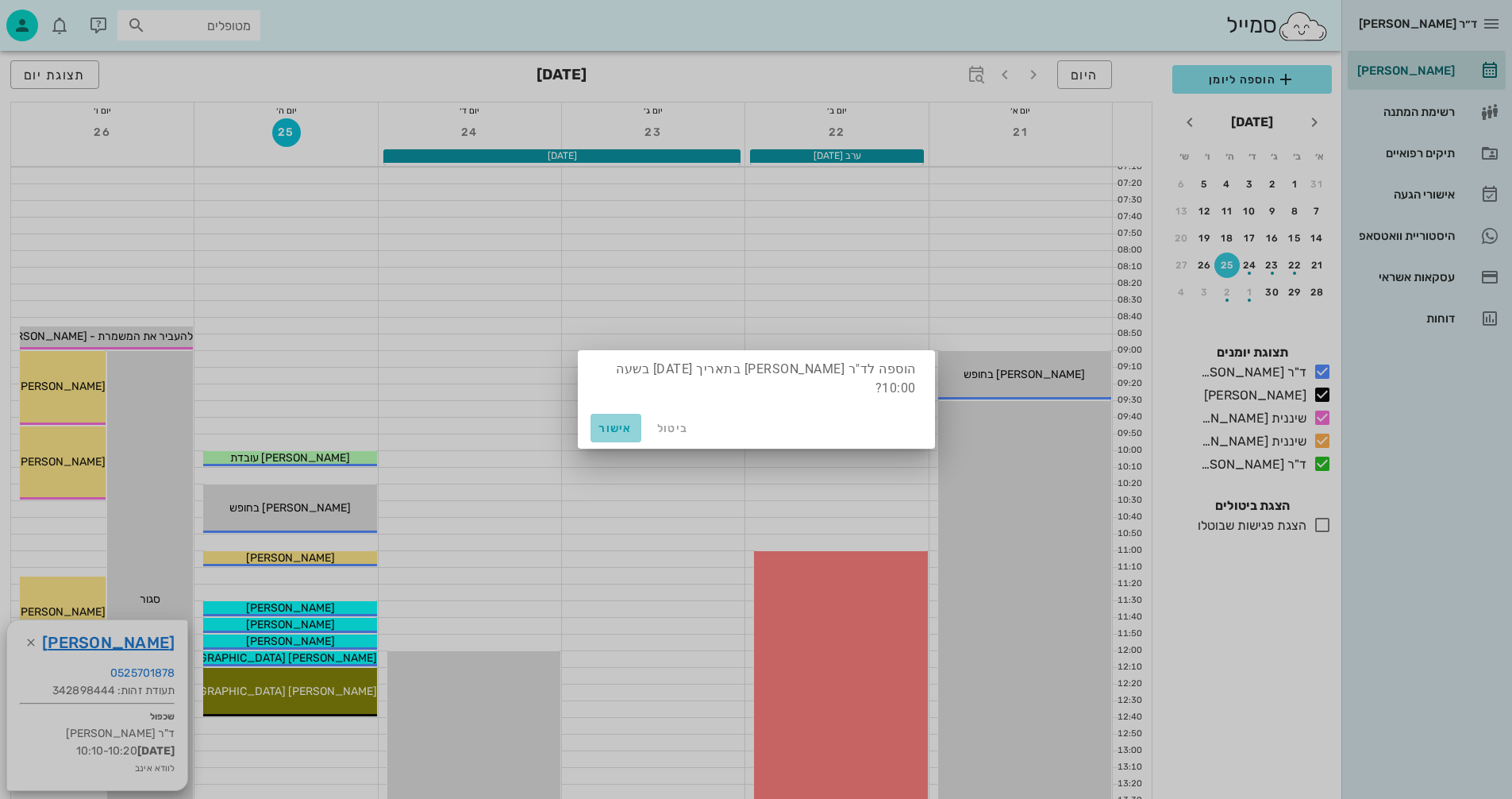
click at [615, 429] on span "אישור" at bounding box center [616, 428] width 38 height 14
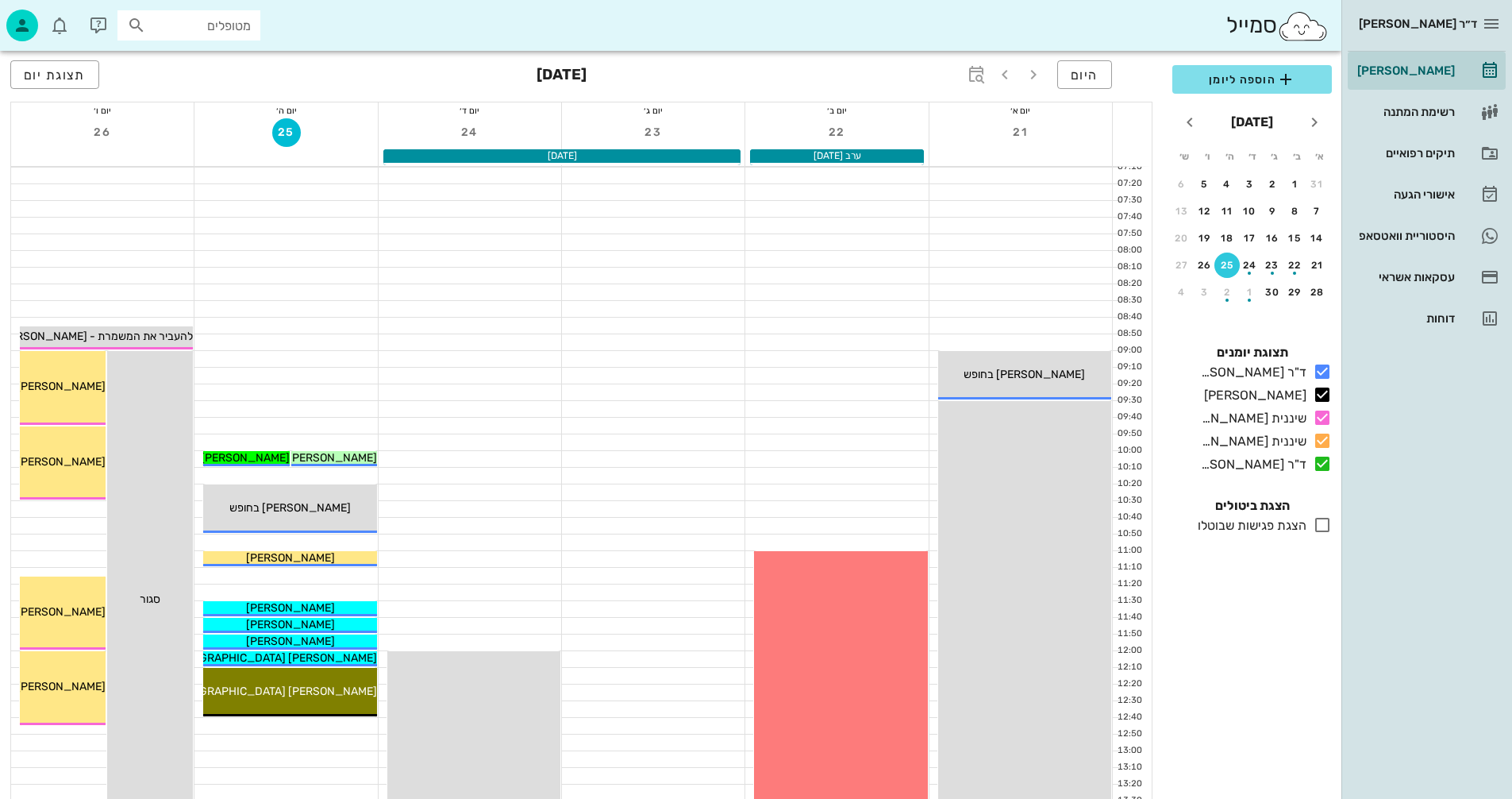
click at [273, 469] on div at bounding box center [285, 476] width 183 height 16
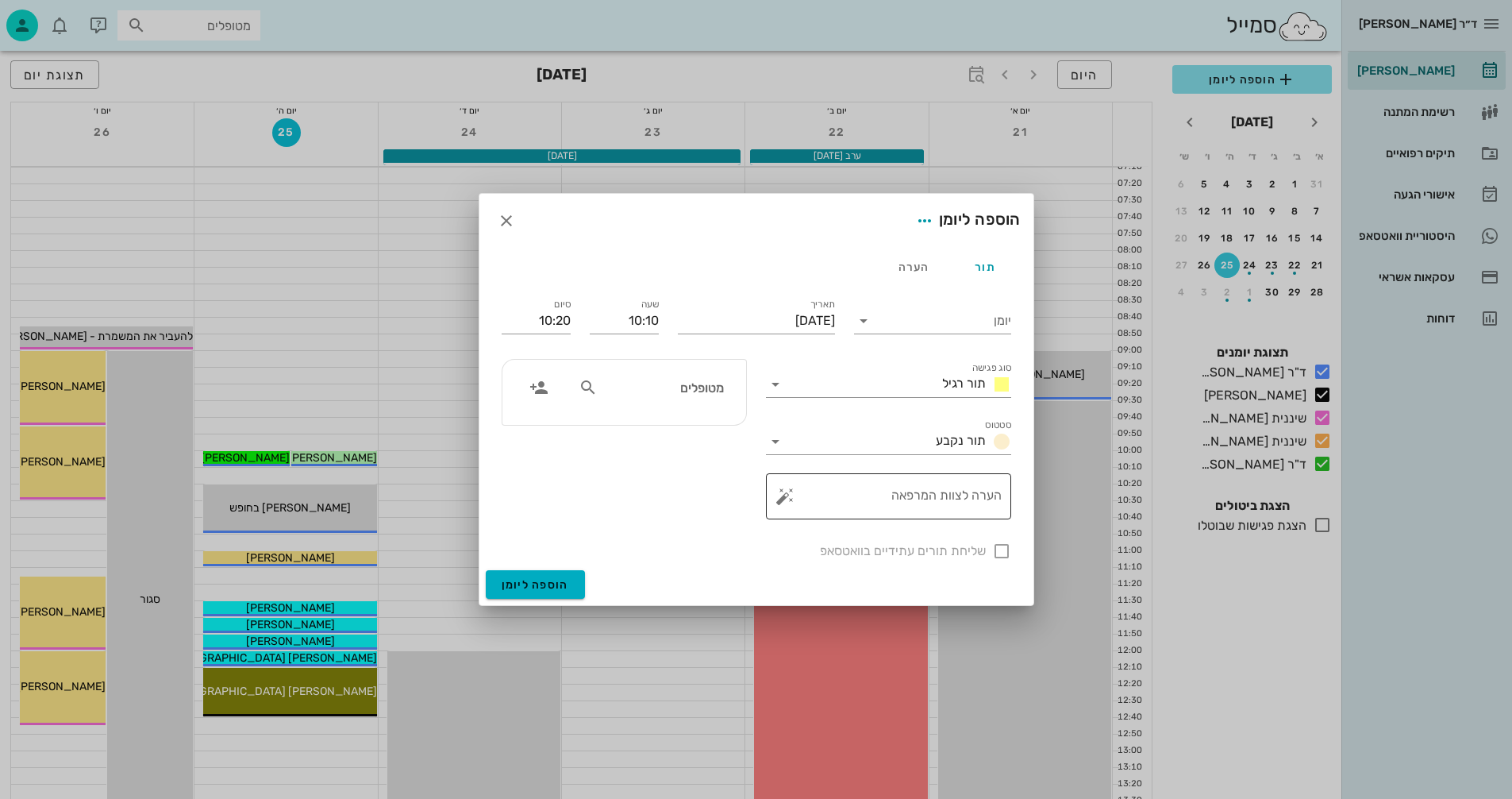
click at [949, 490] on textarea "הערה לצוות המרפאה" at bounding box center [895, 500] width 213 height 38
type textarea "אטצ"
click at [861, 325] on icon at bounding box center [864, 321] width 19 height 19
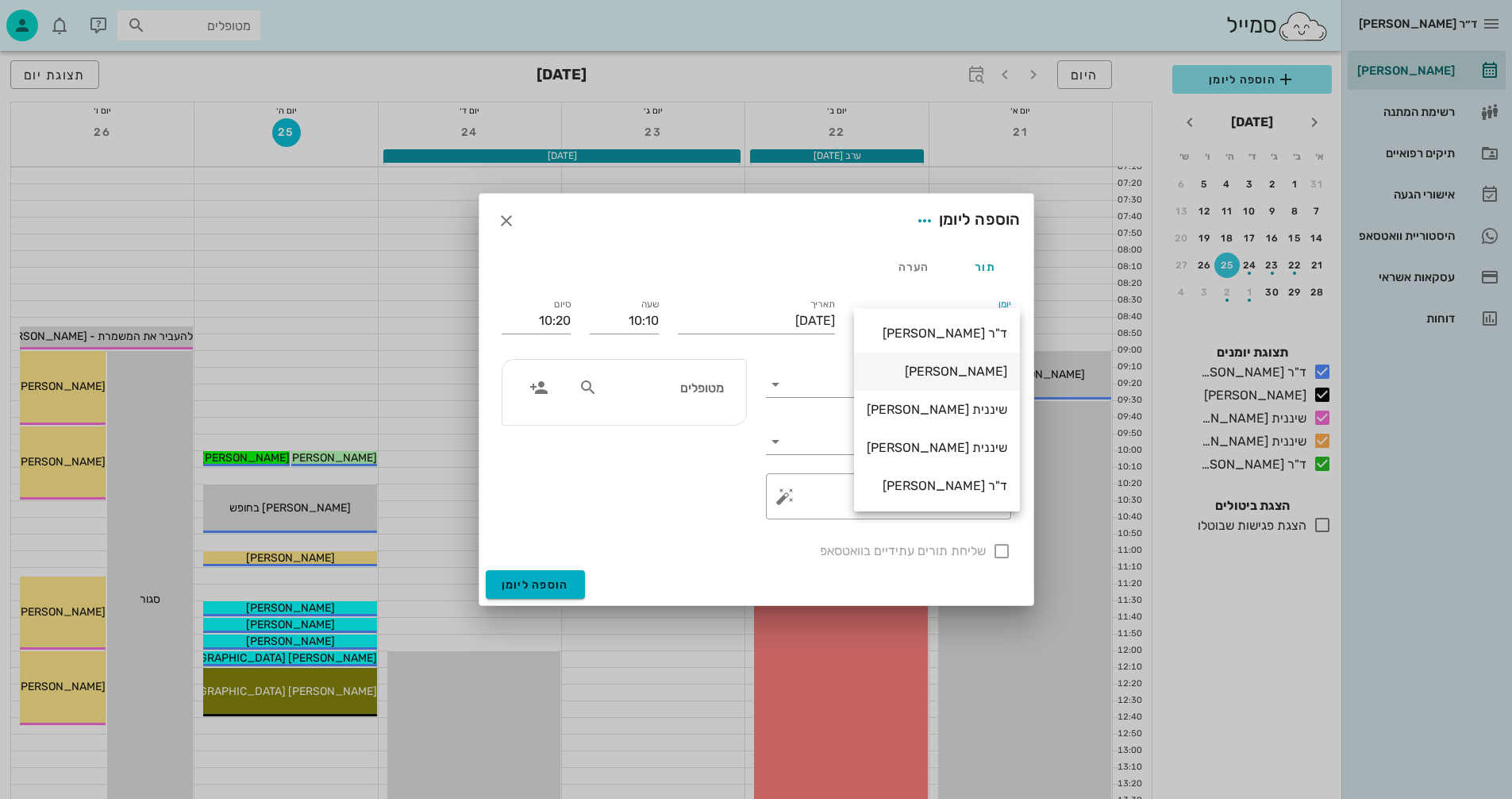
click at [955, 370] on div "[PERSON_NAME]" at bounding box center [937, 371] width 140 height 15
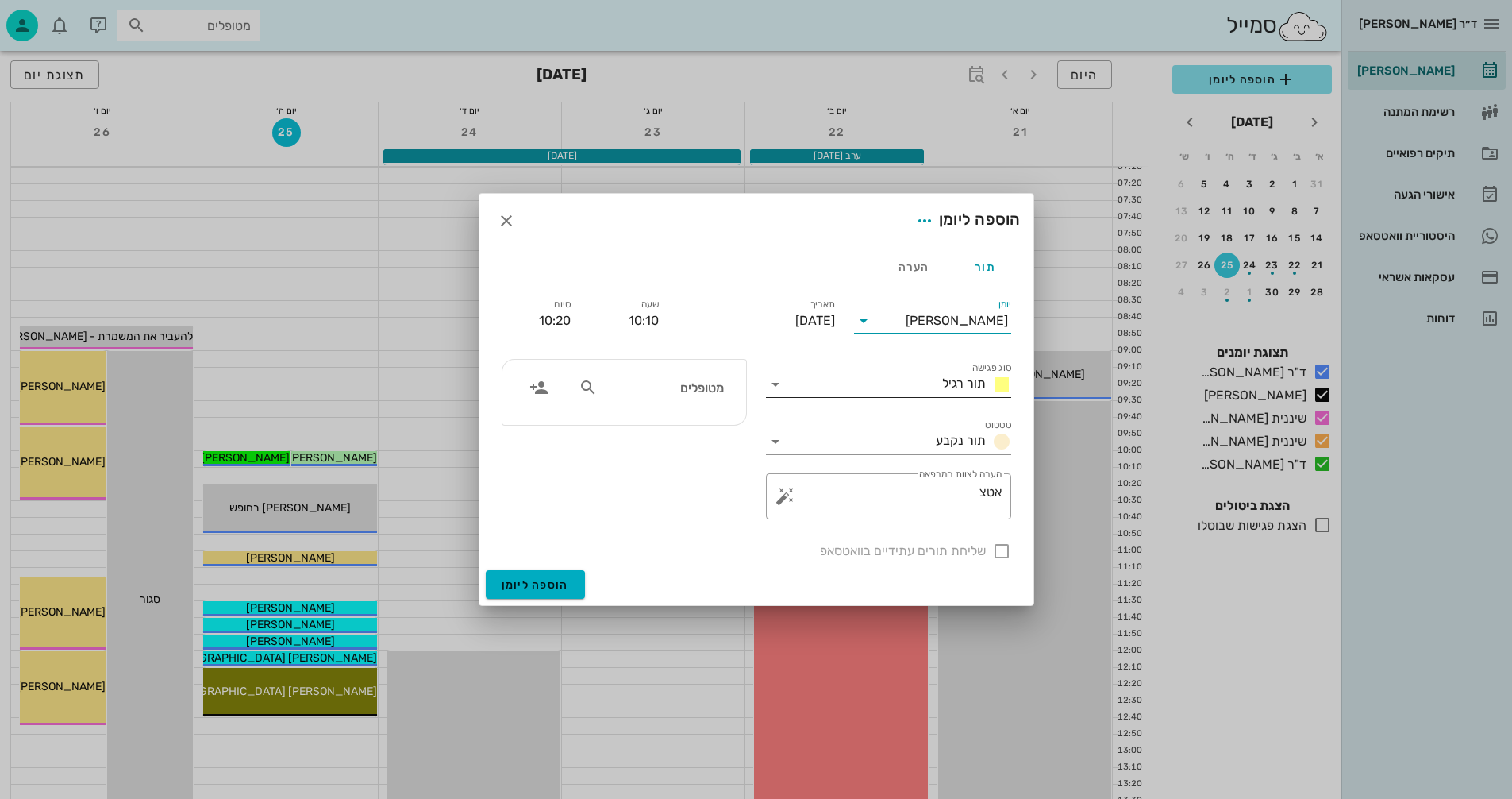
click at [772, 386] on icon at bounding box center [775, 384] width 19 height 19
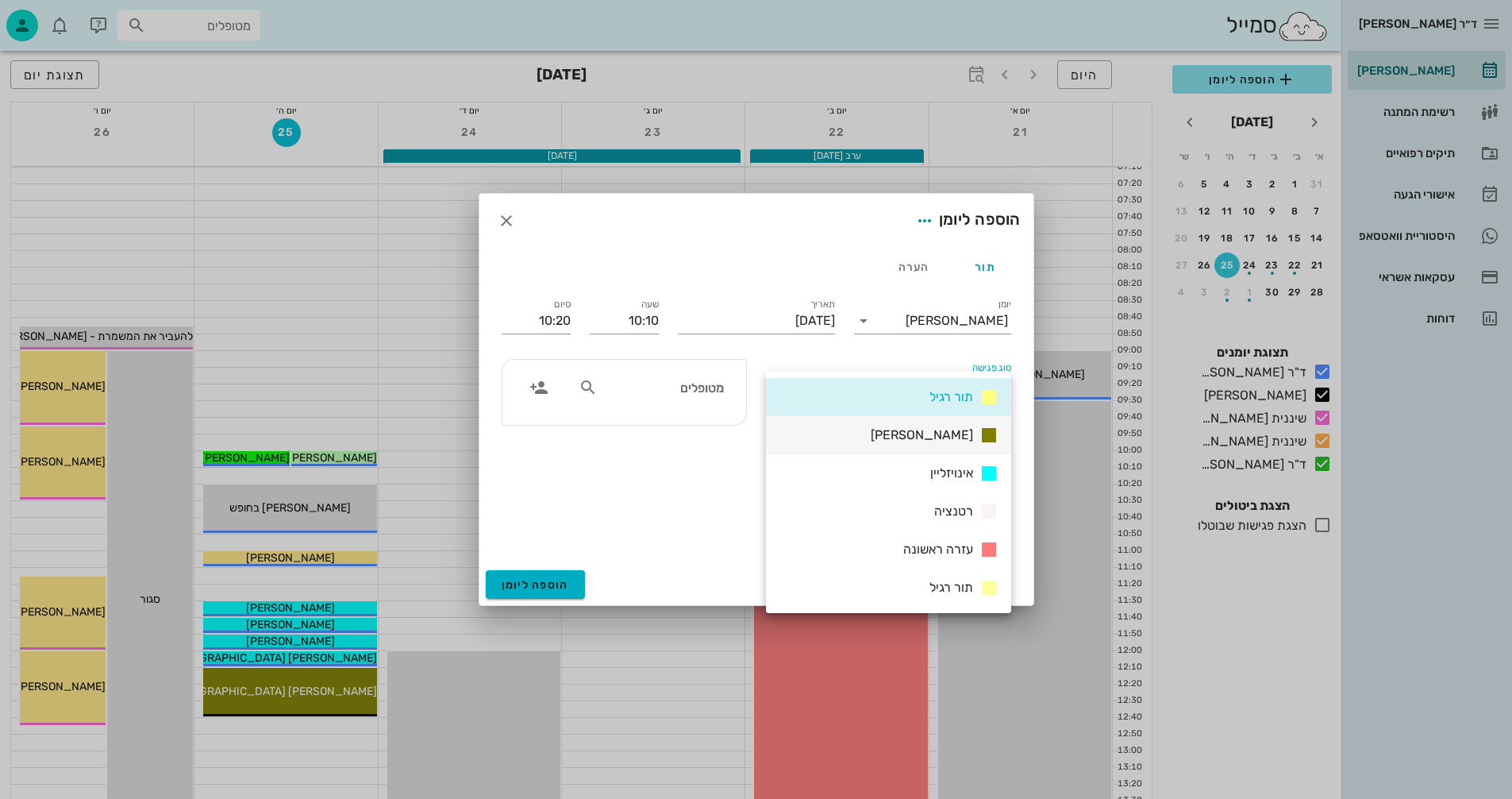
click at [952, 432] on span "[PERSON_NAME]" at bounding box center [922, 434] width 102 height 15
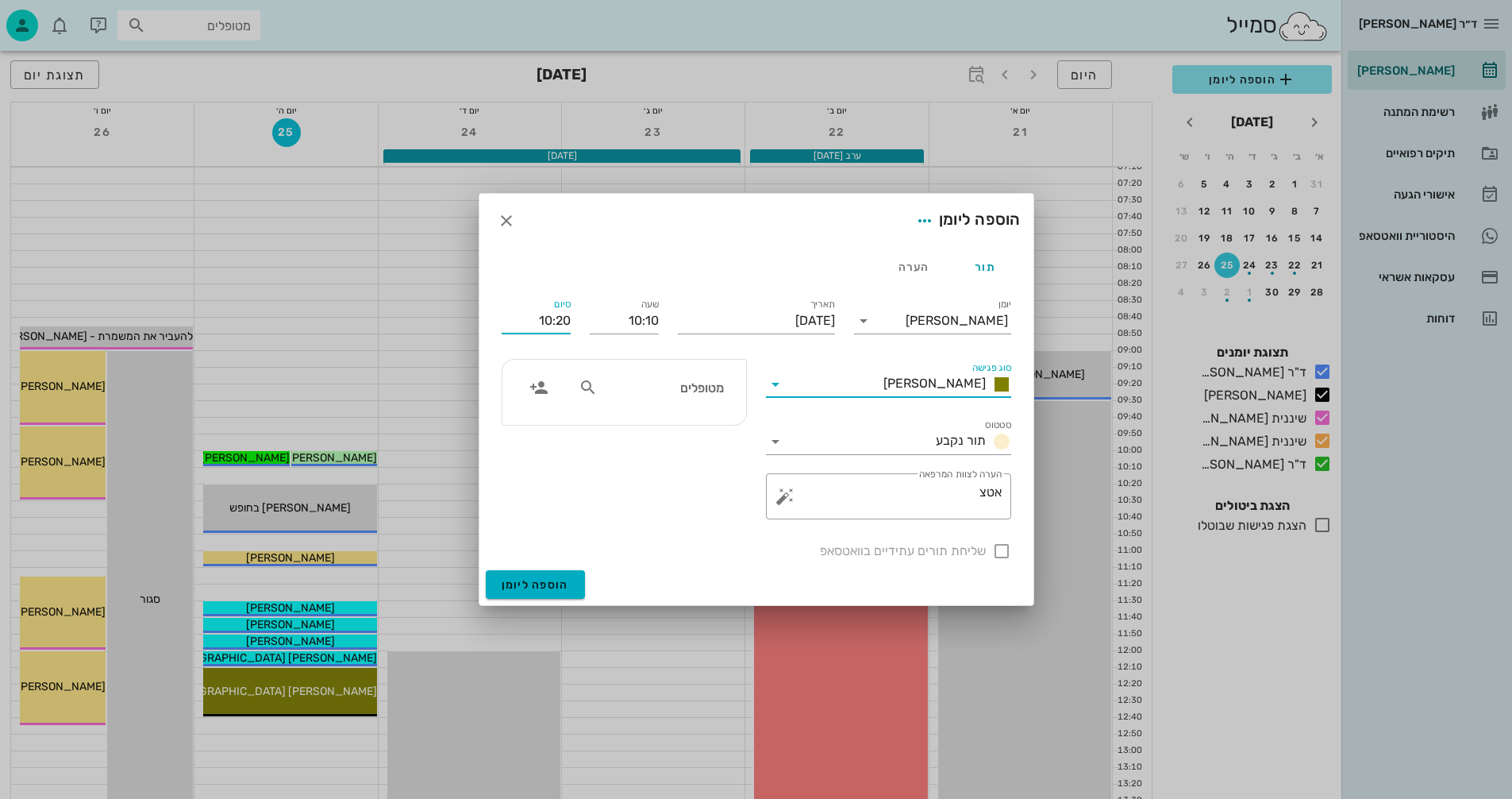
click at [548, 319] on input "10:20" at bounding box center [536, 320] width 69 height 25
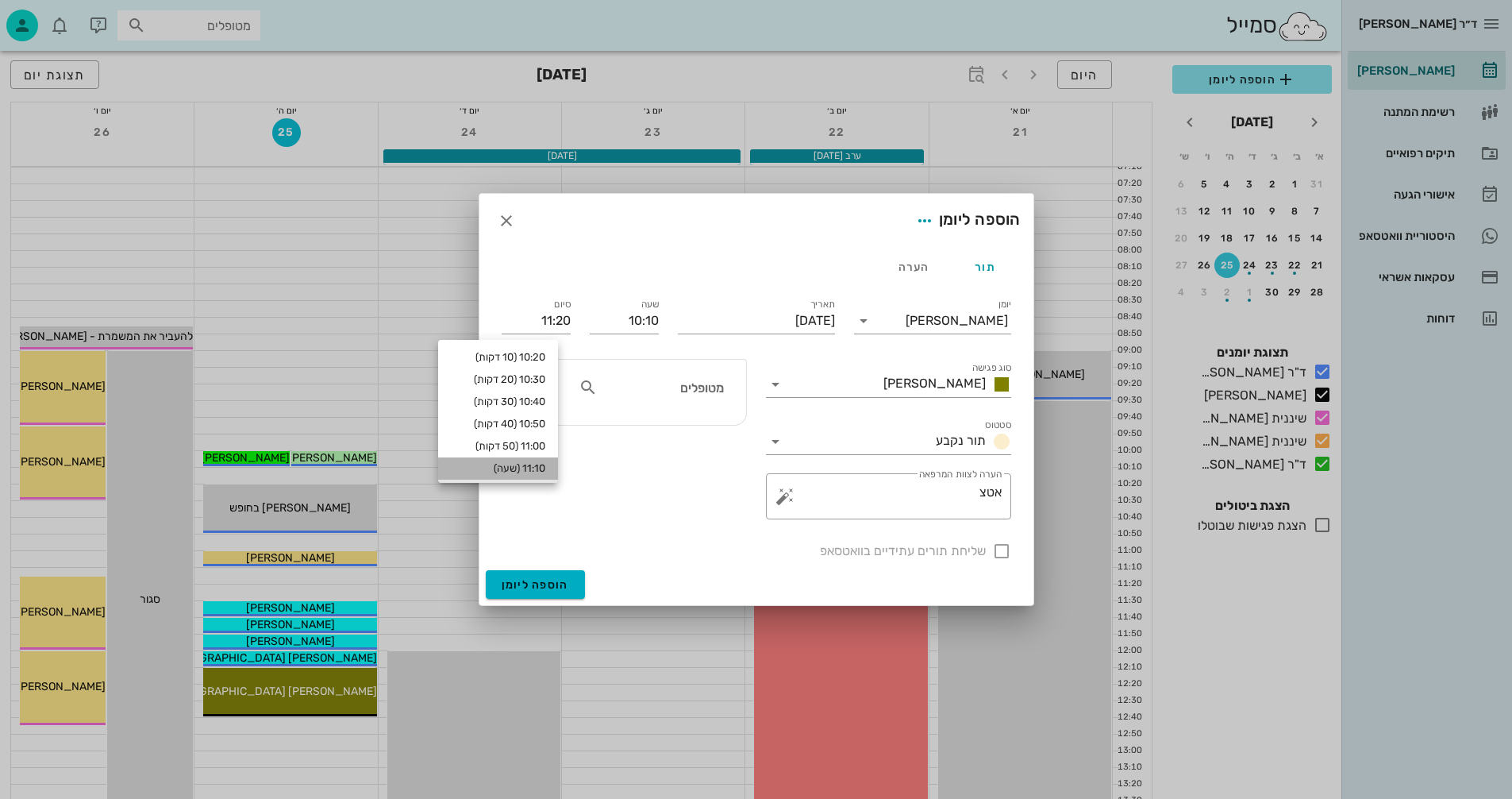
click at [521, 469] on div "11:10 (שעה)" at bounding box center [497, 468] width 94 height 13
type input "11:10"
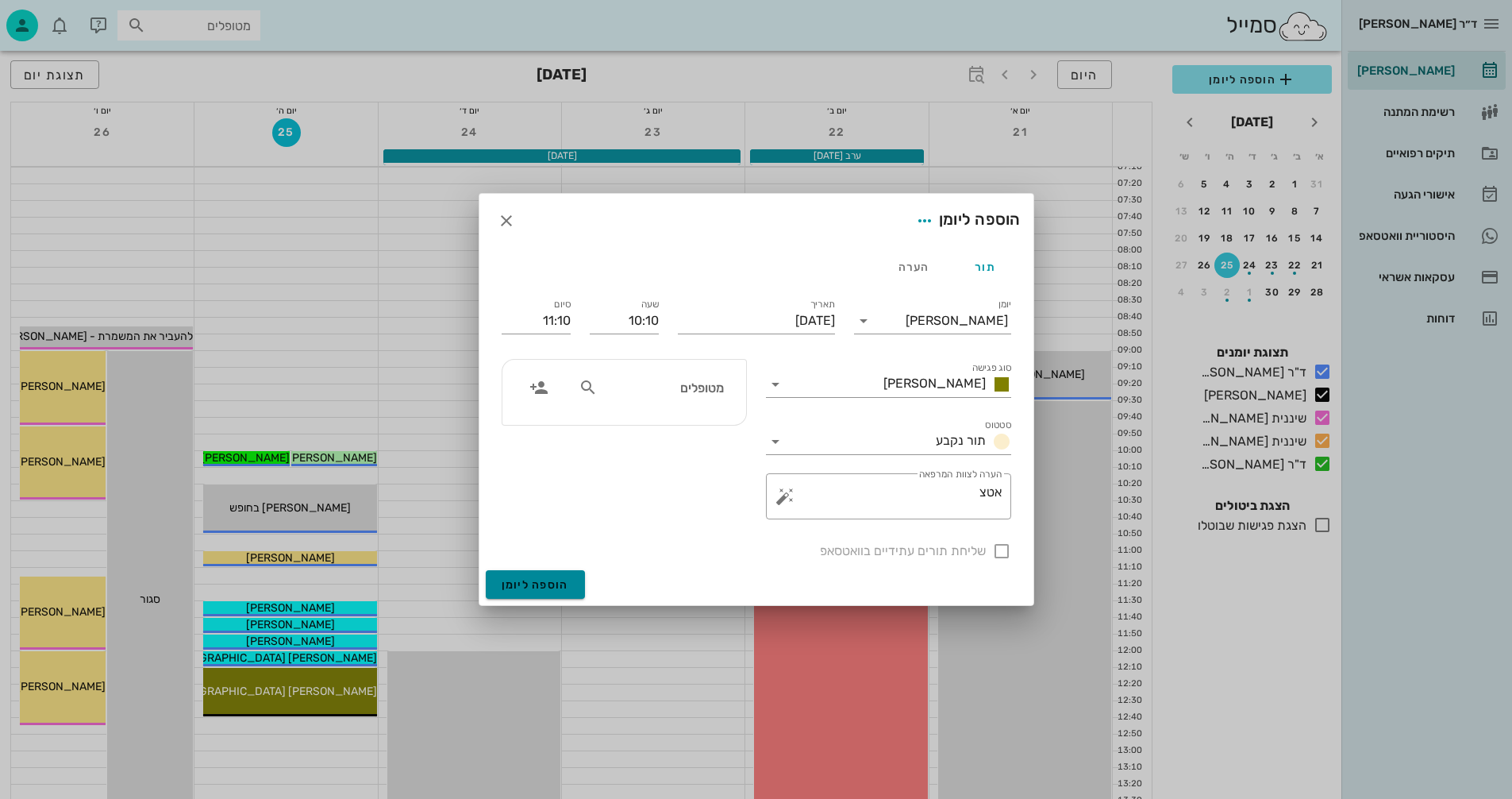
click at [522, 581] on span "הוספה ליומן" at bounding box center [535, 585] width 68 height 14
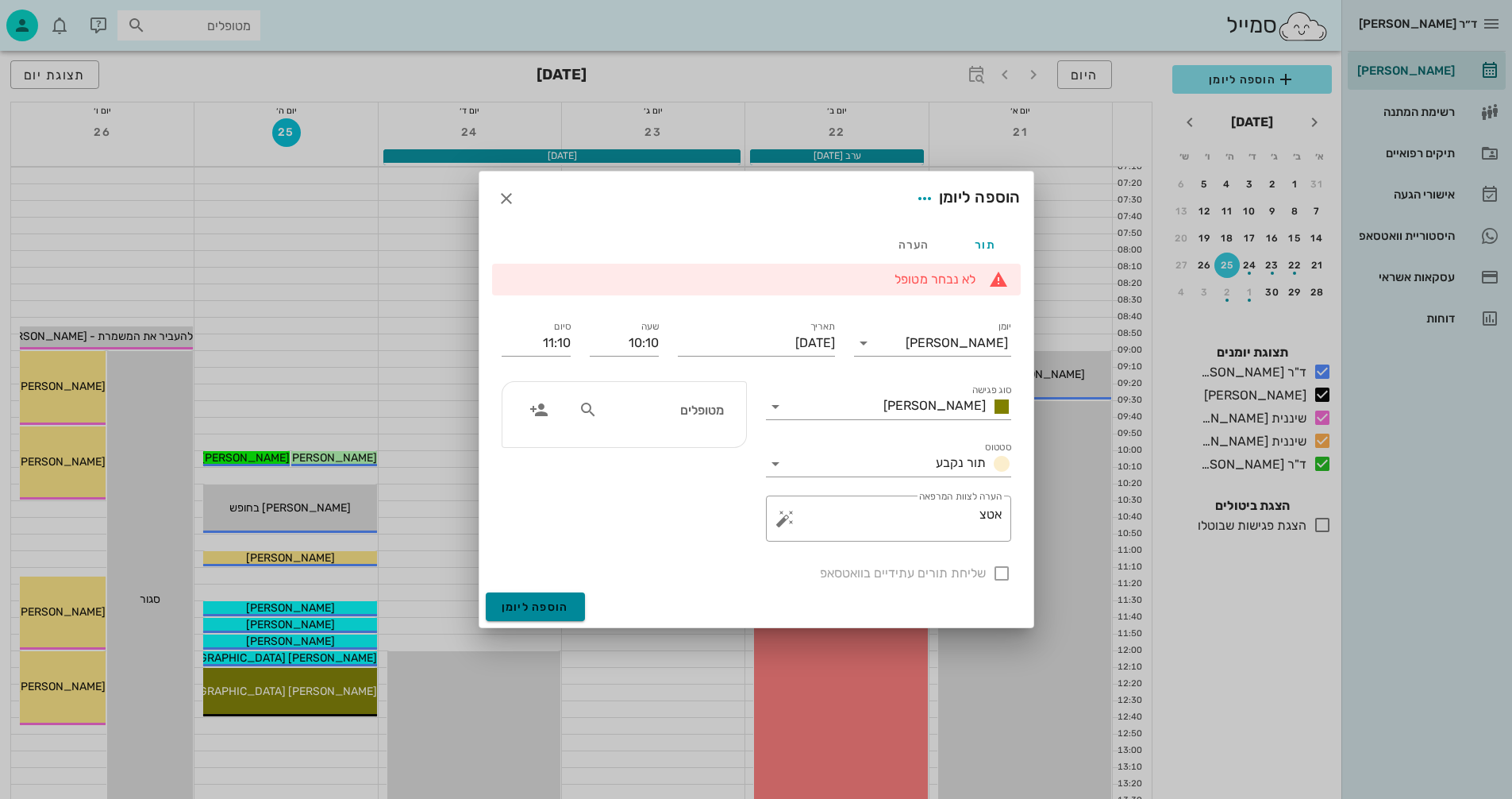
click at [537, 604] on span "הוספה ליומן" at bounding box center [535, 607] width 68 height 14
click at [508, 199] on icon "button" at bounding box center [506, 198] width 19 height 19
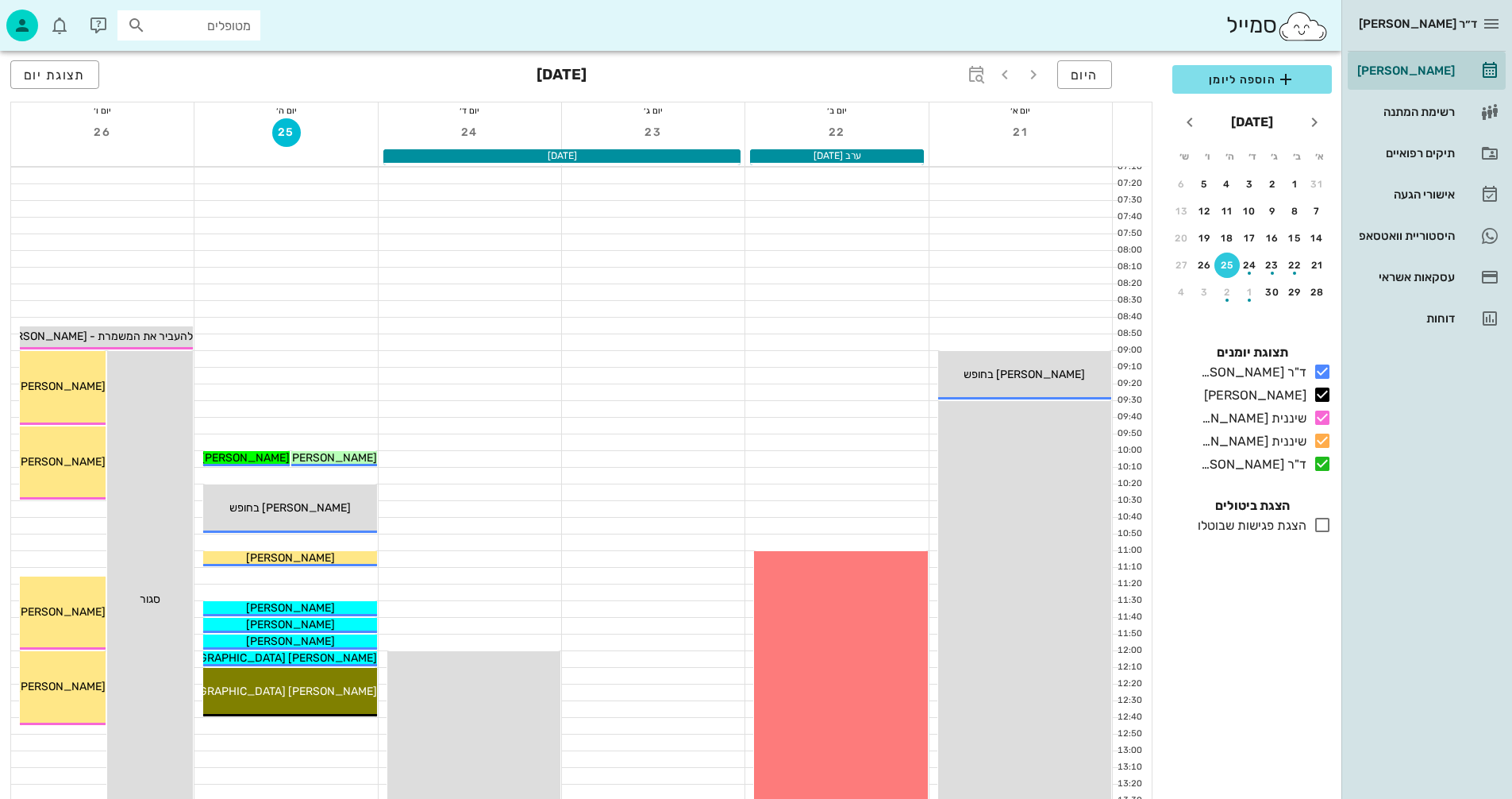
click at [476, 391] on div at bounding box center [470, 392] width 183 height 16
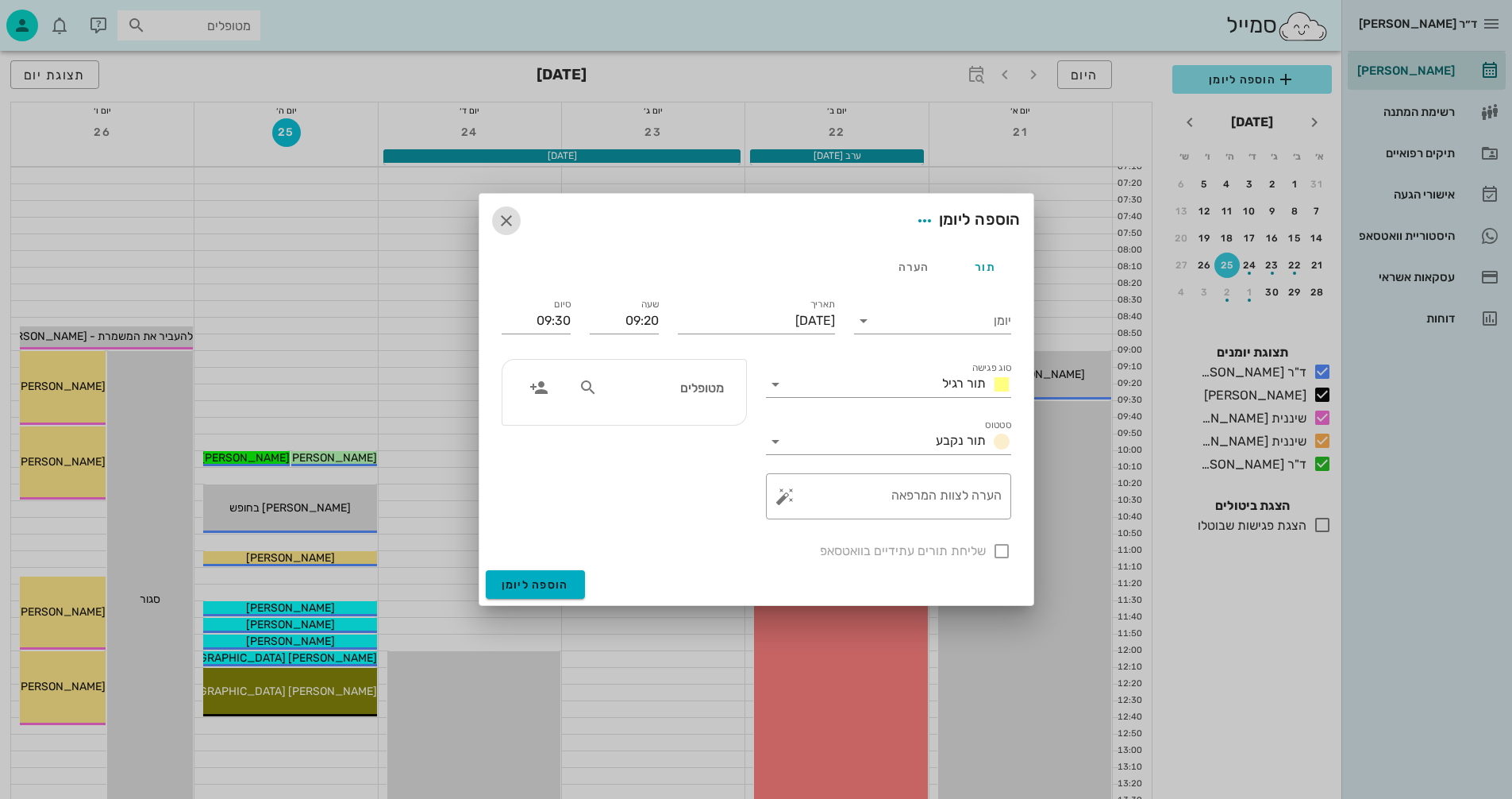
click at [506, 221] on icon "button" at bounding box center [506, 221] width 19 height 19
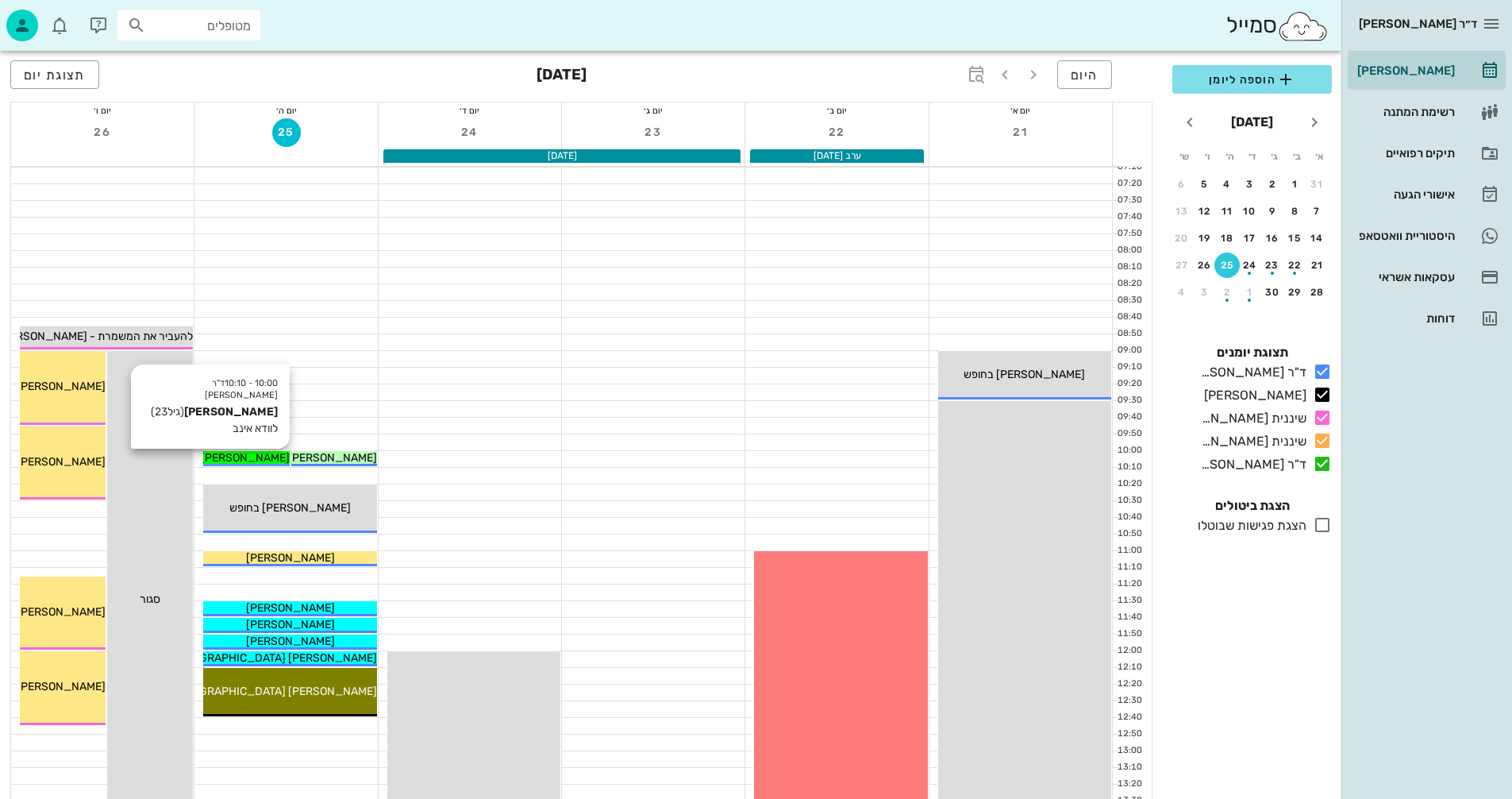
click at [255, 457] on span "[PERSON_NAME]" at bounding box center [245, 458] width 89 height 14
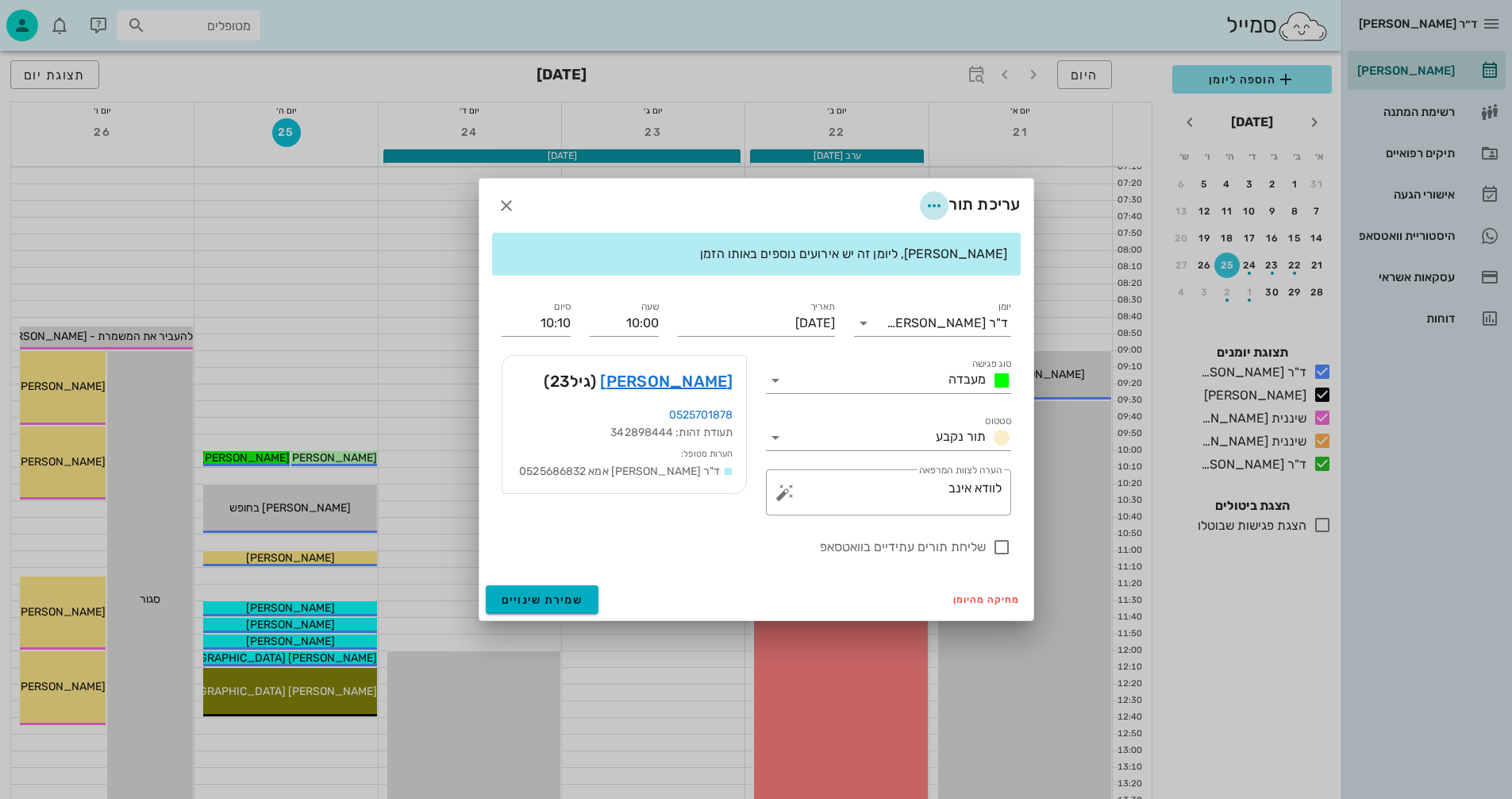
drag, startPoint x: 931, startPoint y: 206, endPoint x: 914, endPoint y: 208, distance: 17.1
click at [920, 207] on span "button" at bounding box center [934, 205] width 29 height 19
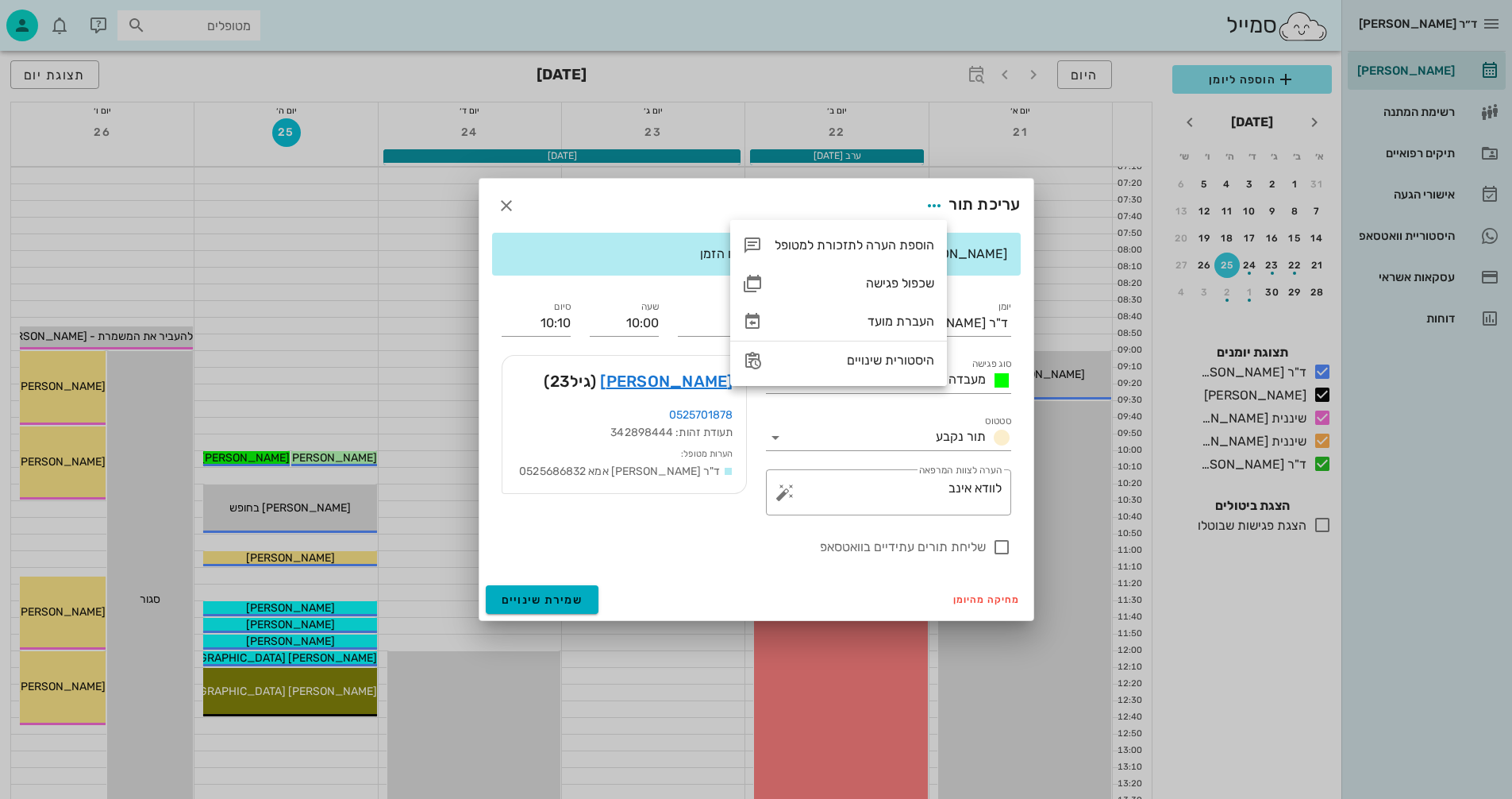
click at [386, 306] on div at bounding box center [756, 400] width 1512 height 799
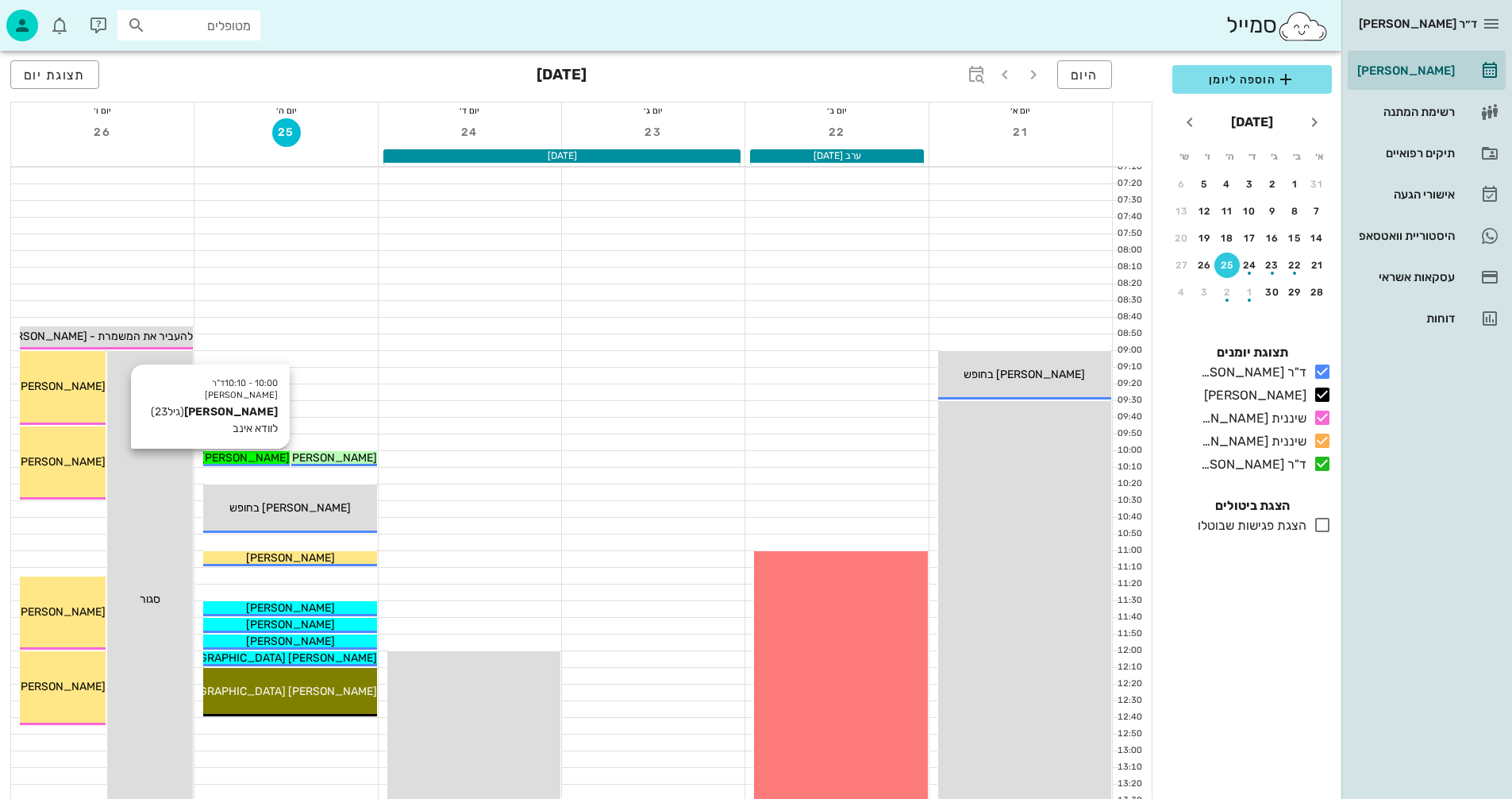
click at [249, 458] on span "[PERSON_NAME]" at bounding box center [245, 458] width 89 height 14
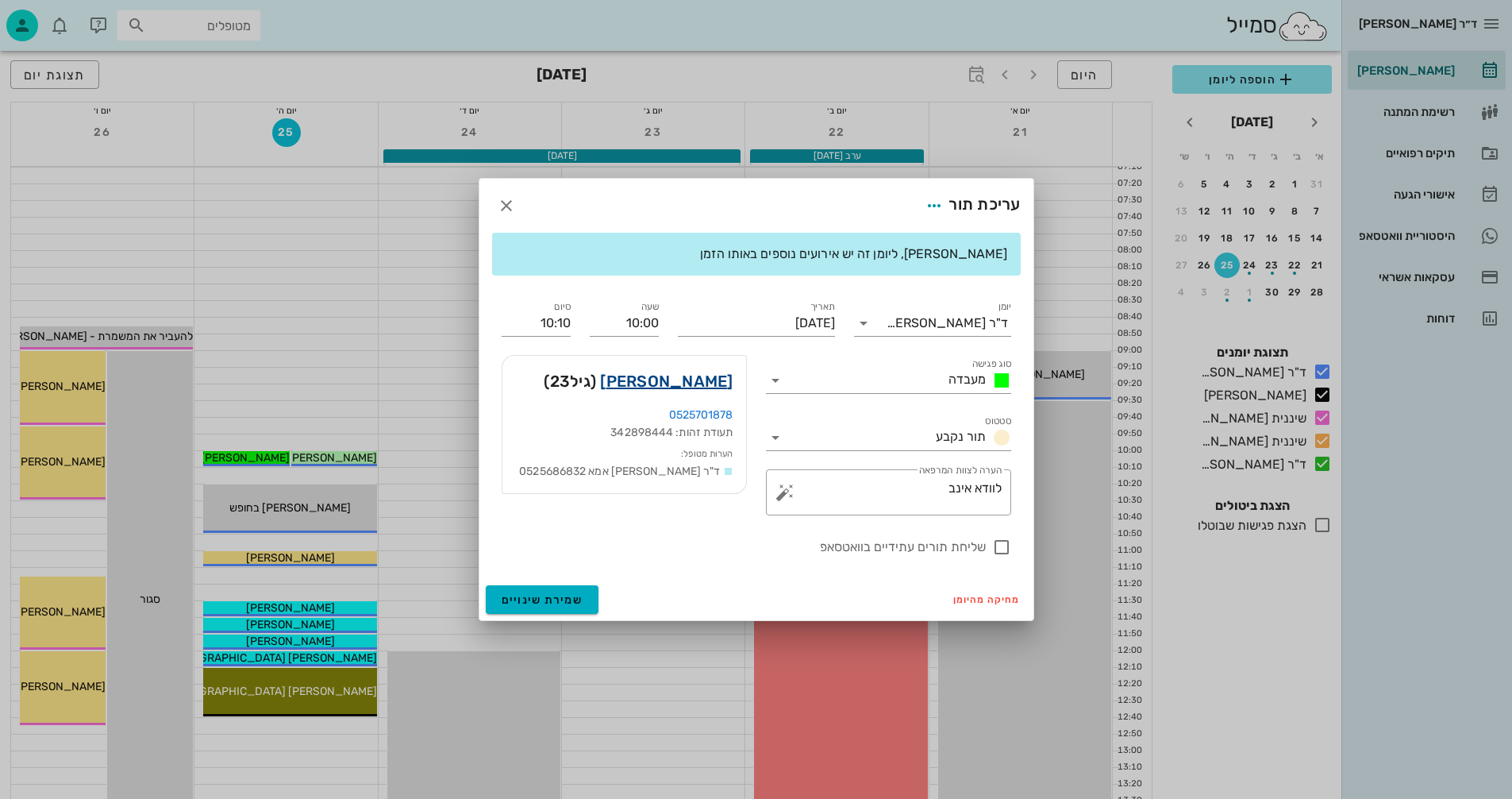
click at [708, 383] on link "[PERSON_NAME]" at bounding box center [666, 380] width 133 height 25
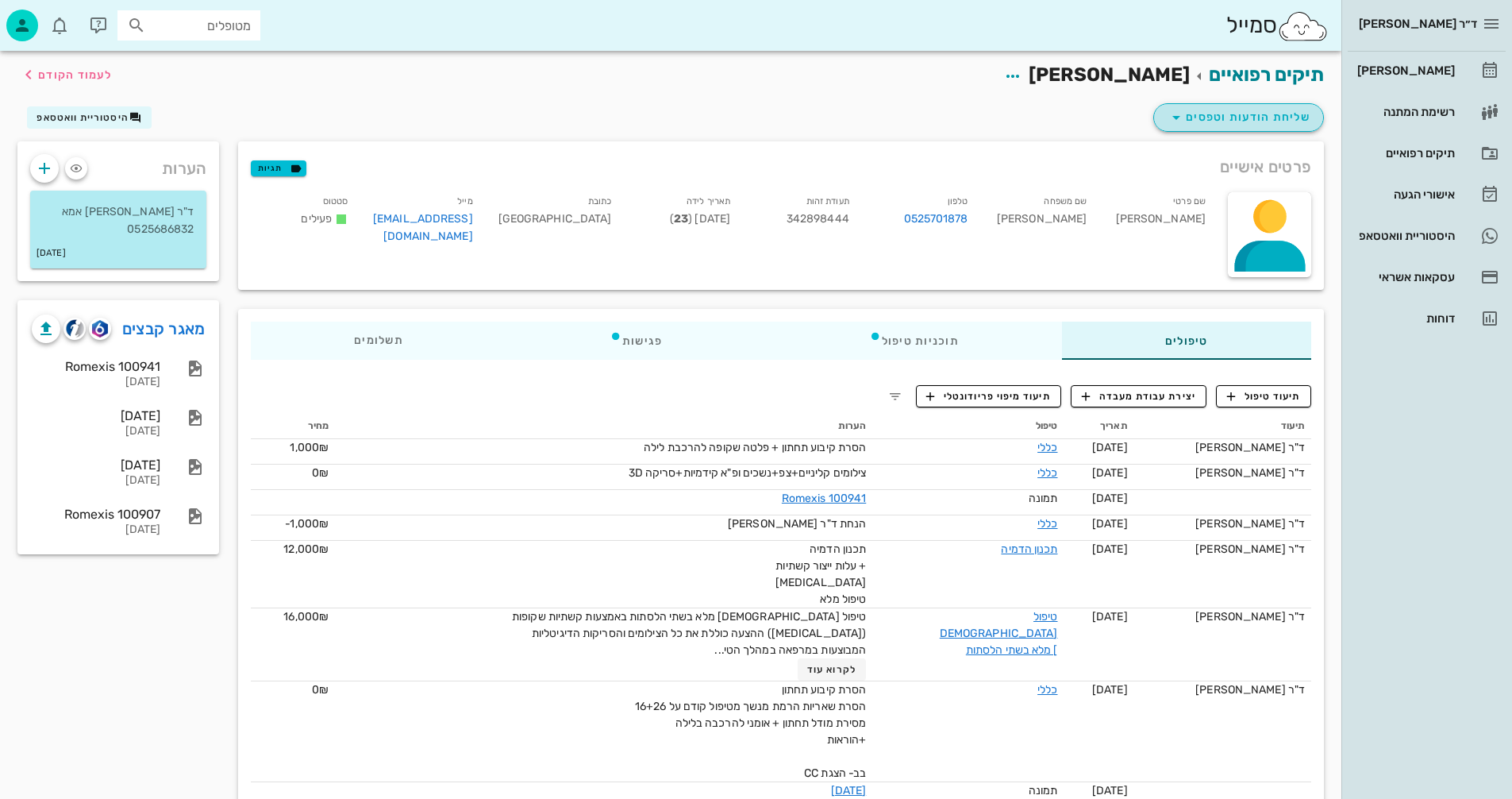
click at [1215, 116] on span "שליחת הודעות וטפסים" at bounding box center [1239, 118] width 144 height 19
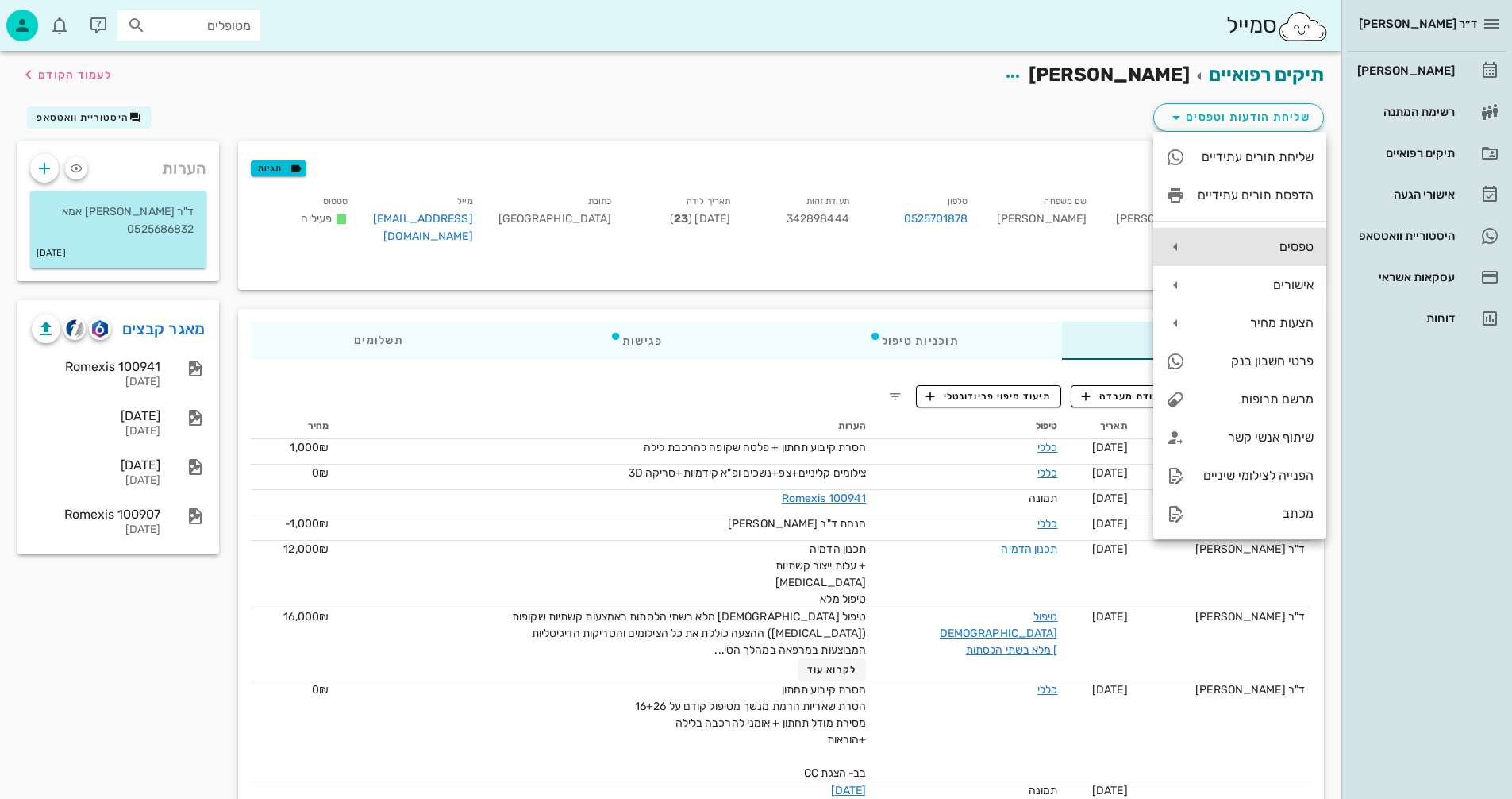
click at [1197, 243] on div "טפסים" at bounding box center [1240, 247] width 173 height 38
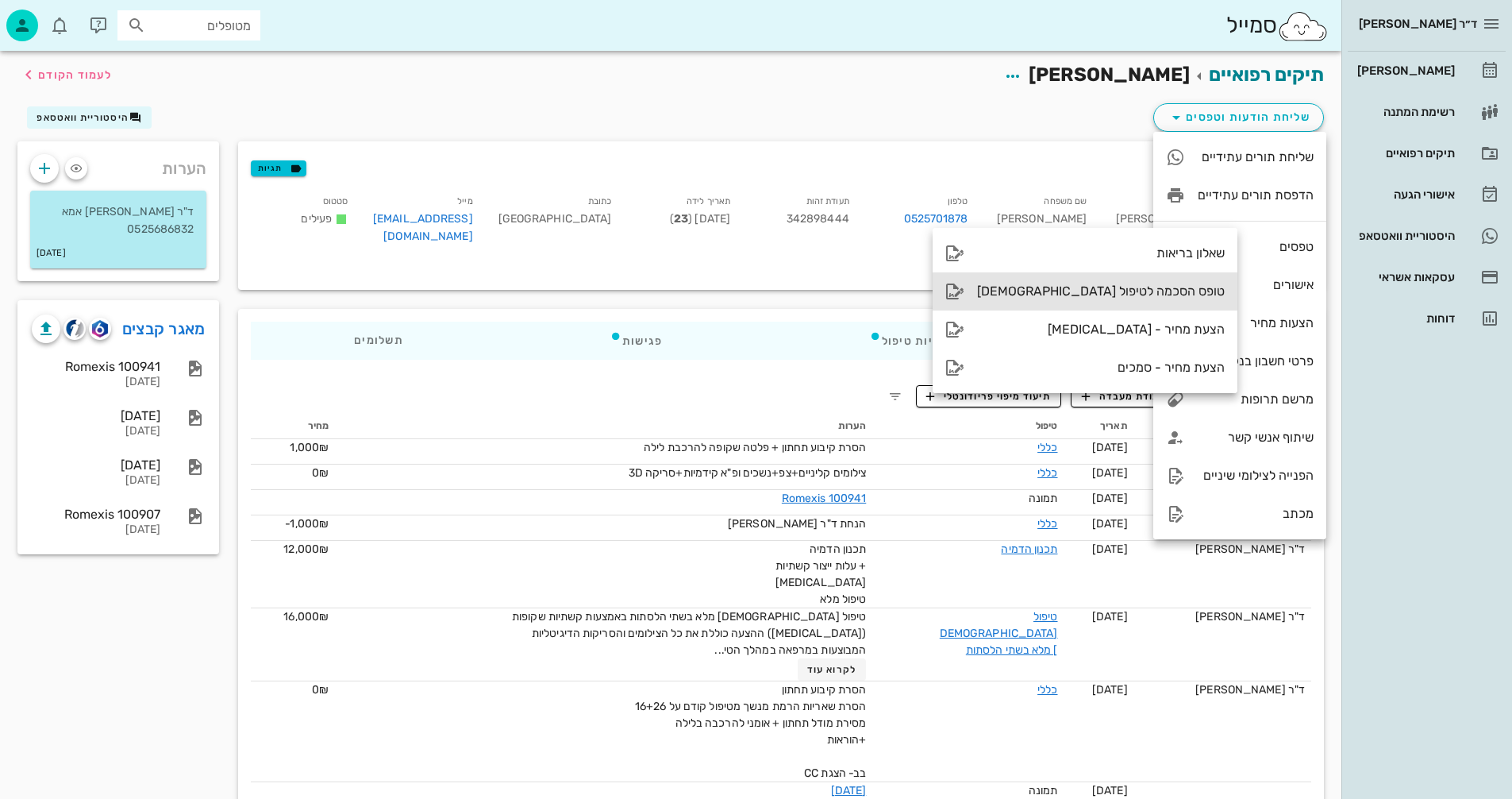
click at [1019, 292] on div "טופס הסכמה לטיפול [DEMOGRAPHIC_DATA]" at bounding box center [1101, 290] width 248 height 15
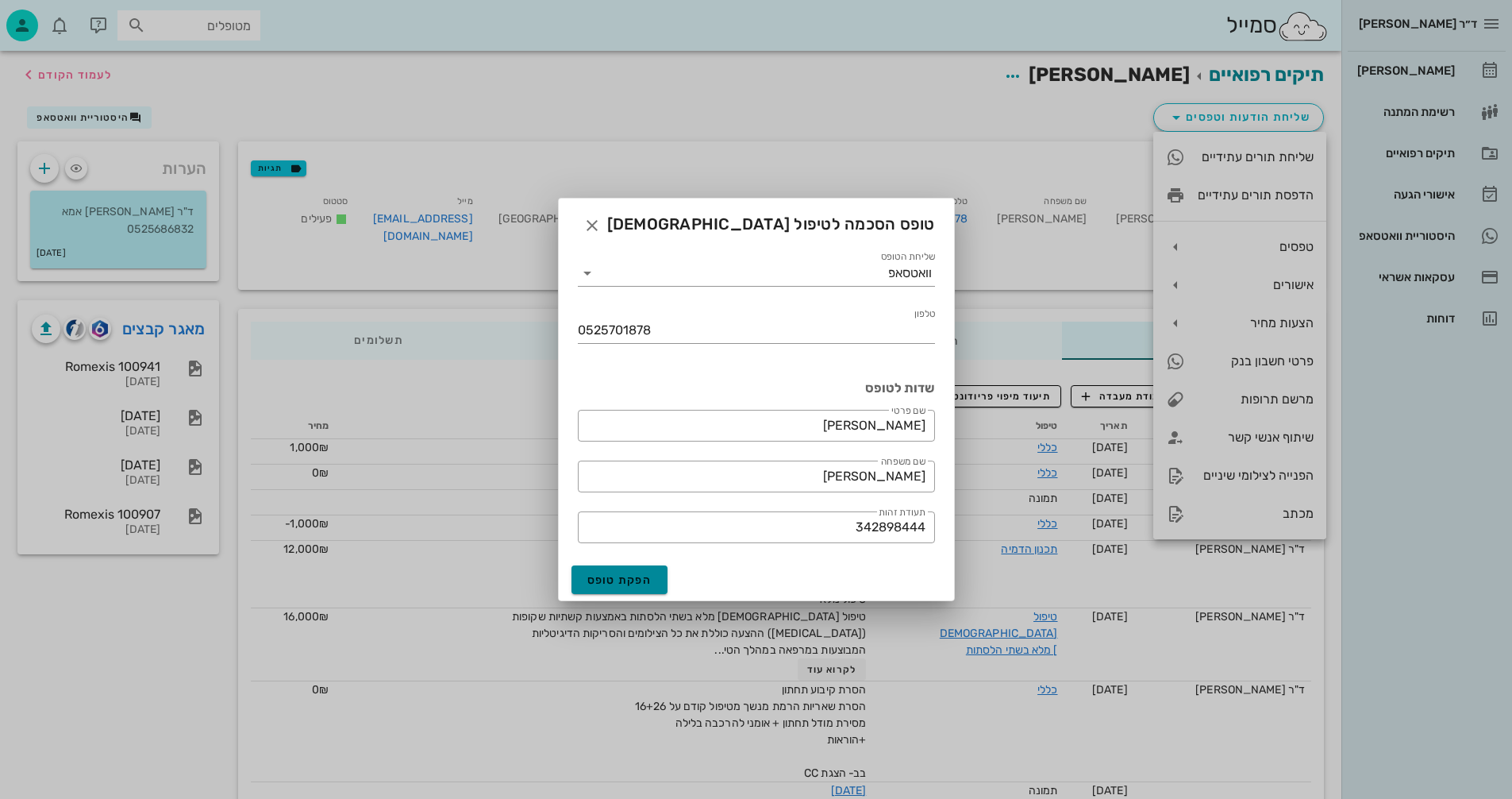
click at [621, 586] on span "הפקת טופס" at bounding box center [620, 580] width 65 height 14
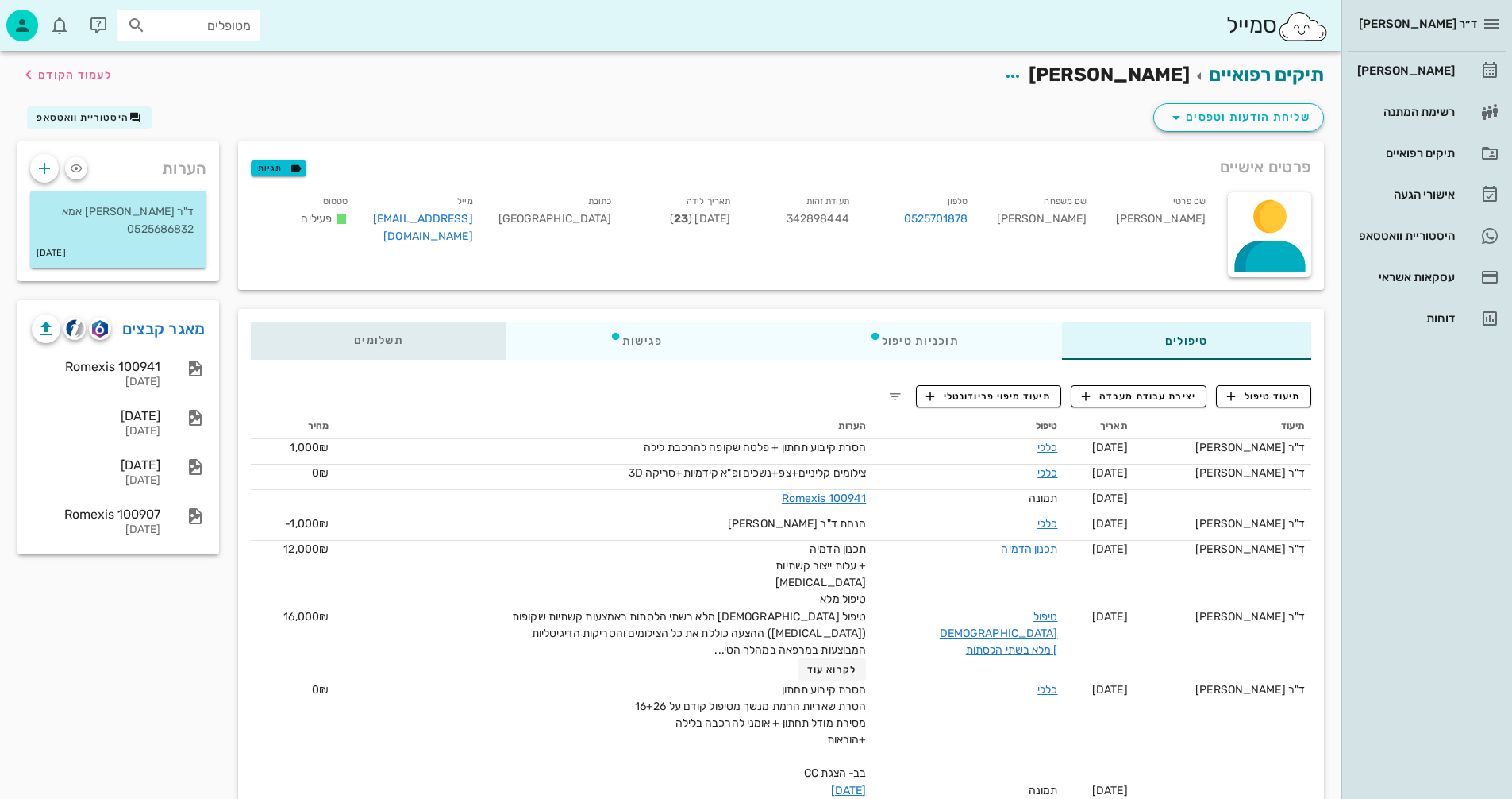
click at [373, 338] on span "תשלומים 0₪" at bounding box center [379, 341] width 49 height 11
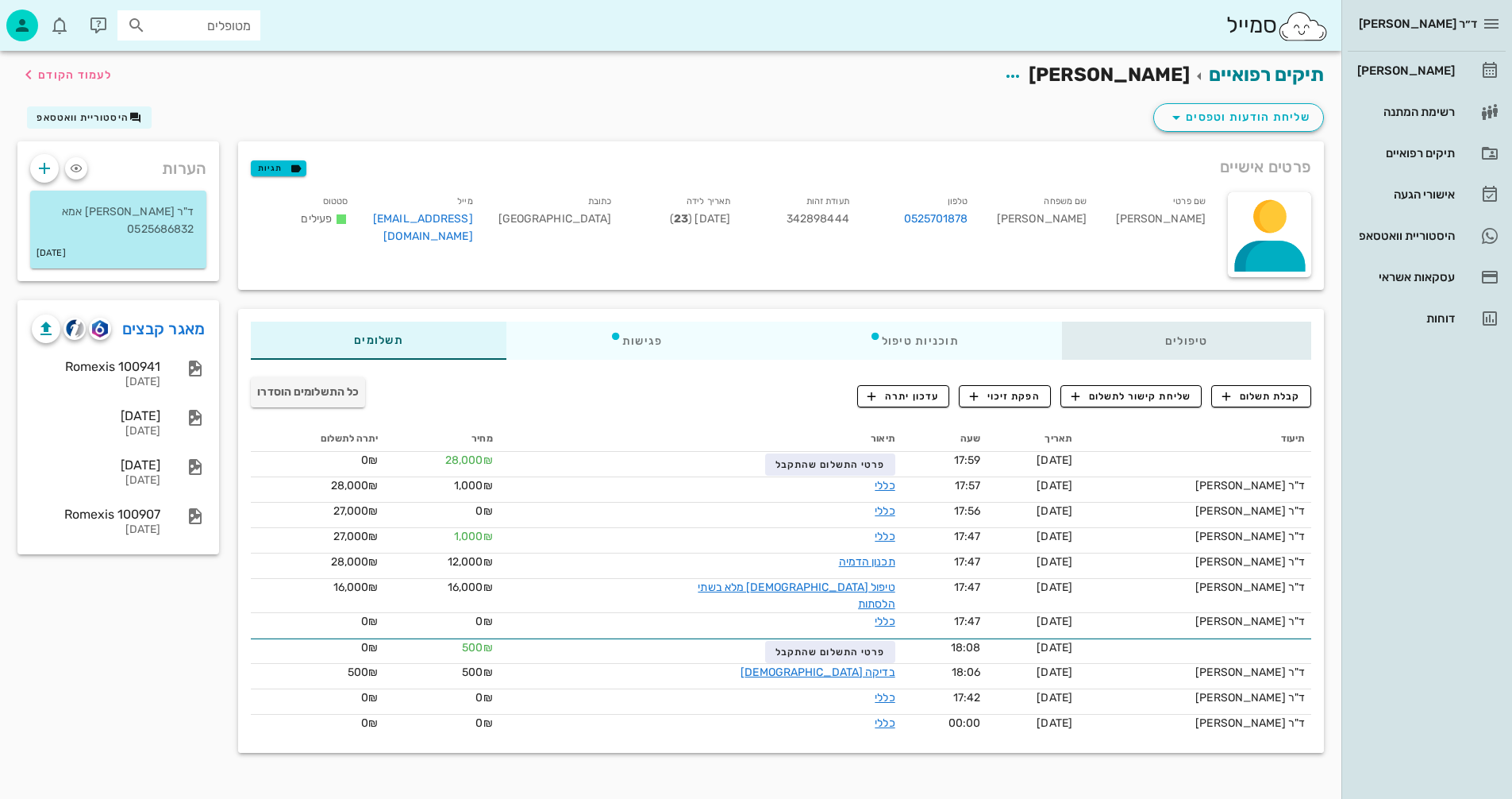
click at [1174, 340] on div "טיפולים" at bounding box center [1187, 341] width 250 height 38
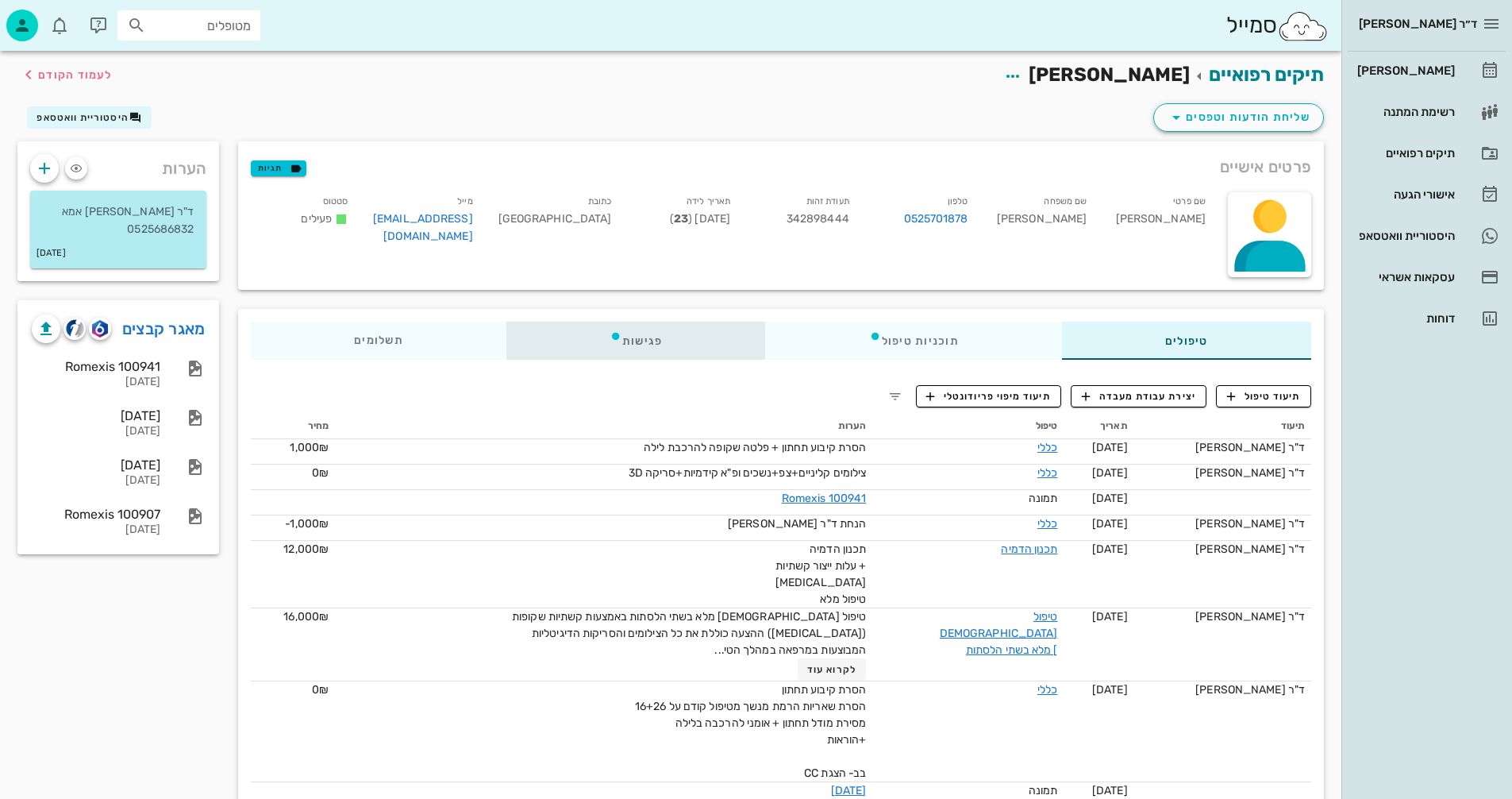
click at [632, 335] on div "פגישות" at bounding box center [636, 341] width 260 height 38
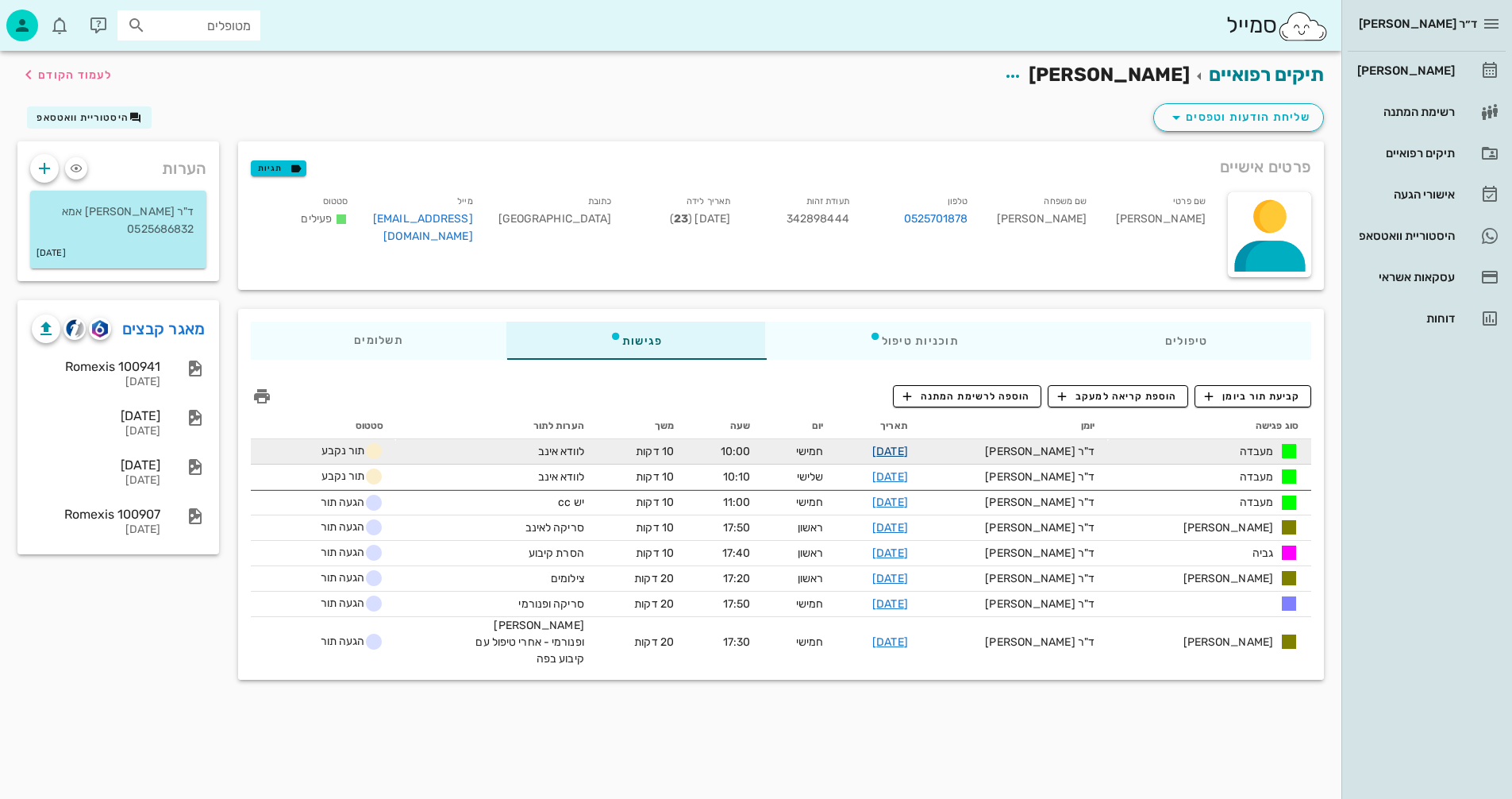
click at [908, 450] on link "[DATE]" at bounding box center [890, 451] width 36 height 14
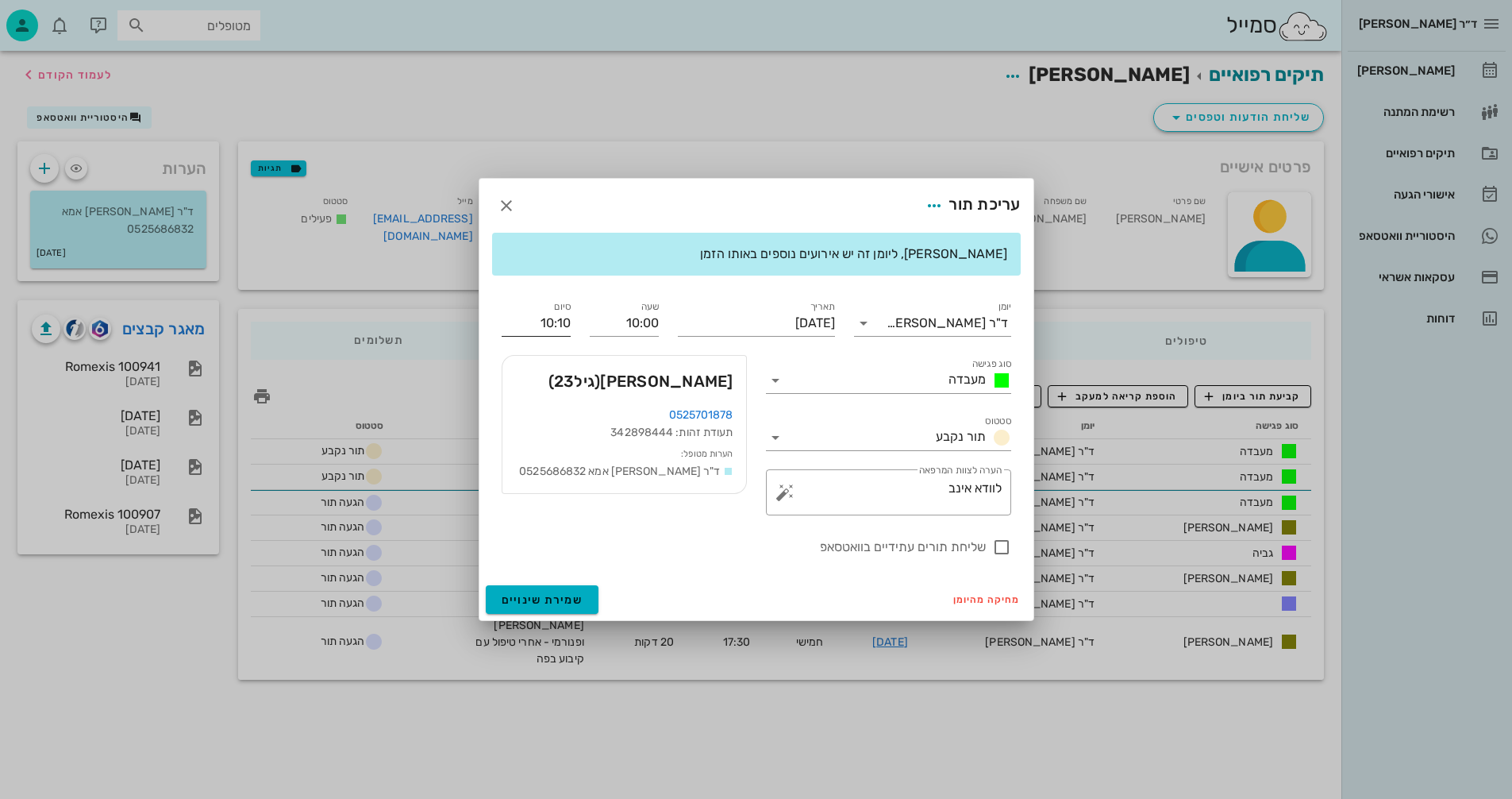
drag, startPoint x: 571, startPoint y: 322, endPoint x: 534, endPoint y: 322, distance: 37.0
click at [529, 326] on div "סיום 10:10" at bounding box center [536, 317] width 88 height 57
drag, startPoint x: 534, startPoint y: 321, endPoint x: 585, endPoint y: 332, distance: 52.2
click at [585, 332] on div "יומן ד"ר [PERSON_NAME] סוג פגישה מעבדה סטטוס תור נקבע תאריך [DATE] שעה 10:00 סי…" at bounding box center [756, 427] width 529 height 278
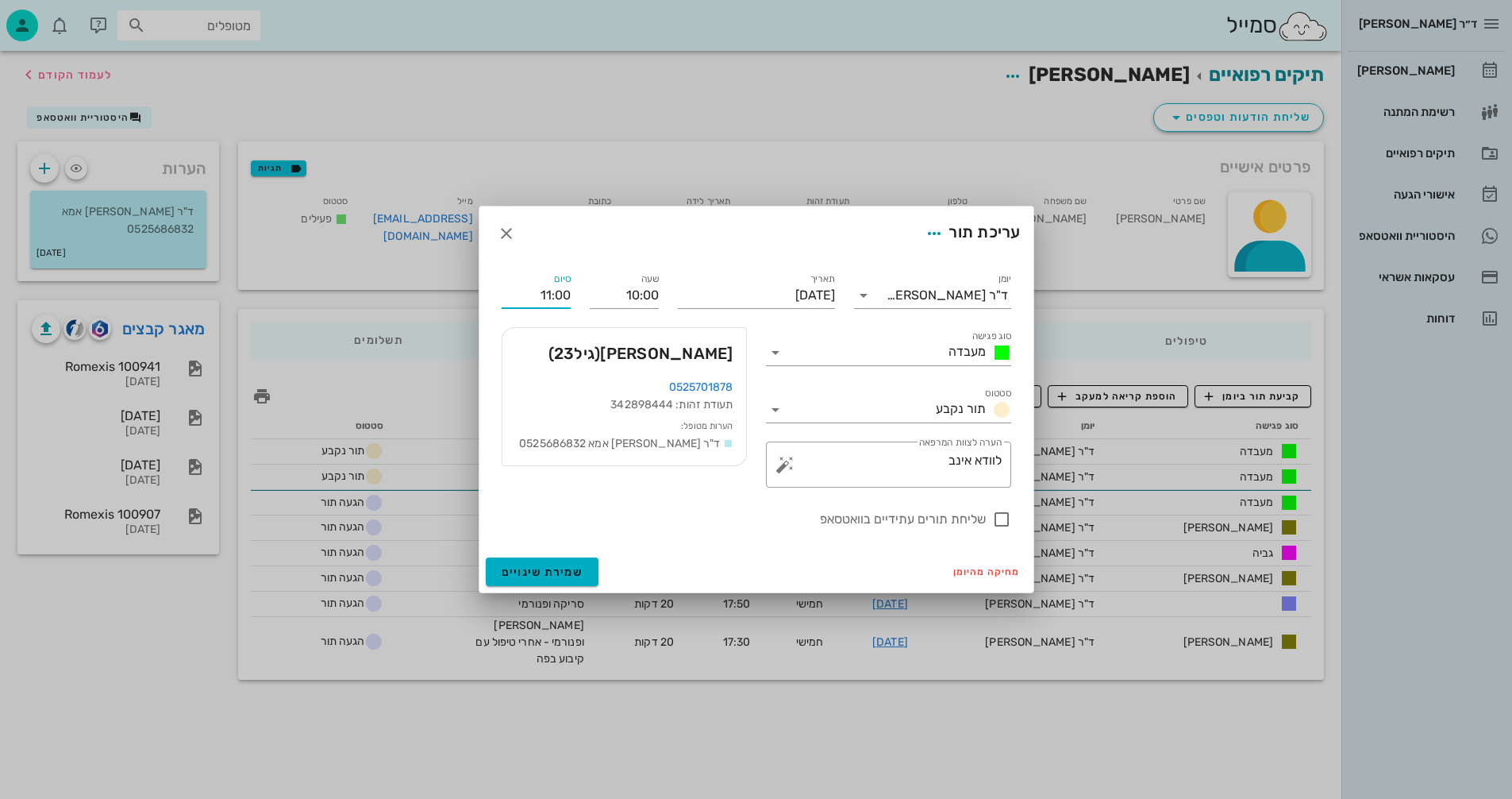
click at [580, 297] on div "סיום 11:00" at bounding box center [536, 289] width 88 height 57
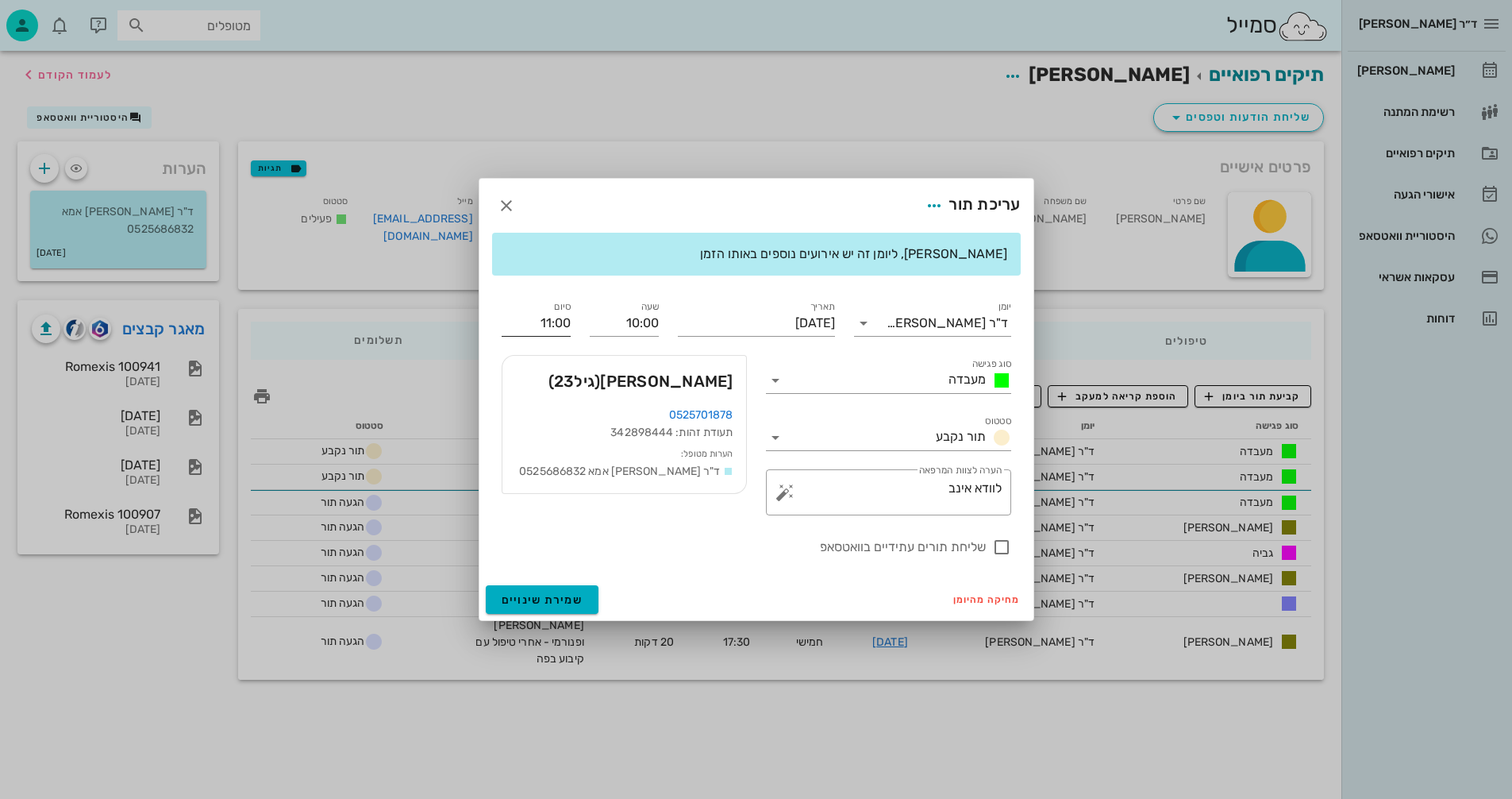
drag, startPoint x: 574, startPoint y: 322, endPoint x: 563, endPoint y: 322, distance: 11.0
click at [568, 322] on div "סיום 11:00" at bounding box center [536, 317] width 88 height 57
drag, startPoint x: 534, startPoint y: 317, endPoint x: 594, endPoint y: 322, distance: 60.2
click at [594, 322] on div "יומן ד"ר [PERSON_NAME] סוג פגישה מעבדה סטטוס תור נקבע תאריך [DATE] שעה 10:00 סי…" at bounding box center [756, 427] width 529 height 278
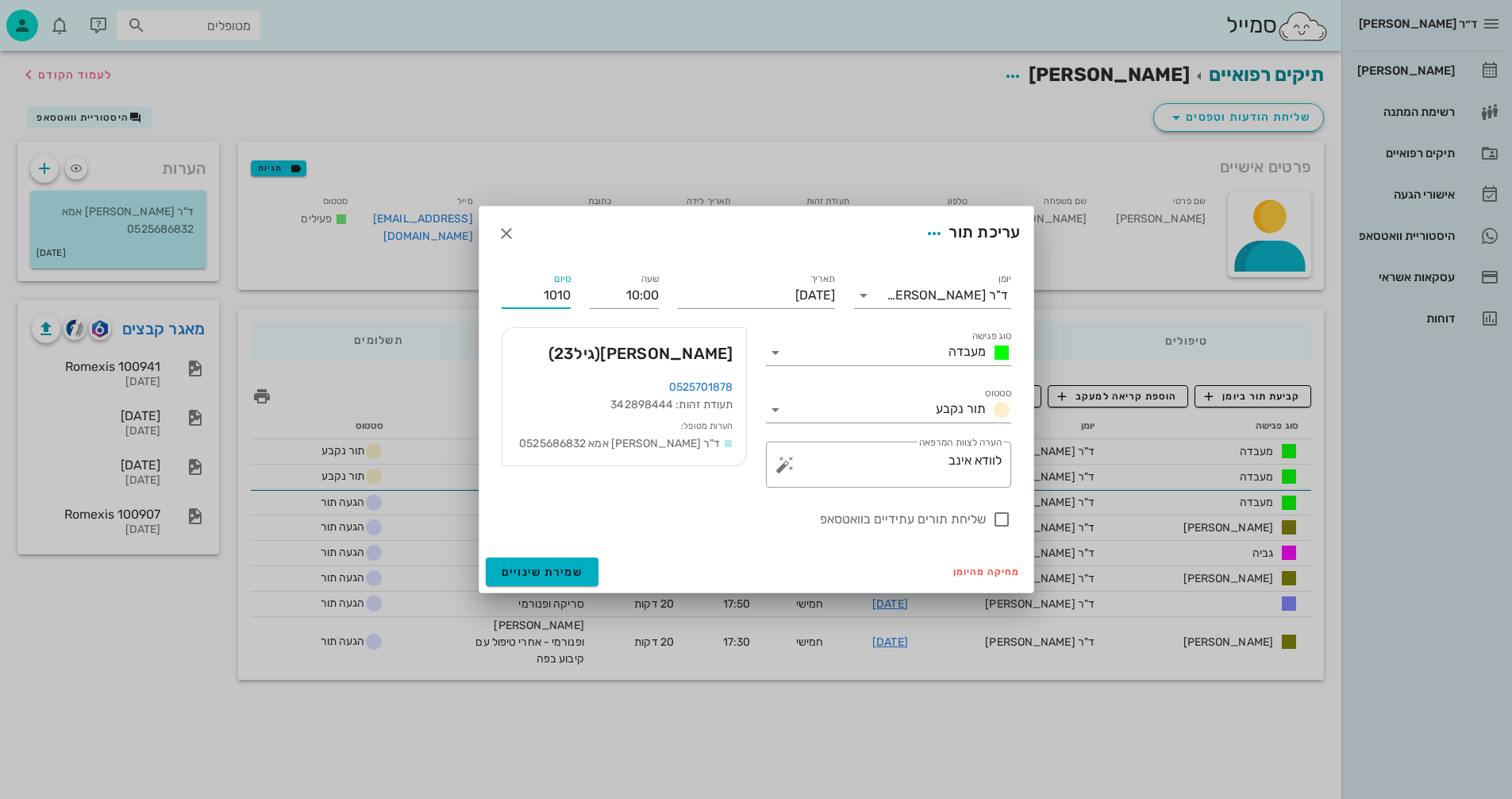
type input "10:10"
click at [576, 298] on div "יומן ד"ר [PERSON_NAME] סוג פגישה מעבדה סטטוס תור נקבע תאריך [DATE] שעה 10:00 סי…" at bounding box center [756, 399] width 529 height 278
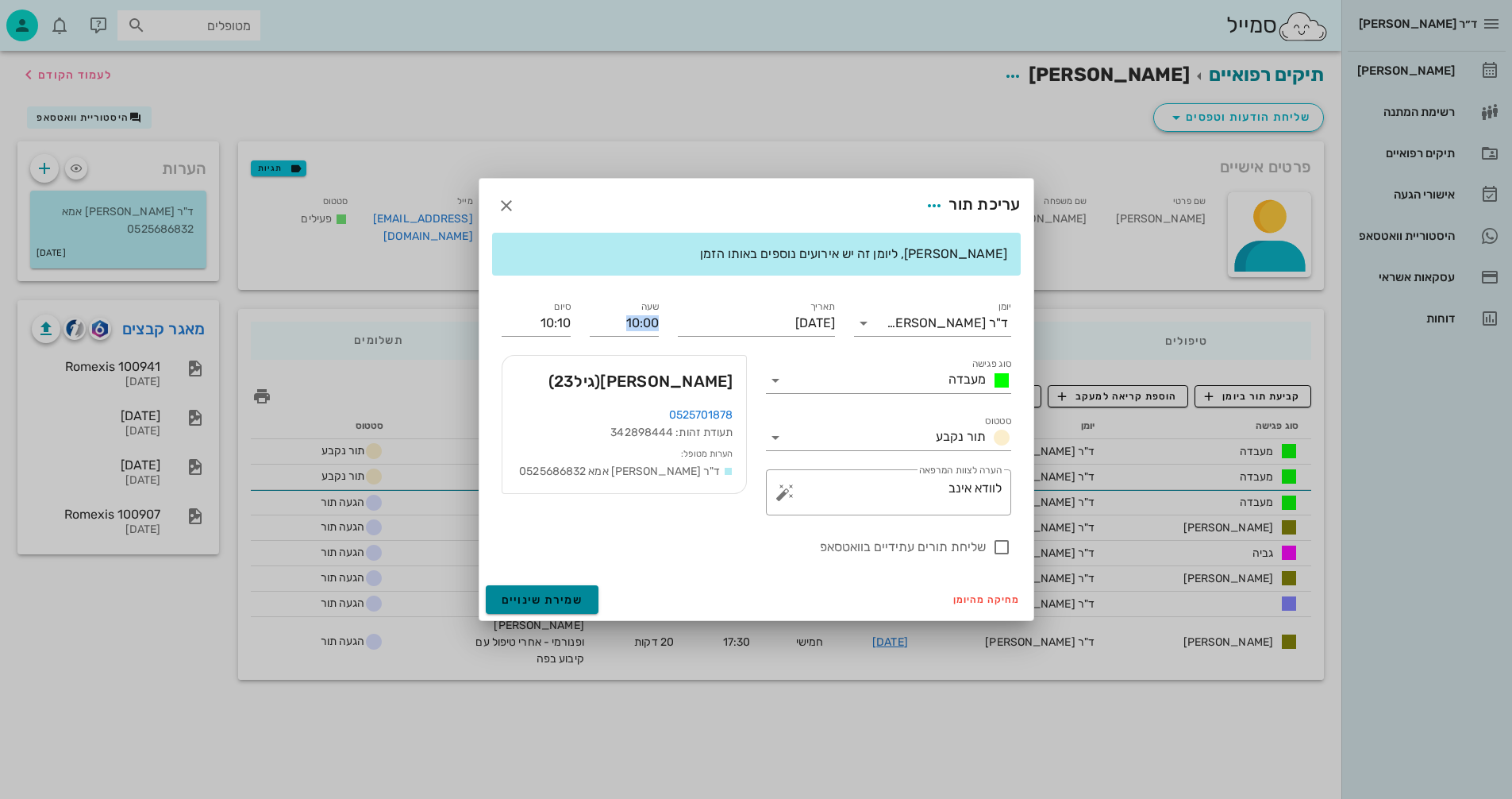
click at [534, 598] on span "שמירת שינויים" at bounding box center [542, 600] width 81 height 14
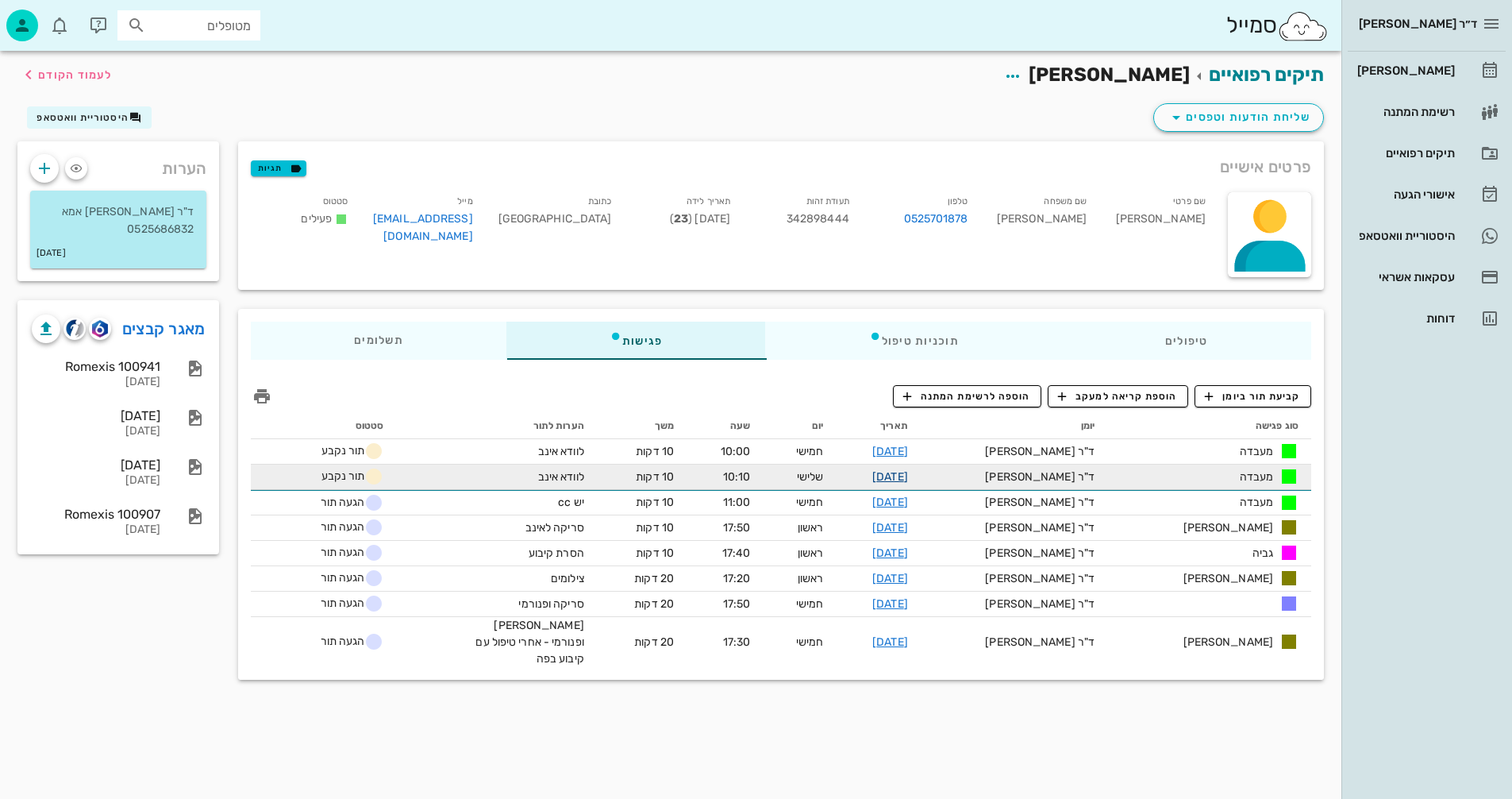
click at [908, 475] on link "[DATE]" at bounding box center [890, 477] width 36 height 14
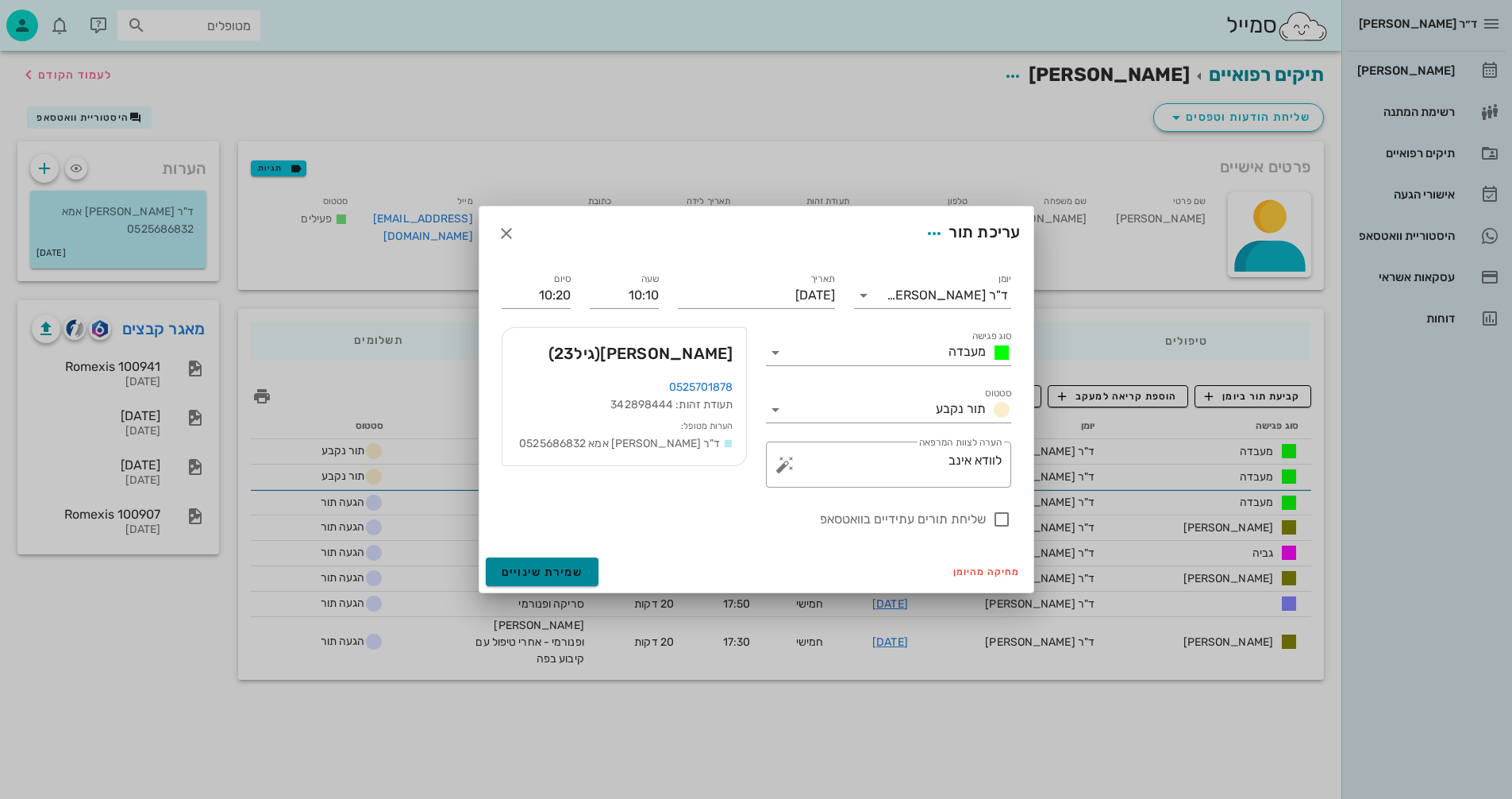
click at [505, 563] on button "שמירת שינויים" at bounding box center [542, 571] width 114 height 29
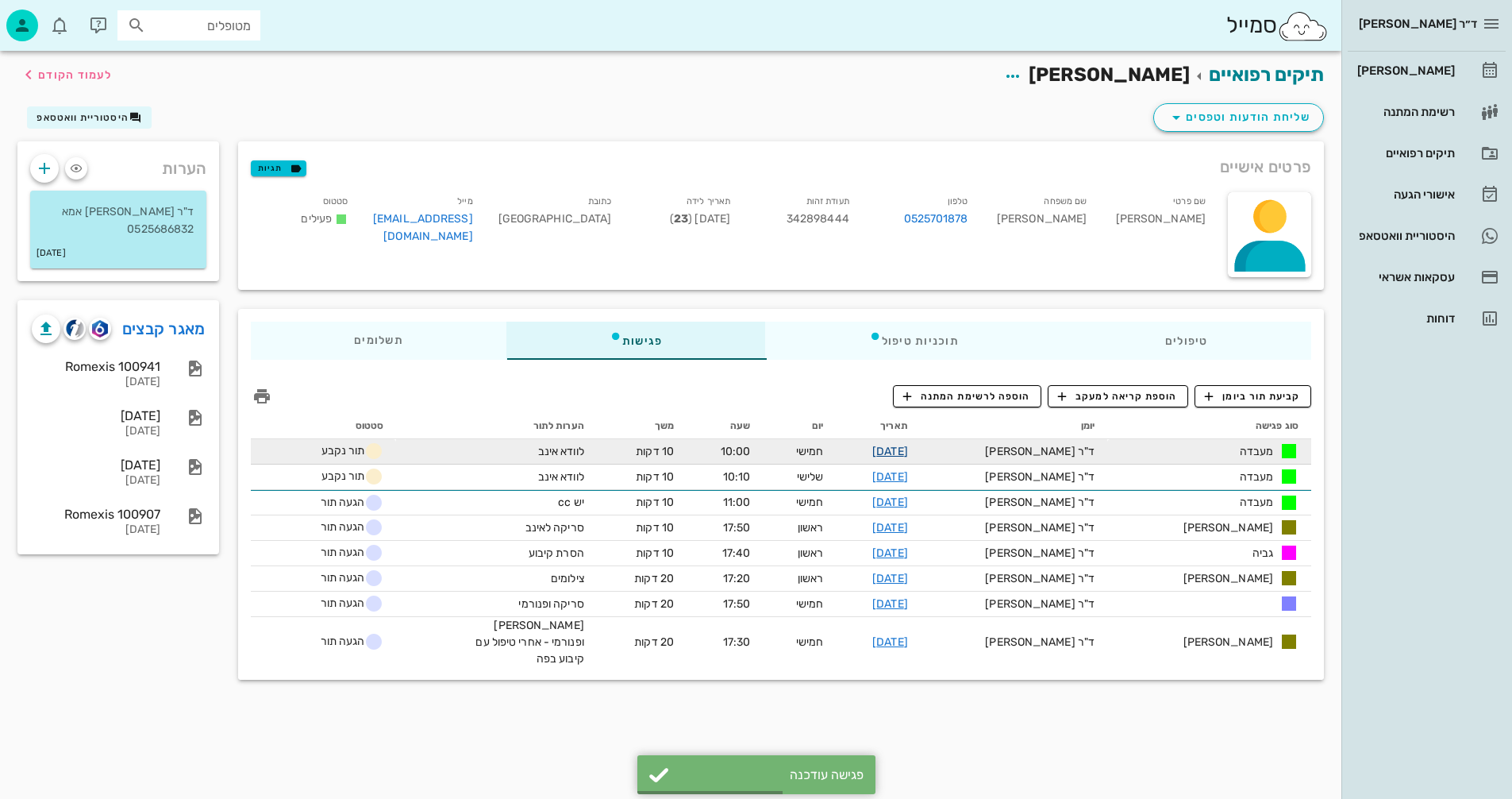
click at [908, 446] on link "[DATE]" at bounding box center [890, 451] width 36 height 14
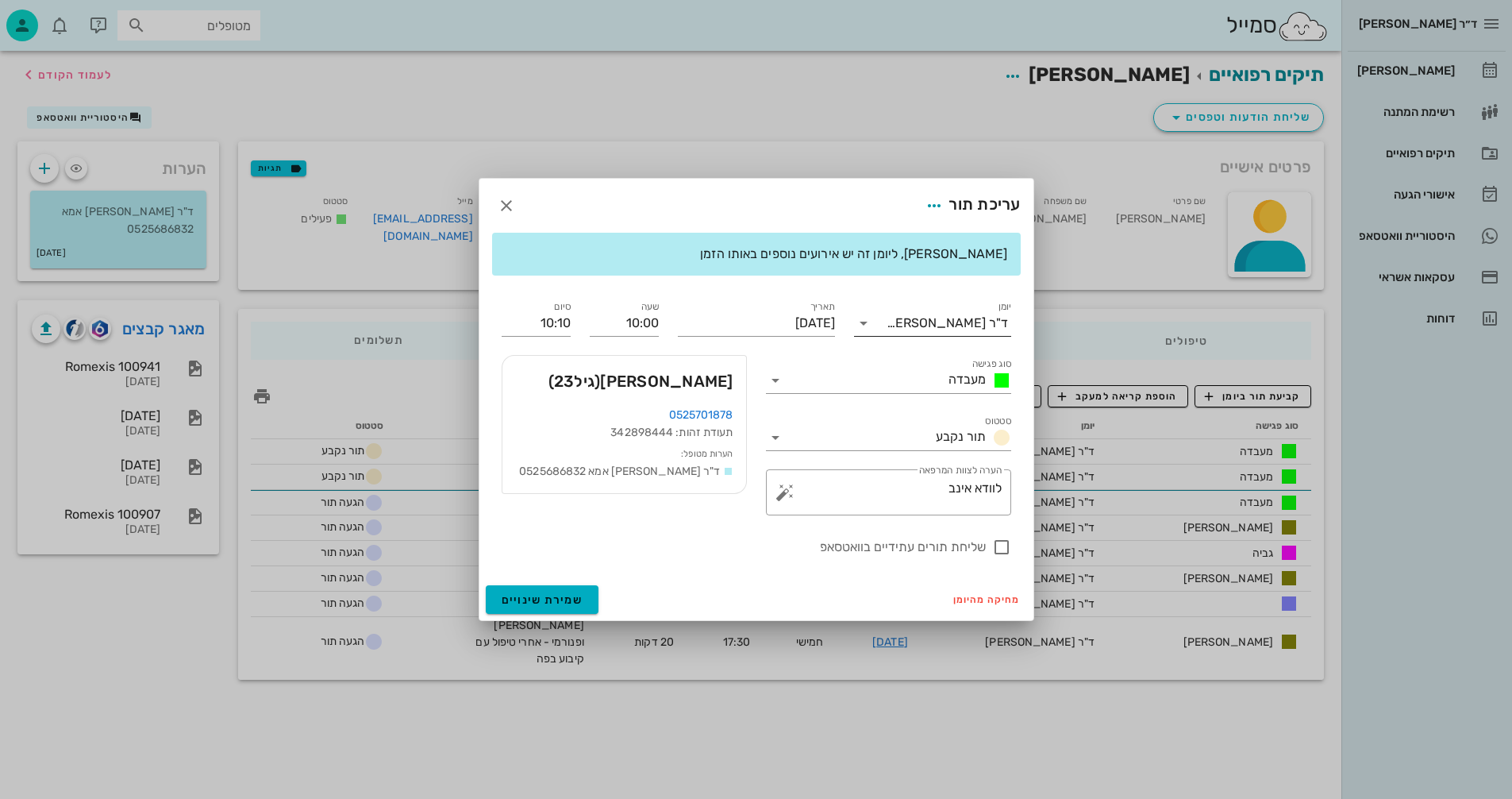
click at [860, 326] on icon at bounding box center [864, 323] width 19 height 19
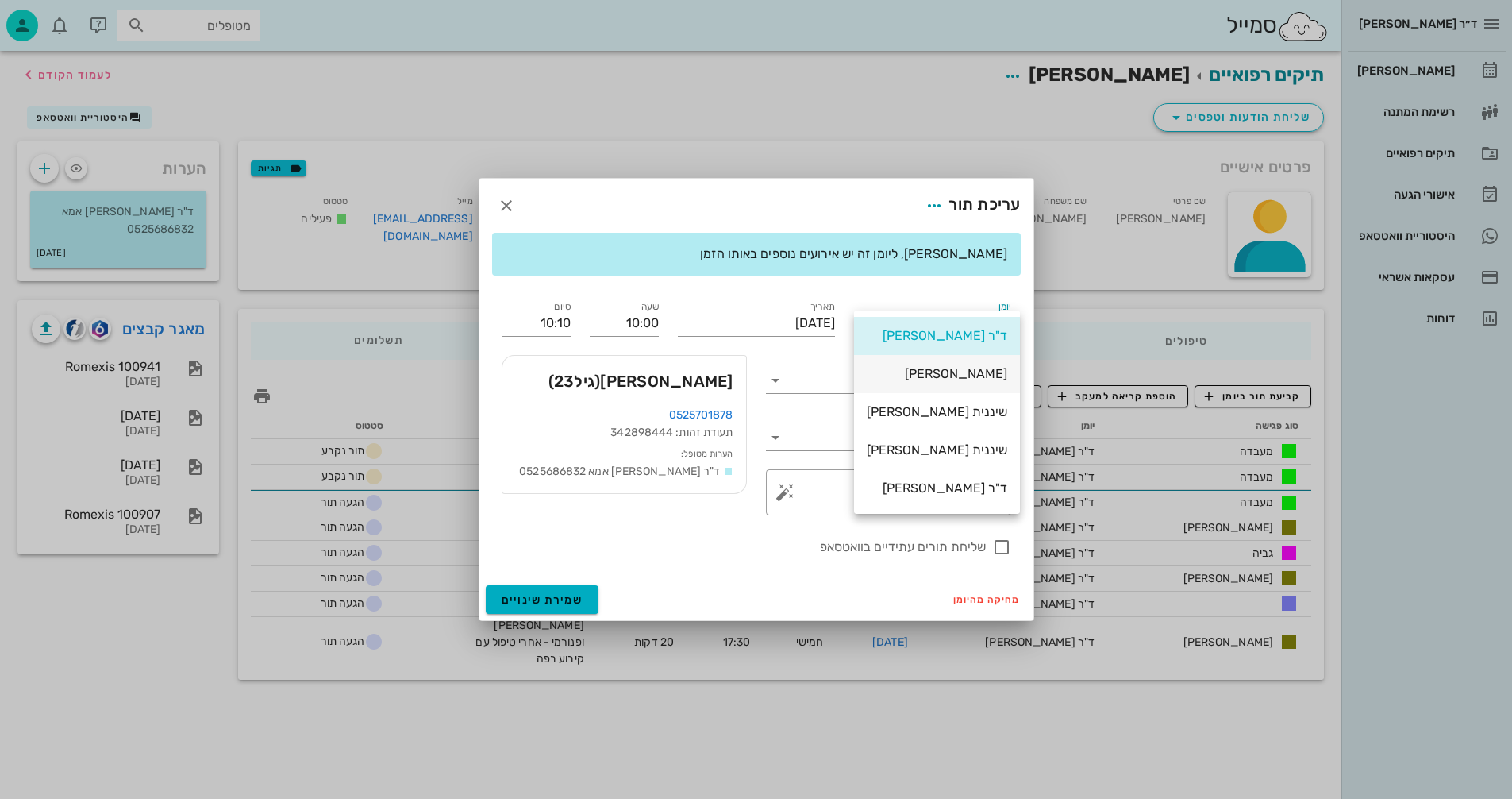
click at [956, 373] on div "[PERSON_NAME]" at bounding box center [937, 373] width 140 height 15
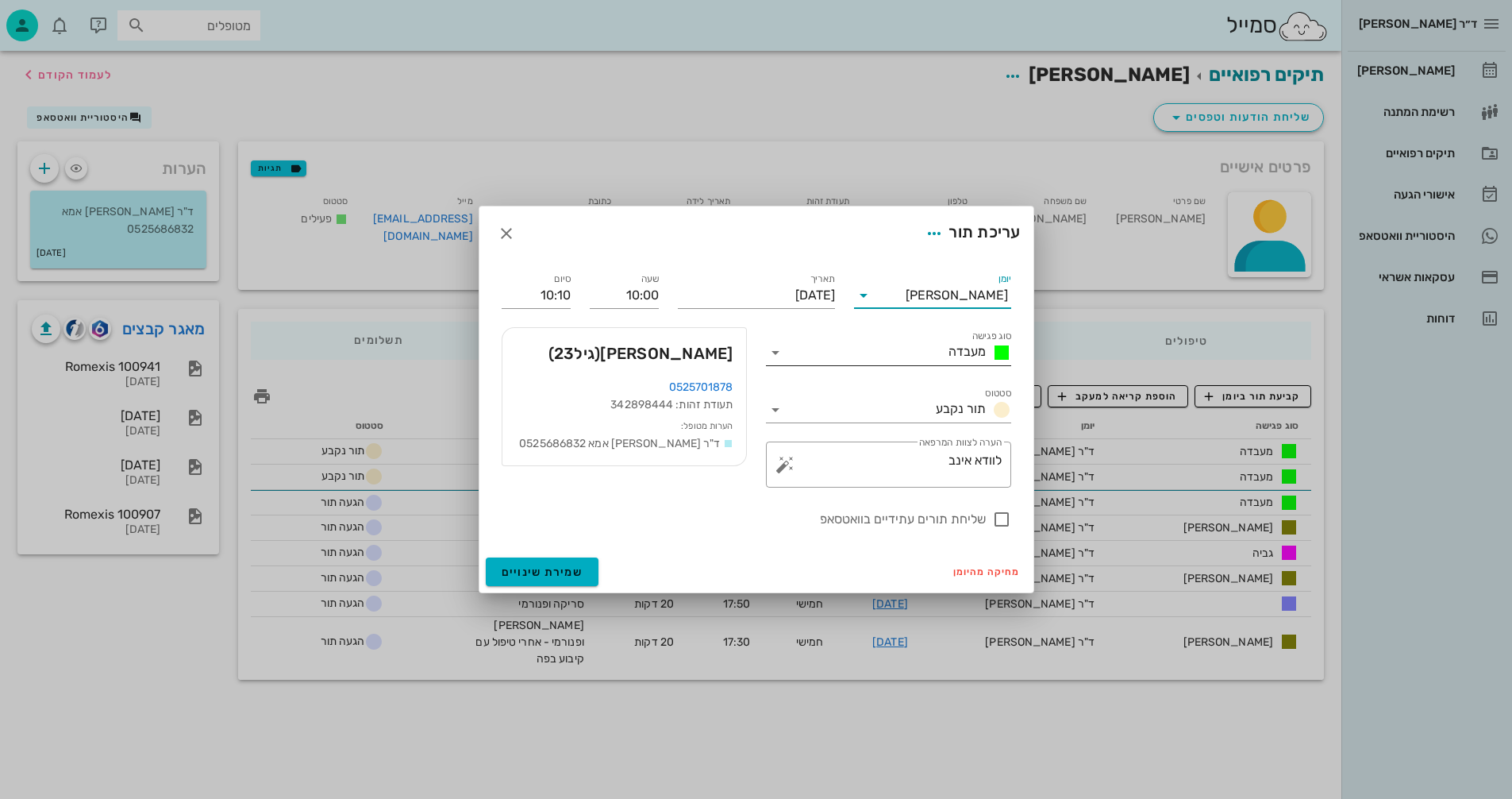
click at [775, 354] on icon at bounding box center [775, 353] width 19 height 19
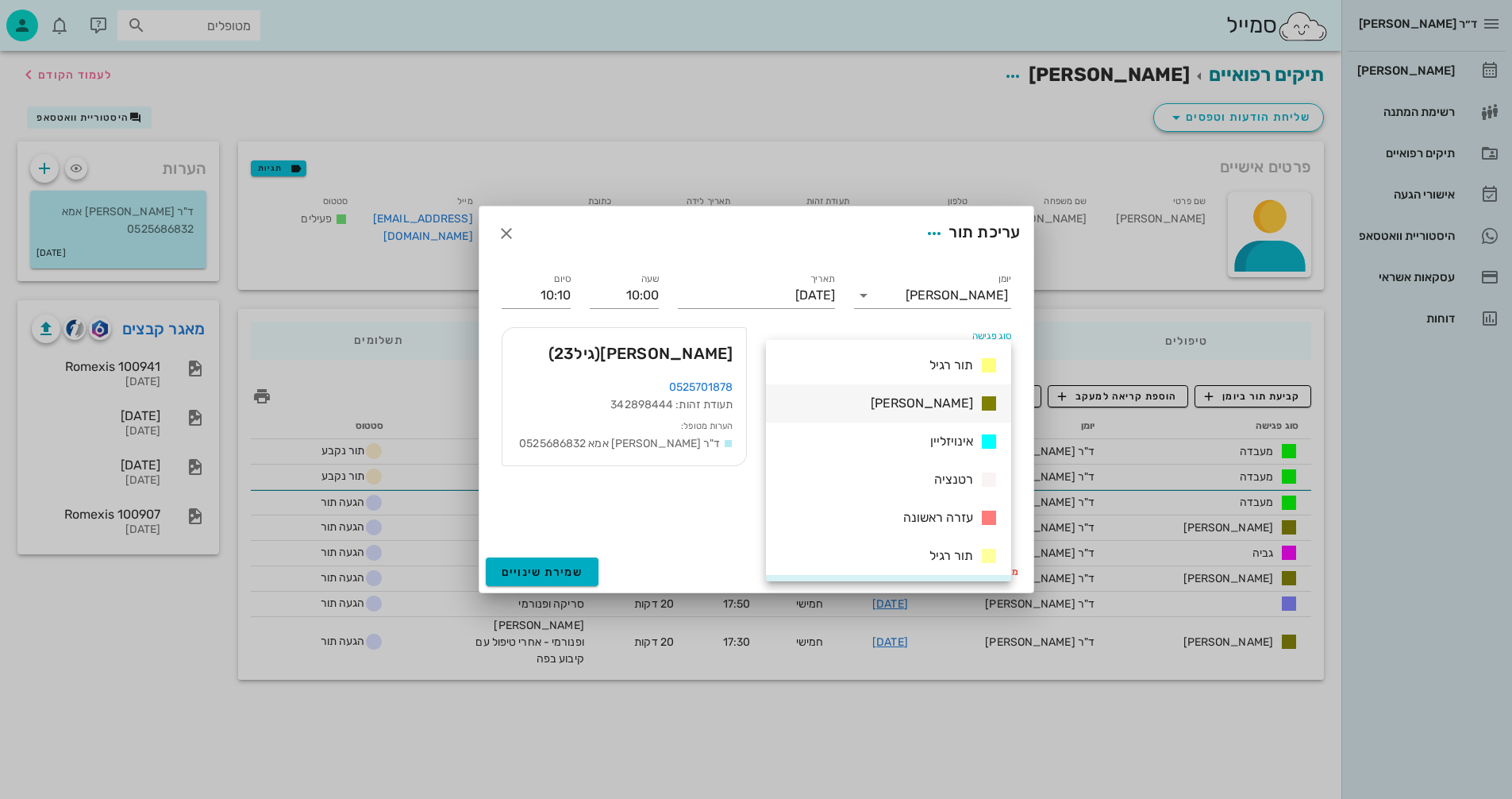
click at [952, 404] on span "[PERSON_NAME]" at bounding box center [922, 402] width 102 height 15
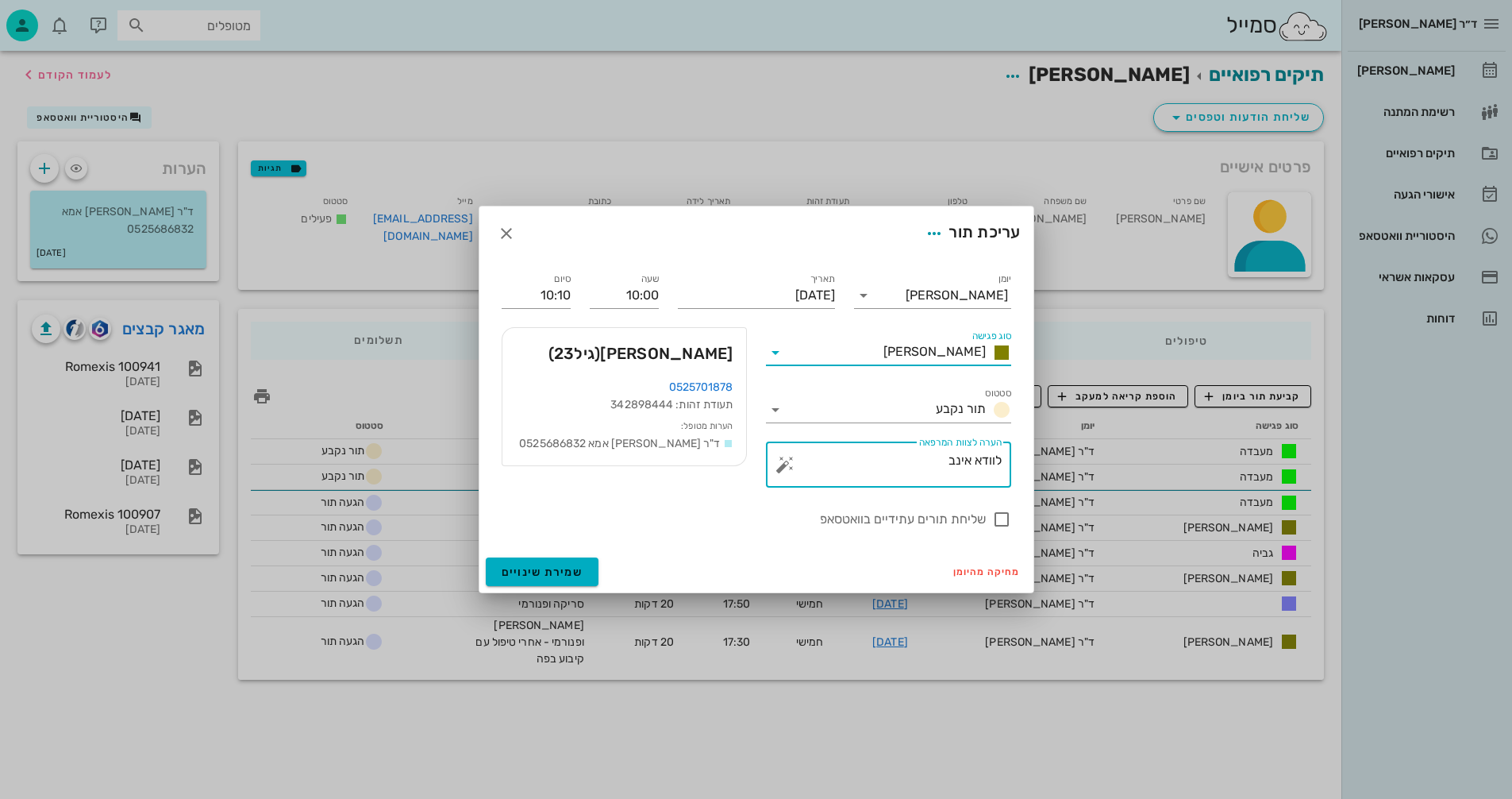
drag, startPoint x: 946, startPoint y: 463, endPoint x: 1029, endPoint y: 460, distance: 83.1
click at [1029, 460] on div "יומן יומן מרפאה סוג פגישה [PERSON_NAME] סטטוס תור נקבע תאריך [DATE] שעה 10:00 ס…" at bounding box center [756, 405] width 554 height 290
type textarea "אטצ"
drag, startPoint x: 542, startPoint y: 293, endPoint x: 589, endPoint y: 294, distance: 47.0
click at [589, 294] on div "יומן יומן מרפאה סוג פגישה [PERSON_NAME] סטטוס תור נקבע תאריך [DATE] שעה 10:00 ס…" at bounding box center [756, 399] width 529 height 278
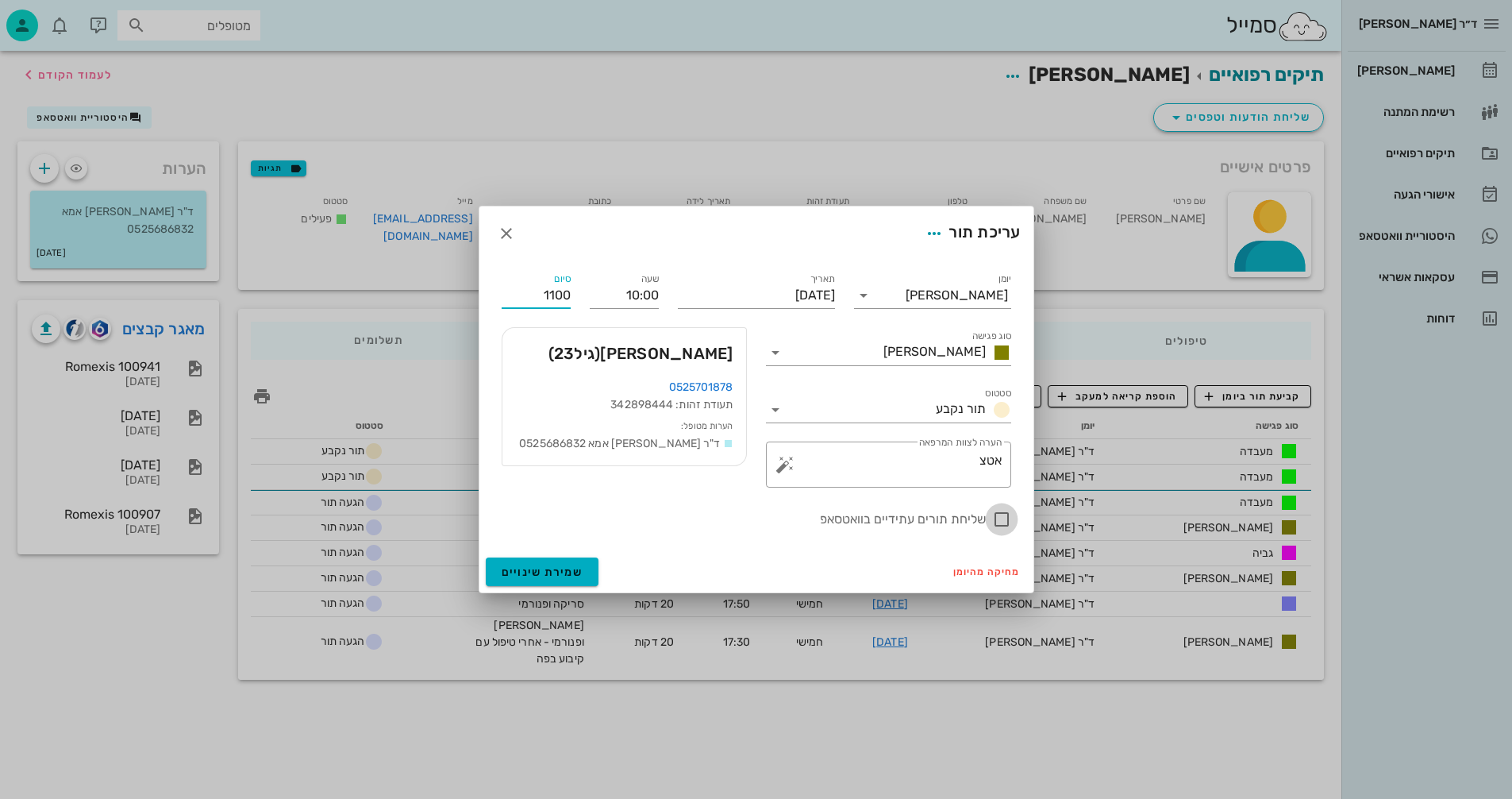
type input "11:00"
click at [1003, 519] on div at bounding box center [1001, 519] width 27 height 27
checkbox input "true"
click at [541, 570] on span "שמירת שינויים" at bounding box center [542, 572] width 81 height 14
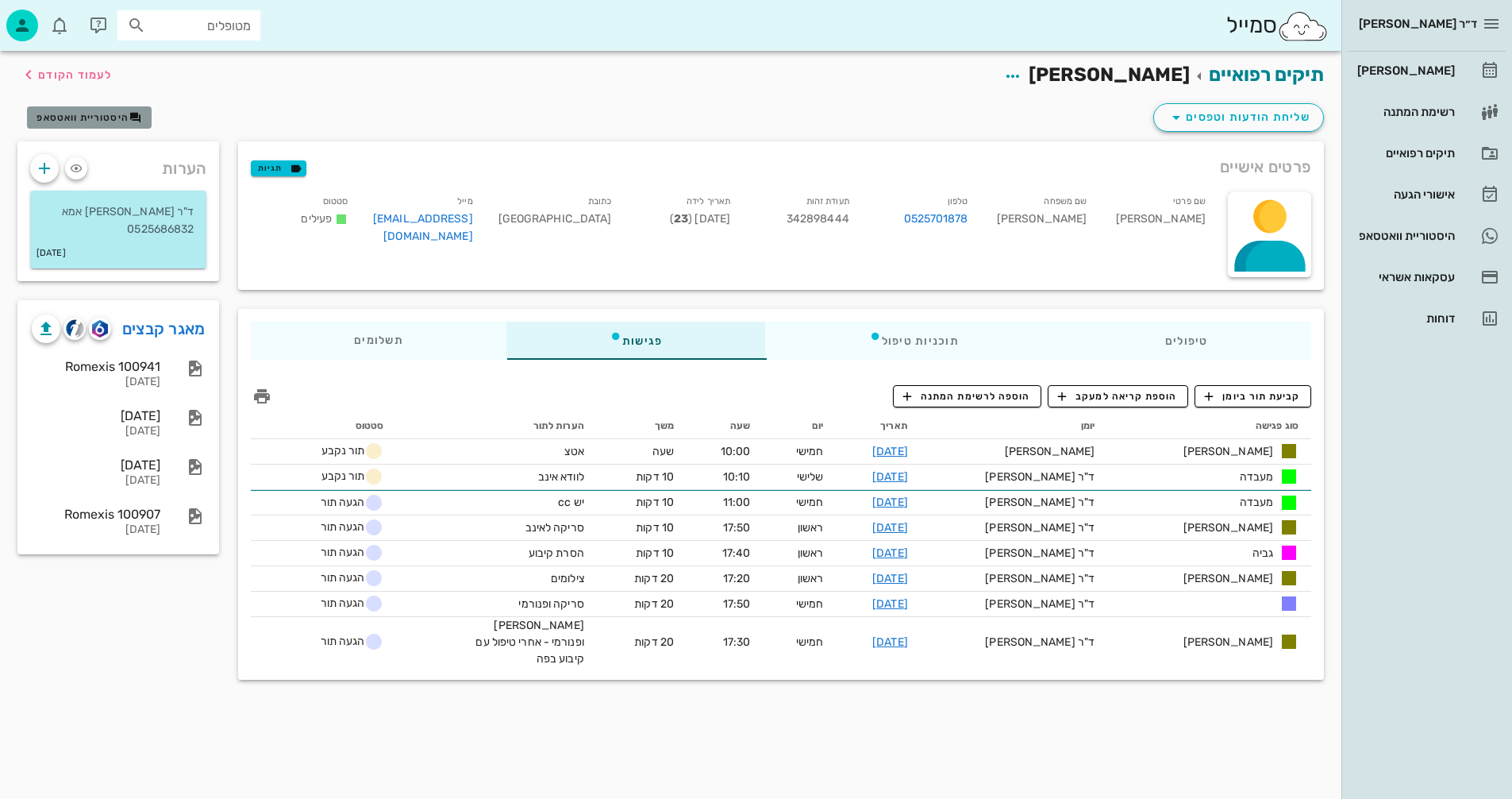
click at [85, 114] on span "היסטוריית וואטסאפ" at bounding box center [82, 117] width 92 height 11
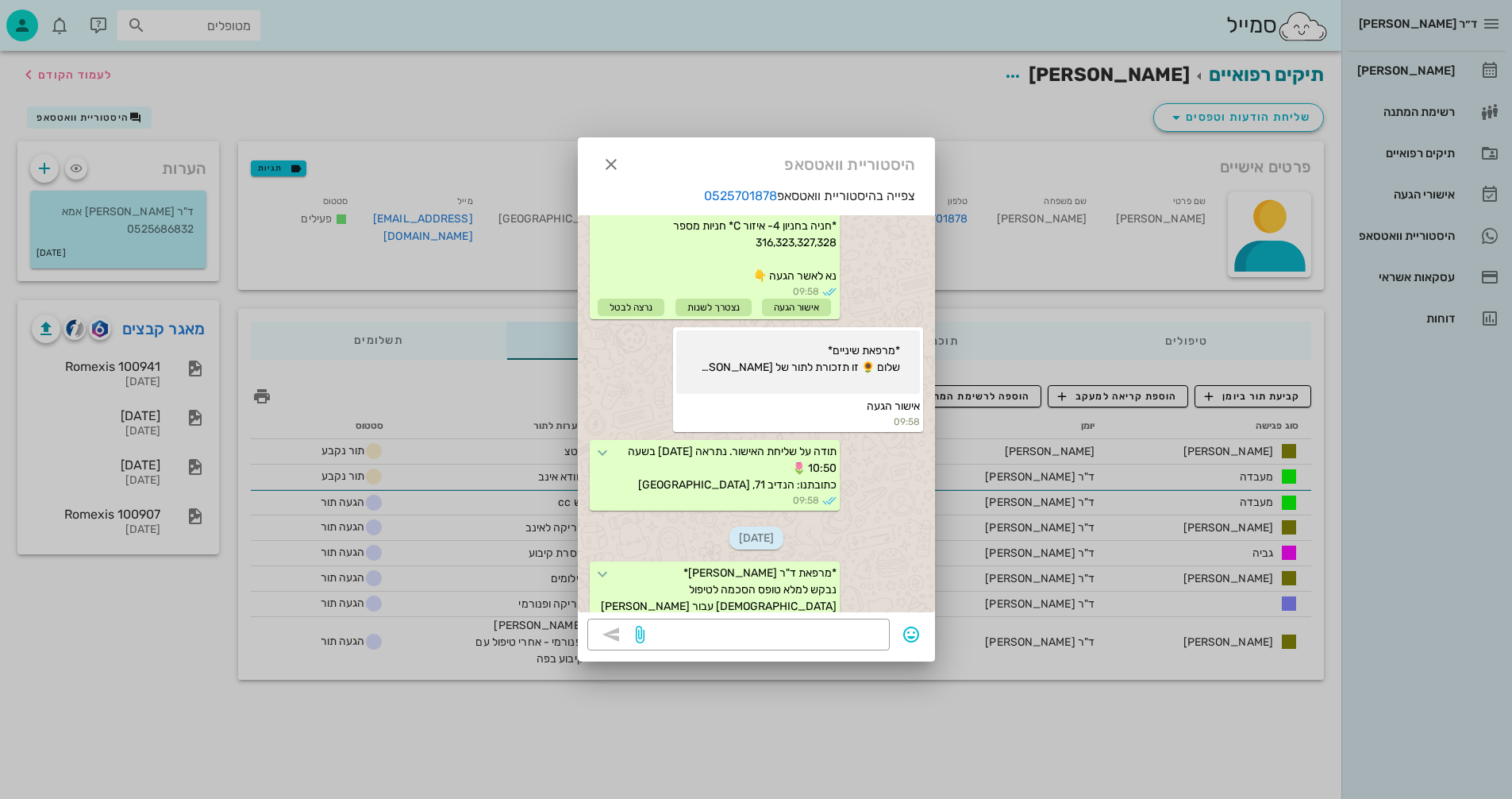
scroll to position [401, 0]
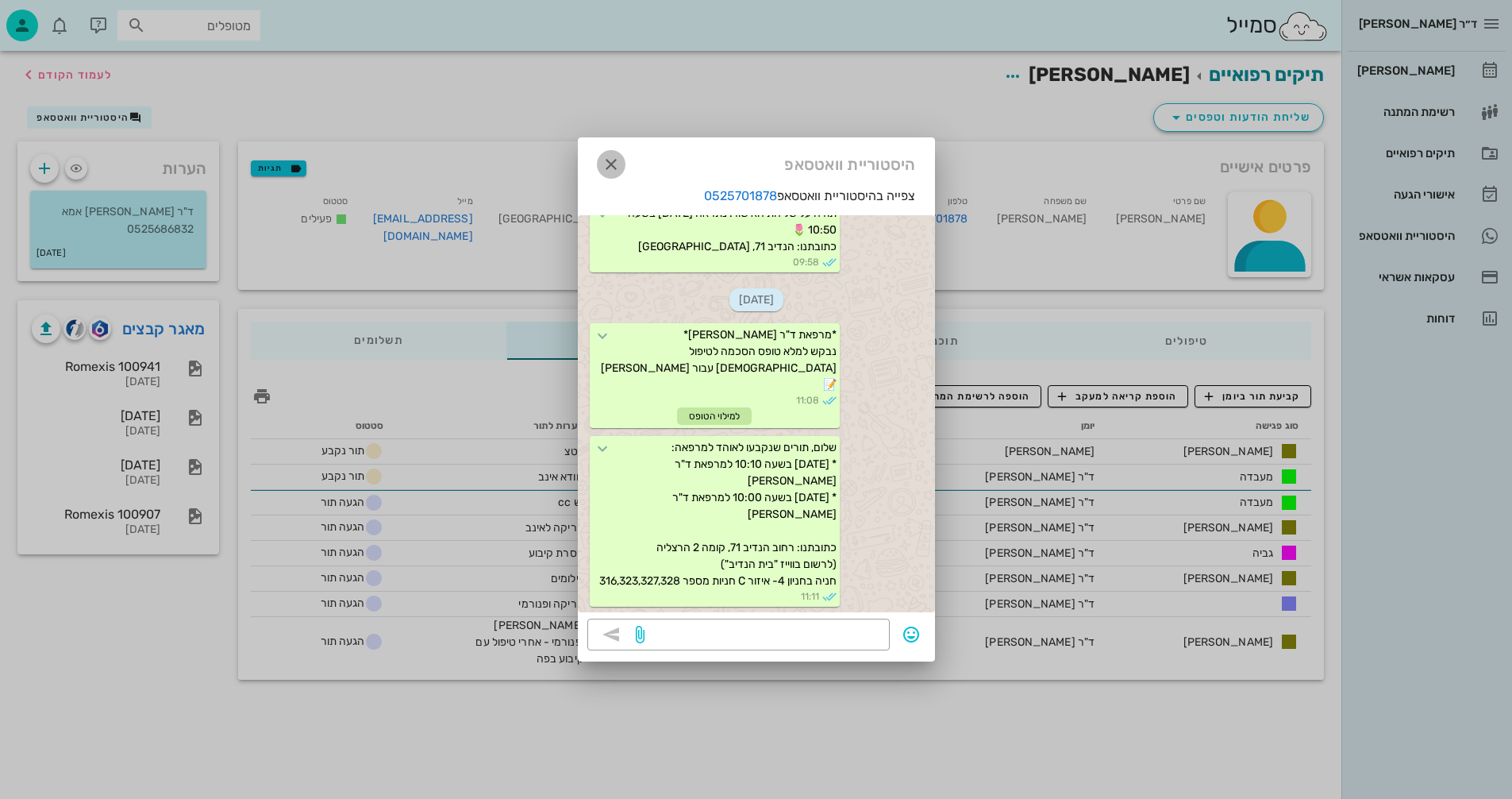
click at [614, 166] on icon "button" at bounding box center [611, 165] width 19 height 19
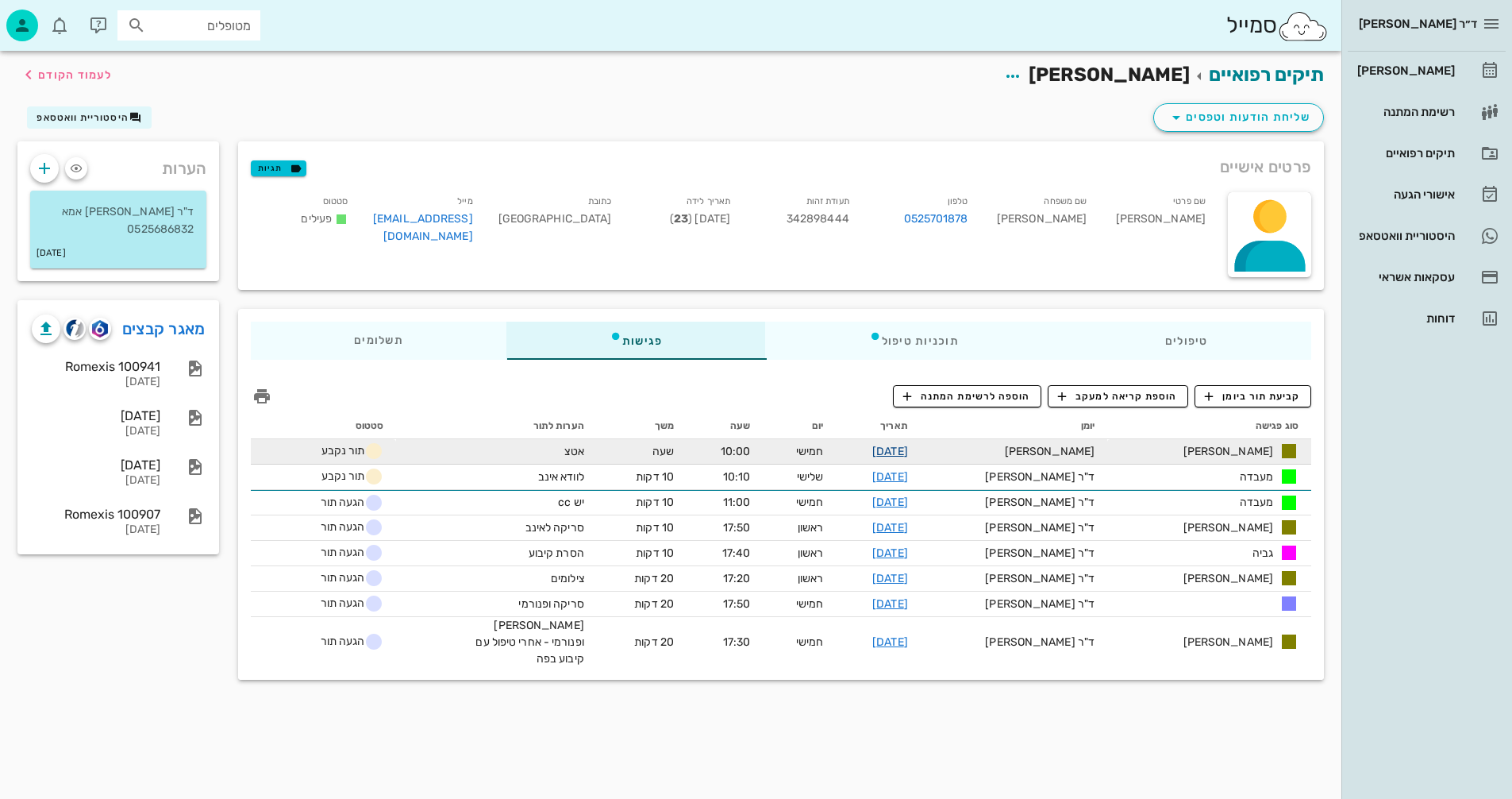
click at [908, 451] on link "[DATE]" at bounding box center [890, 451] width 36 height 14
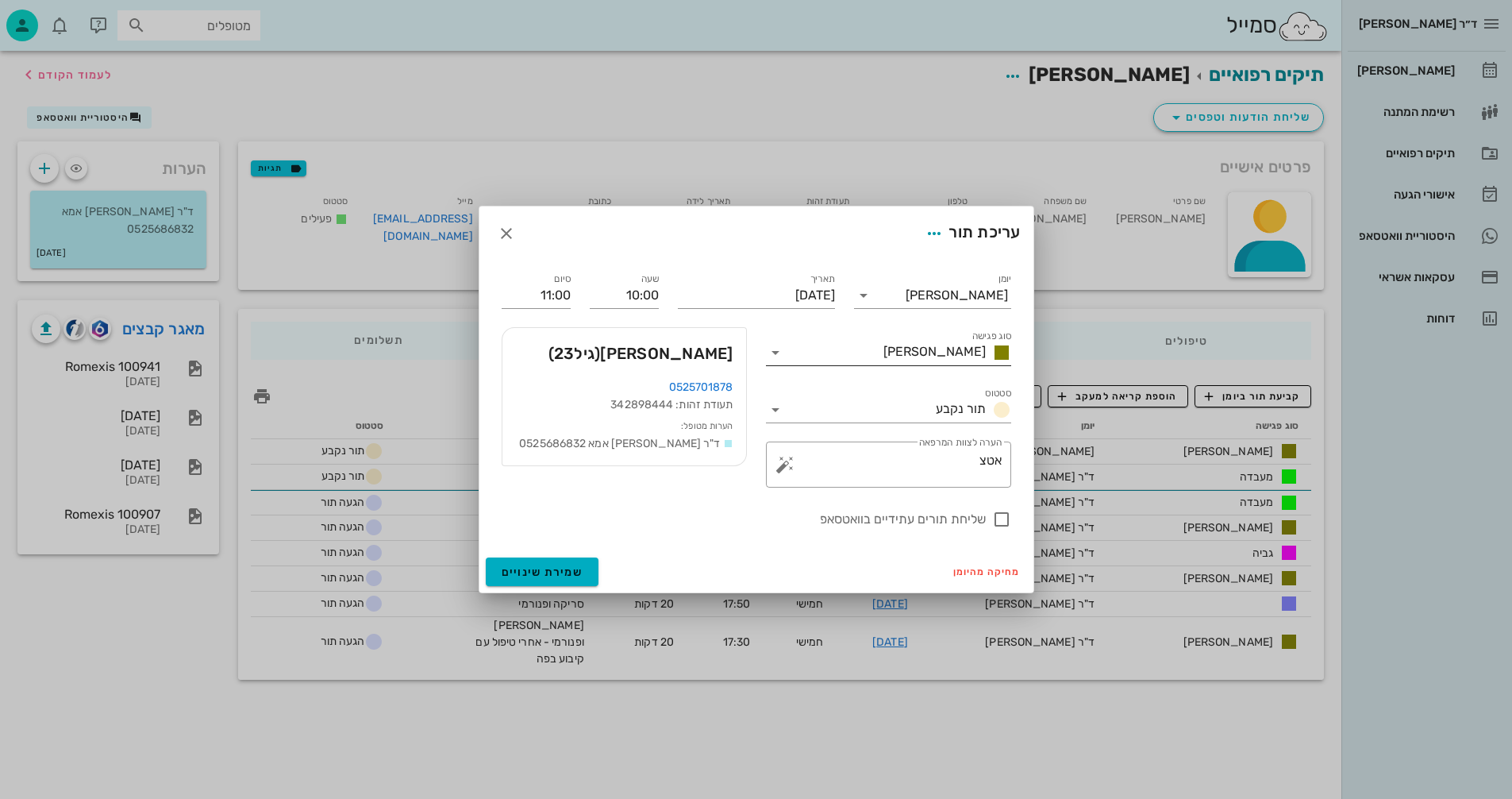
click at [772, 354] on icon at bounding box center [775, 353] width 19 height 19
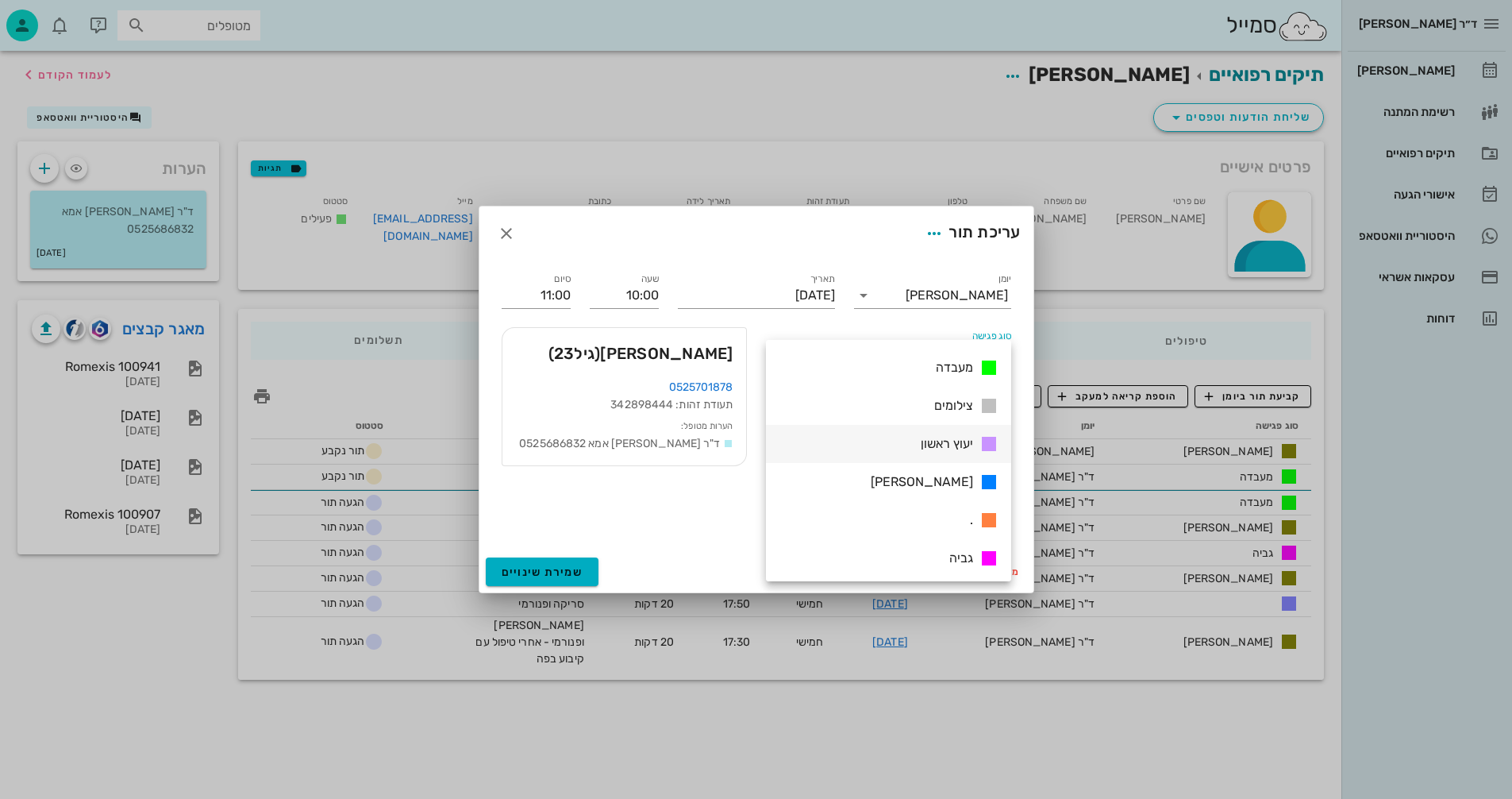
scroll to position [229, 0]
click at [957, 481] on span "[PERSON_NAME]" at bounding box center [922, 478] width 102 height 15
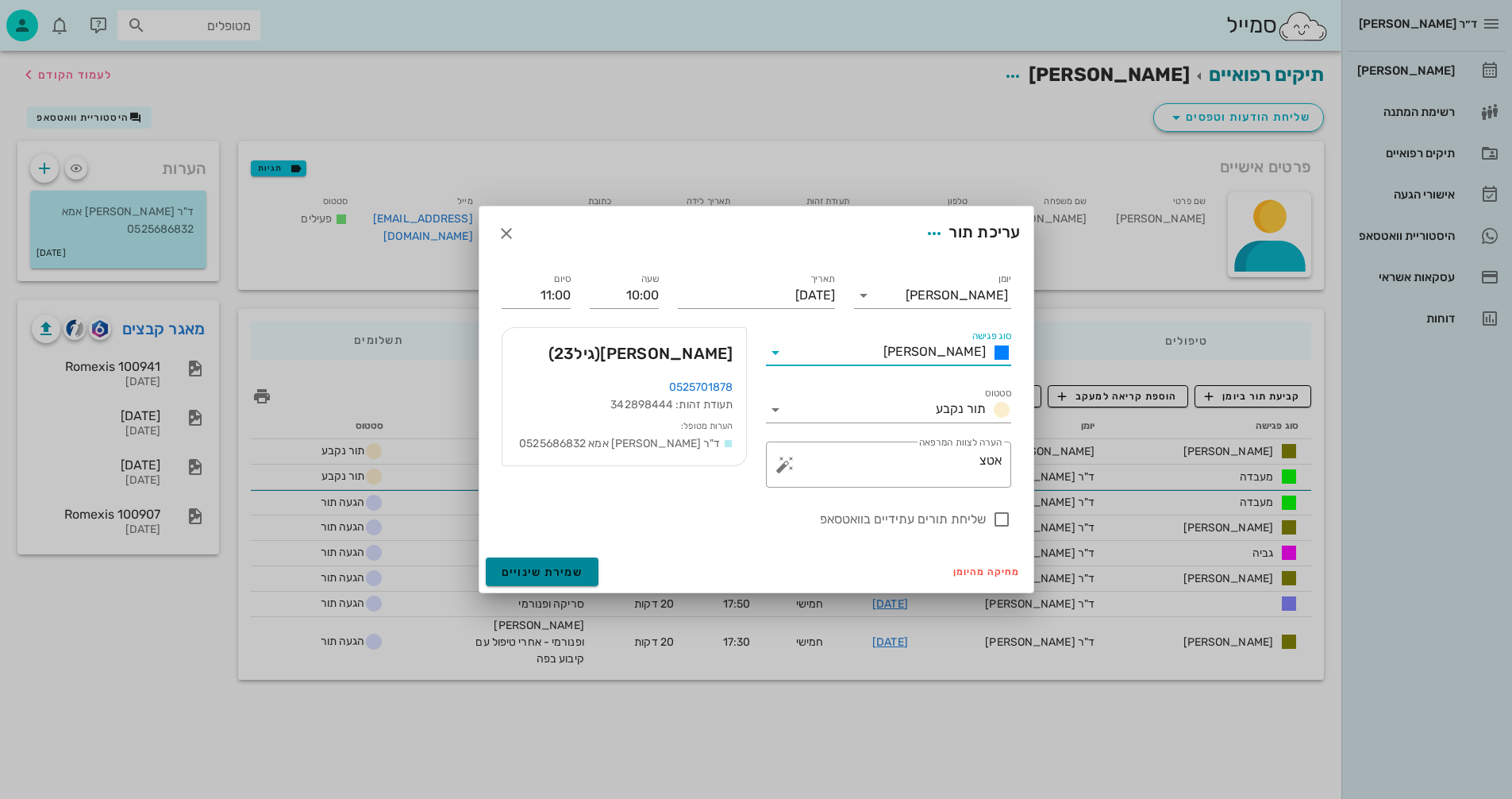
click at [506, 572] on span "שמירת שינויים" at bounding box center [542, 572] width 81 height 14
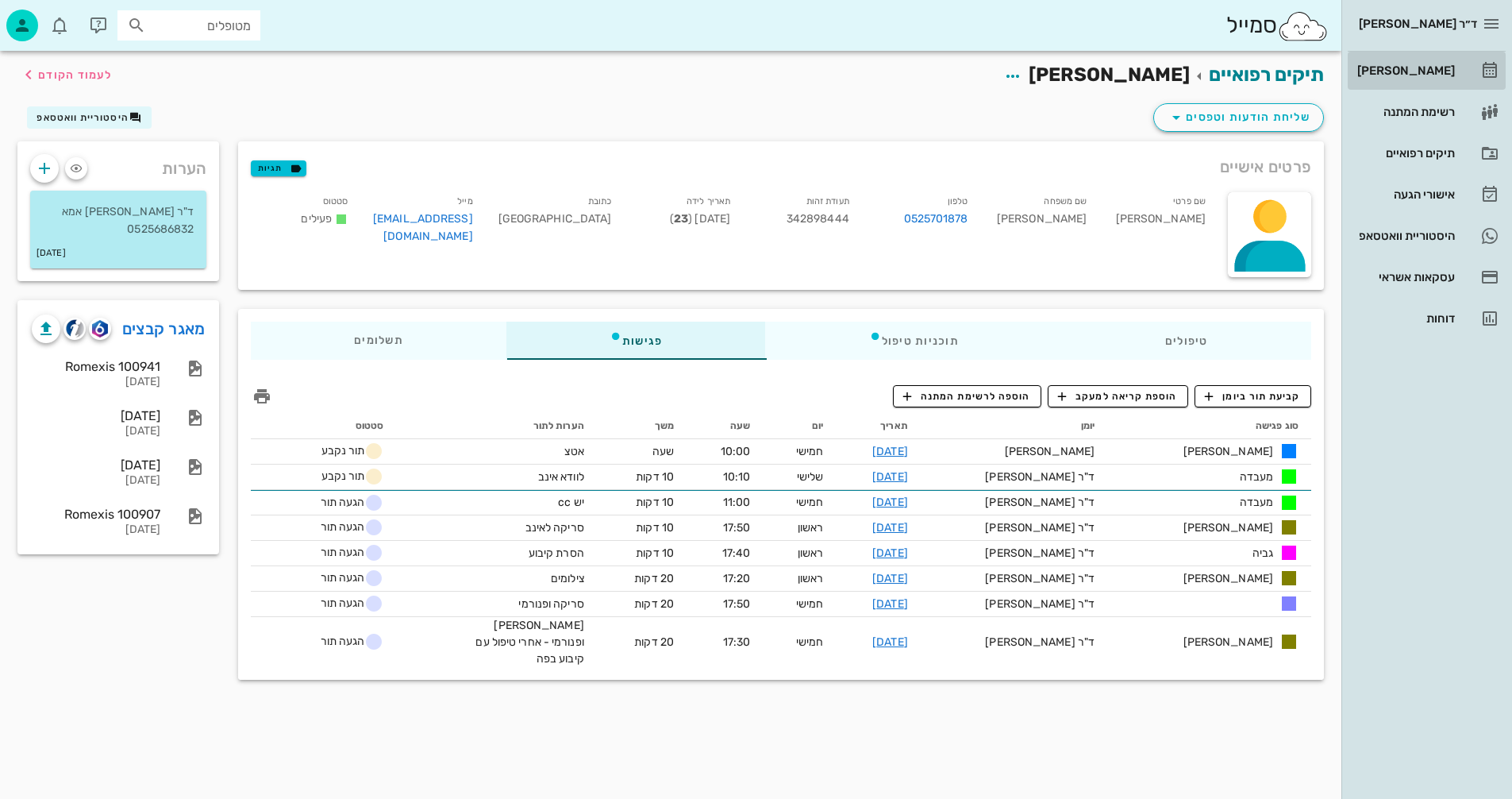
click at [1426, 69] on div "[PERSON_NAME]" at bounding box center [1405, 70] width 101 height 13
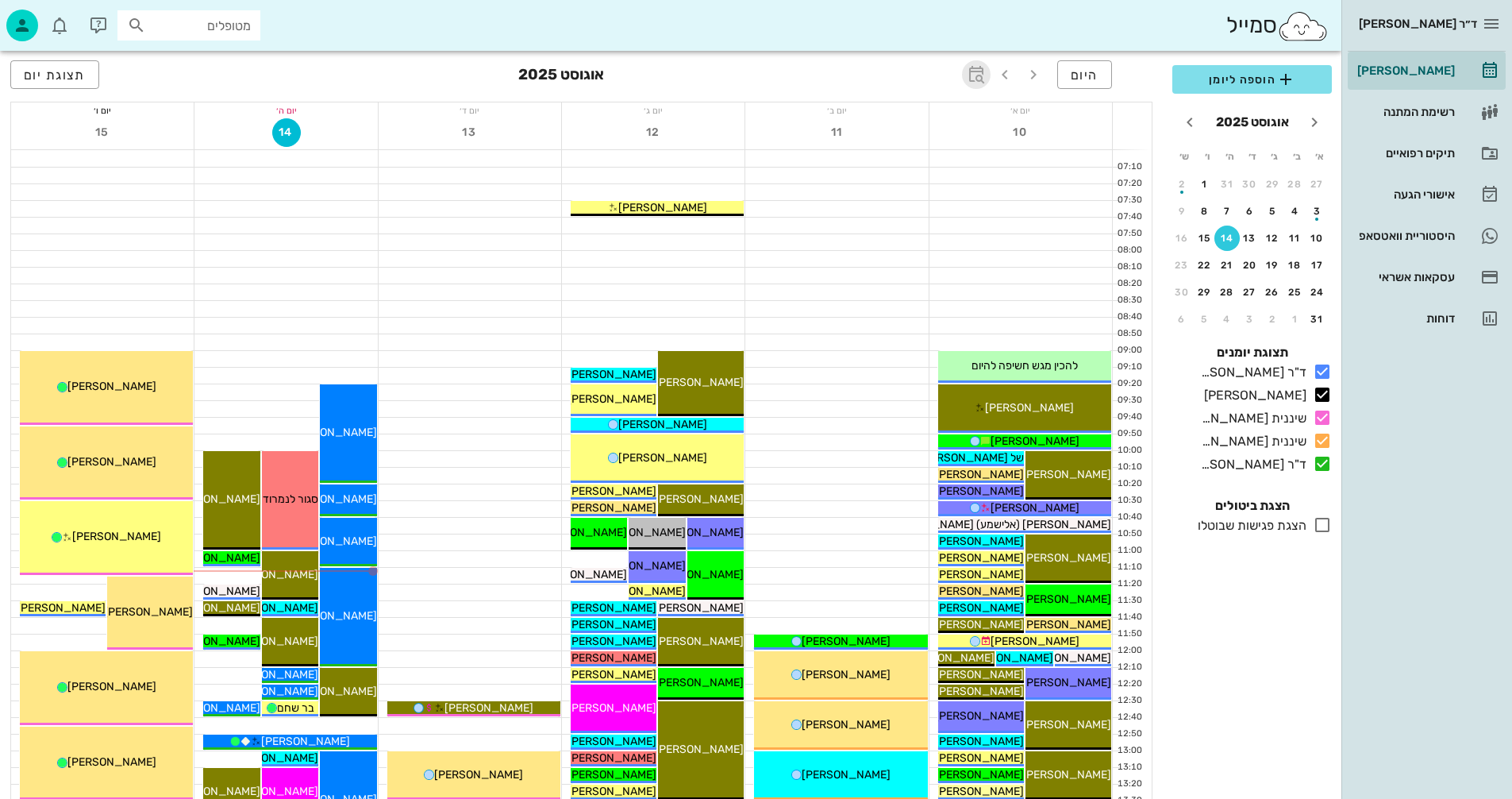
click at [978, 71] on icon "button" at bounding box center [977, 75] width 19 height 19
click at [951, 118] on input "text" at bounding box center [959, 118] width 19 height 25
type input "3"
click at [891, 166] on span "קפיצה לתאריך" at bounding box center [902, 164] width 129 height 11
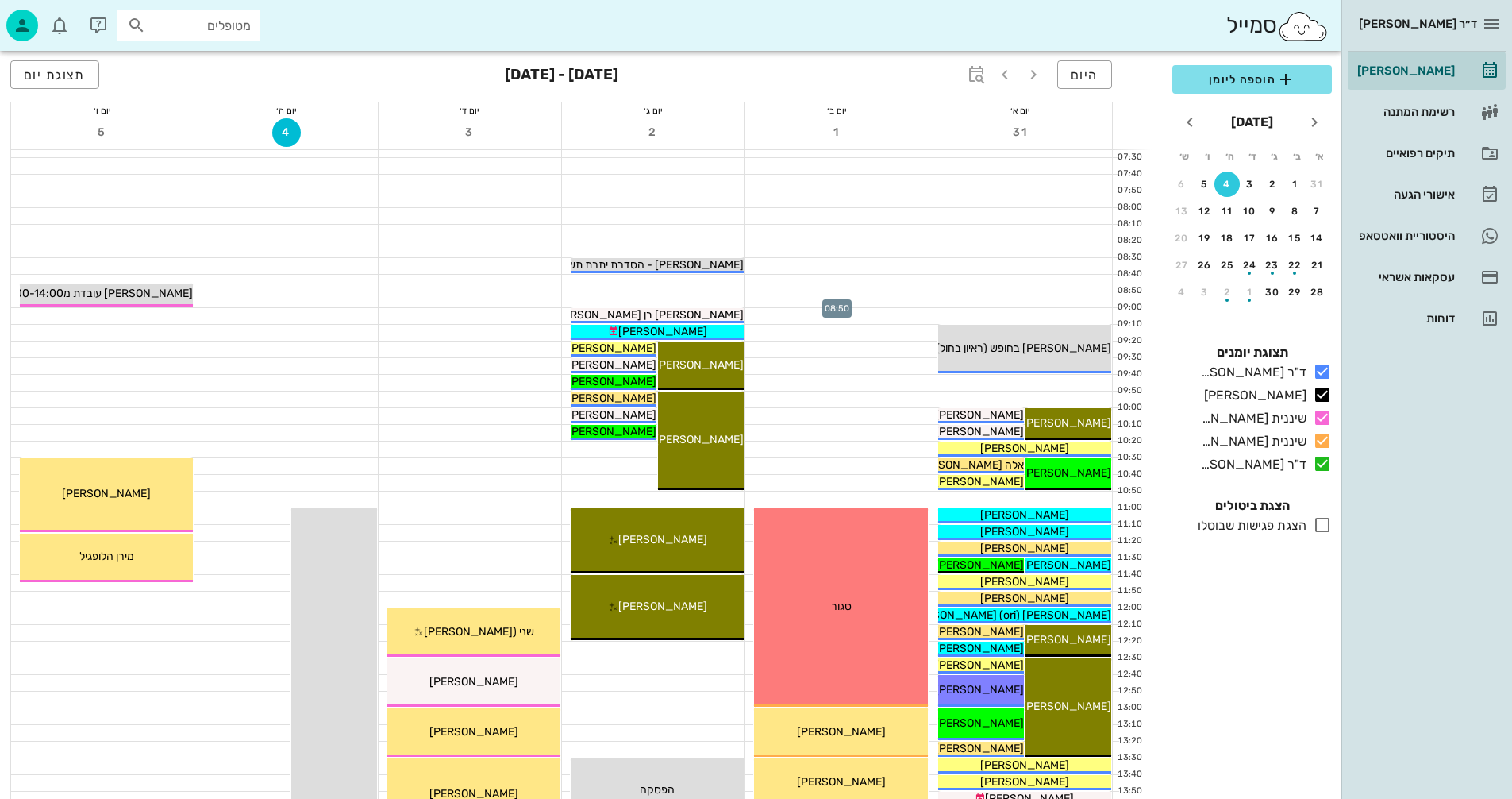
scroll to position [80, 0]
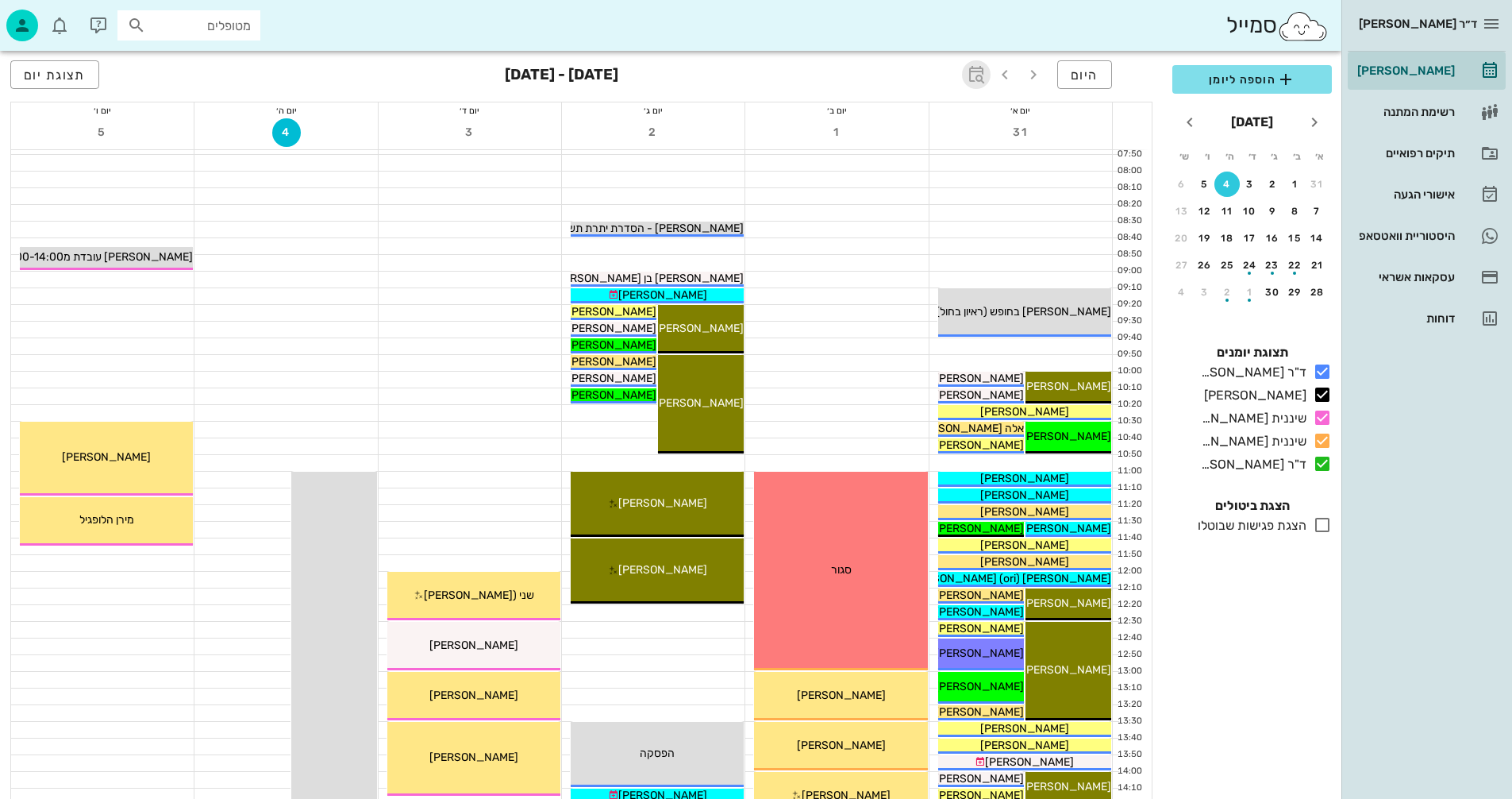
click at [973, 79] on icon "button" at bounding box center [977, 75] width 19 height 19
click at [956, 118] on input "text" at bounding box center [959, 118] width 19 height 25
type input "3"
click at [873, 169] on span "קפיצה לתאריך" at bounding box center [902, 164] width 129 height 11
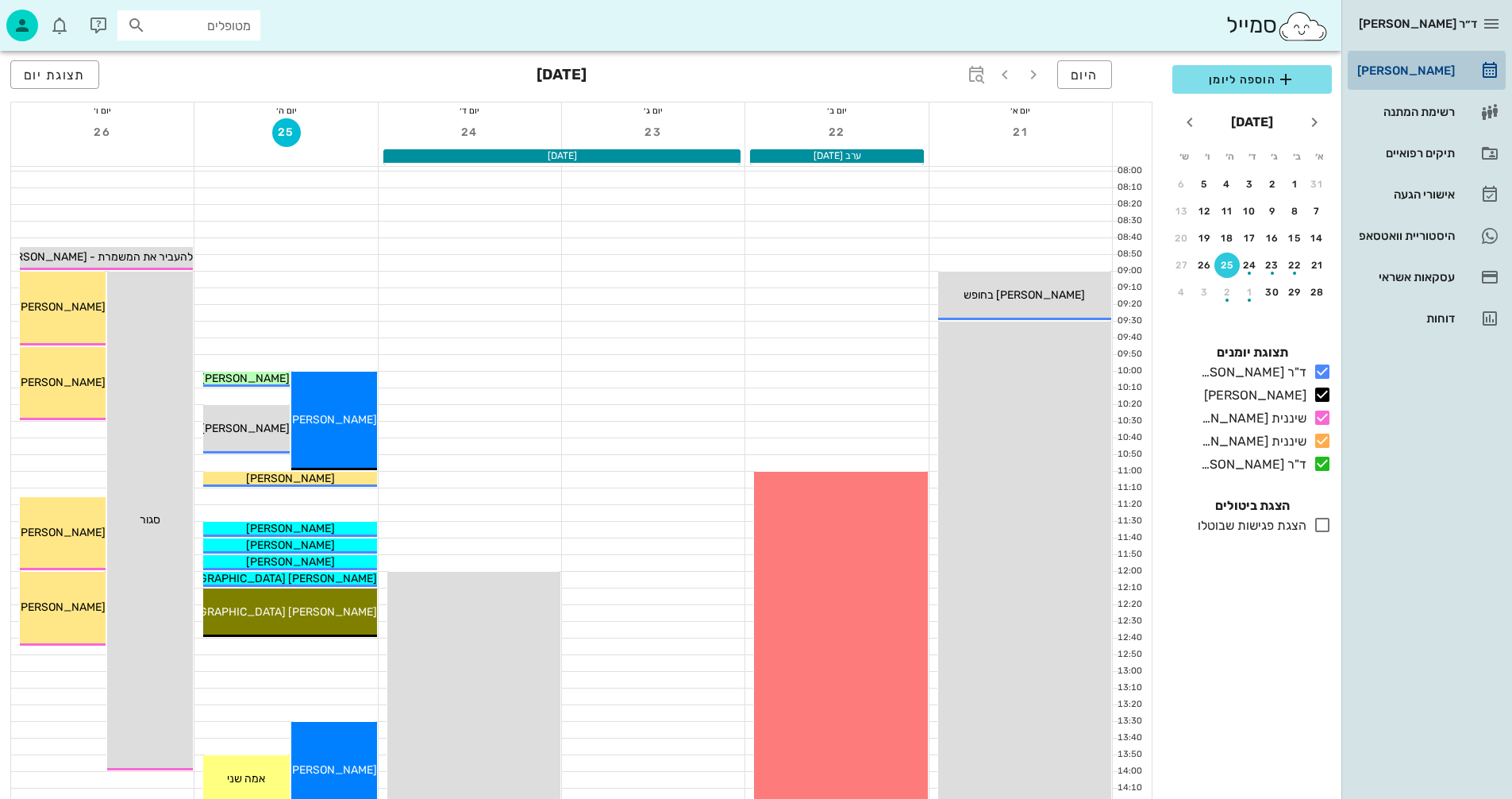
click at [1418, 70] on div "[PERSON_NAME]" at bounding box center [1405, 70] width 101 height 13
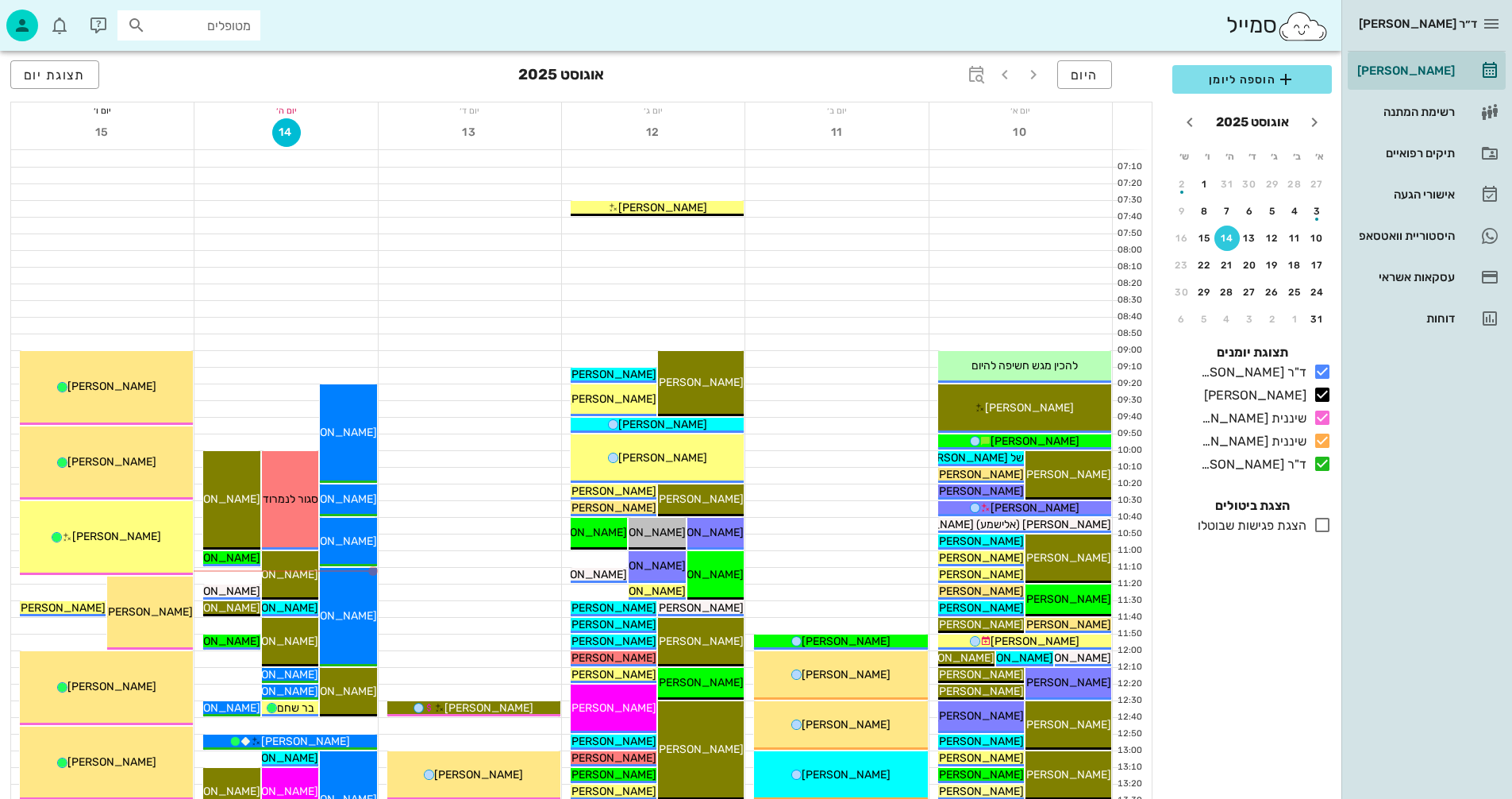
scroll to position [80, 0]
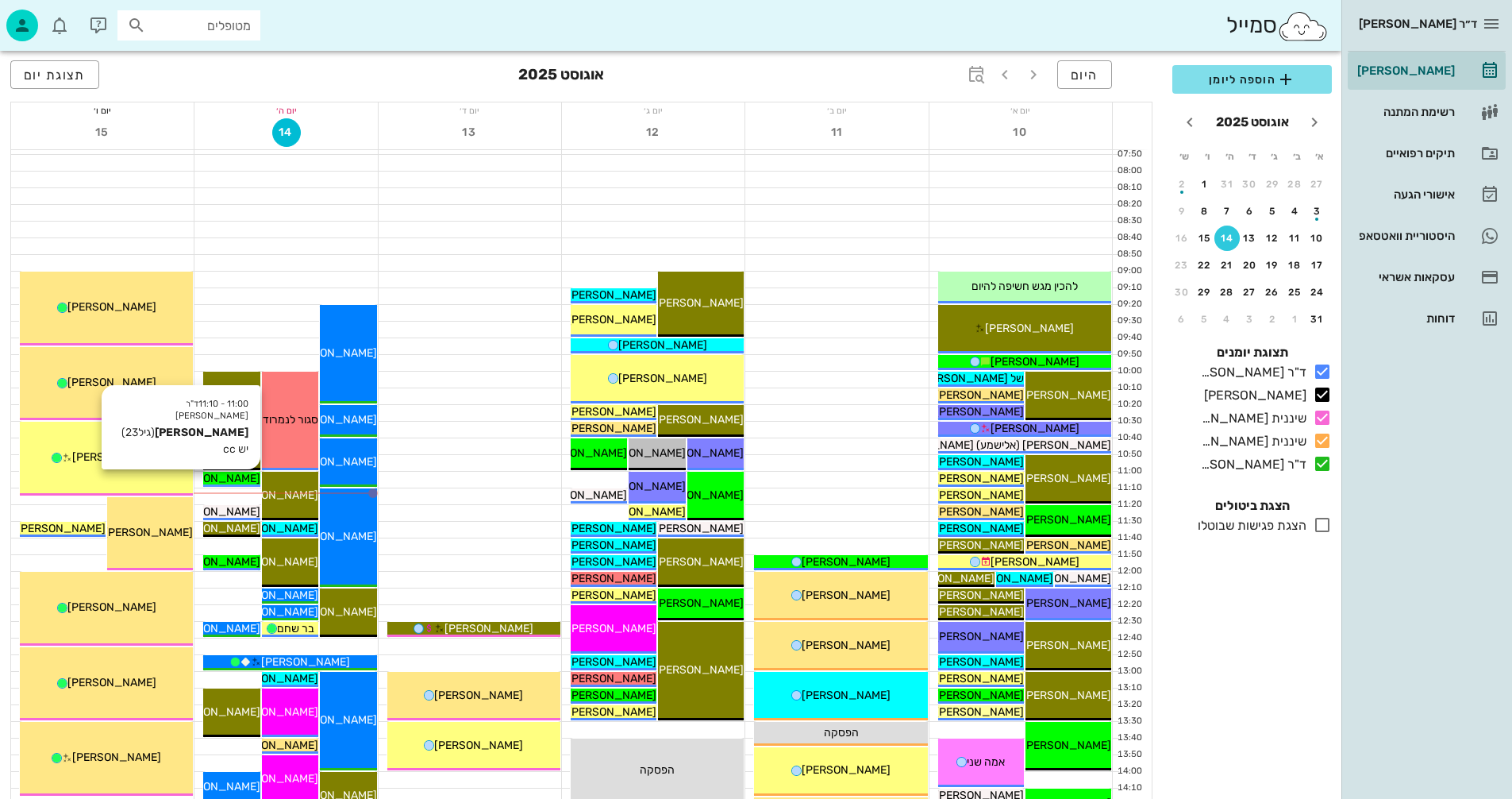
click at [243, 477] on span "[PERSON_NAME]" at bounding box center [216, 478] width 89 height 14
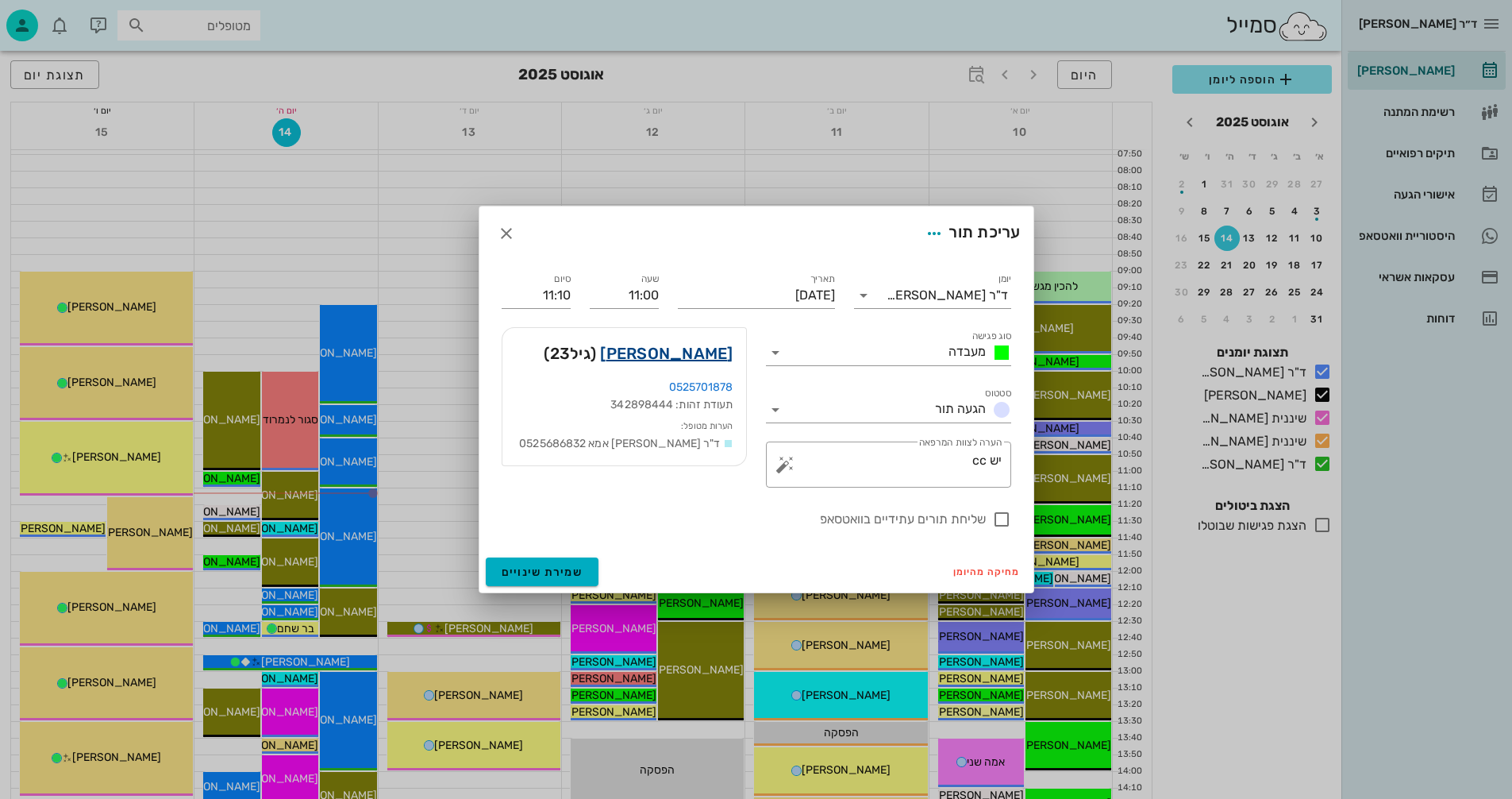
click at [715, 357] on link "[PERSON_NAME]" at bounding box center [666, 353] width 133 height 25
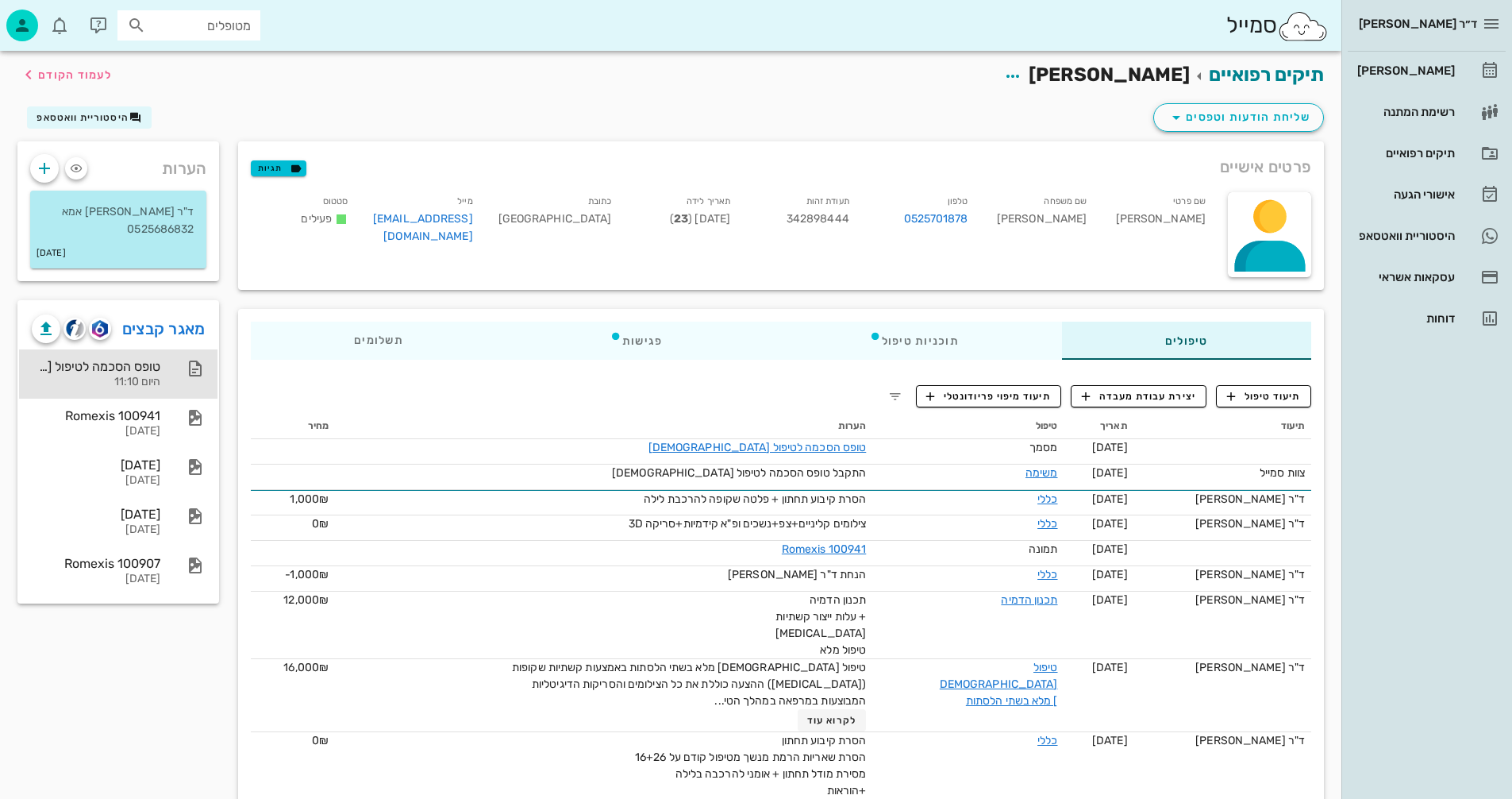
click at [125, 374] on div "טופס הסכמה לטיפול אורתודונטי היום 11:10" at bounding box center [96, 374] width 128 height 49
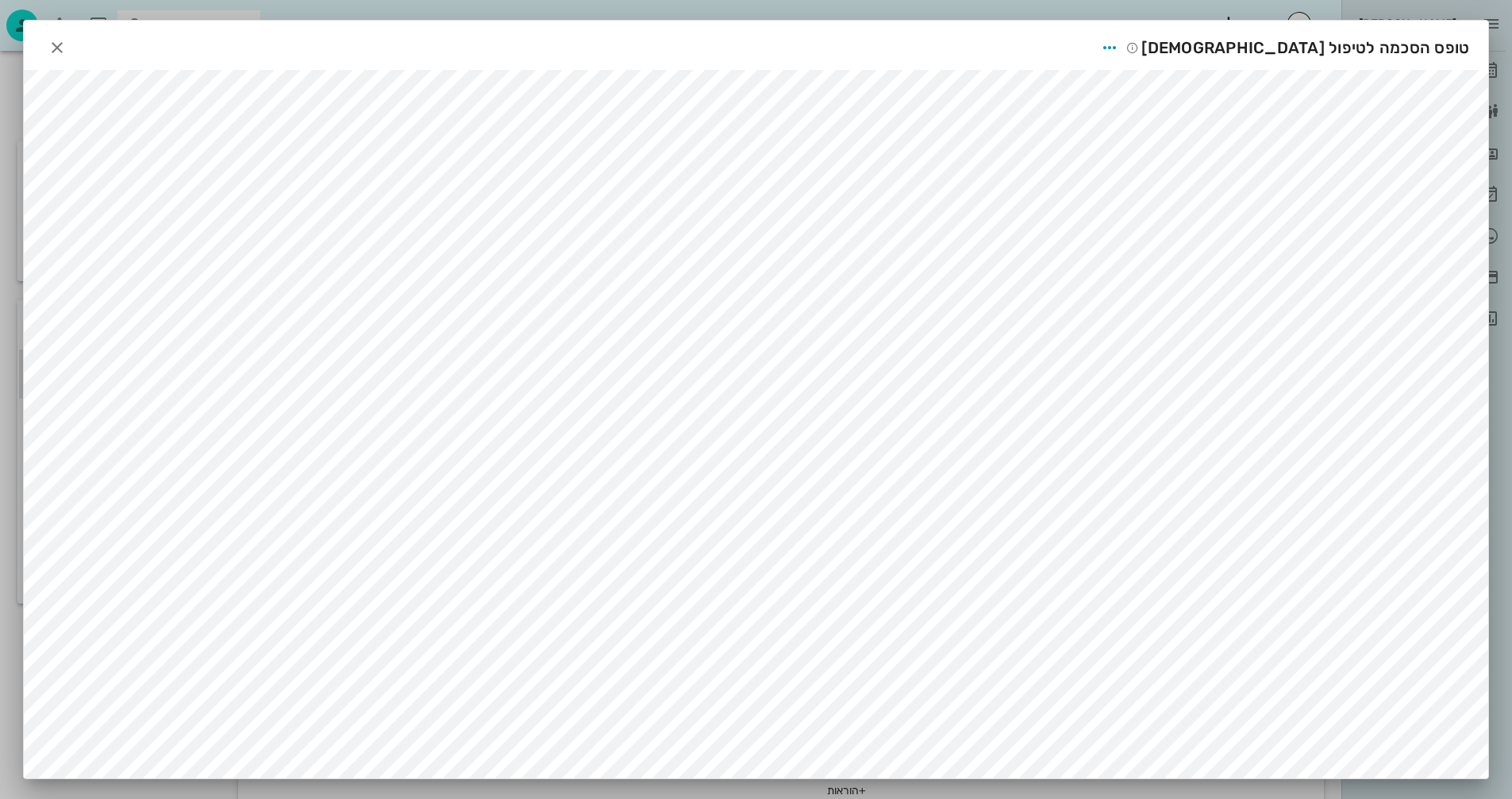
scroll to position [11, 0]
click at [62, 38] on icon "button" at bounding box center [57, 48] width 19 height 19
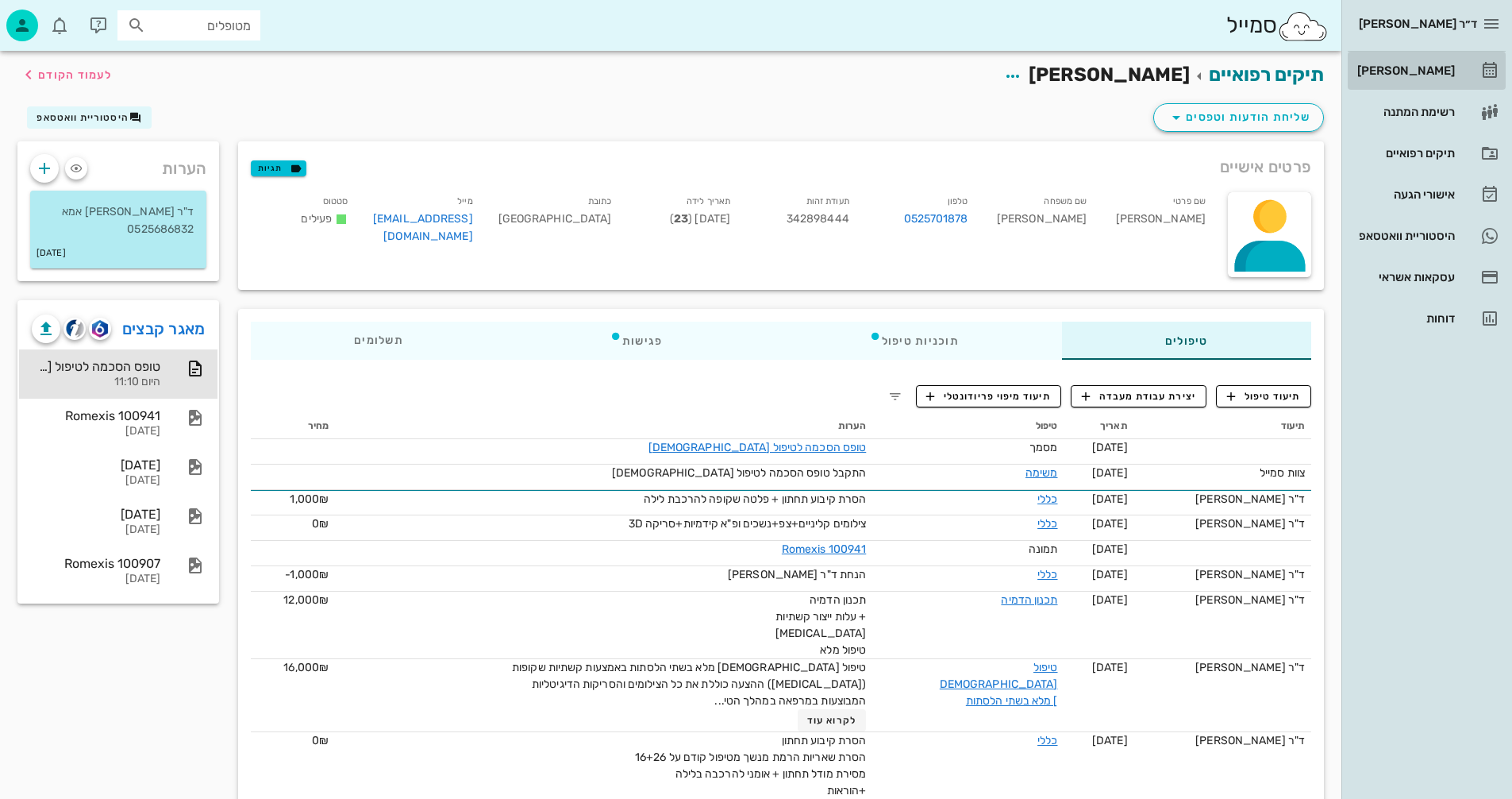
click at [1425, 69] on div "[PERSON_NAME]" at bounding box center [1405, 70] width 101 height 13
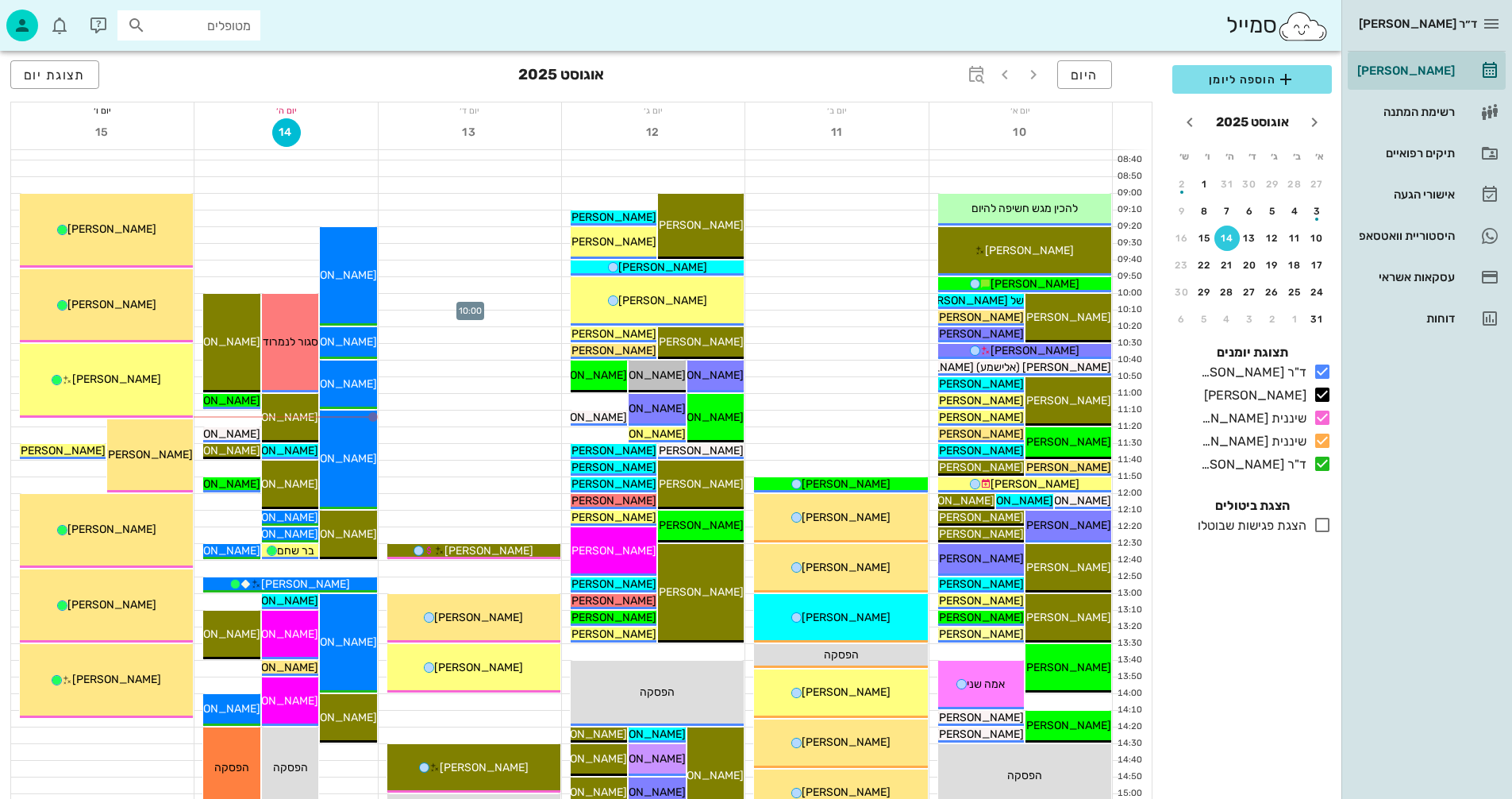
scroll to position [159, 0]
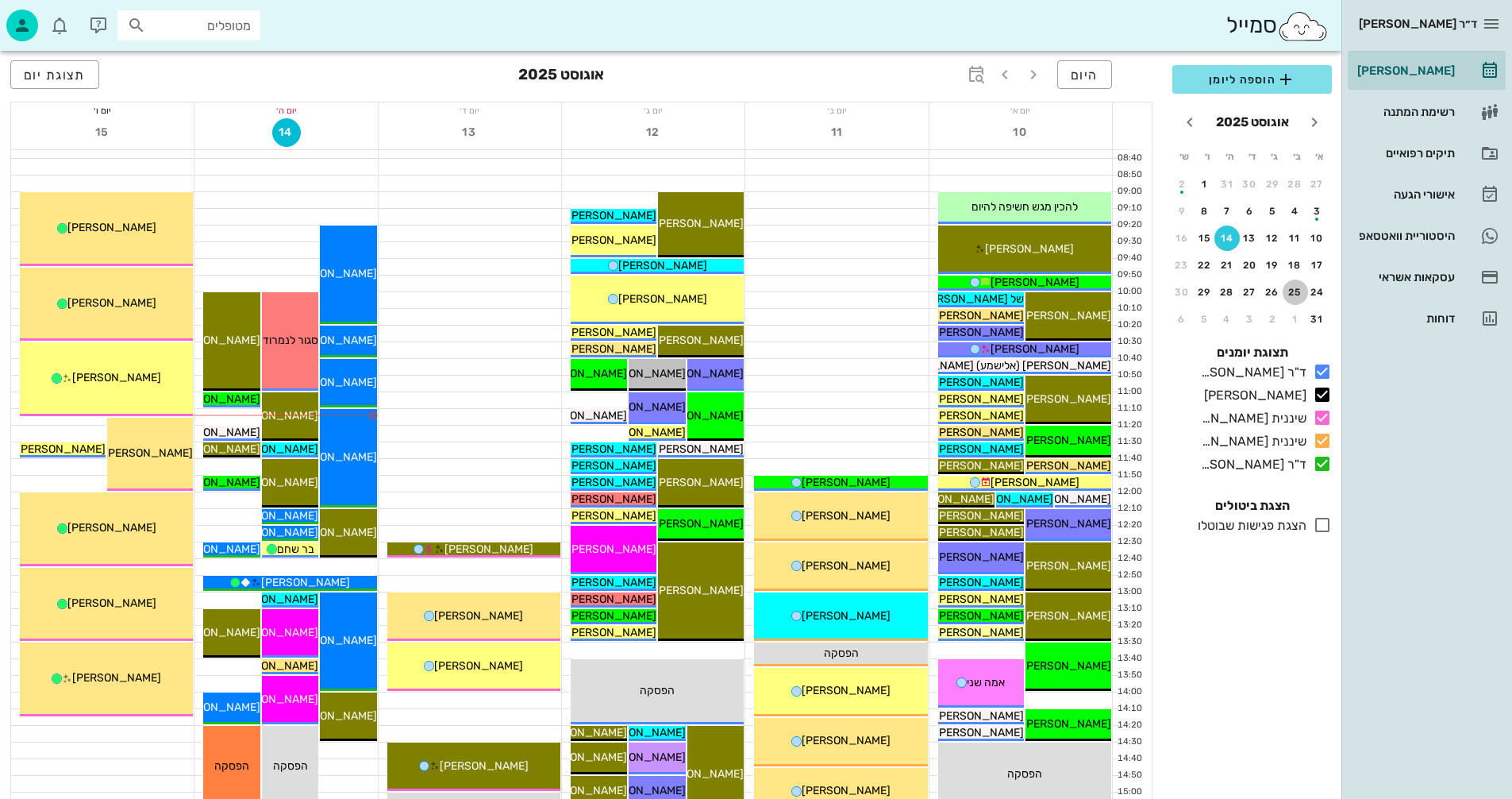
click at [1296, 289] on div "25" at bounding box center [1295, 292] width 25 height 11
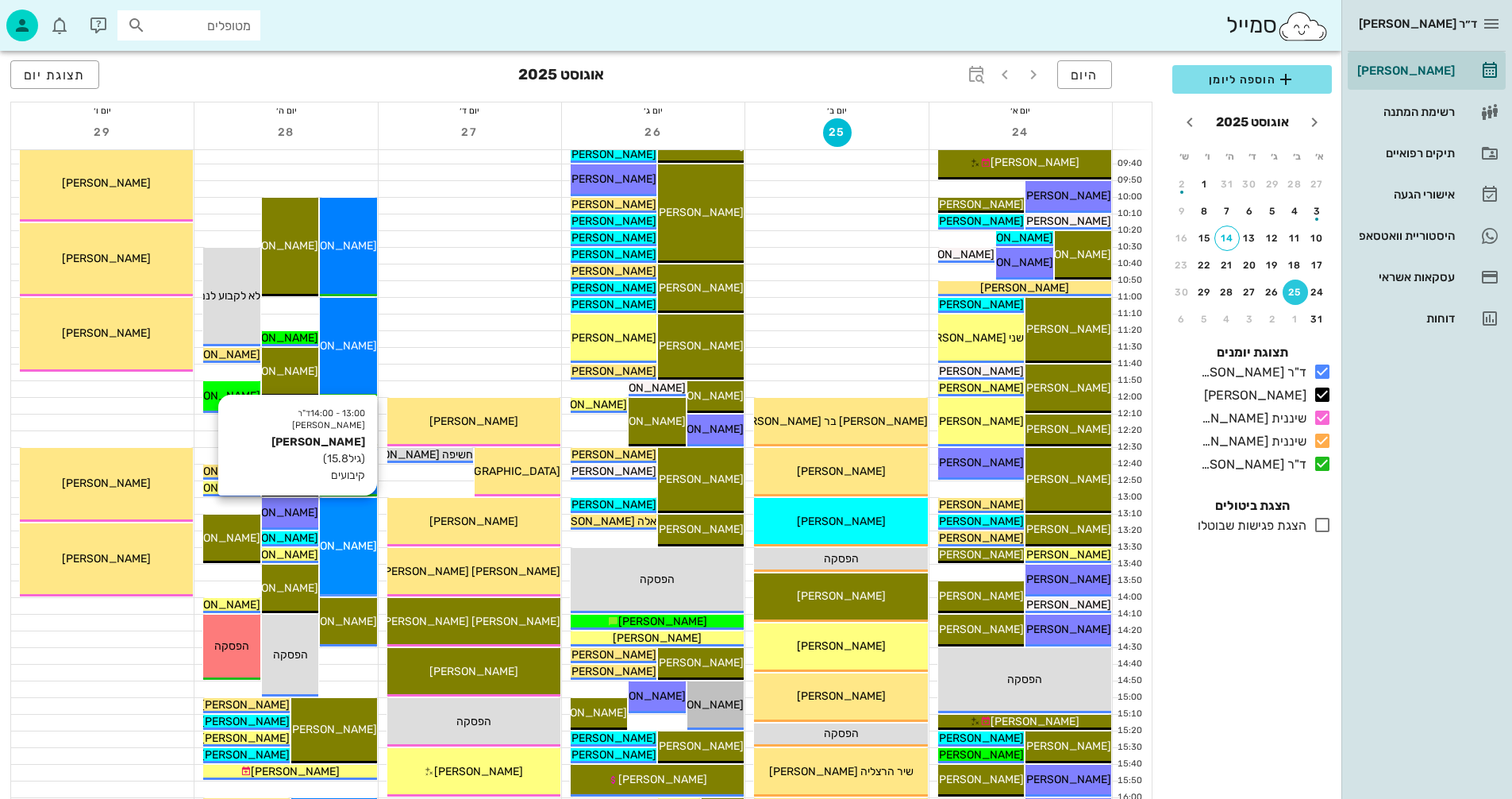
scroll to position [159, 0]
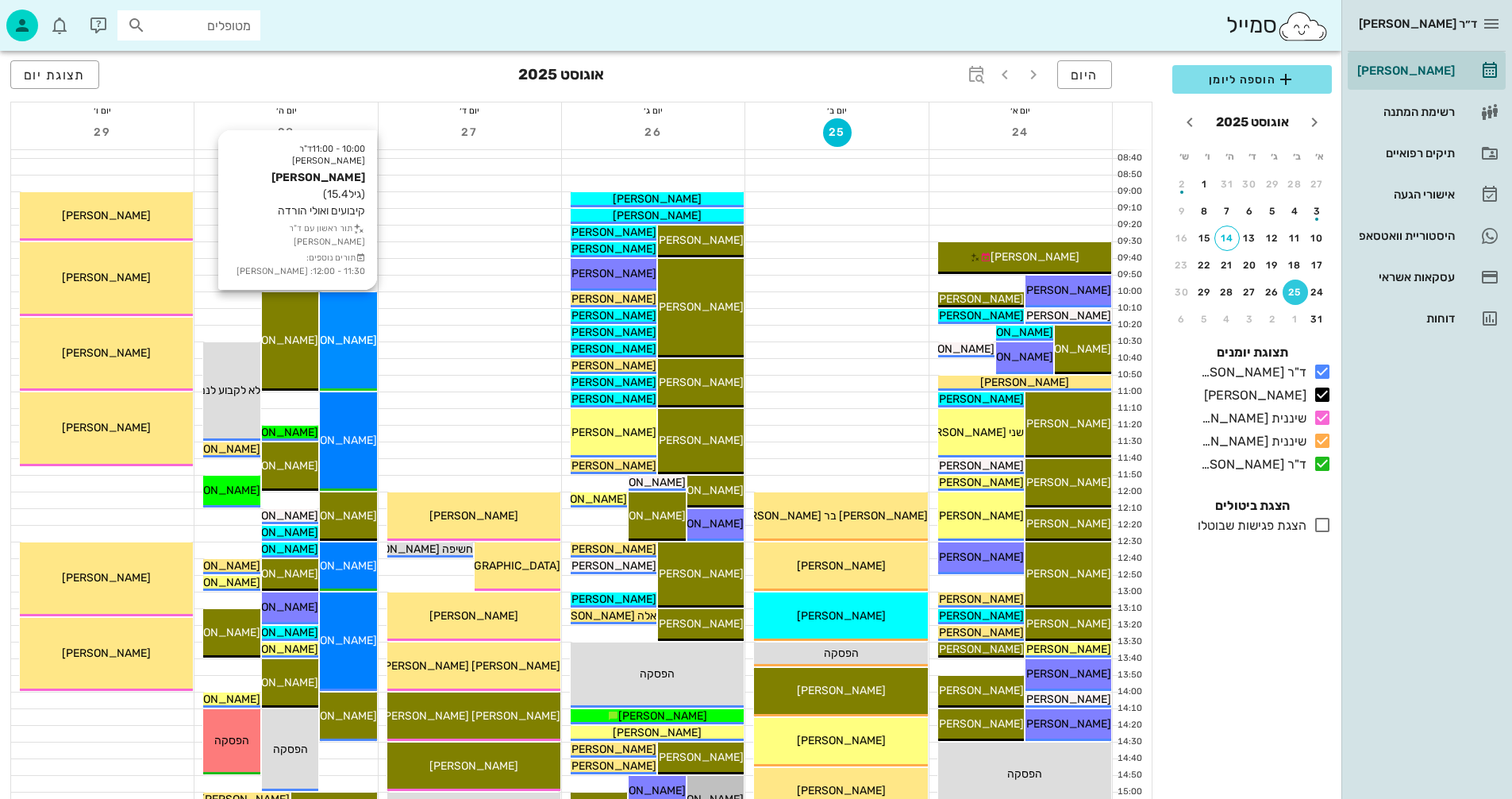
click at [353, 334] on span "עדי ארז" at bounding box center [333, 341] width 89 height 14
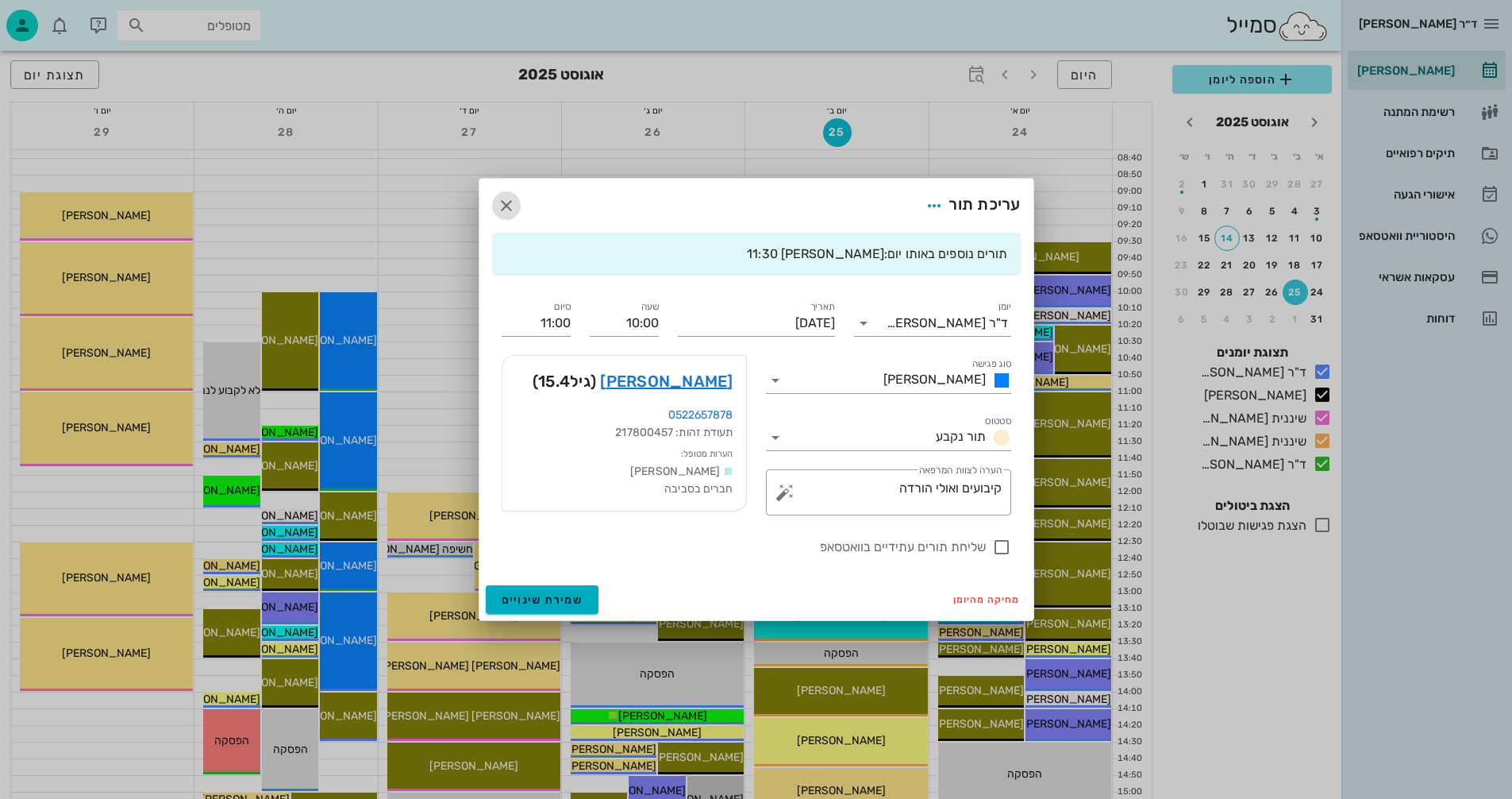
click at [506, 204] on icon "button" at bounding box center [506, 205] width 19 height 19
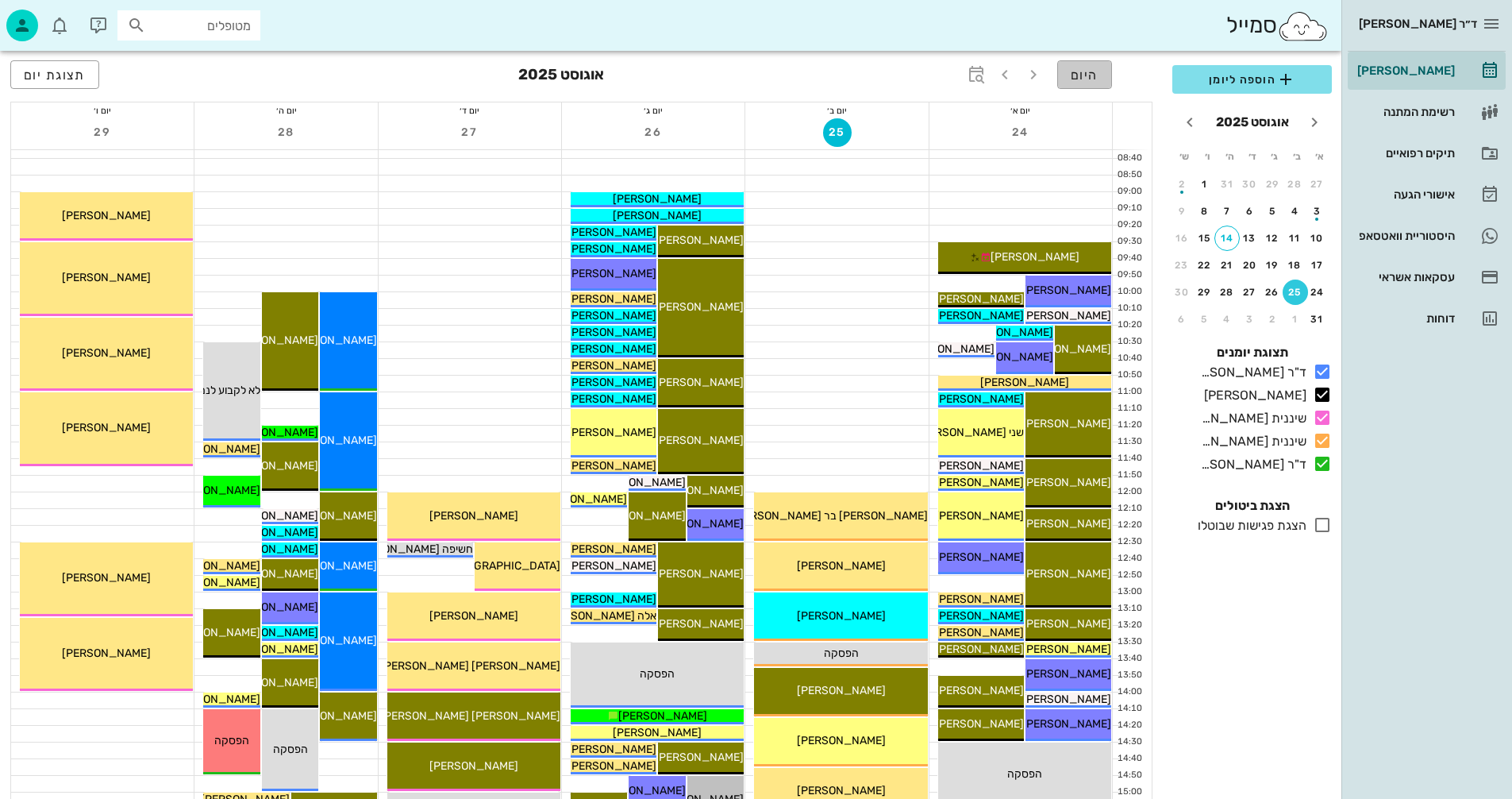
click at [1086, 74] on span "היום" at bounding box center [1085, 75] width 28 height 15
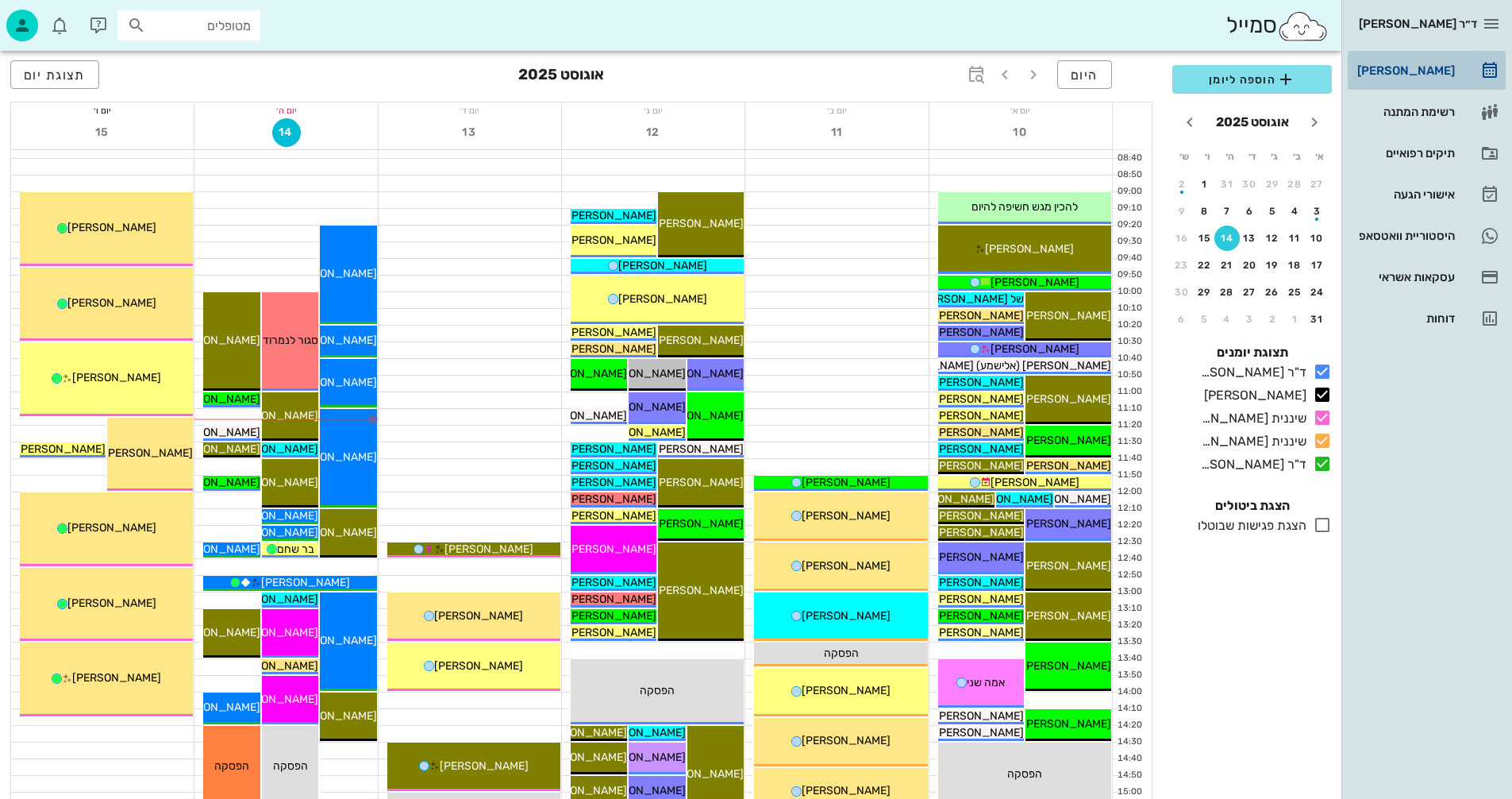
click at [1412, 65] on div "[PERSON_NAME]" at bounding box center [1405, 70] width 101 height 13
click at [477, 314] on div at bounding box center [470, 316] width 183 height 16
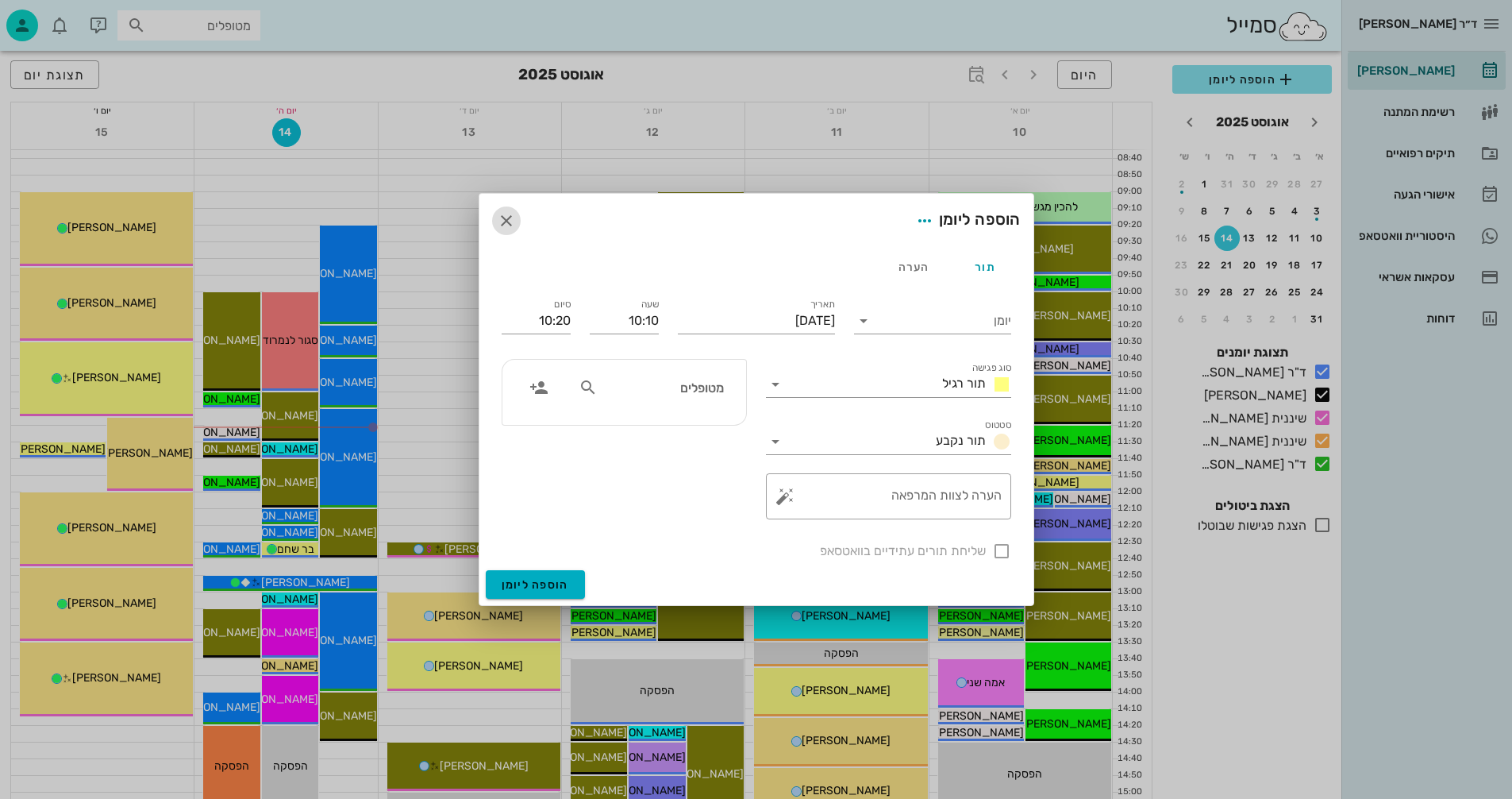
click at [503, 219] on icon "button" at bounding box center [506, 221] width 19 height 19
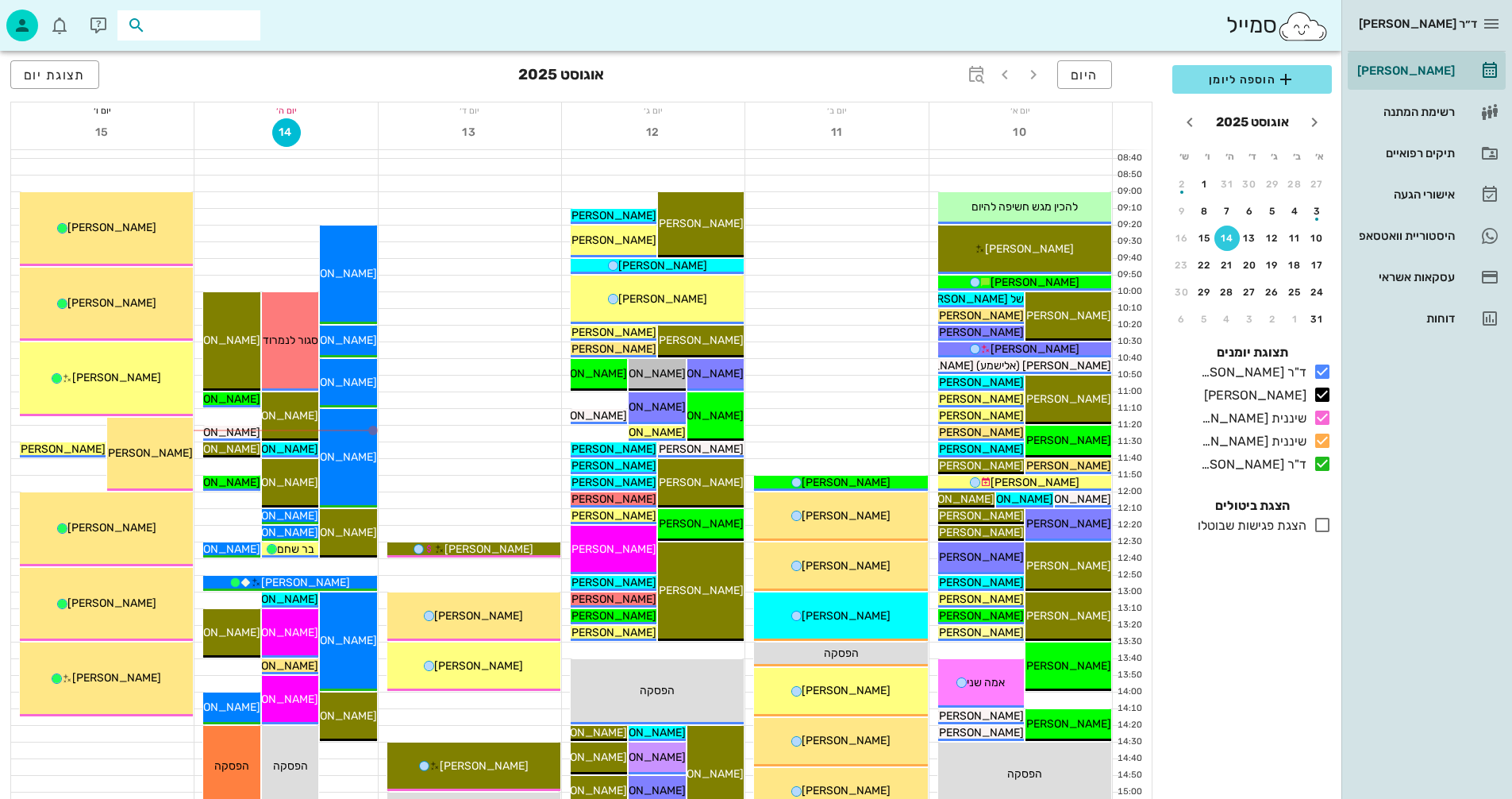
click at [221, 24] on input "text" at bounding box center [199, 25] width 101 height 21
type input "שחם"
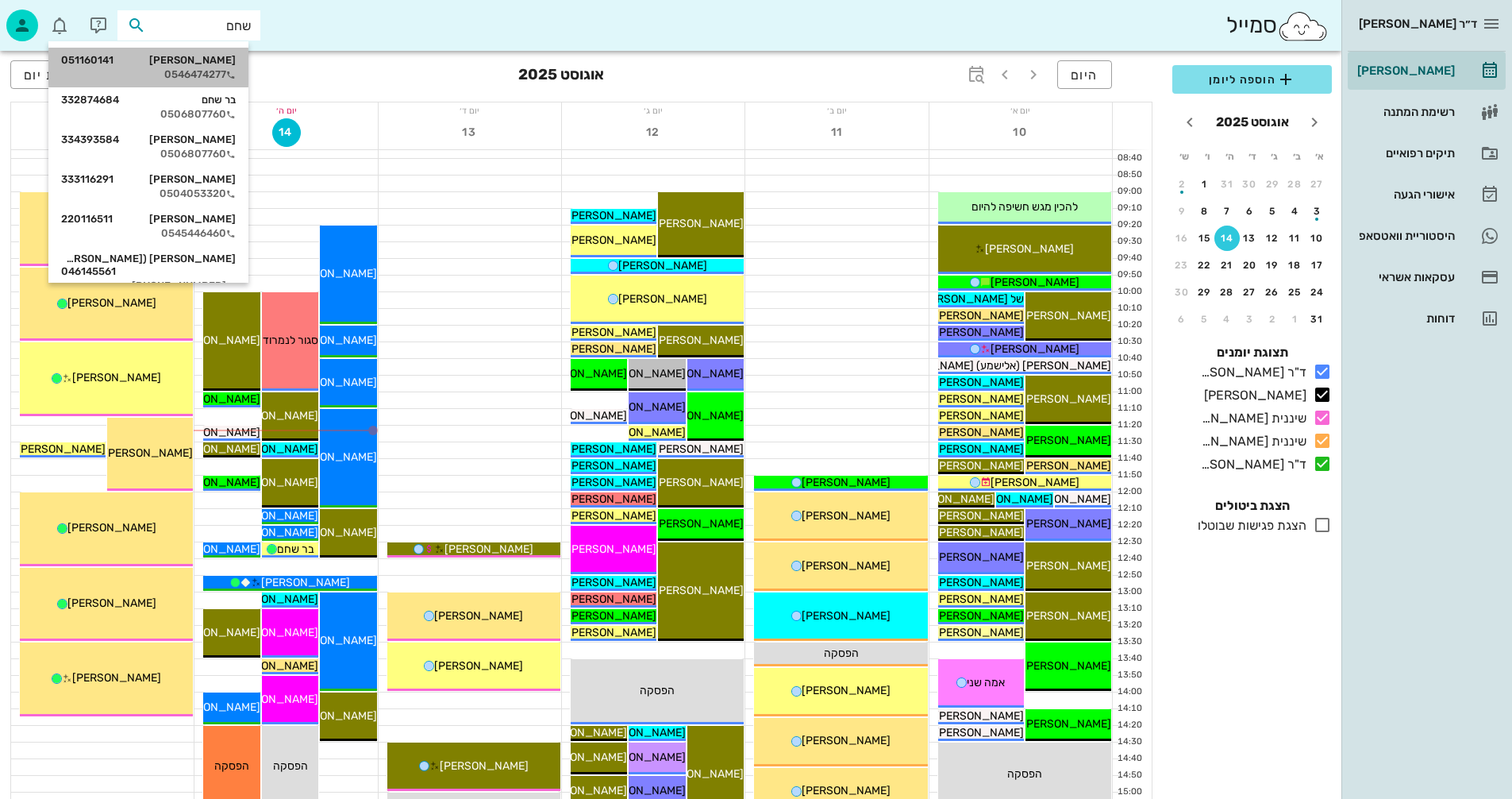
click at [198, 64] on div "[PERSON_NAME] 051160141" at bounding box center [149, 60] width 175 height 13
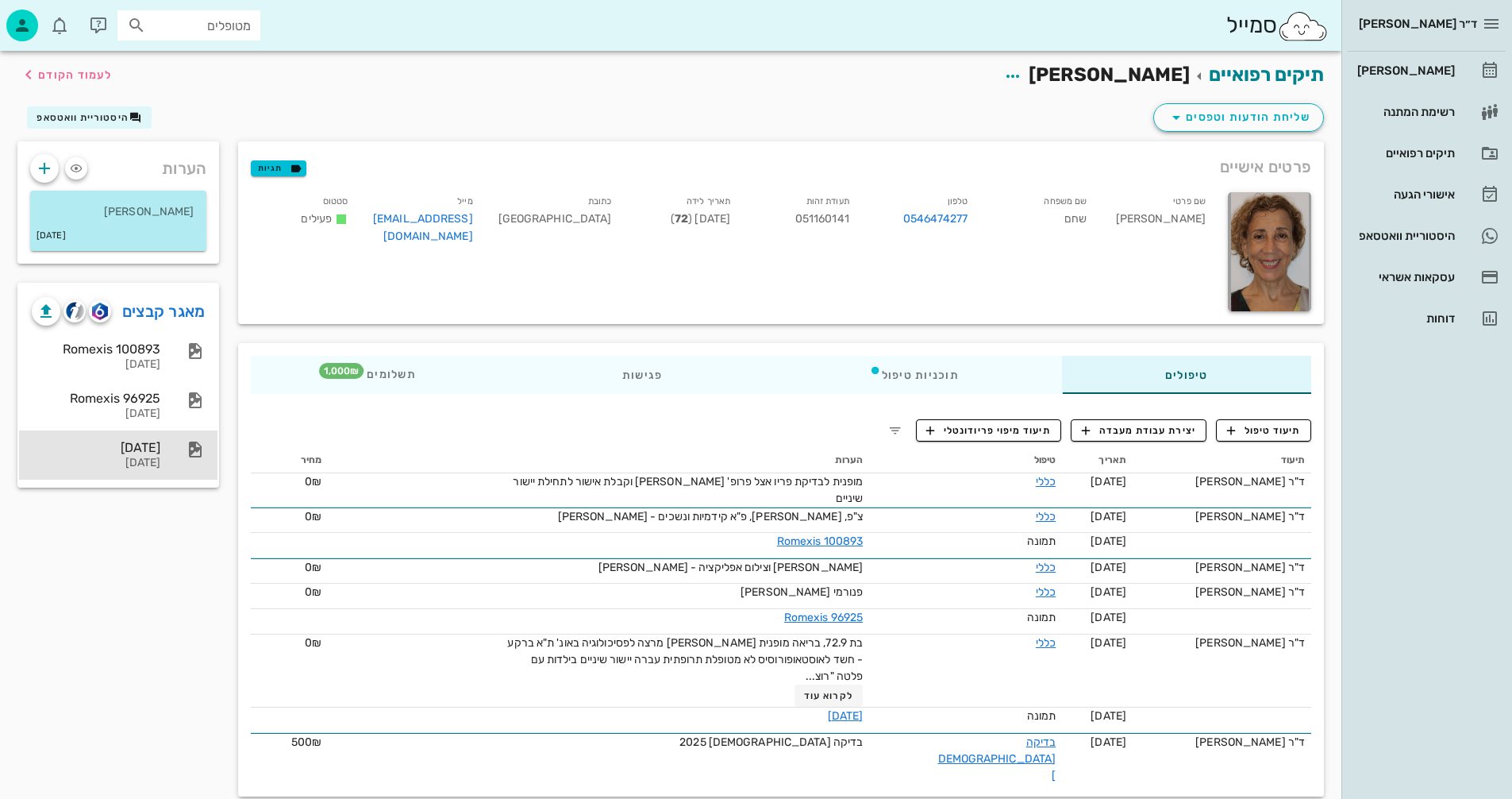
click at [139, 445] on div "[DATE]" at bounding box center [96, 446] width 128 height 15
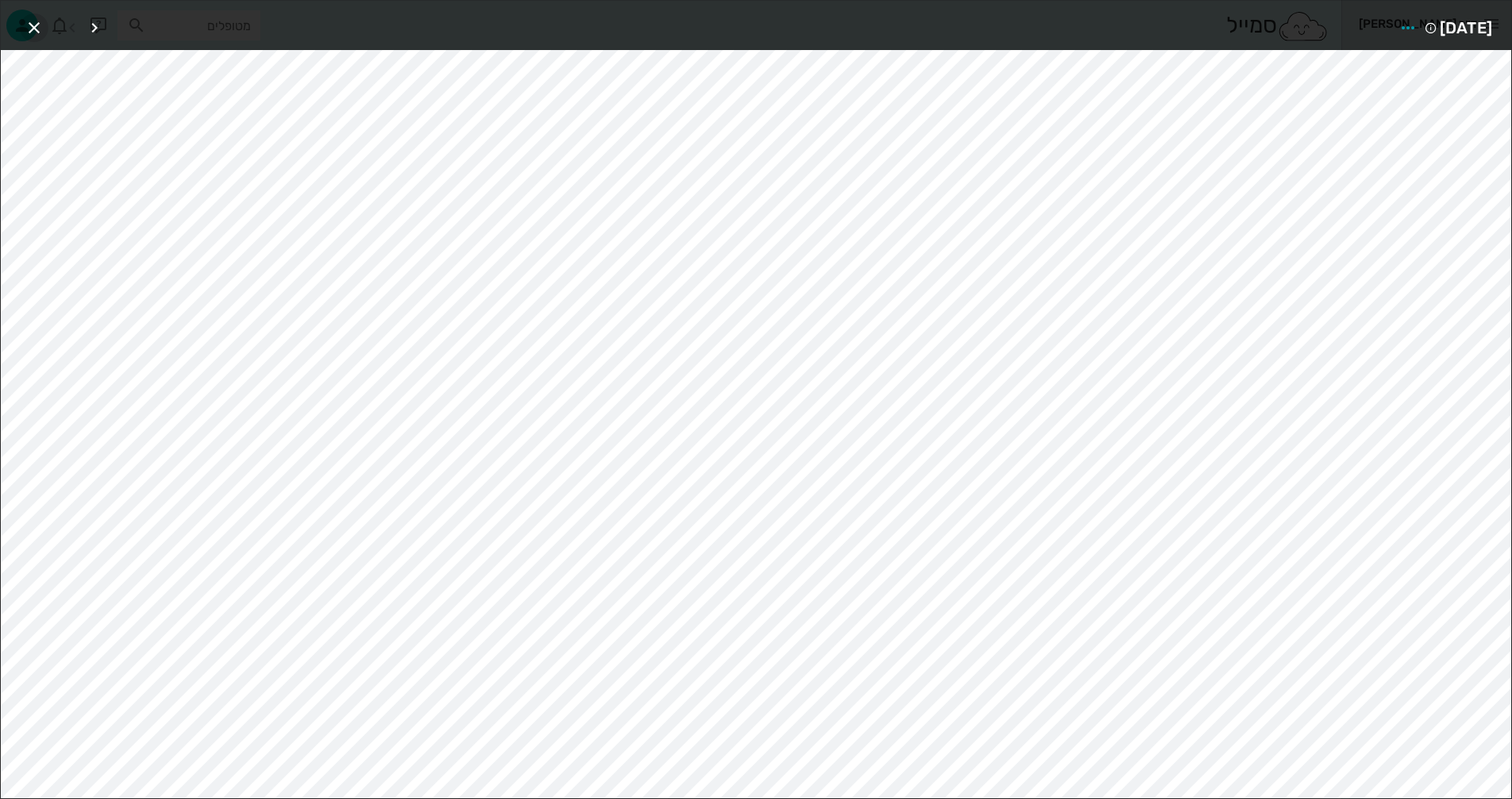
click at [35, 28] on icon "button" at bounding box center [34, 28] width 19 height 19
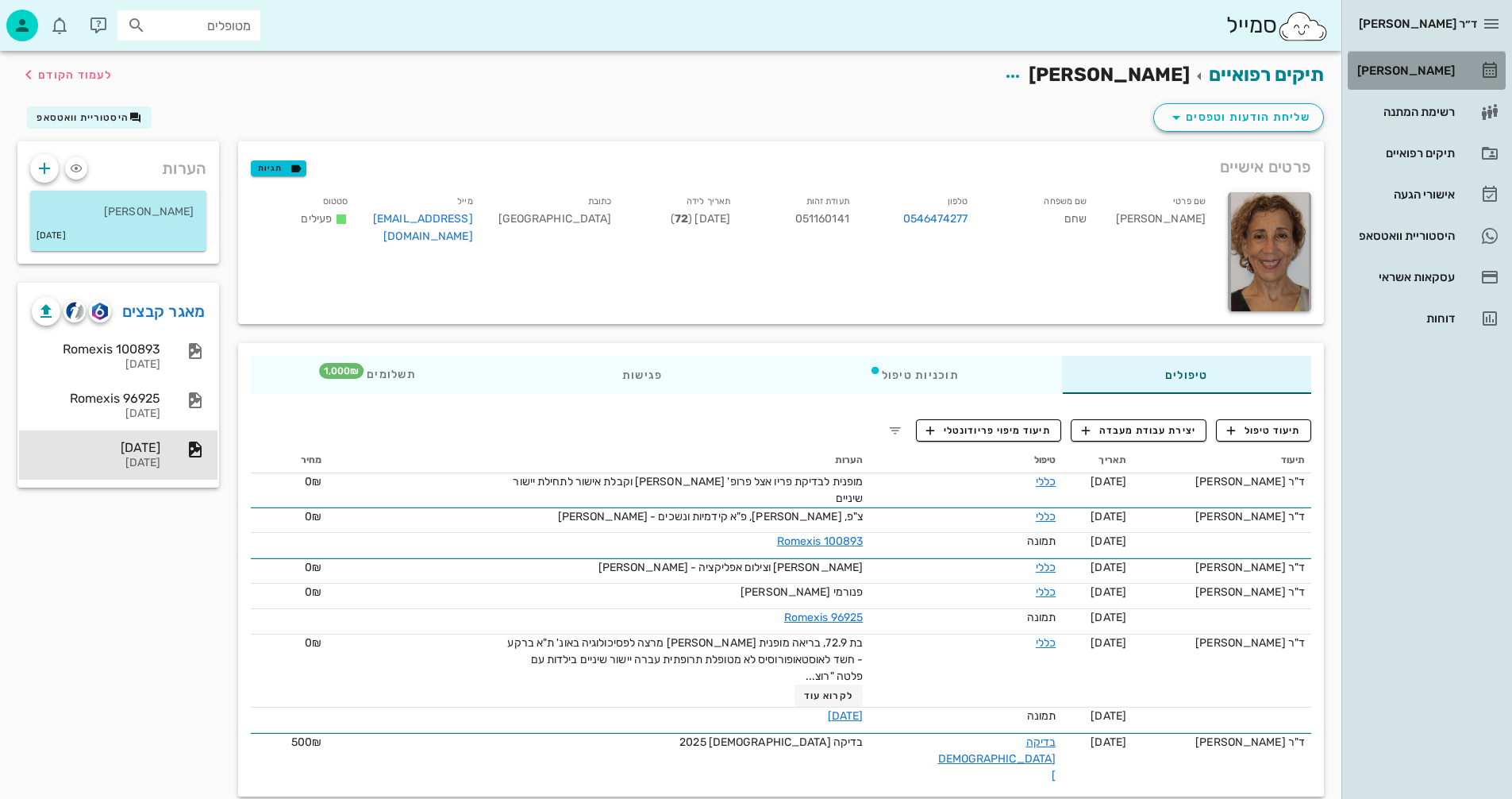
click at [1435, 71] on div "[PERSON_NAME]" at bounding box center [1405, 70] width 101 height 13
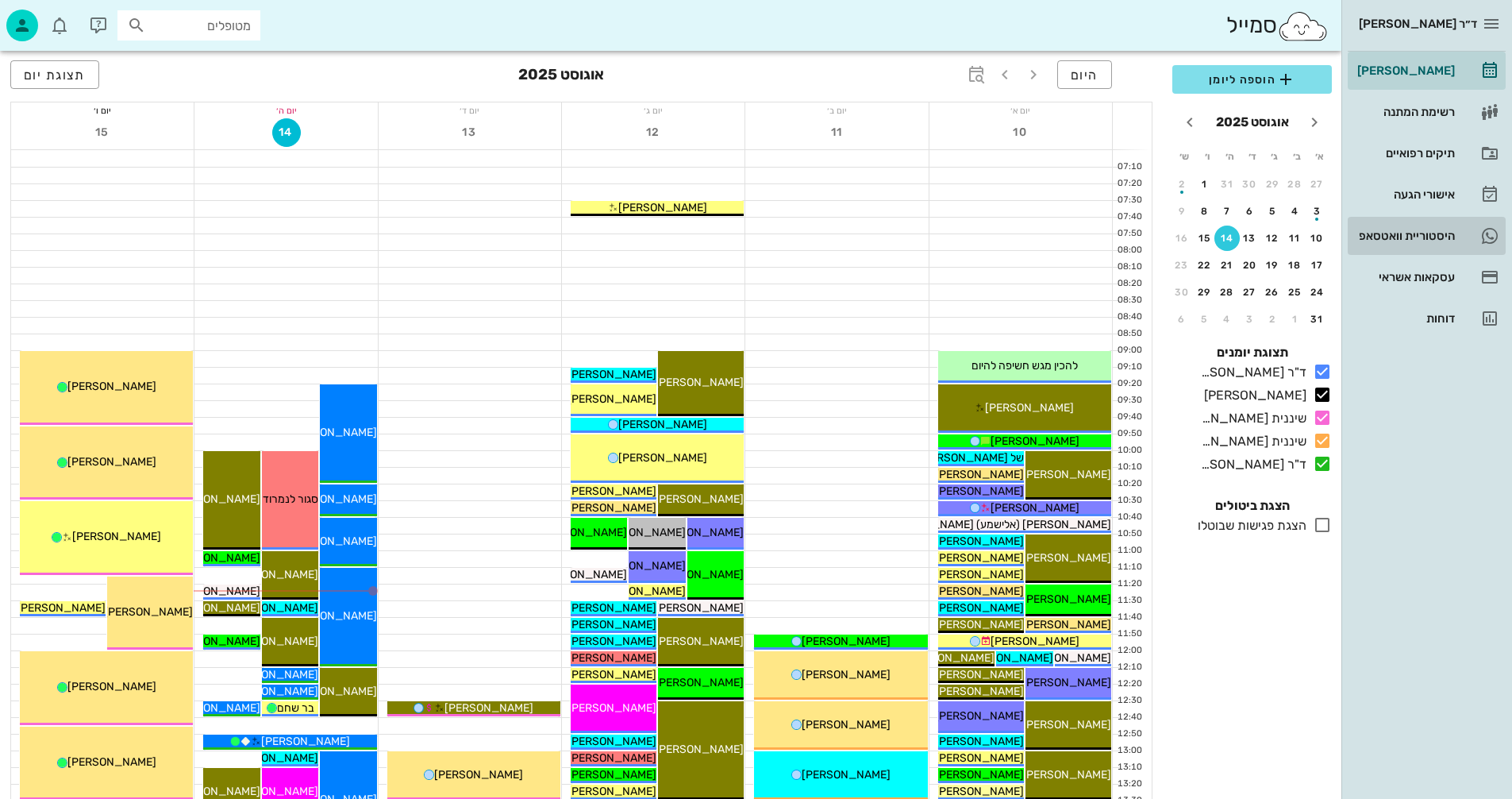
click at [1378, 231] on div "היסטוריית וואטסאפ" at bounding box center [1405, 236] width 101 height 13
click at [1379, 235] on div "היסטוריית וואטסאפ" at bounding box center [1405, 236] width 101 height 13
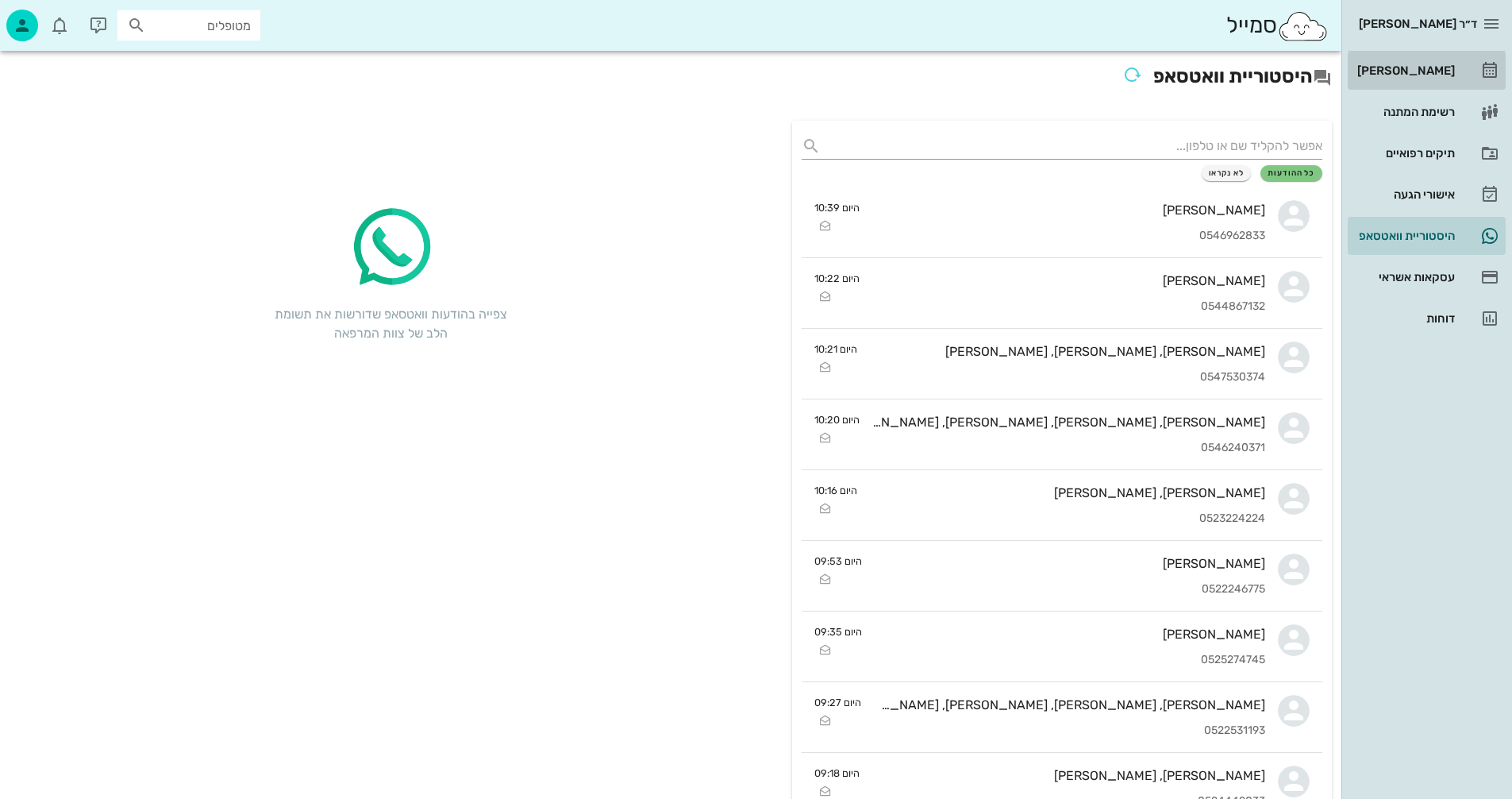
click at [1415, 70] on div "[PERSON_NAME]" at bounding box center [1405, 70] width 101 height 13
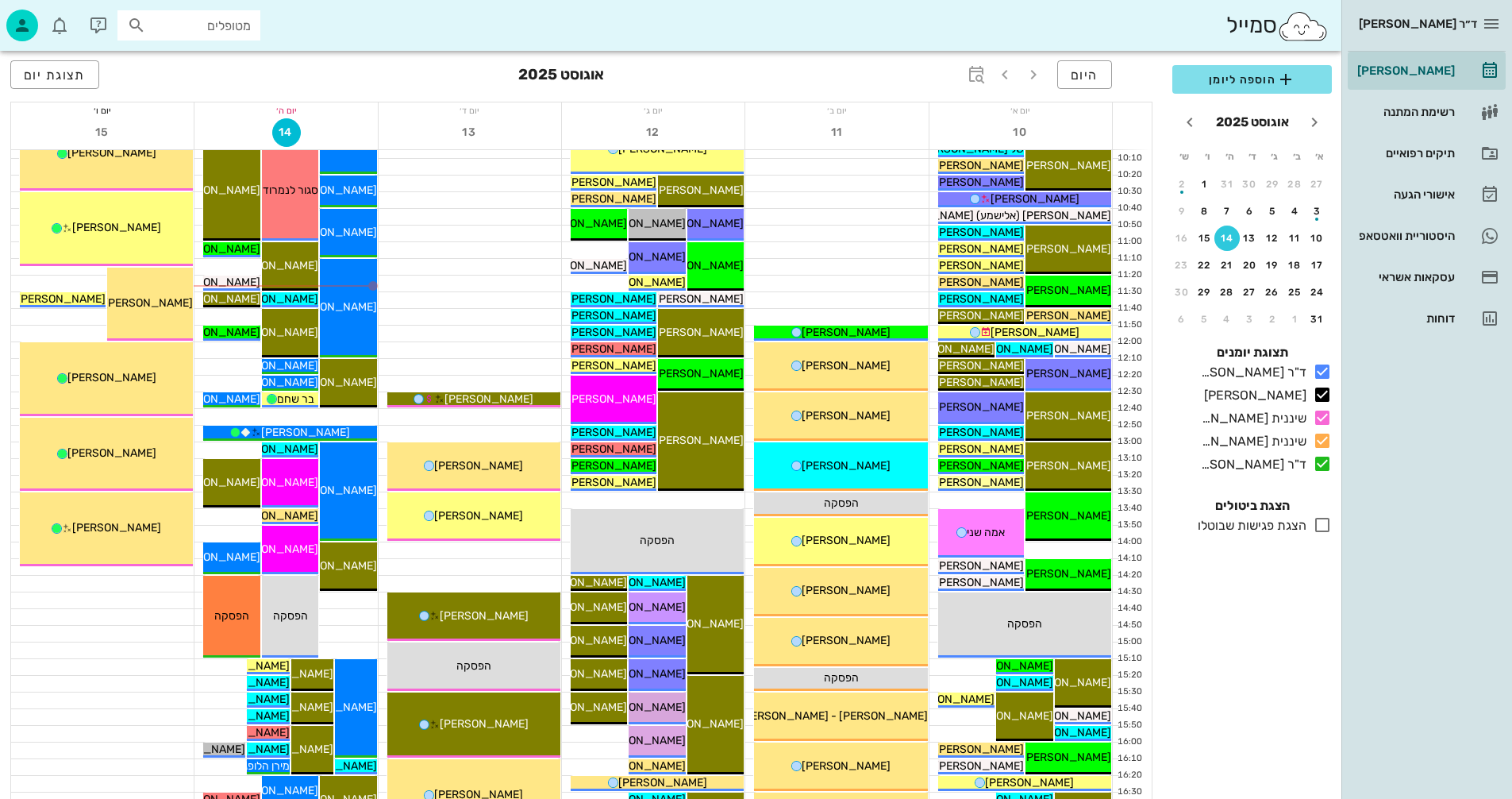
scroll to position [317, 0]
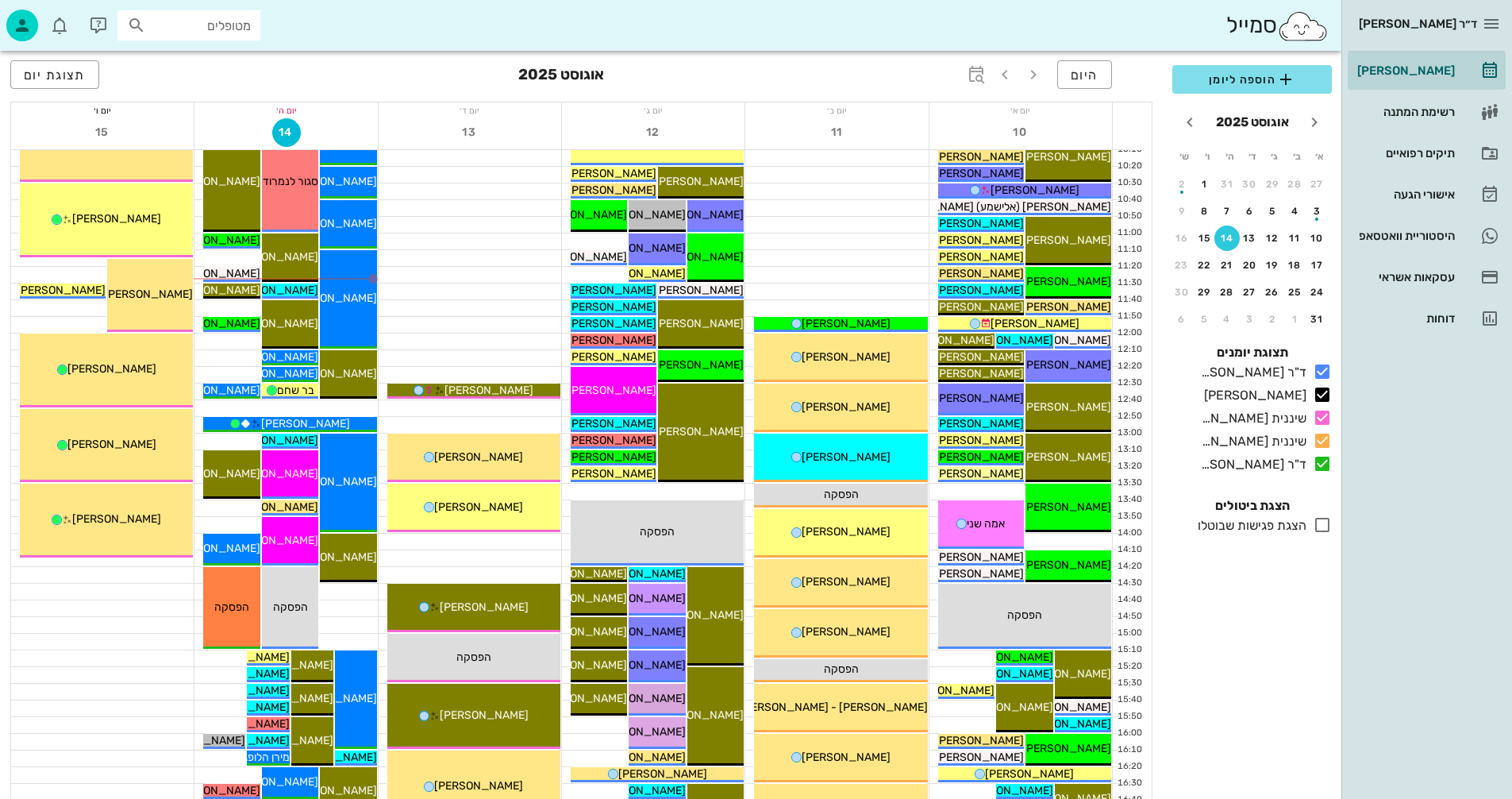
click at [217, 26] on input "מטופלים" at bounding box center [199, 25] width 101 height 21
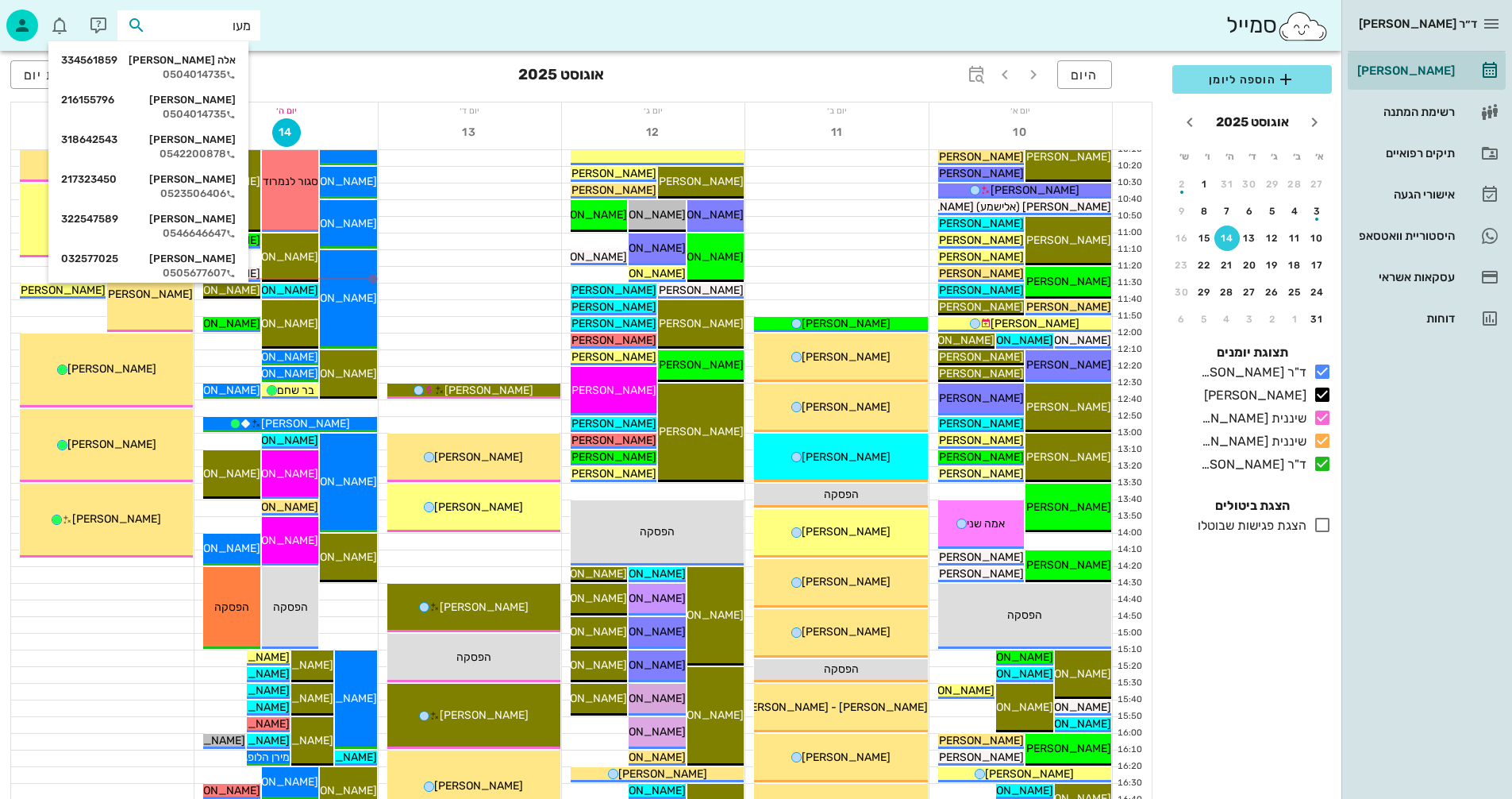
type input "[PERSON_NAME]"
click at [214, 67] on div "אלה מעוז 334561859 0504014735" at bounding box center [149, 68] width 175 height 40
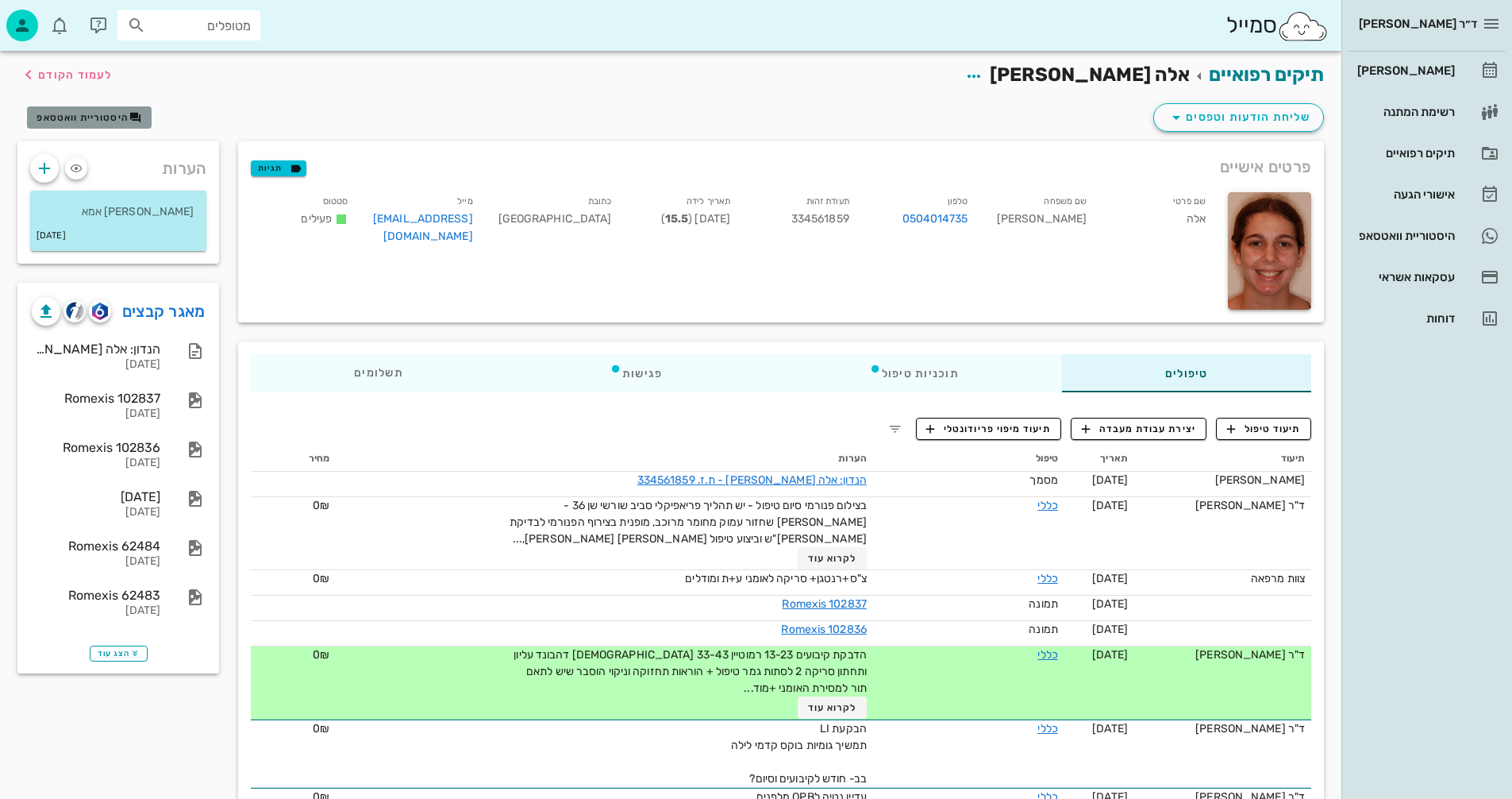
click at [104, 116] on span "היסטוריית וואטסאפ" at bounding box center [82, 117] width 92 height 11
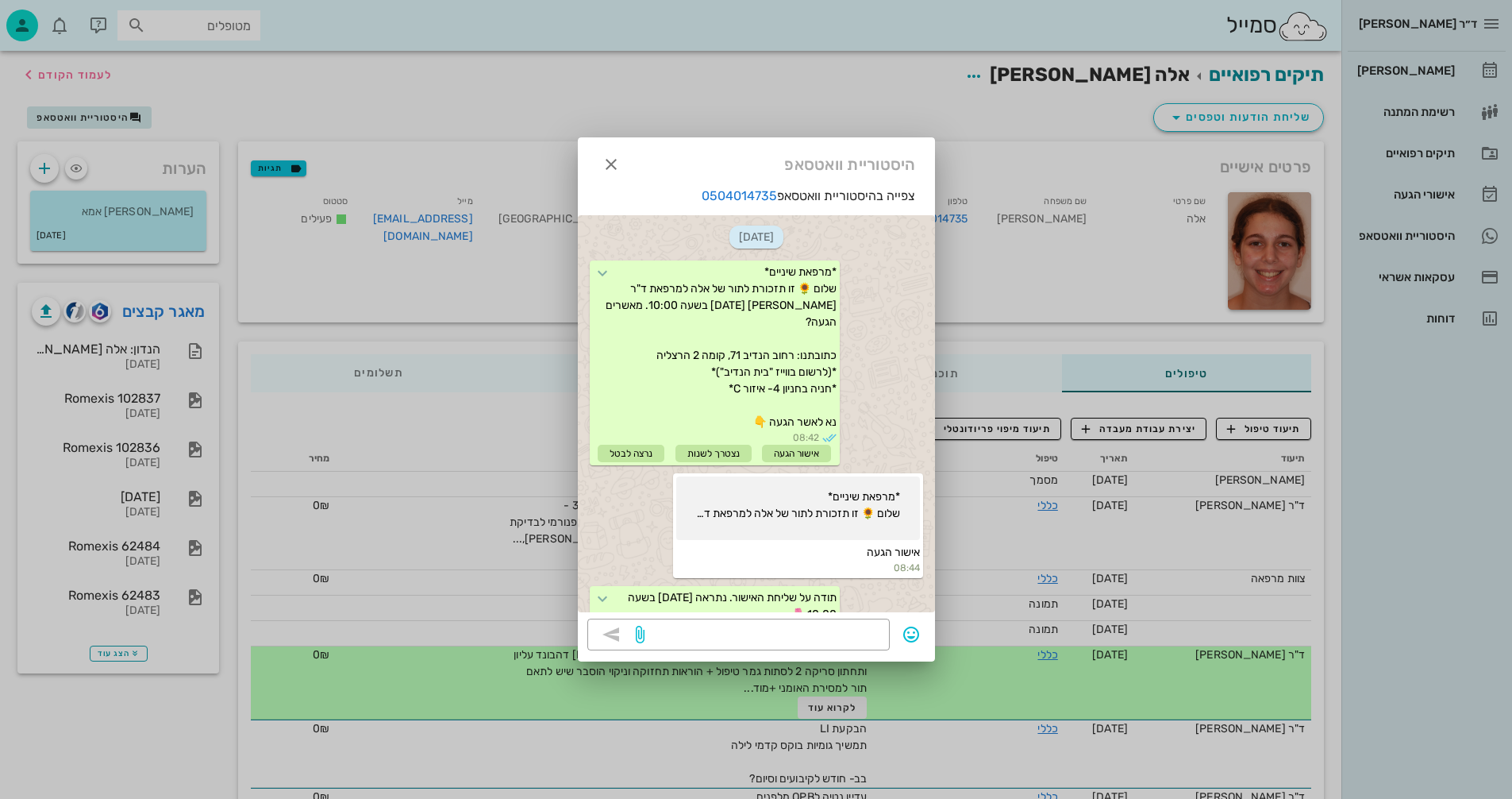
scroll to position [489, 0]
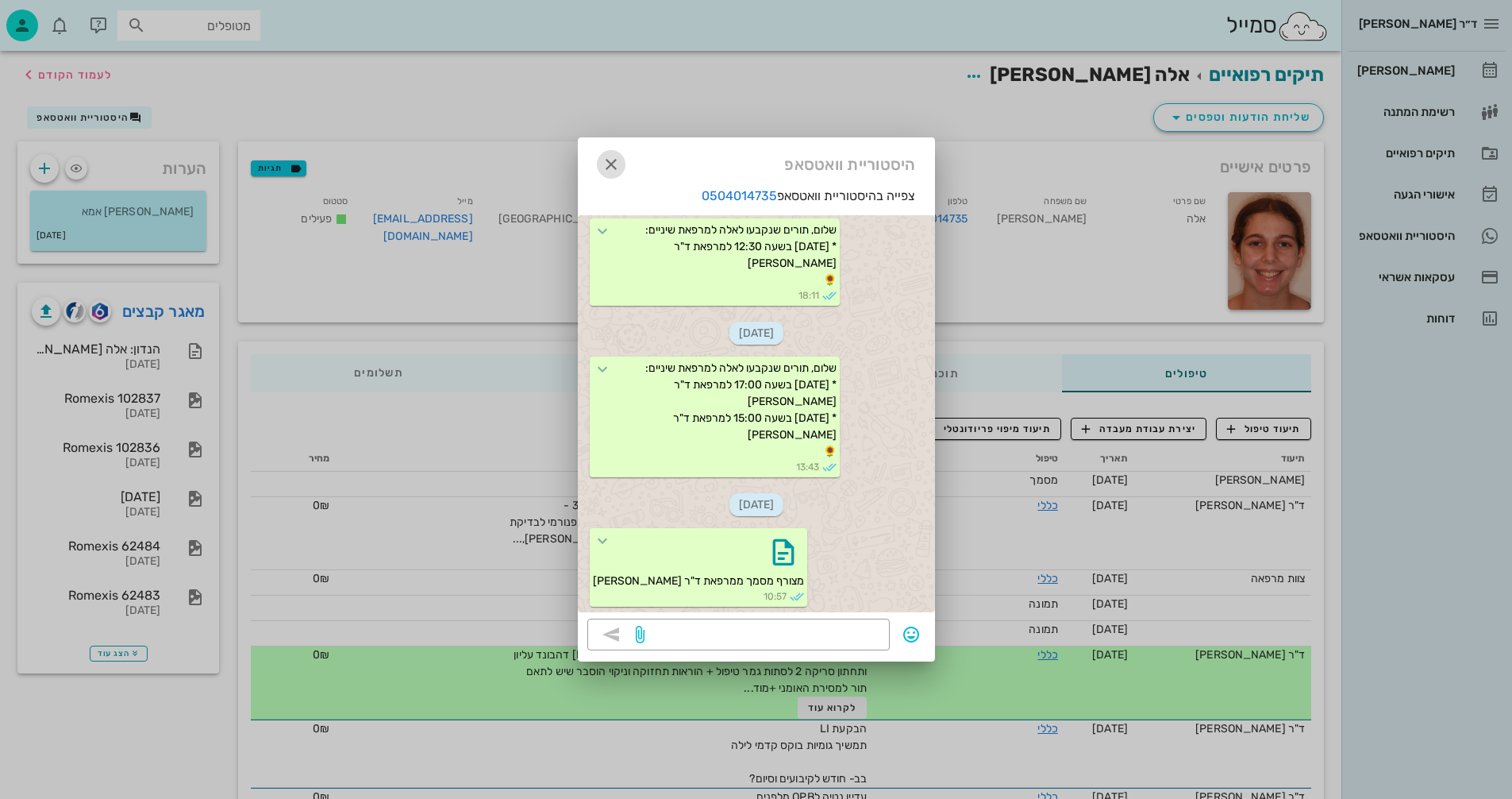
click at [607, 162] on icon "button" at bounding box center [611, 165] width 19 height 19
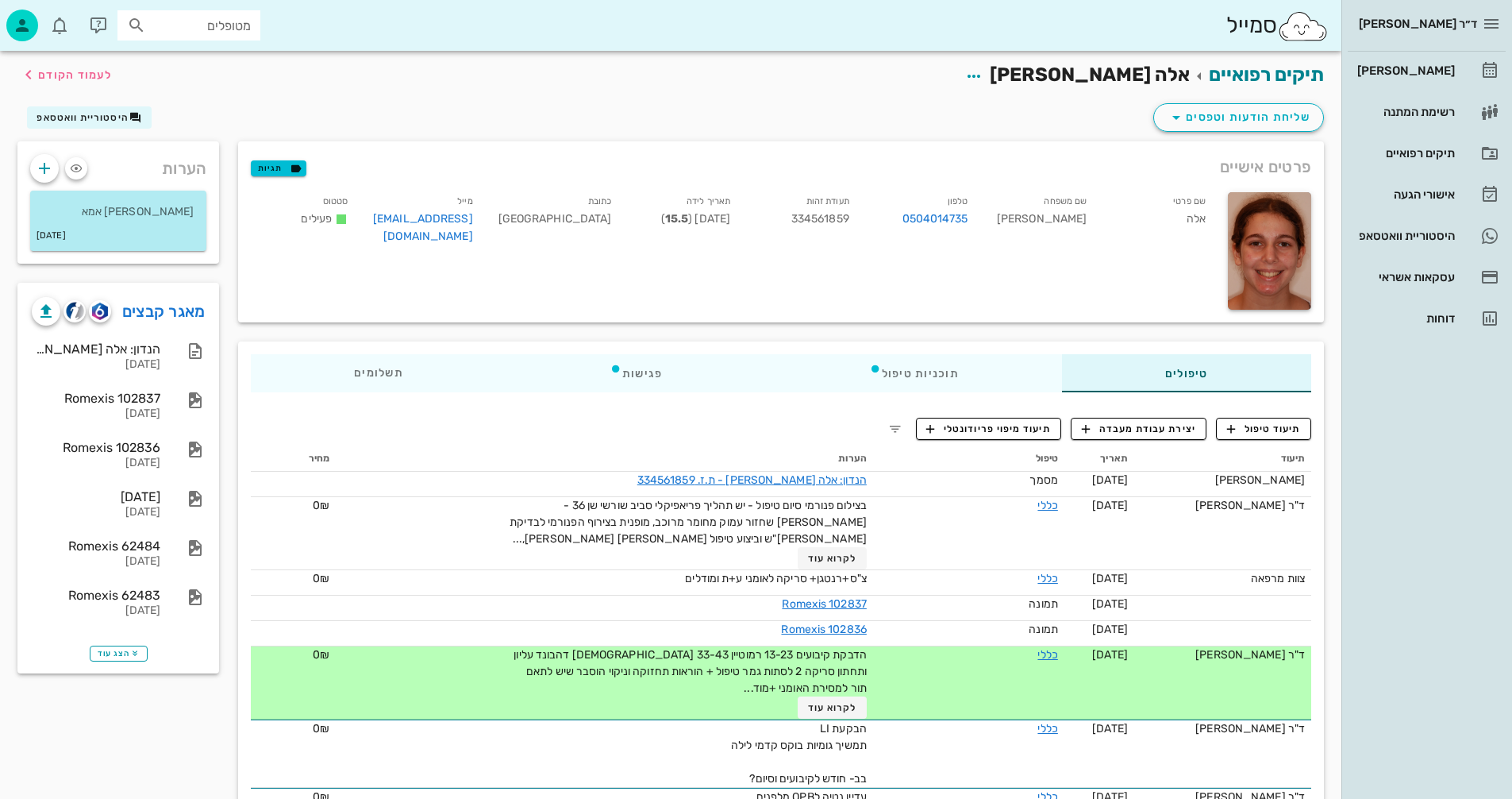
click at [231, 24] on input "מטופלים" at bounding box center [199, 25] width 101 height 21
type input "ניר שחם עופרה"
drag, startPoint x: 172, startPoint y: 25, endPoint x: 308, endPoint y: 20, distance: 136.1
click at [308, 20] on div "סמייל ניר שחם עופרה" at bounding box center [671, 25] width 1341 height 51
click at [1412, 72] on div "[PERSON_NAME]" at bounding box center [1405, 70] width 101 height 13
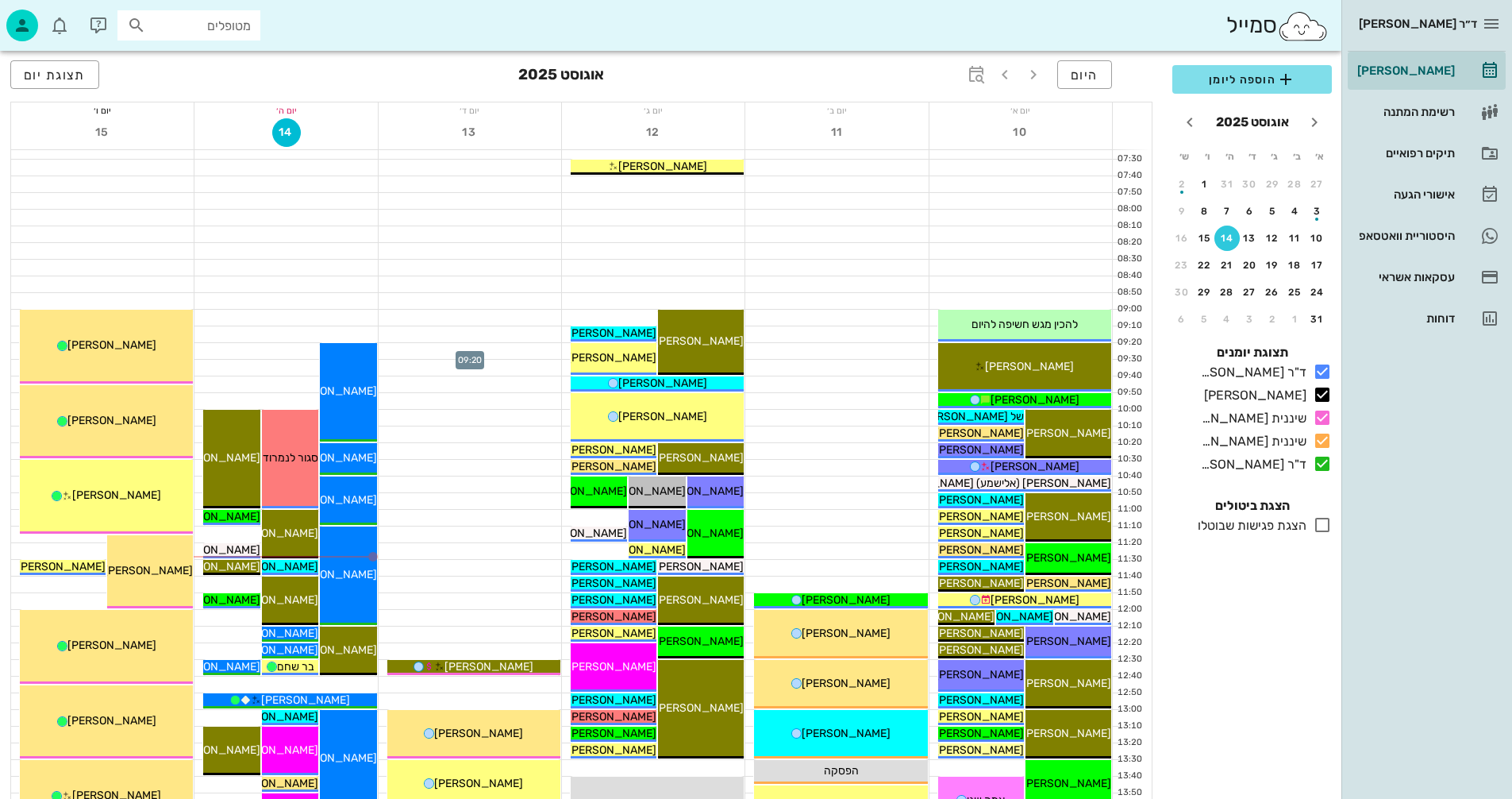
scroll to position [80, 0]
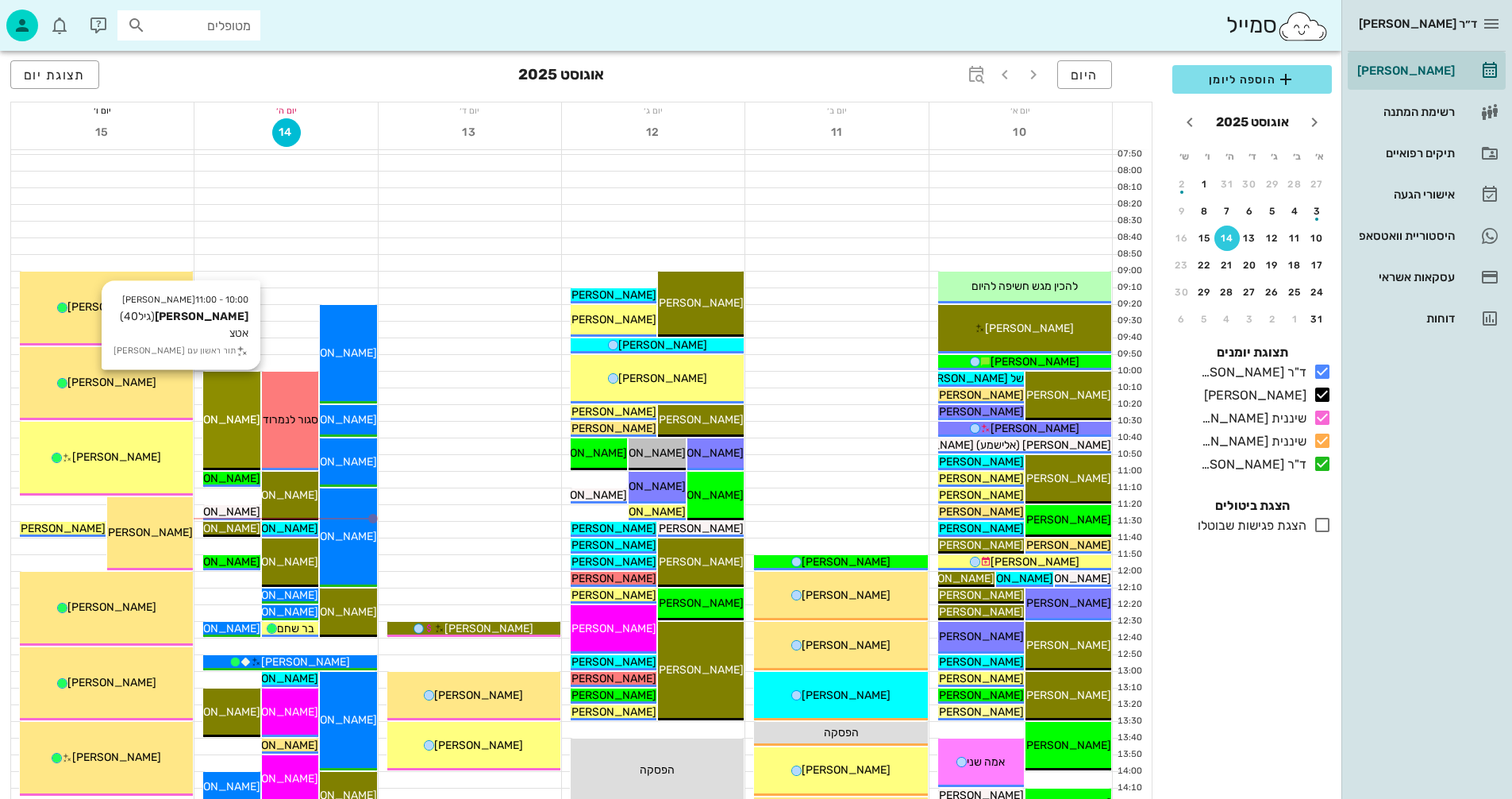
click at [238, 415] on span "[PERSON_NAME]" at bounding box center [216, 419] width 89 height 14
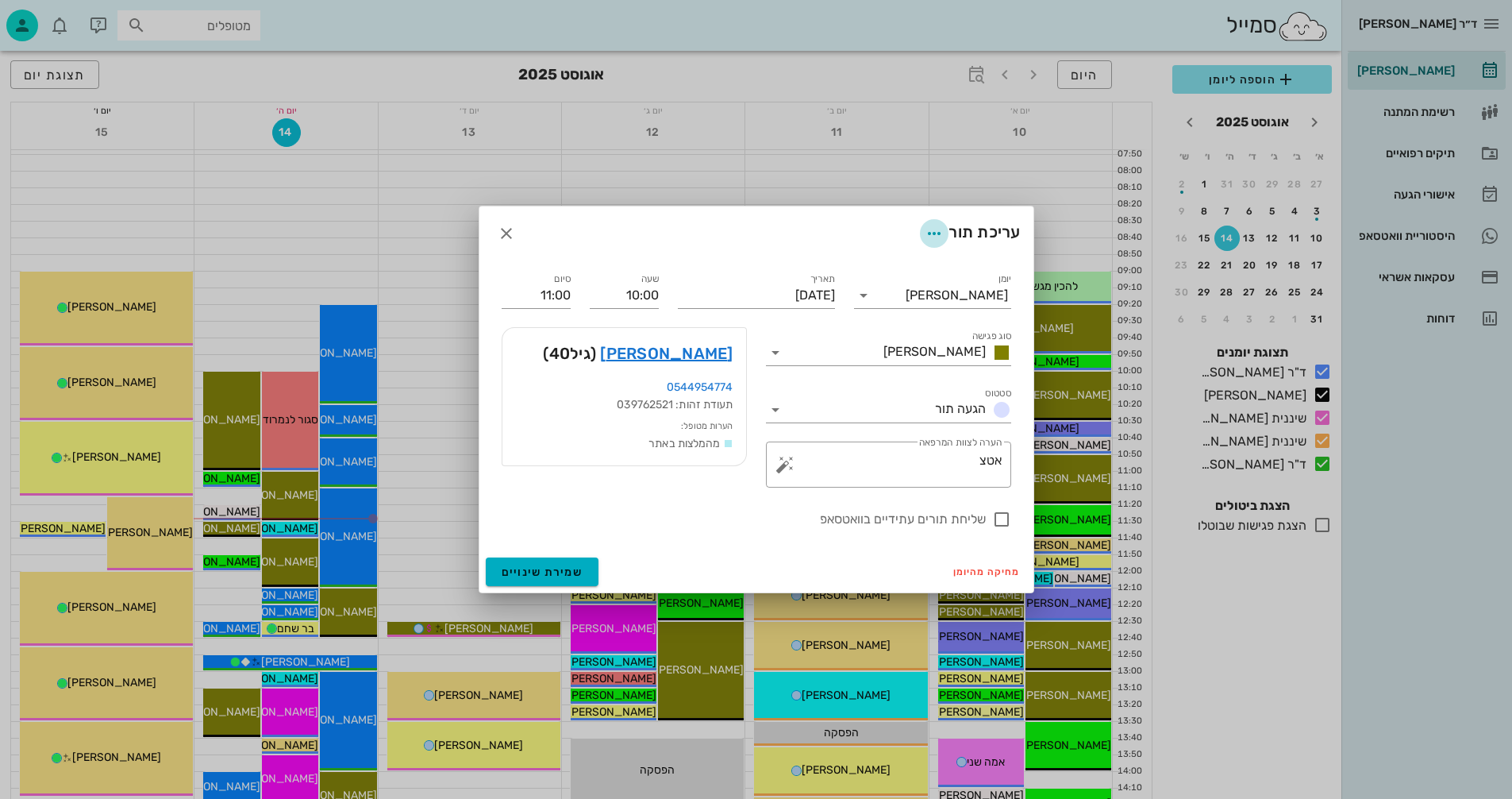
click at [925, 229] on icon "button" at bounding box center [934, 233] width 19 height 19
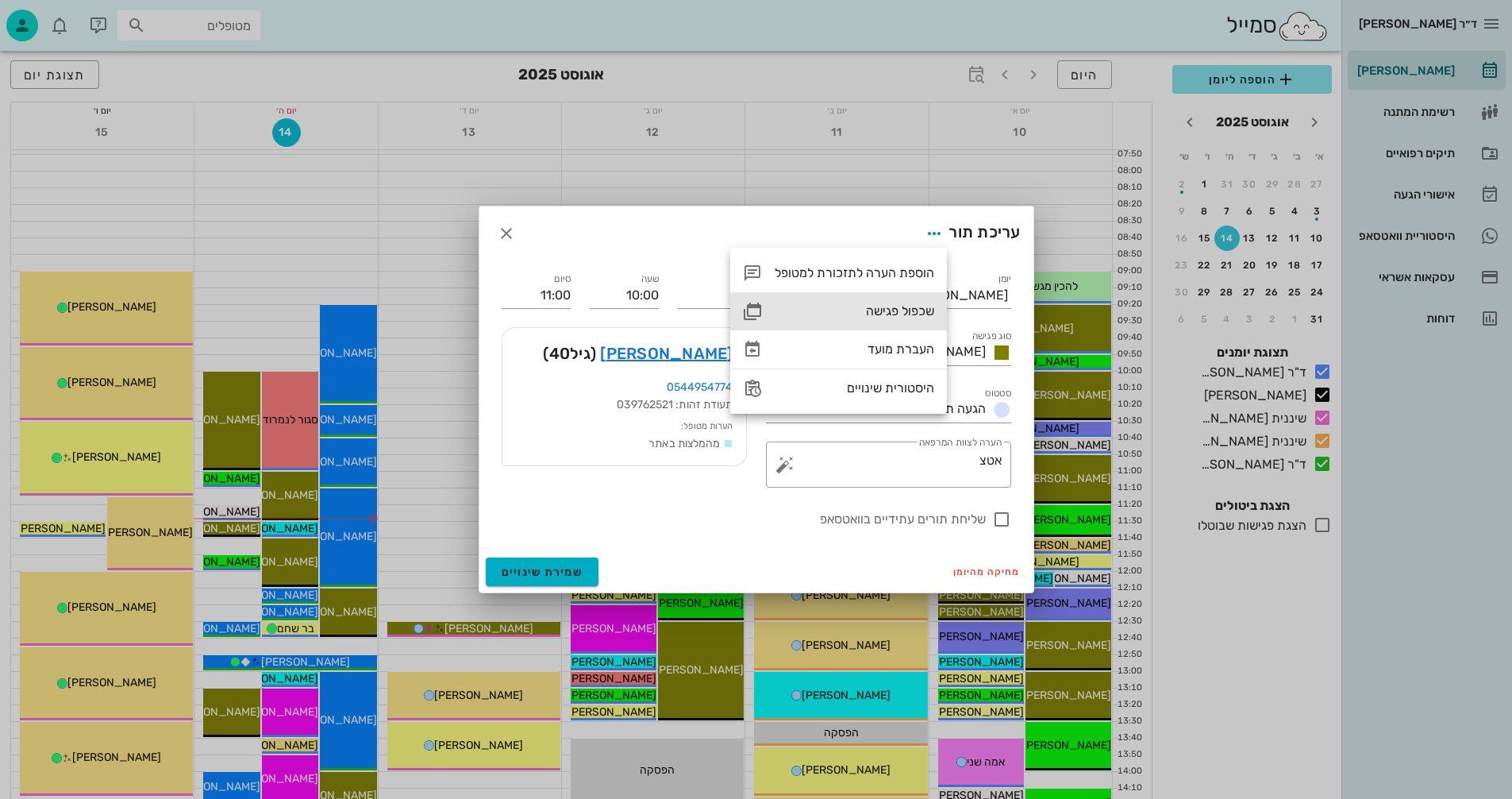
click at [885, 308] on div "שכפול פגישה" at bounding box center [854, 310] width 159 height 15
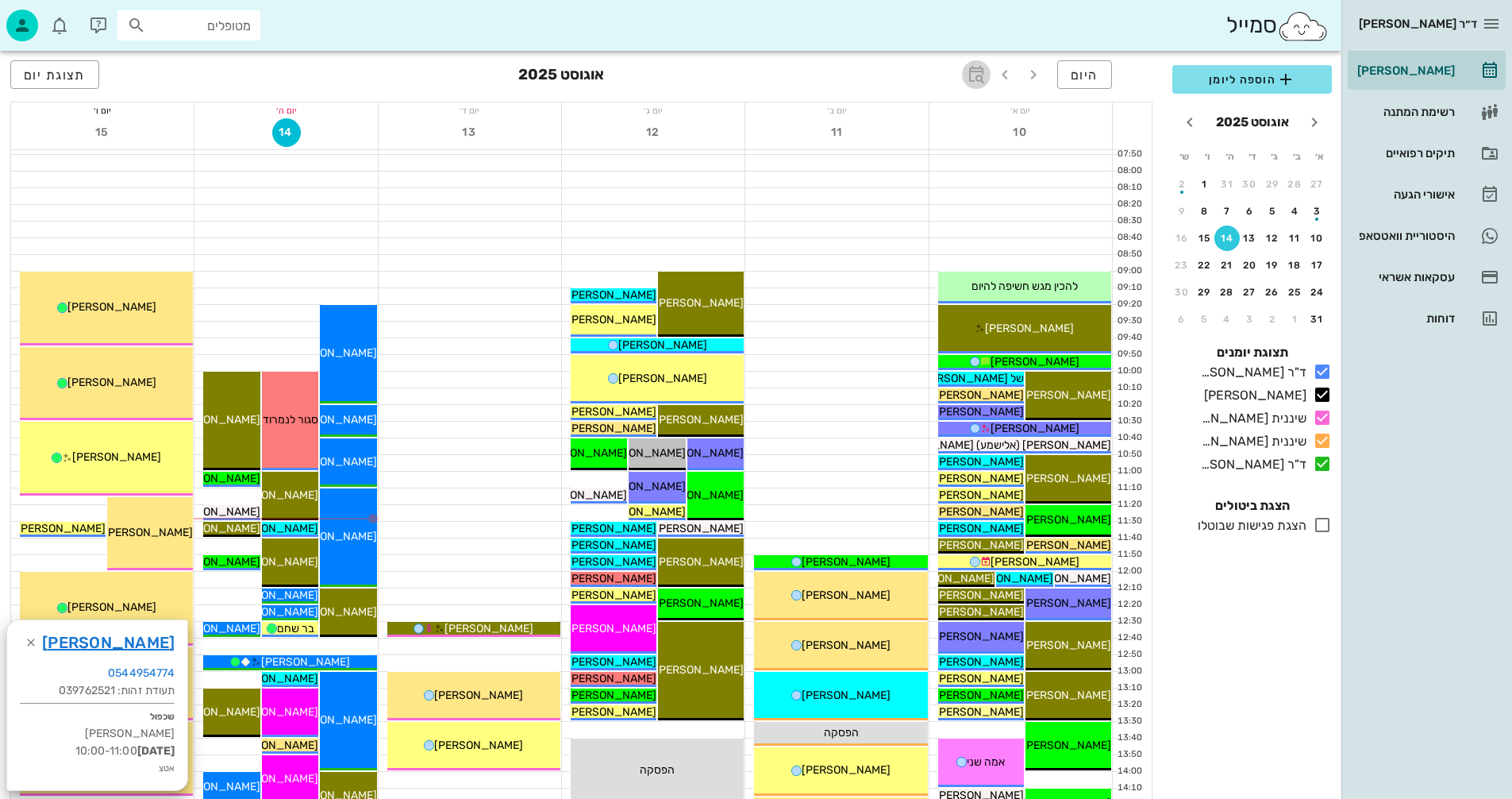
click at [979, 74] on icon "button" at bounding box center [977, 75] width 19 height 19
click at [964, 116] on input "text" at bounding box center [959, 118] width 19 height 25
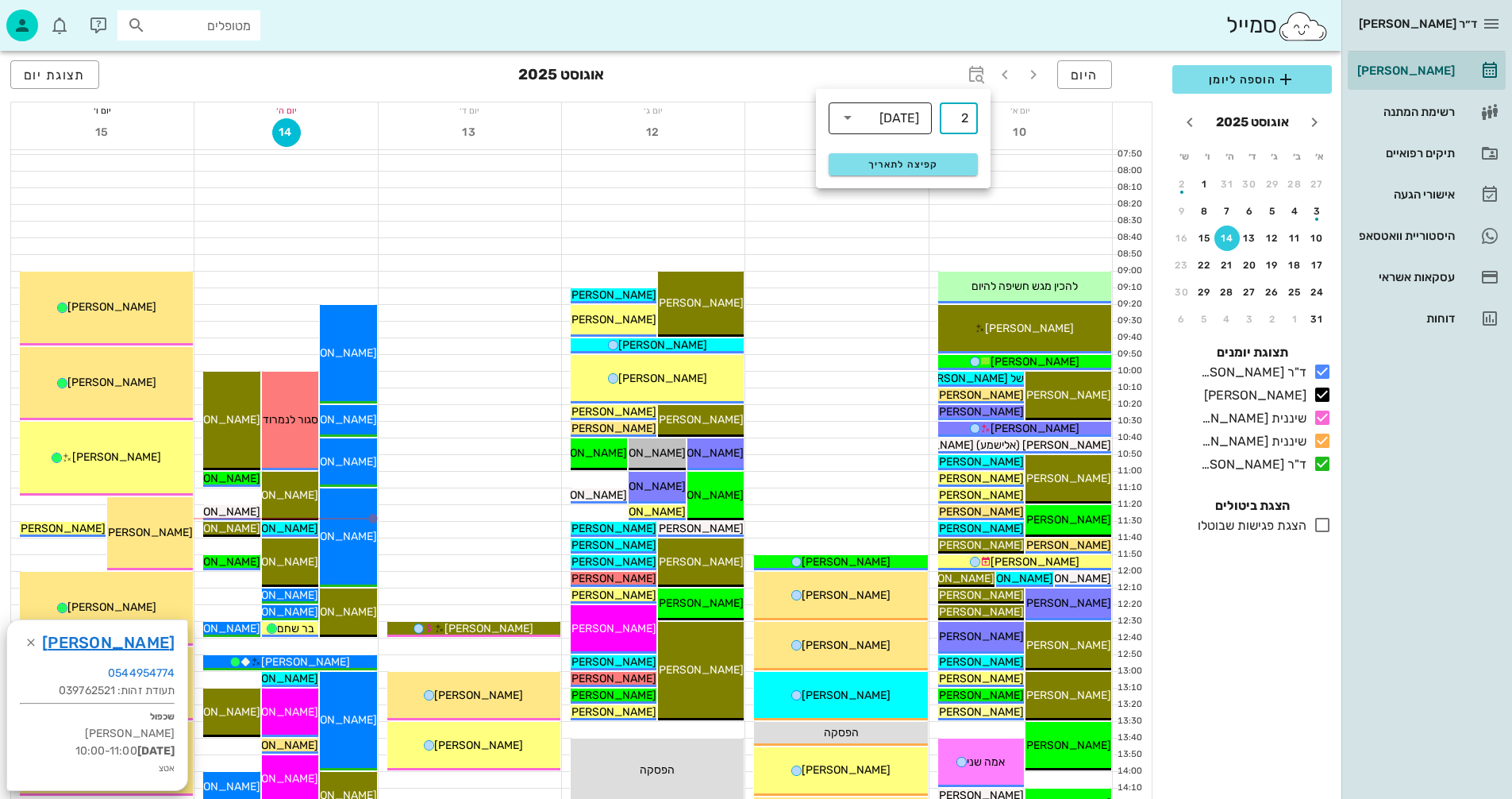
type input "2"
click at [847, 118] on icon at bounding box center [847, 118] width 19 height 19
click at [899, 185] on div "חודשים" at bounding box center [880, 187] width 78 height 13
click at [925, 160] on span "קפיצה לתאריך" at bounding box center [902, 164] width 129 height 11
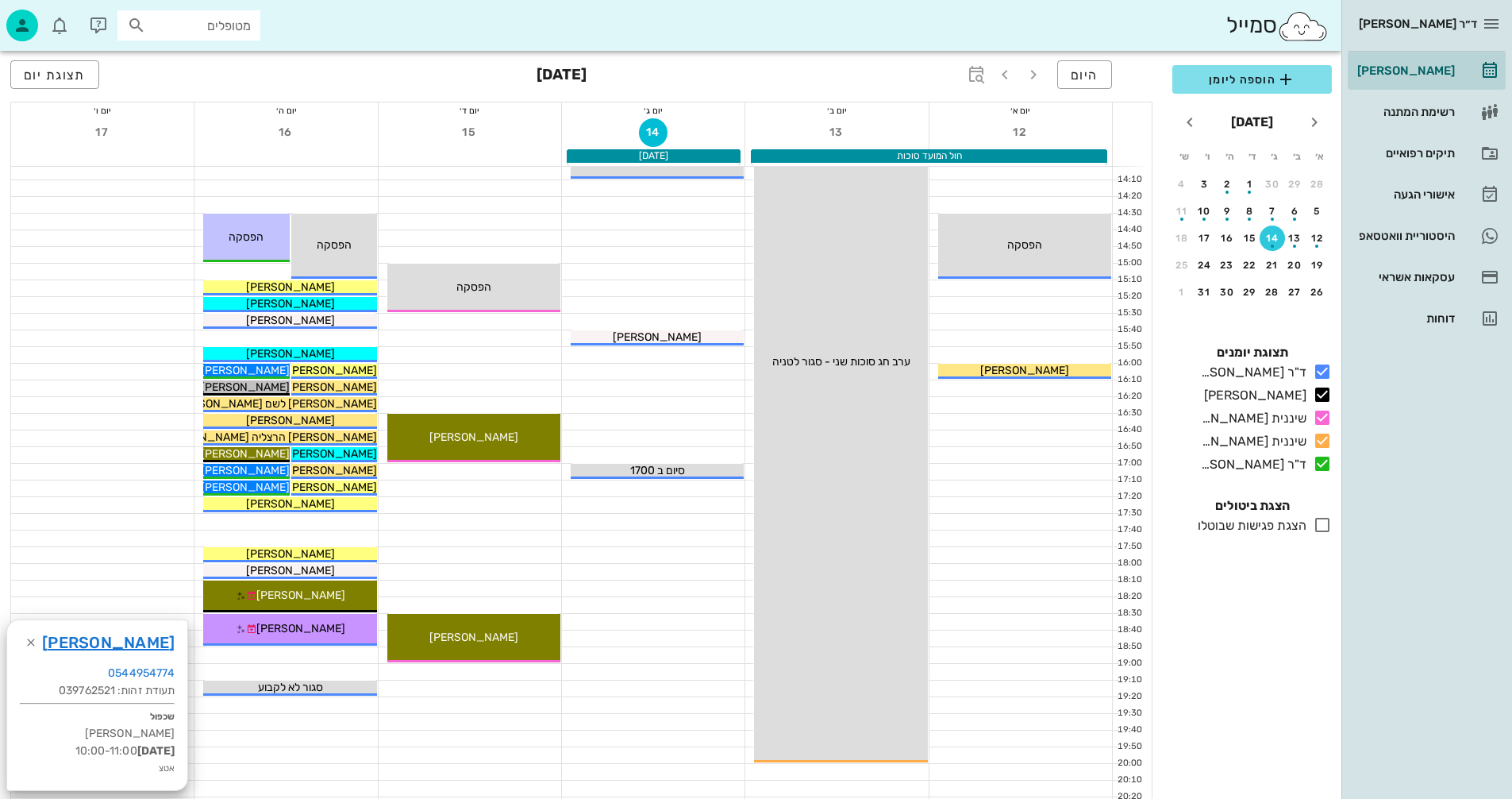
scroll to position [714, 0]
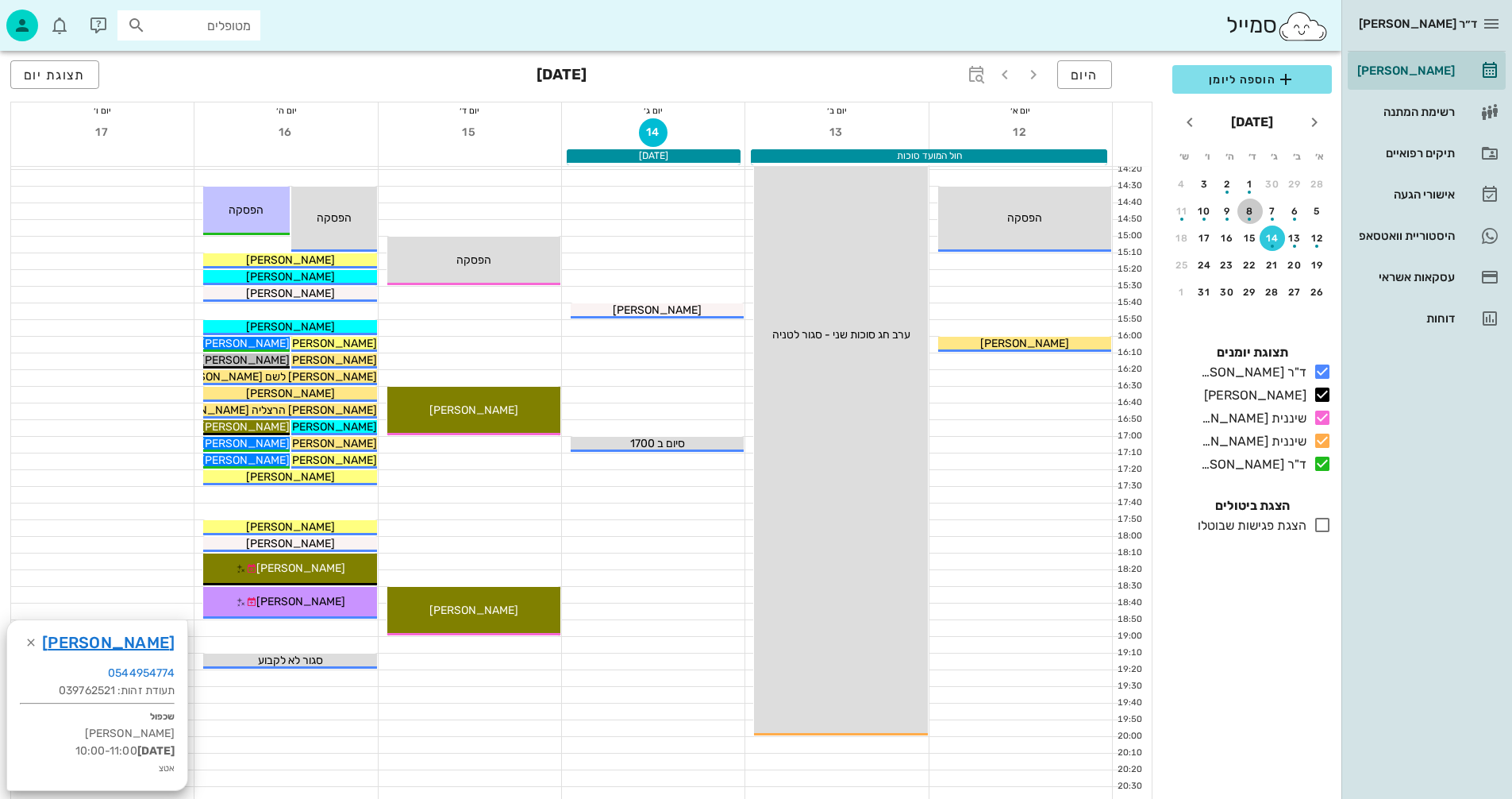
click at [1252, 214] on div "button" at bounding box center [1249, 215] width 25 height 9
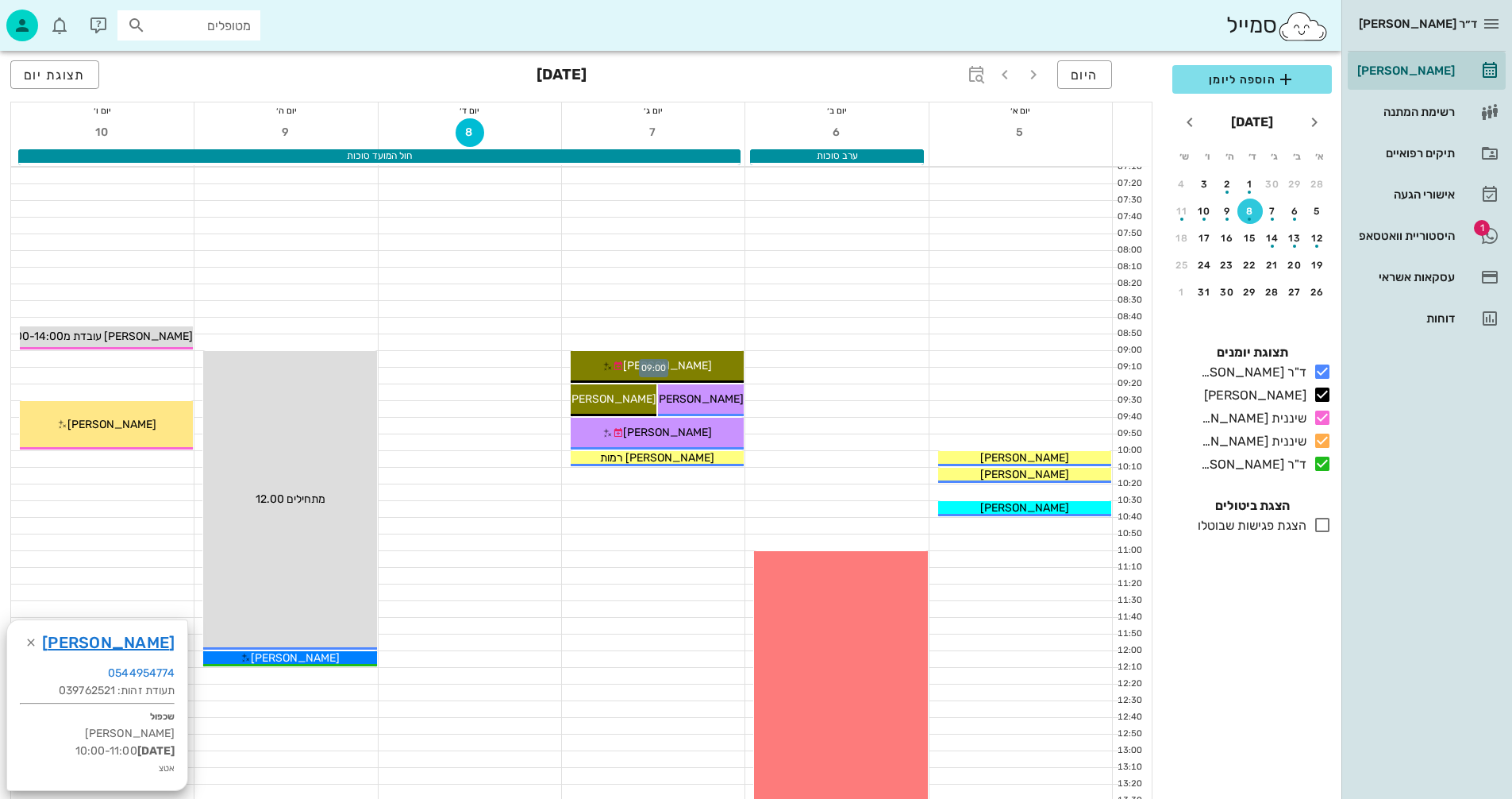
click at [567, 361] on div at bounding box center [653, 359] width 183 height 16
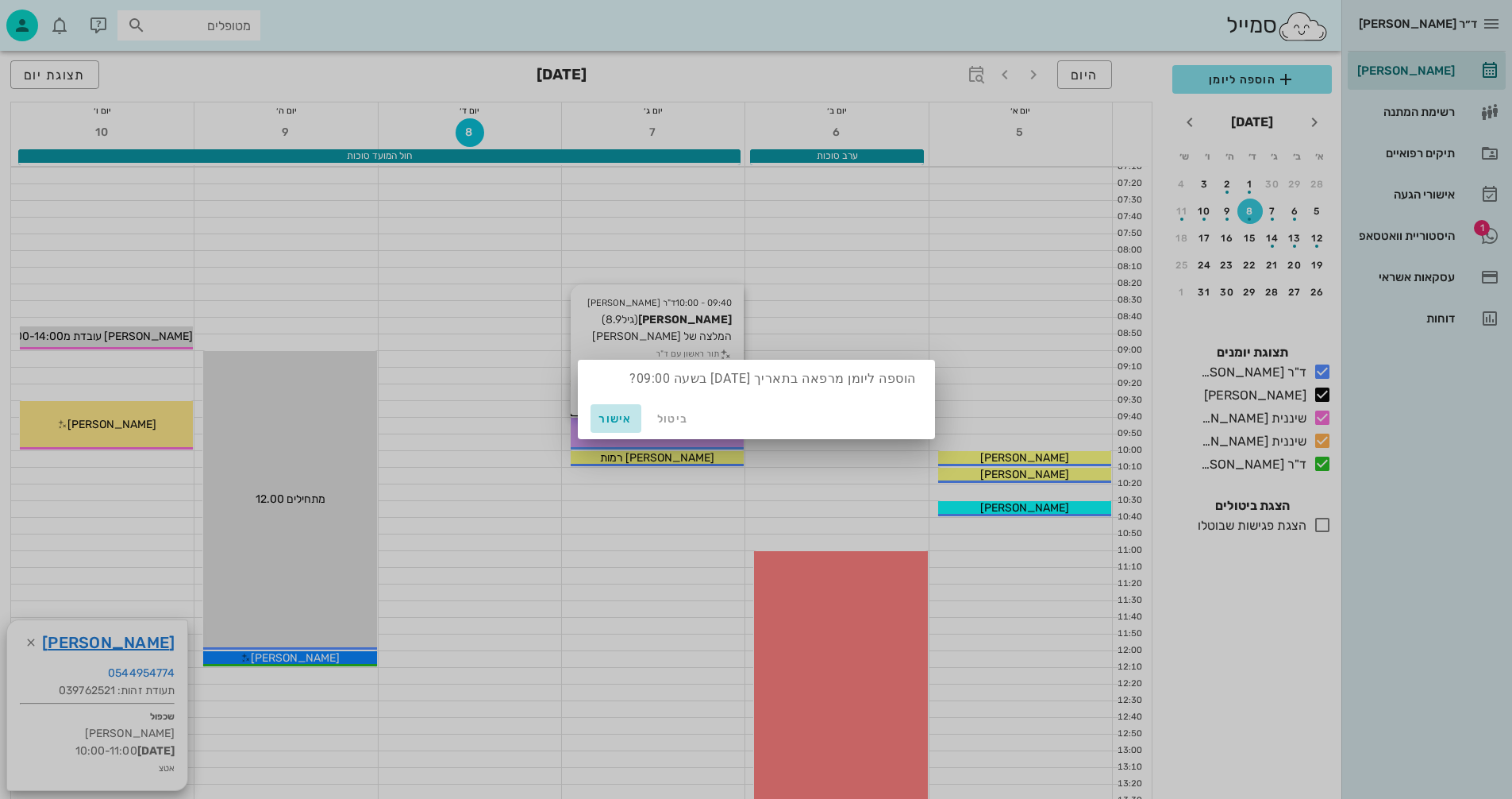
click at [616, 418] on span "אישור" at bounding box center [616, 419] width 38 height 14
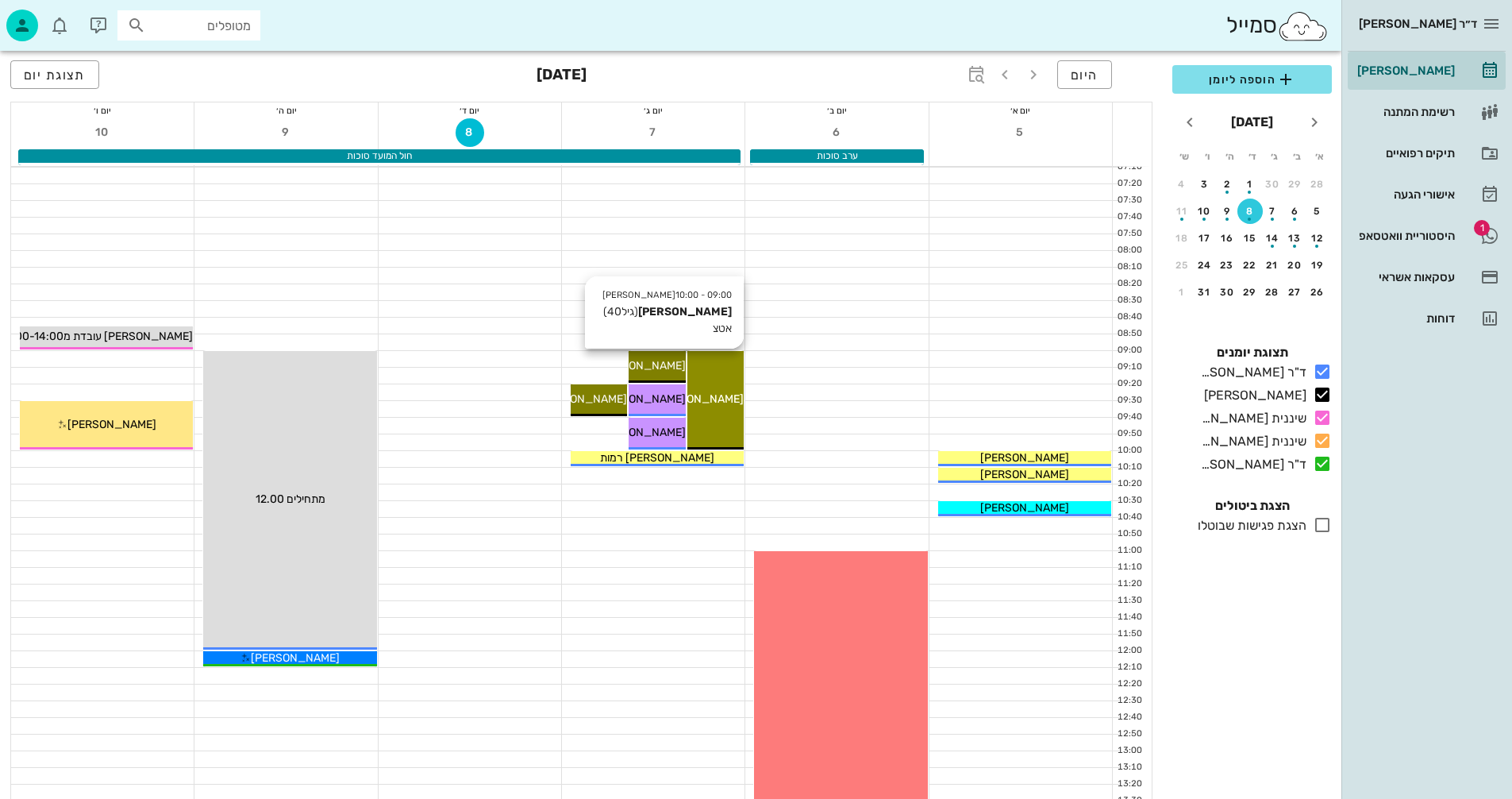
click at [706, 364] on div "09:00 - 10:00 יומן מרפאה נופר עמיקם (גיל 40 ) אטצ נופר עמיקם" at bounding box center [715, 400] width 56 height 99
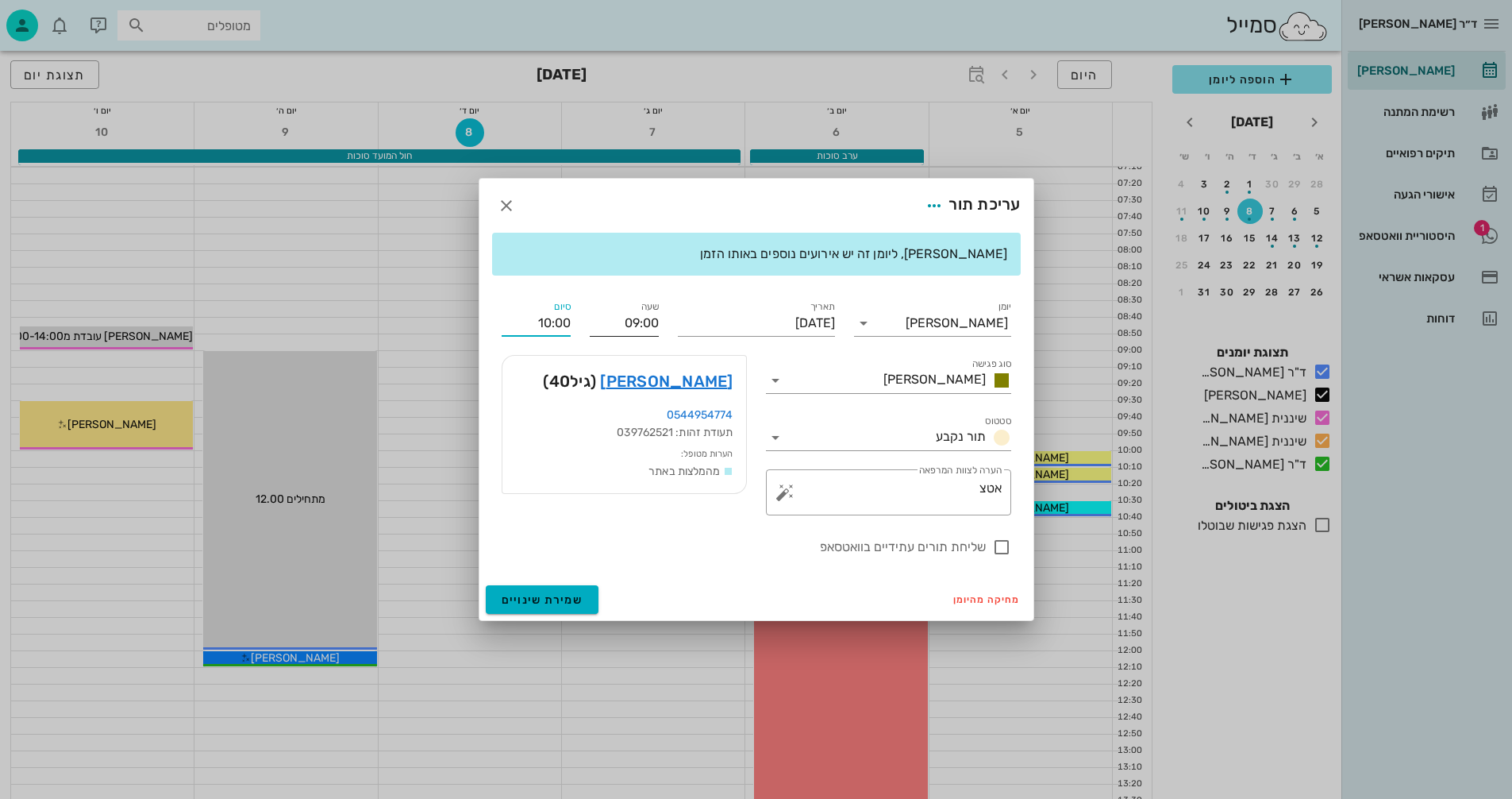
drag, startPoint x: 535, startPoint y: 326, endPoint x: 592, endPoint y: 326, distance: 57.0
click at [592, 326] on div "יומן יומן מרפאה סוג פגישה אנסטסיה סטטוס תור נקבע תאריך יום שלישי, 7 באוקטובר 20…" at bounding box center [756, 427] width 529 height 278
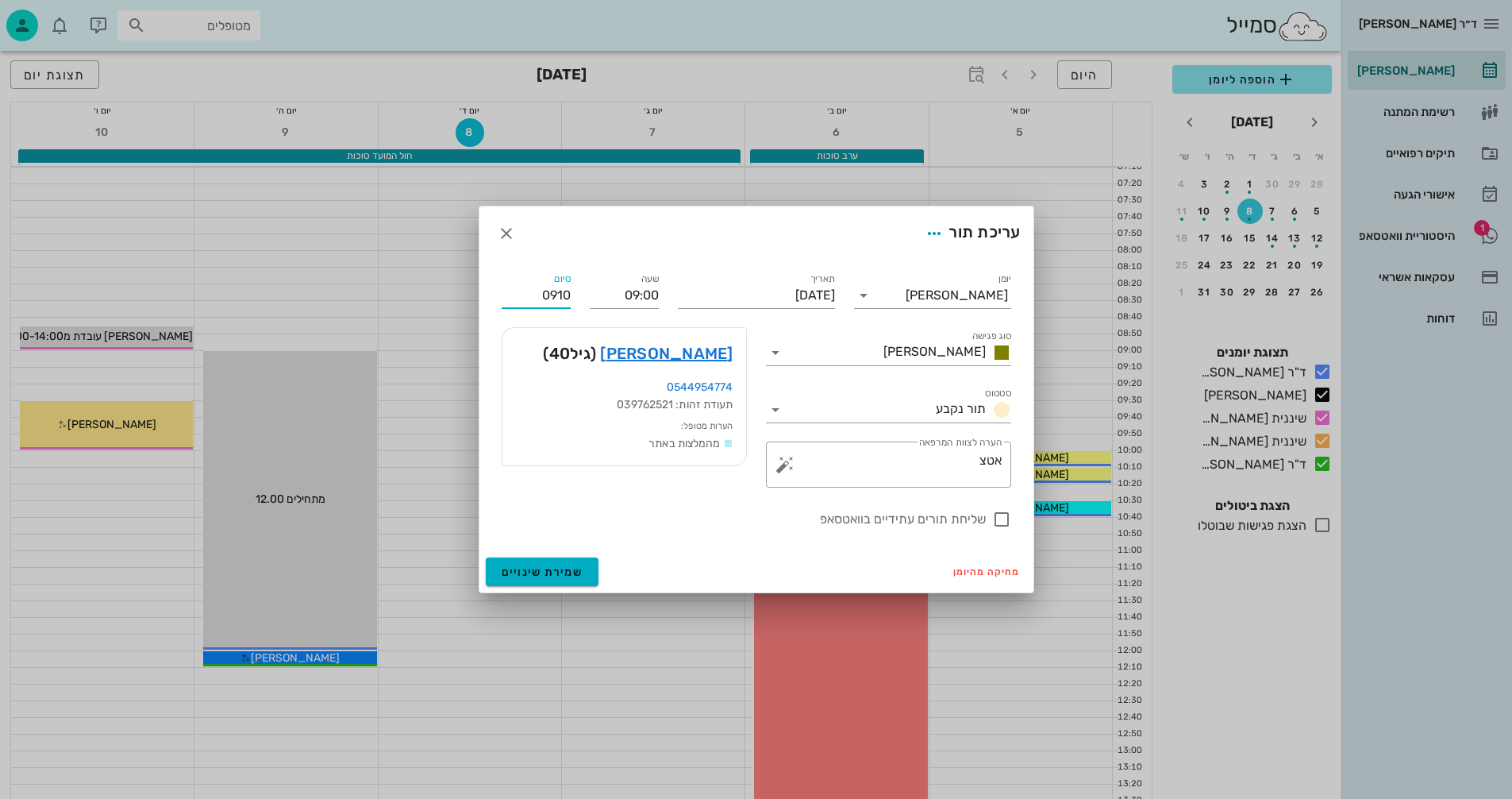
type input "09:10"
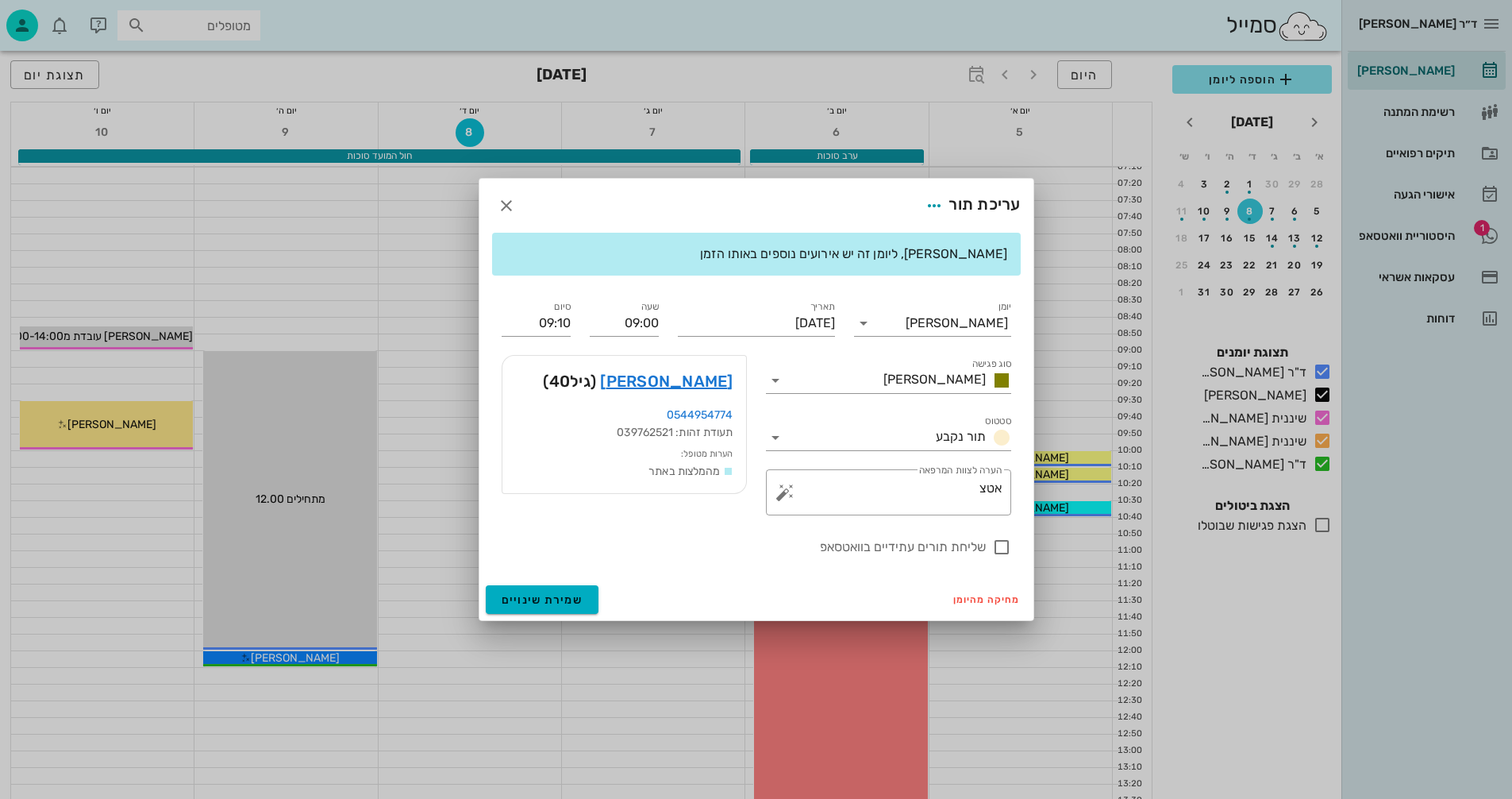
click at [585, 298] on div "שעה 09:00" at bounding box center [625, 317] width 88 height 57
click at [770, 383] on icon at bounding box center [775, 380] width 19 height 19
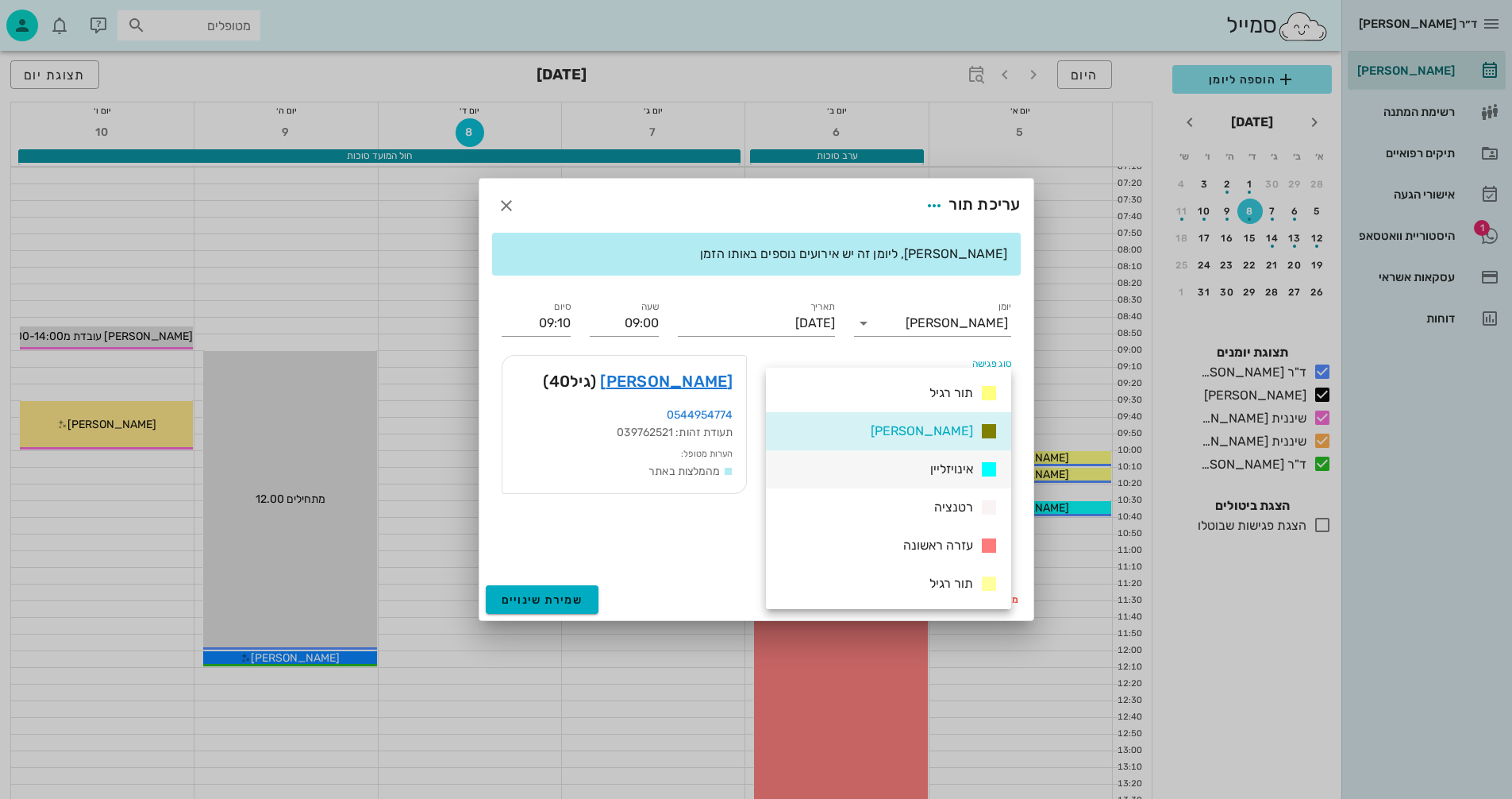
click at [927, 468] on div "אינויזליין" at bounding box center [961, 469] width 75 height 20
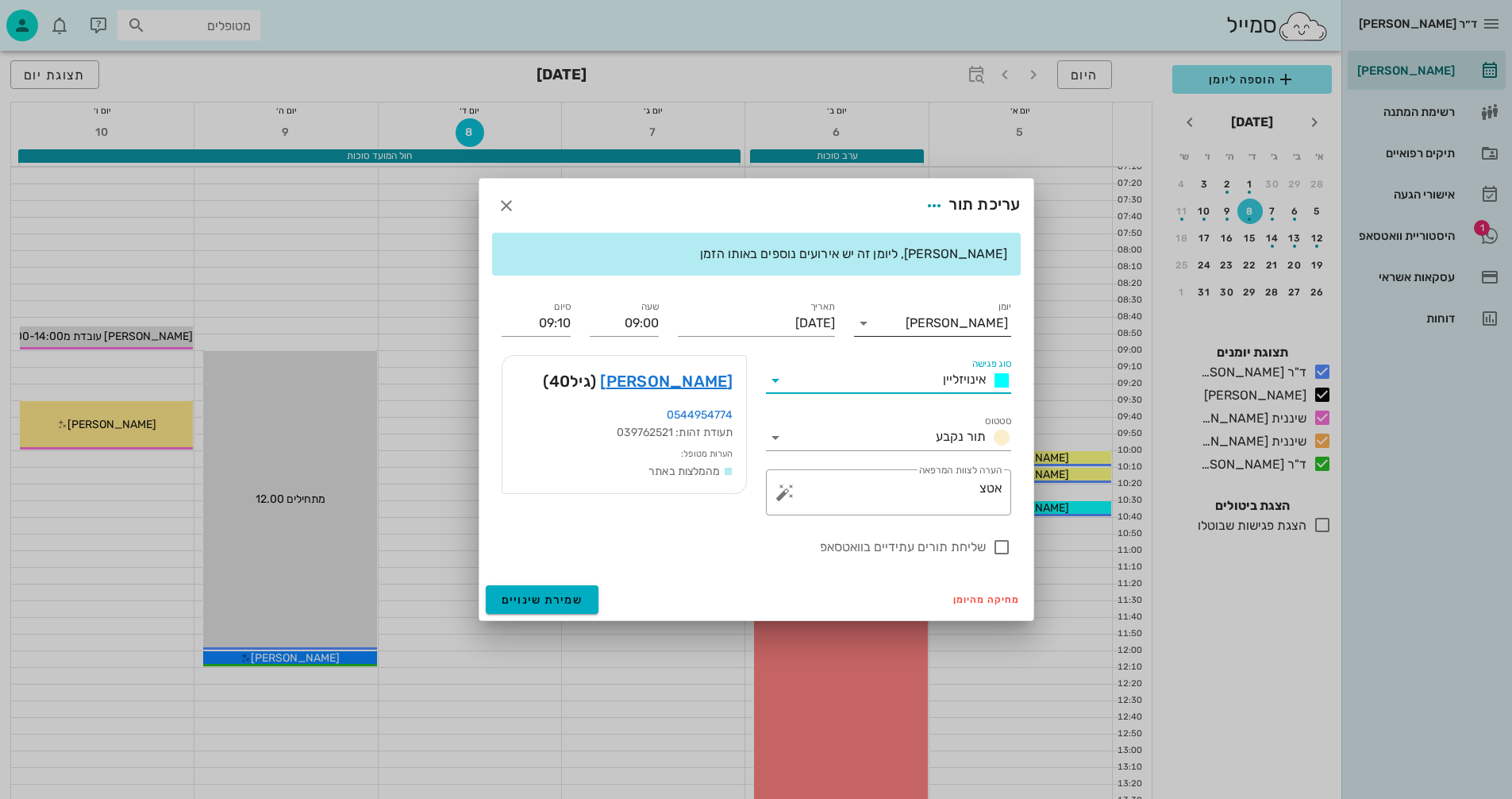
click at [863, 328] on icon at bounding box center [864, 323] width 19 height 19
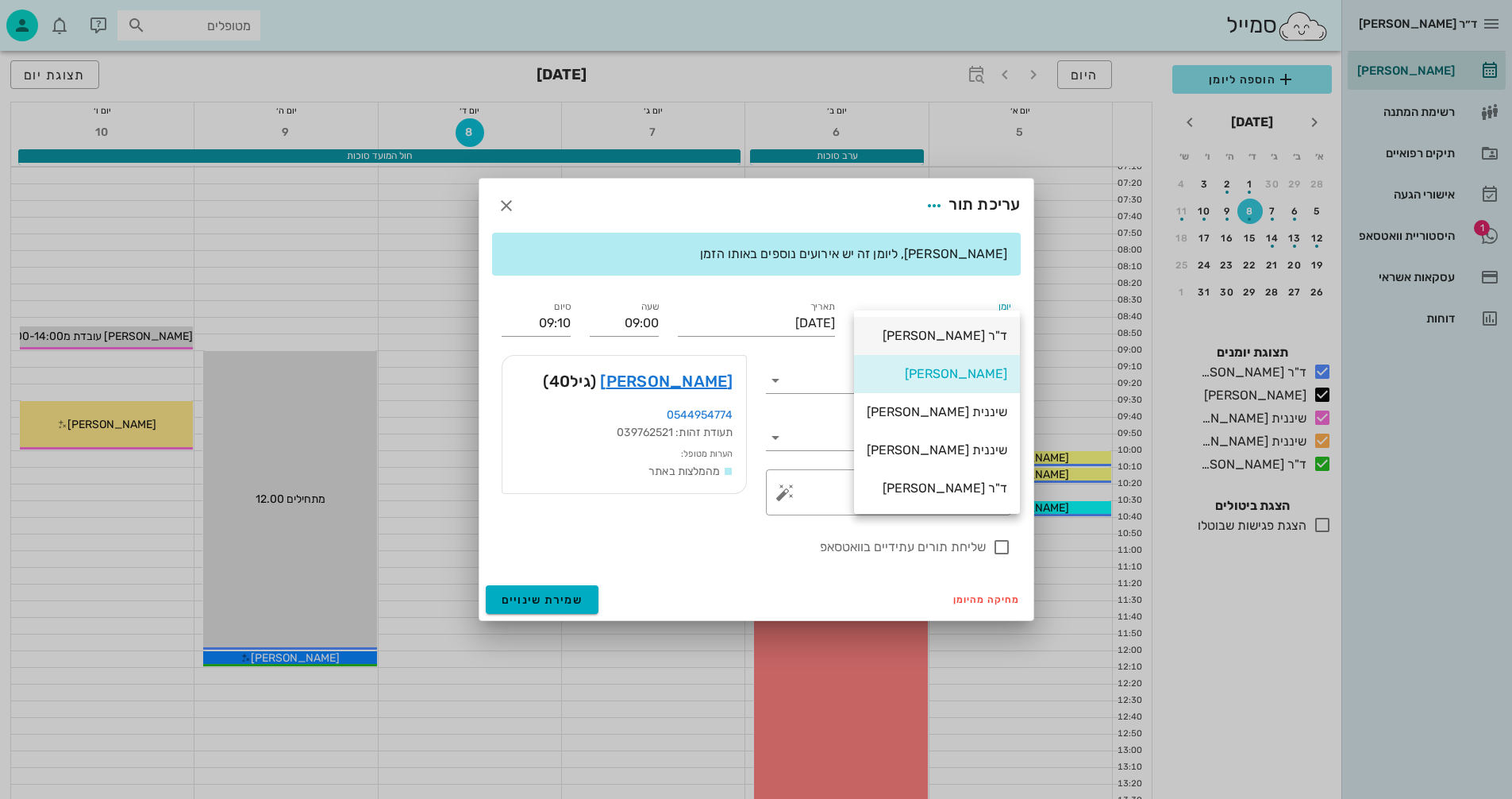
click at [951, 335] on div "ד"ר [PERSON_NAME]" at bounding box center [937, 335] width 140 height 15
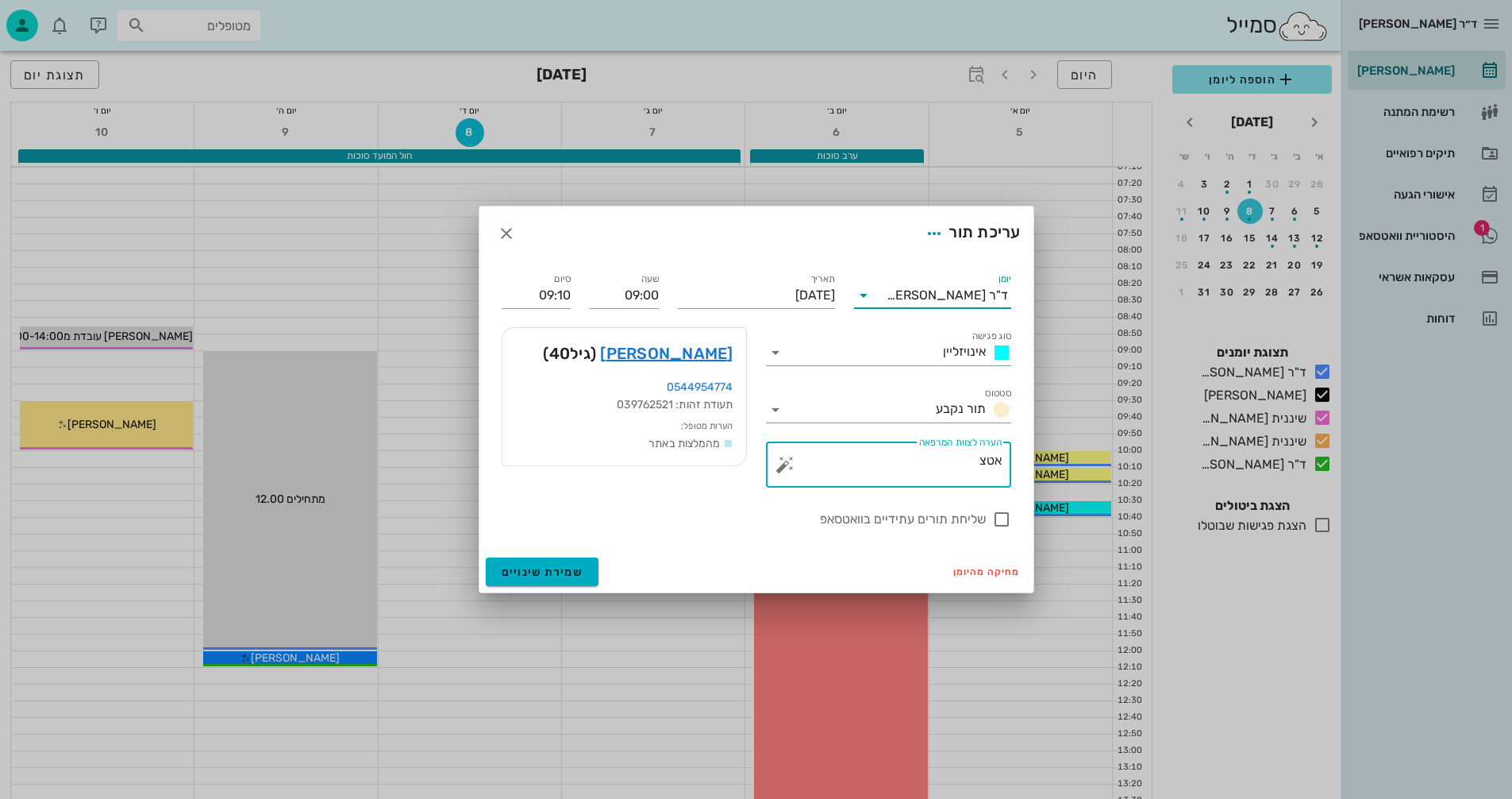
drag, startPoint x: 962, startPoint y: 462, endPoint x: 1048, endPoint y: 462, distance: 86.0
click at [1048, 462] on div "ד״ר נמרוד דיקשטיין יומן מרפאה רשימת המתנה תיקים רפואיים אישורי הגעה 1 היסטוריית…" at bounding box center [756, 775] width 1512 height 1550
click at [558, 572] on span "שמירת שינויים" at bounding box center [542, 572] width 81 height 14
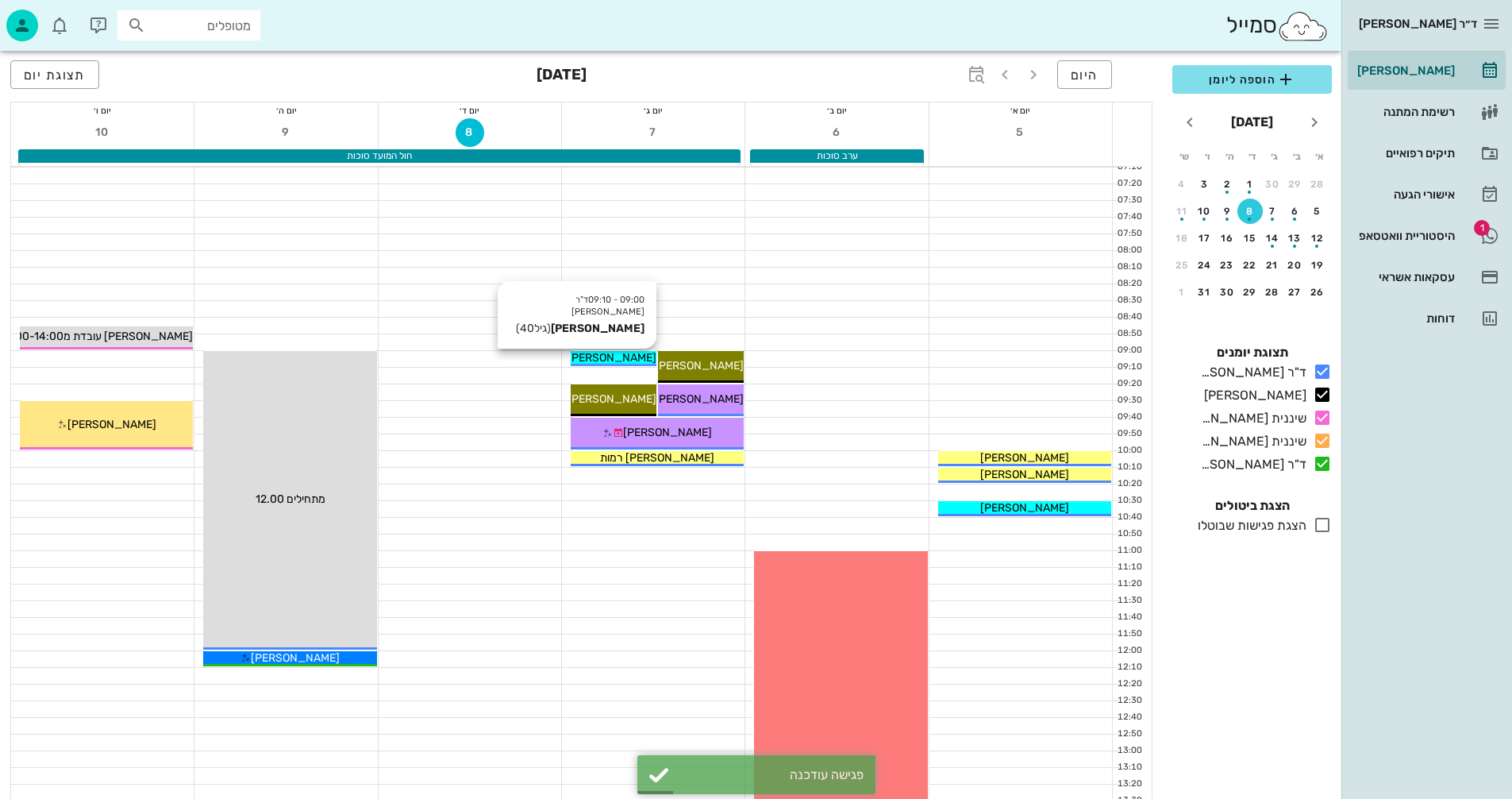
click at [610, 355] on span "[PERSON_NAME]" at bounding box center [612, 358] width 89 height 14
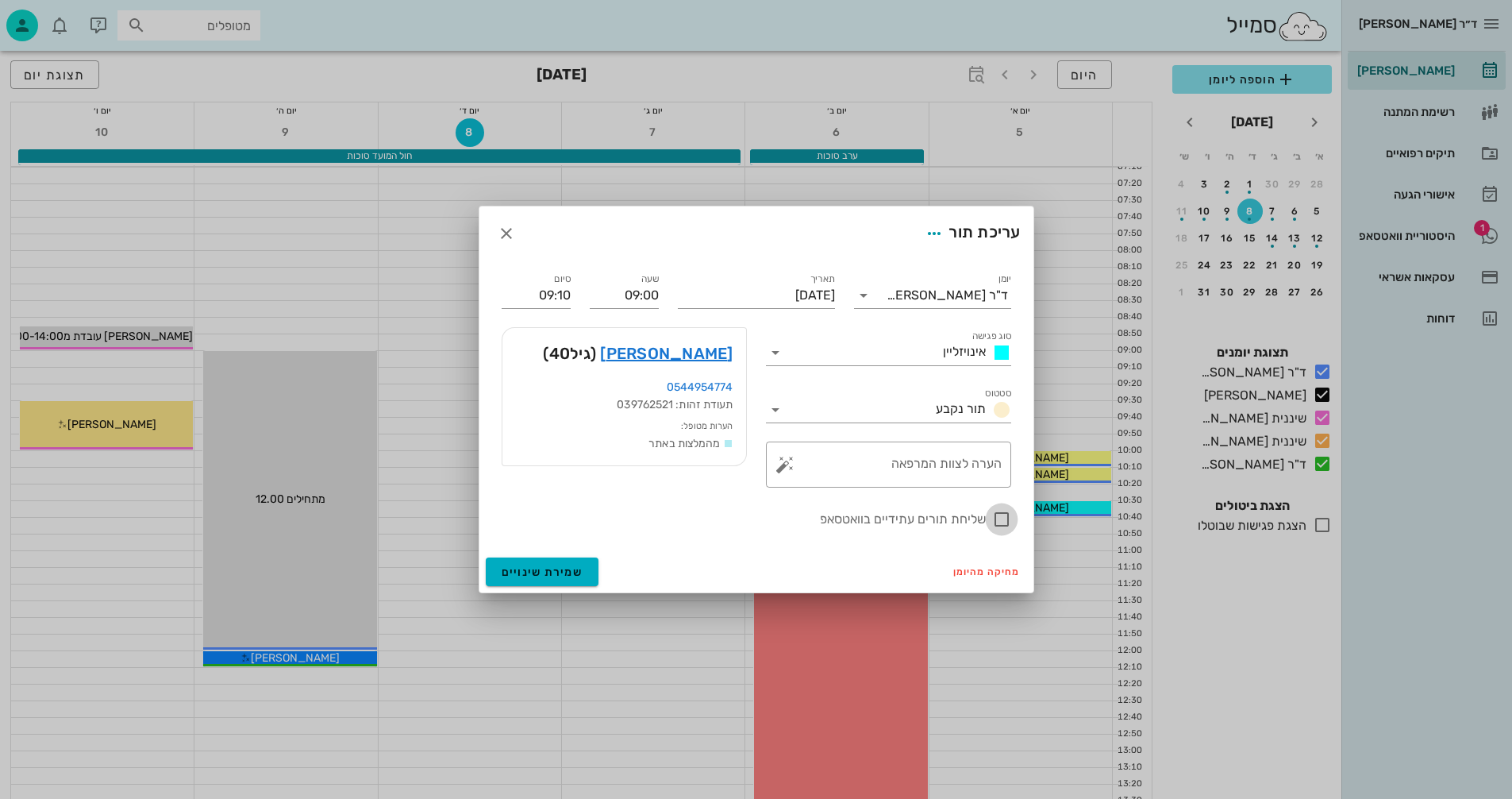
click at [996, 518] on div at bounding box center [1001, 519] width 27 height 27
checkbox input "true"
click at [526, 567] on span "שמירת שינויים" at bounding box center [542, 572] width 81 height 14
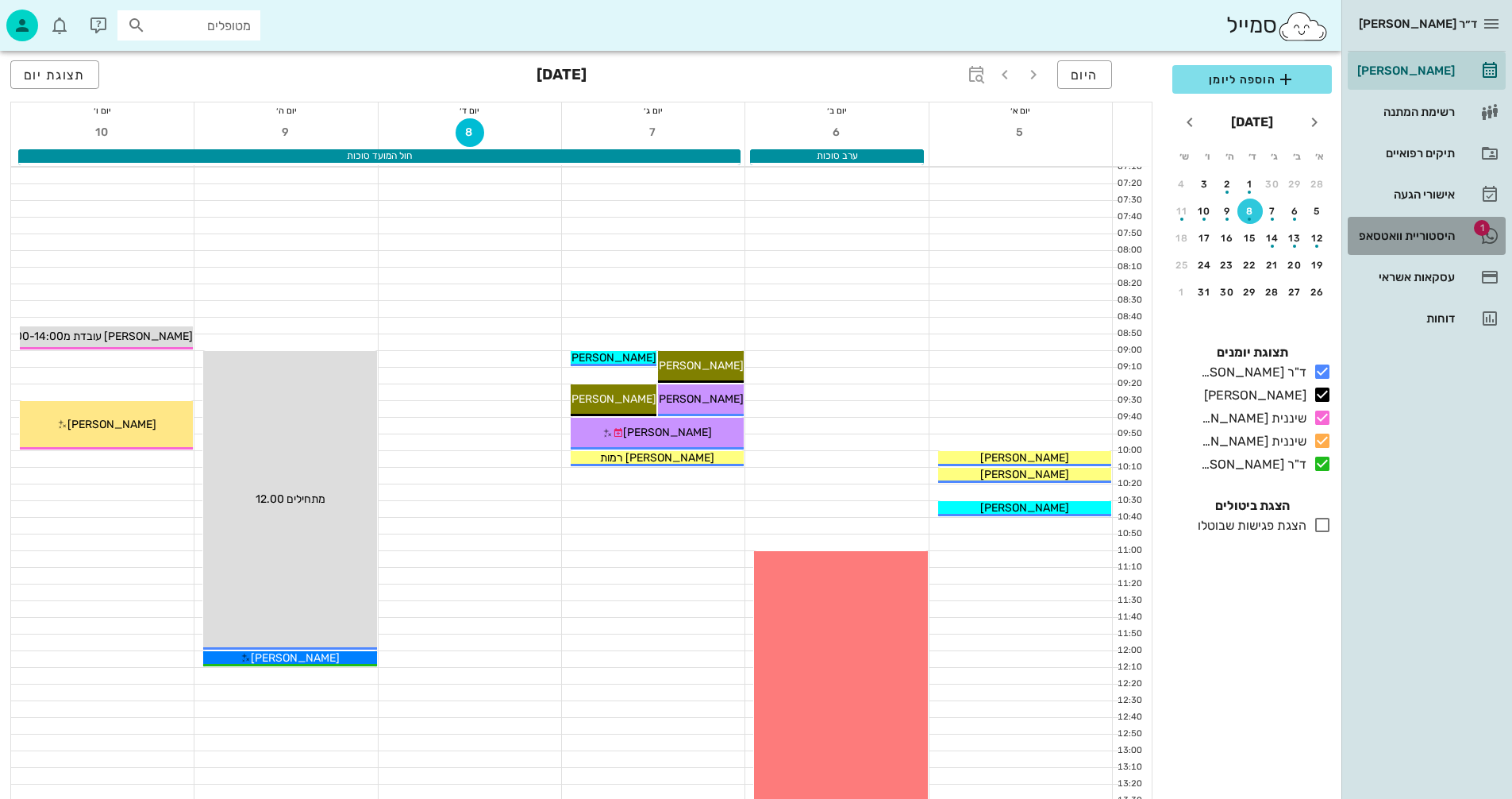
click at [1401, 238] on div "היסטוריית וואטסאפ" at bounding box center [1405, 236] width 101 height 13
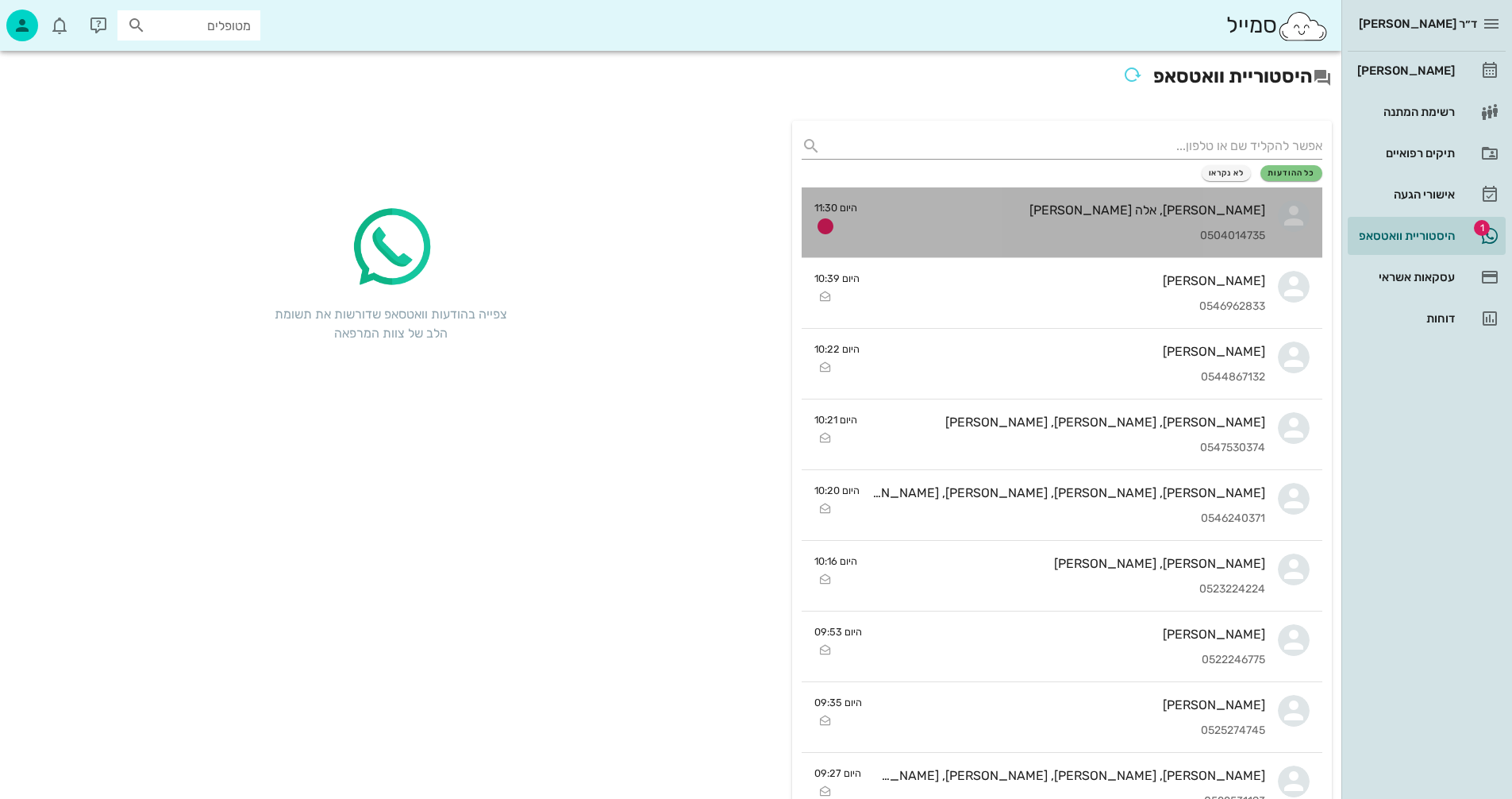
click at [1052, 218] on div "מאי, אלה מעוז 0504014735" at bounding box center [1067, 222] width 395 height 70
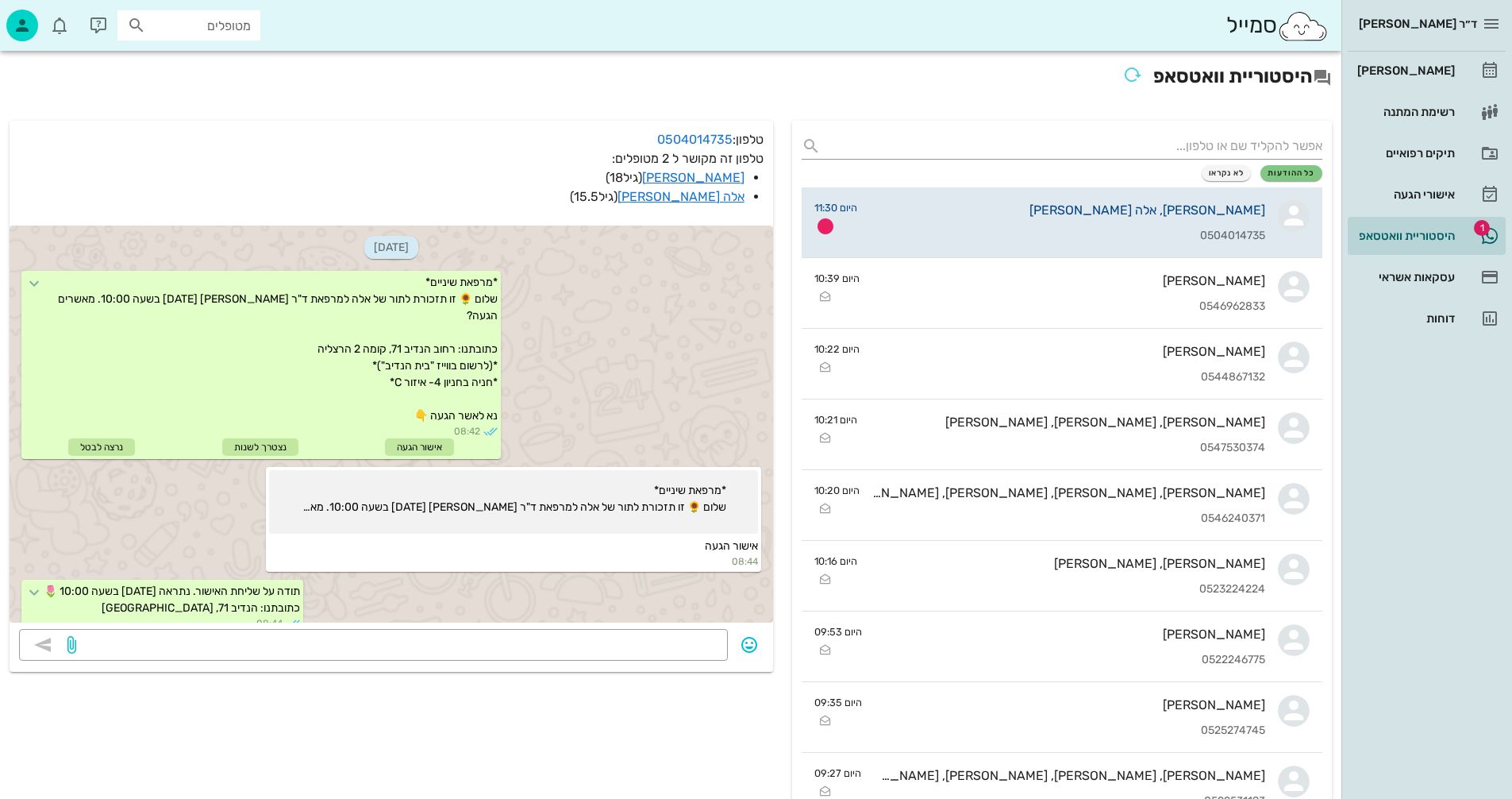
scroll to position [484, 0]
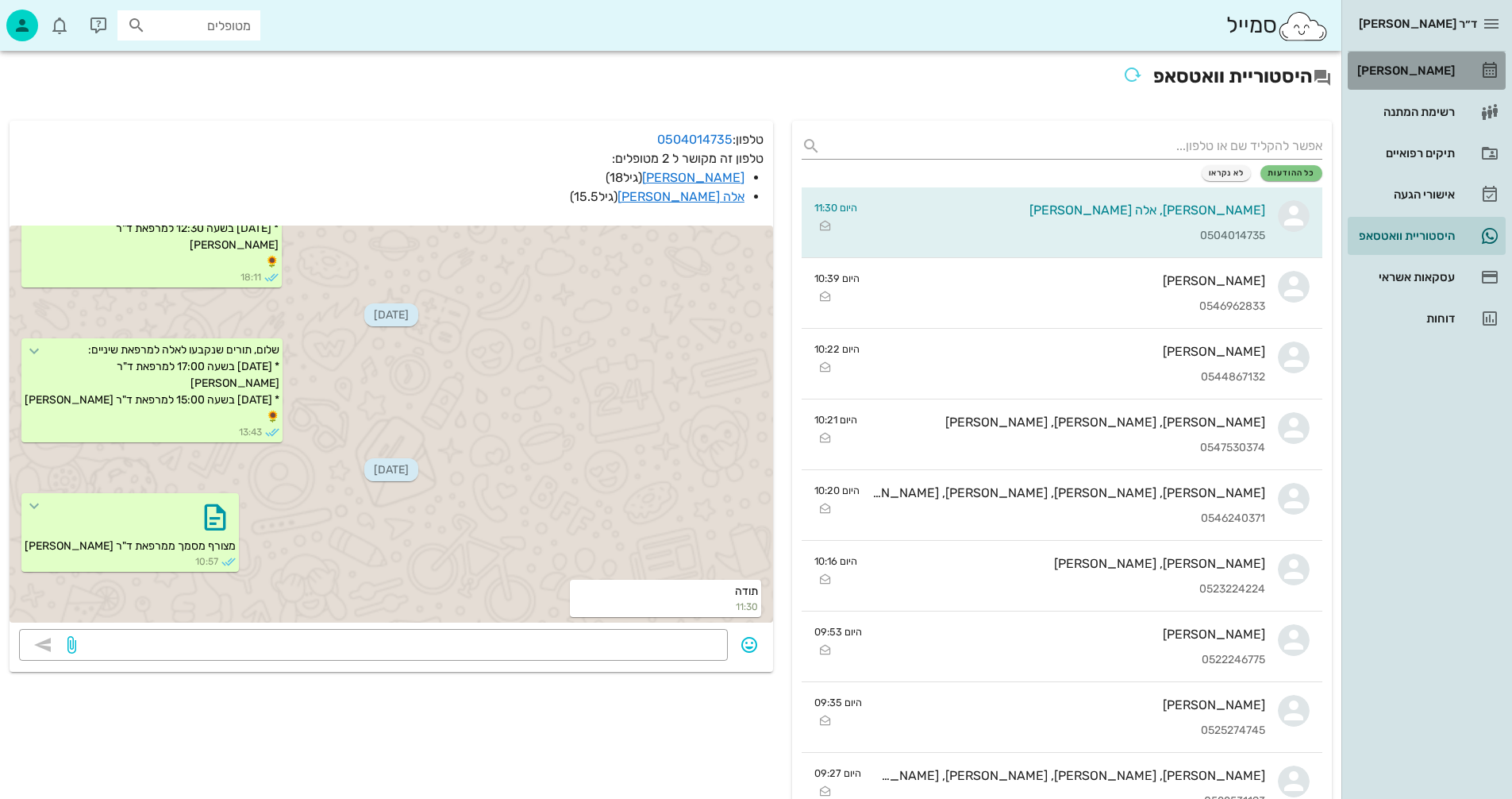
click at [1417, 68] on div "[PERSON_NAME]" at bounding box center [1405, 70] width 101 height 13
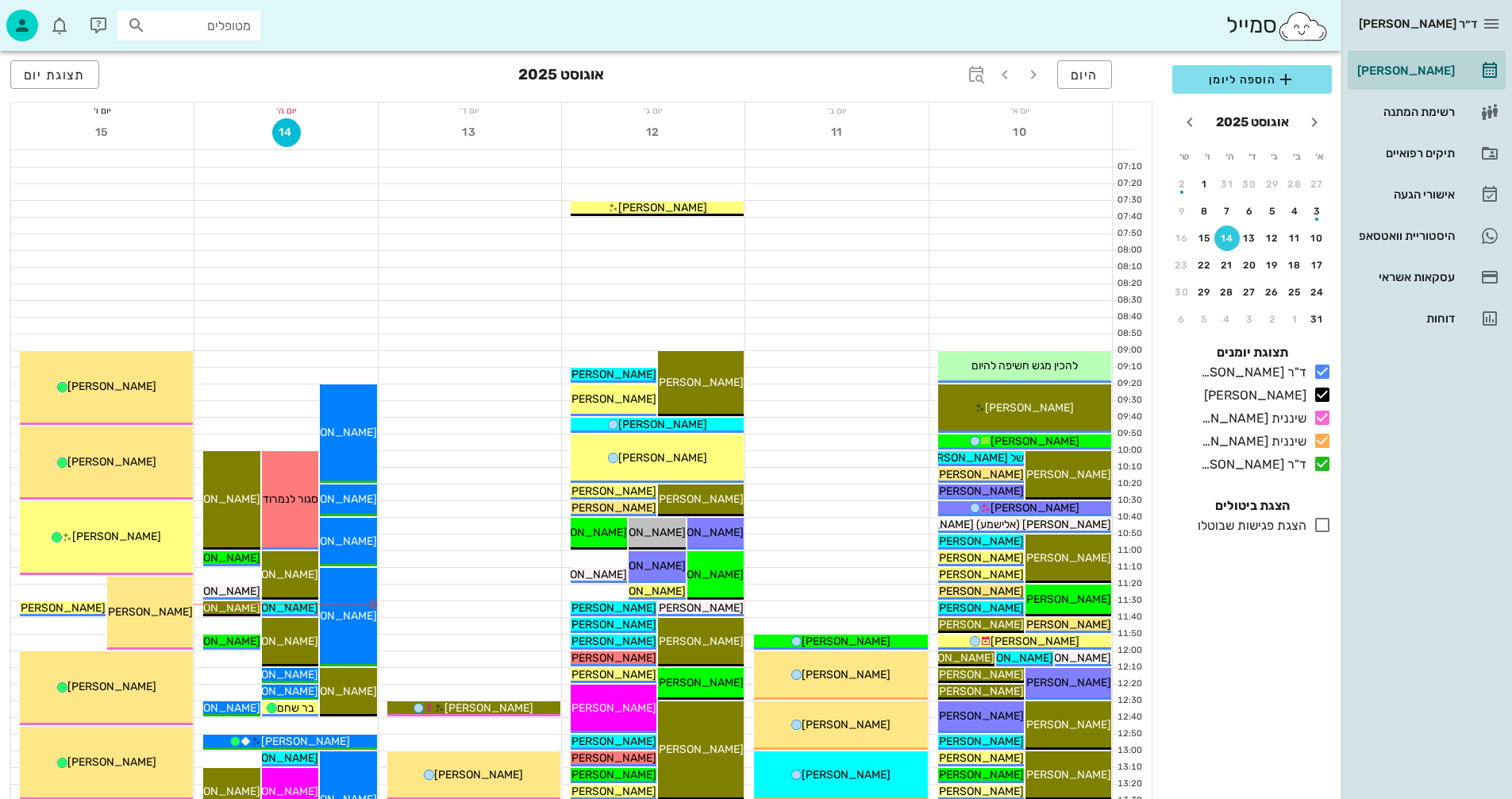
click at [195, 29] on input "מטופלים" at bounding box center [199, 25] width 101 height 21
type input "א"
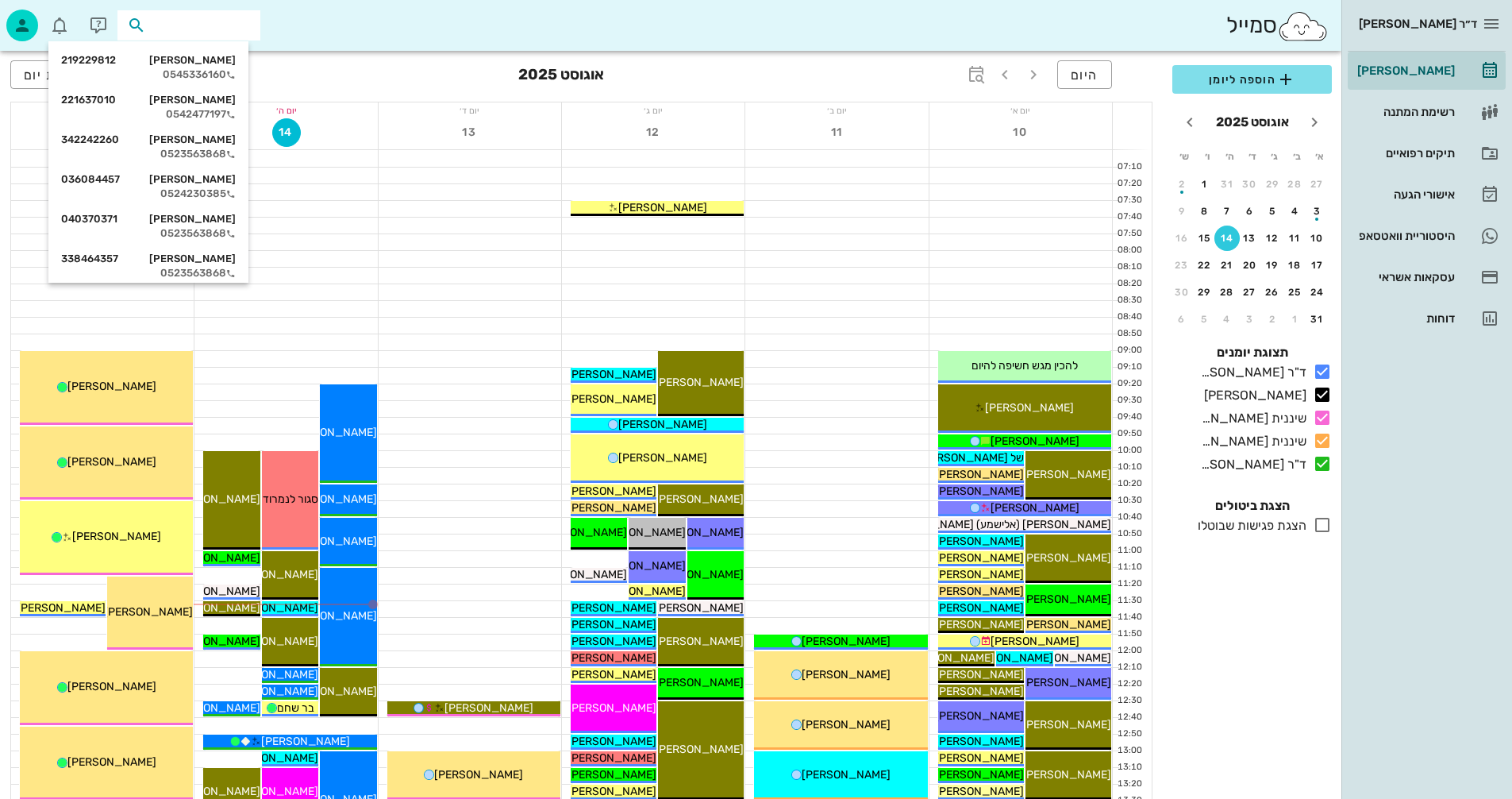
click at [315, 279] on div at bounding box center [285, 276] width 183 height 16
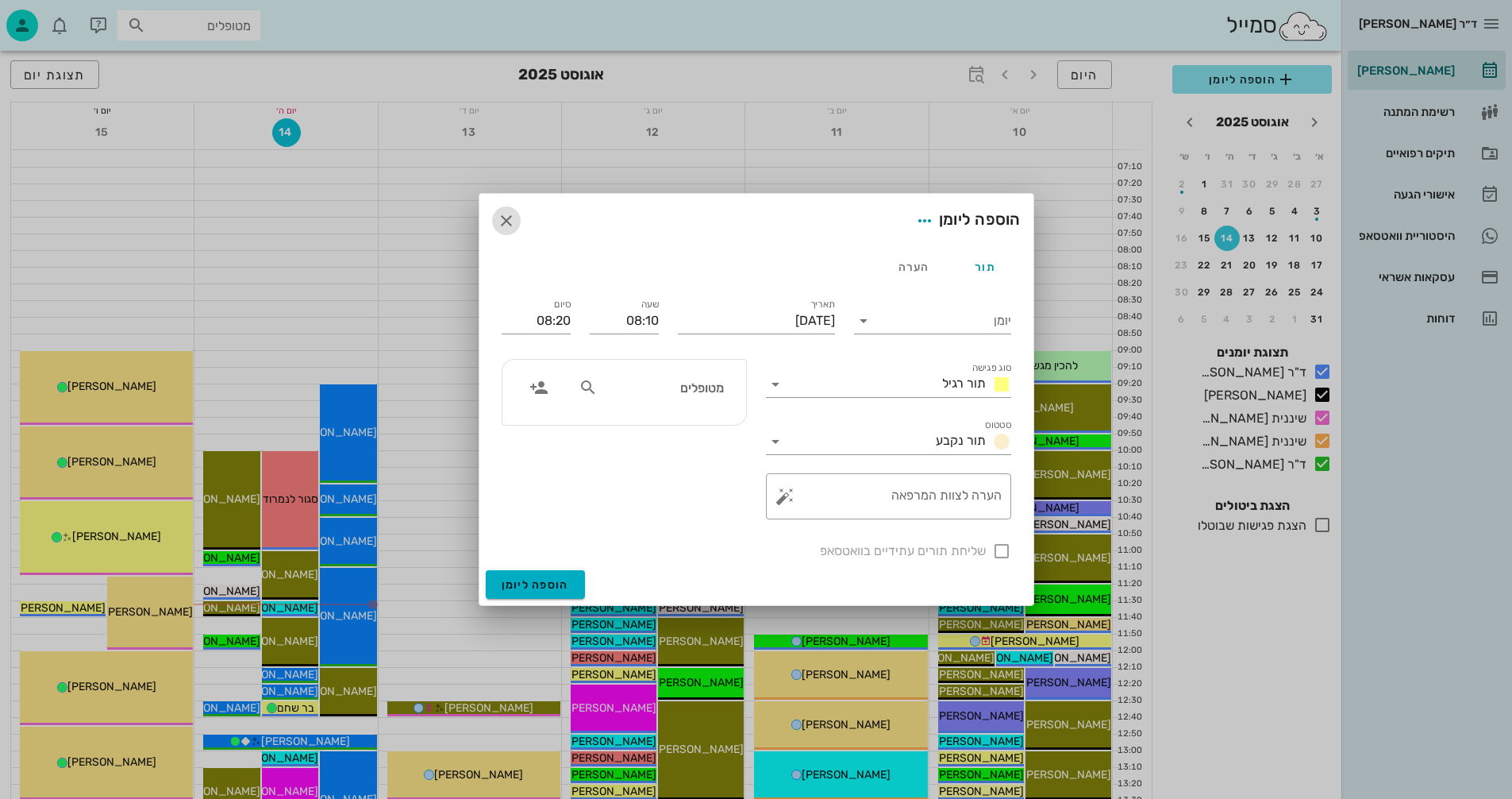
click at [502, 224] on icon "button" at bounding box center [506, 221] width 19 height 19
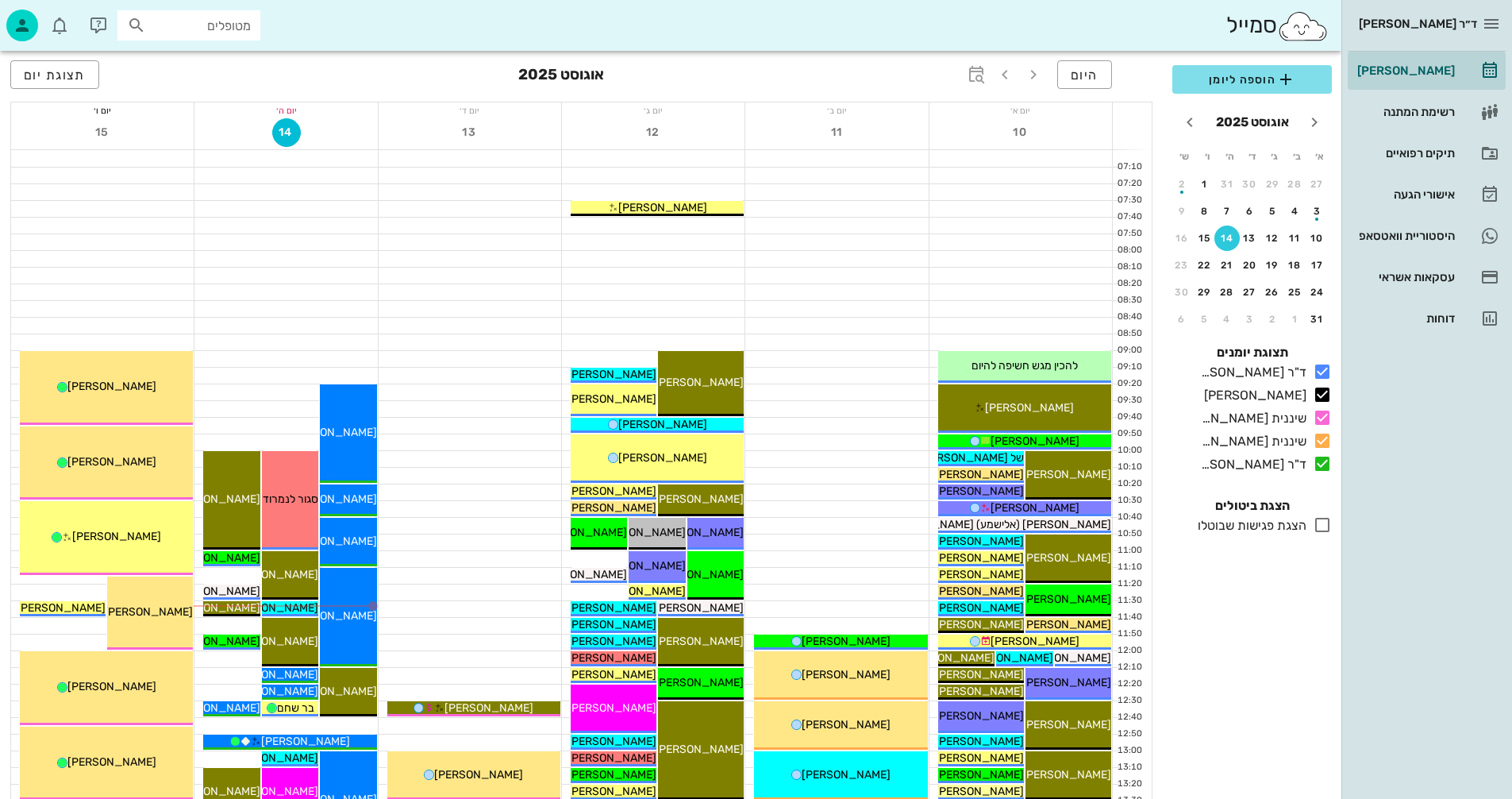
click at [211, 26] on input "מטופלים" at bounding box center [199, 25] width 101 height 21
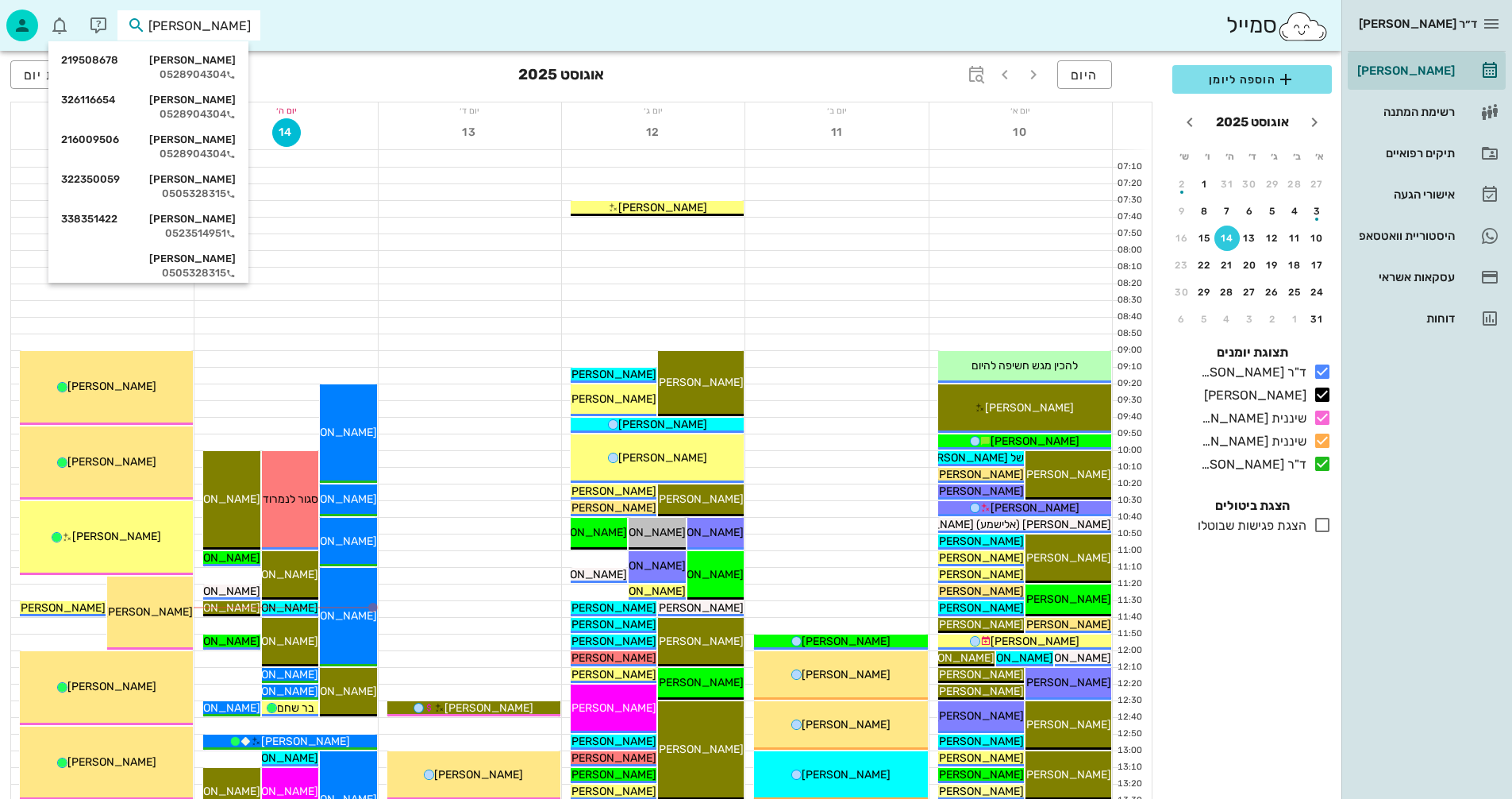
type input "אברהמי"
click at [519, 339] on div at bounding box center [470, 342] width 183 height 16
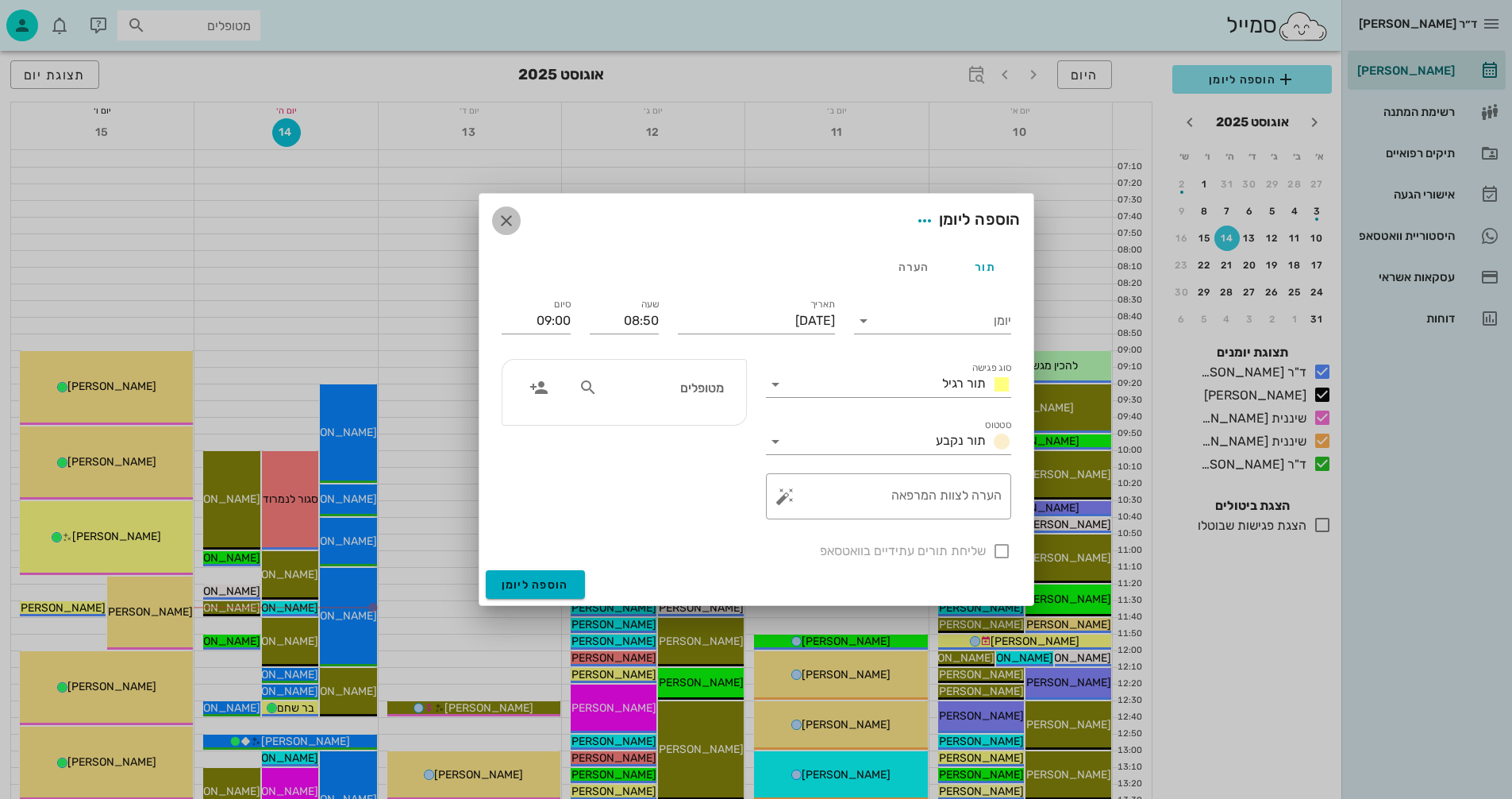
drag, startPoint x: 509, startPoint y: 218, endPoint x: 496, endPoint y: 216, distance: 13.2
click at [496, 216] on icon "button" at bounding box center [506, 221] width 19 height 19
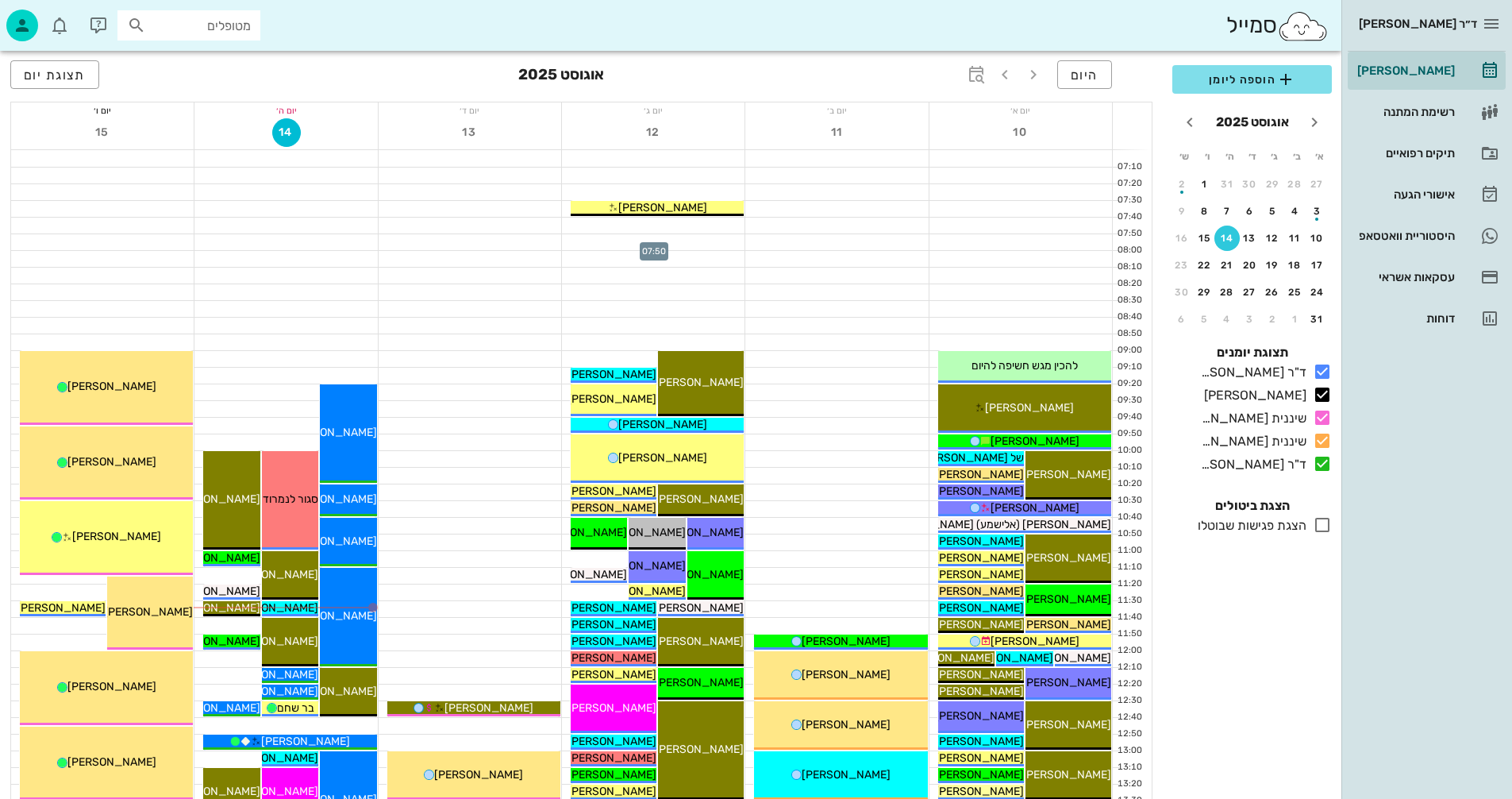
click at [676, 245] on div at bounding box center [653, 242] width 183 height 16
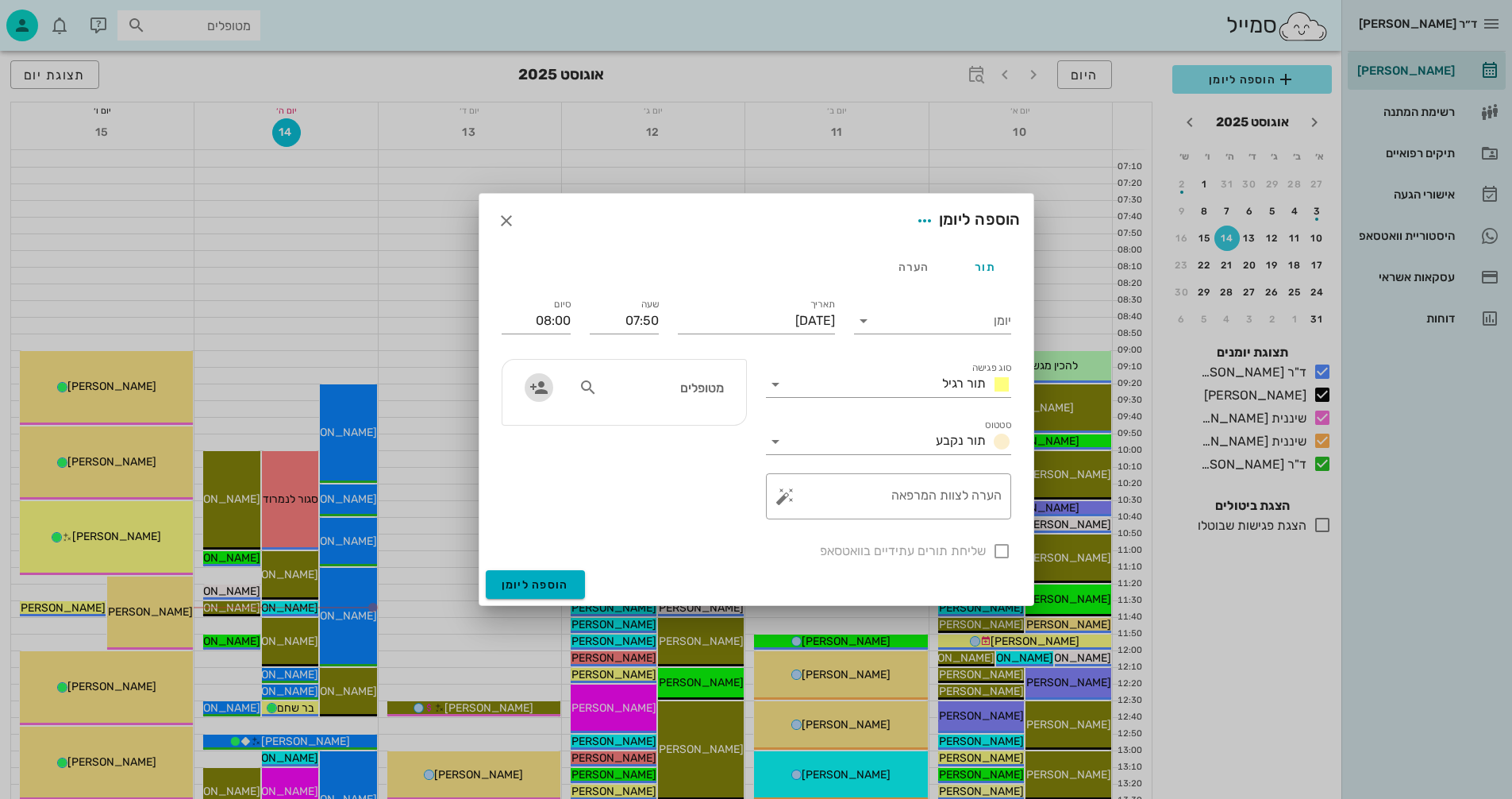
click at [537, 390] on icon "button" at bounding box center [539, 387] width 19 height 19
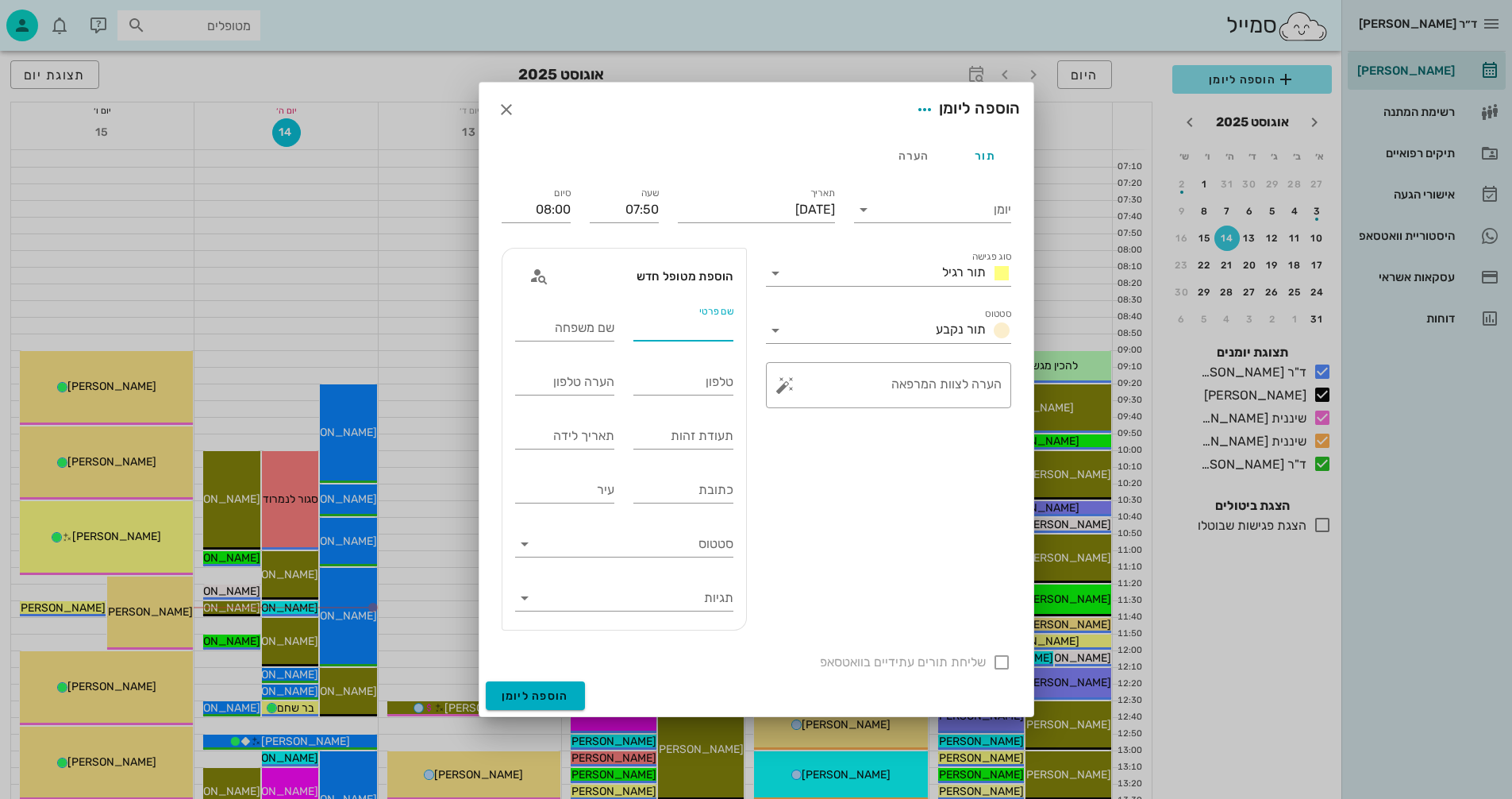
click at [674, 326] on input "שם פרטי" at bounding box center [683, 328] width 100 height 25
type input "הילה"
click at [581, 325] on div "שם משפחה" at bounding box center [564, 328] width 100 height 25
type input "אברהמי"
click at [645, 380] on input "טלפון" at bounding box center [683, 381] width 100 height 25
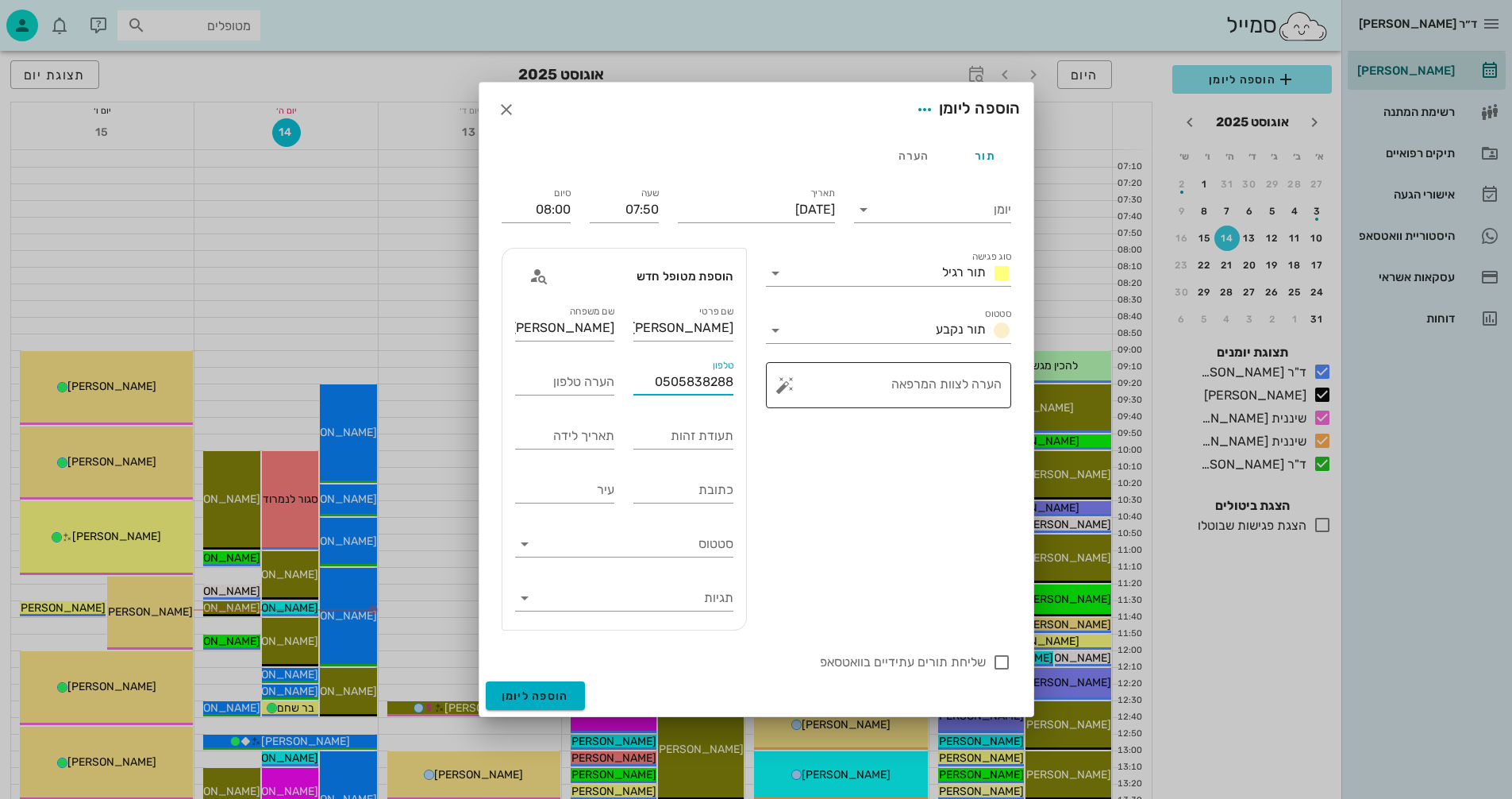
type input "0505838288"
click at [926, 385] on textarea "הערה לצוות המרפאה" at bounding box center [895, 389] width 213 height 38
type textarea "מ"
type textarea "הבת מטופלת בקידרון"
click at [534, 691] on span "הוספה ליומן" at bounding box center [535, 696] width 68 height 14
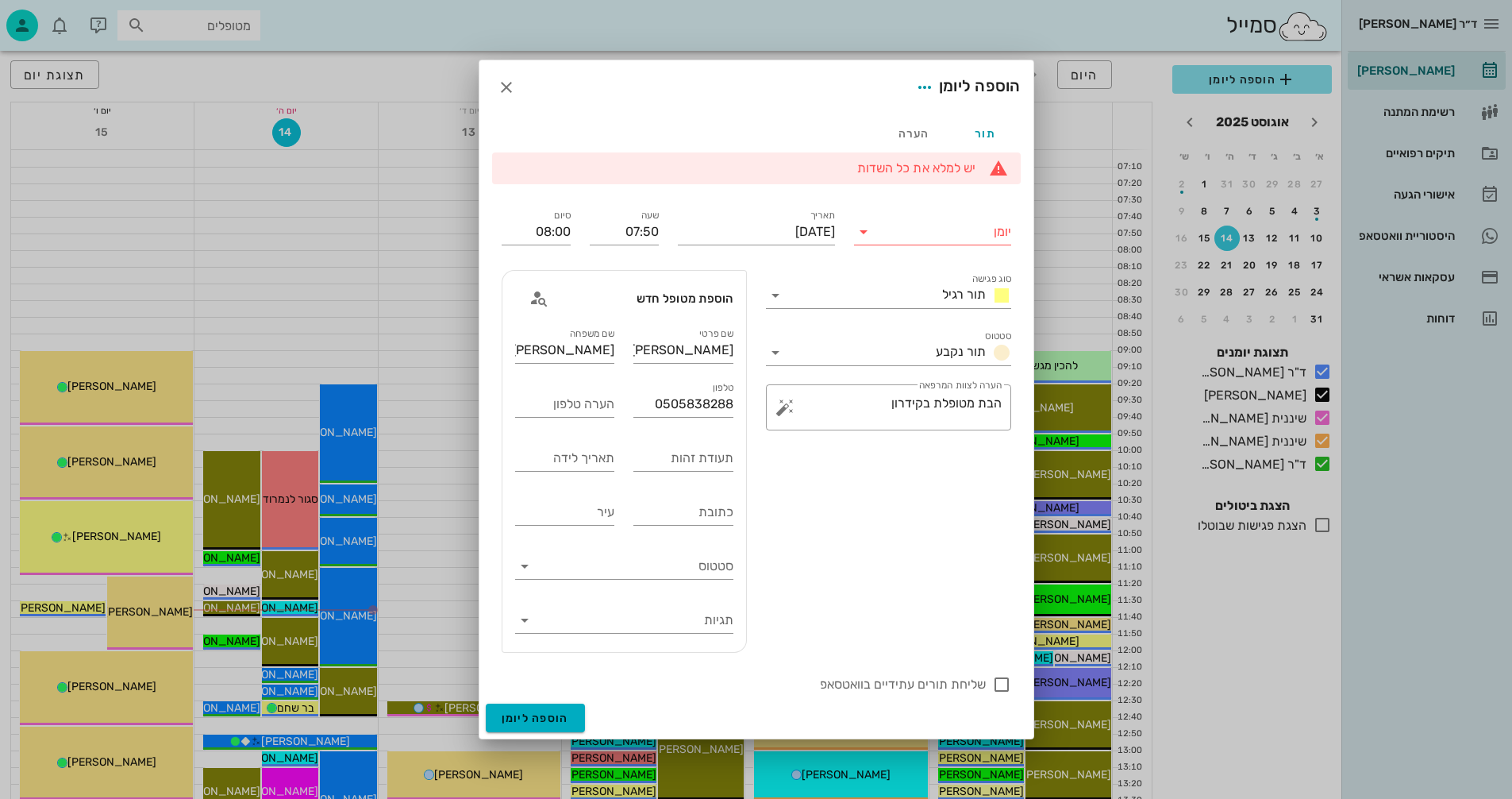
click at [861, 231] on icon at bounding box center [864, 231] width 19 height 19
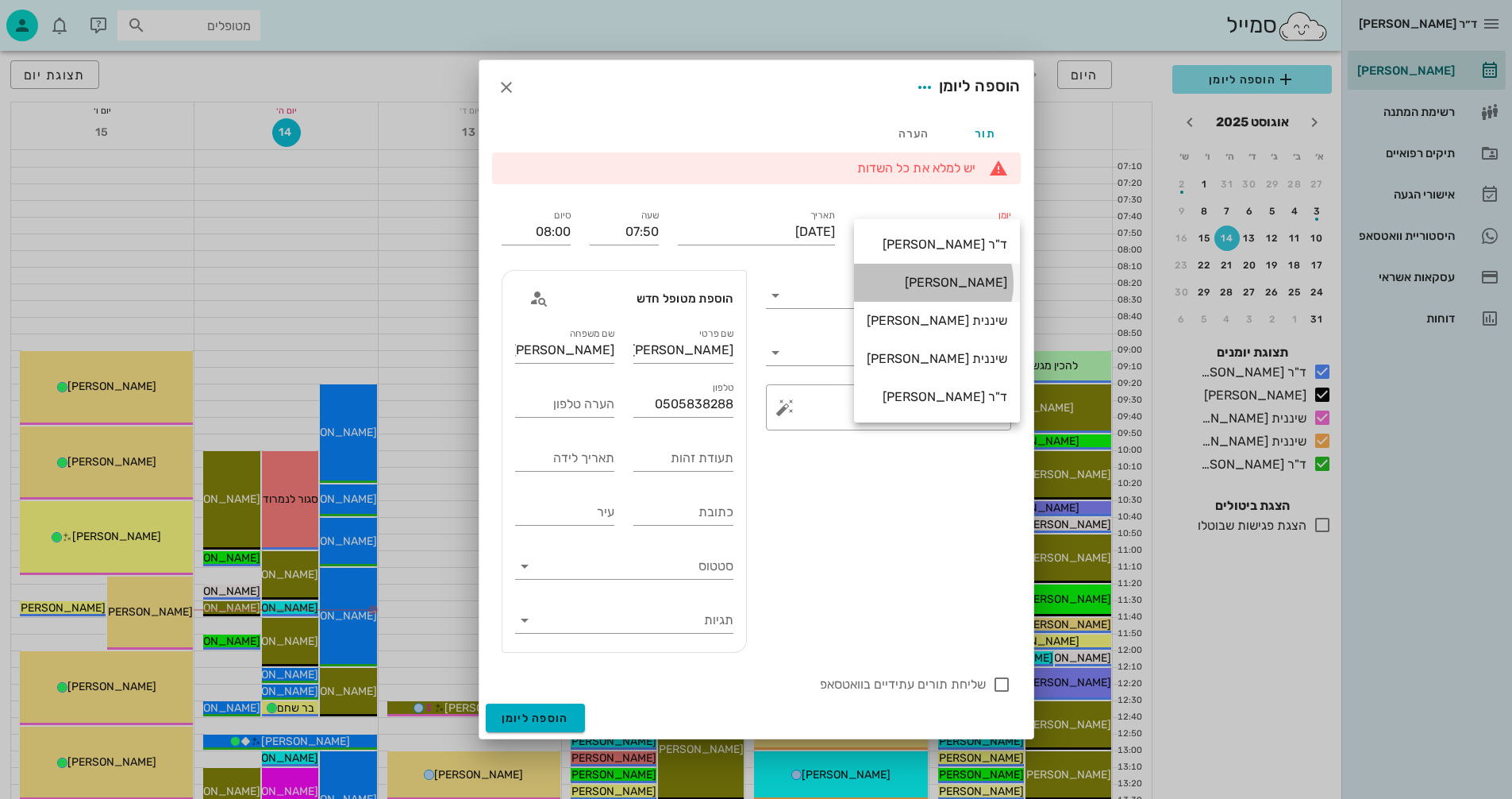
click at [948, 280] on div "[PERSON_NAME]" at bounding box center [937, 282] width 140 height 15
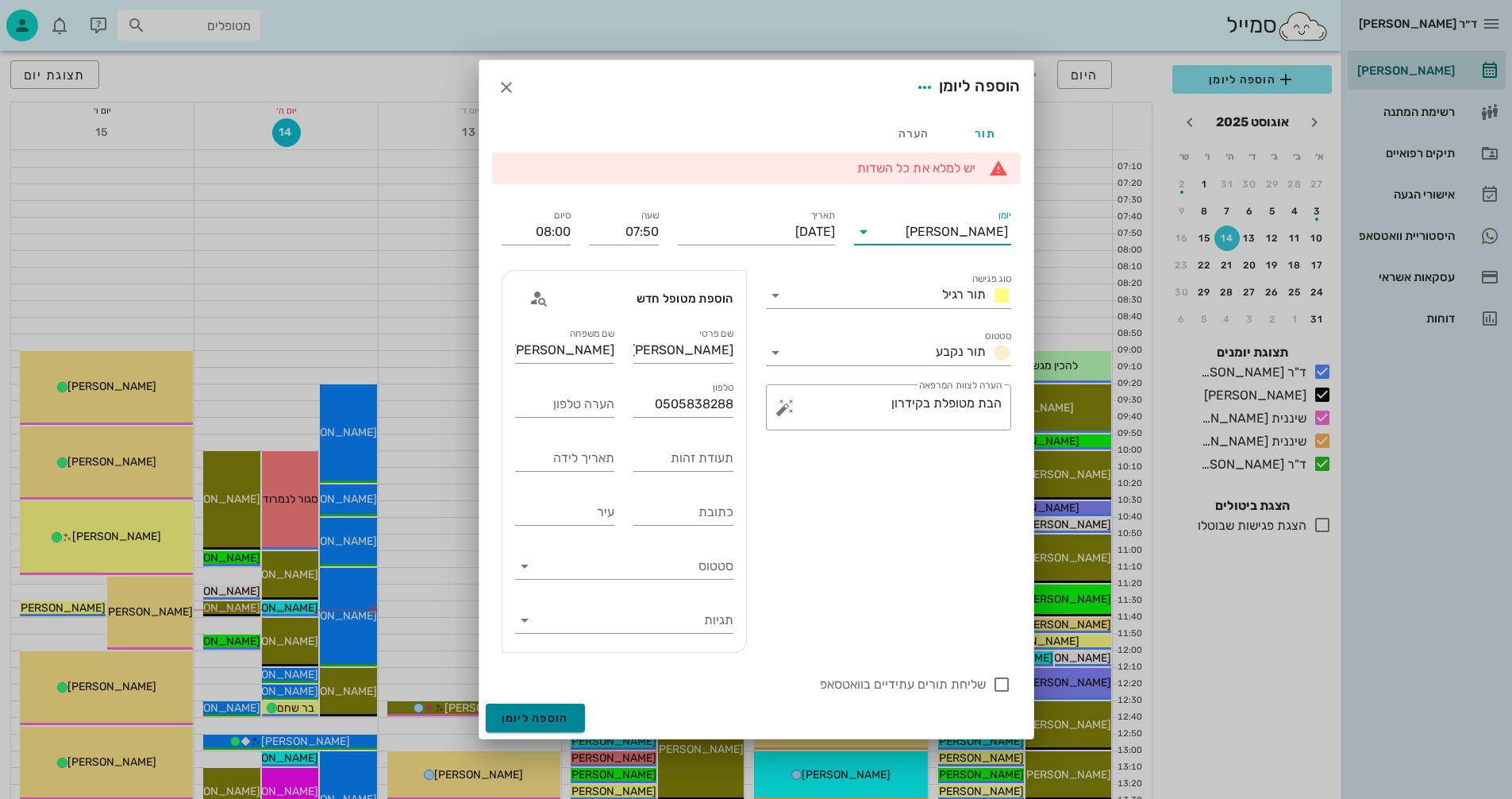
click at [538, 720] on span "הוספה ליומן" at bounding box center [535, 718] width 68 height 14
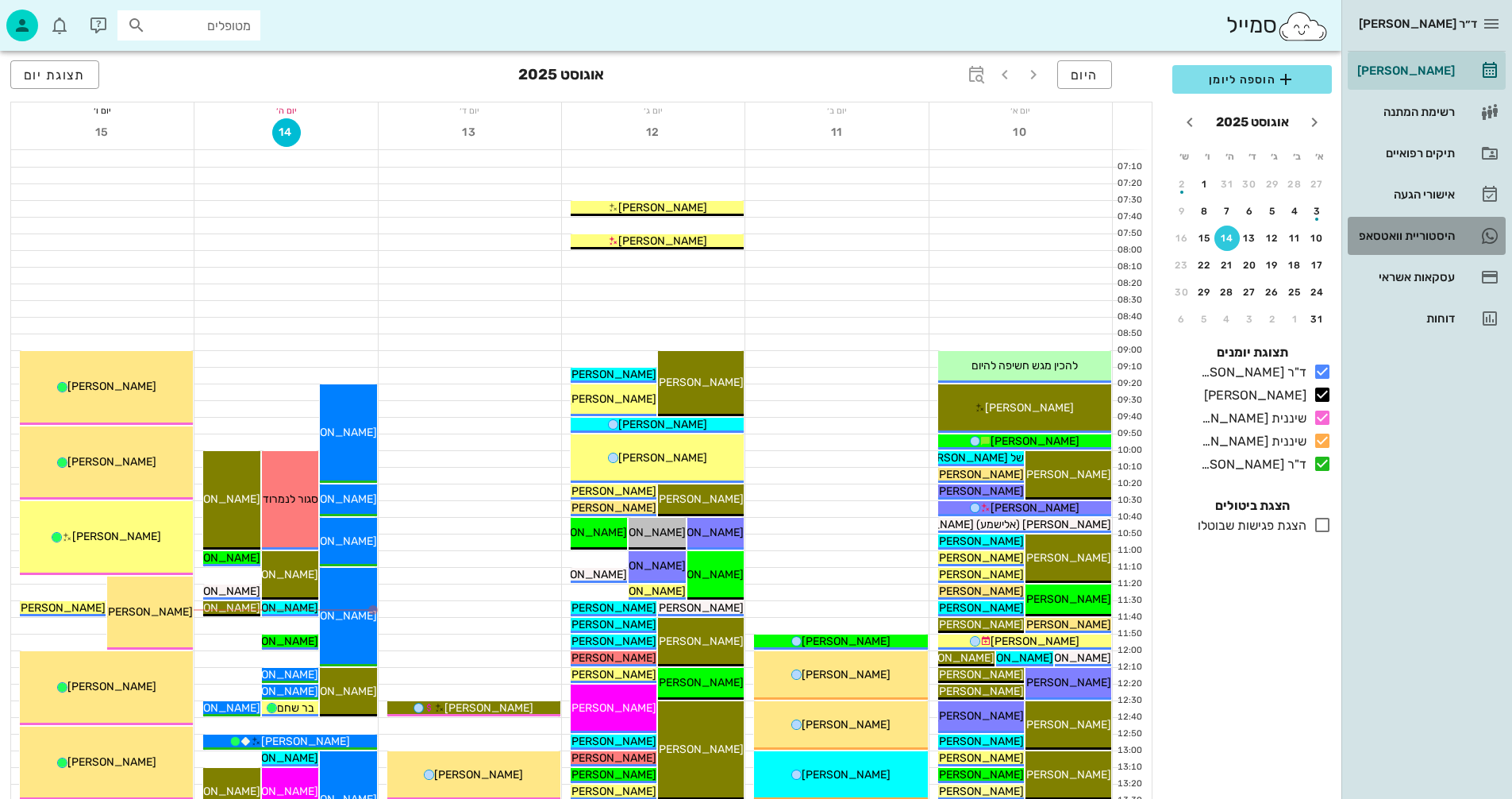
click at [1379, 231] on div "היסטוריית וואטסאפ" at bounding box center [1405, 236] width 101 height 13
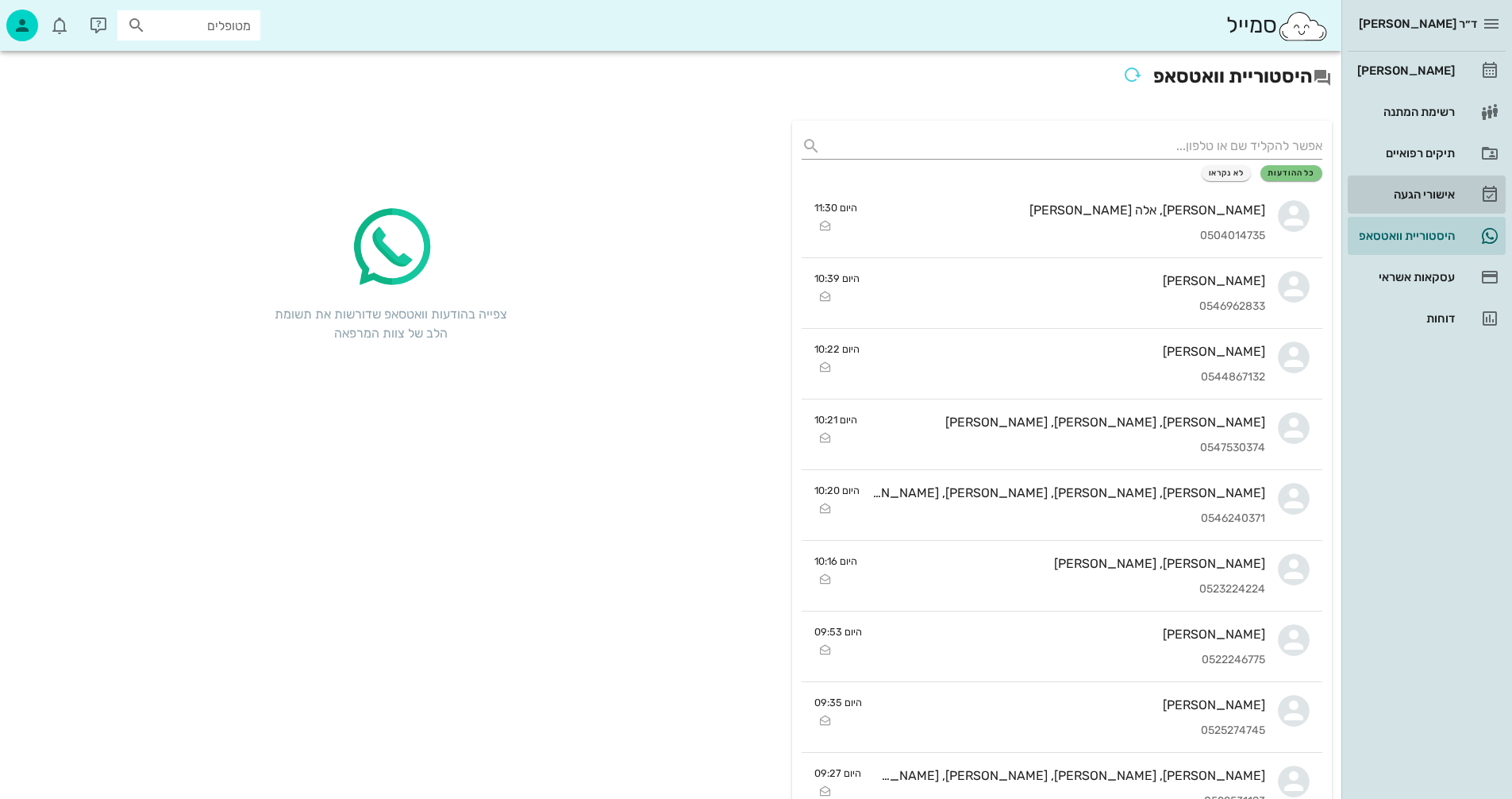
click at [1409, 193] on div "אישורי הגעה" at bounding box center [1405, 194] width 101 height 13
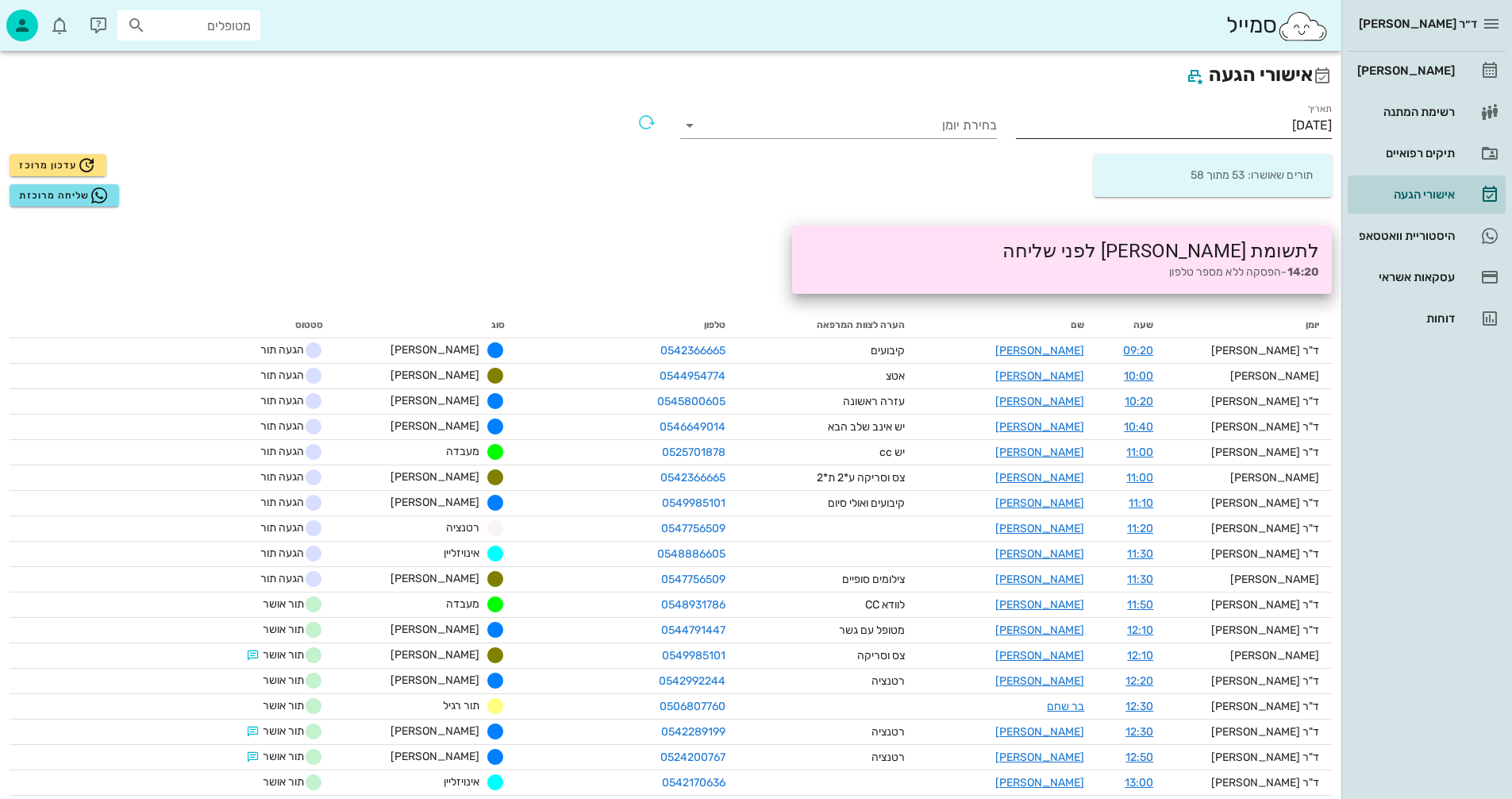
click at [1246, 125] on input "[DATE]" at bounding box center [1174, 125] width 316 height 25
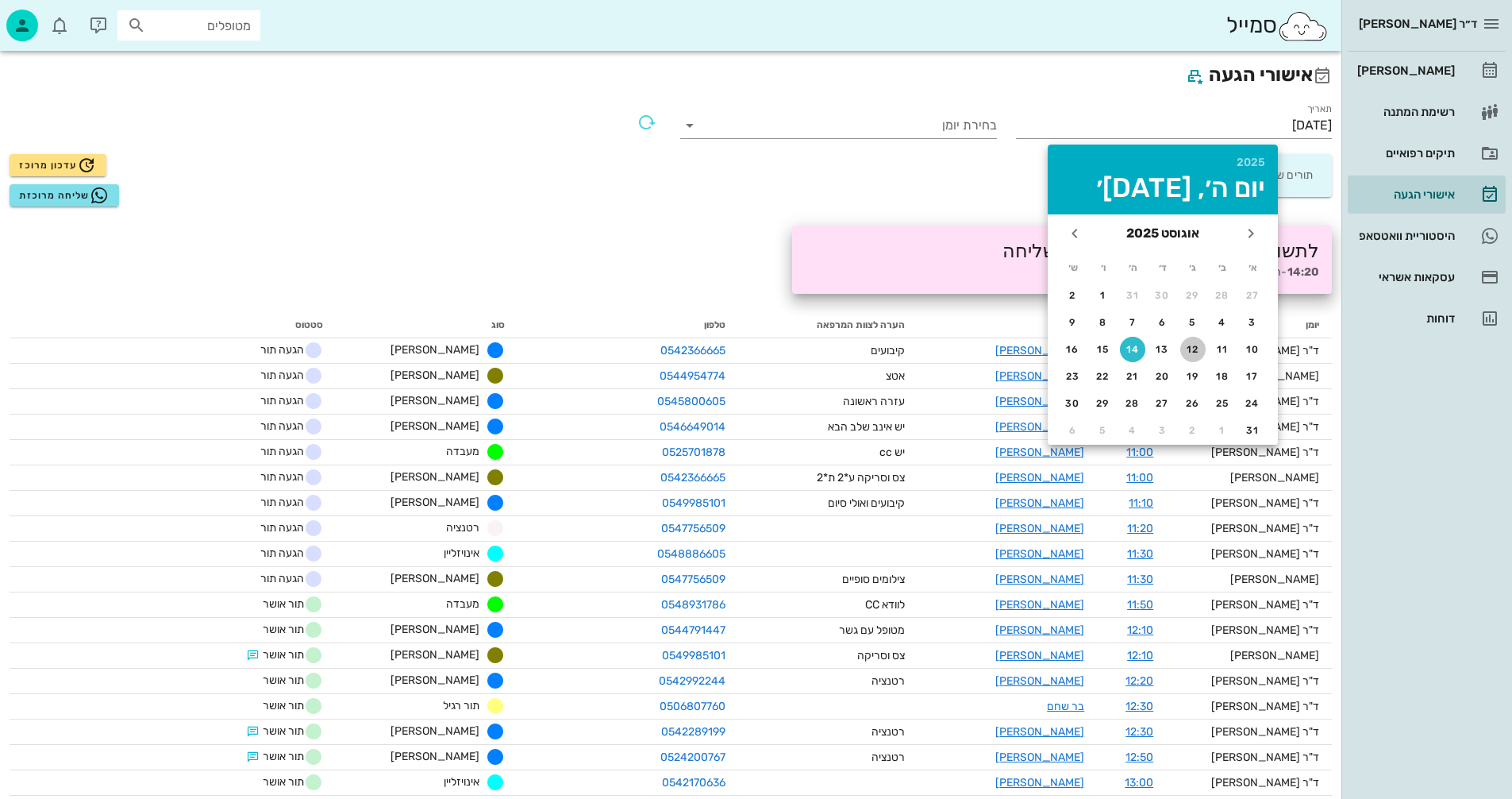
click at [1192, 348] on div "12" at bounding box center [1192, 349] width 25 height 11
type input "12/08/2025"
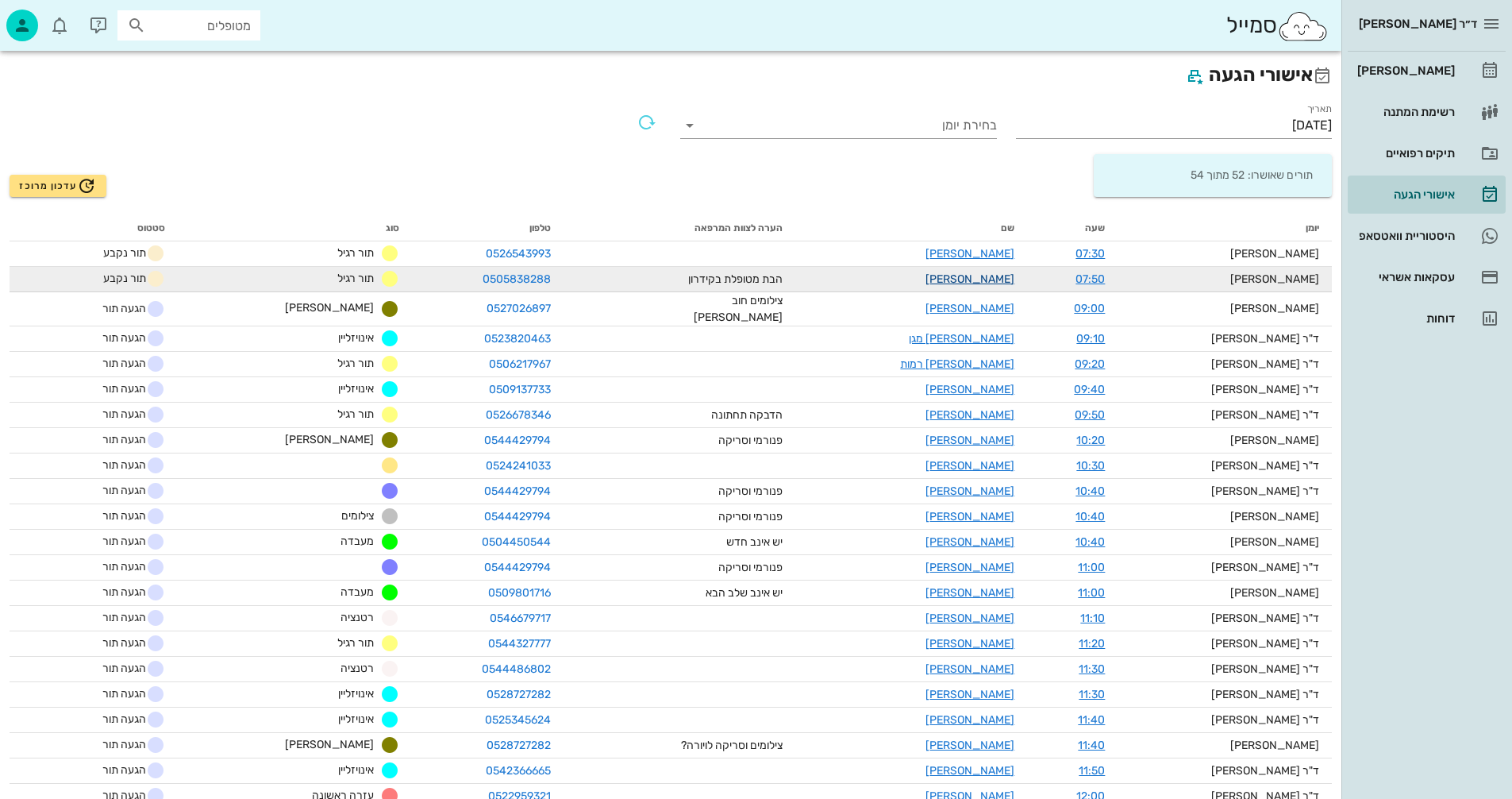
click at [988, 279] on link "הילה אברהמי" at bounding box center [970, 279] width 89 height 14
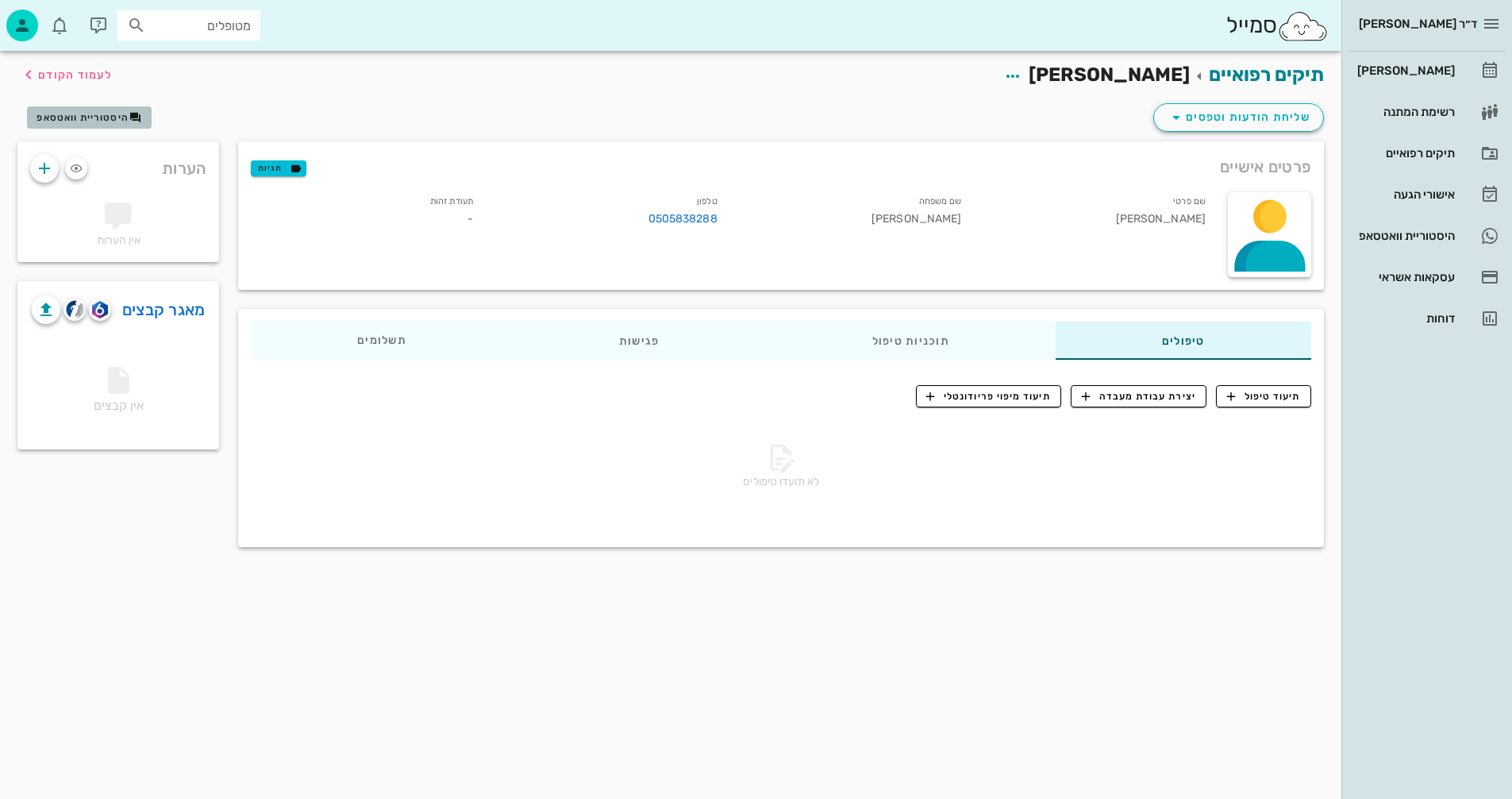
click at [79, 117] on span "היסטוריית וואטסאפ" at bounding box center [82, 117] width 92 height 11
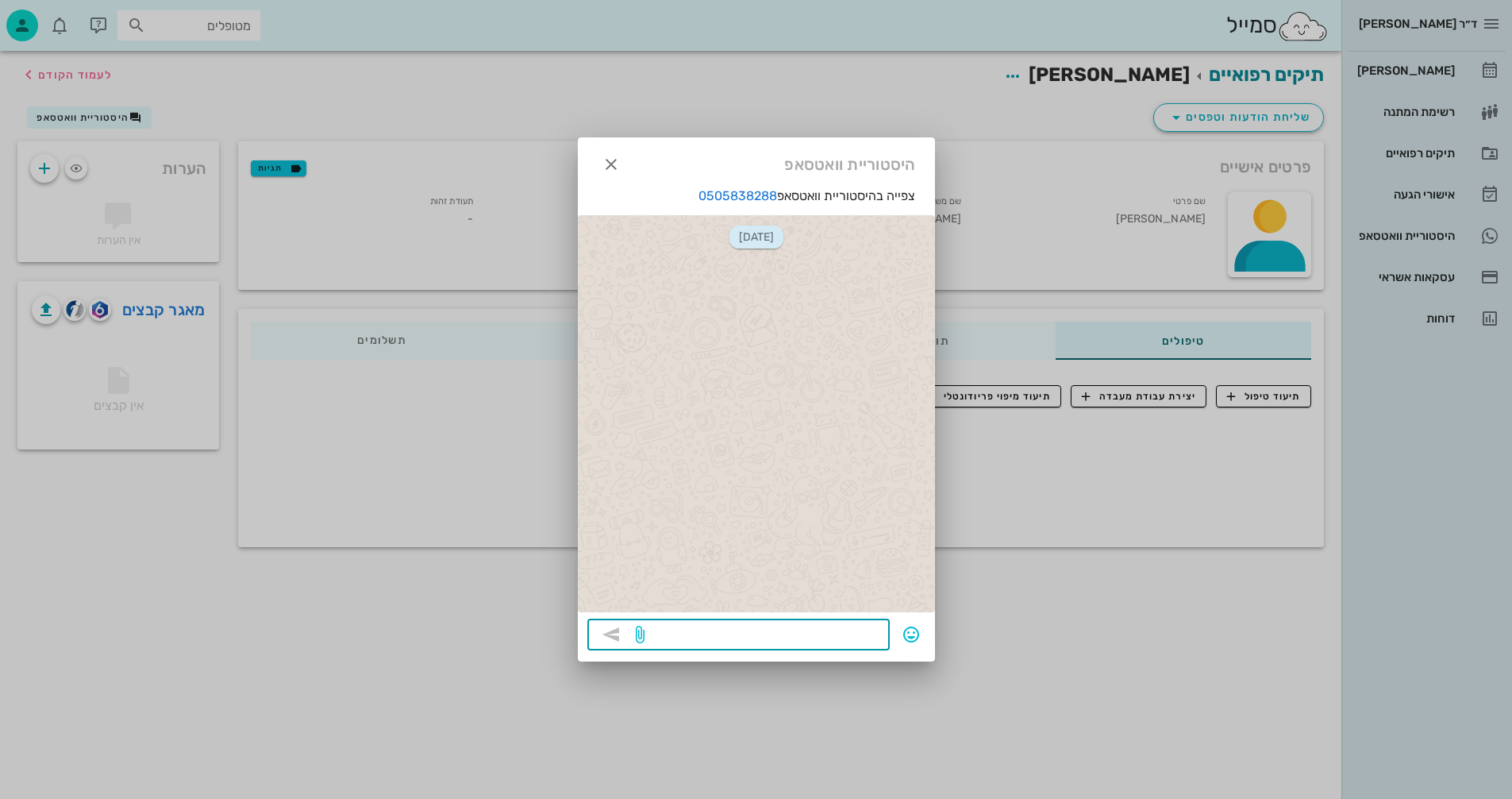
click at [817, 631] on textarea at bounding box center [763, 635] width 232 height 25
click at [803, 633] on textarea "תשלחי צילום לפה" at bounding box center [763, 635] width 232 height 25
type textarea "תשלחי צילום לוואצאפ"
click at [619, 628] on icon "button" at bounding box center [611, 634] width 19 height 19
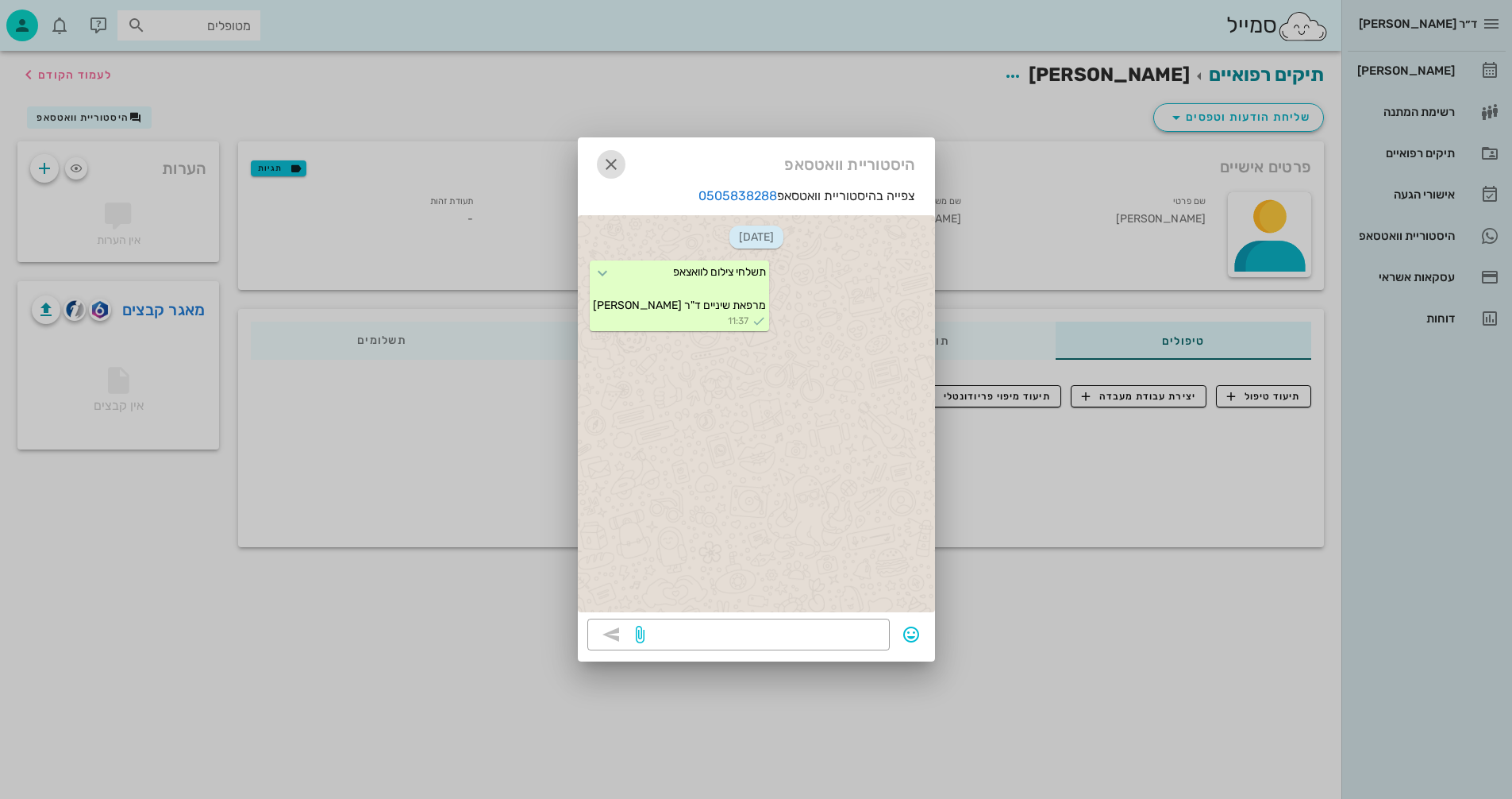
click at [609, 159] on icon "button" at bounding box center [611, 165] width 19 height 19
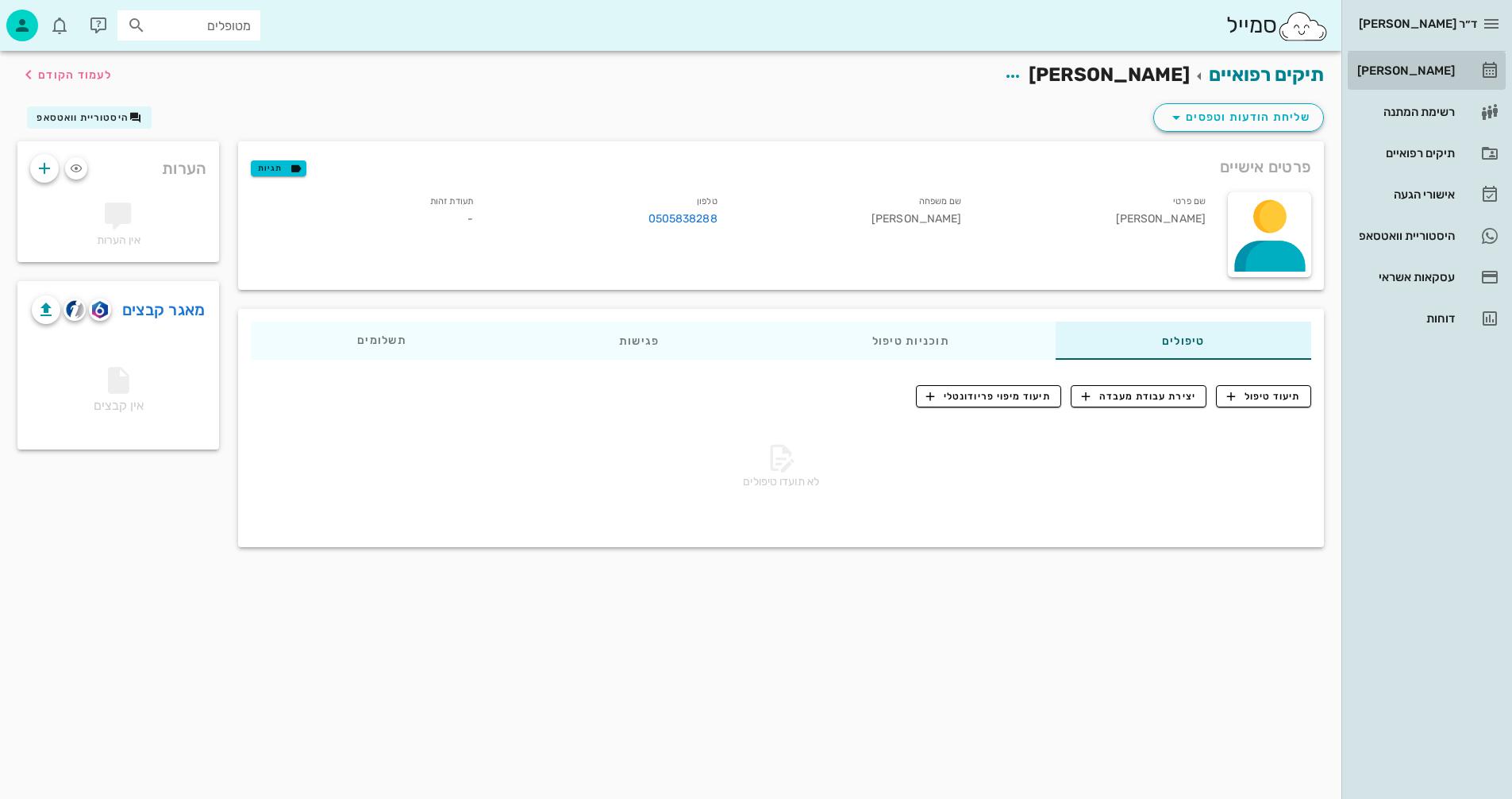
click at [1444, 65] on div "[PERSON_NAME]" at bounding box center [1405, 70] width 101 height 13
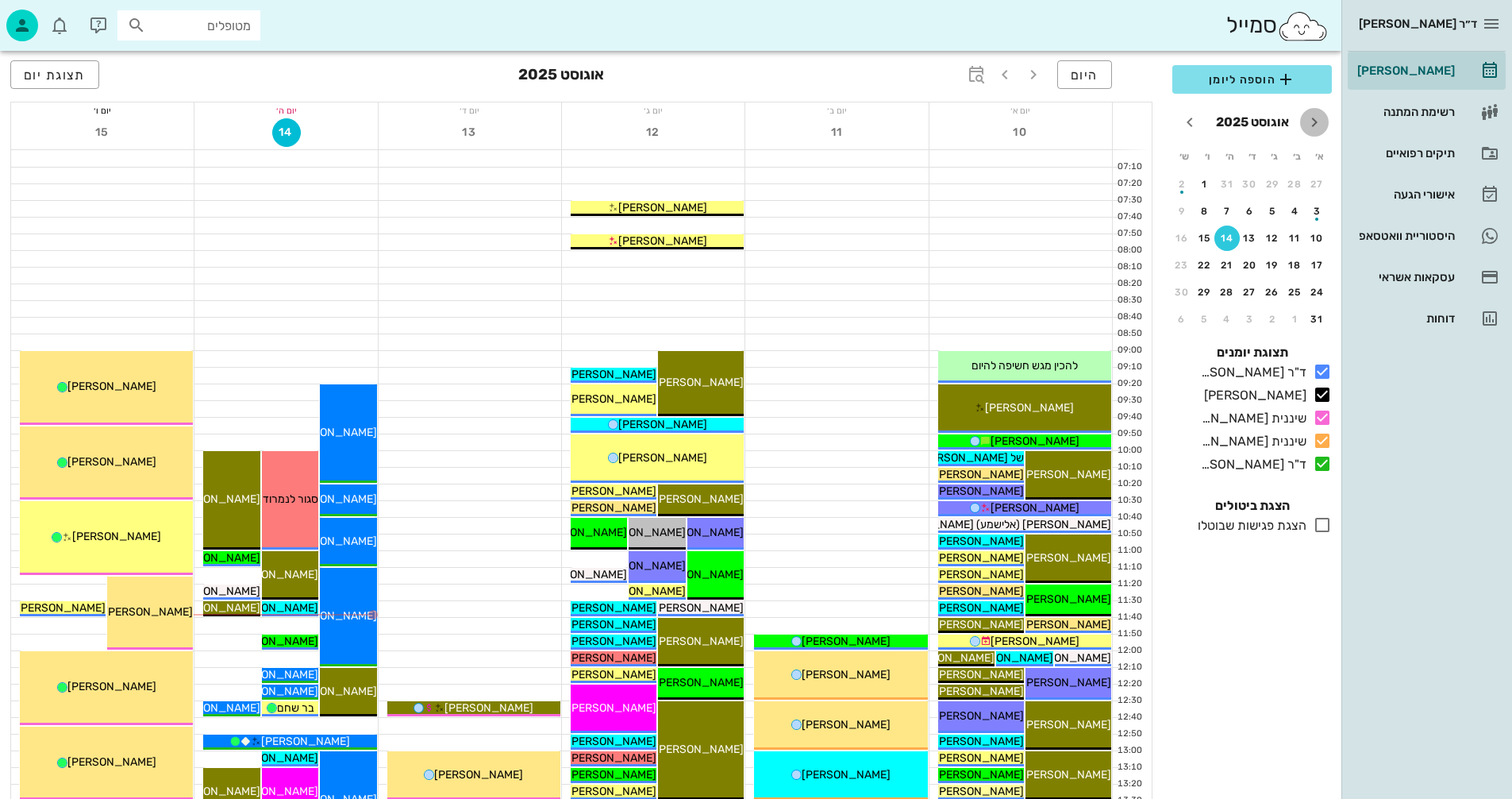
click at [1314, 118] on icon "חודש שעבר" at bounding box center [1314, 122] width 19 height 19
click at [1035, 74] on icon "button" at bounding box center [1034, 75] width 19 height 19
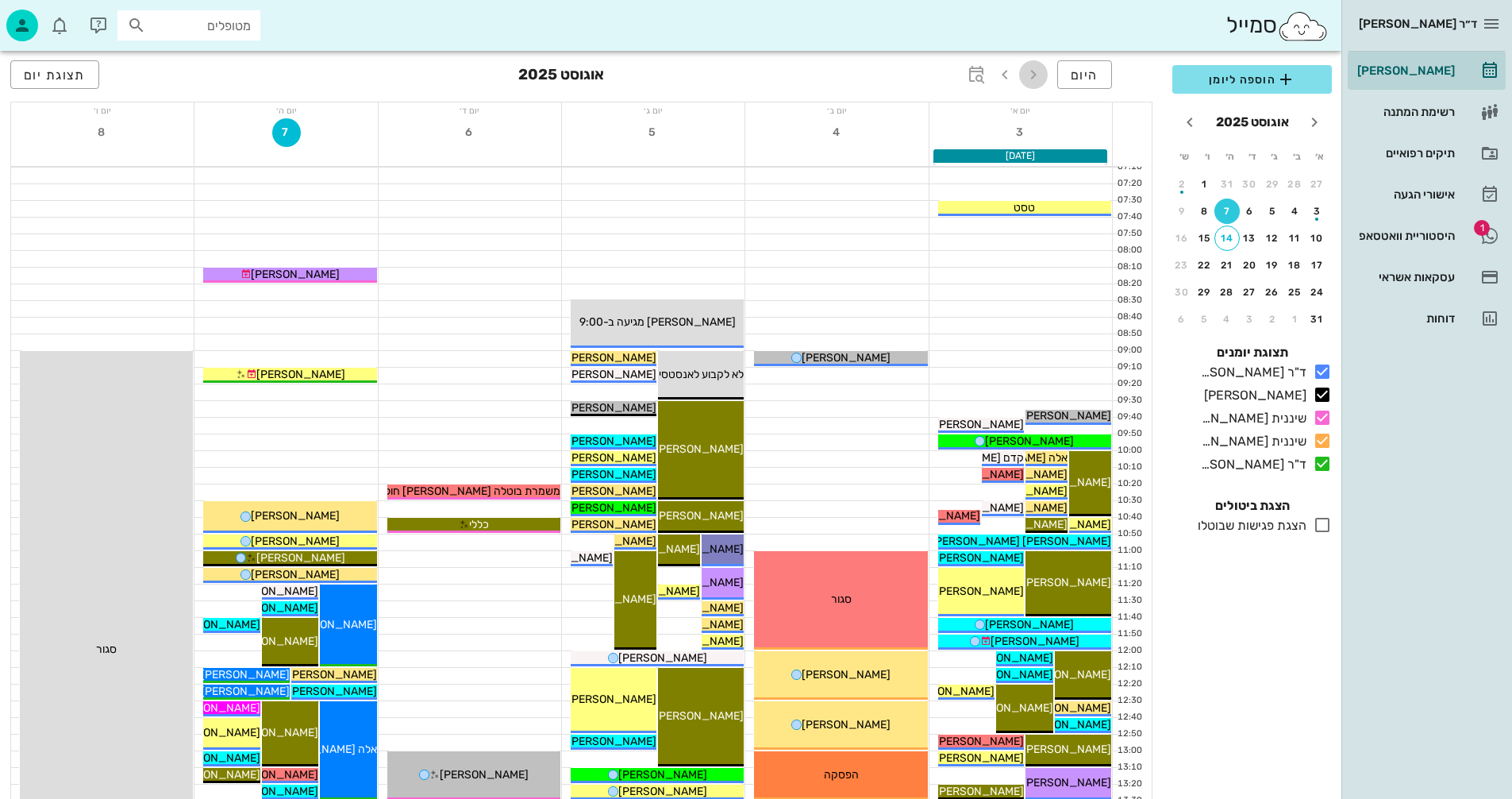
click at [1035, 74] on icon "button" at bounding box center [1034, 75] width 19 height 19
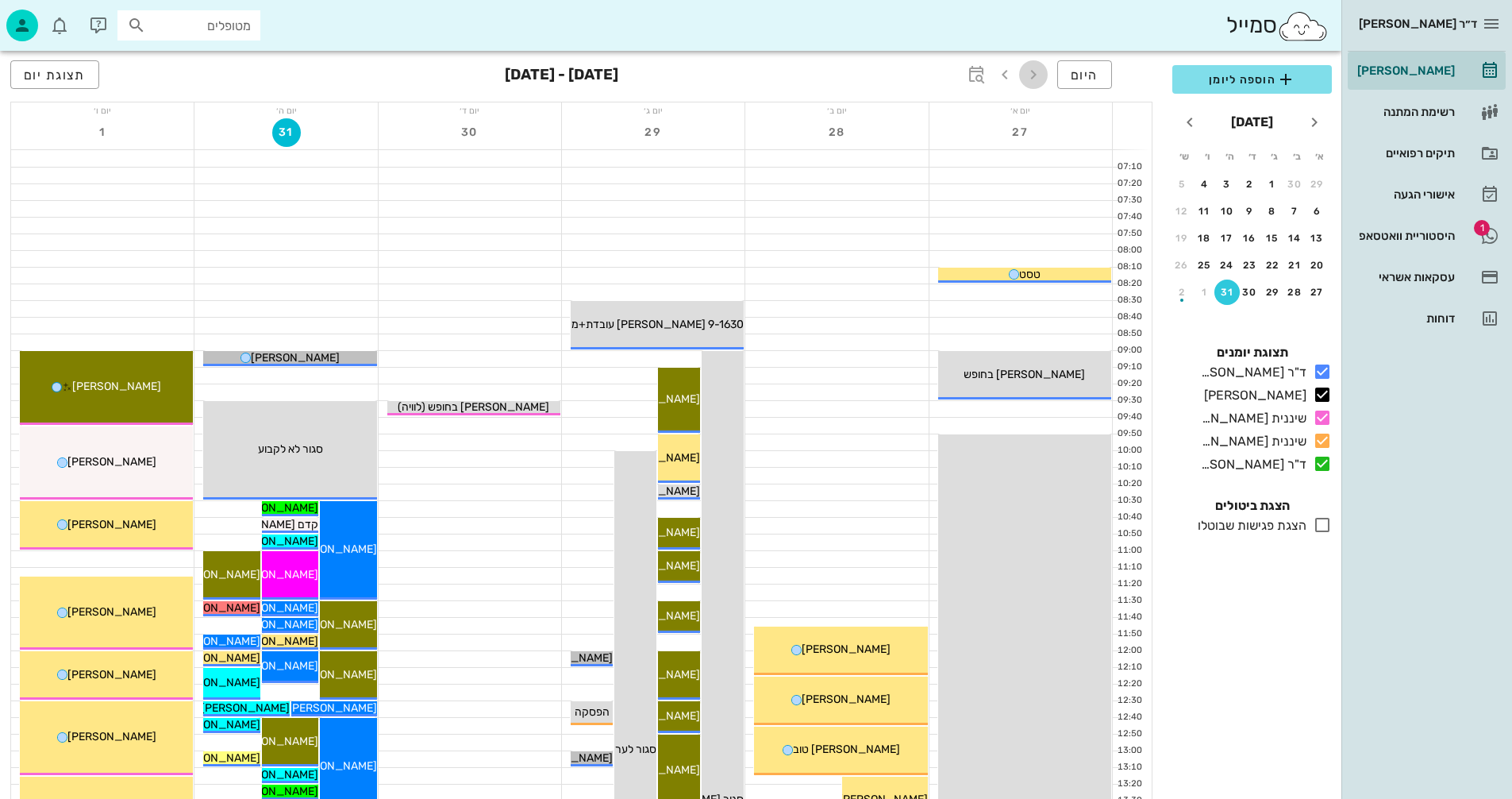
click at [1035, 74] on icon "button" at bounding box center [1034, 75] width 19 height 19
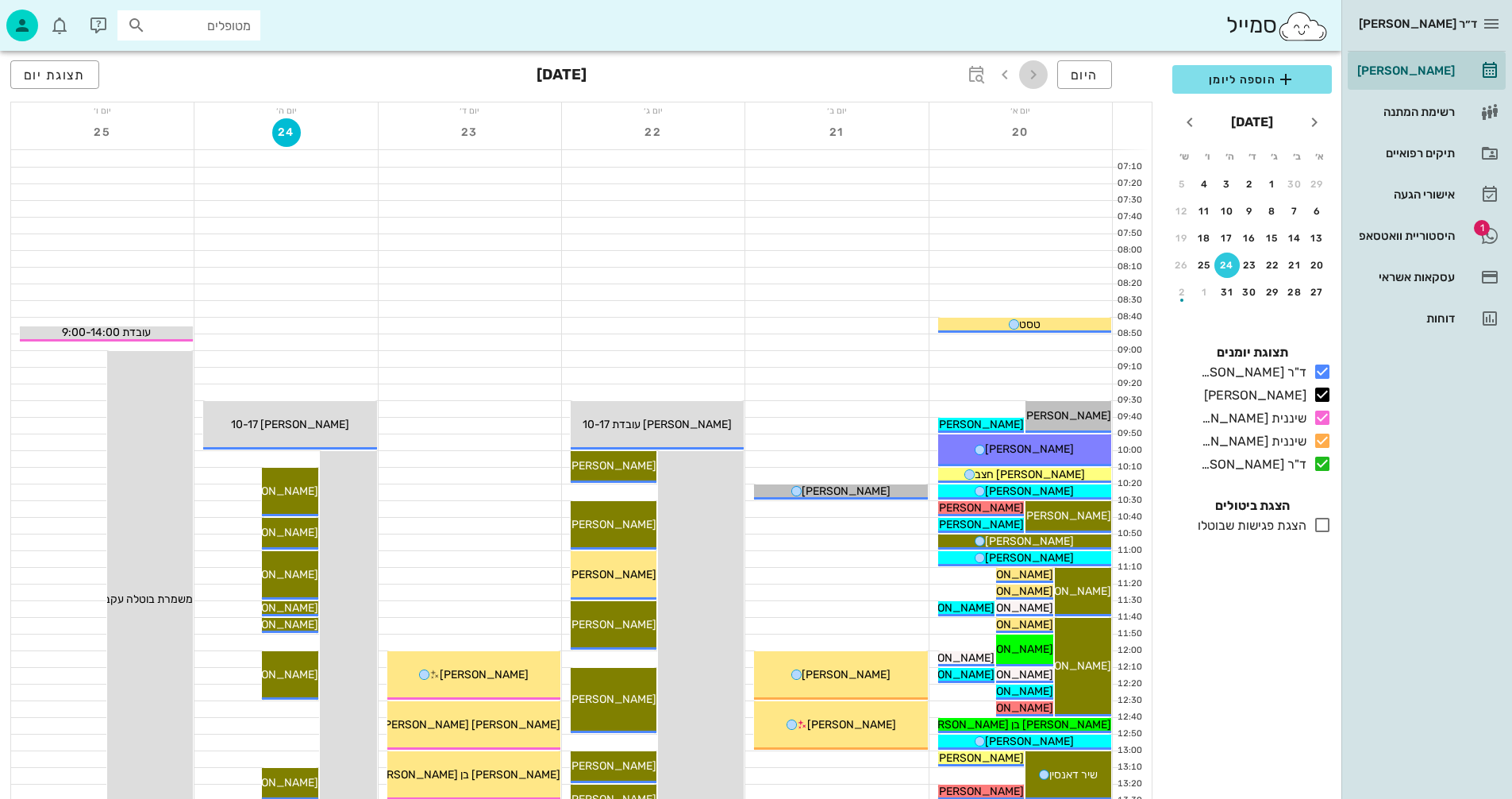
click at [1035, 74] on icon "button" at bounding box center [1034, 75] width 19 height 19
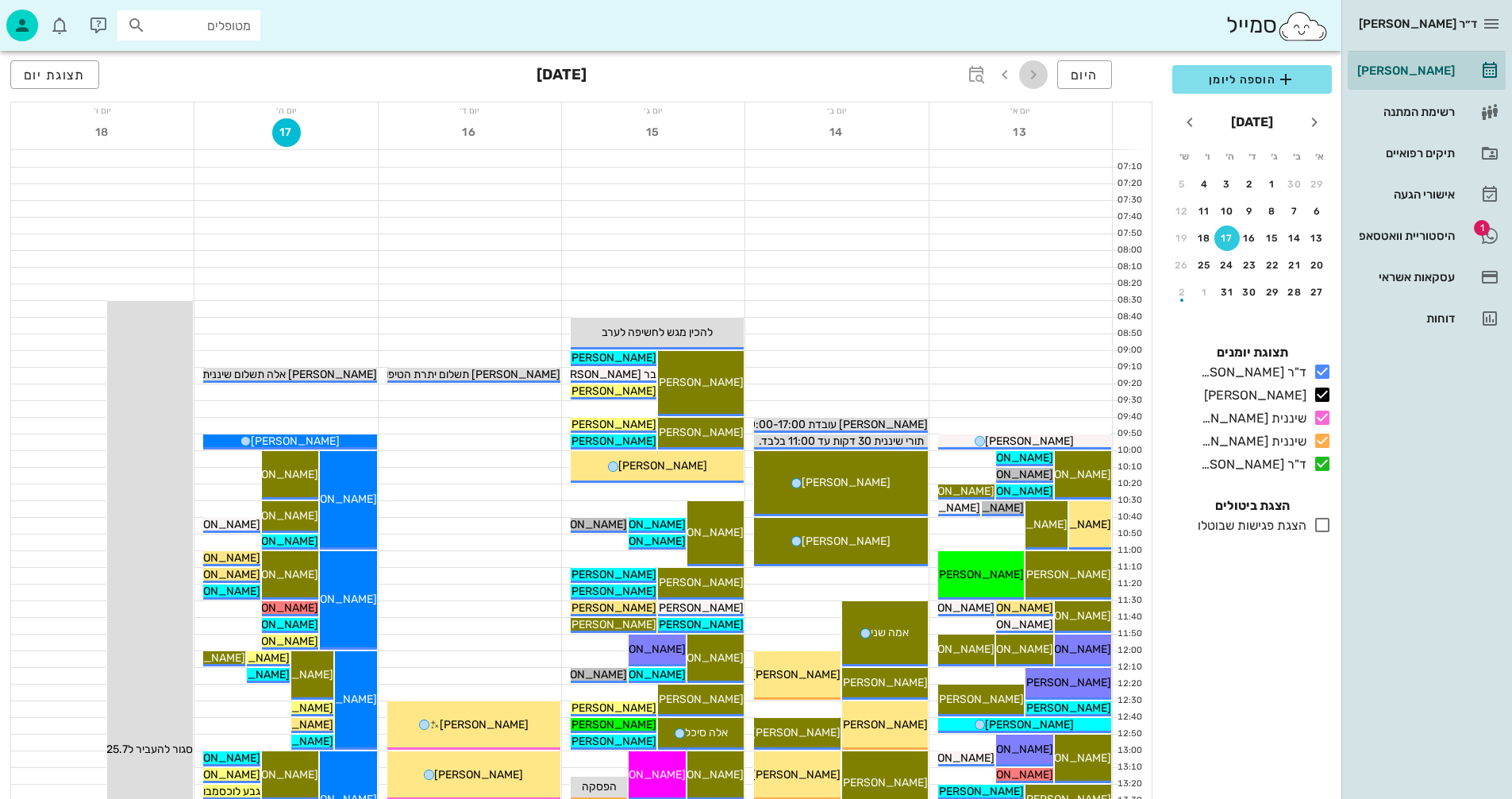
click at [1035, 74] on icon "button" at bounding box center [1034, 75] width 19 height 19
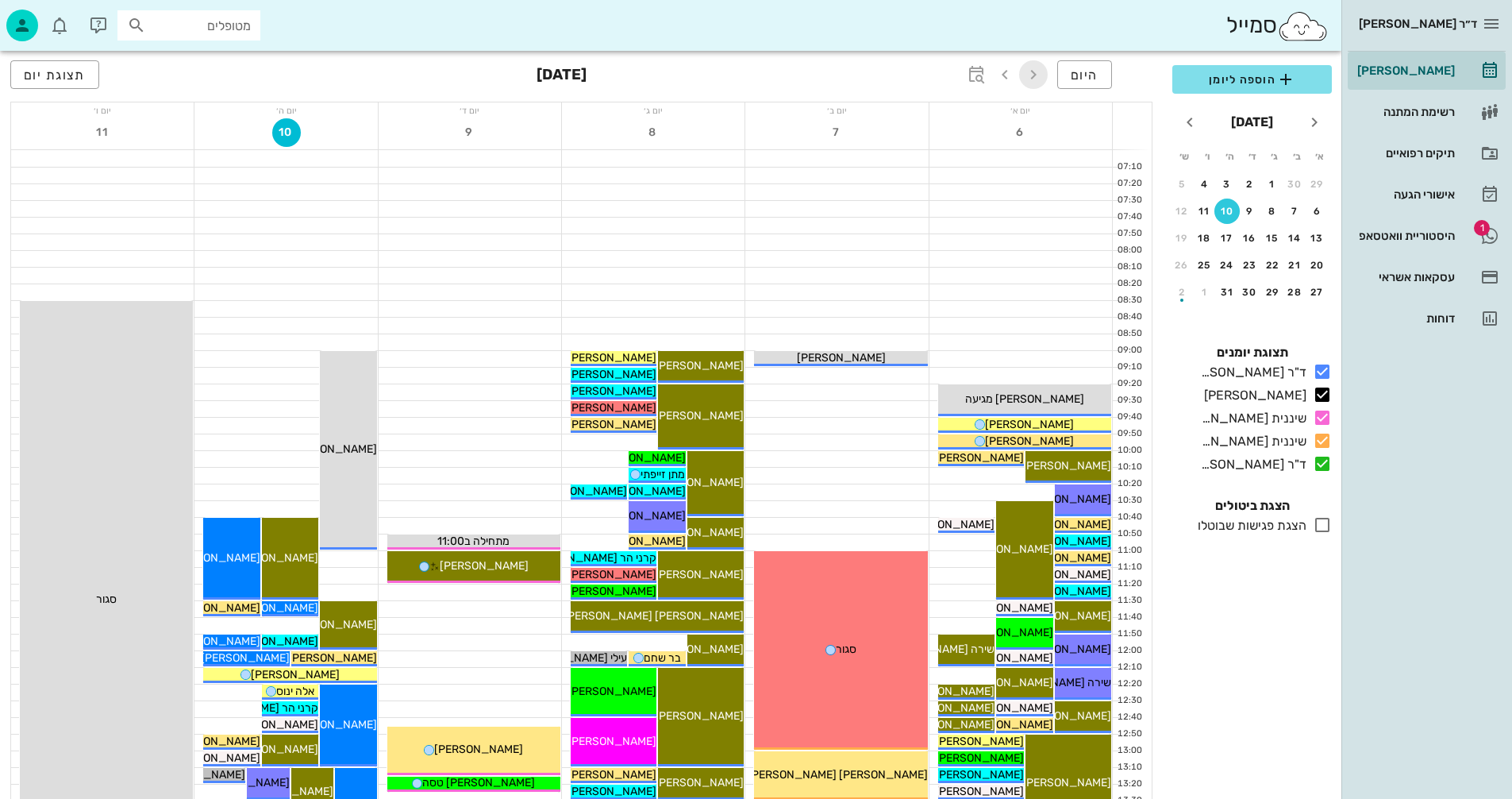
click at [1035, 74] on icon "button" at bounding box center [1034, 75] width 19 height 19
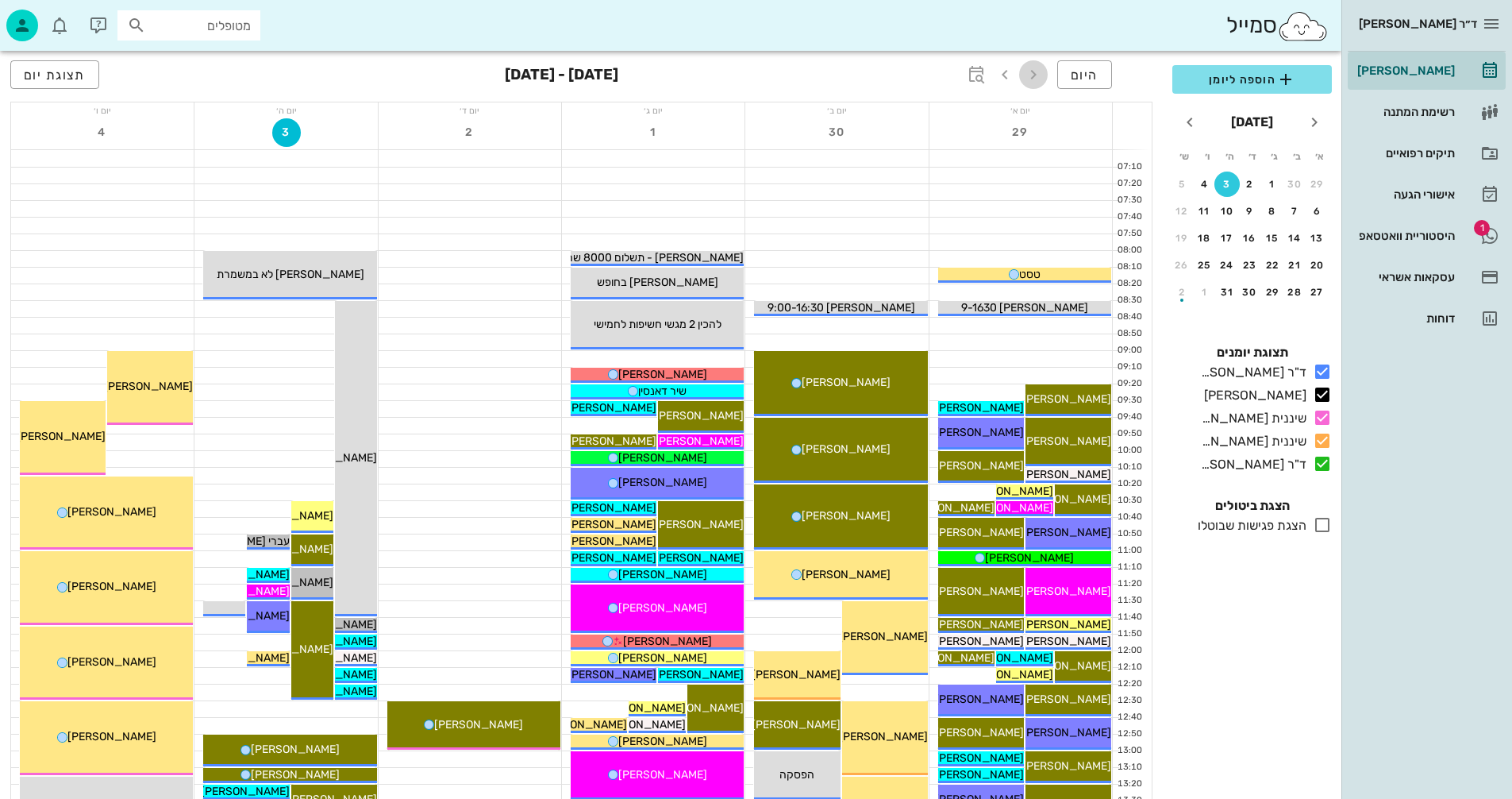
click at [1035, 74] on icon "button" at bounding box center [1034, 75] width 19 height 19
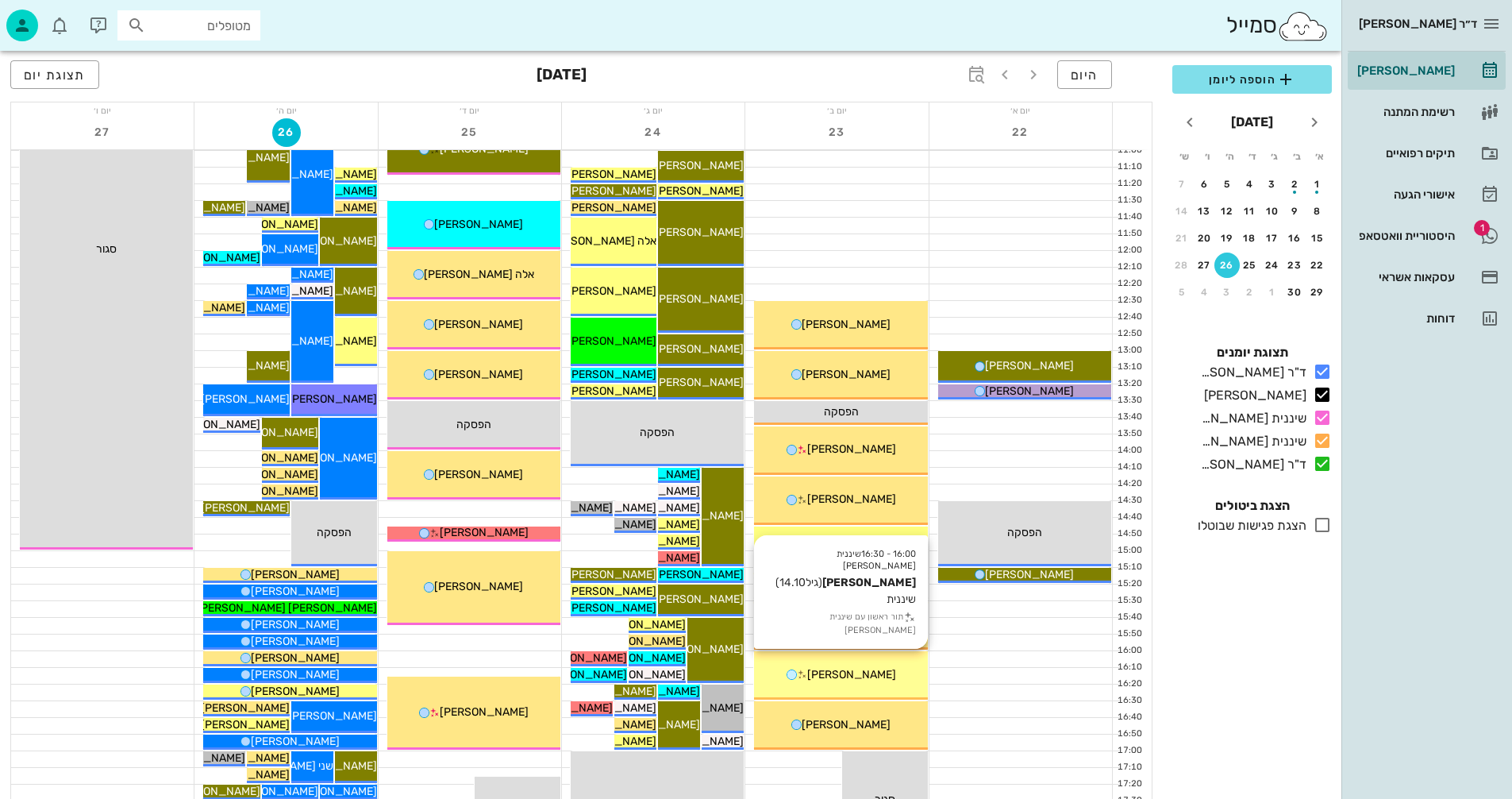
scroll to position [354, 0]
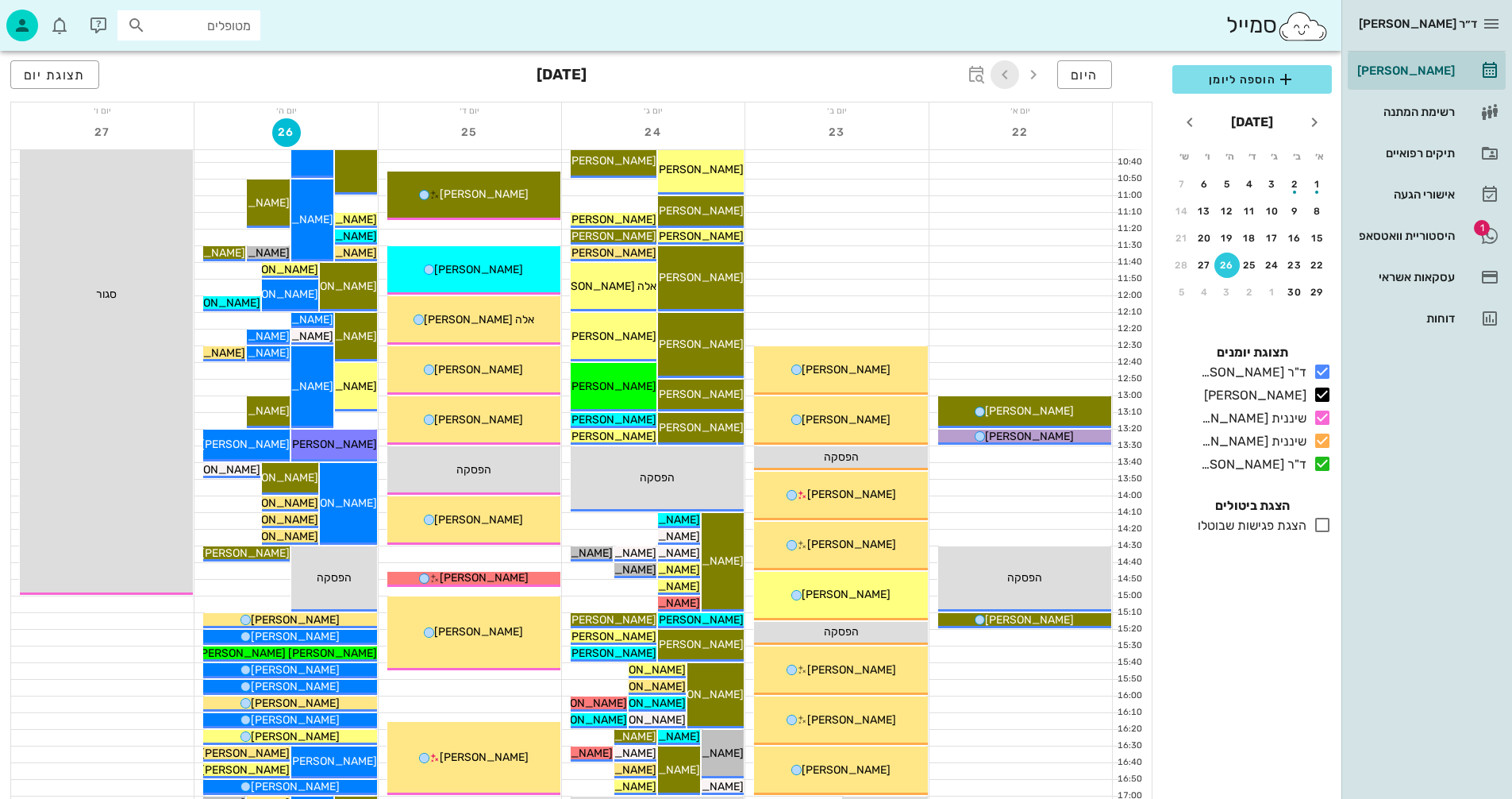
click at [1007, 73] on icon "button" at bounding box center [1005, 75] width 19 height 19
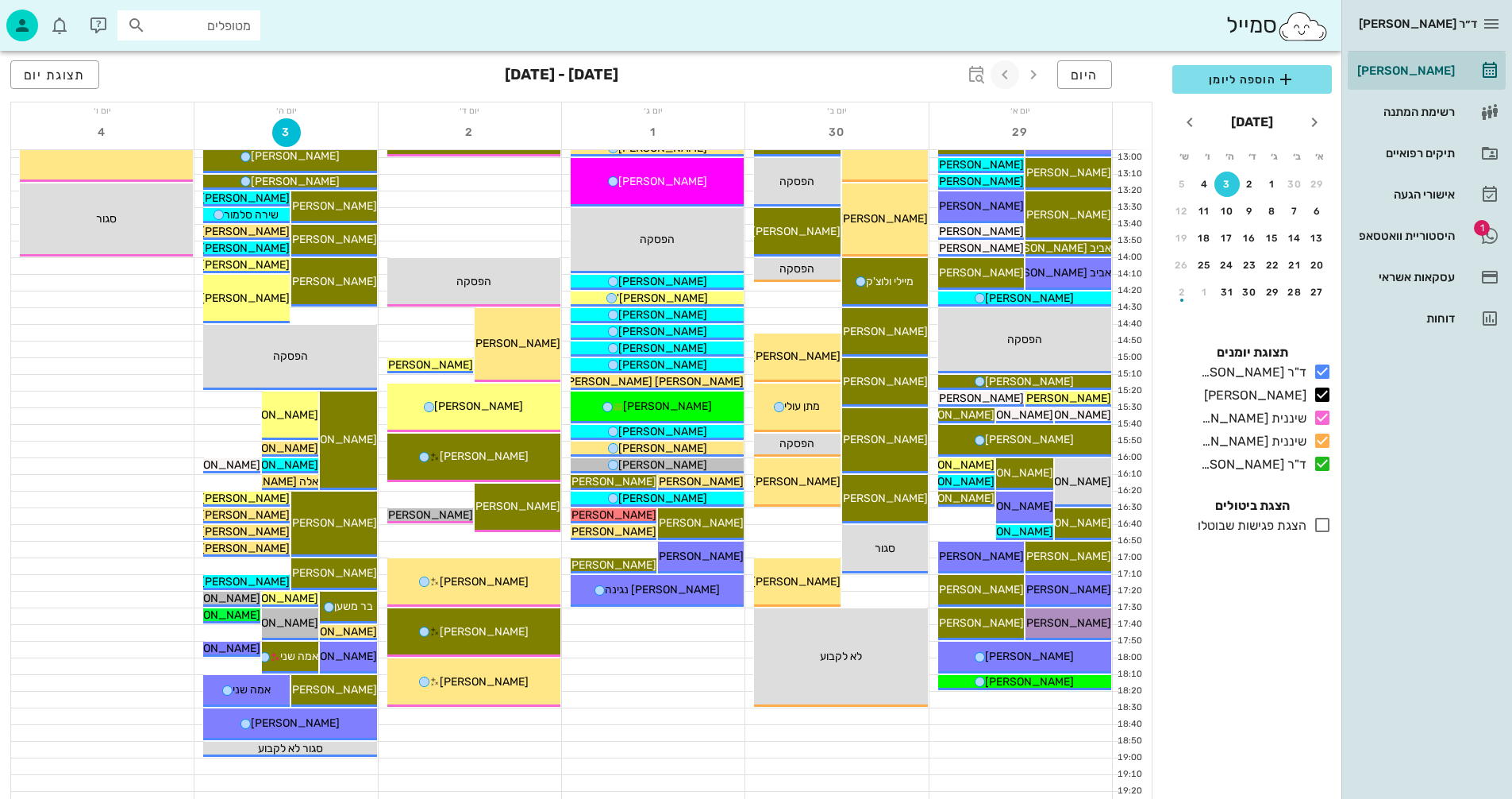
scroll to position [672, 0]
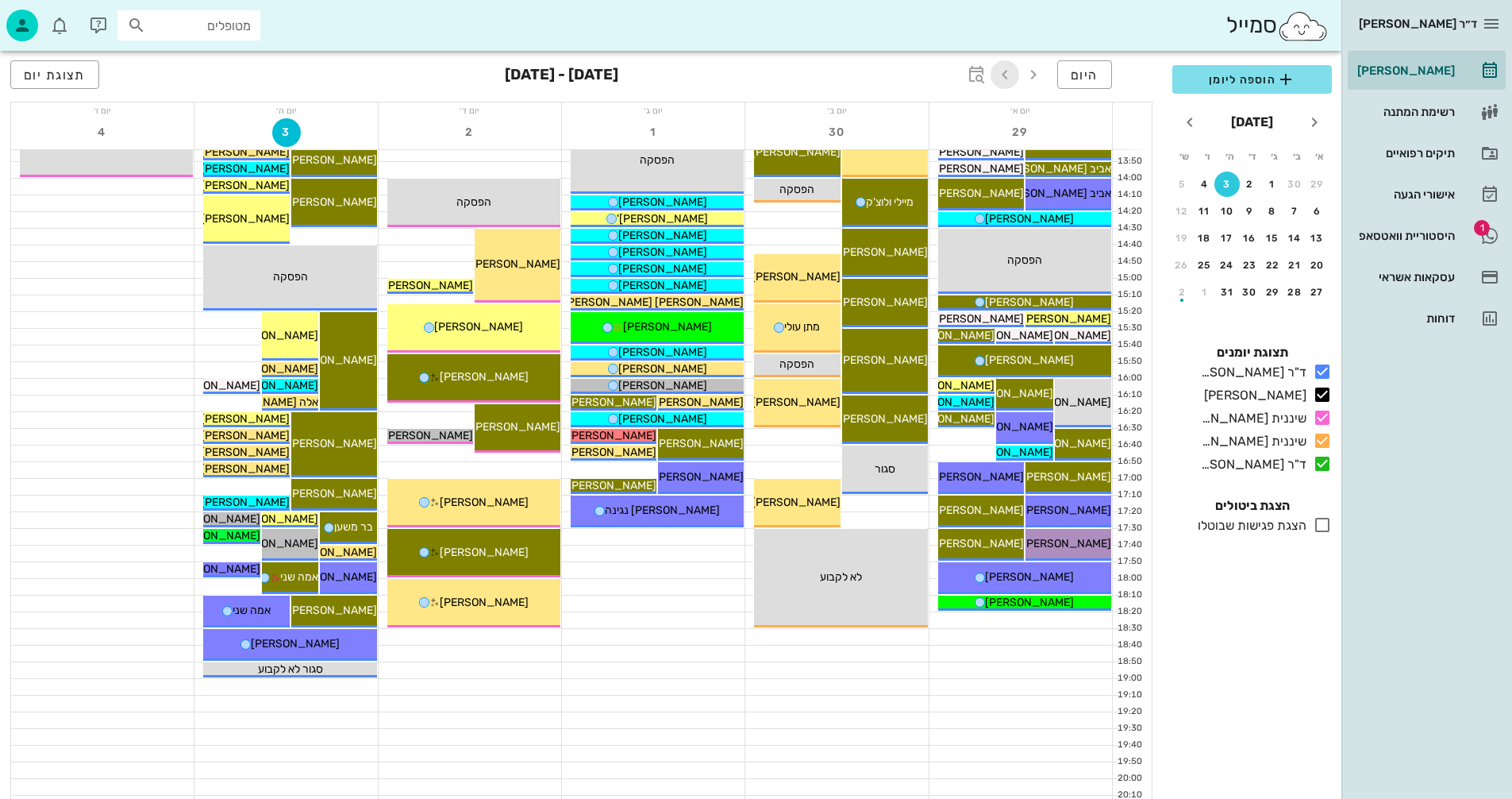
click at [1006, 68] on icon "button" at bounding box center [1005, 75] width 19 height 19
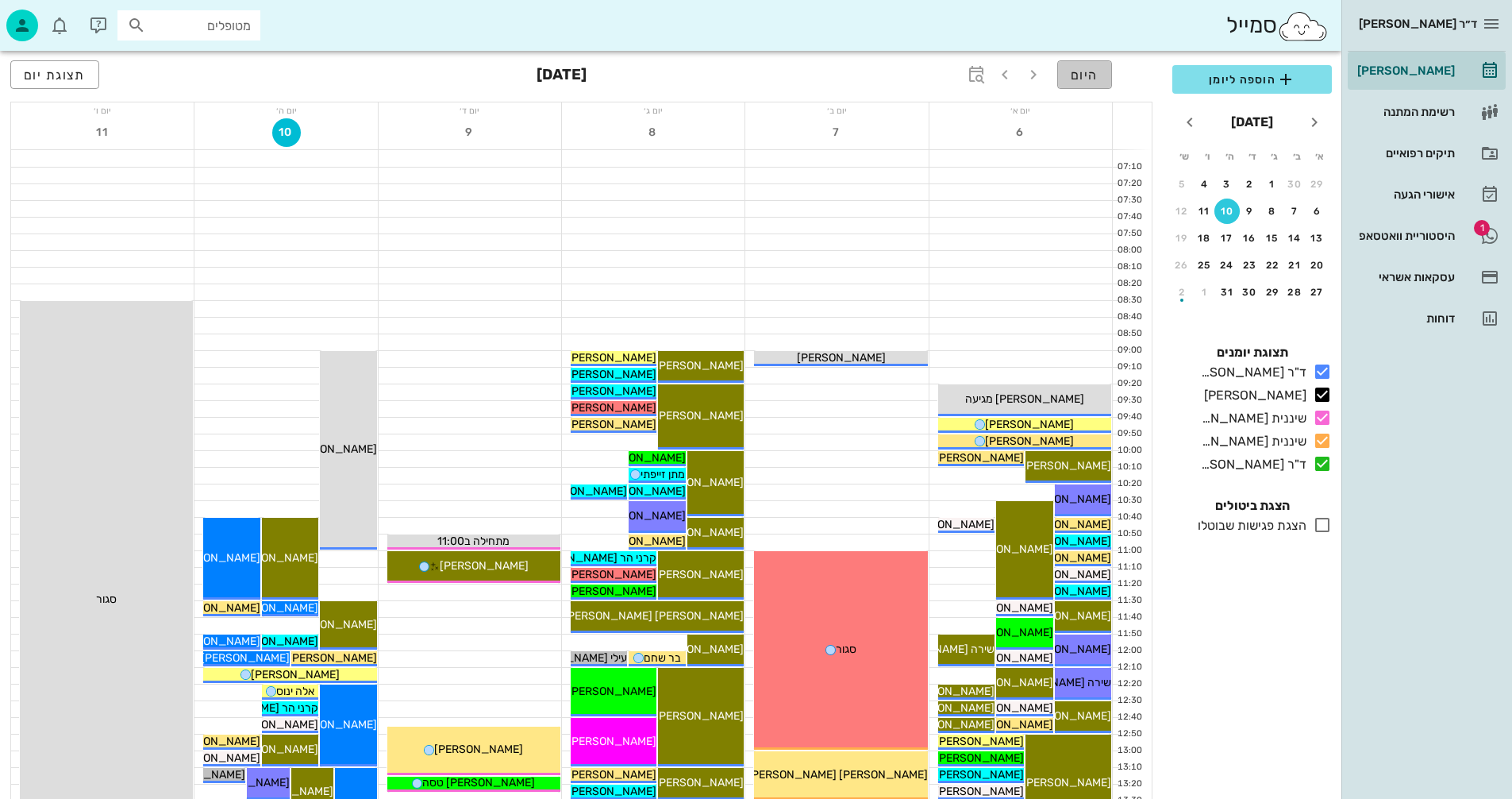
click at [1077, 81] on span "היום" at bounding box center [1085, 75] width 28 height 15
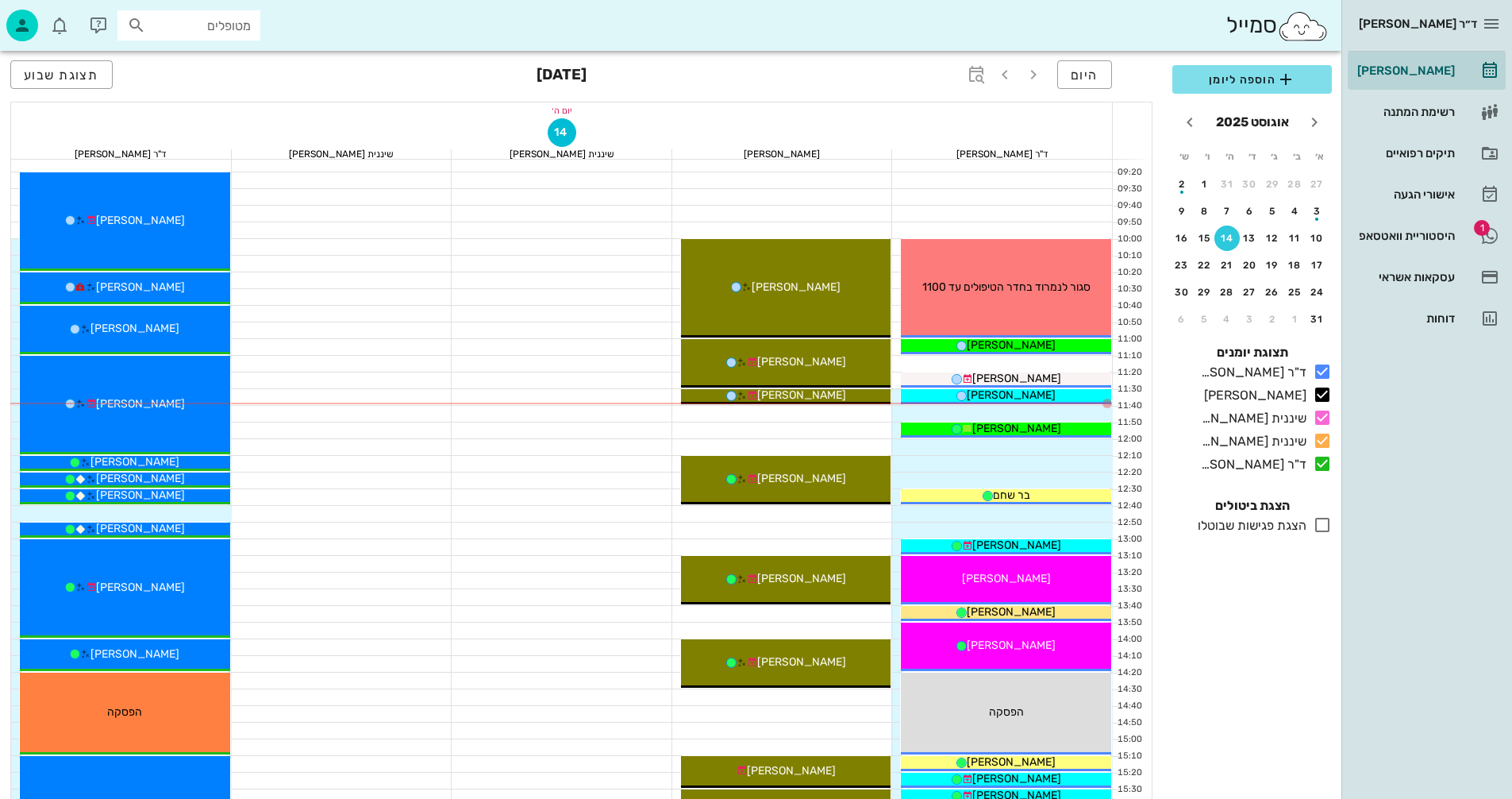
scroll to position [238, 0]
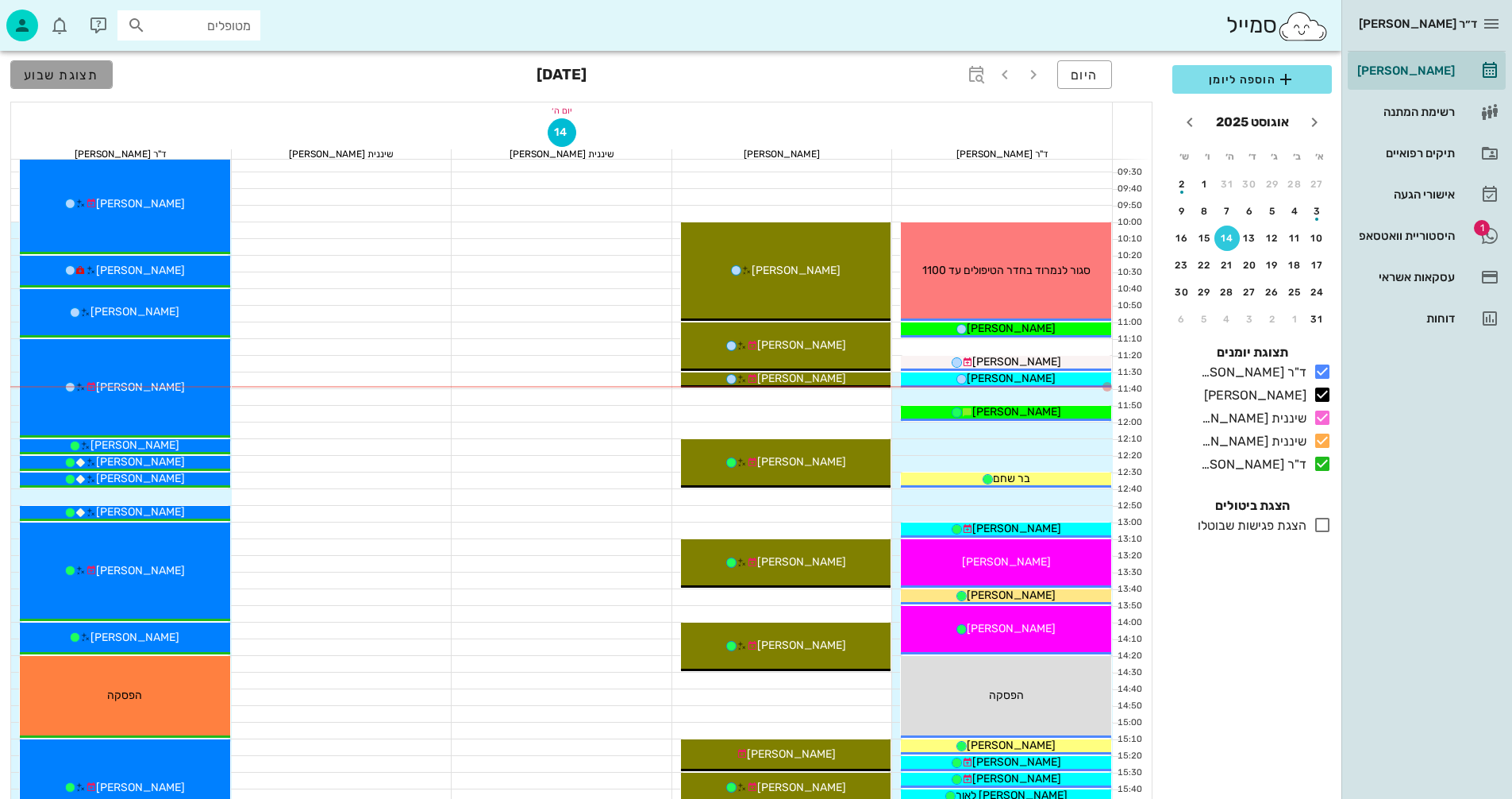
click at [37, 72] on span "תצוגת שבוע" at bounding box center [61, 75] width 75 height 15
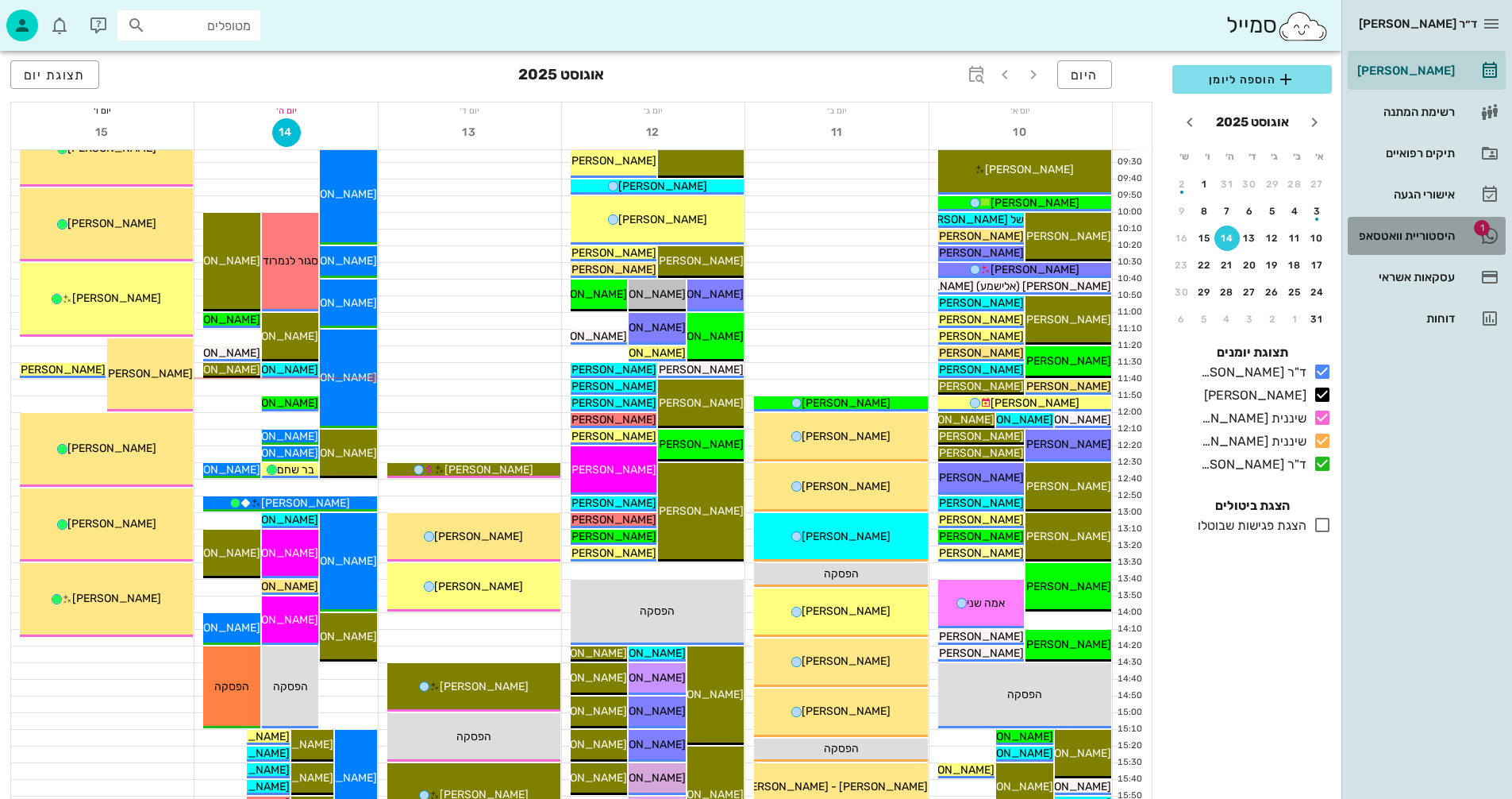
click at [1379, 236] on div "היסטוריית וואטסאפ" at bounding box center [1405, 236] width 101 height 13
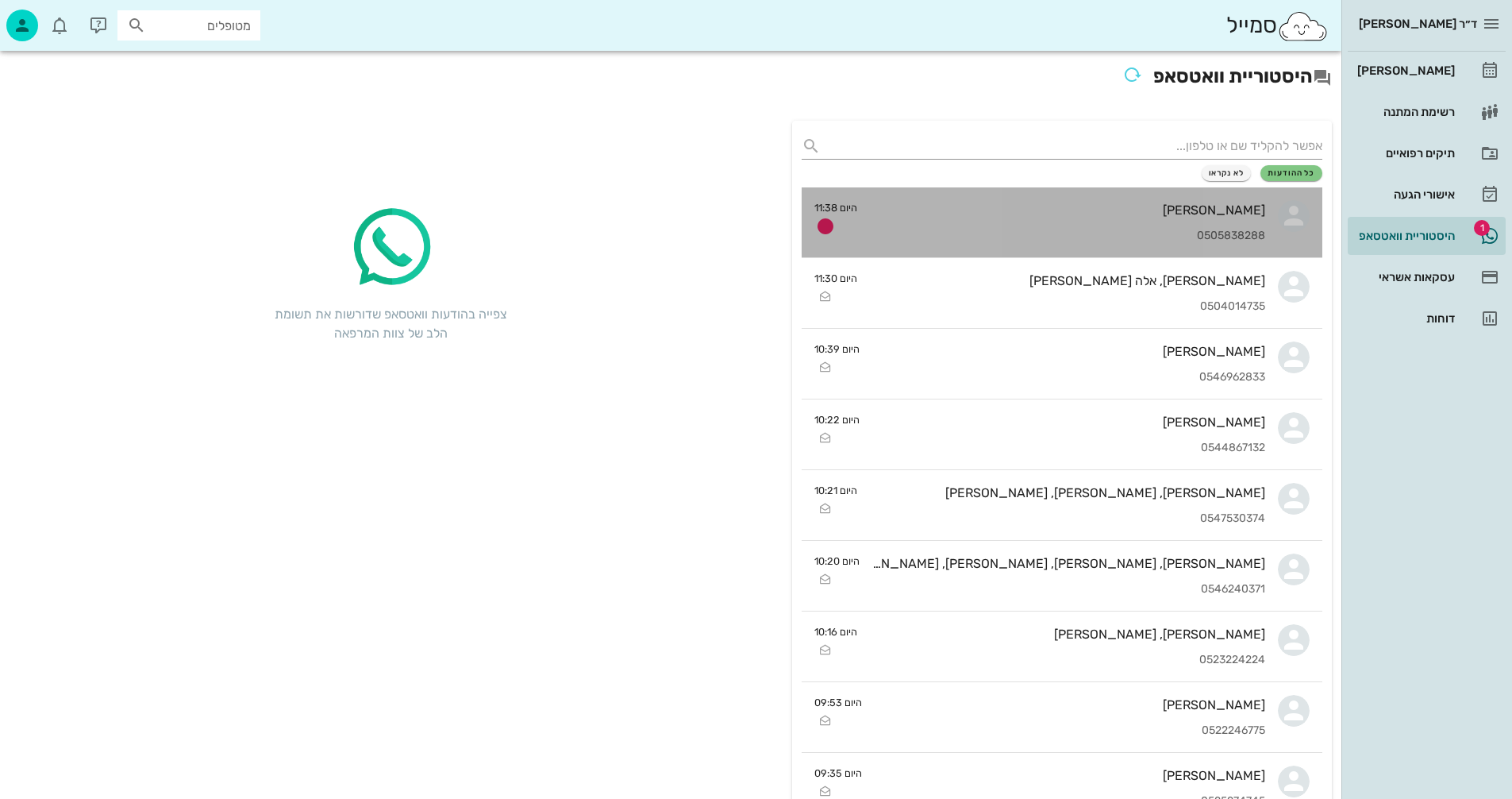
click at [1055, 222] on div "הילה אברהמי 0505838288" at bounding box center [1067, 222] width 395 height 70
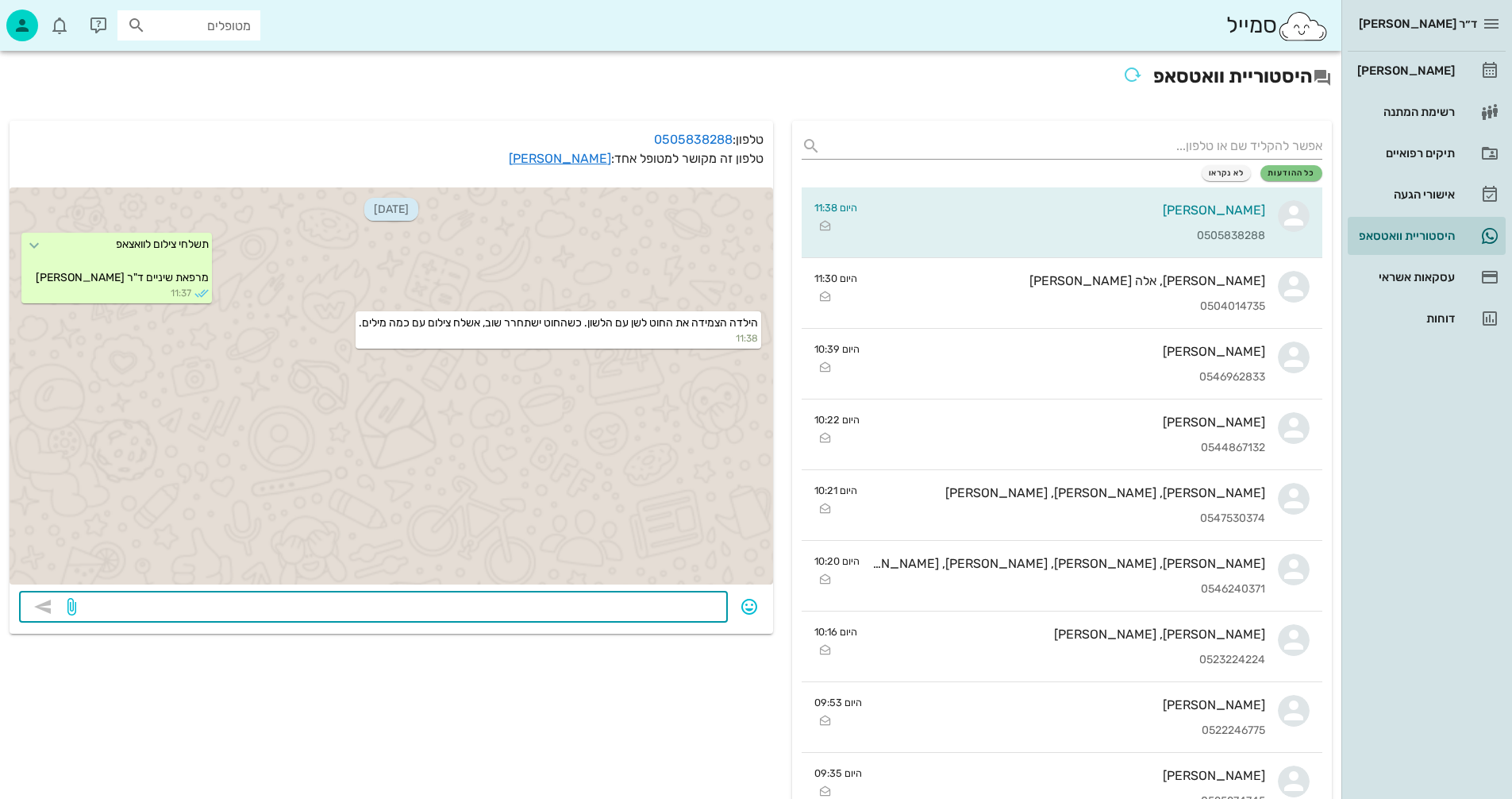
click at [666, 601] on textarea at bounding box center [399, 607] width 639 height 25
type textarea "נייד קידרון 08-8594843 תנסי איתם גם"
click at [47, 605] on icon "button" at bounding box center [42, 607] width 19 height 19
click at [1431, 70] on div "[PERSON_NAME]" at bounding box center [1405, 70] width 101 height 13
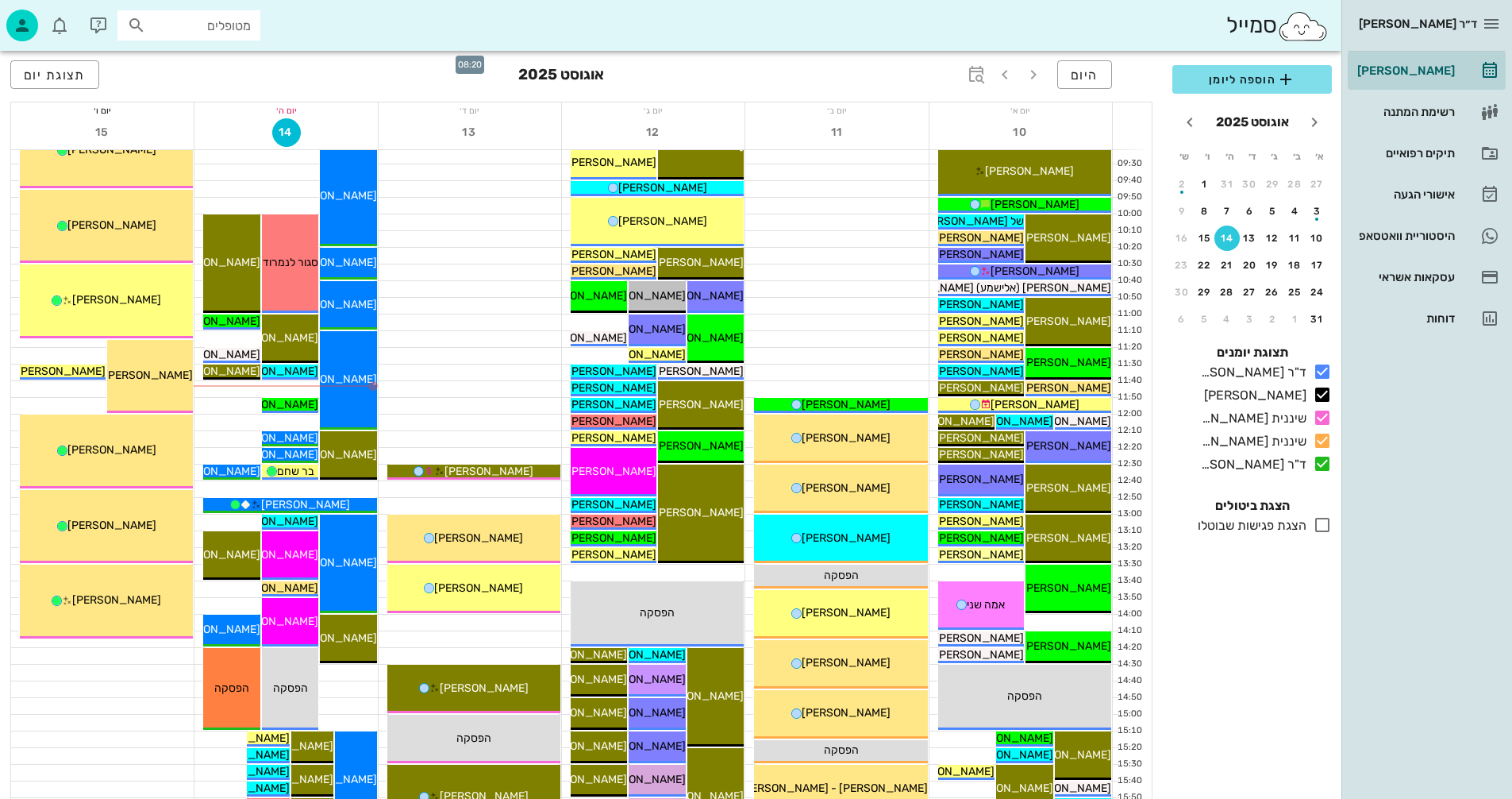
scroll to position [238, 0]
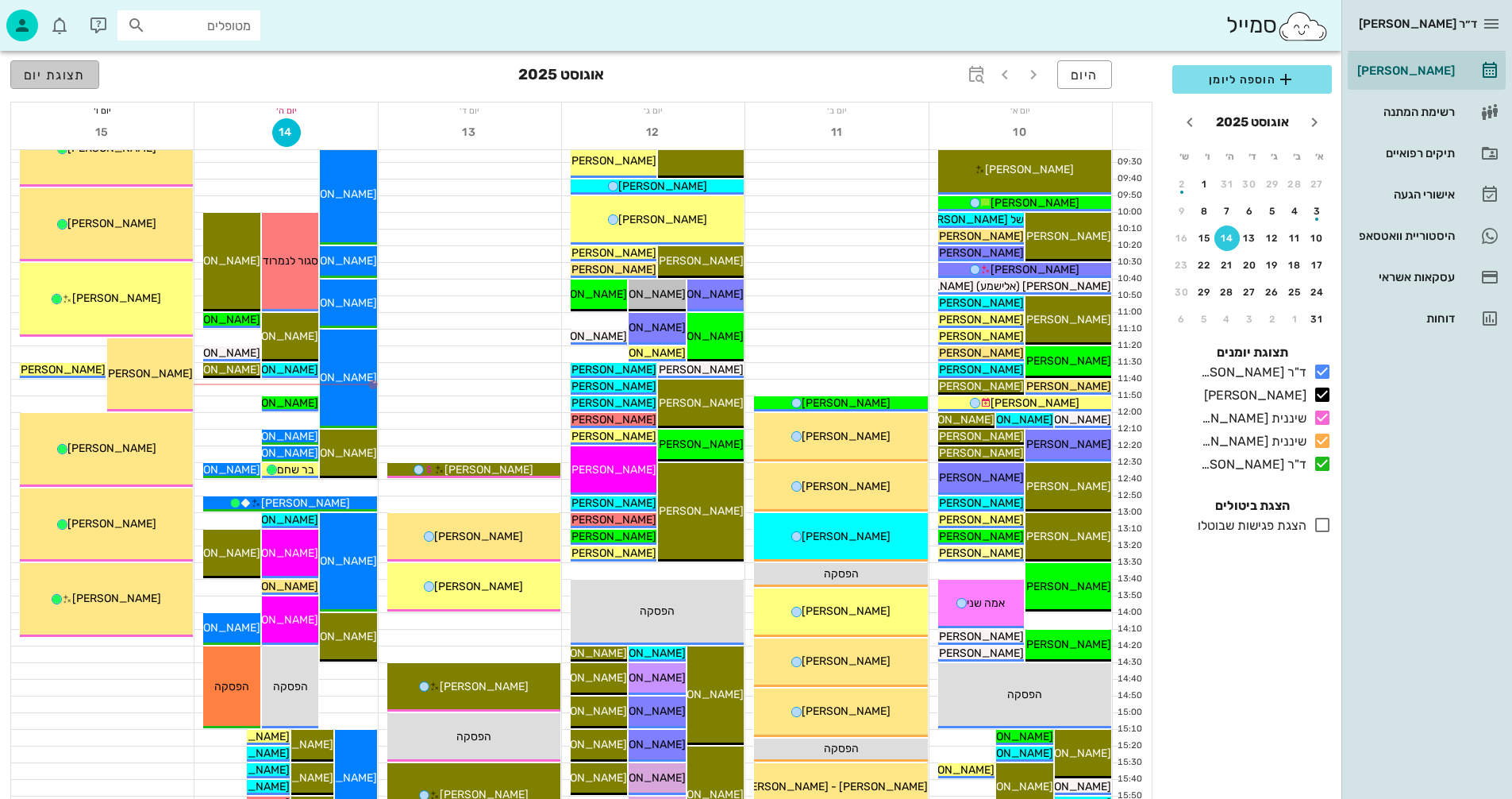
click at [45, 75] on span "תצוגת יום" at bounding box center [54, 75] width 62 height 15
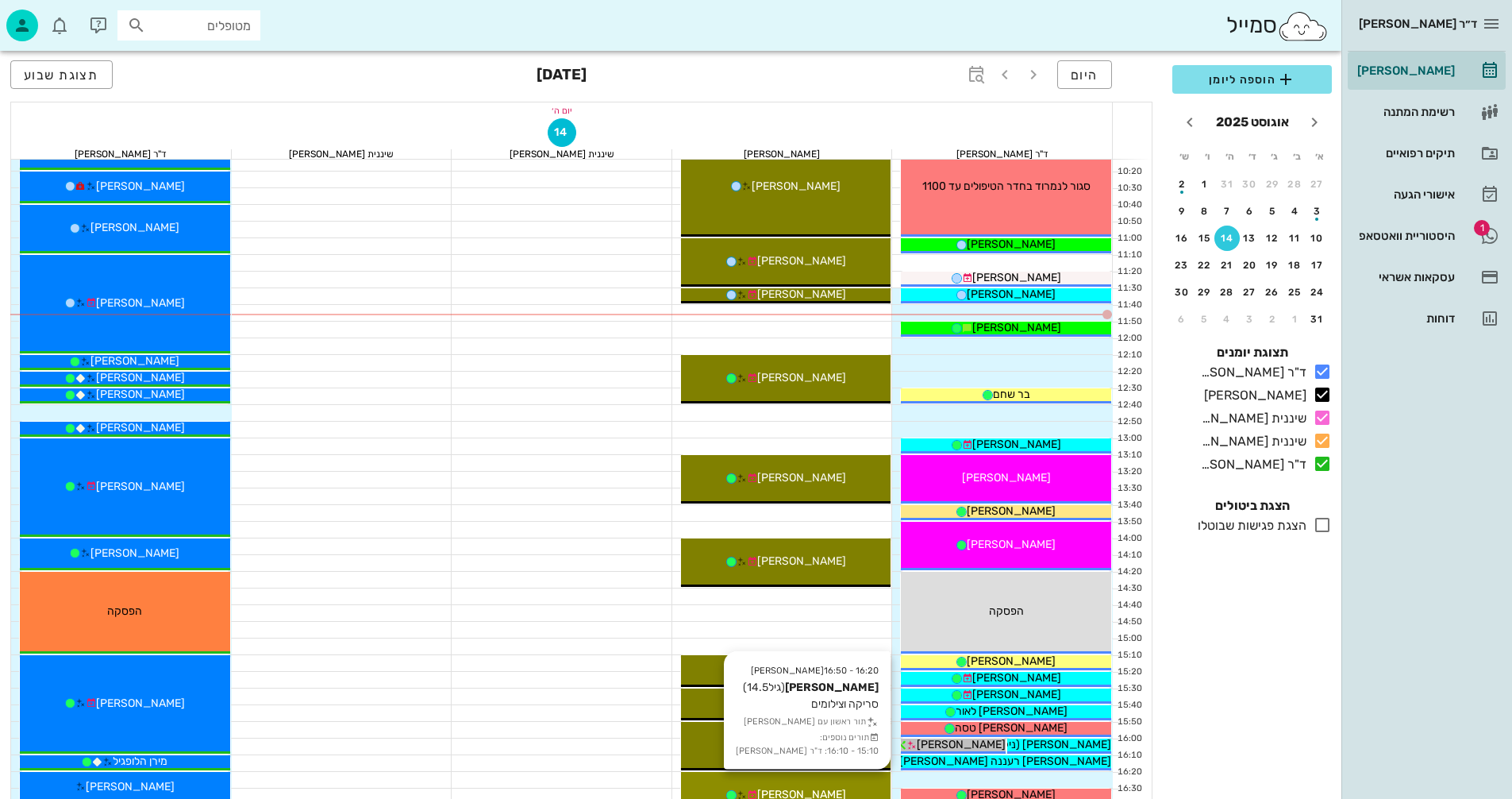
scroll to position [317, 0]
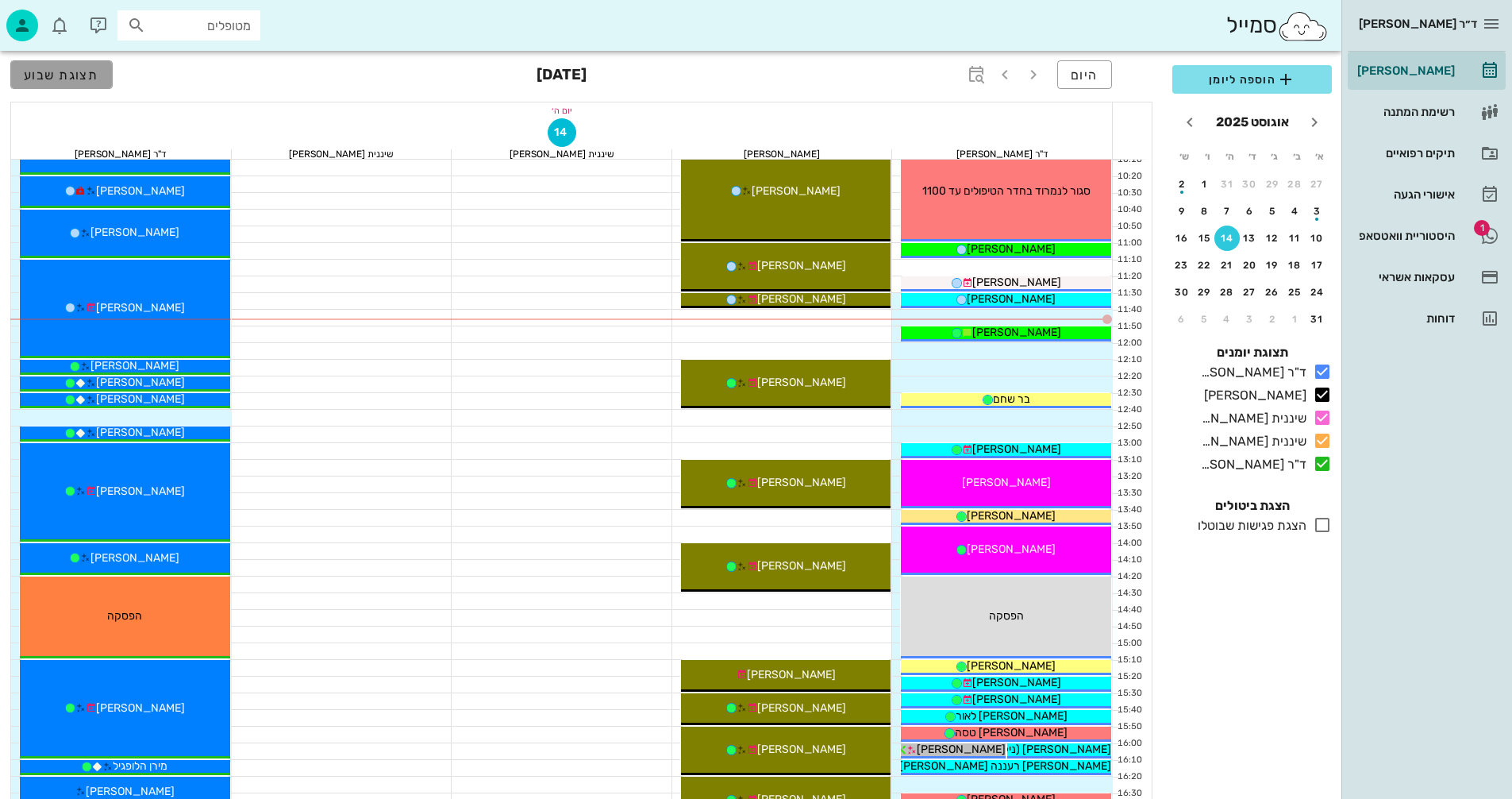
click at [45, 76] on span "תצוגת שבוע" at bounding box center [61, 75] width 75 height 15
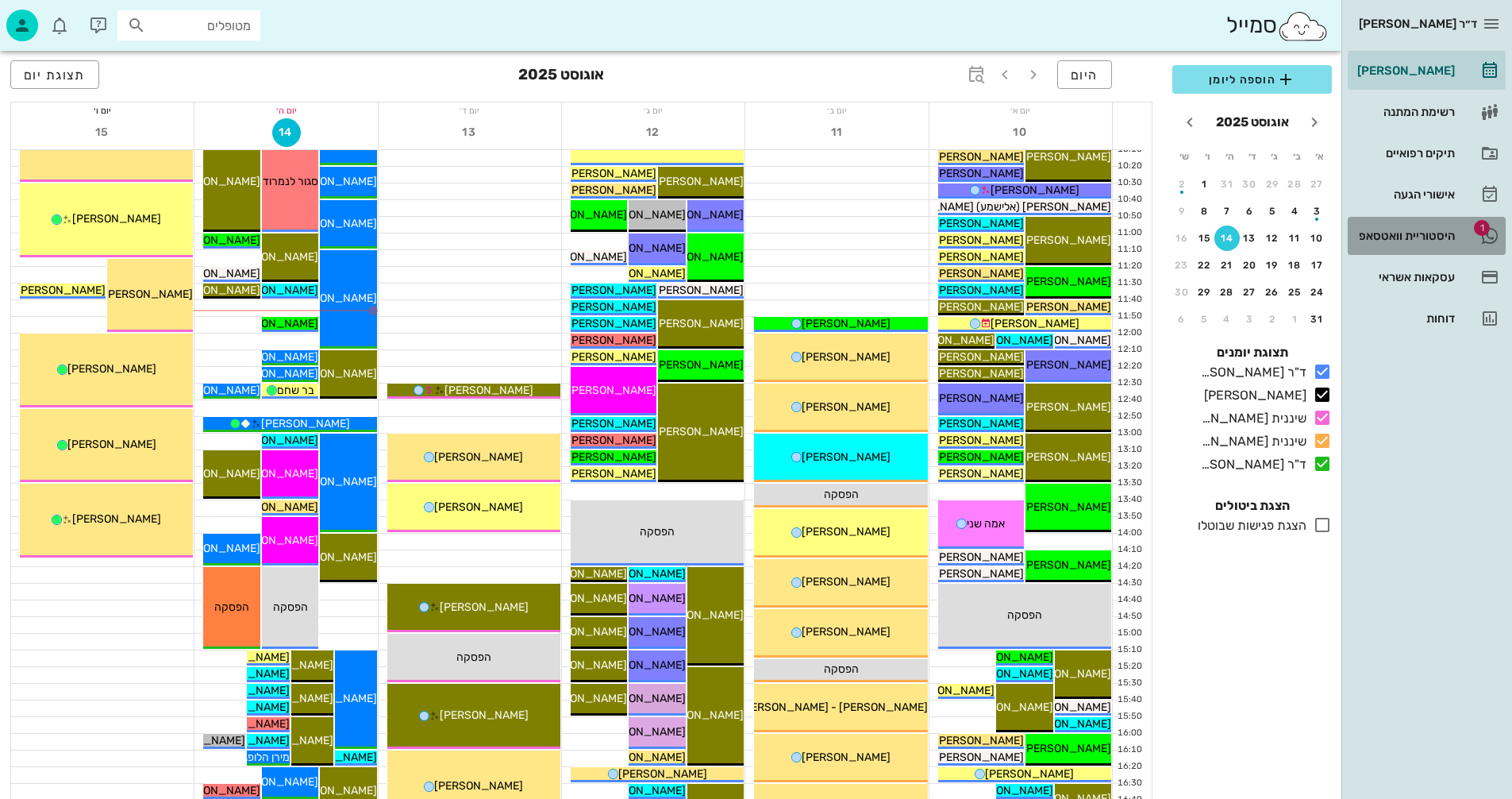
click at [1393, 231] on div "היסטוריית וואטסאפ" at bounding box center [1405, 236] width 101 height 13
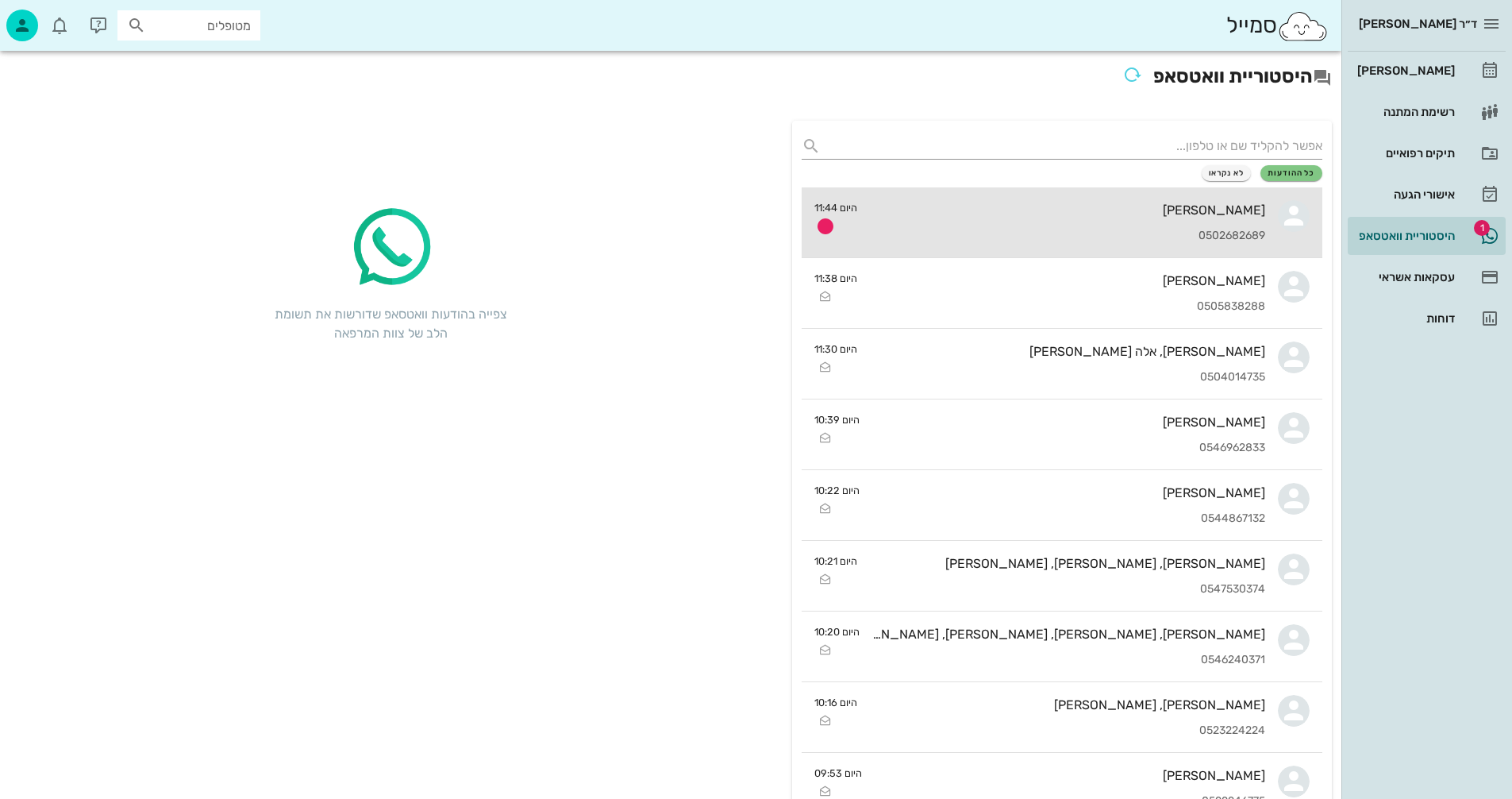
click at [1046, 208] on div "[PERSON_NAME]" at bounding box center [1067, 210] width 395 height 15
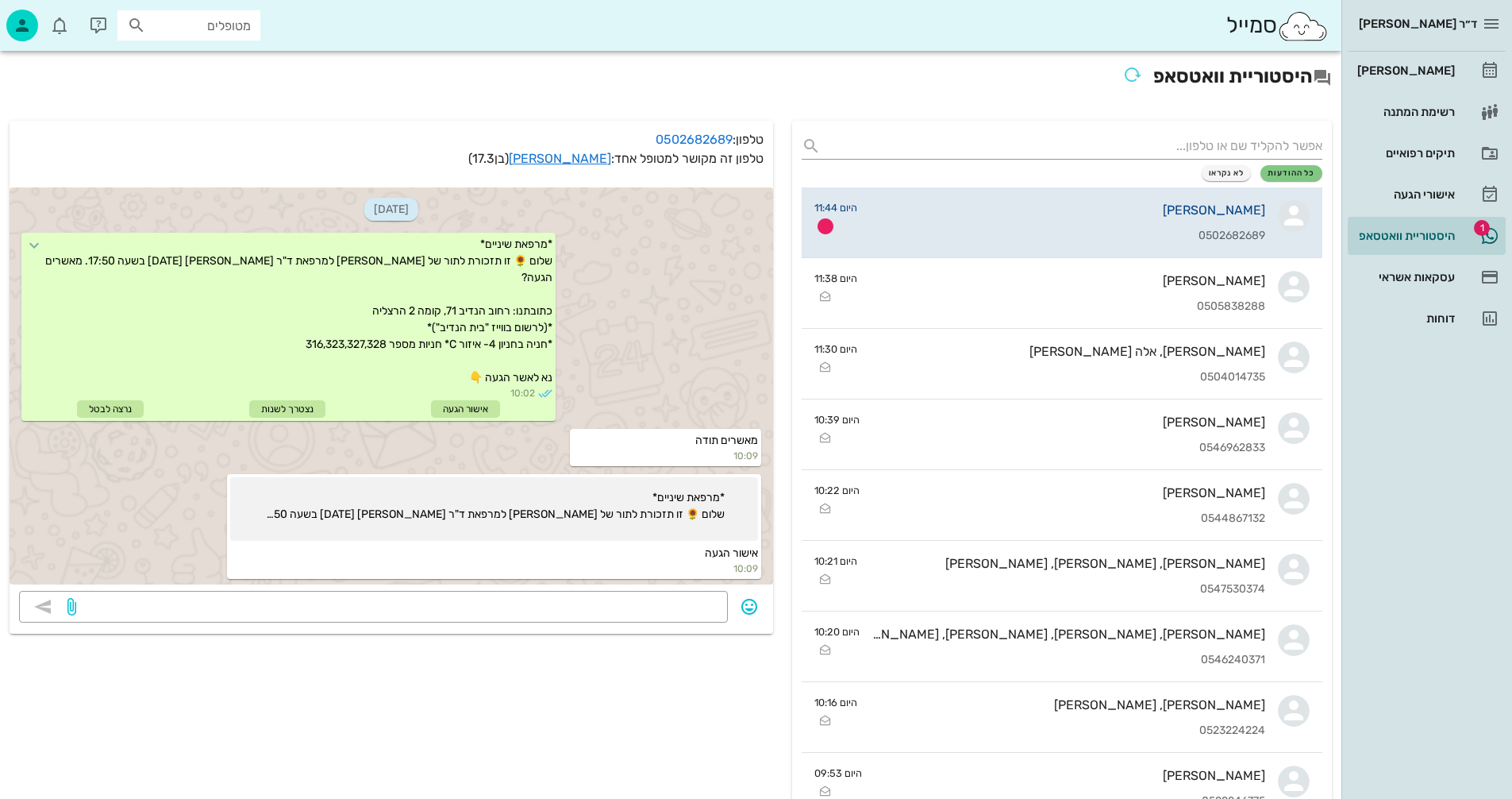
scroll to position [362, 0]
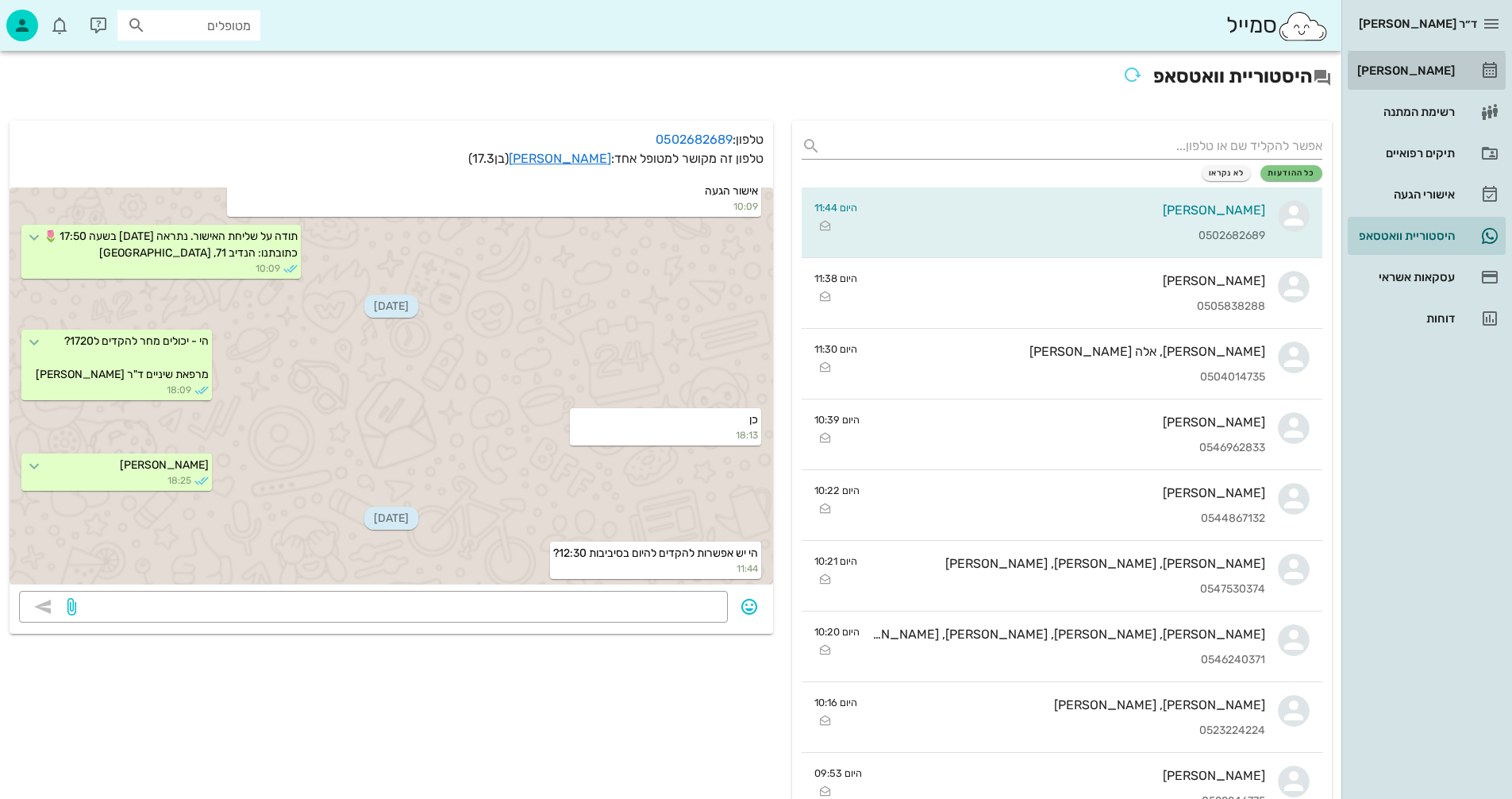
click at [1423, 68] on div "[PERSON_NAME]" at bounding box center [1405, 70] width 101 height 13
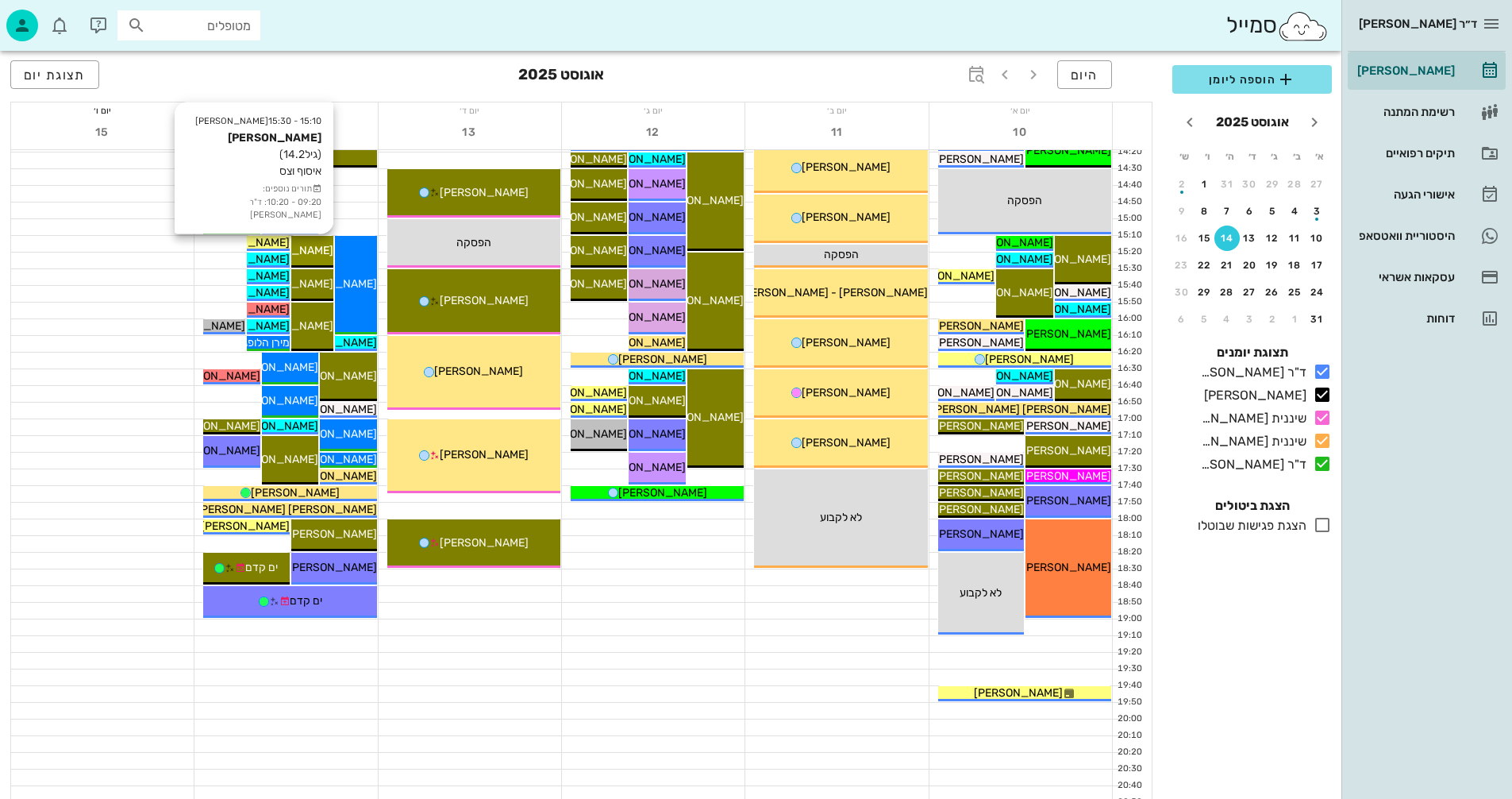
scroll to position [751, 0]
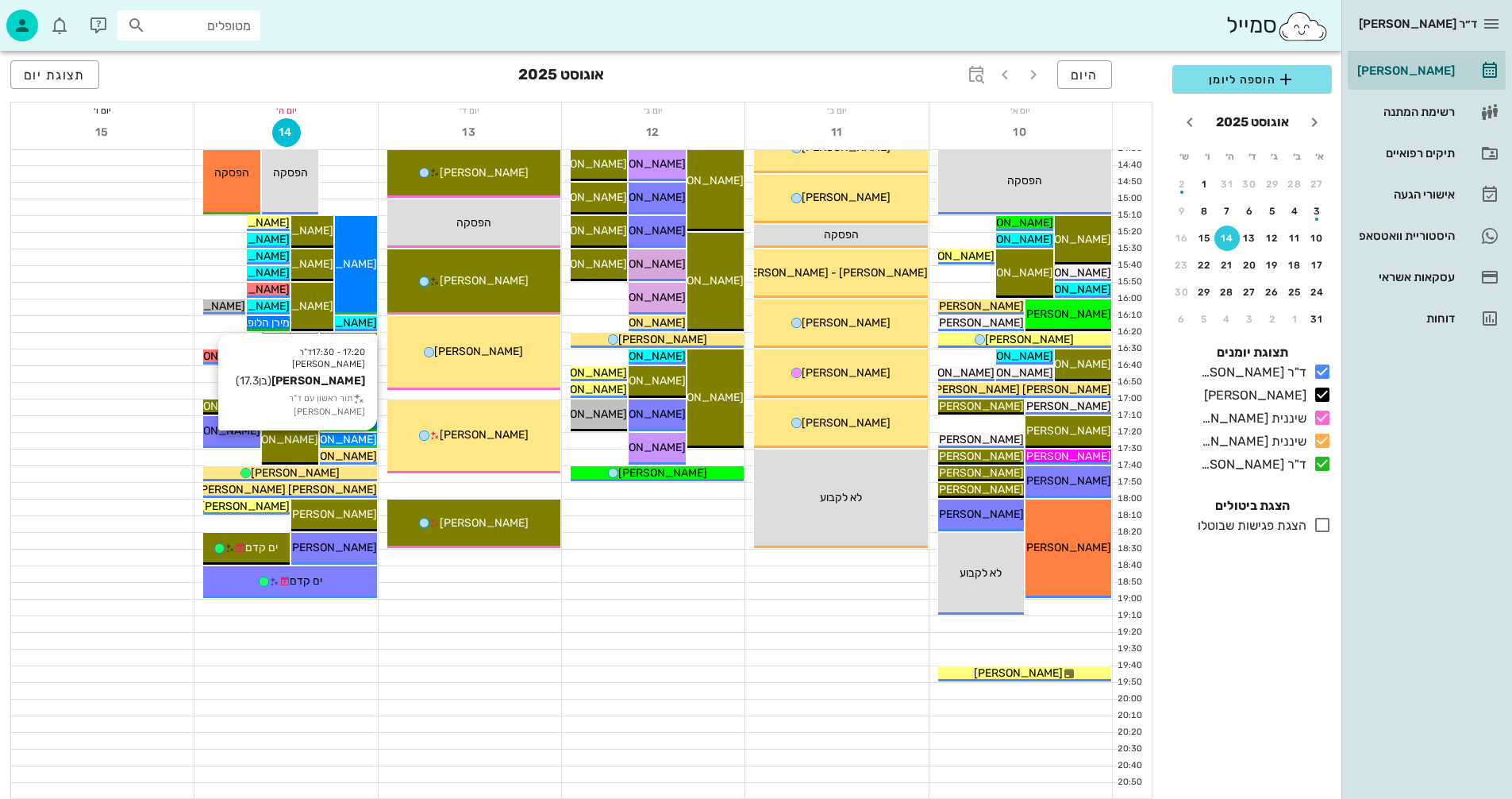
click at [353, 438] on span "[PERSON_NAME]" at bounding box center [333, 439] width 89 height 14
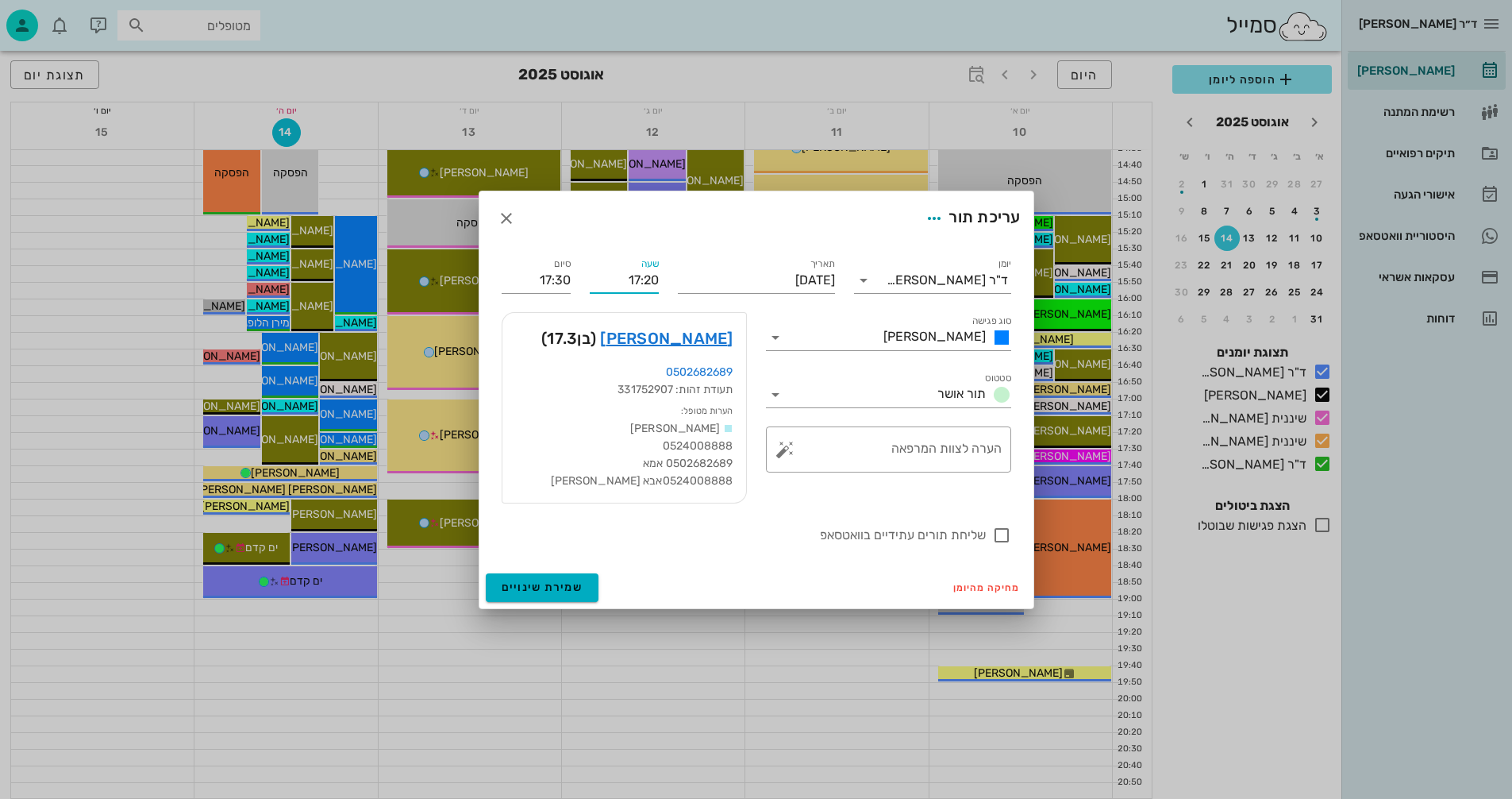
drag, startPoint x: 626, startPoint y: 276, endPoint x: 676, endPoint y: 287, distance: 51.2
click at [676, 287] on div "יומן ד"ר ולד שרון סוג פגישה שרון סטטוס תור אושר תאריך יום חמישי, 14 באוגוסט 202…" at bounding box center [756, 400] width 529 height 309
type input "12:40"
type input "12:50"
click at [584, 279] on div "שעה 12:40" at bounding box center [625, 274] width 88 height 57
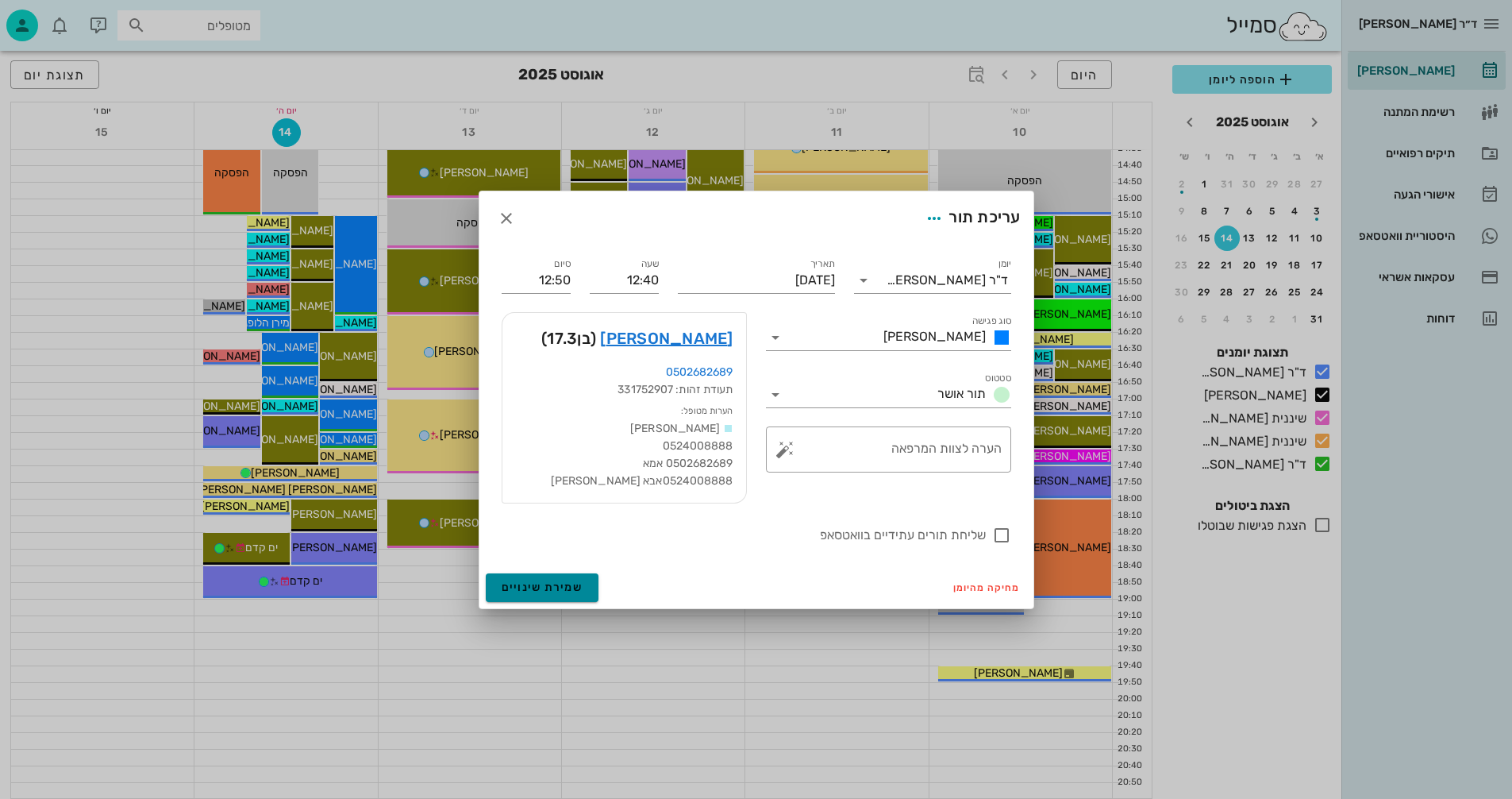
click at [548, 581] on span "שמירת שינויים" at bounding box center [542, 588] width 81 height 14
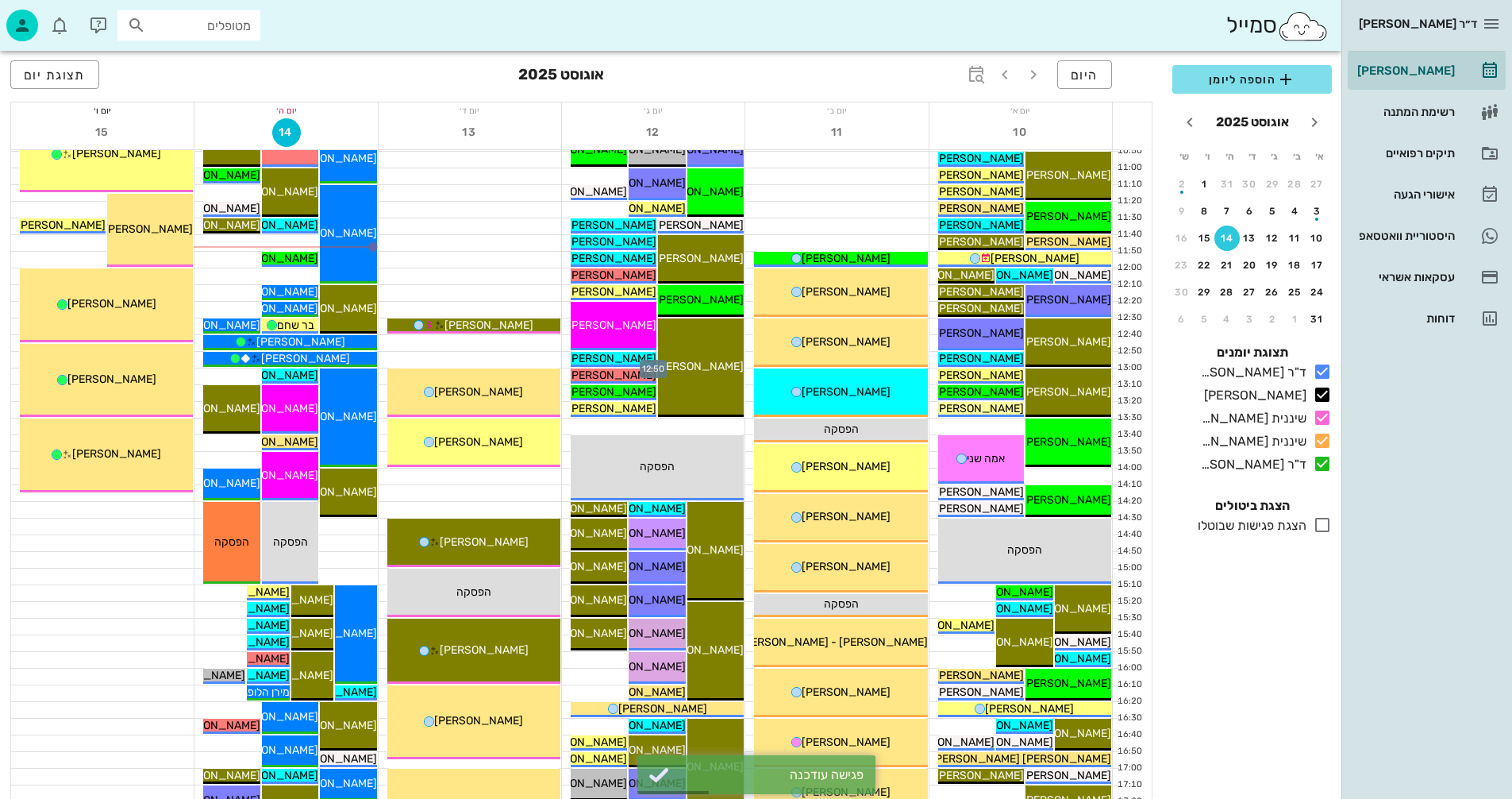
scroll to position [354, 0]
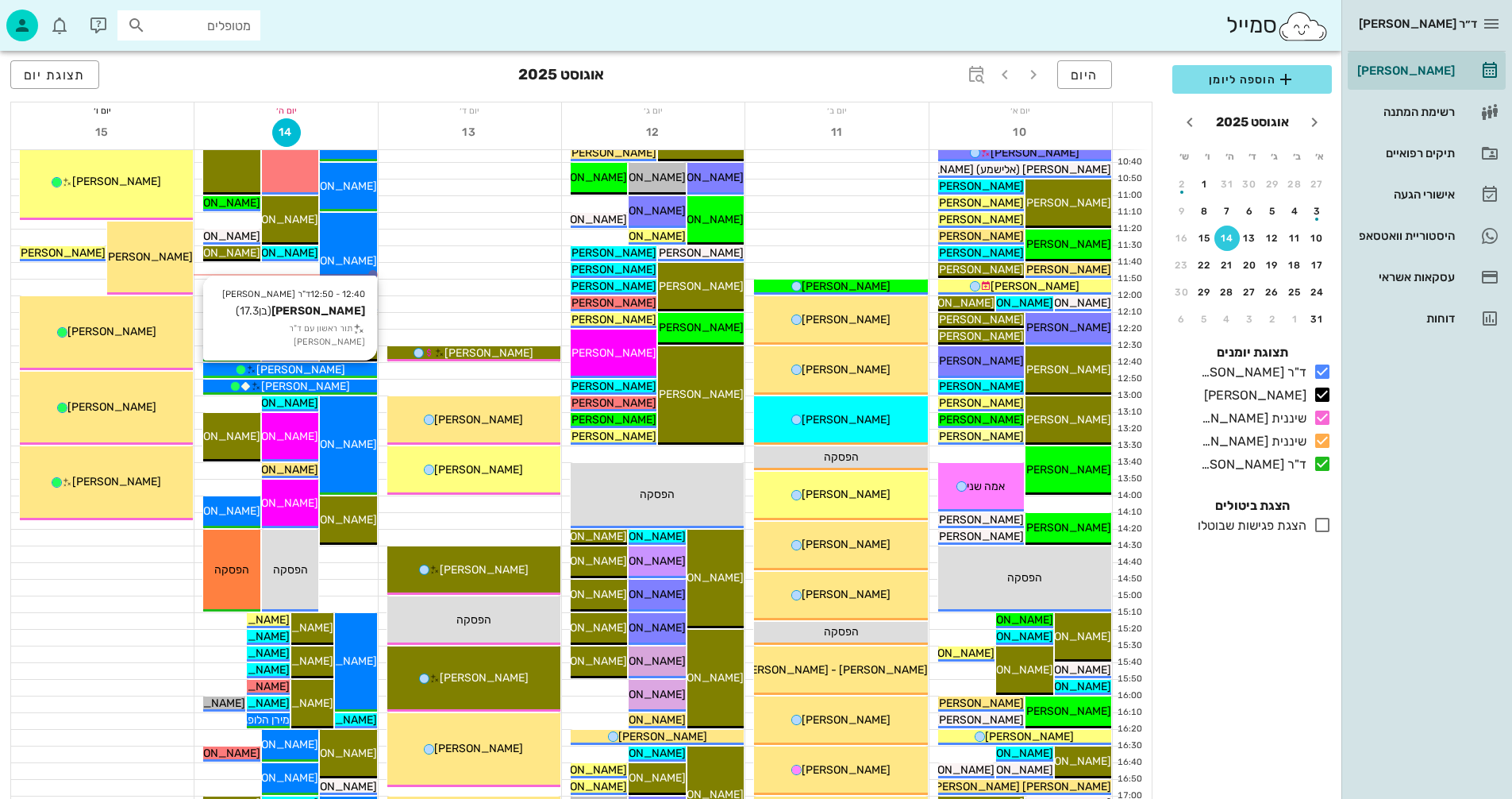
click at [335, 368] on div "[PERSON_NAME]" at bounding box center [290, 369] width 173 height 16
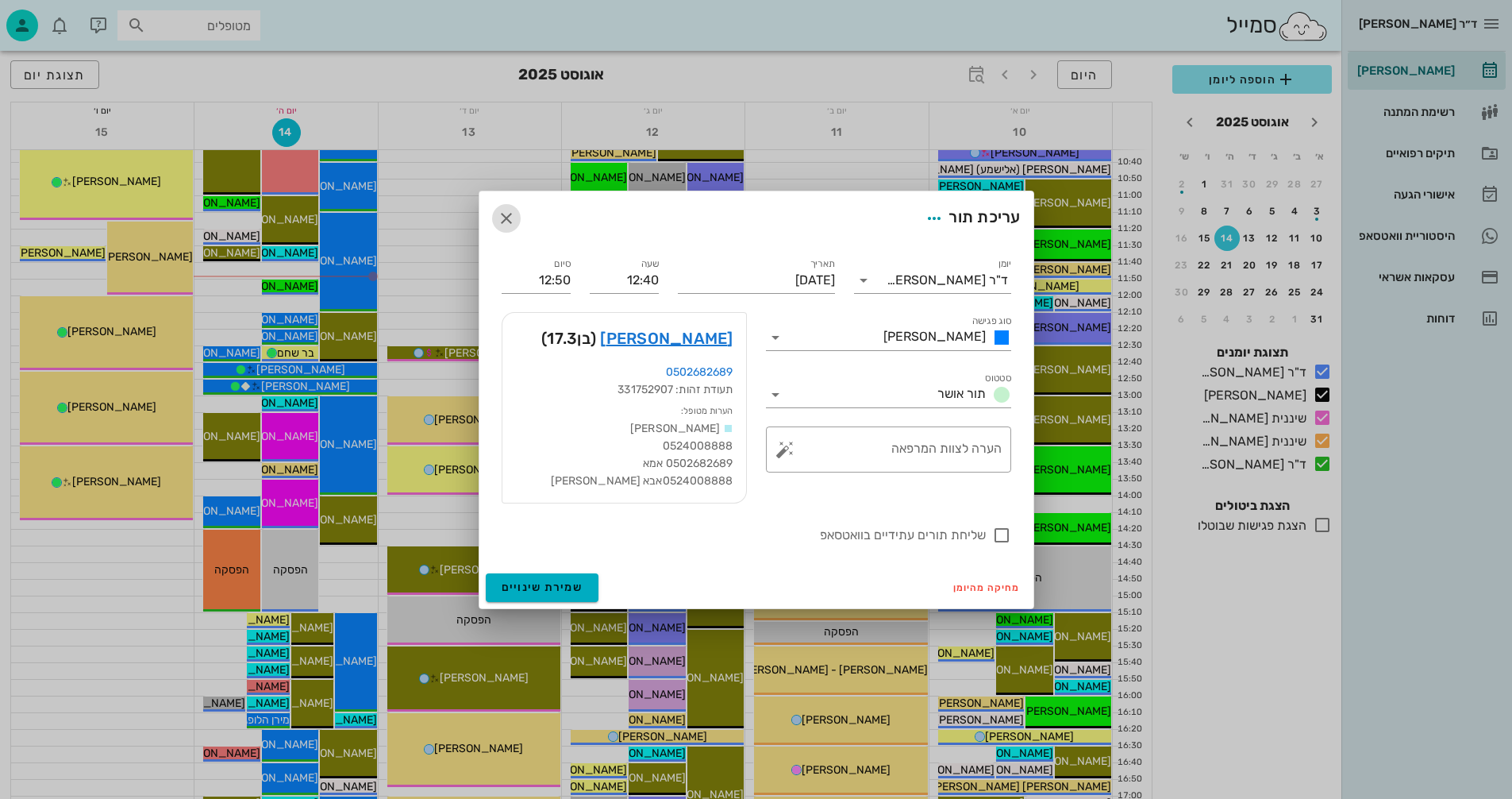
click at [504, 215] on icon "button" at bounding box center [506, 218] width 19 height 19
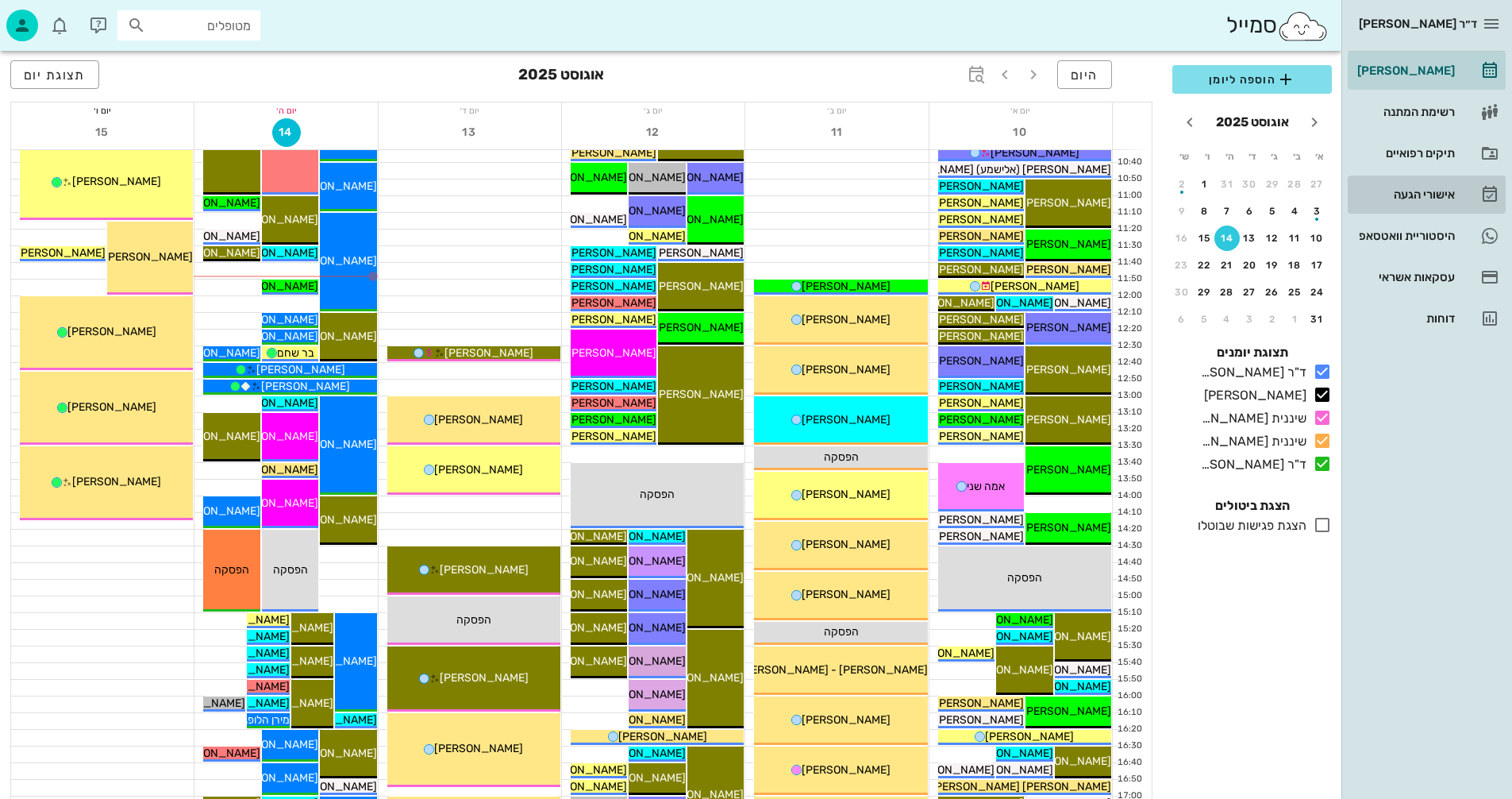
click at [1410, 192] on div "אישורי הגעה" at bounding box center [1405, 194] width 101 height 13
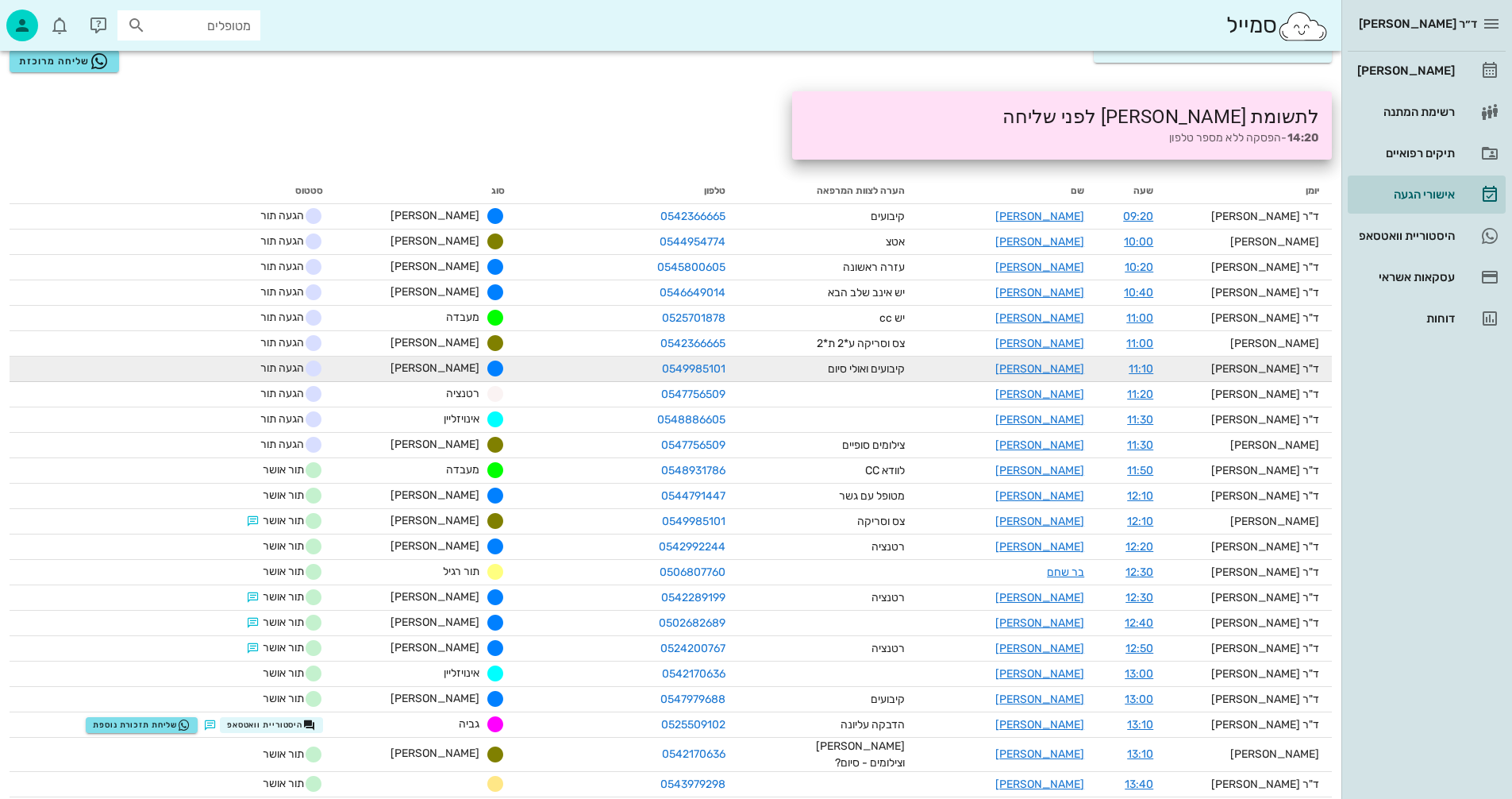
scroll to position [238, 0]
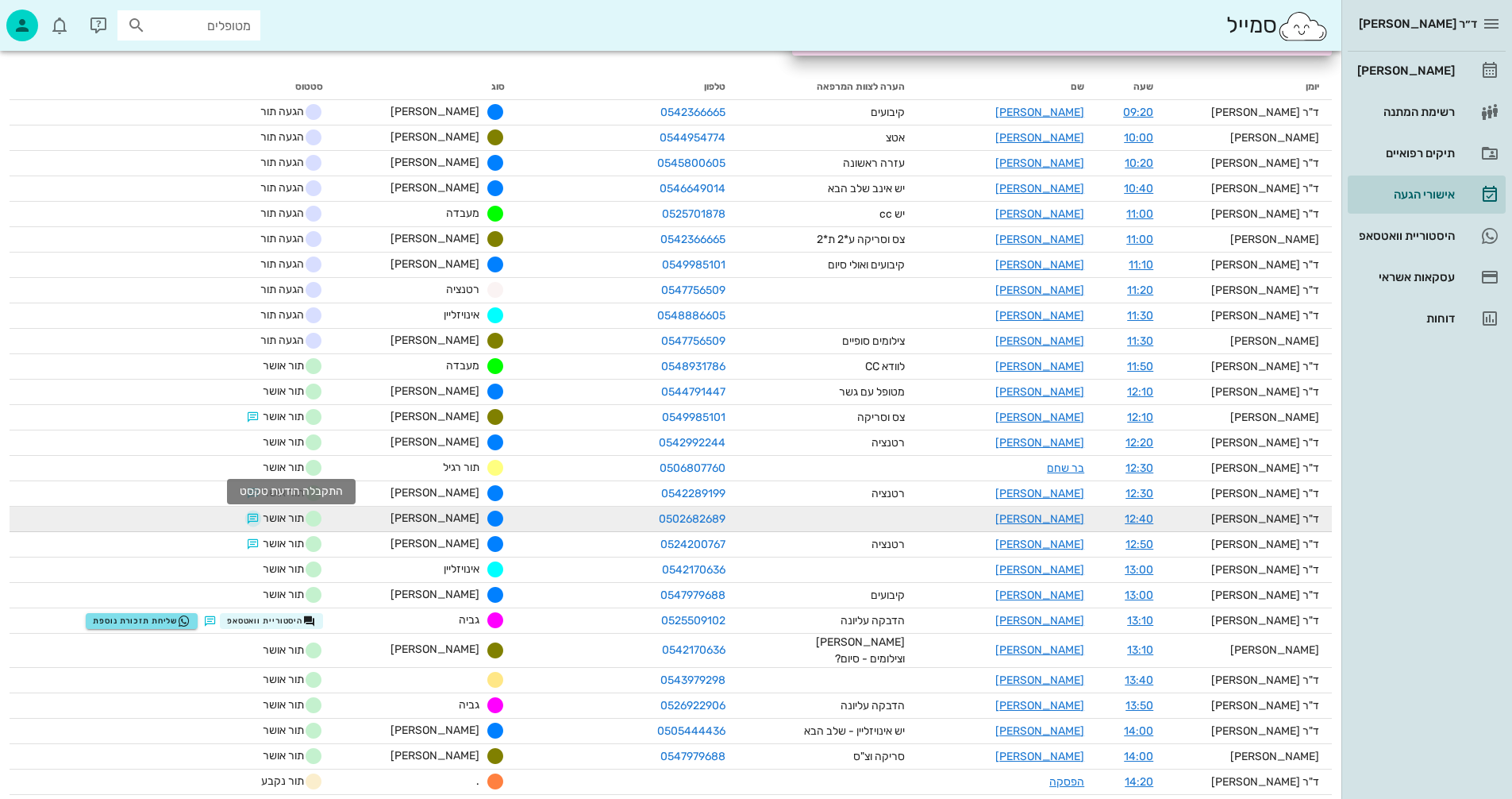
click at [260, 516] on button "button" at bounding box center [253, 518] width 13 height 13
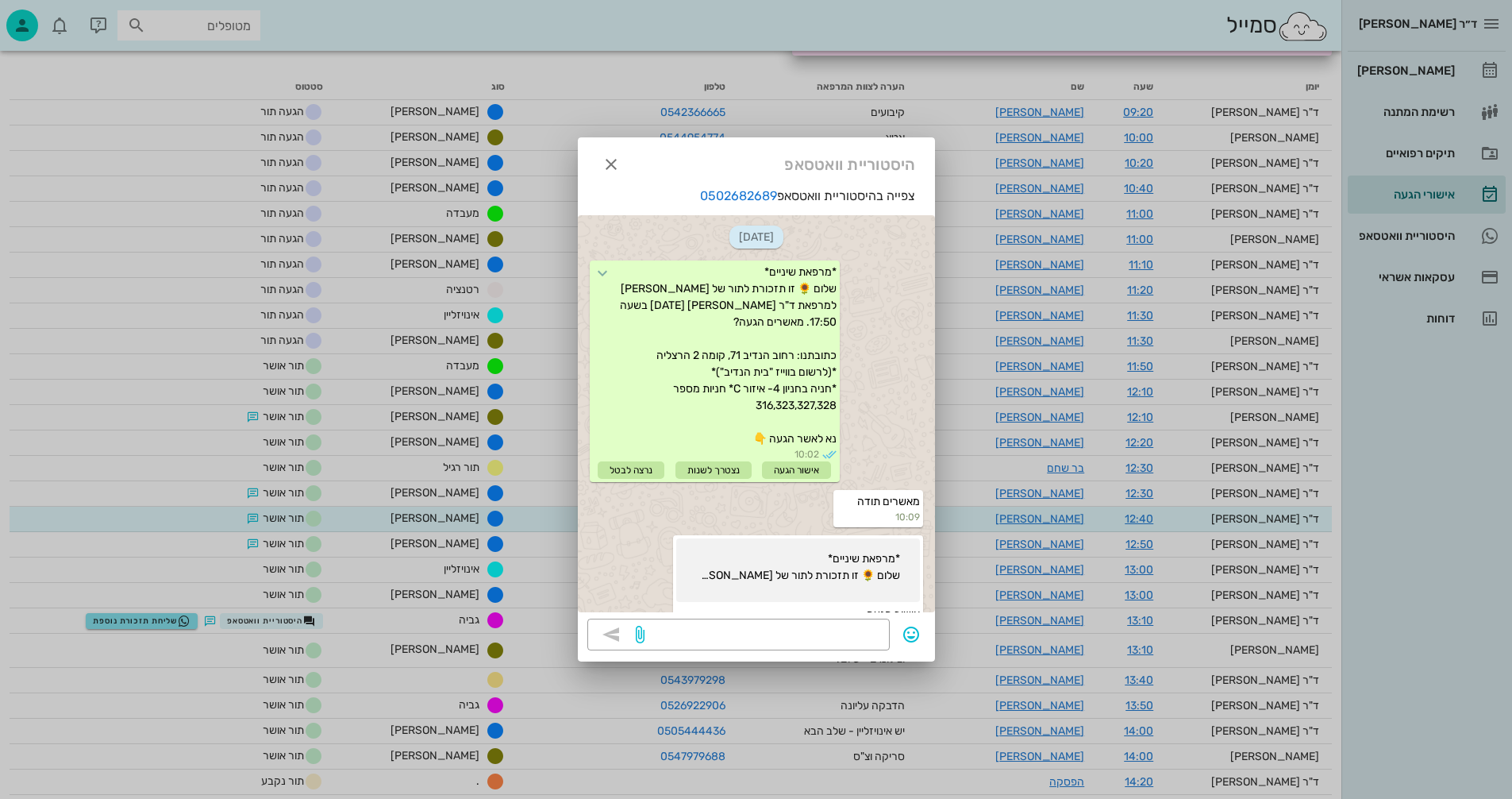
scroll to position [412, 0]
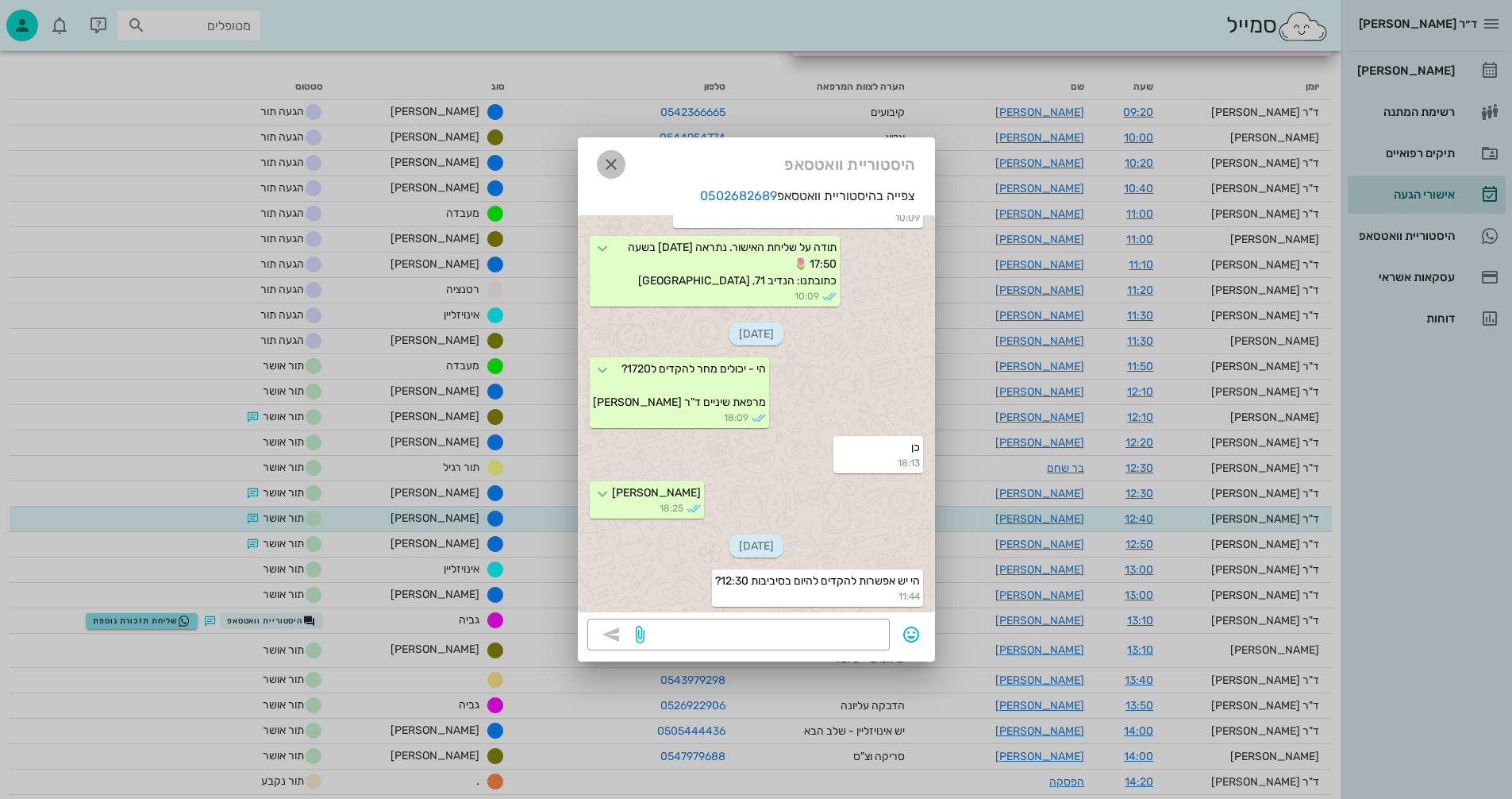
click at [614, 161] on icon "button" at bounding box center [611, 165] width 19 height 19
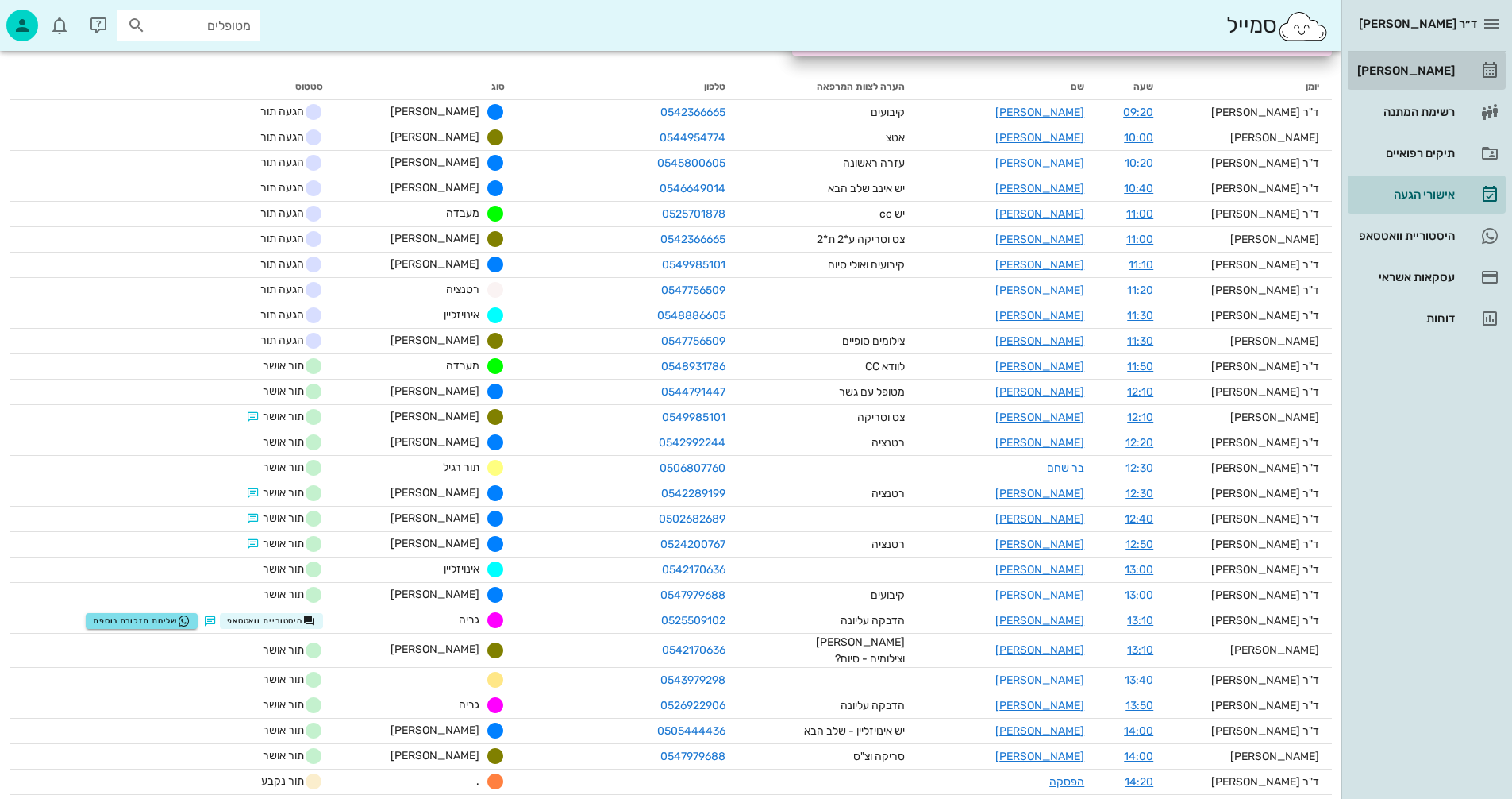
click at [1415, 70] on div "[PERSON_NAME]" at bounding box center [1405, 70] width 101 height 13
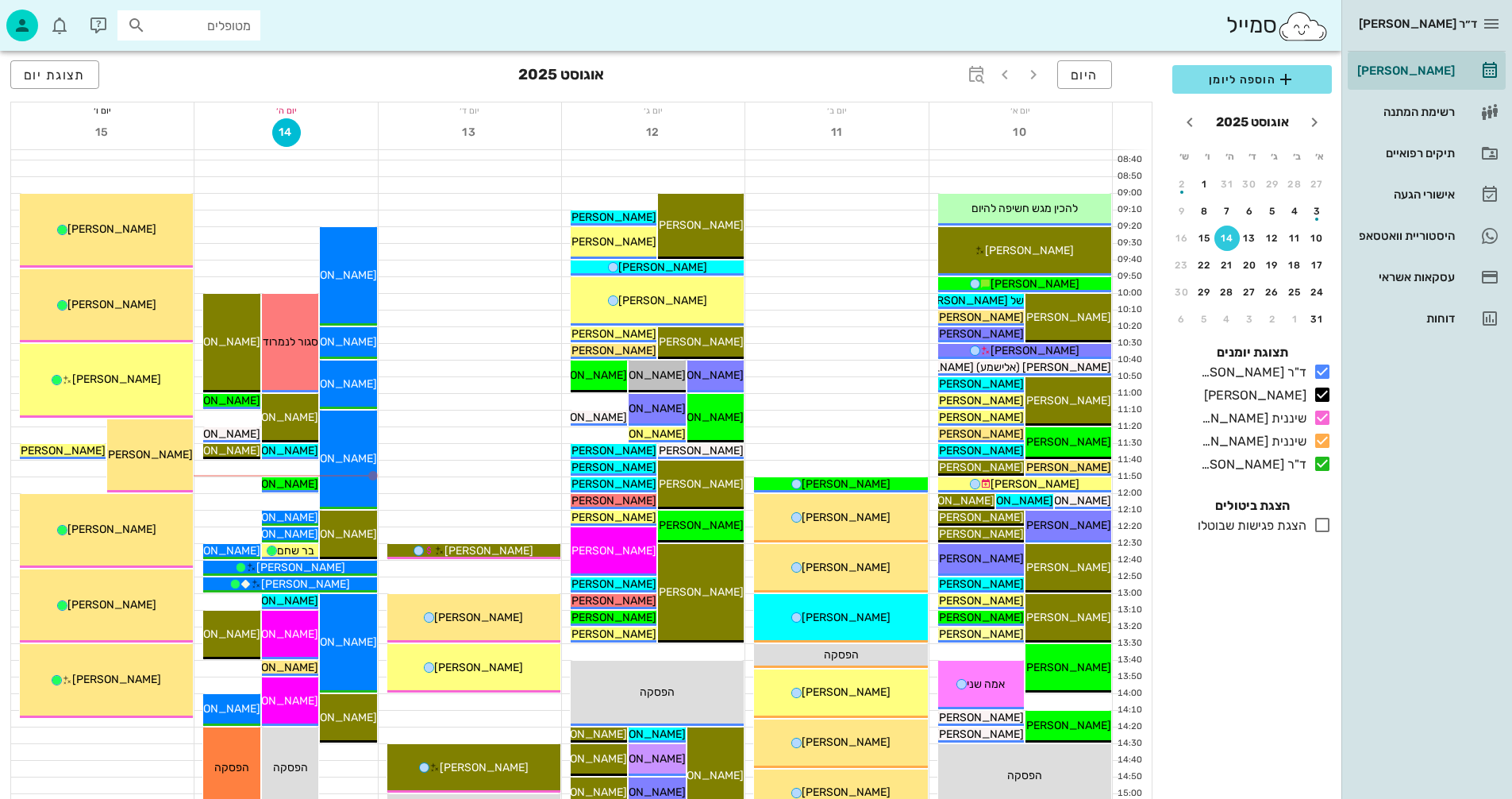
scroll to position [159, 0]
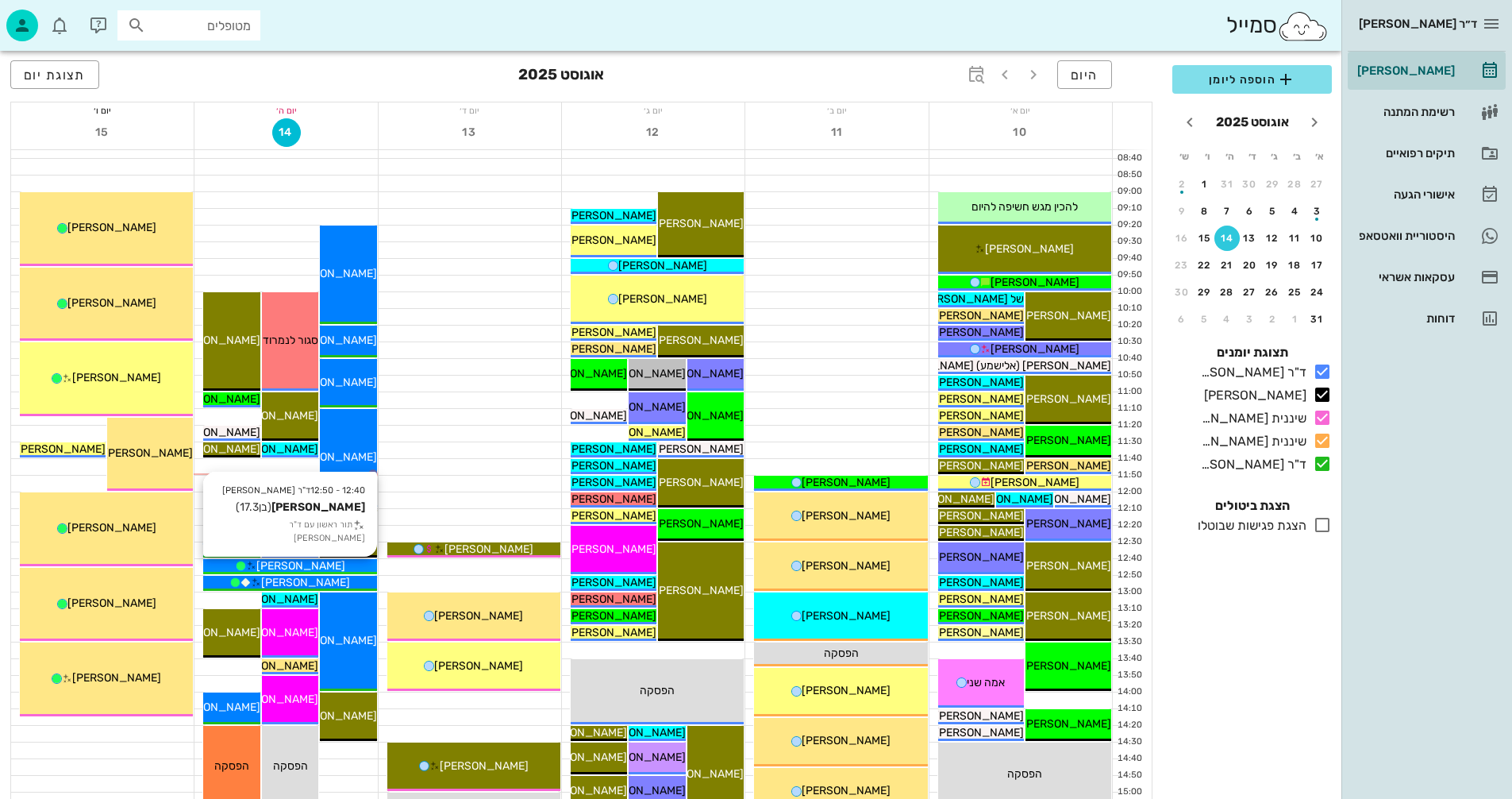
click at [348, 566] on div "[PERSON_NAME]" at bounding box center [290, 565] width 173 height 16
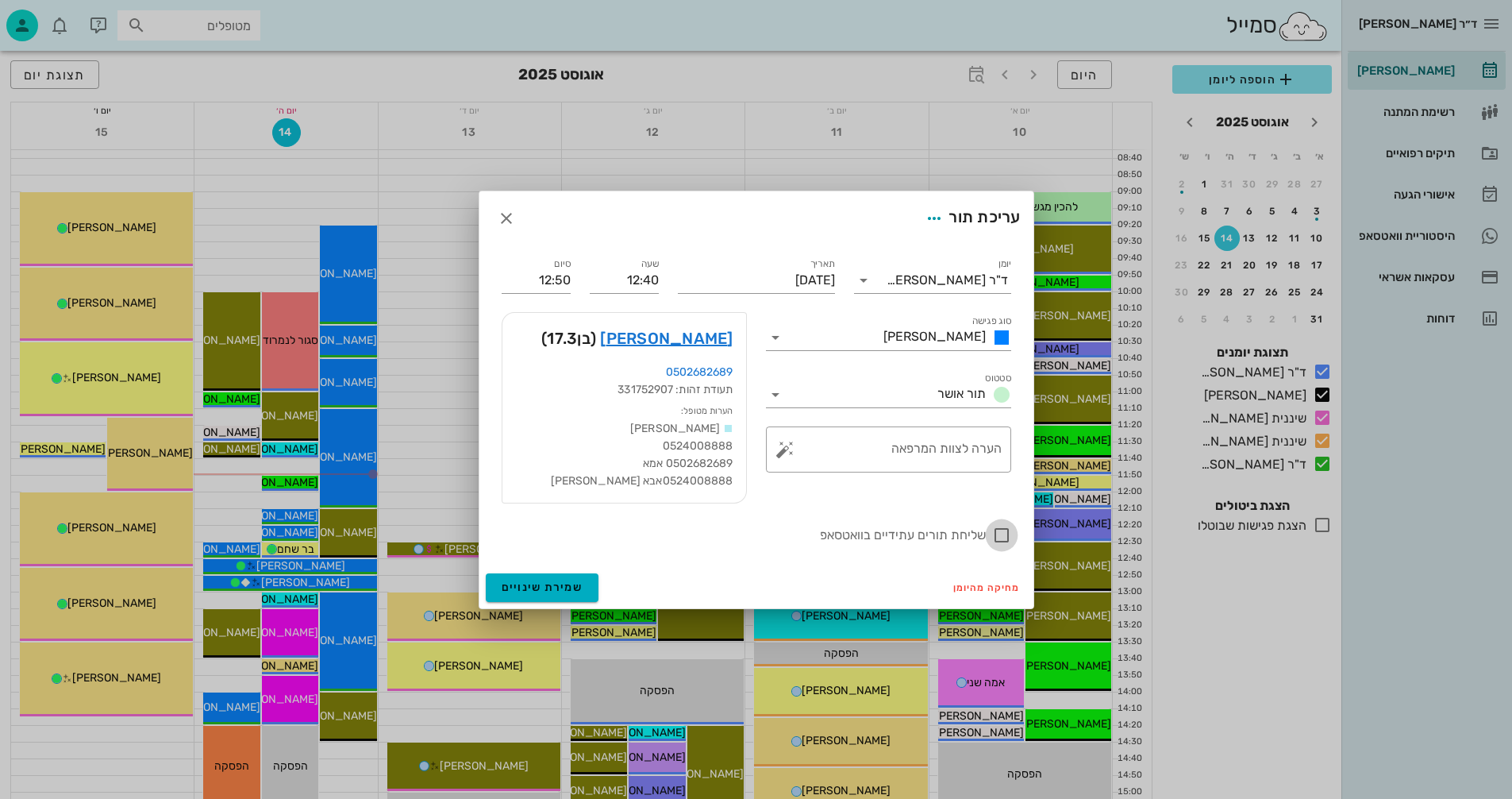
click at [1003, 533] on div at bounding box center [1001, 535] width 27 height 27
checkbox input "true"
click at [535, 583] on span "שמירת שינויים" at bounding box center [542, 588] width 81 height 14
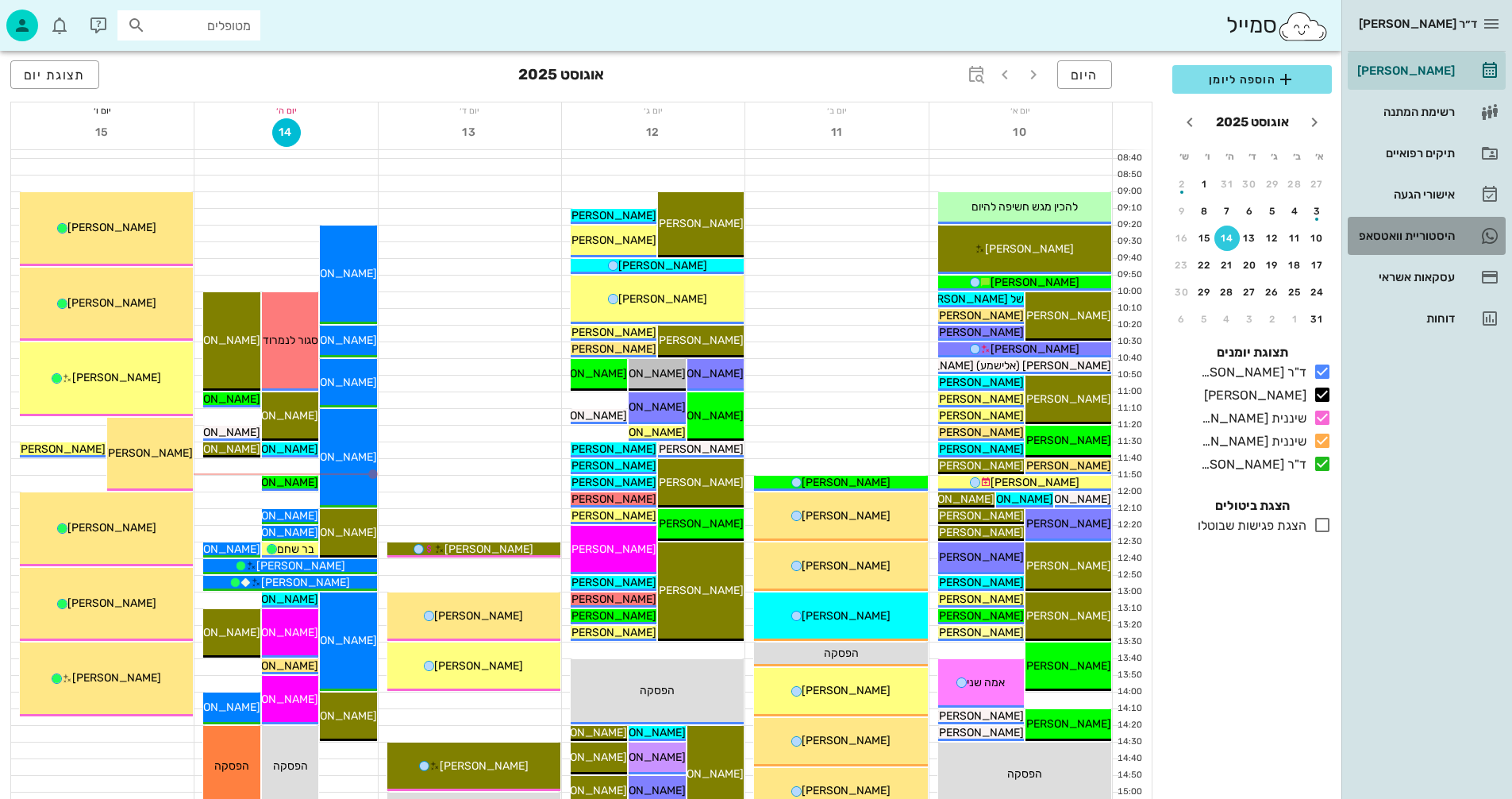
click at [1378, 231] on div "היסטוריית וואטסאפ" at bounding box center [1405, 236] width 101 height 13
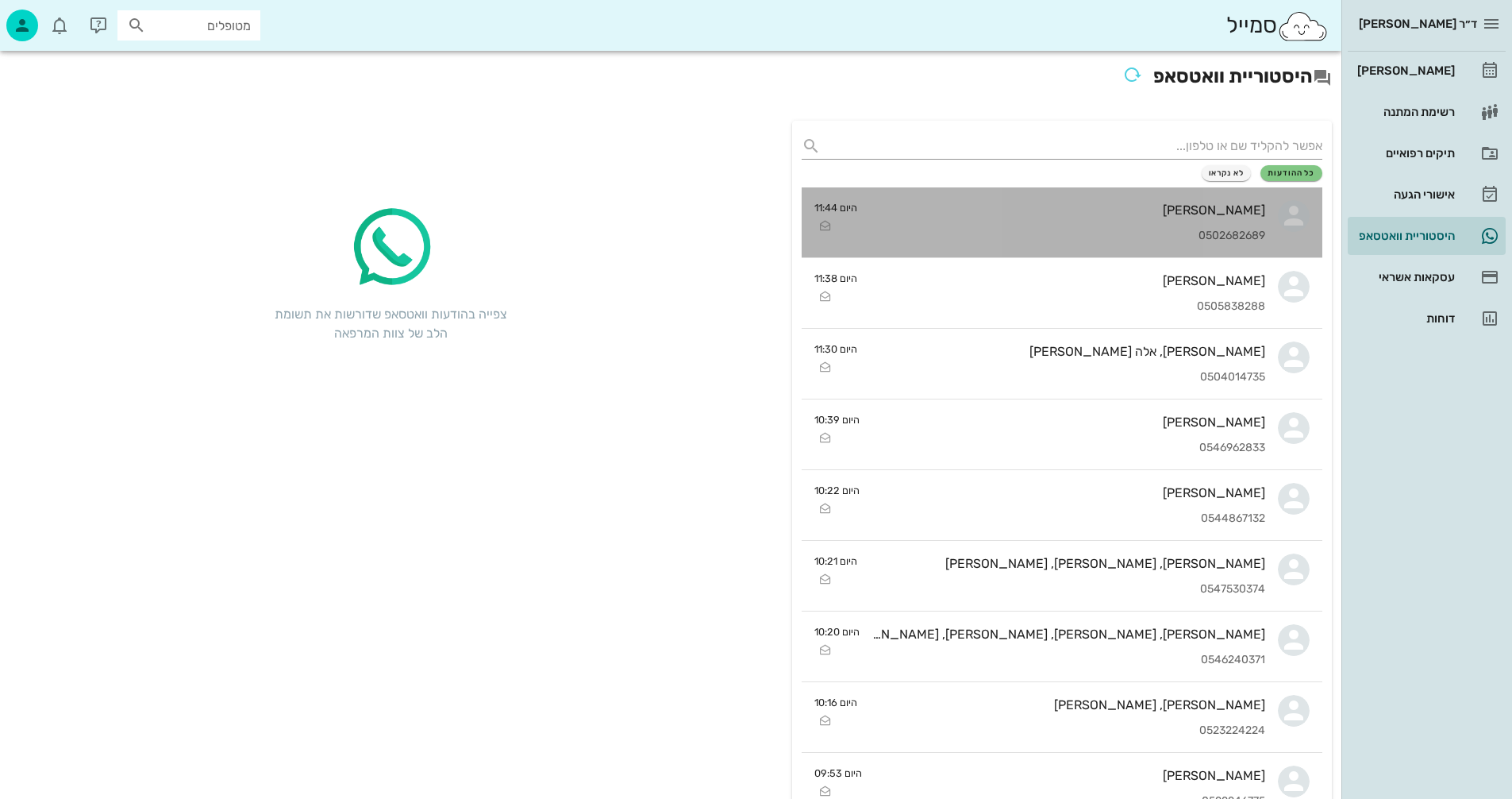
click at [950, 203] on div "[PERSON_NAME]" at bounding box center [1067, 210] width 395 height 15
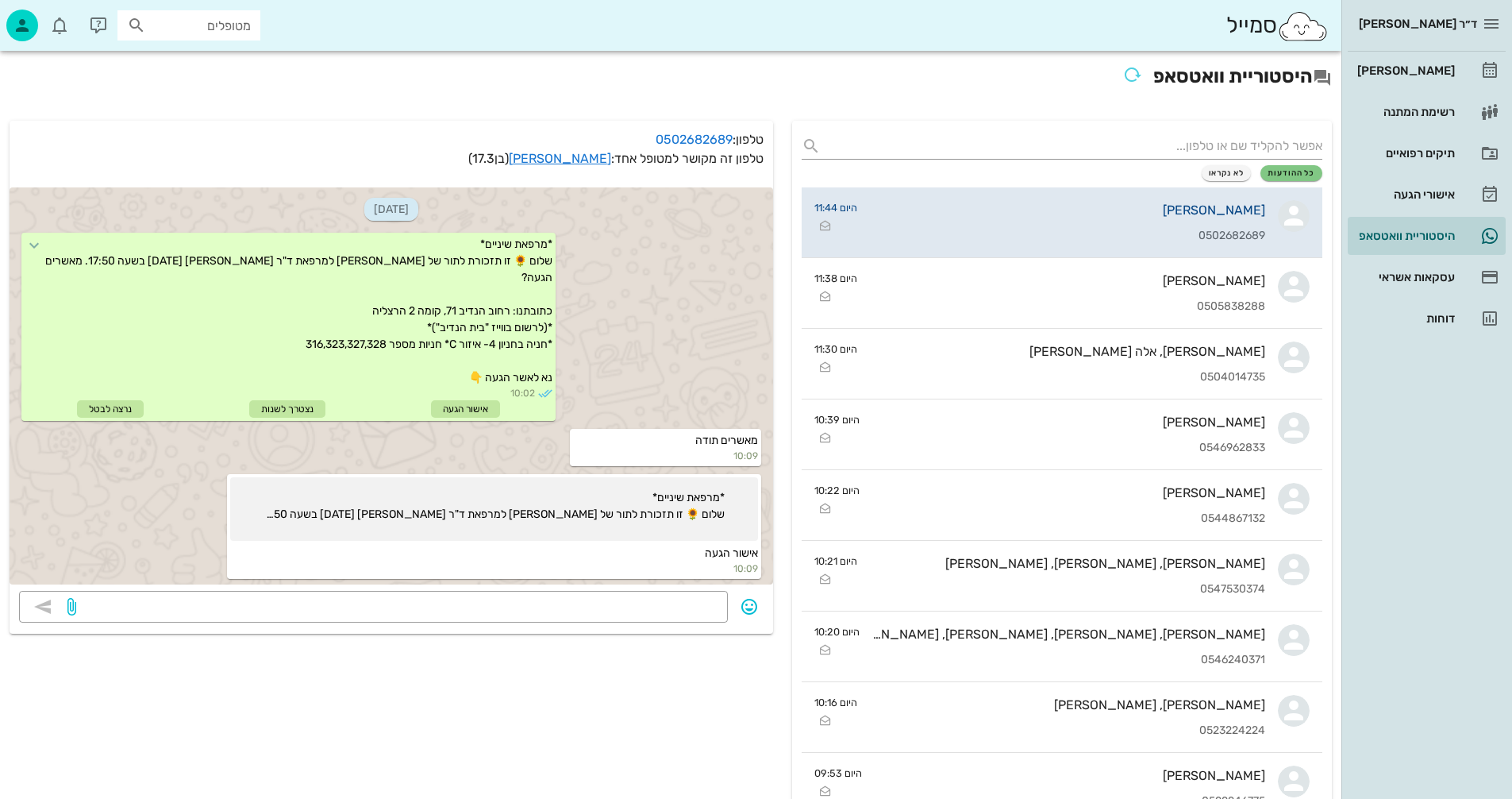
scroll to position [362, 0]
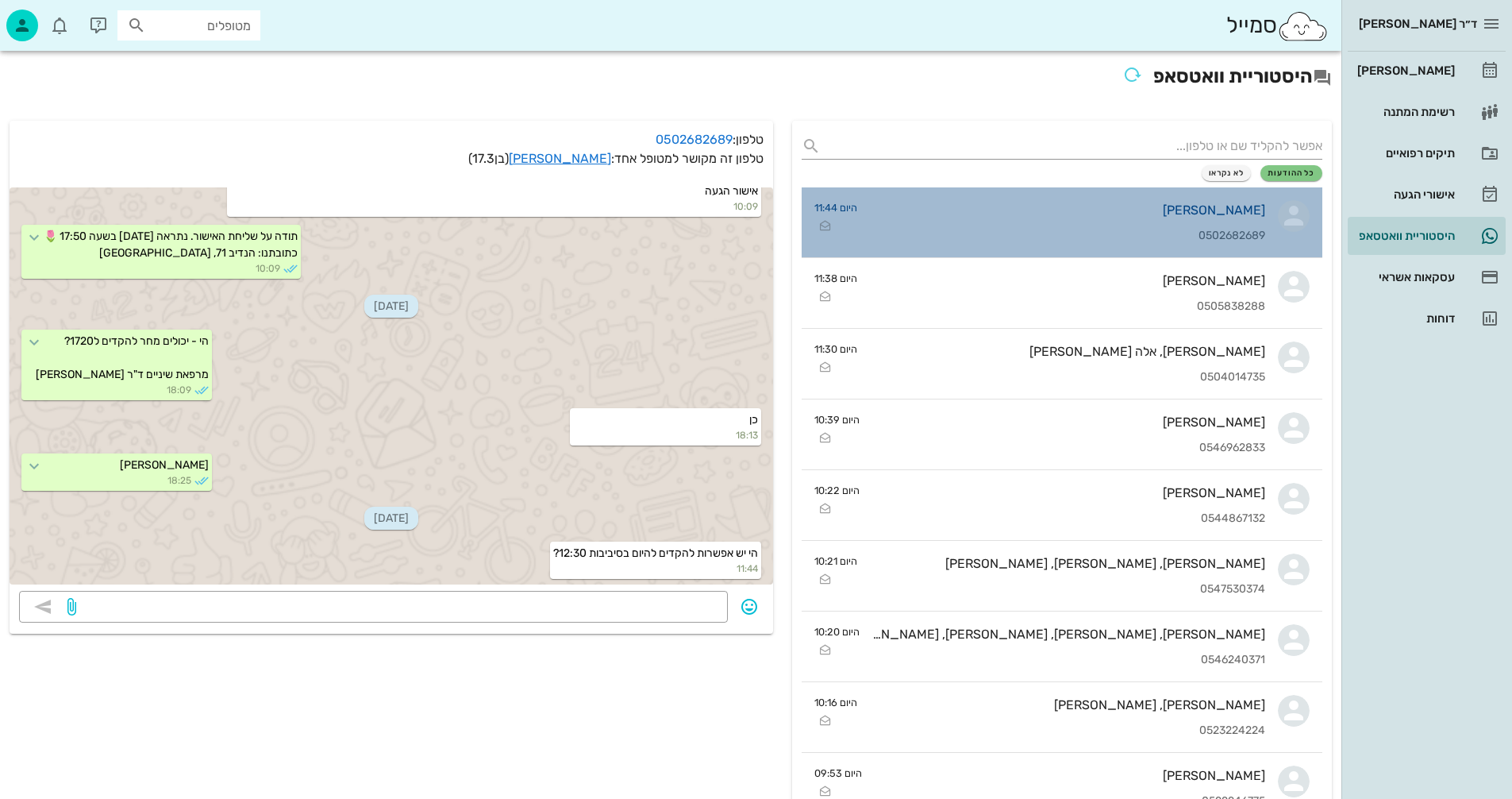
click at [1097, 222] on div "עומרי גבאי 0502682689" at bounding box center [1067, 222] width 395 height 70
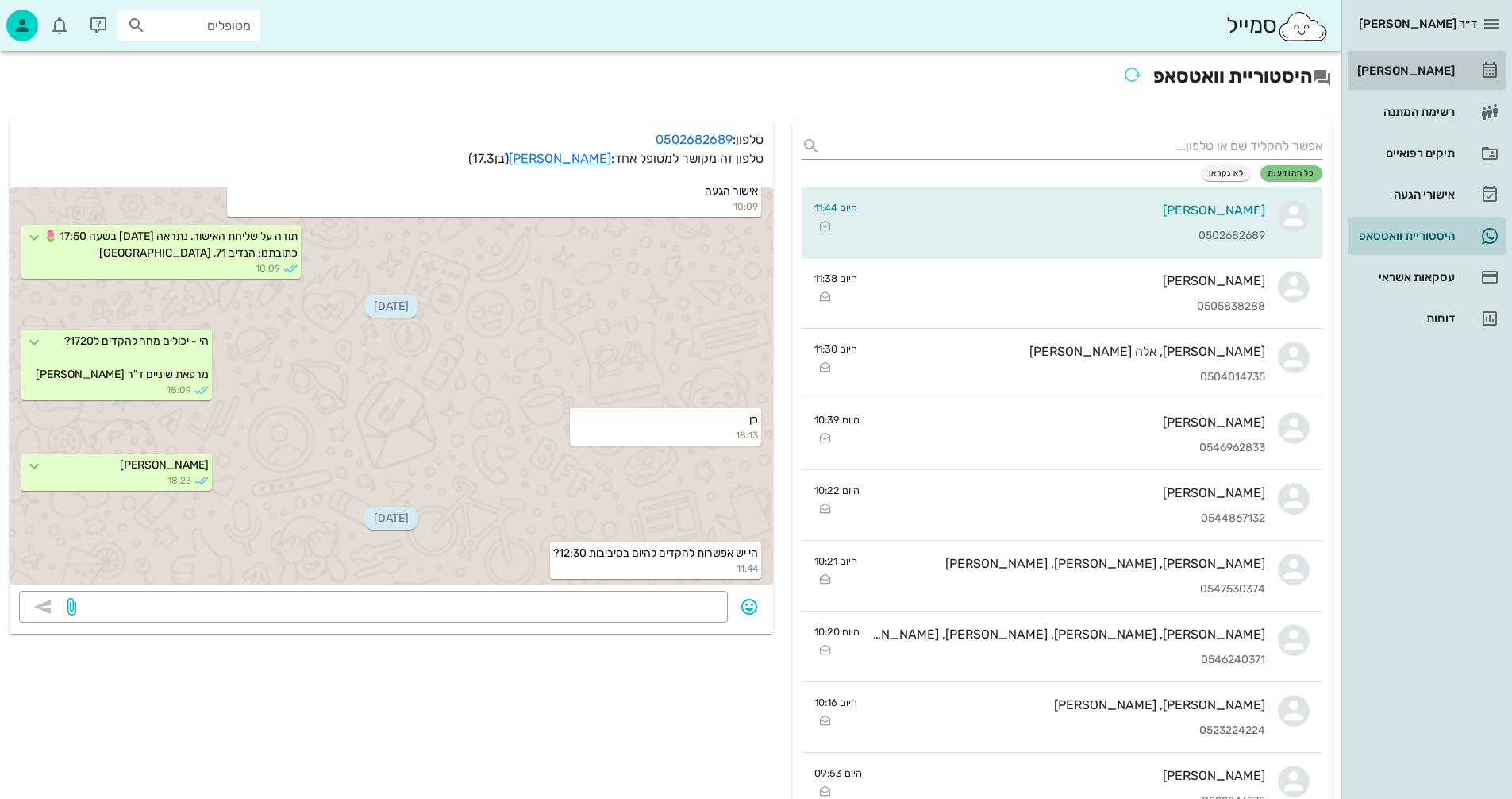
click at [1413, 71] on div "[PERSON_NAME]" at bounding box center [1405, 70] width 101 height 13
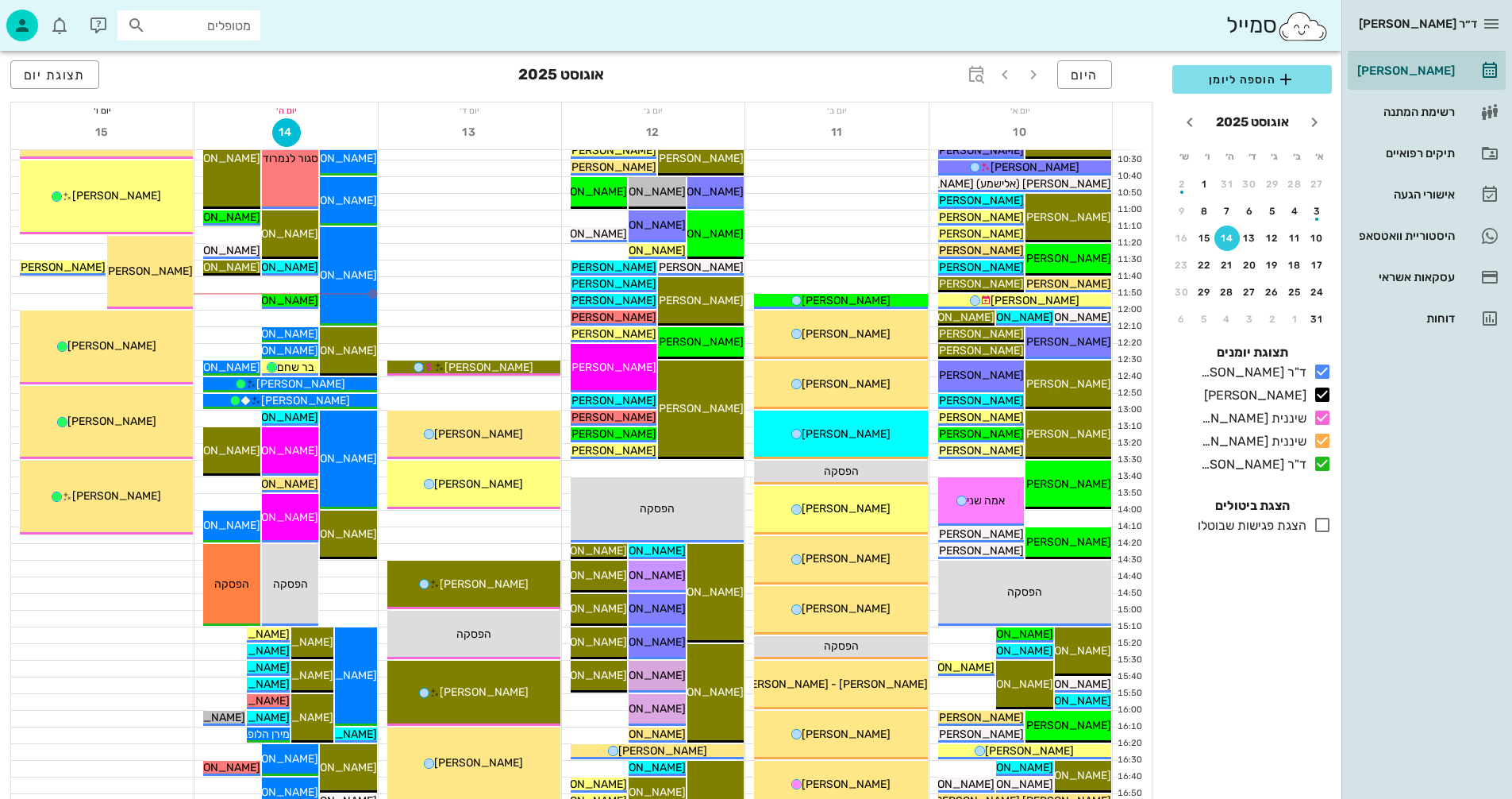
scroll to position [397, 0]
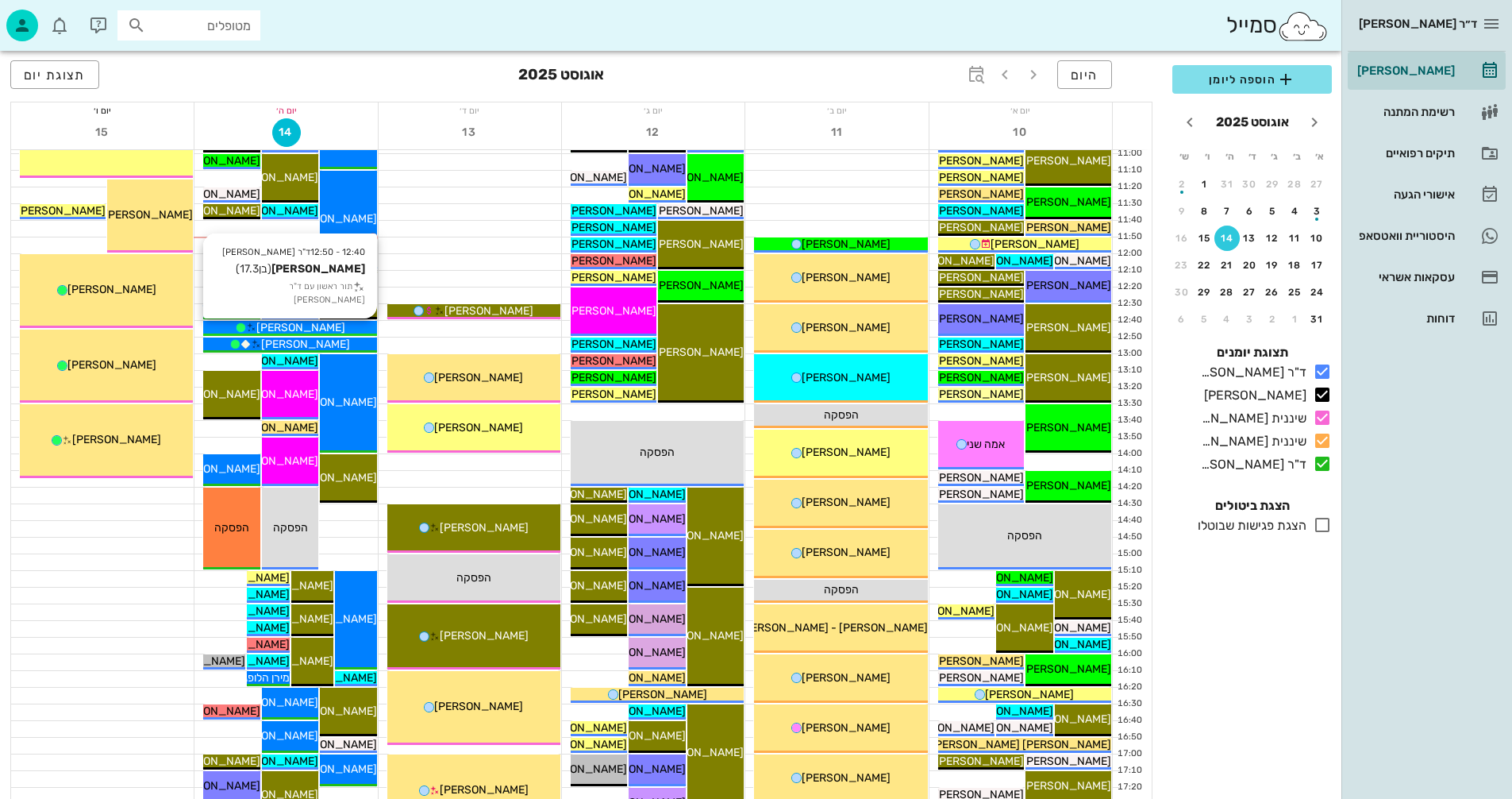
click at [344, 327] on div "[PERSON_NAME]" at bounding box center [290, 327] width 173 height 16
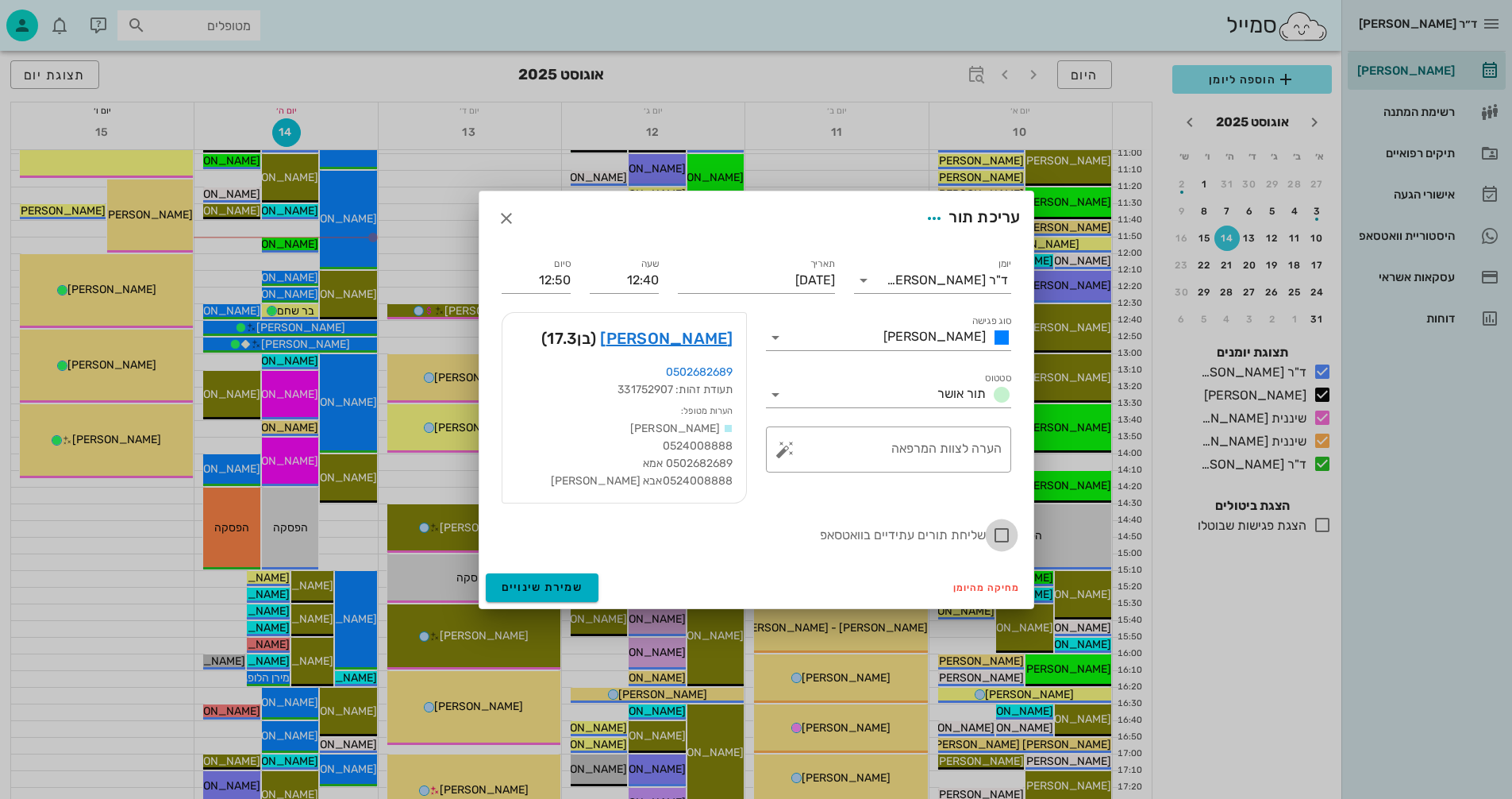
click at [1002, 535] on div at bounding box center [1001, 535] width 27 height 27
checkbox input "true"
click at [546, 591] on span "שמירת שינויים" at bounding box center [542, 588] width 81 height 14
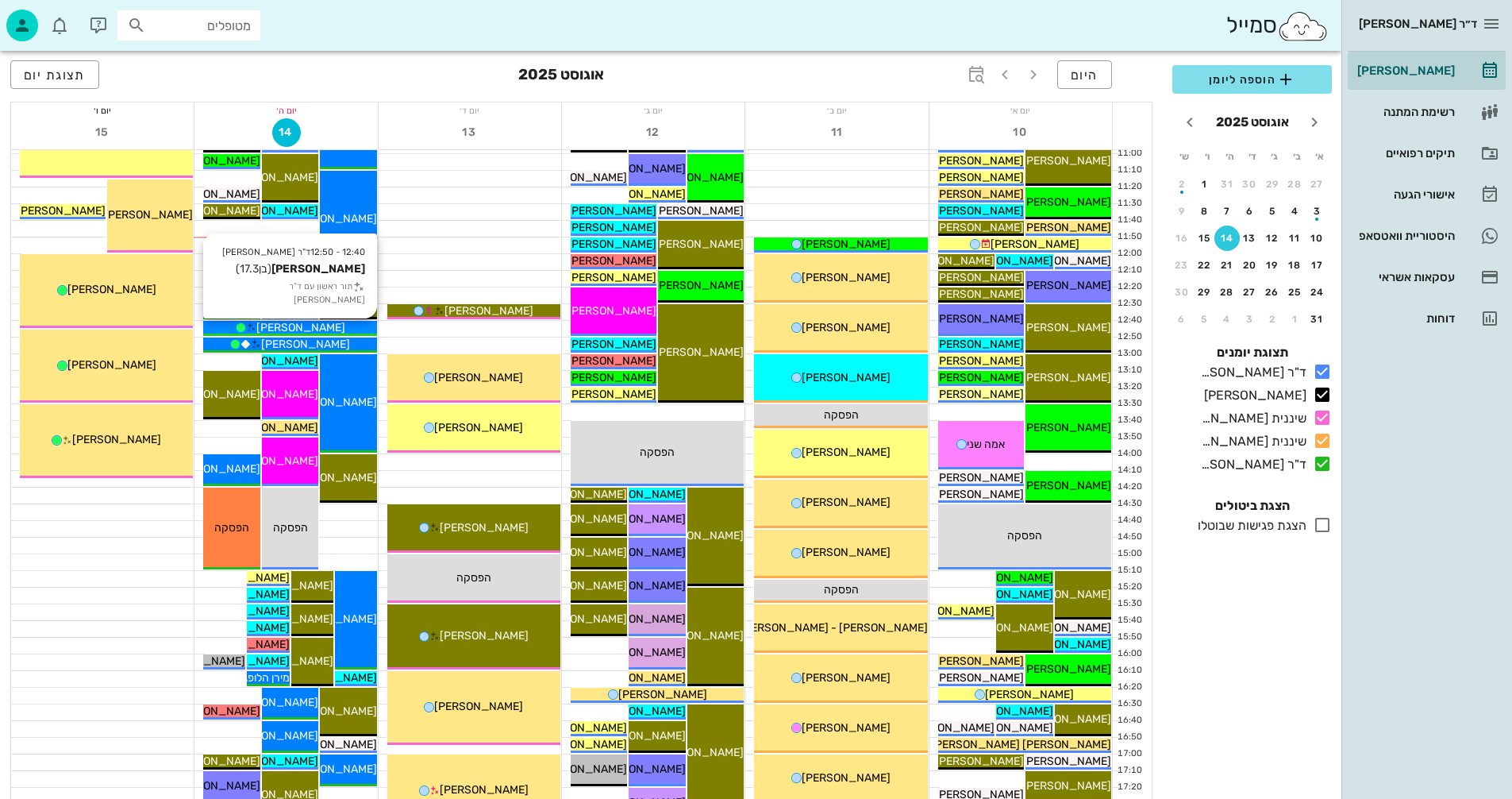
click at [347, 332] on div "[PERSON_NAME]" at bounding box center [290, 327] width 173 height 16
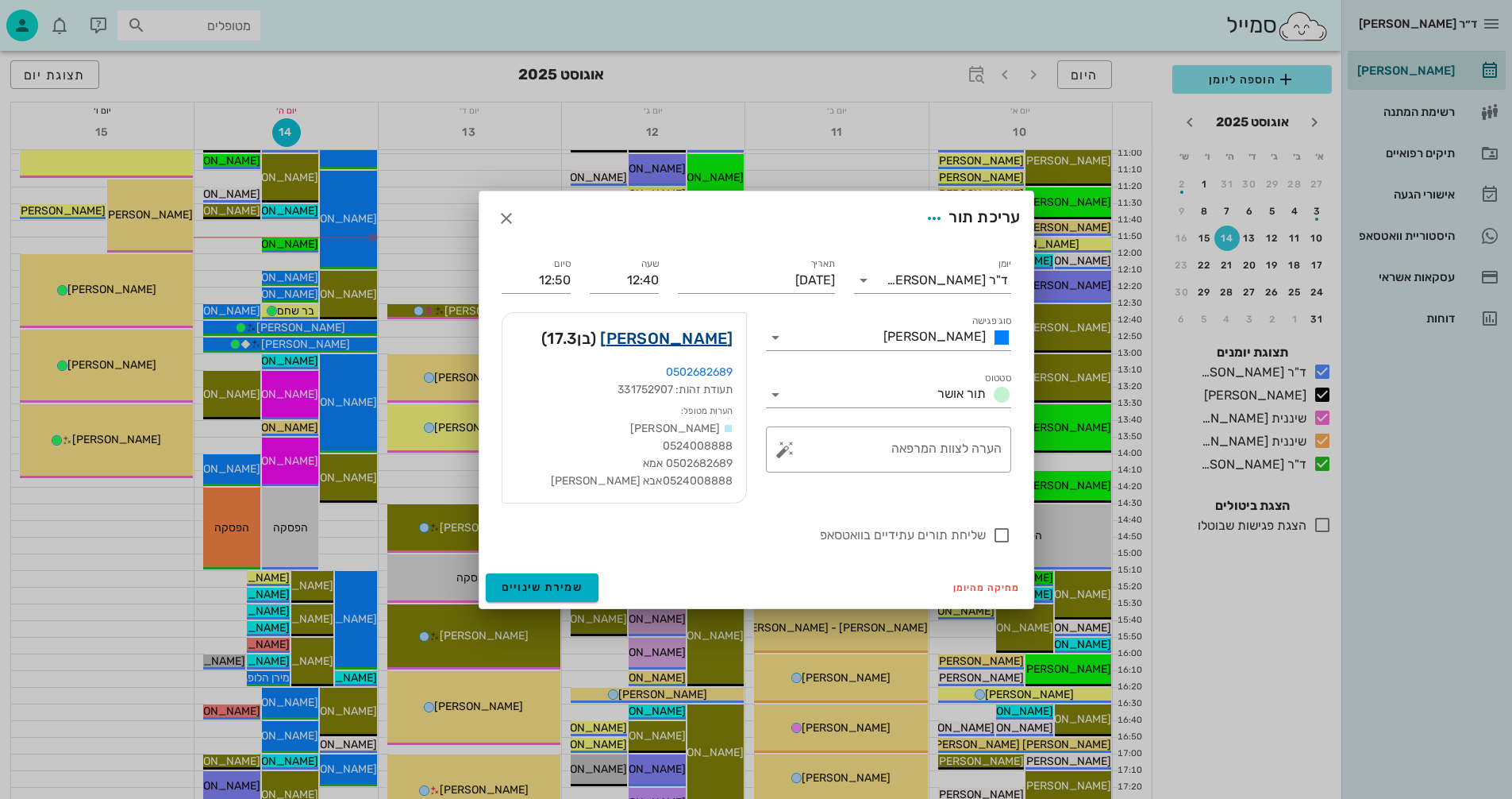
click at [678, 334] on link "עומרי גבאי" at bounding box center [666, 338] width 133 height 25
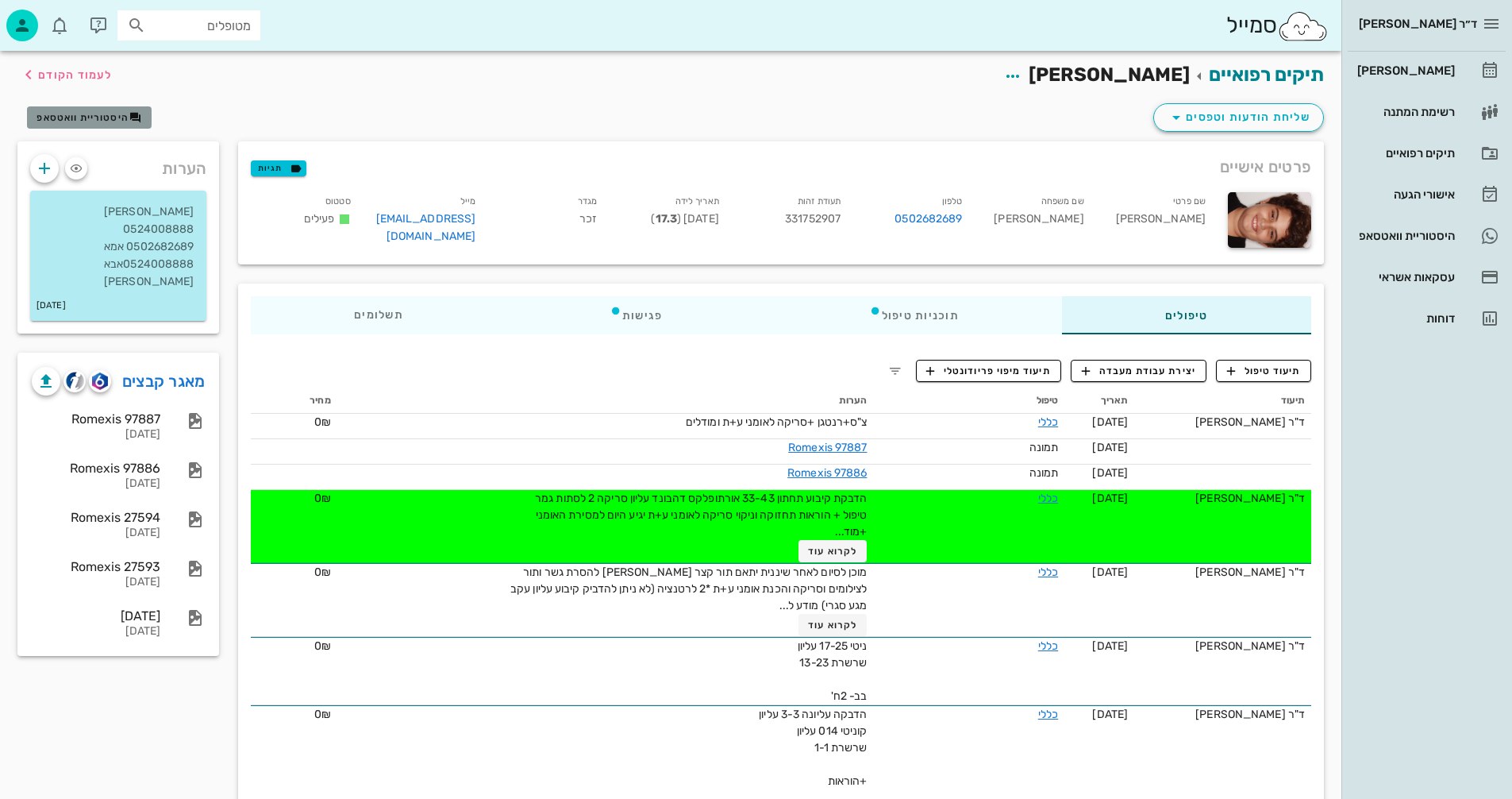
click at [94, 118] on span "היסטוריית וואטסאפ" at bounding box center [82, 117] width 92 height 11
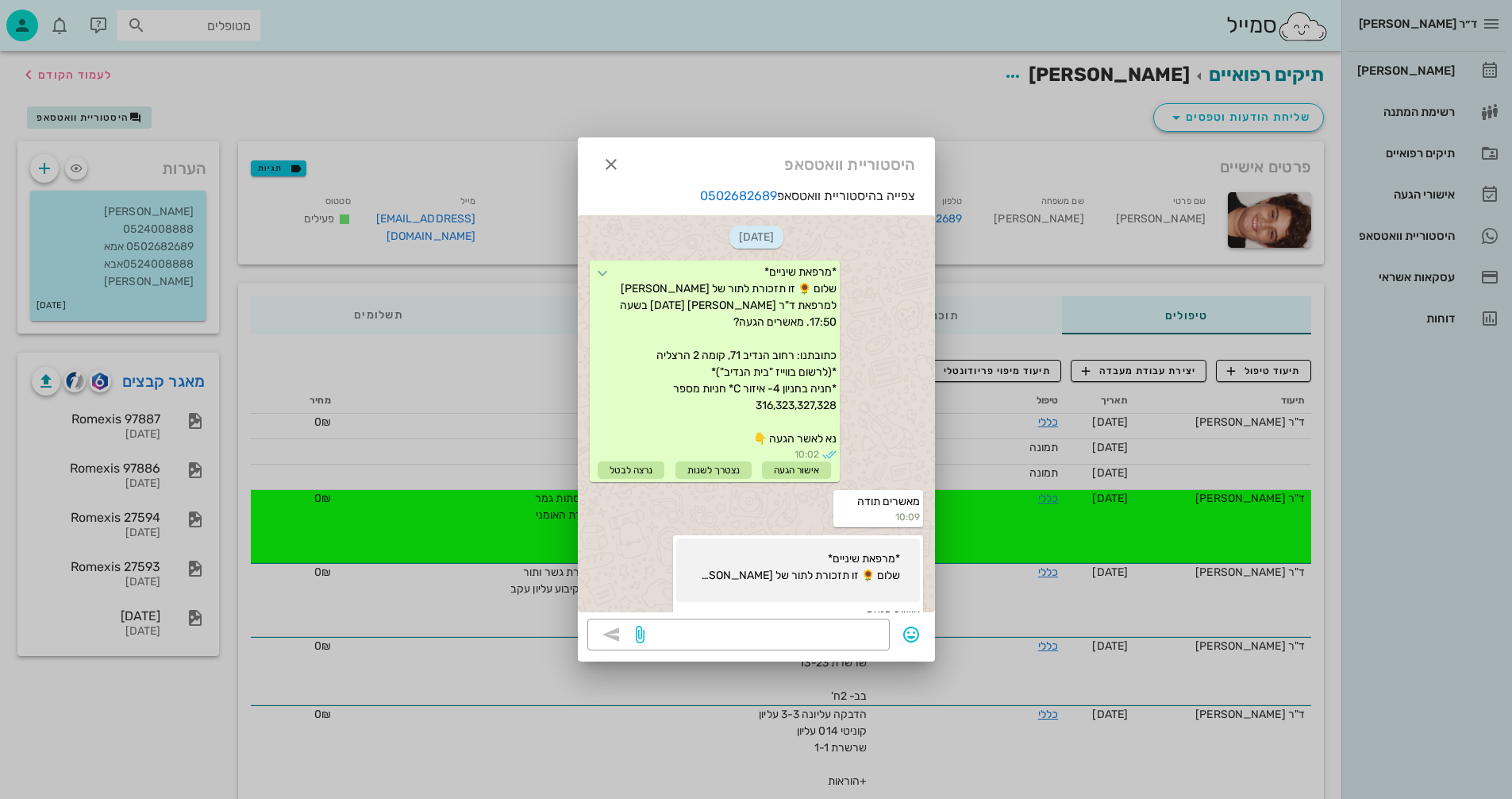
scroll to position [412, 0]
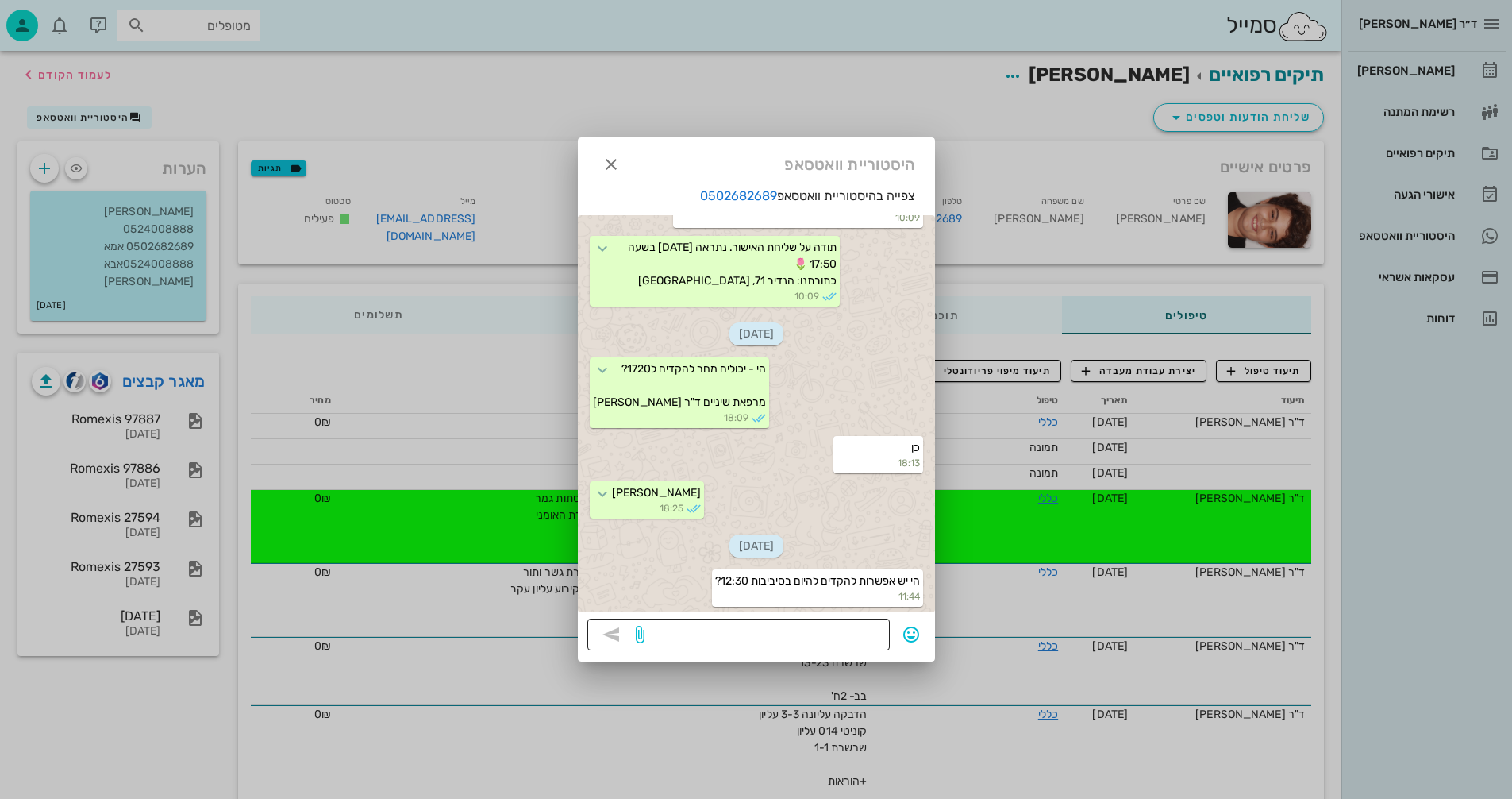
click at [810, 630] on textarea at bounding box center [763, 635] width 232 height 25
type textarea "תגיעו בשעה 12:40"
click at [613, 635] on icon "button" at bounding box center [611, 634] width 19 height 19
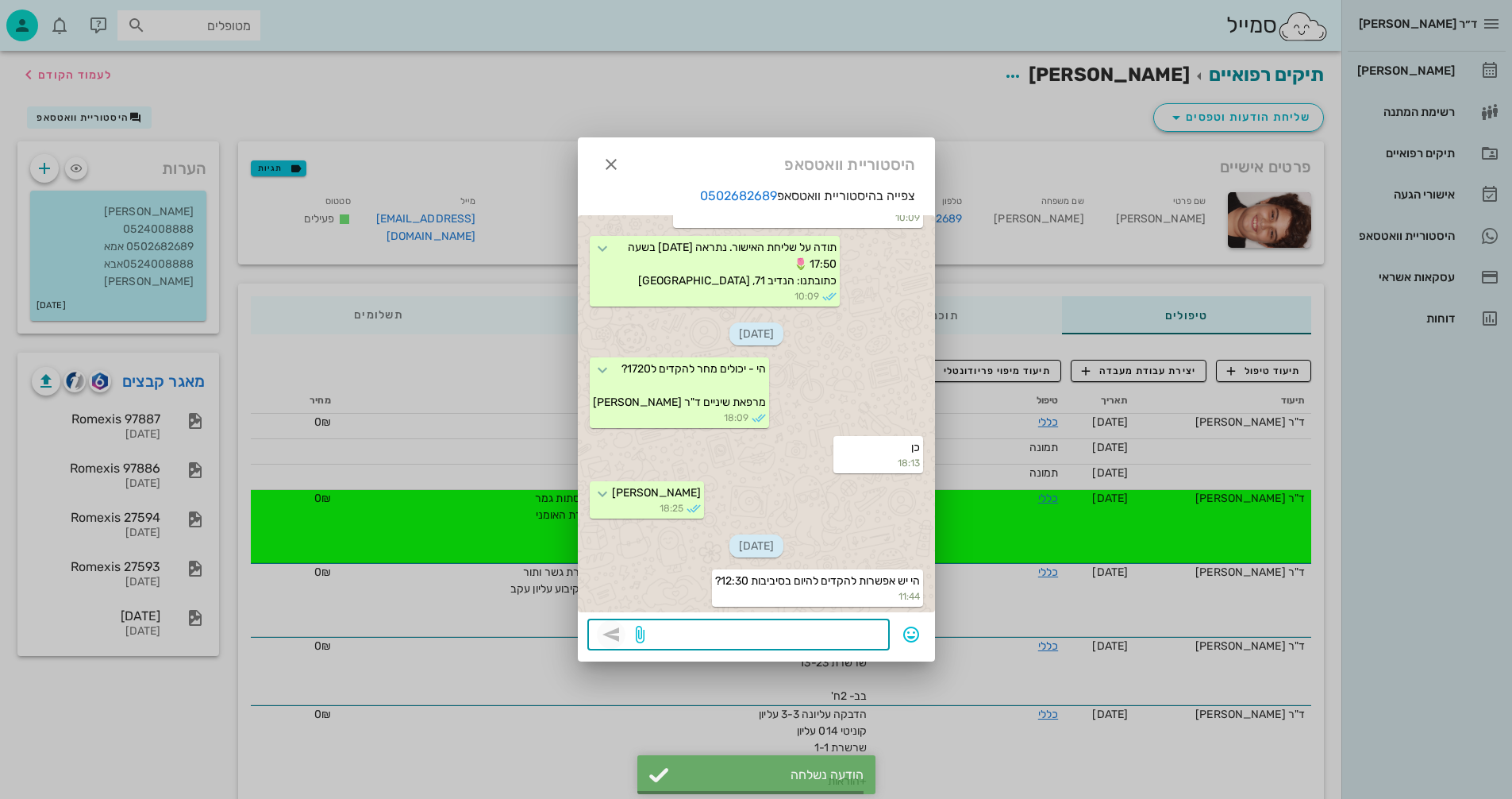
scroll to position [458, 0]
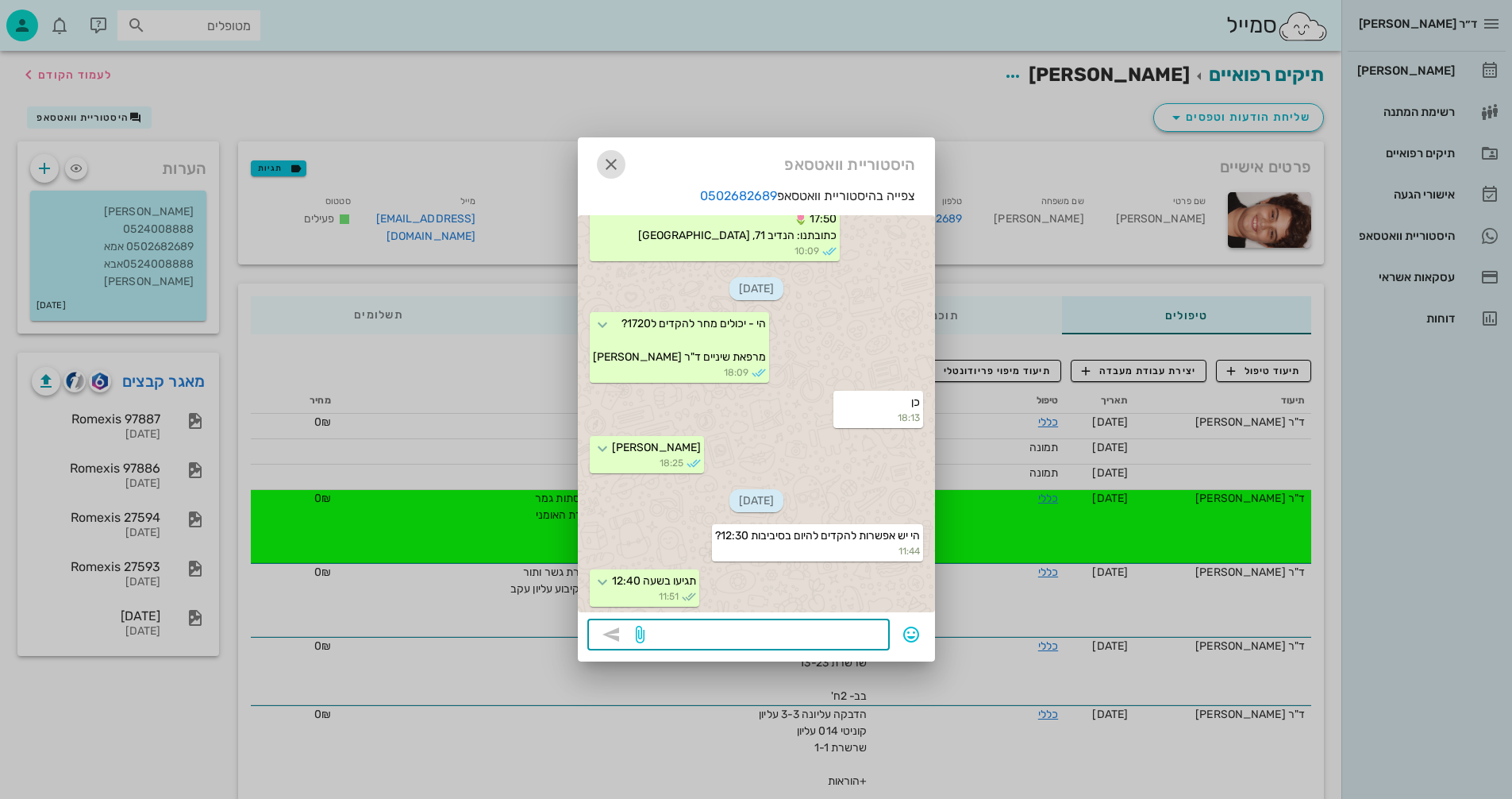
click at [607, 163] on icon "button" at bounding box center [611, 165] width 19 height 19
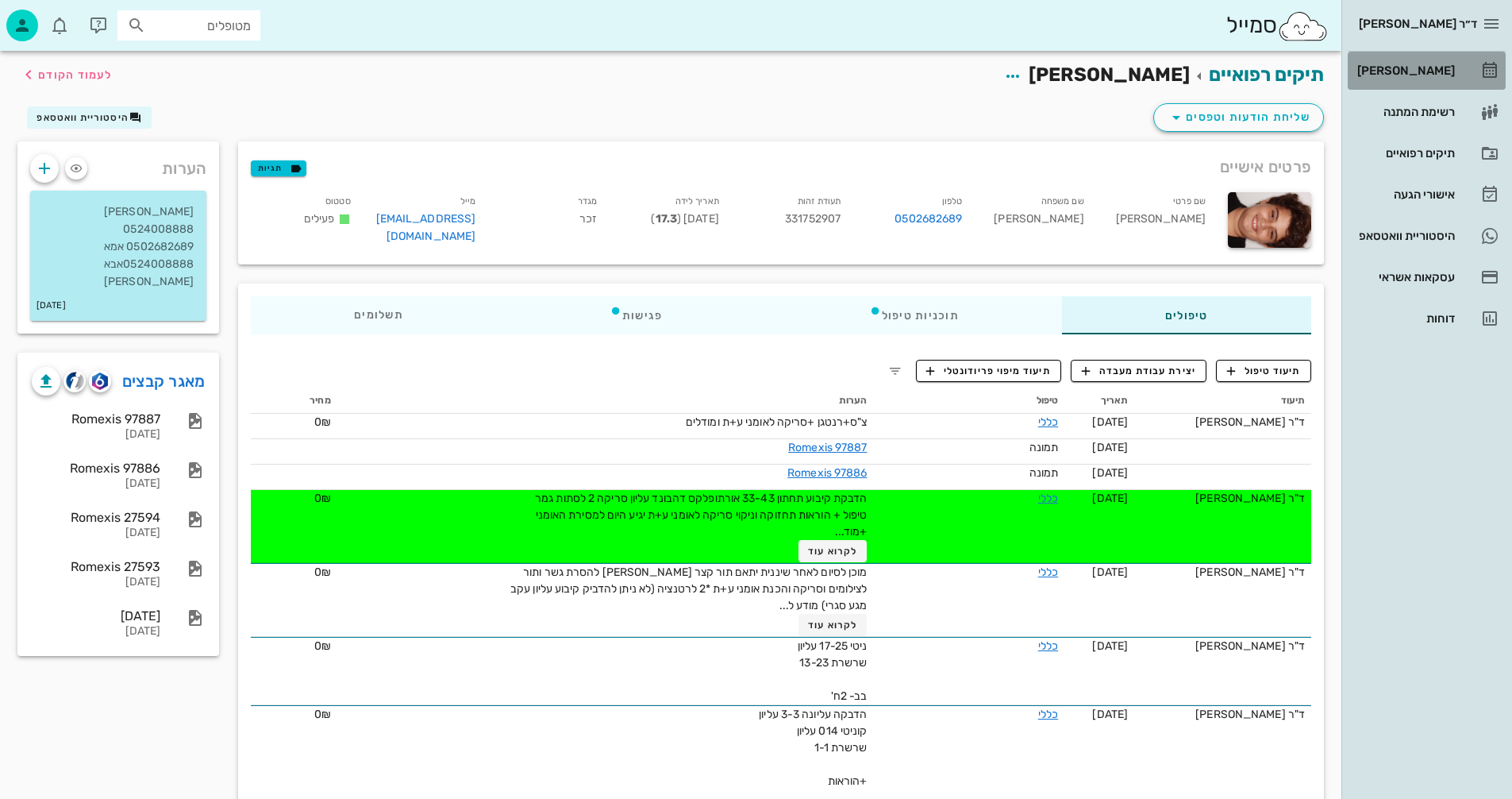
click at [1421, 66] on div "[PERSON_NAME]" at bounding box center [1405, 70] width 101 height 13
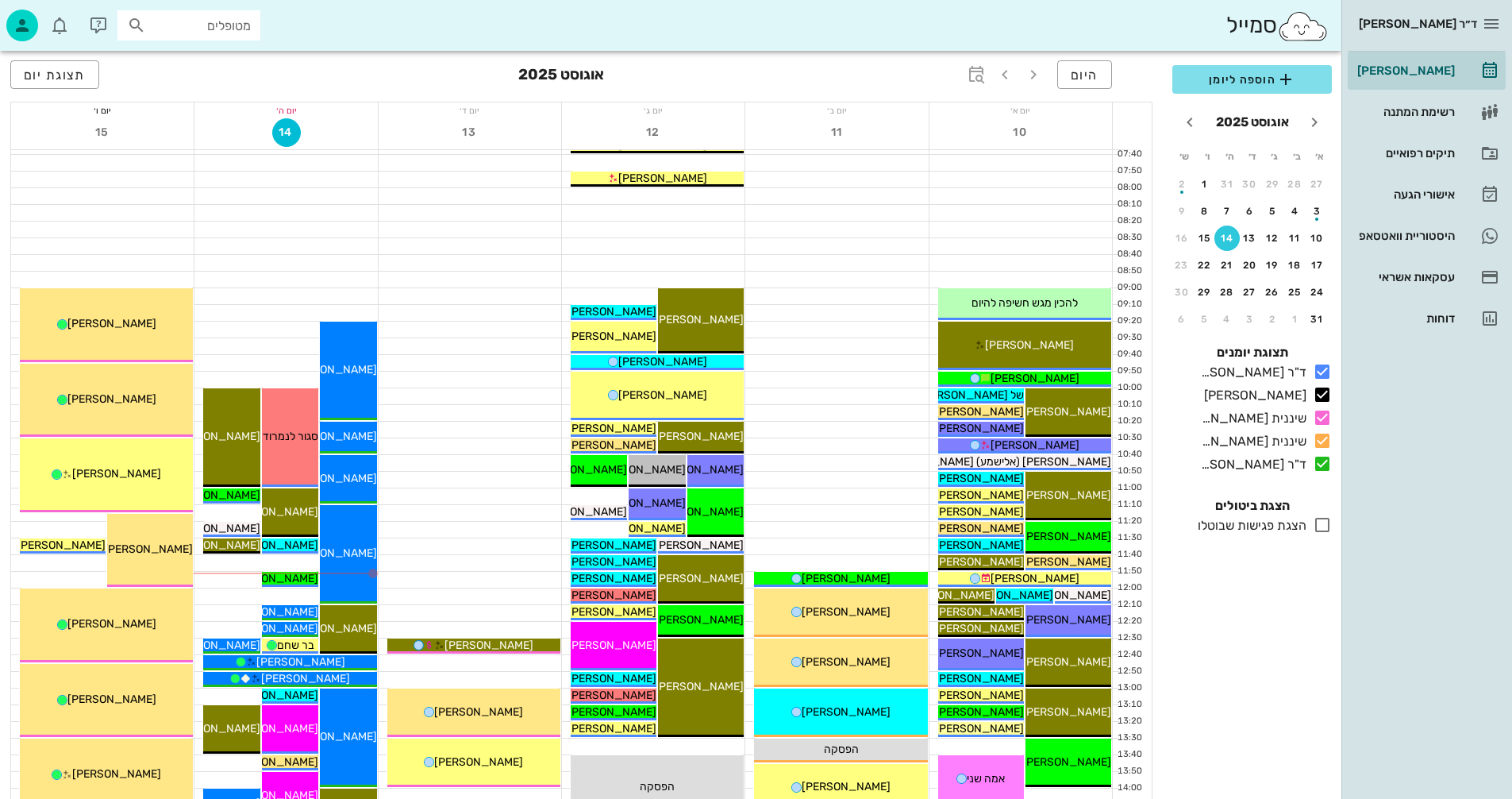
scroll to position [238, 0]
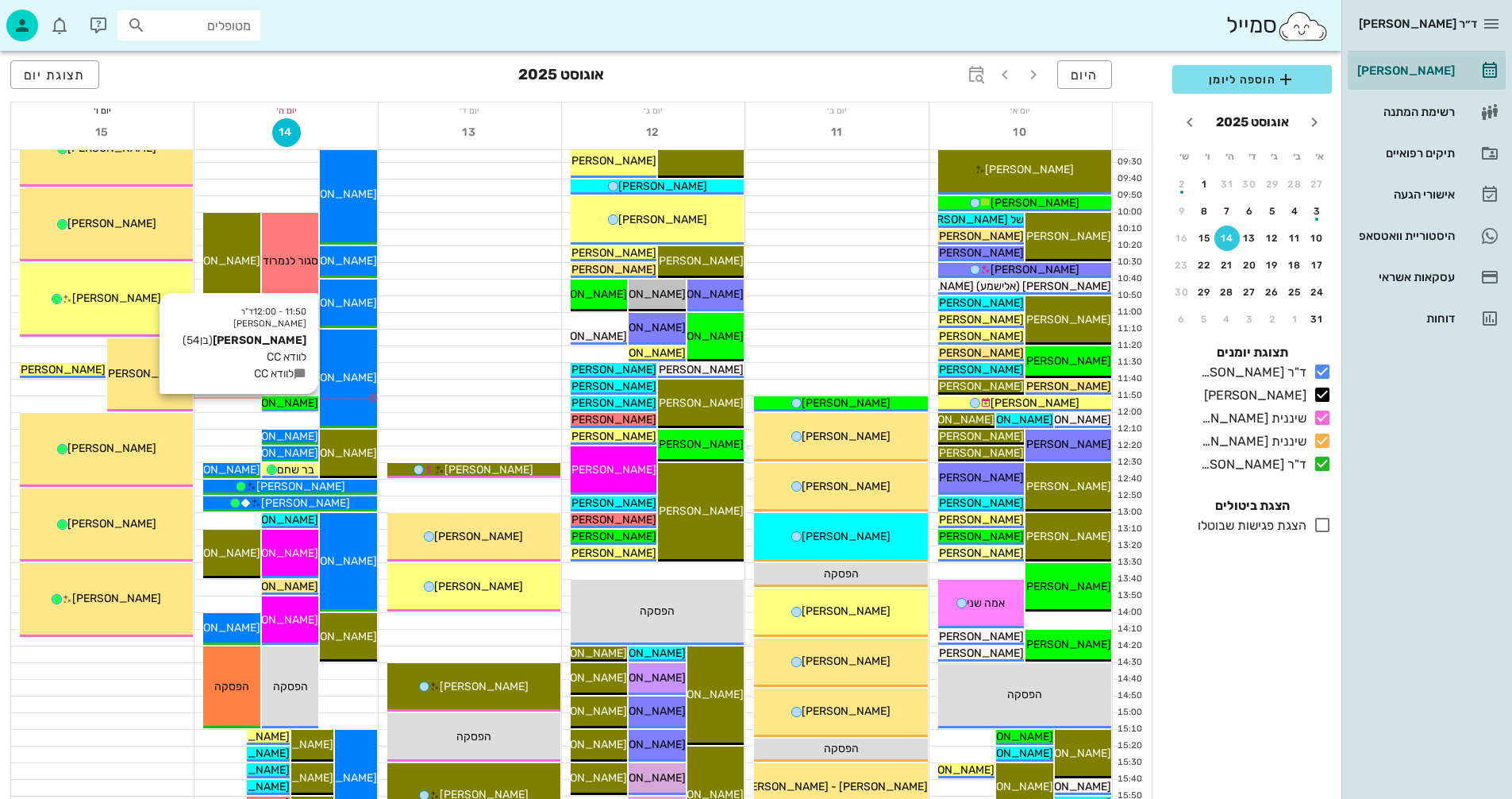
click at [297, 401] on span "[PERSON_NAME]" at bounding box center [274, 403] width 89 height 14
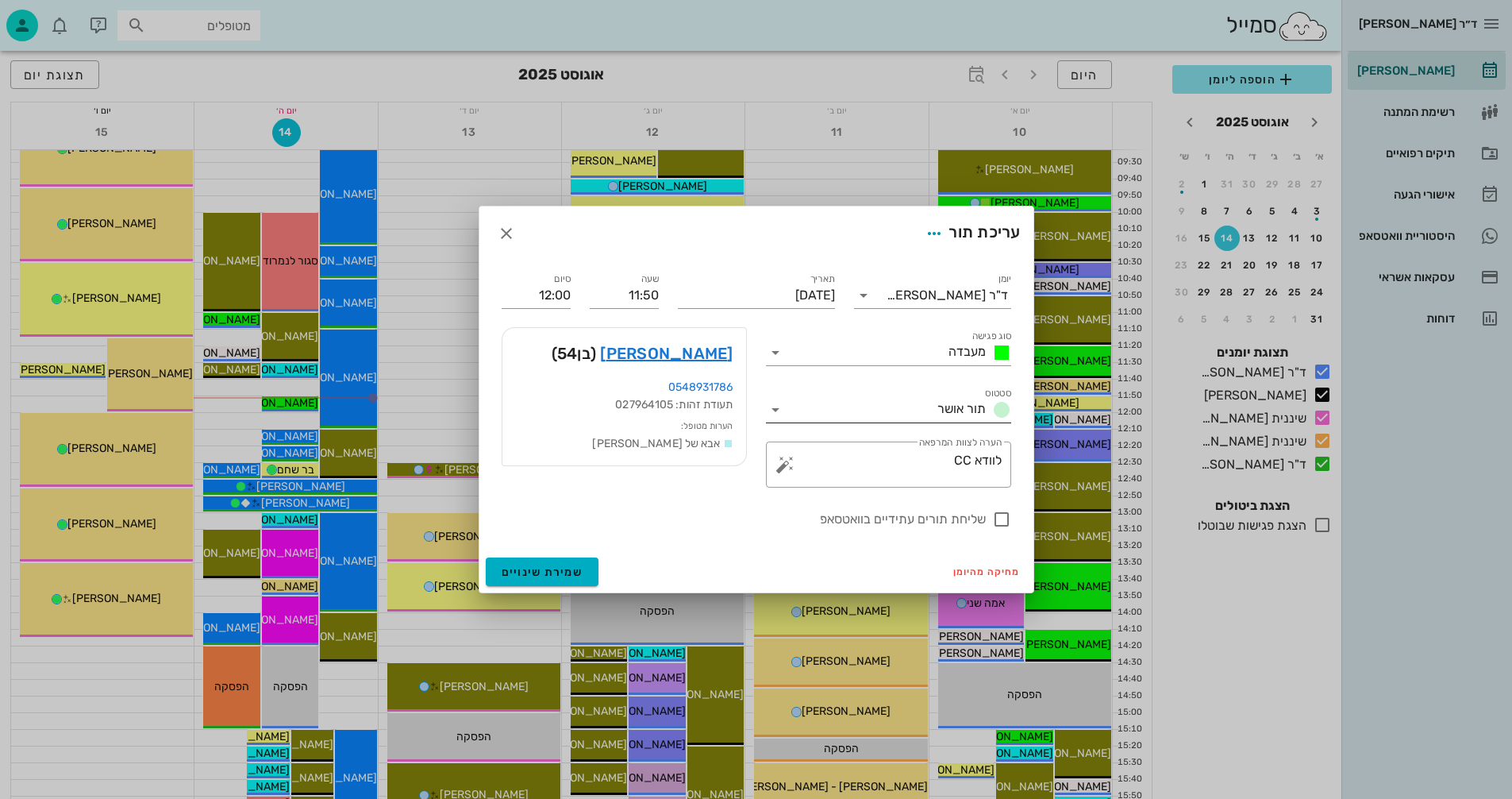
click at [773, 408] on icon at bounding box center [775, 410] width 19 height 19
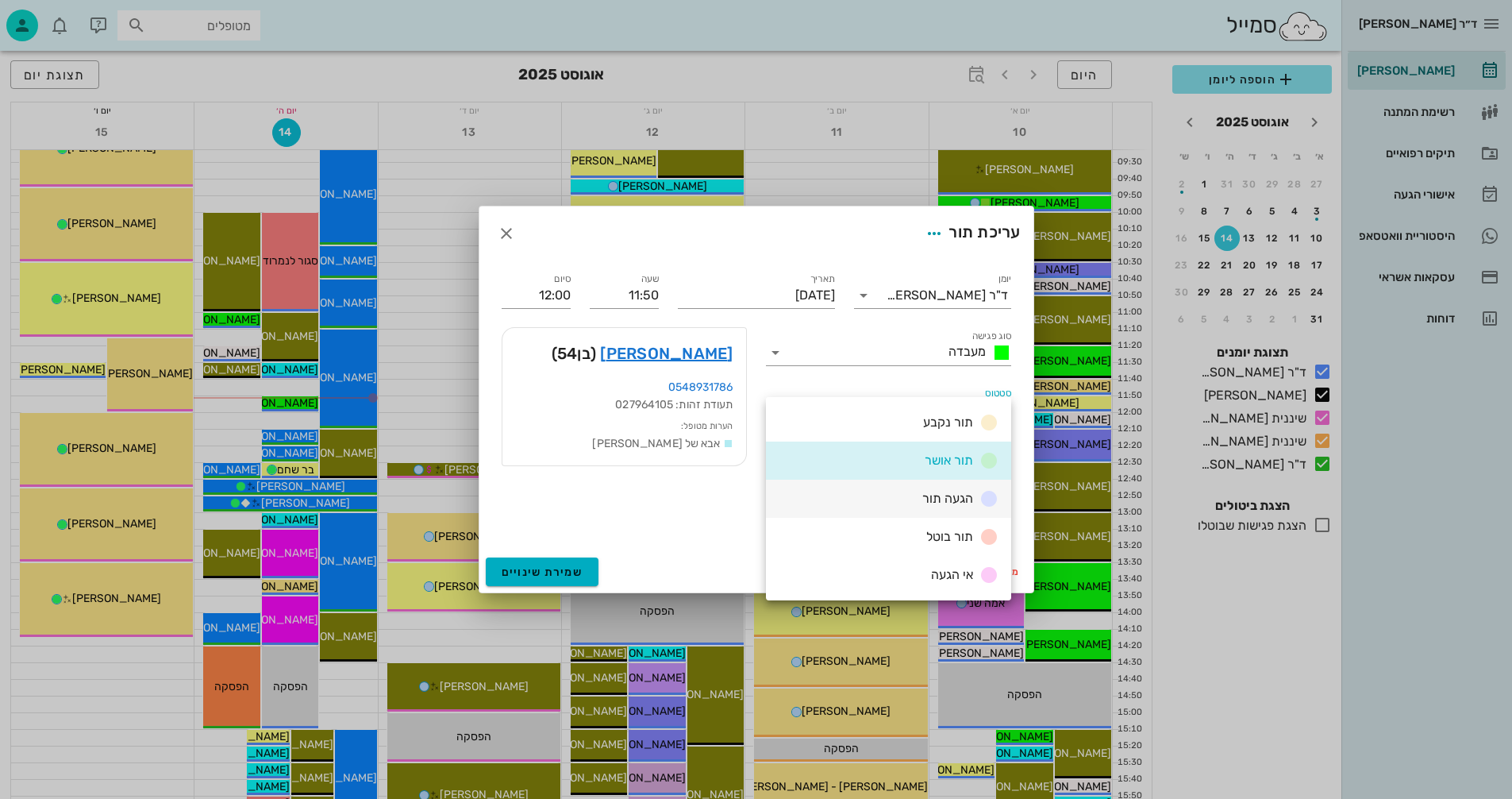
drag, startPoint x: 917, startPoint y: 497, endPoint x: 925, endPoint y: 508, distance: 13.6
click at [916, 497] on div "הגעה תור" at bounding box center [957, 498] width 82 height 20
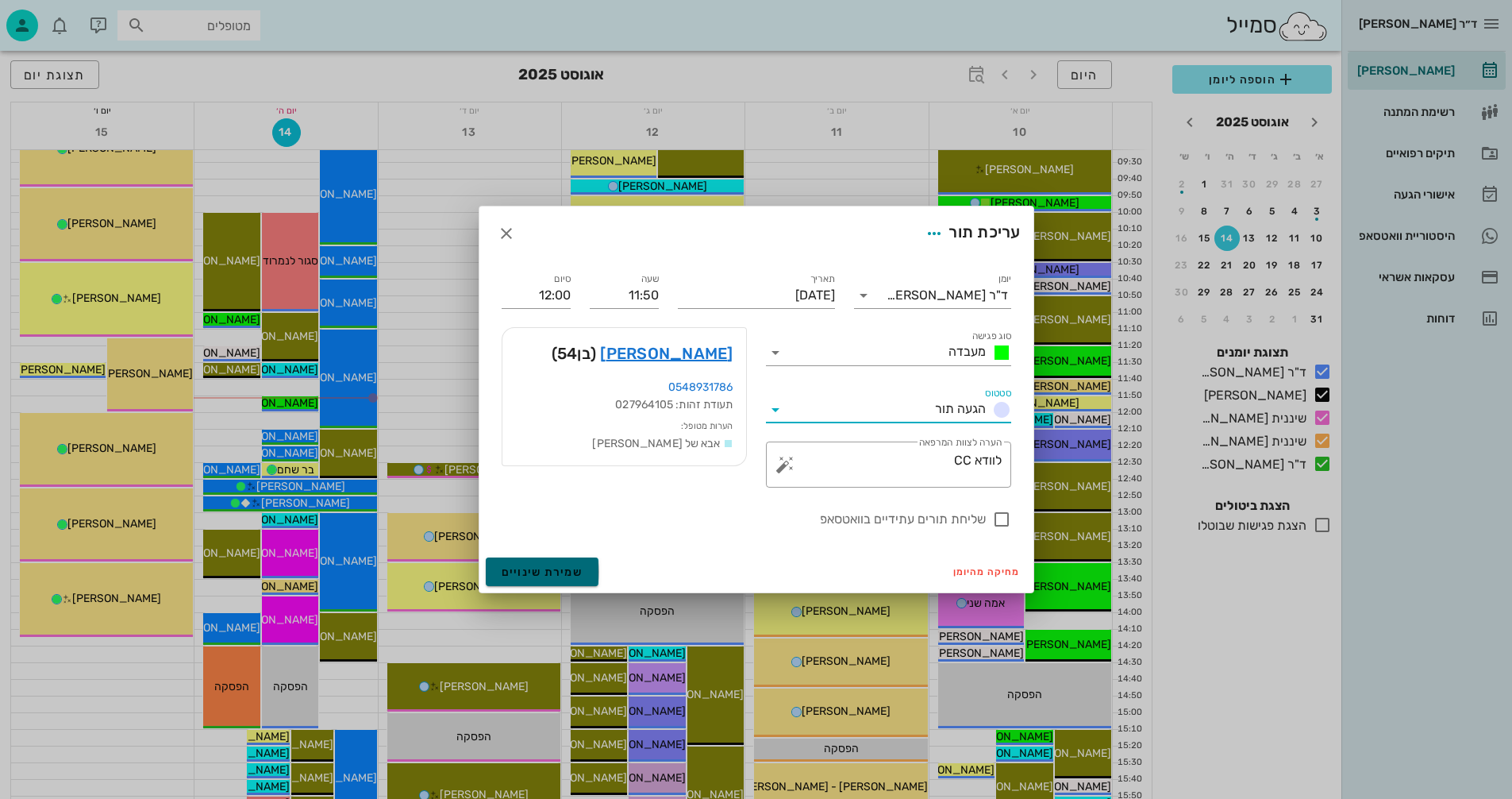
click at [548, 569] on span "שמירת שינויים" at bounding box center [542, 572] width 81 height 14
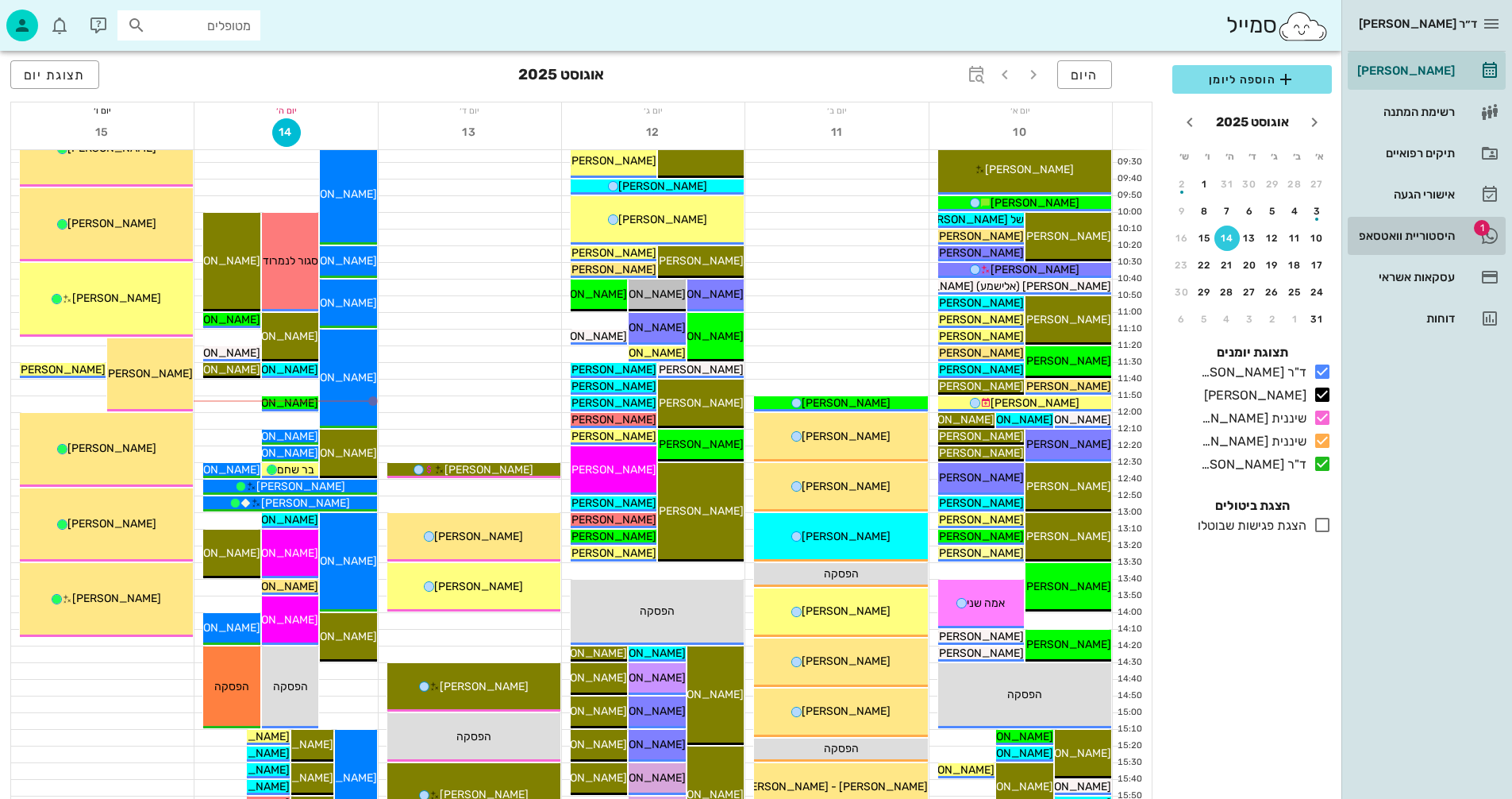
click at [1400, 233] on div "היסטוריית וואטסאפ" at bounding box center [1405, 236] width 101 height 13
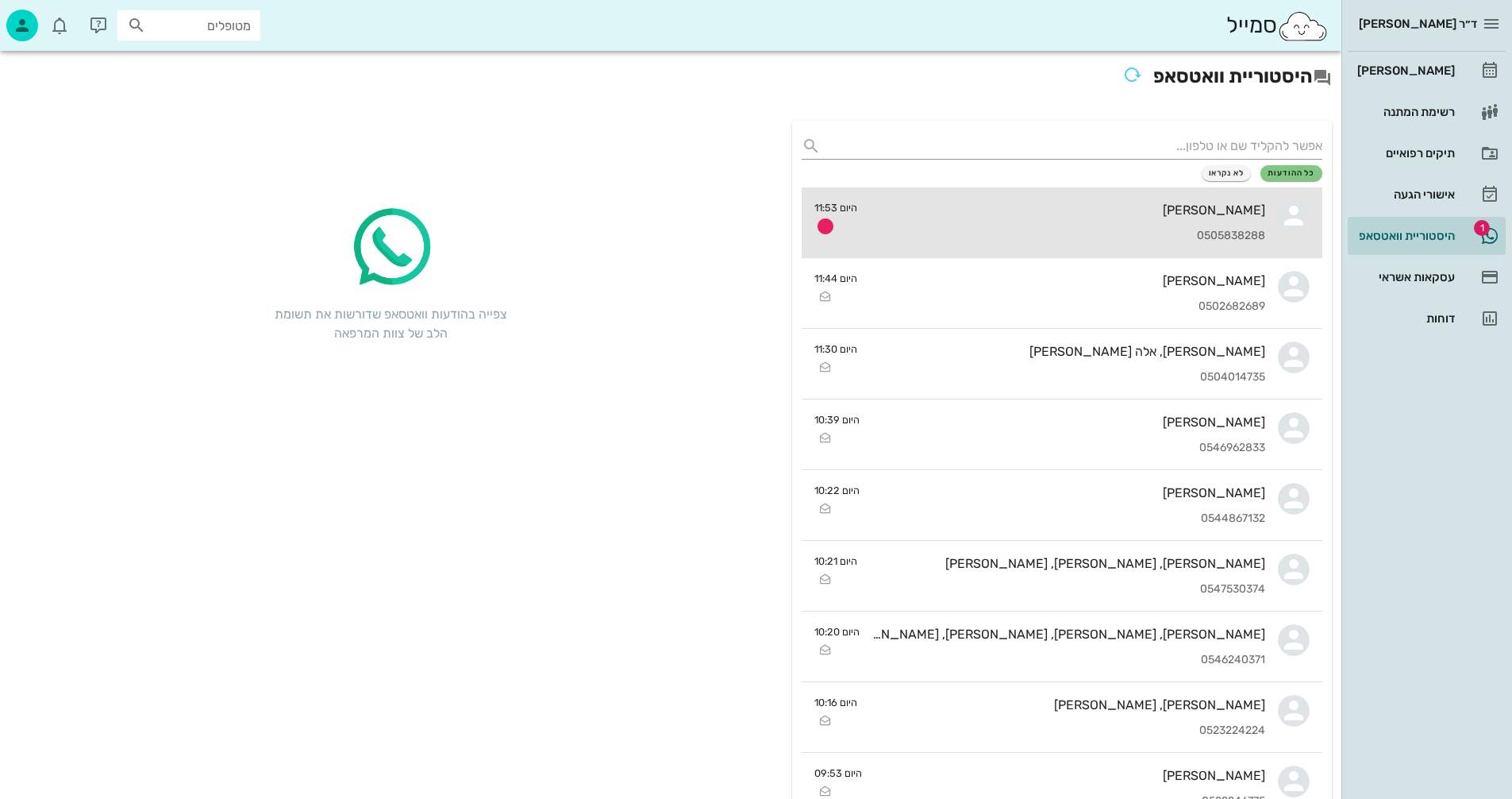
click at [988, 214] on div "הילה אברהמי" at bounding box center [1067, 210] width 395 height 15
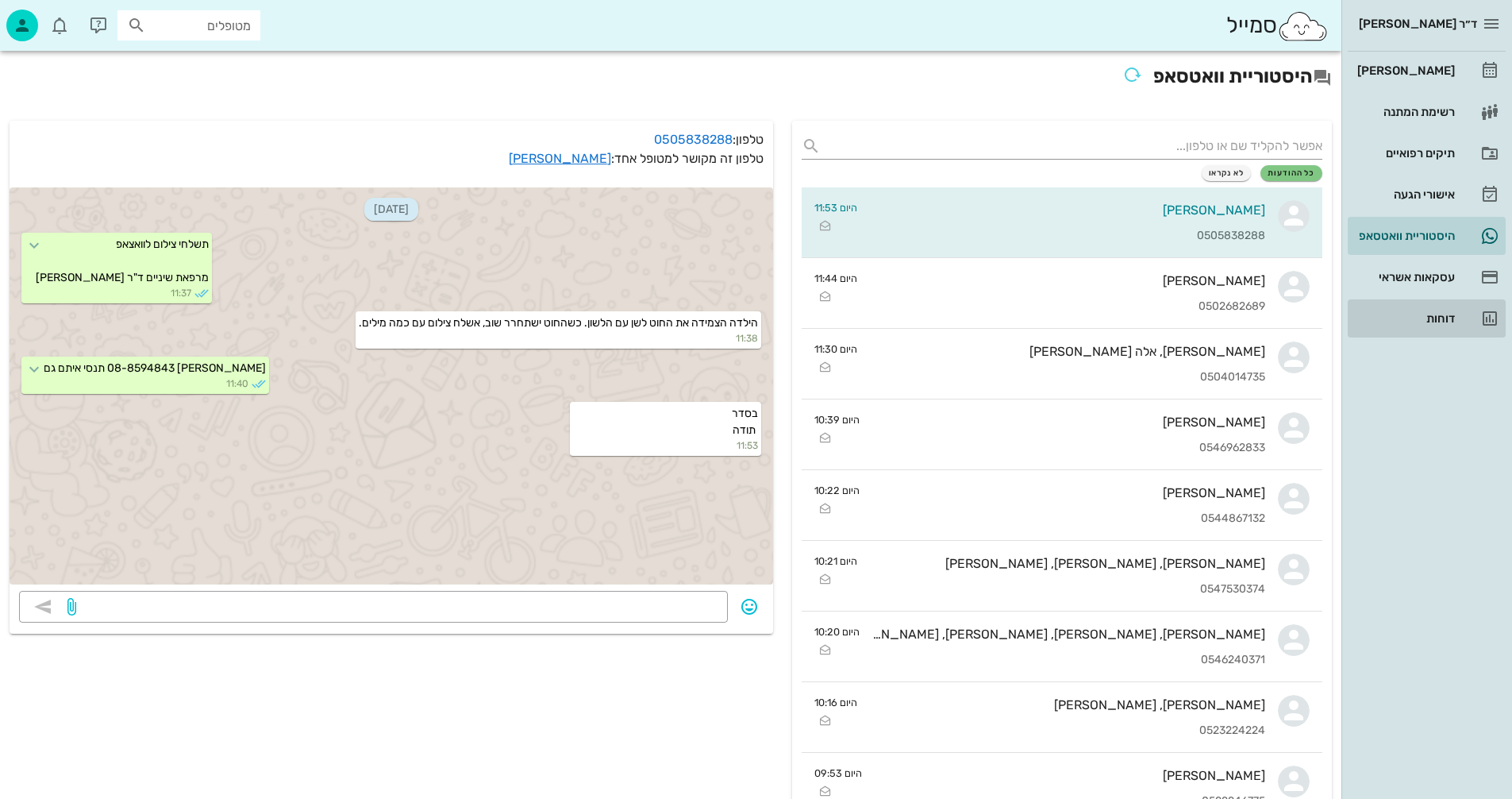
click at [1442, 313] on div "דוחות" at bounding box center [1405, 318] width 101 height 13
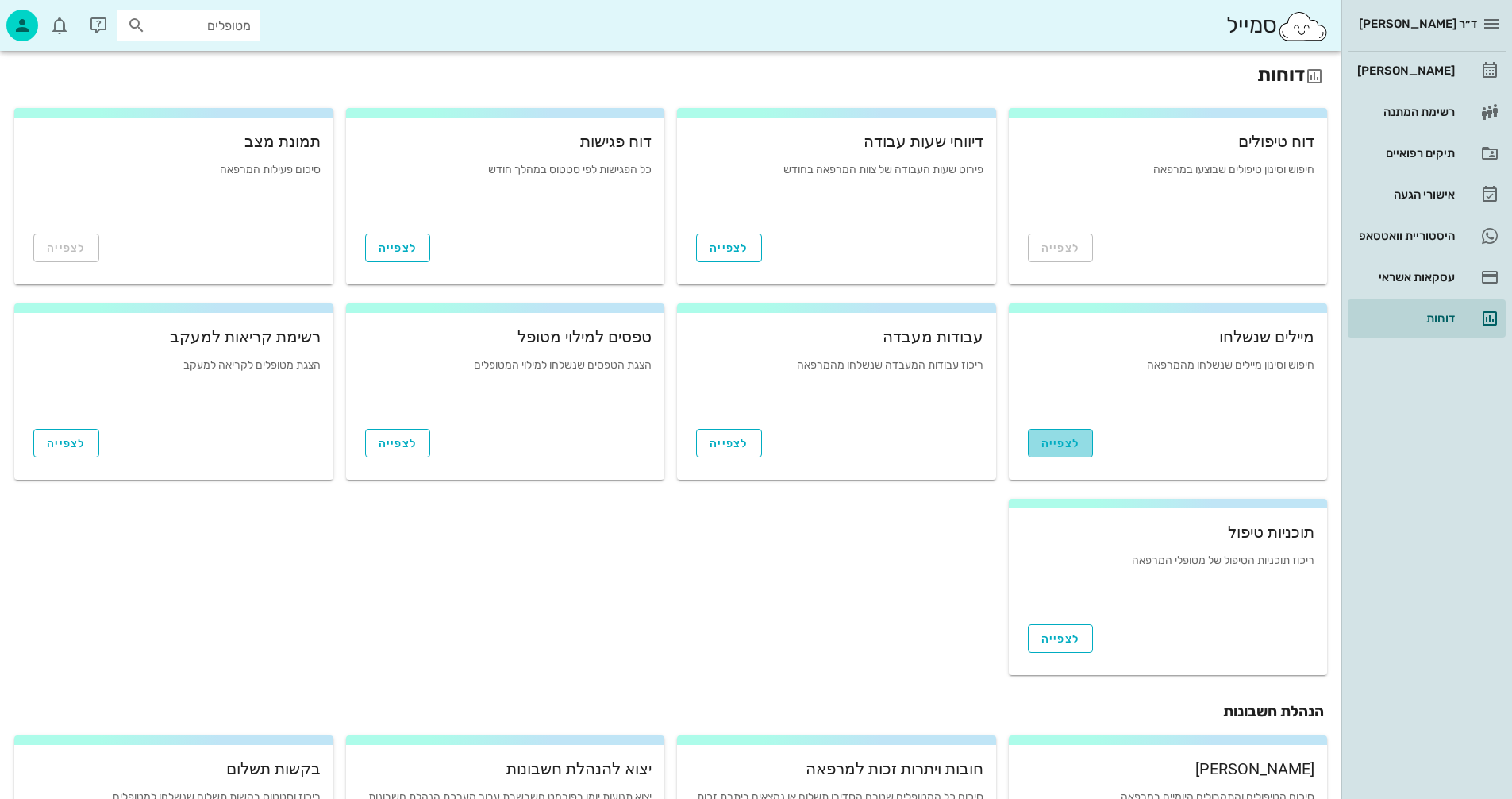
click at [1057, 445] on span "לצפייה" at bounding box center [1061, 444] width 39 height 14
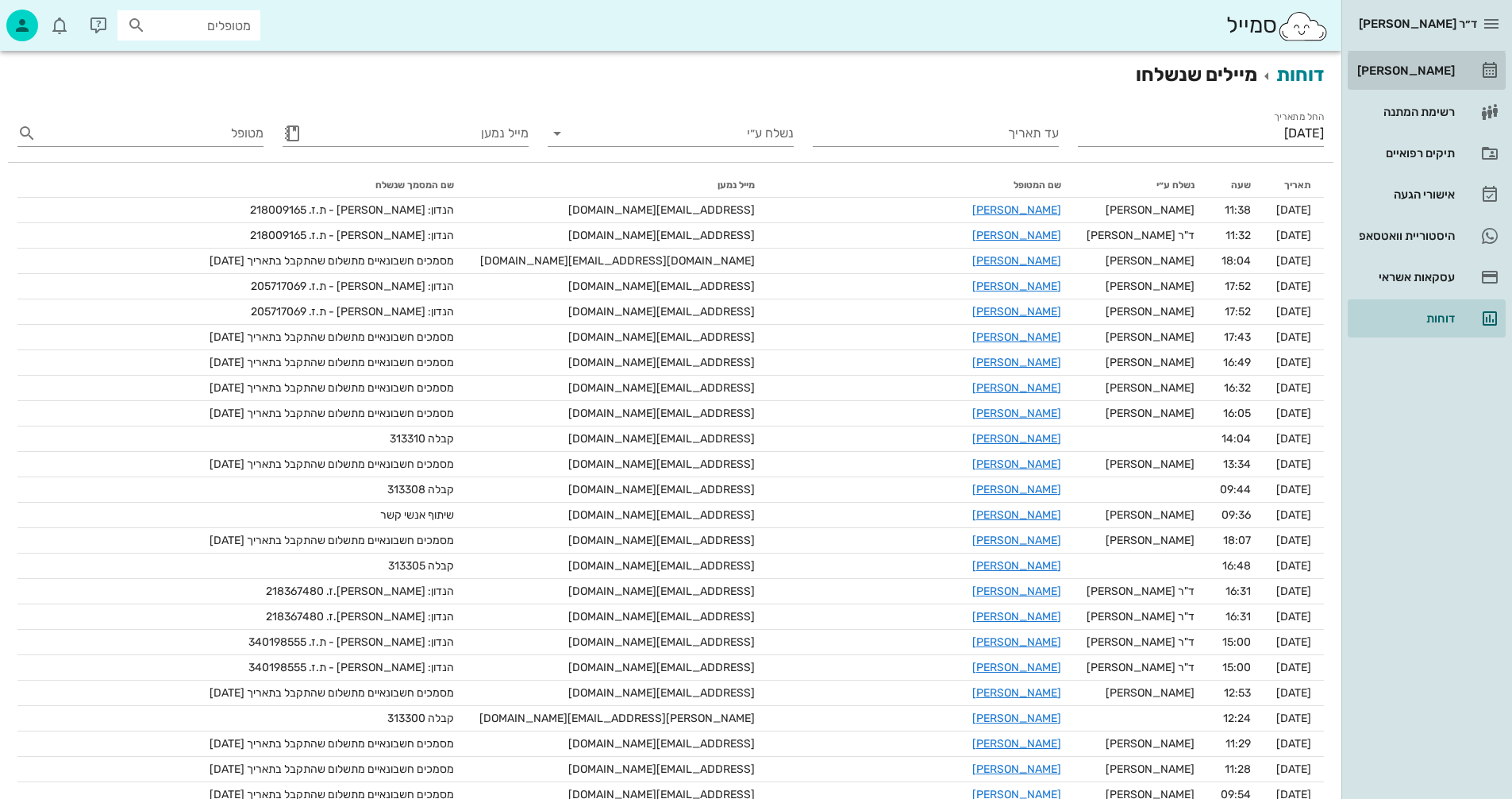
click at [1413, 71] on div "[PERSON_NAME]" at bounding box center [1405, 70] width 101 height 13
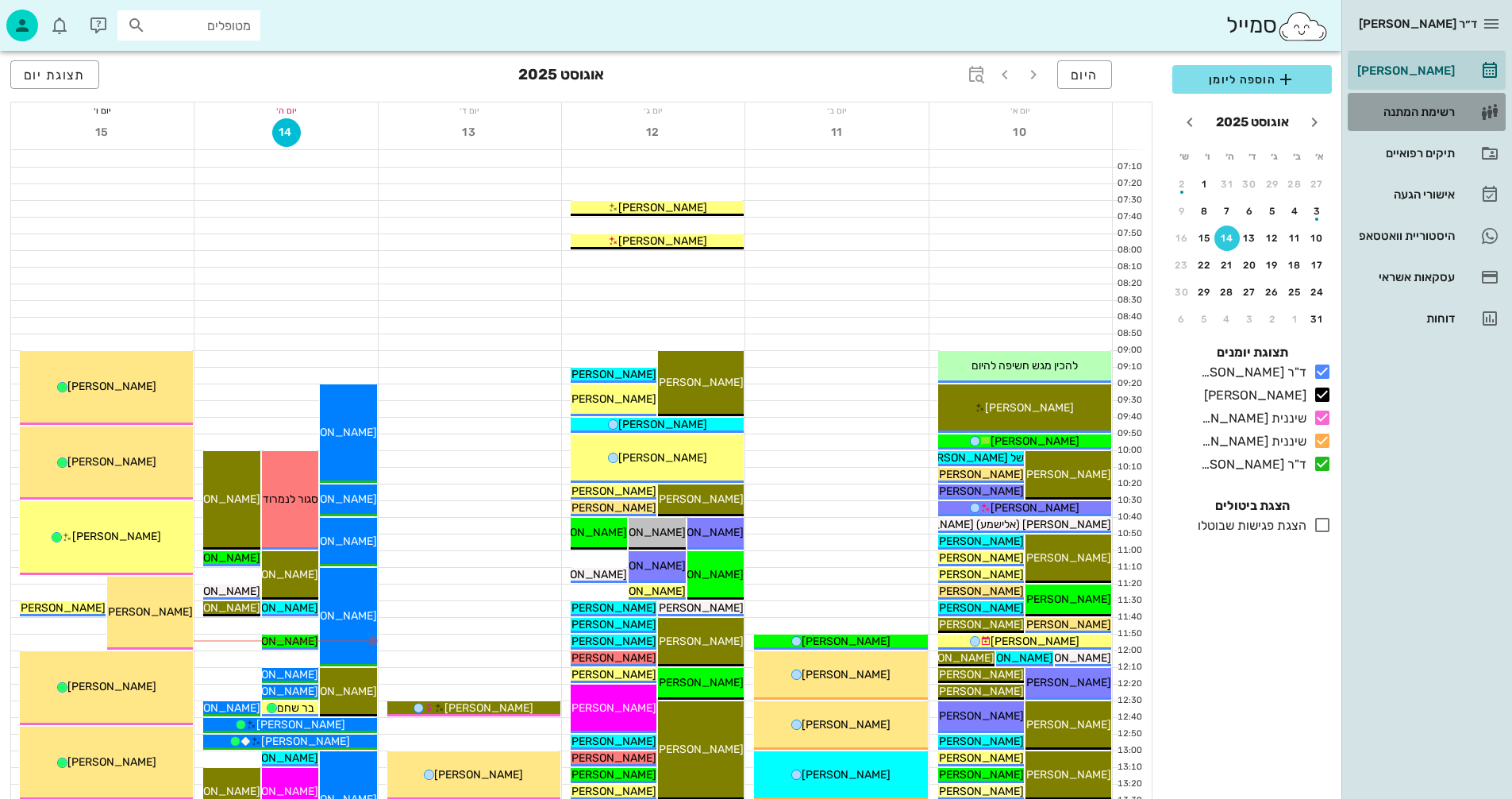
click at [1418, 109] on div "רשימת המתנה" at bounding box center [1405, 112] width 101 height 13
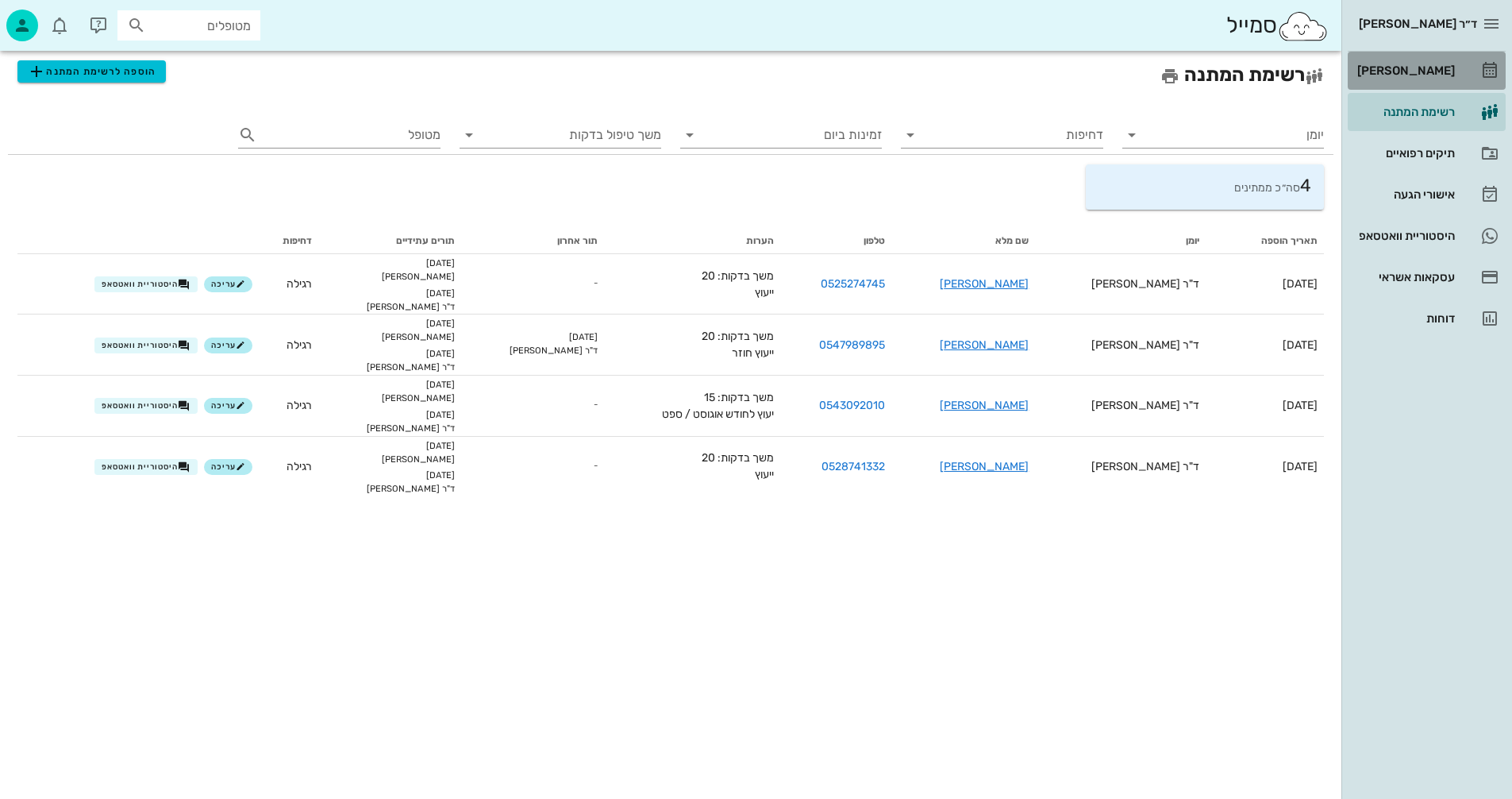
click at [1418, 67] on div "[PERSON_NAME]" at bounding box center [1405, 70] width 101 height 13
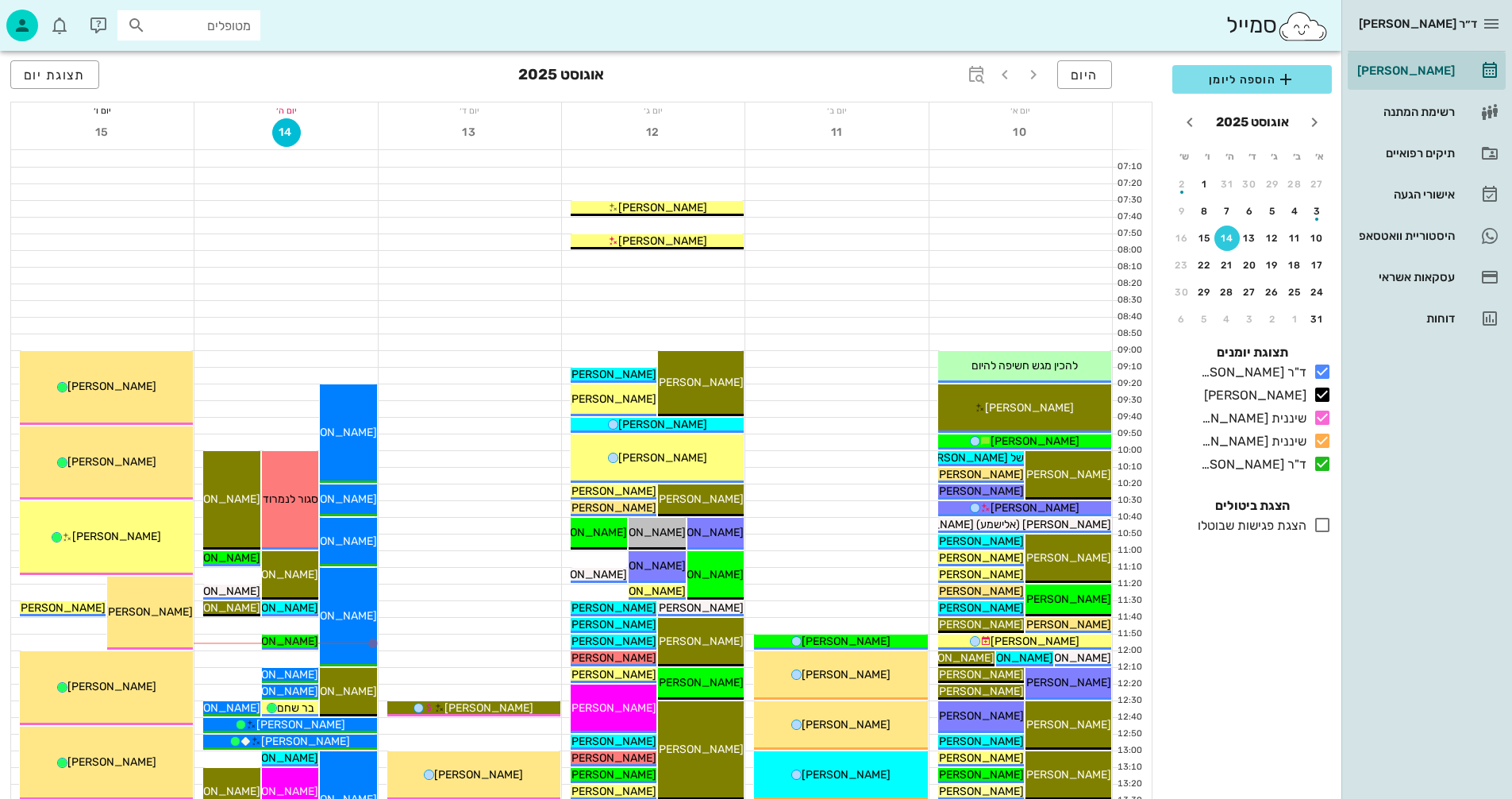
click at [219, 23] on input "מטופלים" at bounding box center [199, 25] width 101 height 21
type input "גיטר"
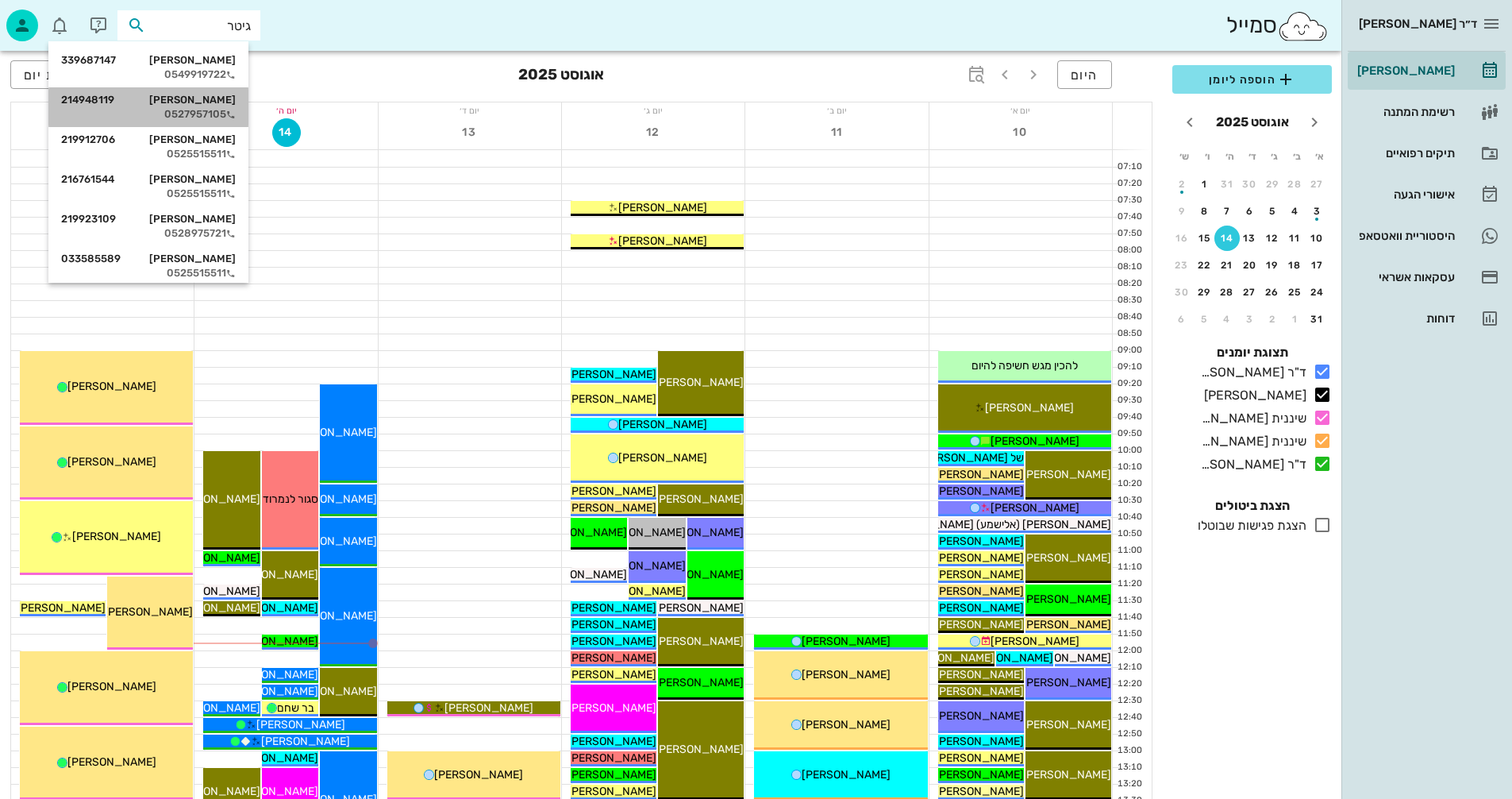
drag, startPoint x: 207, startPoint y: 106, endPoint x: 198, endPoint y: 106, distance: 9.0
click at [198, 106] on div "אמי גיטר 214948119" at bounding box center [149, 100] width 175 height 13
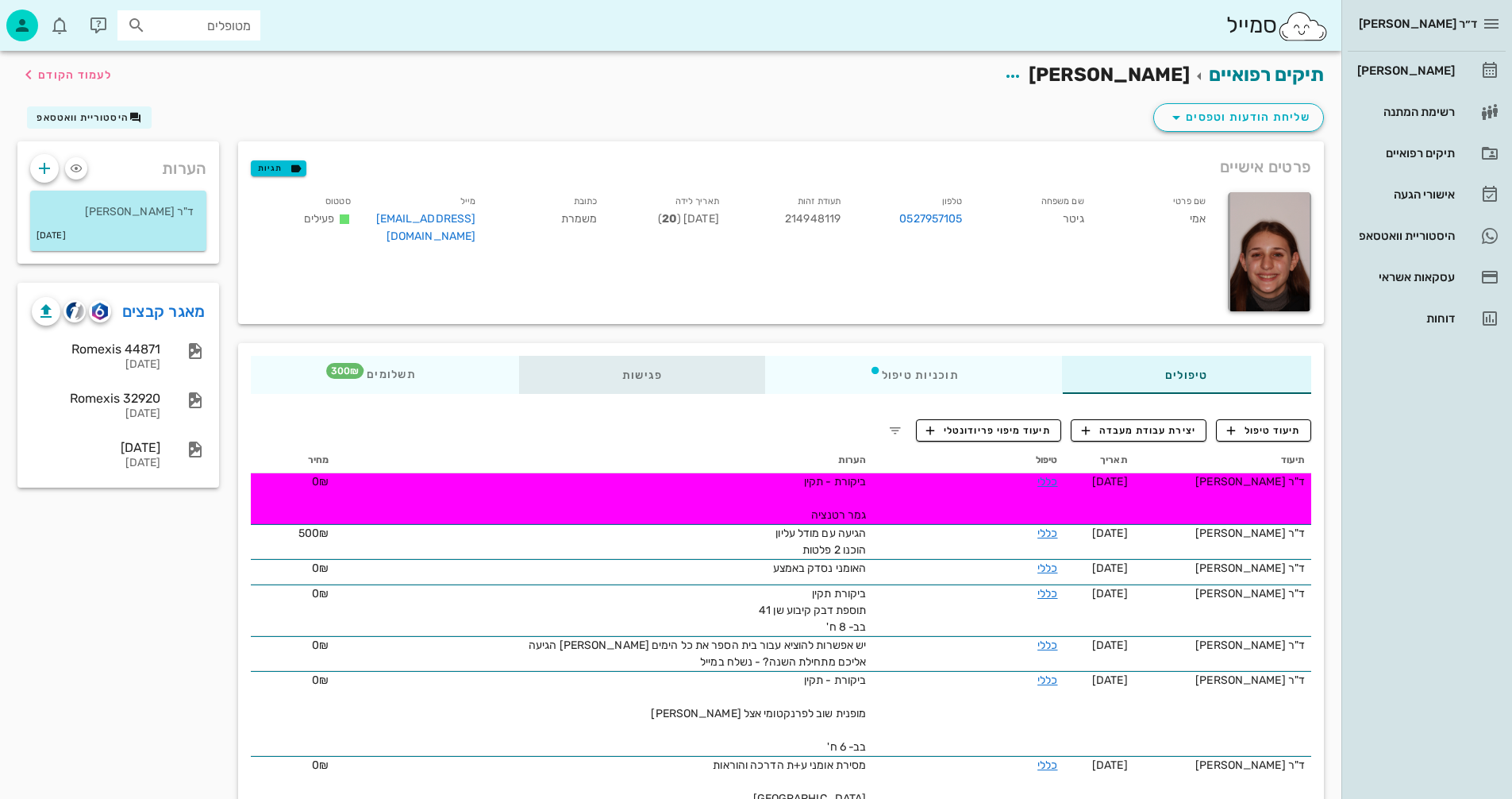
click at [646, 374] on div "פגישות" at bounding box center [642, 374] width 247 height 38
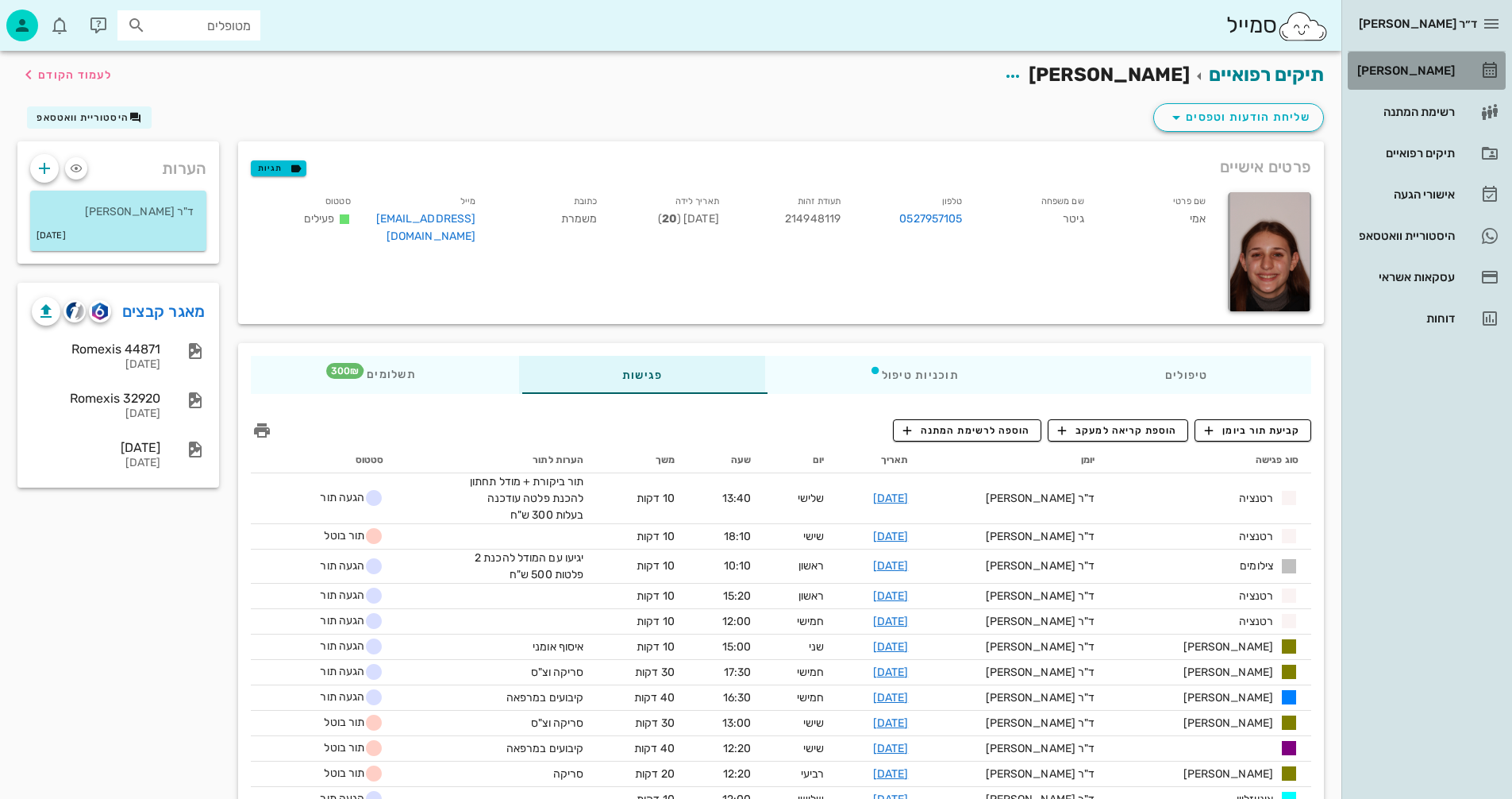
click at [1427, 71] on div "[PERSON_NAME]" at bounding box center [1405, 70] width 101 height 13
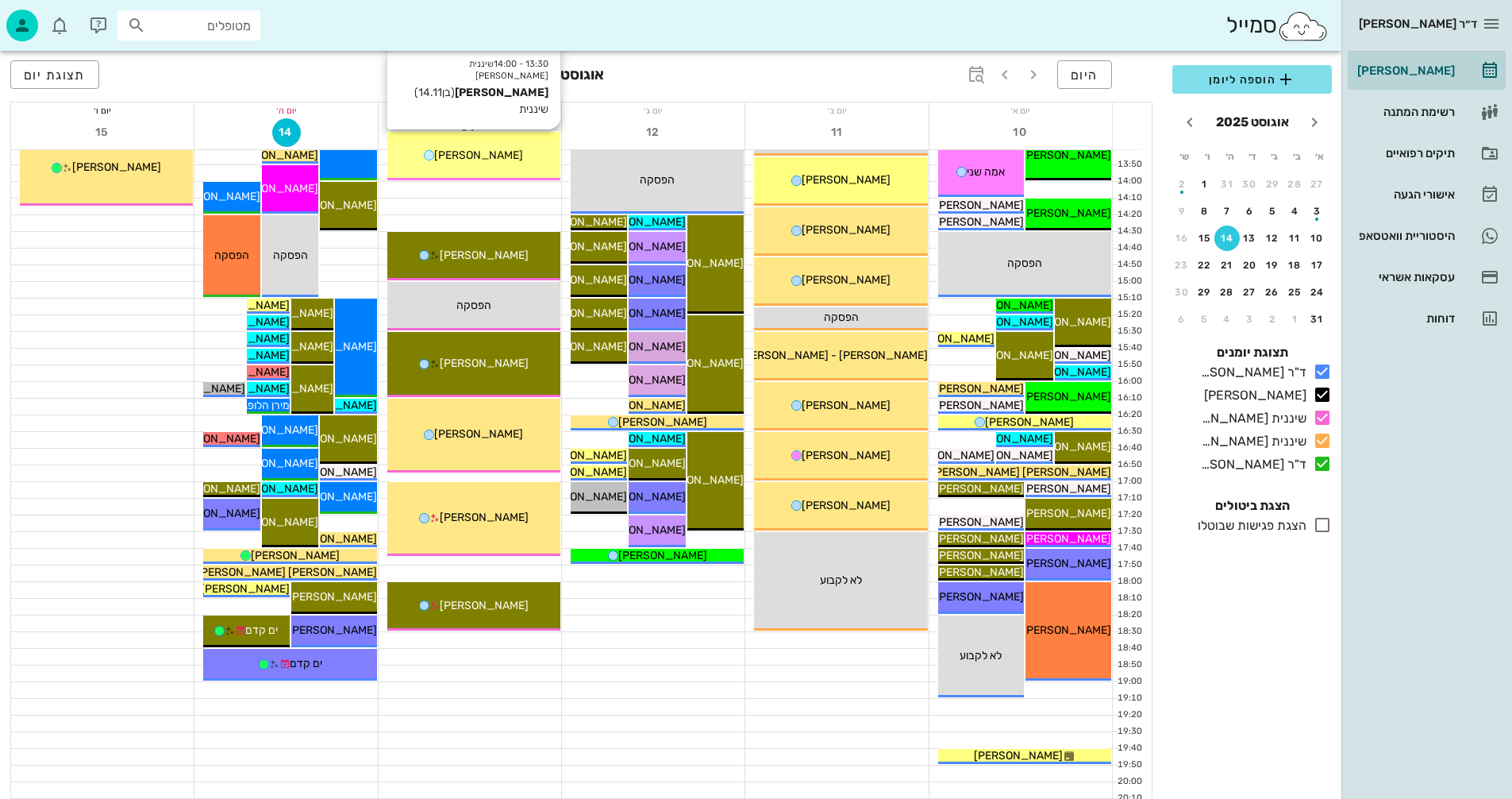
scroll to position [751, 0]
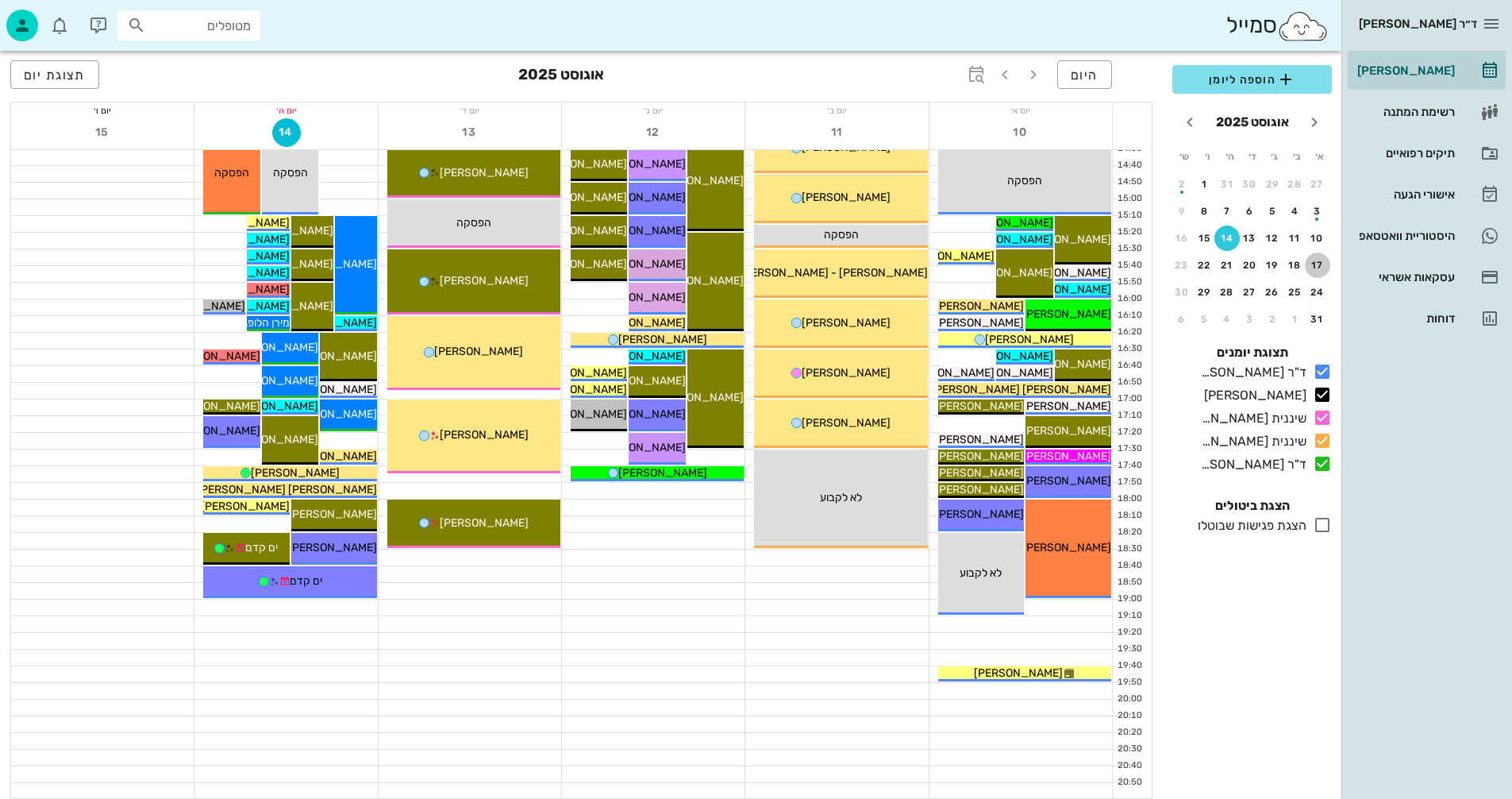
click at [1316, 265] on div "17" at bounding box center [1317, 265] width 25 height 11
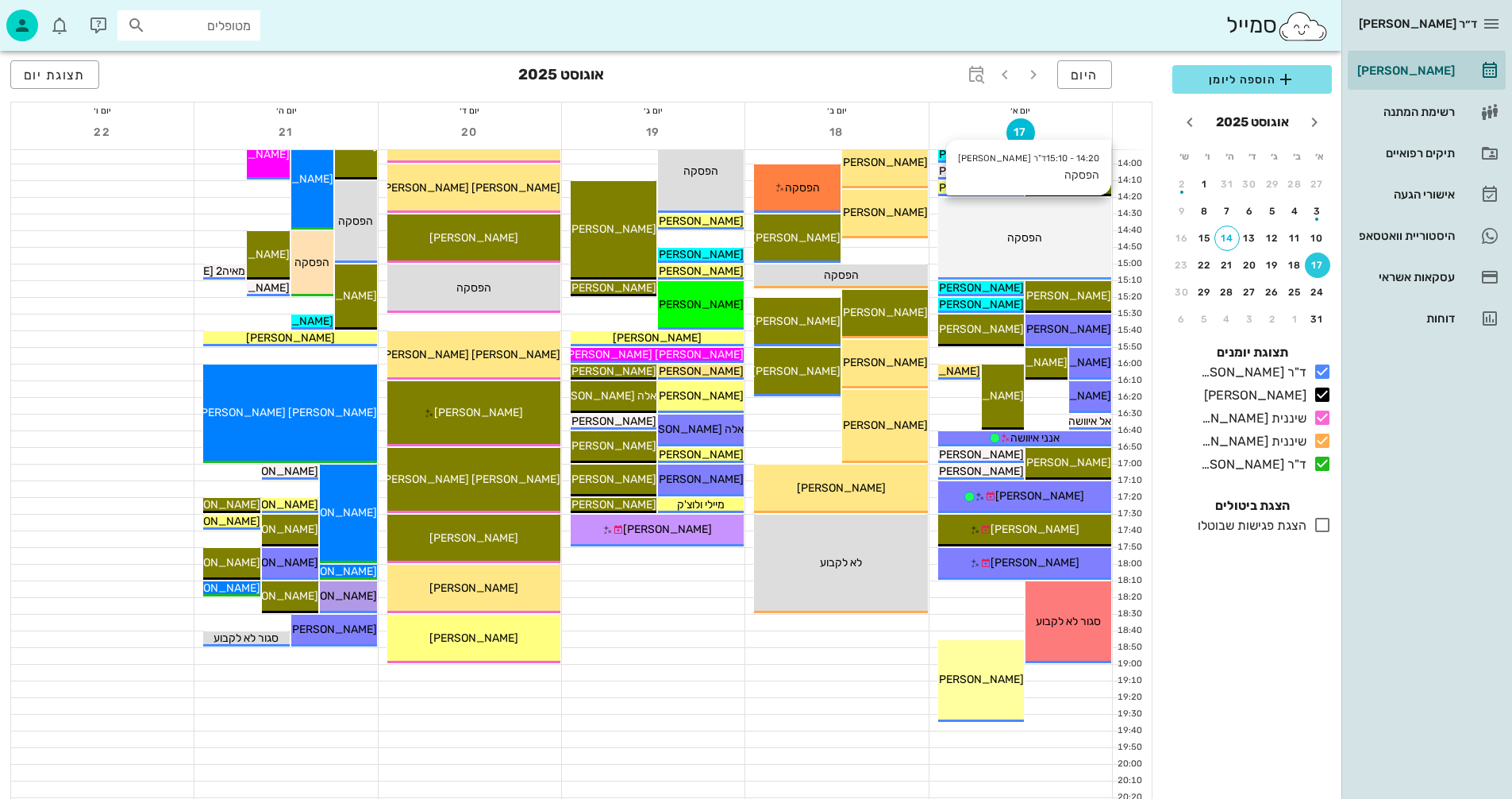
scroll to position [714, 0]
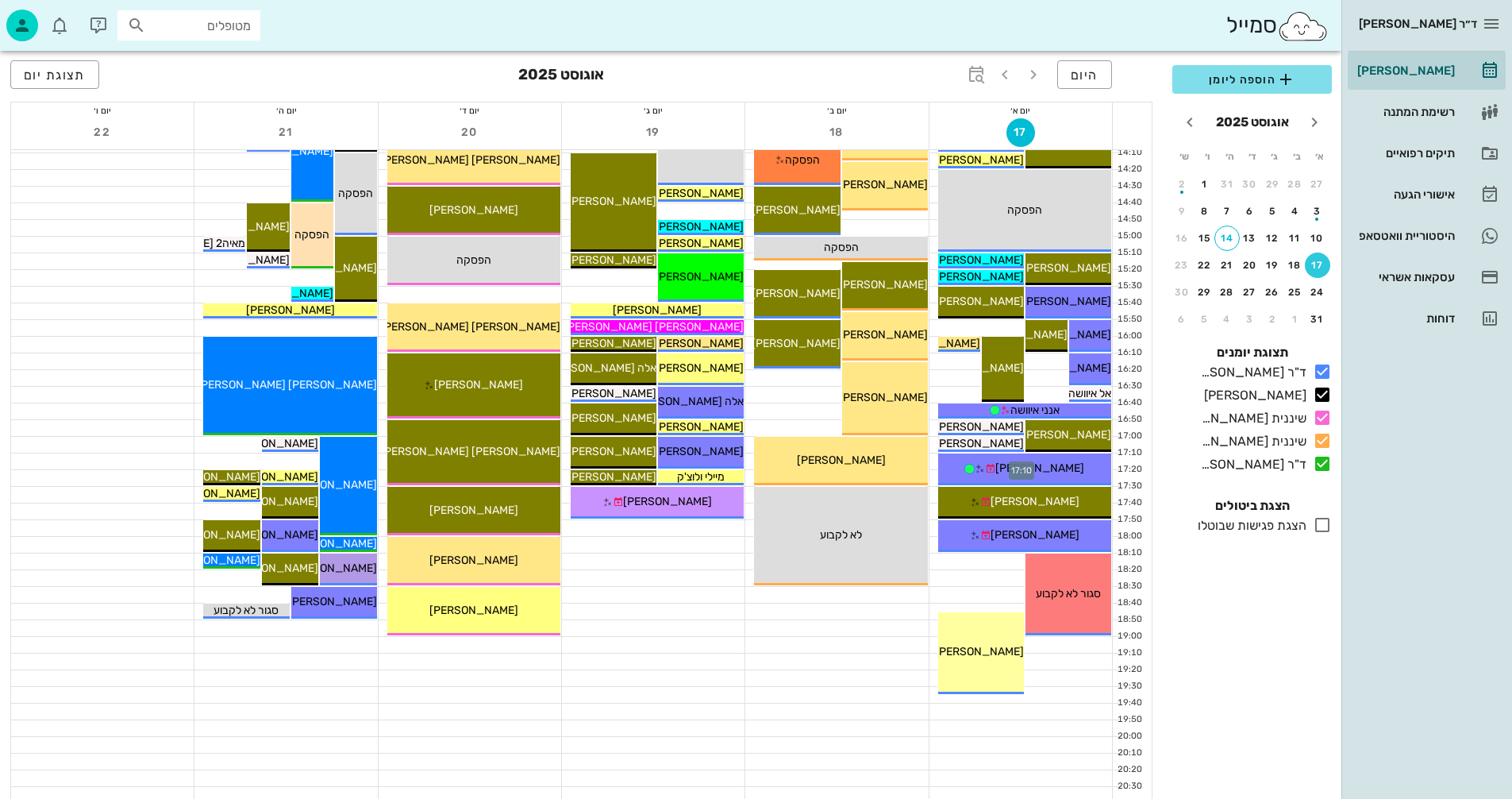
click at [934, 460] on div at bounding box center [1021, 461] width 183 height 16
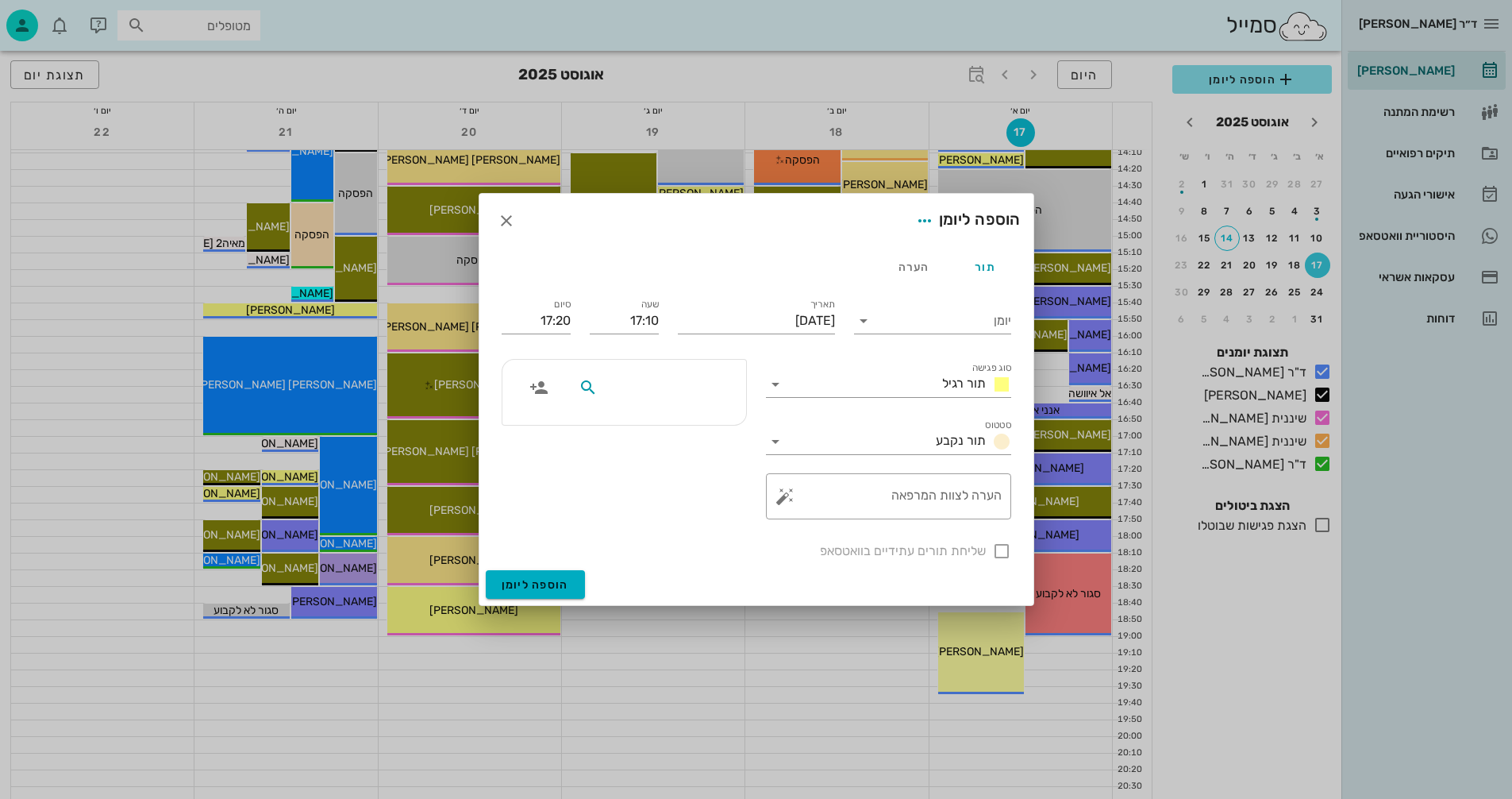
click at [705, 390] on input "text" at bounding box center [661, 387] width 122 height 21
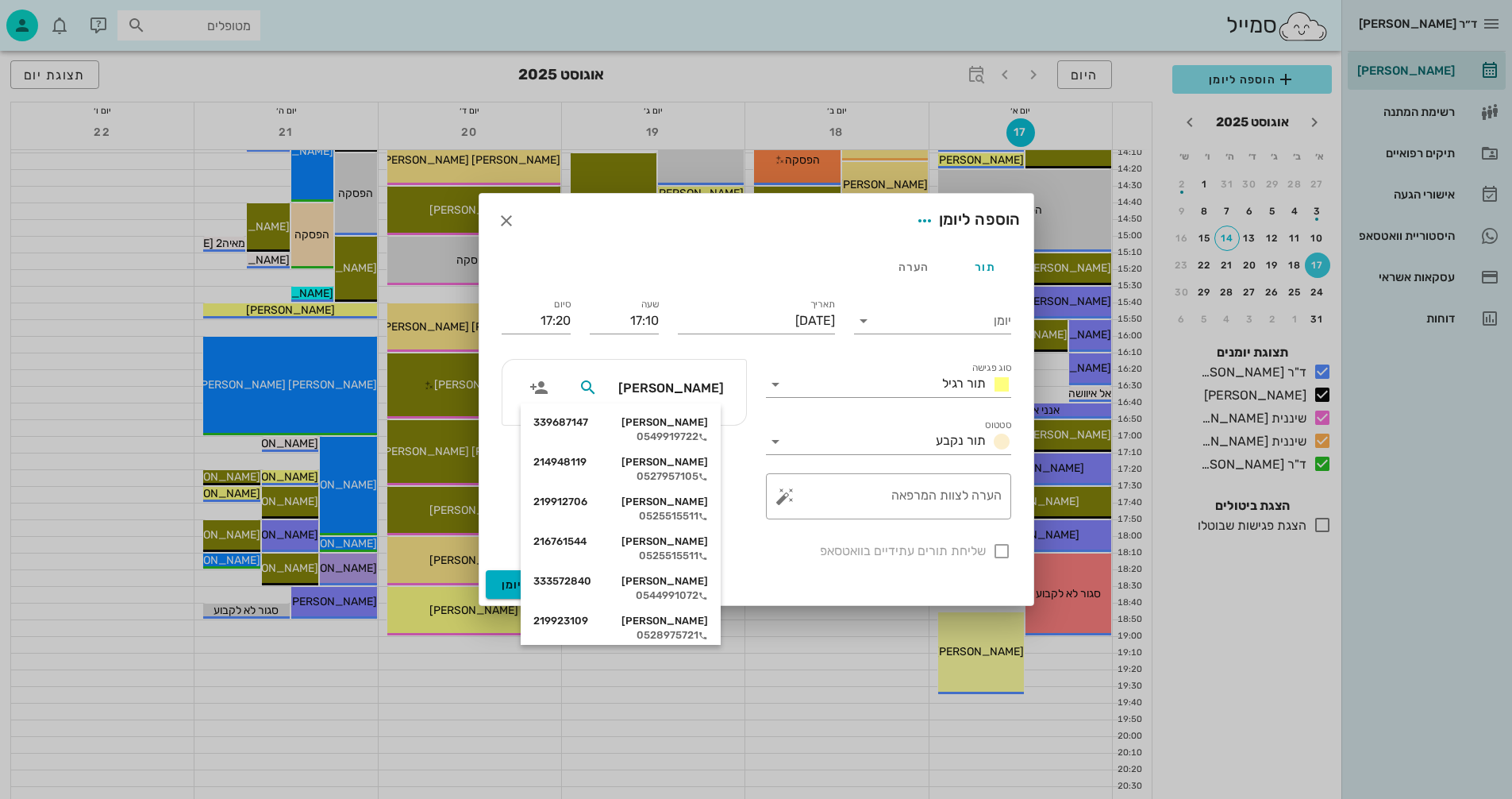
type input "גיטר"
click at [678, 469] on div "אמי גיטר 214948119 0527957105" at bounding box center [621, 469] width 175 height 40
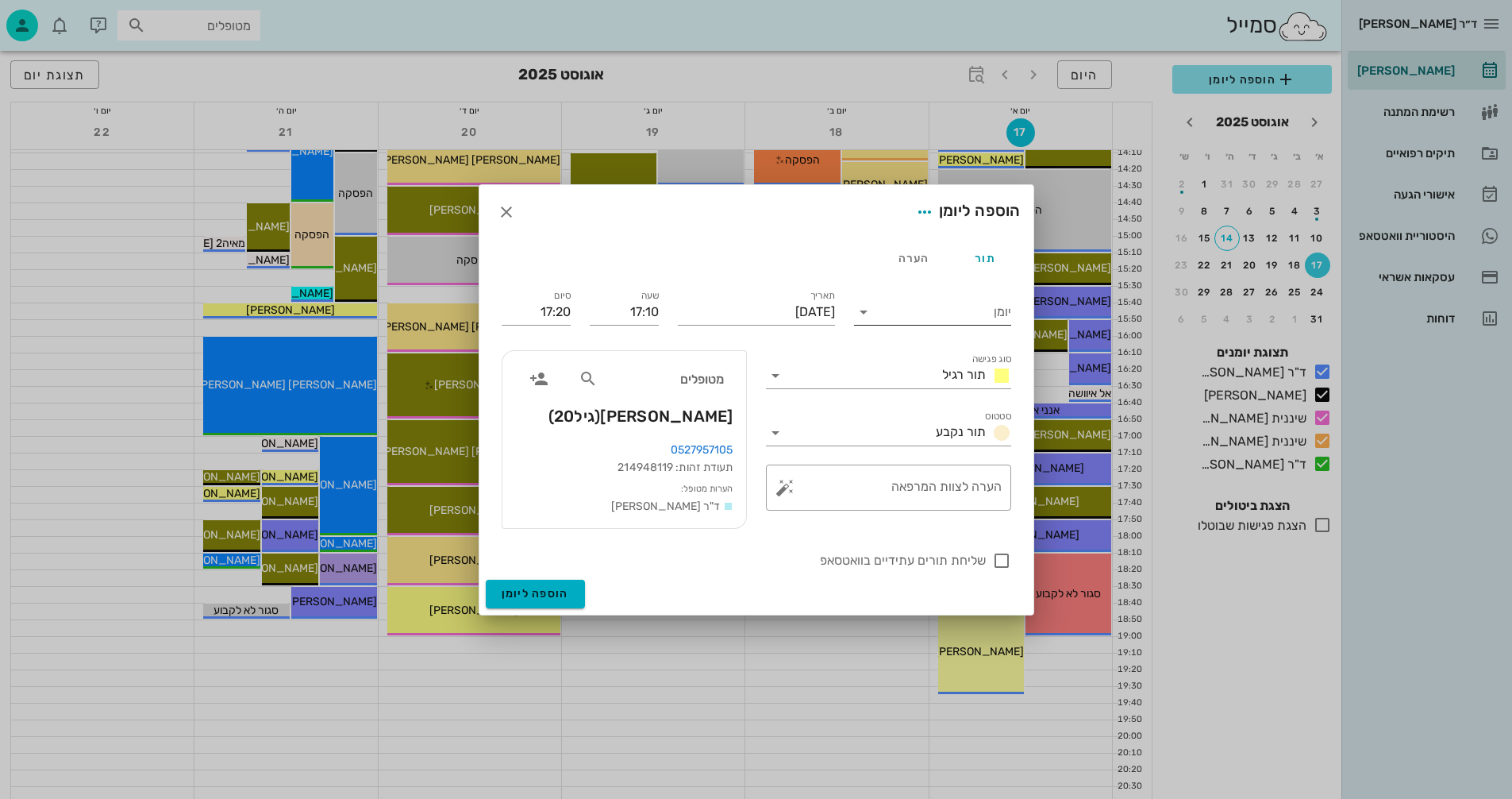
click at [862, 302] on icon at bounding box center [864, 312] width 19 height 19
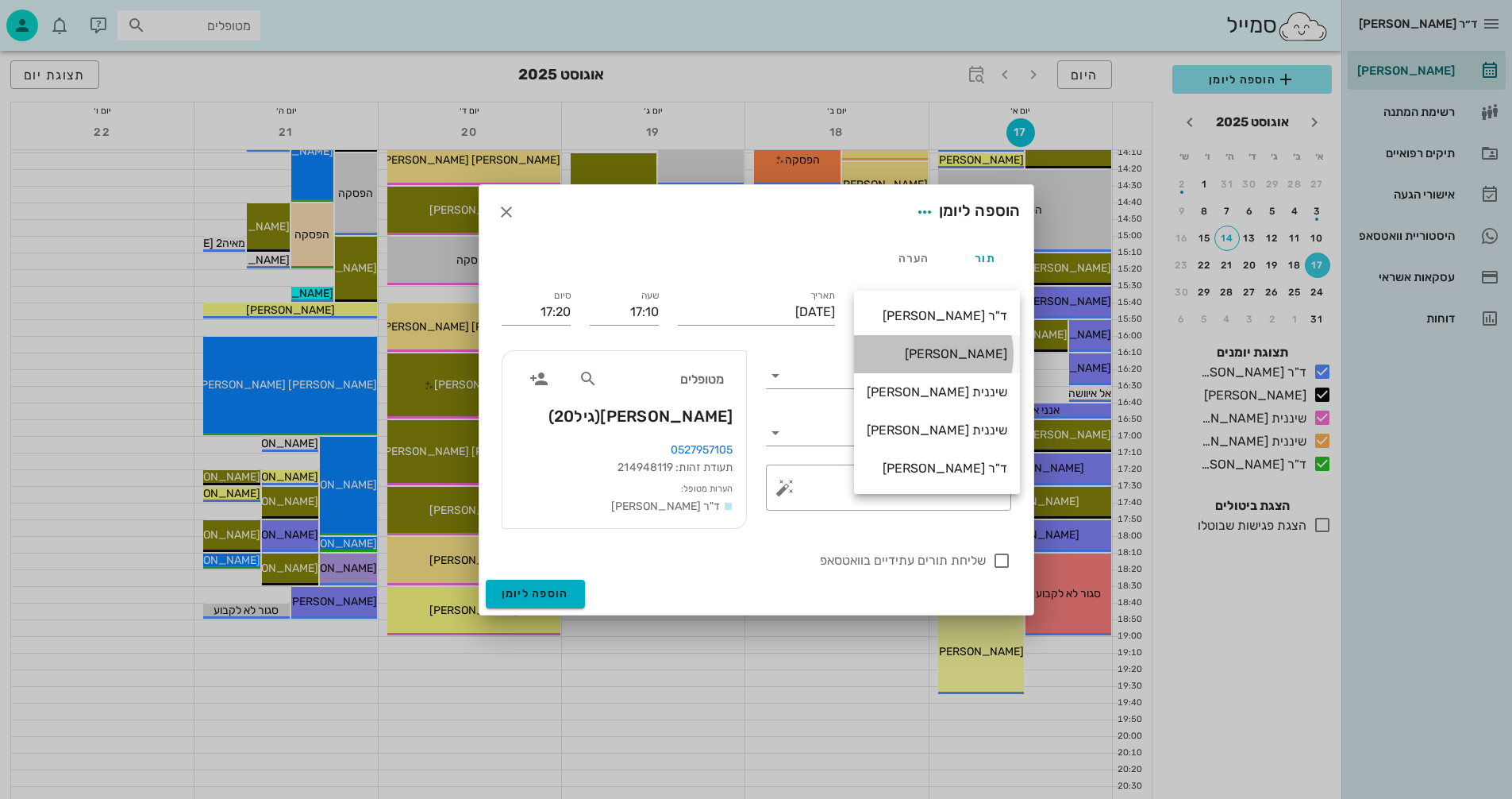
click at [964, 350] on div "[PERSON_NAME]" at bounding box center [937, 353] width 140 height 15
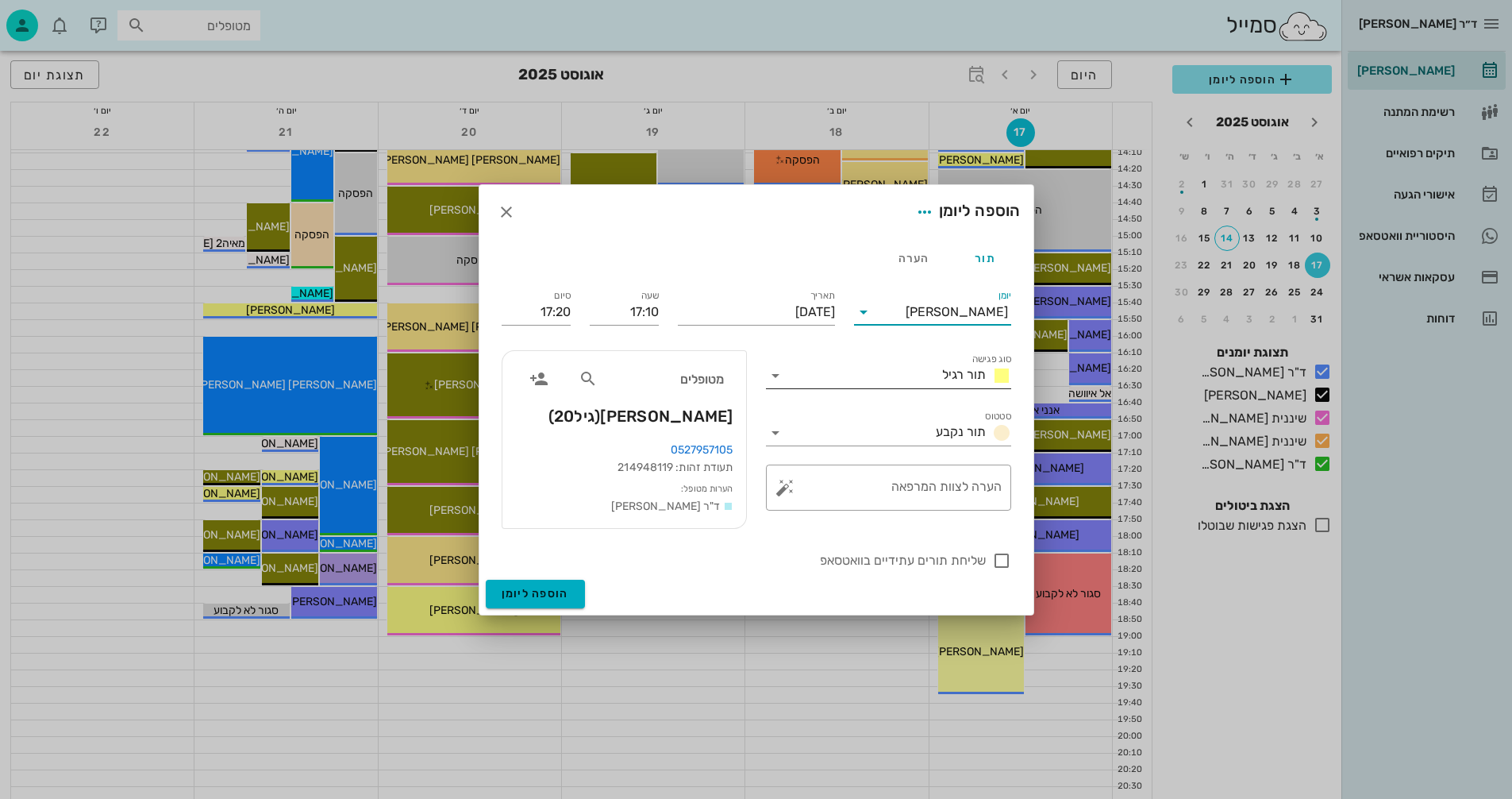
click at [777, 371] on icon at bounding box center [775, 375] width 19 height 19
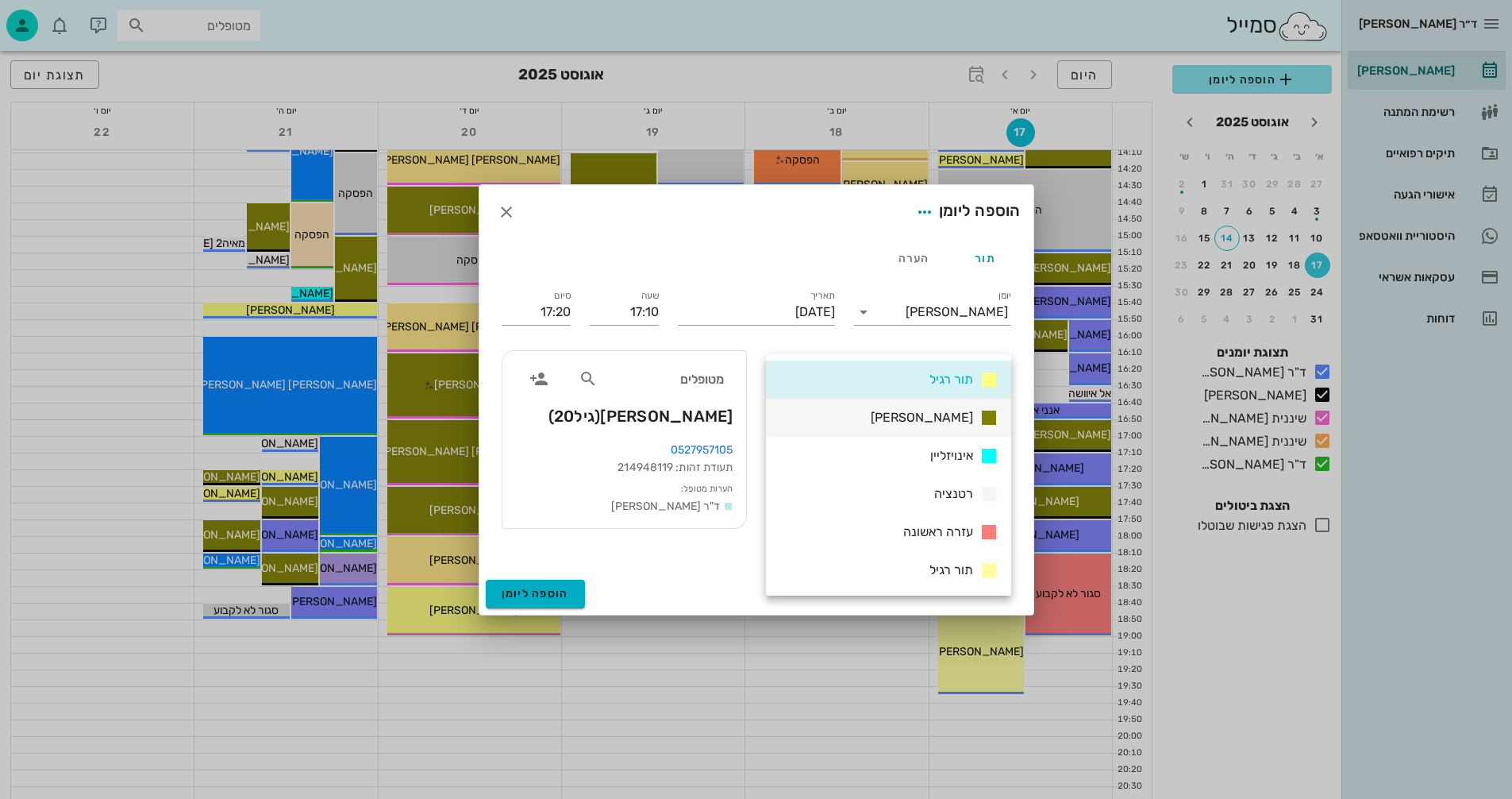
click at [930, 416] on span "[PERSON_NAME]" at bounding box center [922, 417] width 102 height 15
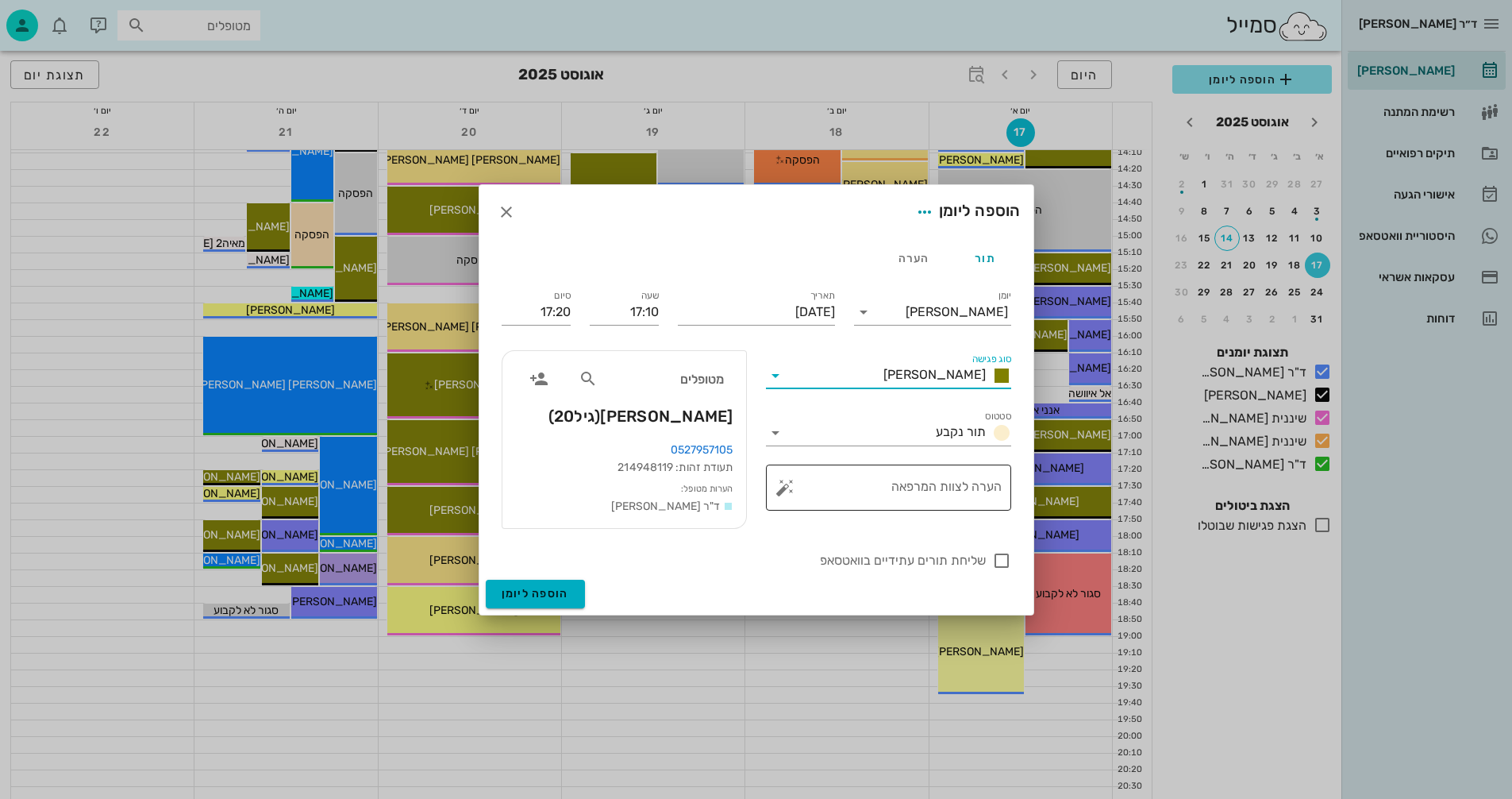
click at [972, 474] on div "הערה לצוות המרפאה" at bounding box center [895, 487] width 213 height 46
type textarea "קיבוע ניתק ומציק"
click at [1001, 564] on div at bounding box center [1001, 560] width 27 height 27
checkbox input "true"
click at [543, 594] on button "הוספה ליומן" at bounding box center [535, 594] width 100 height 29
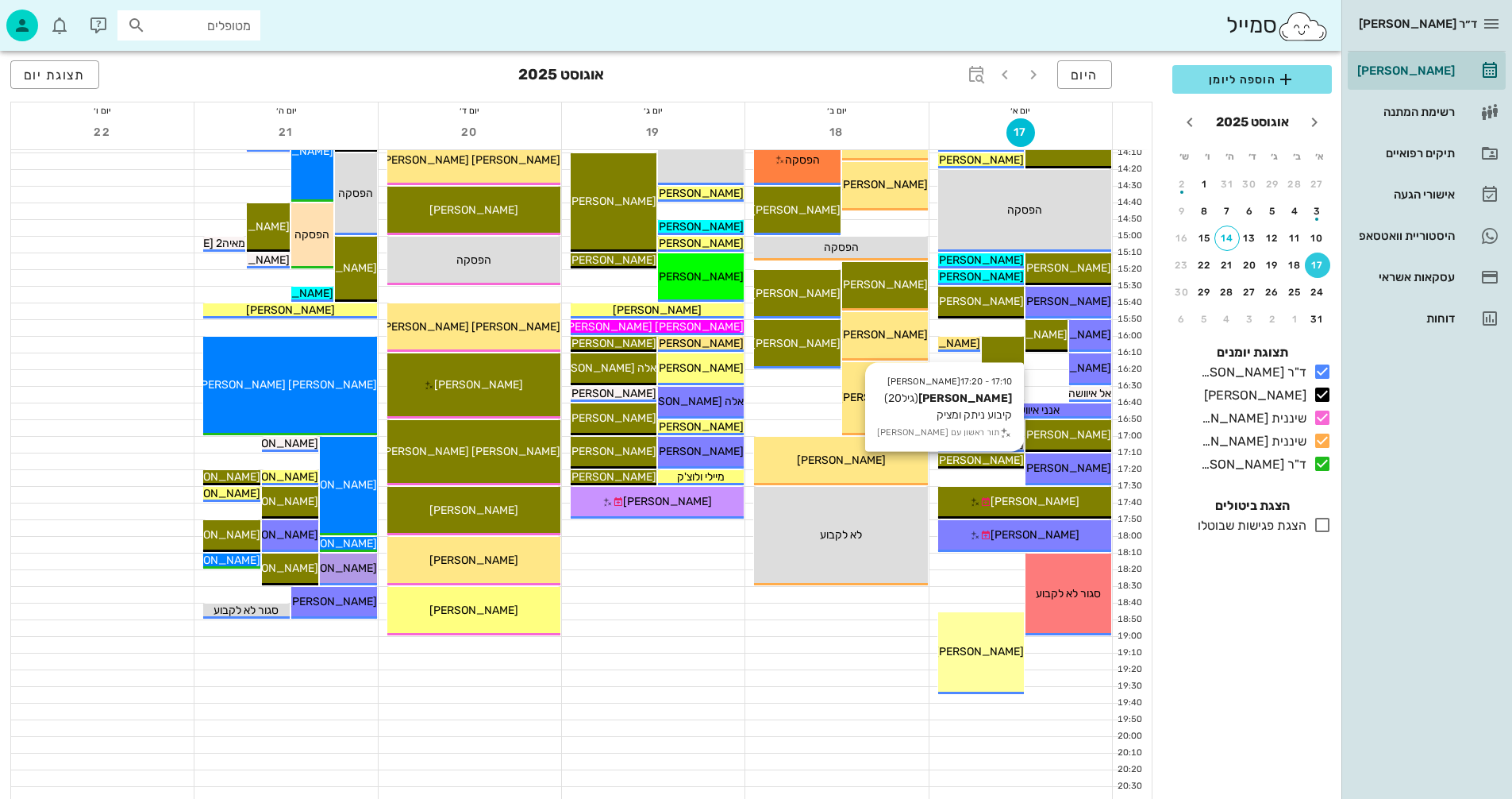
click at [988, 460] on span "אמי גיטר" at bounding box center [979, 460] width 89 height 14
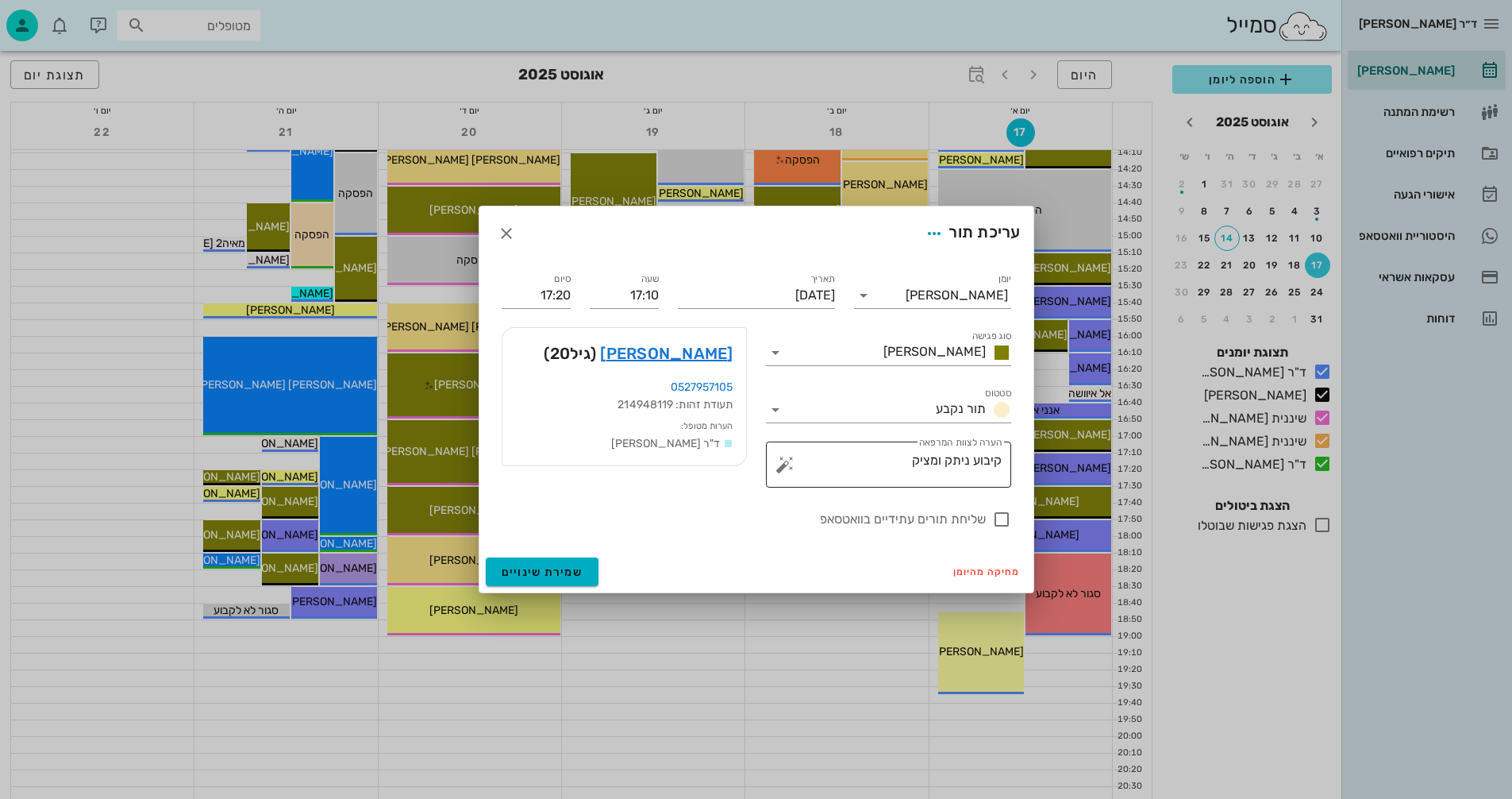
click at [780, 471] on button "button" at bounding box center [785, 464] width 19 height 19
click at [799, 431] on div "הערות לפגישה" at bounding box center [816, 432] width 81 height 32
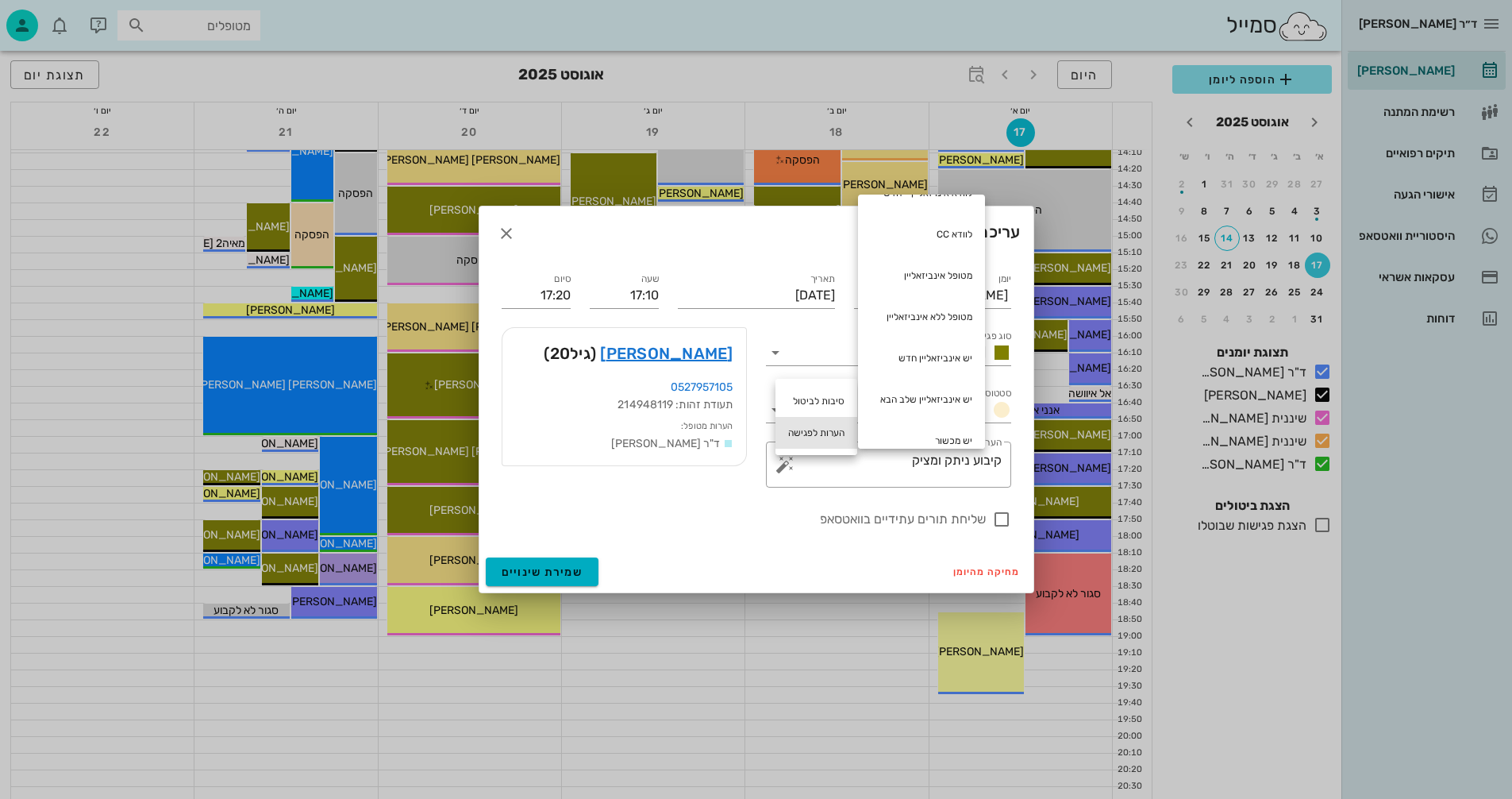
scroll to position [336, 0]
click at [861, 480] on textarea "קיבוע ניתק ומציק" at bounding box center [895, 468] width 213 height 38
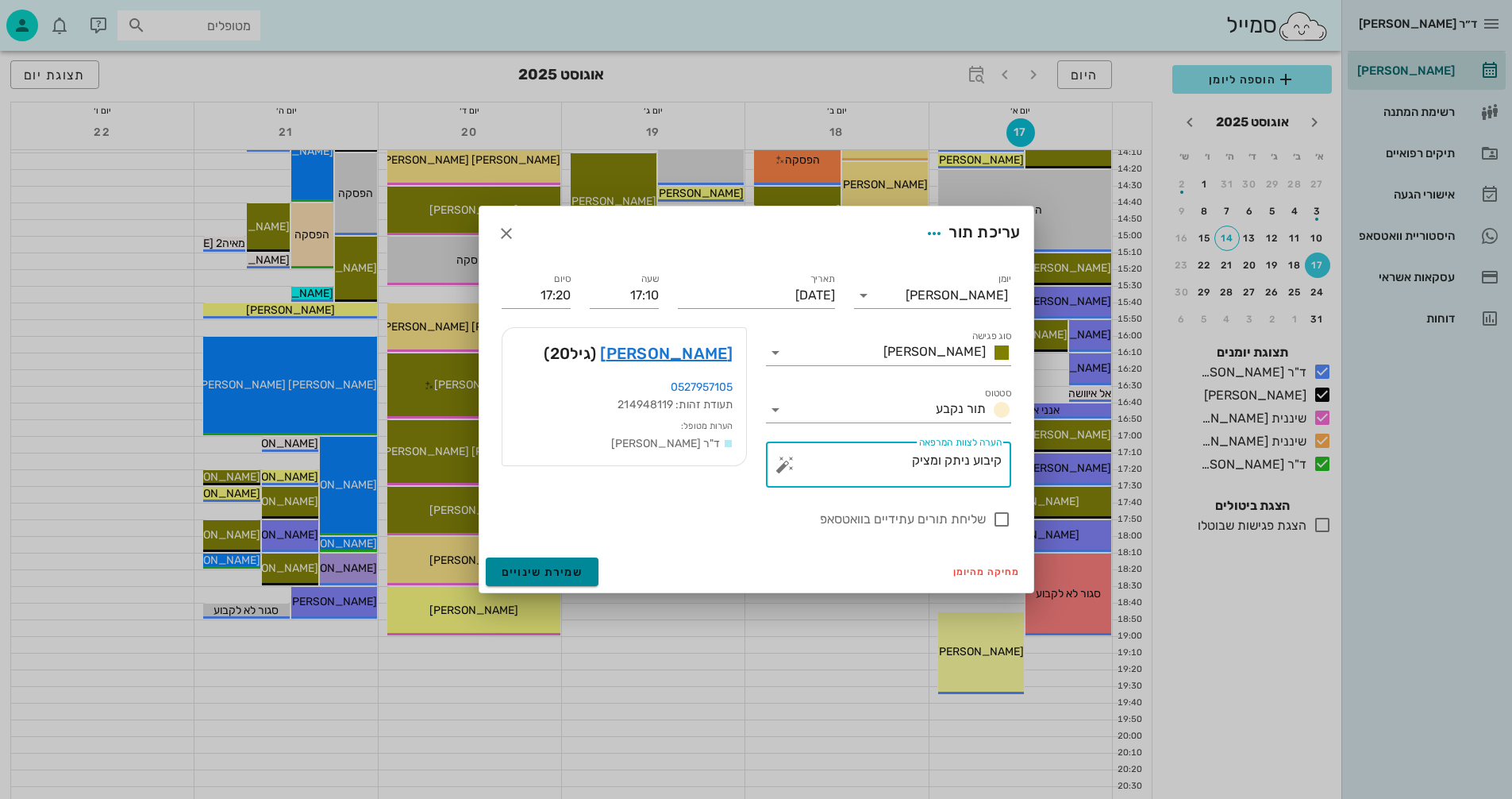
click at [517, 567] on span "שמירת שינויים" at bounding box center [542, 572] width 81 height 14
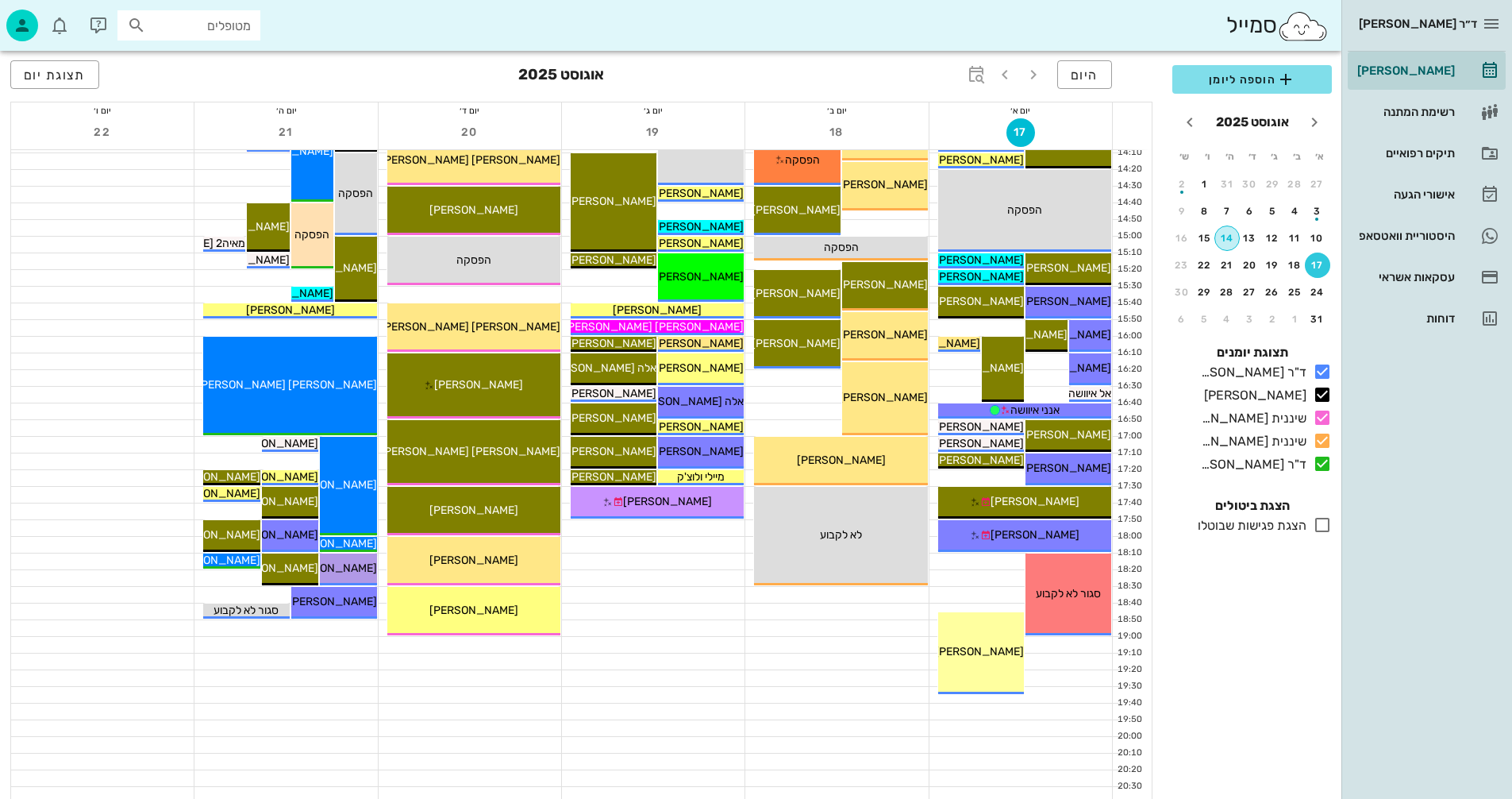
click at [1230, 236] on div "14" at bounding box center [1226, 237] width 23 height 11
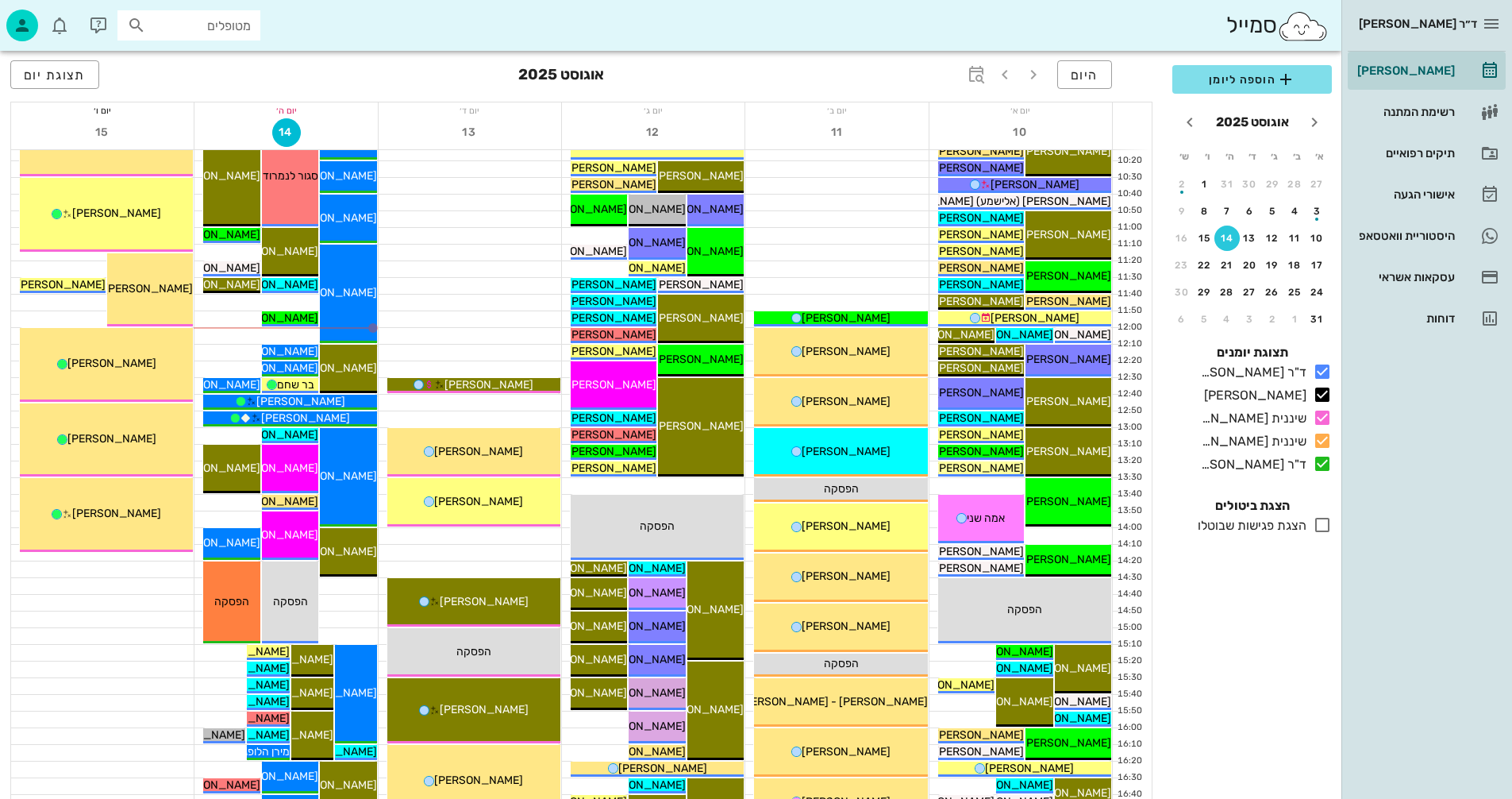
scroll to position [317, 0]
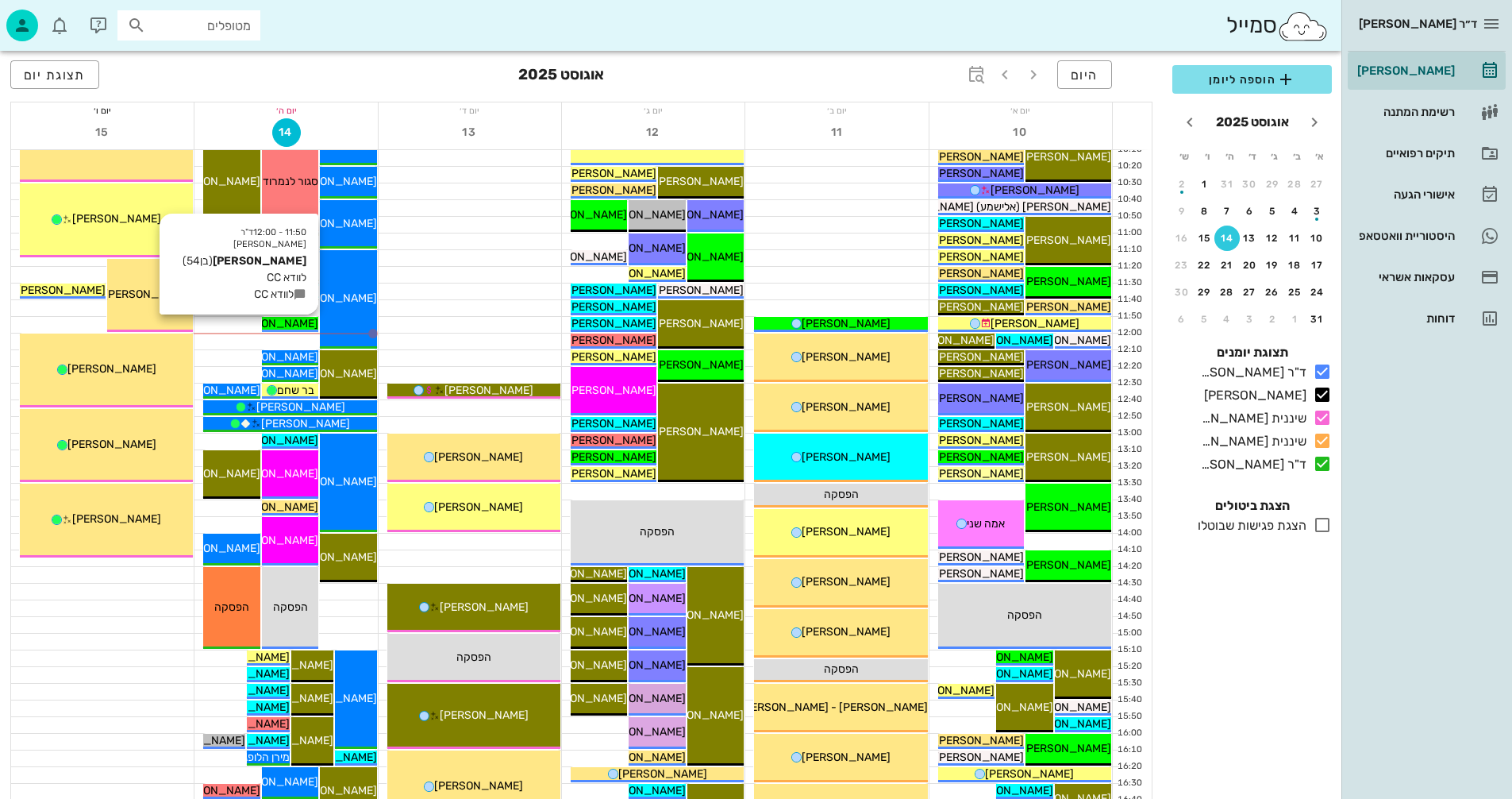
click at [289, 325] on span "[PERSON_NAME]" at bounding box center [274, 323] width 89 height 14
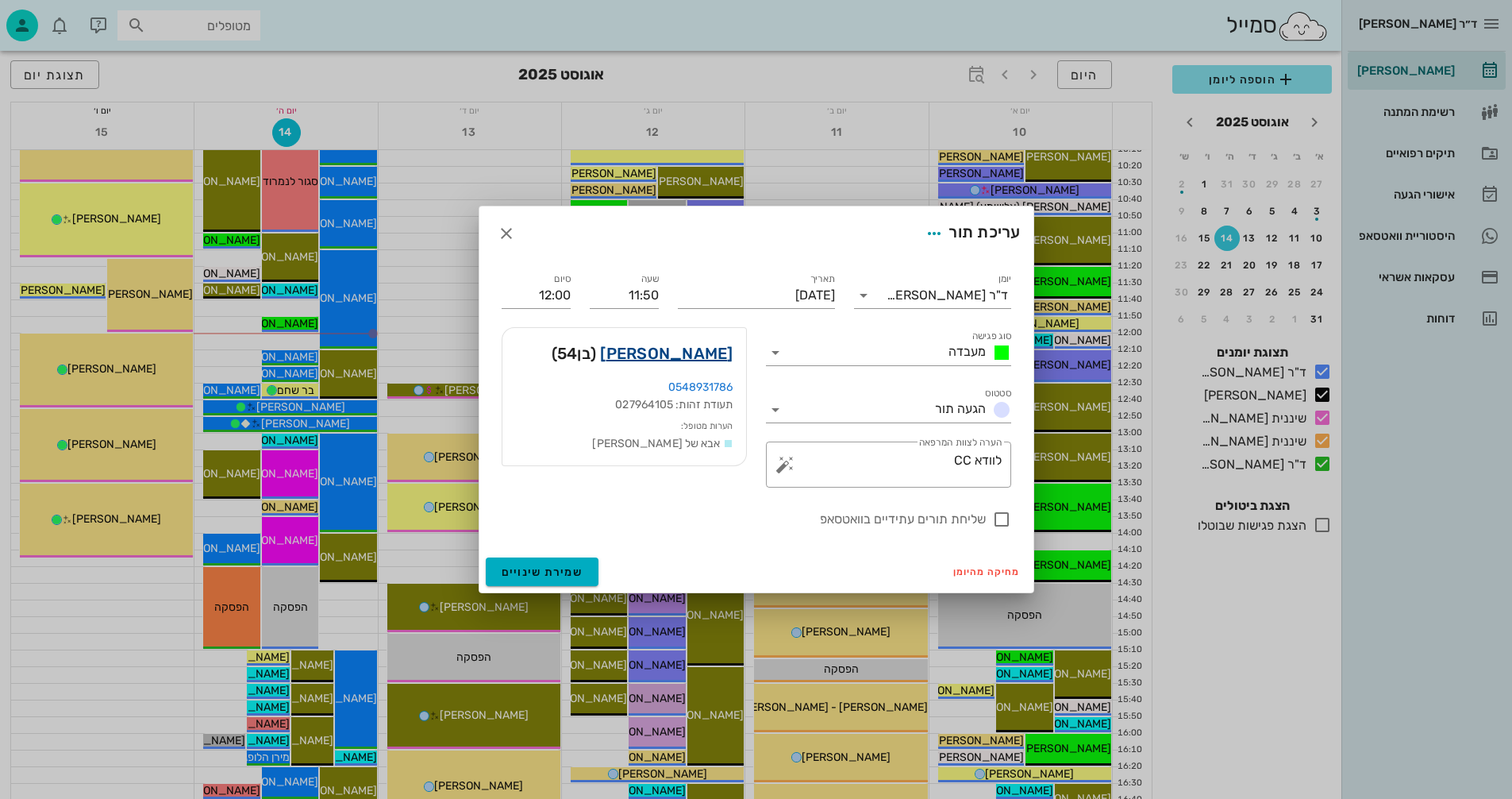
click at [696, 356] on link "ערן פיינשטיין" at bounding box center [666, 353] width 133 height 25
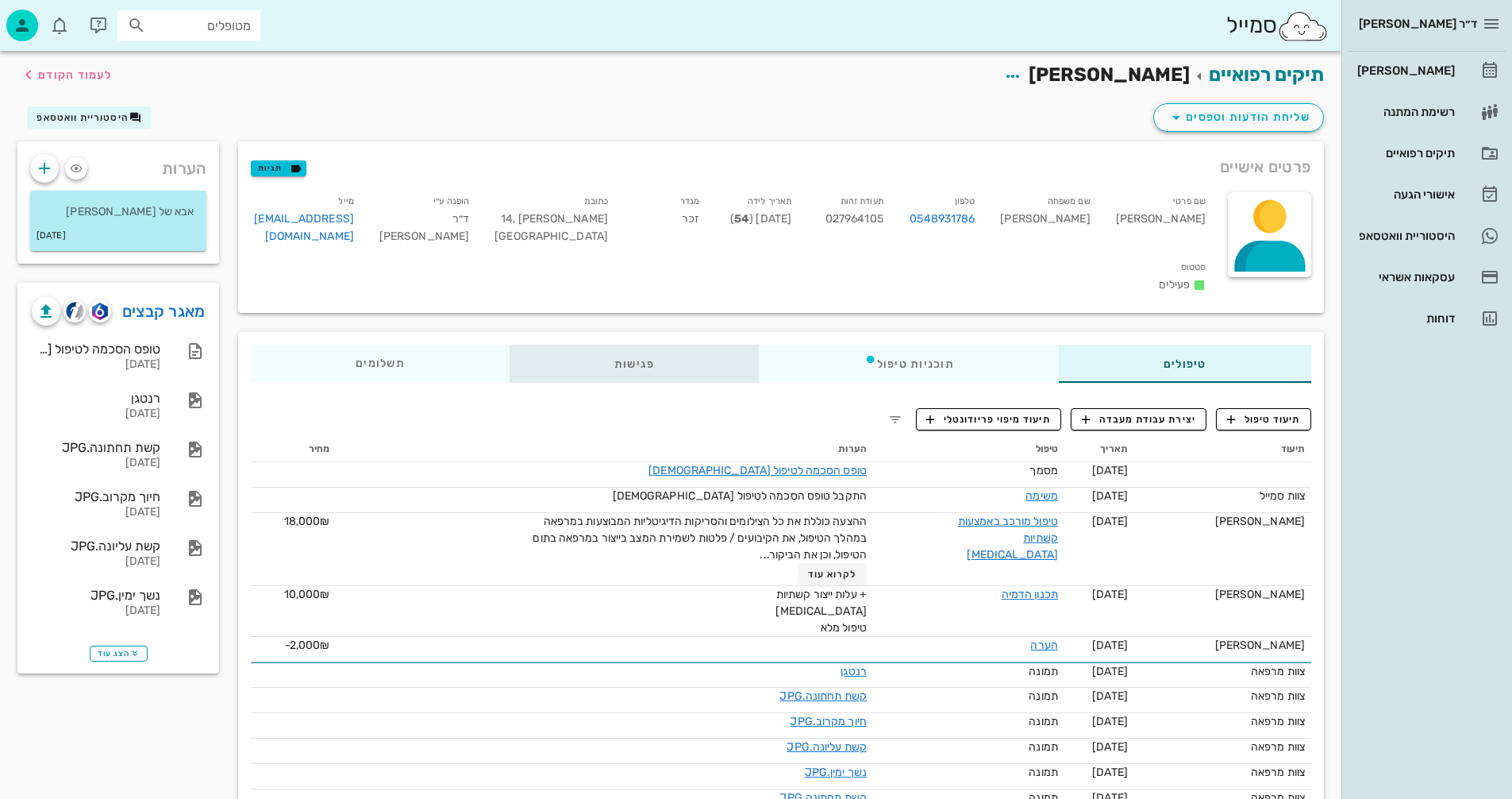
click at [645, 345] on div "פגישות" at bounding box center [634, 364] width 250 height 38
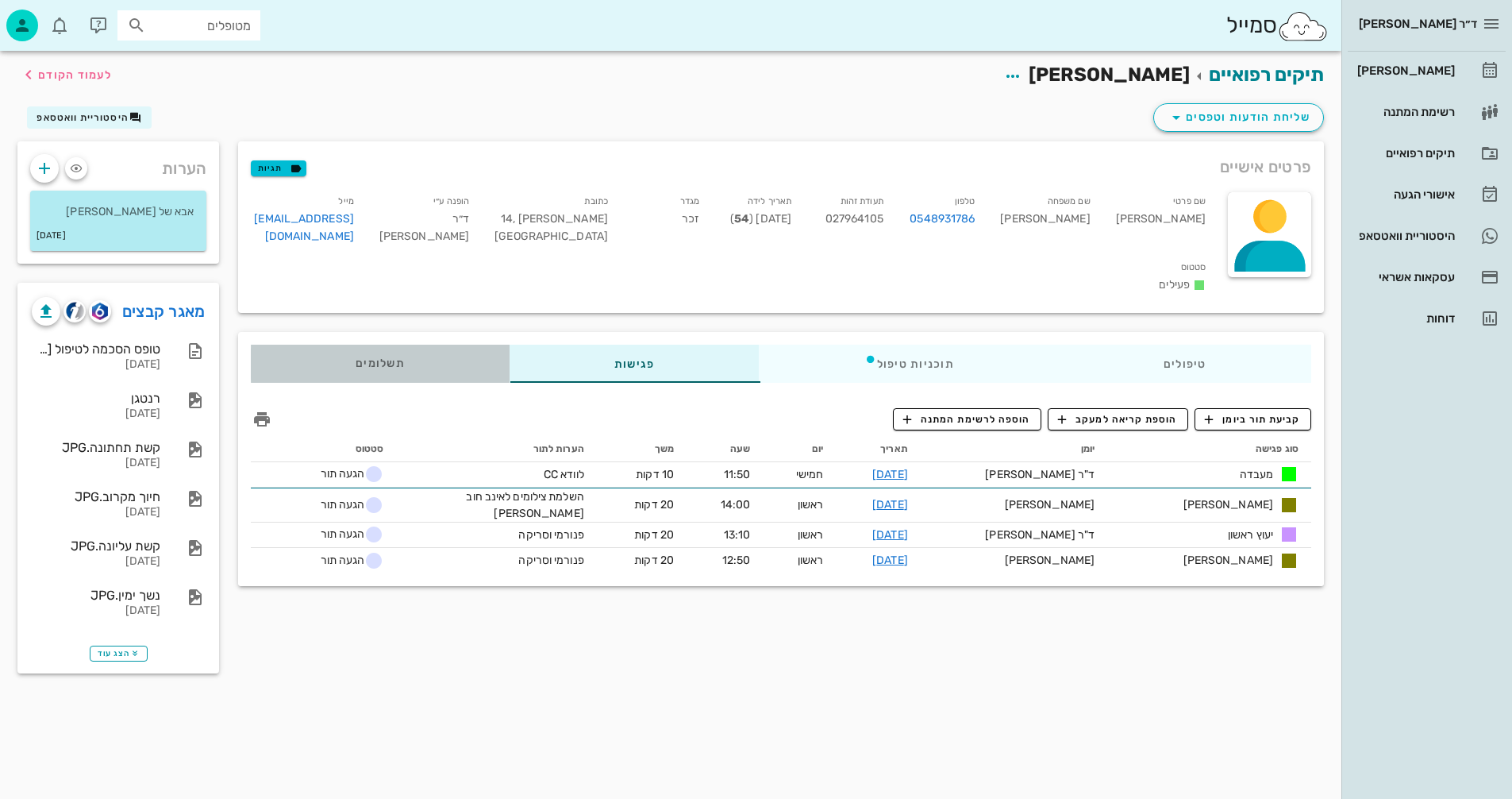
click at [393, 358] on span "תשלומים 0₪" at bounding box center [380, 363] width 49 height 11
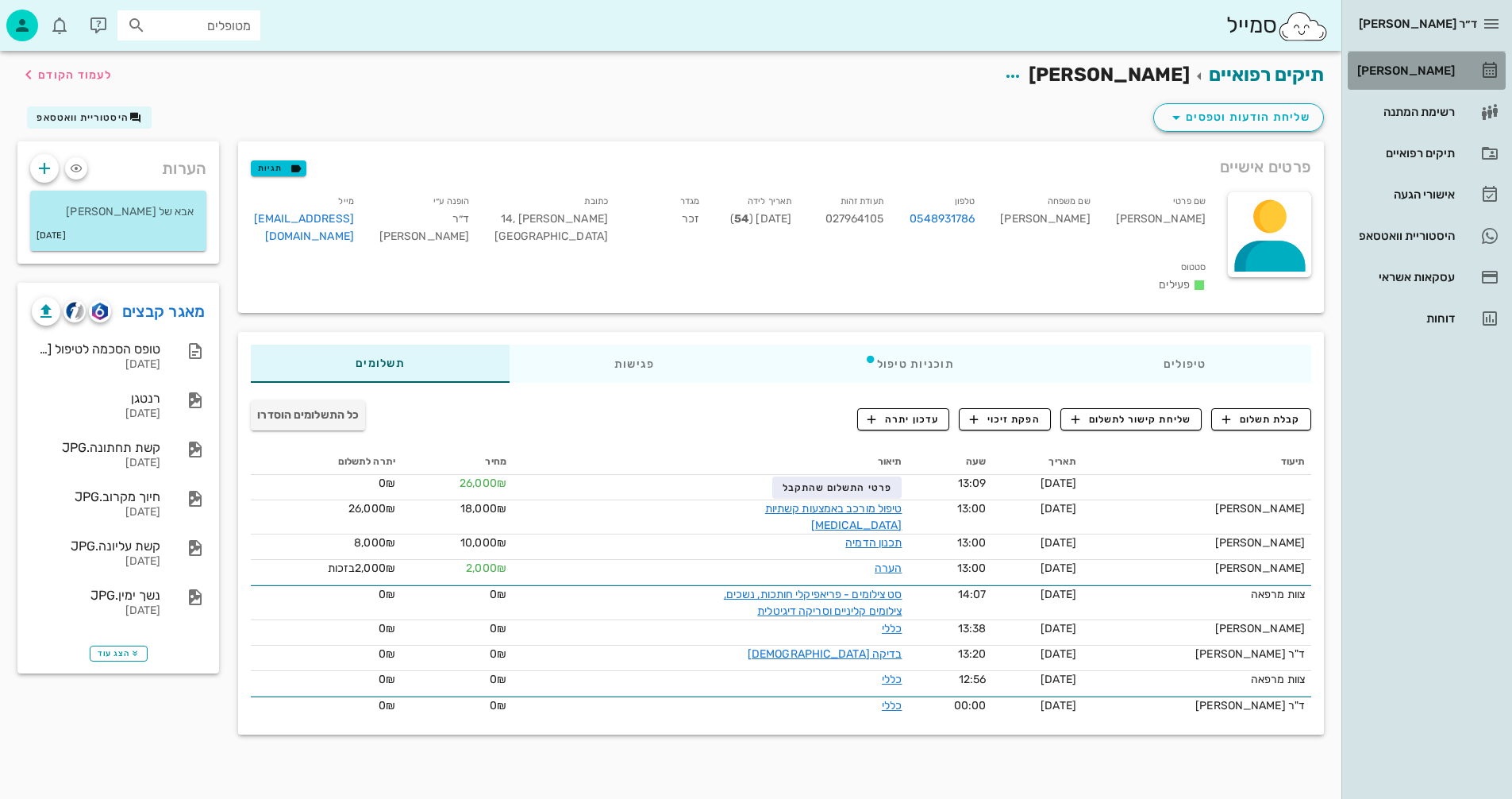
click at [1439, 68] on div "[PERSON_NAME]" at bounding box center [1405, 70] width 101 height 13
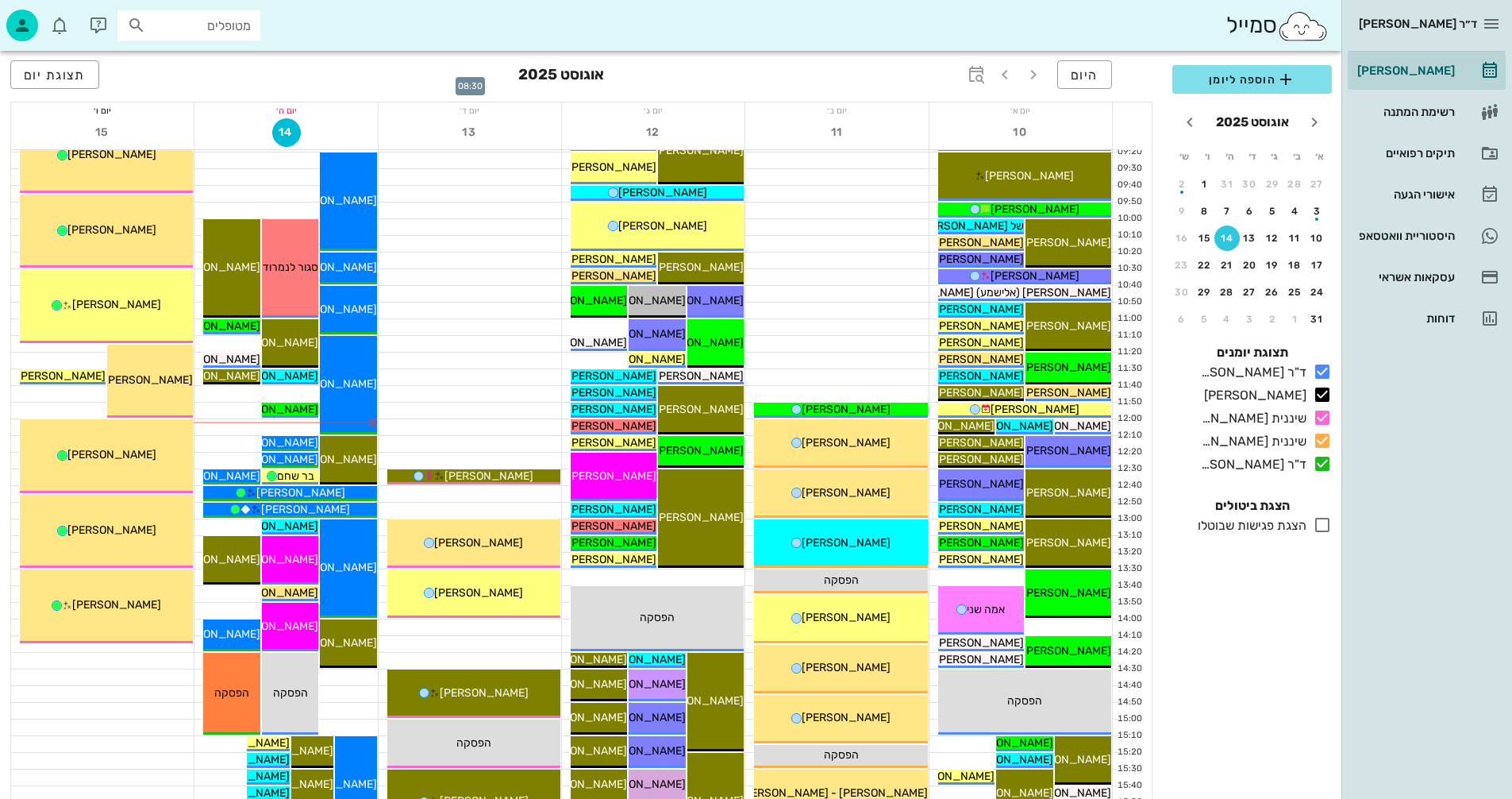
scroll to position [238, 0]
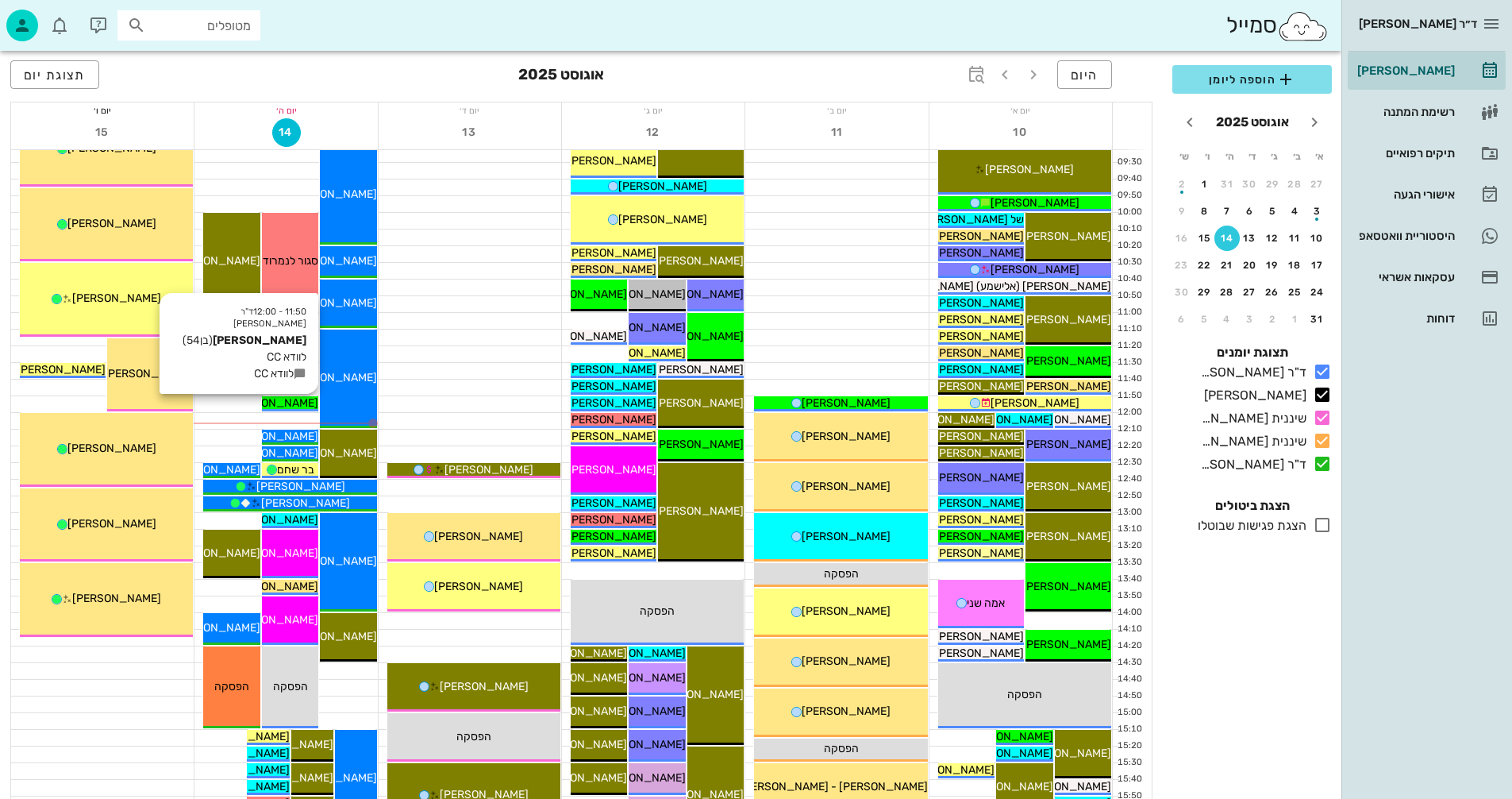
click at [288, 401] on span "[PERSON_NAME]" at bounding box center [274, 403] width 89 height 14
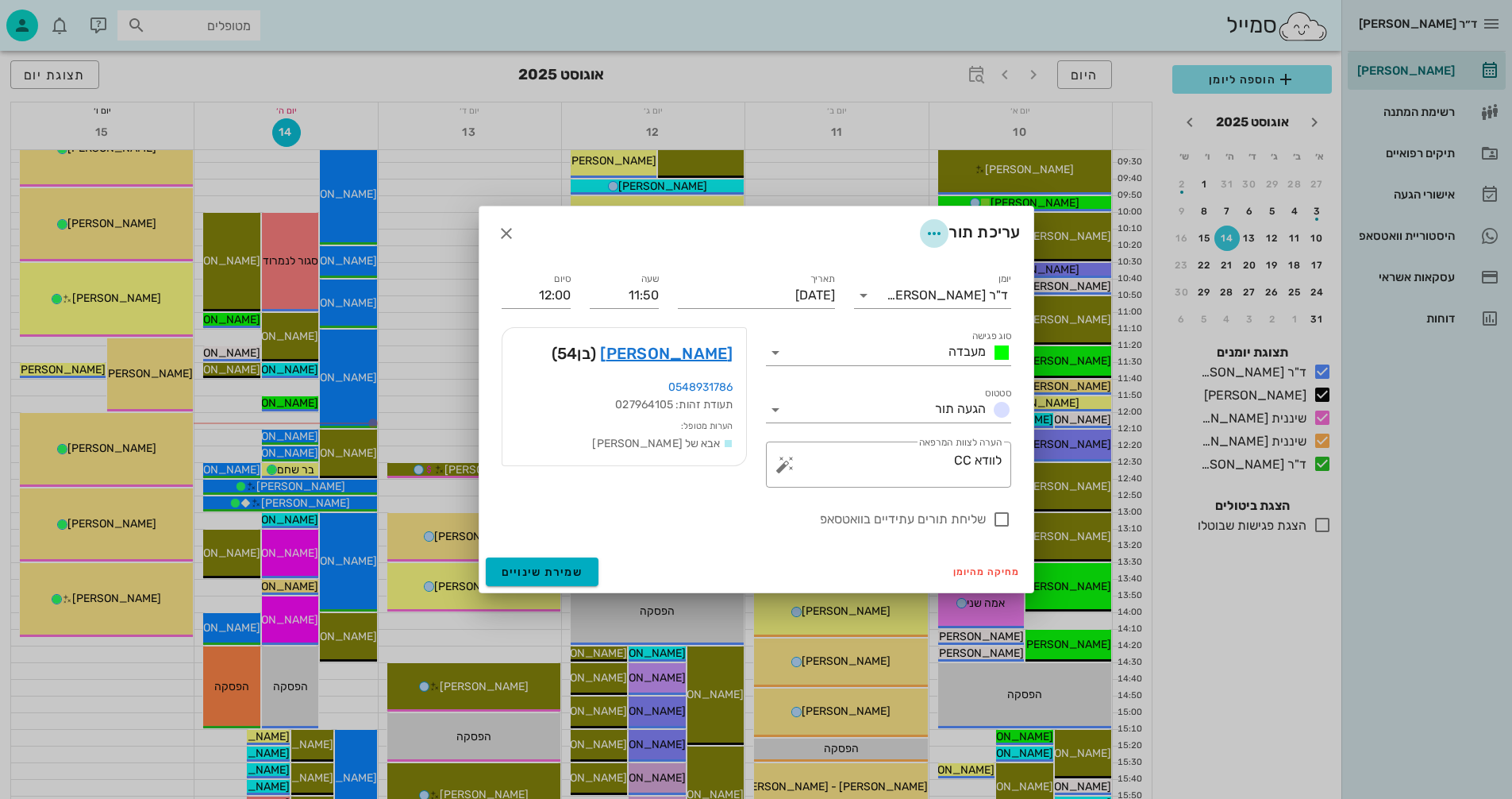
click at [931, 231] on icon "button" at bounding box center [934, 233] width 19 height 19
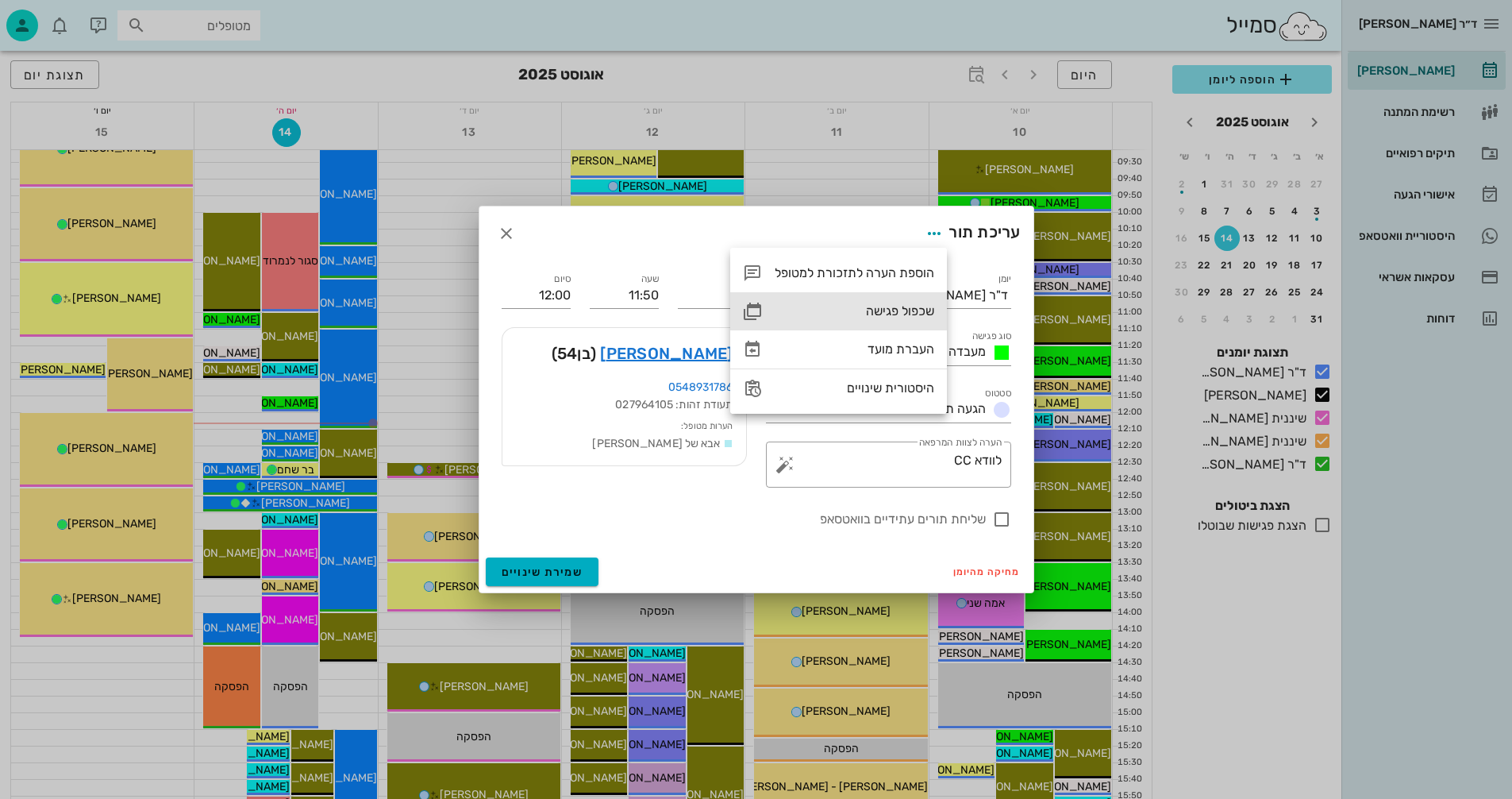
click at [893, 309] on div "שכפול פגישה" at bounding box center [854, 310] width 159 height 15
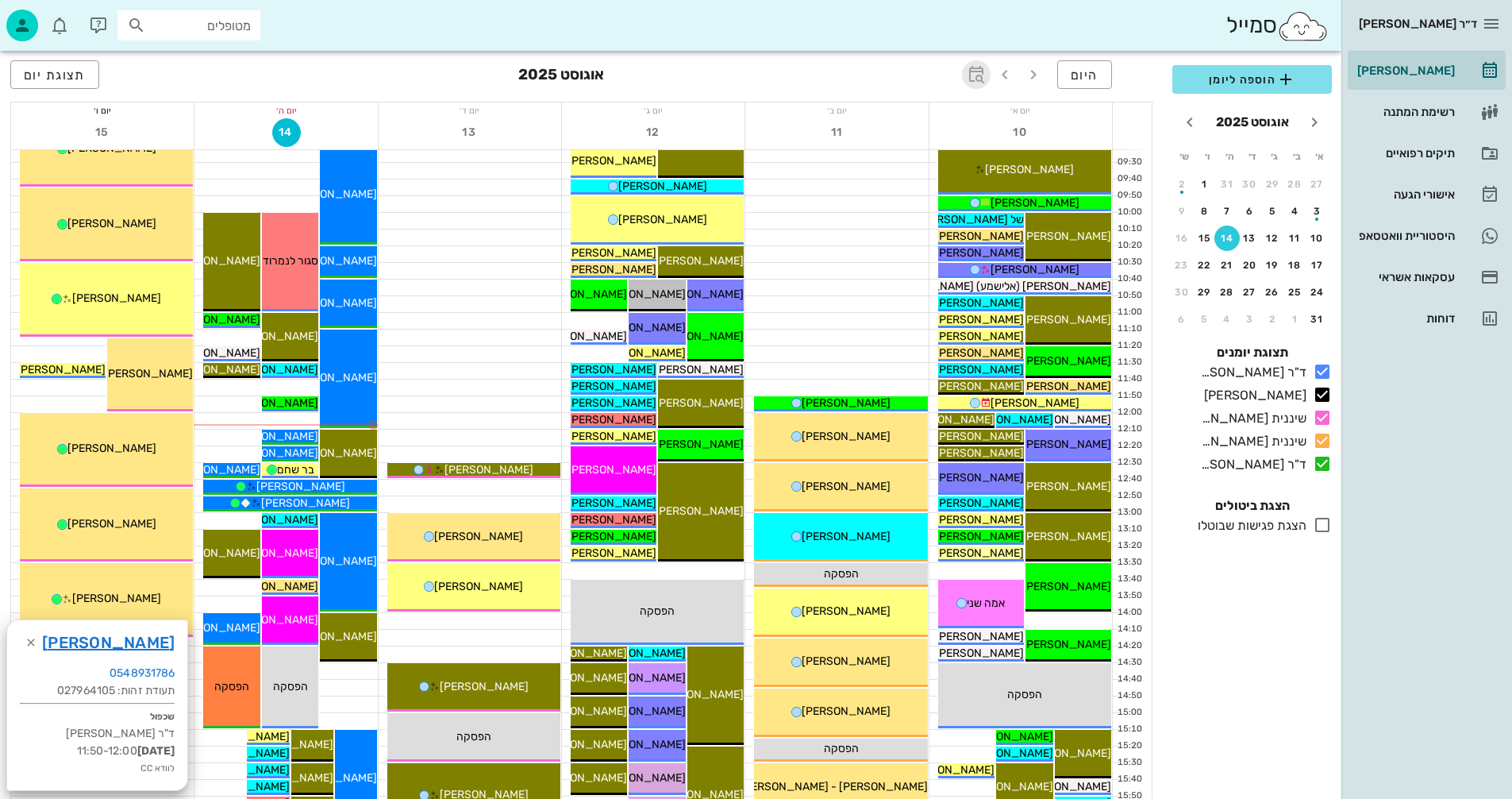
click at [973, 75] on icon "button" at bounding box center [977, 75] width 19 height 19
click at [959, 125] on input "text" at bounding box center [959, 118] width 19 height 25
type input "3"
click at [883, 166] on span "קפיצה לתאריך" at bounding box center [902, 164] width 129 height 11
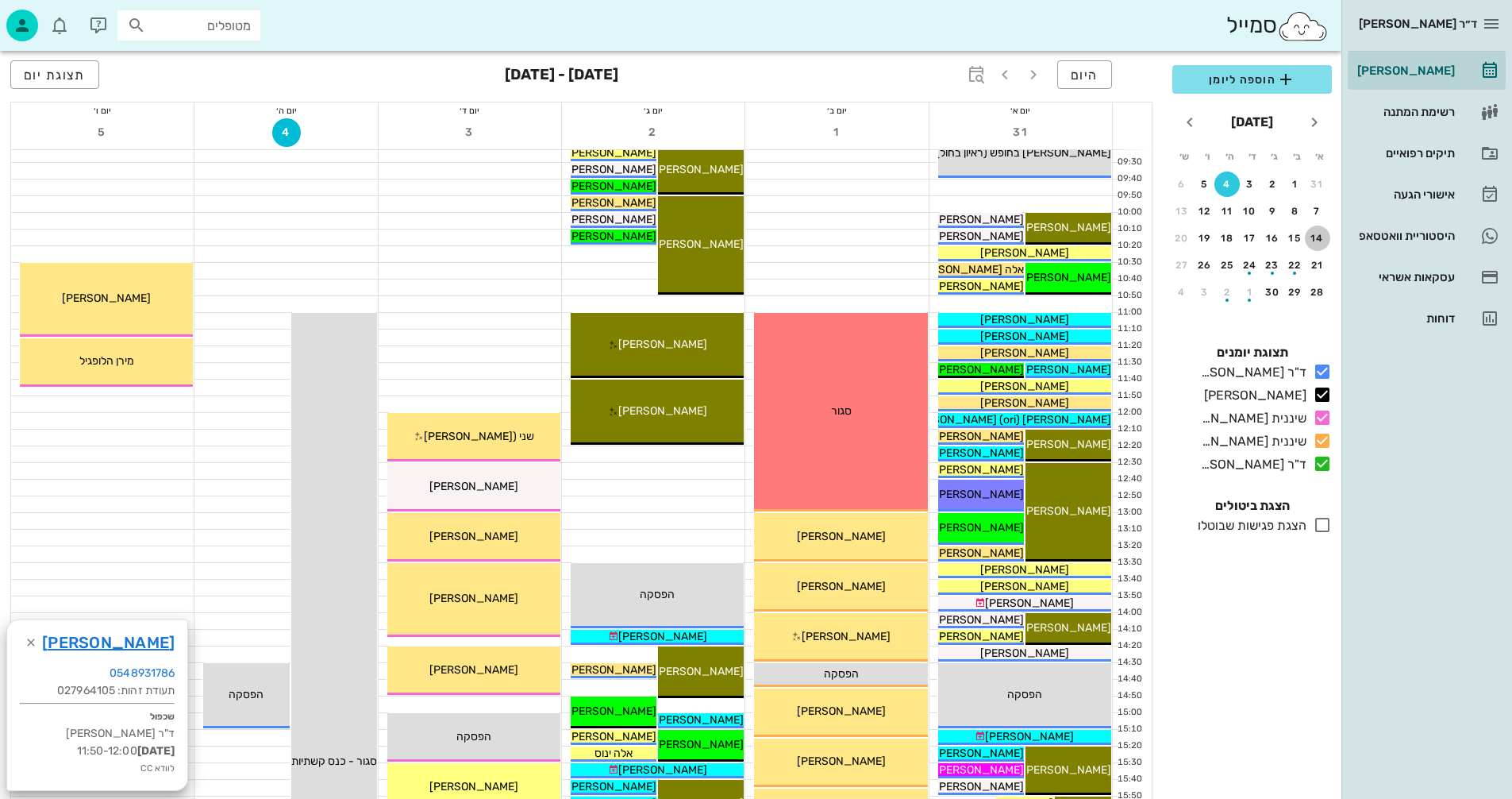
click at [1319, 238] on div "14" at bounding box center [1317, 237] width 25 height 11
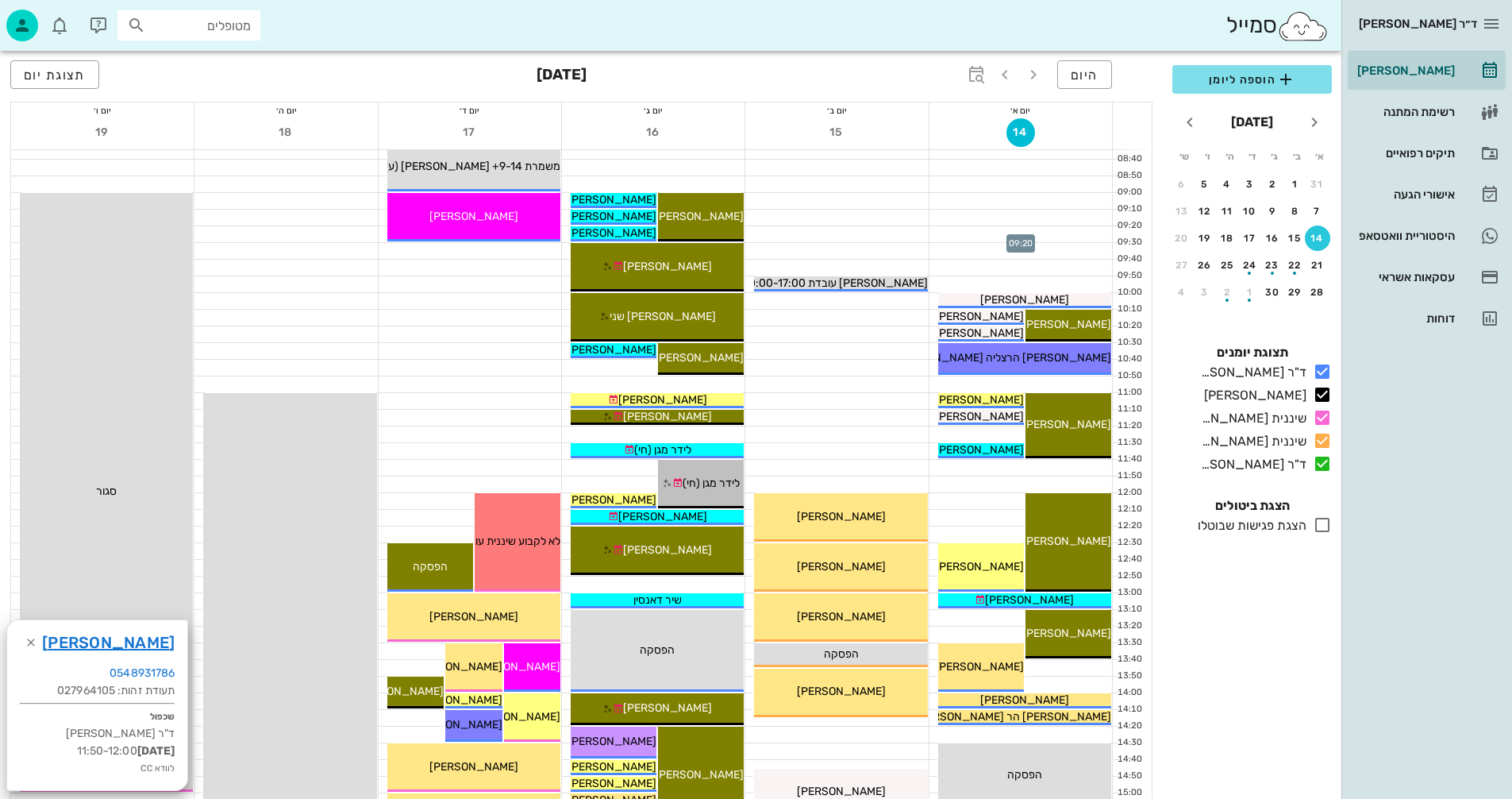
scroll to position [159, 0]
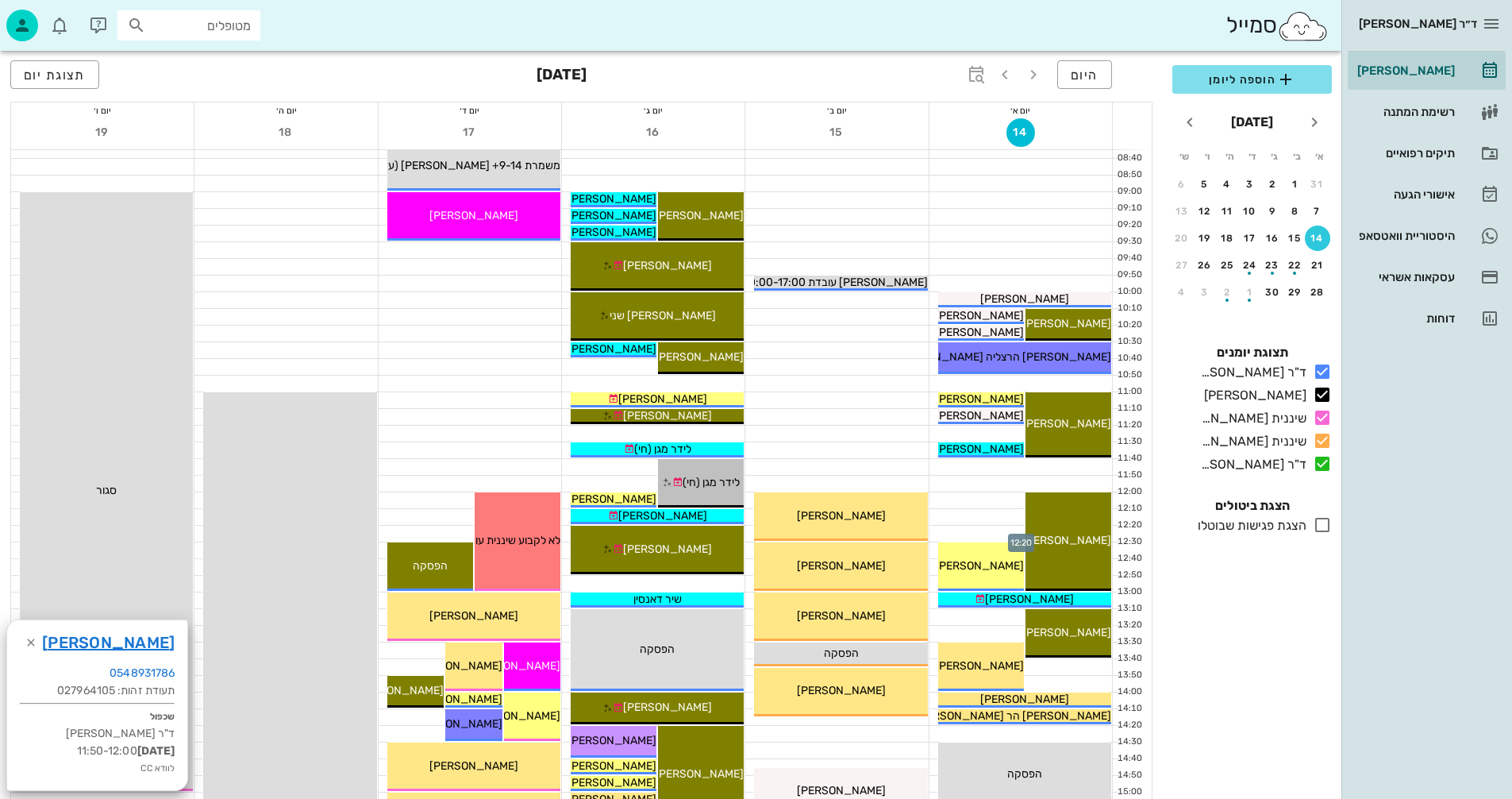
click at [983, 531] on div at bounding box center [1021, 533] width 183 height 16
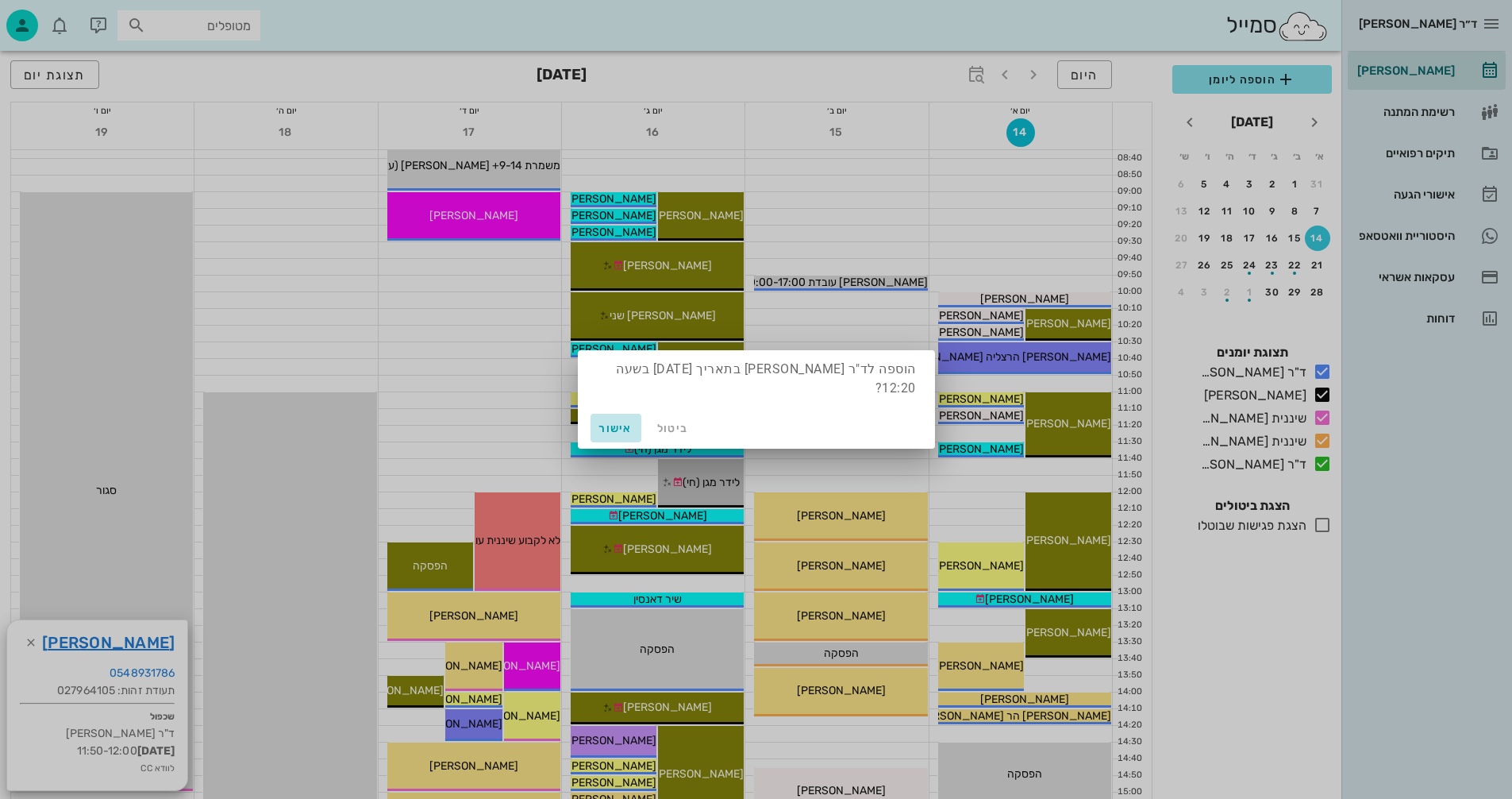
click at [614, 430] on span "אישור" at bounding box center [616, 428] width 38 height 14
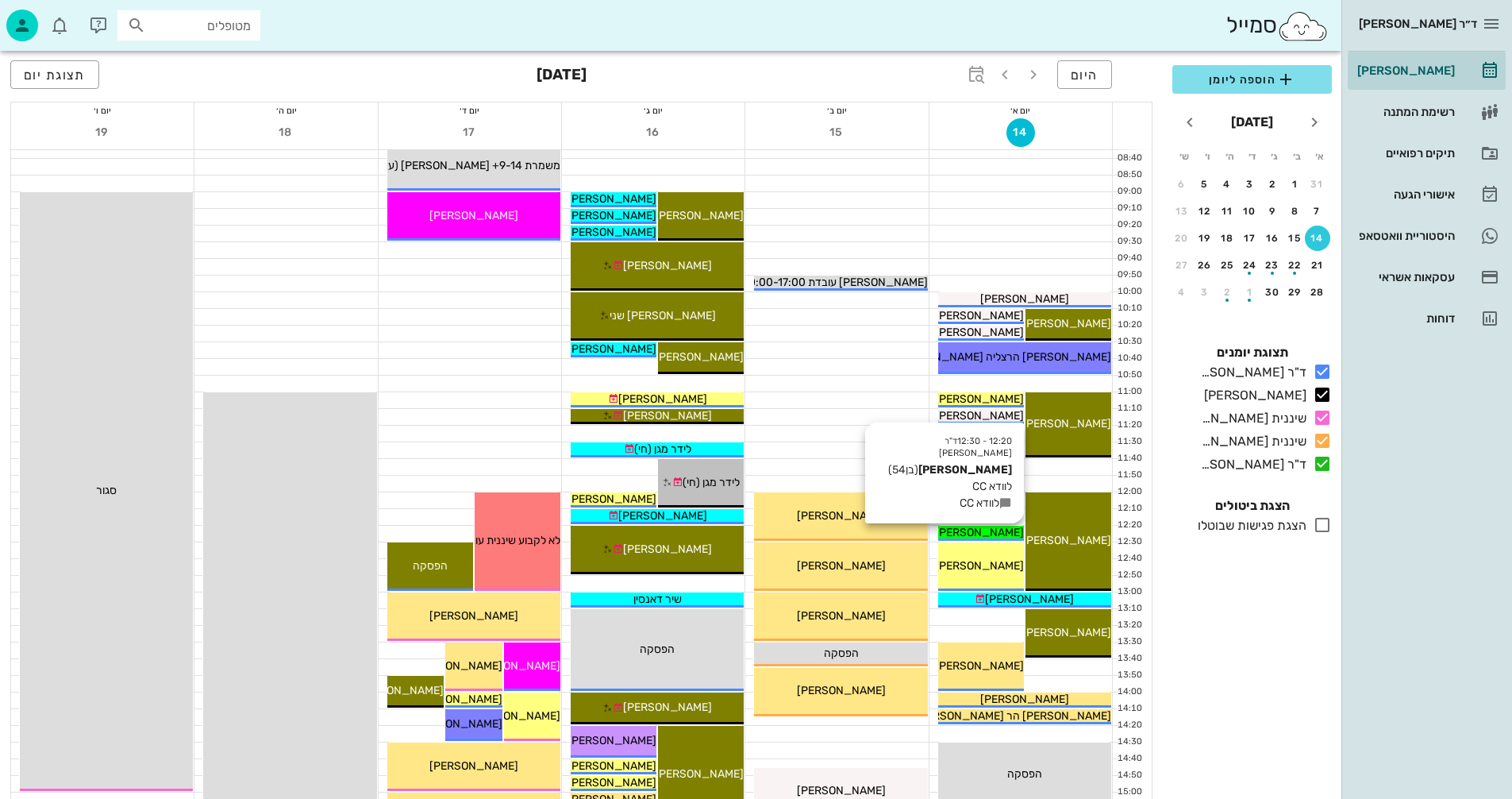
click at [981, 529] on span "[PERSON_NAME]" at bounding box center [979, 532] width 89 height 14
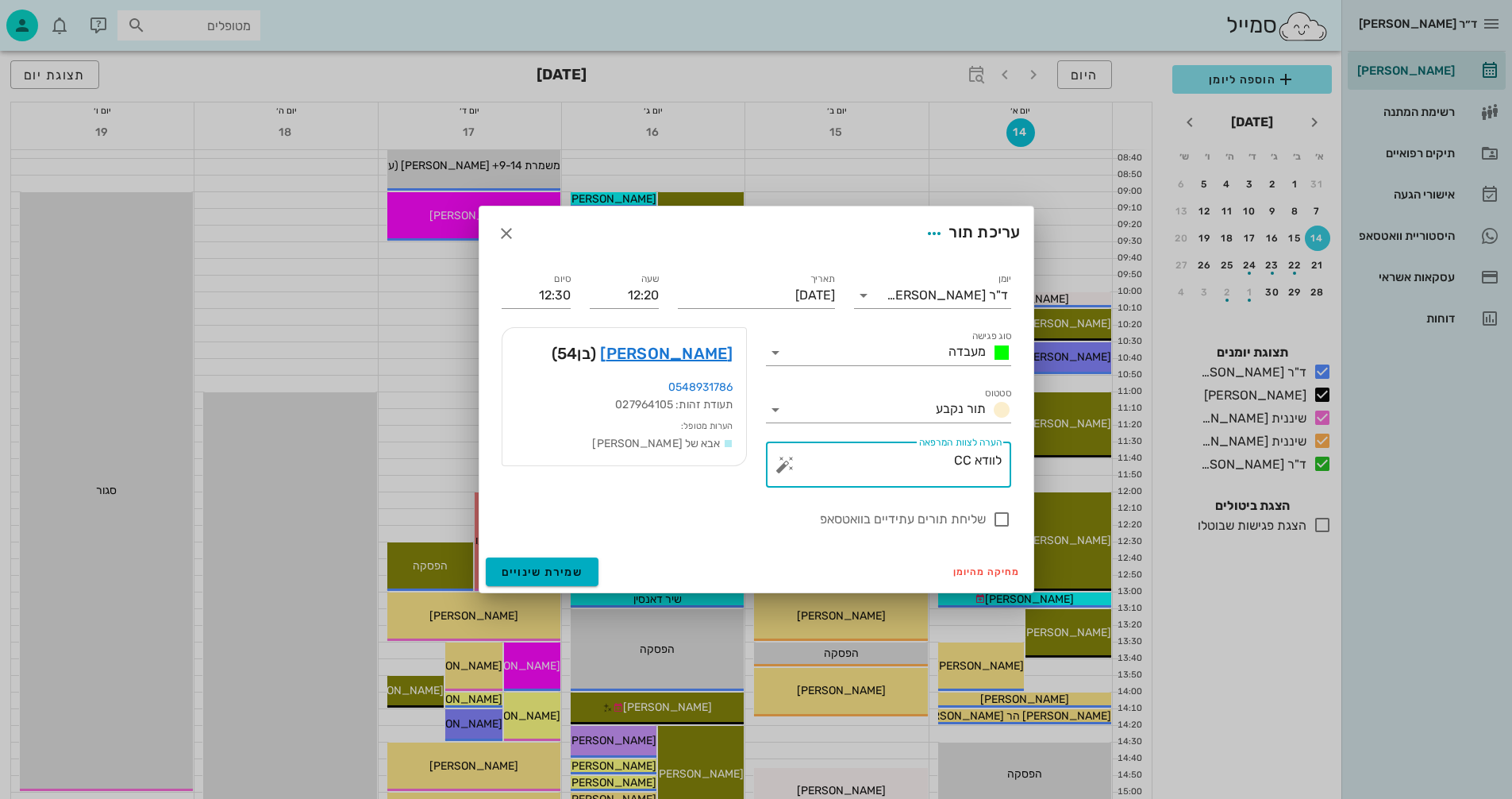
drag, startPoint x: 943, startPoint y: 456, endPoint x: 1129, endPoint y: 455, distance: 186.0
click at [1129, 455] on div "ד״ר נמרוד דיקשטיין יומן מרפאה רשימת המתנה תיקים רפואיים אישורי הגעה היסטוריית ו…" at bounding box center [756, 616] width 1512 height 1550
type textarea "לוודא אינב"
click at [1003, 522] on div at bounding box center [1001, 519] width 27 height 27
checkbox input "true"
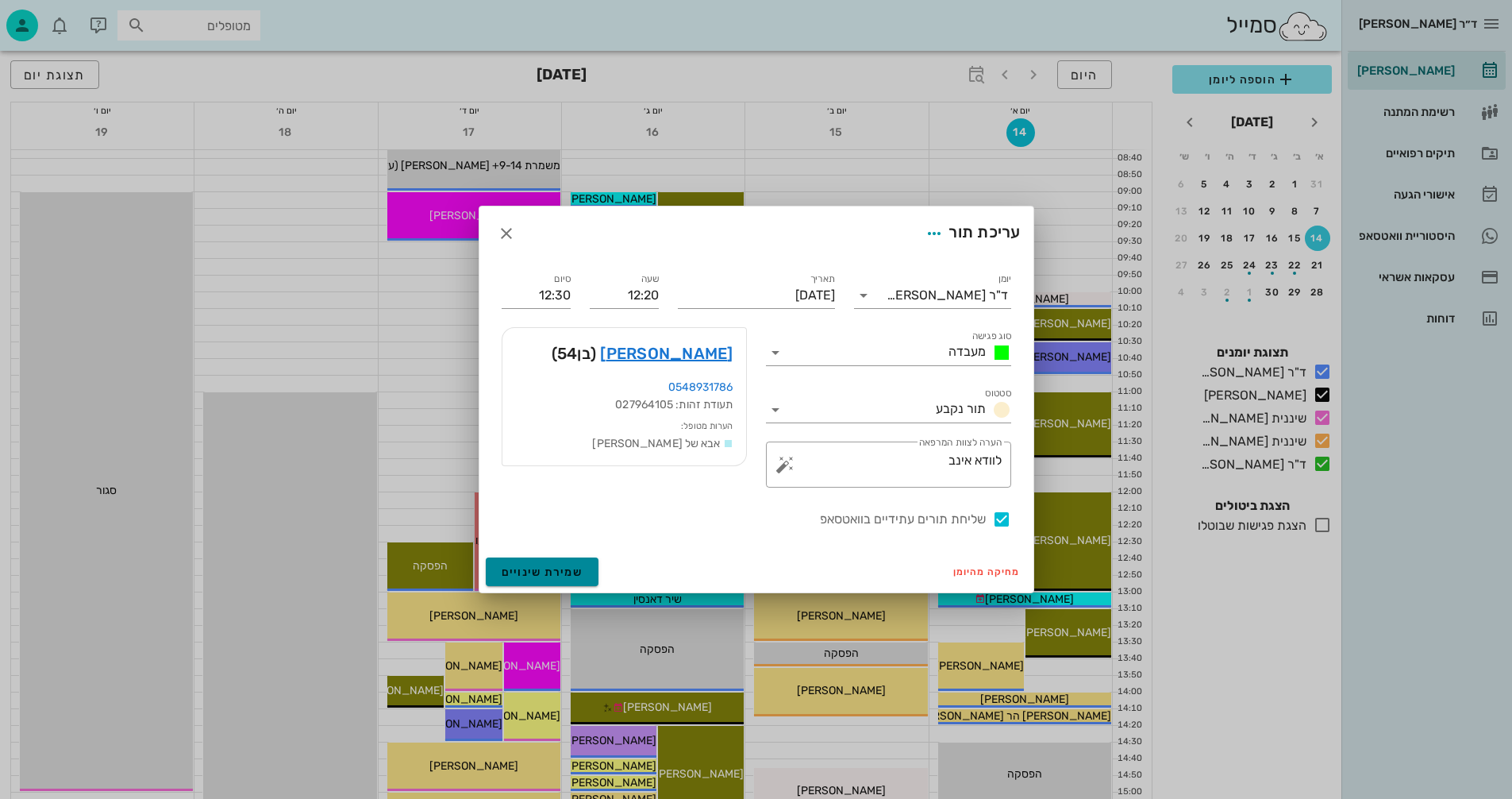
click at [527, 565] on span "שמירת שינויים" at bounding box center [542, 572] width 81 height 14
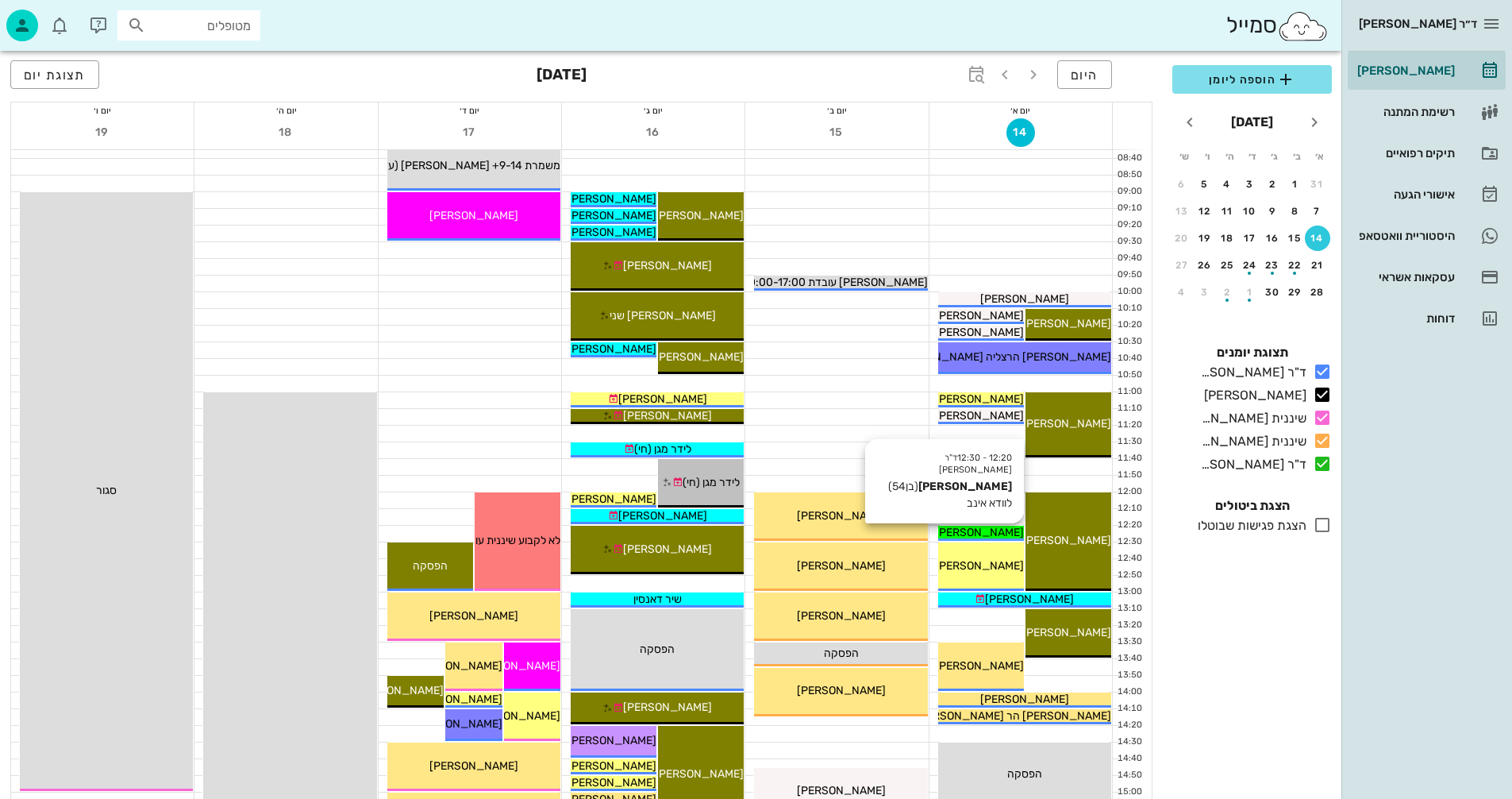
click at [988, 530] on span "[PERSON_NAME]" at bounding box center [979, 532] width 89 height 14
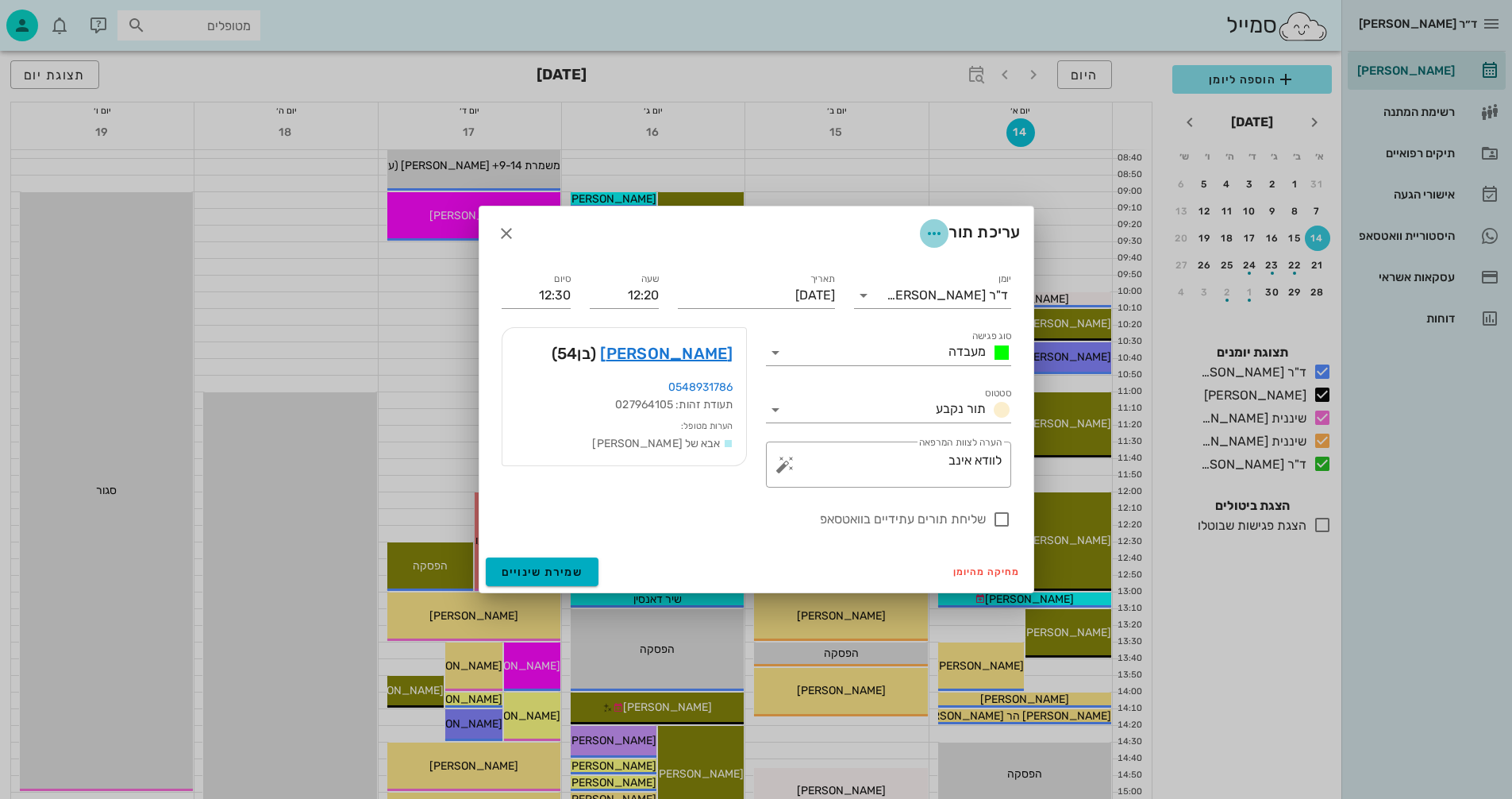
click at [935, 231] on icon "button" at bounding box center [934, 233] width 19 height 19
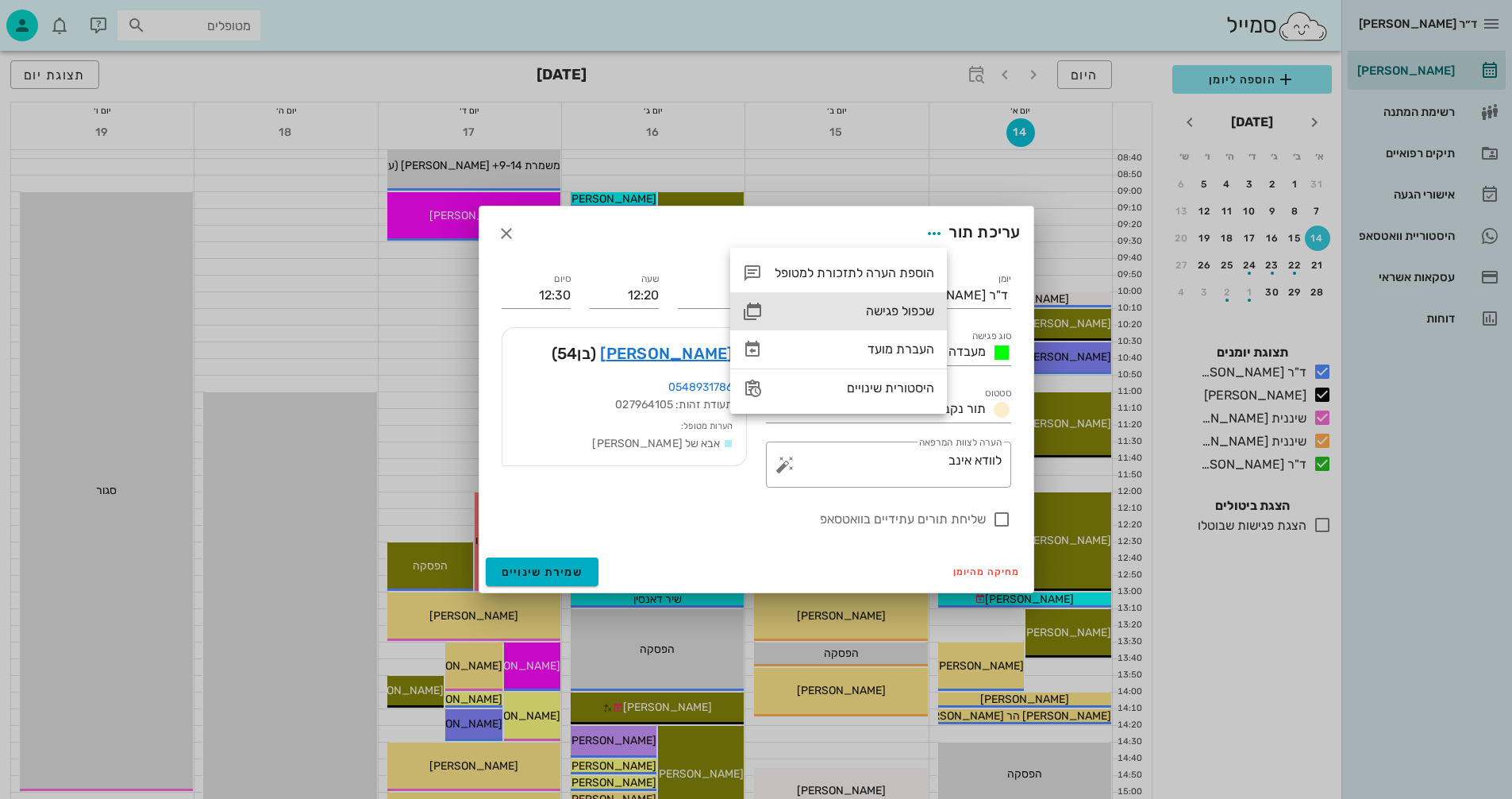
click at [885, 309] on div "שכפול פגישה" at bounding box center [854, 310] width 159 height 15
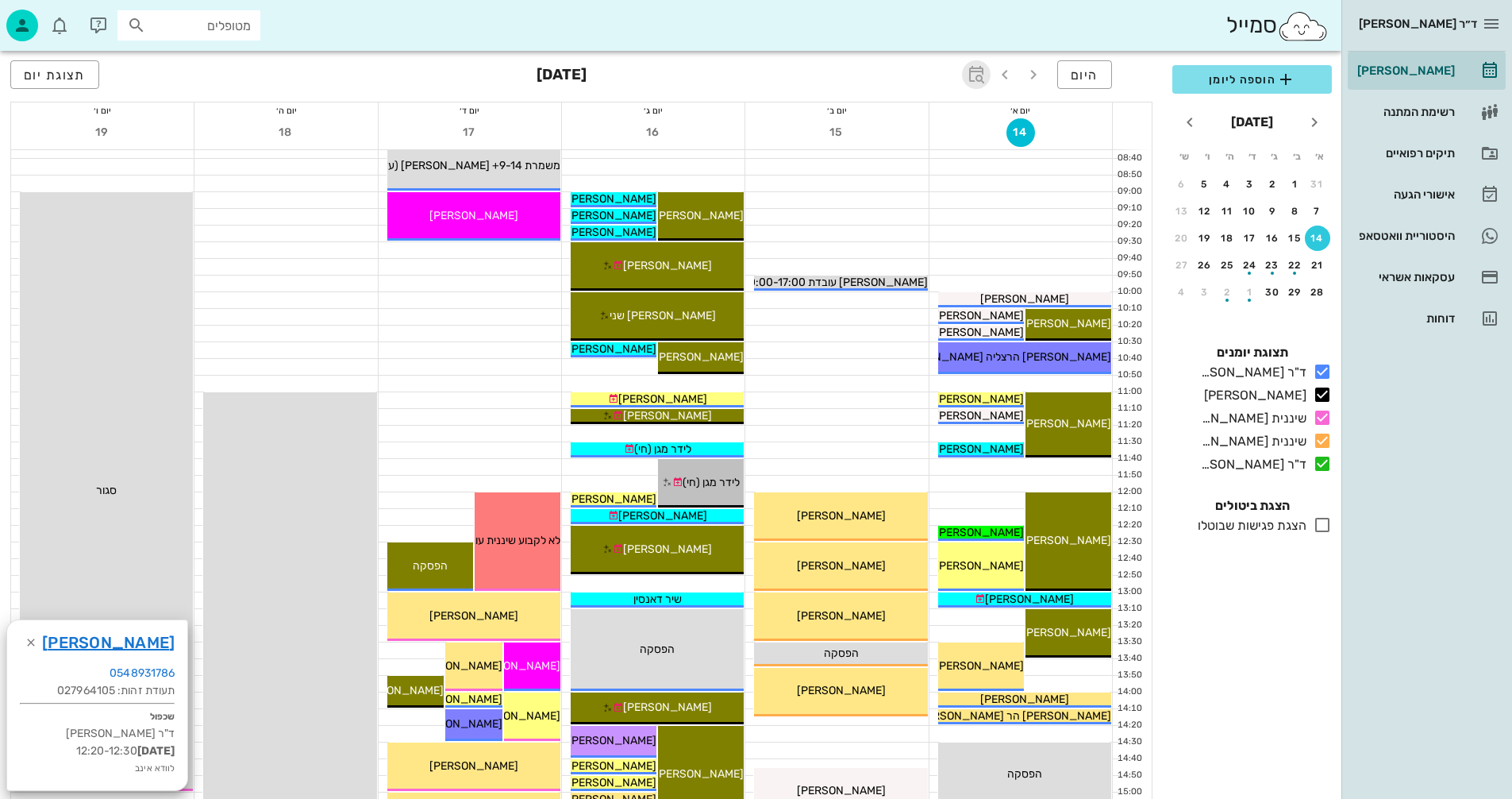
click at [975, 73] on icon "button" at bounding box center [977, 75] width 19 height 19
click at [951, 118] on input "text" at bounding box center [959, 118] width 19 height 25
type input "3"
click at [912, 161] on span "קפיצה לתאריך" at bounding box center [902, 164] width 129 height 11
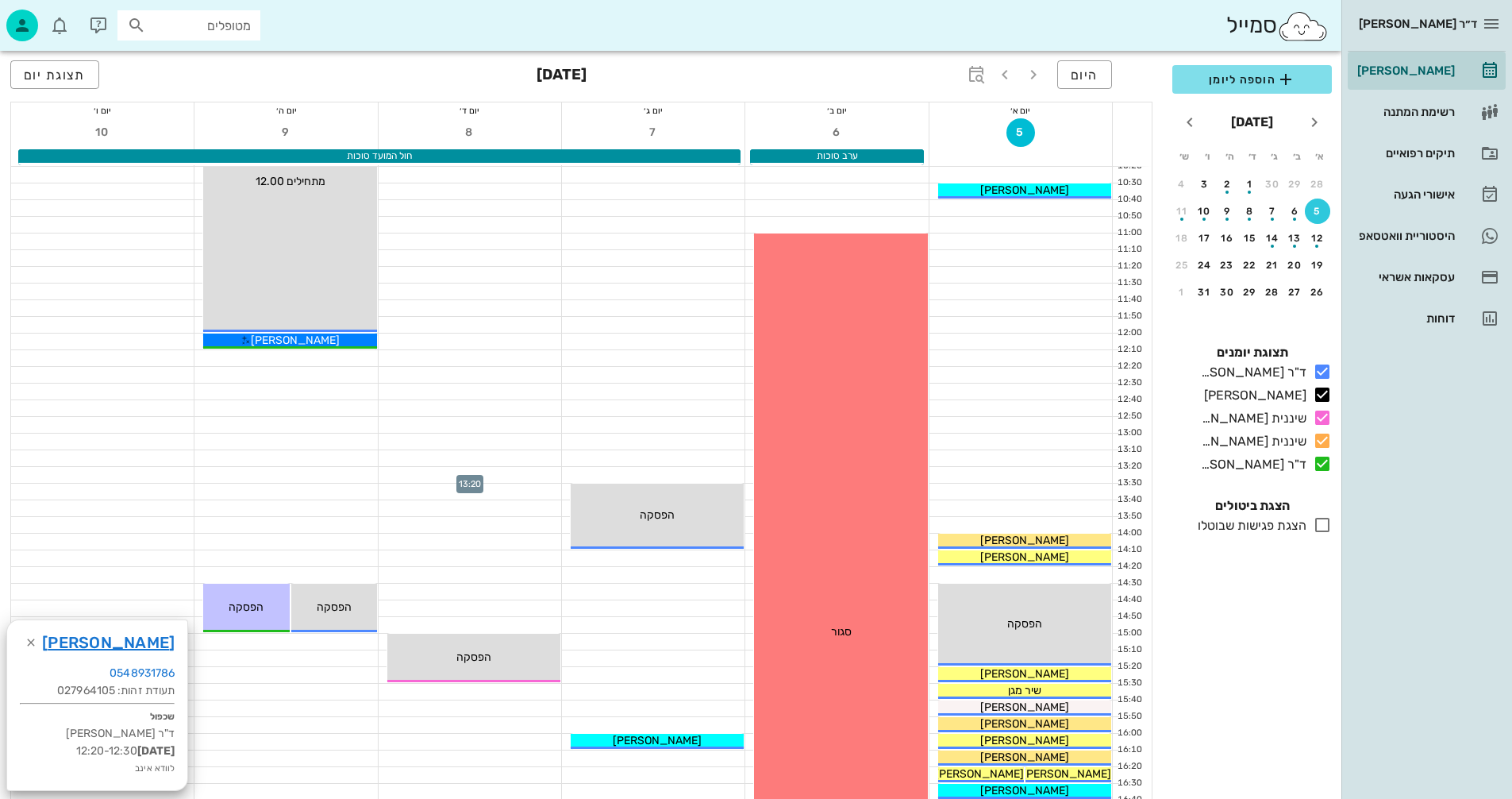
scroll to position [238, 0]
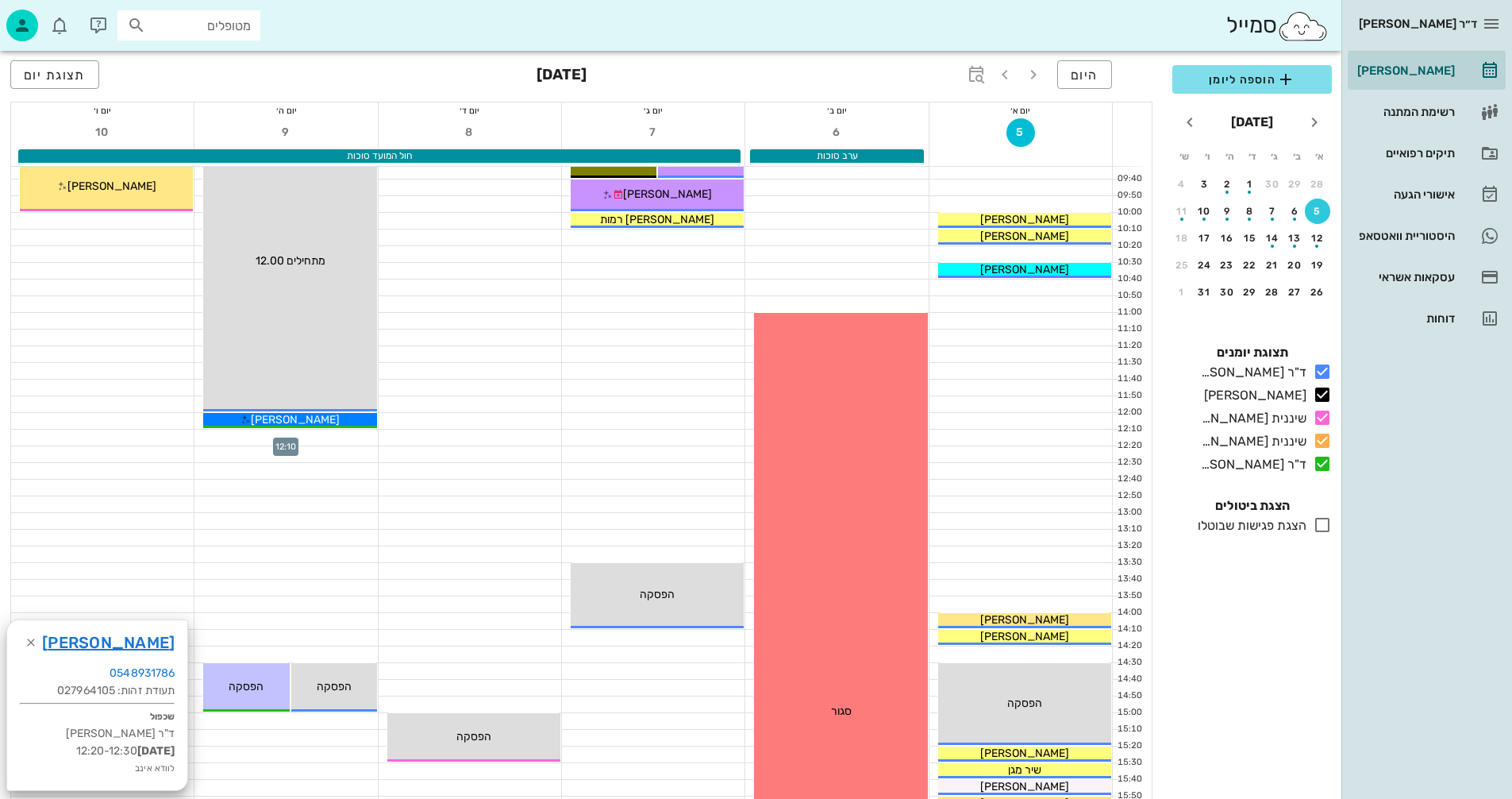
click at [250, 432] on div at bounding box center [285, 438] width 183 height 16
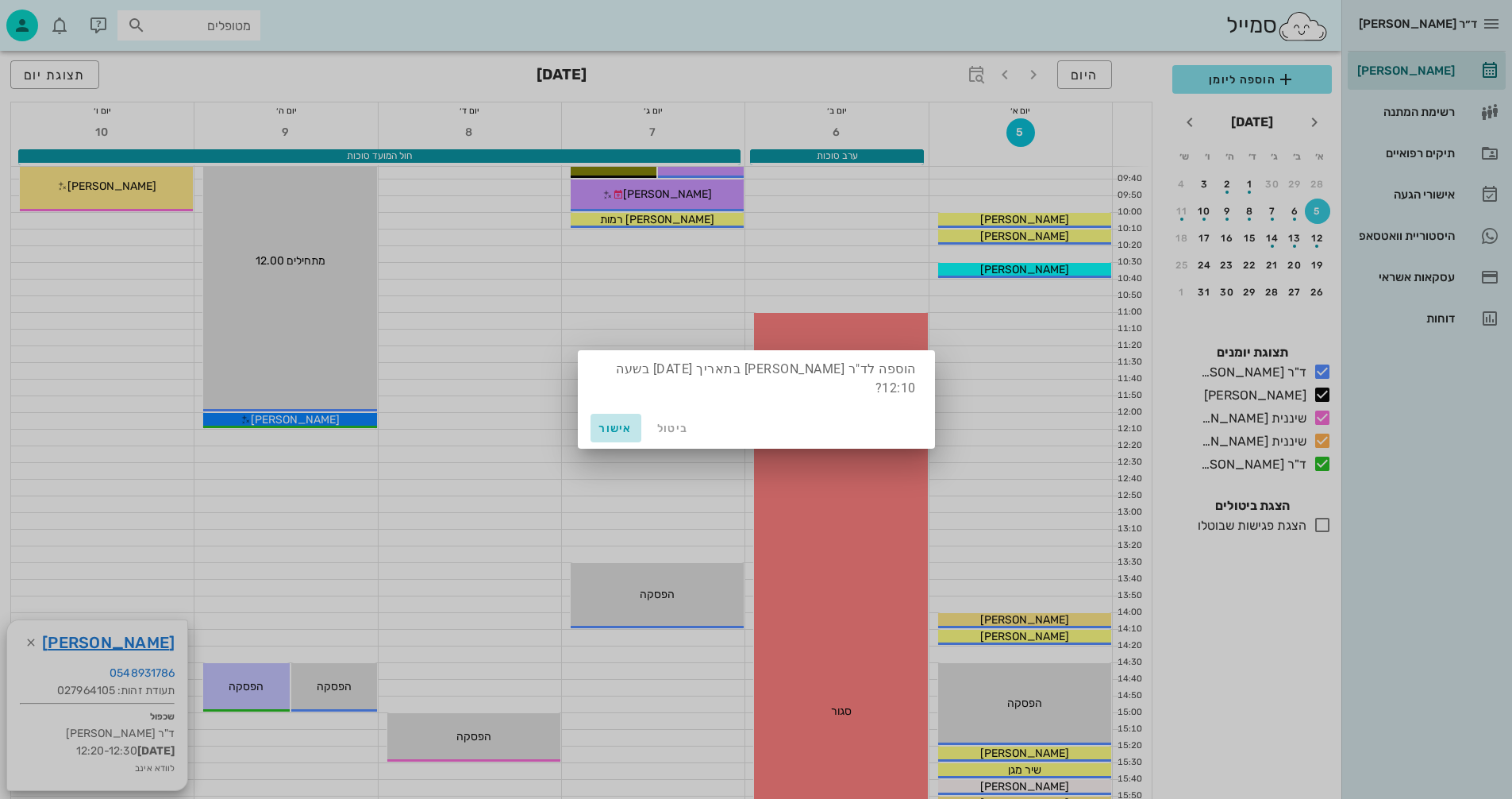
click at [610, 427] on span "אישור" at bounding box center [616, 428] width 38 height 14
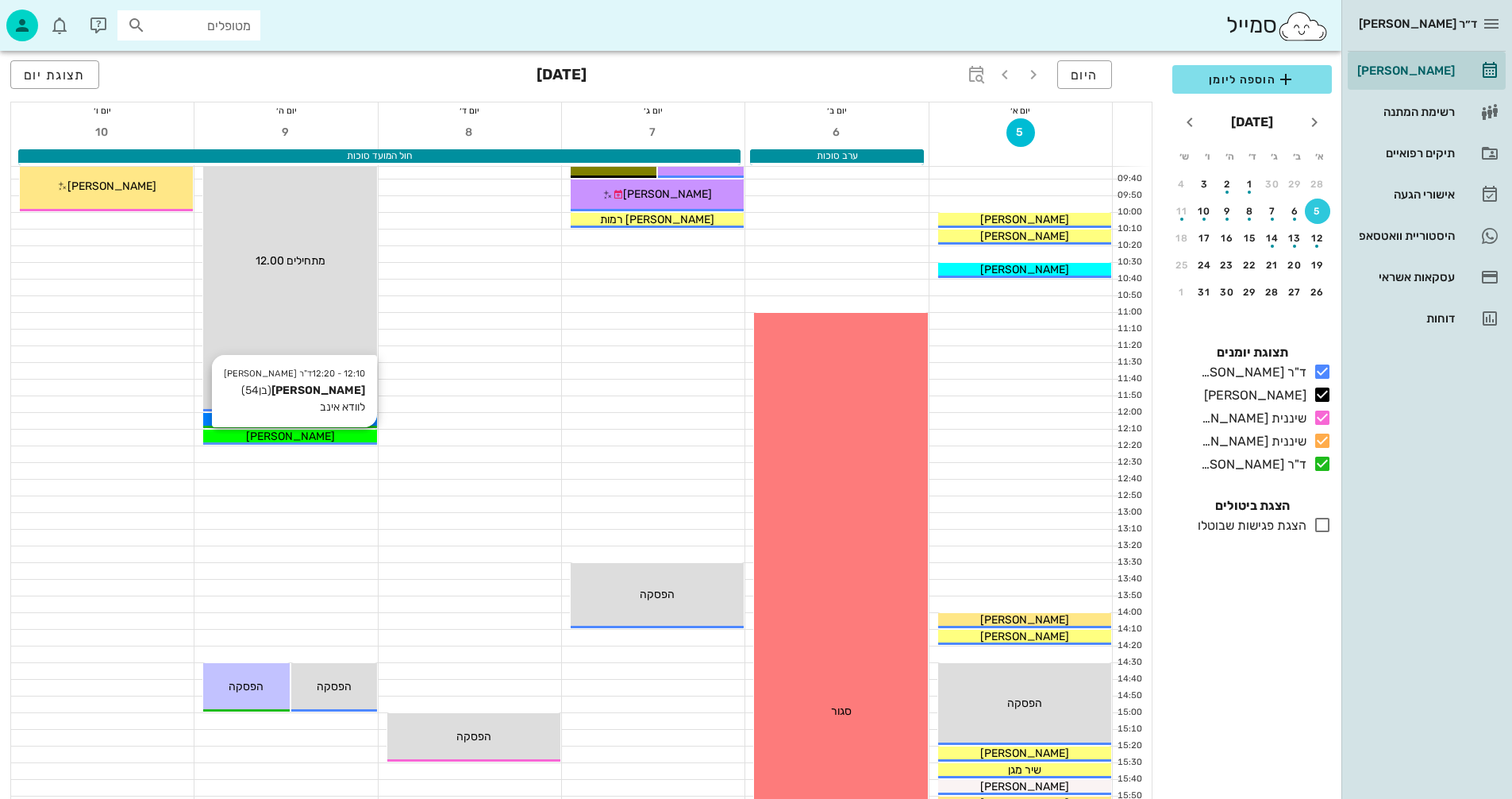
click at [350, 438] on div "[PERSON_NAME]" at bounding box center [290, 436] width 173 height 16
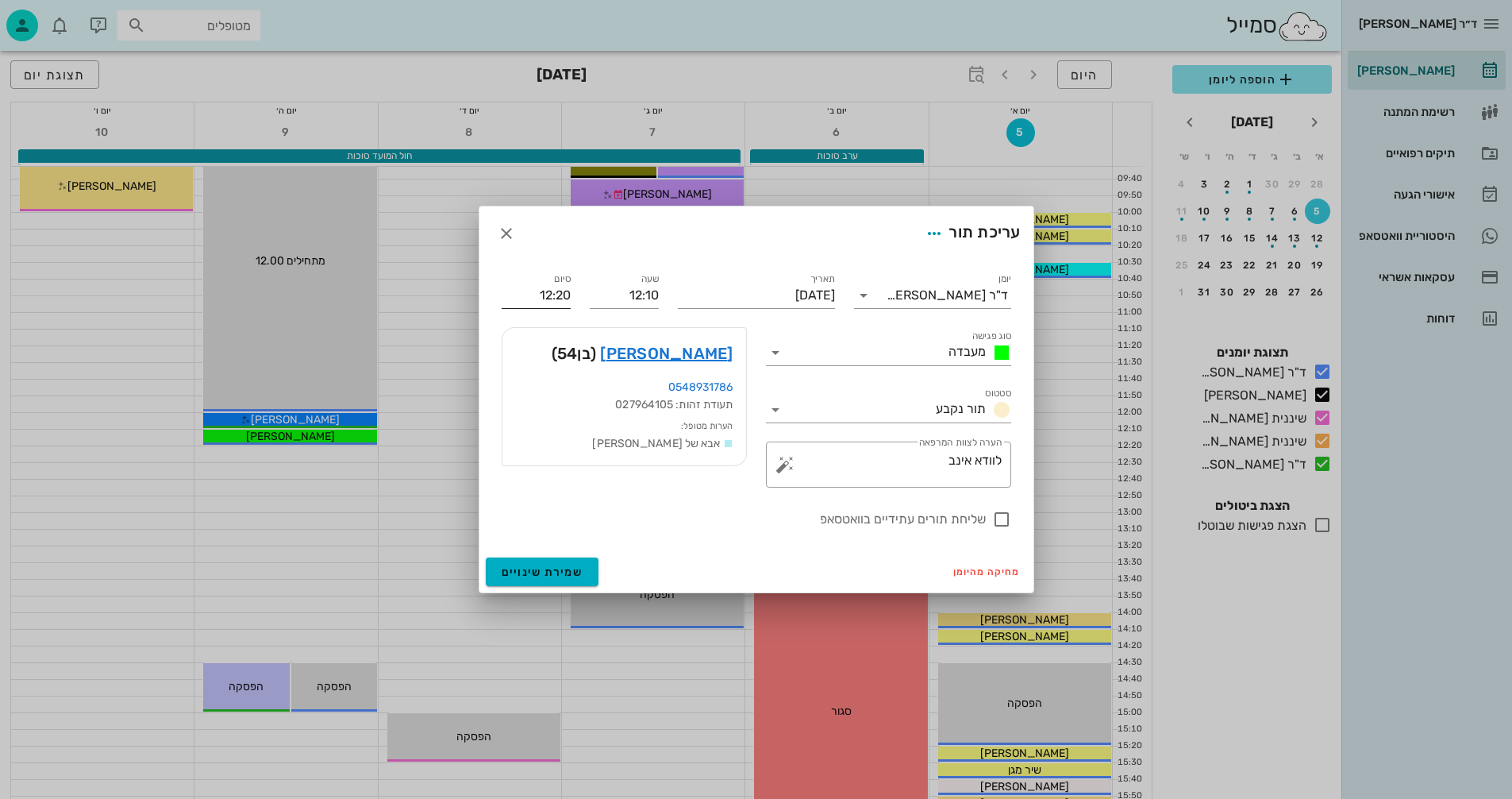
drag, startPoint x: 575, startPoint y: 289, endPoint x: 563, endPoint y: 294, distance: 13.0
click at [568, 292] on div "סיום 12:20" at bounding box center [536, 289] width 88 height 57
drag, startPoint x: 568, startPoint y: 294, endPoint x: 503, endPoint y: 302, distance: 65.5
click at [503, 302] on input "12:20" at bounding box center [536, 295] width 69 height 25
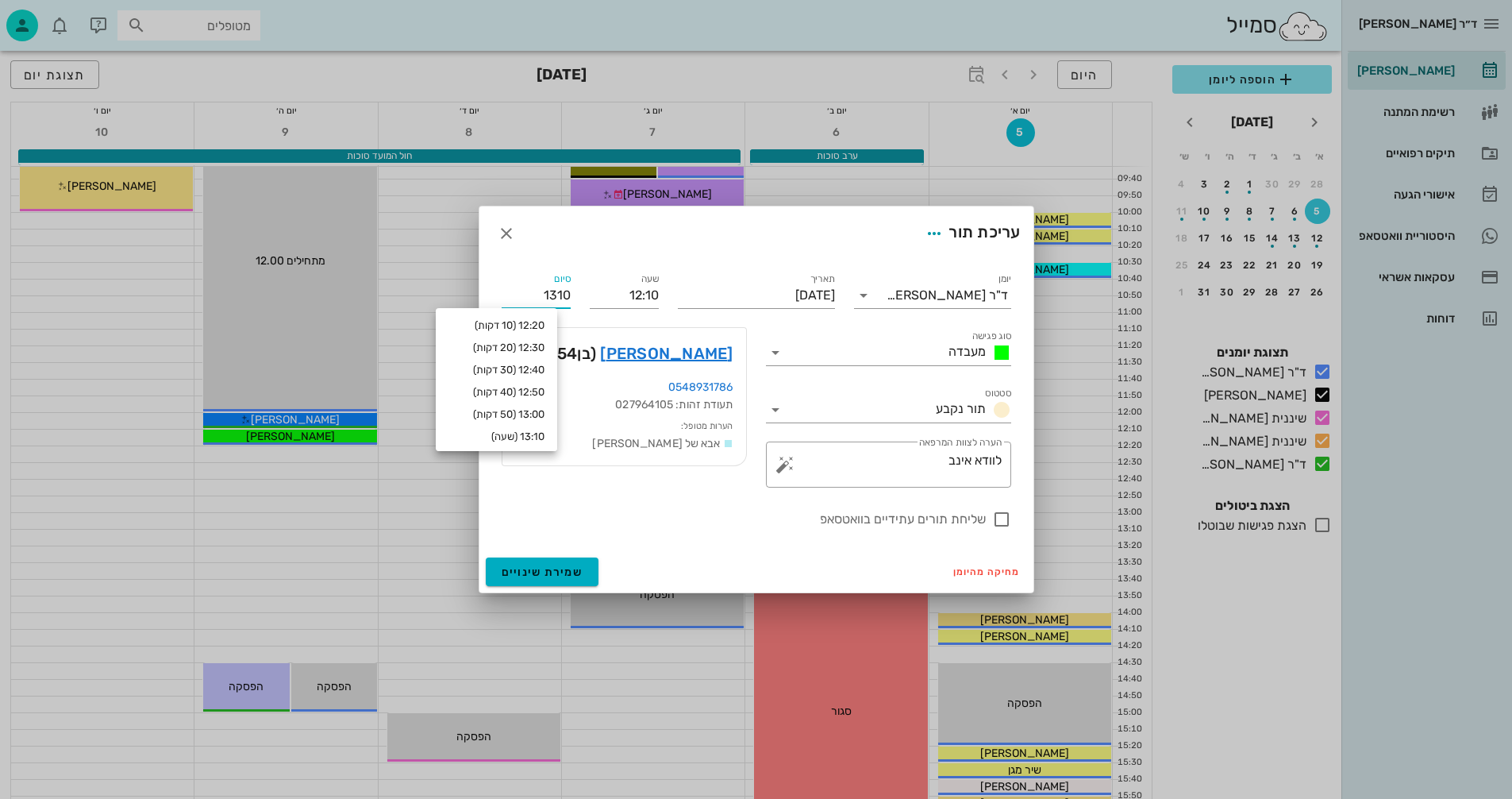
type input "13:10"
click at [574, 289] on div "סיום 13:10" at bounding box center [536, 289] width 88 height 57
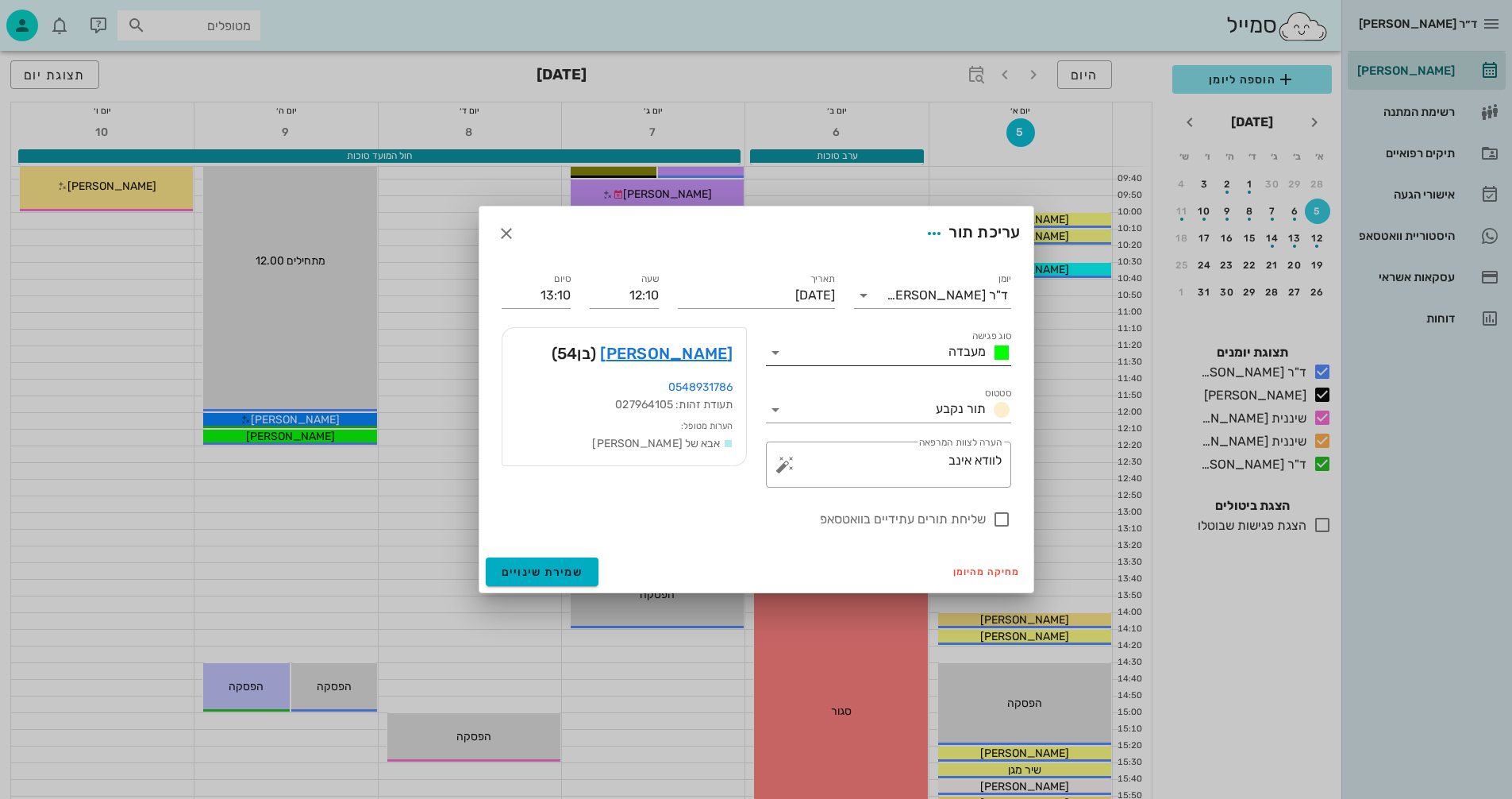
click at [777, 348] on icon at bounding box center [775, 353] width 19 height 19
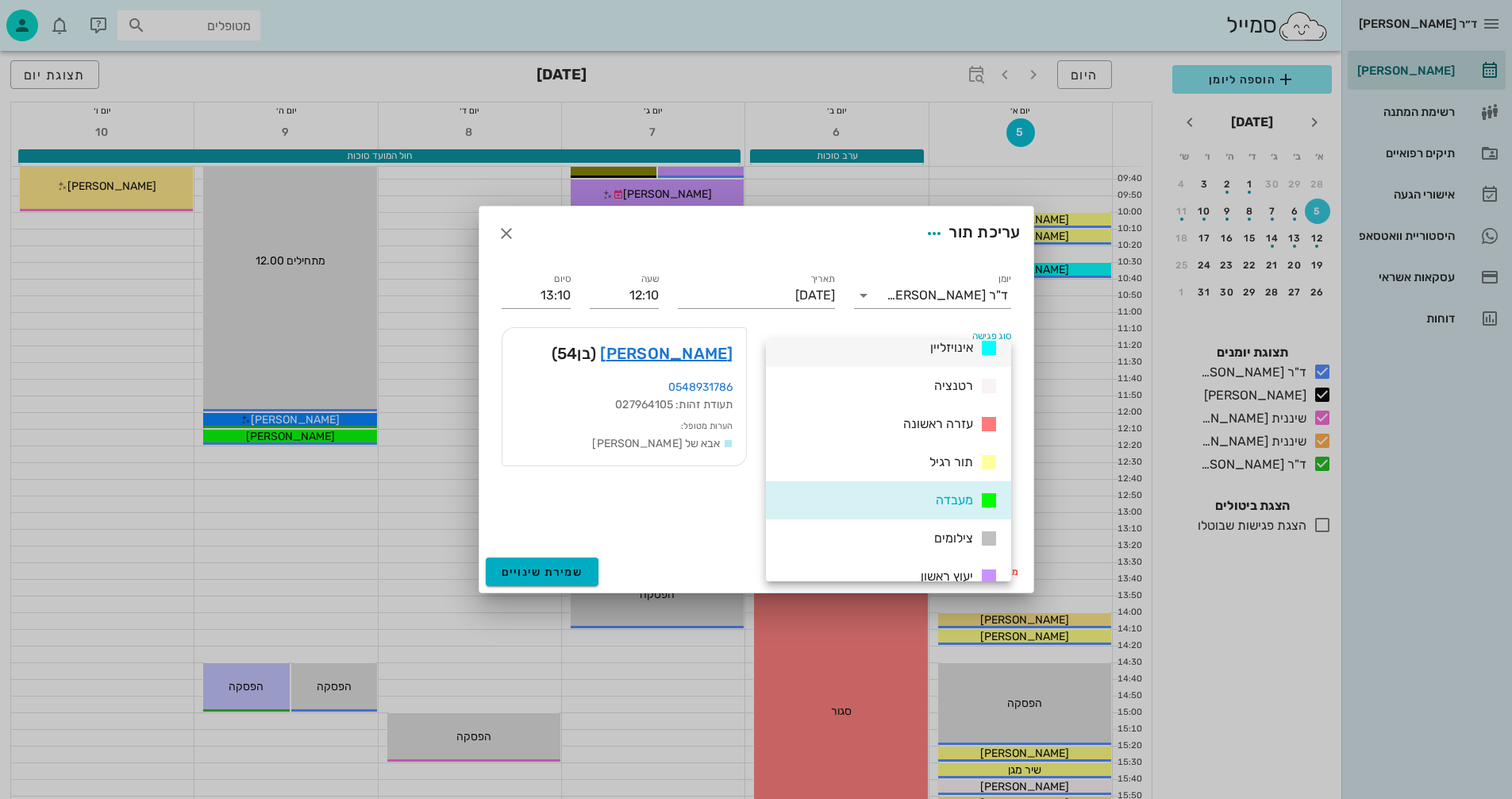
scroll to position [159, 0]
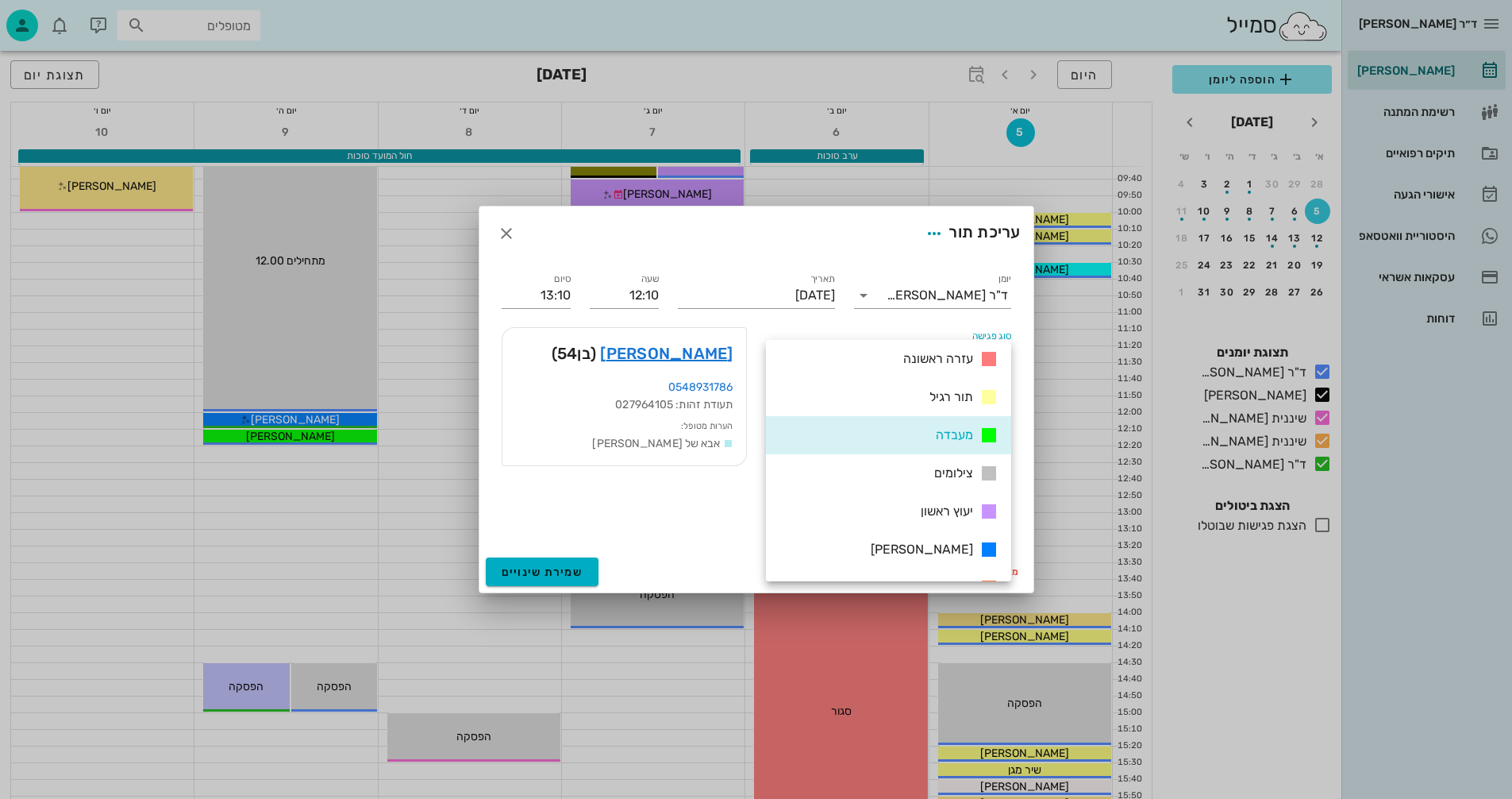
click at [958, 540] on div "[PERSON_NAME]" at bounding box center [931, 549] width 134 height 20
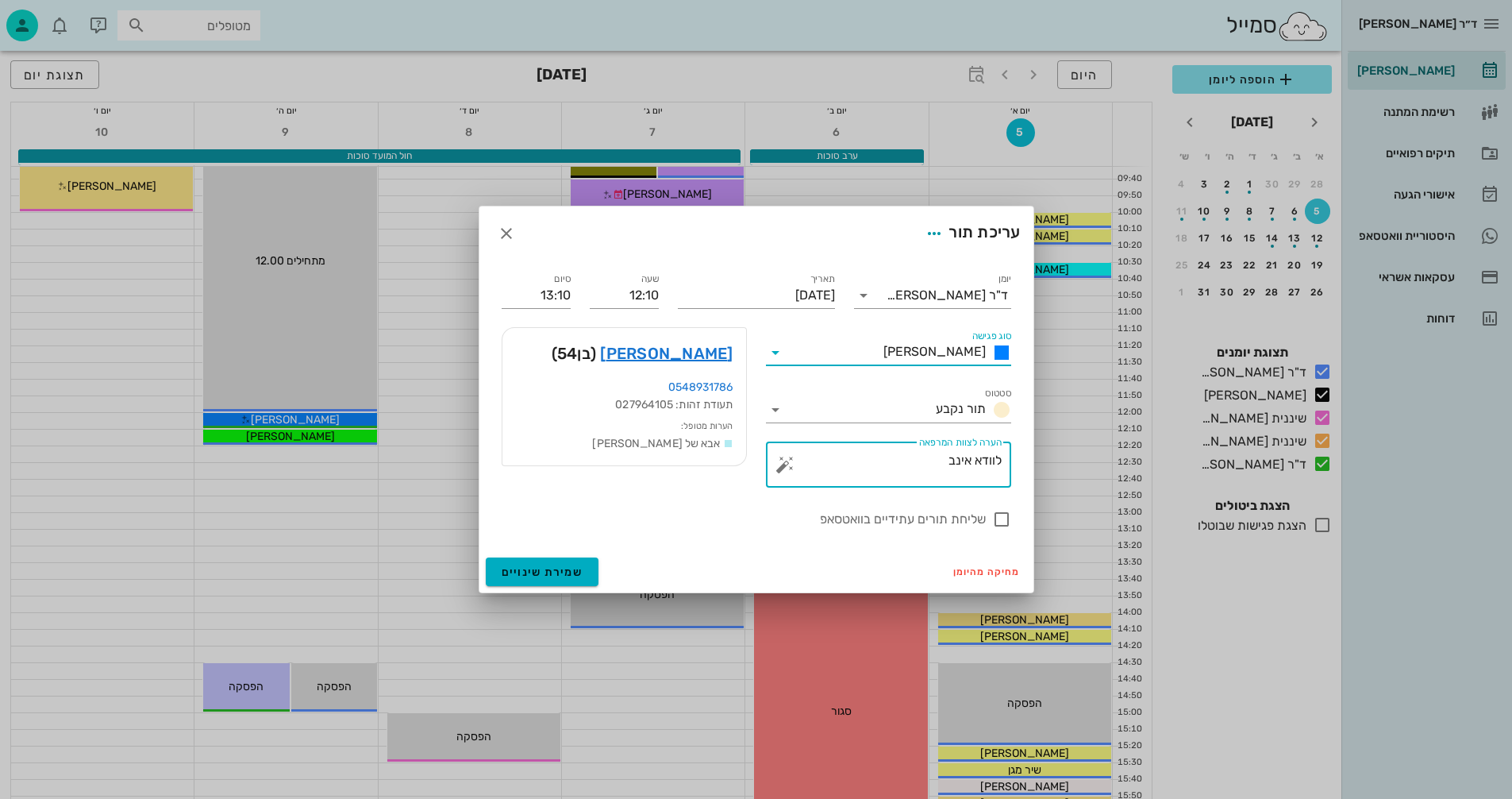
drag, startPoint x: 938, startPoint y: 459, endPoint x: 1222, endPoint y: 441, distance: 284.6
click at [1222, 441] on div "ד״ר נמרוד דיקשטיין יומן מרפאה רשימת המתנה תיקים רפואיים אישורי הגעה היסטוריית ו…" at bounding box center [756, 536] width 1512 height 1550
type textarea "אטצ"
click at [1001, 515] on div at bounding box center [1001, 519] width 27 height 27
checkbox input "true"
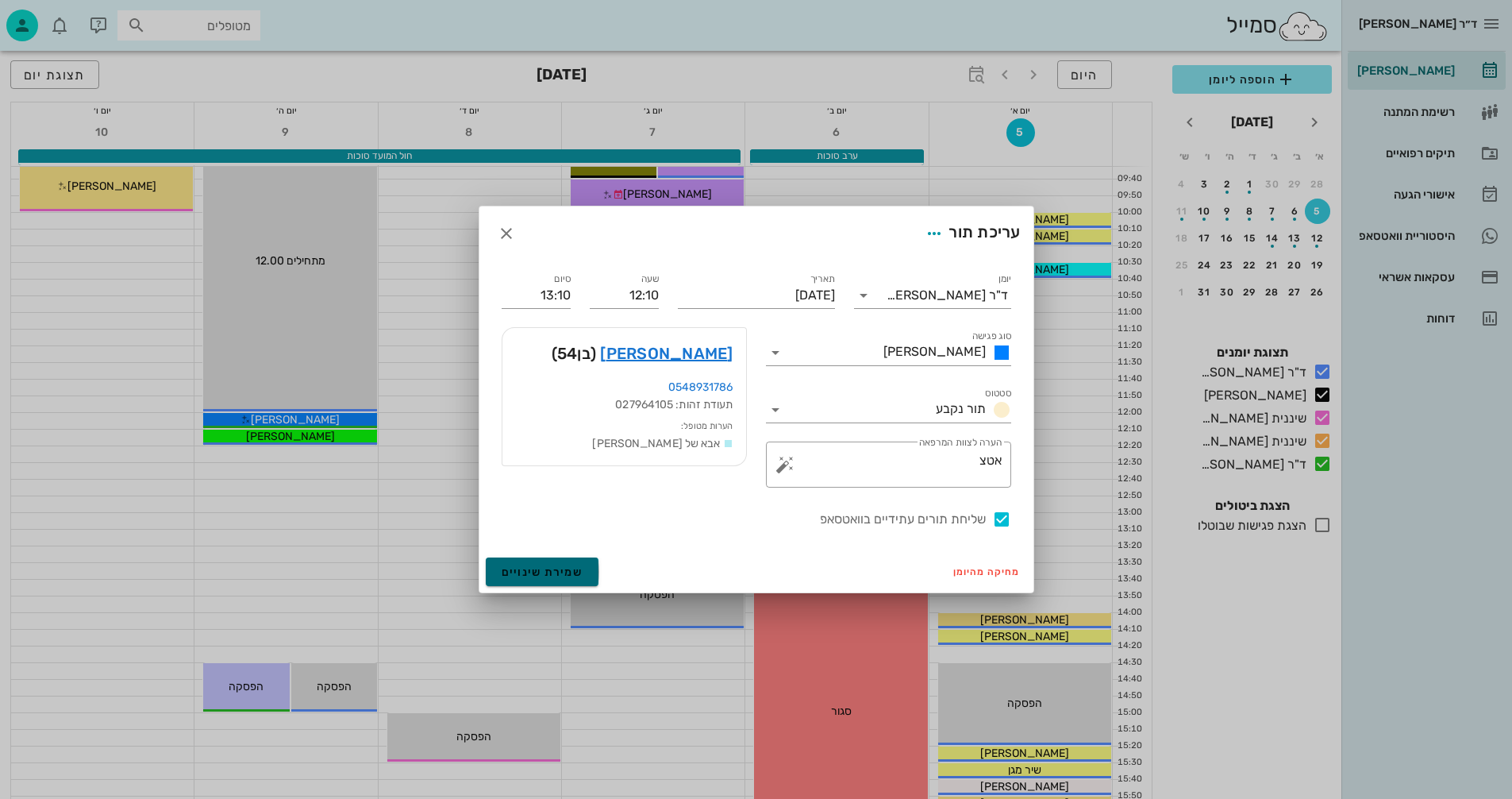
click at [538, 571] on span "שמירת שינויים" at bounding box center [542, 572] width 81 height 14
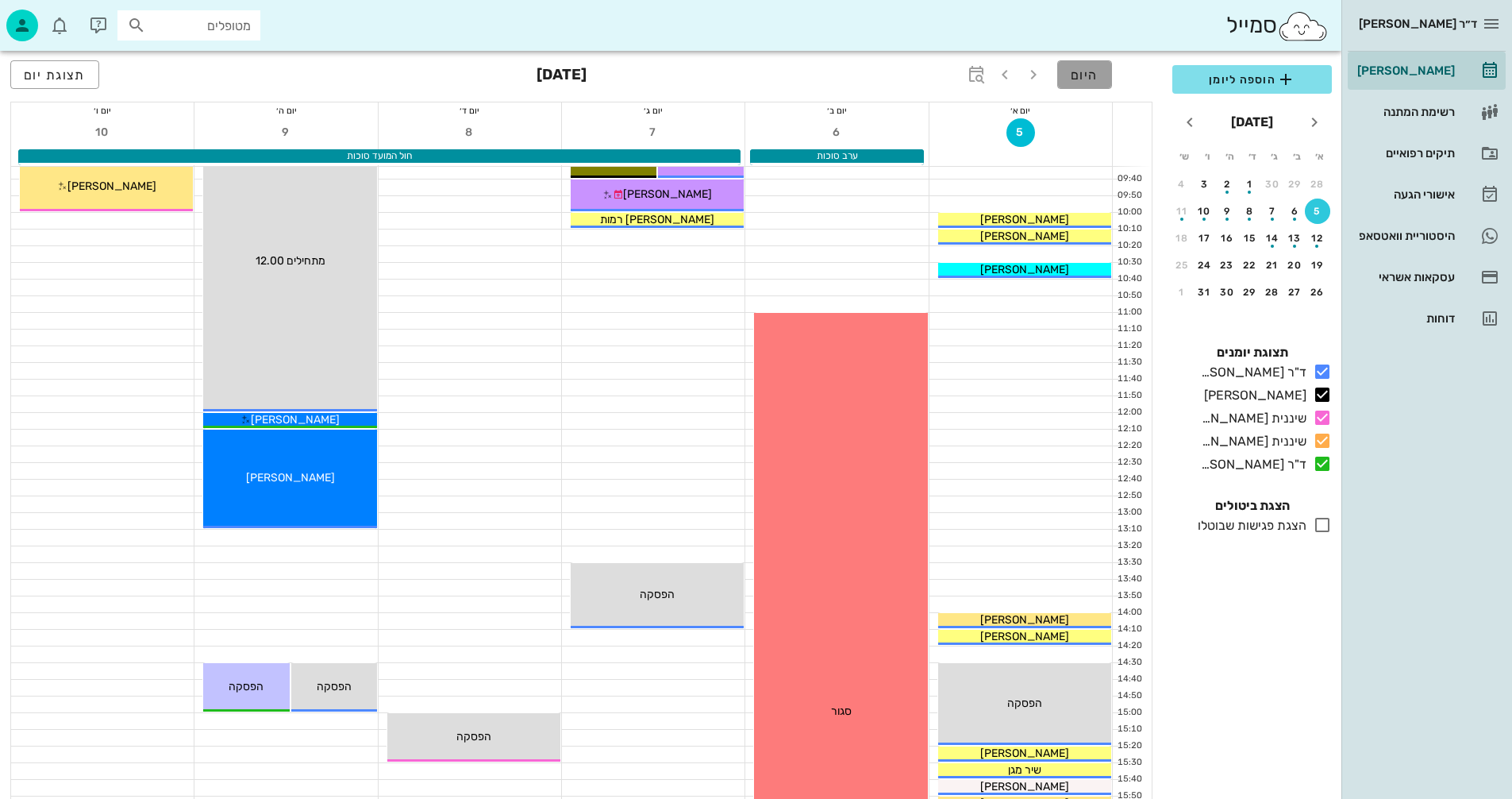
click at [1086, 74] on span "היום" at bounding box center [1085, 75] width 28 height 15
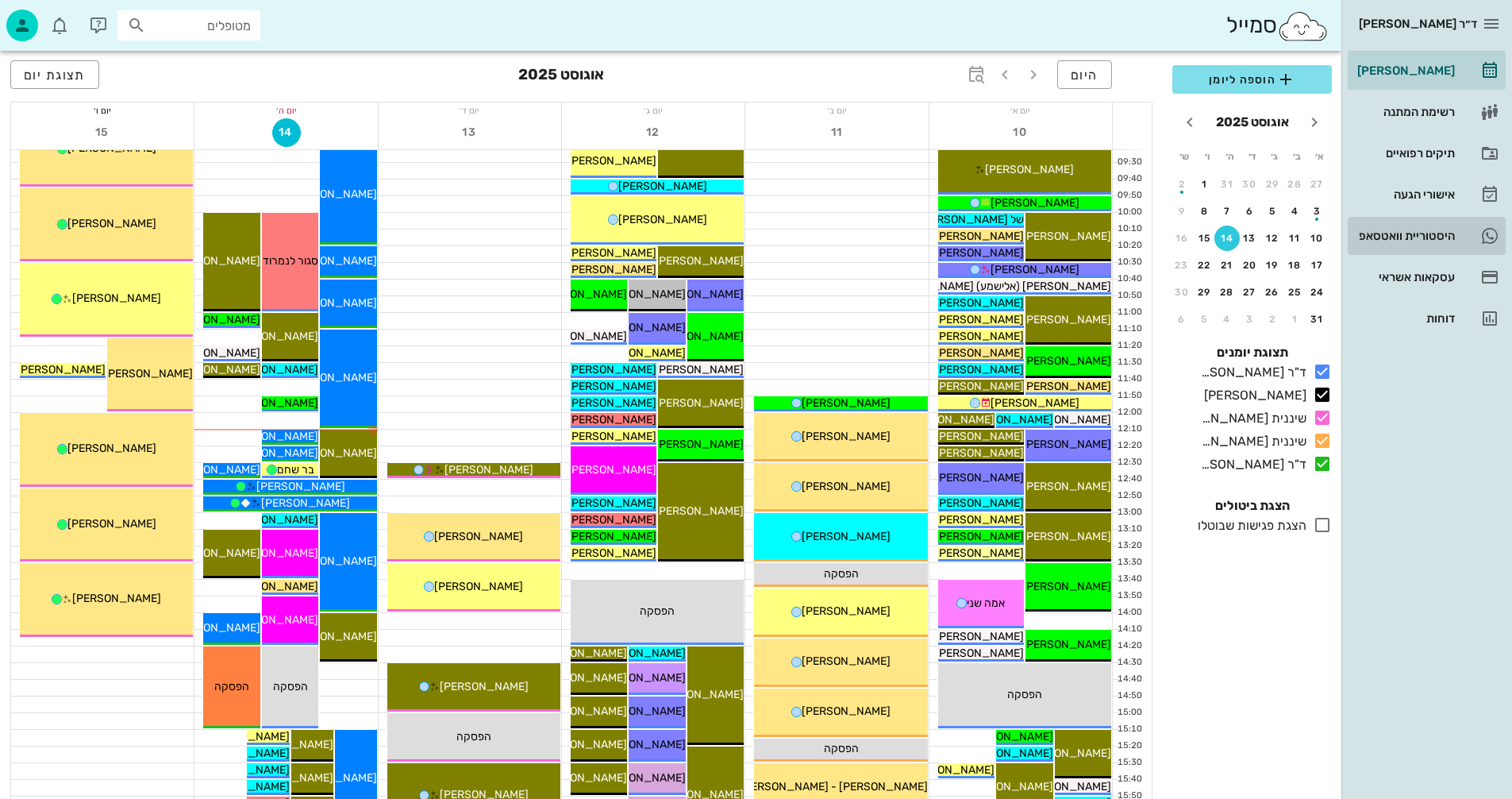
click at [1412, 235] on div "היסטוריית וואטסאפ" at bounding box center [1405, 236] width 101 height 13
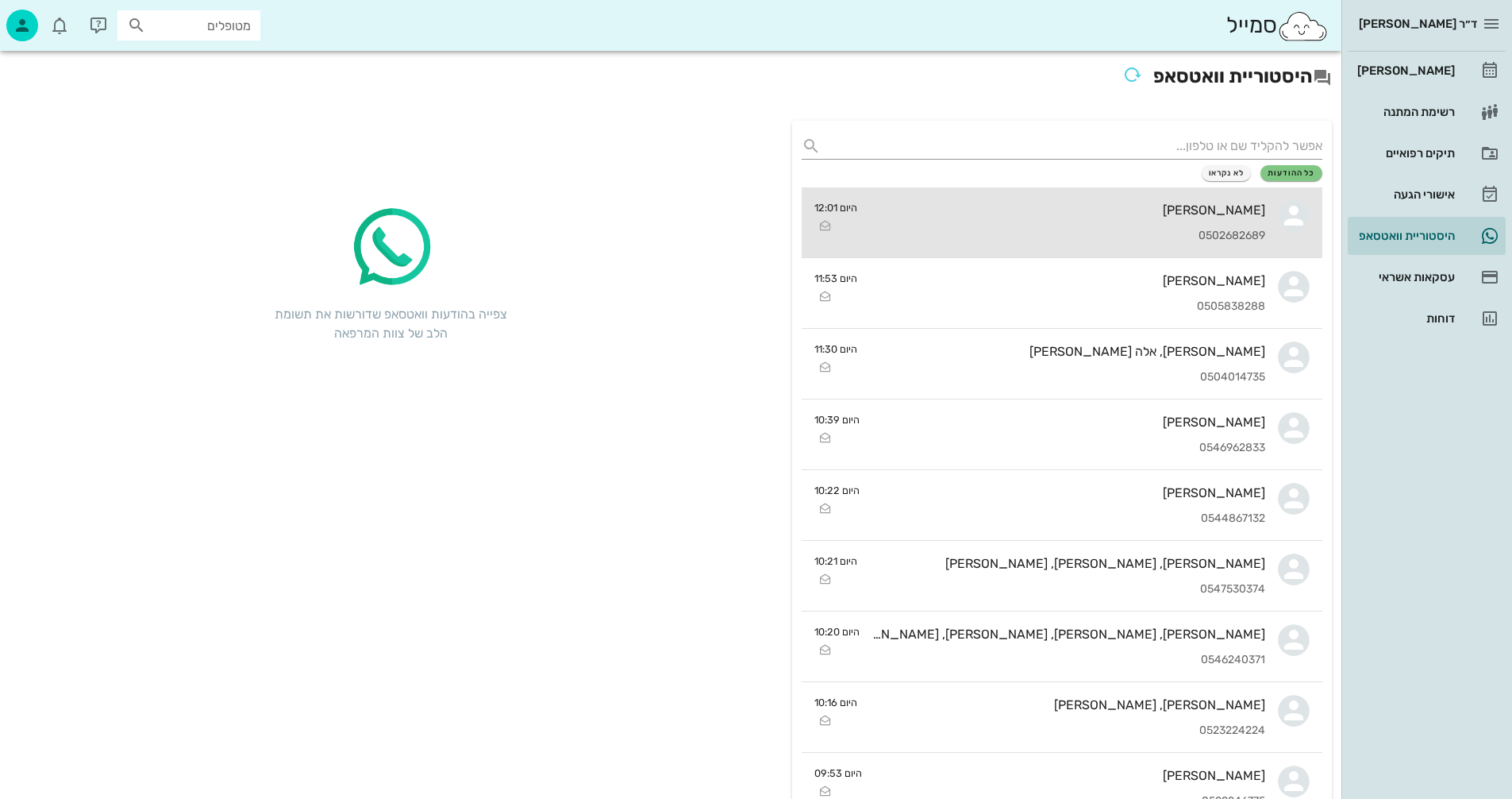
click at [997, 221] on div "עומרי גבאי 0502682689" at bounding box center [1067, 222] width 395 height 70
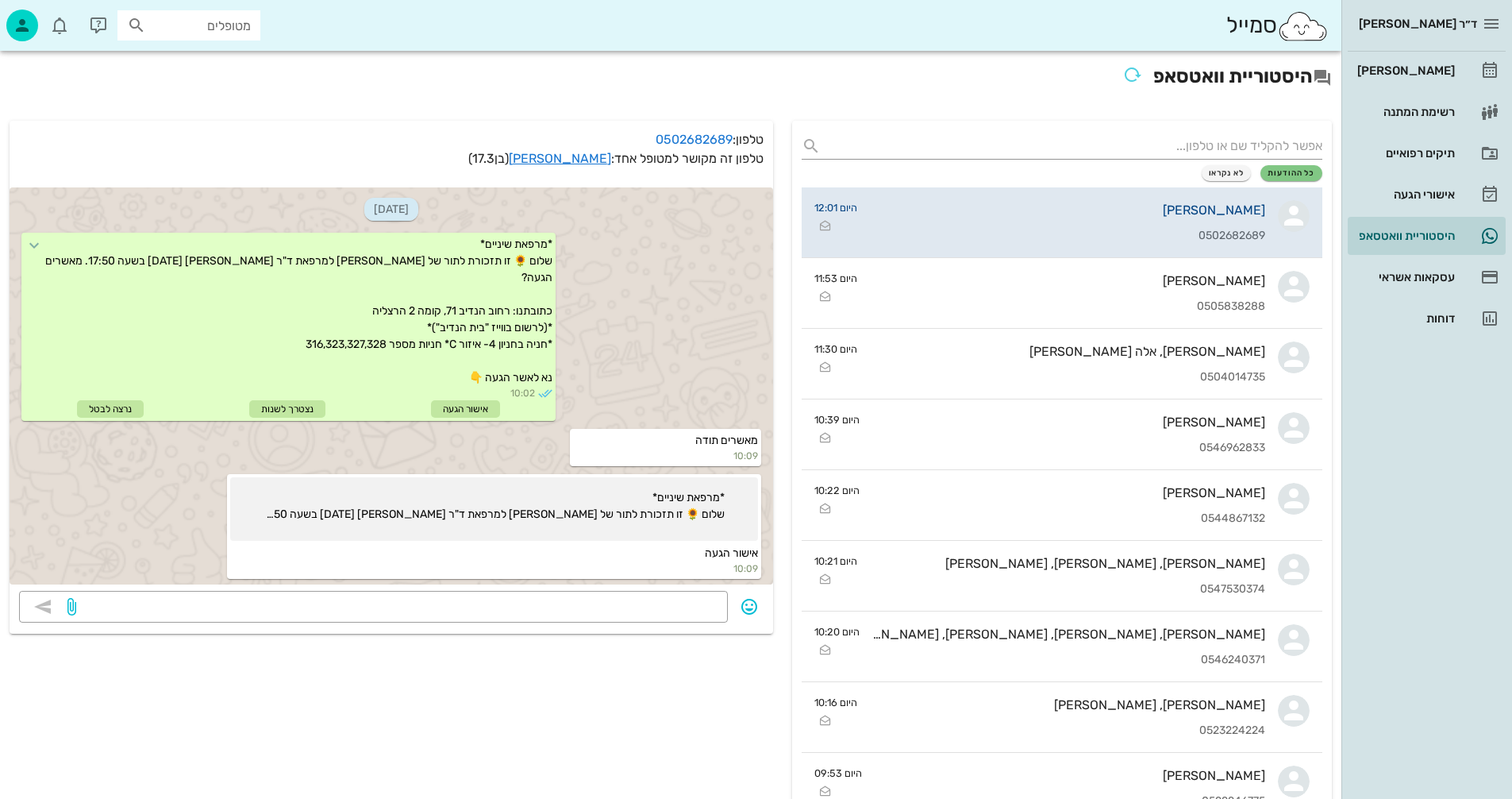
scroll to position [452, 0]
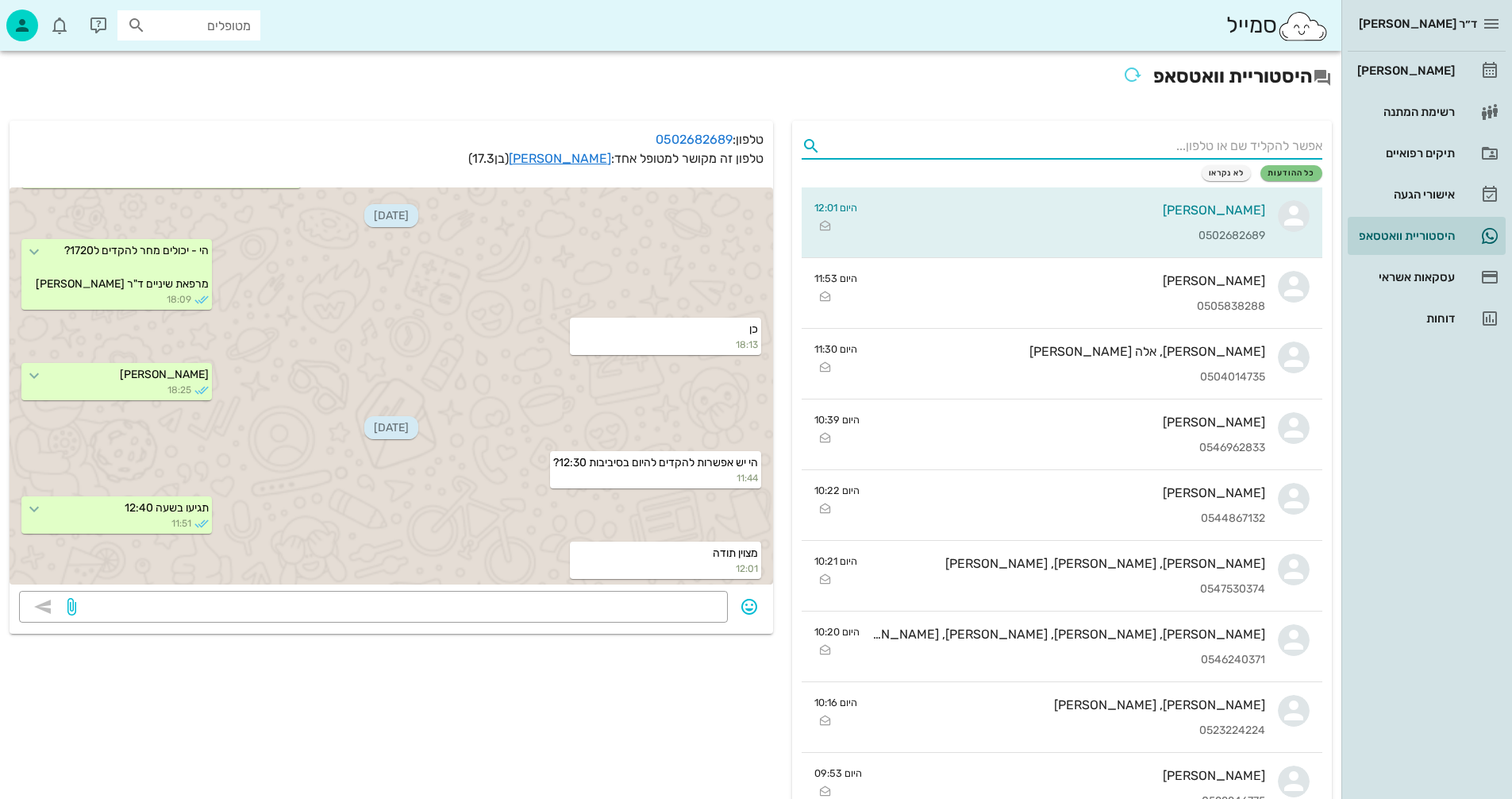
click at [1170, 142] on input "text" at bounding box center [1074, 146] width 496 height 25
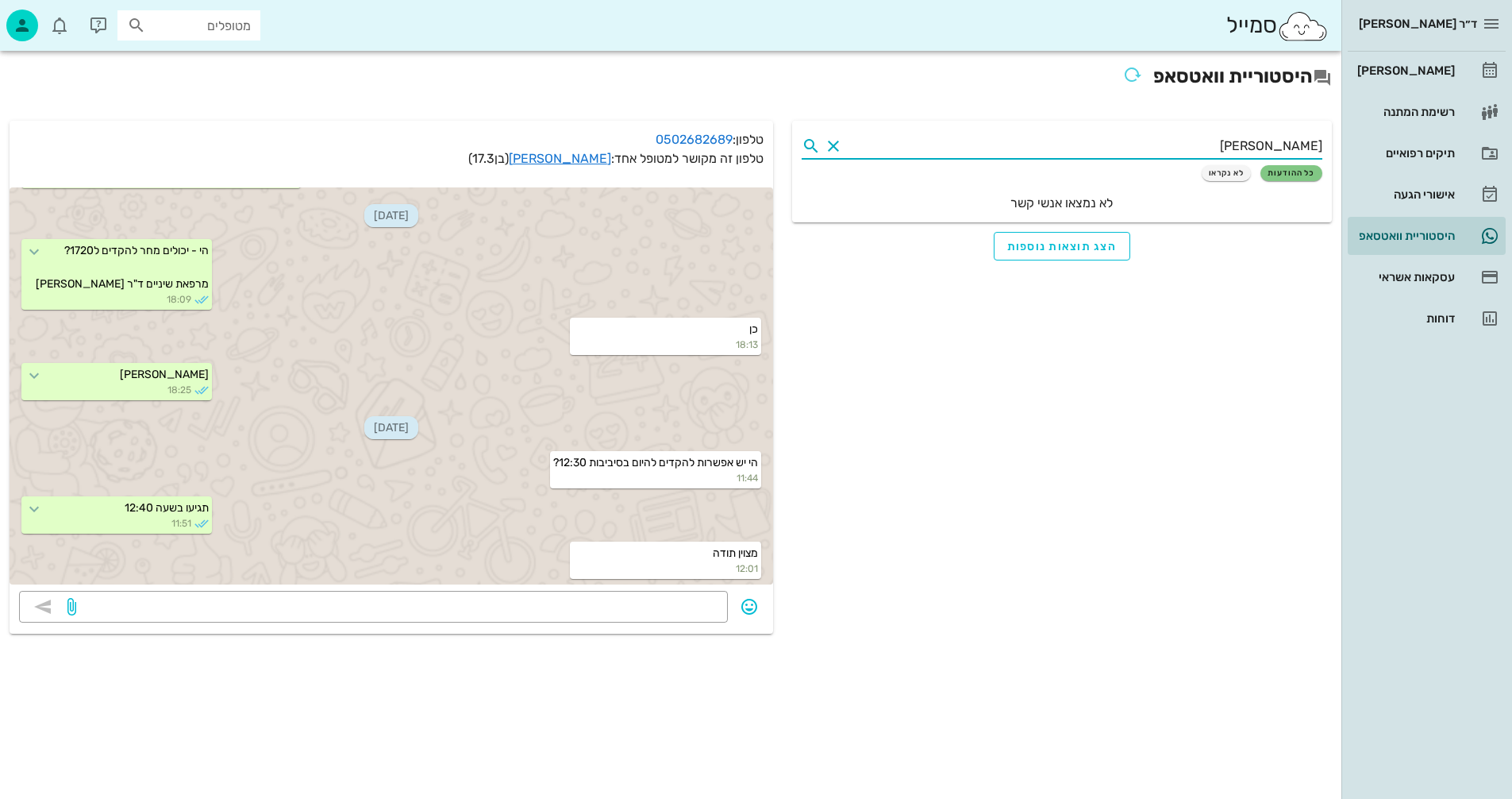
click at [1310, 140] on input "פיינשטיין" at bounding box center [1084, 146] width 477 height 25
type input "פינשטיין"
click at [834, 144] on button "Clear" at bounding box center [834, 146] width 19 height 19
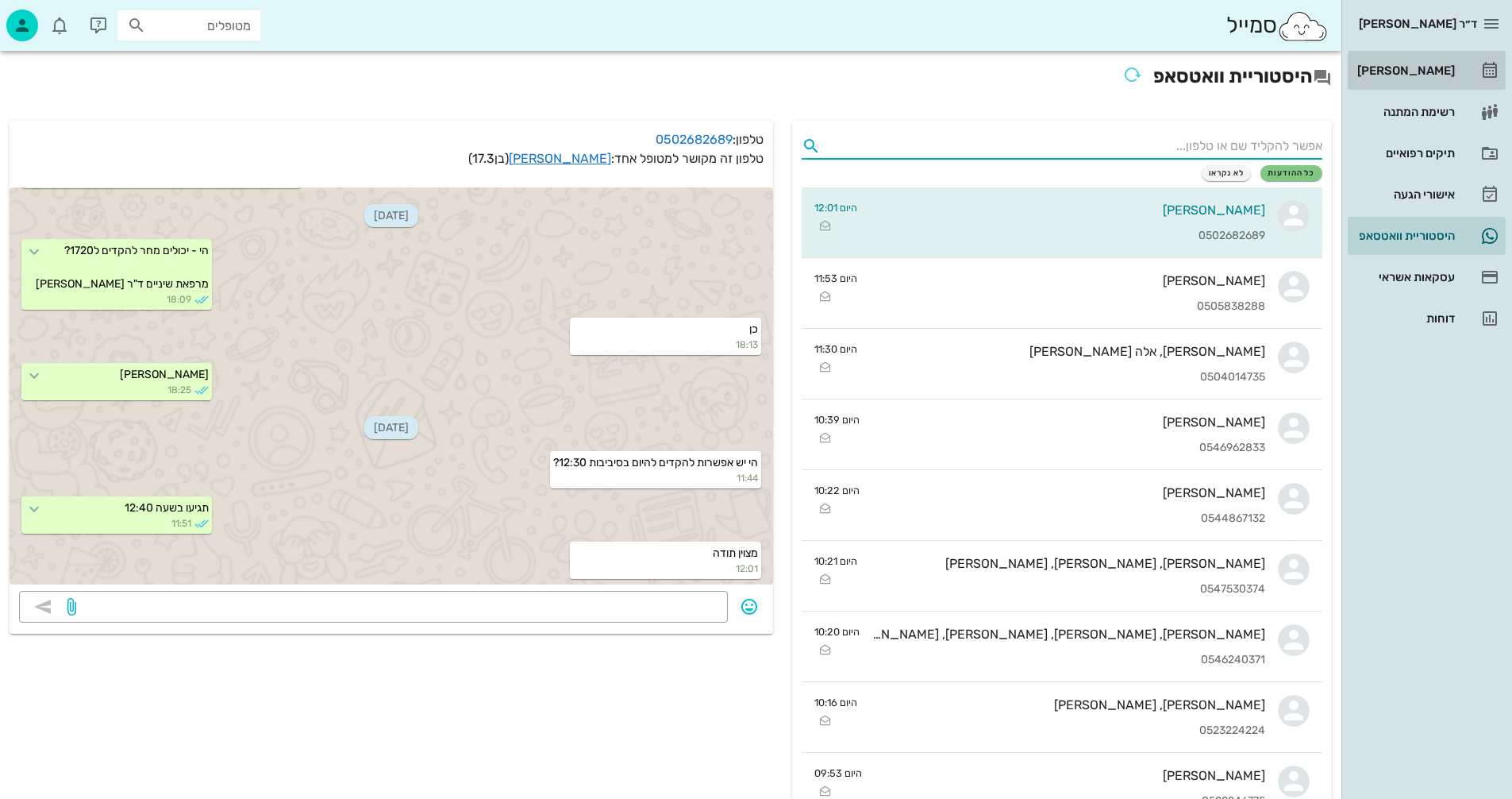
click at [1414, 71] on div "[PERSON_NAME]" at bounding box center [1405, 70] width 101 height 13
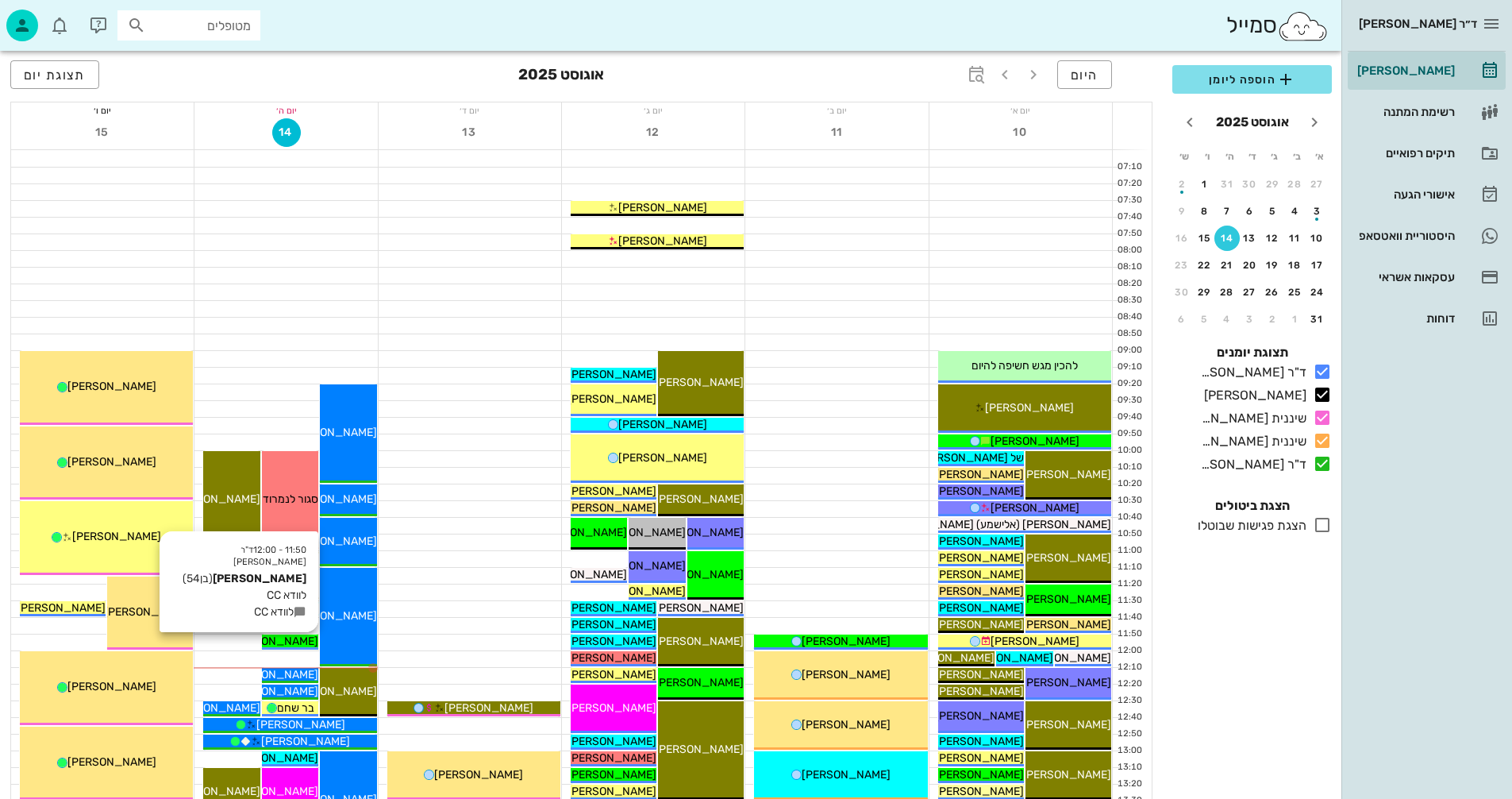
click at [282, 638] on span "[PERSON_NAME]" at bounding box center [274, 641] width 89 height 14
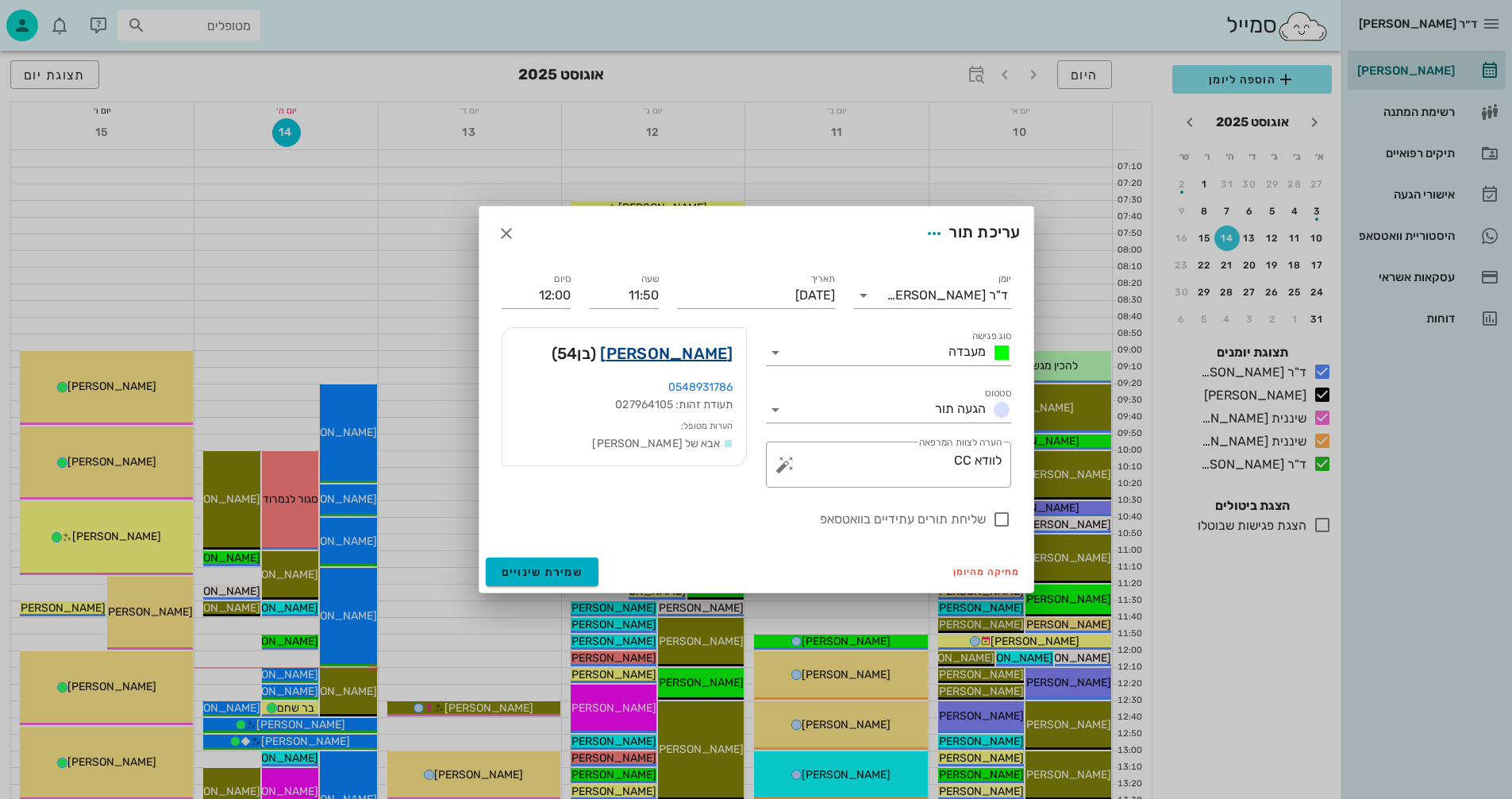
click at [687, 351] on link "ערן פיינשטיין" at bounding box center [666, 353] width 133 height 25
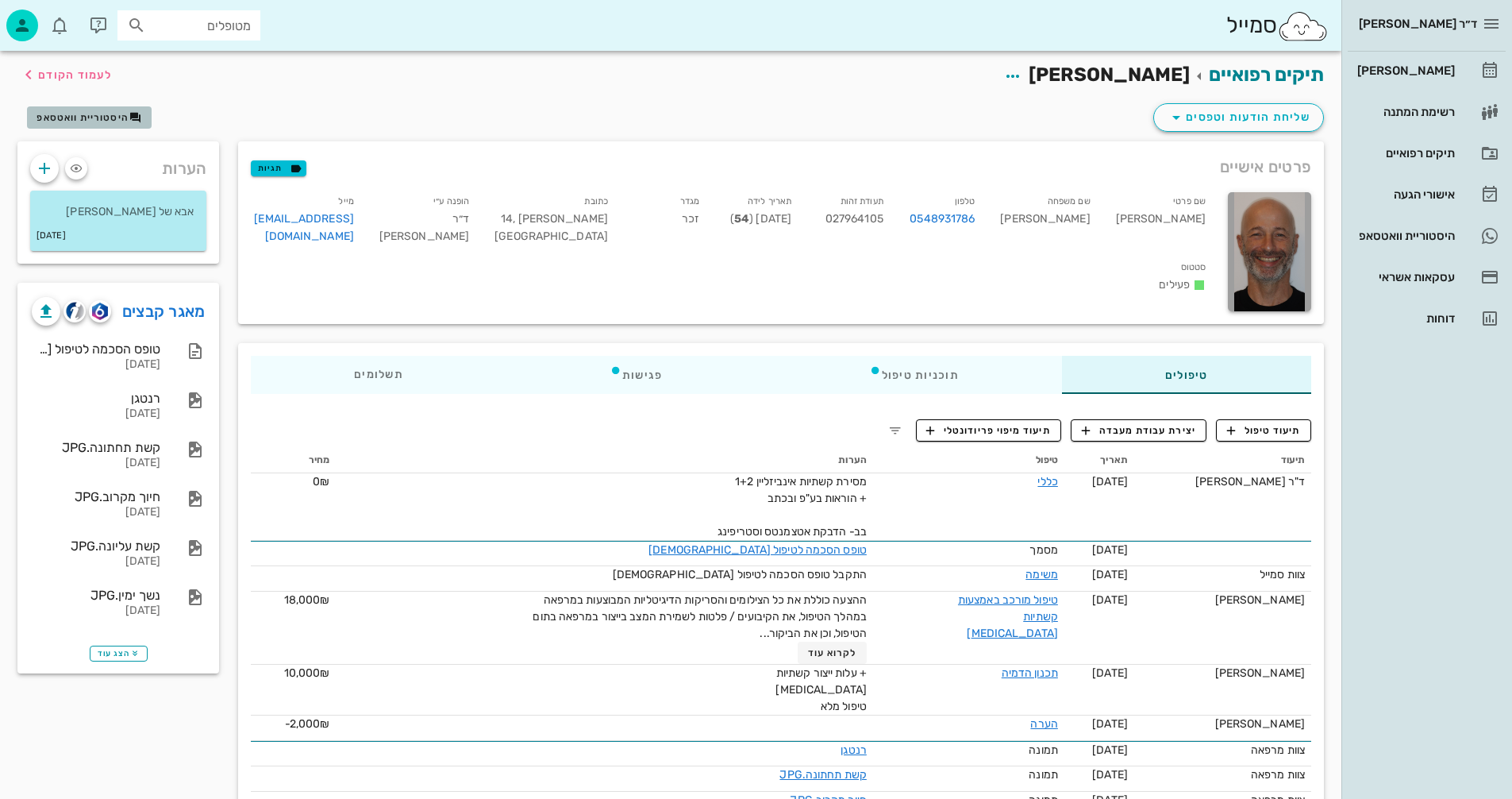
click at [94, 114] on span "היסטוריית וואטסאפ" at bounding box center [82, 117] width 92 height 11
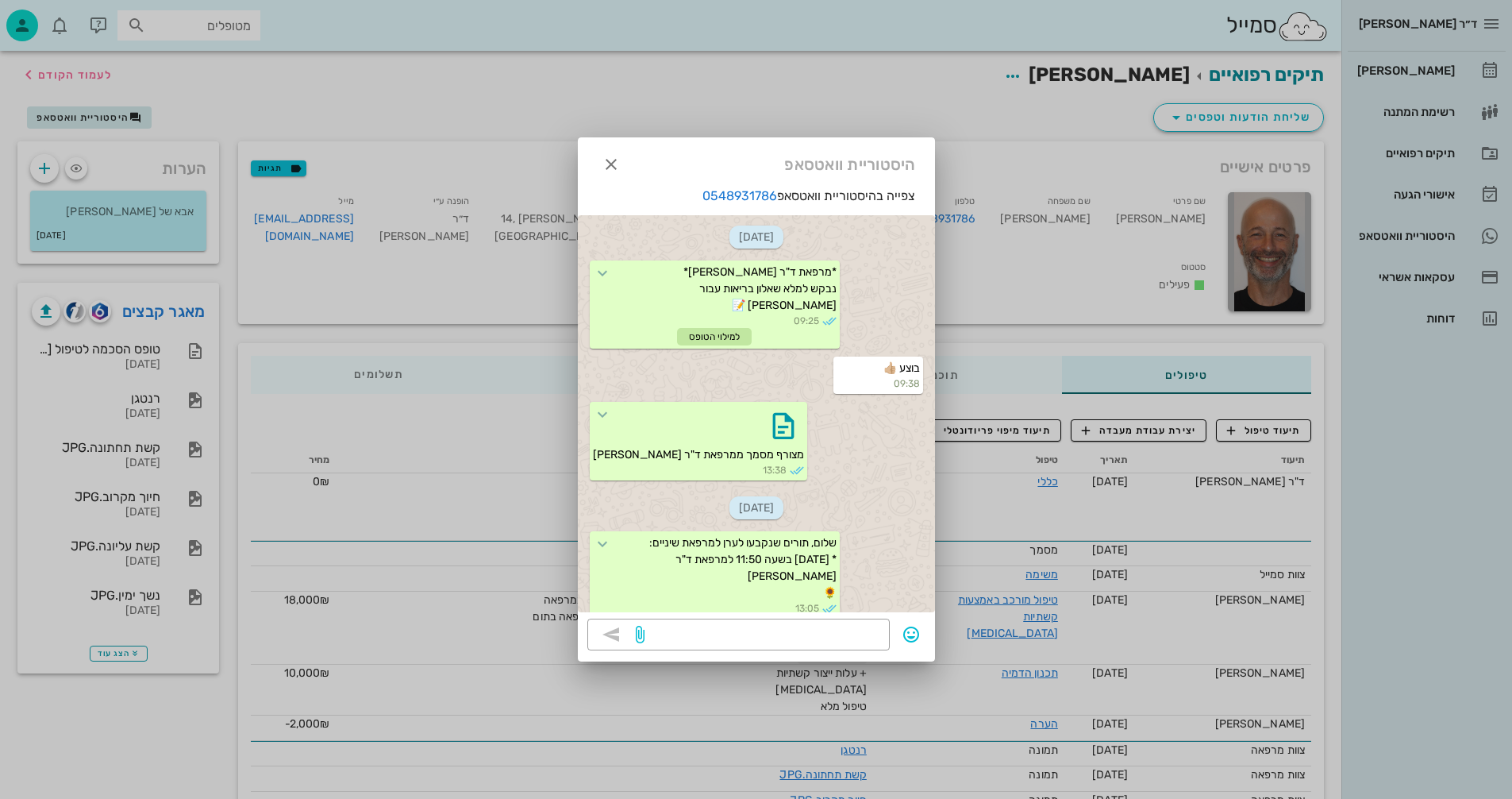
scroll to position [971, 0]
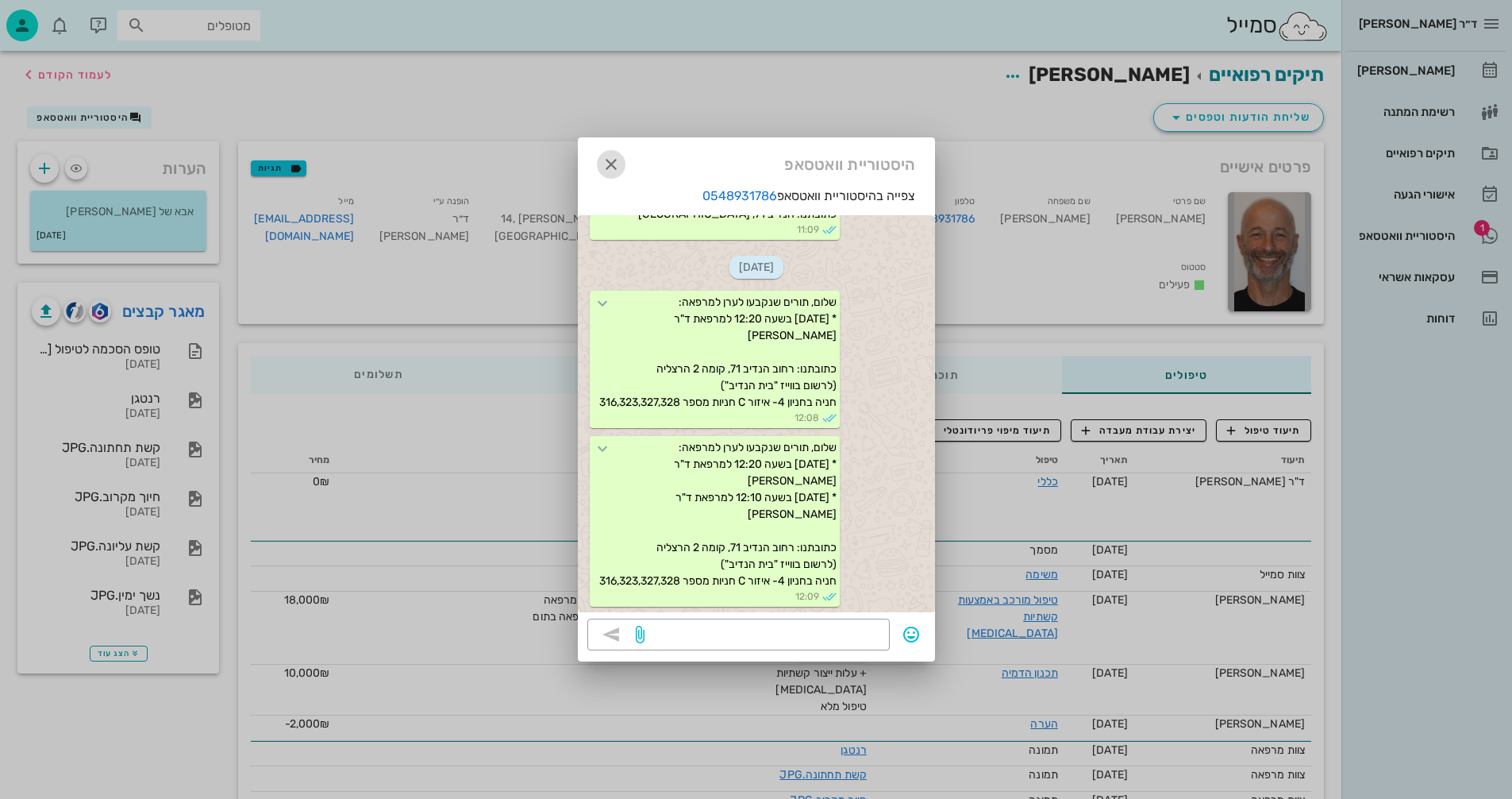
click at [613, 159] on icon "button" at bounding box center [611, 165] width 19 height 19
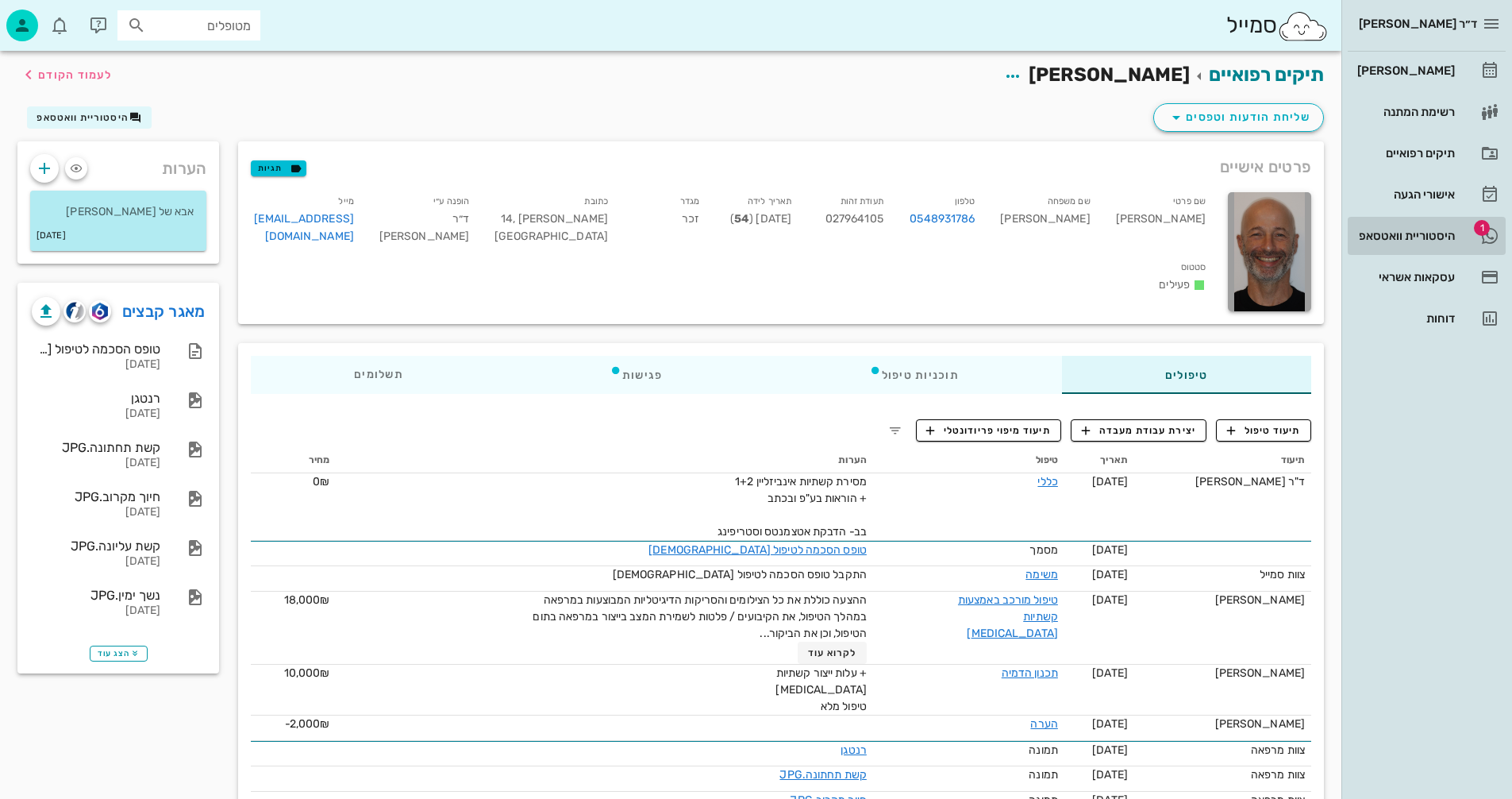
click at [1423, 226] on div "היסטוריית וואטסאפ" at bounding box center [1405, 235] width 101 height 25
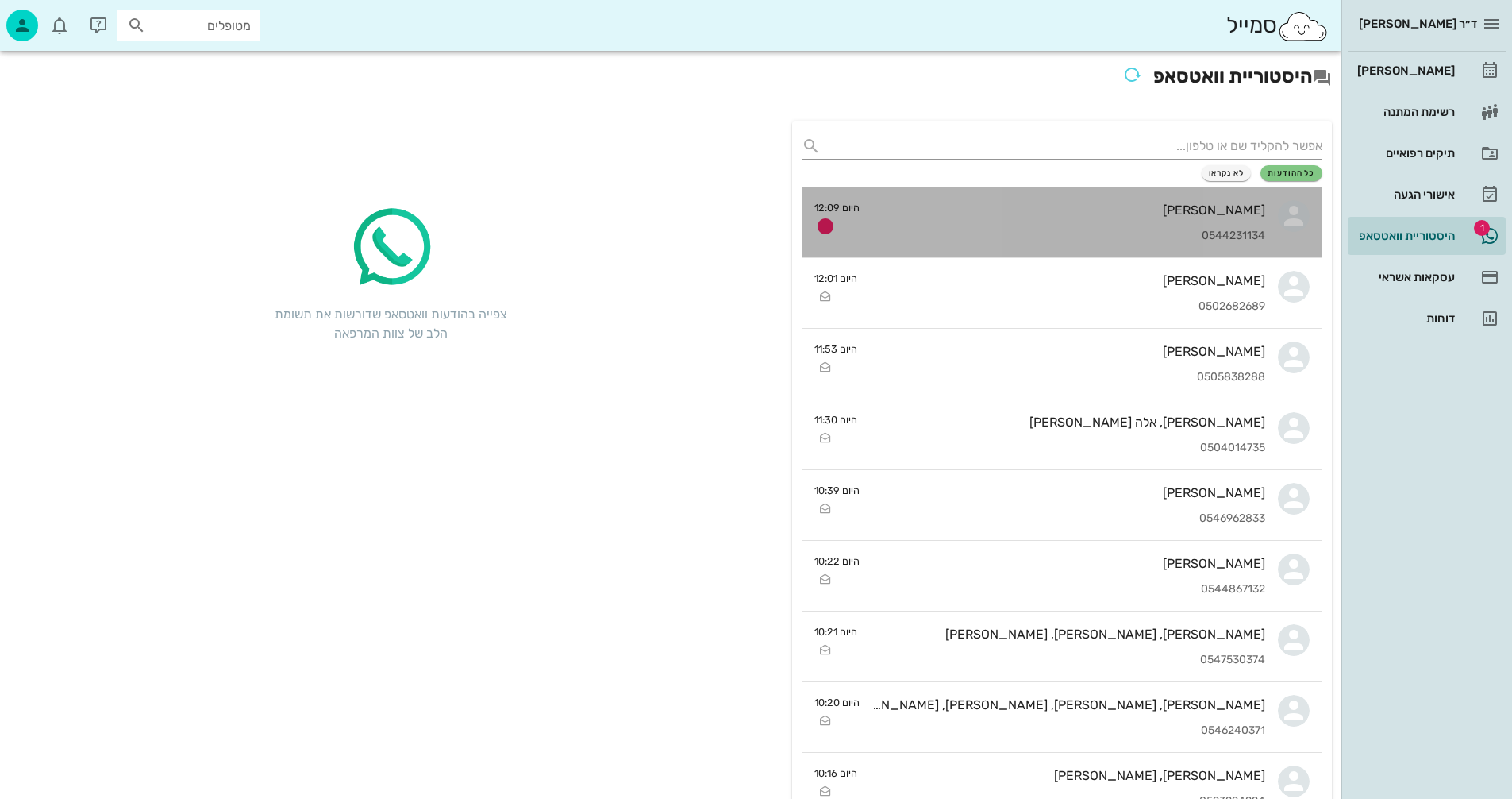
click at [1052, 208] on div "[PERSON_NAME]" at bounding box center [1068, 210] width 393 height 15
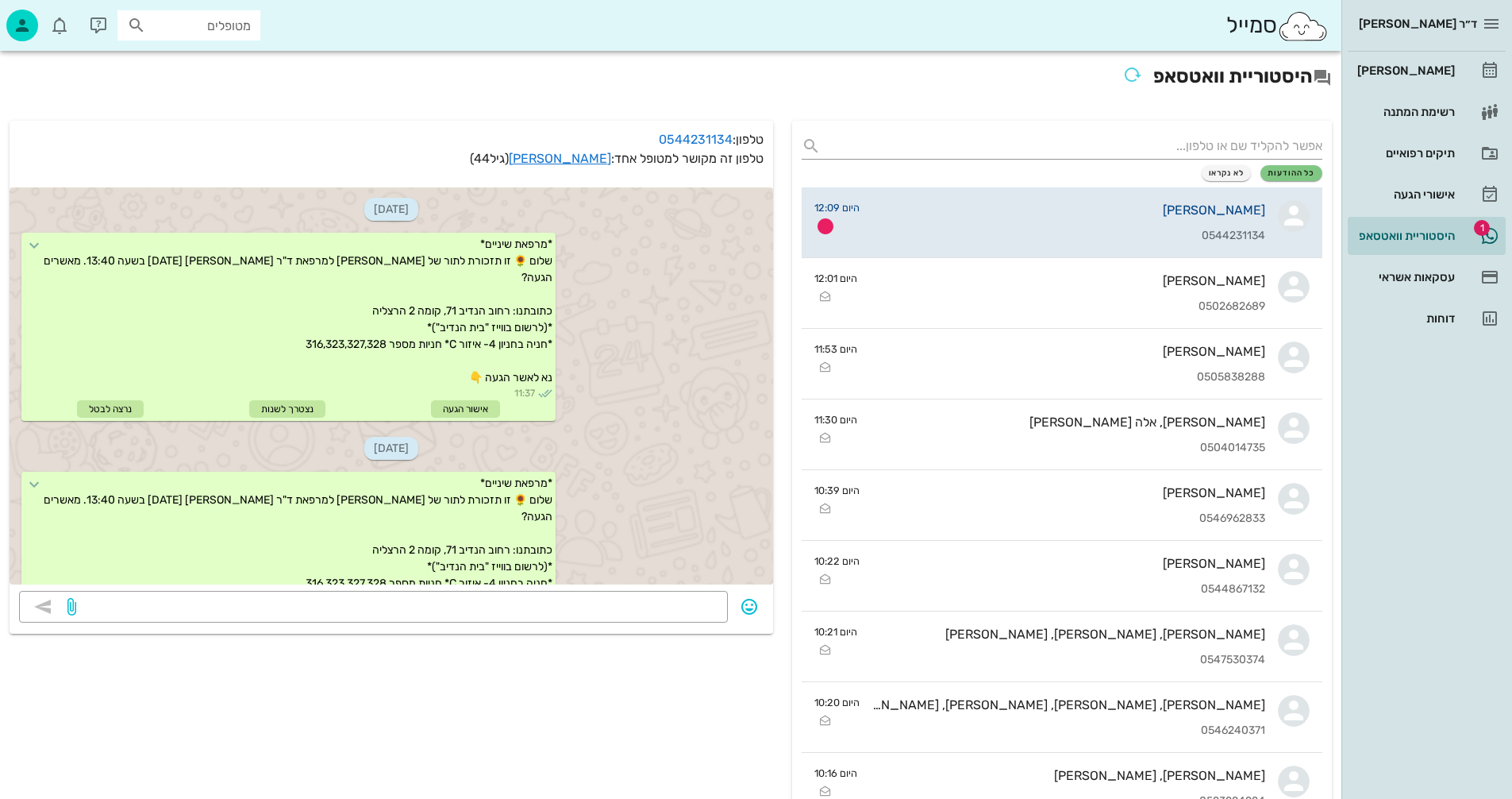
scroll to position [380, 0]
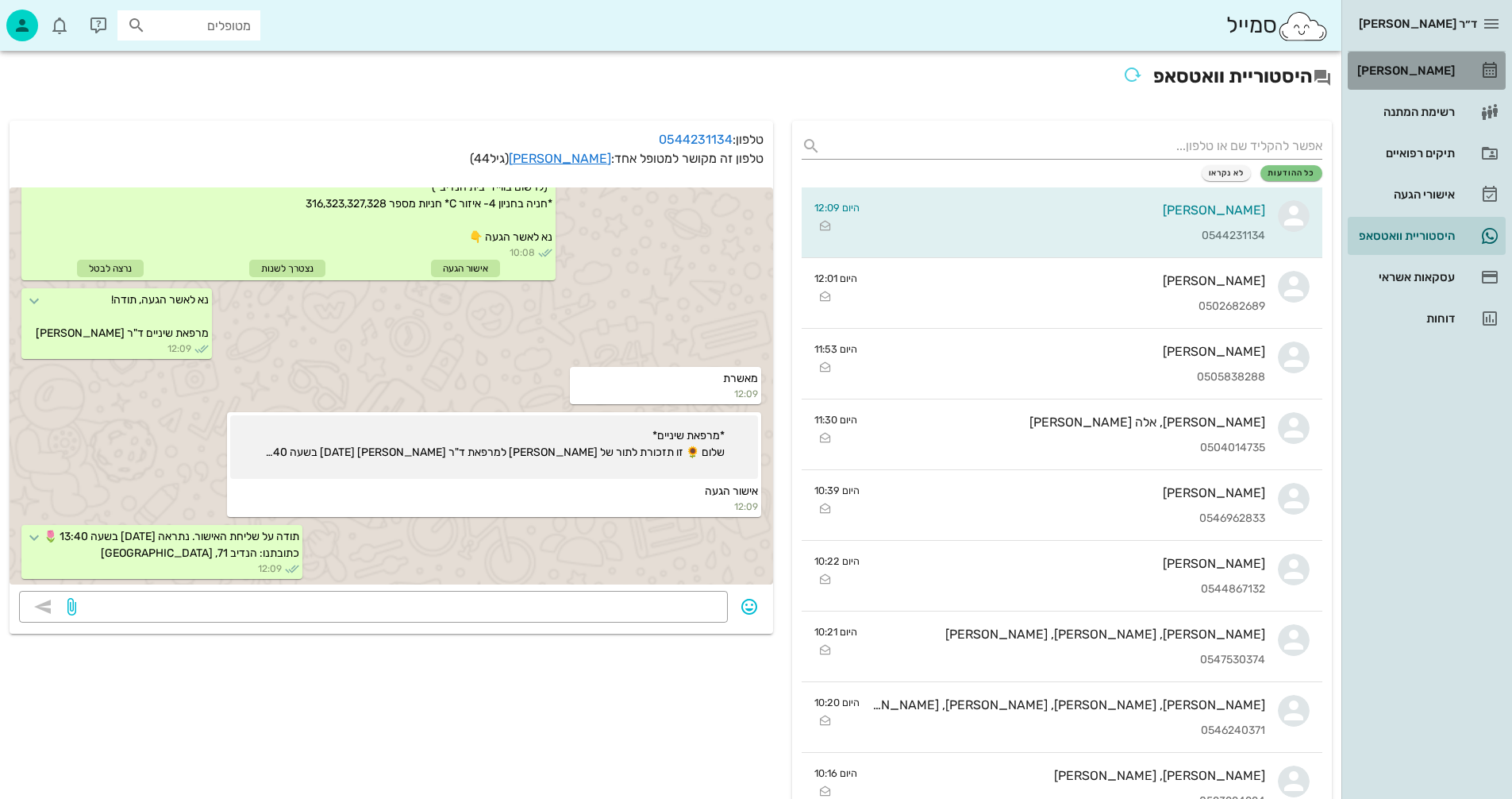
click at [1429, 67] on div "[PERSON_NAME]" at bounding box center [1405, 70] width 101 height 13
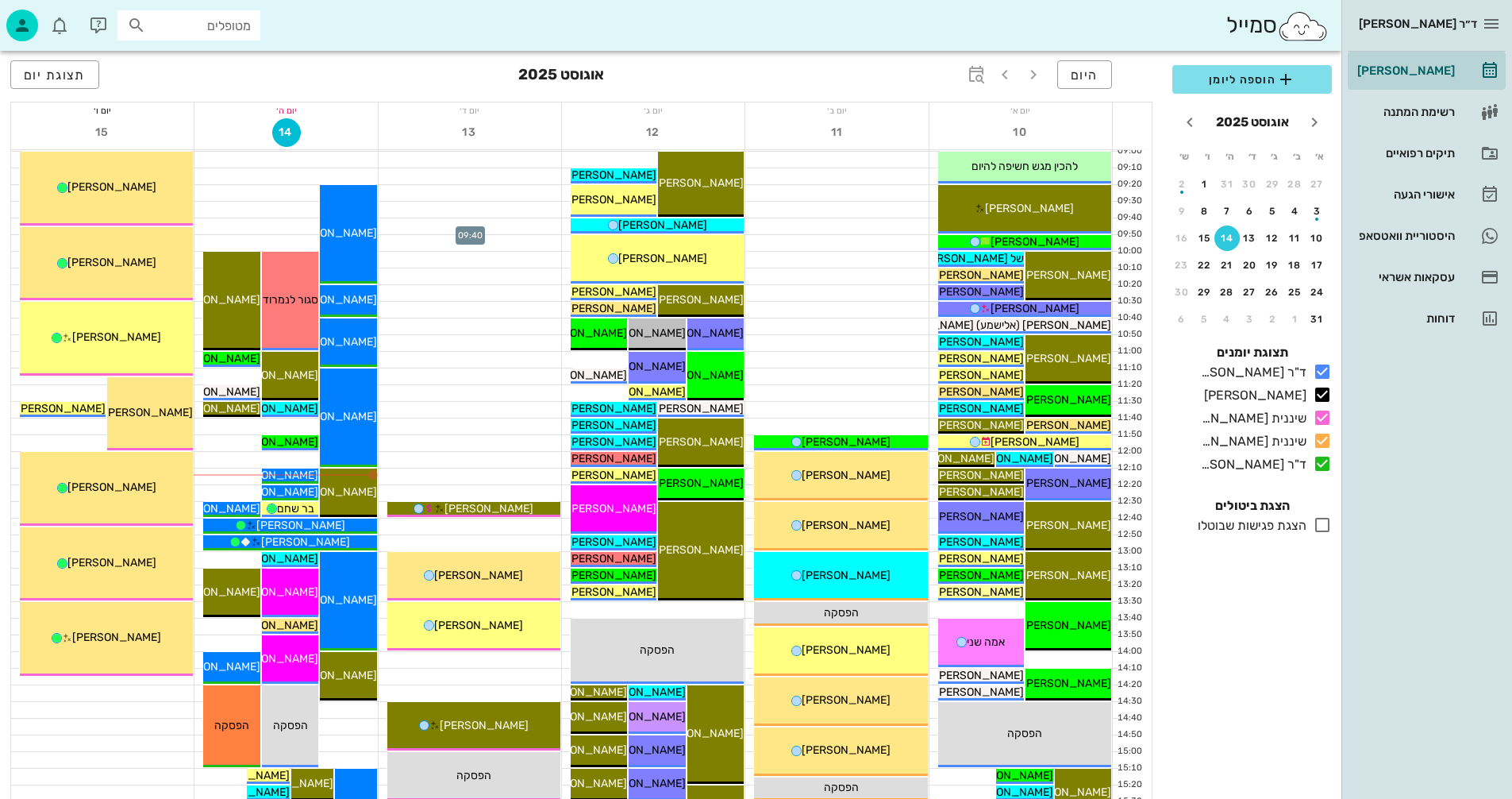
scroll to position [238, 0]
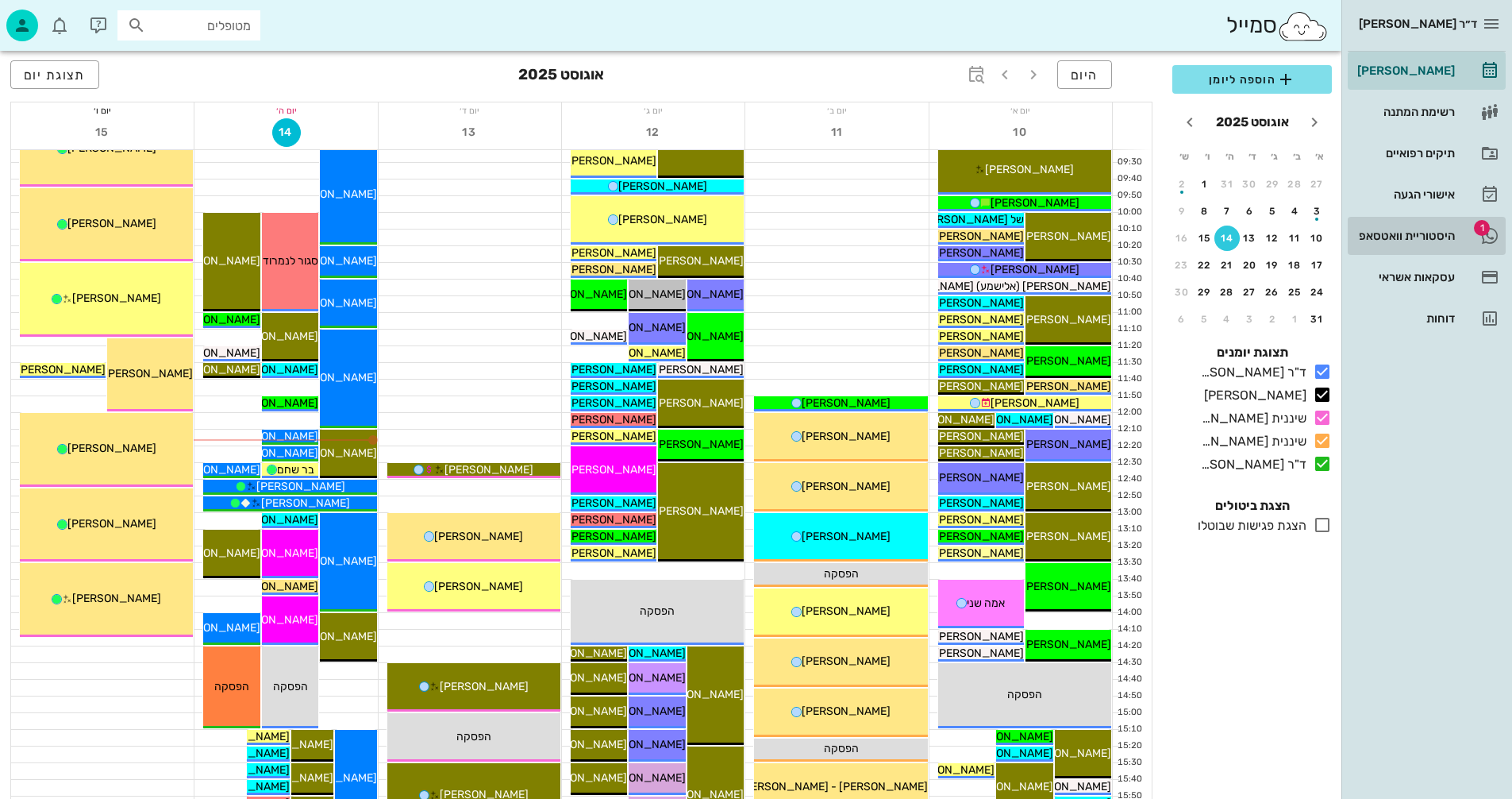
click at [1429, 242] on div "היסטוריית וואטסאפ" at bounding box center [1405, 235] width 101 height 25
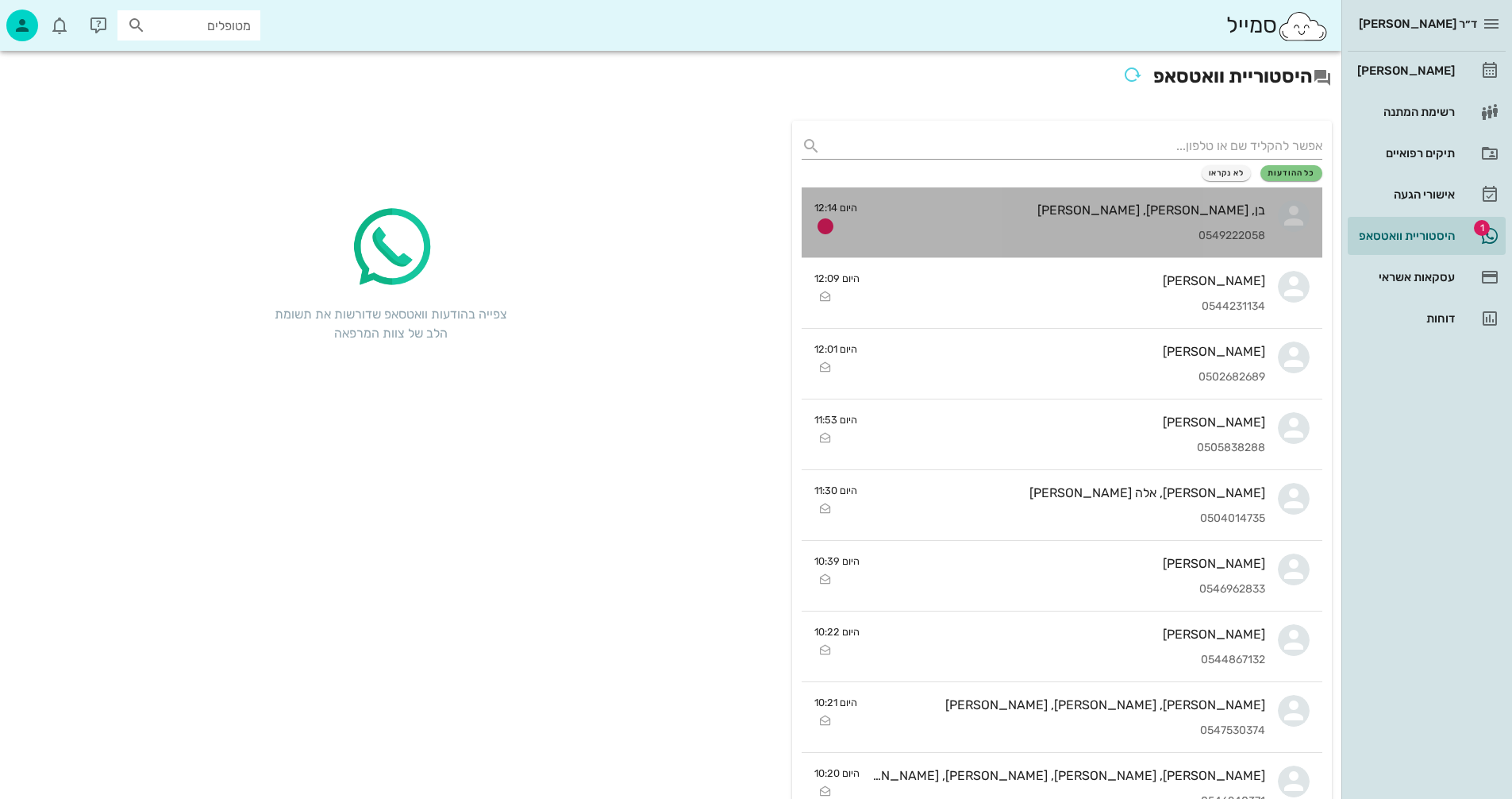
click at [1031, 222] on div "בן, ירדן, דניאל פרגמן 0549222058" at bounding box center [1067, 222] width 395 height 70
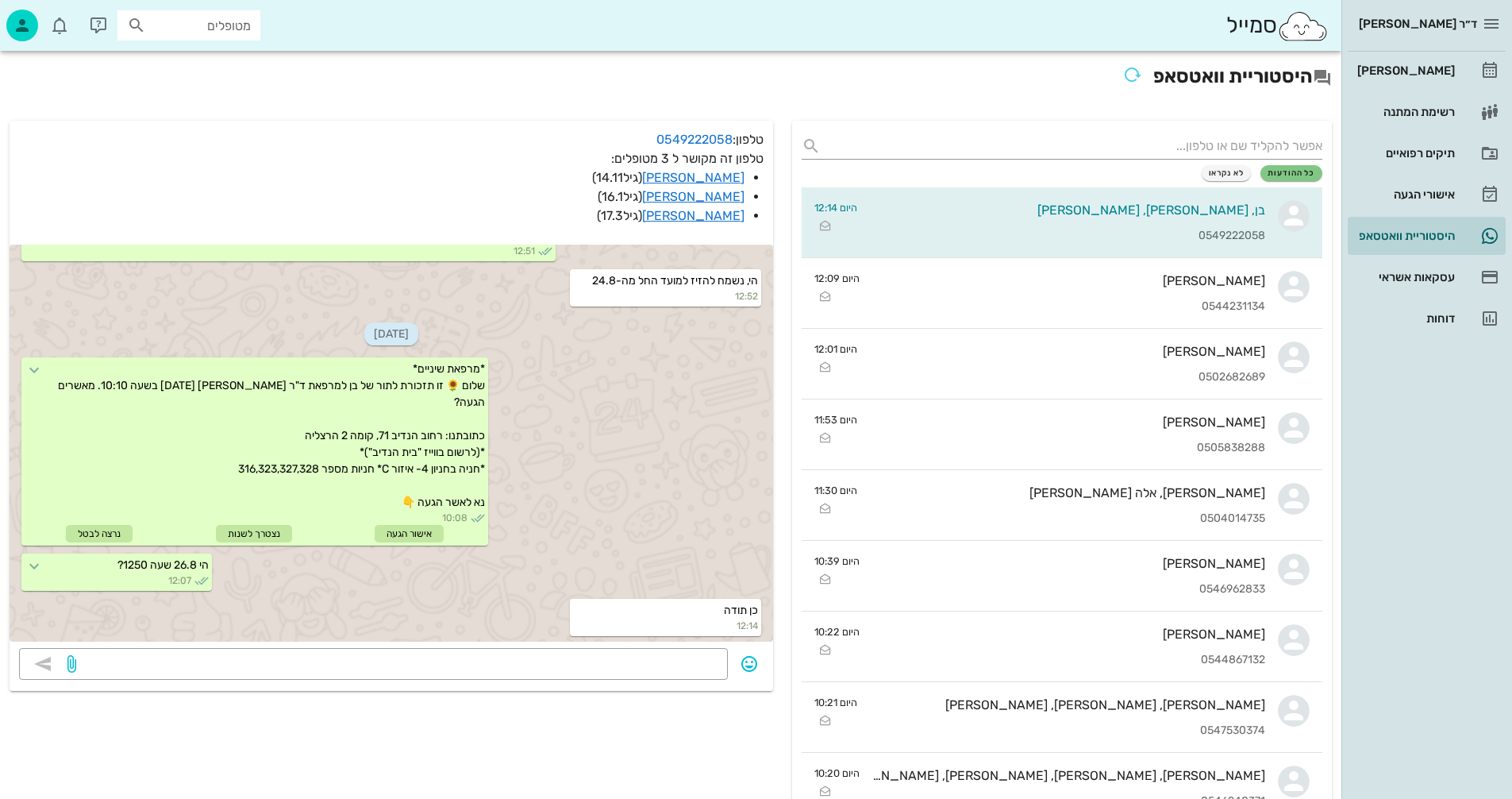
scroll to position [80, 0]
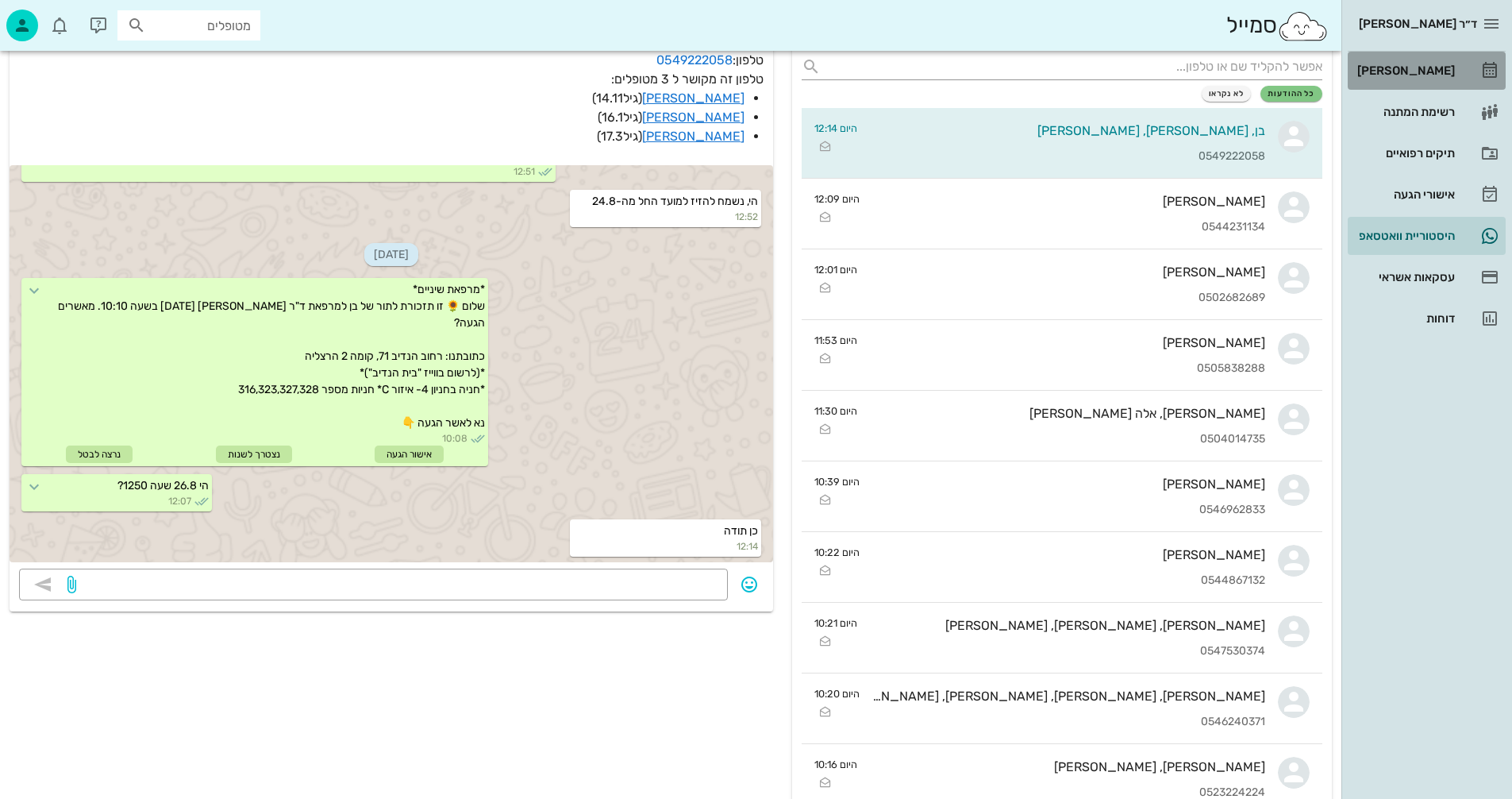
click at [1418, 68] on div "[PERSON_NAME]" at bounding box center [1405, 70] width 101 height 13
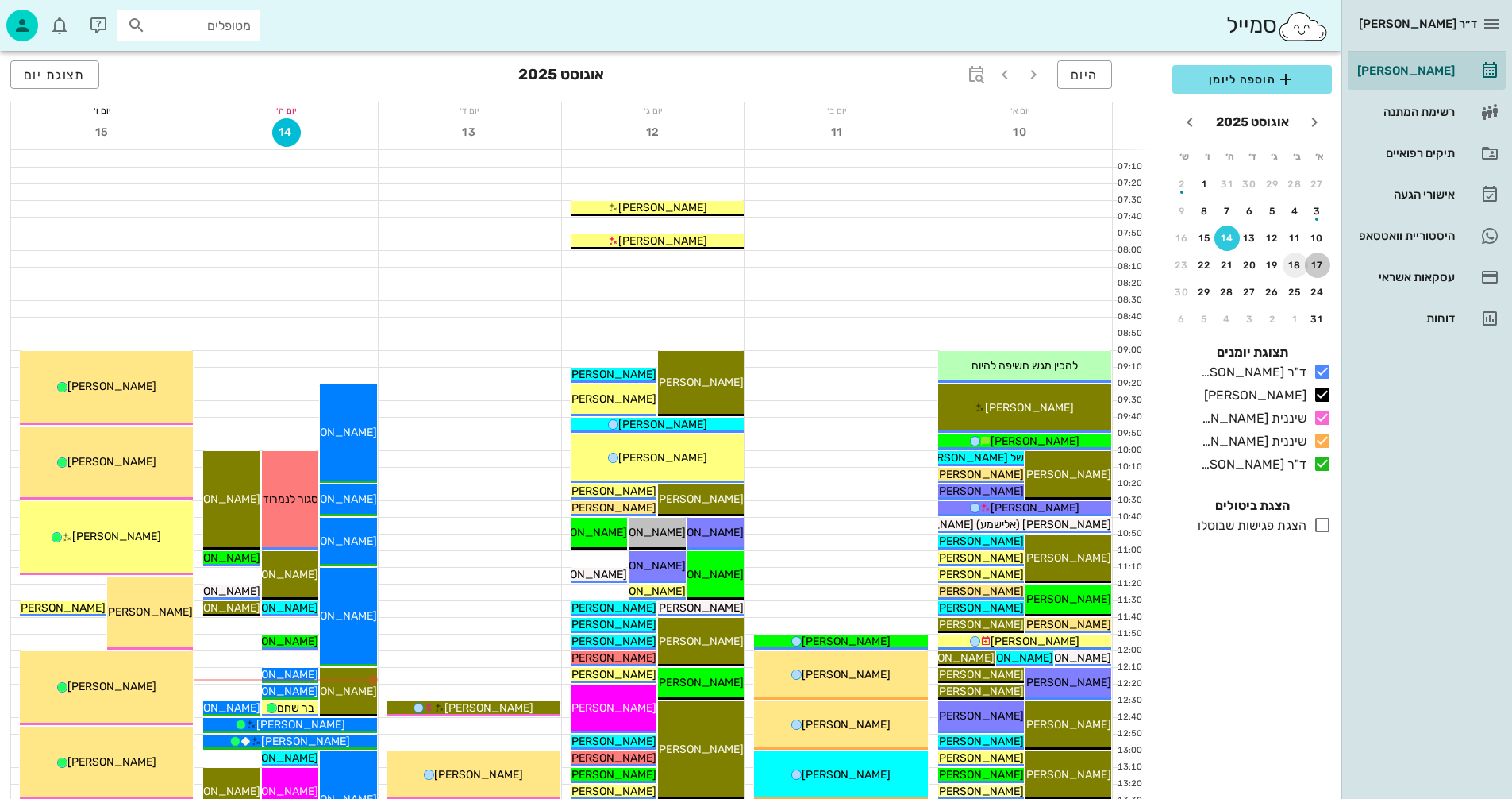
drag, startPoint x: 1319, startPoint y: 267, endPoint x: 1301, endPoint y: 264, distance: 18.2
click at [1301, 264] on tr "17 18 19 20 21 22 23" at bounding box center [1252, 264] width 156 height 25
click at [1321, 265] on div "17" at bounding box center [1317, 265] width 25 height 11
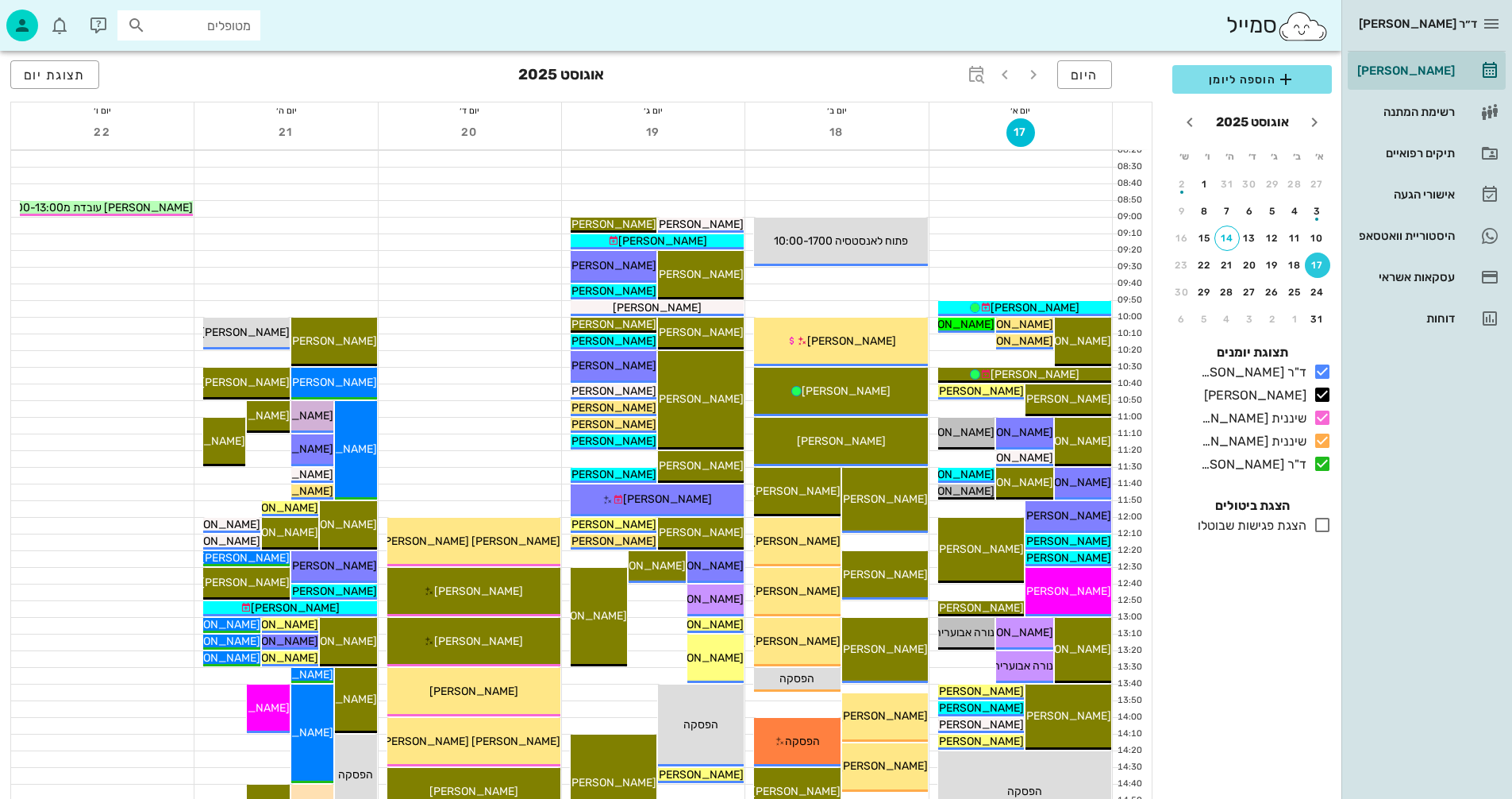
scroll to position [159, 0]
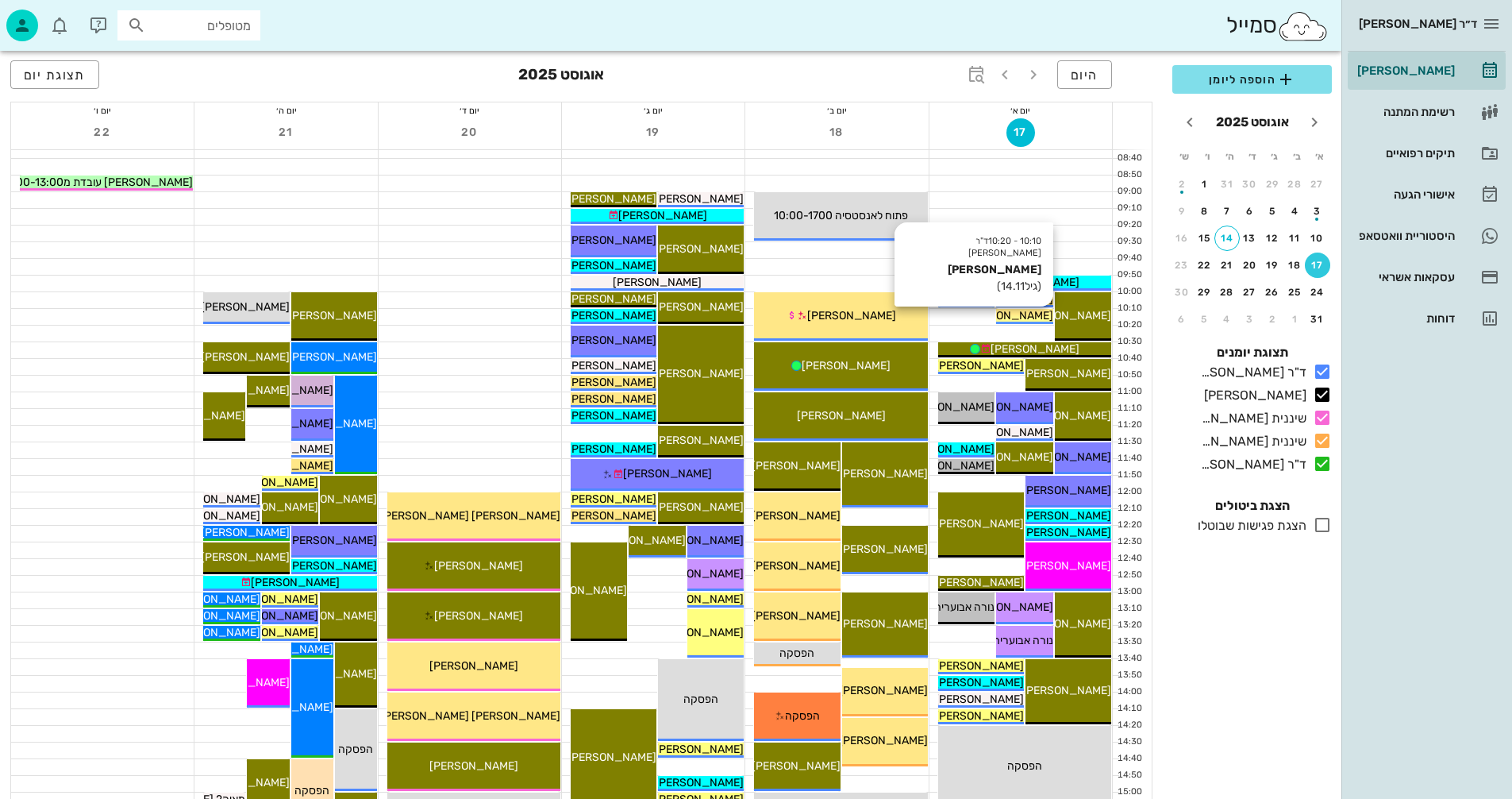
click at [1025, 315] on span "[PERSON_NAME]" at bounding box center [1009, 315] width 89 height 14
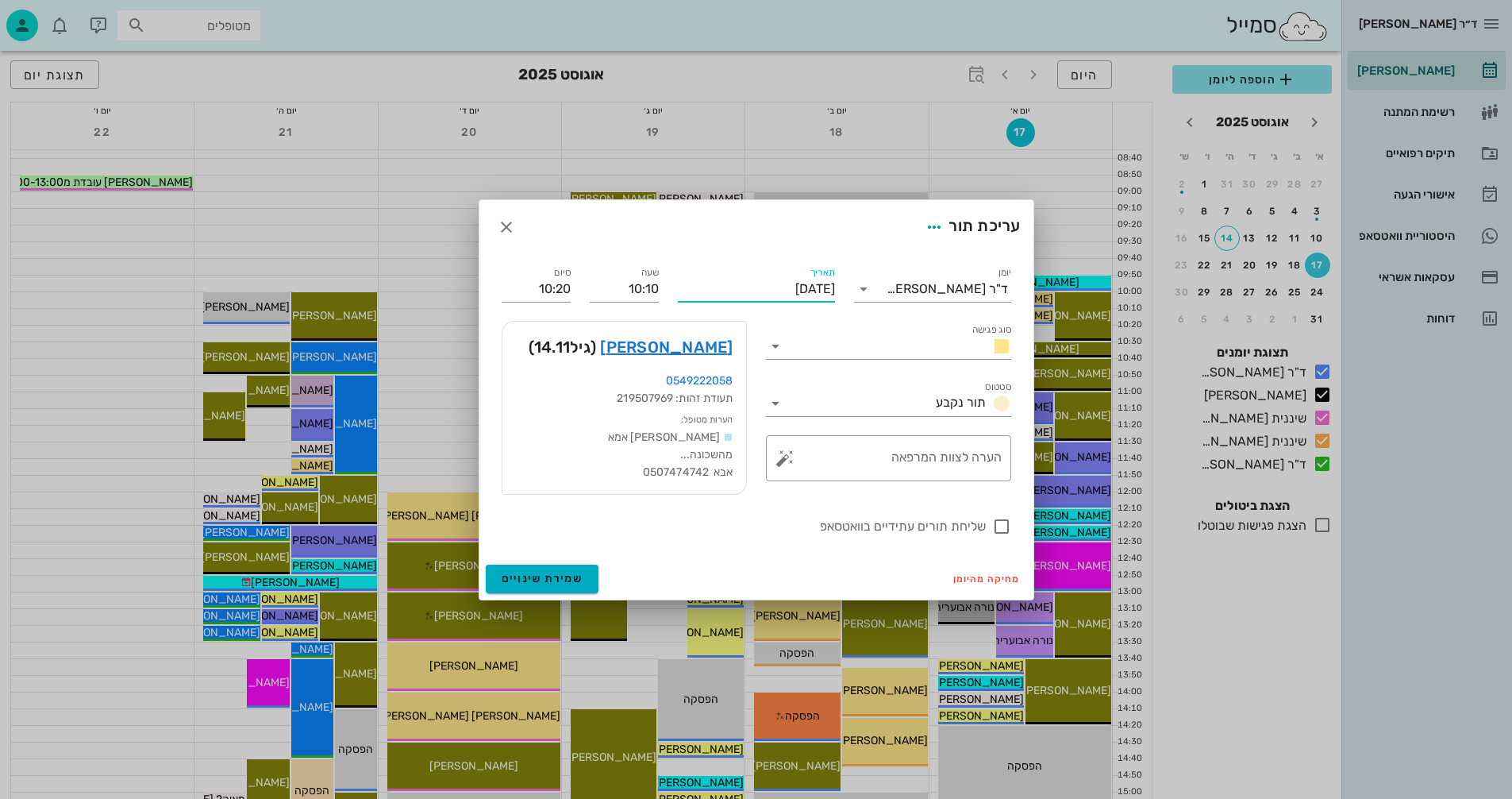
click at [714, 289] on input "[DATE]" at bounding box center [756, 289] width 157 height 25
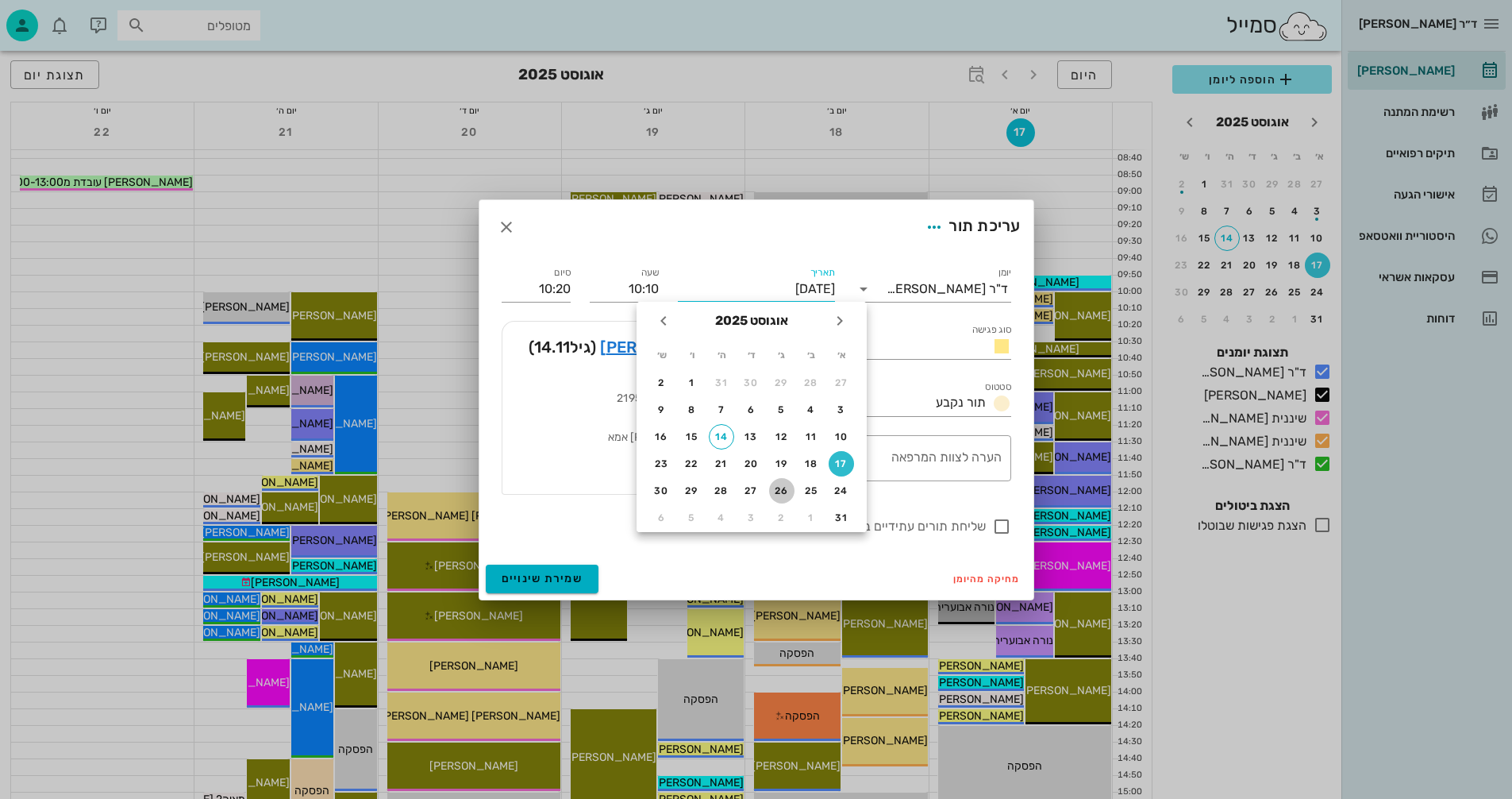
click at [782, 490] on div "26" at bounding box center [782, 490] width 25 height 11
type input "יום שלישי, 26 באוגוסט 2025"
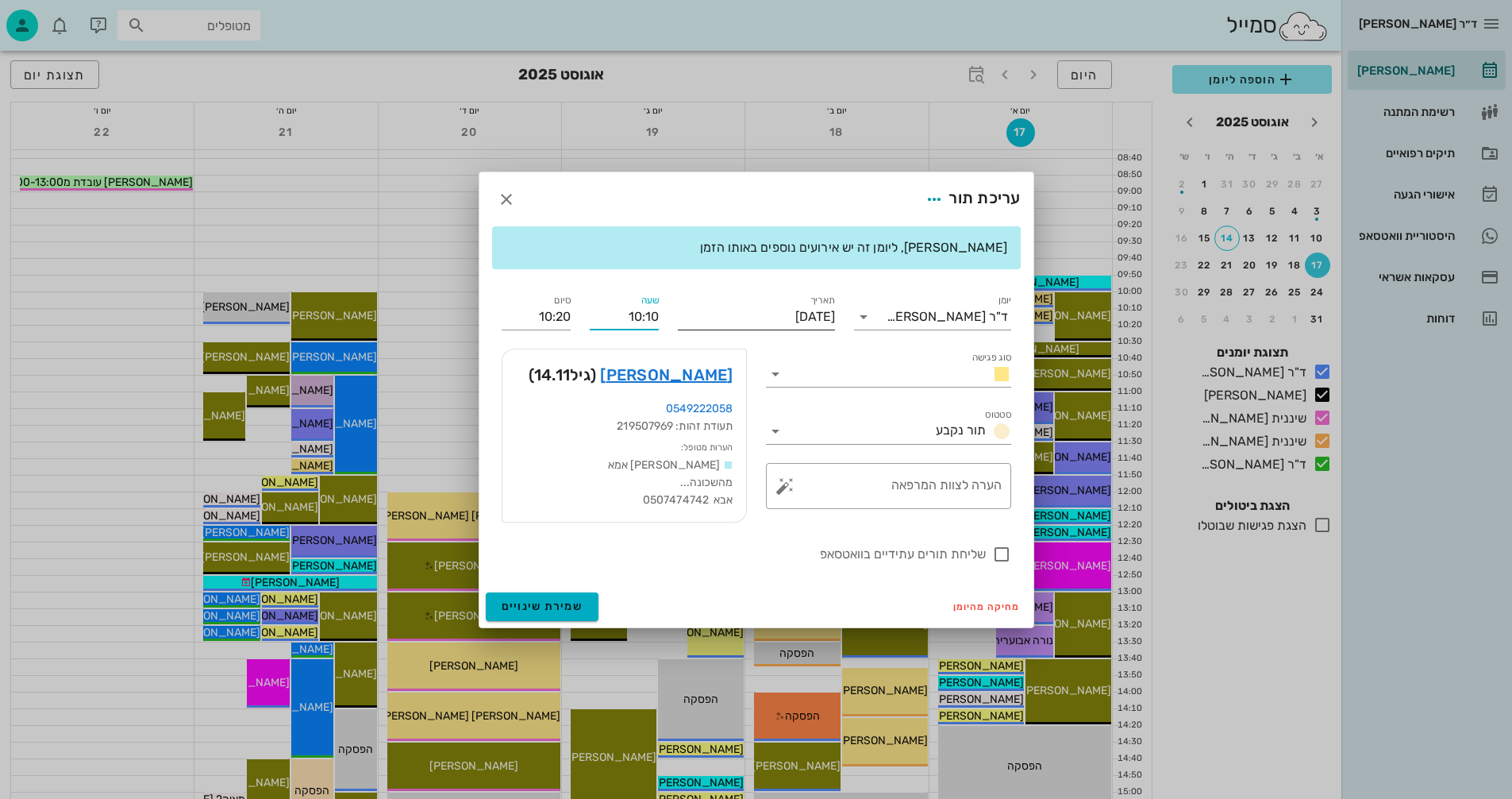
drag, startPoint x: 626, startPoint y: 315, endPoint x: 680, endPoint y: 315, distance: 54.0
click at [680, 315] on div "יומן ד"ר נמרוד דיקשטיין סוג פגישה סטטוס תור נקבע תאריך יום שלישי, 26 באוגוסט 20…" at bounding box center [756, 427] width 529 height 291
click at [588, 320] on div "שעה 1250" at bounding box center [625, 310] width 88 height 57
type input "12:50"
type input "13:00"
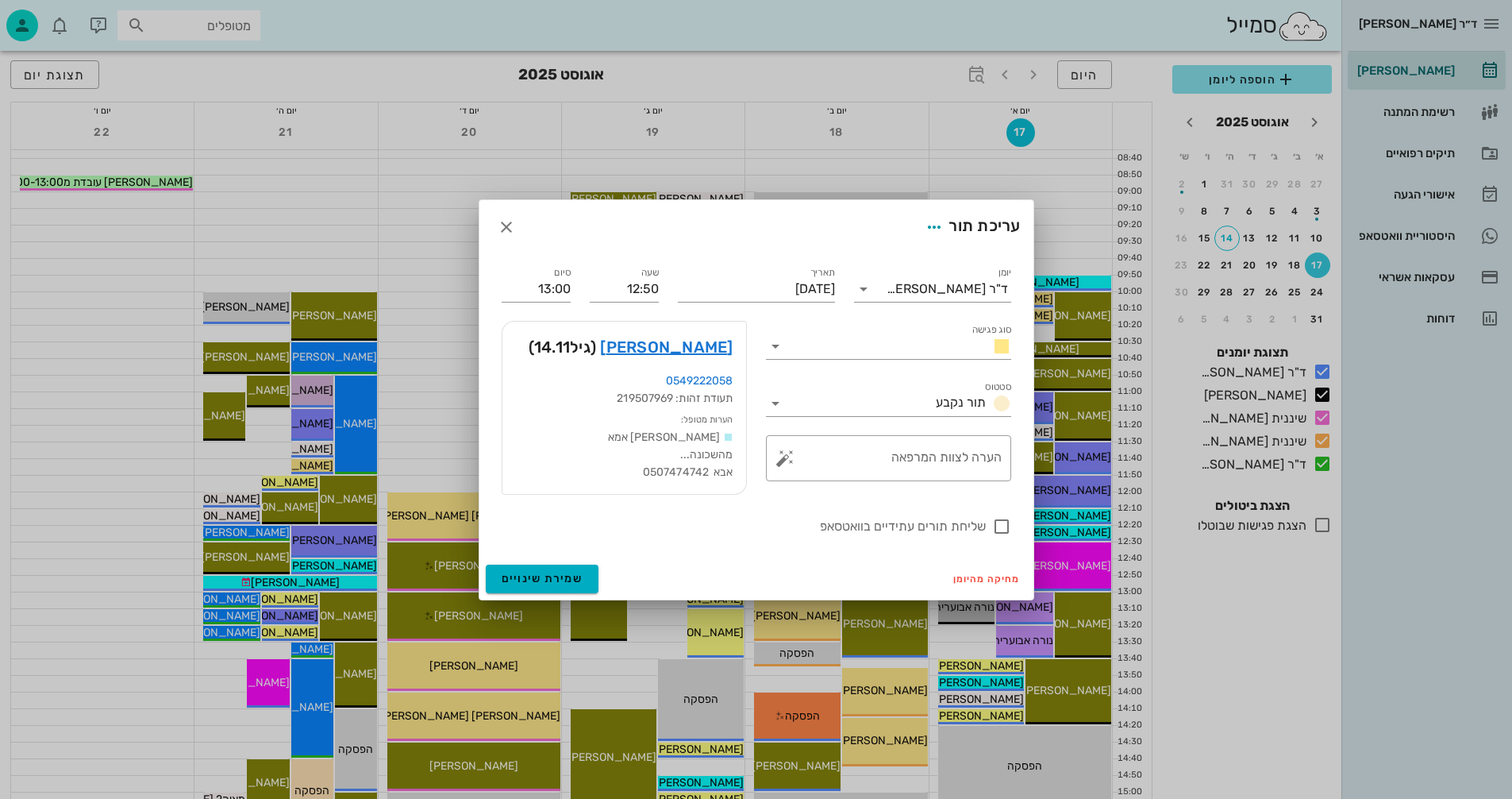
click at [579, 311] on div "יומן ד"ר נמרוד דיקשטיין סוג פגישה סטטוס תור נקבע תאריך יום שלישי, 26 באוגוסט 20…" at bounding box center [756, 400] width 529 height 291
drag, startPoint x: 1002, startPoint y: 528, endPoint x: 682, endPoint y: 648, distance: 341.8
click at [1002, 529] on div at bounding box center [1001, 526] width 27 height 27
checkbox input "true"
click at [532, 575] on span "שמירת שינויים" at bounding box center [542, 579] width 81 height 14
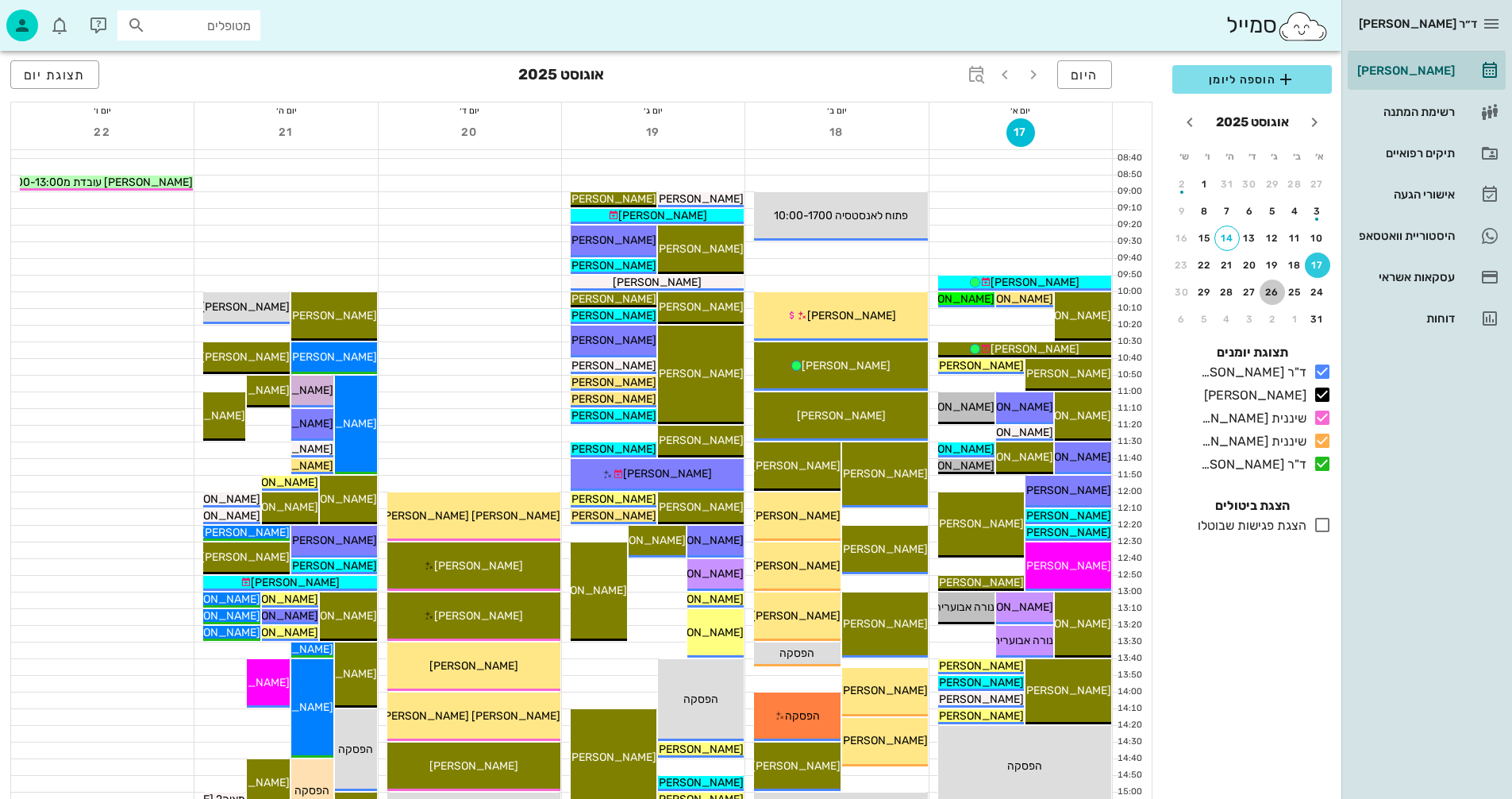
click at [1269, 292] on div "26" at bounding box center [1272, 292] width 25 height 11
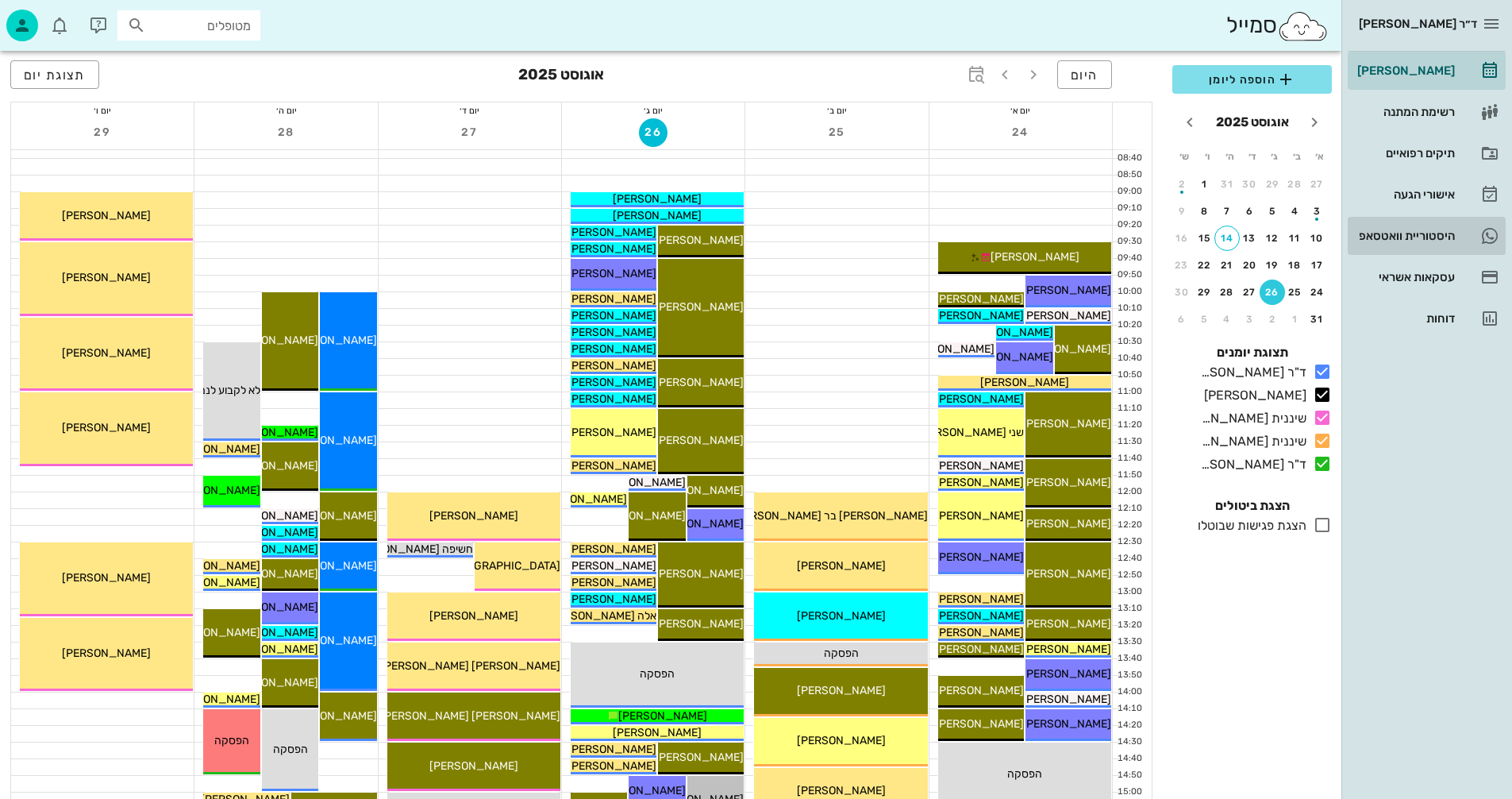
click at [1386, 233] on div "היסטוריית וואטסאפ" at bounding box center [1405, 236] width 101 height 13
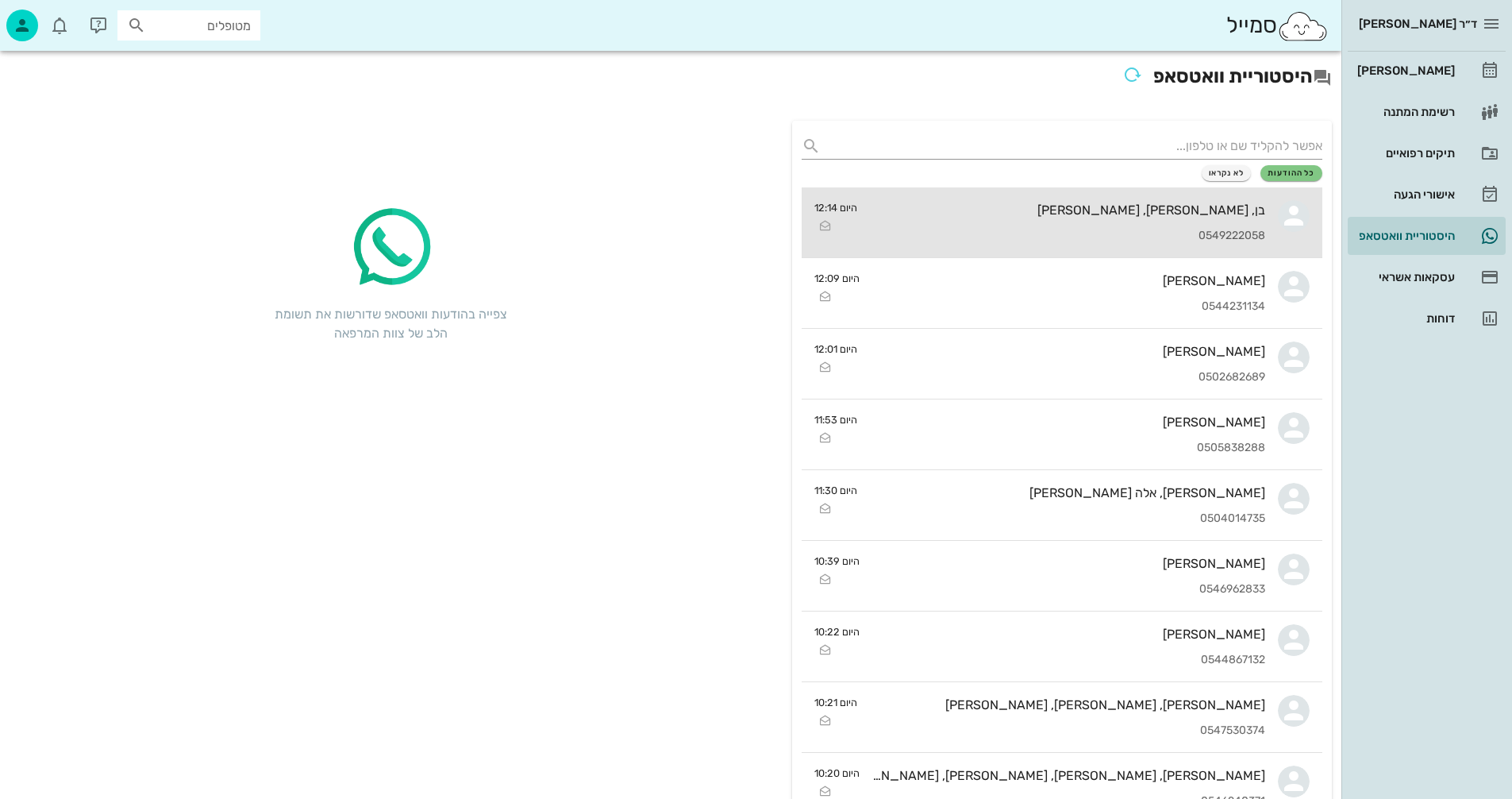
click at [1054, 216] on div "בן, [PERSON_NAME], [PERSON_NAME]" at bounding box center [1067, 210] width 395 height 15
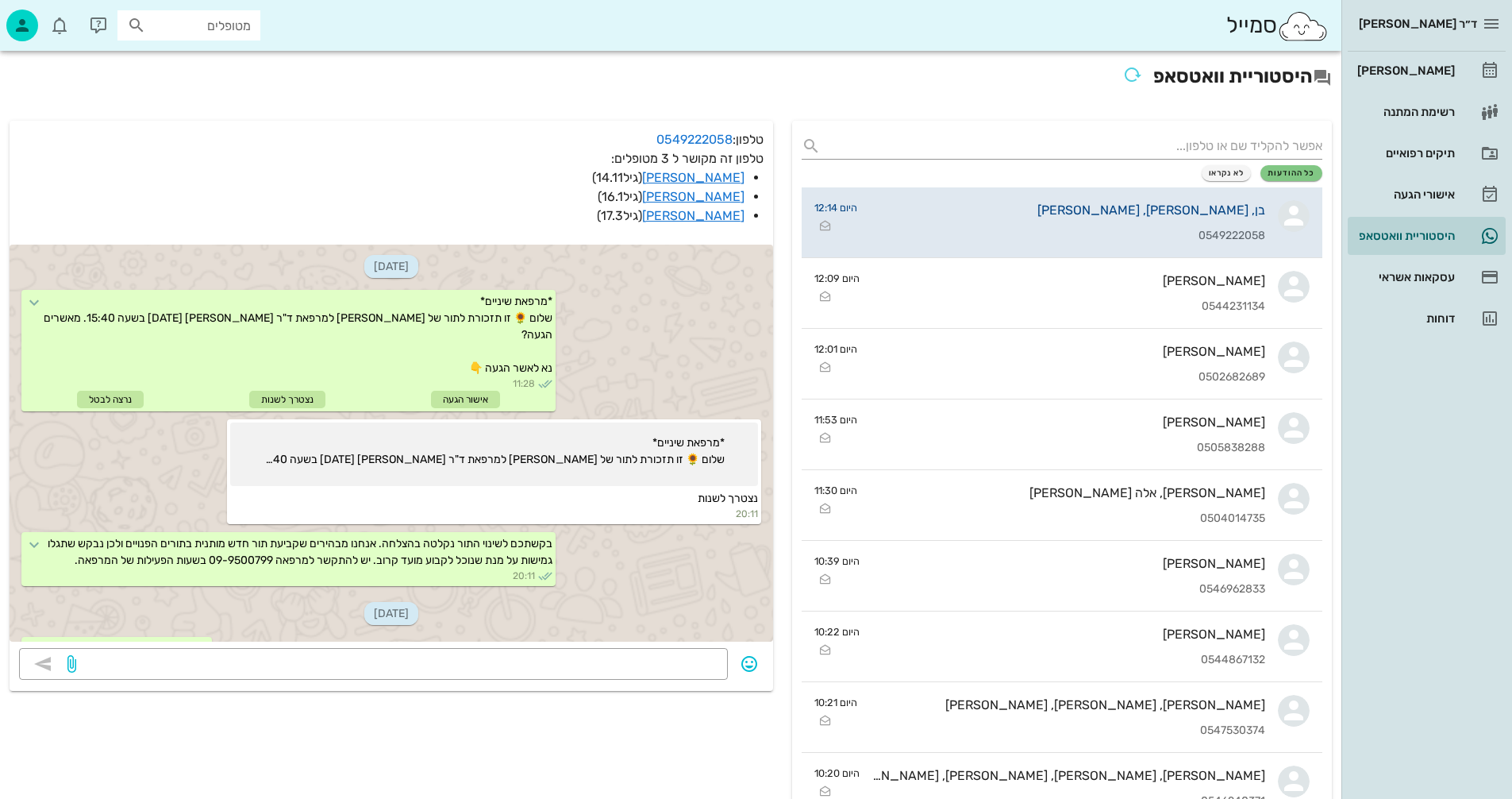
scroll to position [2296, 0]
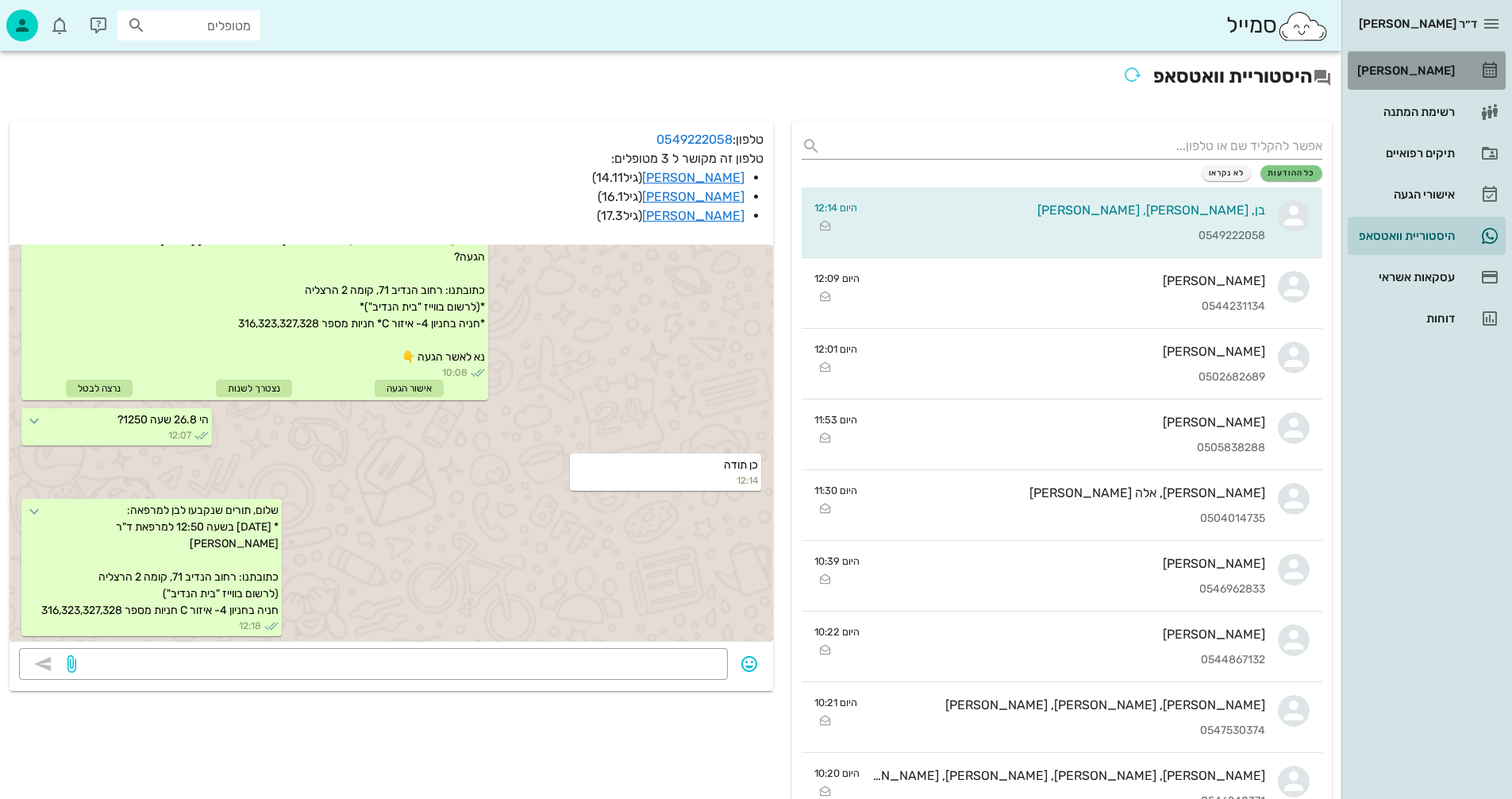
click at [1414, 64] on div "[PERSON_NAME]" at bounding box center [1405, 70] width 101 height 13
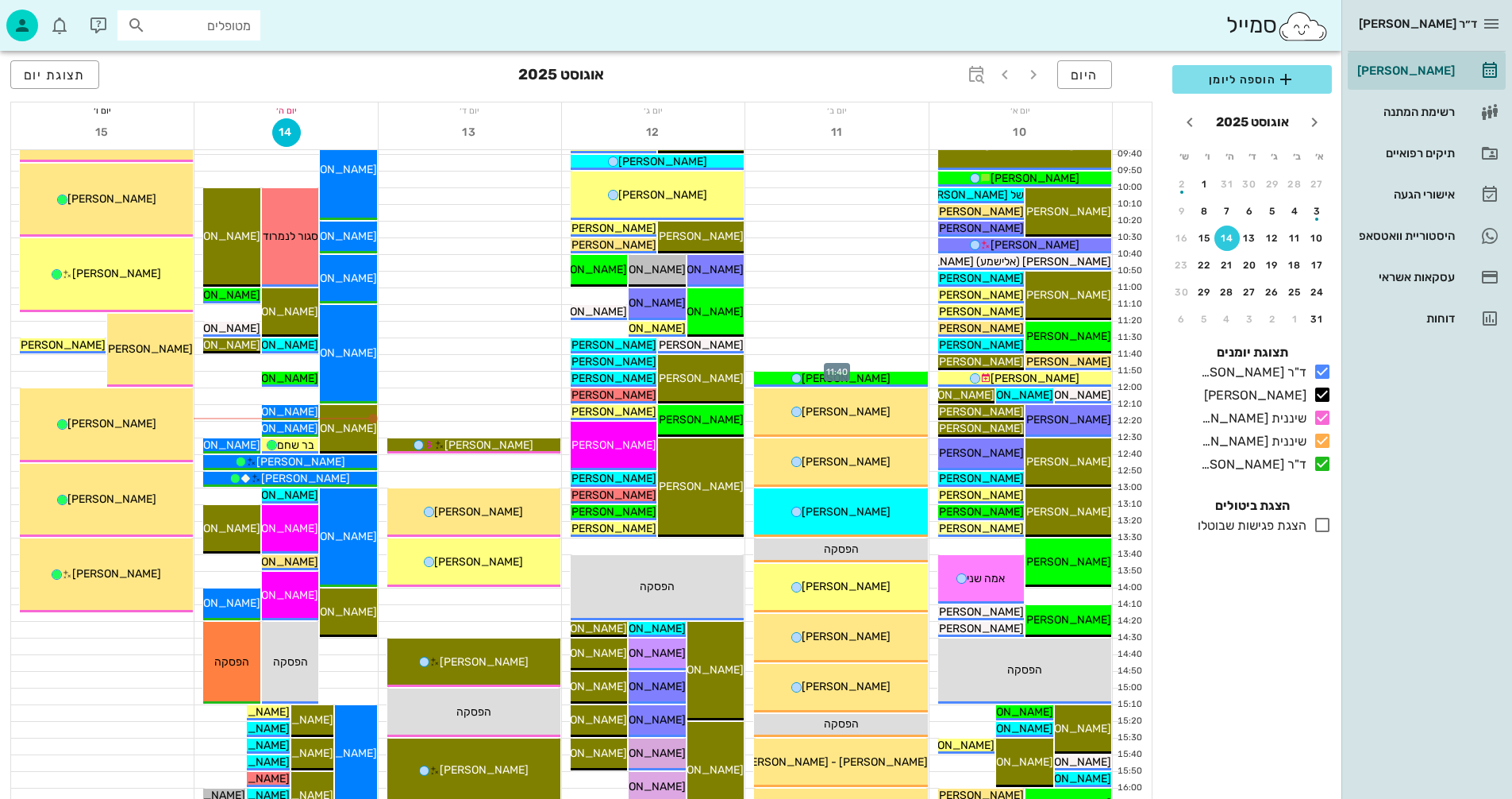
scroll to position [238, 0]
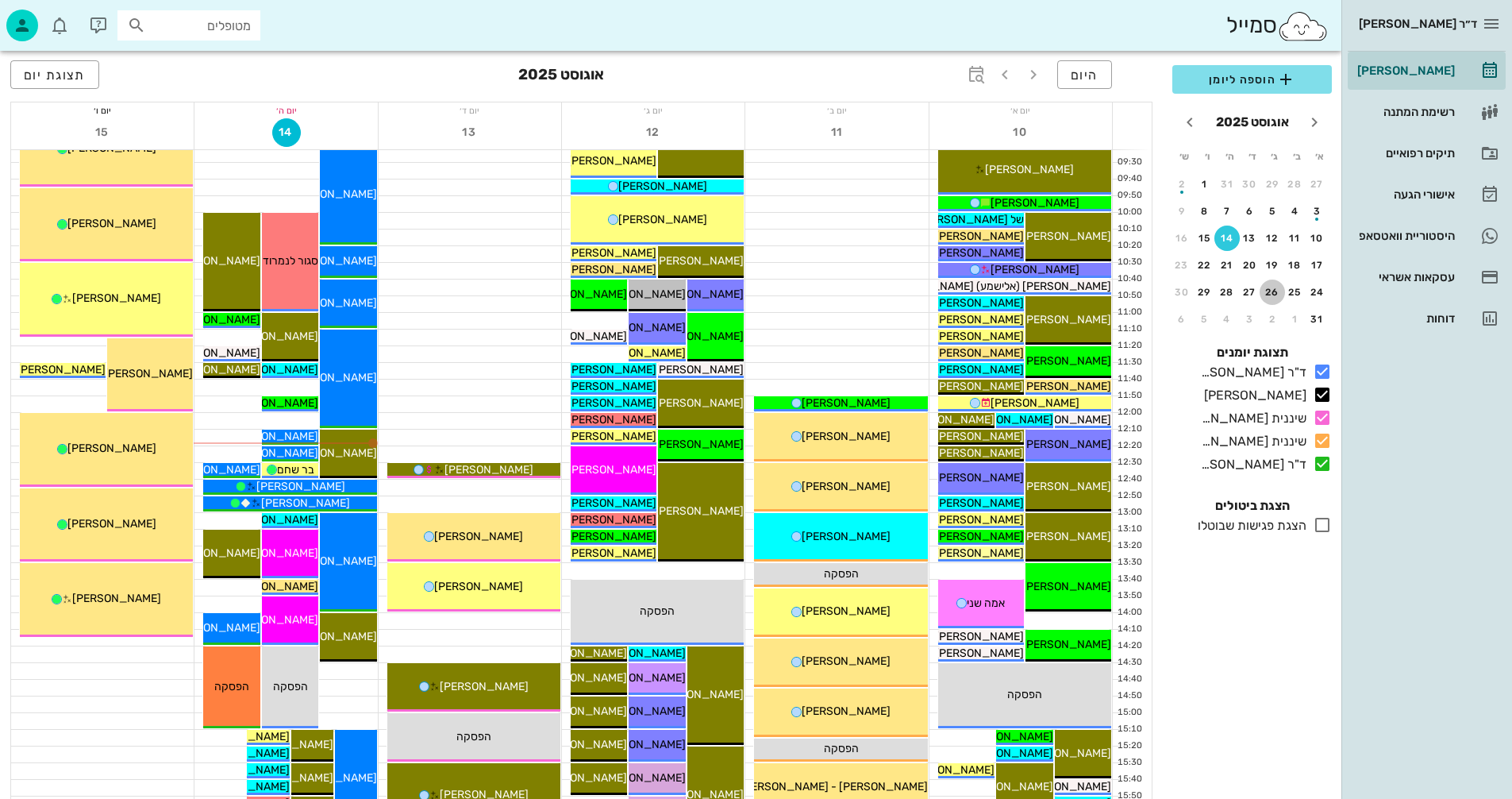
click at [1270, 292] on div "26" at bounding box center [1272, 292] width 25 height 11
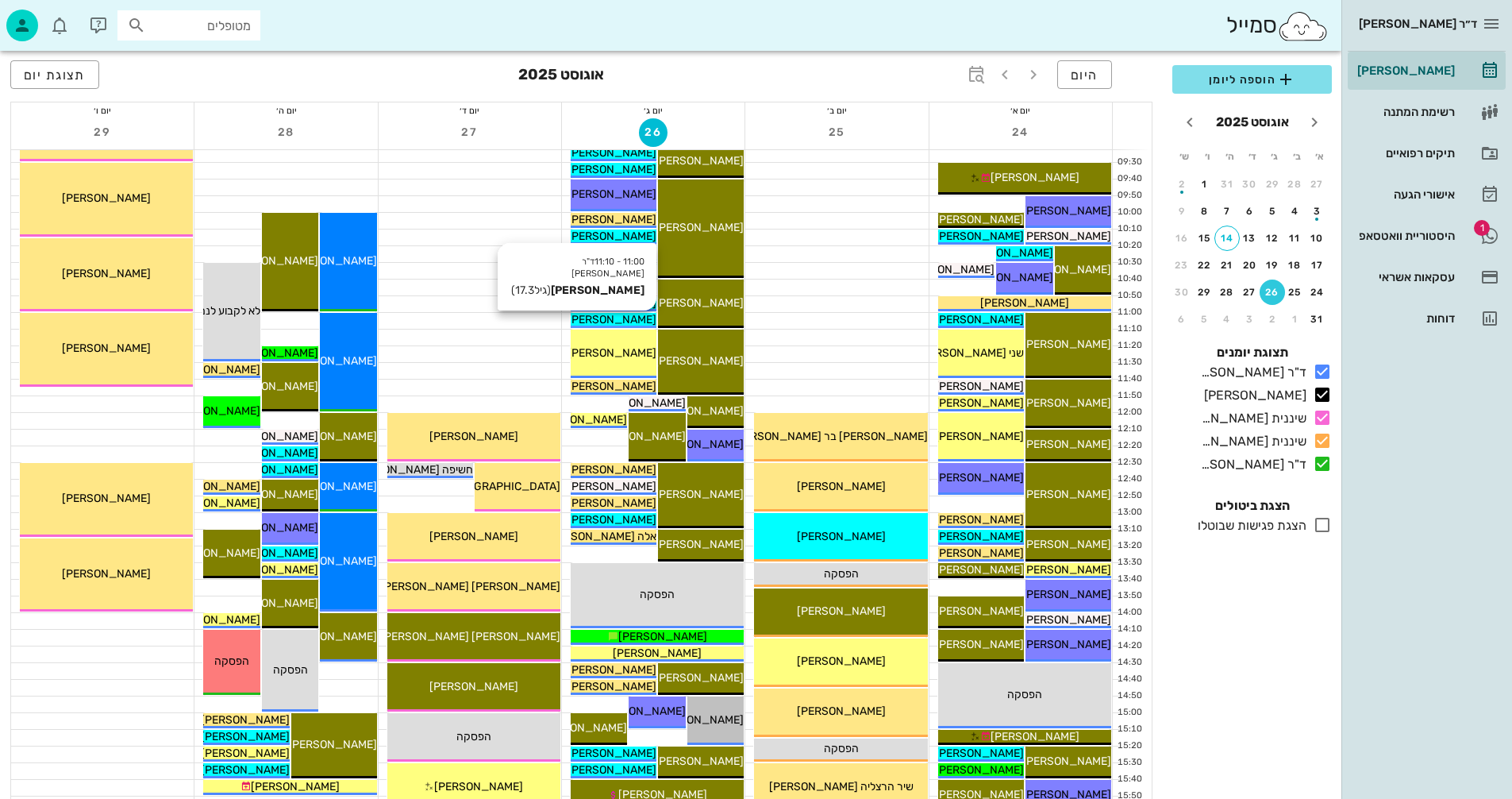
click at [618, 318] on span "דניאל פרגמן" at bounding box center [612, 320] width 89 height 14
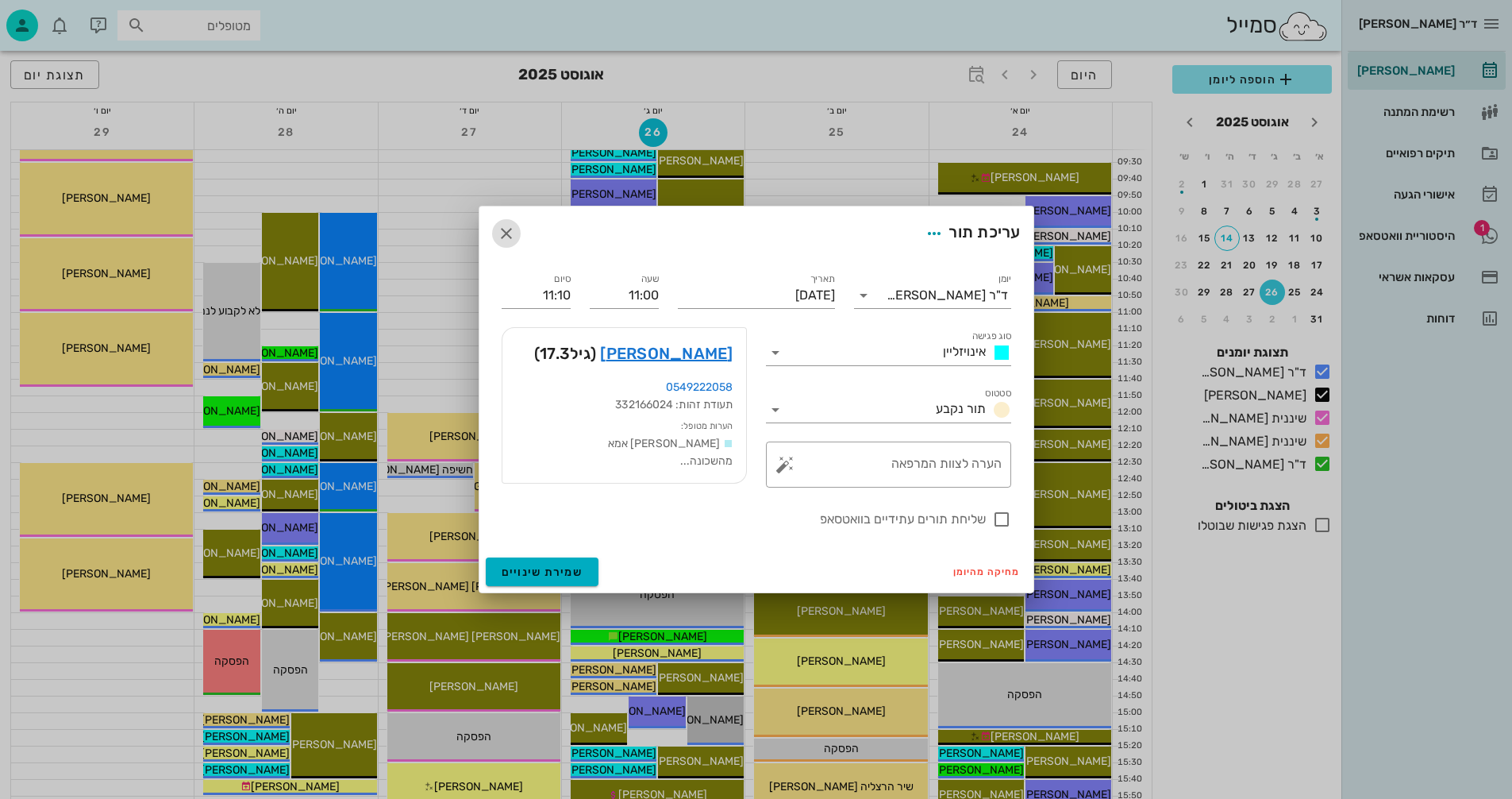
click at [508, 230] on icon "button" at bounding box center [506, 233] width 19 height 19
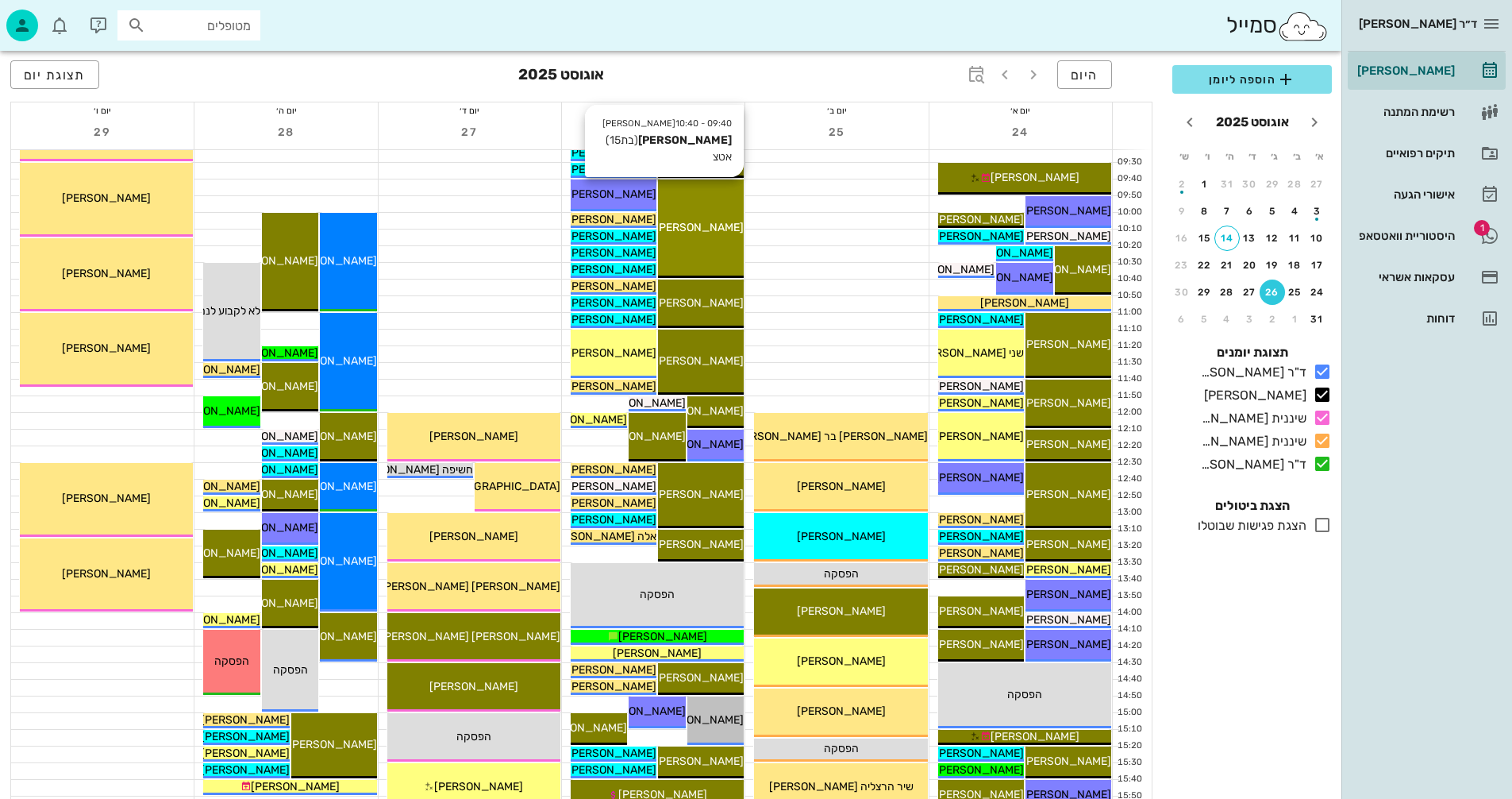
click at [743, 233] on div "יולי גנון" at bounding box center [700, 227] width 86 height 16
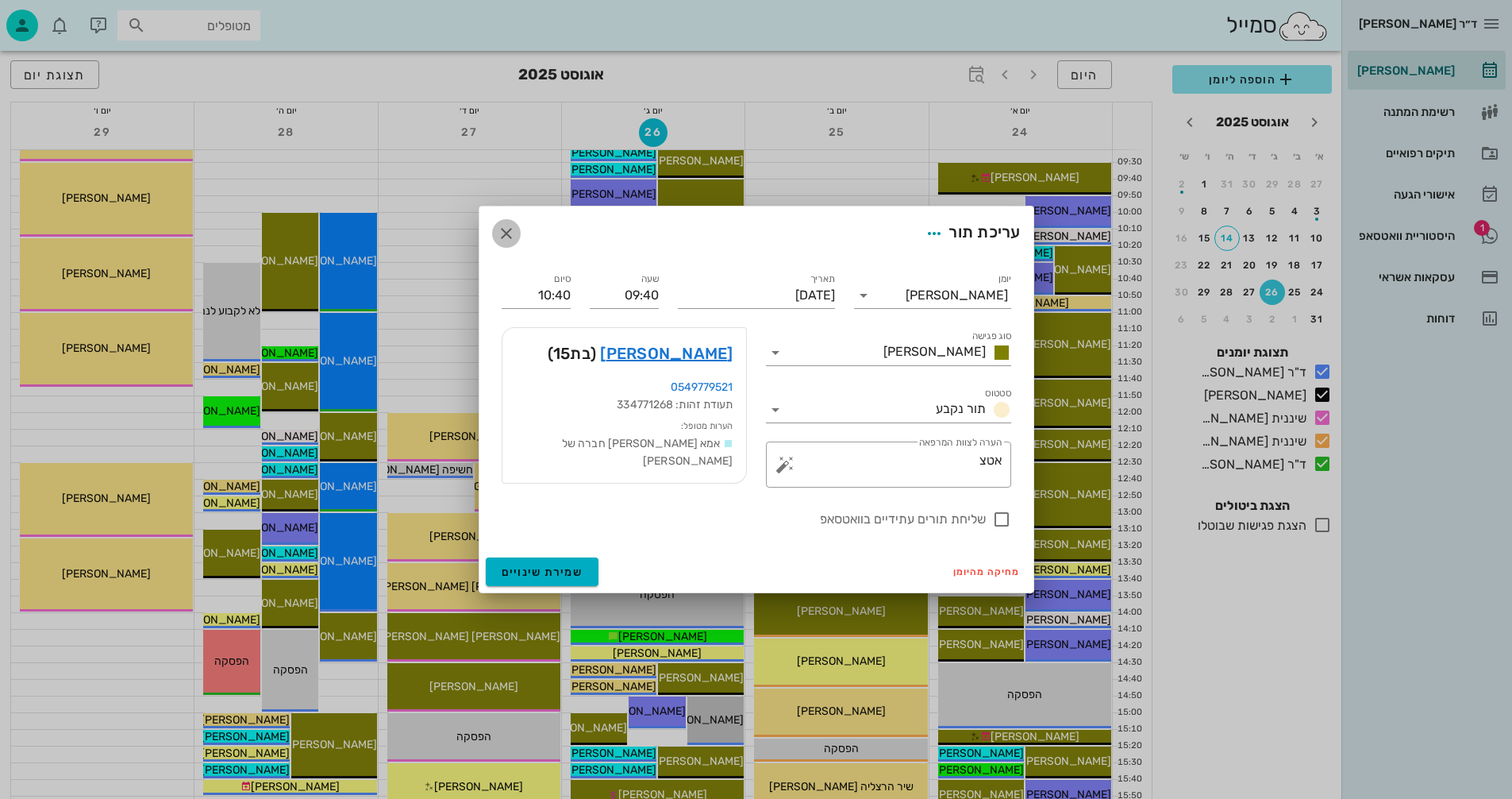
click at [505, 229] on icon "button" at bounding box center [506, 233] width 19 height 19
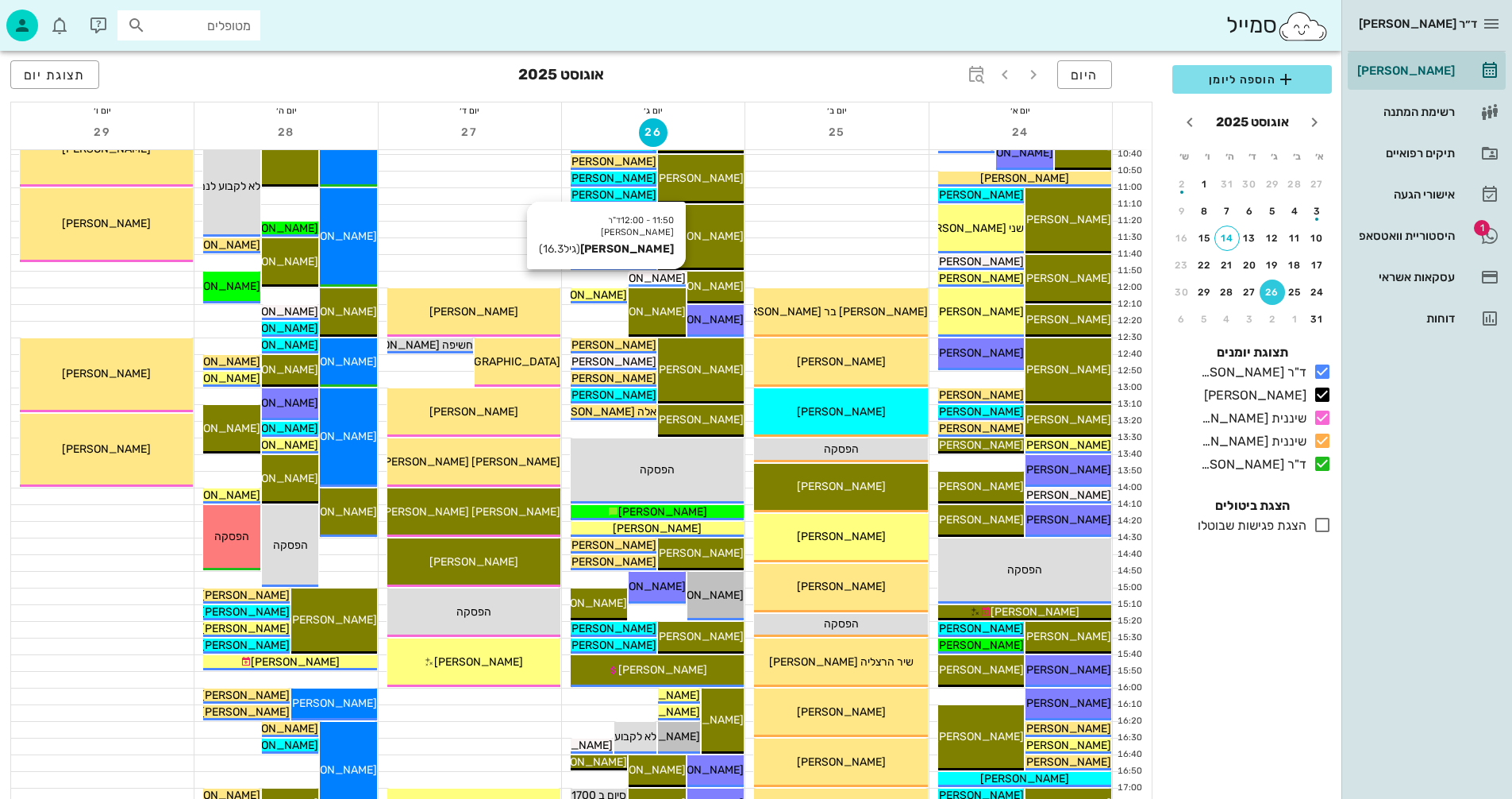
scroll to position [397, 0]
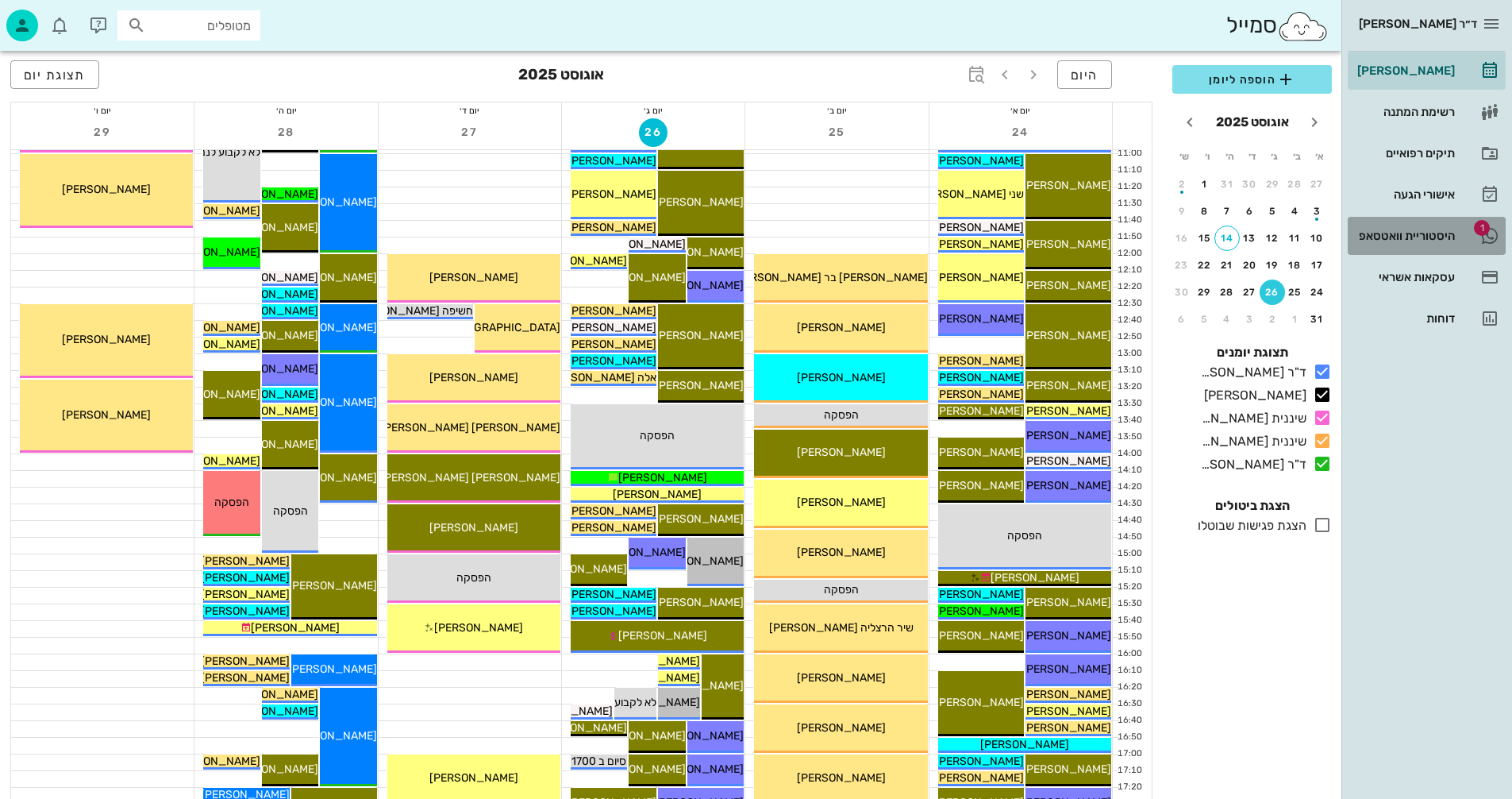
click at [1392, 236] on div "היסטוריית וואטסאפ" at bounding box center [1405, 236] width 101 height 13
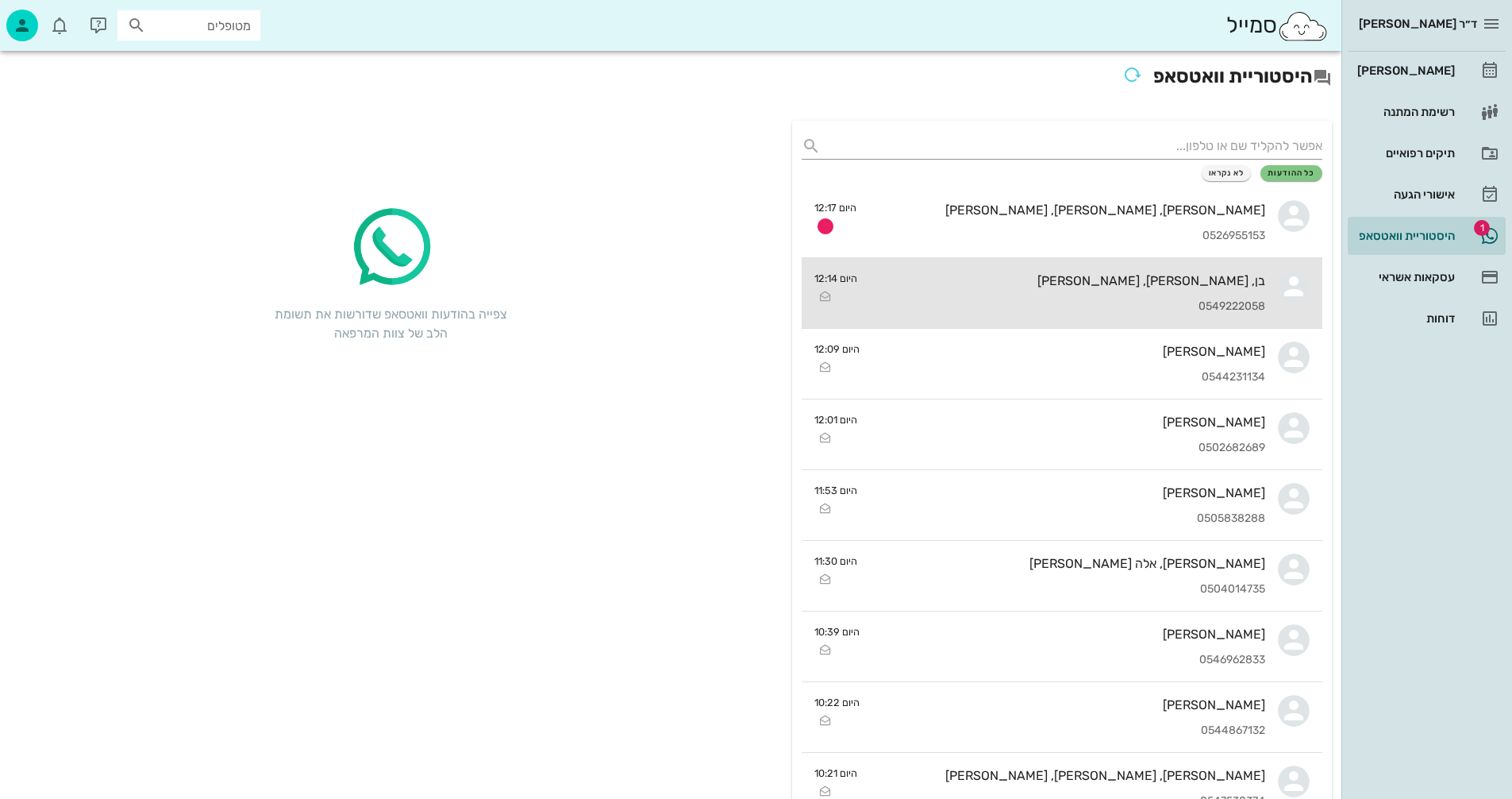
click at [994, 284] on div "בן, [PERSON_NAME], [PERSON_NAME]" at bounding box center [1067, 280] width 395 height 15
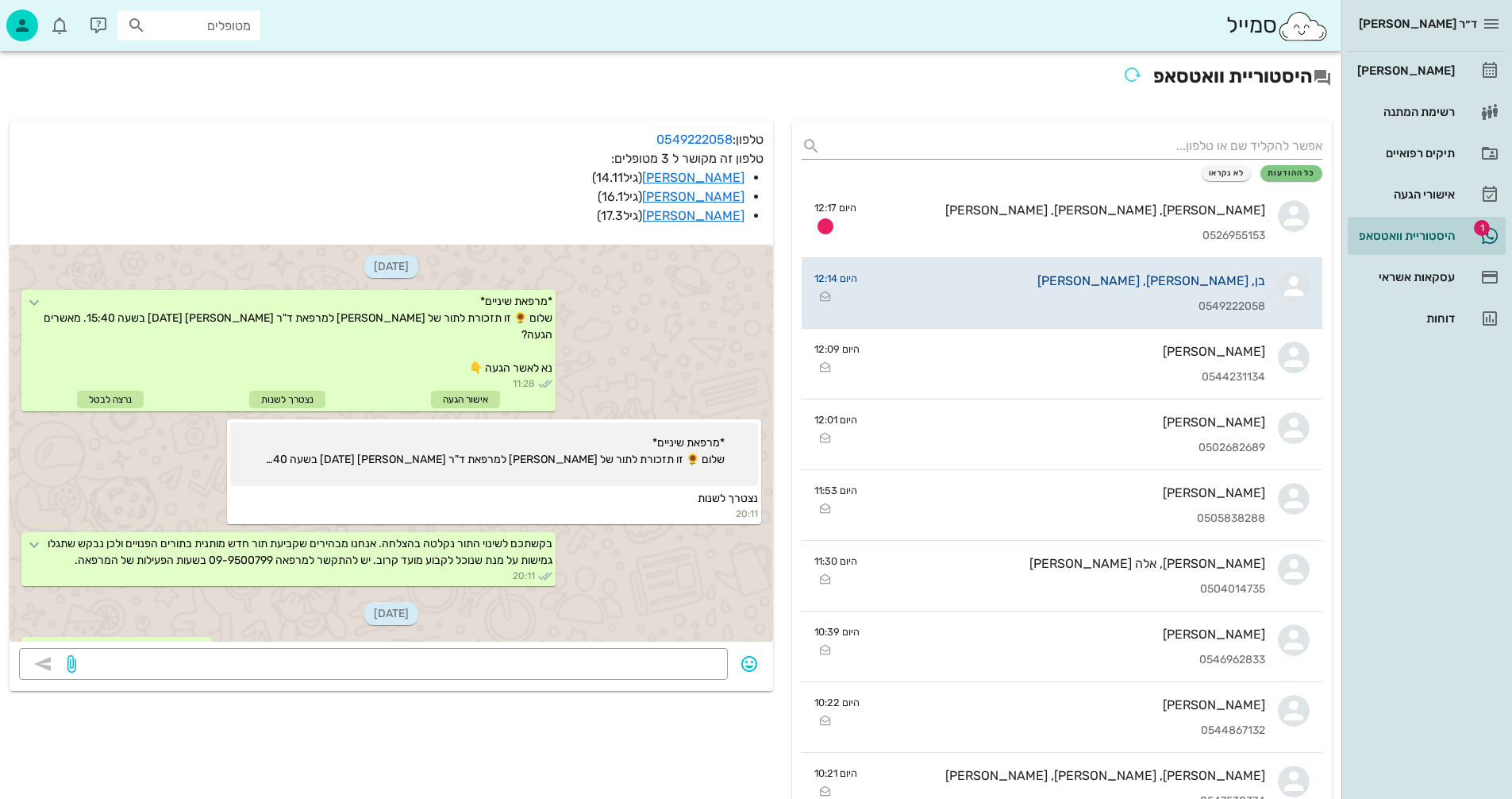
scroll to position [2296, 0]
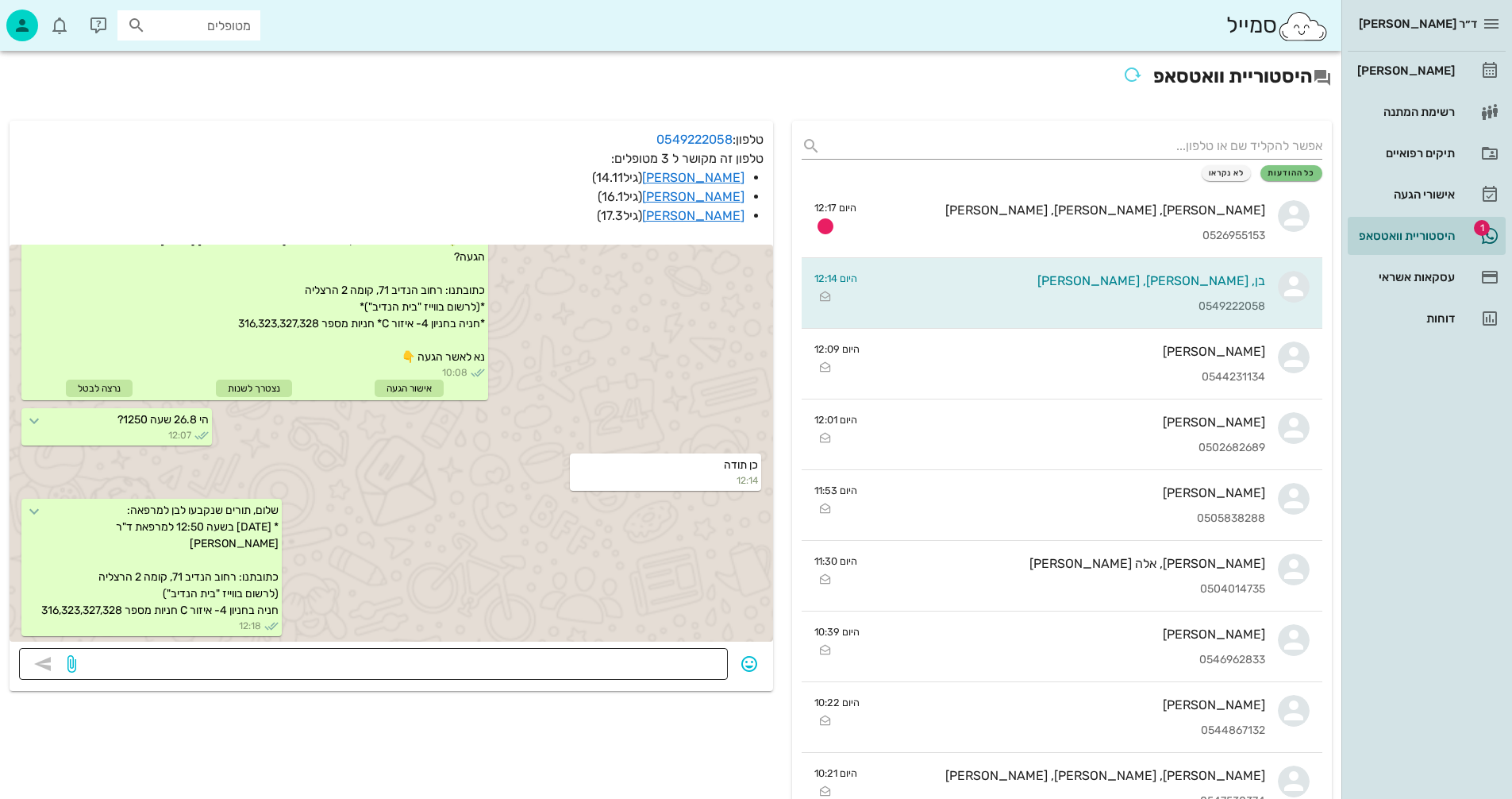
click at [596, 664] on textarea at bounding box center [399, 665] width 639 height 25
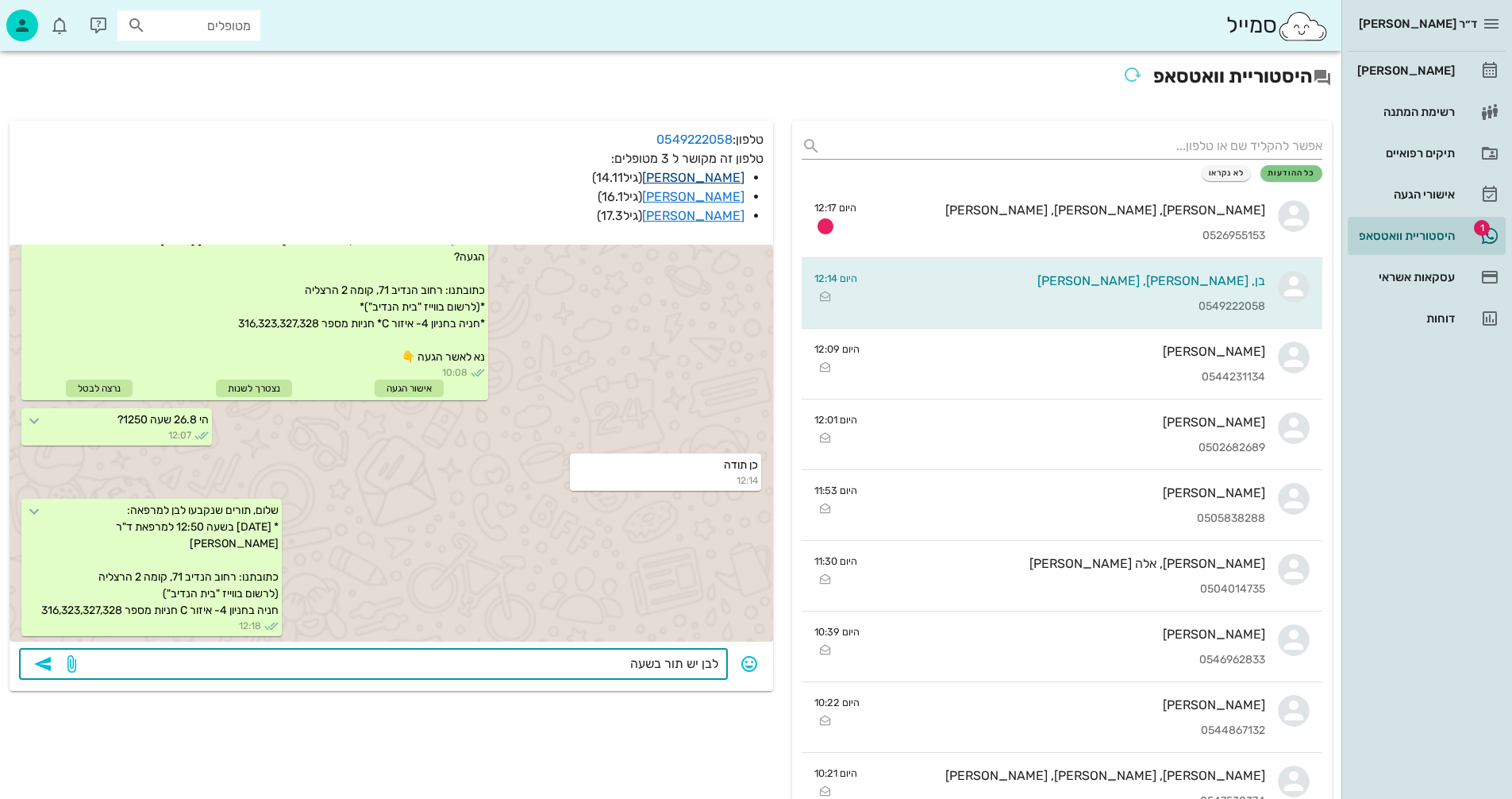
type textarea "לבן יש תור בשעה"
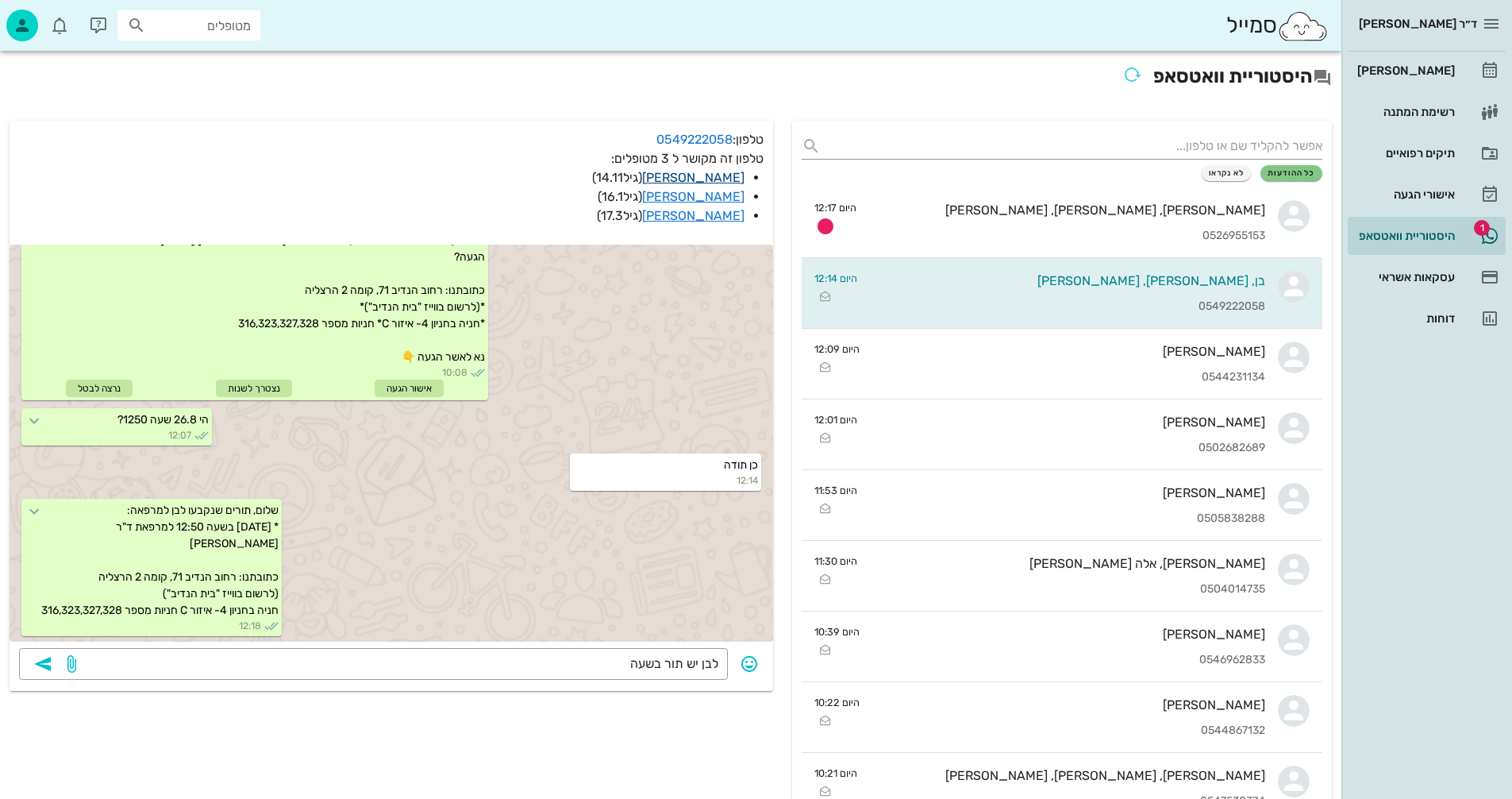
click at [724, 179] on link "[PERSON_NAME]" at bounding box center [693, 177] width 102 height 15
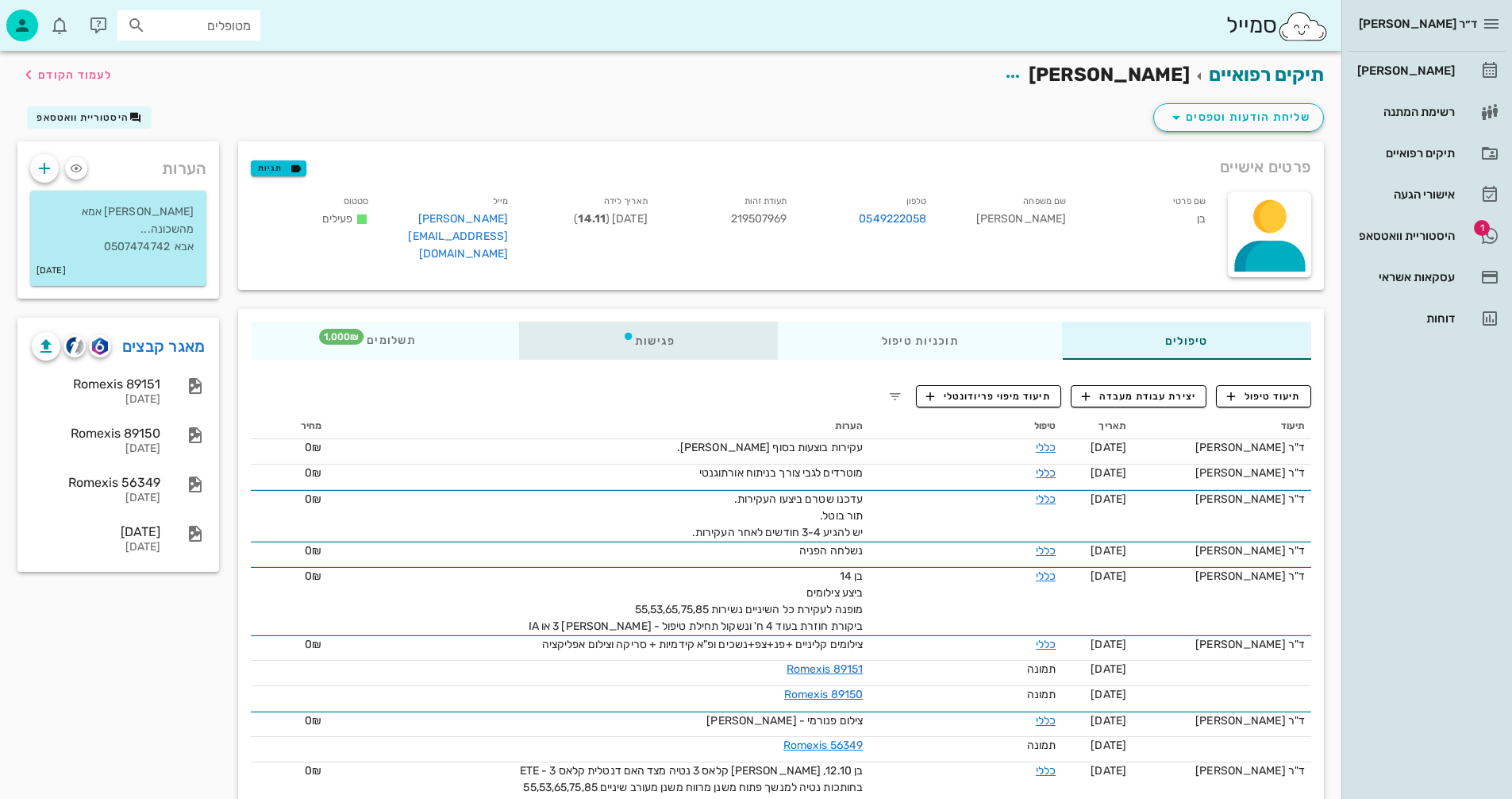
click at [659, 337] on div "פגישות" at bounding box center [649, 341] width 260 height 38
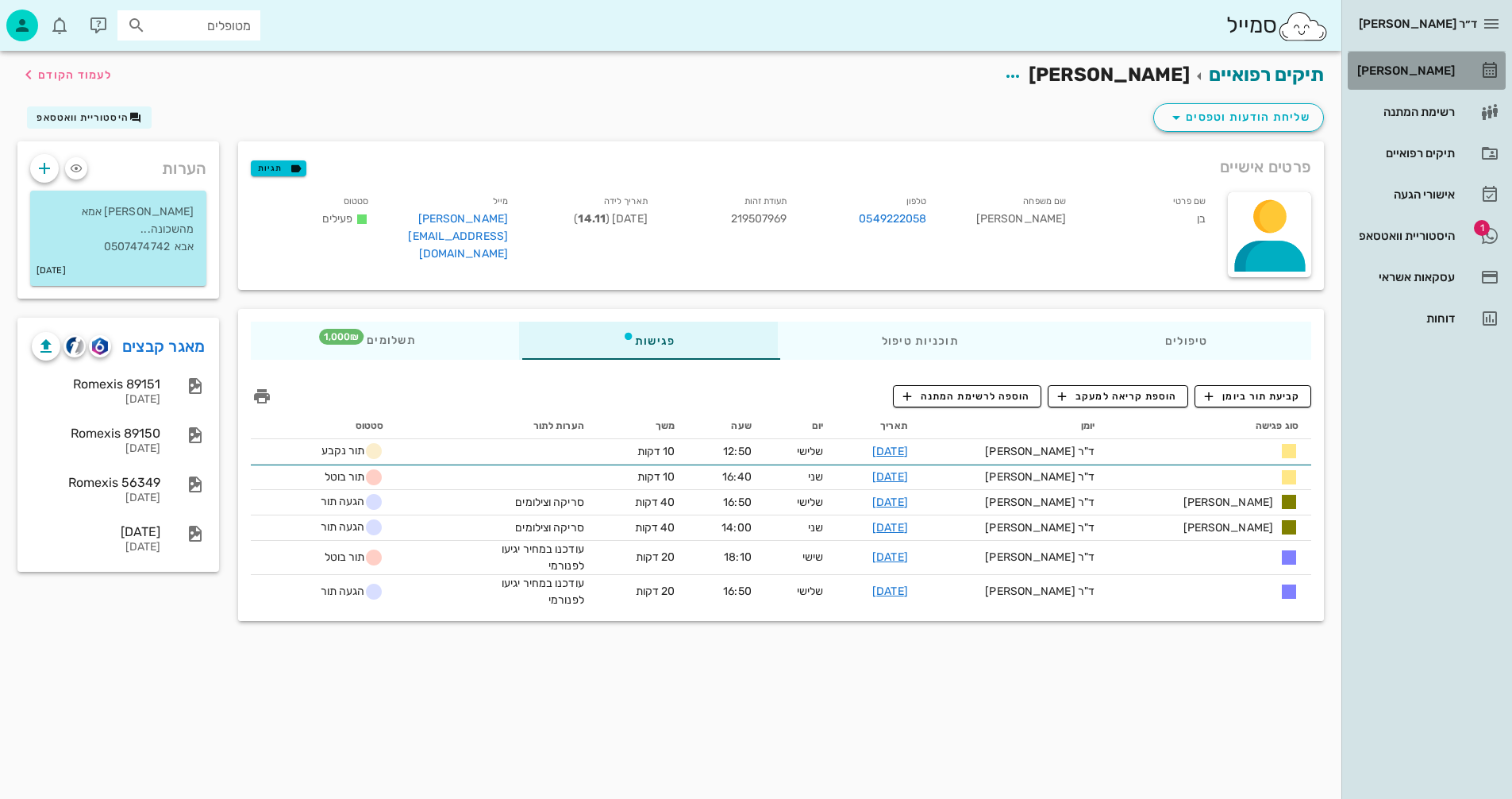
click at [1427, 67] on div "[PERSON_NAME]" at bounding box center [1405, 70] width 101 height 13
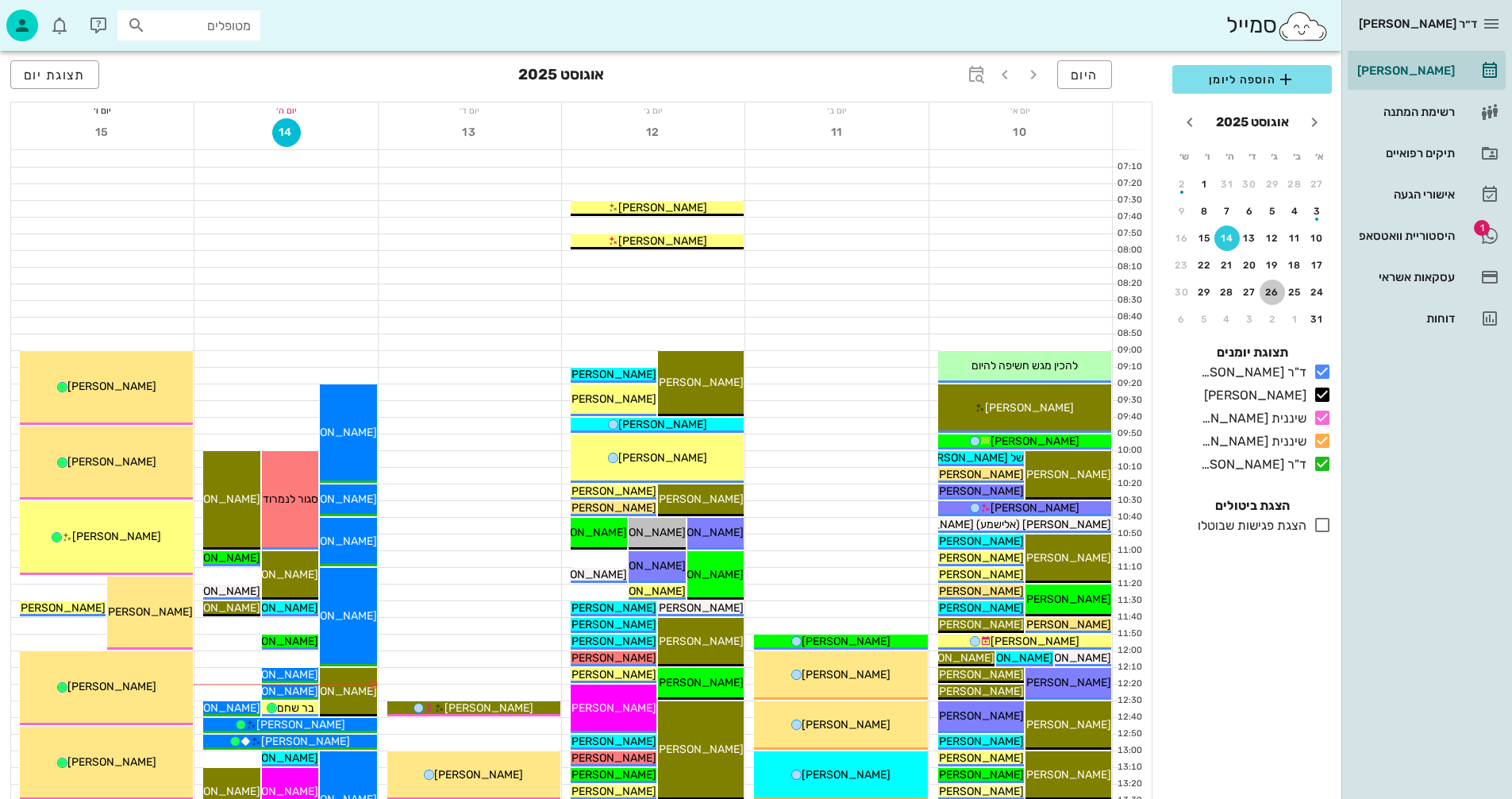
click at [1271, 285] on button "26" at bounding box center [1272, 291] width 25 height 25
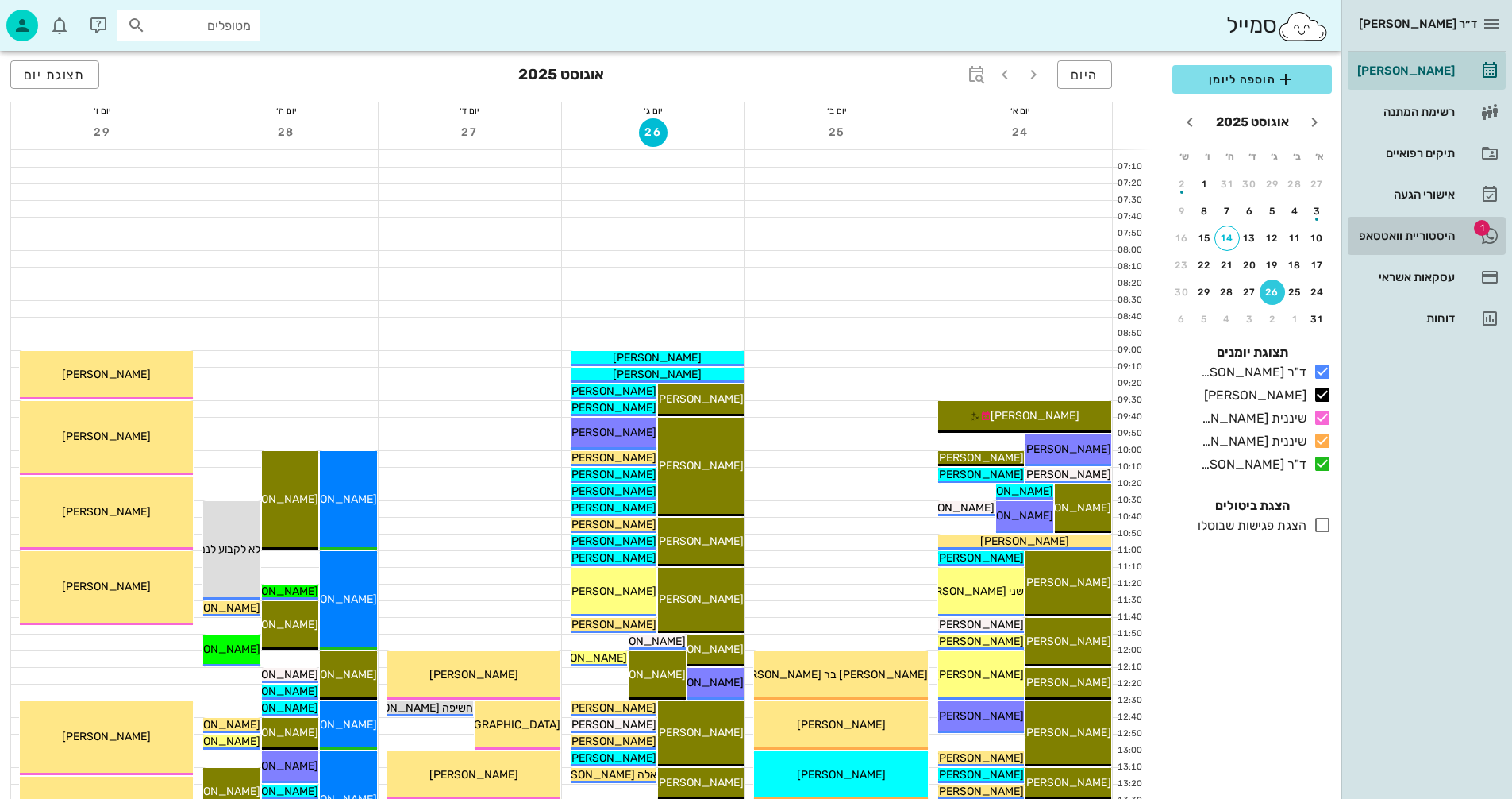
click at [1386, 234] on div "היסטוריית וואטסאפ" at bounding box center [1405, 236] width 101 height 13
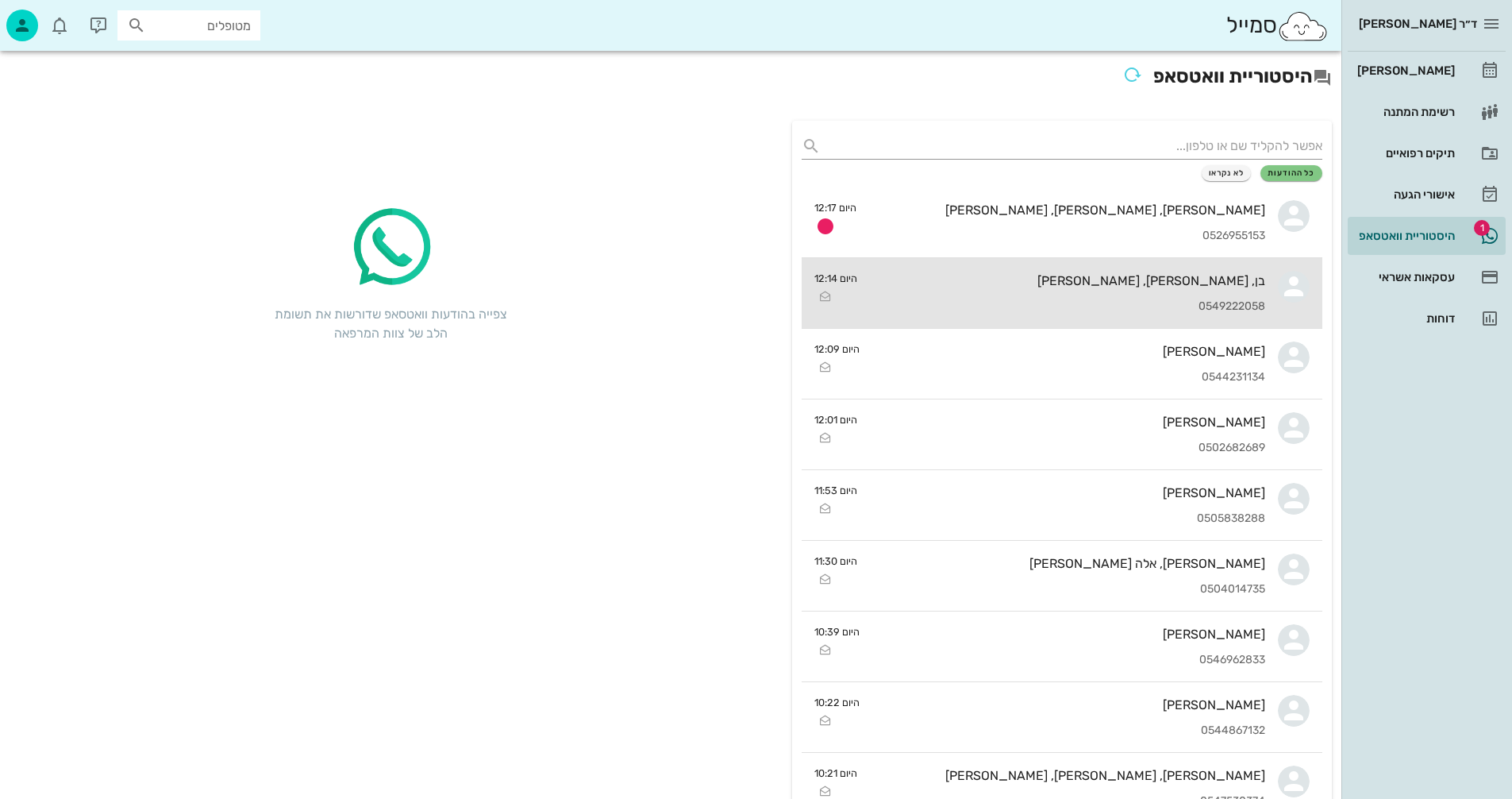
click at [1032, 282] on div "בן, [PERSON_NAME], [PERSON_NAME]" at bounding box center [1067, 280] width 395 height 15
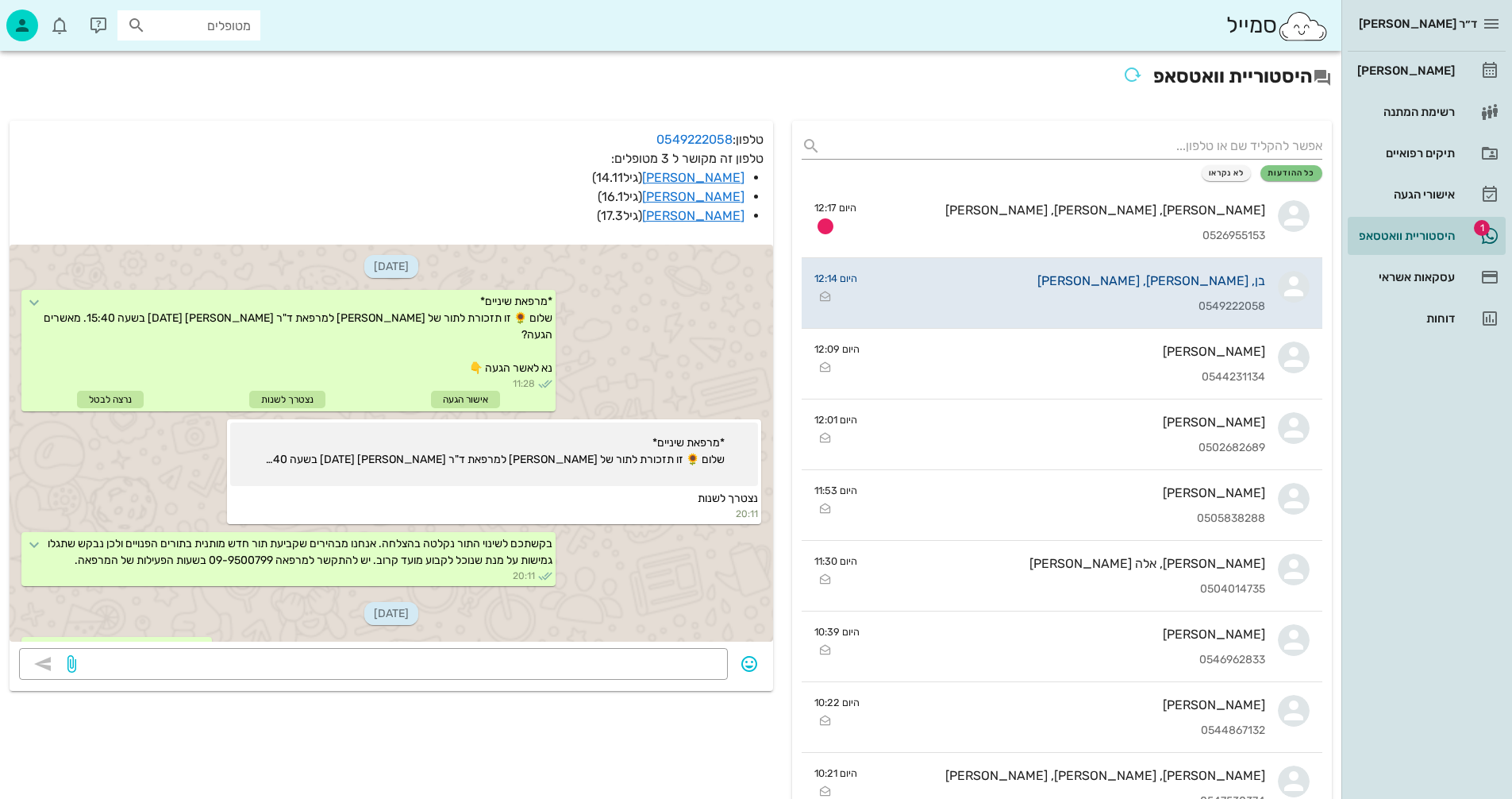
scroll to position [2296, 0]
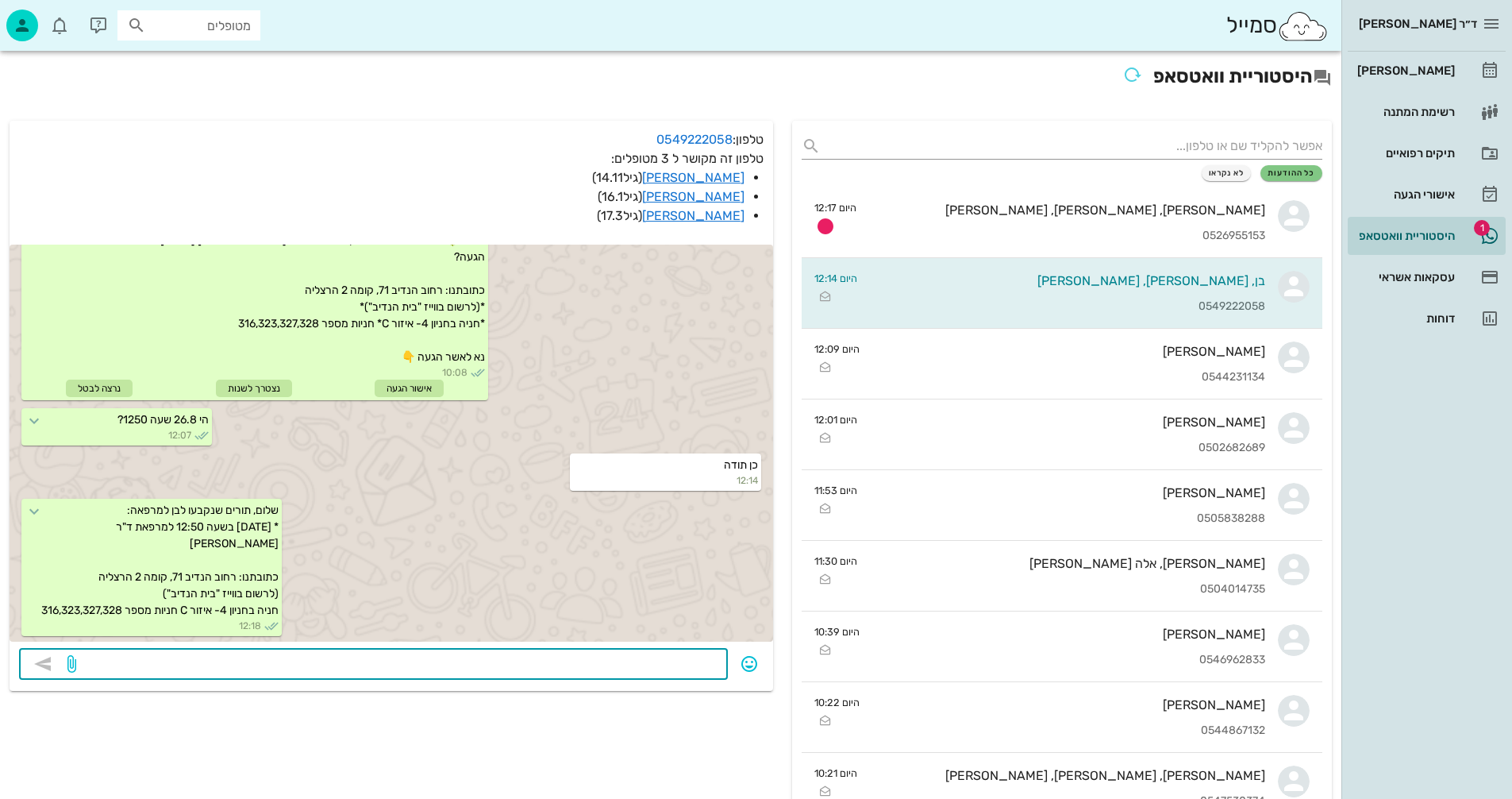
click at [646, 666] on textarea at bounding box center [399, 665] width 639 height 25
type textarea "לדניאל יש תור בבוקר תרצו להזיז גם את התור שלו לשעה 12:50?"
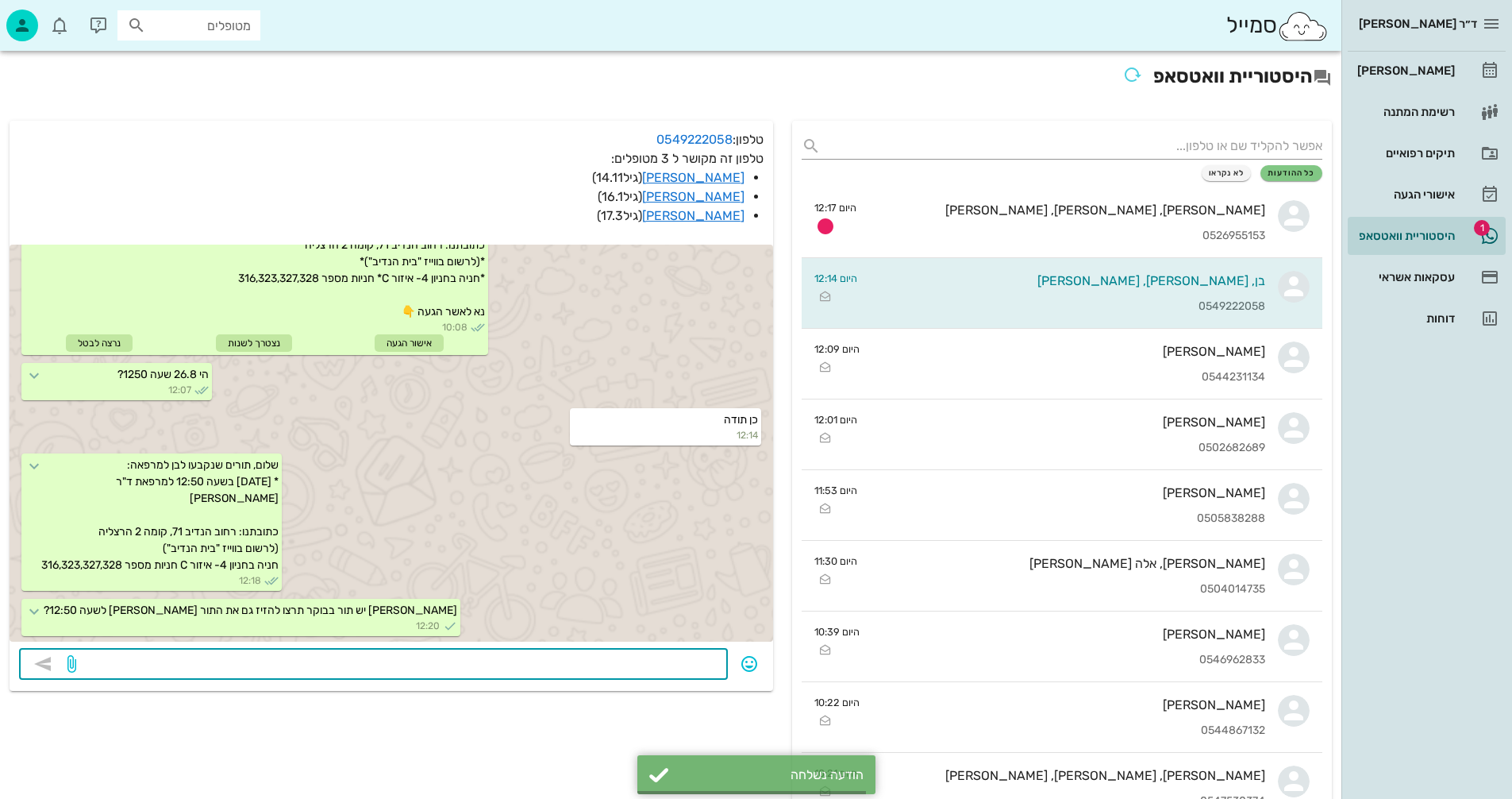
scroll to position [2341, 0]
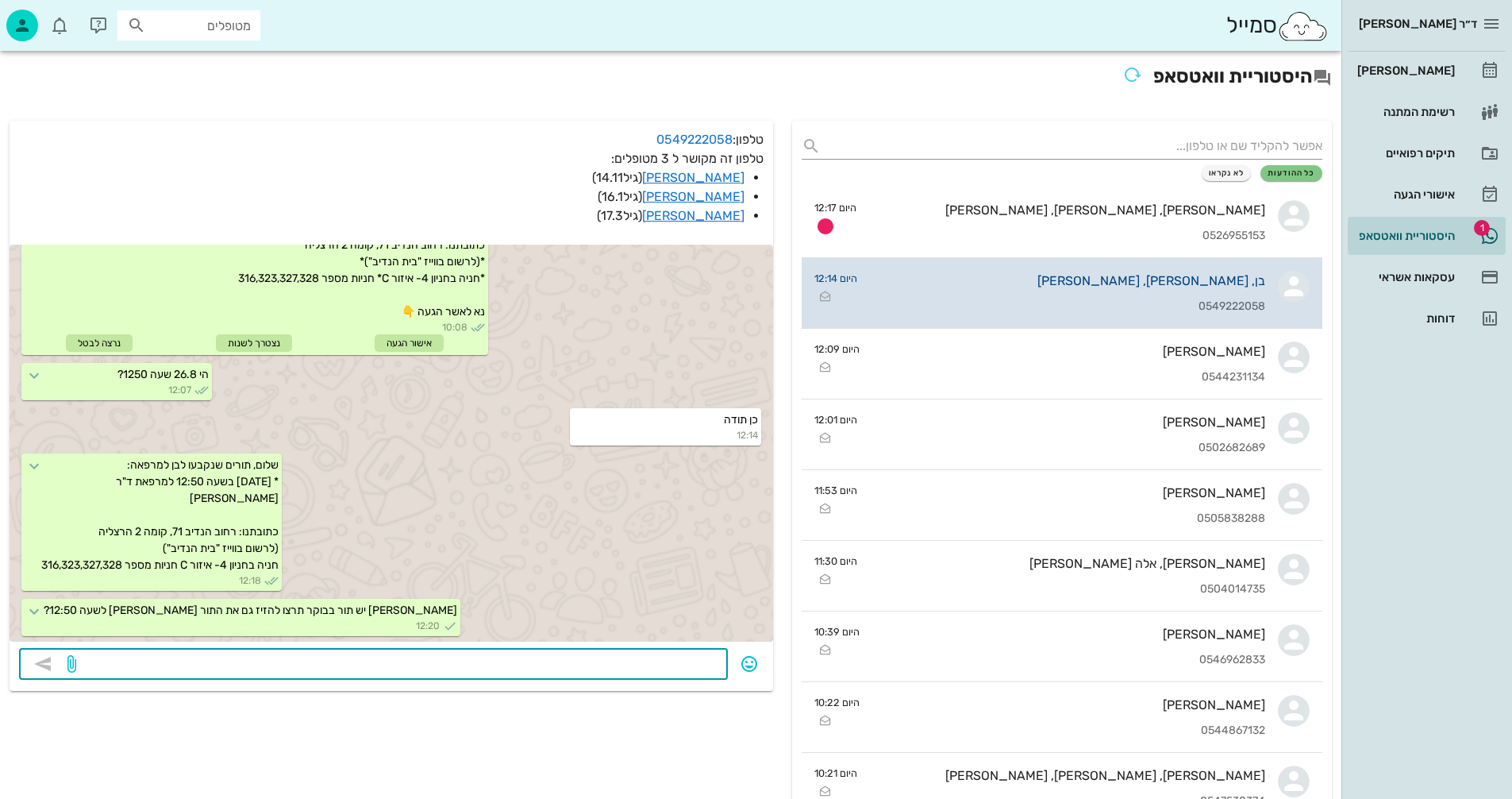
click at [1114, 285] on div "בן, [PERSON_NAME], [PERSON_NAME]" at bounding box center [1067, 280] width 395 height 15
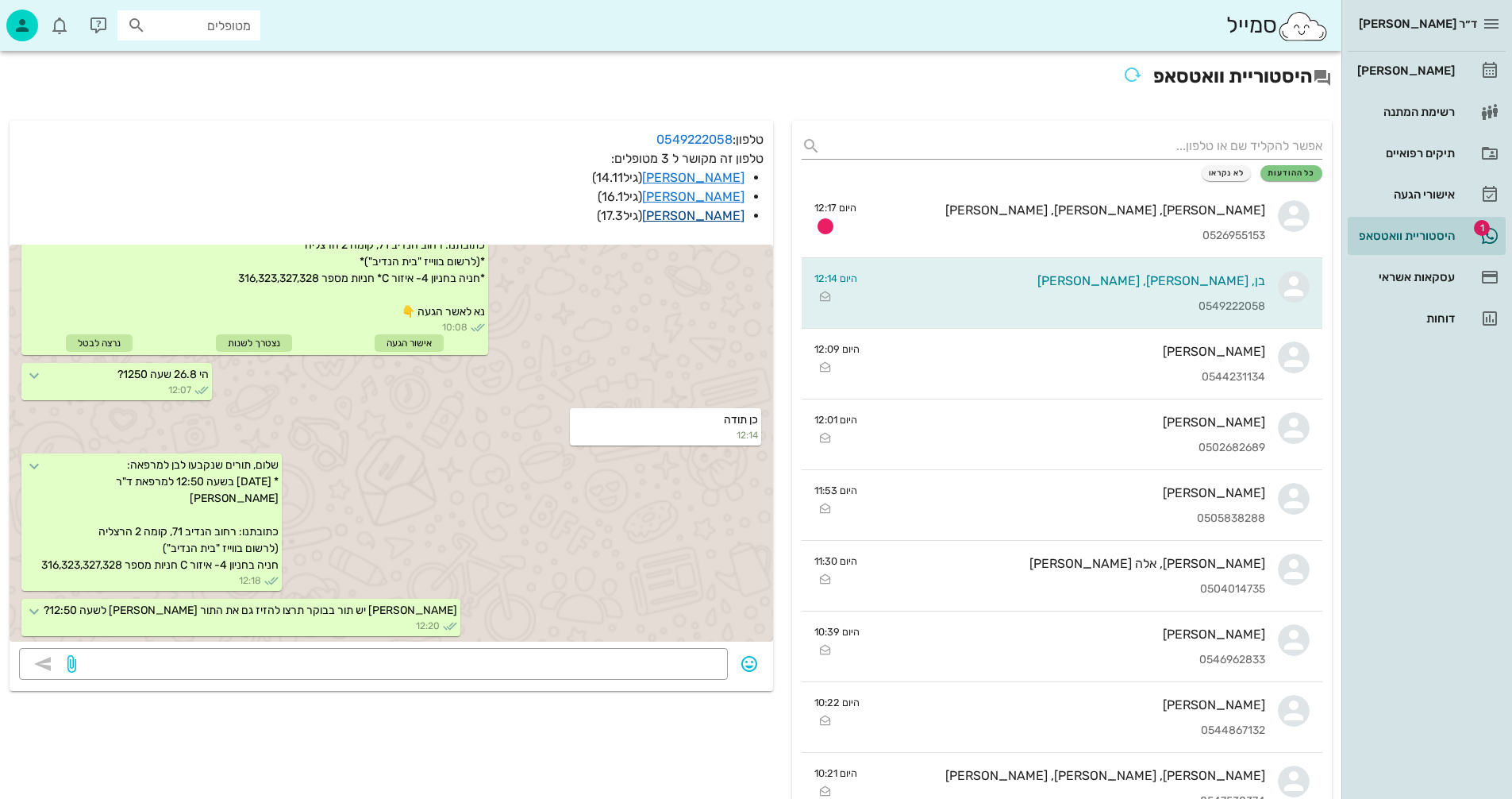
click at [729, 216] on link "דניאל פרגמן" at bounding box center [693, 215] width 102 height 15
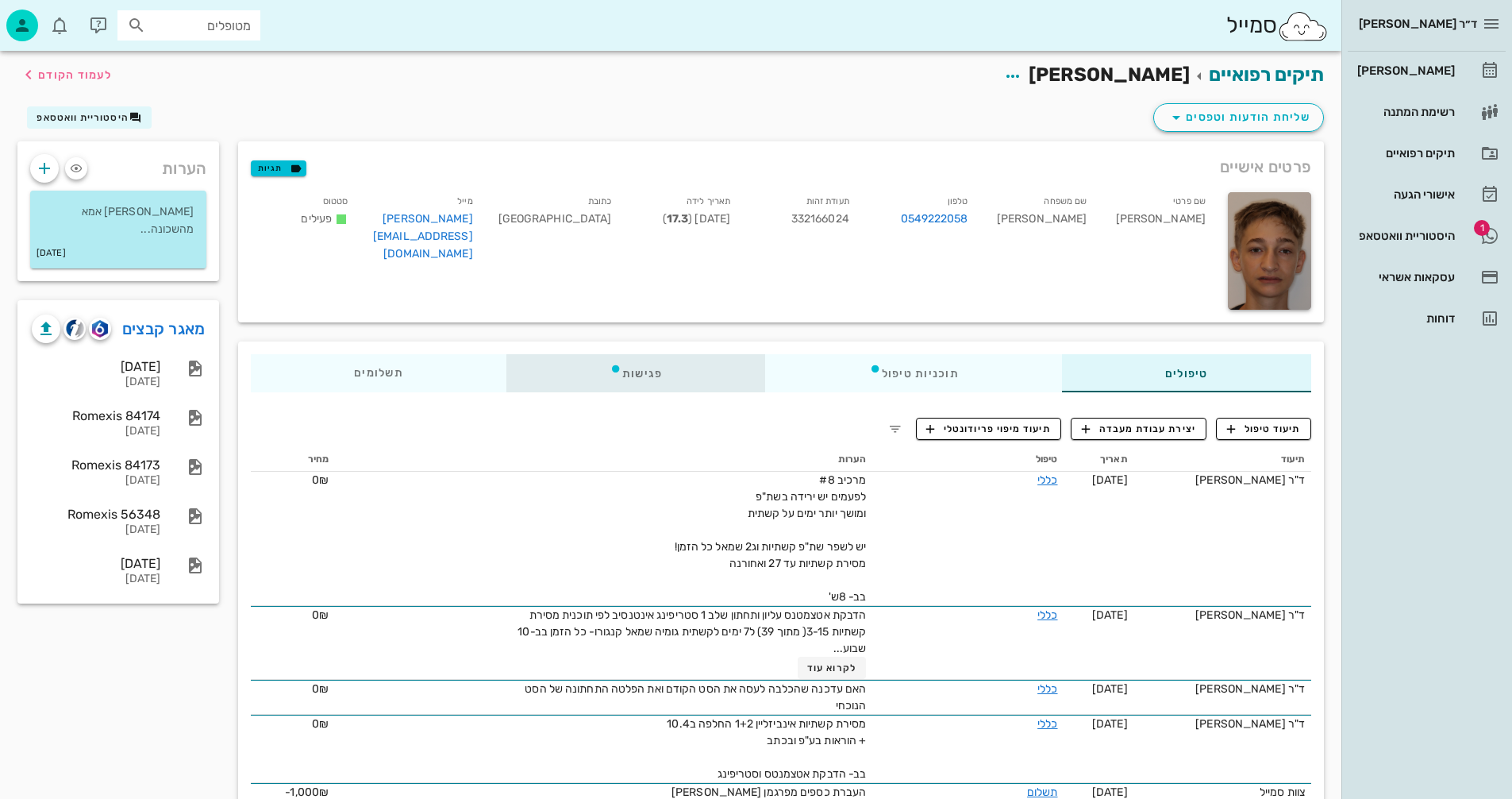
click at [634, 369] on div "פגישות" at bounding box center [636, 374] width 260 height 38
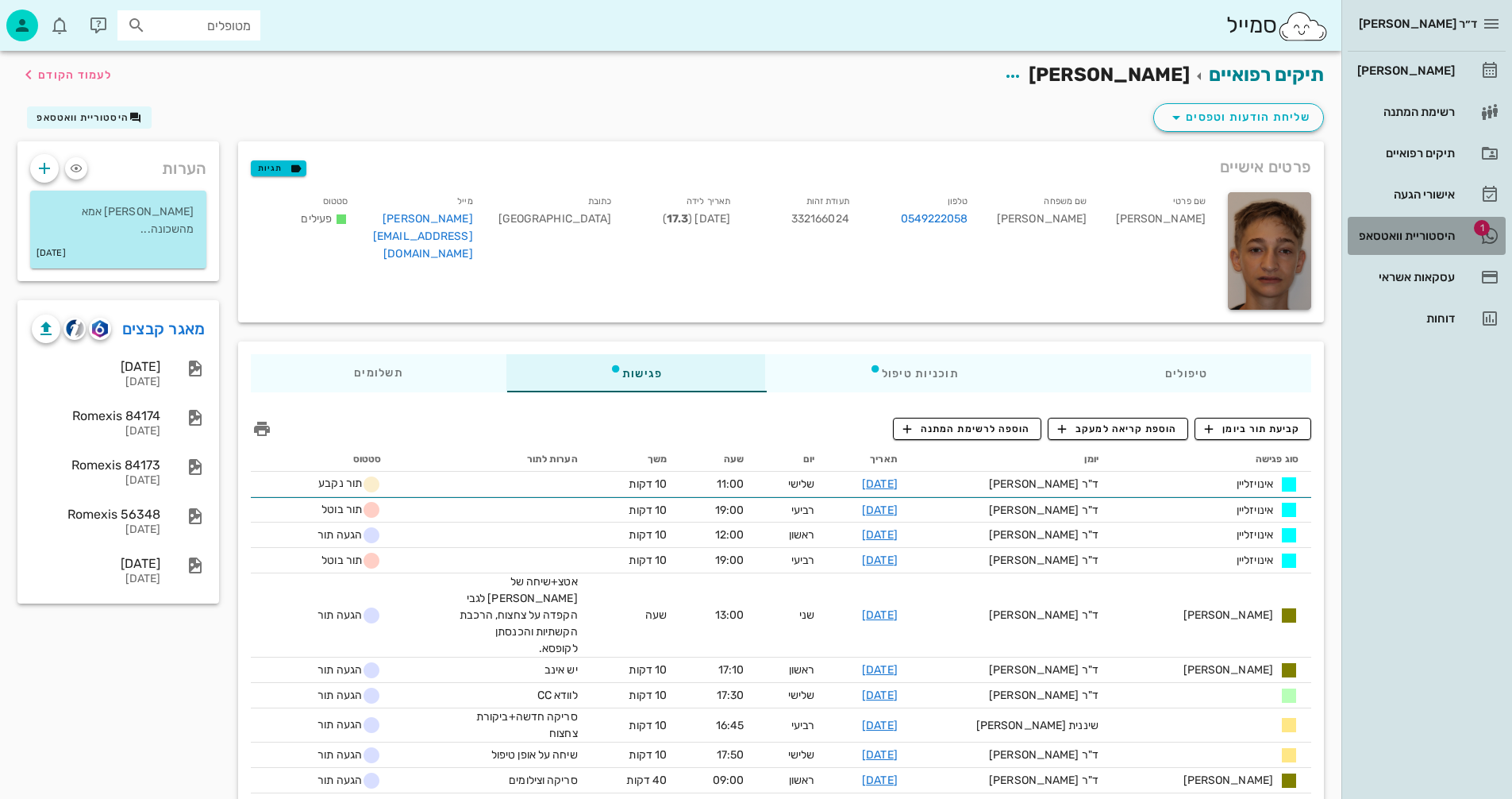
click at [1392, 237] on div "היסטוריית וואטסאפ" at bounding box center [1405, 236] width 101 height 13
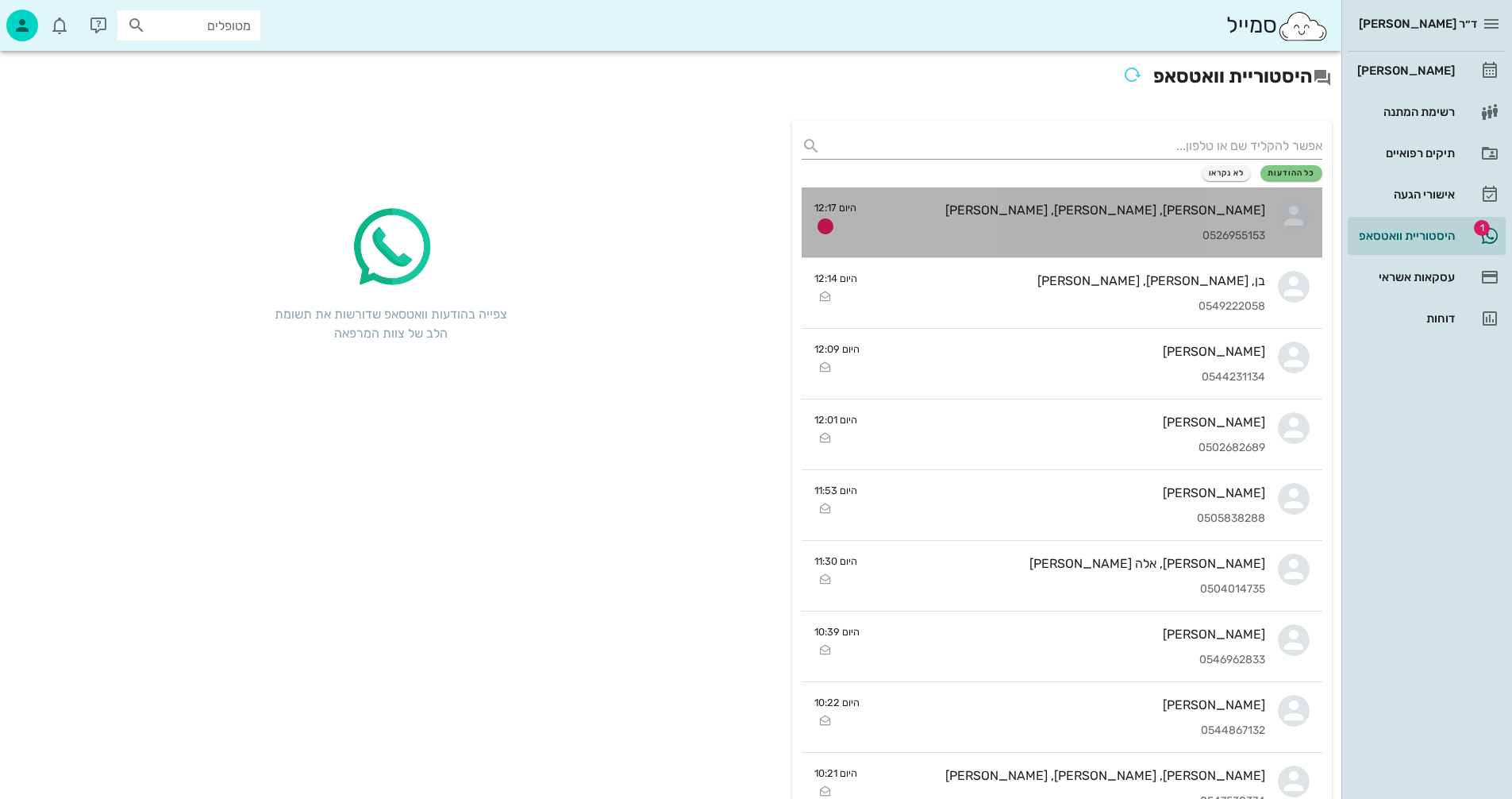
click at [978, 224] on div "גילית, זואי, בן שגב 0526955153" at bounding box center [1067, 222] width 396 height 70
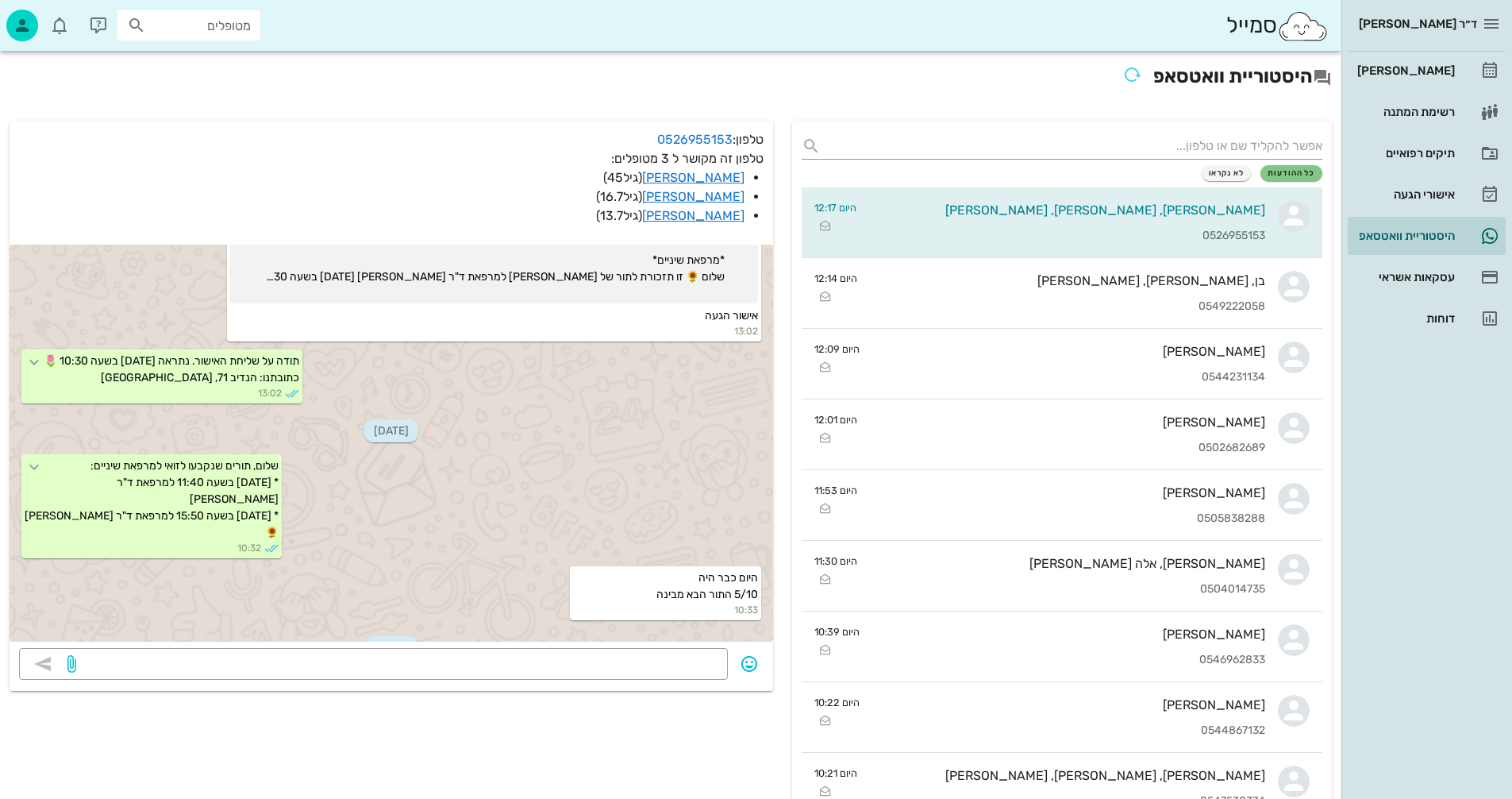
scroll to position [744, 0]
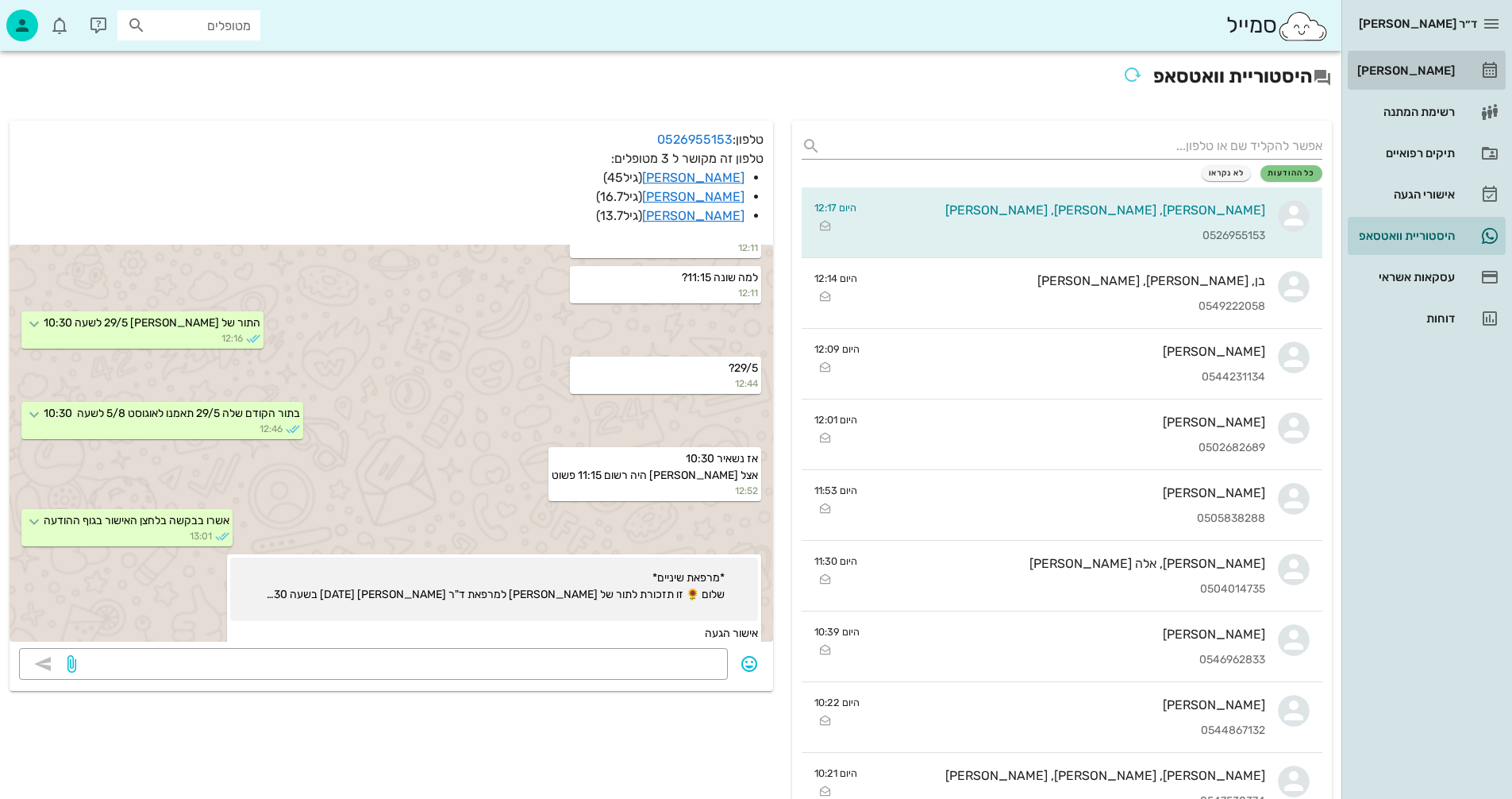
click at [1417, 68] on div "[PERSON_NAME]" at bounding box center [1405, 70] width 101 height 13
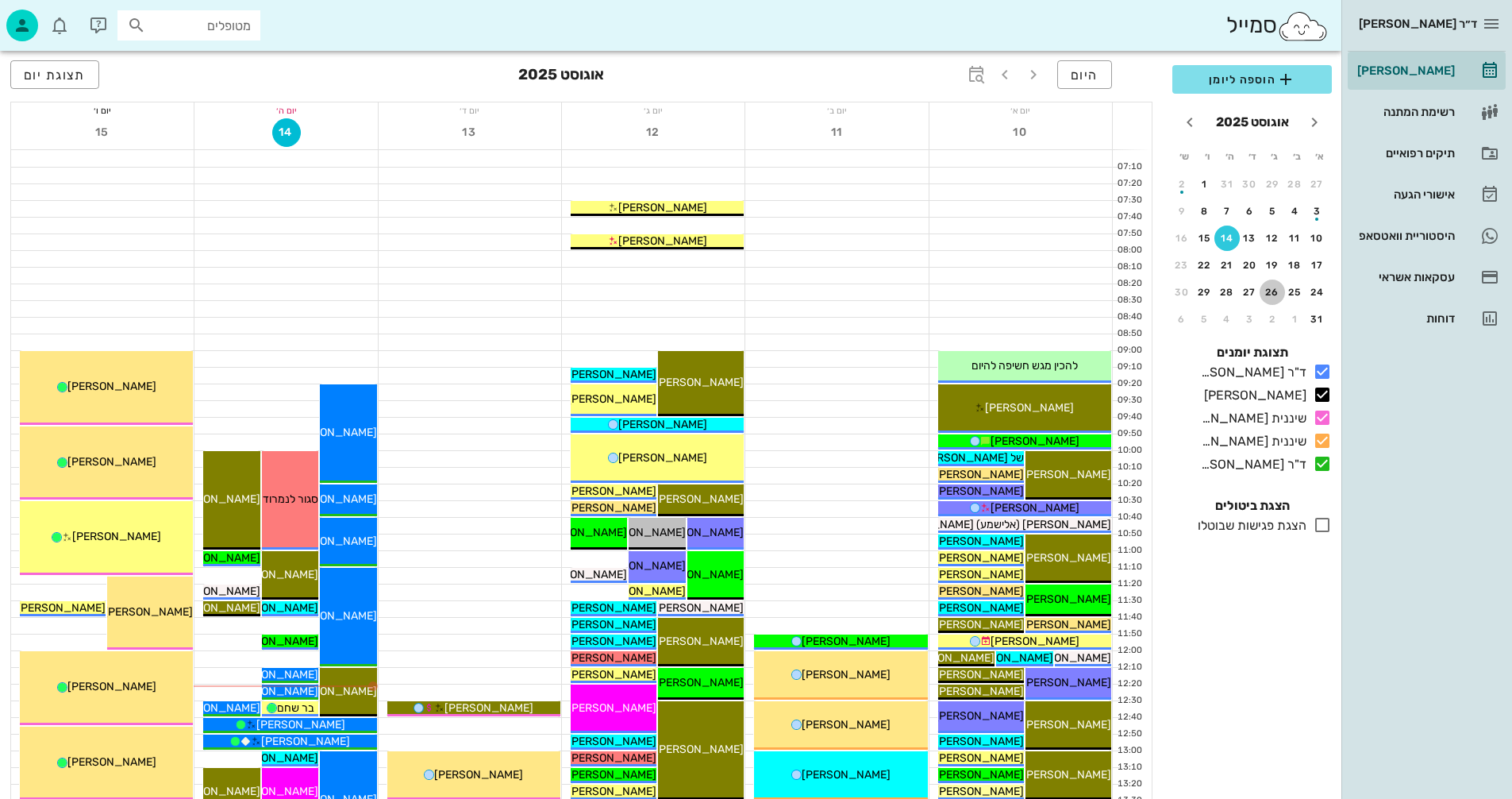
click at [1271, 290] on div "26" at bounding box center [1272, 292] width 25 height 11
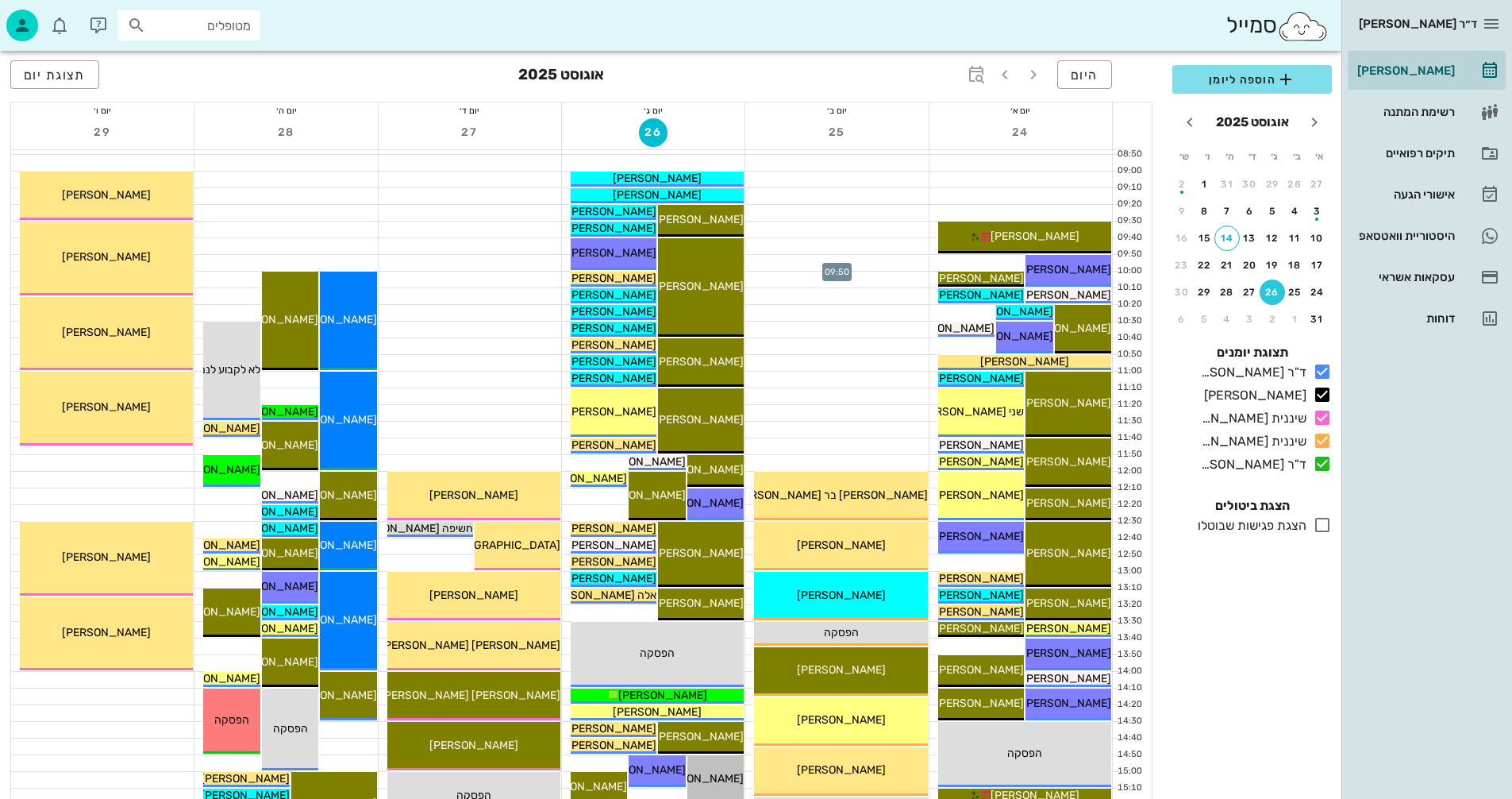
scroll to position [238, 0]
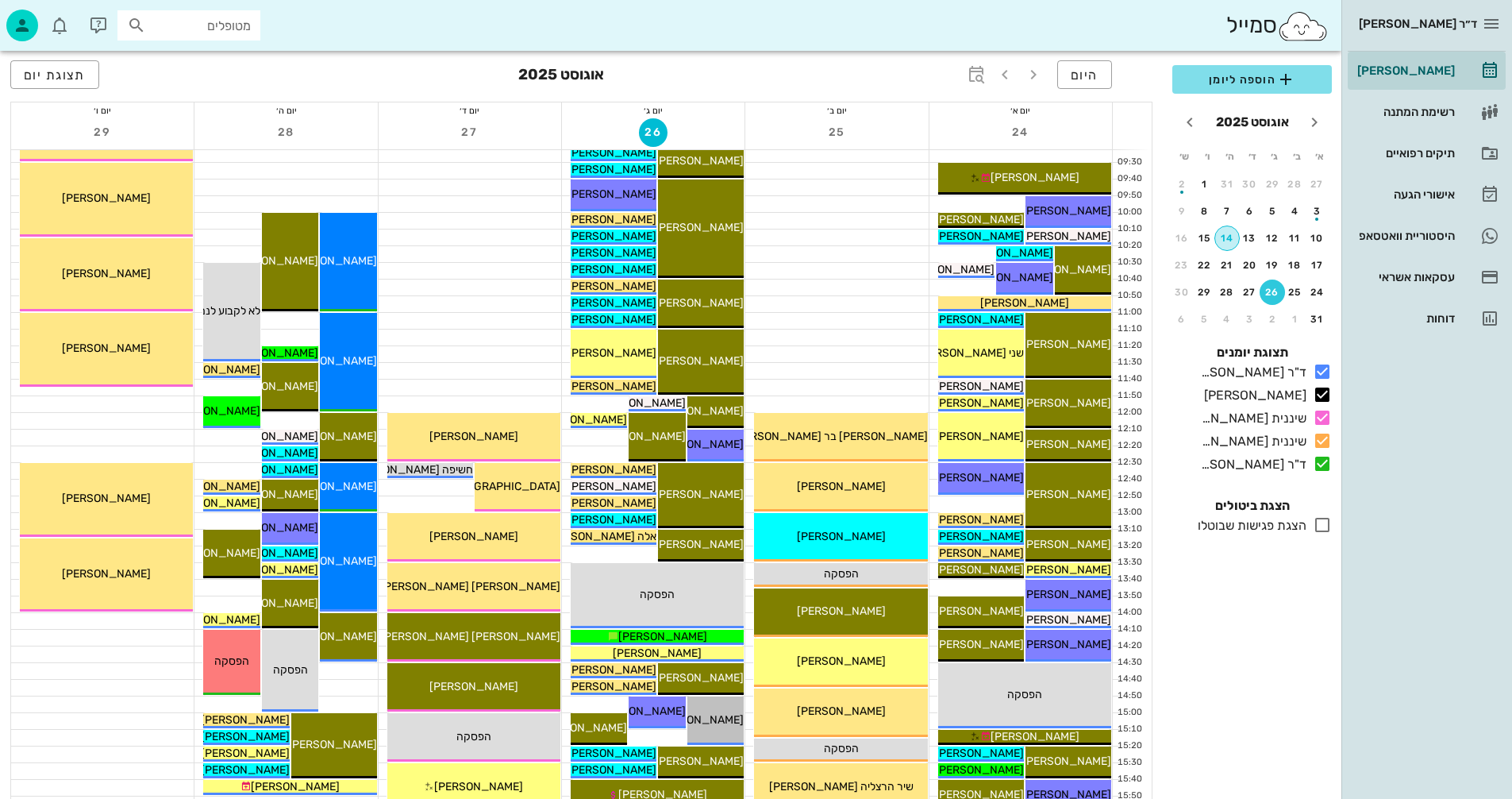
click at [1226, 237] on div "14" at bounding box center [1226, 237] width 23 height 11
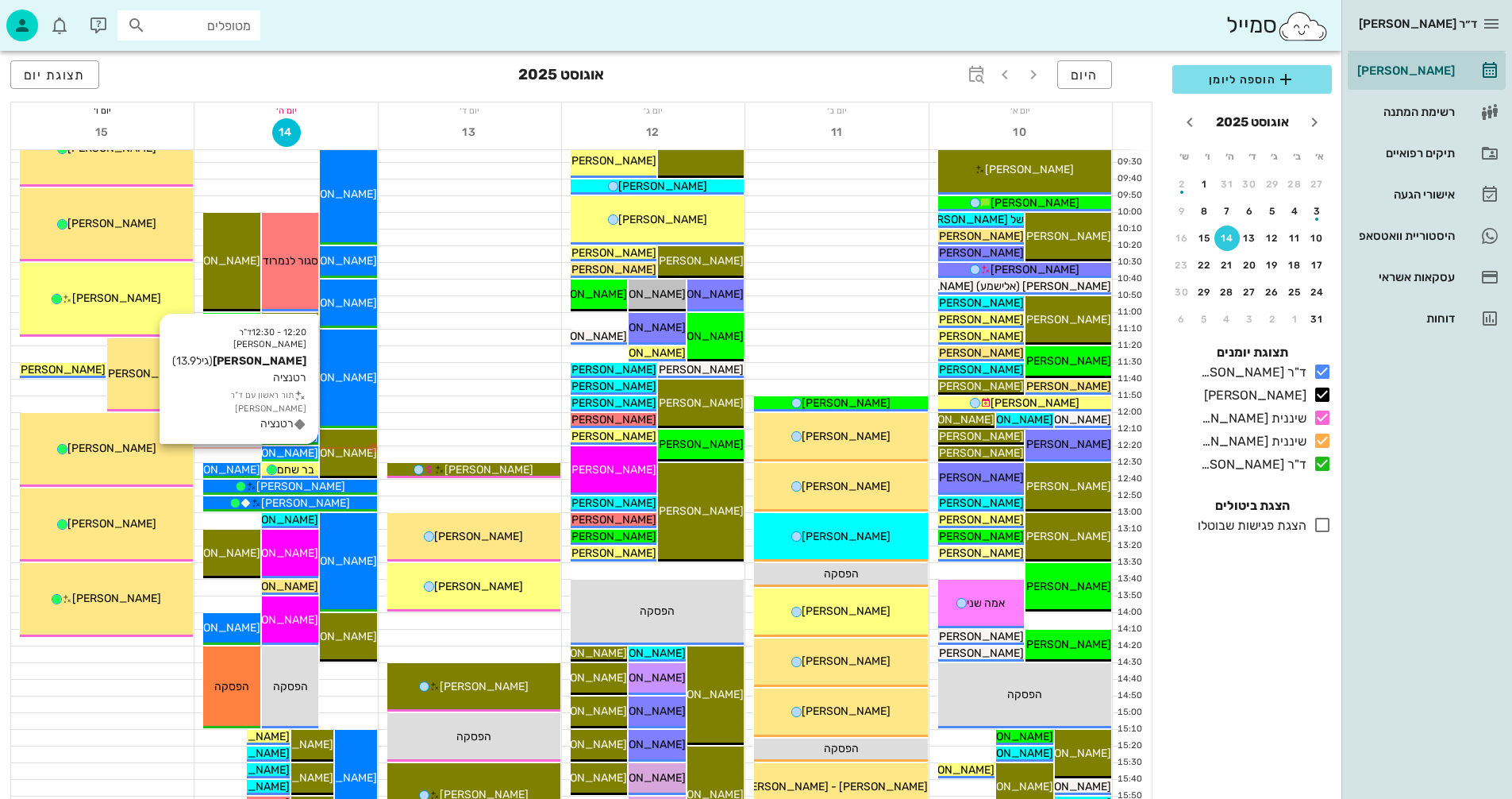
click at [289, 451] on span "[PERSON_NAME]" at bounding box center [274, 453] width 89 height 14
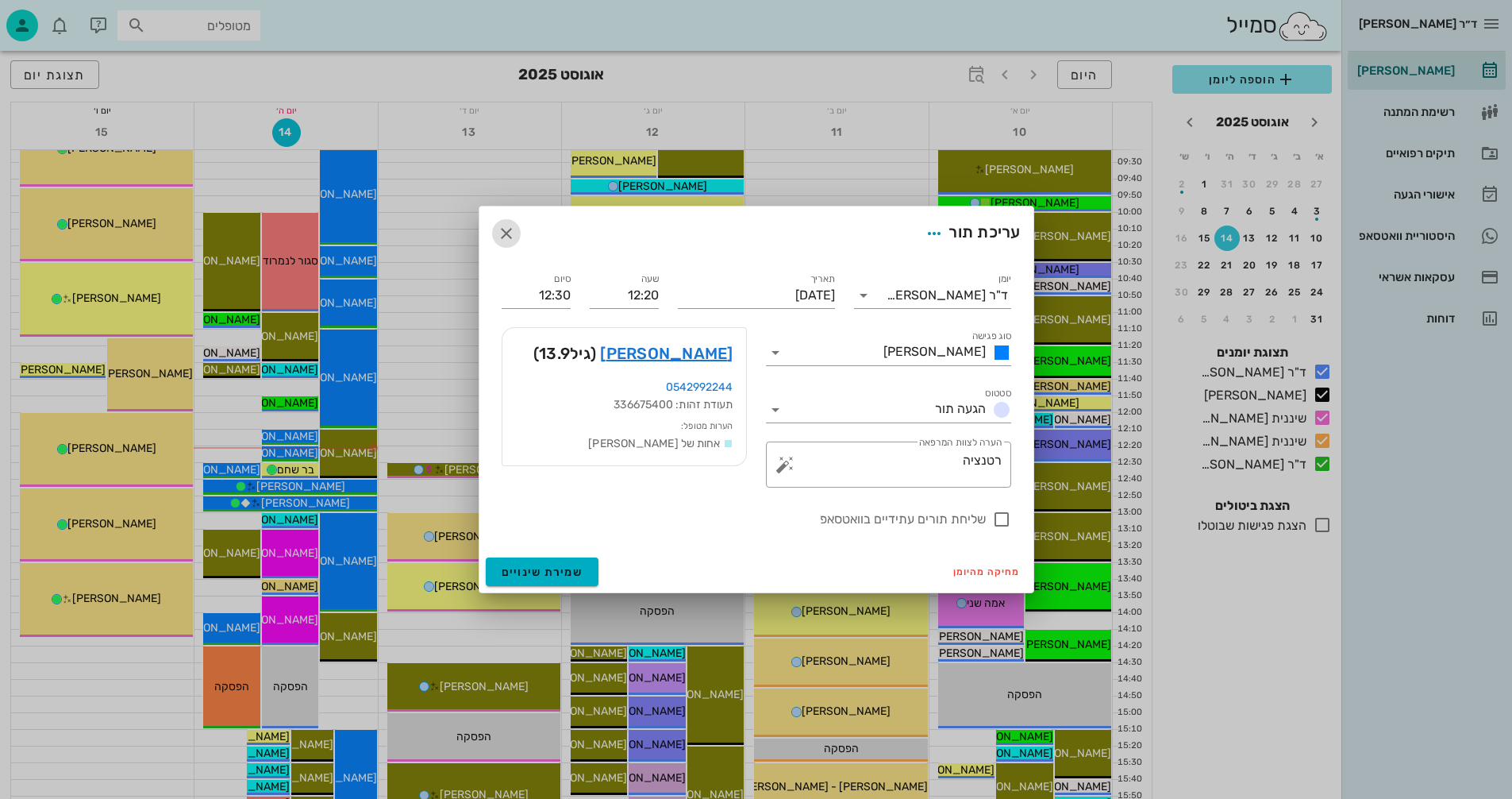
click at [504, 231] on icon "button" at bounding box center [506, 233] width 19 height 19
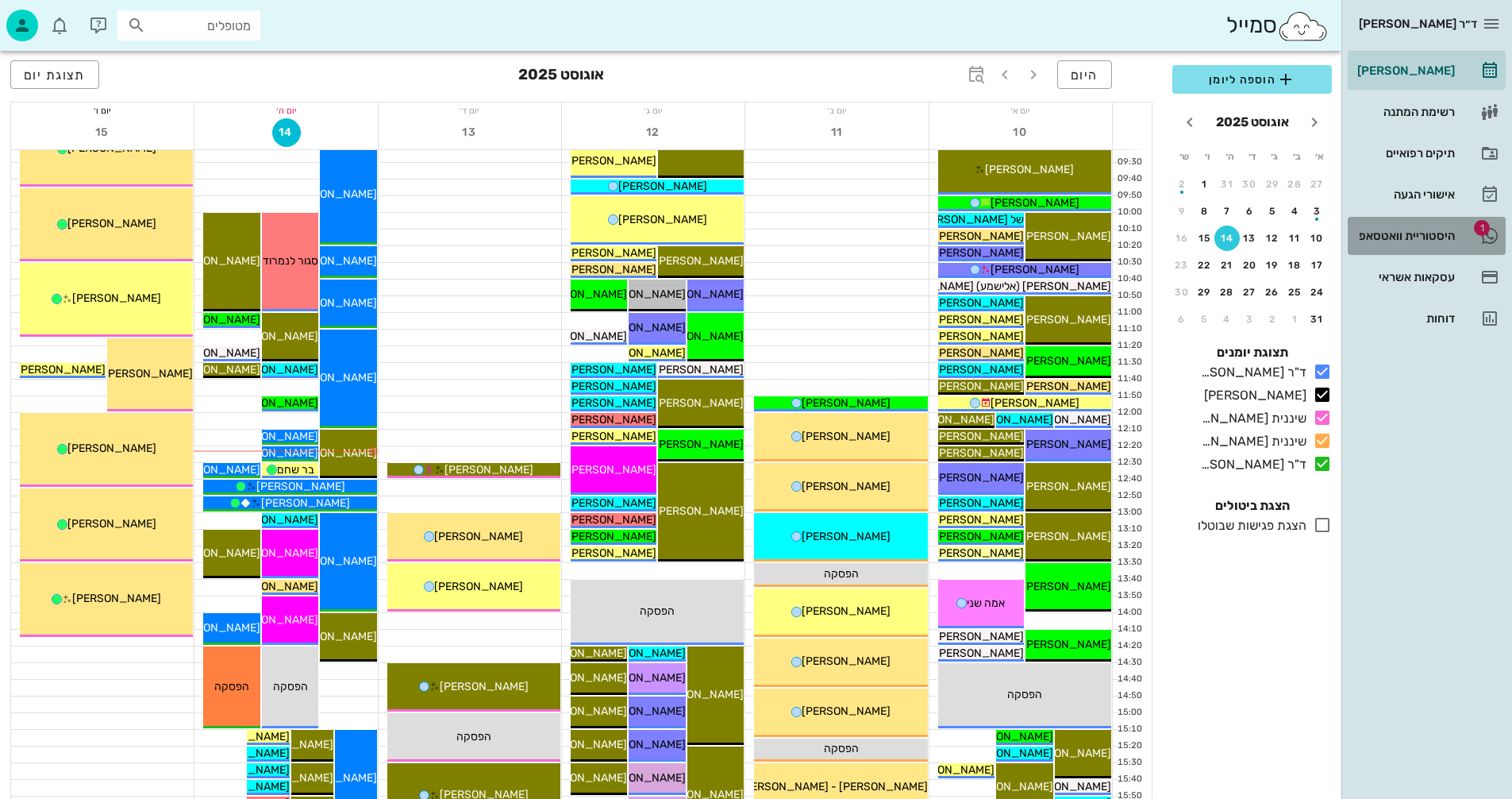
click at [1375, 225] on div "היסטוריית וואטסאפ" at bounding box center [1405, 235] width 101 height 25
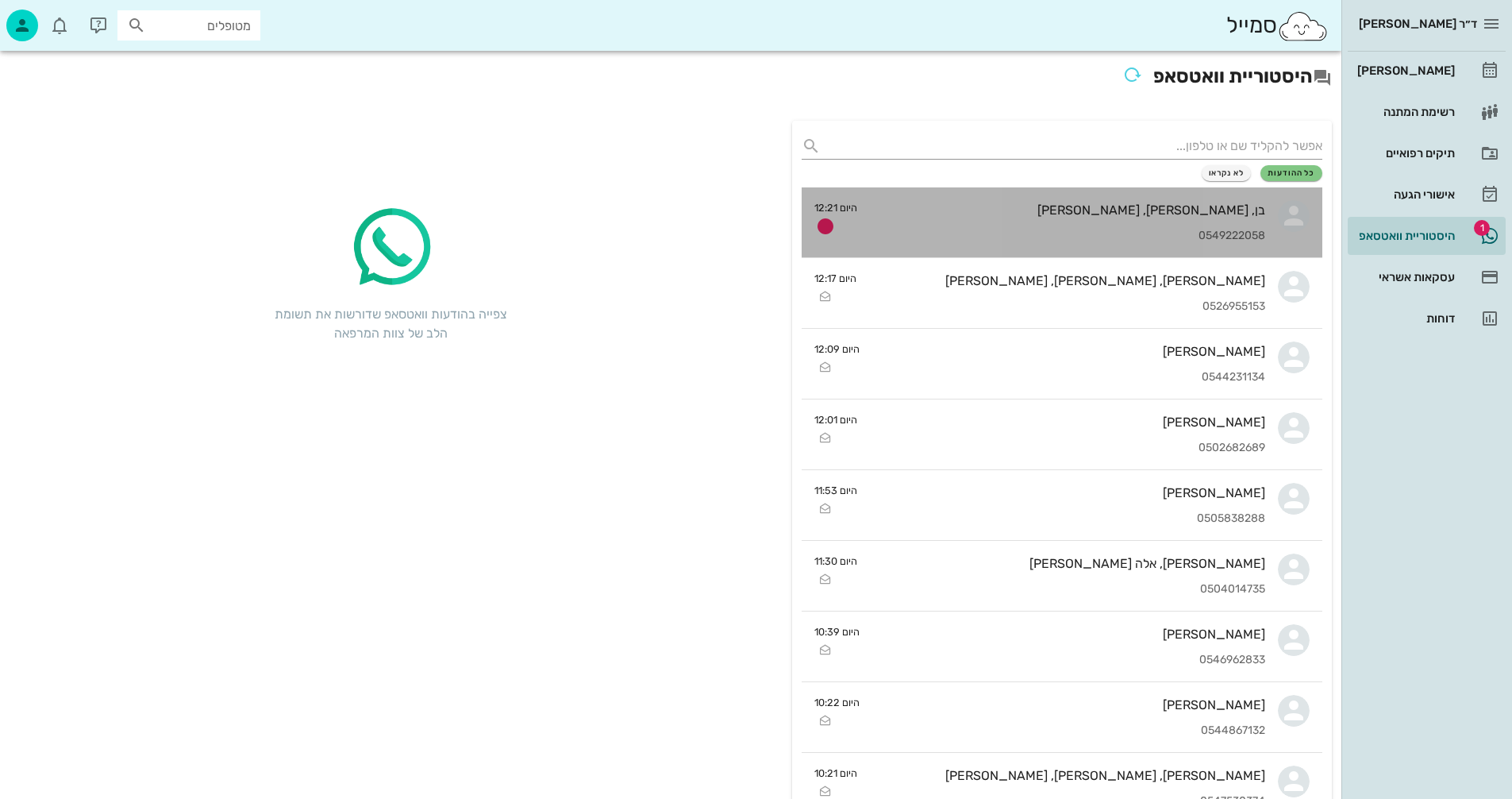
click at [918, 217] on div "בן, [PERSON_NAME], [PERSON_NAME]" at bounding box center [1067, 210] width 395 height 15
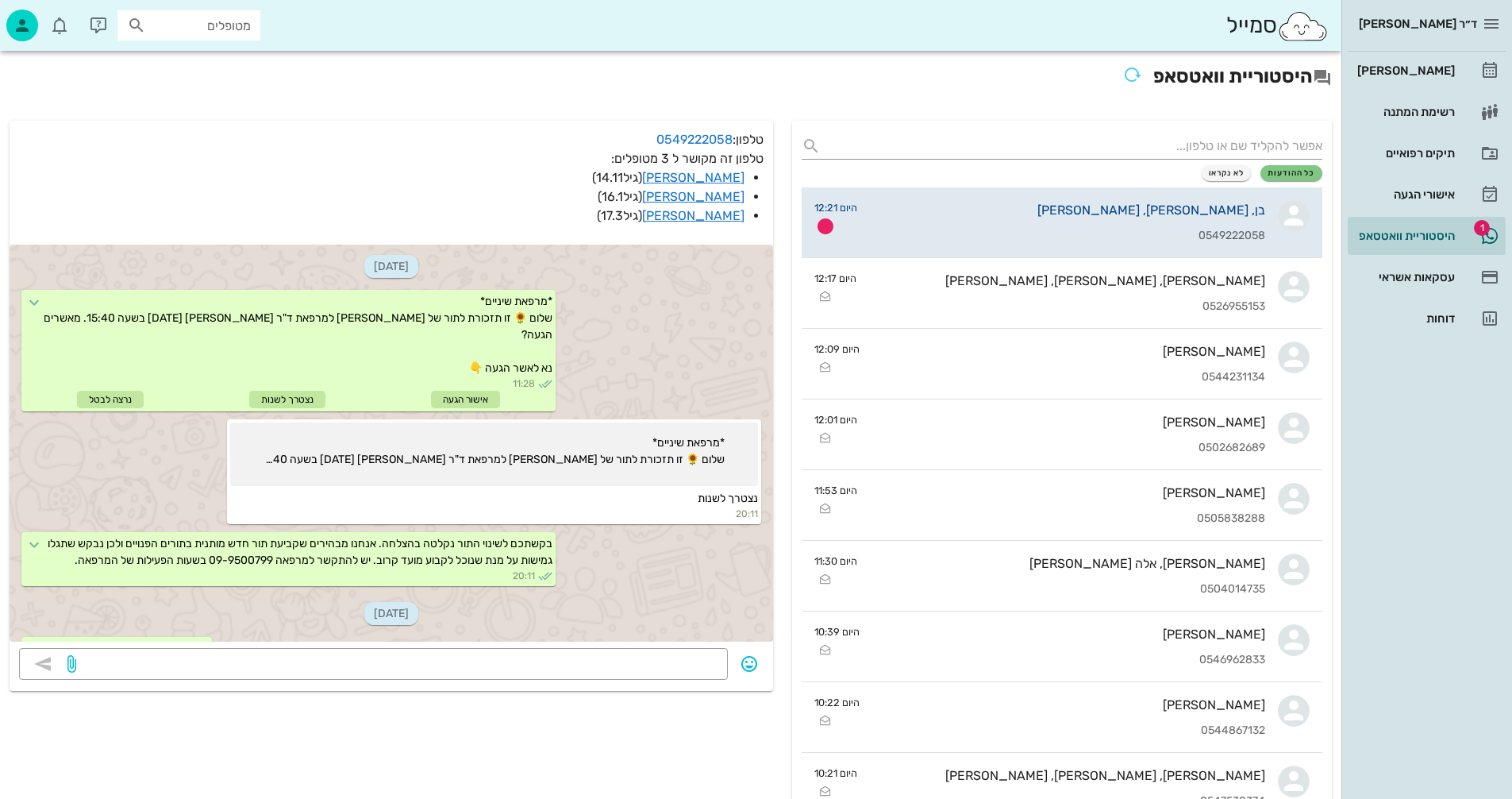
scroll to position [2387, 0]
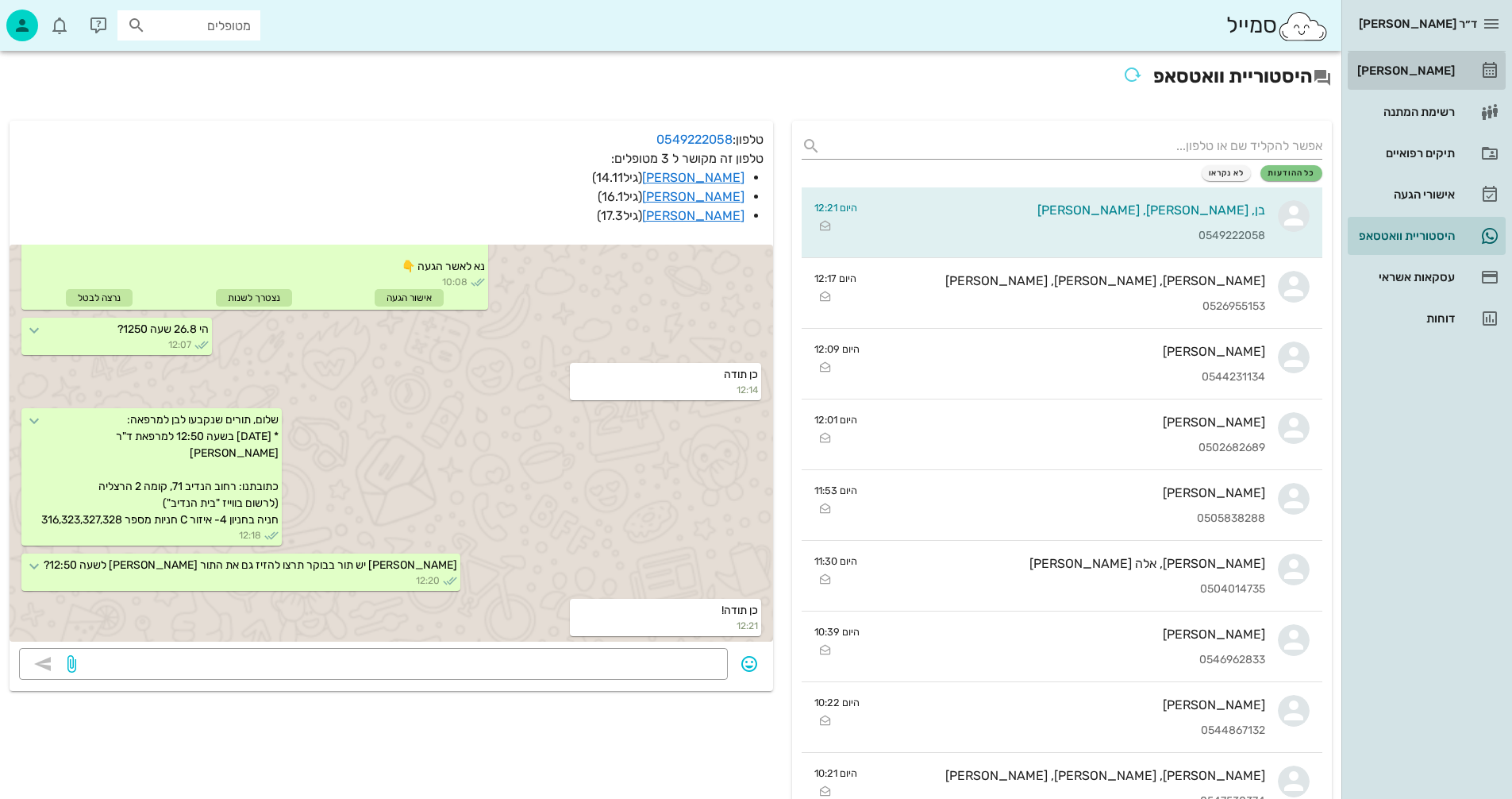
click at [1435, 69] on div "[PERSON_NAME]" at bounding box center [1405, 70] width 101 height 13
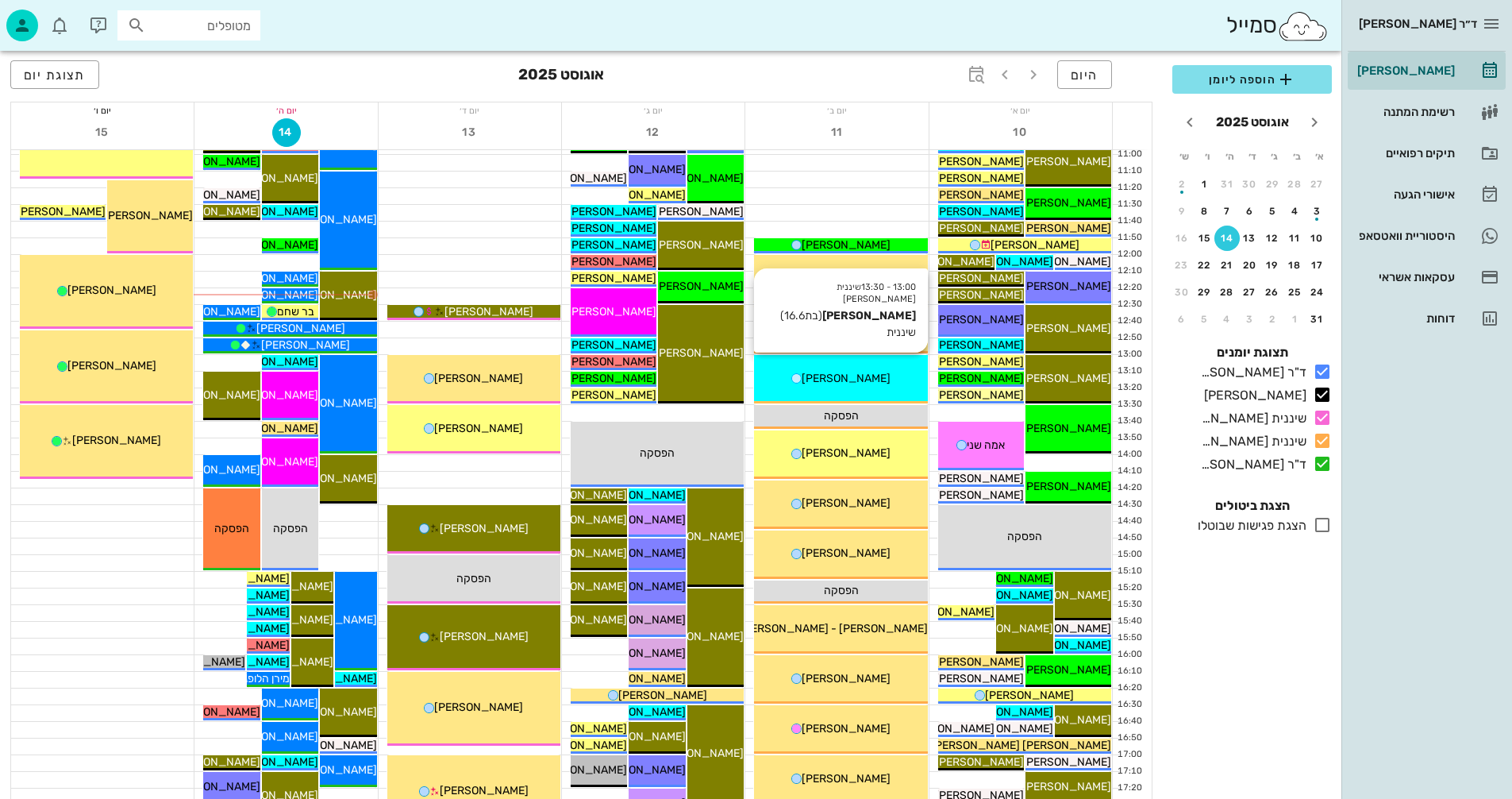
scroll to position [397, 0]
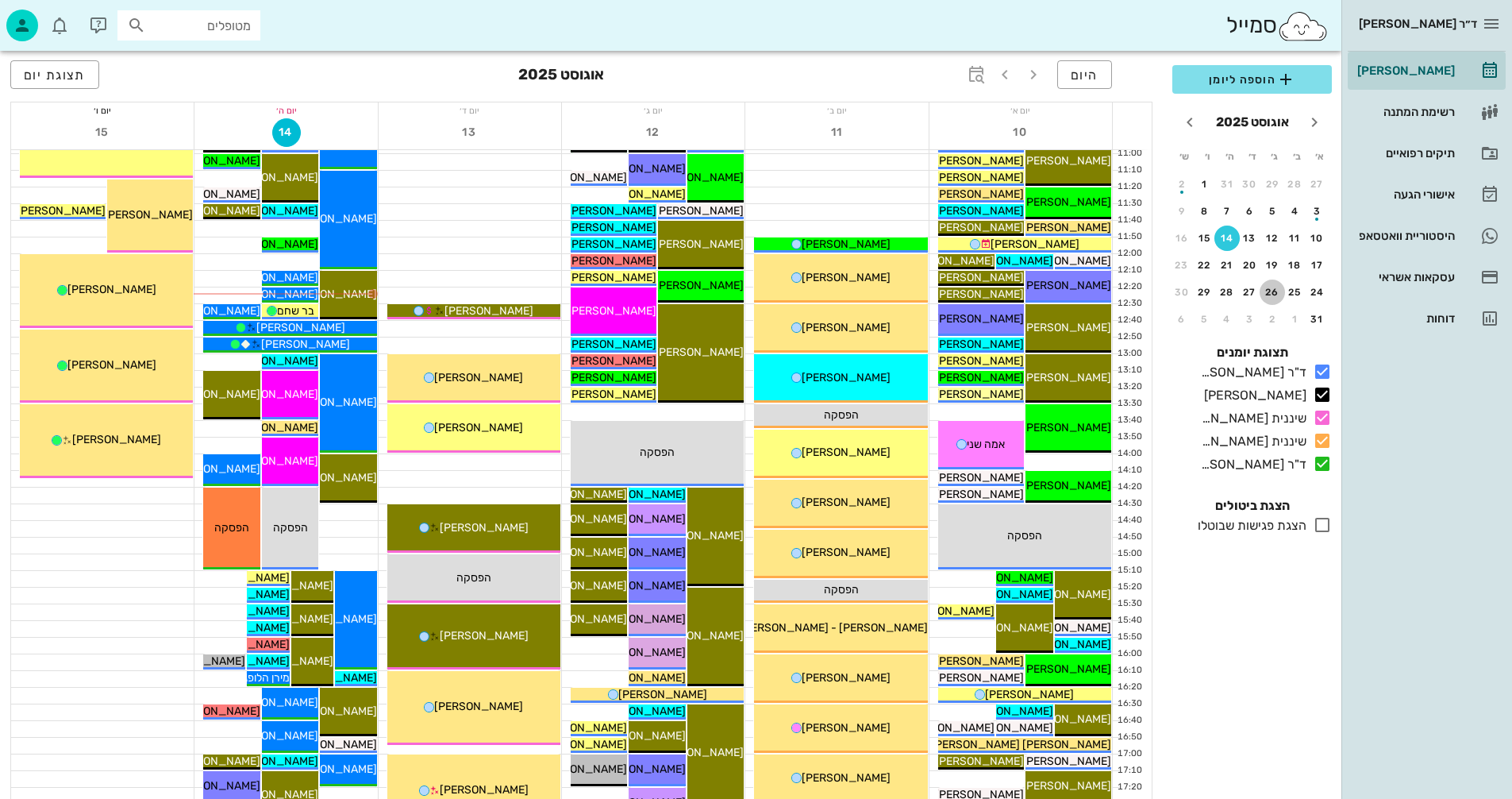
click at [1270, 289] on div "26" at bounding box center [1272, 292] width 25 height 11
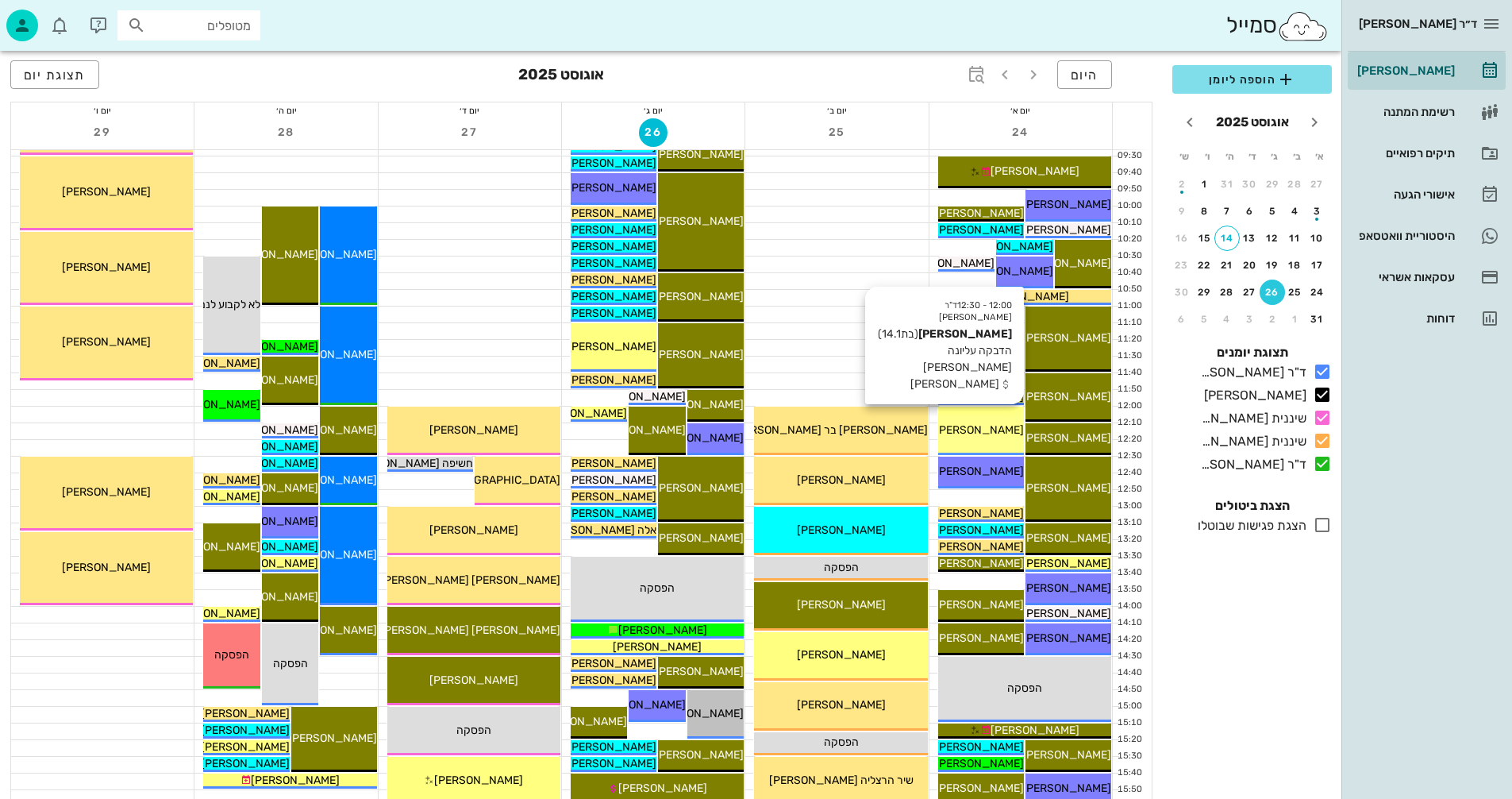
scroll to position [238, 0]
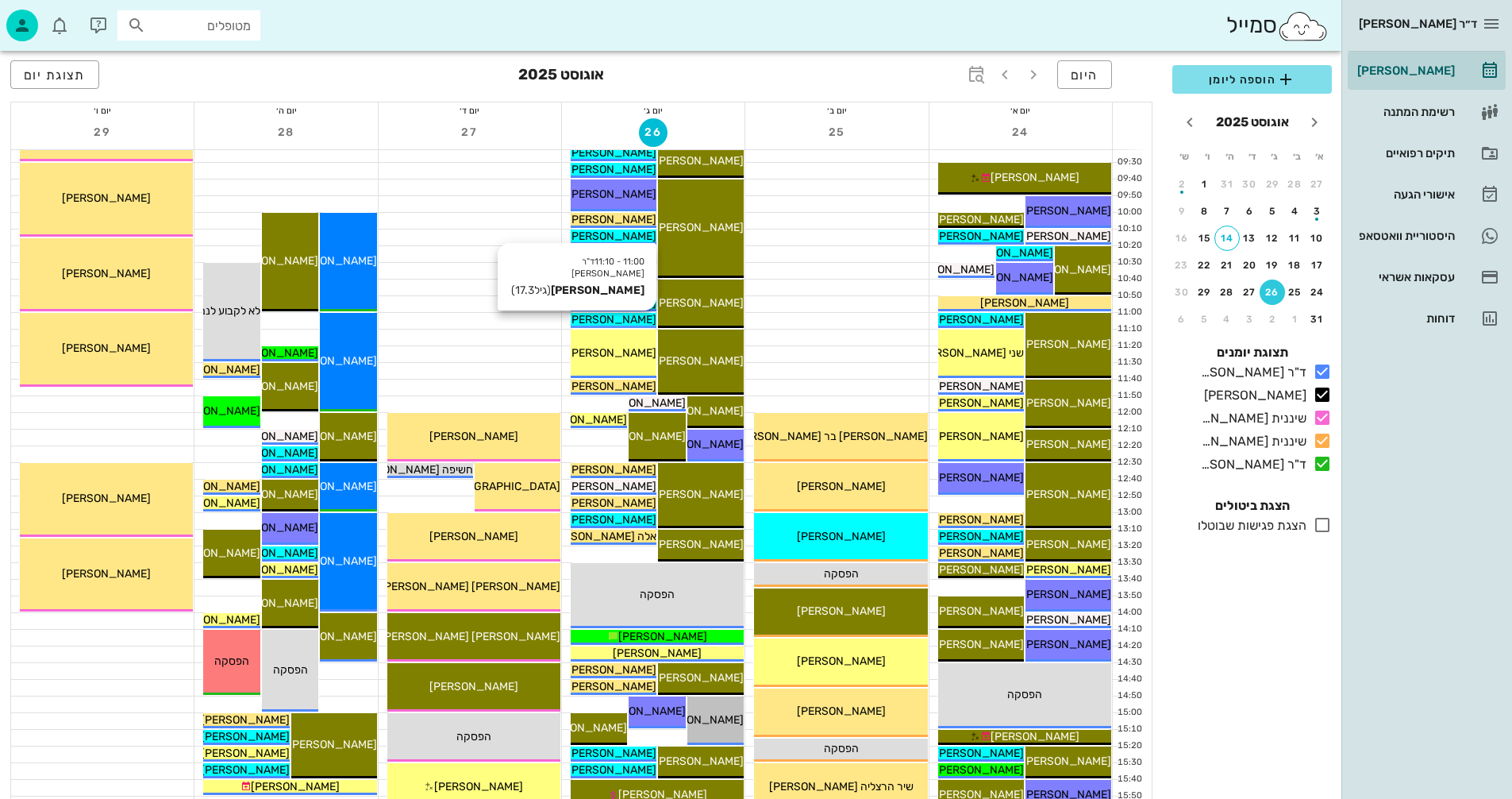
click at [608, 319] on span "דניאל פרגמן" at bounding box center [612, 320] width 89 height 14
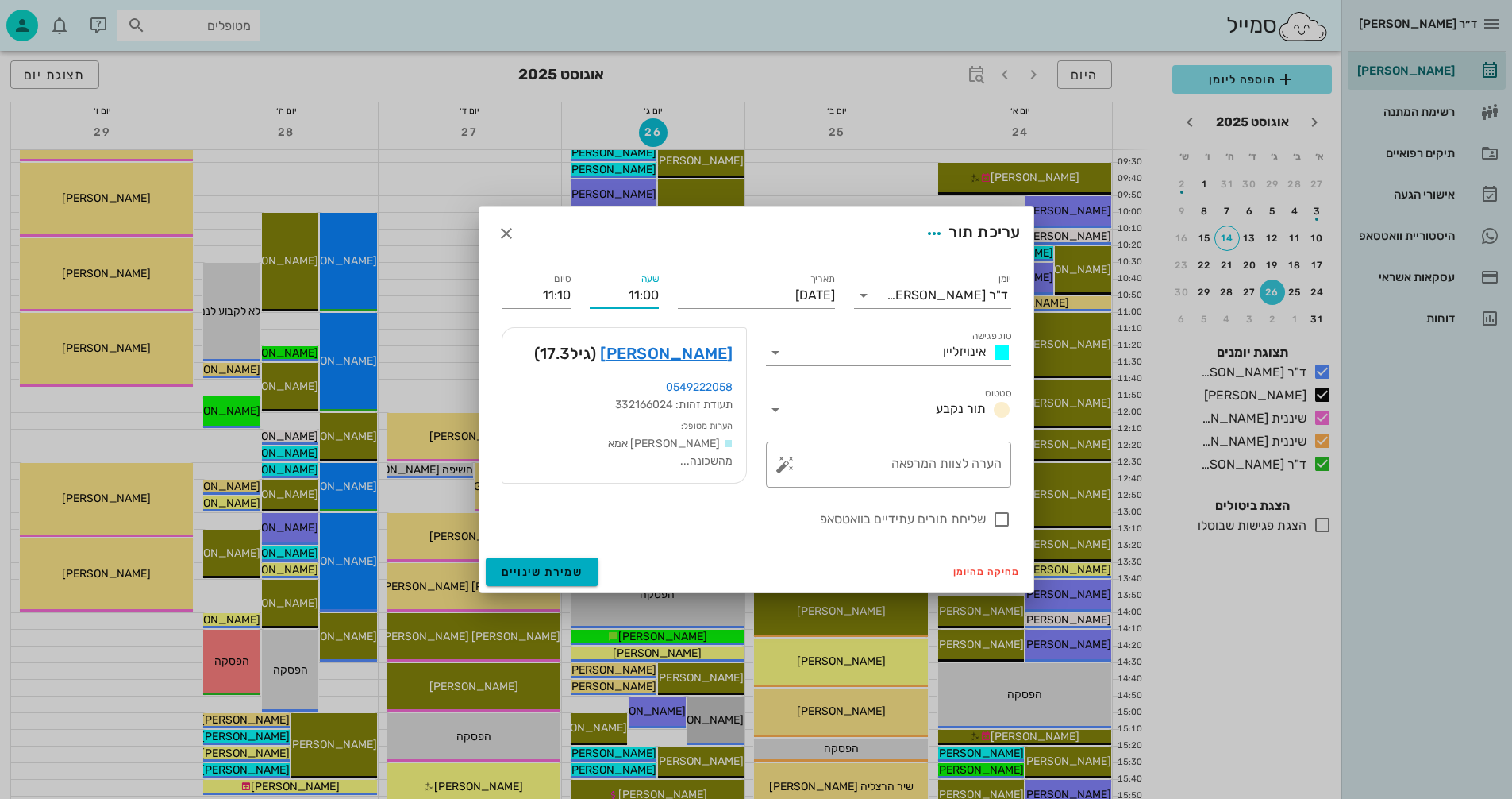
drag, startPoint x: 624, startPoint y: 293, endPoint x: 666, endPoint y: 289, distance: 42.2
click at [666, 289] on div "שעה 11:00" at bounding box center [625, 289] width 88 height 57
click at [591, 290] on input "12:50" at bounding box center [625, 295] width 69 height 25
type input "12:50"
type input "13:00"
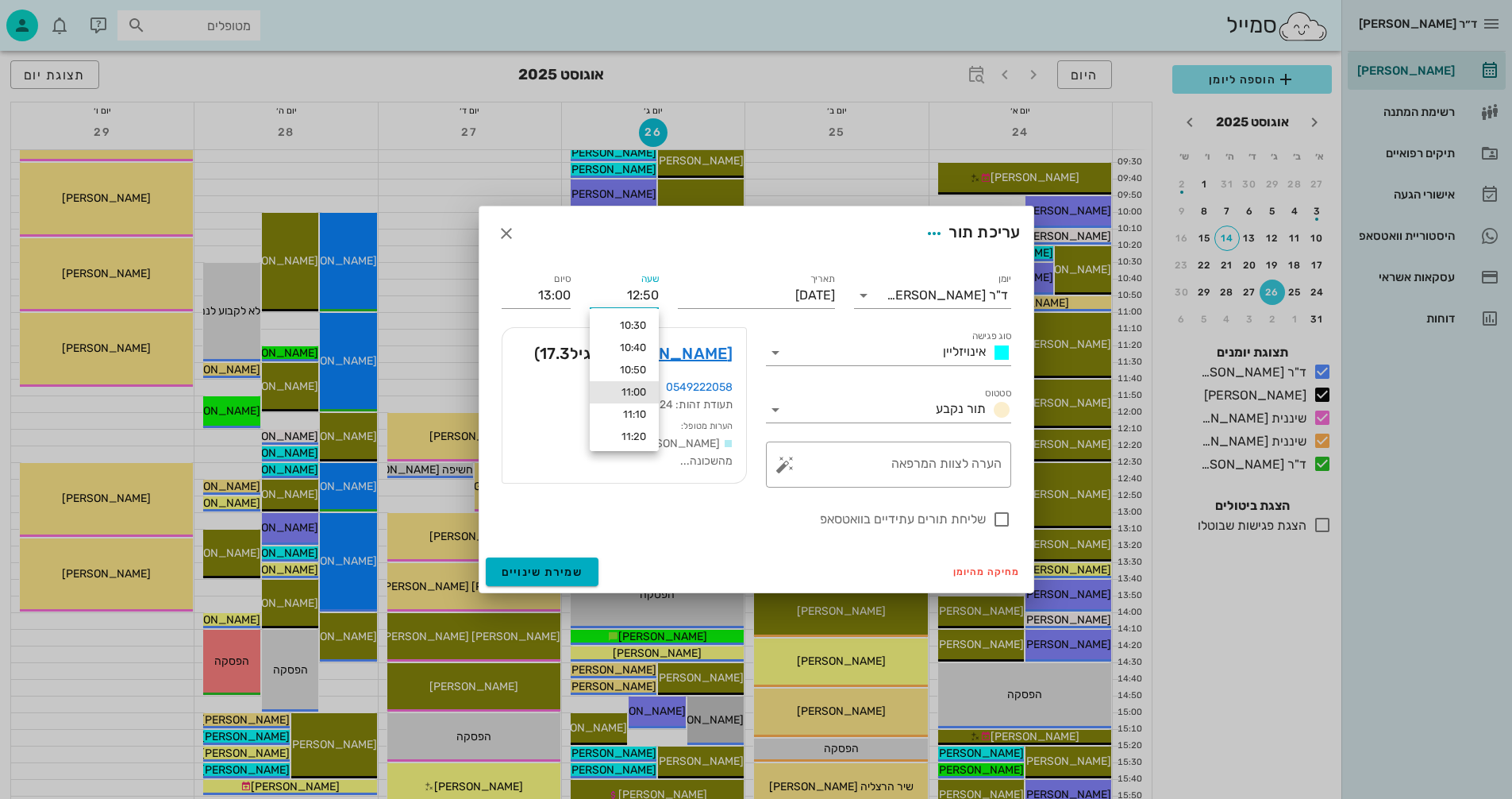
click at [585, 290] on div "שעה 12:50" at bounding box center [625, 289] width 88 height 57
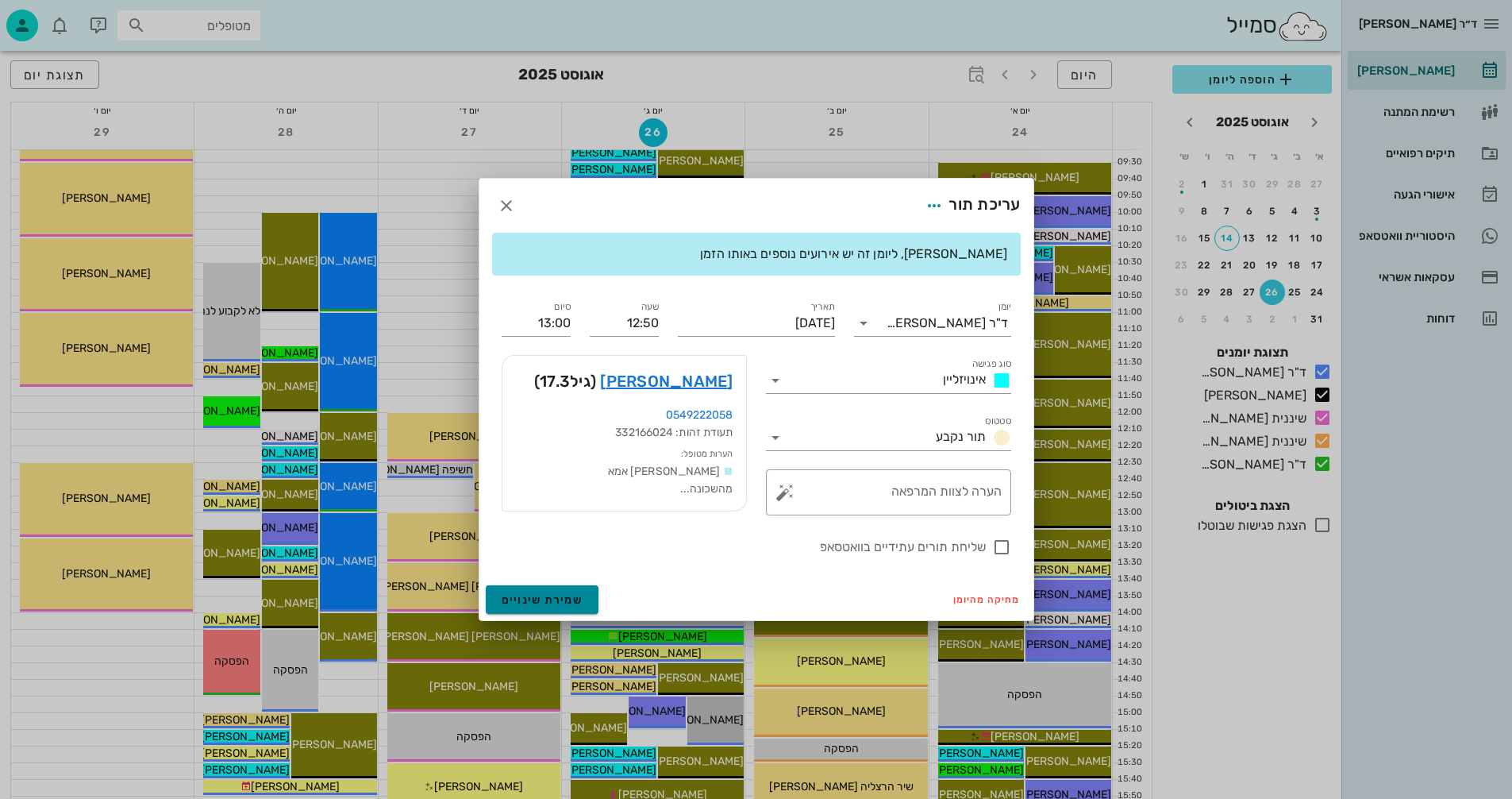
click at [517, 593] on span "שמירת שינויים" at bounding box center [542, 600] width 81 height 14
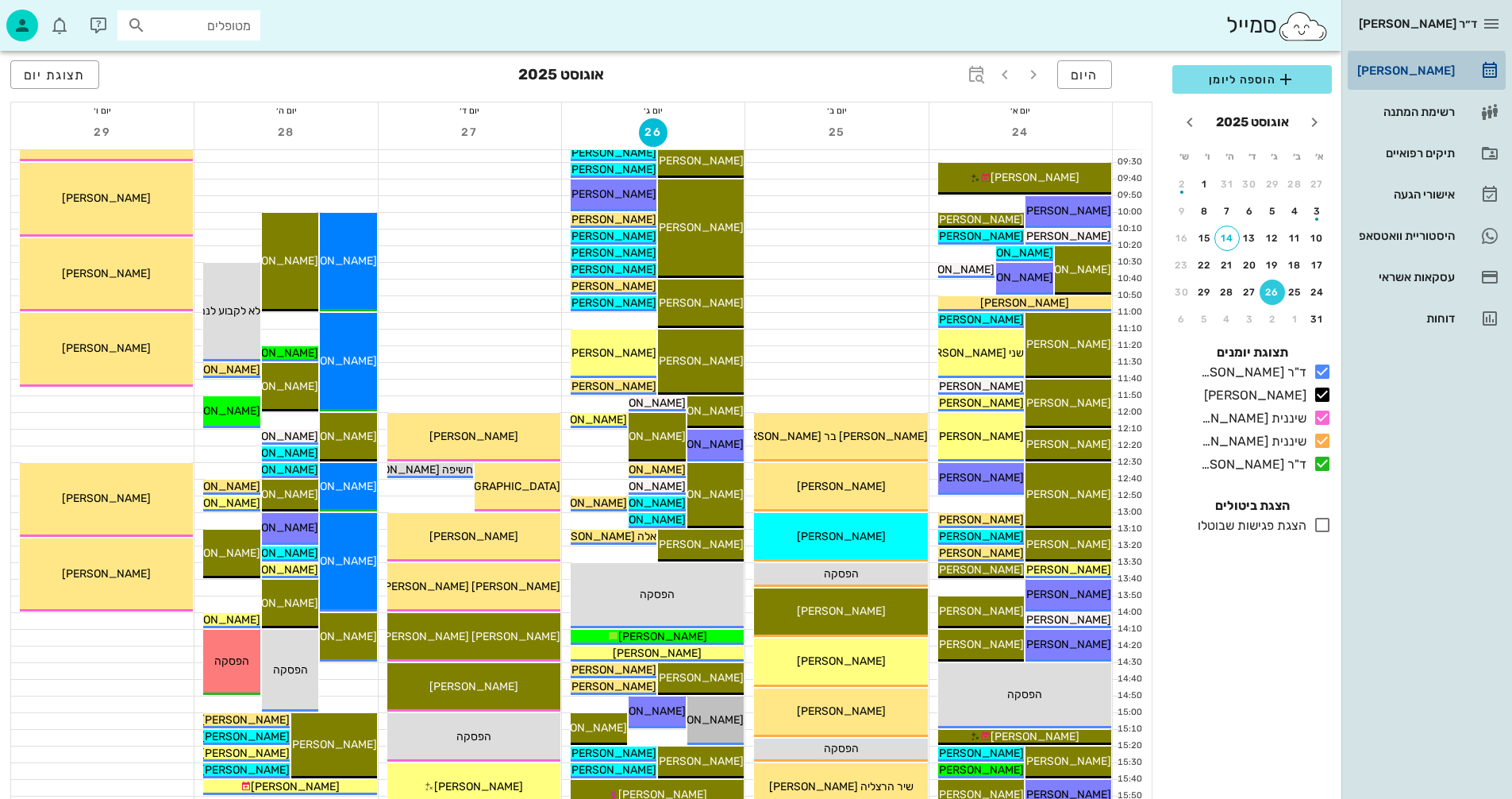
click at [1418, 68] on div "[PERSON_NAME]" at bounding box center [1405, 70] width 101 height 13
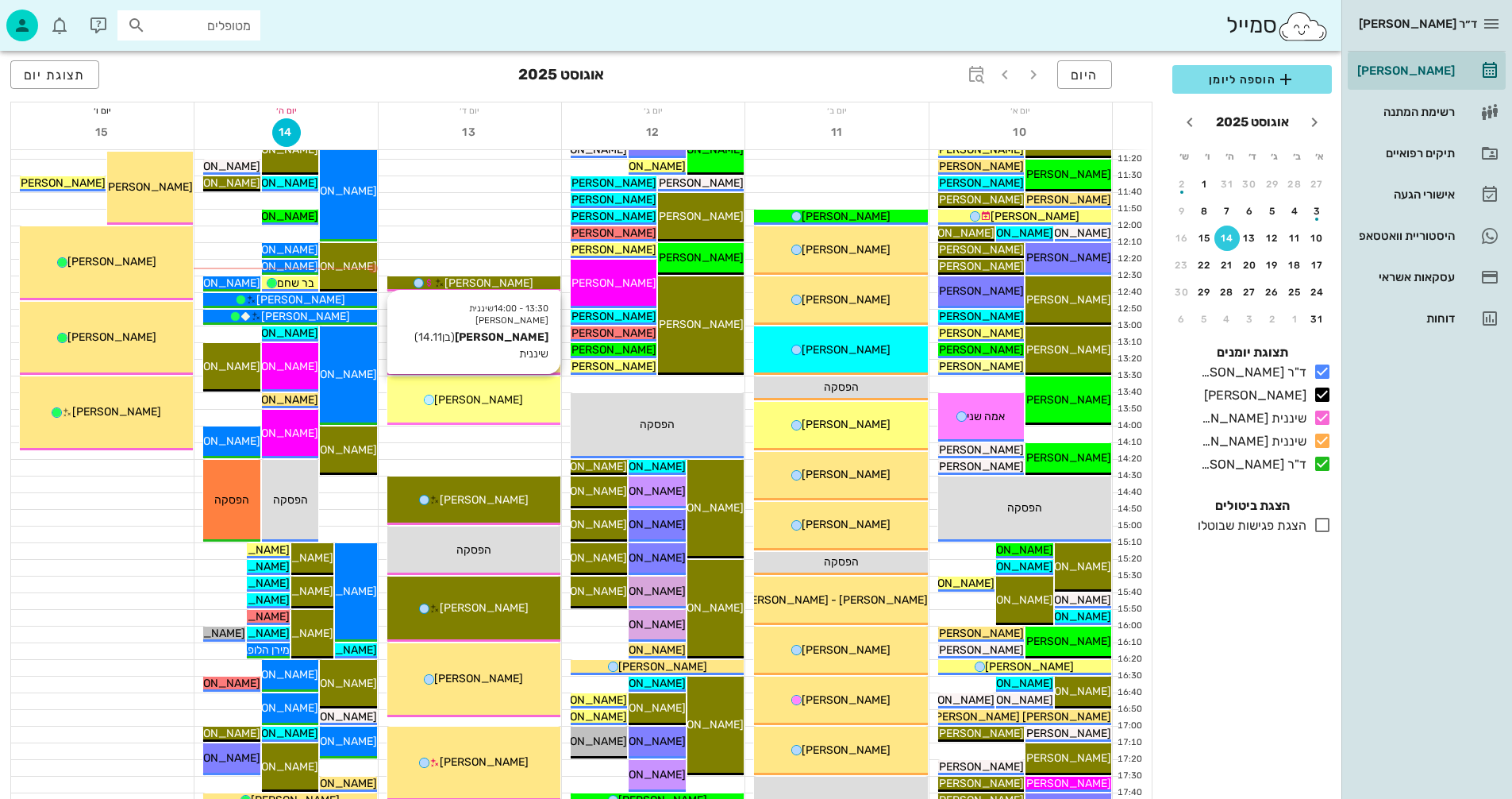
scroll to position [397, 0]
